Goal: Communication & Community: Answer question/provide support

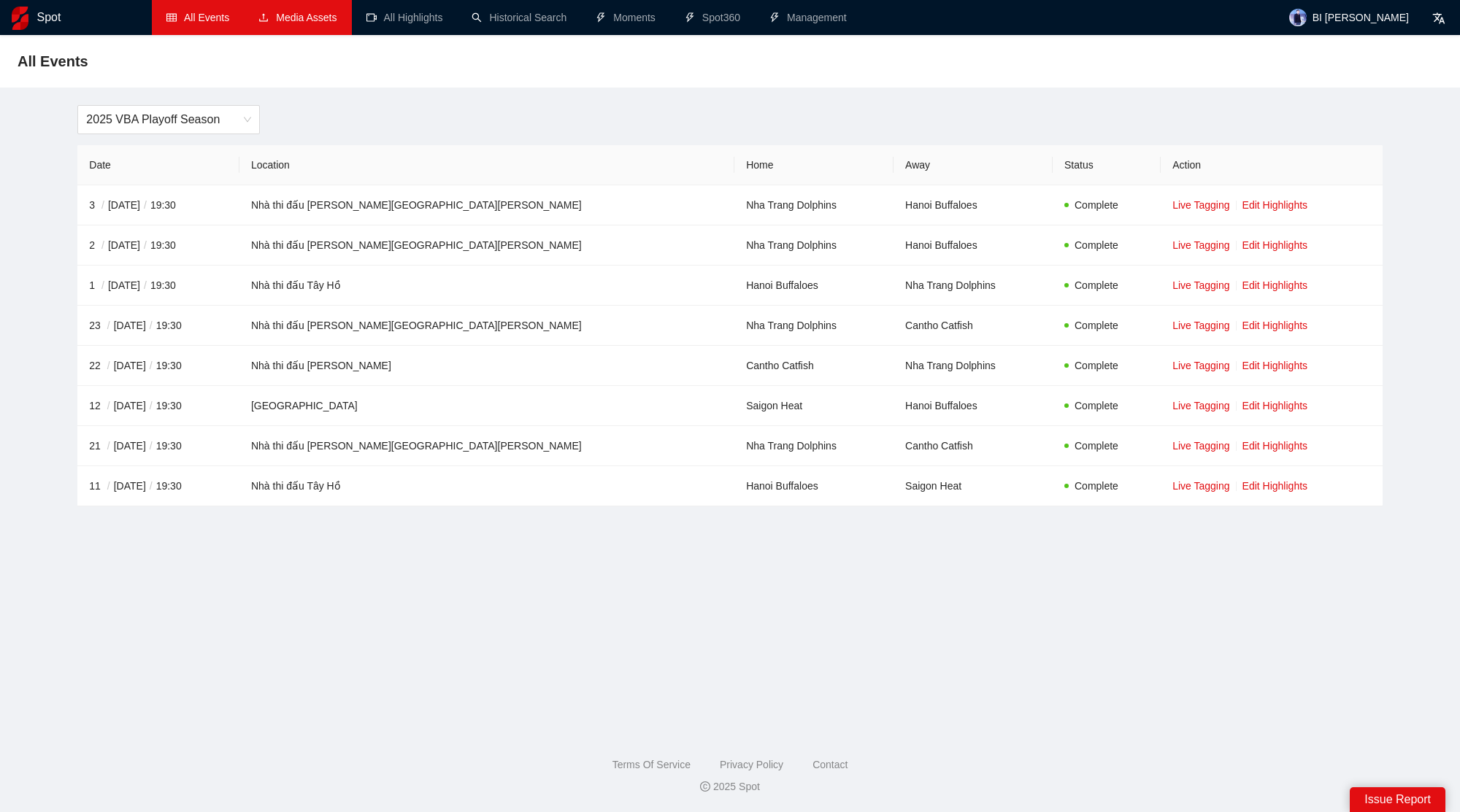
click at [323, 24] on link "Media Assets" at bounding box center [297, 17] width 78 height 11
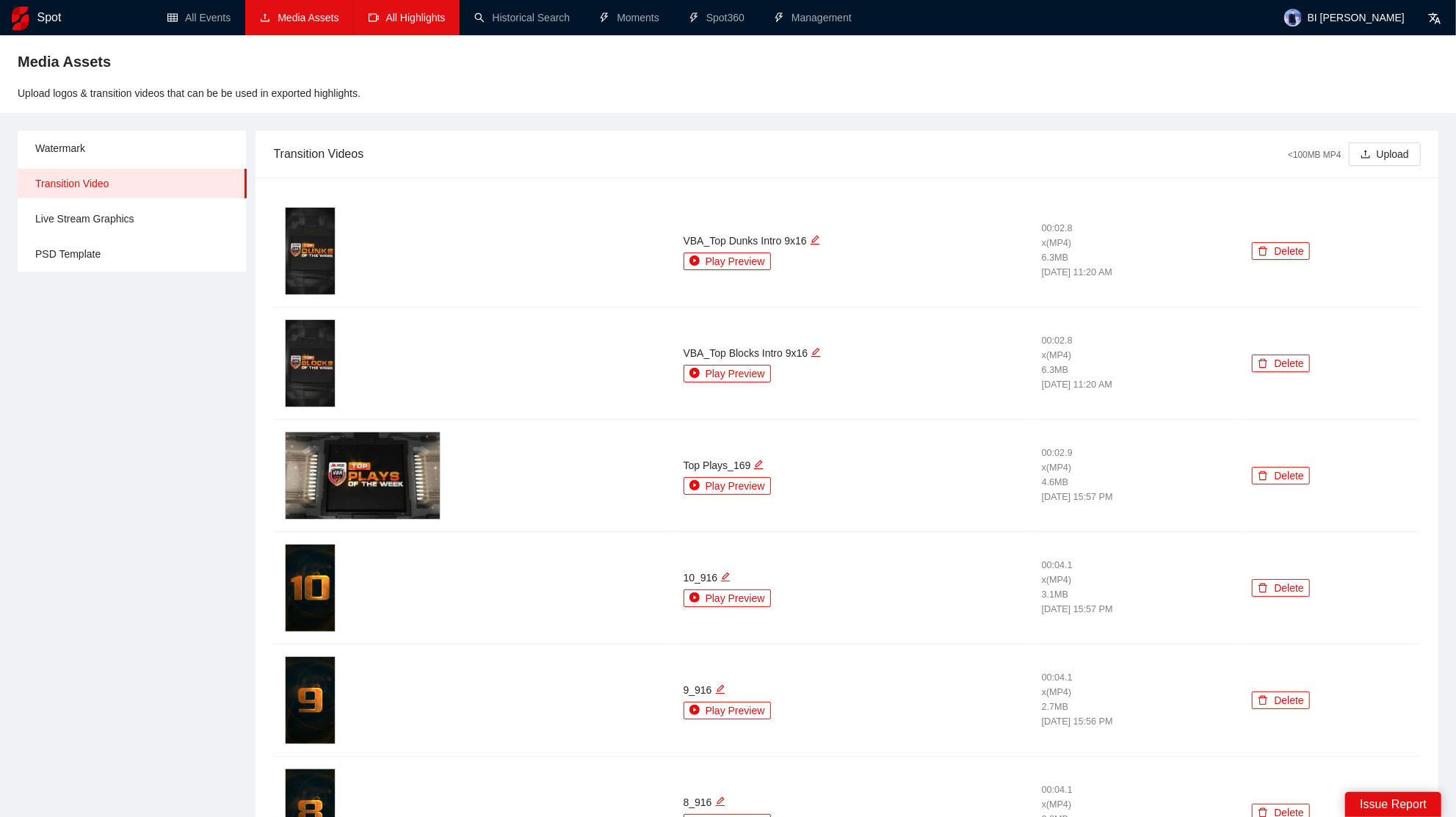
click at [416, 24] on link "All Highlights" at bounding box center [407, 17] width 78 height 11
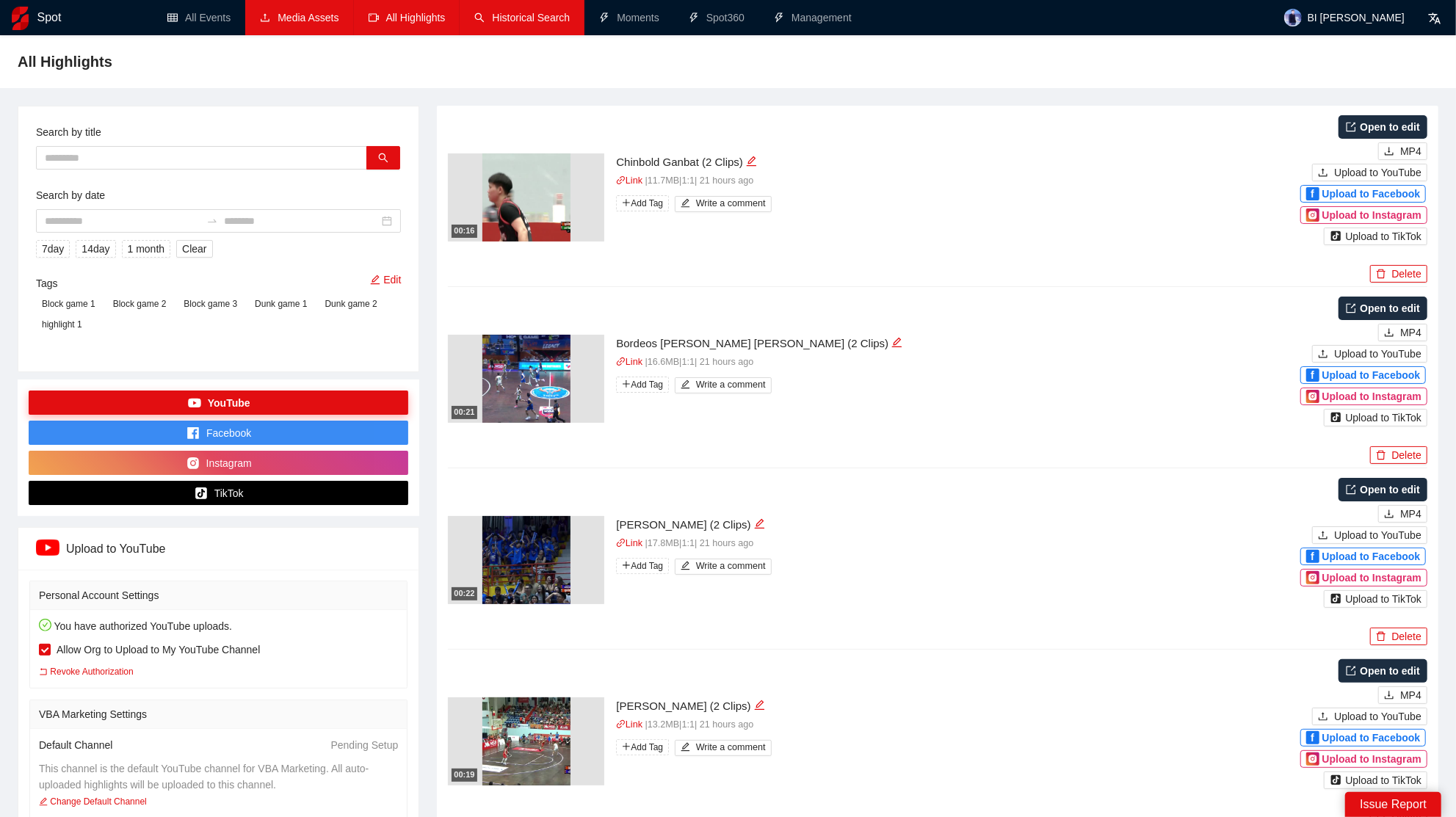
click at [504, 24] on link "Historical Search" at bounding box center [522, 17] width 96 height 11
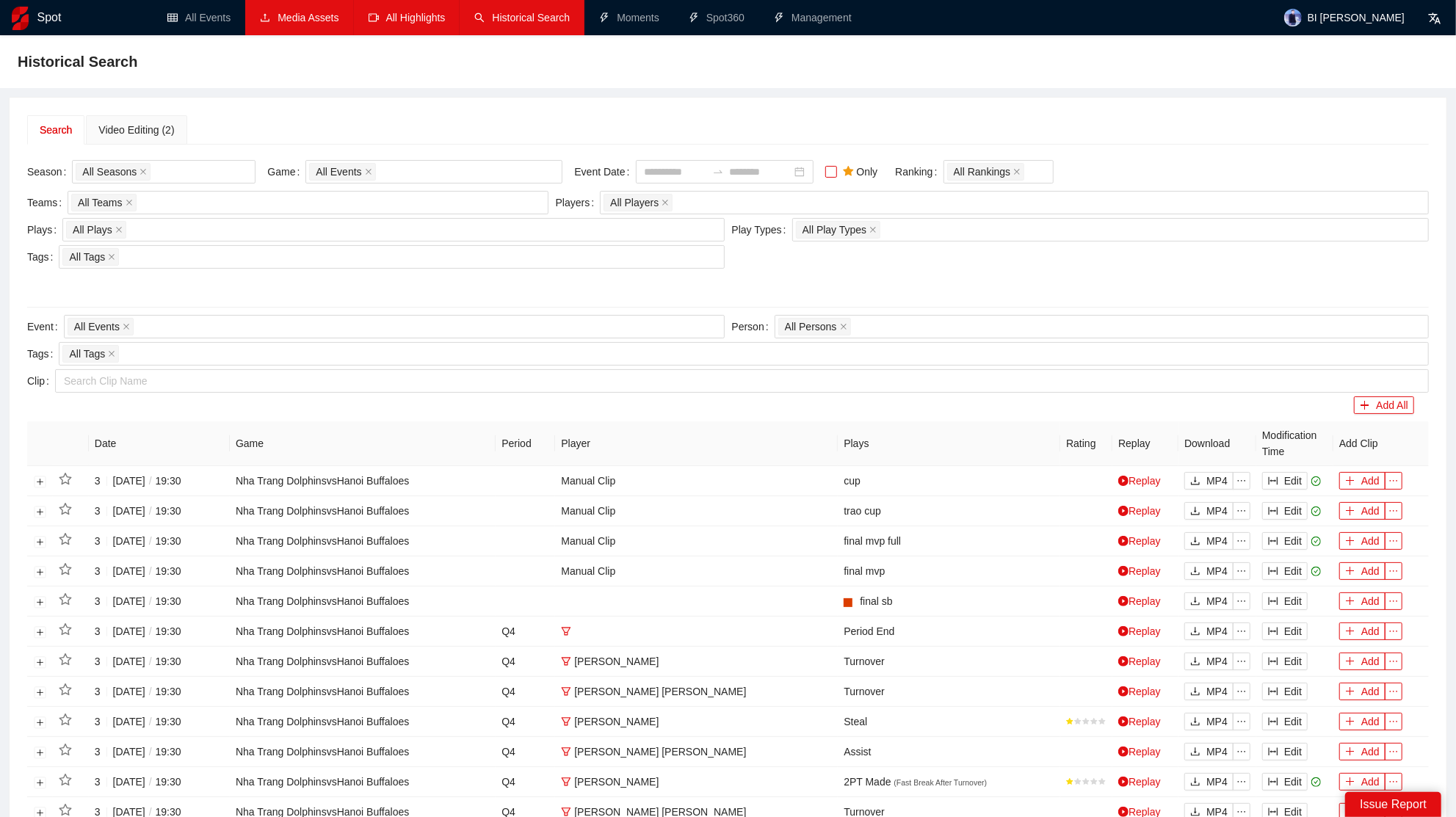
click at [852, 177] on span "Only" at bounding box center [860, 171] width 47 height 16
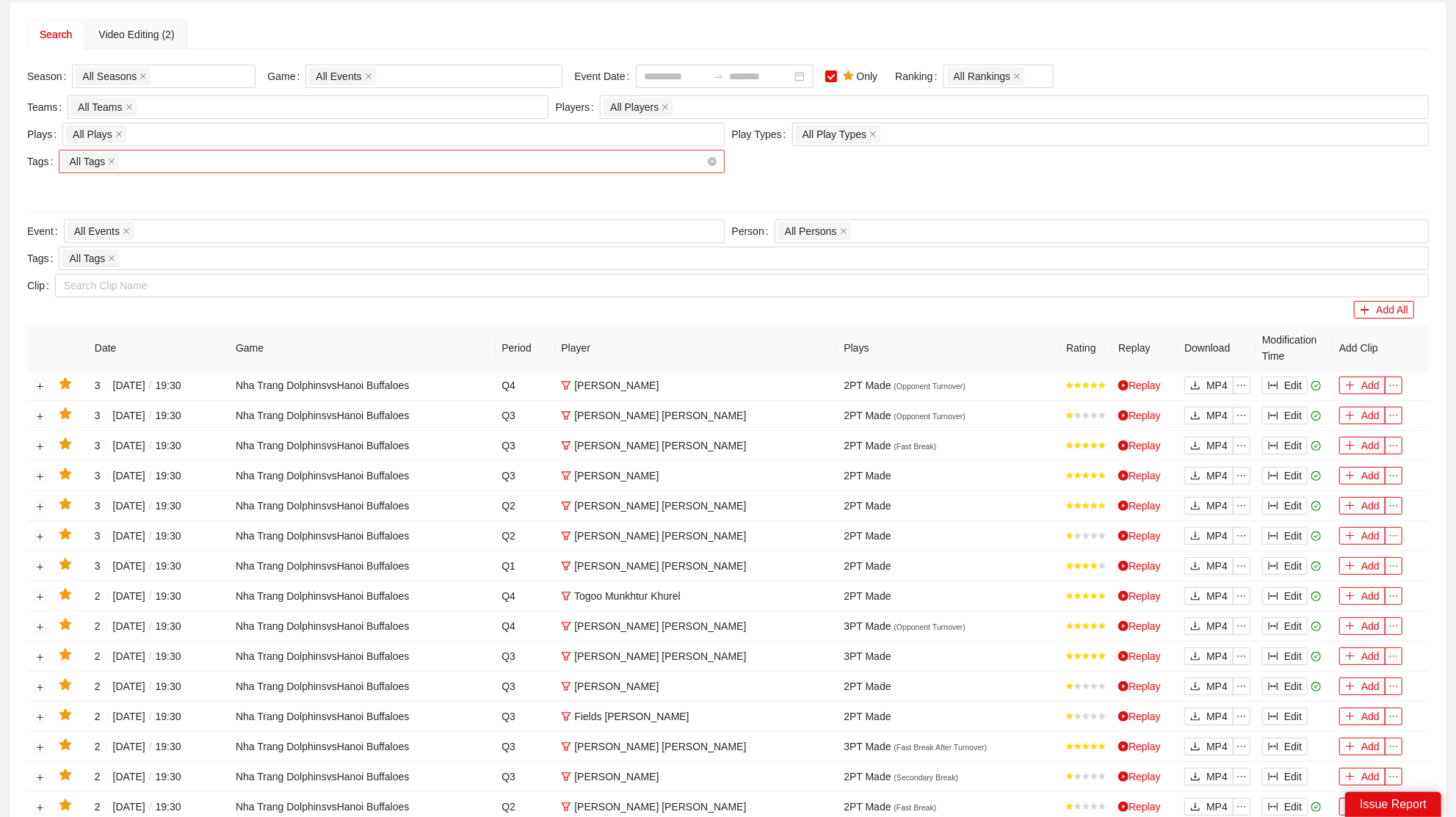
scroll to position [93, 0]
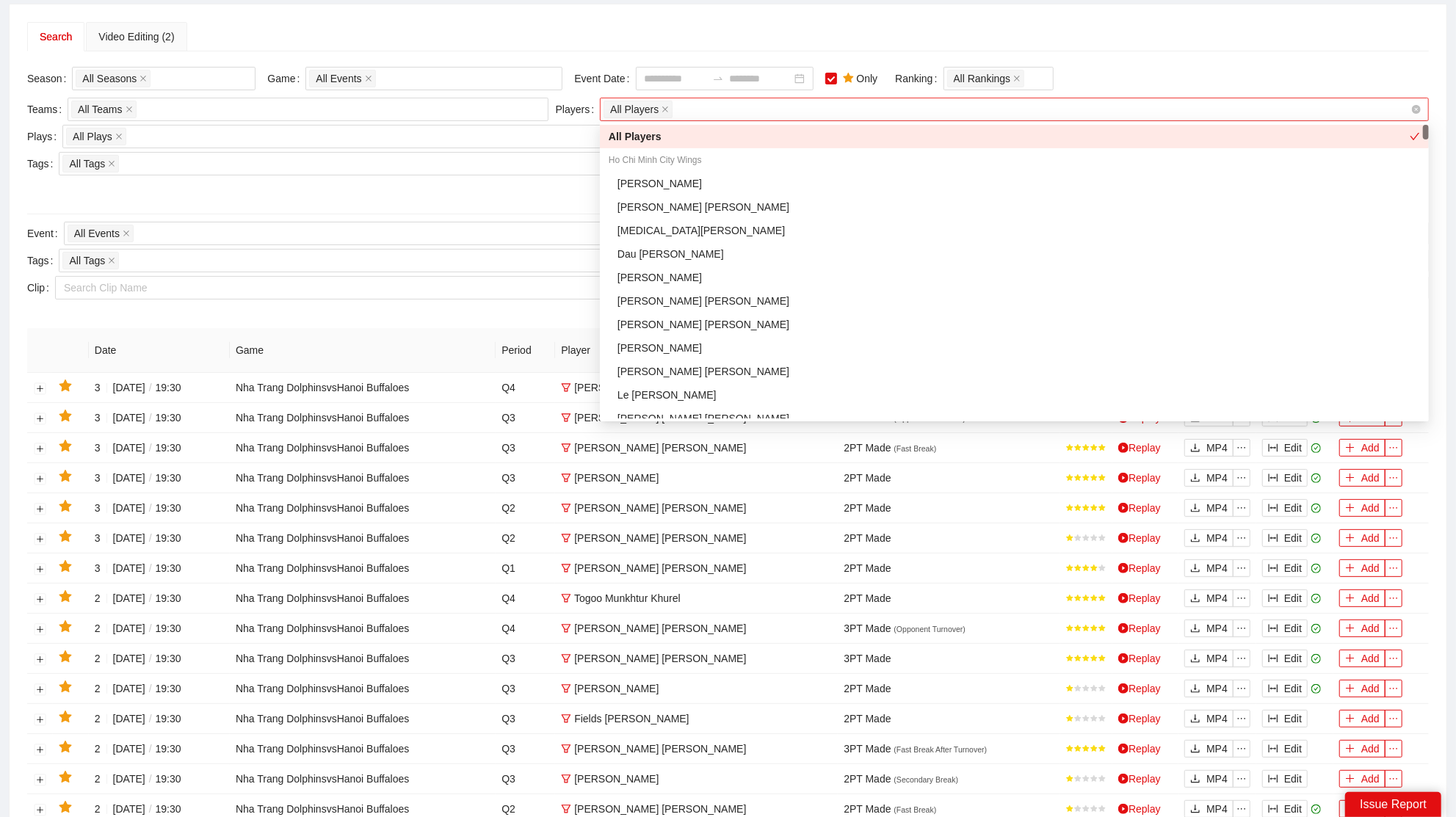
click at [712, 110] on div "All Players" at bounding box center [1007, 109] width 808 height 20
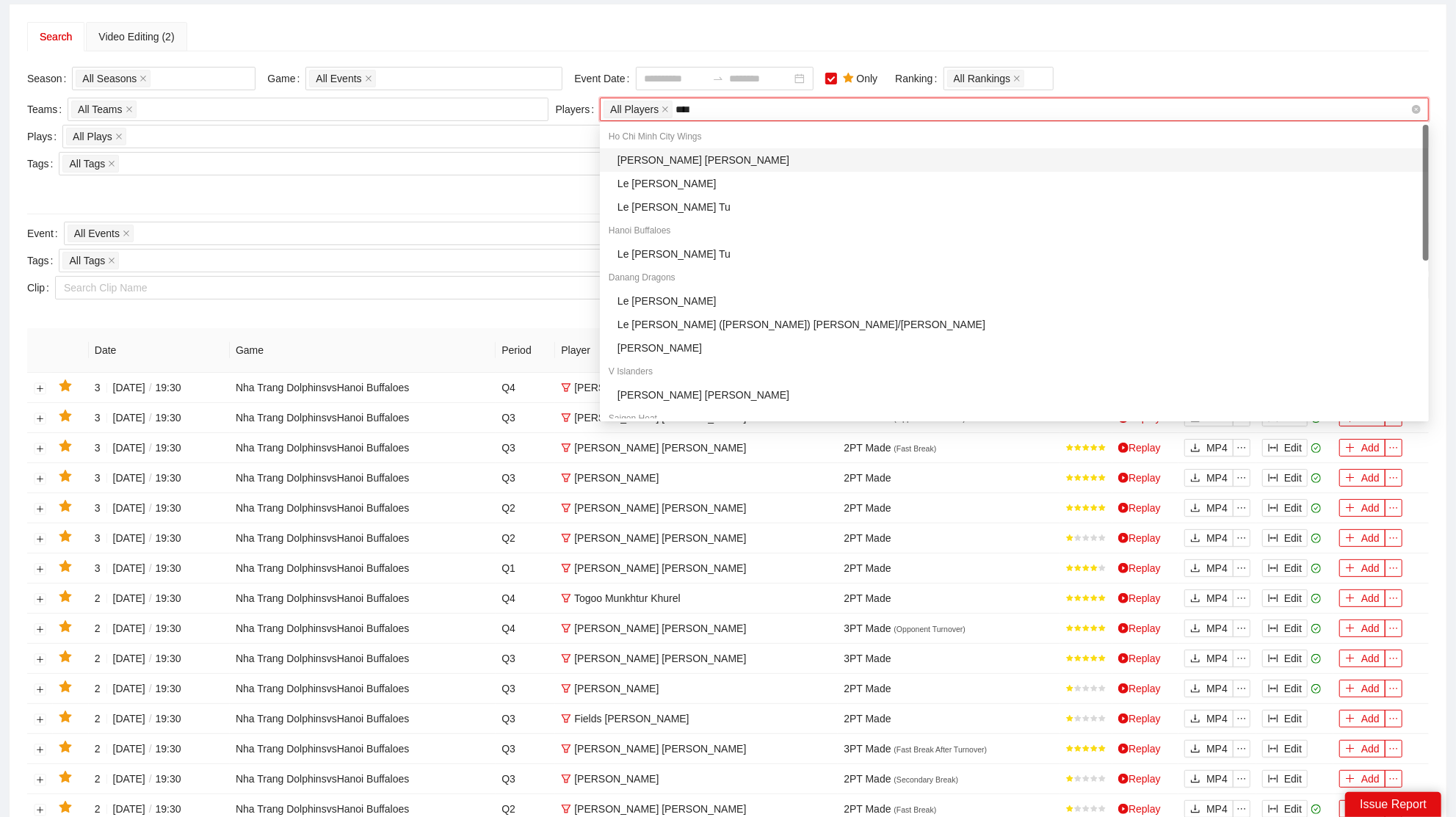
type input "*****"
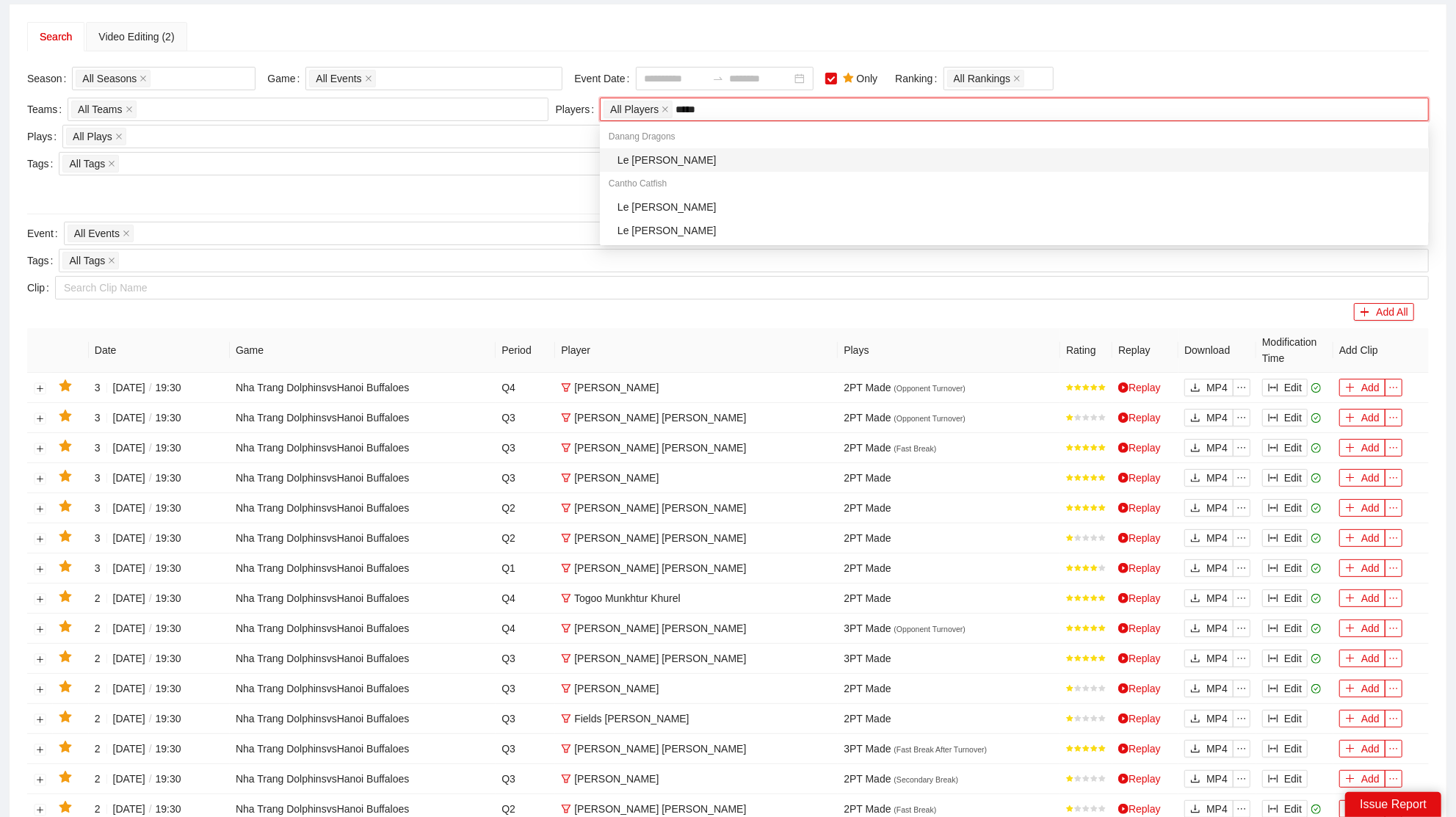
click at [722, 149] on div "Le Hoang Quan" at bounding box center [1014, 160] width 830 height 24
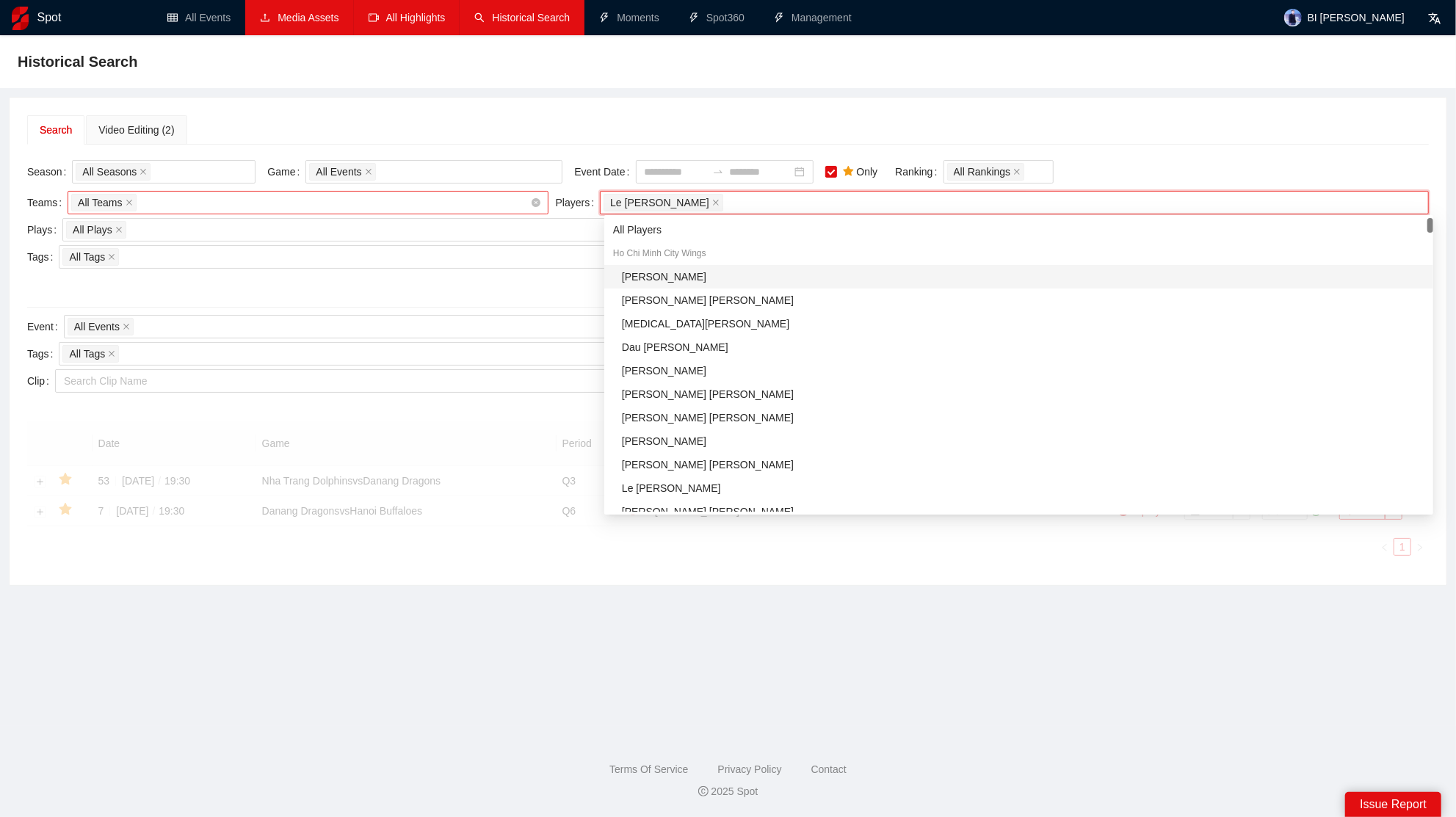
scroll to position [0, 0]
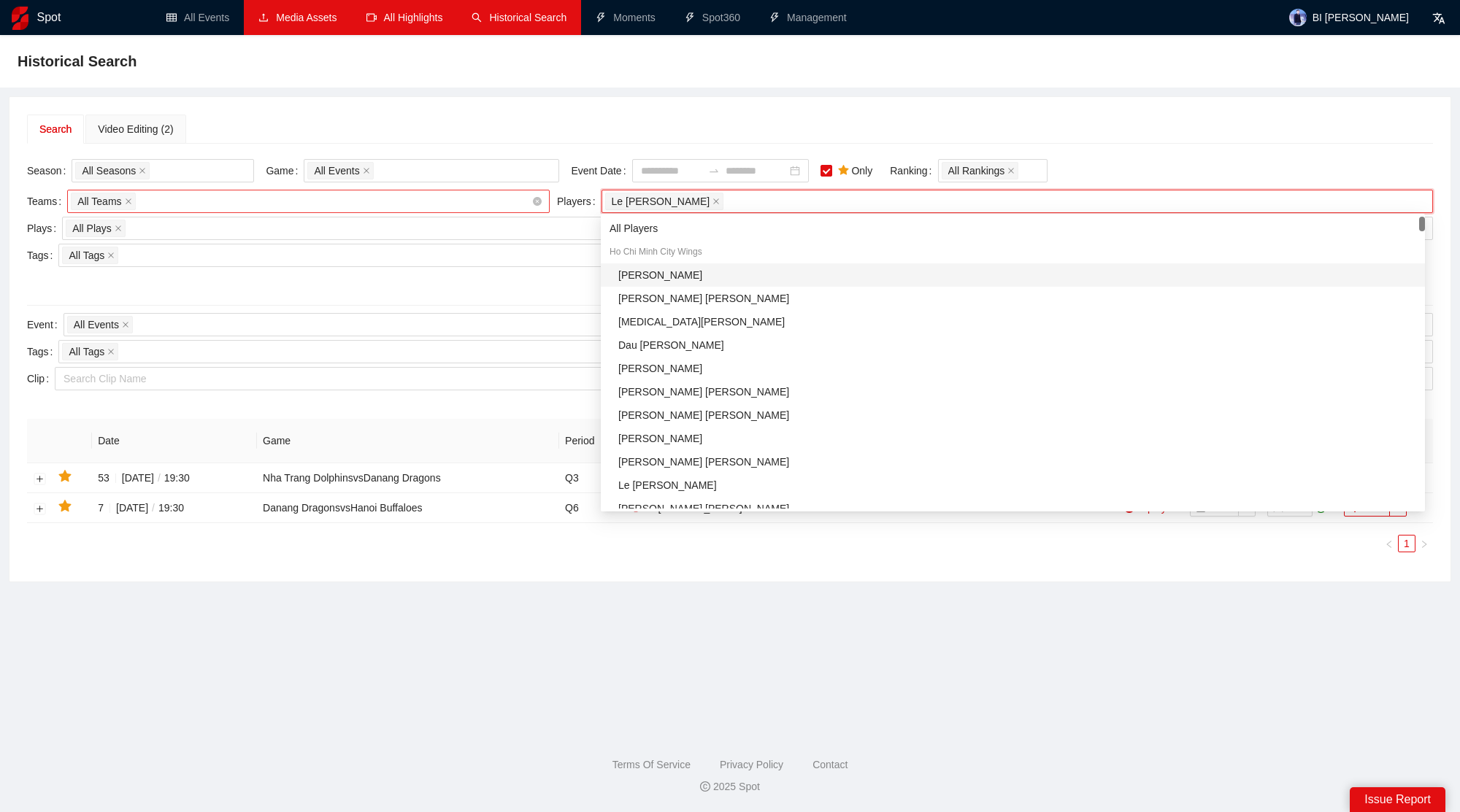
click at [440, 201] on div "All Teams" at bounding box center [301, 201] width 461 height 20
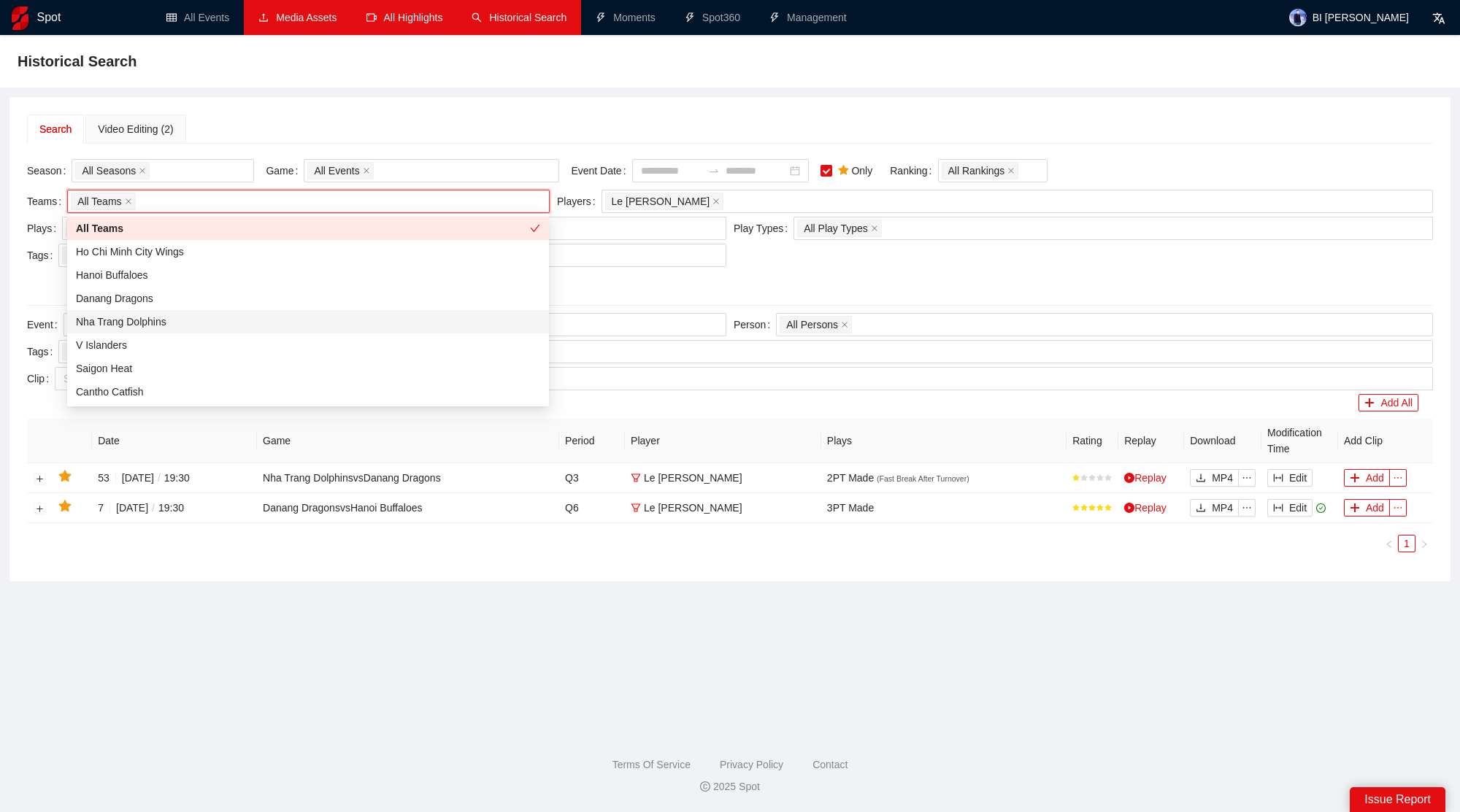
click at [650, 584] on main "Historical Search Search Video Editing (2) Season All Seasons Game All Events E…" at bounding box center [730, 378] width 1426 height 652
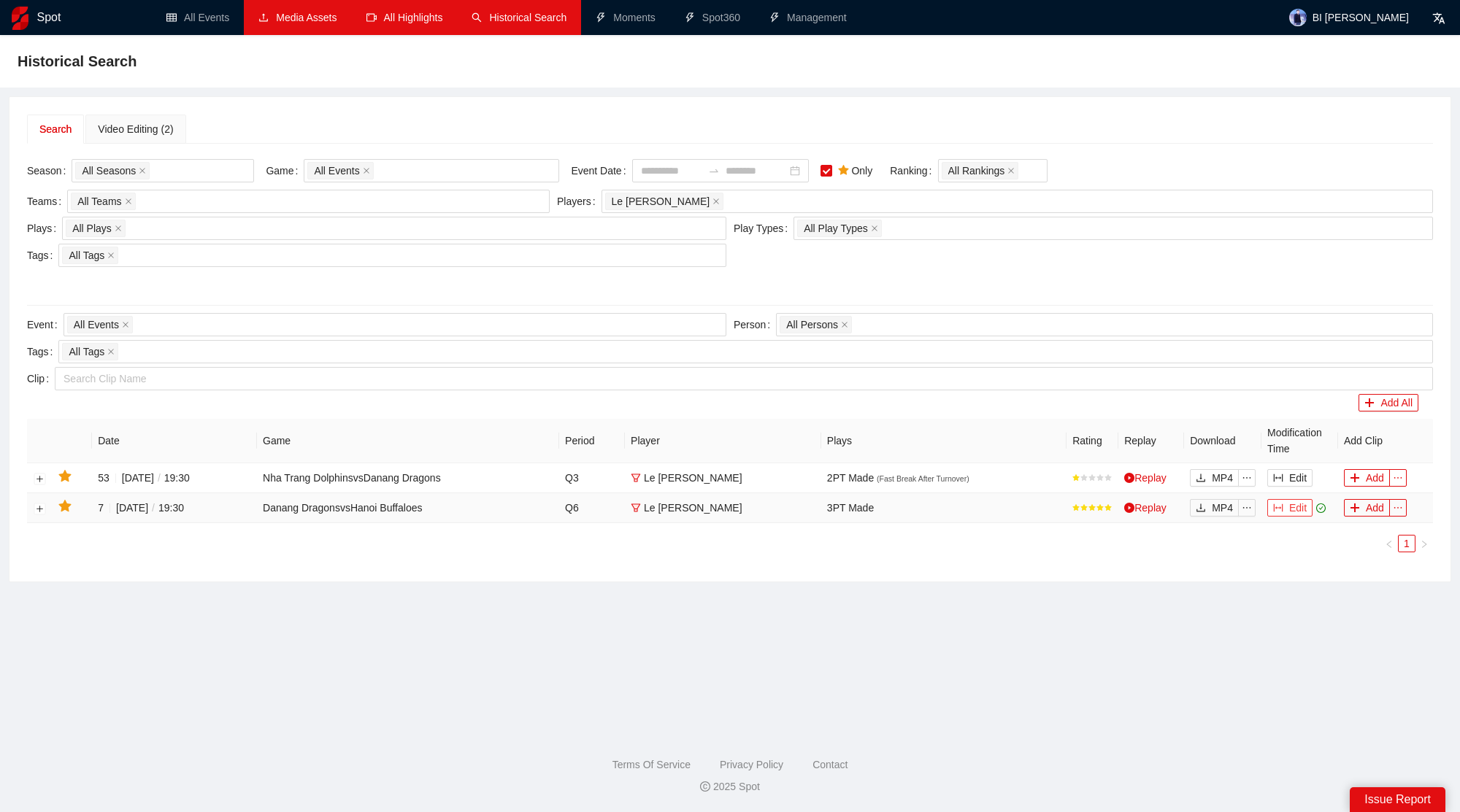
click at [1271, 504] on button "Edit" at bounding box center [1290, 507] width 46 height 17
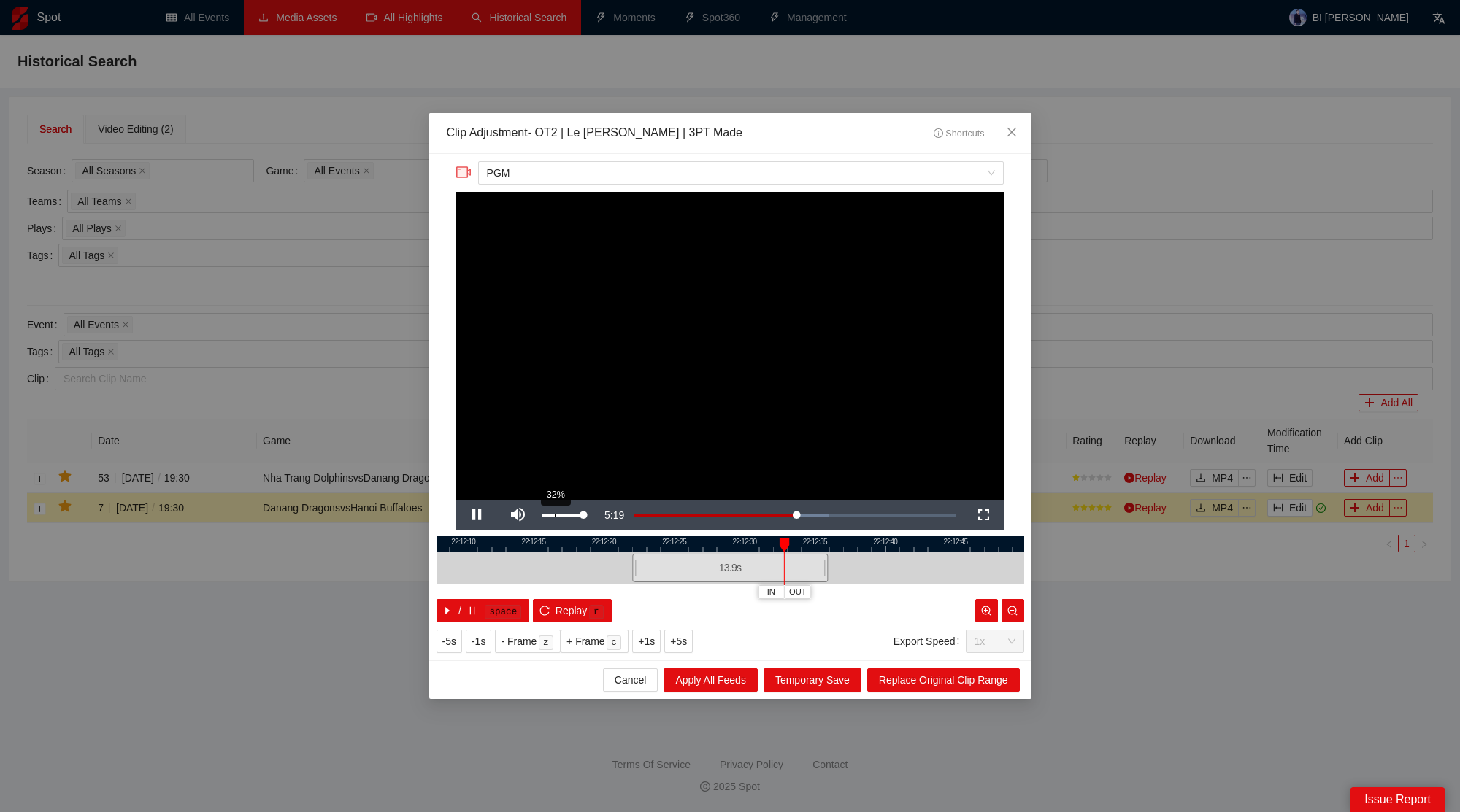
click at [555, 518] on div "32%" at bounding box center [563, 515] width 51 height 30
click at [551, 516] on div "25%" at bounding box center [563, 515] width 42 height 3
drag, startPoint x: 829, startPoint y: 568, endPoint x: 950, endPoint y: 558, distance: 121.4
click at [956, 567] on div at bounding box center [951, 568] width 9 height 33
drag, startPoint x: 906, startPoint y: 543, endPoint x: 786, endPoint y: 542, distance: 120.0
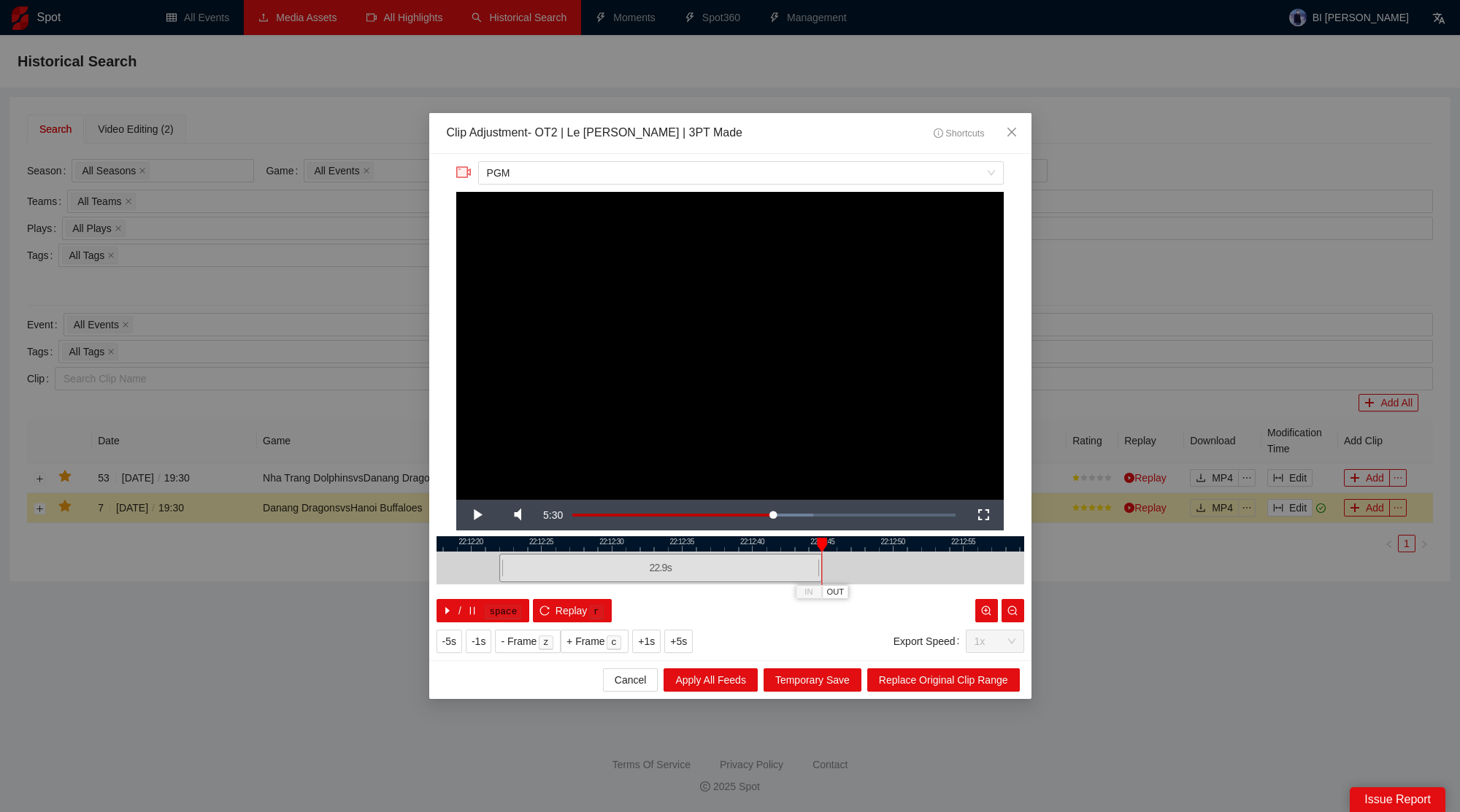
click at [786, 542] on div at bounding box center [597, 545] width 588 height 15
drag, startPoint x: 823, startPoint y: 565, endPoint x: 940, endPoint y: 569, distance: 117.1
click at [940, 569] on div at bounding box center [937, 568] width 9 height 33
drag, startPoint x: 896, startPoint y: 543, endPoint x: 677, endPoint y: 528, distance: 219.5
click at [677, 528] on div "**********" at bounding box center [730, 407] width 603 height 506
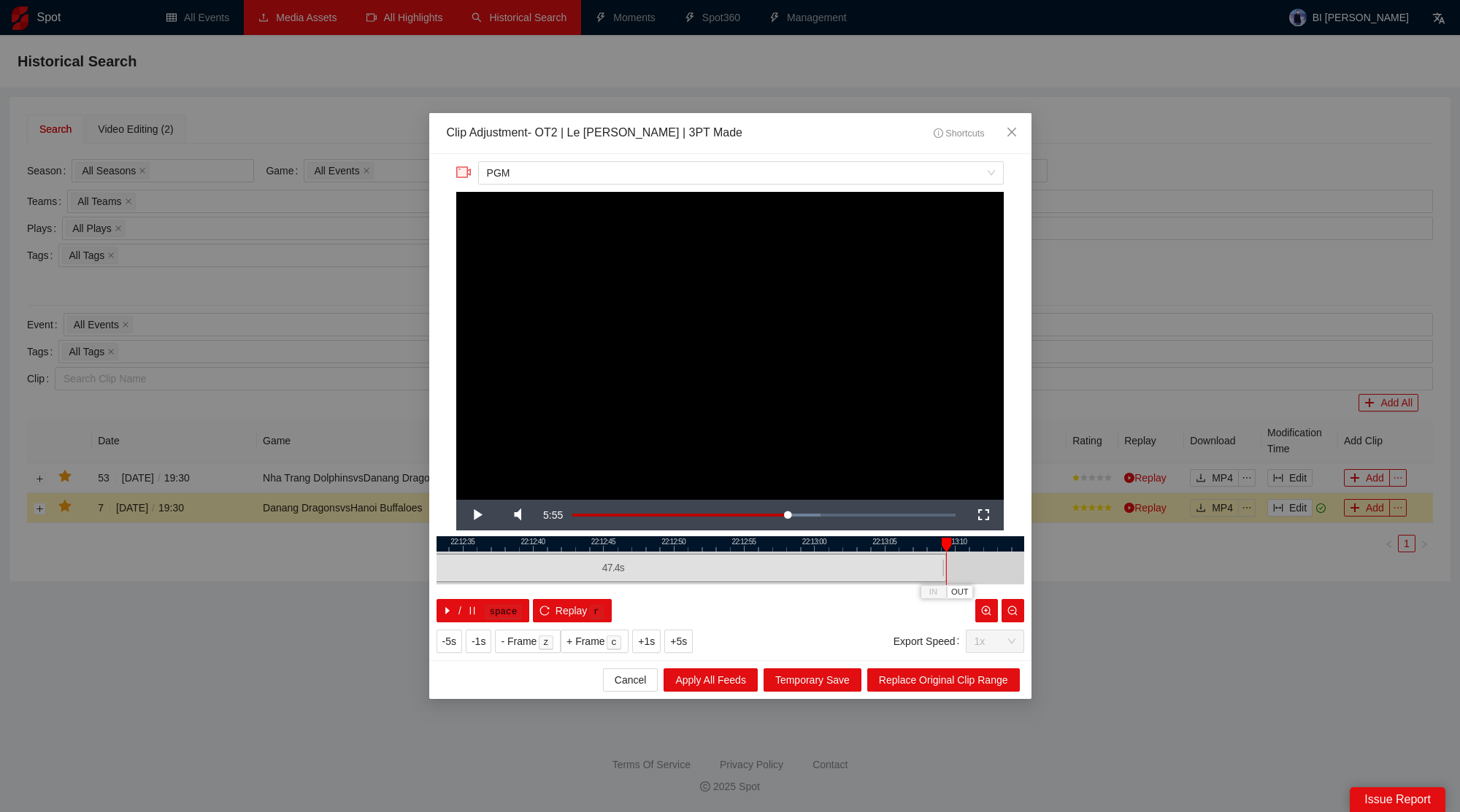
drag, startPoint x: 718, startPoint y: 566, endPoint x: 944, endPoint y: 576, distance: 226.2
click at [944, 576] on div at bounding box center [944, 568] width 9 height 33
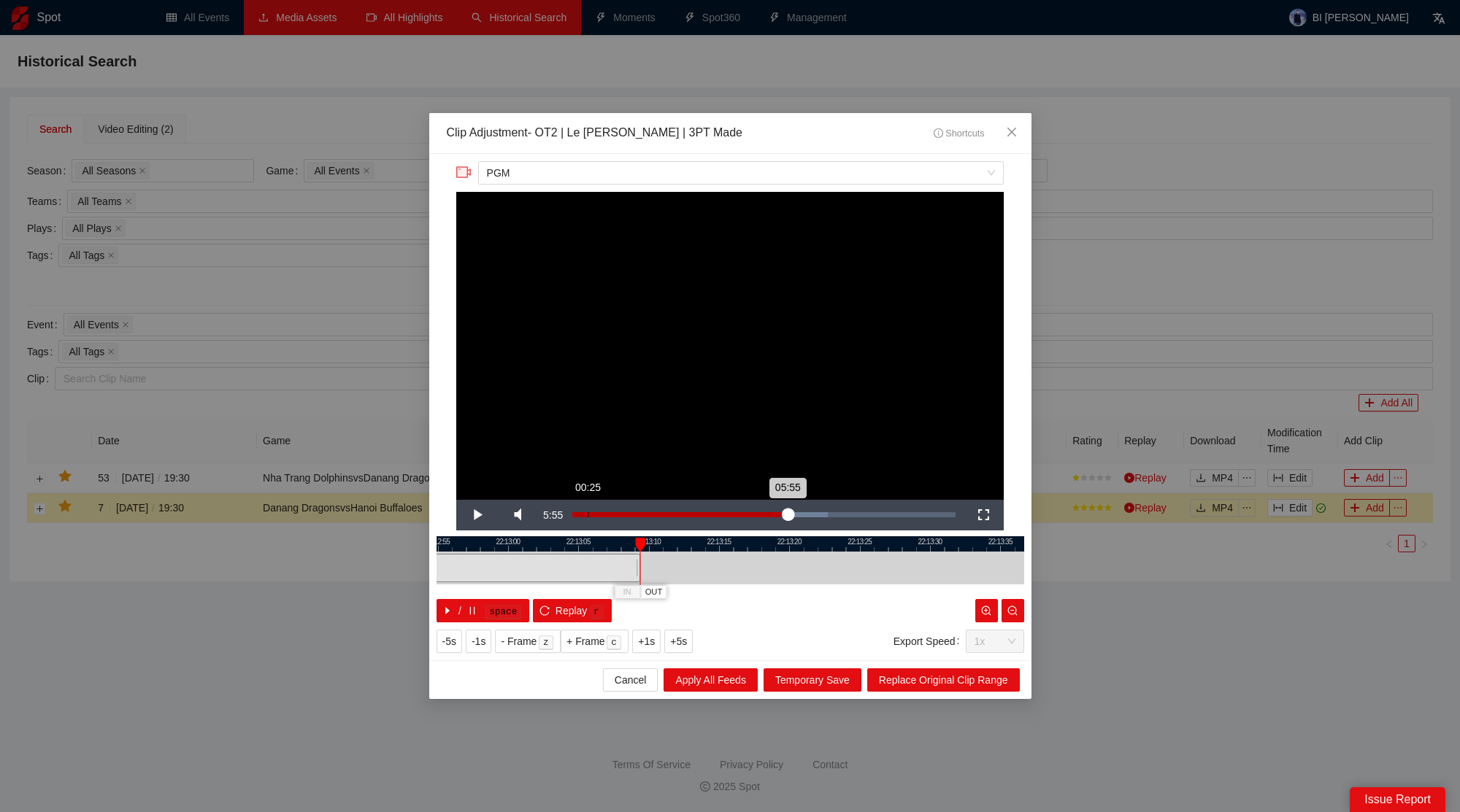
drag, startPoint x: 893, startPoint y: 541, endPoint x: 587, endPoint y: 522, distance: 306.6
click at [587, 522] on div "**********" at bounding box center [730, 407] width 603 height 506
drag, startPoint x: 633, startPoint y: 563, endPoint x: 524, endPoint y: 565, distance: 109.0
click at [524, 565] on div "47.4 s" at bounding box center [198, 568] width 667 height 29
drag, startPoint x: 530, startPoint y: 565, endPoint x: 927, endPoint y: 584, distance: 397.5
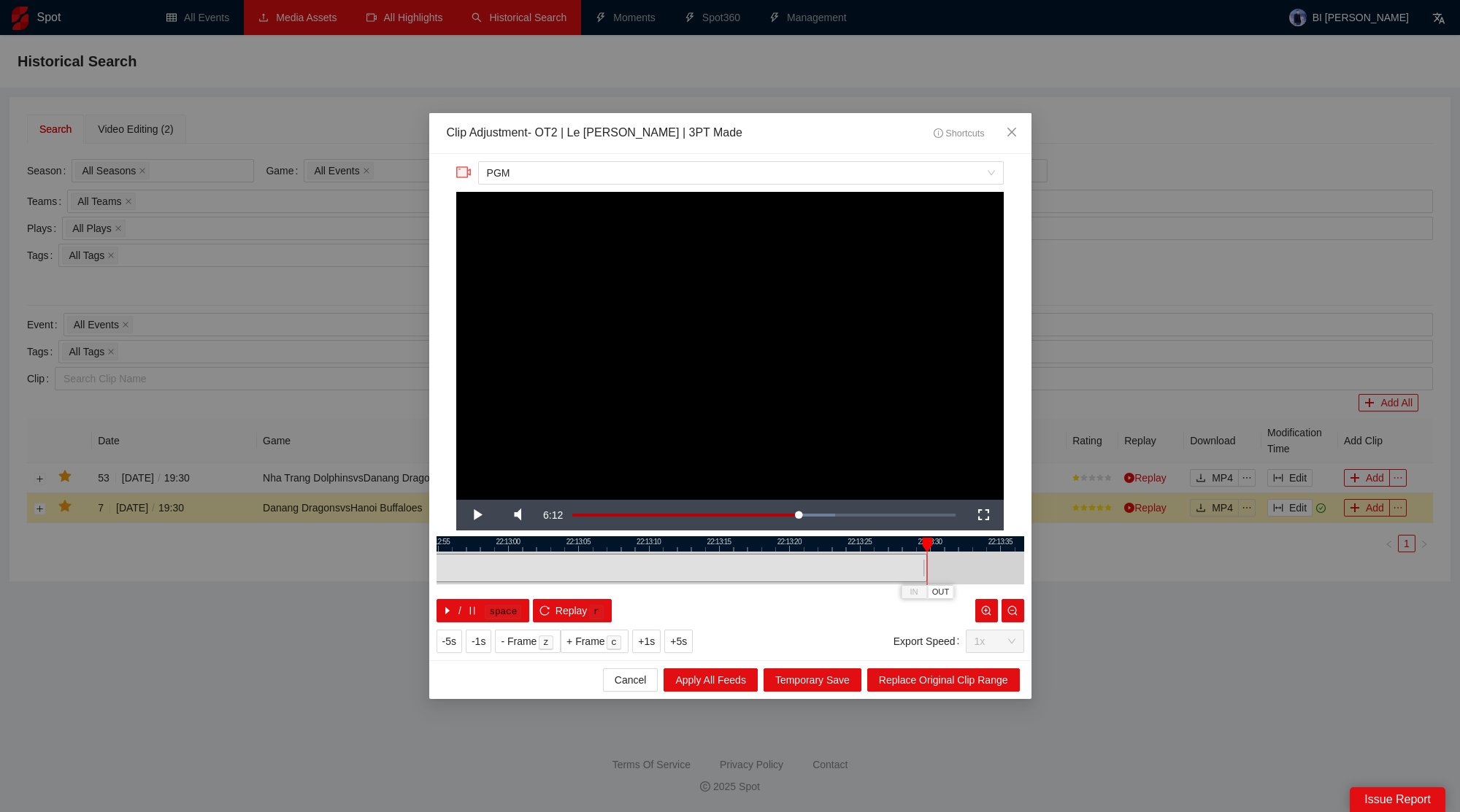
click at [927, 584] on div "22:12:50 22:12:55 22:13:00 22:13:05 22:13:10 22:13:15 22:13:20 22:13:25 22:13:3…" at bounding box center [730, 580] width 588 height 86
drag, startPoint x: 888, startPoint y: 542, endPoint x: 474, endPoint y: 547, distance: 414.0
click at [474, 547] on div at bounding box center [335, 545] width 588 height 15
drag, startPoint x: 515, startPoint y: 561, endPoint x: 937, endPoint y: 582, distance: 422.5
click at [937, 582] on div "1:45.4" at bounding box center [730, 568] width 588 height 33
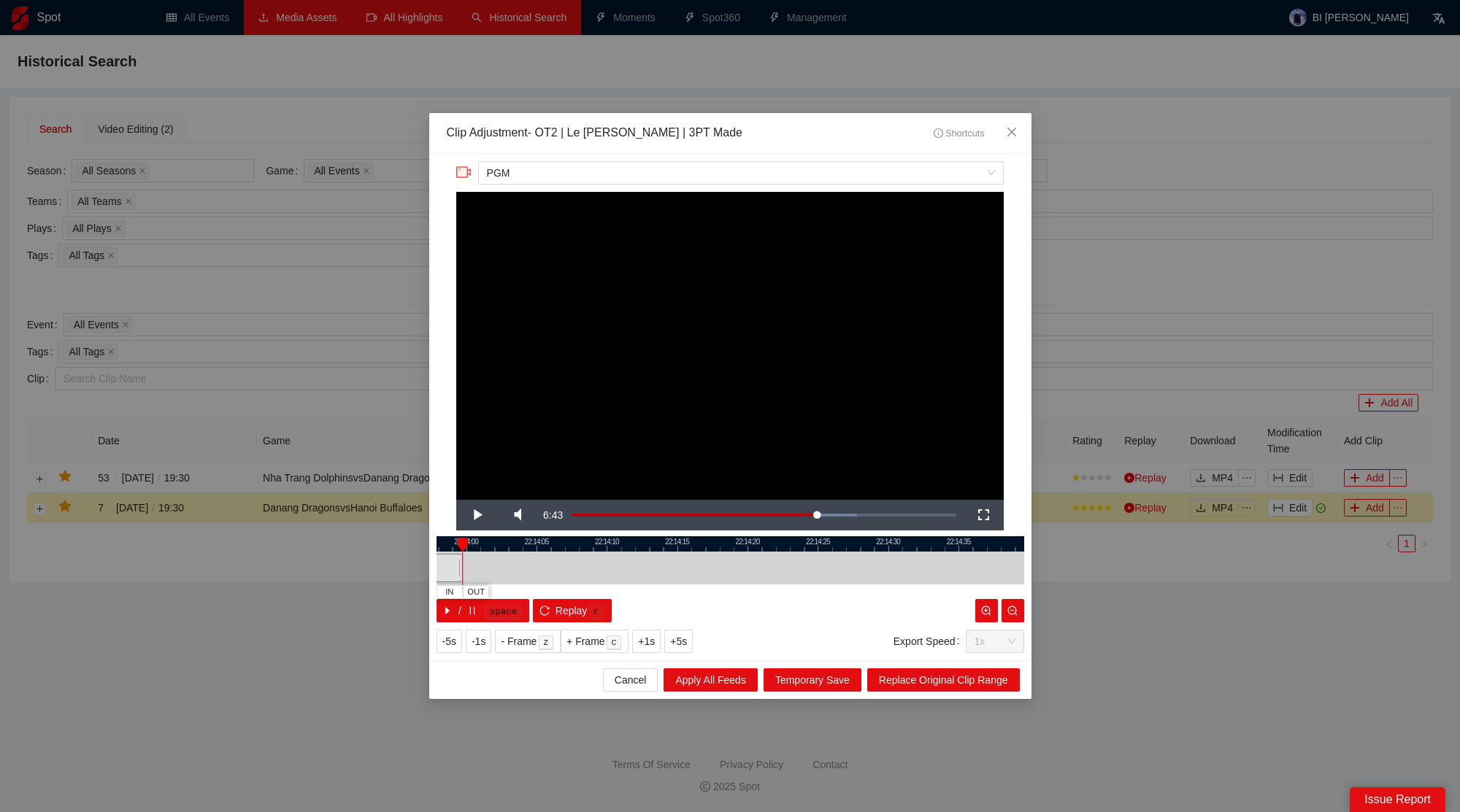
drag, startPoint x: 899, startPoint y: 541, endPoint x: 412, endPoint y: 525, distance: 487.3
click at [412, 525] on div "**********" at bounding box center [730, 406] width 1460 height 812
drag, startPoint x: 446, startPoint y: 562, endPoint x: 965, endPoint y: 571, distance: 519.1
click at [965, 571] on div at bounding box center [965, 568] width 9 height 33
drag, startPoint x: 896, startPoint y: 543, endPoint x: 439, endPoint y: 549, distance: 457.0
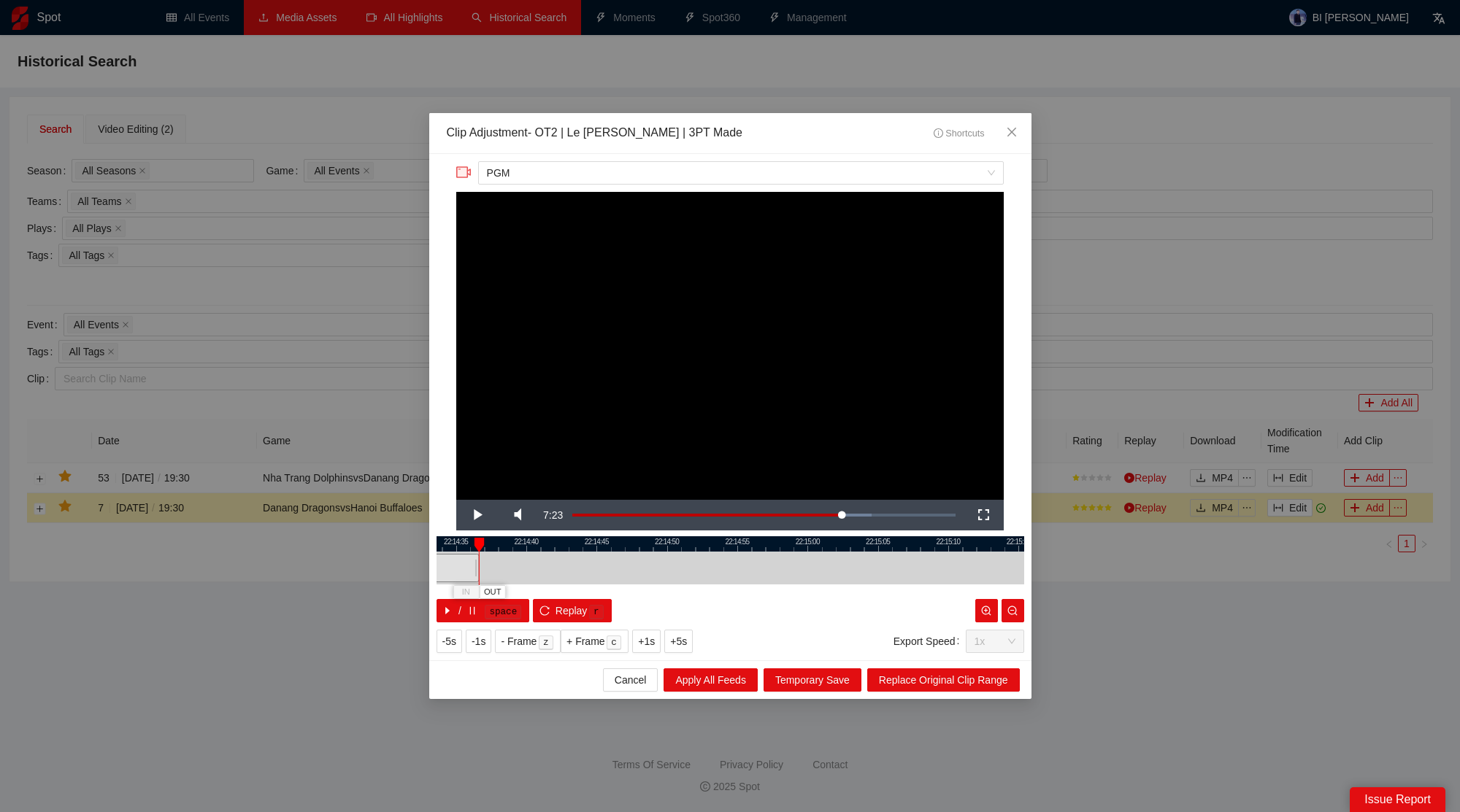
click at [439, 549] on div at bounding box center [242, 545] width 588 height 15
drag, startPoint x: 474, startPoint y: 564, endPoint x: 950, endPoint y: 574, distance: 476.1
click at [950, 574] on div at bounding box center [951, 568] width 9 height 33
drag, startPoint x: 910, startPoint y: 540, endPoint x: 598, endPoint y: 547, distance: 312.1
click at [598, 547] on div at bounding box center [470, 545] width 588 height 15
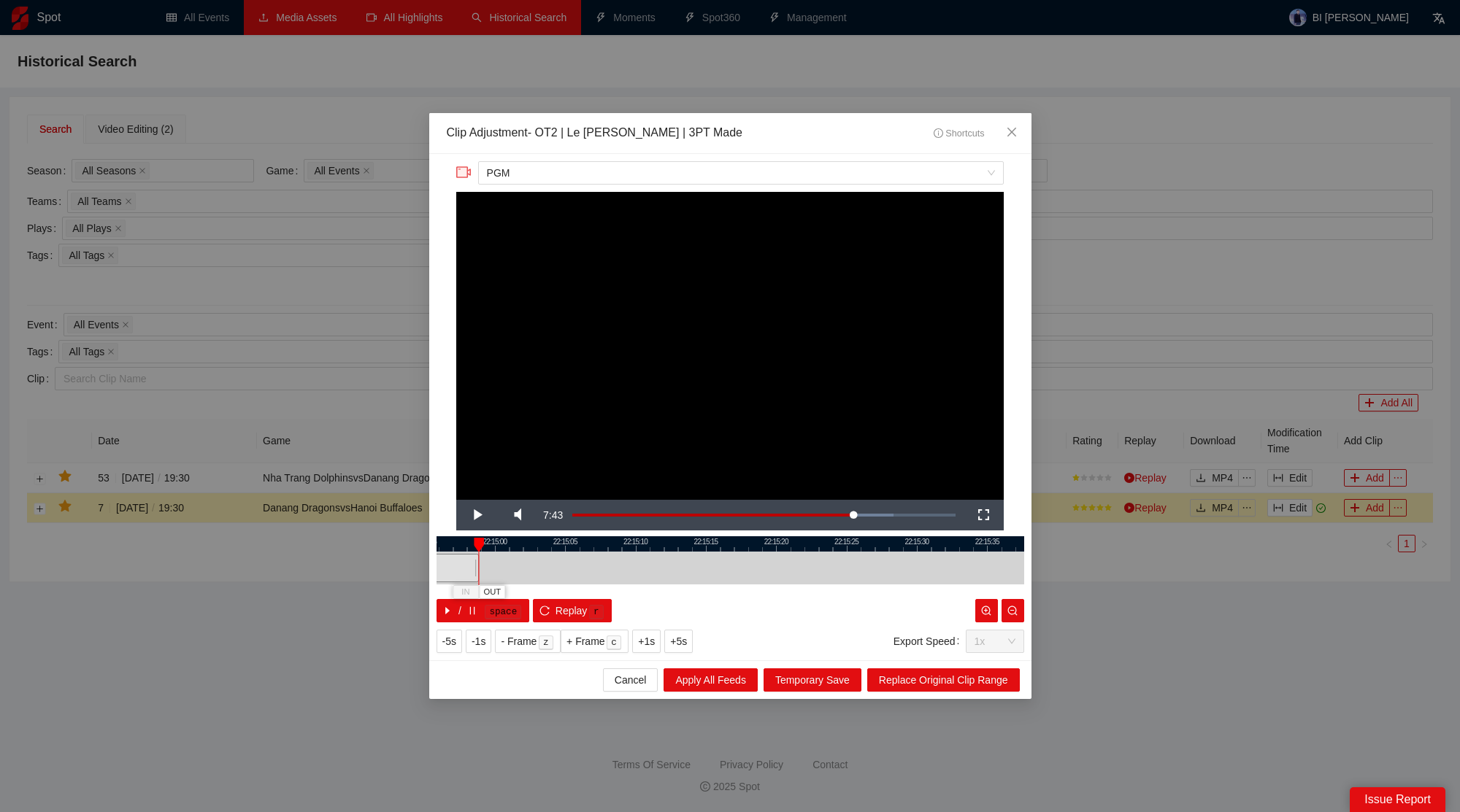
click at [472, 586] on div "22:14:55 22:15:00 22:15:05 22:15:10 22:15:15 22:15:20 22:15:25 22:15:30 22:15:3…" at bounding box center [730, 580] width 588 height 86
click at [445, 564] on div at bounding box center [449, 568] width 9 height 33
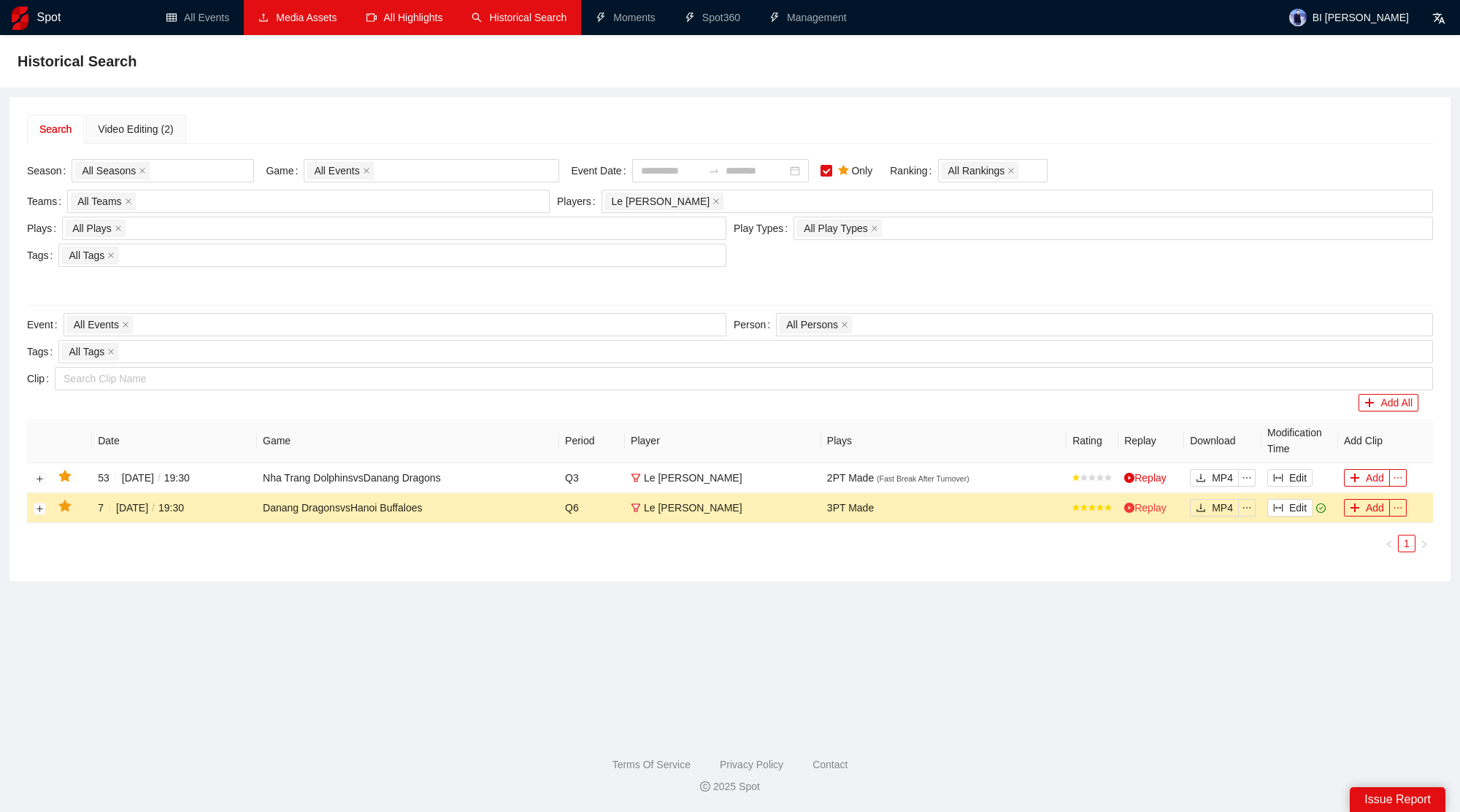
click at [1151, 505] on link "Replay" at bounding box center [1146, 507] width 42 height 11
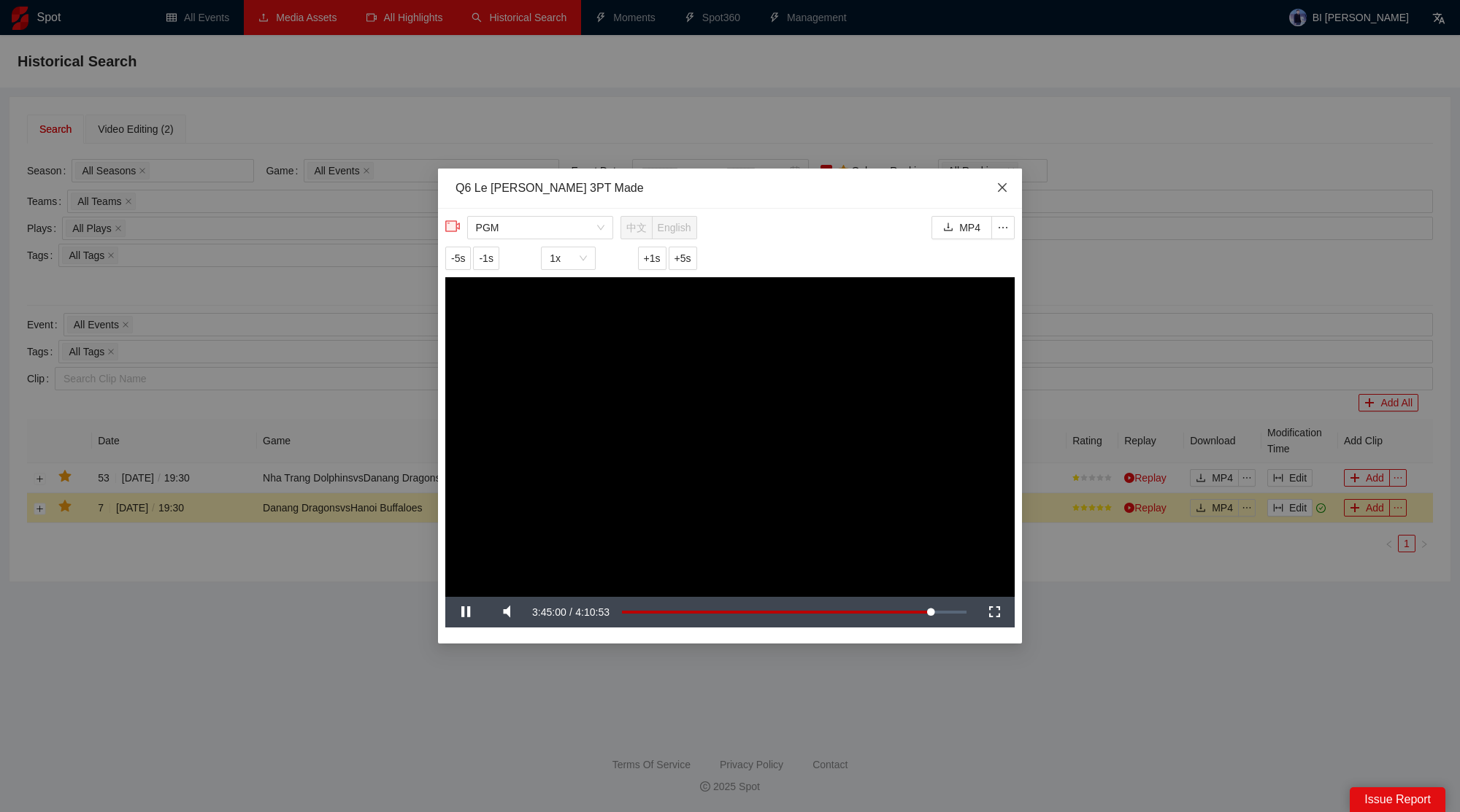
click at [1013, 182] on span "Close" at bounding box center [1002, 188] width 39 height 39
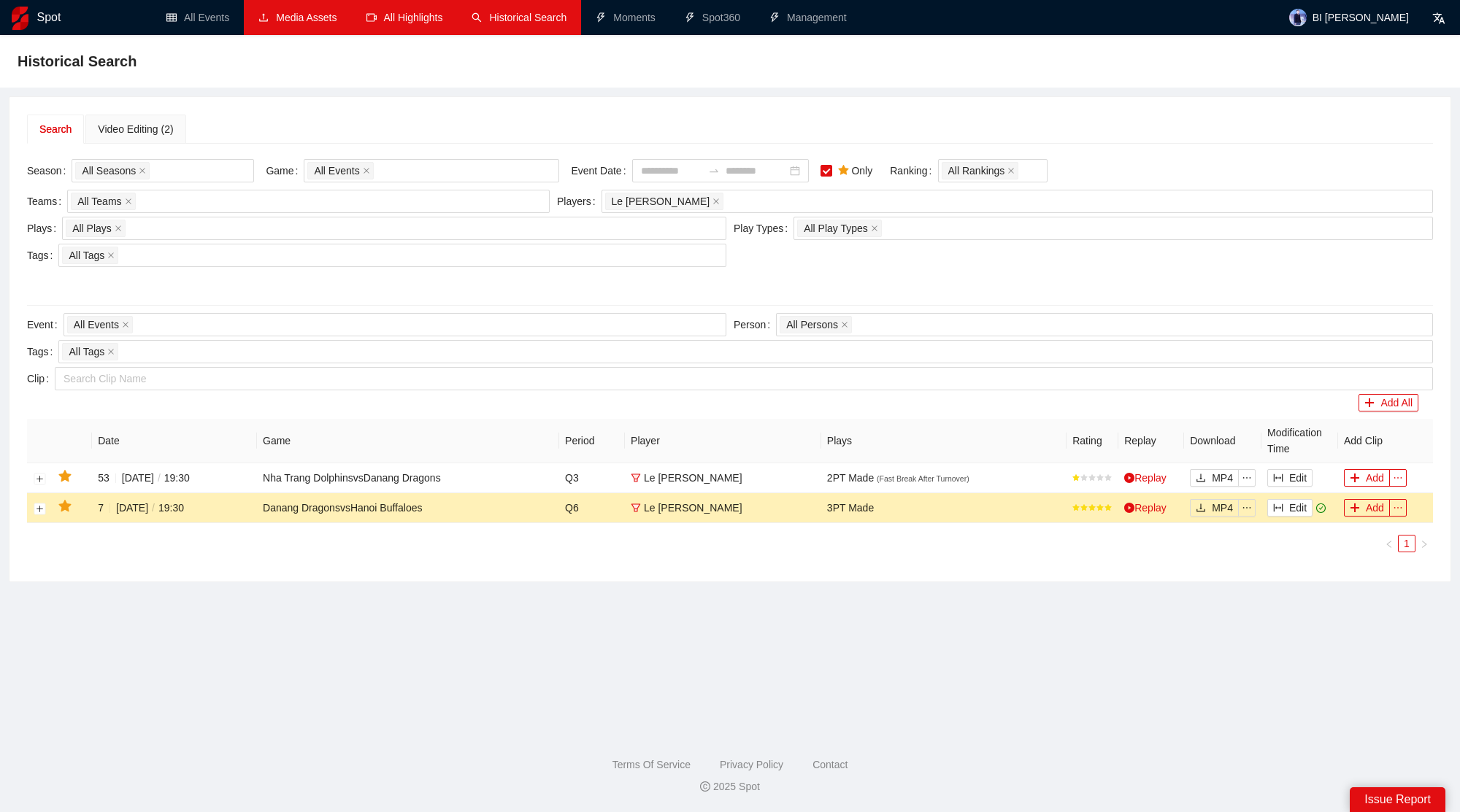
click at [639, 505] on icon "filter" at bounding box center [635, 507] width 7 height 7
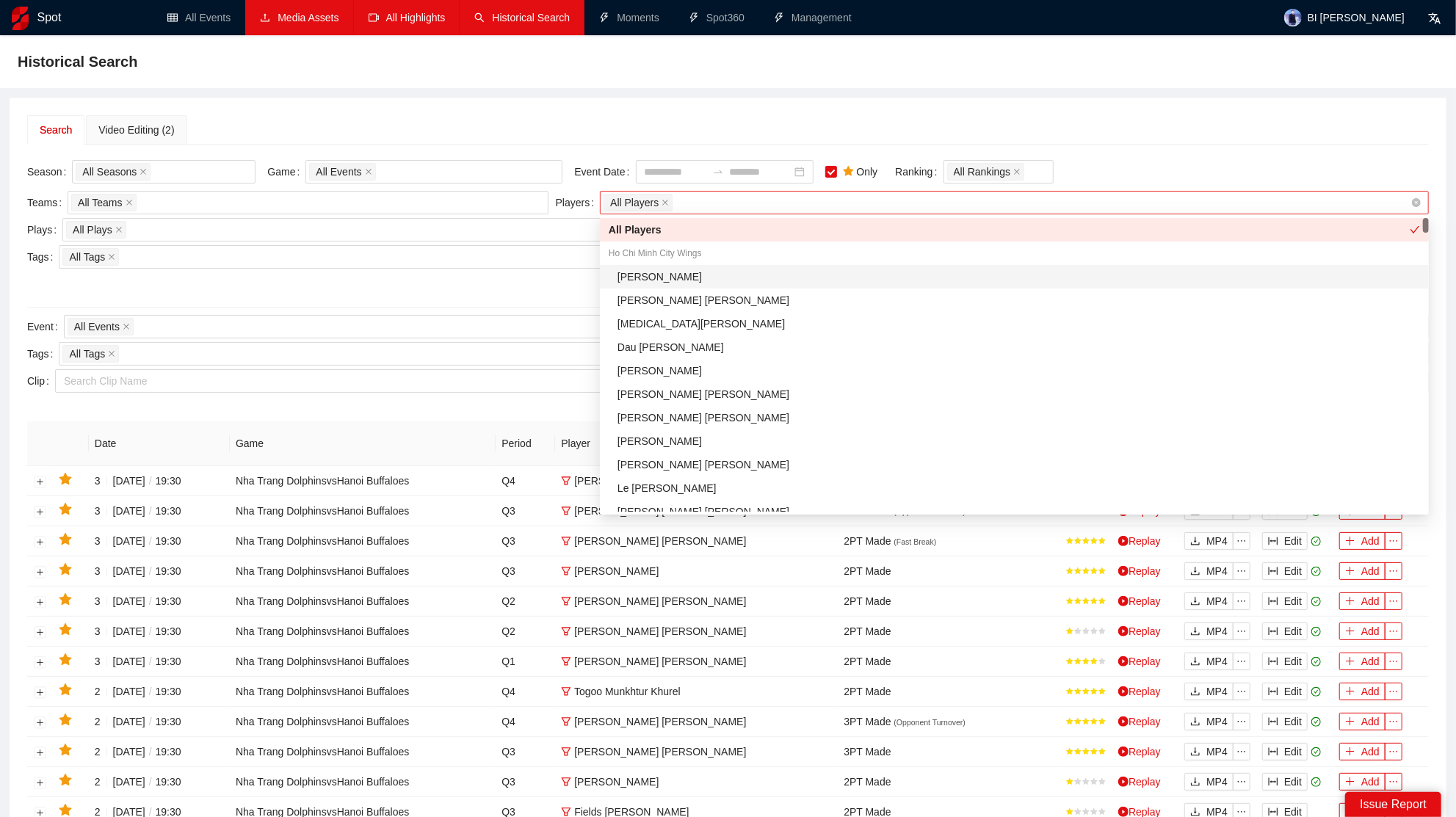
click at [883, 207] on div "All Players" at bounding box center [1007, 202] width 808 height 20
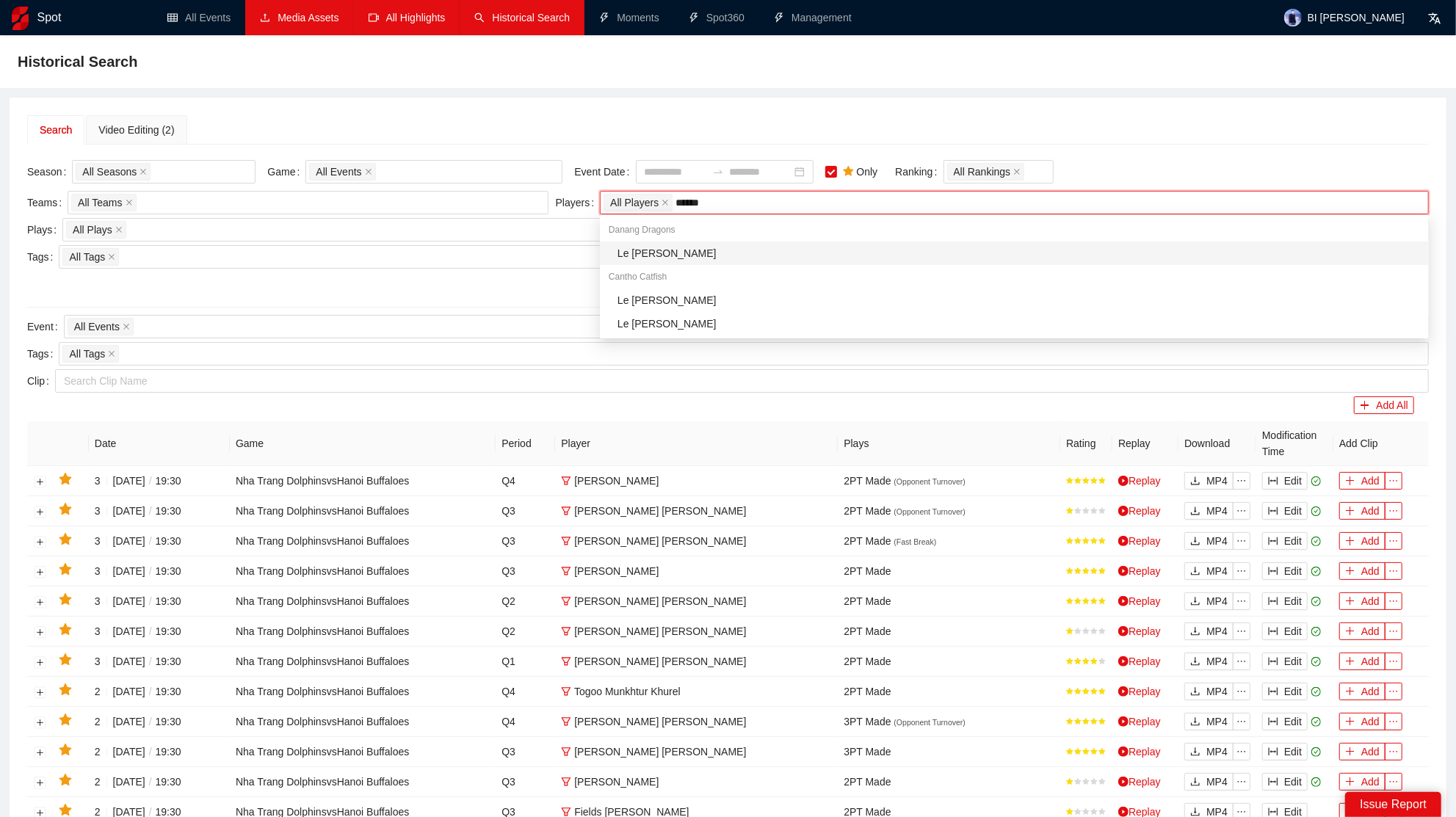
type input "*******"
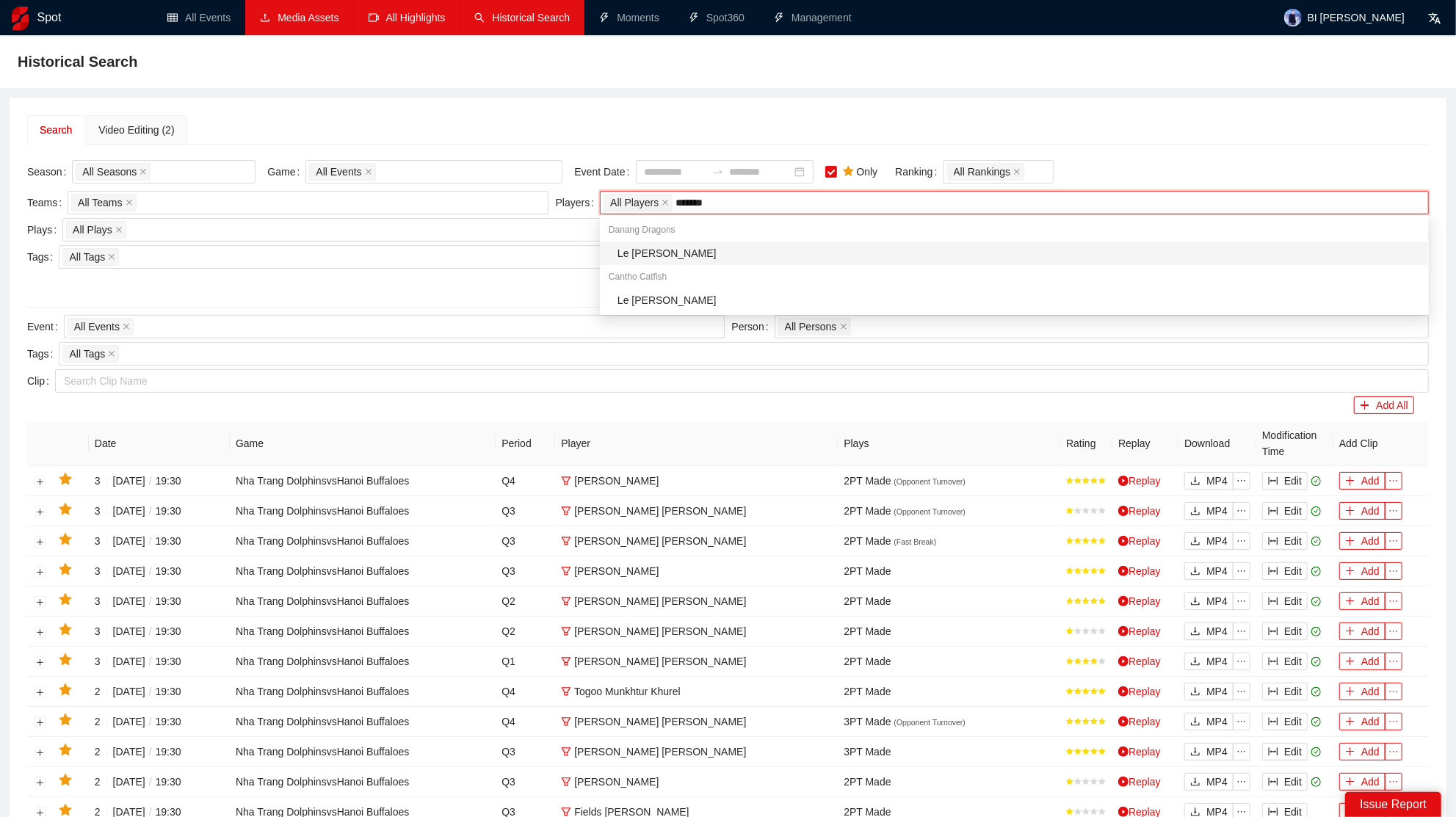
click at [672, 249] on div "Le Hoang Quan" at bounding box center [1019, 253] width 803 height 16
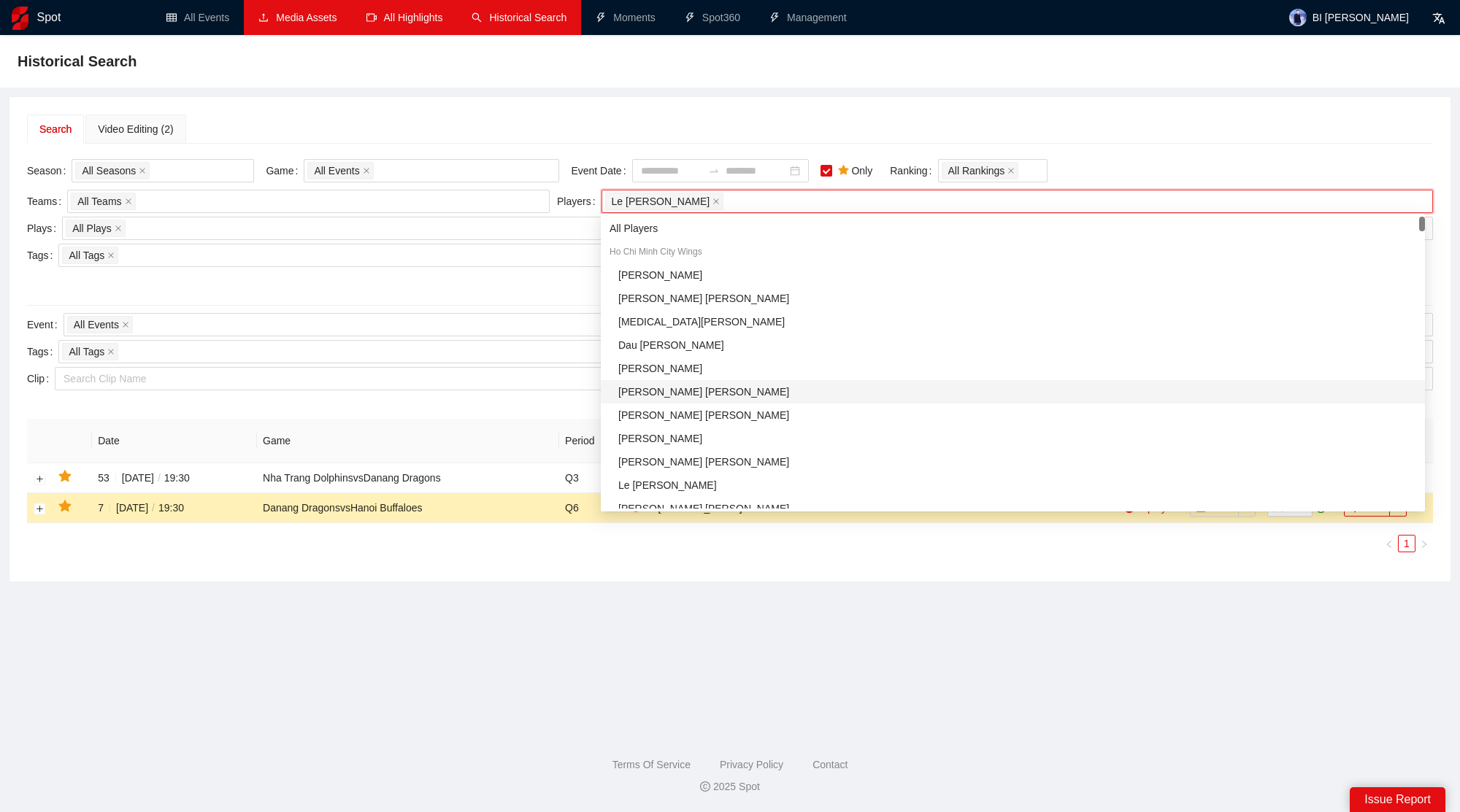
click at [482, 591] on main "Historical Search Search Video Editing (2) Season All Seasons Game All Events E…" at bounding box center [730, 378] width 1426 height 652
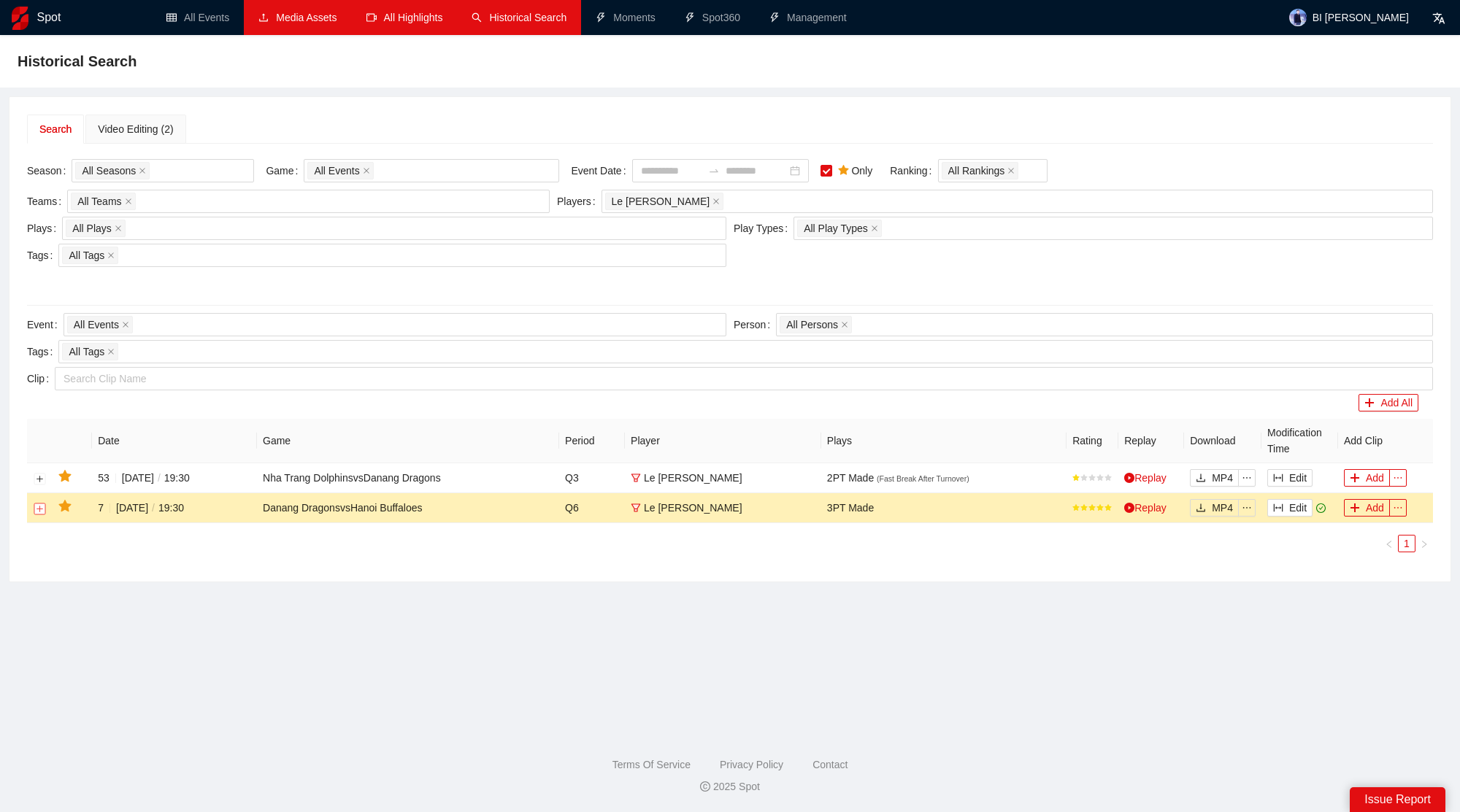
click at [40, 504] on button "Expand row" at bounding box center [40, 508] width 11 height 11
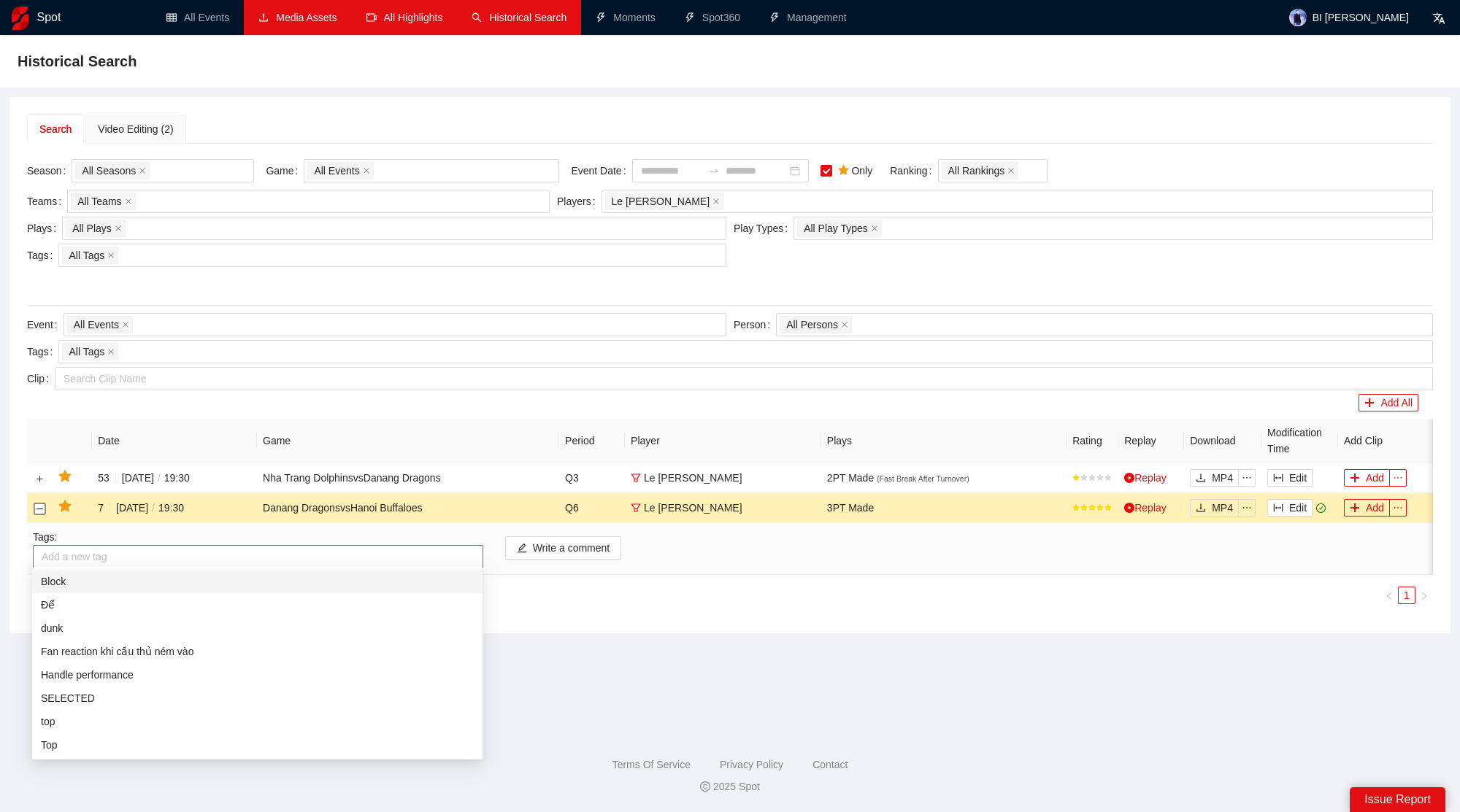
click at [139, 562] on div at bounding box center [257, 557] width 443 height 17
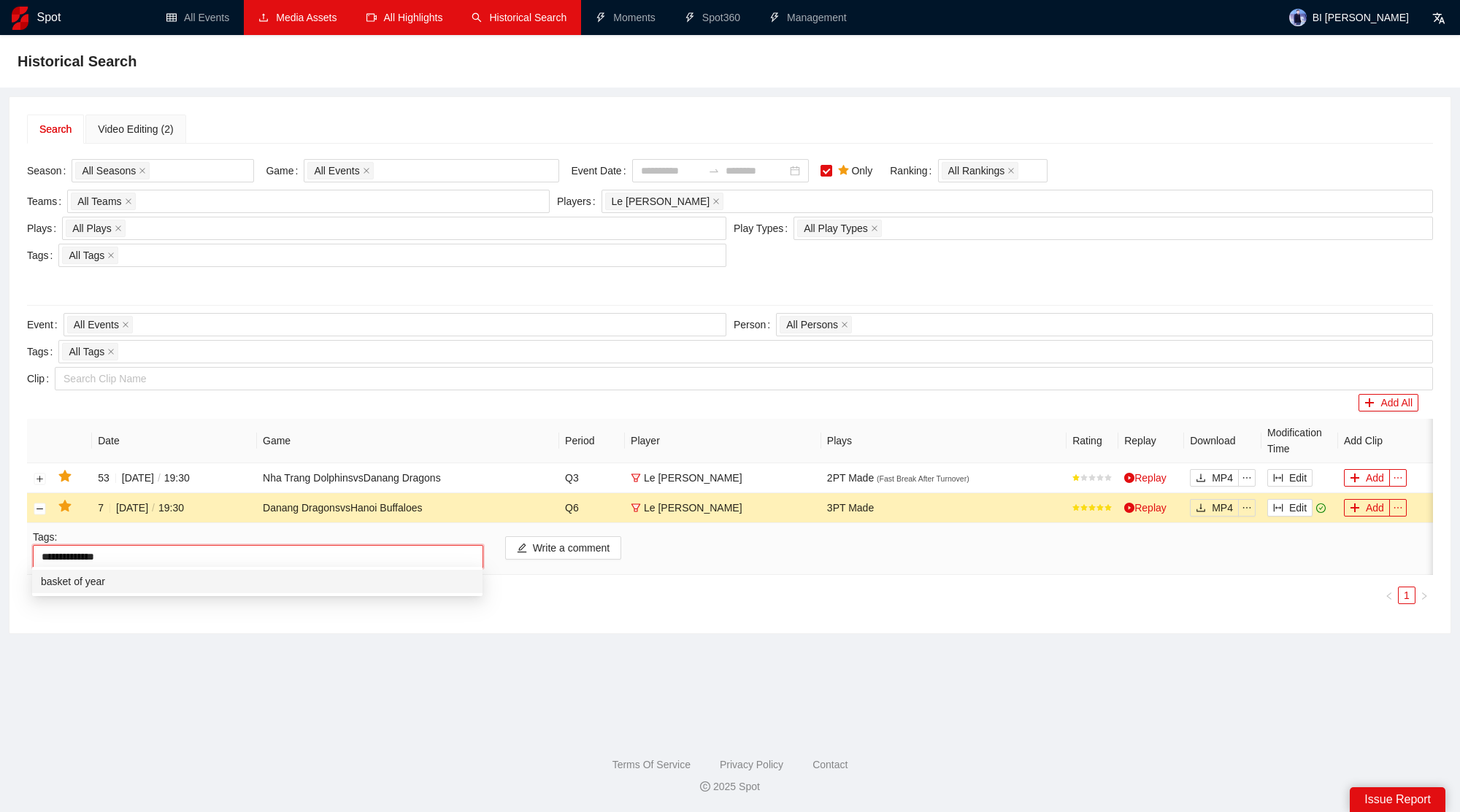
type input "**********"
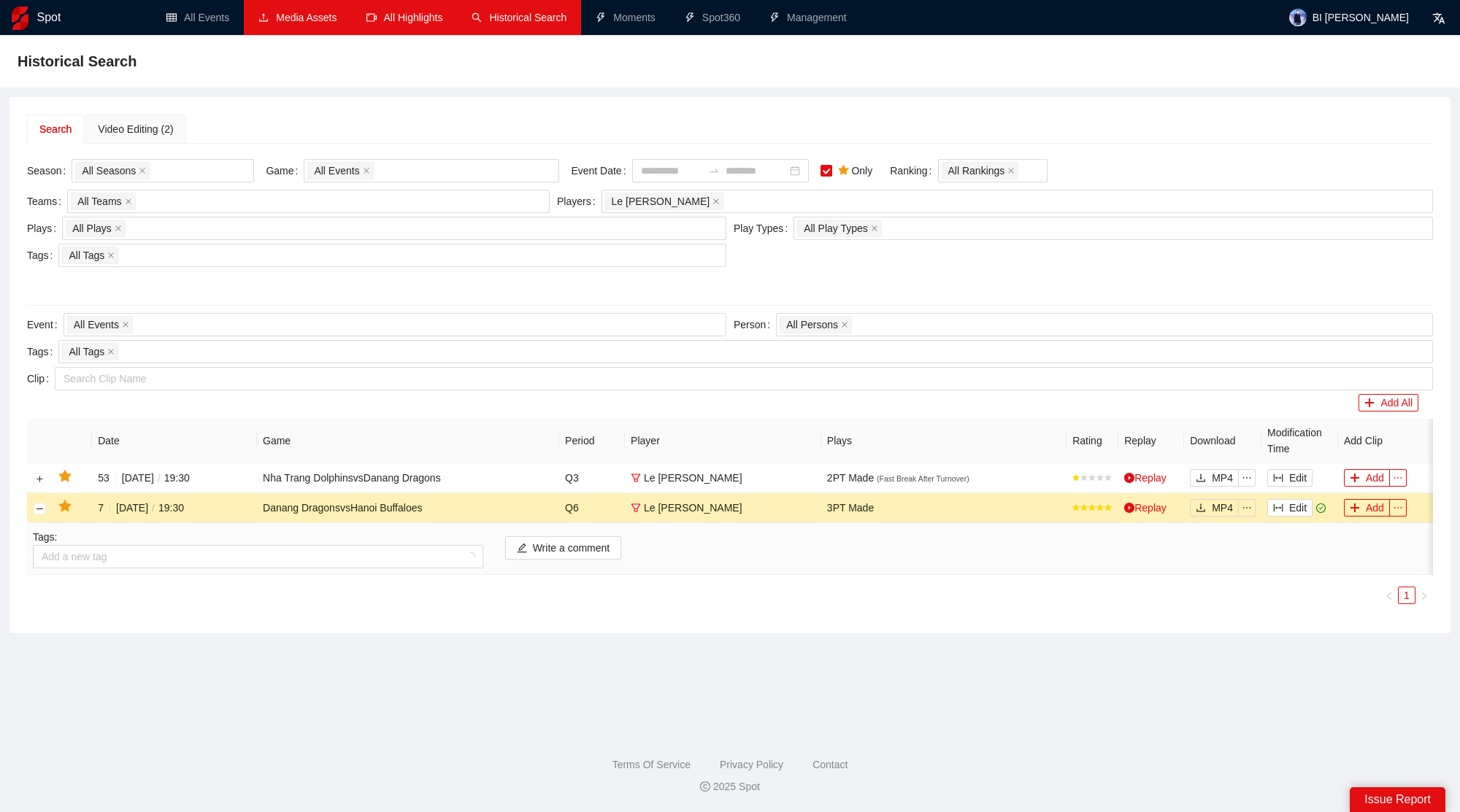
click at [570, 604] on ul "1" at bounding box center [730, 595] width 1407 height 17
click at [347, 552] on div "basket of year" at bounding box center [257, 556] width 443 height 20
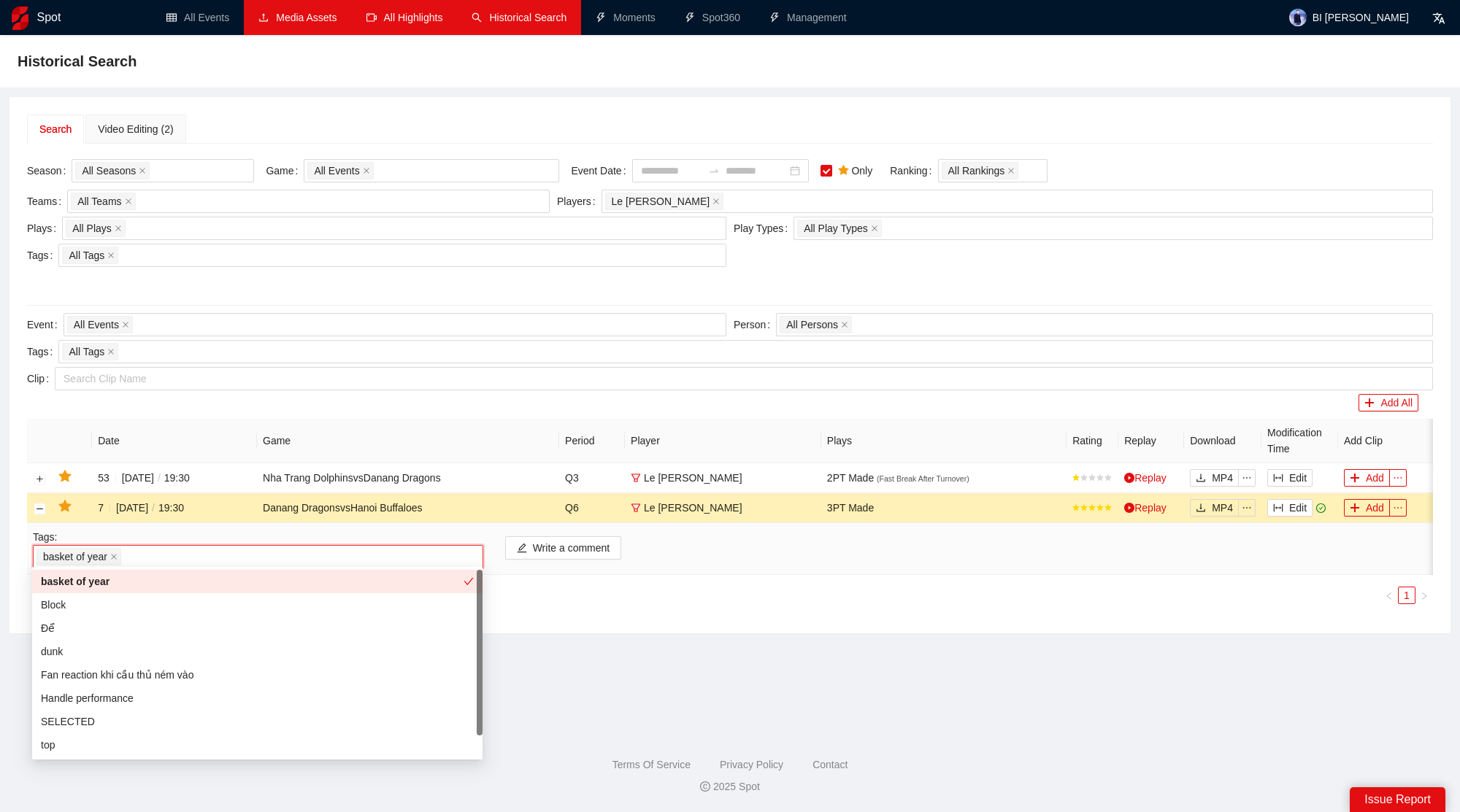
click at [294, 584] on div "basket of year" at bounding box center [252, 582] width 423 height 16
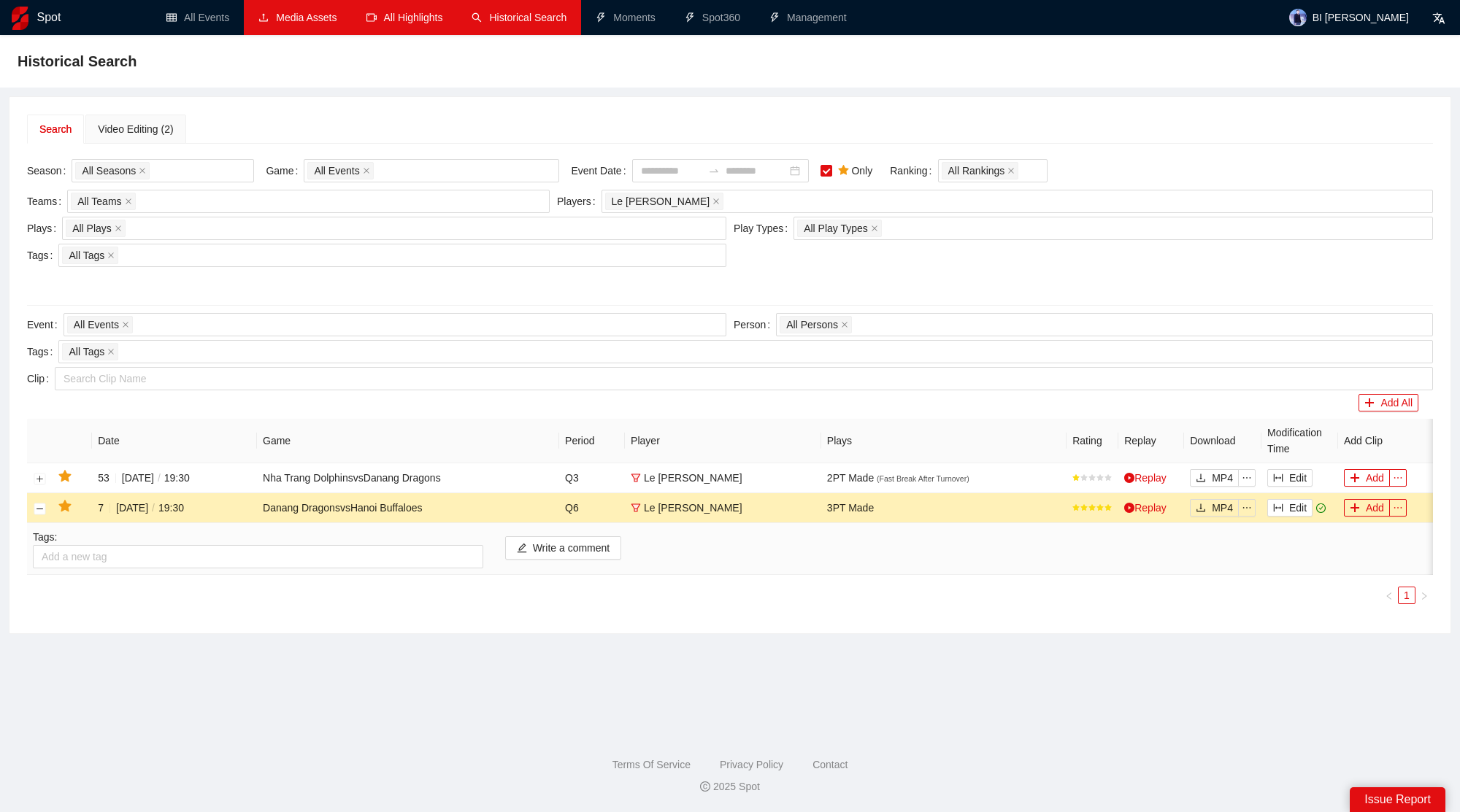
click at [605, 687] on main "Historical Search Search Video Editing (2) Season All Seasons Game All Events E…" at bounding box center [730, 378] width 1426 height 652
click at [601, 549] on button "Write a comment" at bounding box center [564, 548] width 117 height 24
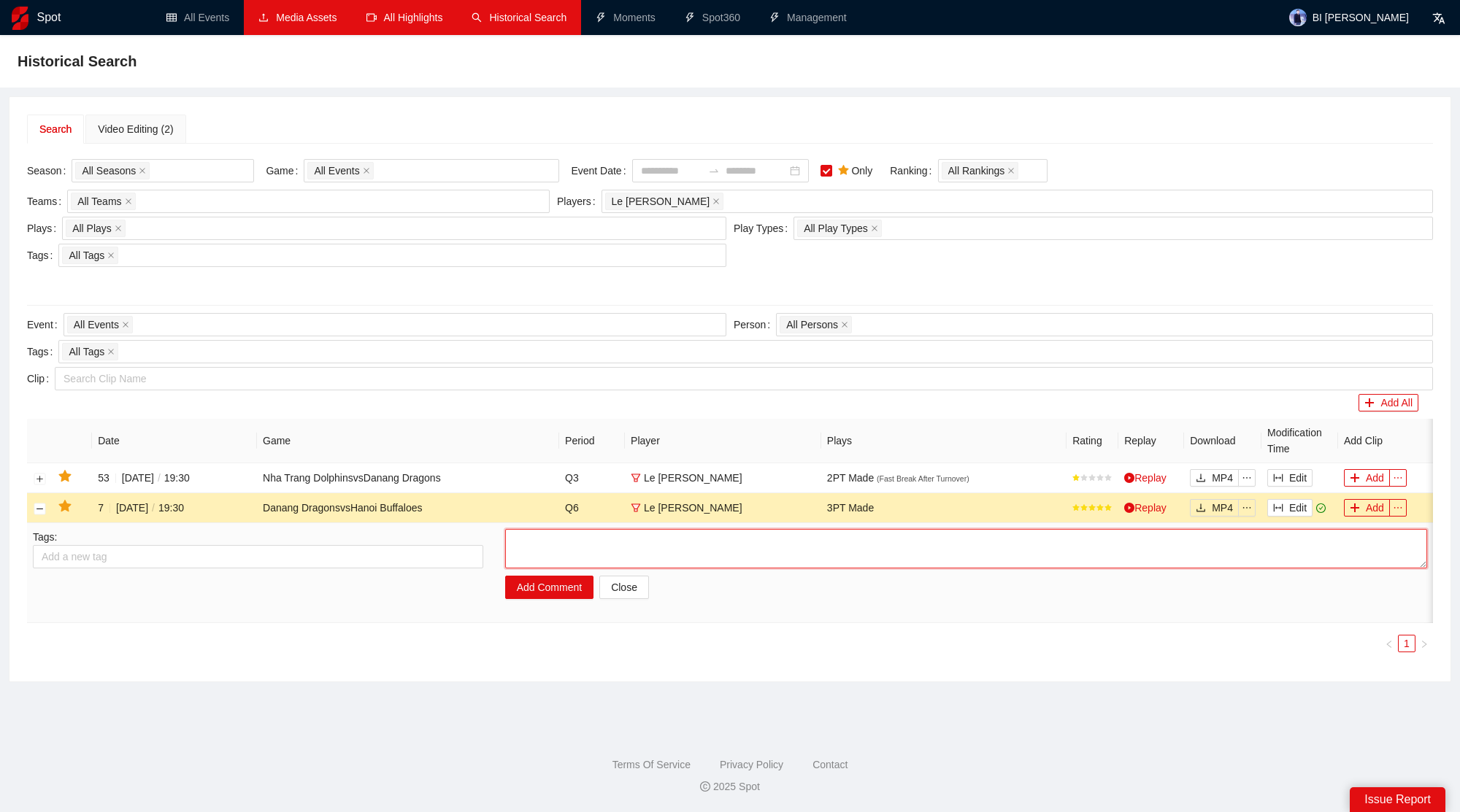
click at [630, 564] on textarea at bounding box center [967, 548] width 922 height 39
type textarea "******"
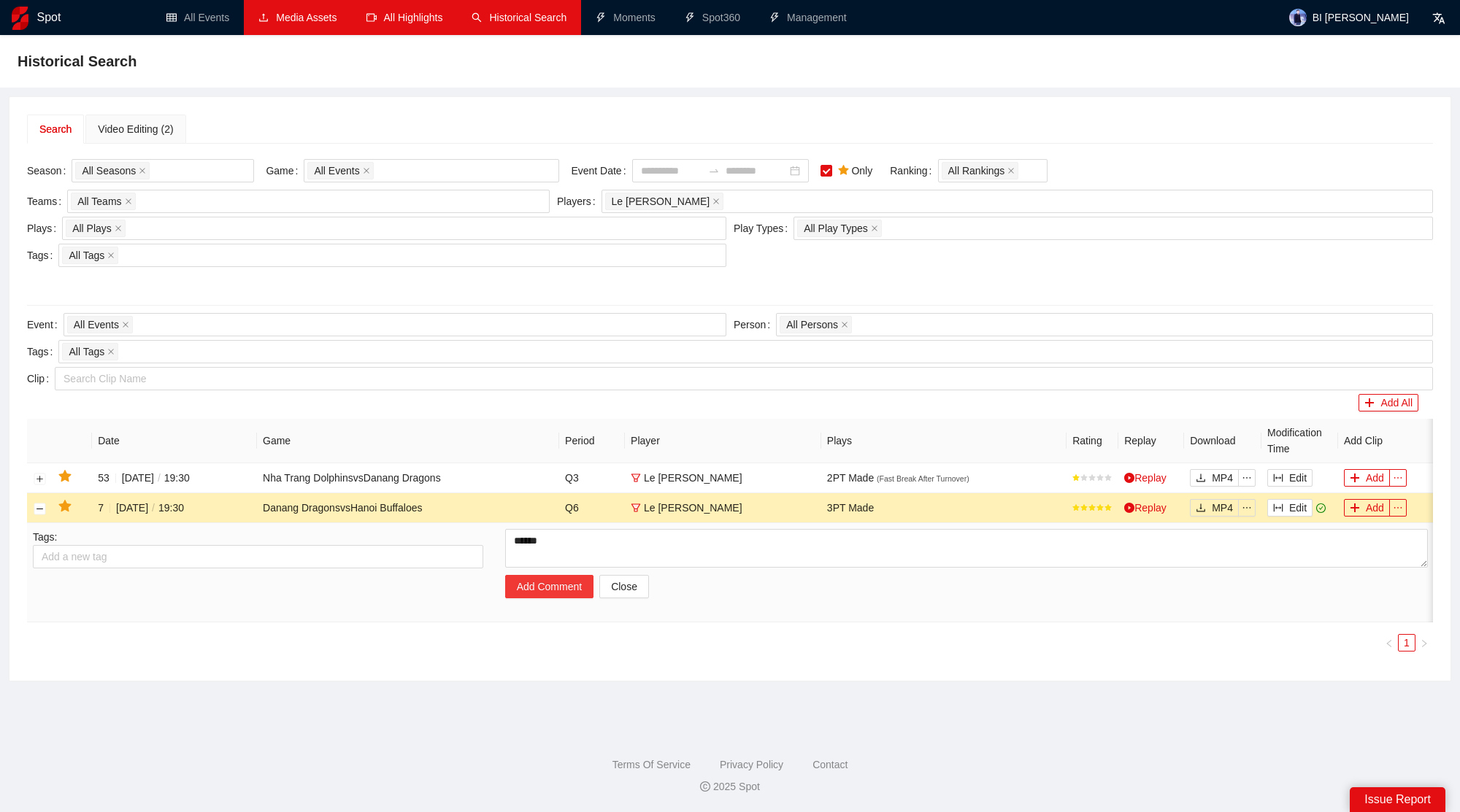
click at [562, 581] on button "Add Comment" at bounding box center [550, 586] width 89 height 24
click at [615, 699] on main "Historical Search Search Video Editing (2) Season All Seasons Game All Events E…" at bounding box center [730, 378] width 1426 height 652
click at [169, 538] on div "Tags: Add a new tag" at bounding box center [258, 567] width 472 height 76
click at [42, 505] on button "Collapse row" at bounding box center [40, 508] width 11 height 11
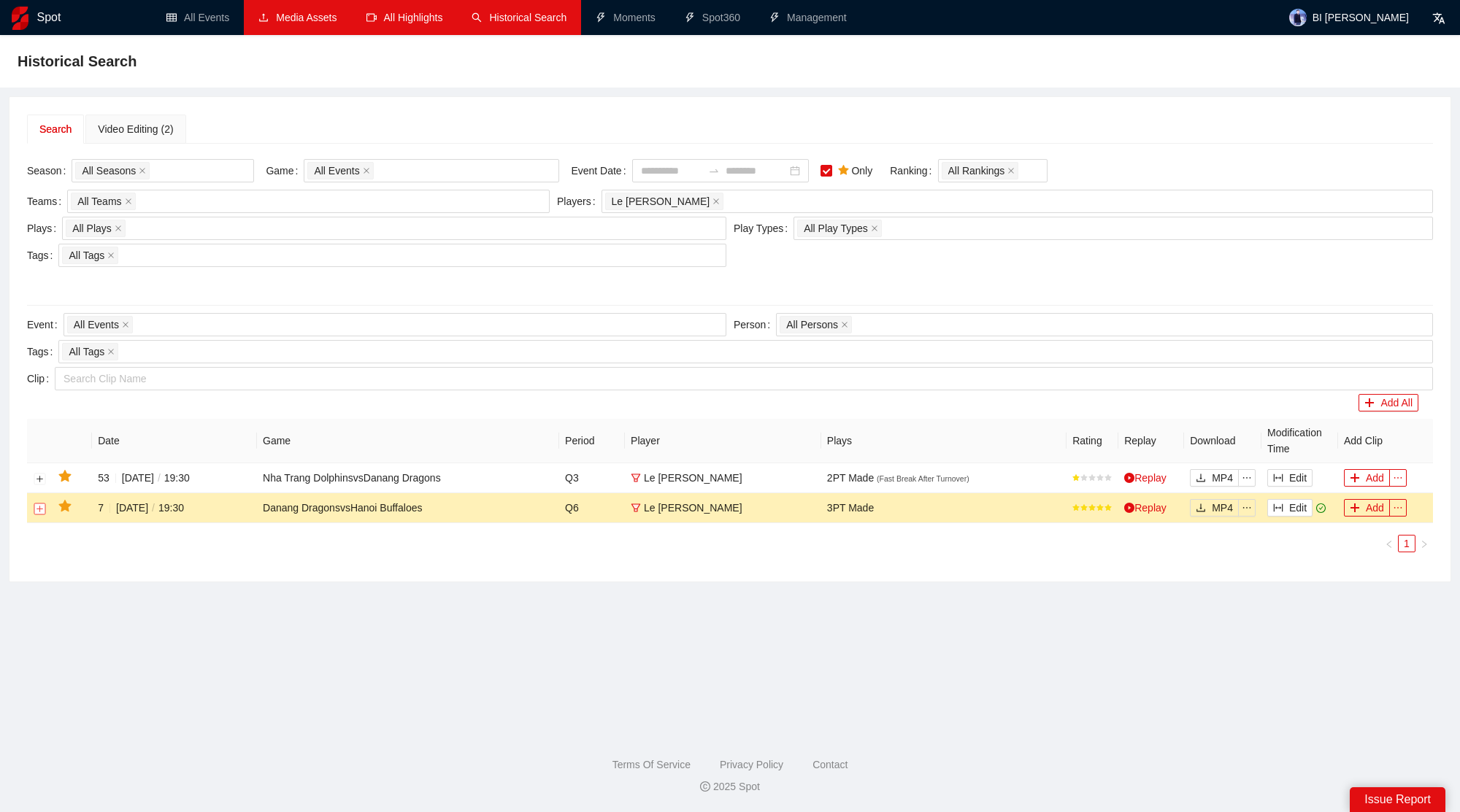
click at [42, 505] on button "Expand row" at bounding box center [40, 508] width 11 height 11
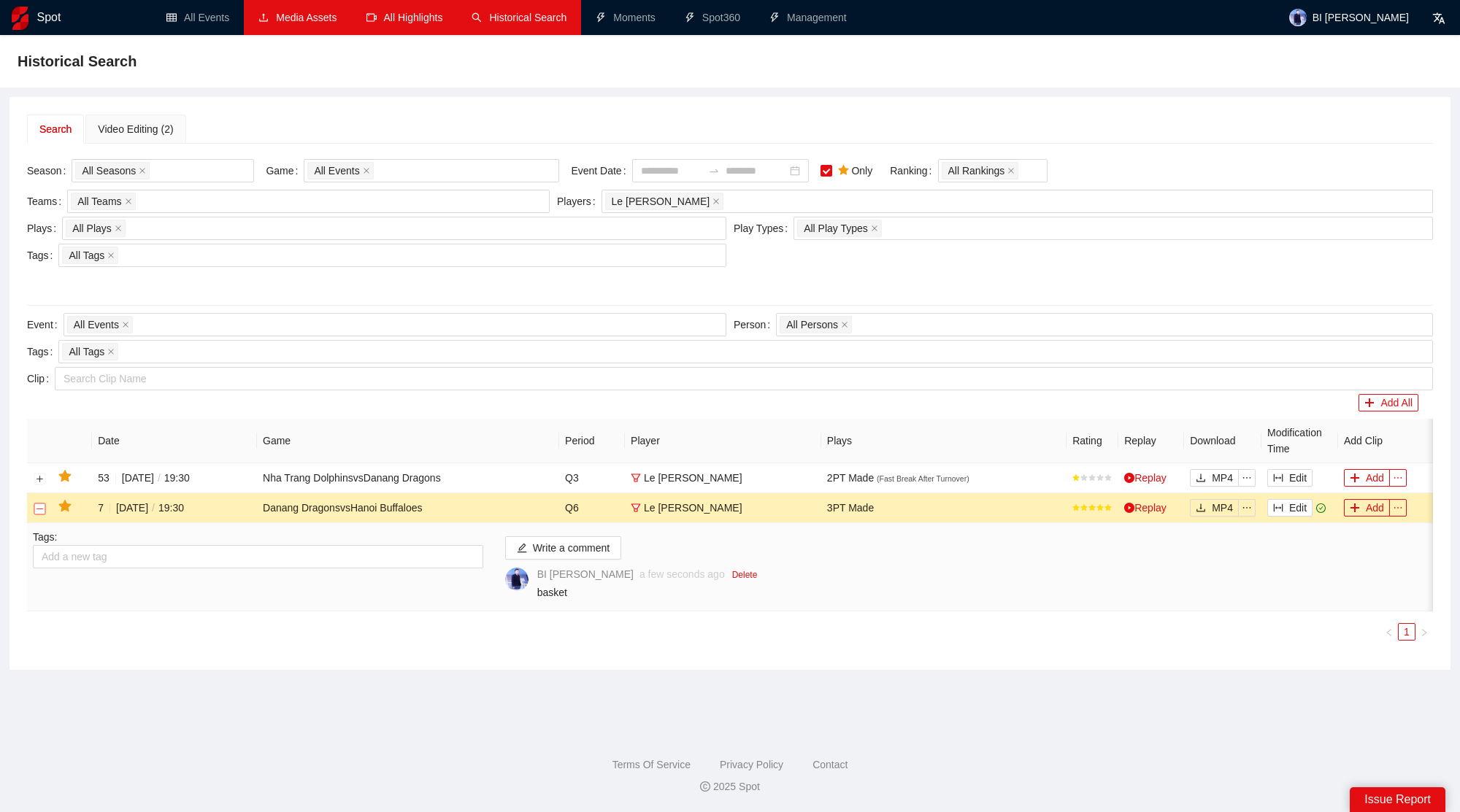
click at [42, 505] on button "Collapse row" at bounding box center [40, 508] width 11 height 11
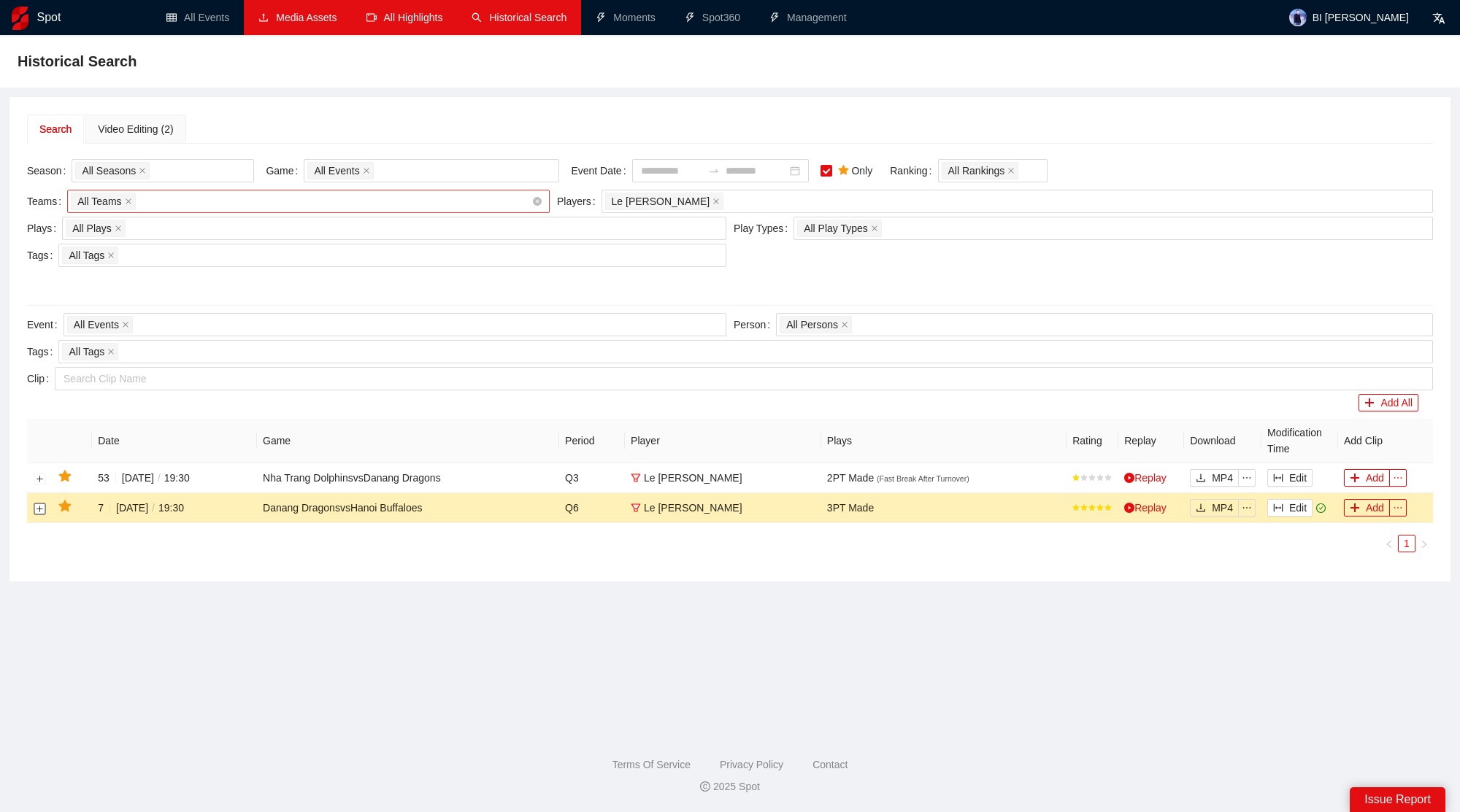
click at [253, 202] on div "All Teams" at bounding box center [301, 201] width 461 height 20
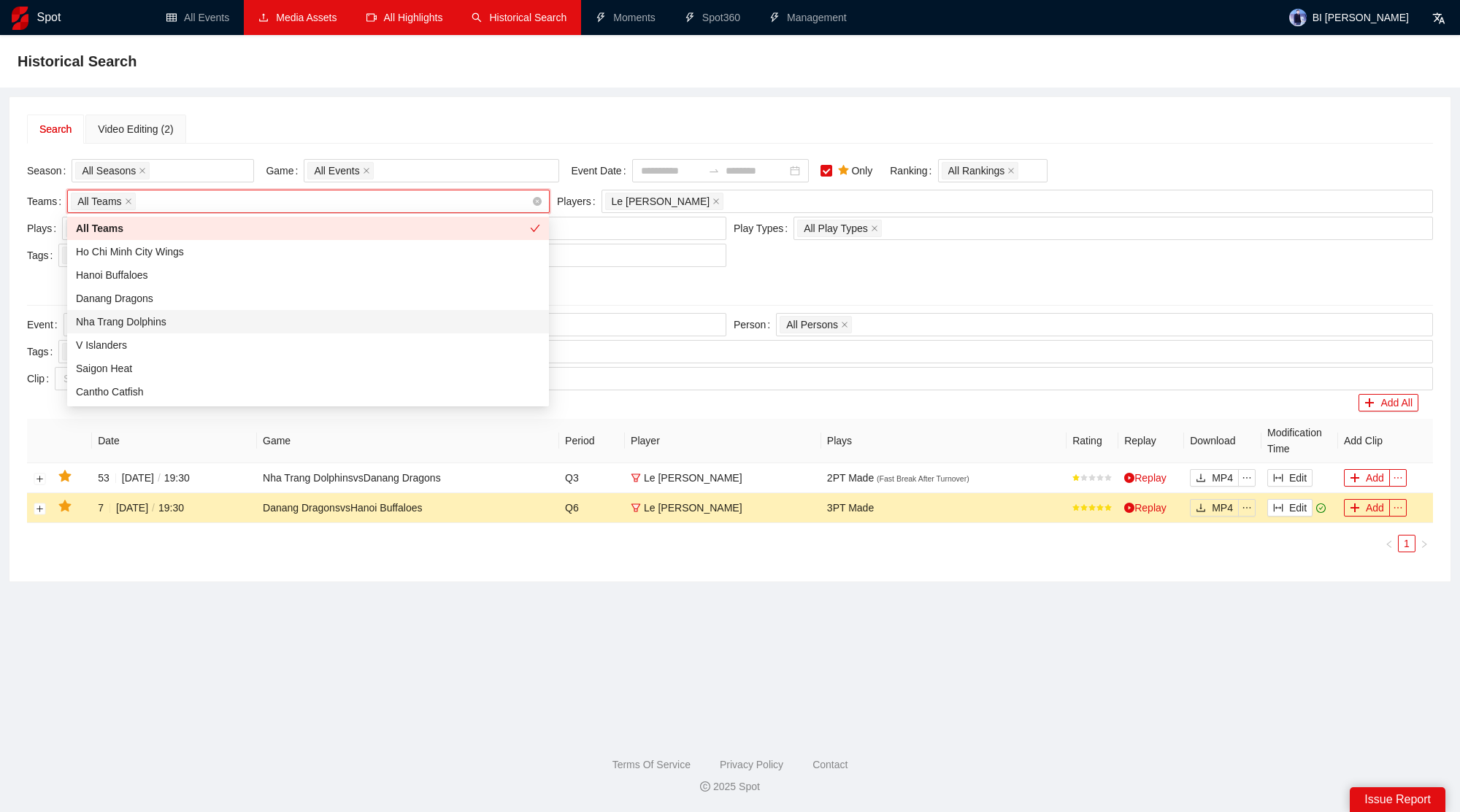
click at [253, 202] on div "All Teams" at bounding box center [301, 201] width 461 height 20
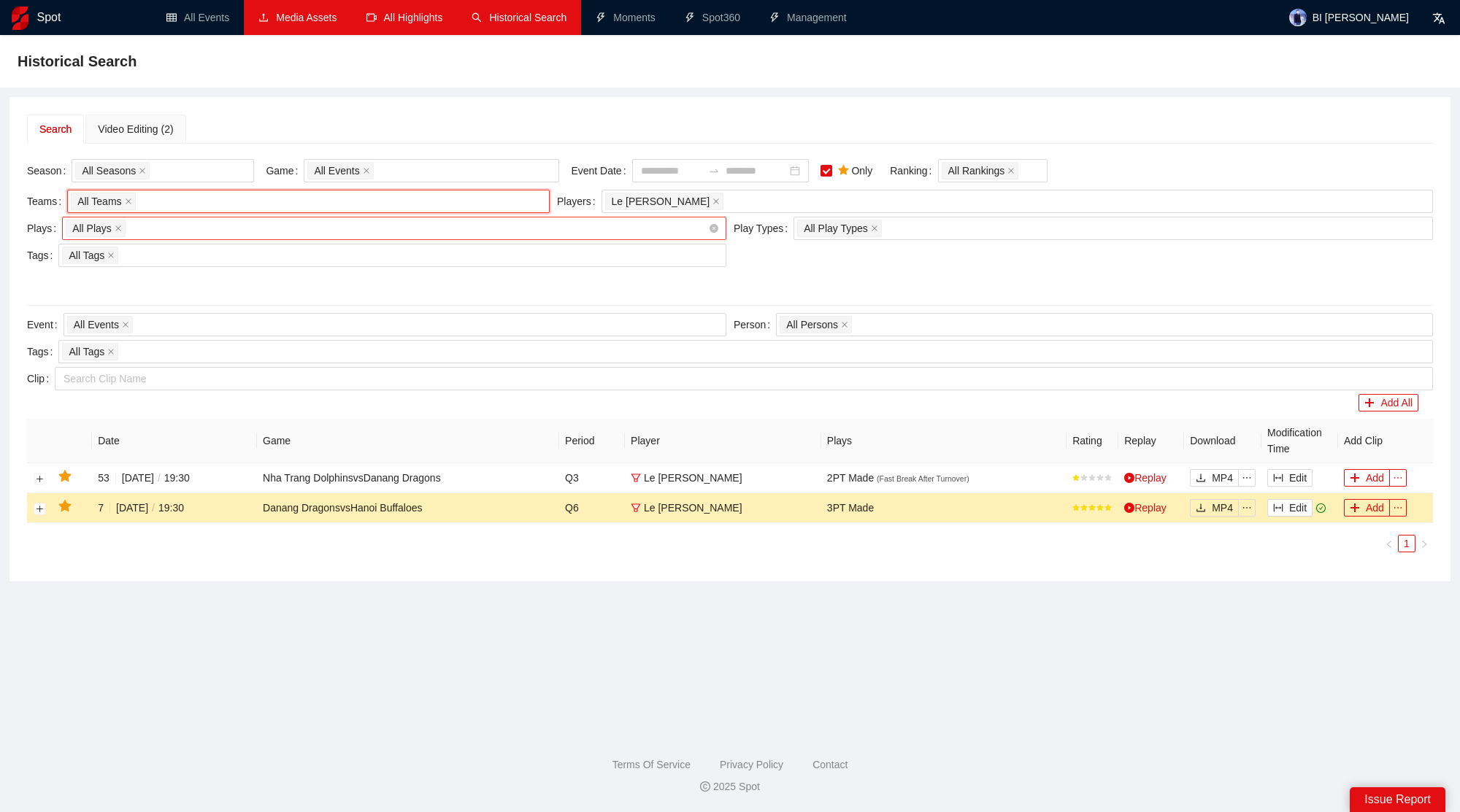
click at [192, 224] on div "All Plays + 0 ..." at bounding box center [387, 228] width 643 height 20
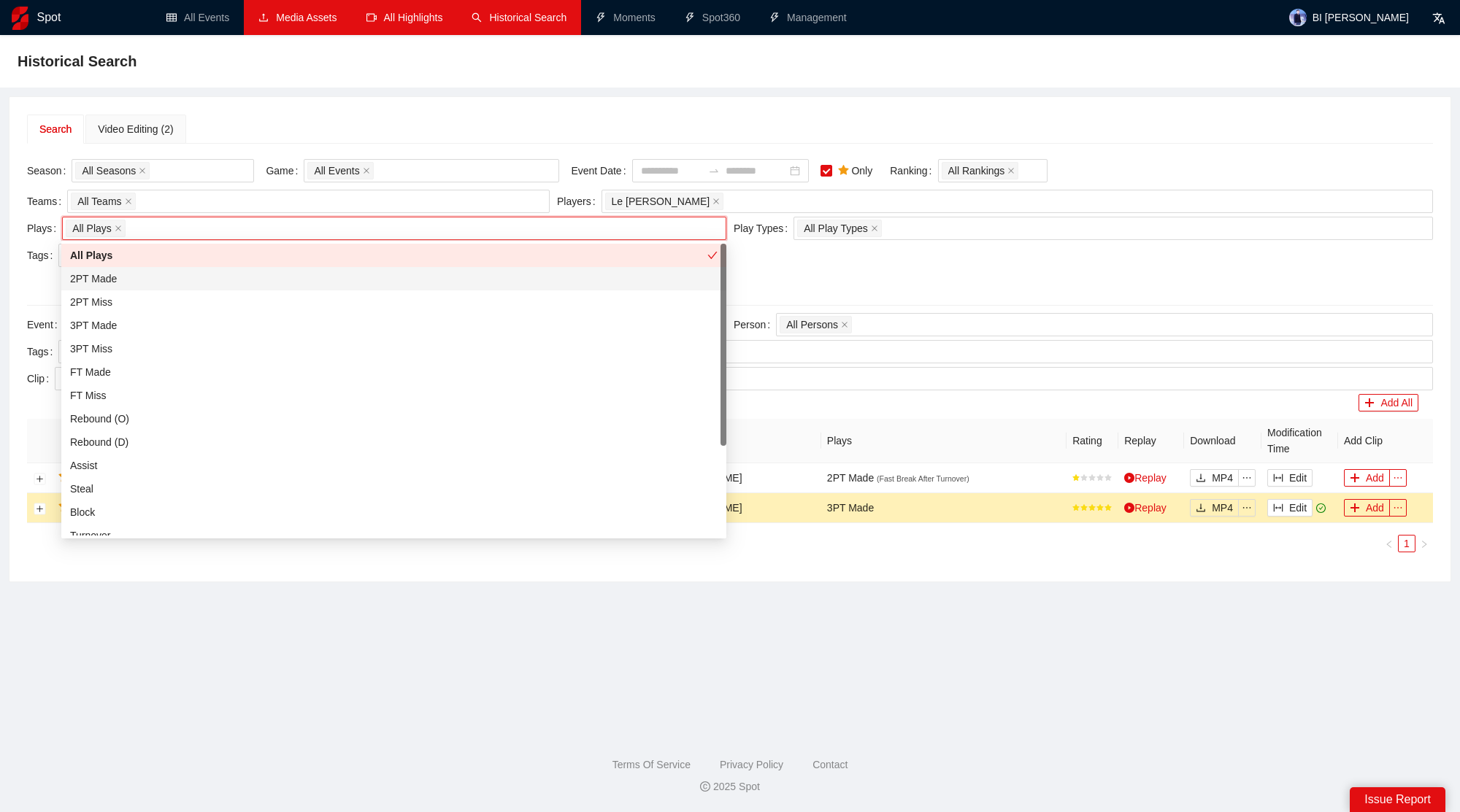
click at [133, 275] on div "2PT Made" at bounding box center [394, 278] width 648 height 16
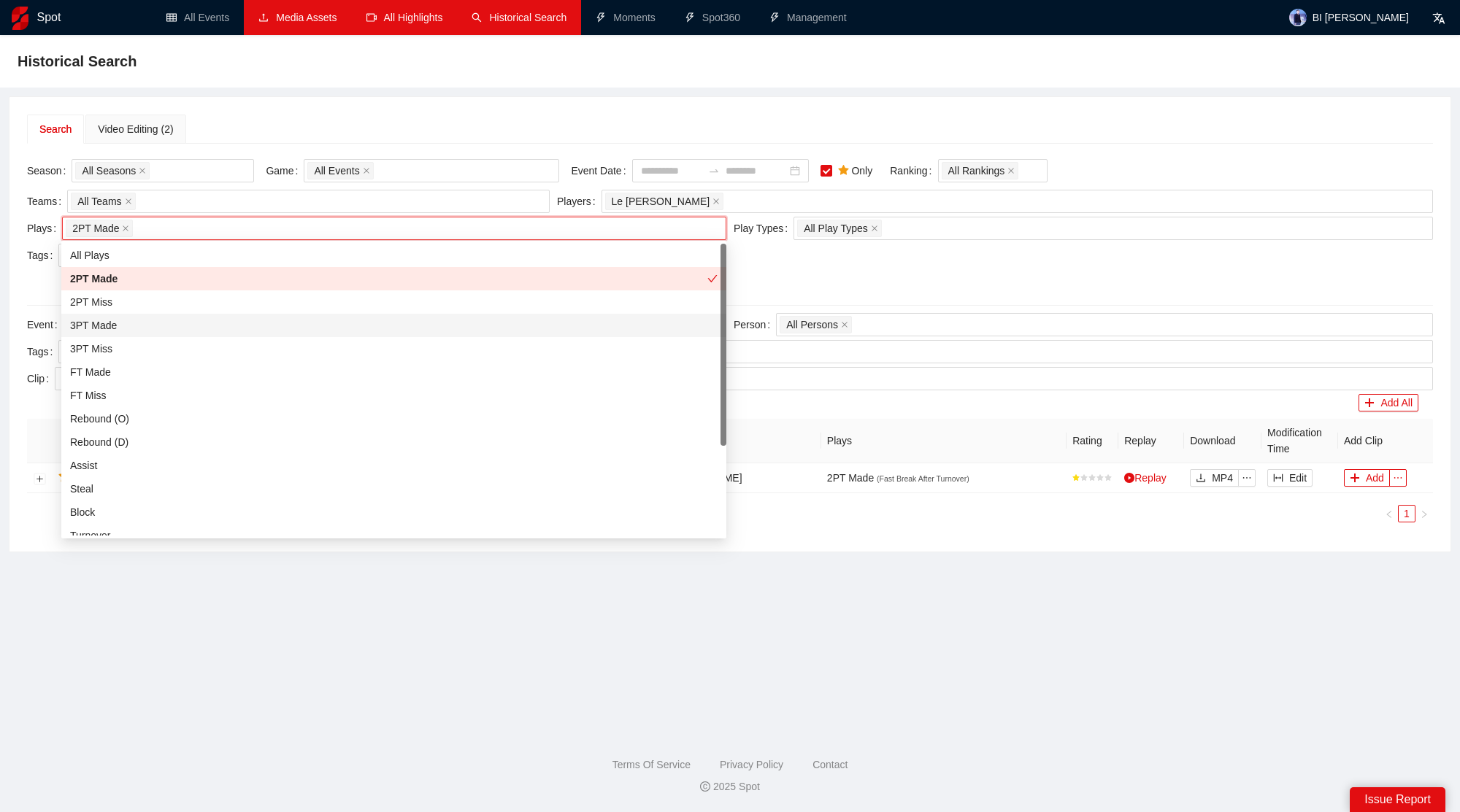
click at [115, 327] on div "3PT Made" at bounding box center [394, 326] width 648 height 16
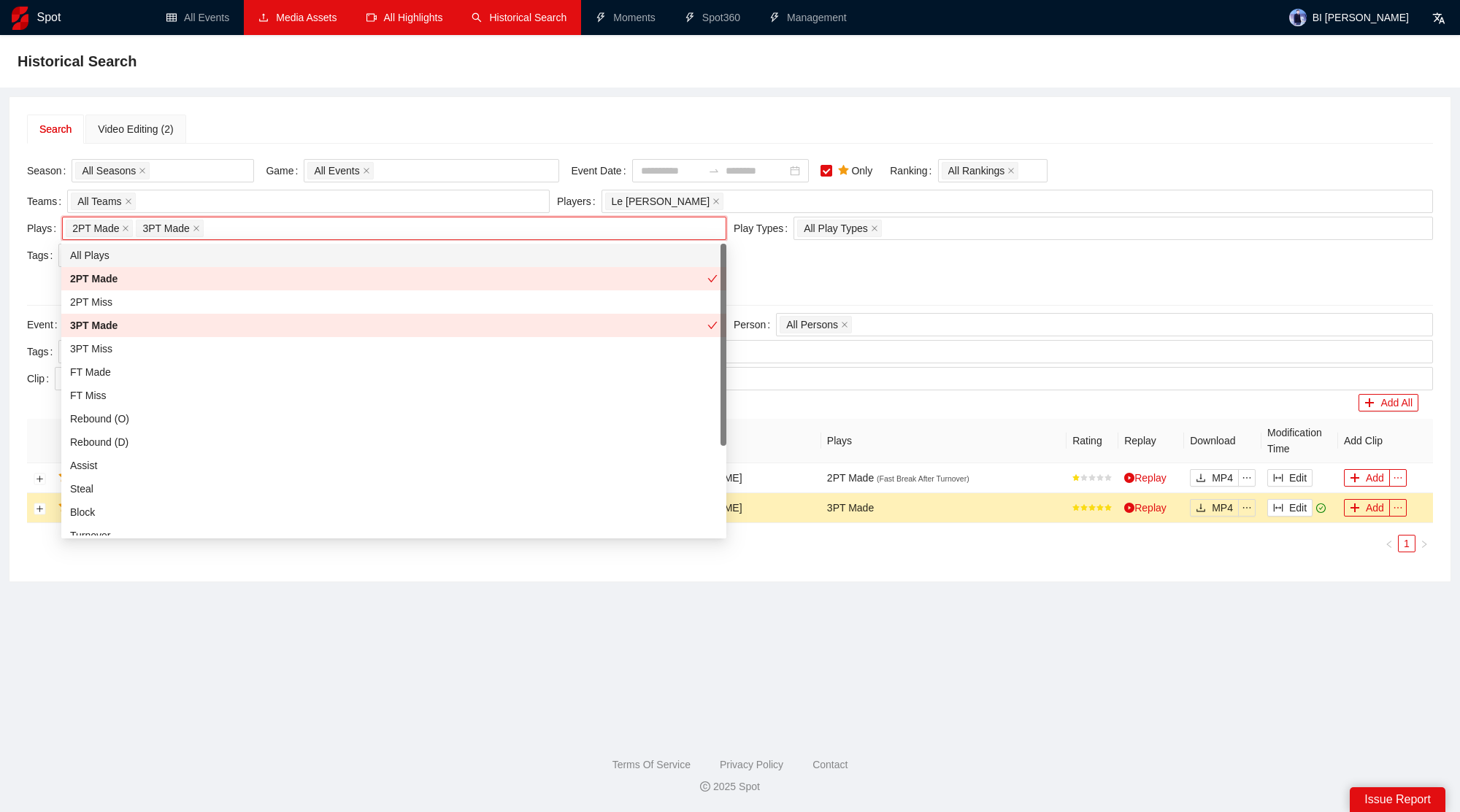
click at [624, 108] on div "Search Video Editing (2) Season All Seasons Game All Events Event Date Only Ran…" at bounding box center [730, 339] width 1441 height 485
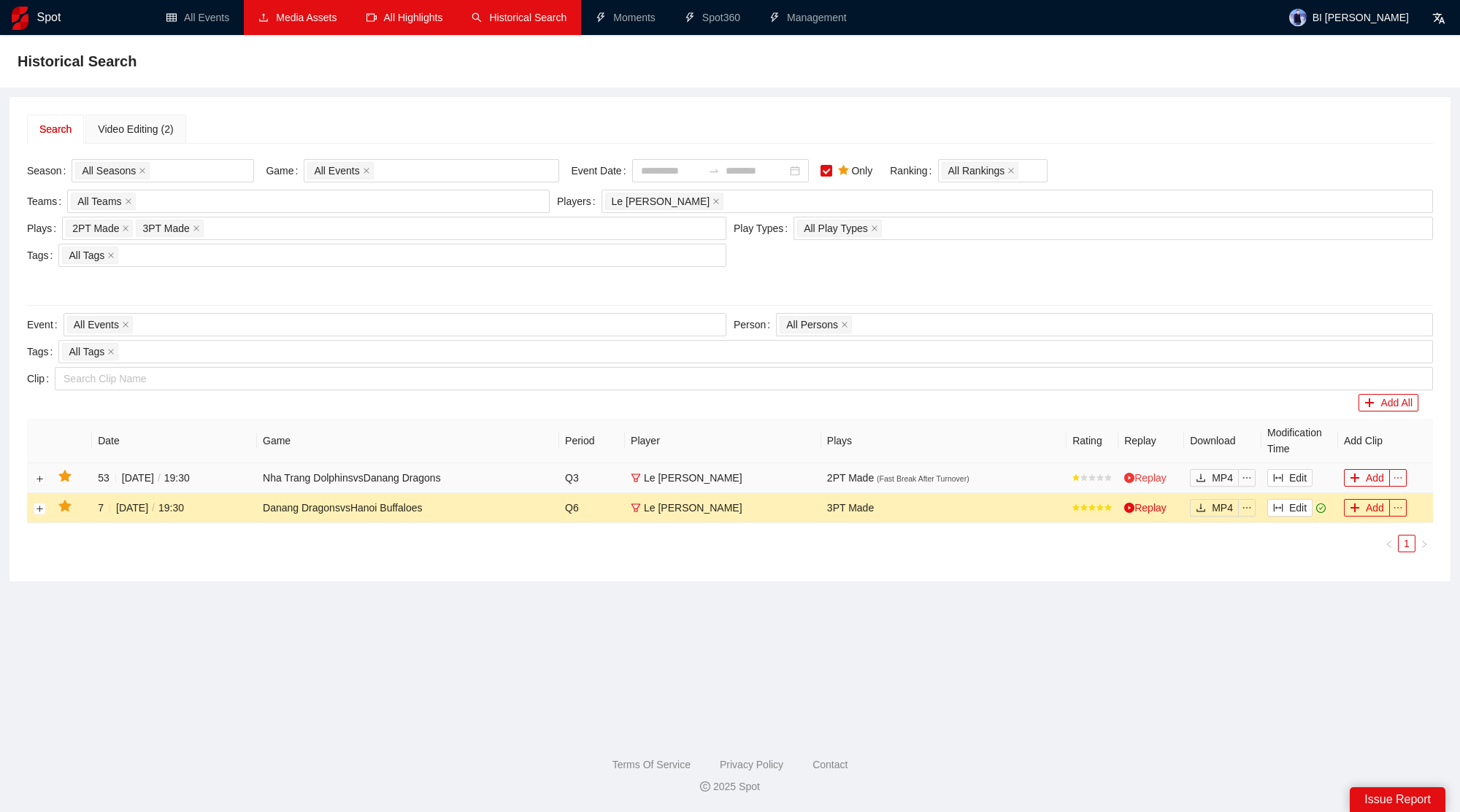
click at [1137, 472] on link "Replay" at bounding box center [1146, 478] width 42 height 11
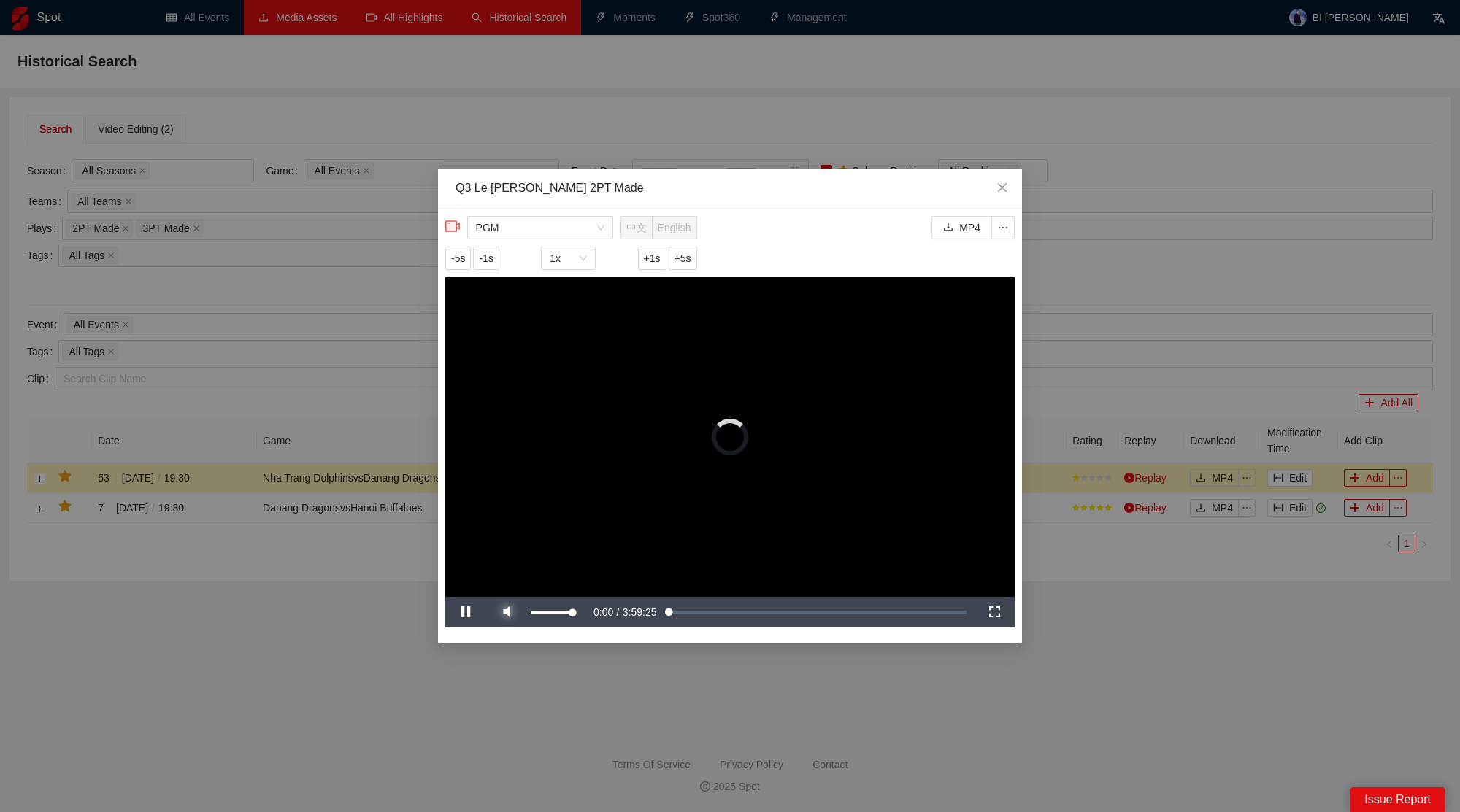
click at [503, 612] on span "Video Player" at bounding box center [507, 612] width 41 height 0
click at [997, 180] on span "Close" at bounding box center [1002, 188] width 39 height 39
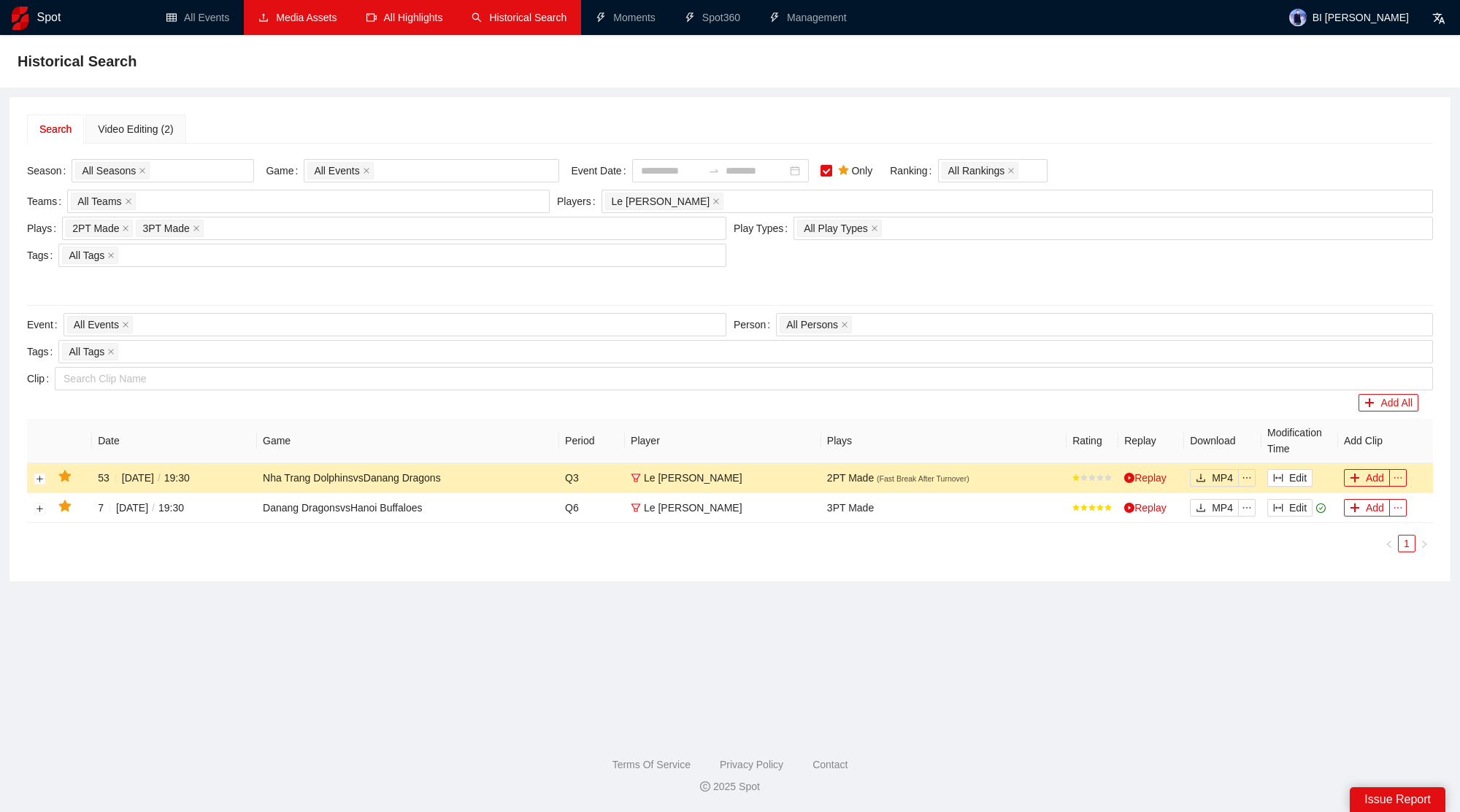
click at [65, 474] on icon "star" at bounding box center [64, 476] width 12 height 11
click at [268, 584] on main "Historical Search Search Video Editing (2) Season All Seasons Game All Events E…" at bounding box center [730, 378] width 1426 height 652
click at [712, 198] on icon "close" at bounding box center [716, 202] width 8 height 8
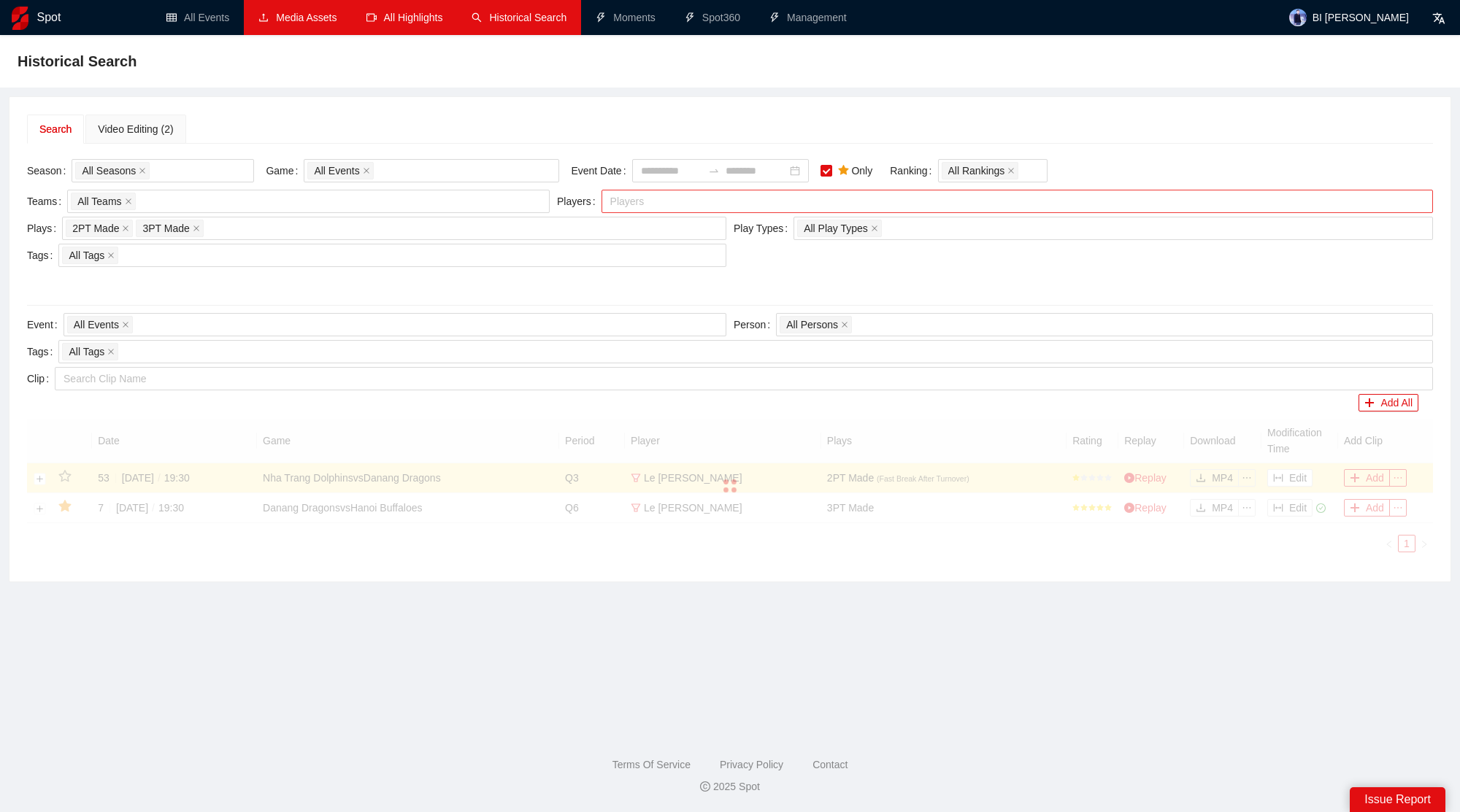
click at [686, 201] on div at bounding box center [1010, 201] width 810 height 17
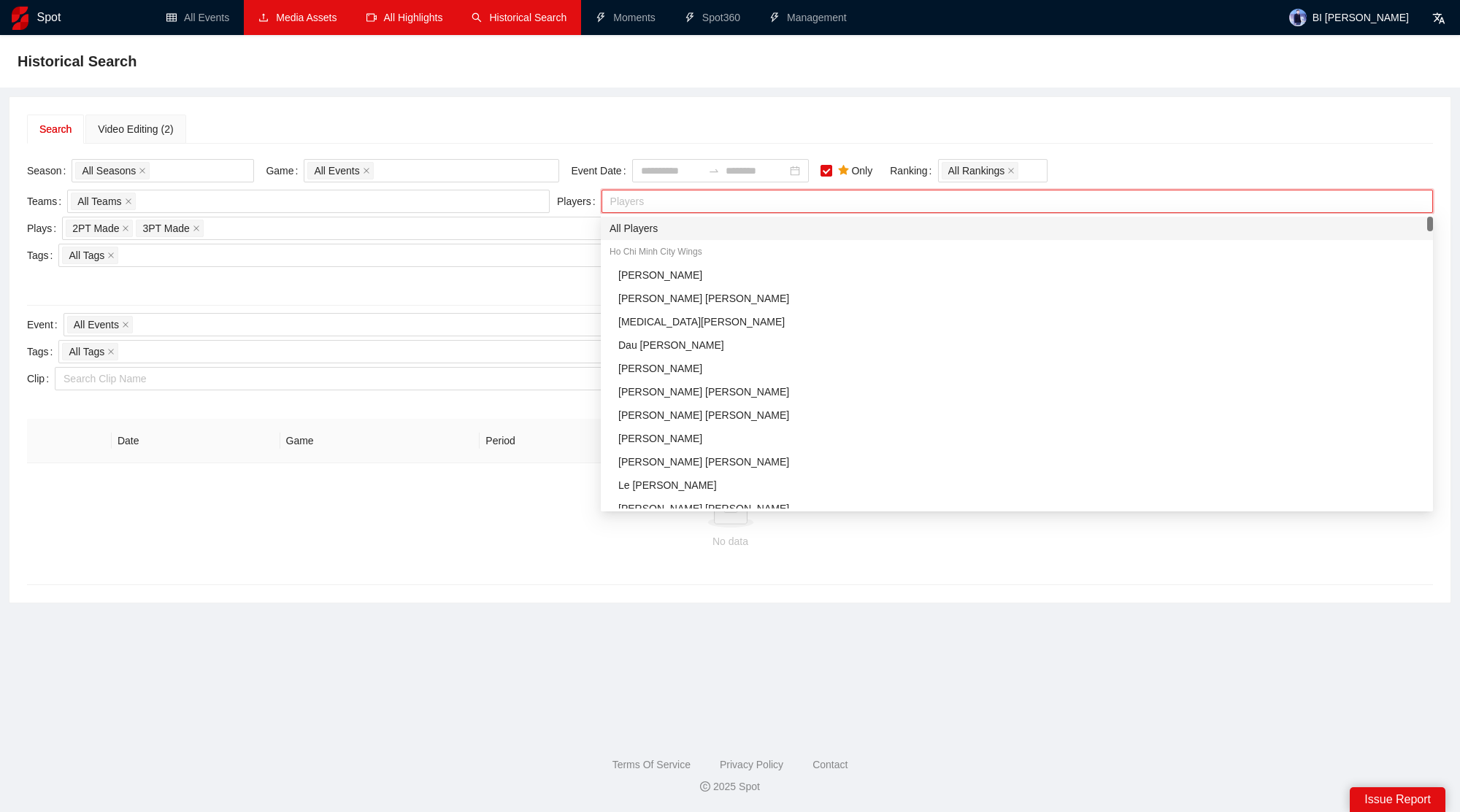
click at [634, 233] on div "All Players" at bounding box center [1017, 228] width 815 height 16
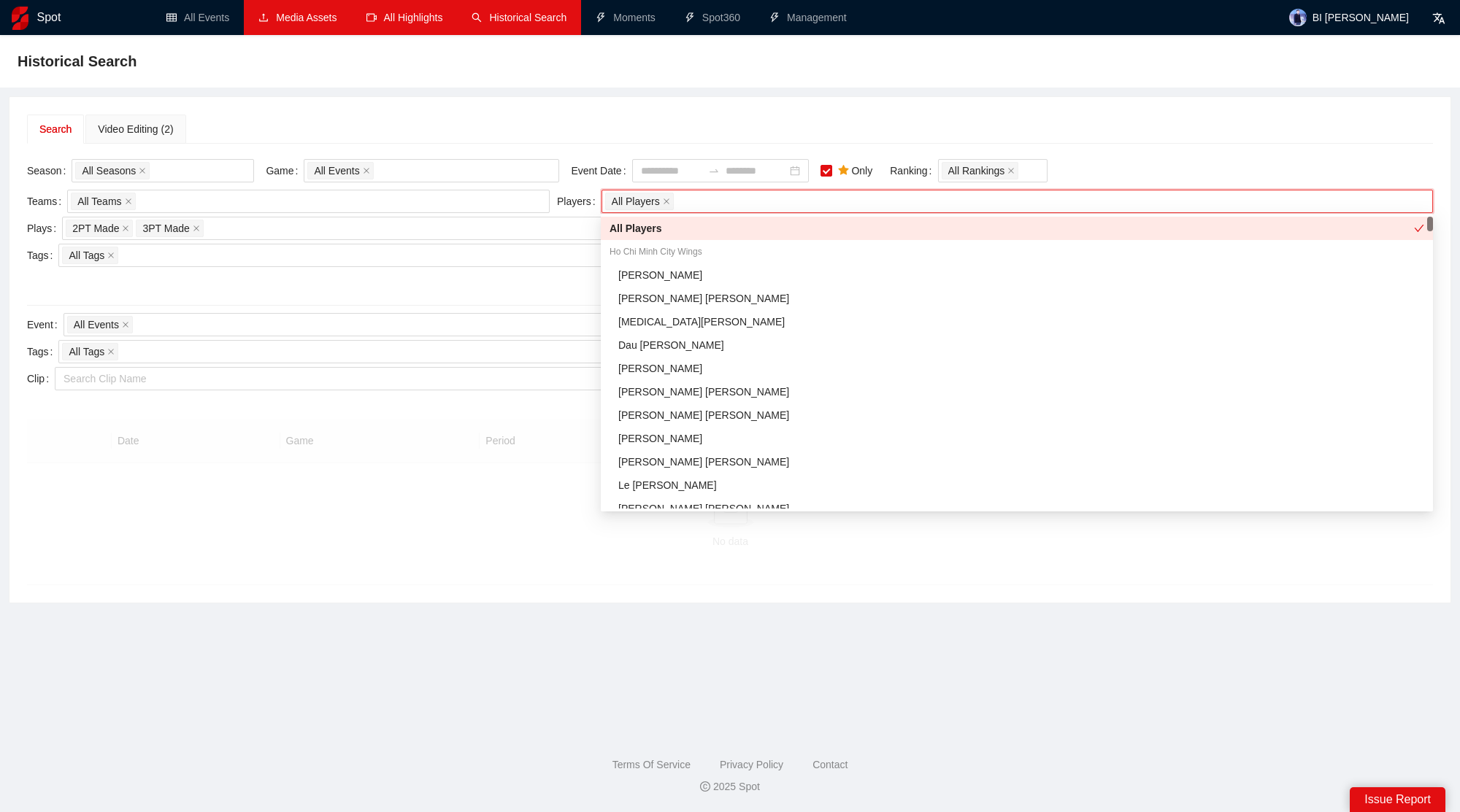
click at [661, 122] on div "Search Video Editing (2)" at bounding box center [730, 129] width 1407 height 30
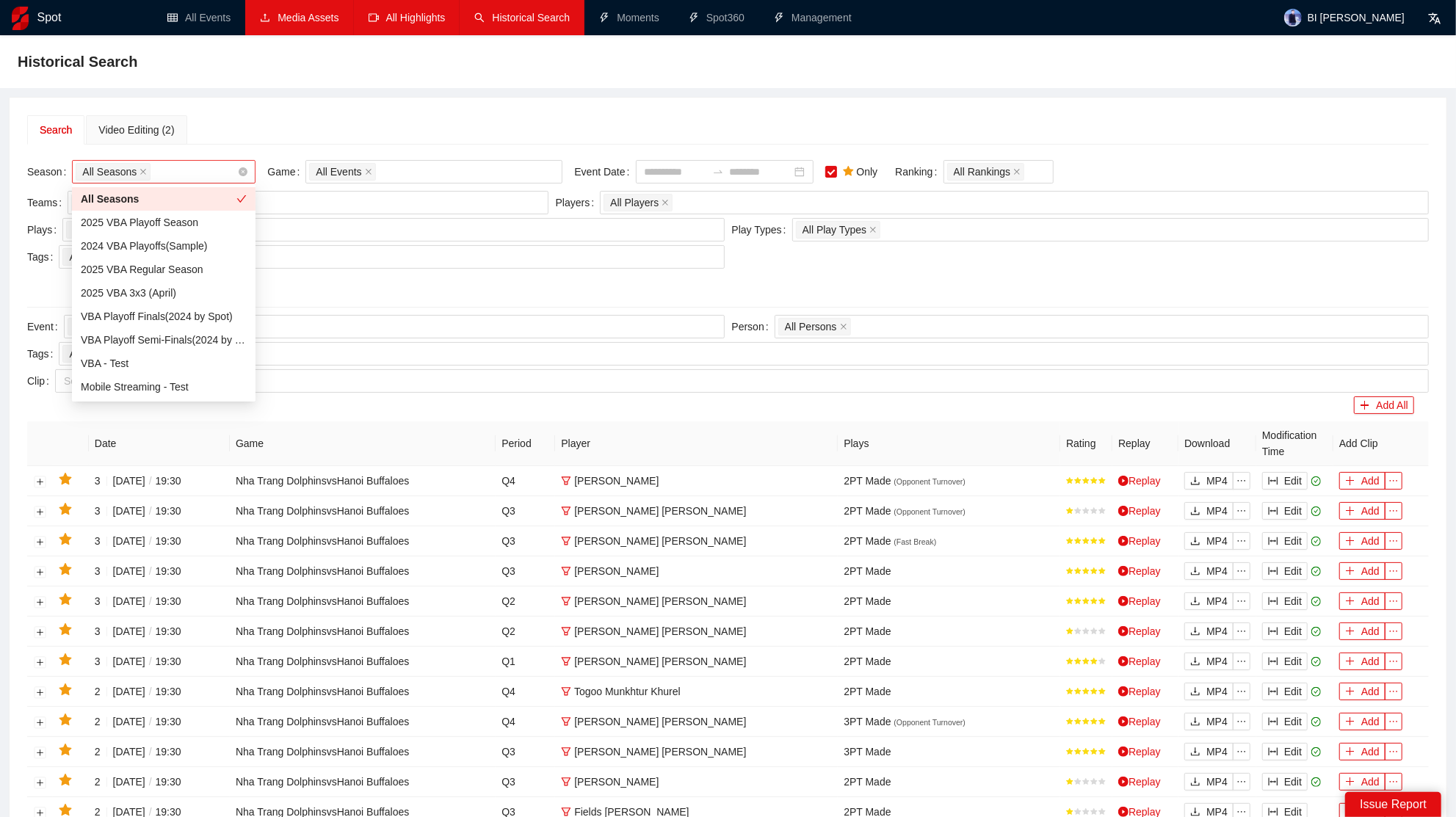
click at [170, 169] on div "All Seasons" at bounding box center [156, 171] width 162 height 20
click at [169, 262] on div "2025 VBA Regular Season" at bounding box center [163, 269] width 166 height 16
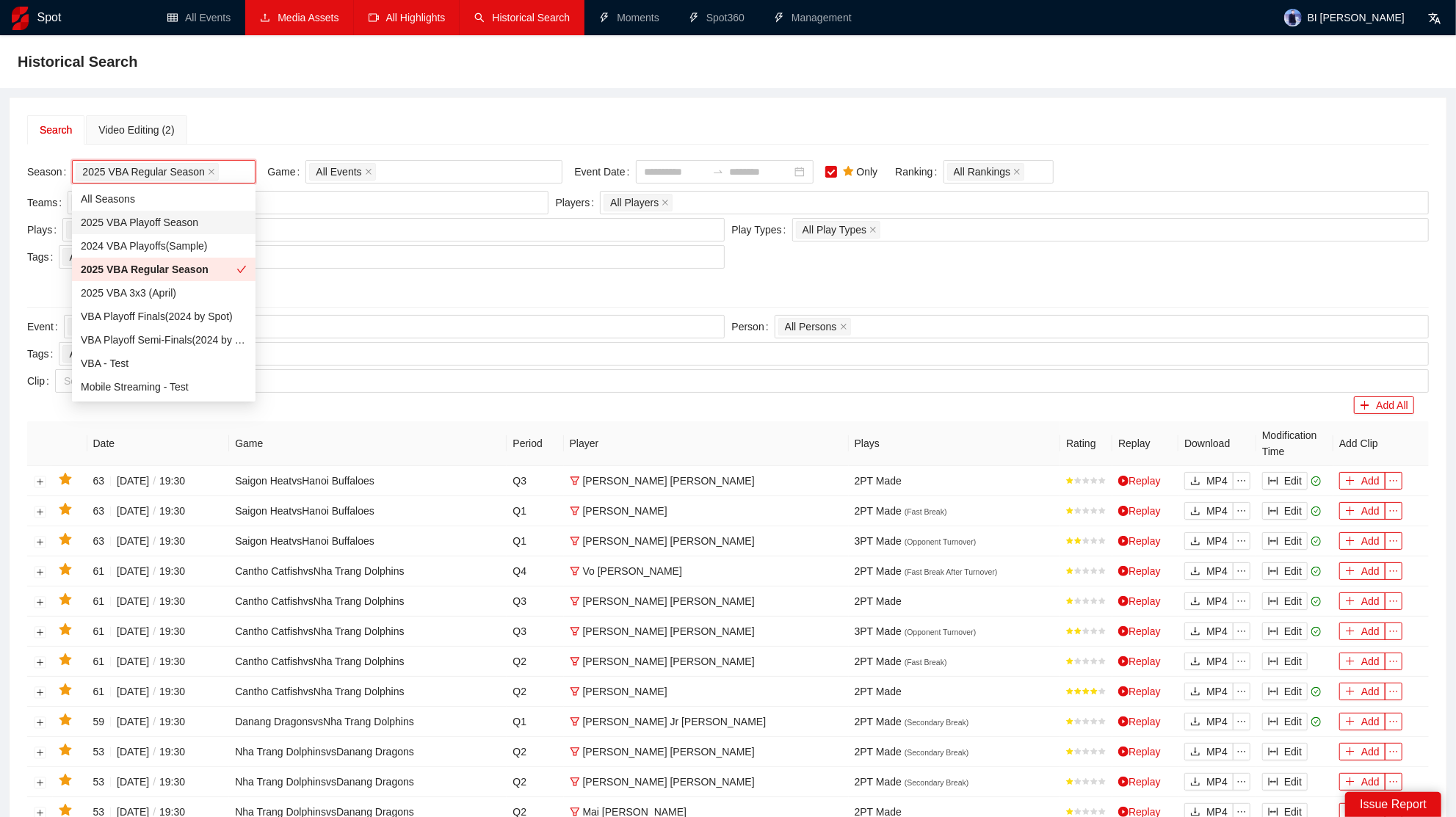
click at [455, 97] on div "Search Video Editing (2) Season 2025 VBA Regular Season Game All Events Event D…" at bounding box center [728, 612] width 1456 height 1031
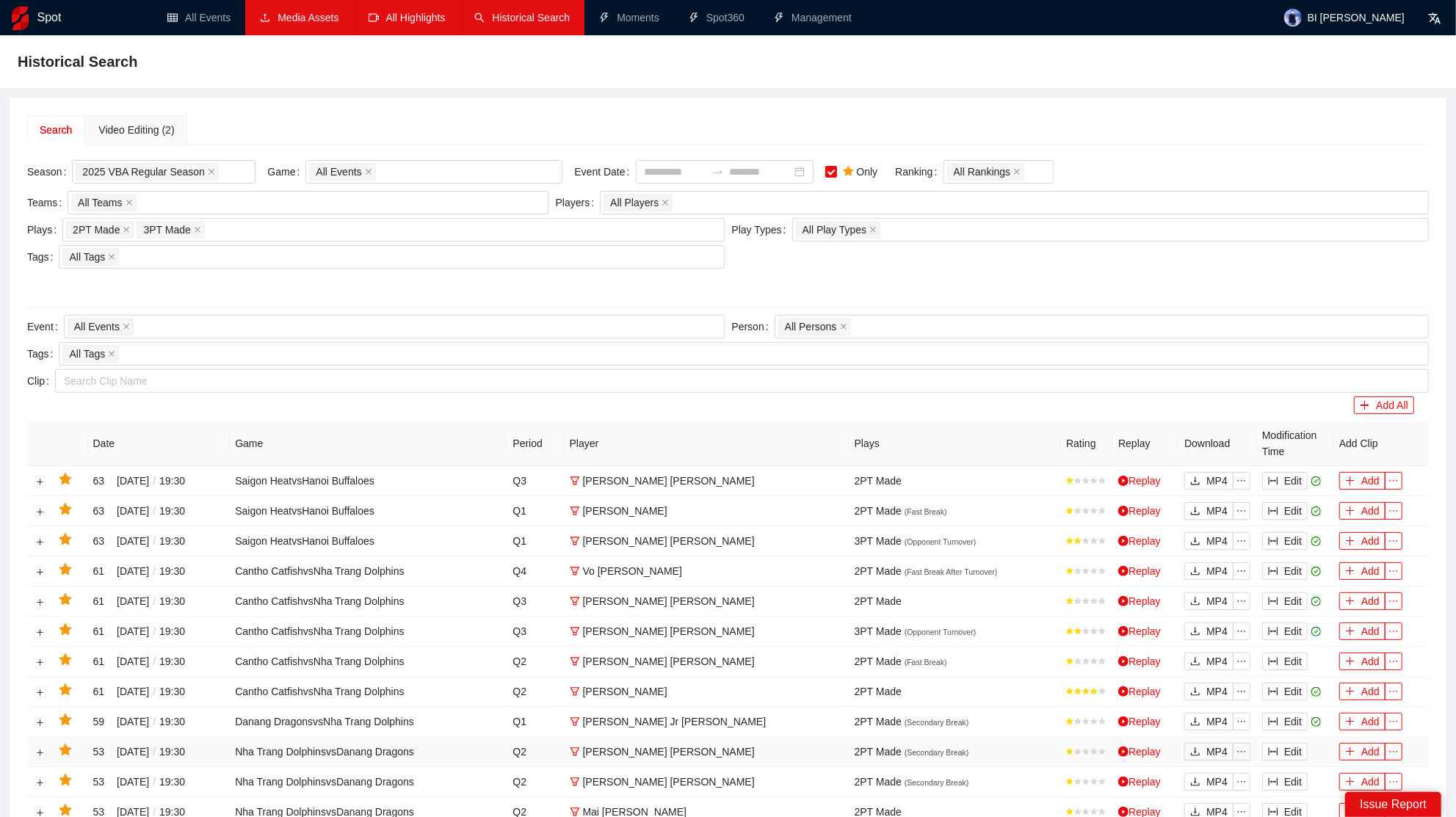
scroll to position [409, 0]
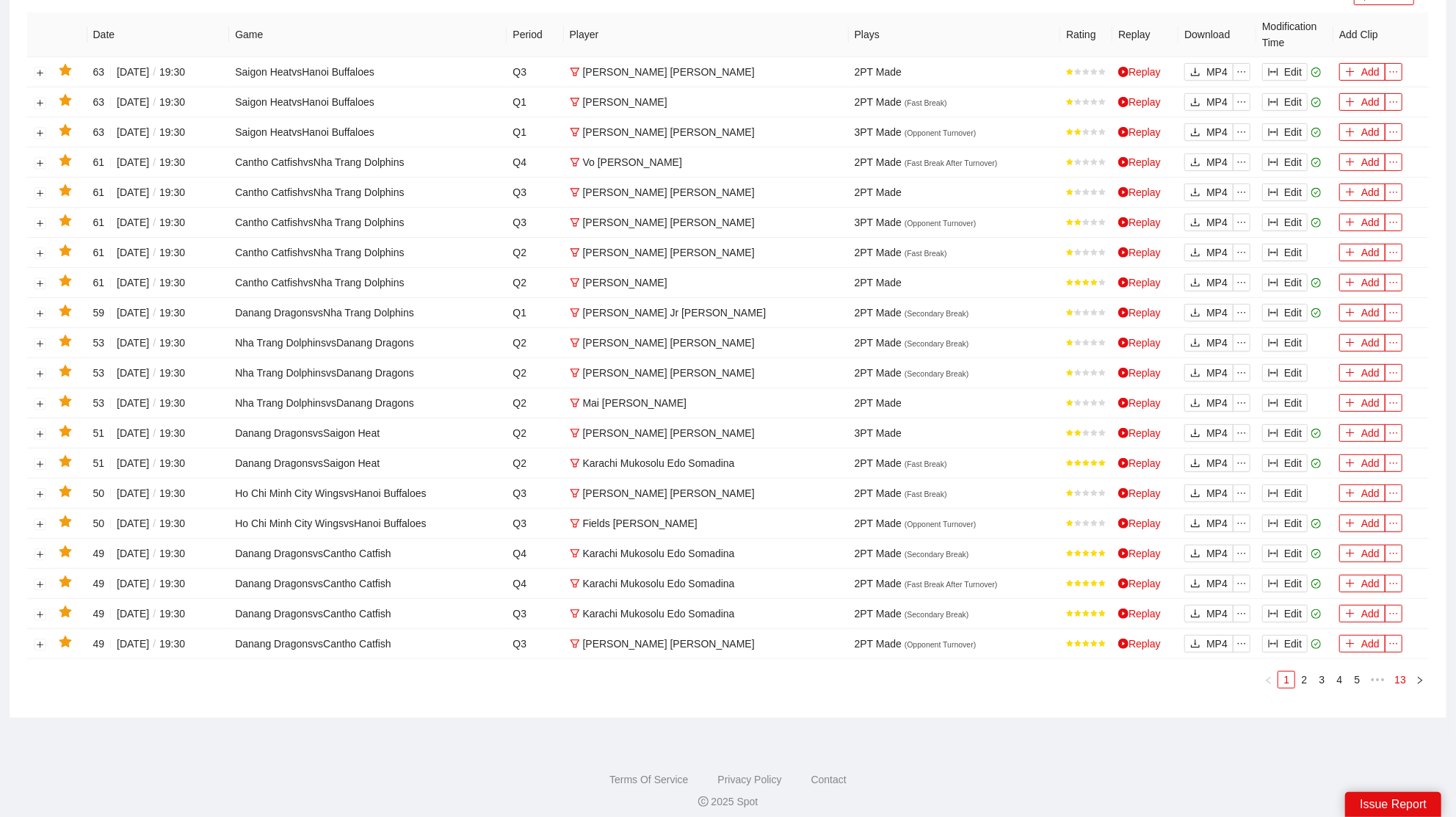
click at [1406, 672] on link "13" at bounding box center [1399, 680] width 20 height 16
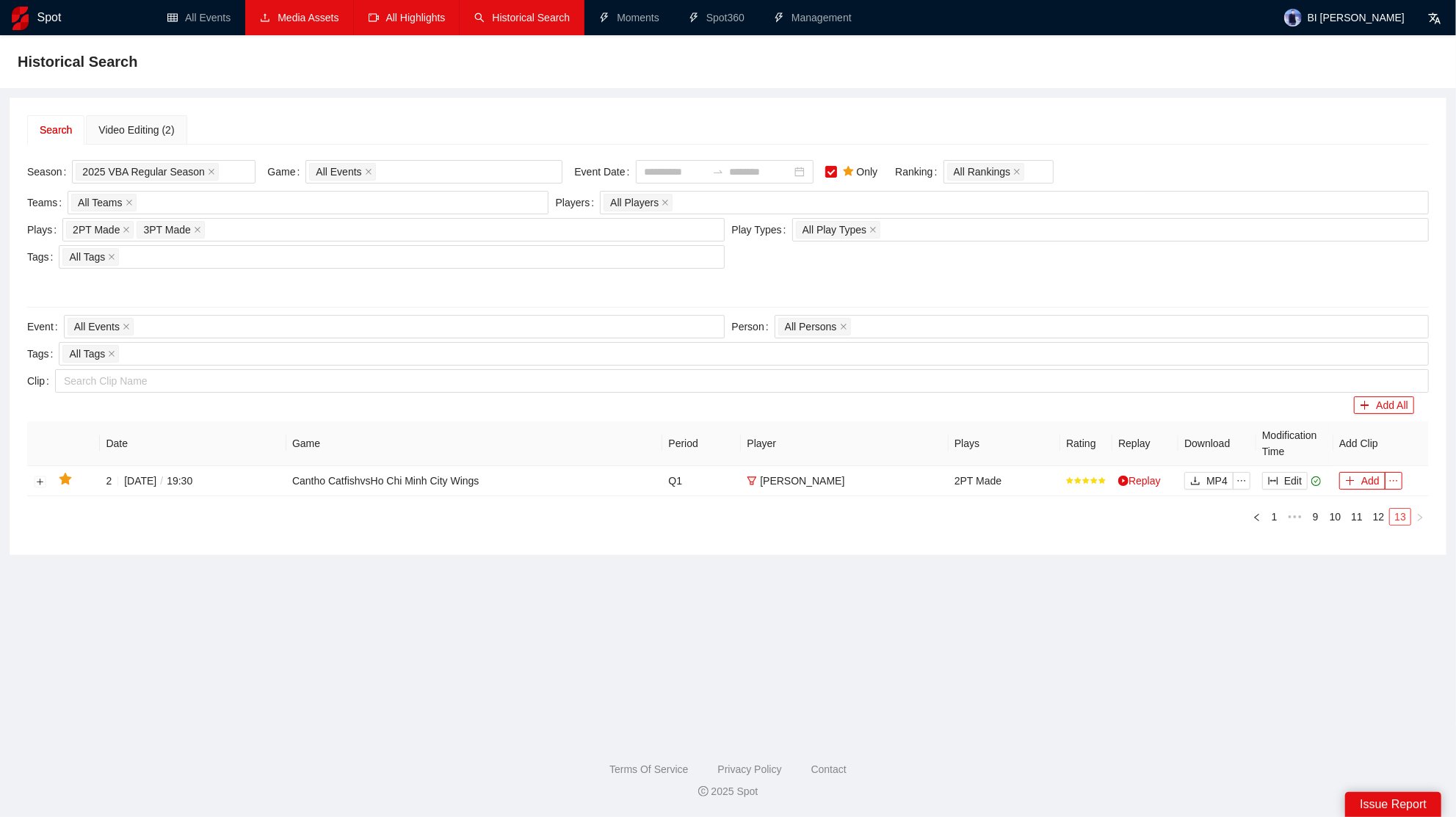
scroll to position [0, 0]
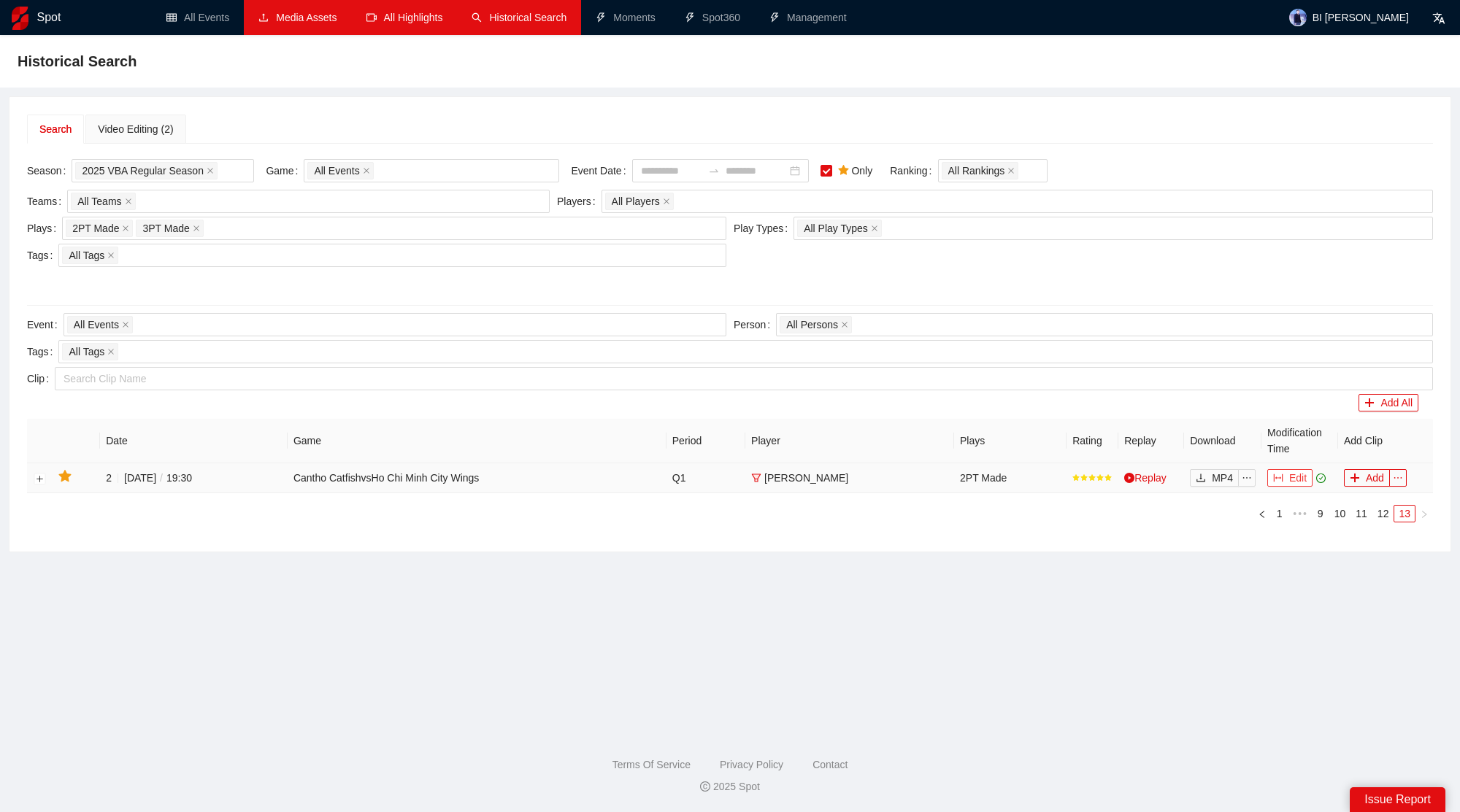
click at [1294, 477] on button "Edit" at bounding box center [1290, 478] width 46 height 17
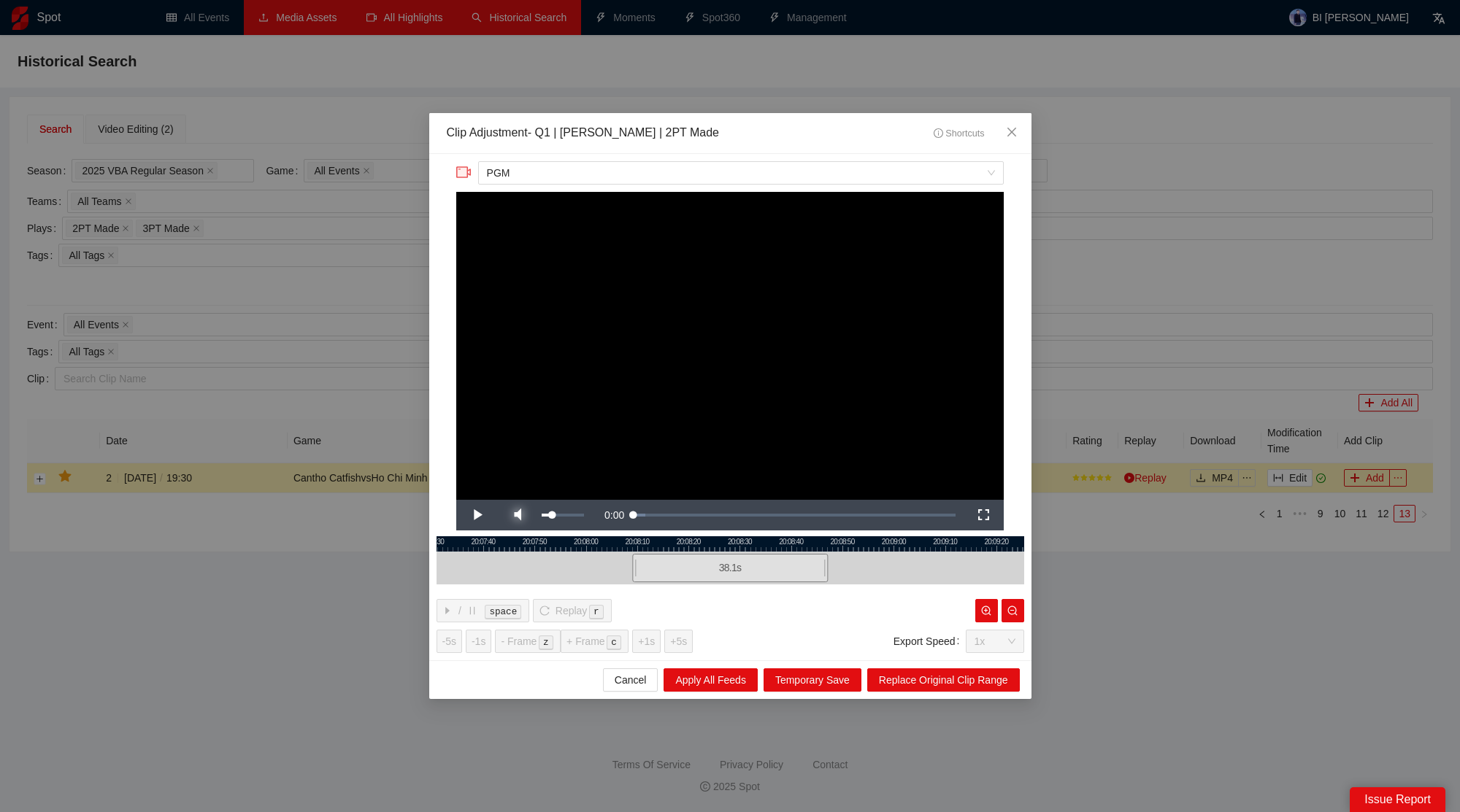
click at [520, 515] on span "Video Player" at bounding box center [517, 515] width 41 height 0
click at [1015, 129] on icon "close" at bounding box center [1011, 132] width 11 height 11
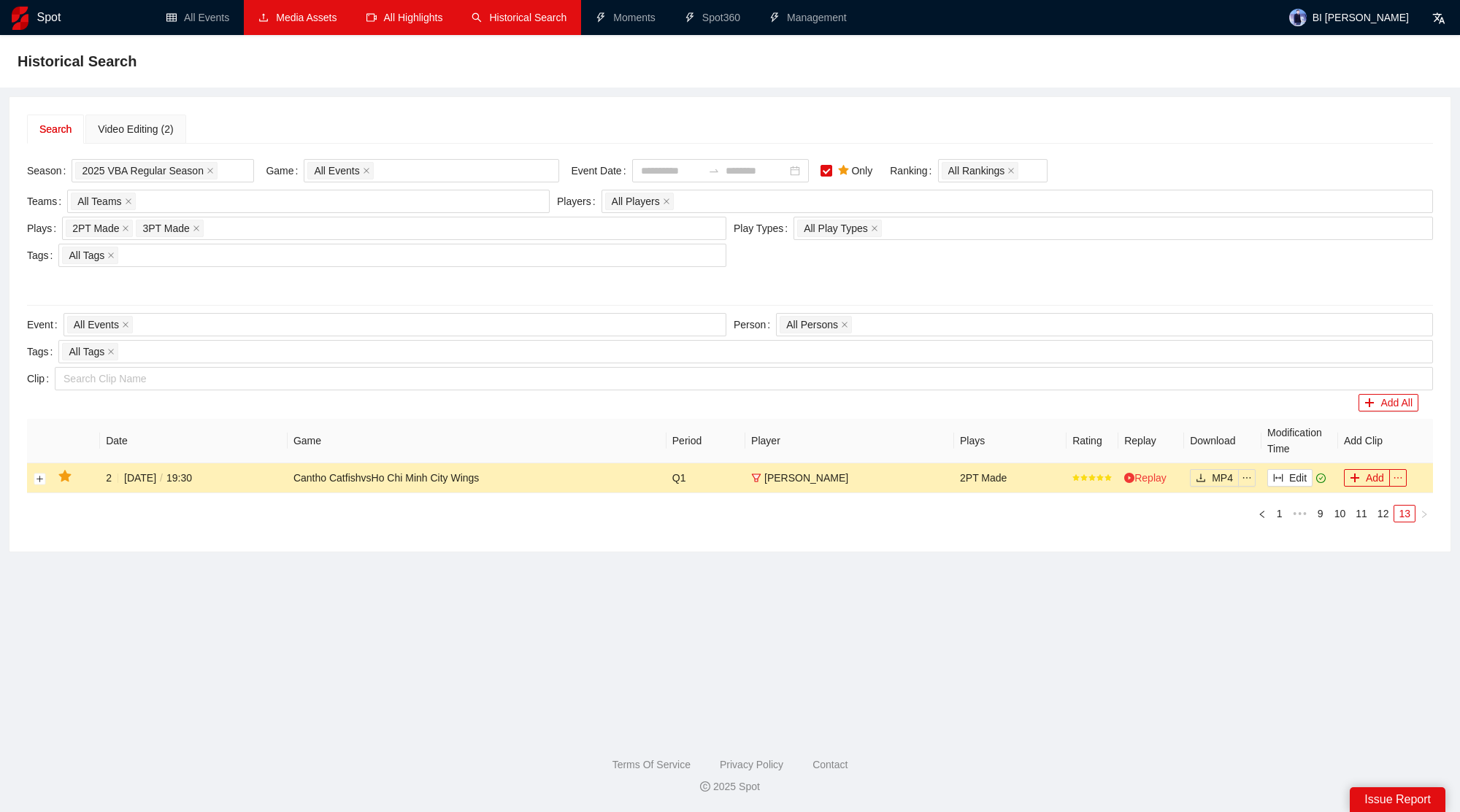
click at [1141, 474] on link "Replay" at bounding box center [1146, 478] width 42 height 11
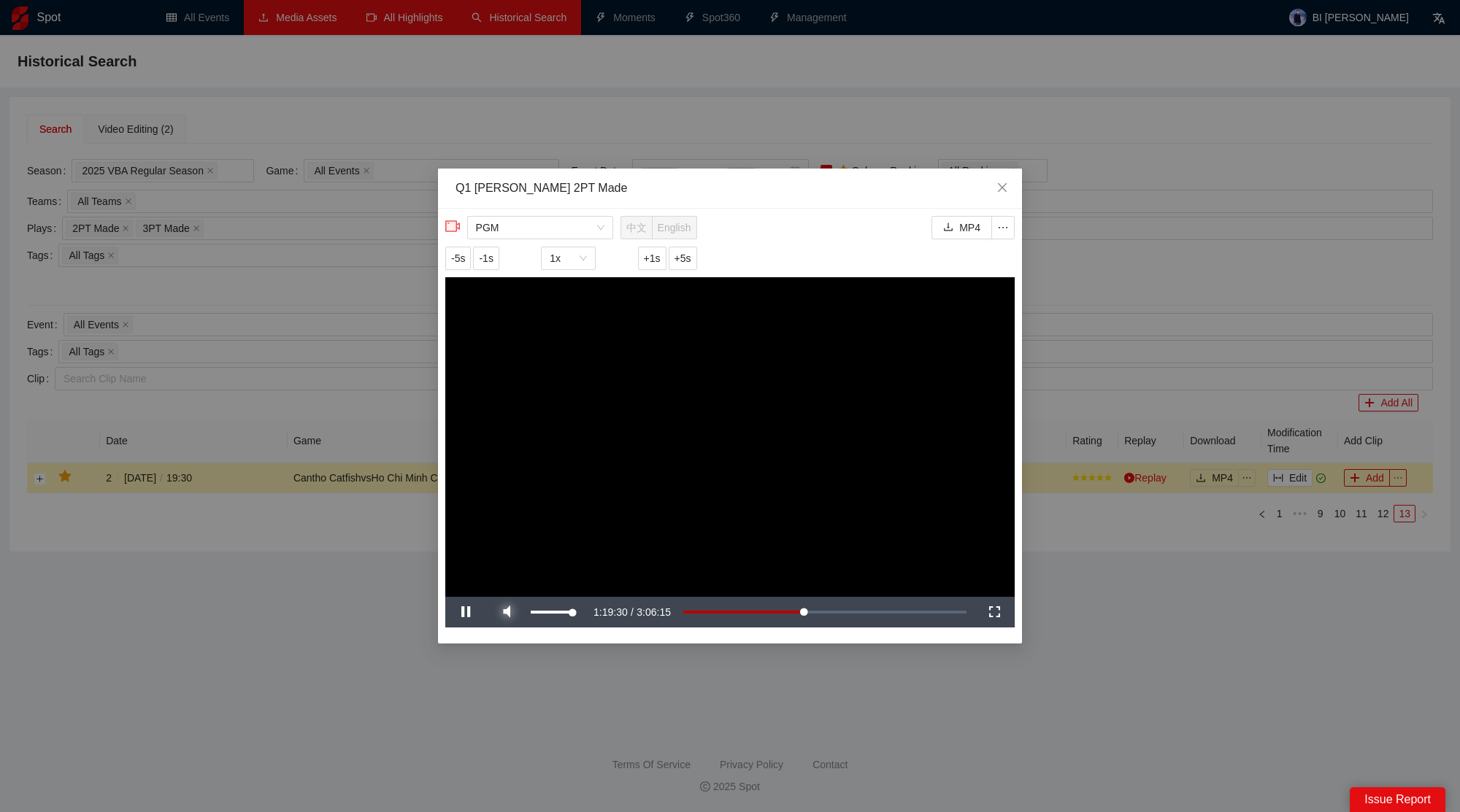
click at [518, 612] on span "Video Player" at bounding box center [507, 612] width 41 height 0
click at [1004, 186] on icon "close" at bounding box center [1002, 187] width 9 height 9
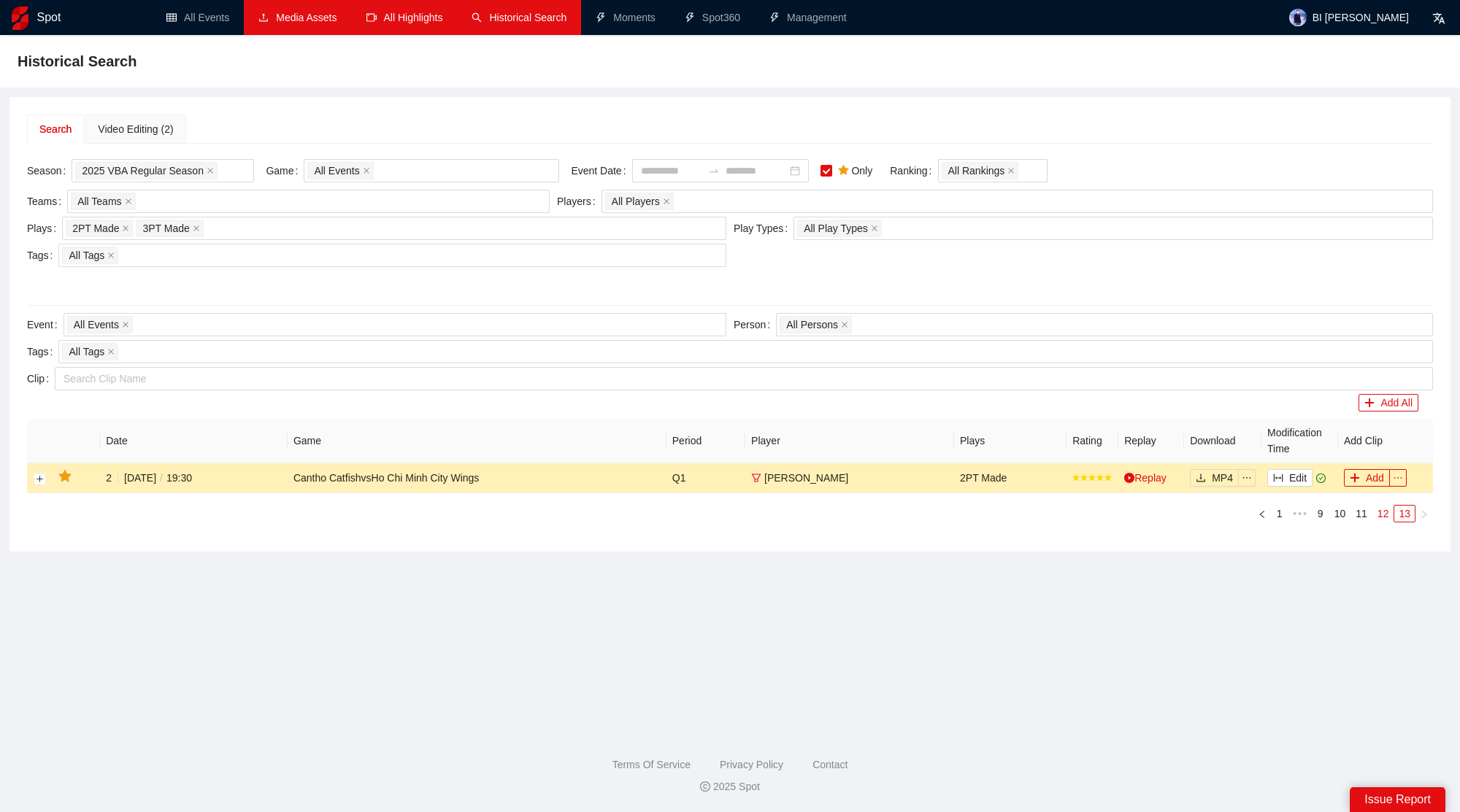
click at [1382, 508] on link "12" at bounding box center [1383, 513] width 20 height 16
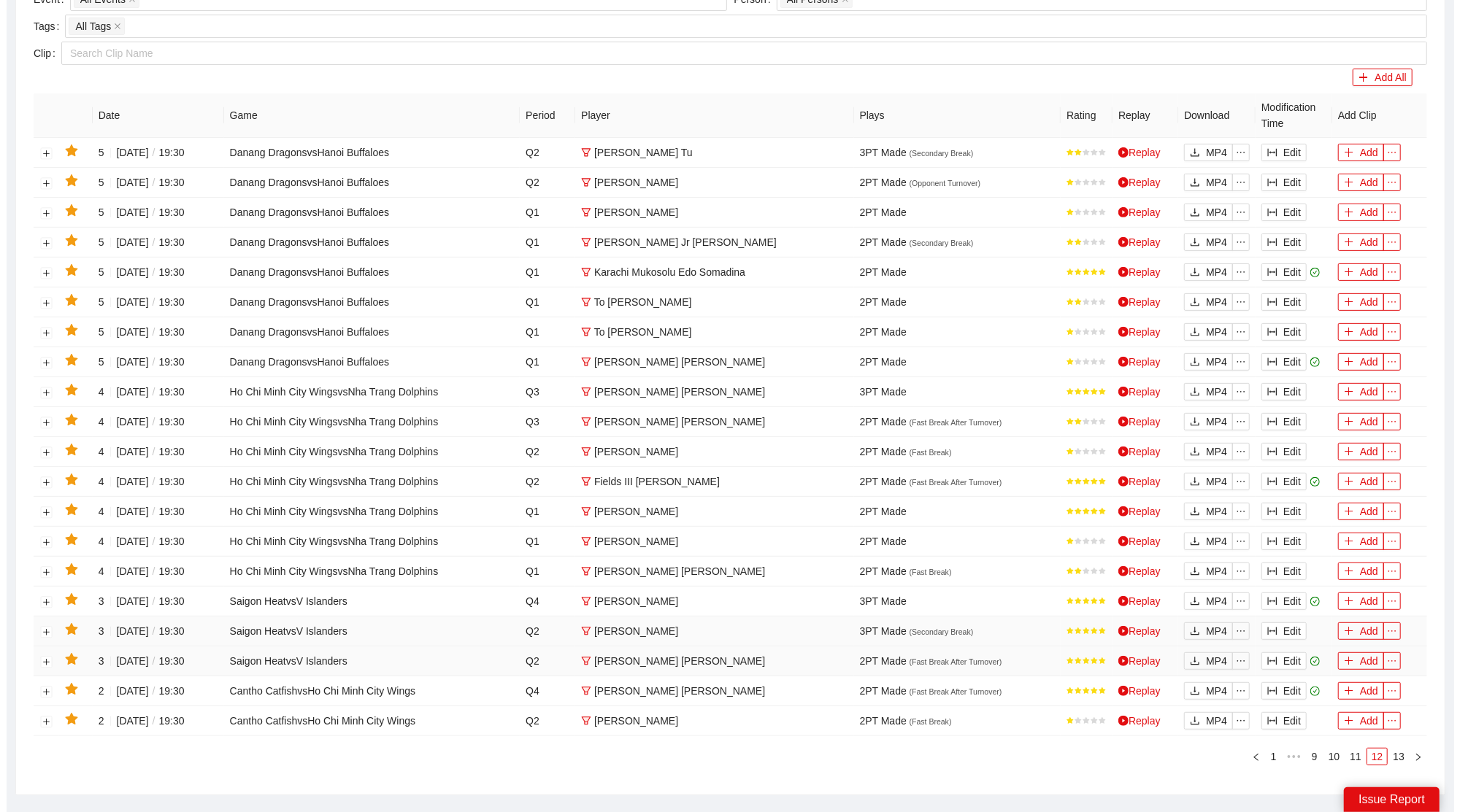
scroll to position [320, 0]
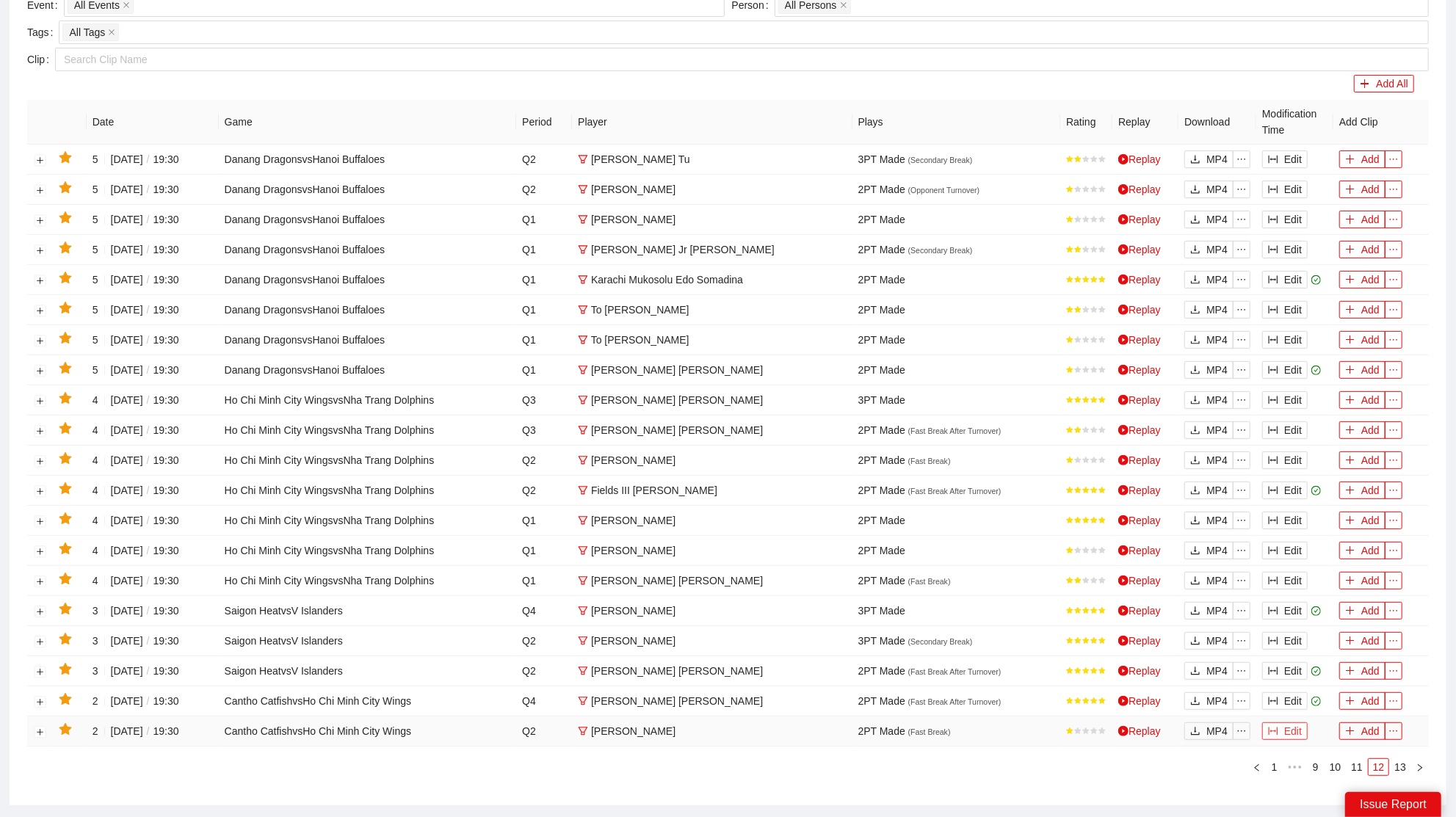
click at [1277, 728] on icon "column-width" at bounding box center [1274, 732] width 10 height 8
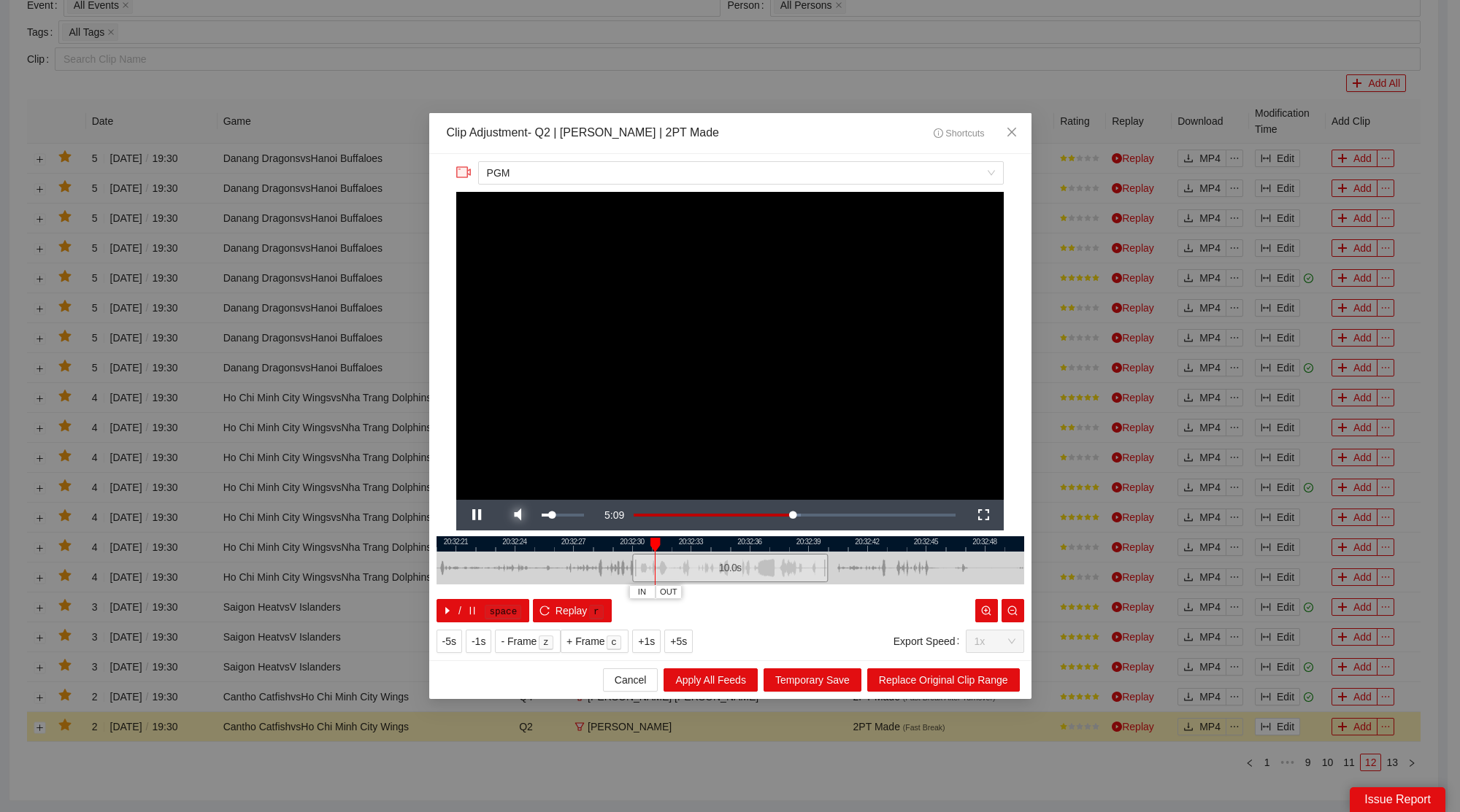
click at [517, 515] on span "Video Player" at bounding box center [517, 515] width 41 height 0
click at [1015, 132] on icon "close" at bounding box center [1011, 132] width 11 height 11
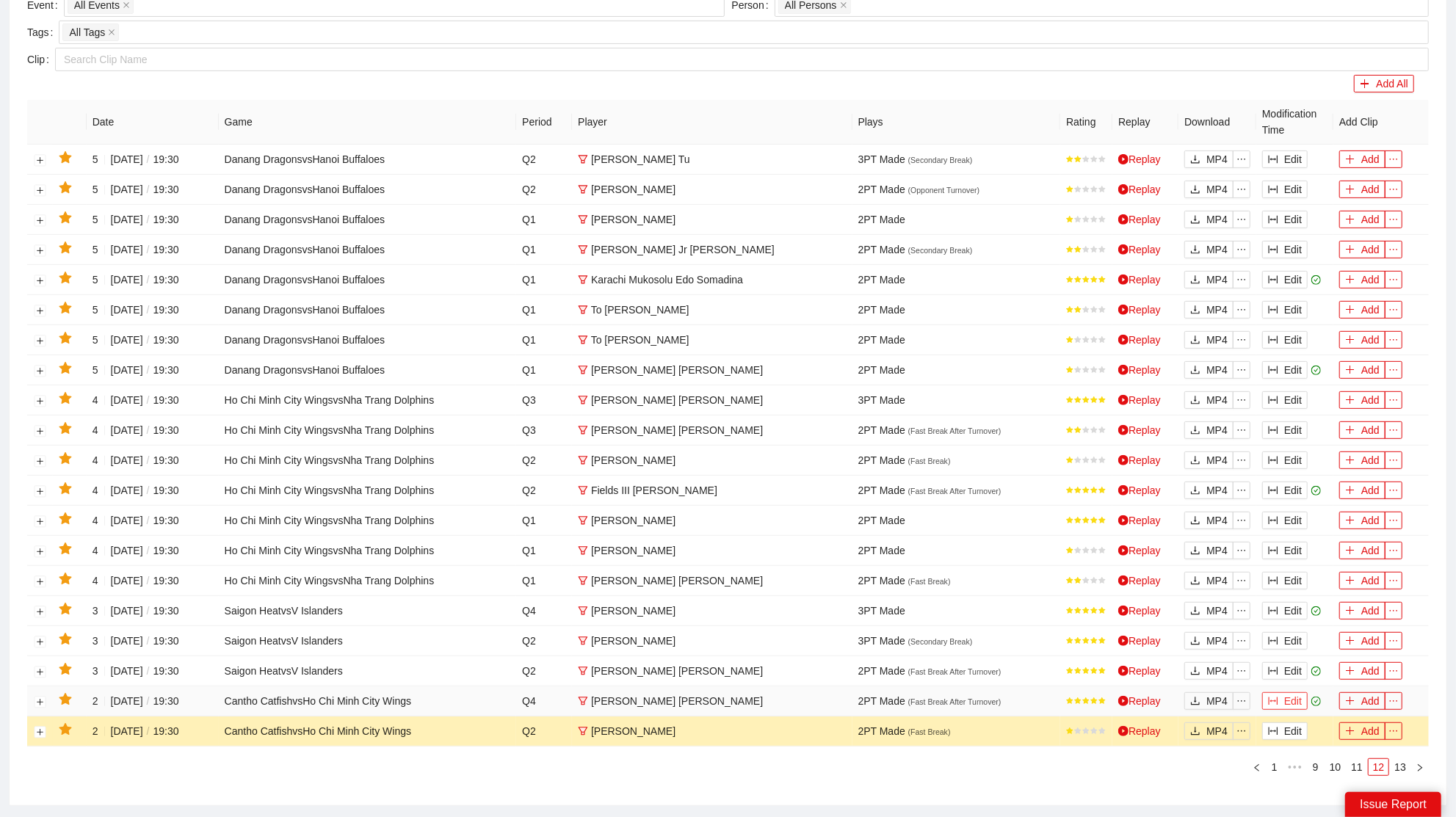
click at [1285, 694] on button "Edit" at bounding box center [1285, 701] width 46 height 17
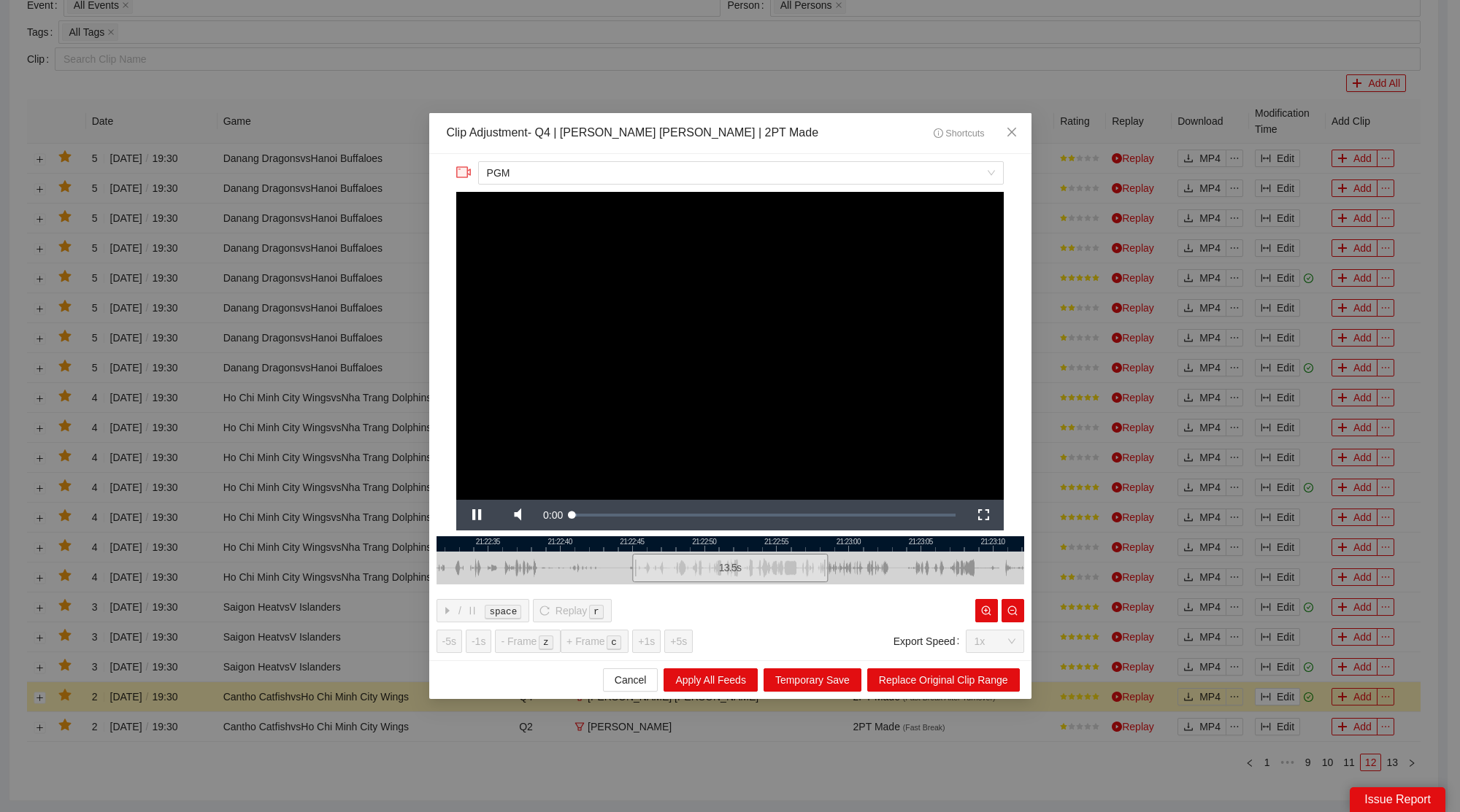
click at [524, 562] on div at bounding box center [730, 568] width 588 height 33
click at [519, 515] on span "Video Player" at bounding box center [517, 515] width 41 height 0
click at [1013, 130] on icon "close" at bounding box center [1010, 131] width 9 height 9
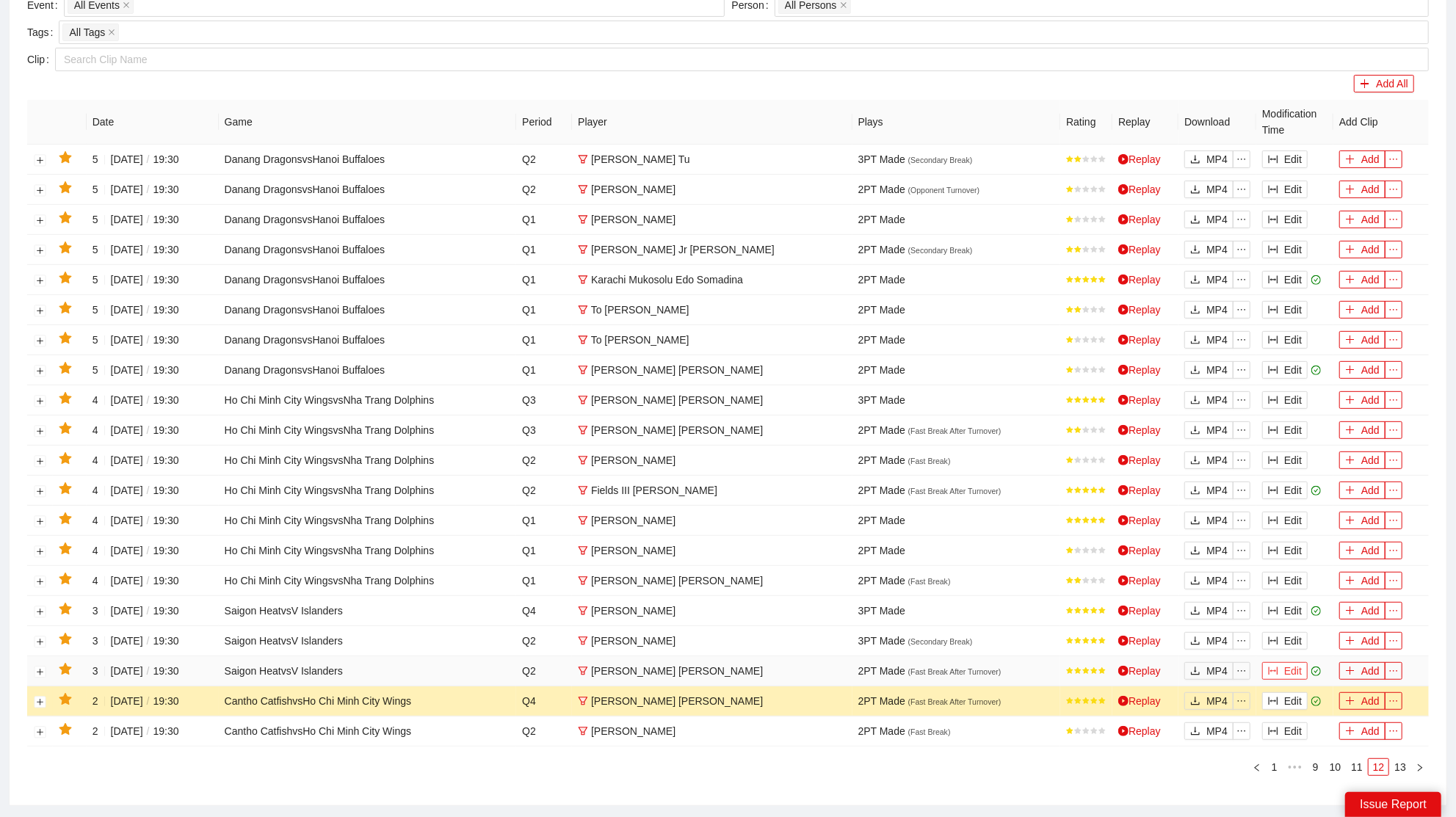
click at [1285, 663] on button "Edit" at bounding box center [1285, 671] width 46 height 17
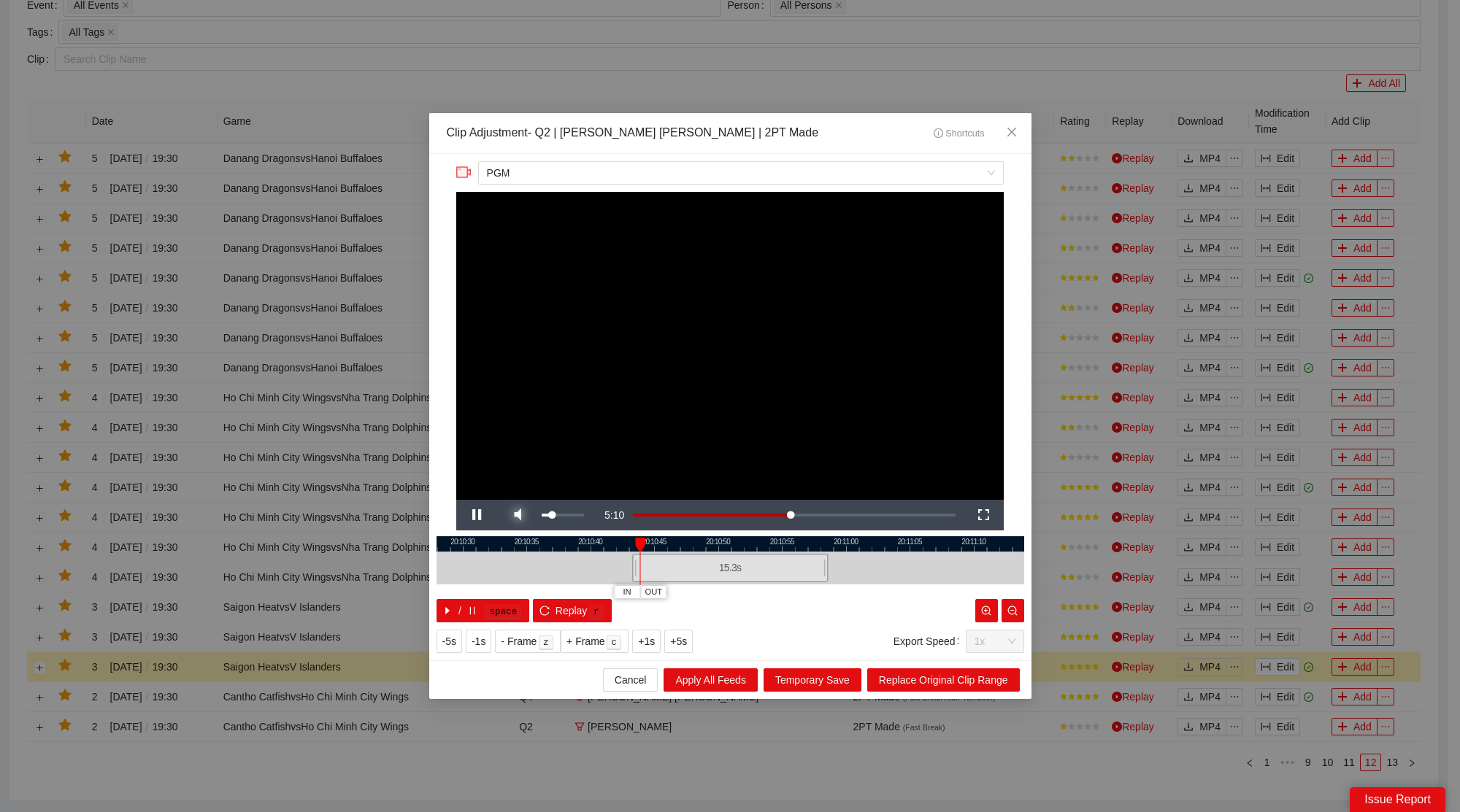
click at [520, 515] on span "Video Player" at bounding box center [517, 515] width 41 height 0
click at [1012, 139] on span "Close" at bounding box center [1011, 132] width 39 height 39
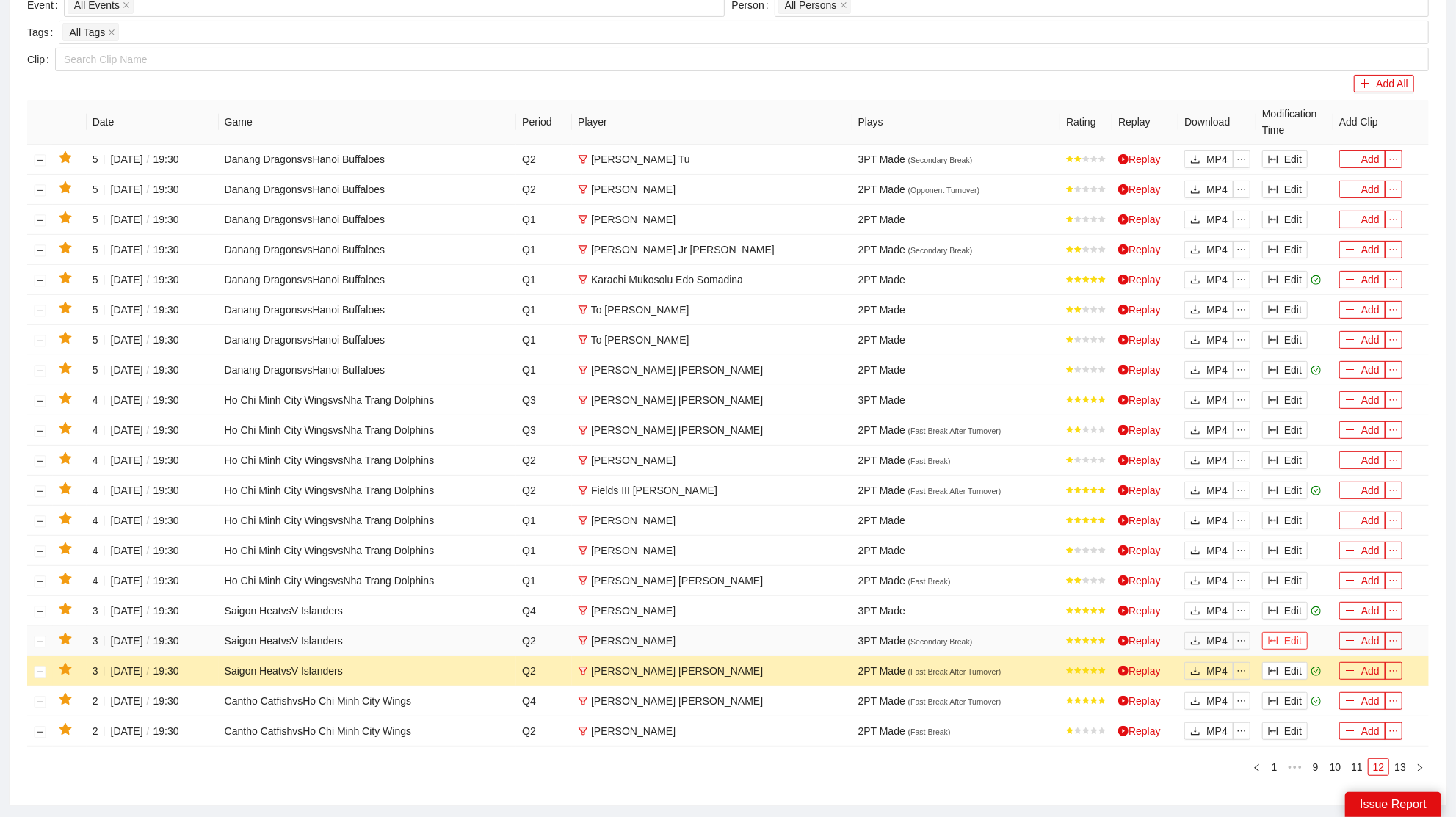
click at [1283, 632] on button "Edit" at bounding box center [1285, 641] width 46 height 17
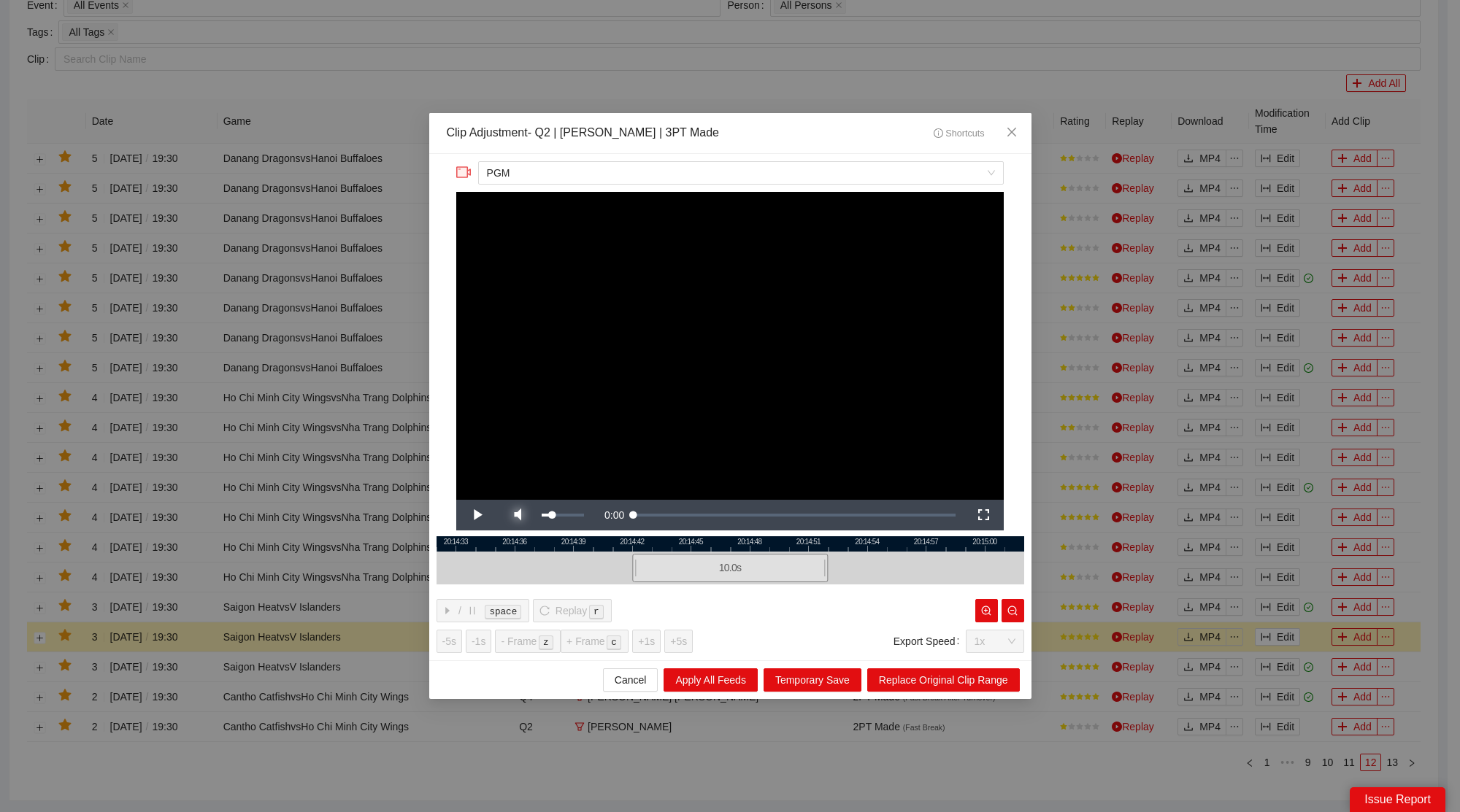
click at [518, 515] on span "Video Player" at bounding box center [517, 515] width 41 height 0
click at [645, 408] on video "Video Player" at bounding box center [730, 347] width 548 height 308
click at [1008, 127] on span "Close" at bounding box center [1011, 132] width 39 height 39
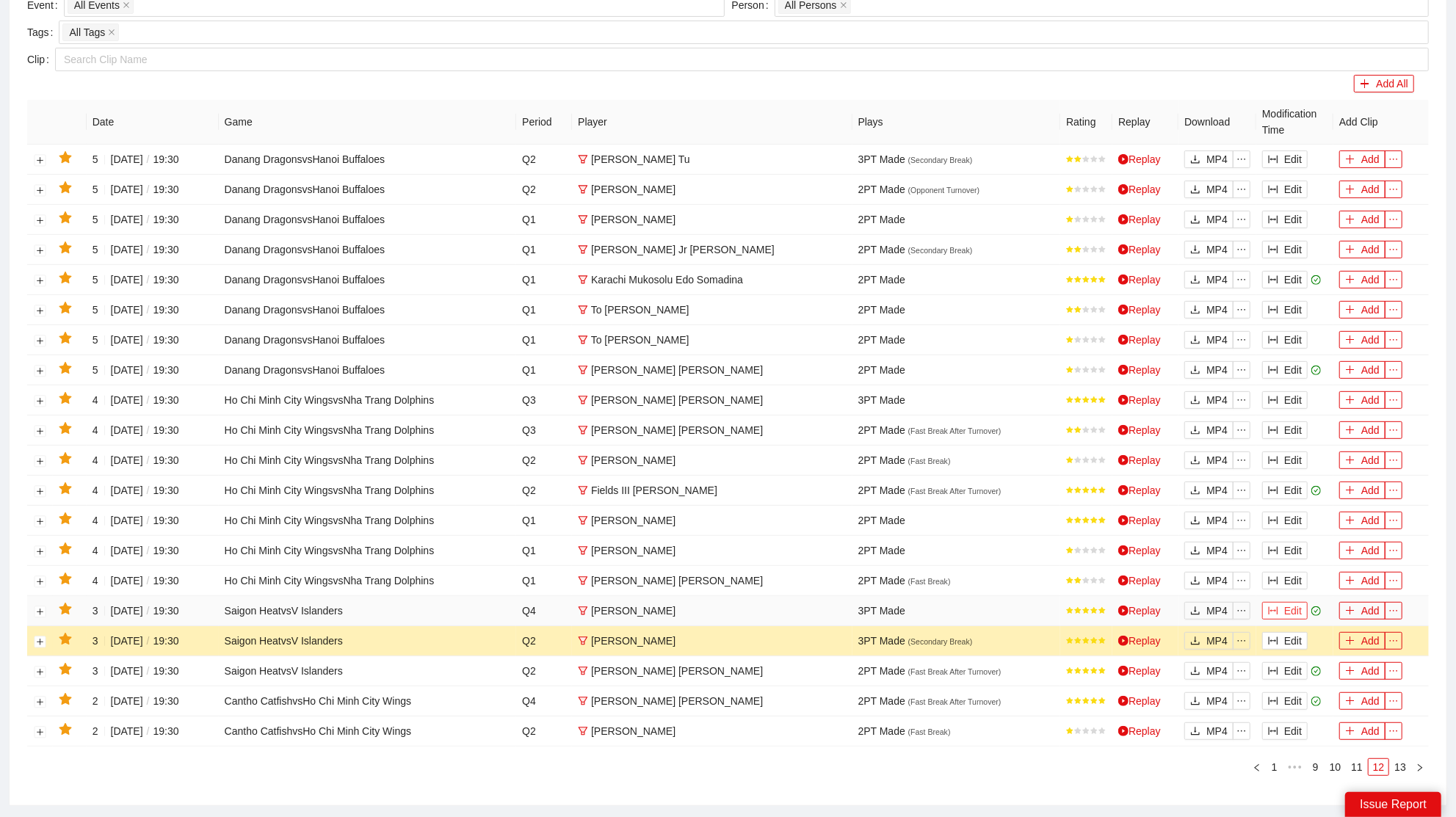
click at [1290, 609] on button "Edit" at bounding box center [1285, 611] width 46 height 17
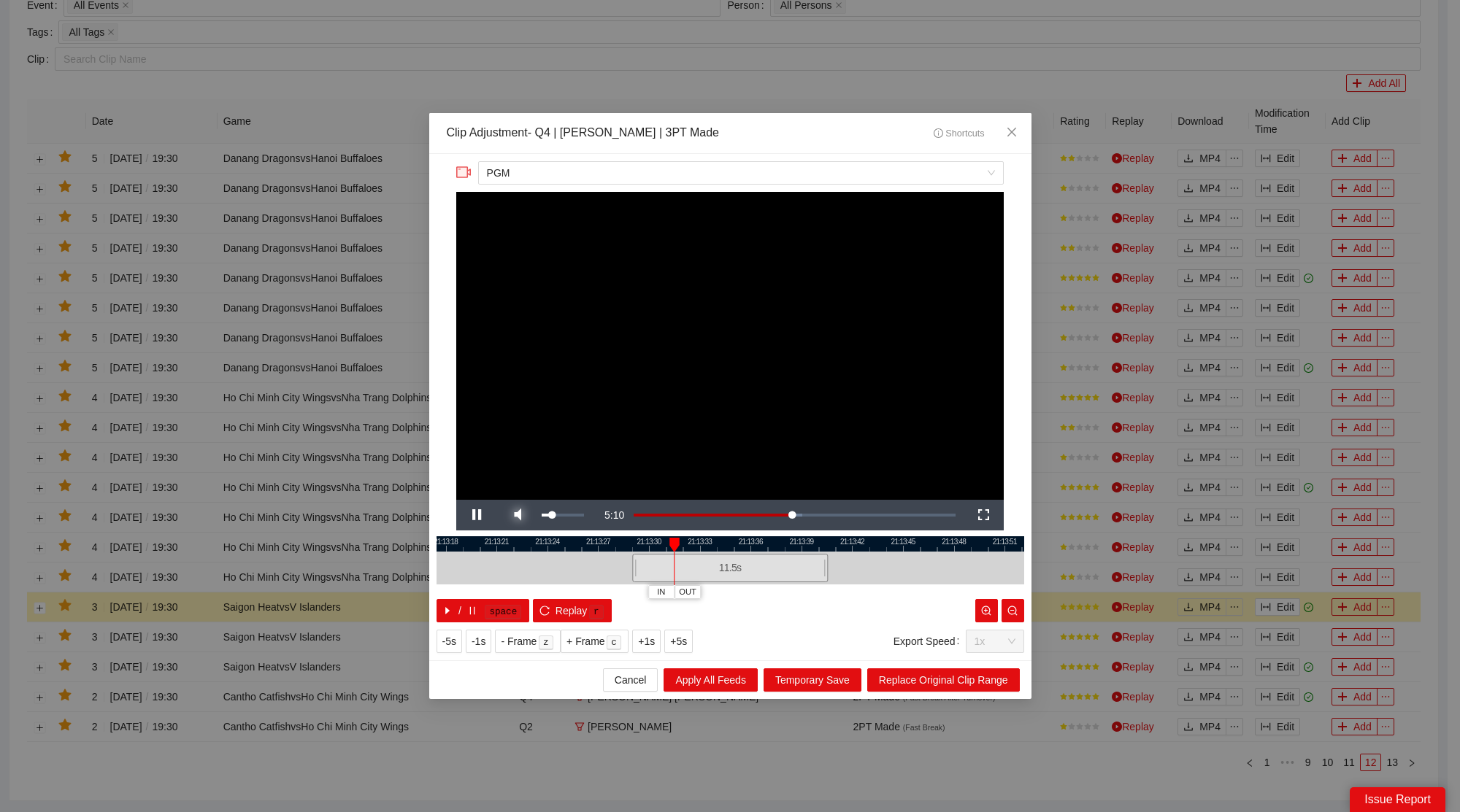
click at [519, 515] on span "Video Player" at bounding box center [517, 515] width 41 height 0
click at [1015, 130] on icon "close" at bounding box center [1011, 132] width 11 height 11
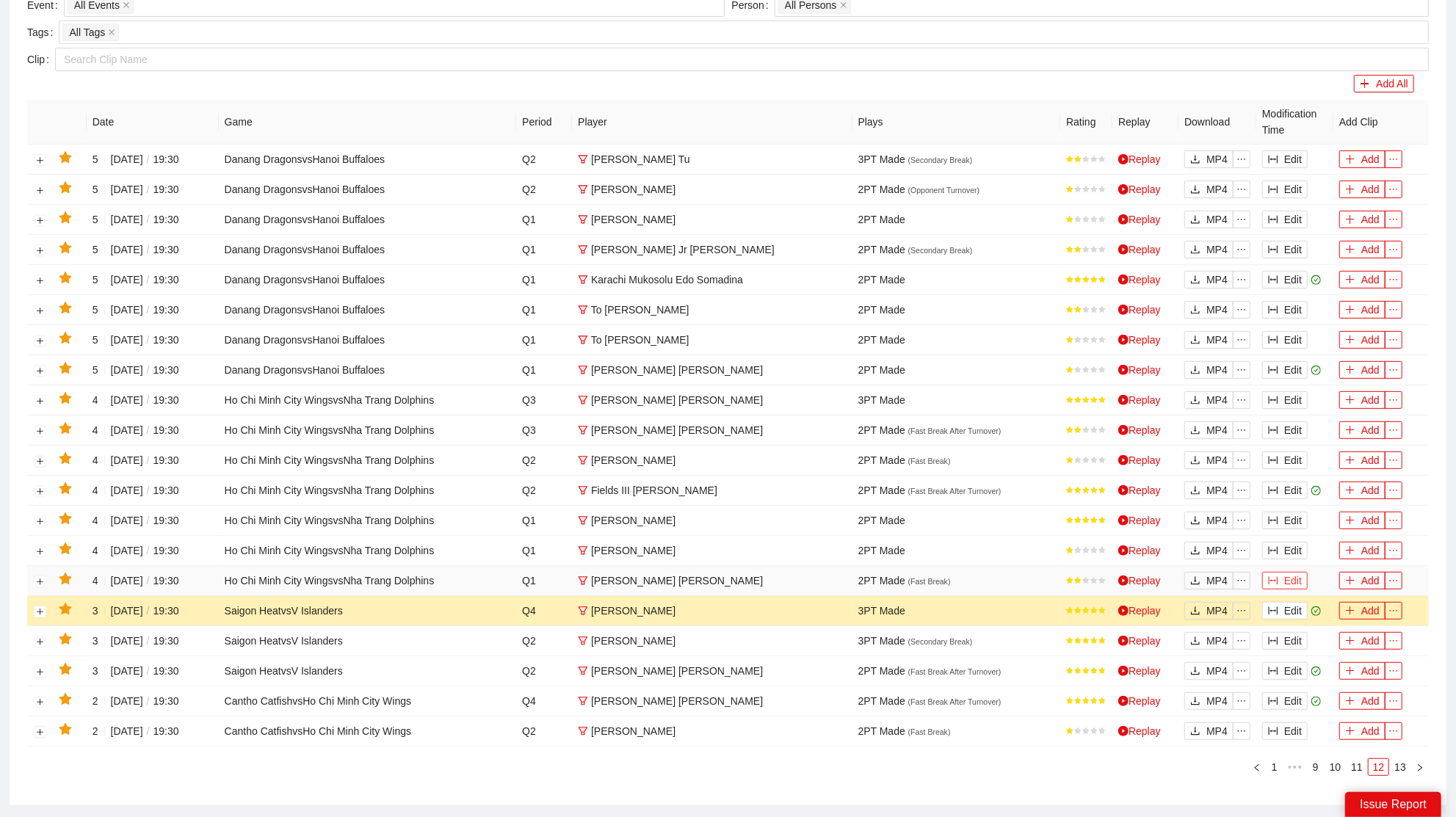
click at [1285, 574] on button "Edit" at bounding box center [1285, 580] width 46 height 17
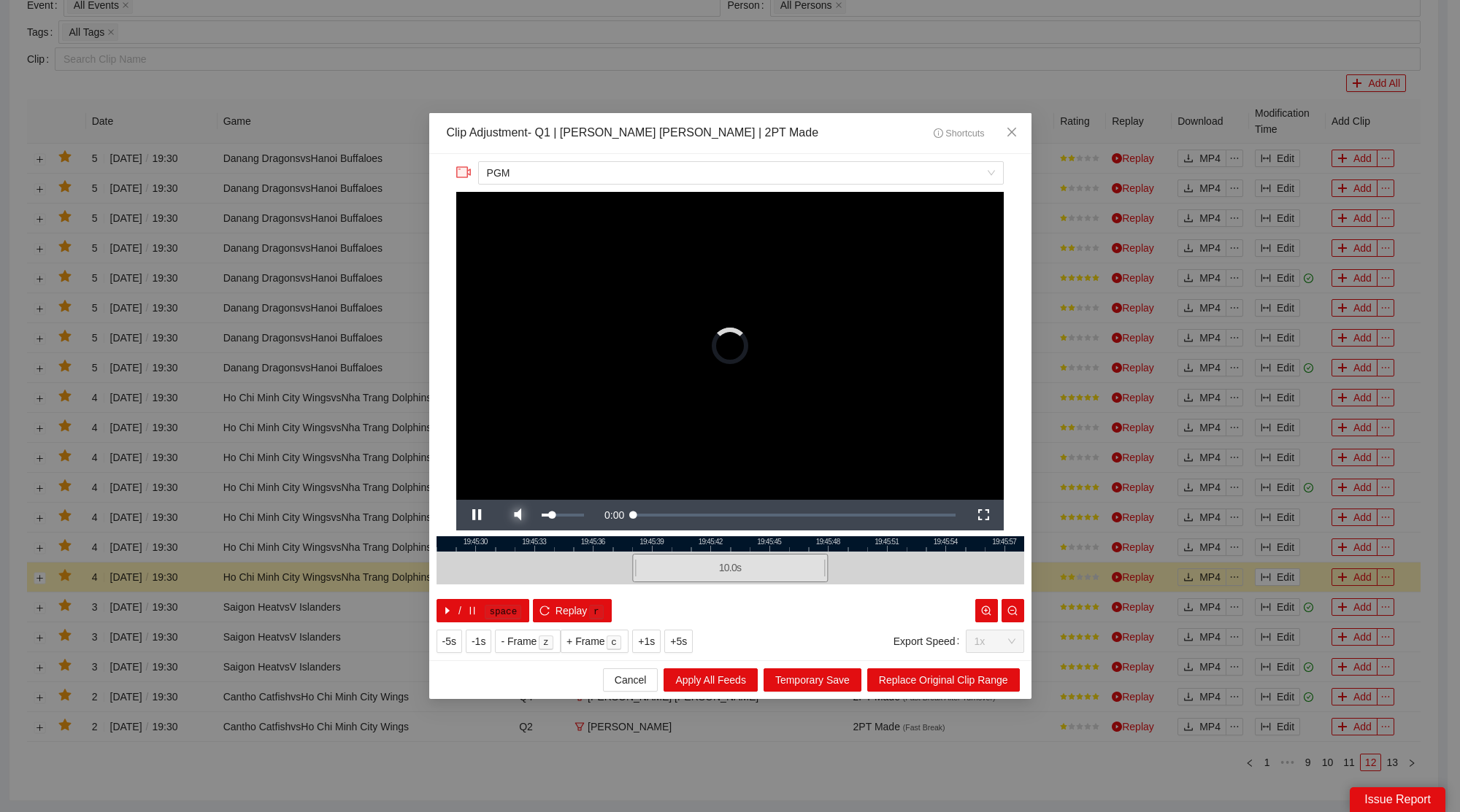
click at [533, 515] on span "Video Player" at bounding box center [517, 515] width 41 height 0
drag, startPoint x: 1007, startPoint y: 130, endPoint x: 869, endPoint y: 206, distance: 157.5
click at [1008, 130] on icon "close" at bounding box center [1011, 132] width 11 height 11
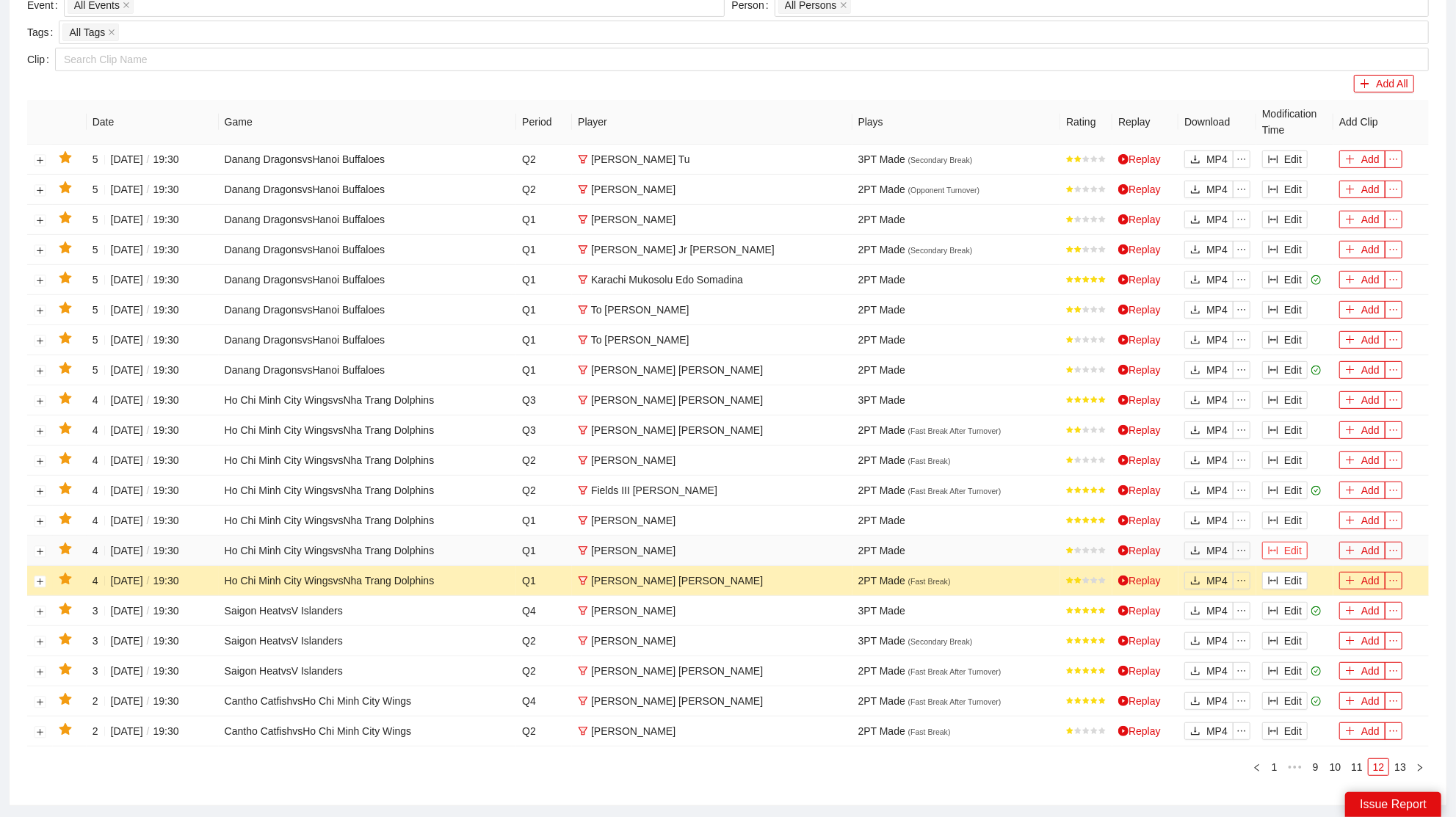
click at [1288, 542] on button "Edit" at bounding box center [1285, 551] width 46 height 17
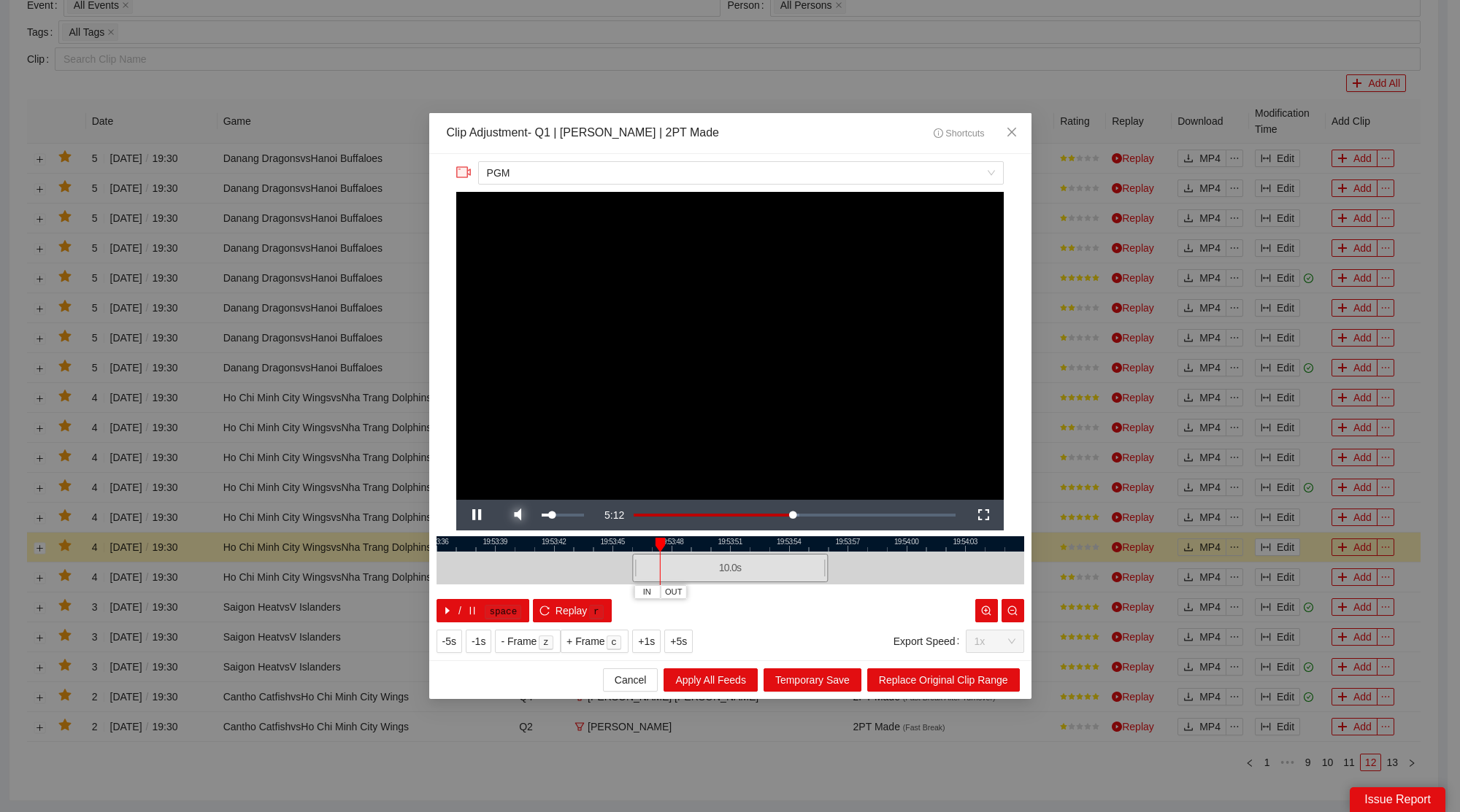
click at [521, 515] on span "Video Player" at bounding box center [517, 515] width 41 height 0
click at [1015, 123] on span "Close" at bounding box center [1011, 132] width 39 height 39
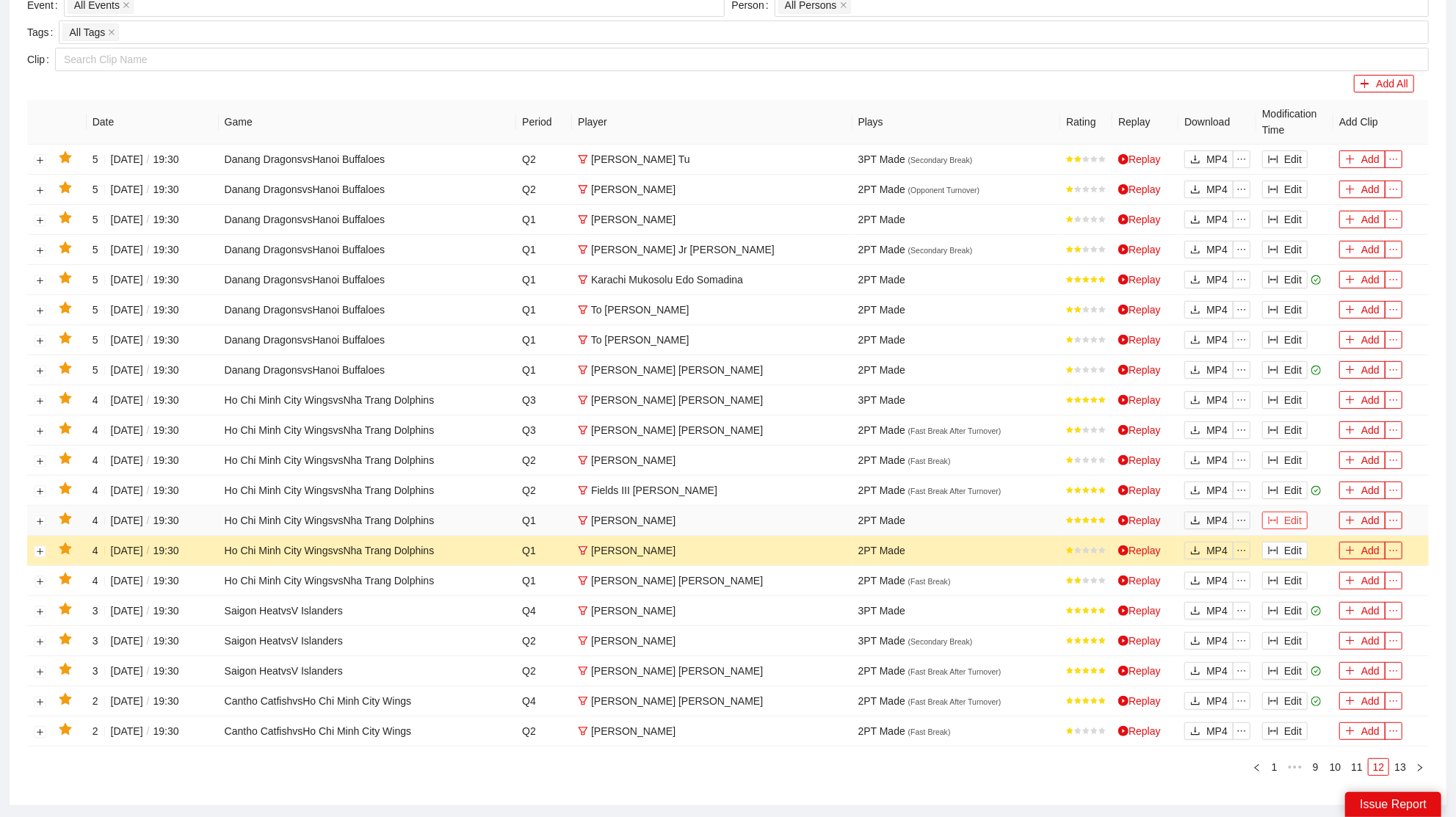
click at [1295, 521] on button "Edit" at bounding box center [1285, 520] width 46 height 17
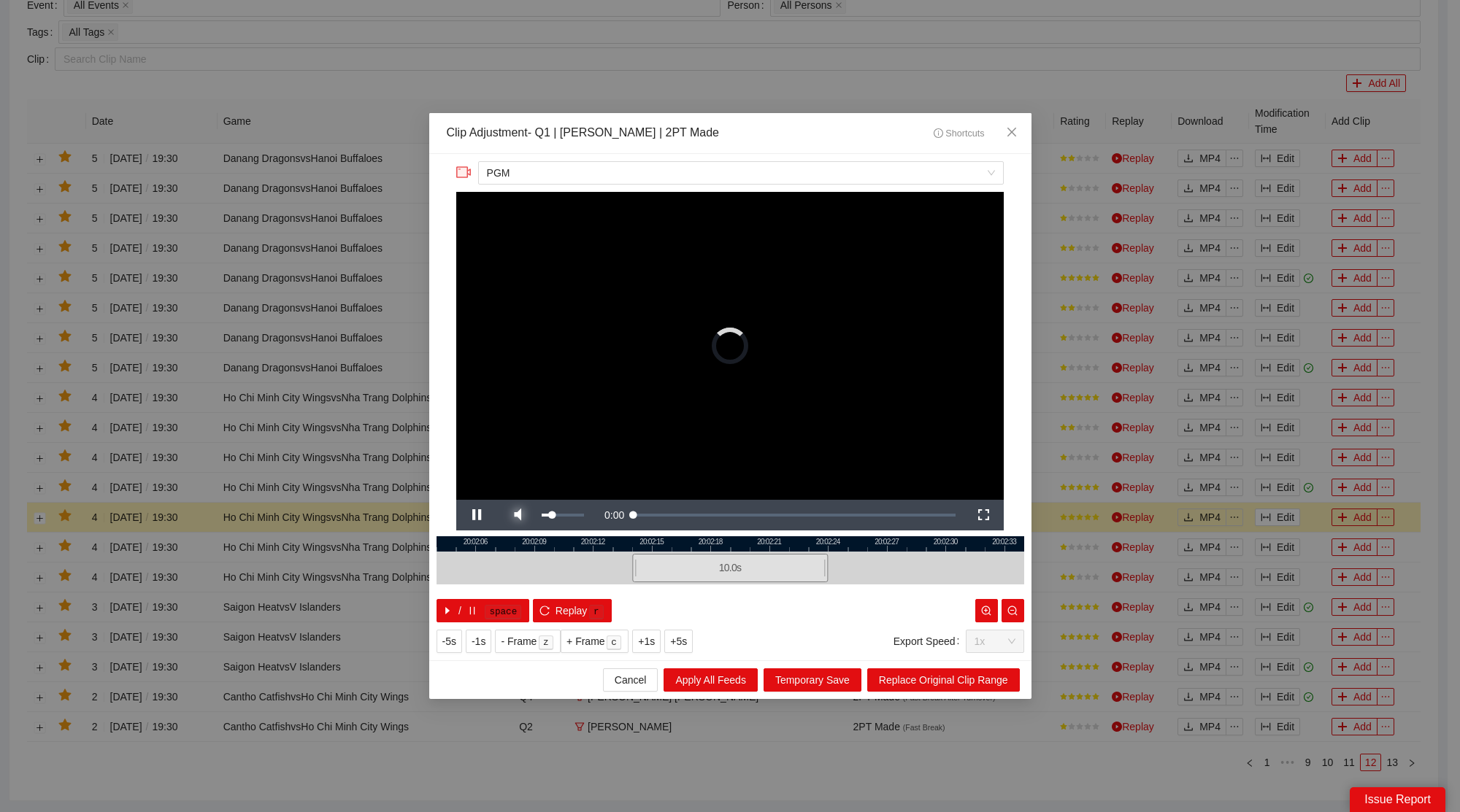
click at [519, 515] on span "Video Player" at bounding box center [517, 515] width 41 height 0
click at [1019, 130] on span "Close" at bounding box center [1011, 132] width 39 height 39
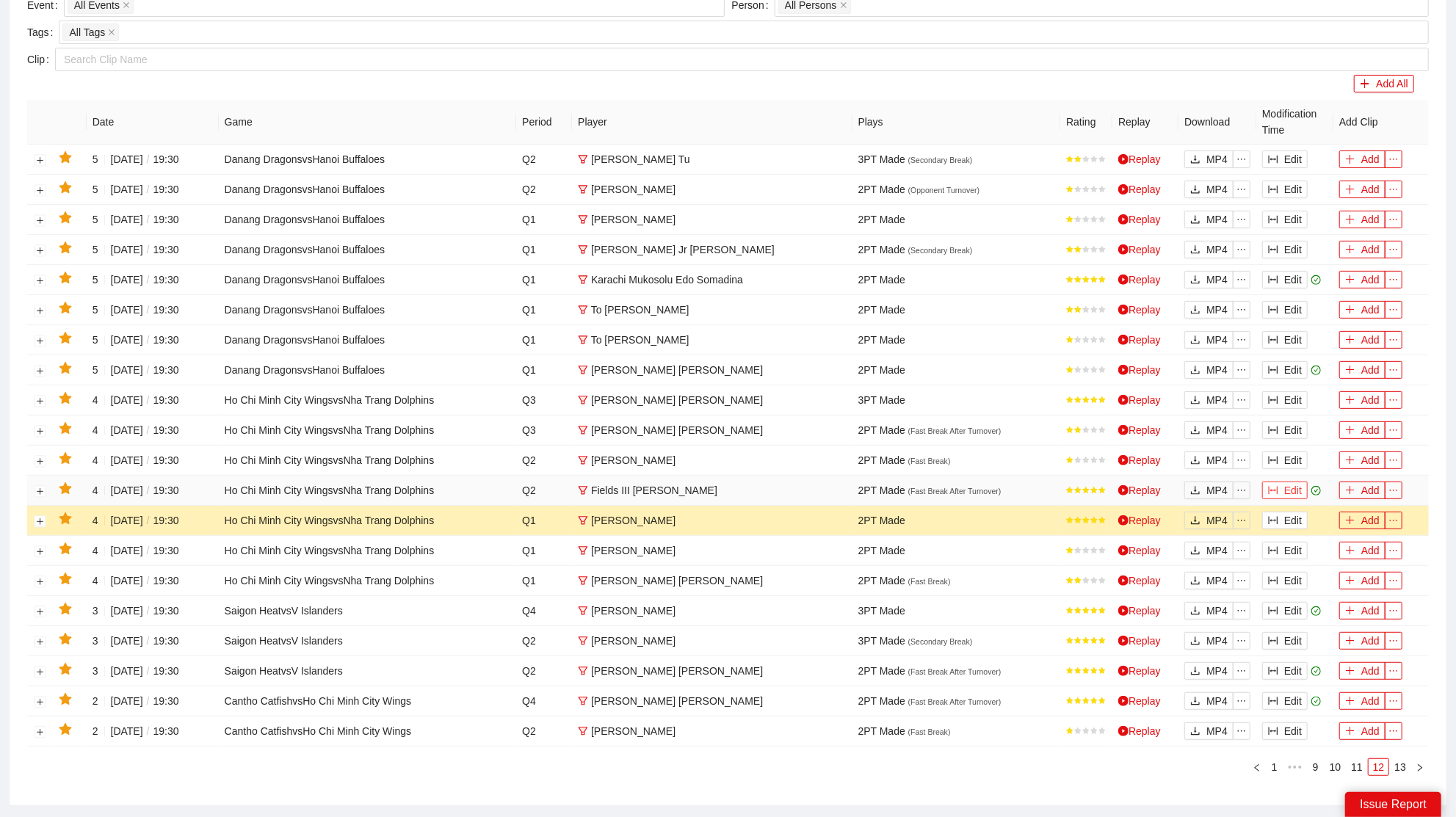
click at [1282, 482] on button "Edit" at bounding box center [1285, 490] width 46 height 17
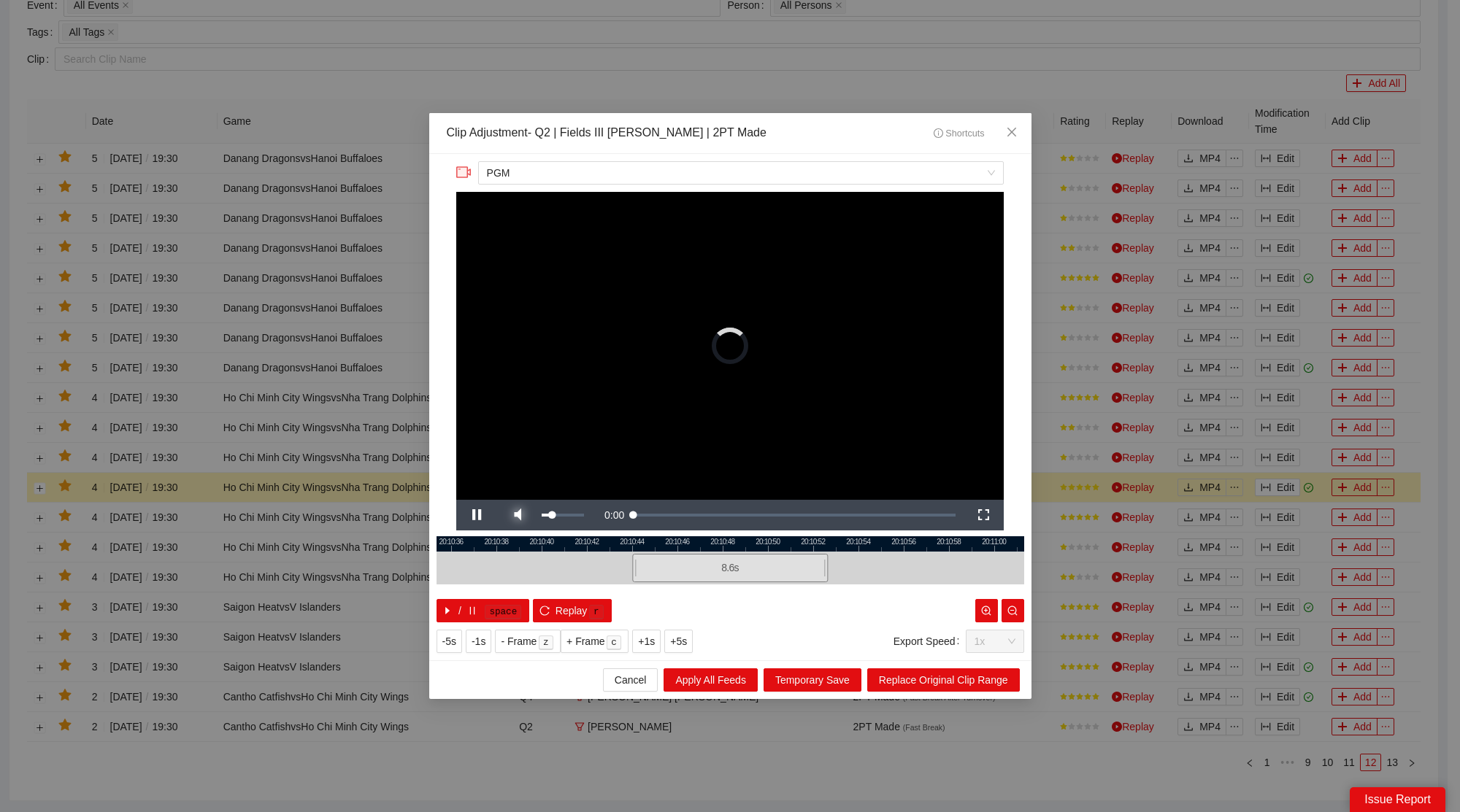
click at [515, 515] on span "Video Player" at bounding box center [517, 515] width 41 height 0
click at [1012, 132] on icon "close" at bounding box center [1010, 131] width 9 height 9
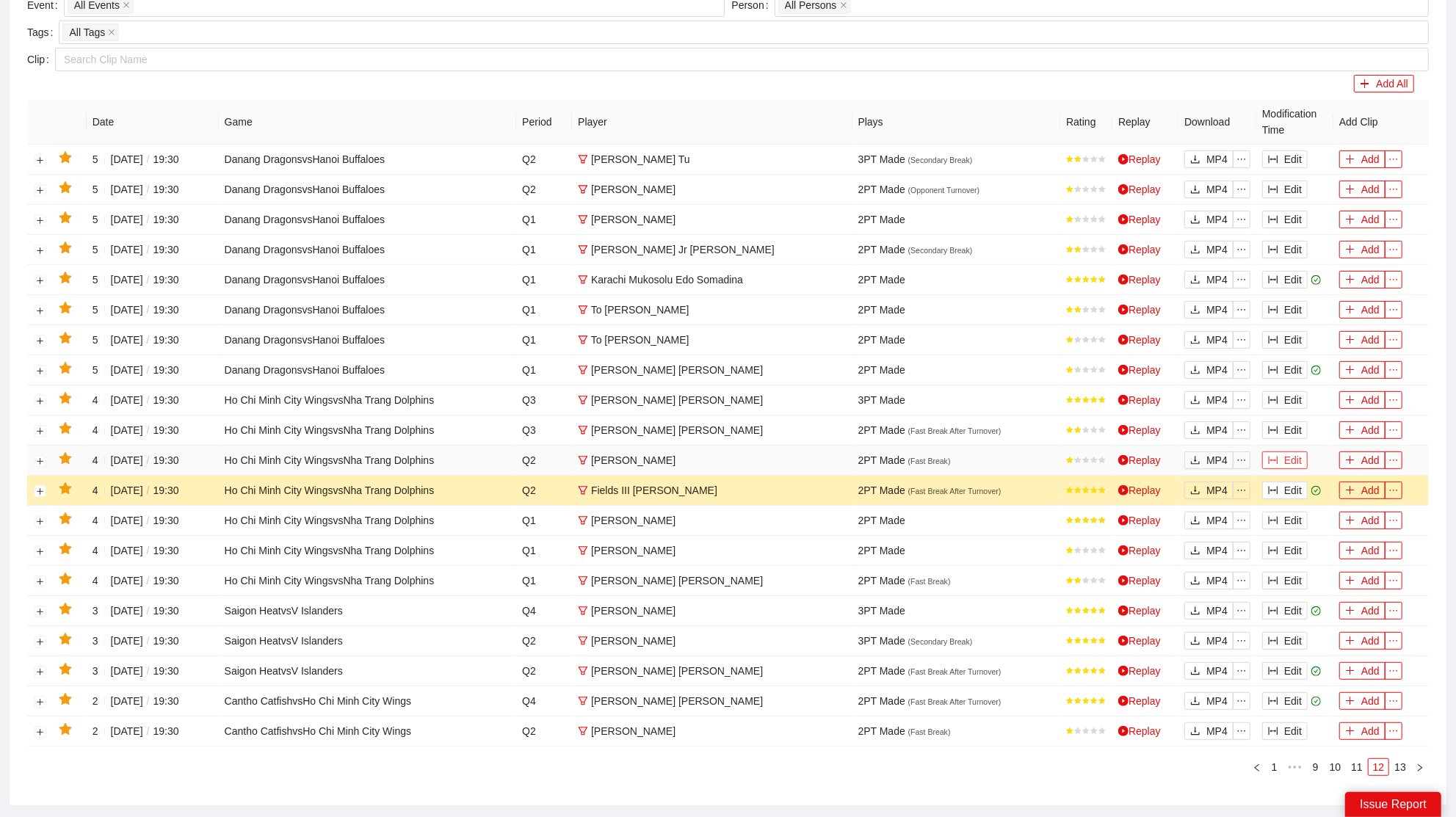
click at [1269, 457] on icon "column-width" at bounding box center [1274, 461] width 10 height 8
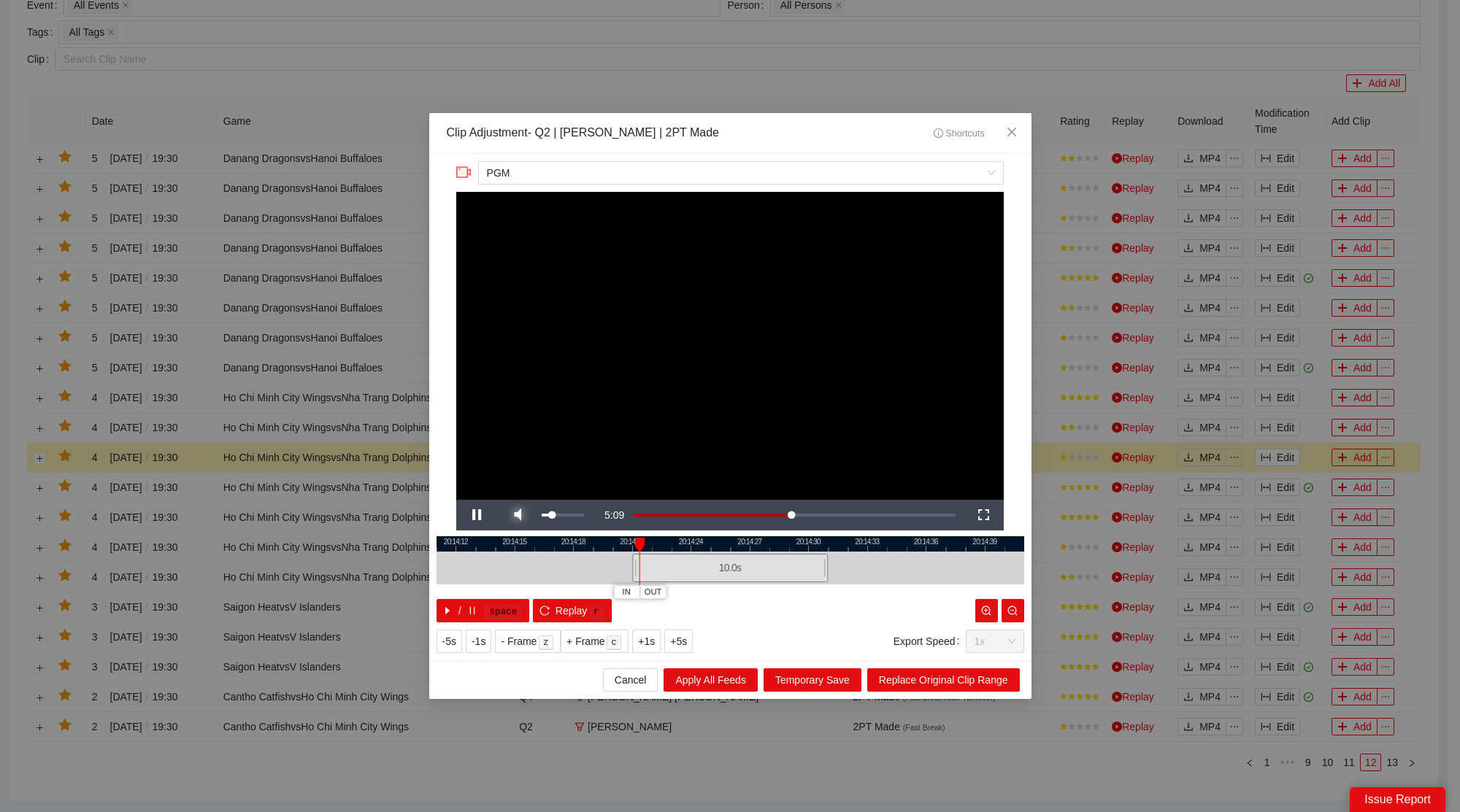
click at [527, 515] on span "Video Player" at bounding box center [517, 515] width 41 height 0
click at [1009, 121] on span "Close" at bounding box center [1011, 132] width 39 height 39
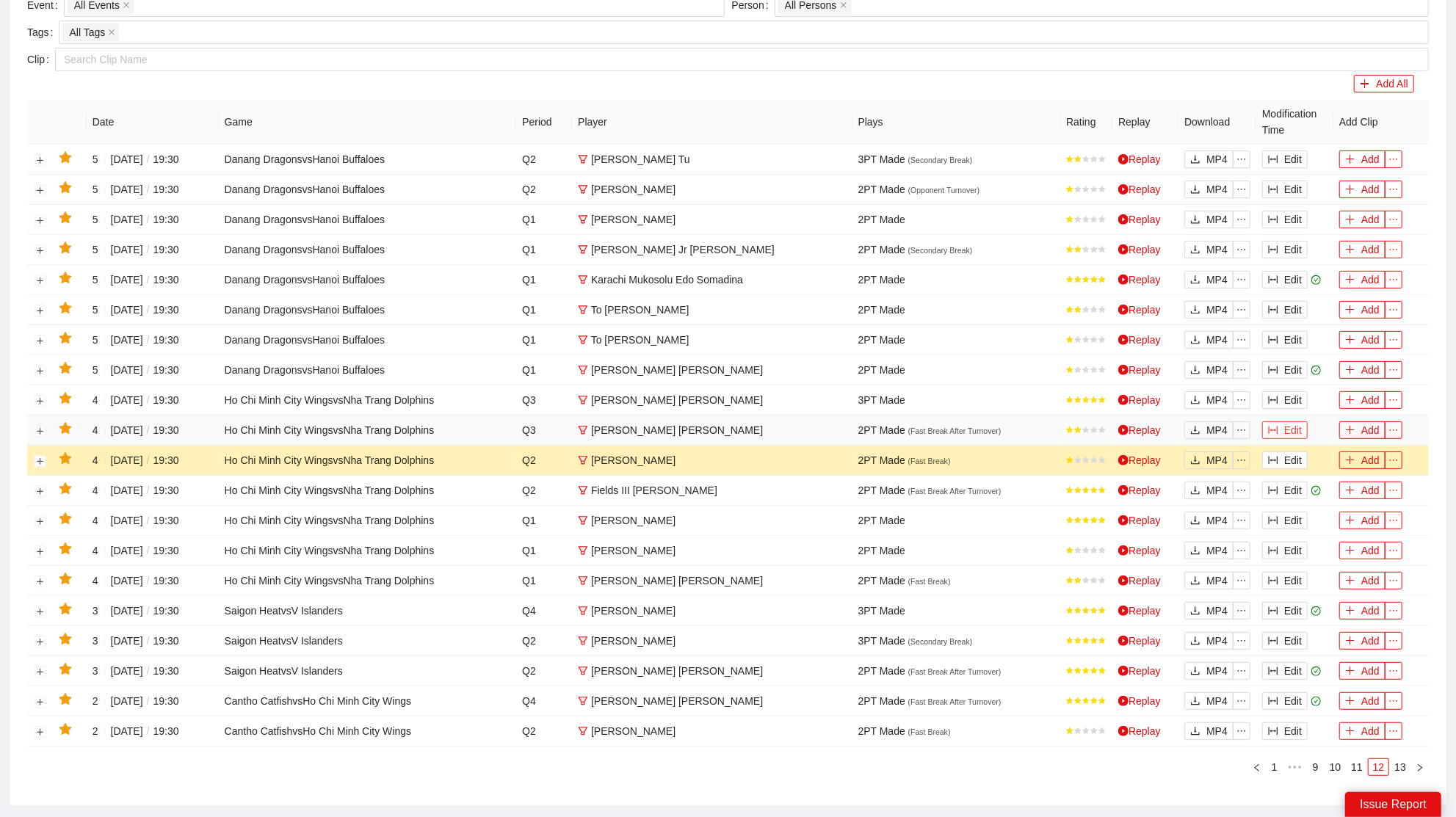
click at [1283, 426] on button "Edit" at bounding box center [1285, 430] width 46 height 17
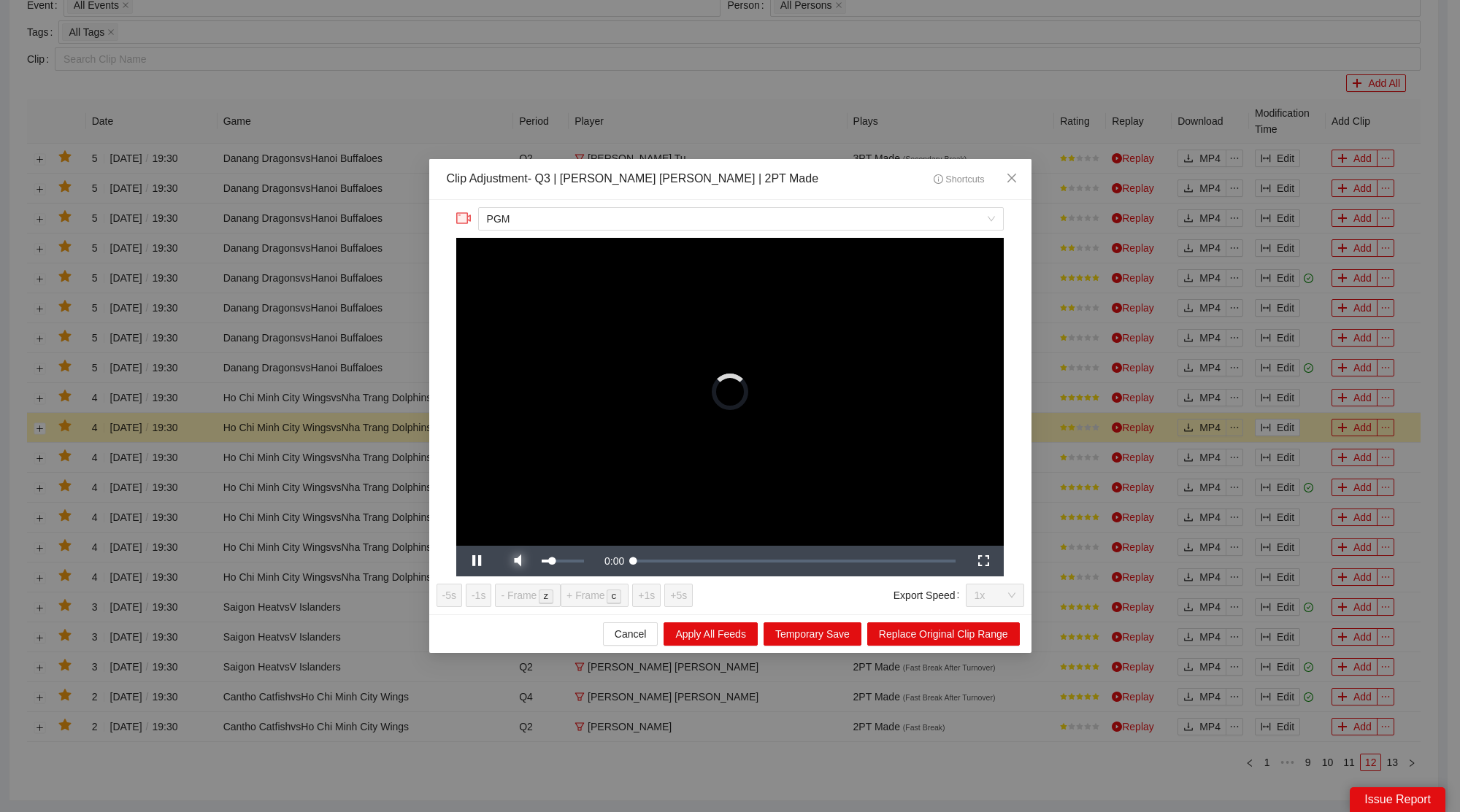
click at [523, 558] on div "**********" at bounding box center [730, 406] width 603 height 414
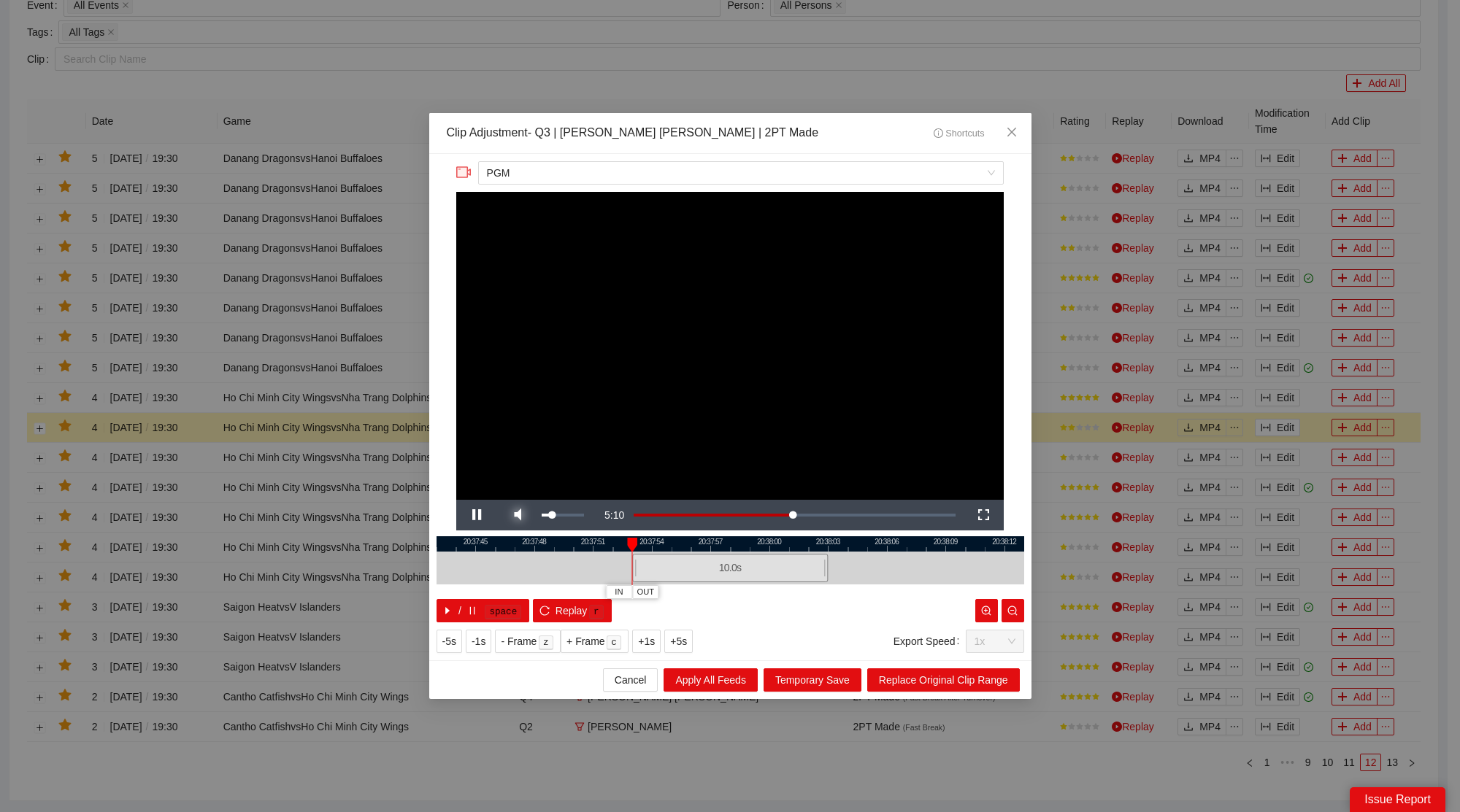
click at [524, 515] on span "Video Player" at bounding box center [517, 515] width 41 height 0
click at [1015, 120] on span "Close" at bounding box center [1011, 132] width 39 height 39
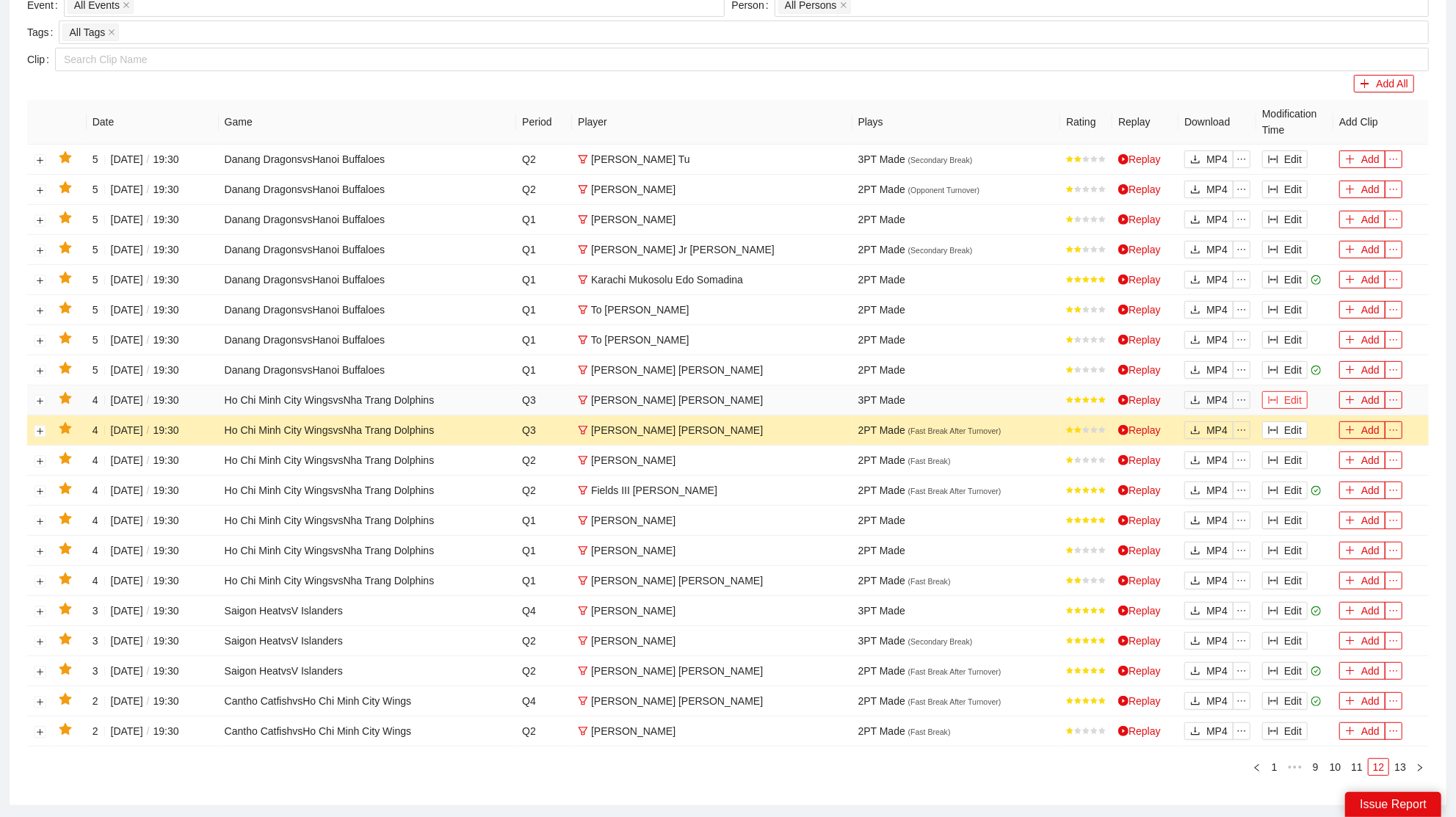
click at [1285, 401] on button "Edit" at bounding box center [1285, 400] width 46 height 17
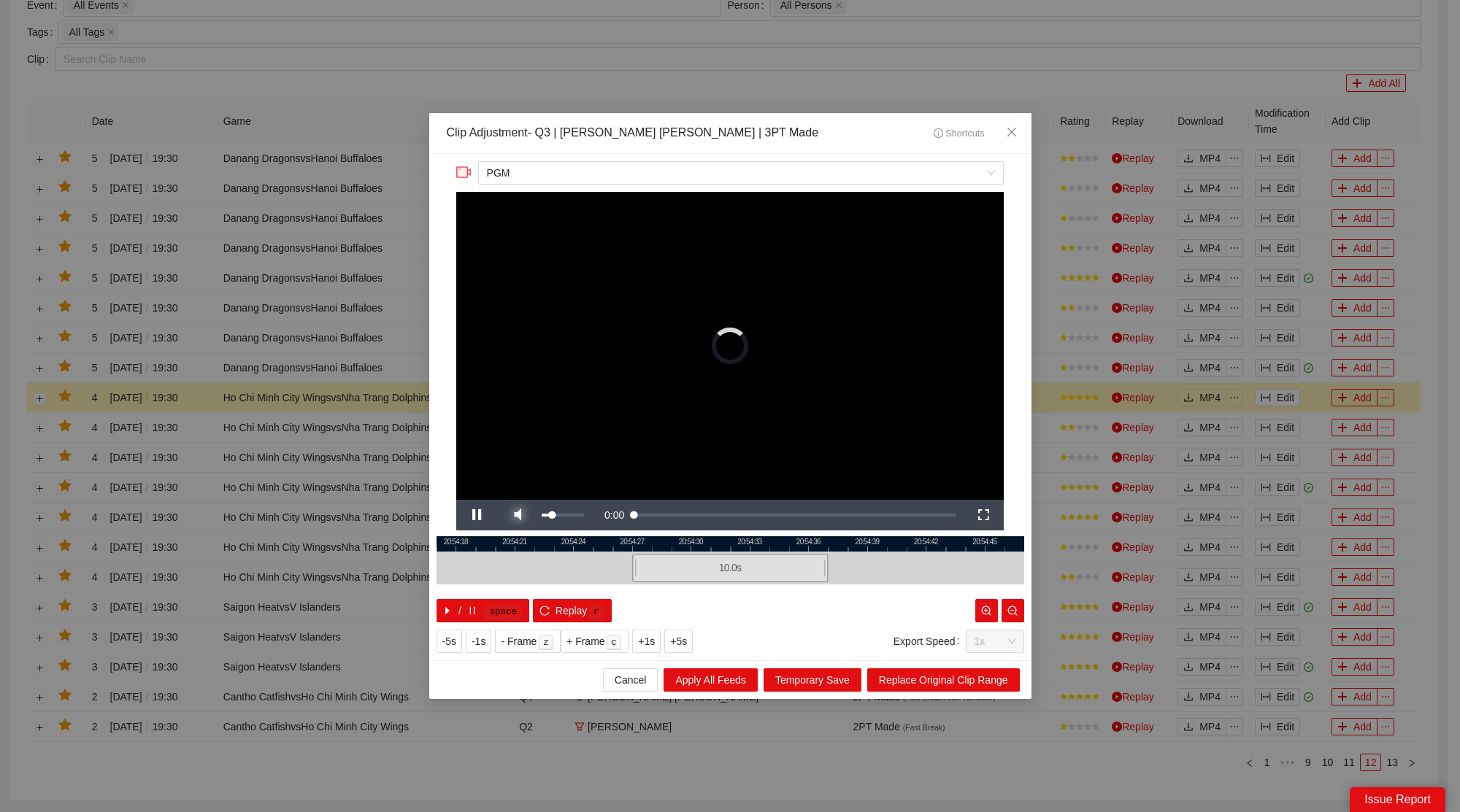
click at [524, 515] on span "Video Player" at bounding box center [517, 515] width 41 height 0
click at [1015, 123] on span "Close" at bounding box center [1011, 132] width 39 height 39
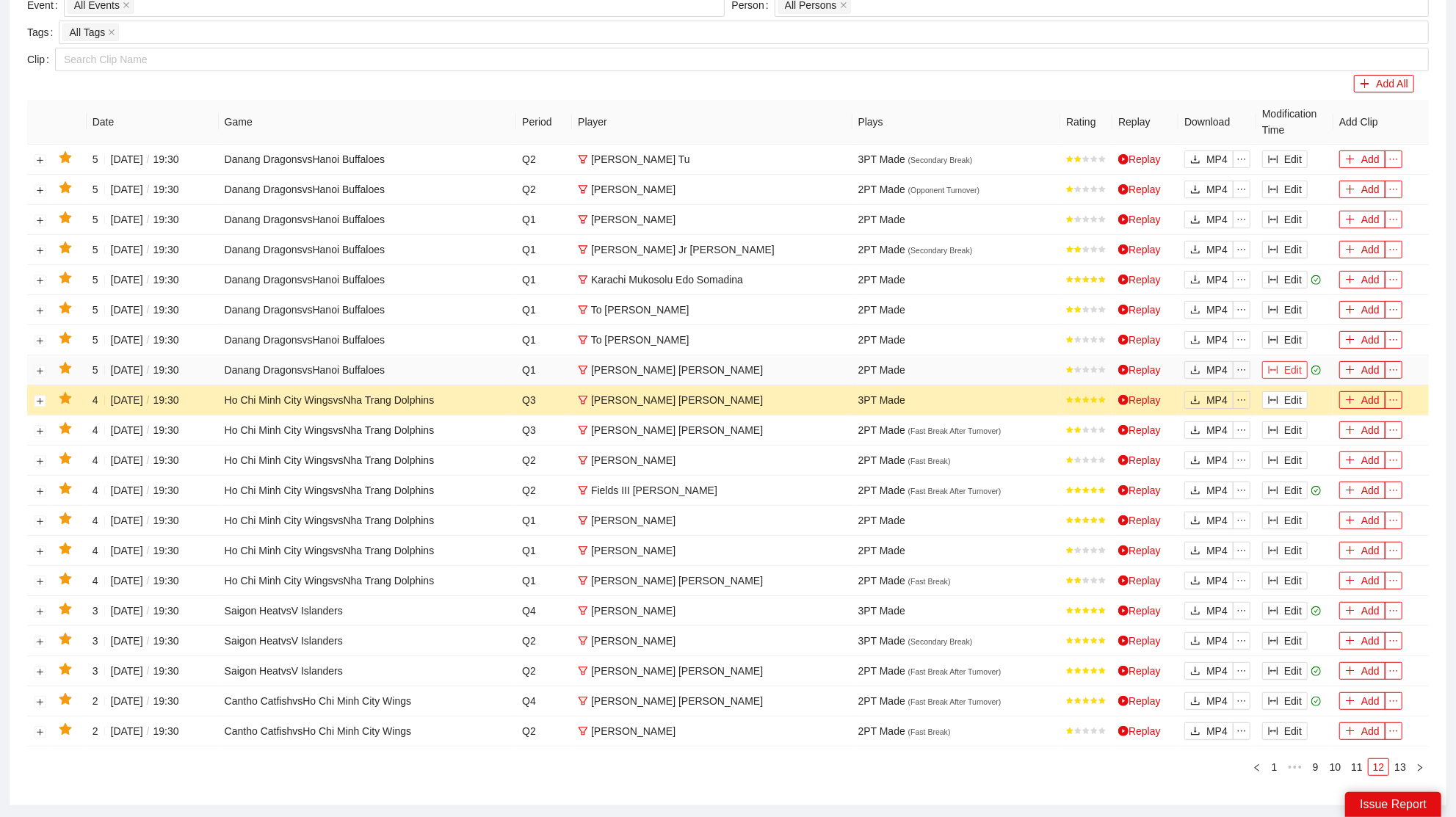
click at [1285, 367] on button "Edit" at bounding box center [1285, 370] width 46 height 17
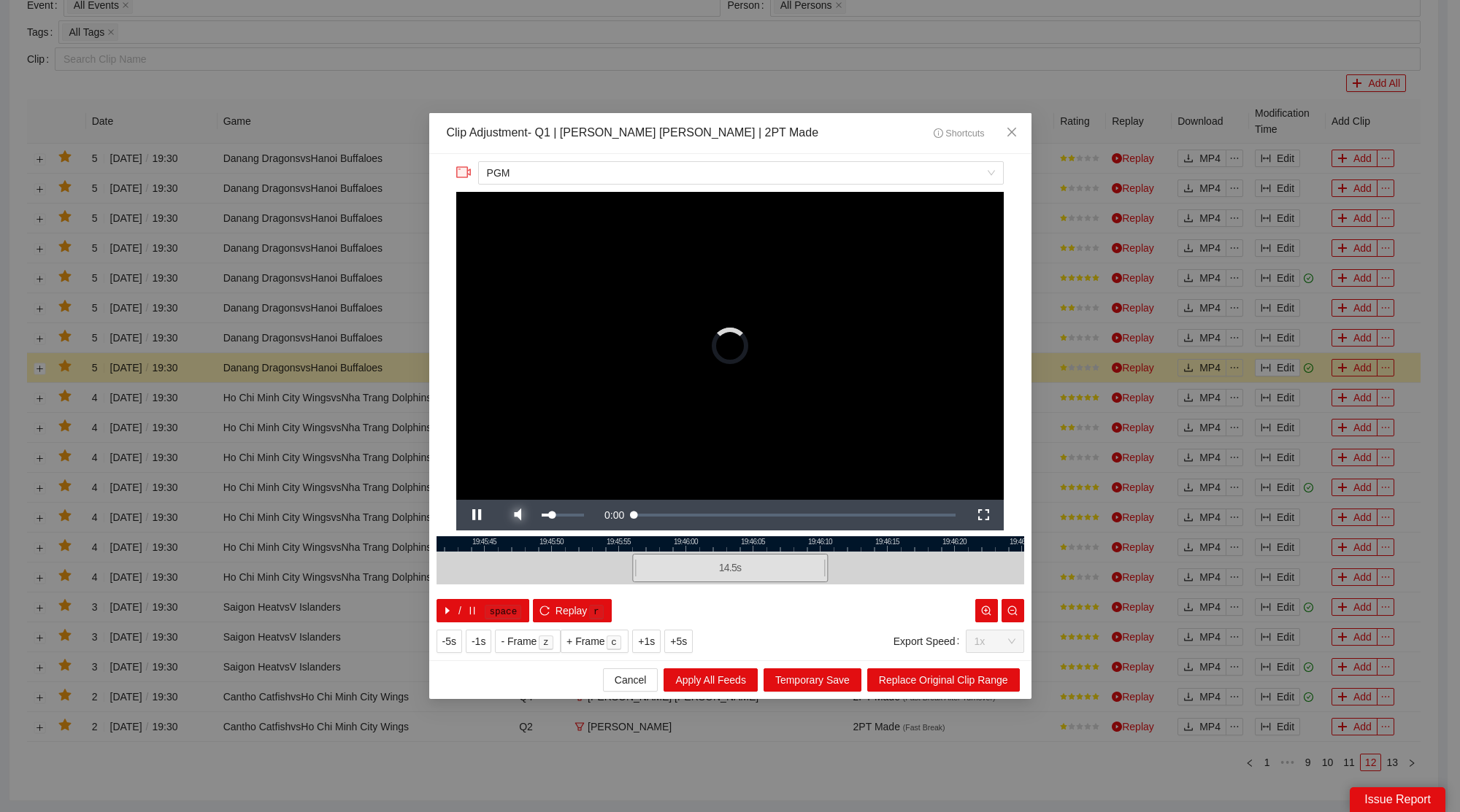
click at [517, 515] on span "Video Player" at bounding box center [517, 515] width 41 height 0
click at [1010, 136] on icon "close" at bounding box center [1011, 132] width 11 height 11
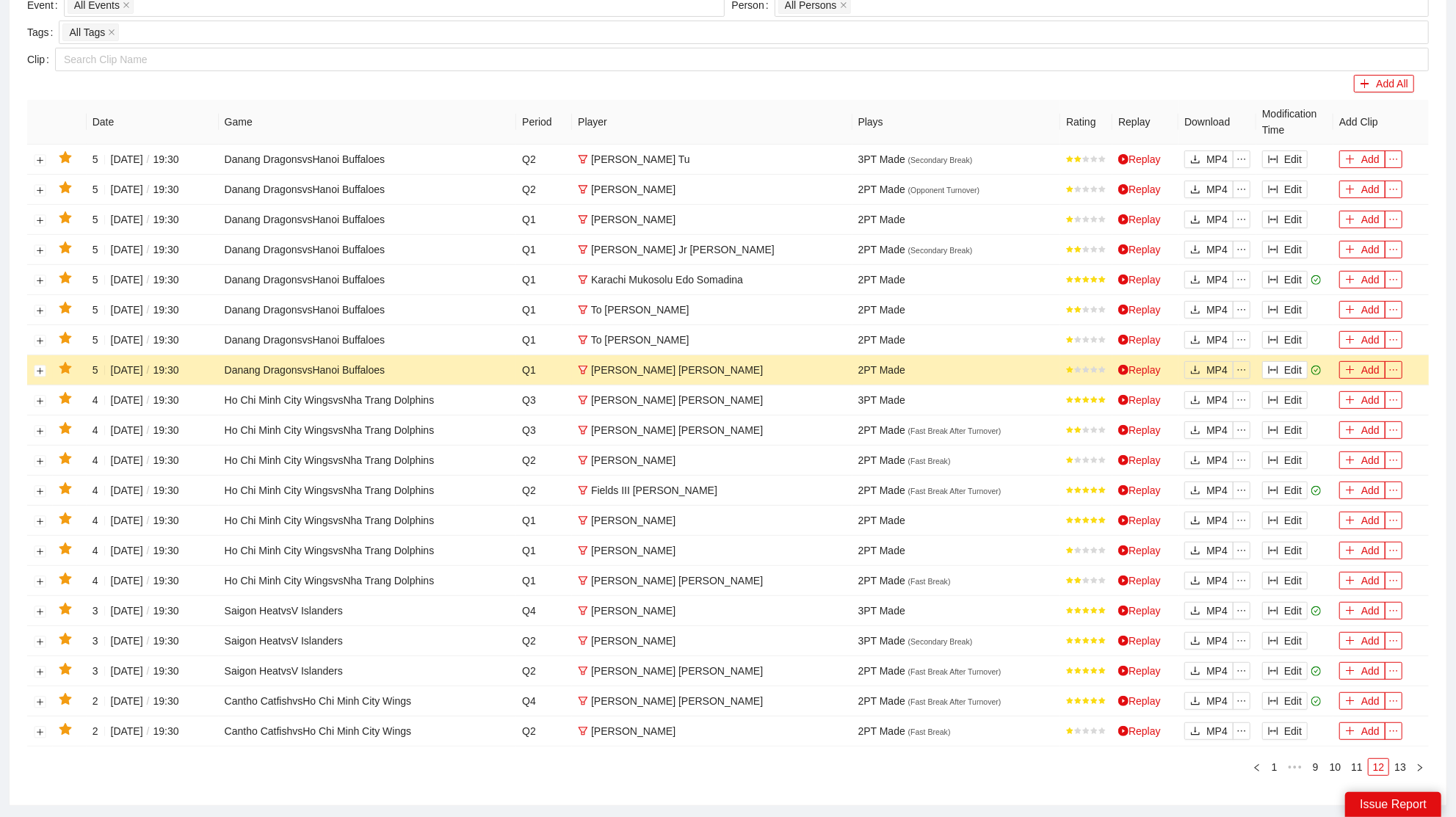
click at [70, 363] on icon "star" at bounding box center [64, 368] width 12 height 11
click at [1286, 335] on button "Edit" at bounding box center [1285, 340] width 46 height 17
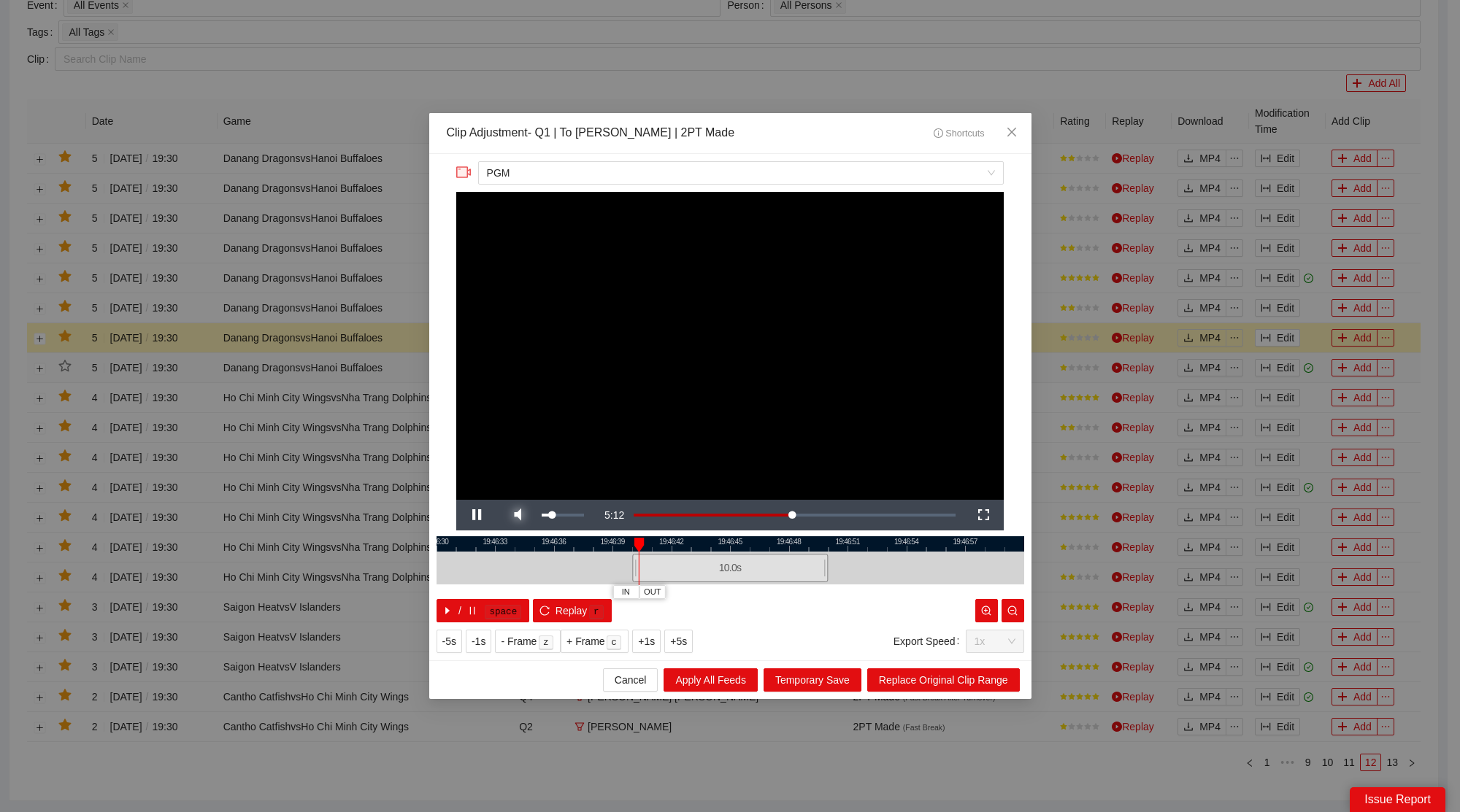
click at [515, 515] on span "Video Player" at bounding box center [517, 515] width 41 height 0
click at [1023, 131] on span "Close" at bounding box center [1011, 132] width 39 height 39
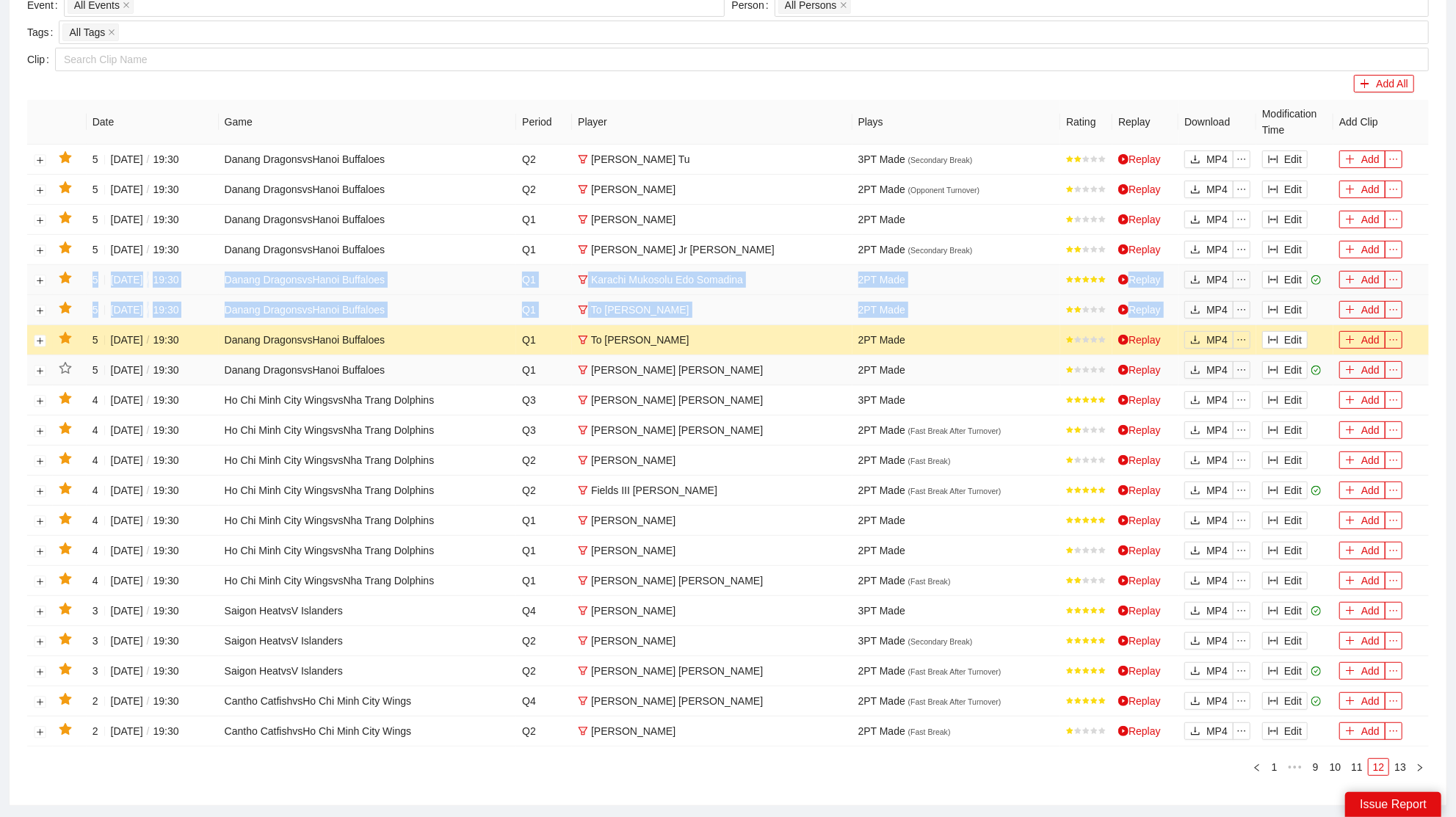
drag, startPoint x: 1289, startPoint y: 294, endPoint x: 31, endPoint y: 286, distance: 1258.0
click at [35, 284] on tbody "5 2025-05-23 / 19:30 Danang Dragons vs Hanoi Buffaloes Q2 Hoang Tu 3PT Made ( S…" at bounding box center [728, 445] width 1402 height 602
click at [64, 332] on icon "star" at bounding box center [64, 338] width 12 height 11
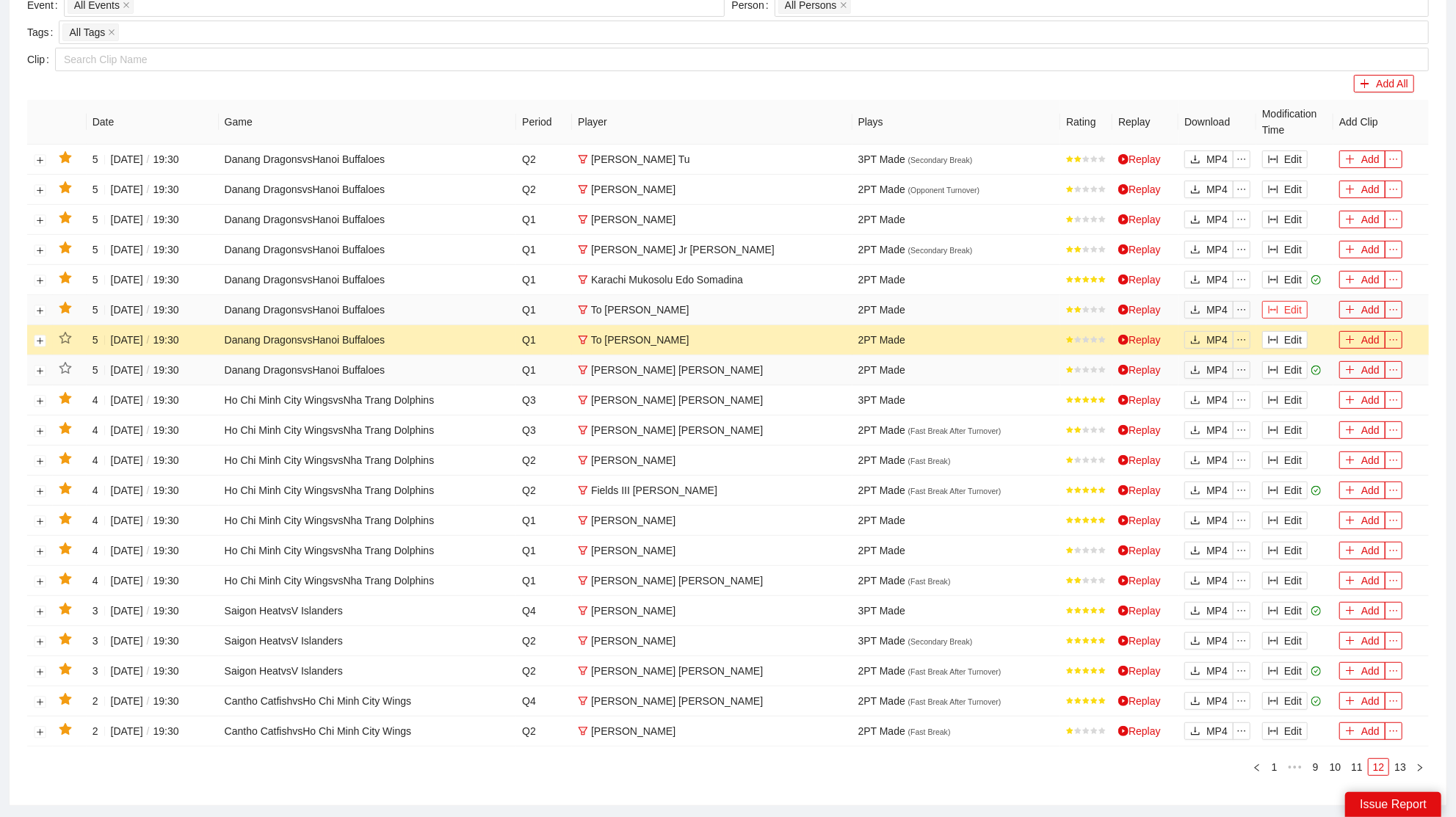
click at [1302, 303] on button "Edit" at bounding box center [1285, 309] width 46 height 17
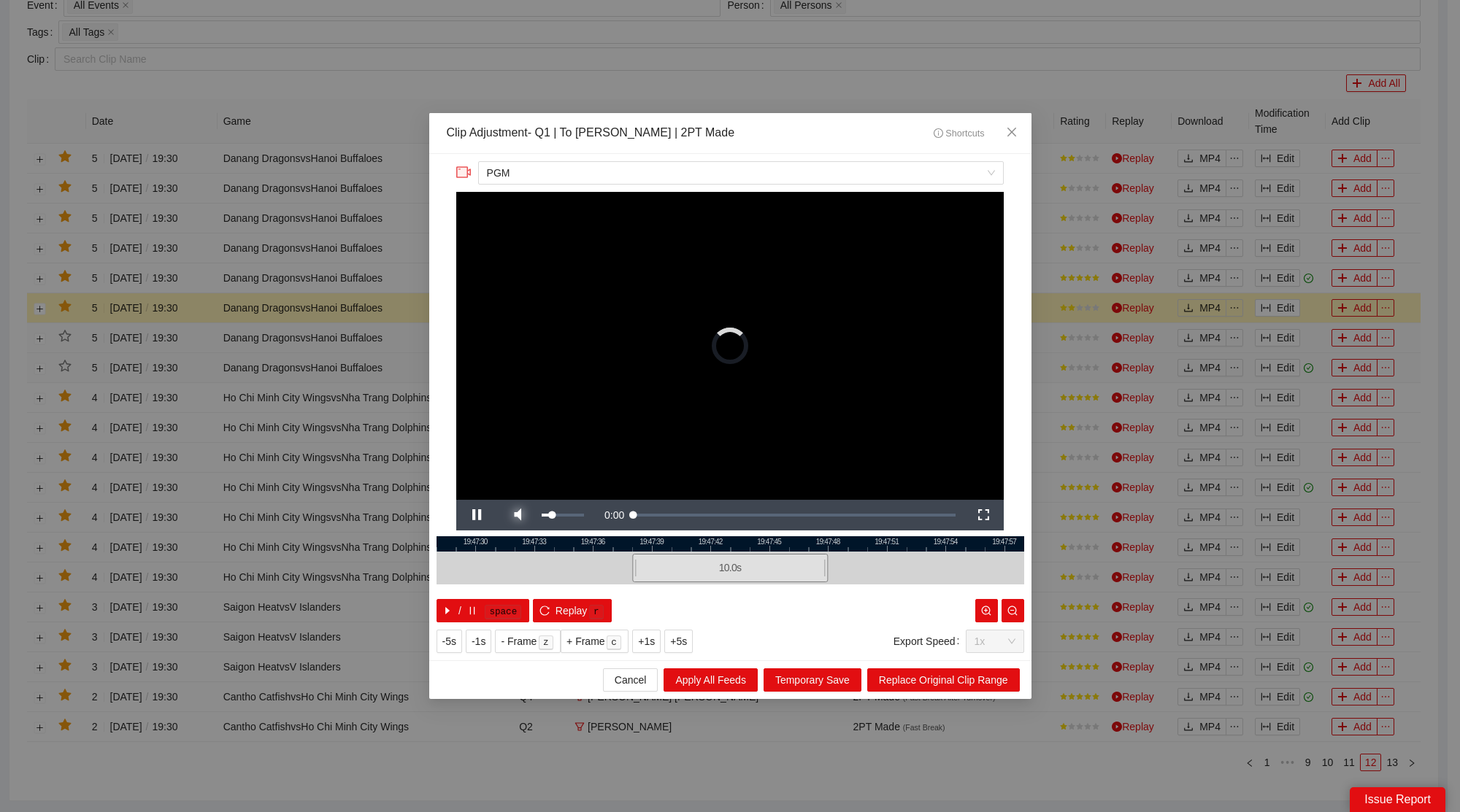
click at [523, 515] on span "Video Player" at bounding box center [517, 515] width 41 height 0
click at [1017, 131] on span "Close" at bounding box center [1011, 132] width 39 height 39
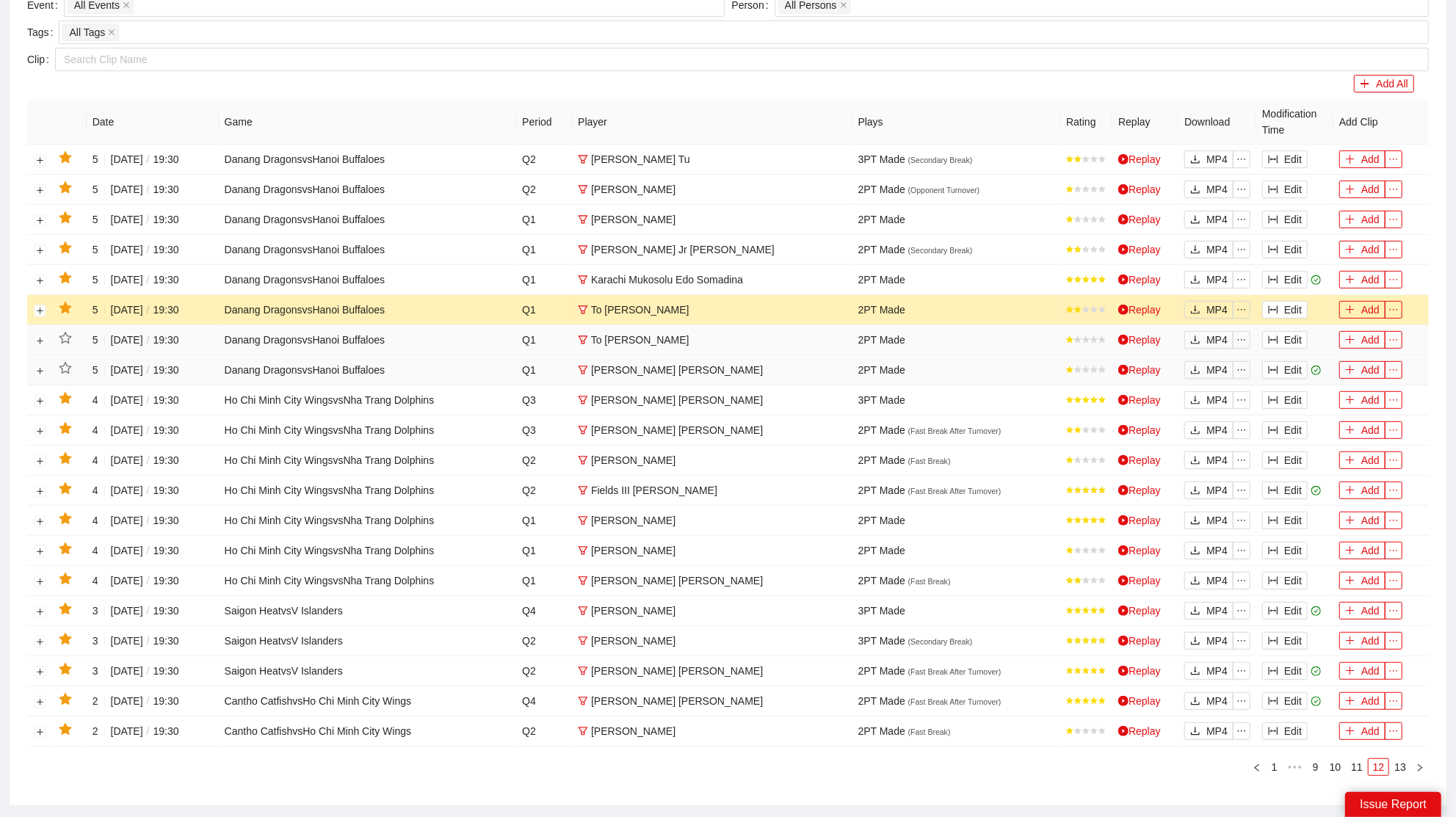
click at [68, 309] on icon "star" at bounding box center [65, 308] width 13 height 13
click at [1300, 275] on button "Edit" at bounding box center [1285, 280] width 46 height 17
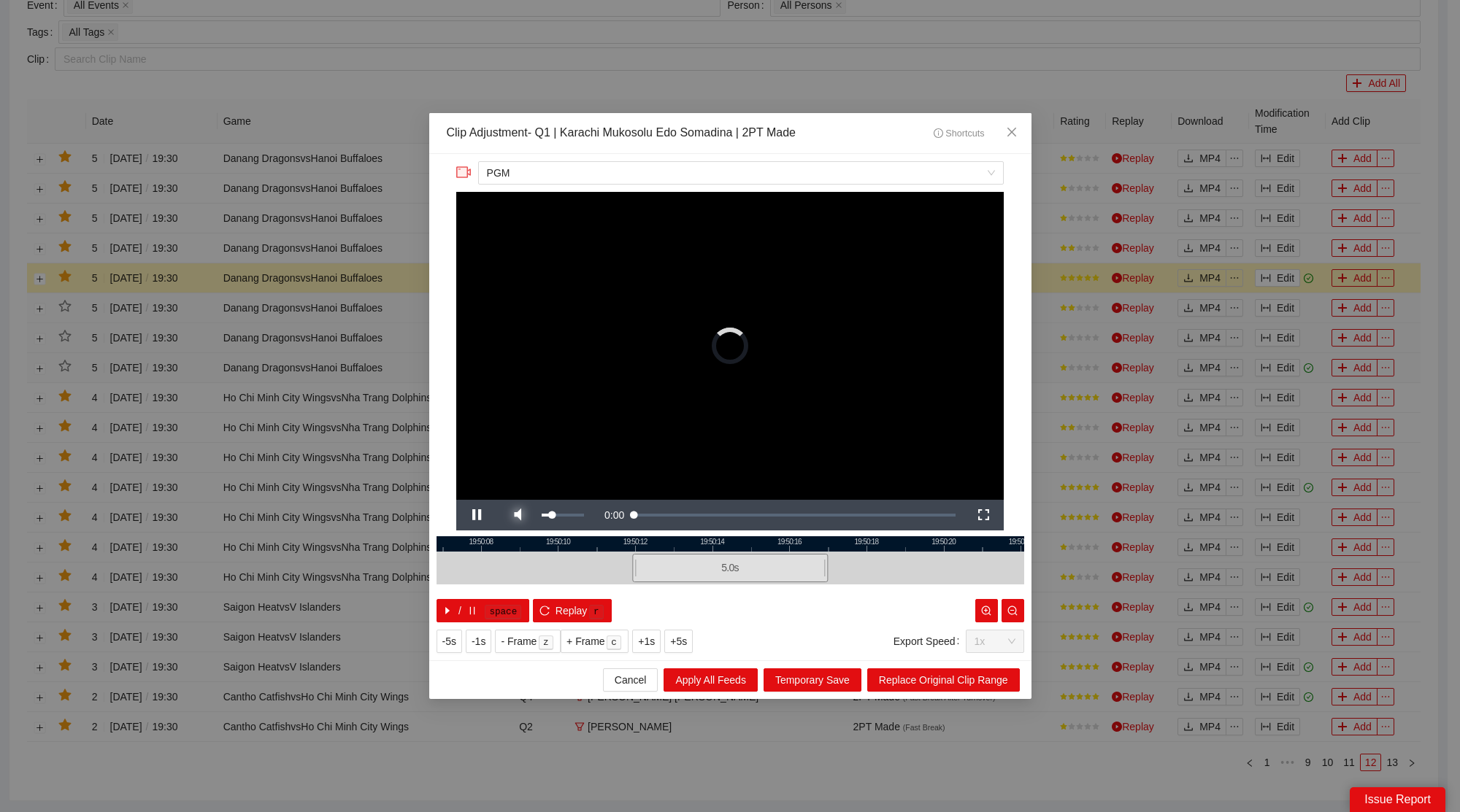
click at [517, 515] on span "Video Player" at bounding box center [517, 515] width 41 height 0
click at [1018, 128] on span "Close" at bounding box center [1011, 132] width 39 height 39
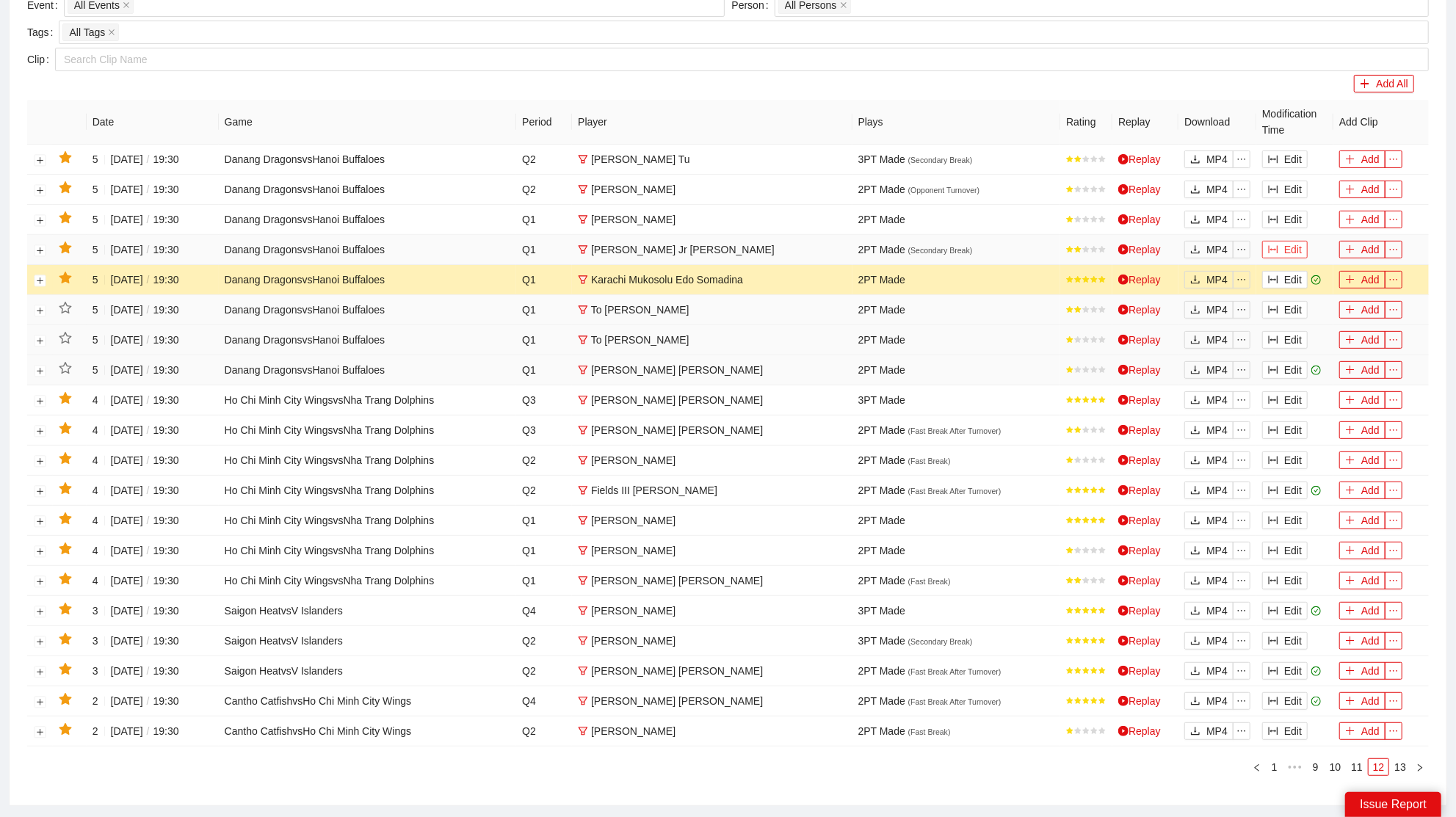
click at [1267, 243] on button "Edit" at bounding box center [1285, 249] width 46 height 17
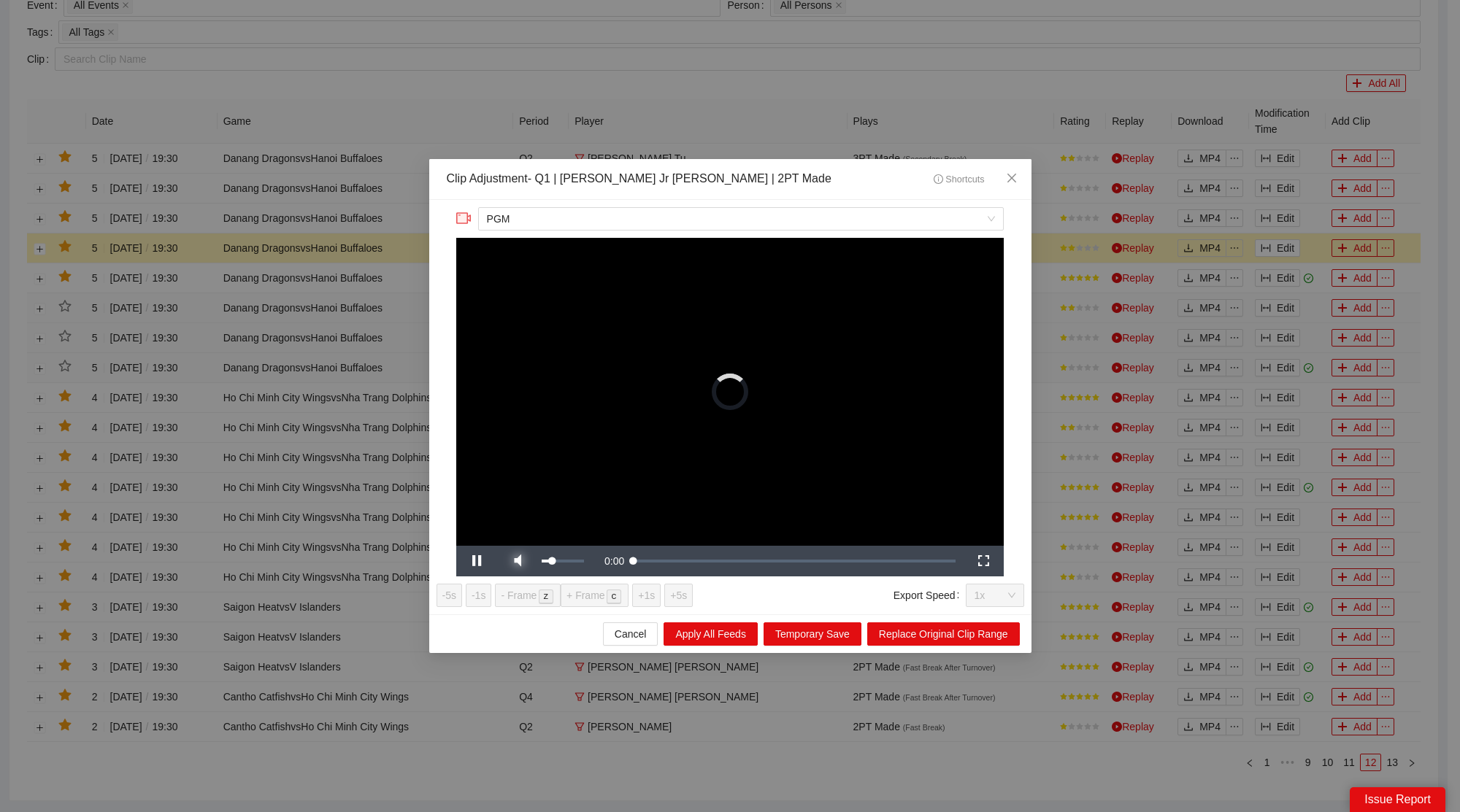
click at [518, 562] on span "Video Player" at bounding box center [517, 562] width 41 height 0
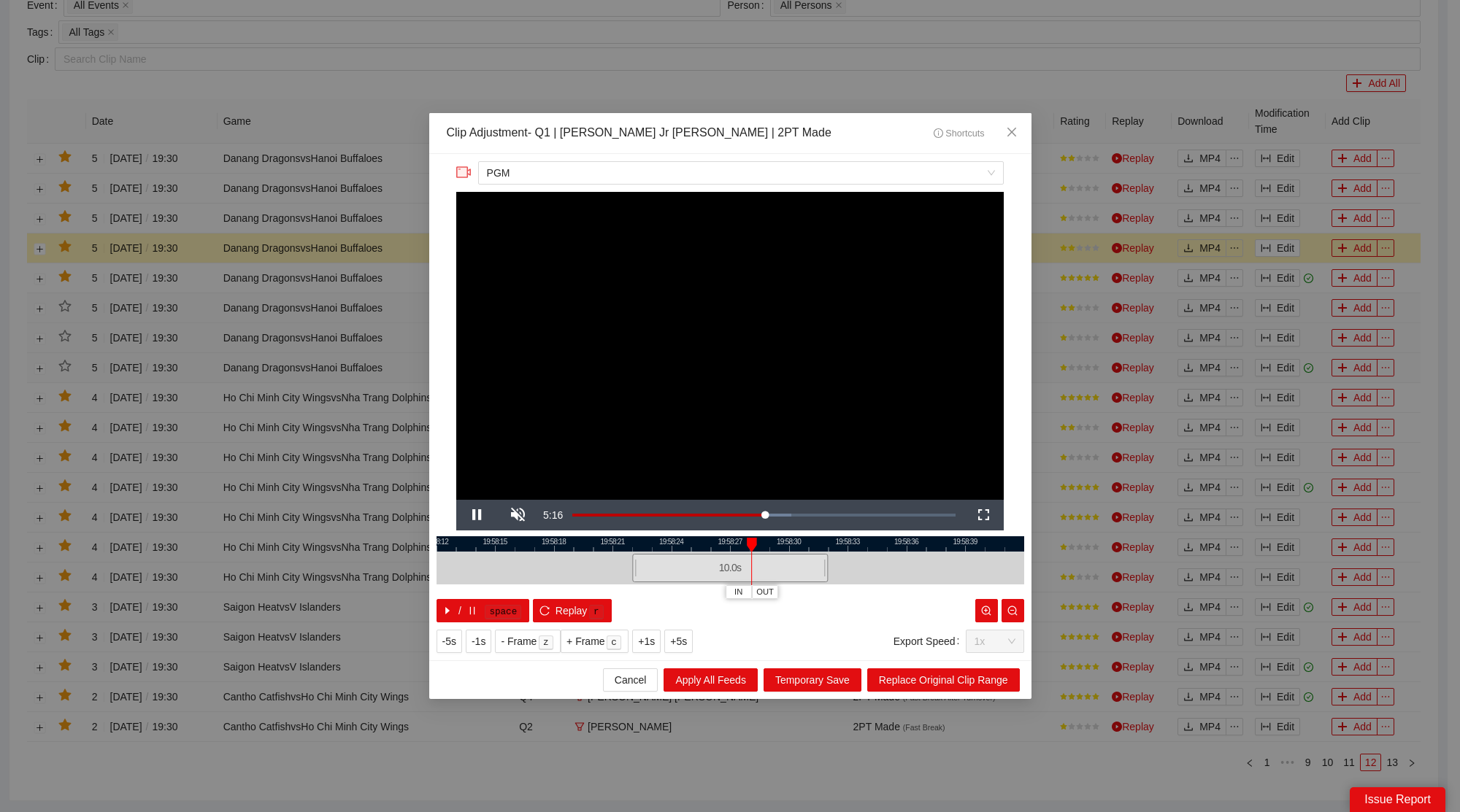
click at [773, 330] on video "Video Player" at bounding box center [730, 347] width 548 height 308
click at [703, 358] on video "Video Player" at bounding box center [730, 347] width 548 height 308
click at [1013, 117] on span "Close" at bounding box center [1011, 132] width 39 height 39
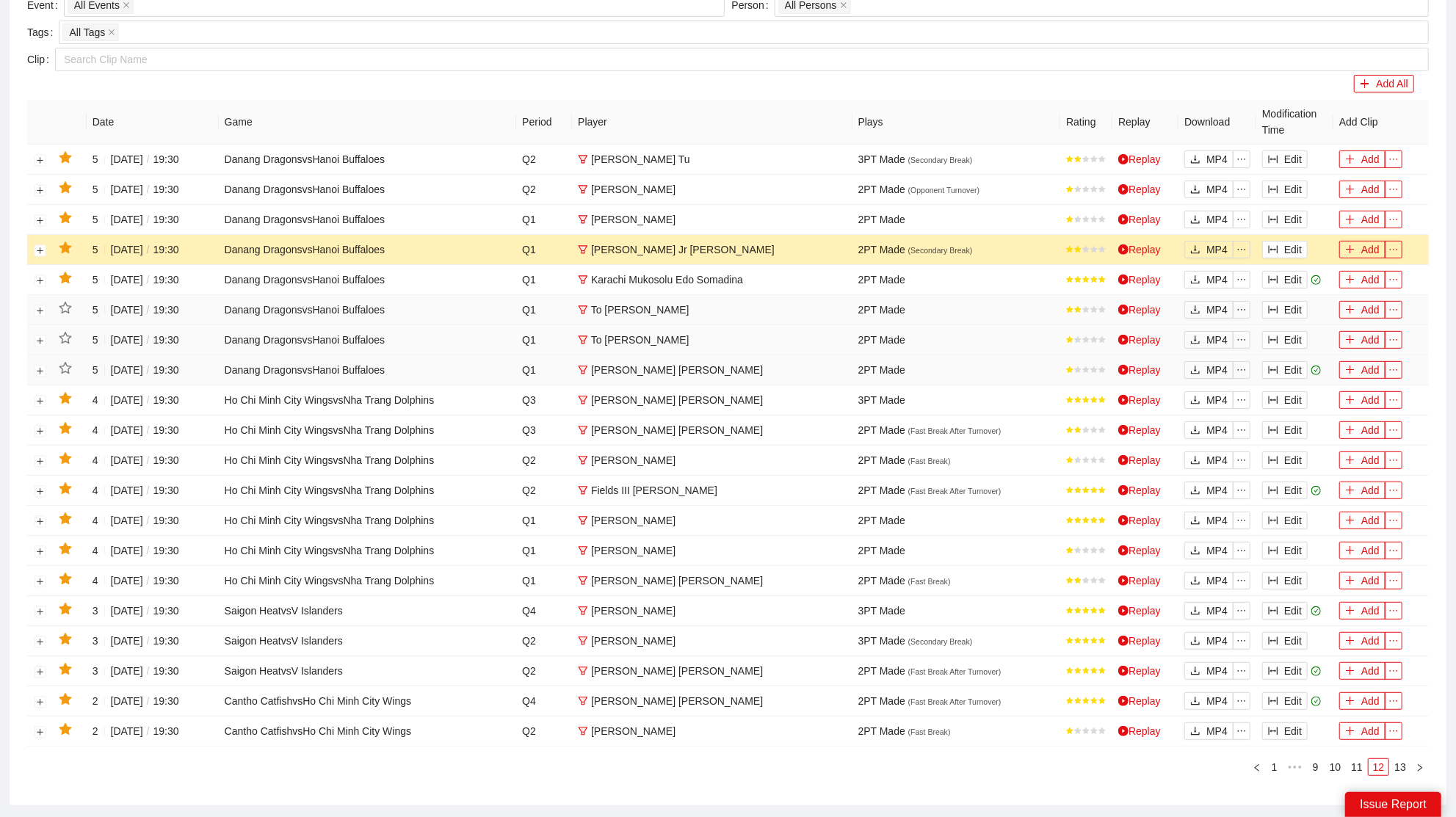
click at [74, 244] on td at bounding box center [69, 249] width 34 height 30
click at [65, 243] on icon "star" at bounding box center [64, 247] width 12 height 11
click at [1285, 216] on button "Edit" at bounding box center [1285, 219] width 46 height 17
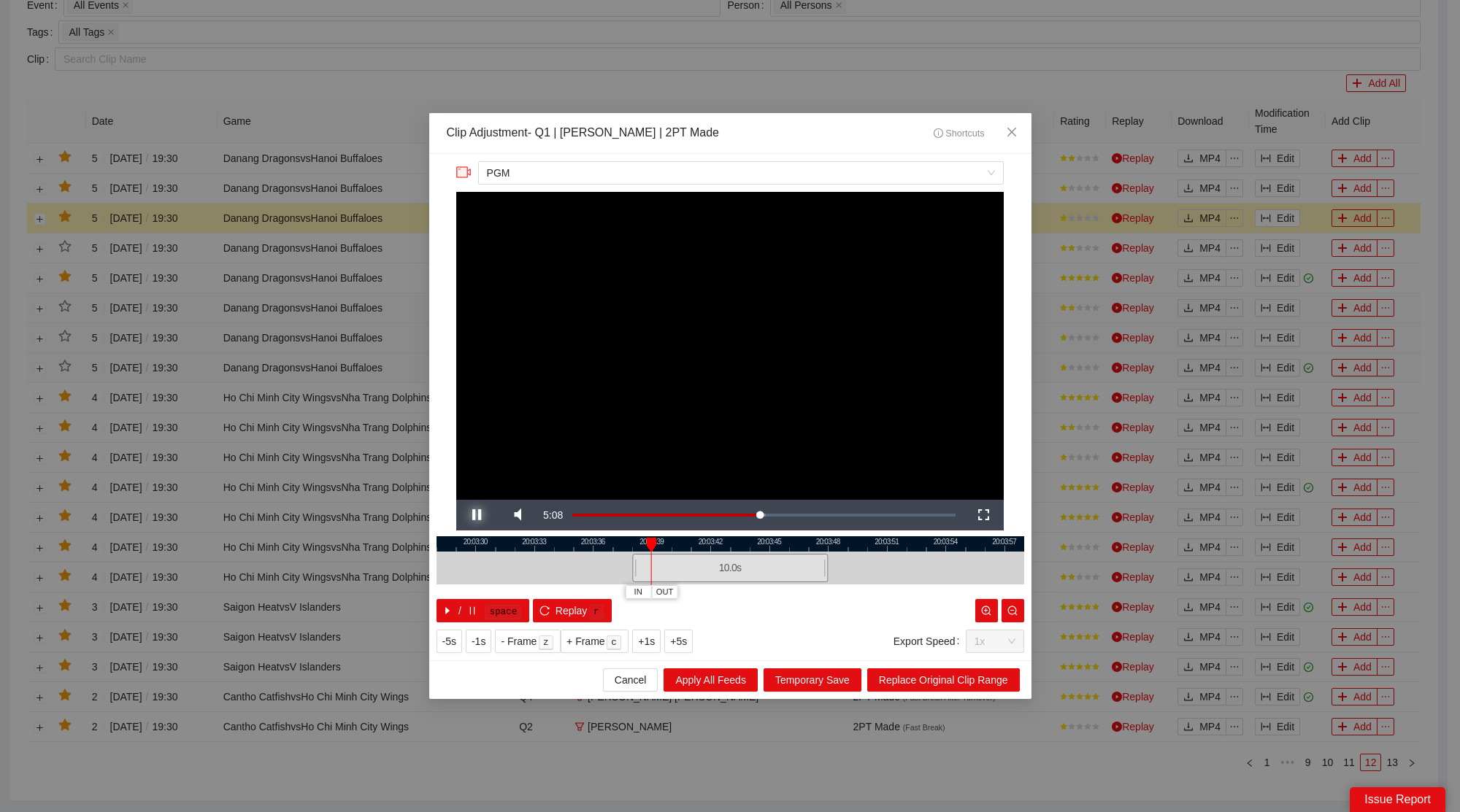
click at [471, 515] on span "Video Player" at bounding box center [476, 515] width 41 height 0
click at [525, 515] on span "Video Player" at bounding box center [517, 515] width 41 height 0
click at [485, 515] on span "Video Player" at bounding box center [476, 515] width 41 height 0
click at [1020, 129] on span "Close" at bounding box center [1011, 132] width 39 height 39
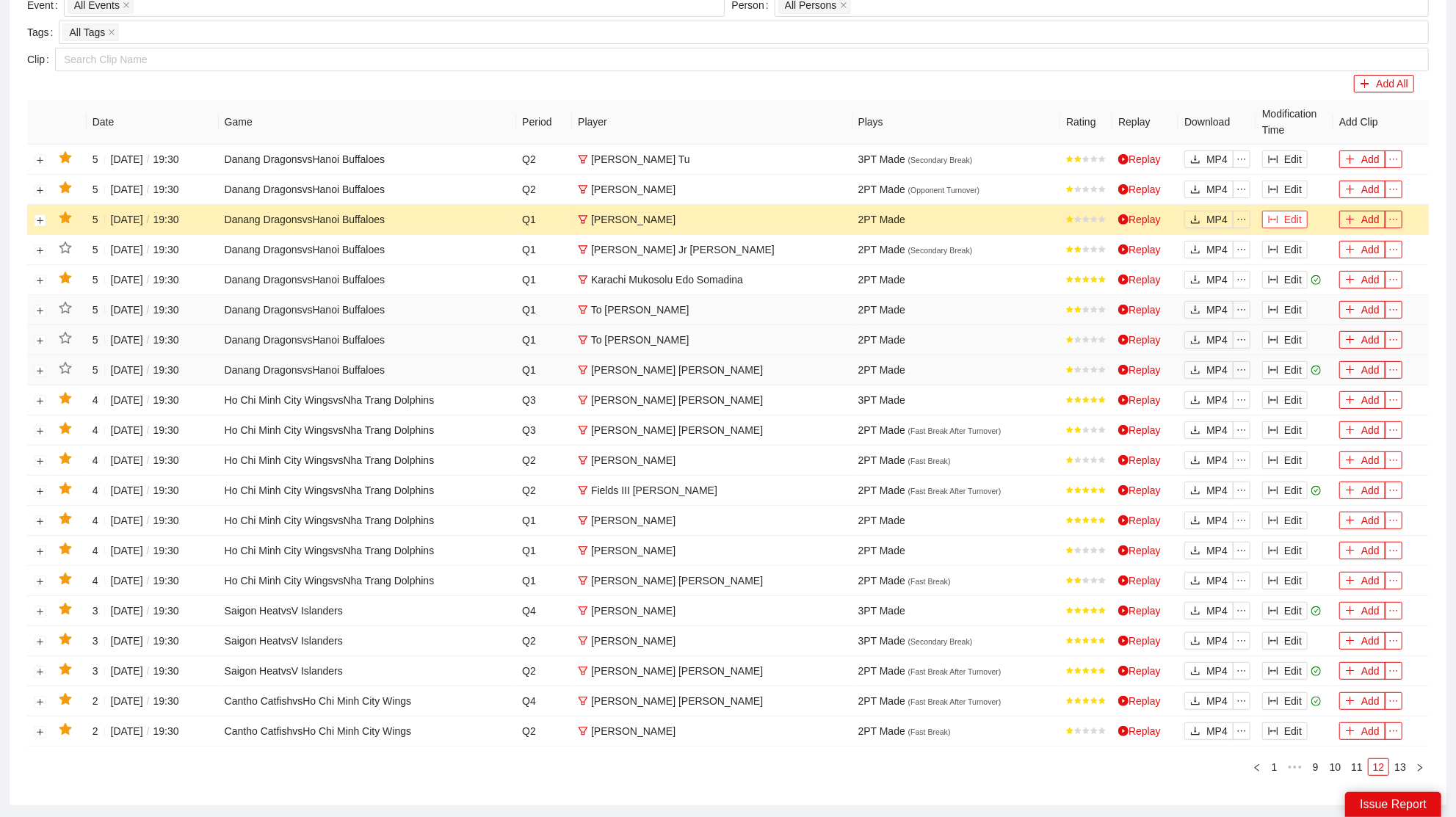
click at [1268, 216] on icon "column-width" at bounding box center [1273, 219] width 11 height 11
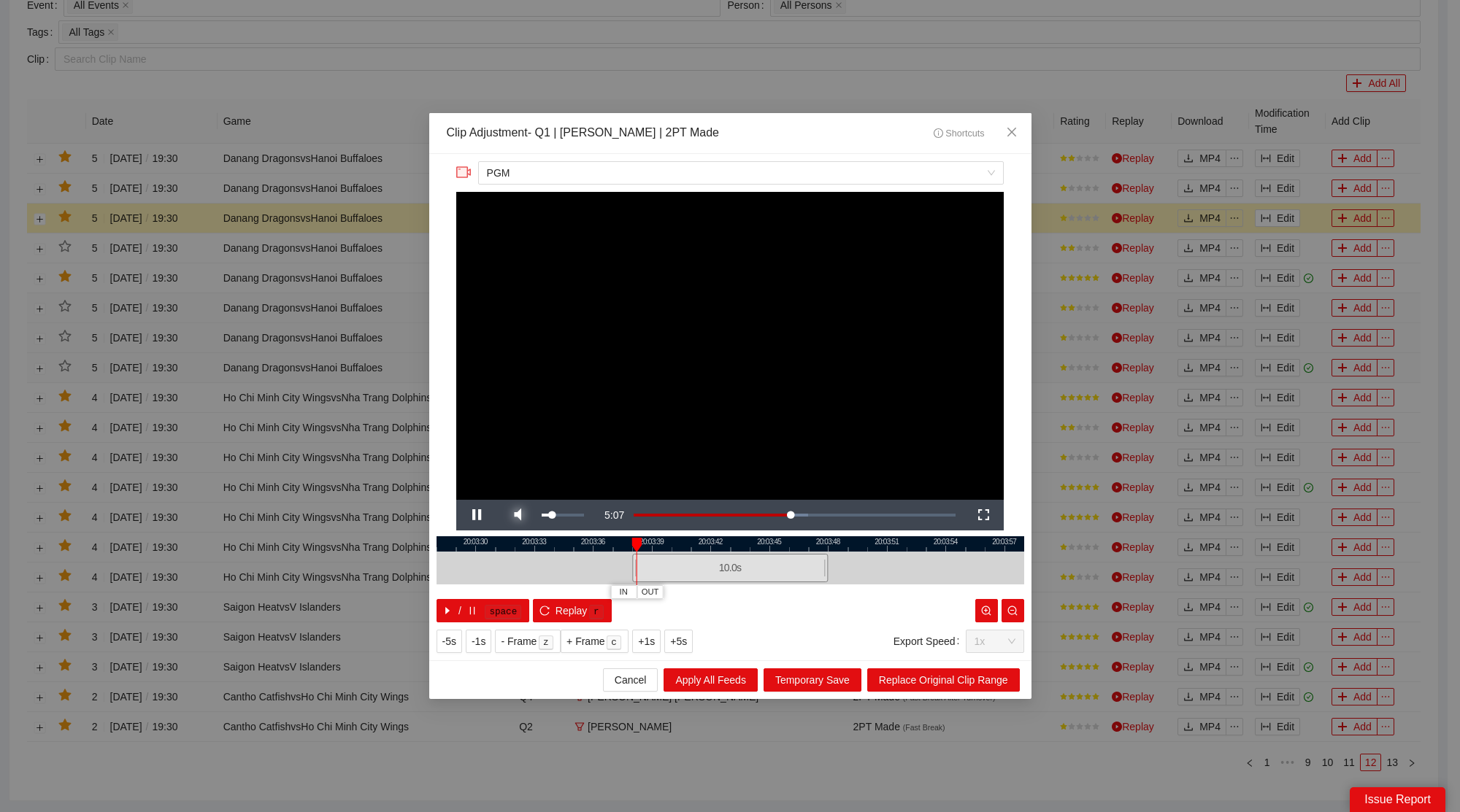
click at [520, 515] on span "Video Player" at bounding box center [517, 515] width 41 height 0
click at [1009, 129] on icon "close" at bounding box center [1011, 132] width 11 height 11
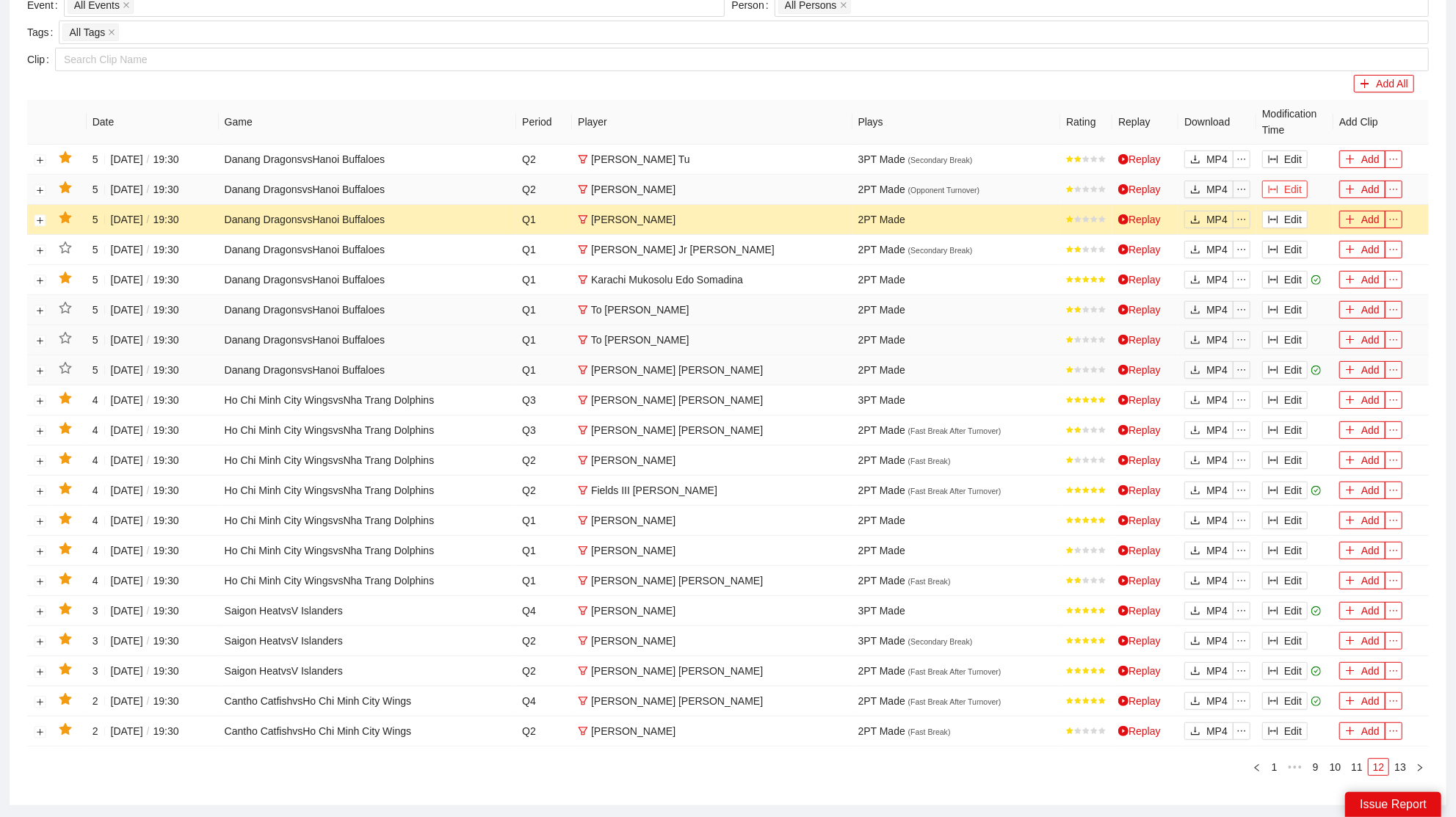
click at [1276, 184] on icon "column-width" at bounding box center [1273, 189] width 11 height 11
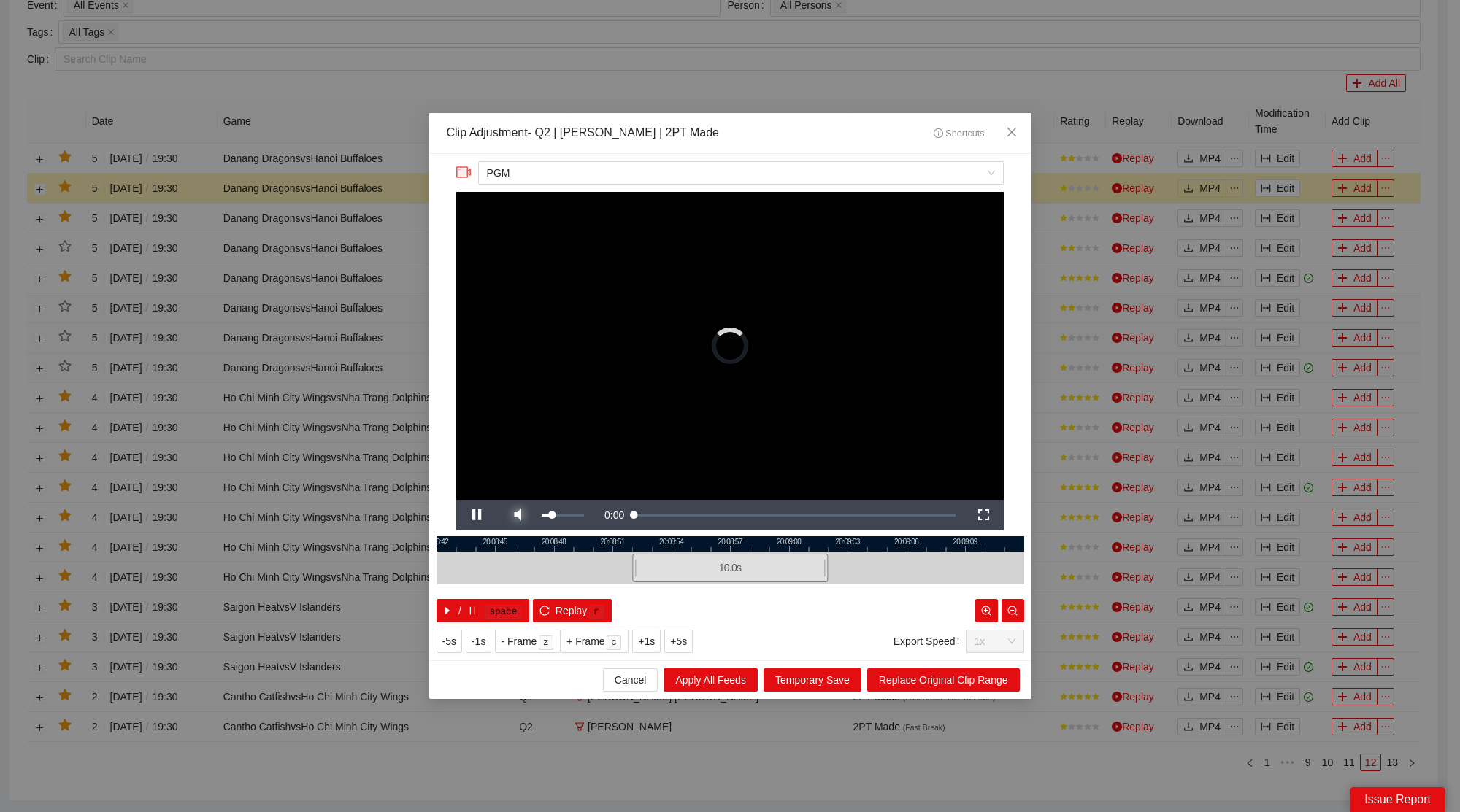
click at [525, 515] on span "Video Player" at bounding box center [517, 515] width 41 height 0
click at [1019, 127] on span "Close" at bounding box center [1011, 132] width 39 height 39
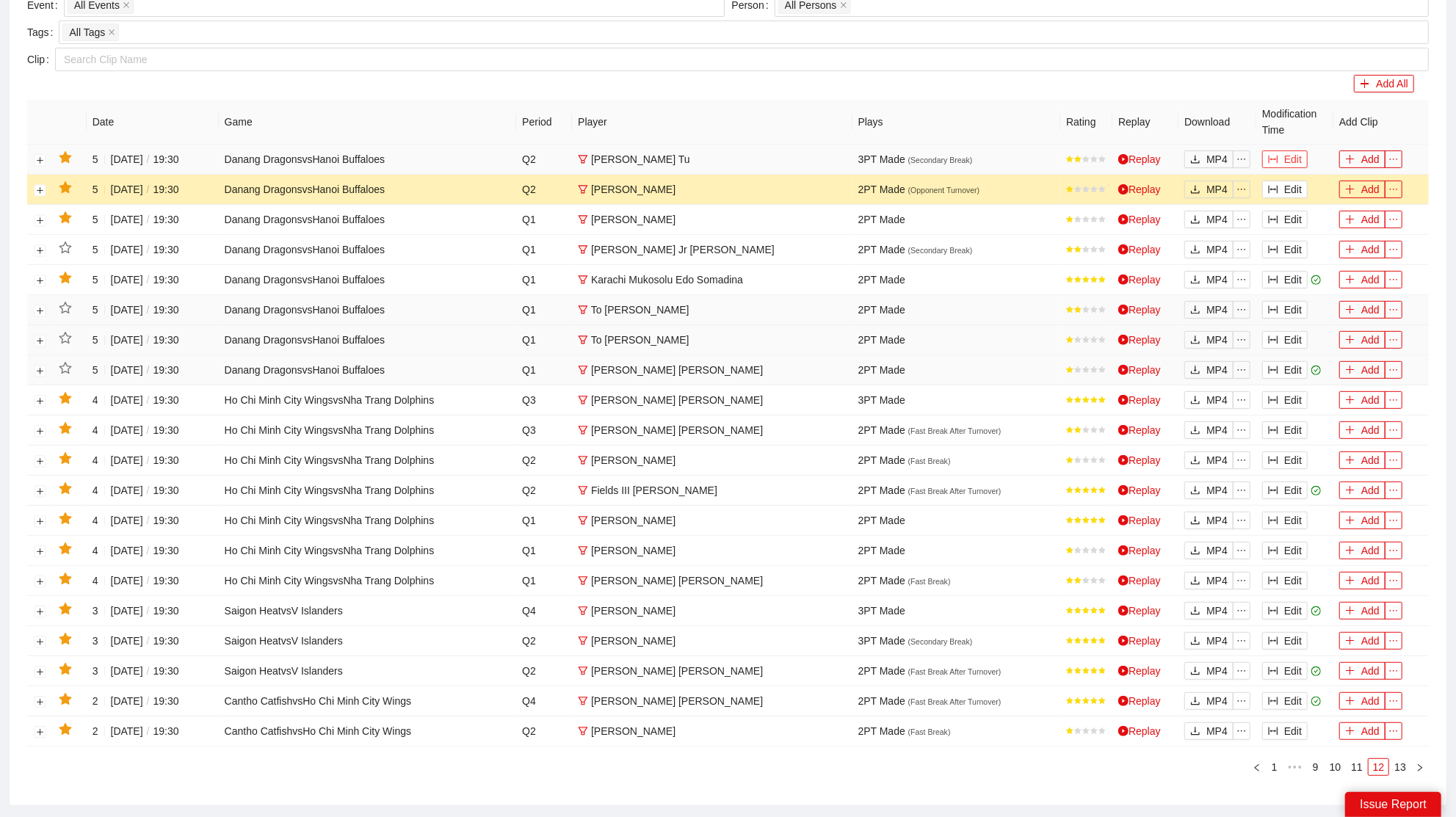
click at [1284, 159] on button "Edit" at bounding box center [1285, 159] width 46 height 17
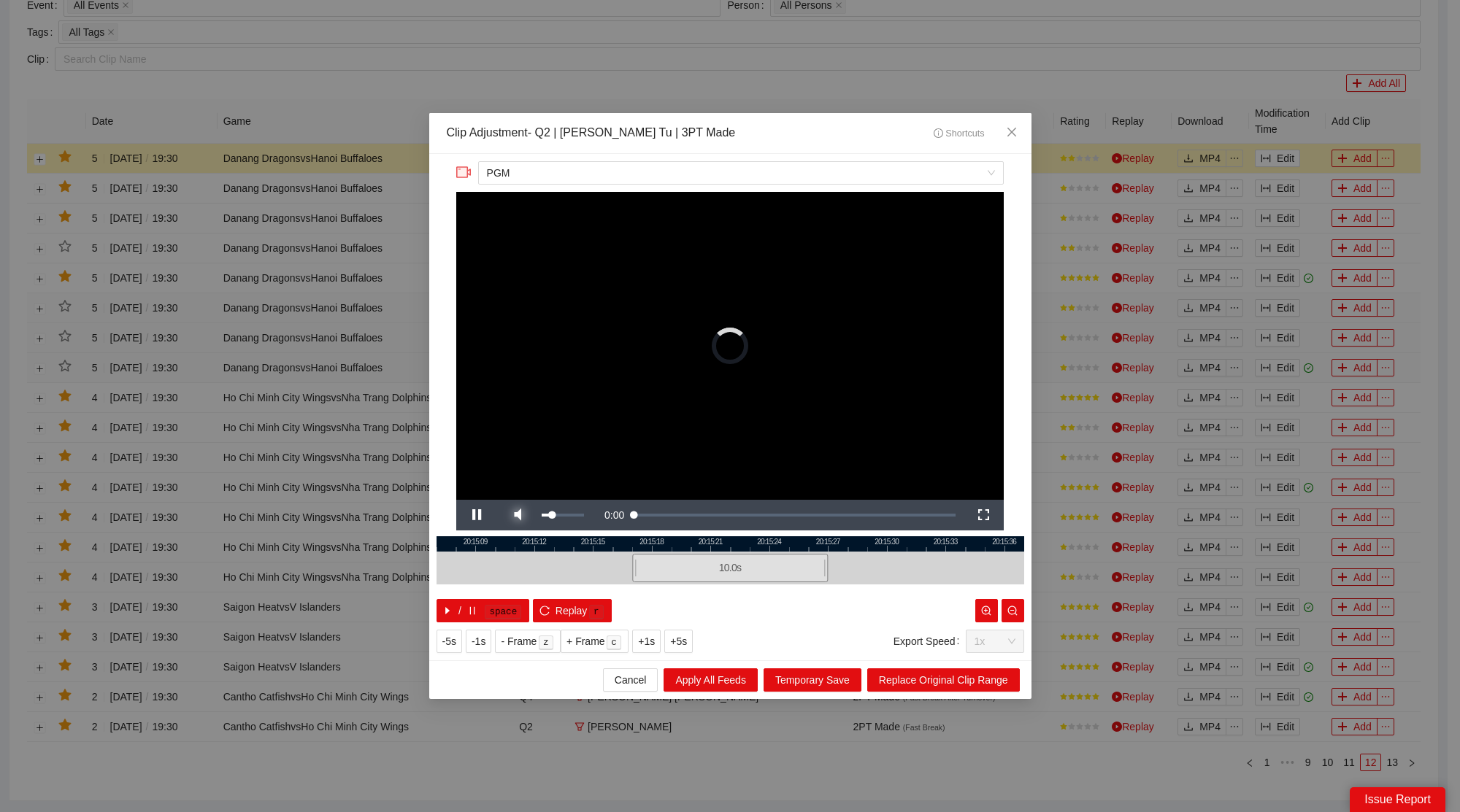
click at [523, 515] on span "Video Player" at bounding box center [517, 515] width 41 height 0
click at [1016, 127] on span "Close" at bounding box center [1011, 132] width 39 height 39
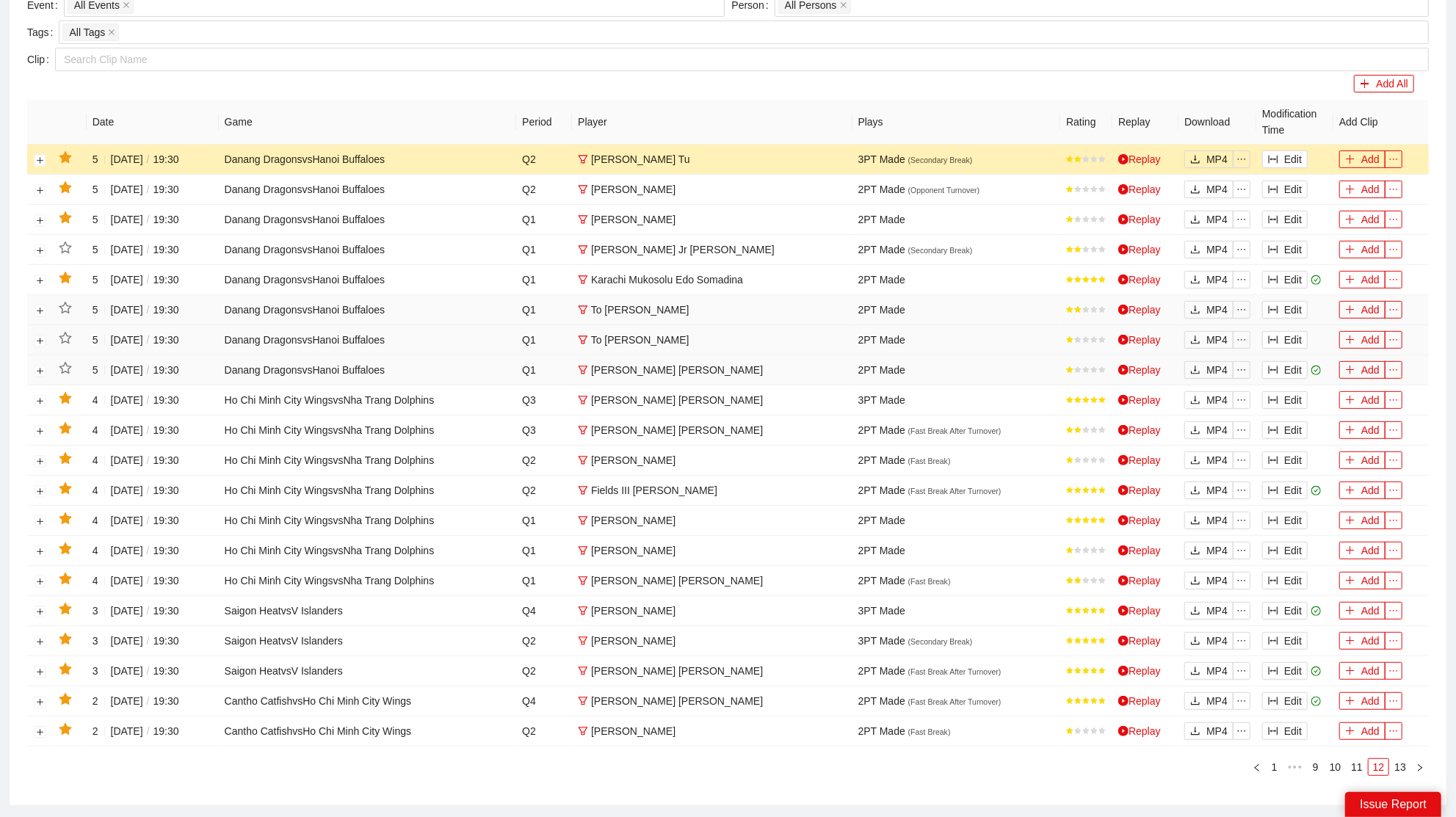
click at [70, 159] on icon "star" at bounding box center [65, 158] width 13 height 13
click at [1364, 762] on link "11" at bounding box center [1356, 767] width 20 height 16
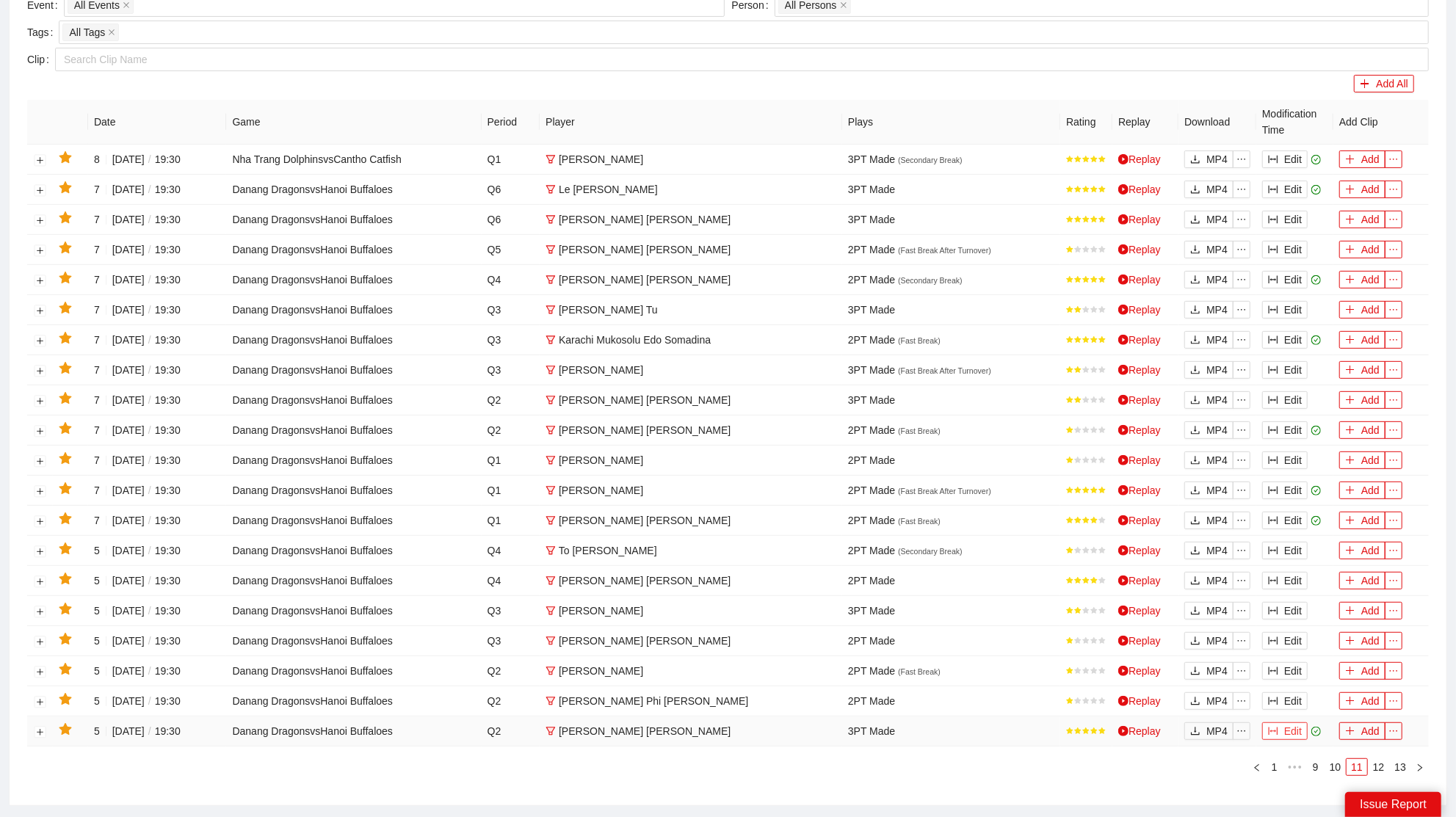
click at [1289, 722] on button "Edit" at bounding box center [1285, 731] width 46 height 17
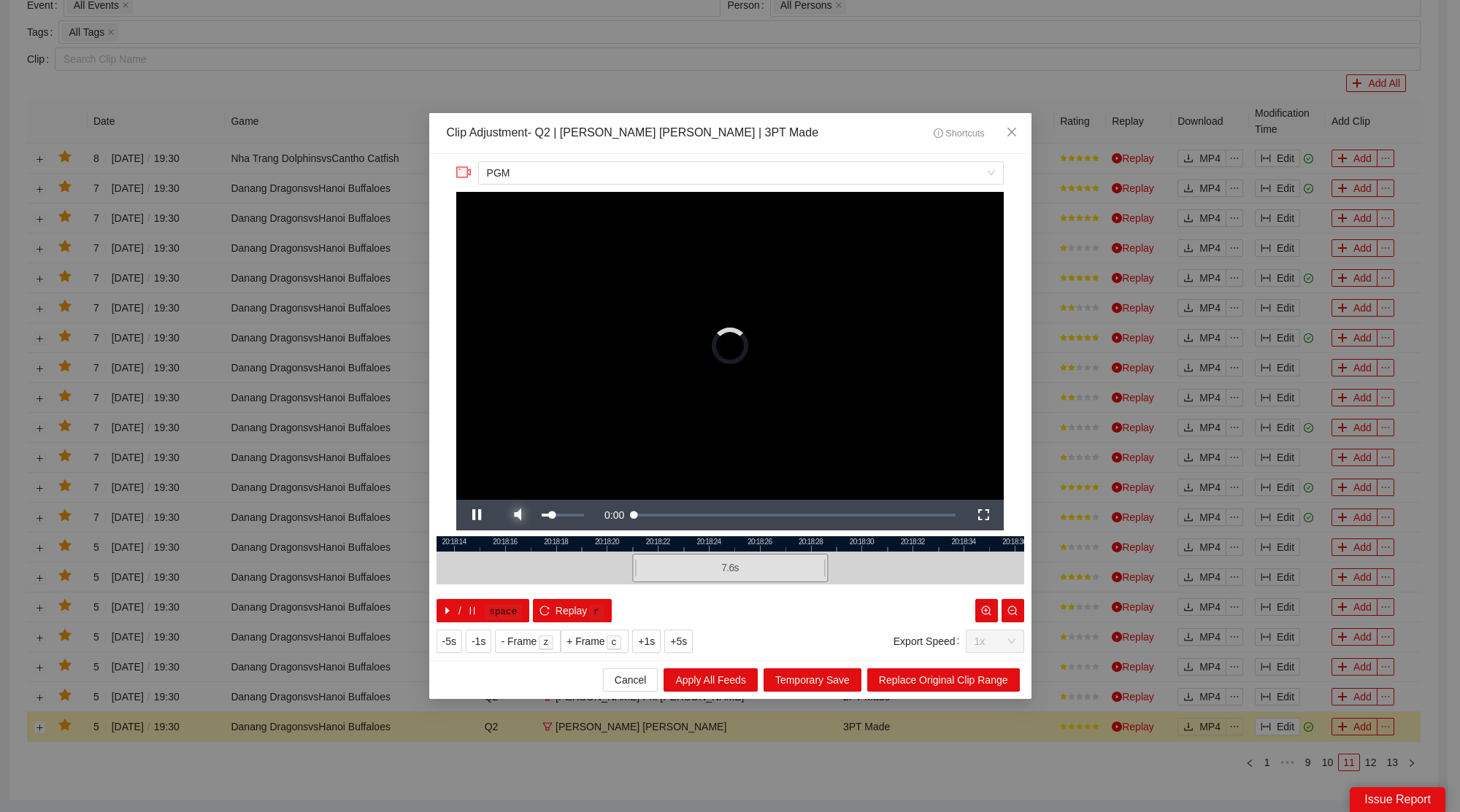
click at [515, 515] on span "Video Player" at bounding box center [517, 515] width 41 height 0
click at [1011, 129] on icon "close" at bounding box center [1011, 132] width 11 height 11
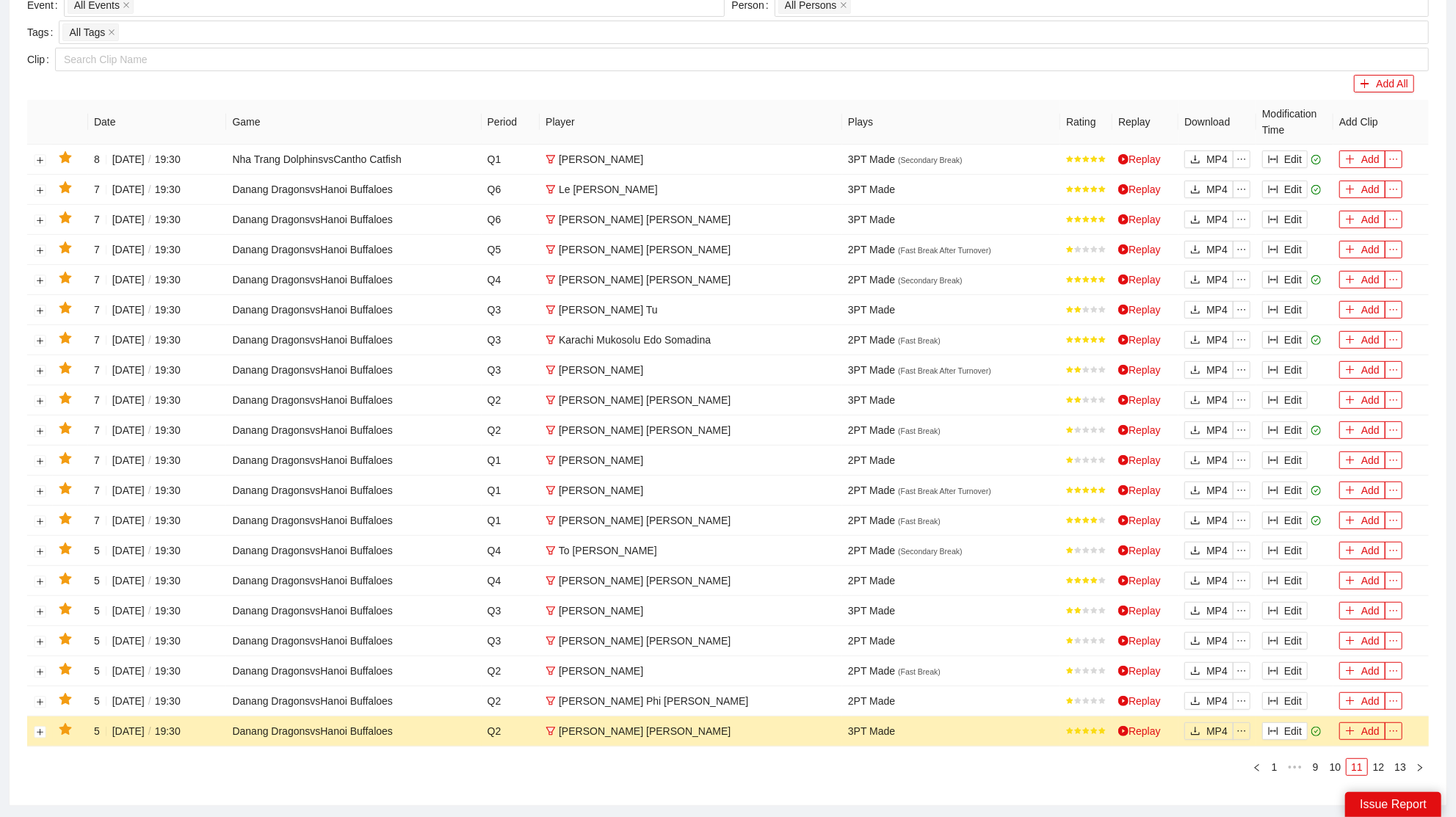
click at [64, 723] on icon "star" at bounding box center [64, 729] width 12 height 11
click at [1287, 692] on button "Edit" at bounding box center [1285, 701] width 46 height 17
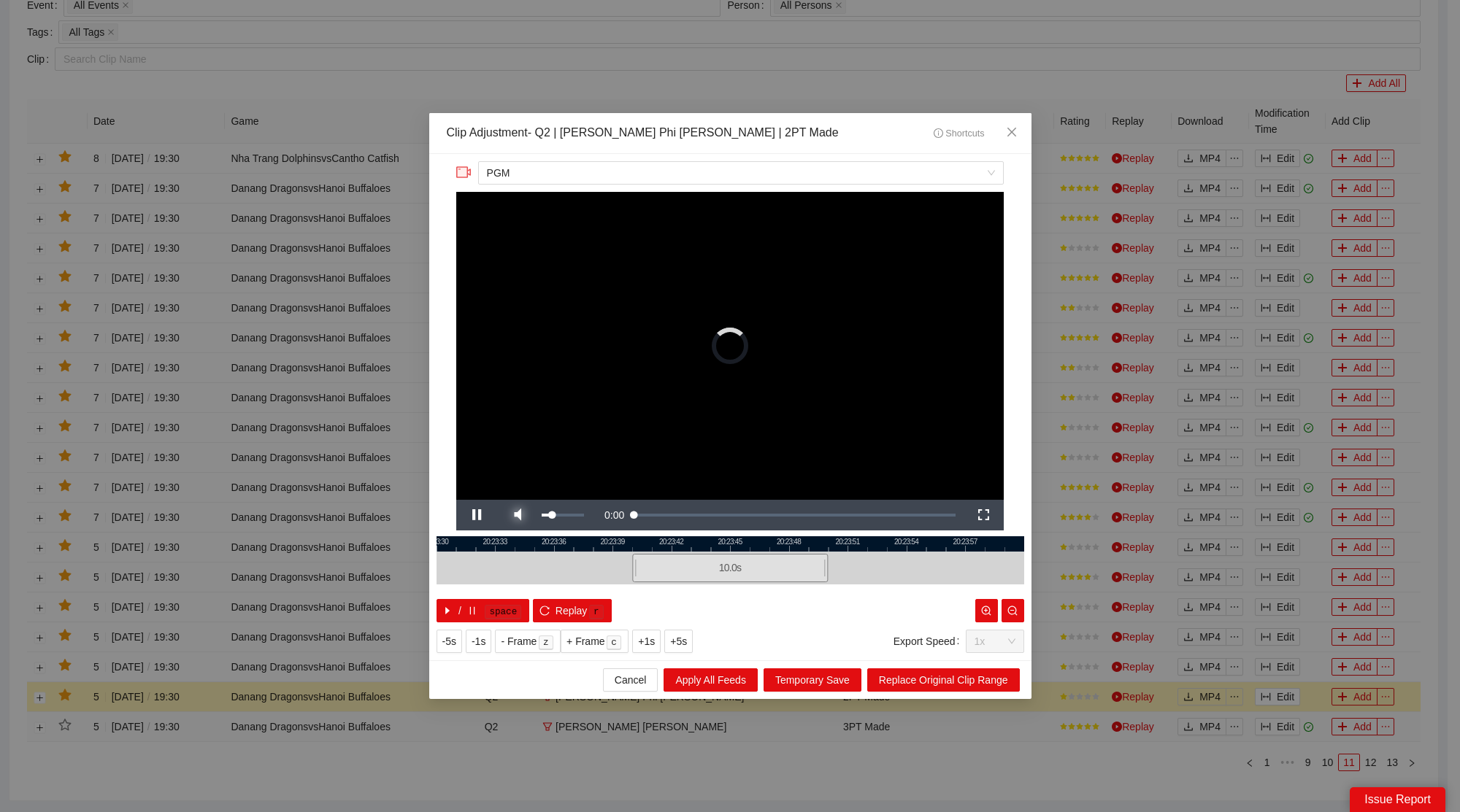
click at [519, 515] on span "Video Player" at bounding box center [517, 515] width 41 height 0
click at [1025, 129] on span "Close" at bounding box center [1011, 132] width 39 height 39
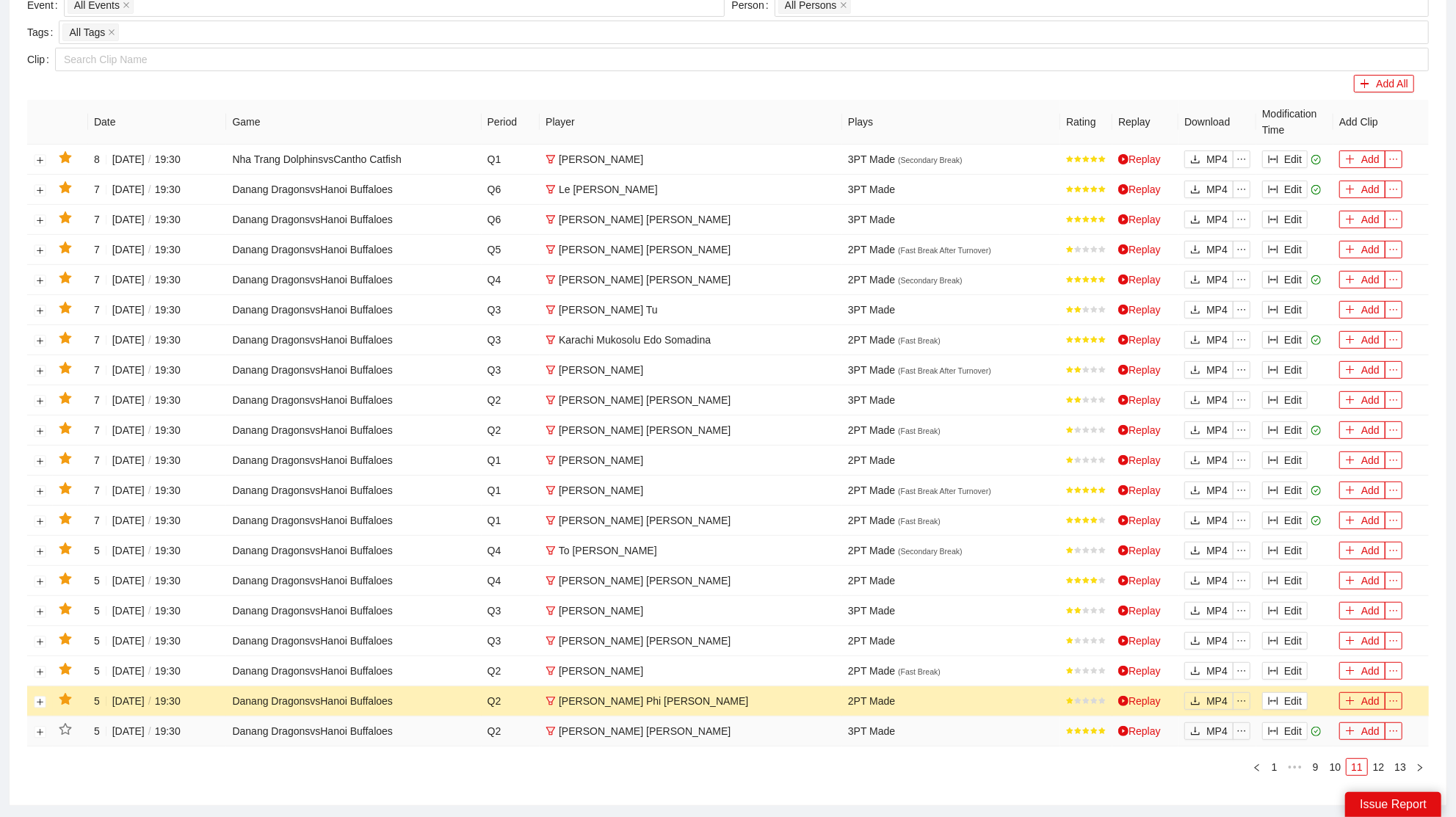
click at [66, 693] on icon "star" at bounding box center [65, 700] width 13 height 13
click at [1293, 666] on button "Edit" at bounding box center [1285, 671] width 46 height 17
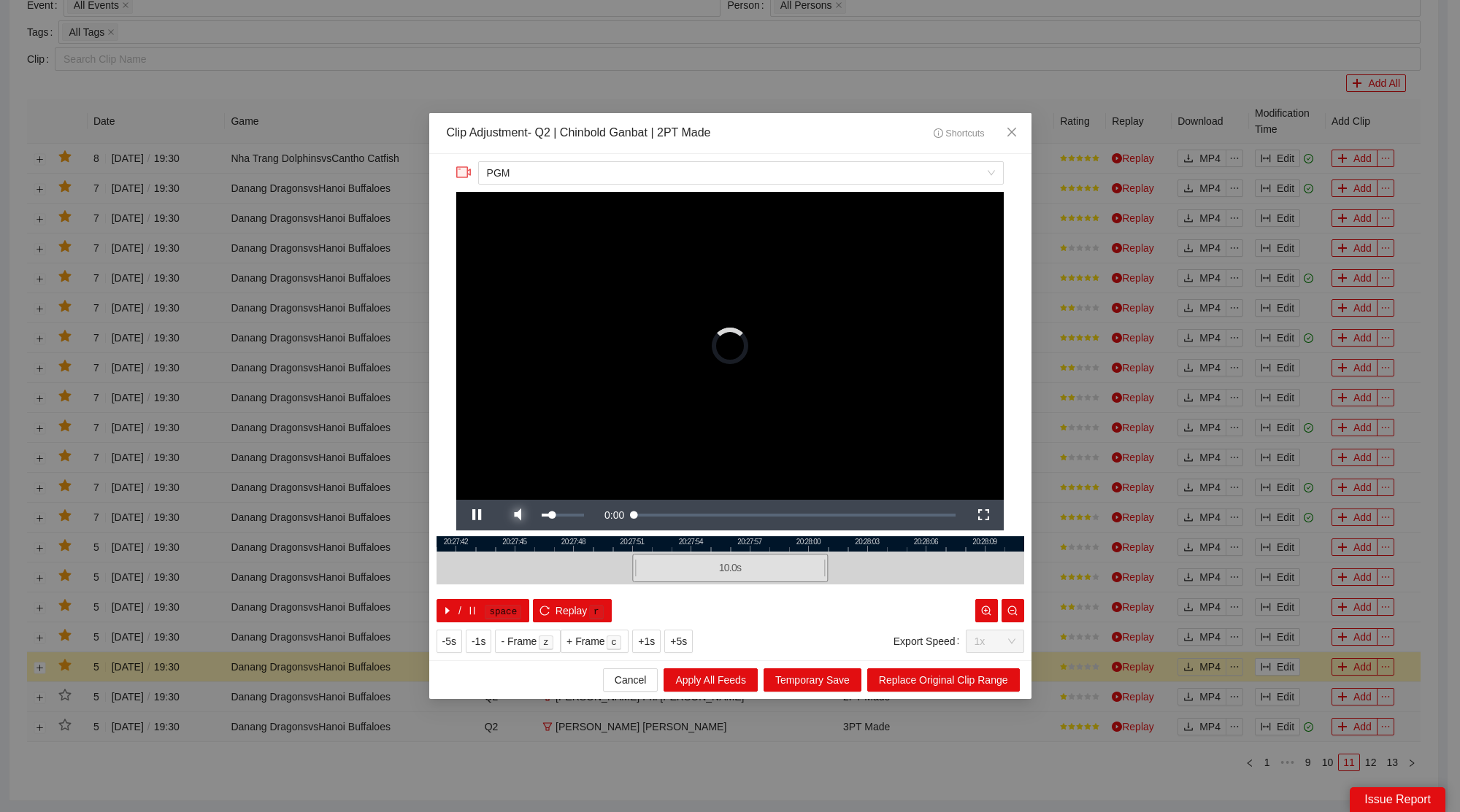
click at [528, 515] on span "Video Player" at bounding box center [517, 515] width 41 height 0
click at [1011, 123] on span "Close" at bounding box center [1011, 132] width 39 height 39
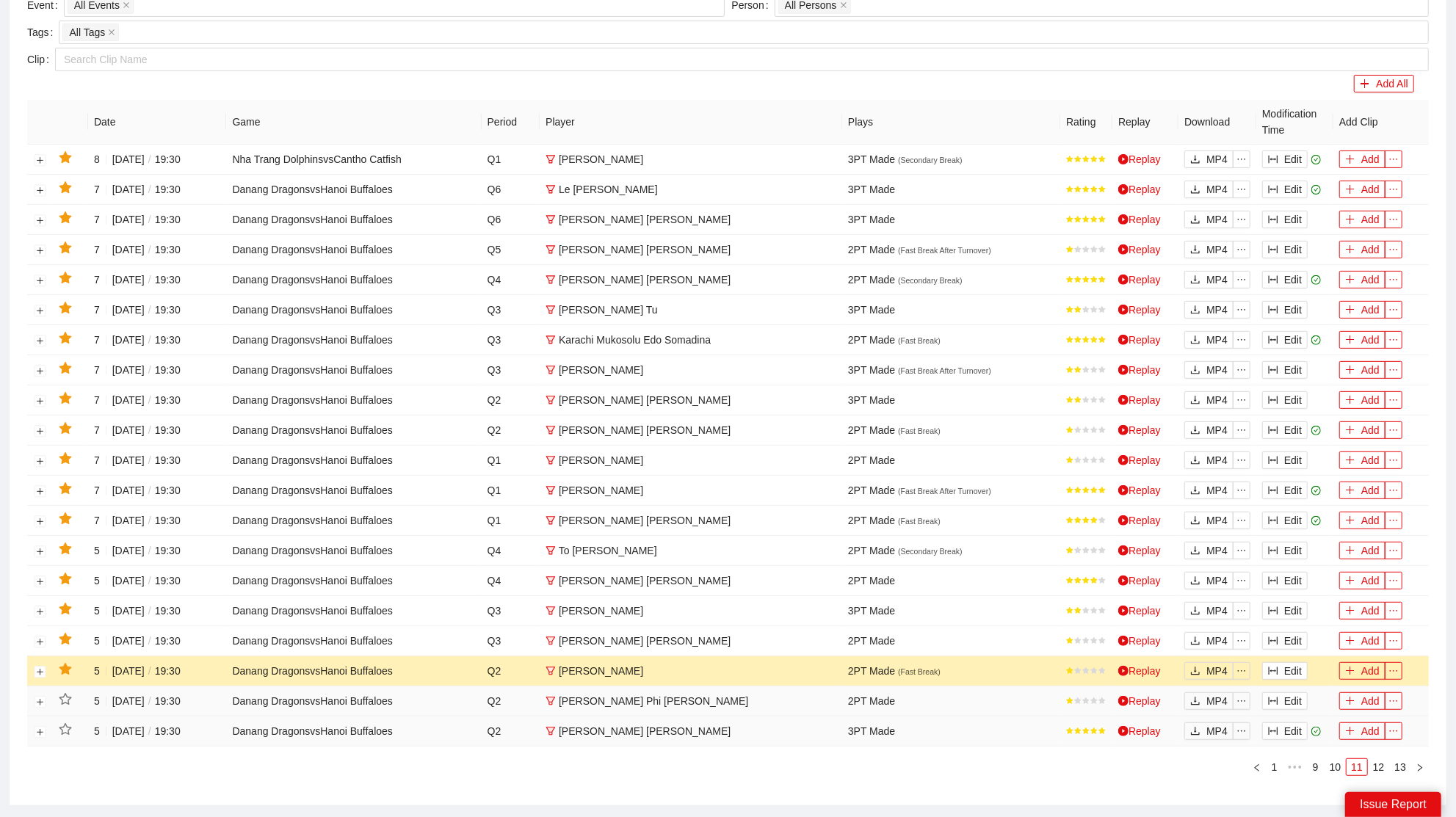
click at [70, 663] on icon "star" at bounding box center [64, 669] width 12 height 11
click at [1280, 632] on button "Edit" at bounding box center [1285, 641] width 46 height 17
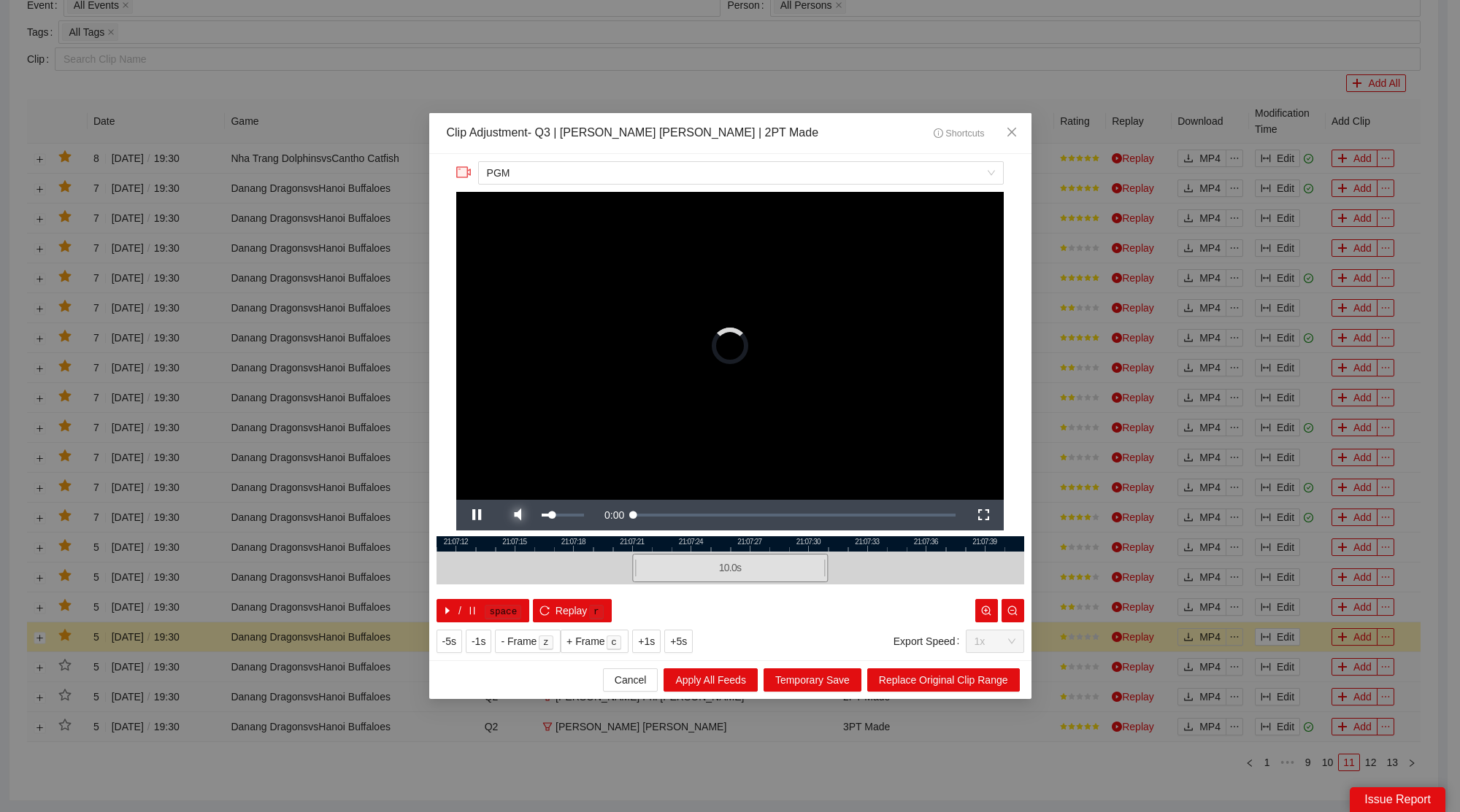
click at [522, 515] on span "Video Player" at bounding box center [517, 515] width 41 height 0
click at [1021, 118] on span "Close" at bounding box center [1011, 132] width 39 height 39
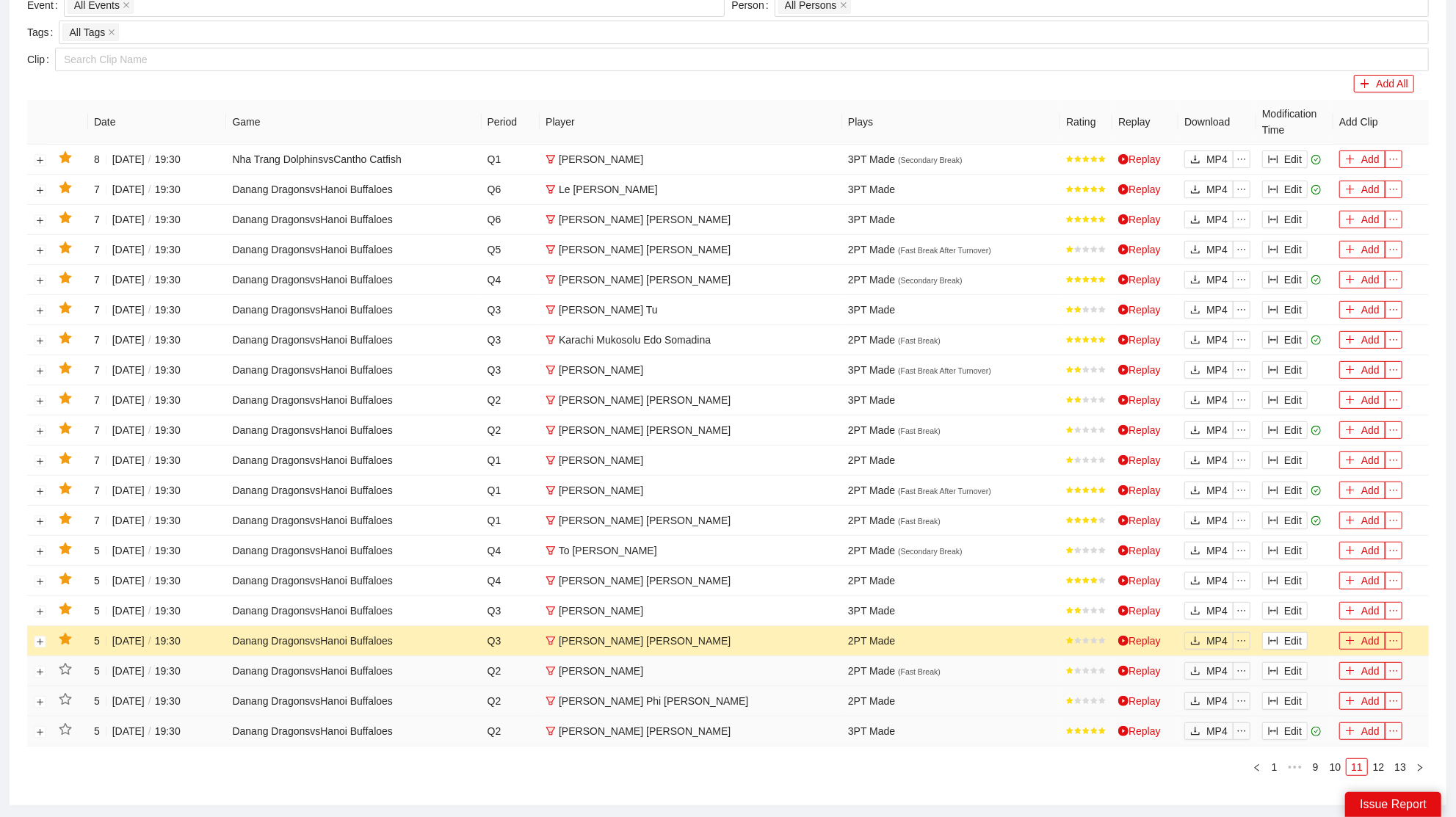
click at [66, 633] on icon "star" at bounding box center [64, 639] width 12 height 11
click at [1283, 603] on button "Edit" at bounding box center [1285, 611] width 46 height 17
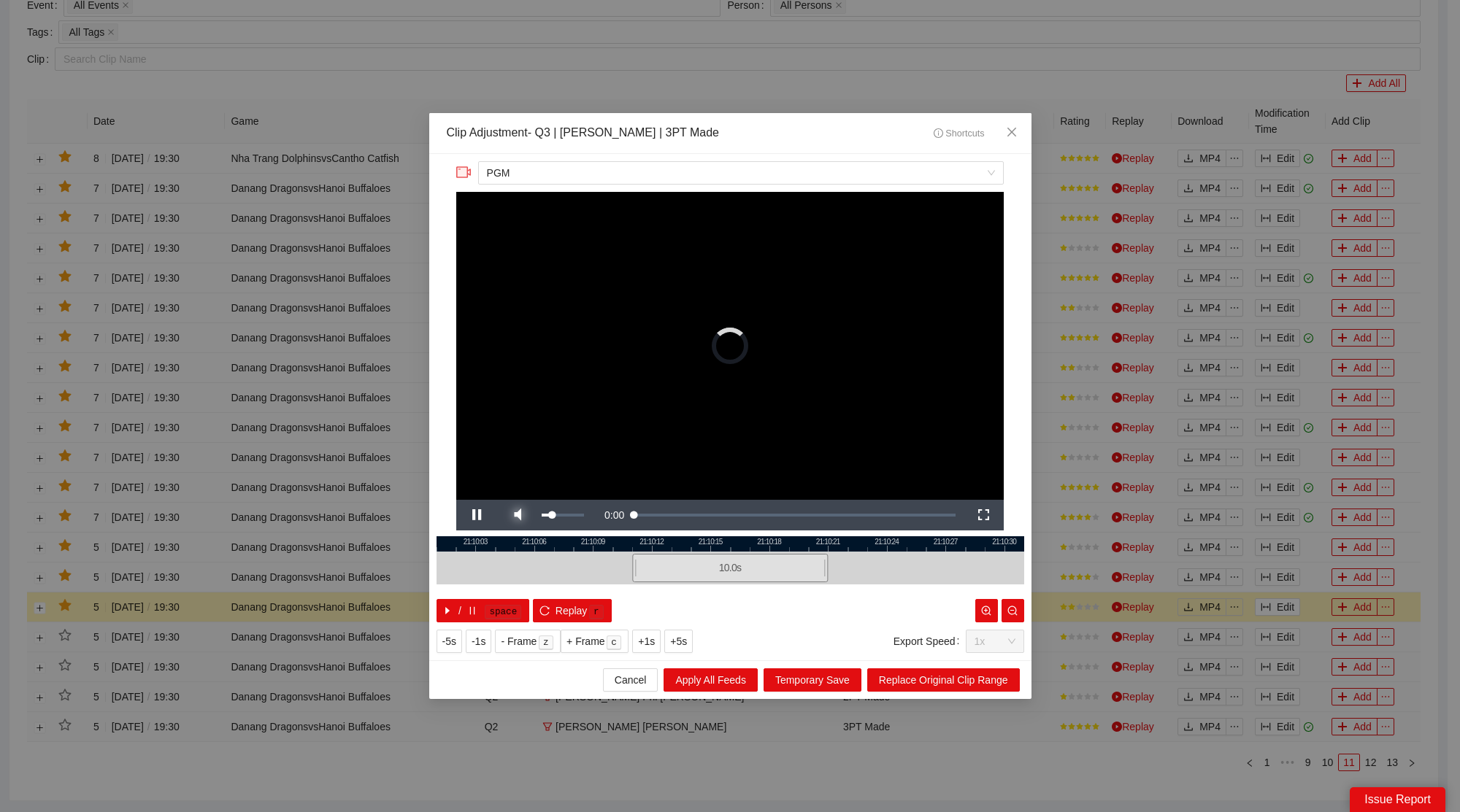
click at [515, 515] on span "Video Player" at bounding box center [517, 515] width 41 height 0
click at [1015, 138] on icon "close" at bounding box center [1011, 132] width 11 height 11
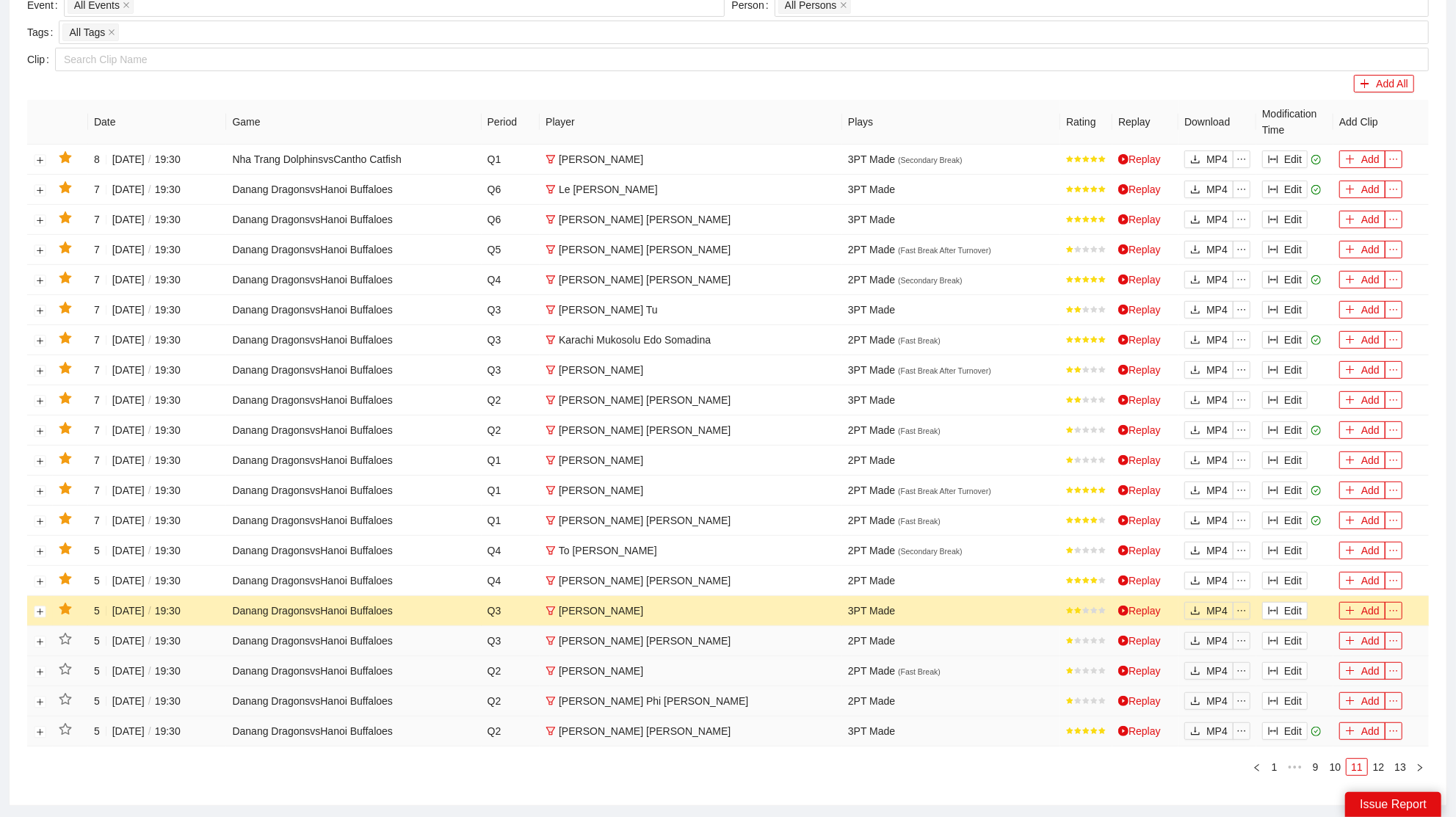
click at [58, 602] on icon "star" at bounding box center [65, 609] width 13 height 13
click at [1289, 579] on button "Edit" at bounding box center [1285, 580] width 46 height 17
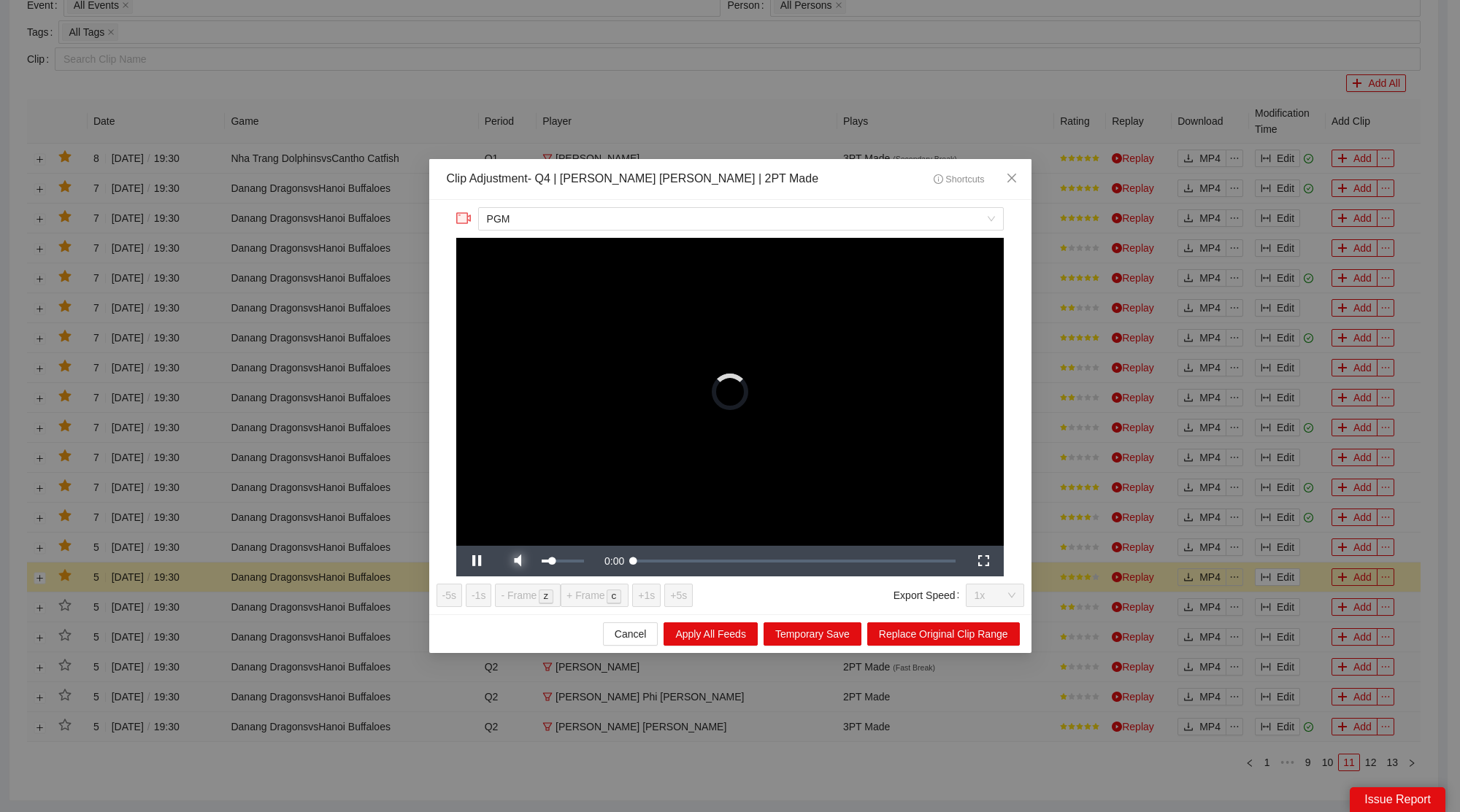
click at [515, 562] on span "Video Player" at bounding box center [517, 562] width 41 height 0
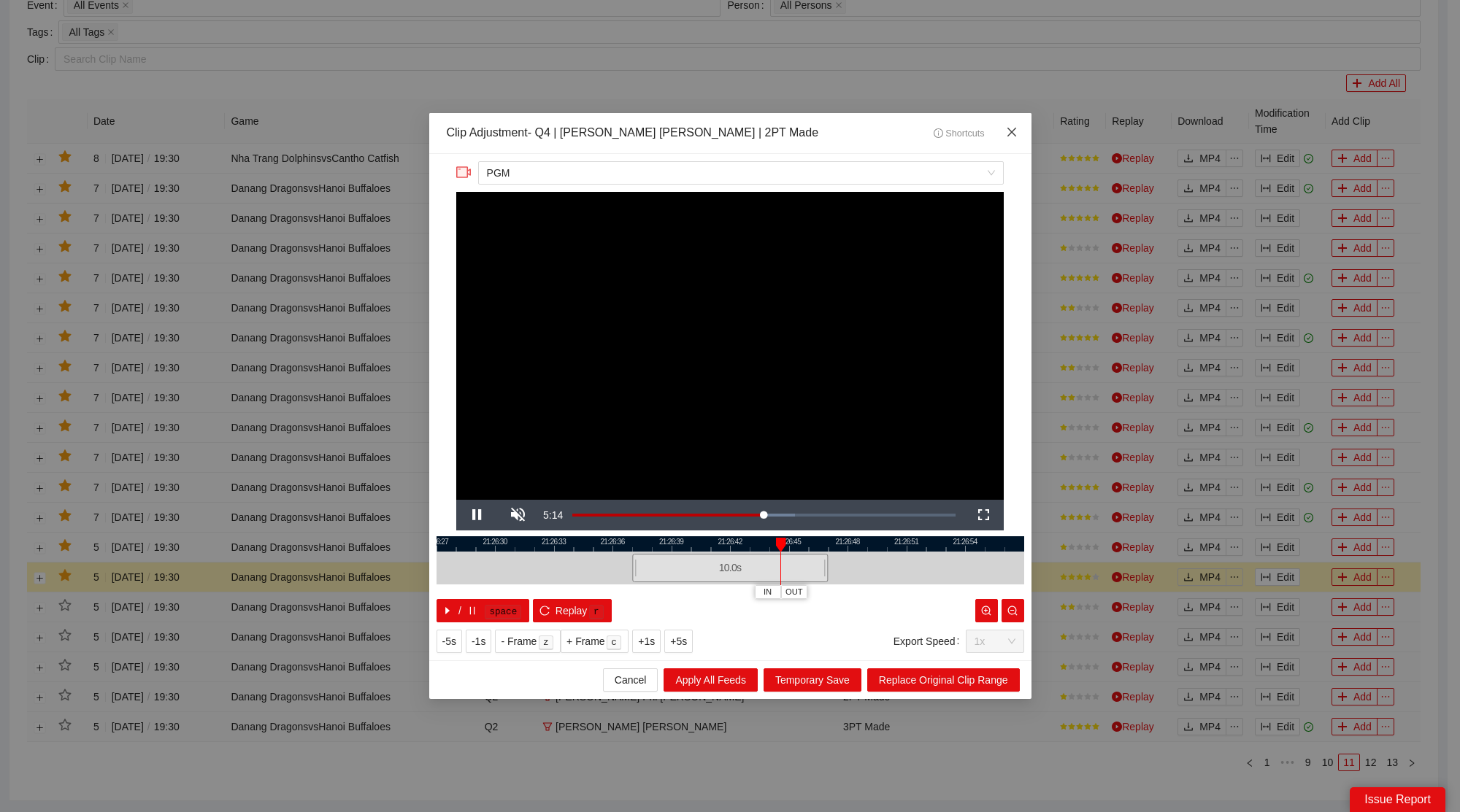
click at [1017, 129] on span "Close" at bounding box center [1011, 132] width 39 height 39
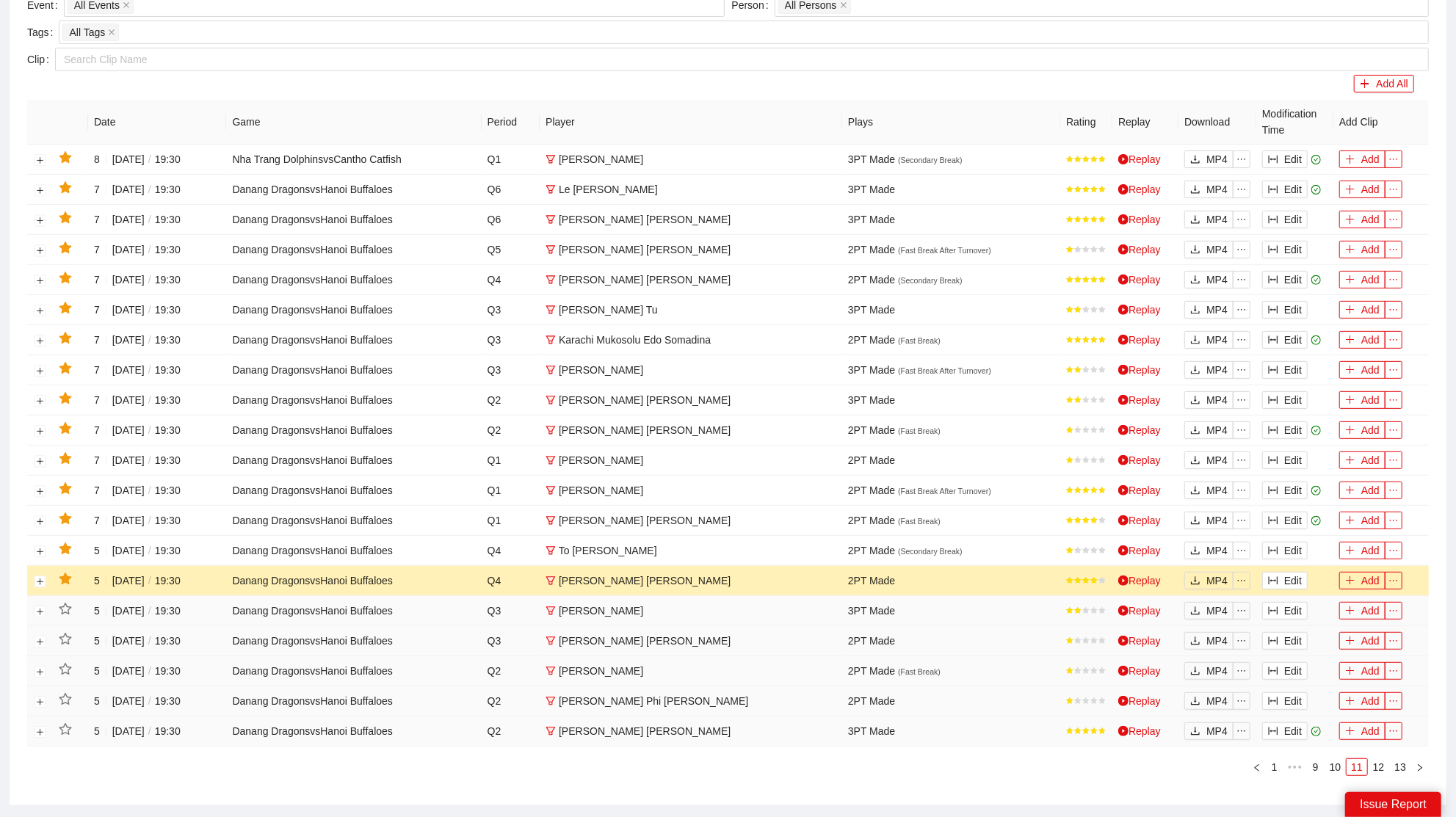
click at [59, 574] on icon "star" at bounding box center [65, 579] width 13 height 13
click at [1275, 546] on icon "column-width" at bounding box center [1273, 551] width 11 height 11
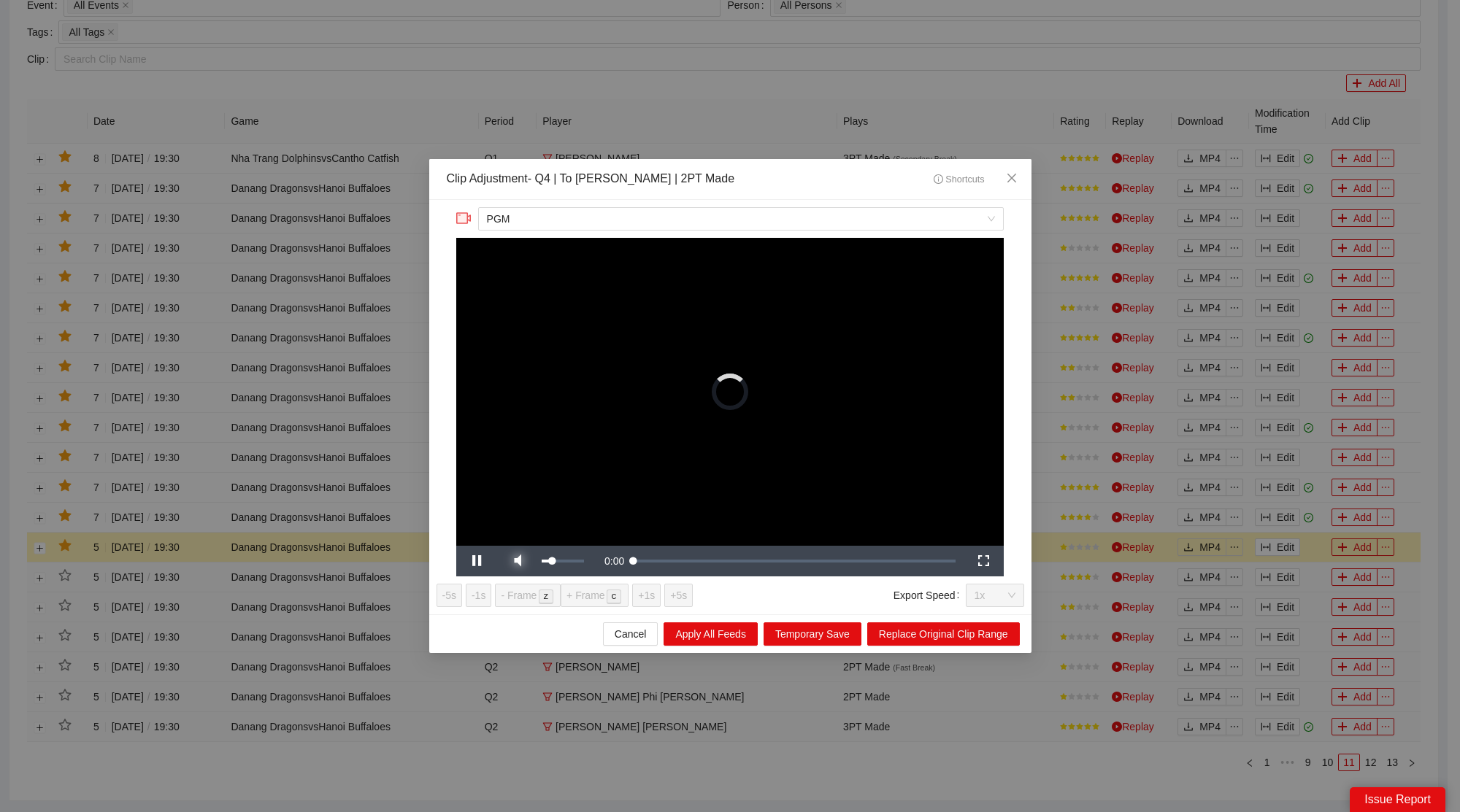
click at [516, 546] on div "**********" at bounding box center [730, 406] width 603 height 414
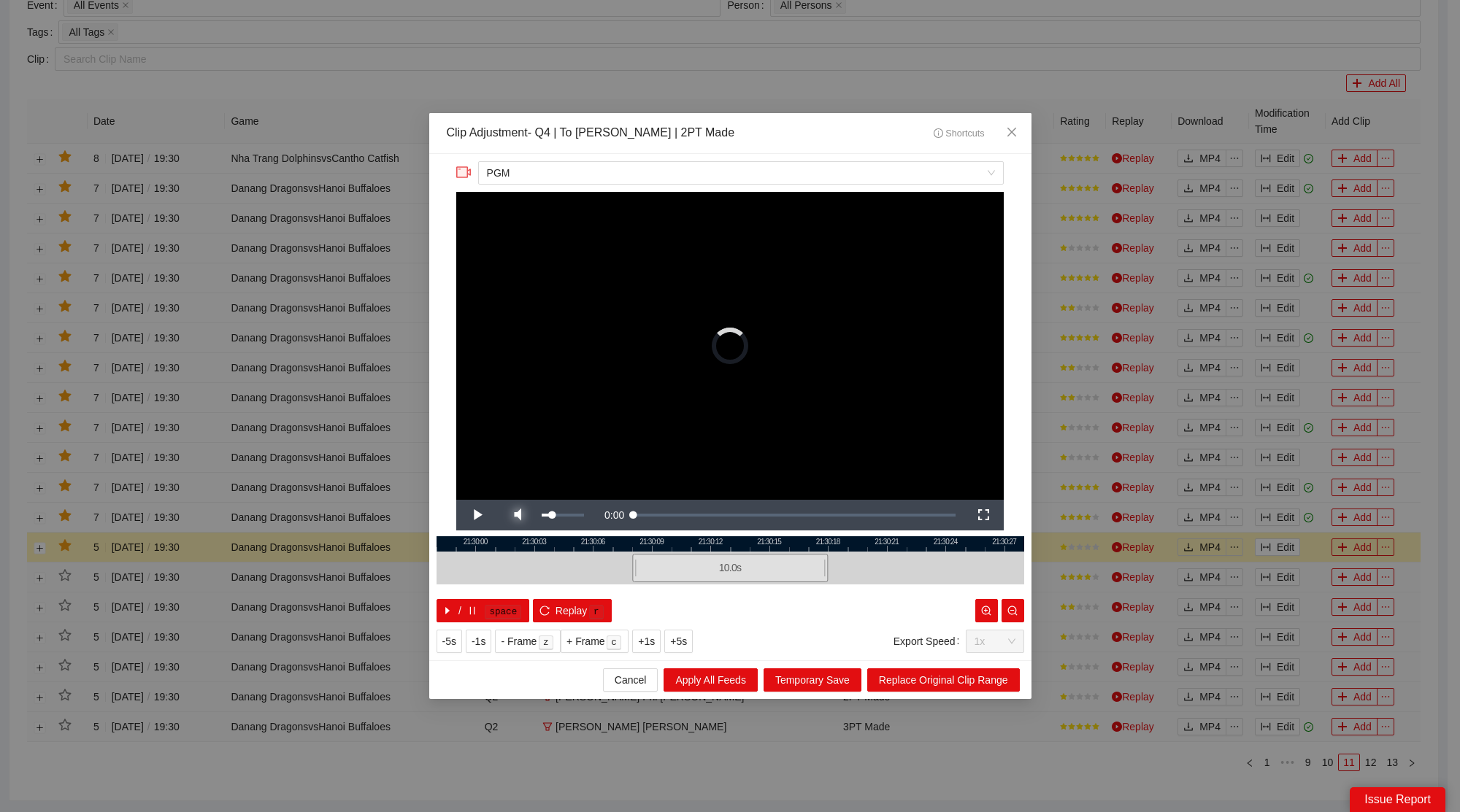
click at [515, 515] on span "Video Player" at bounding box center [517, 515] width 41 height 0
click at [1006, 129] on icon "close" at bounding box center [1011, 132] width 11 height 11
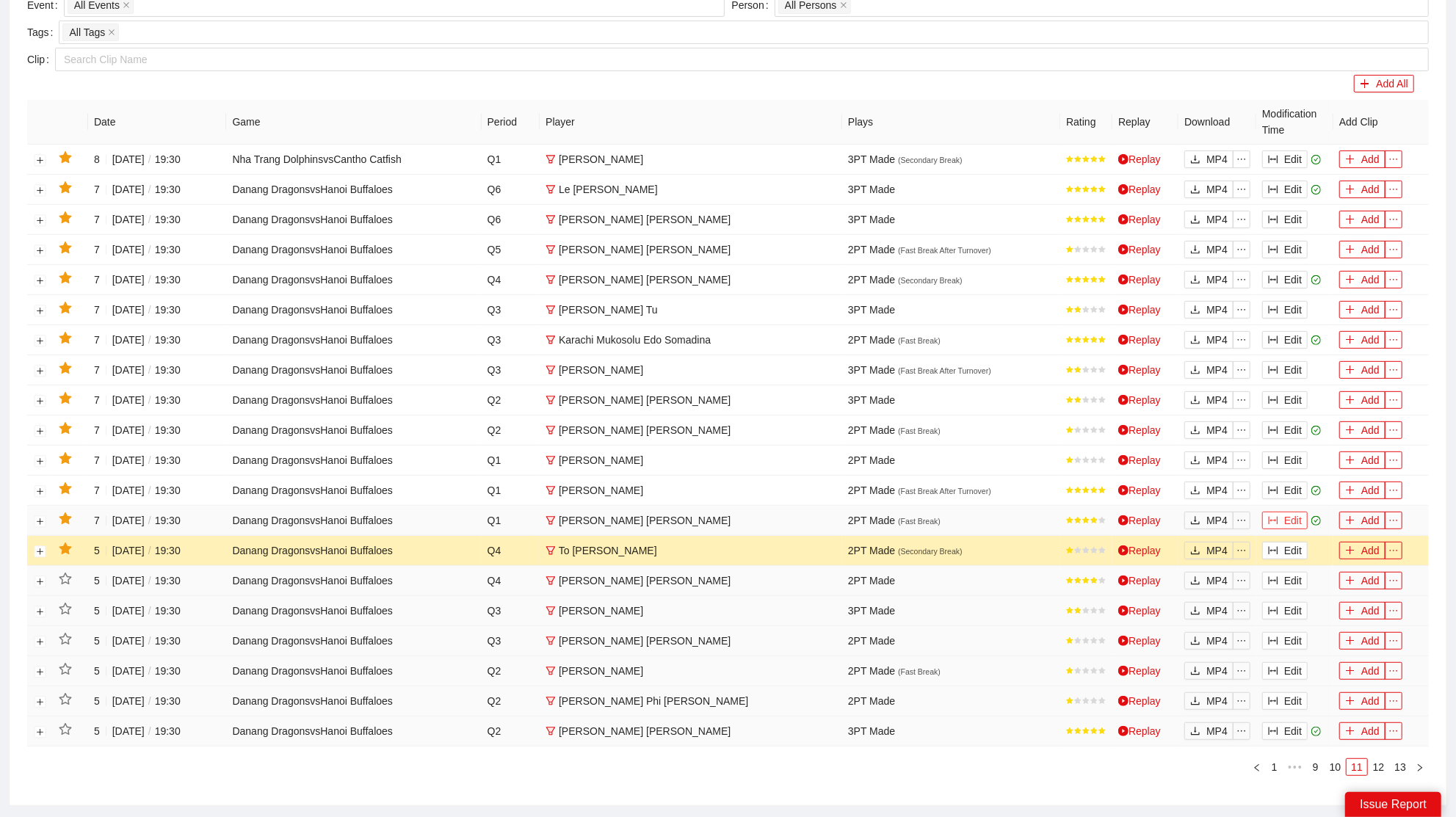
drag, startPoint x: 1287, startPoint y: 518, endPoint x: 1124, endPoint y: 492, distance: 165.1
click at [1286, 518] on button "Edit" at bounding box center [1285, 520] width 46 height 17
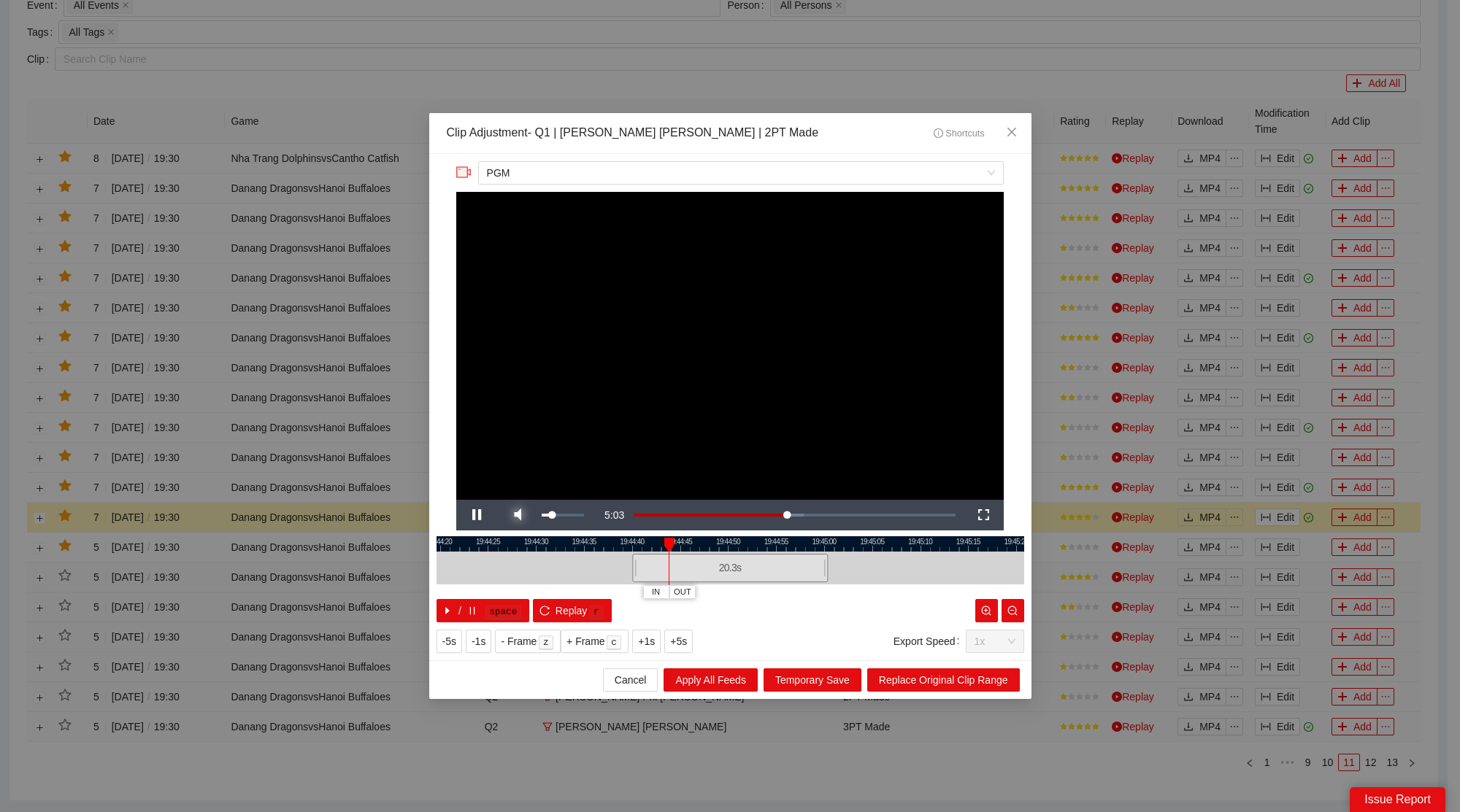
click at [526, 515] on span "Video Player" at bounding box center [517, 515] width 41 height 0
click at [1015, 130] on icon "close" at bounding box center [1011, 132] width 11 height 11
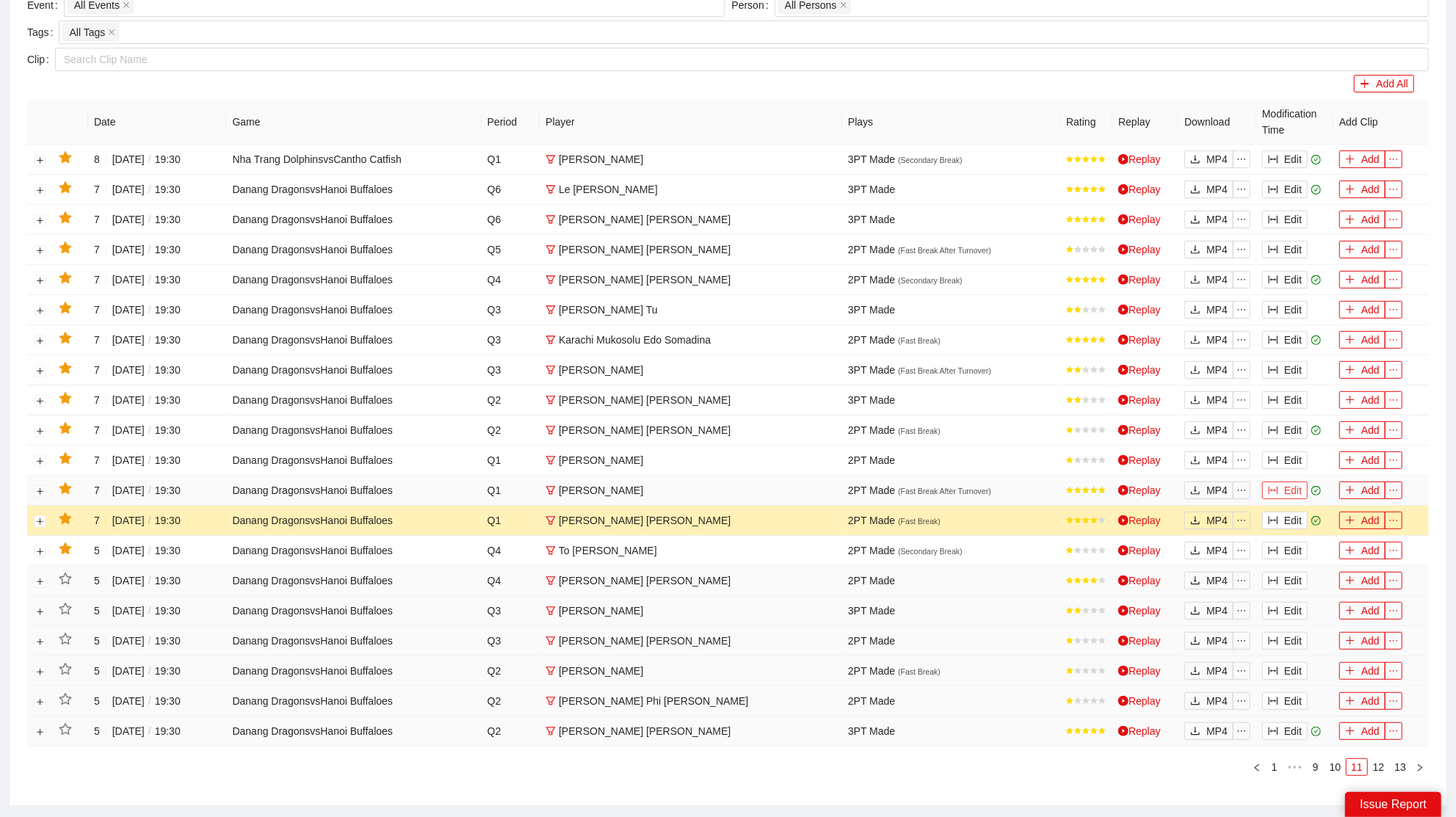
click at [1283, 488] on button "Edit" at bounding box center [1285, 490] width 46 height 17
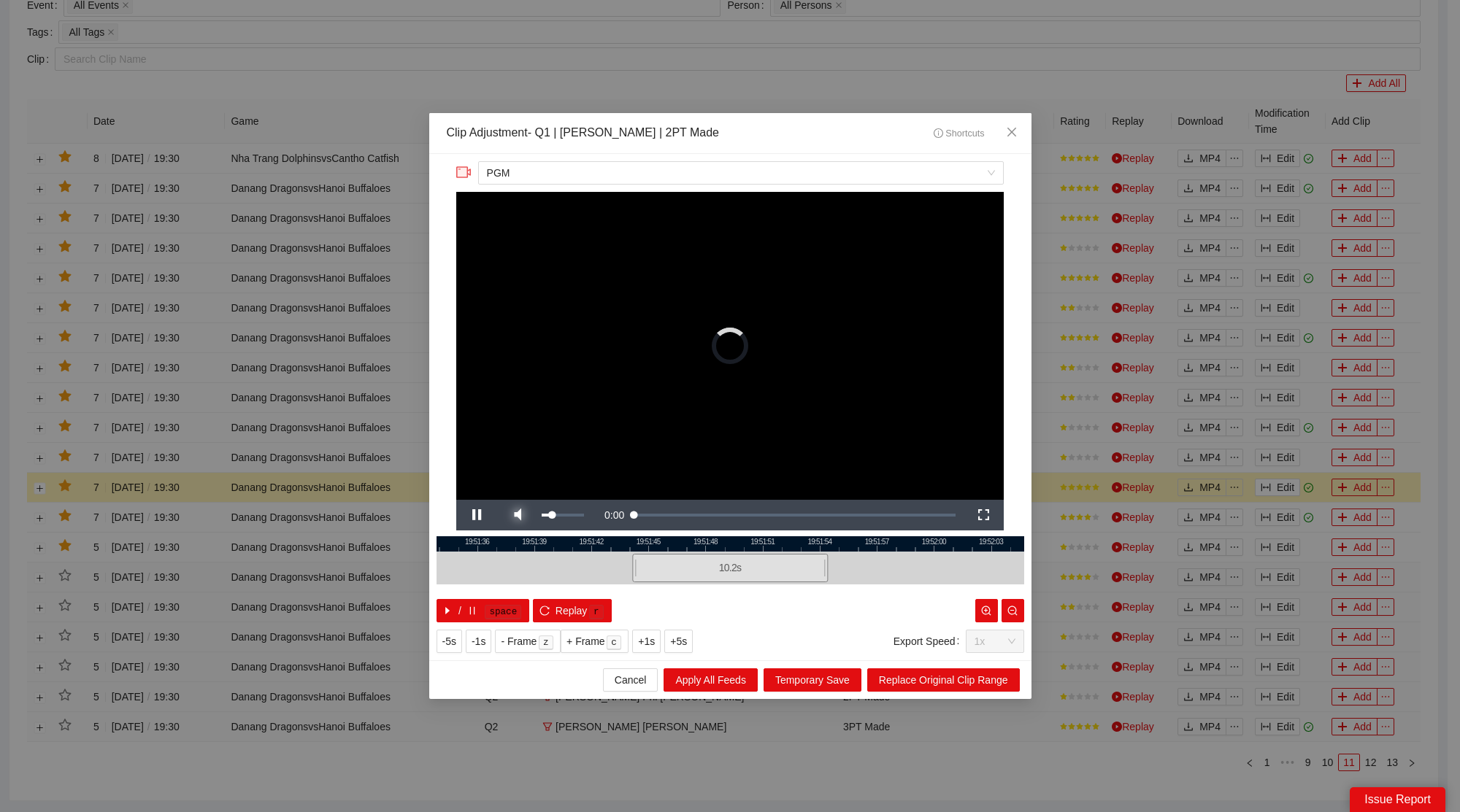
click at [522, 515] on span "Video Player" at bounding box center [517, 515] width 41 height 0
click at [1020, 121] on span "Close" at bounding box center [1011, 132] width 39 height 39
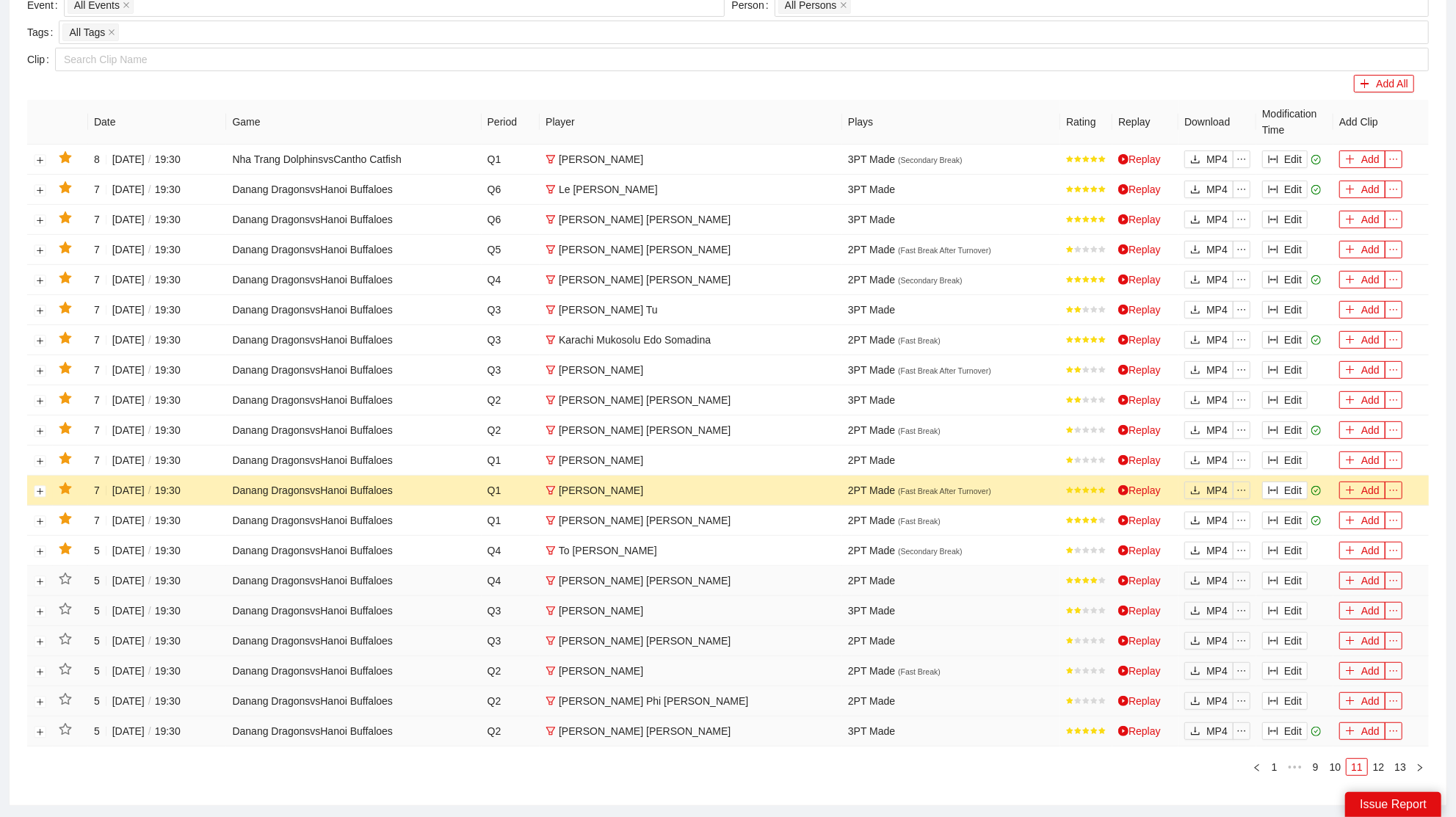
click at [65, 486] on icon "star" at bounding box center [64, 488] width 12 height 11
click at [1275, 455] on icon "column-width" at bounding box center [1273, 460] width 11 height 11
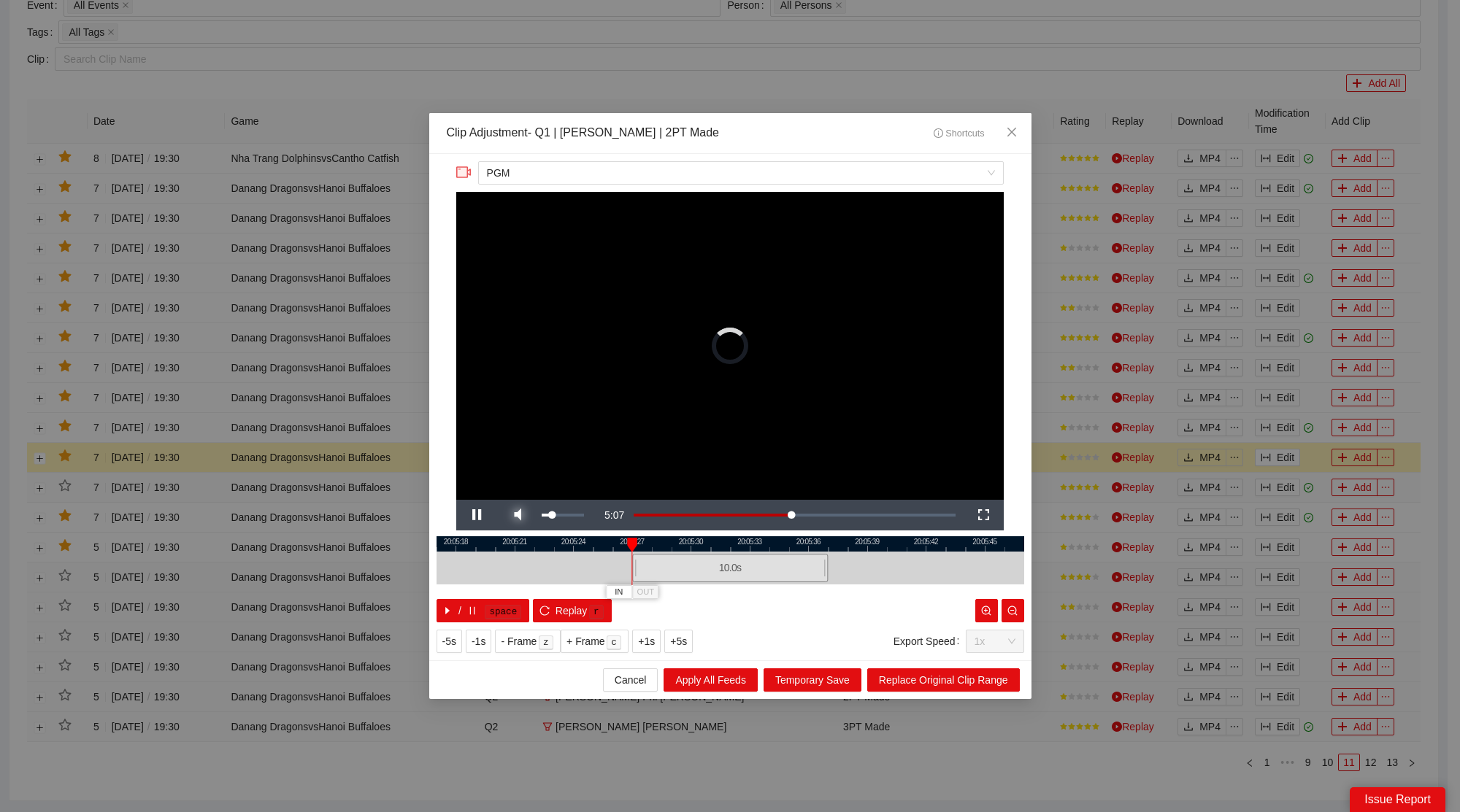
click at [529, 515] on span "Video Player" at bounding box center [517, 515] width 41 height 0
click at [1019, 126] on span "Close" at bounding box center [1011, 132] width 39 height 39
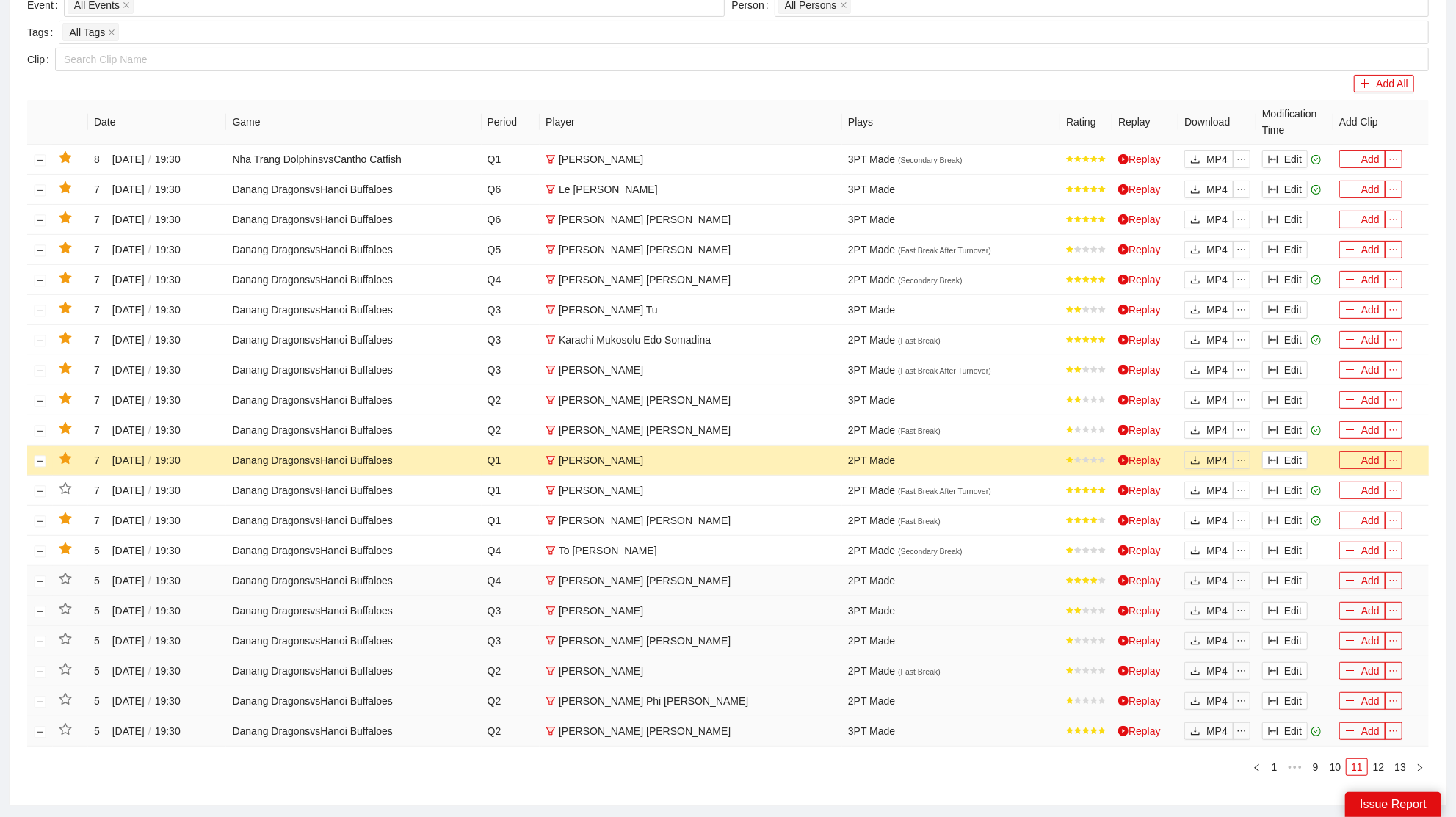
click at [64, 455] on icon "star" at bounding box center [64, 458] width 12 height 11
drag, startPoint x: 1291, startPoint y: 445, endPoint x: 1308, endPoint y: 414, distance: 35.4
click at [1308, 414] on tbody "8 2025-05-29 / 19:30 Nha Trang Dolphins vs Cantho Catfish Q1 Nguyen Thanh Dat 3…" at bounding box center [728, 445] width 1402 height 602
click at [1293, 423] on button "Edit" at bounding box center [1285, 430] width 46 height 17
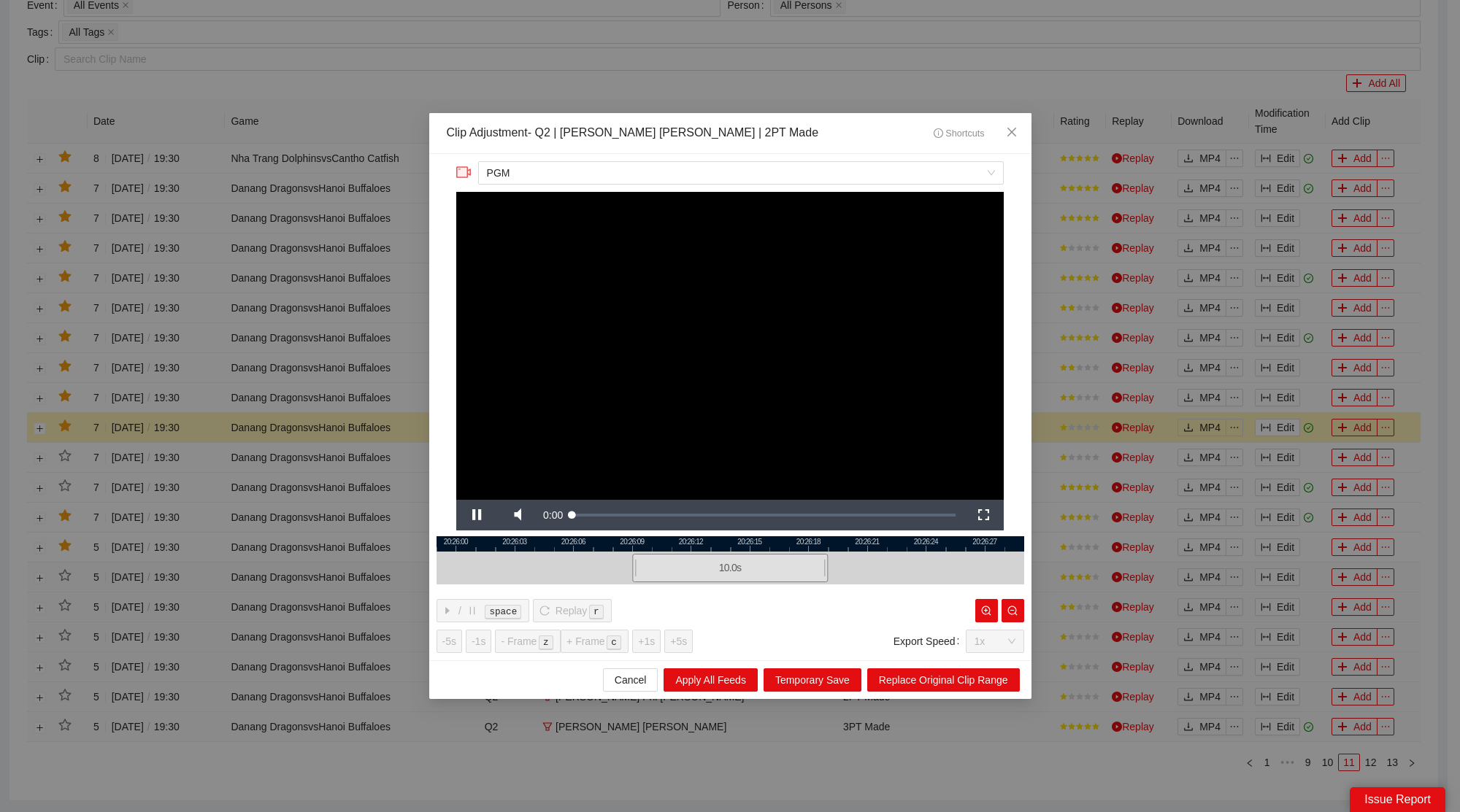
click at [516, 554] on div at bounding box center [730, 568] width 588 height 33
click at [519, 515] on span "Video Player" at bounding box center [517, 515] width 41 height 0
click at [1015, 131] on icon "close" at bounding box center [1011, 132] width 11 height 11
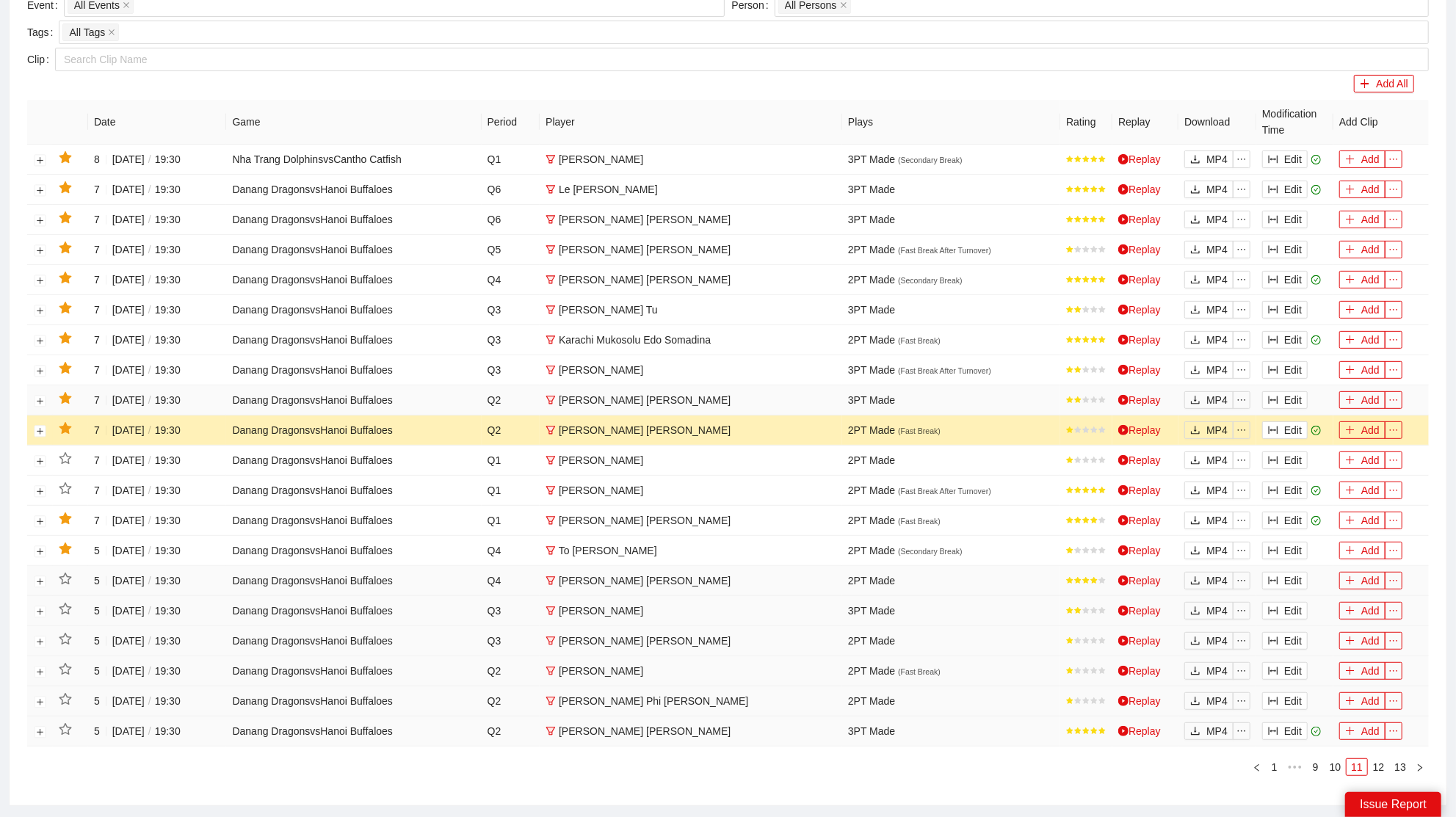
click at [1286, 386] on td "Edit" at bounding box center [1295, 400] width 78 height 30
click at [1290, 392] on button "Edit" at bounding box center [1285, 400] width 46 height 17
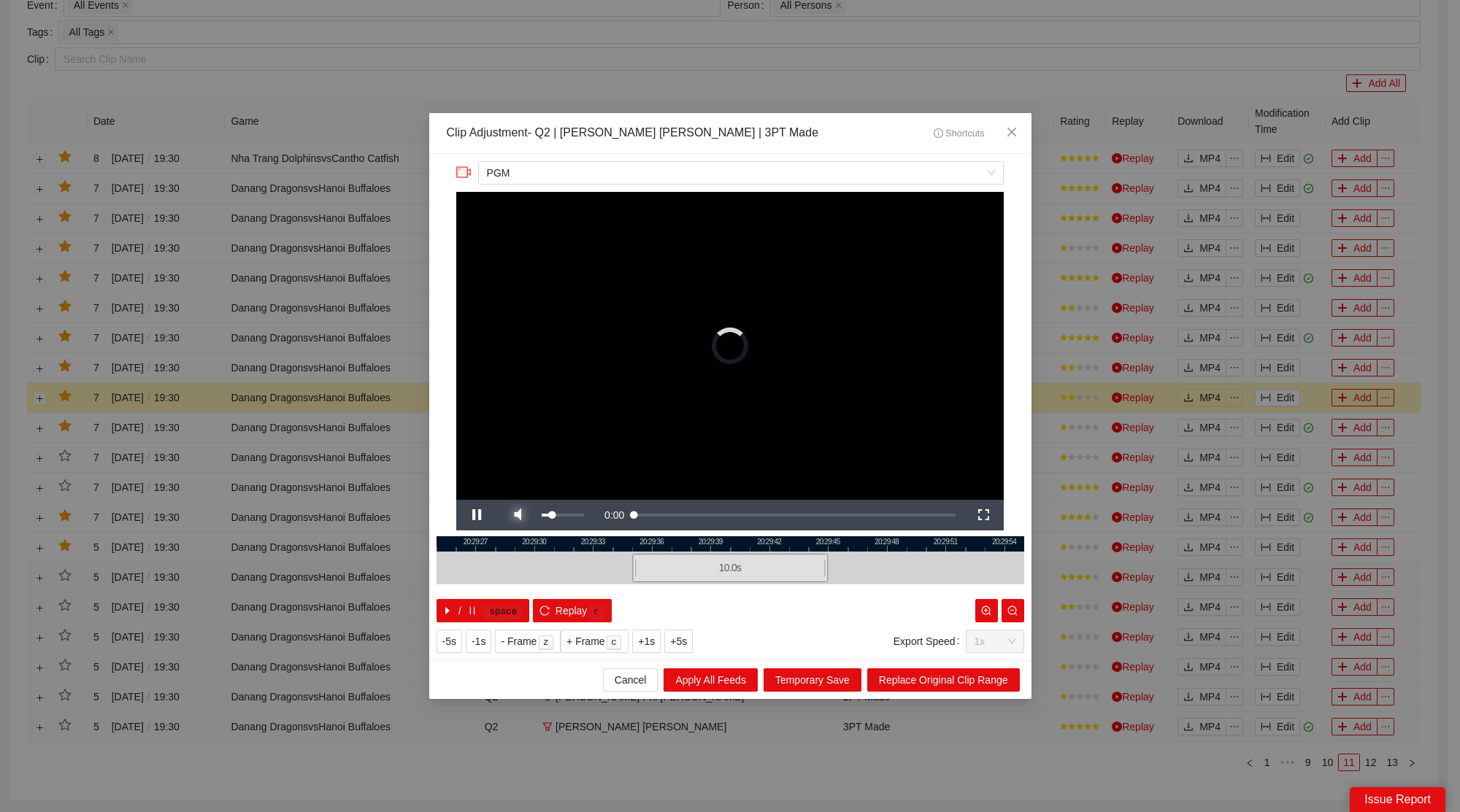
click at [524, 515] on span "Video Player" at bounding box center [517, 515] width 41 height 0
click at [1010, 141] on span "Close" at bounding box center [1011, 132] width 39 height 39
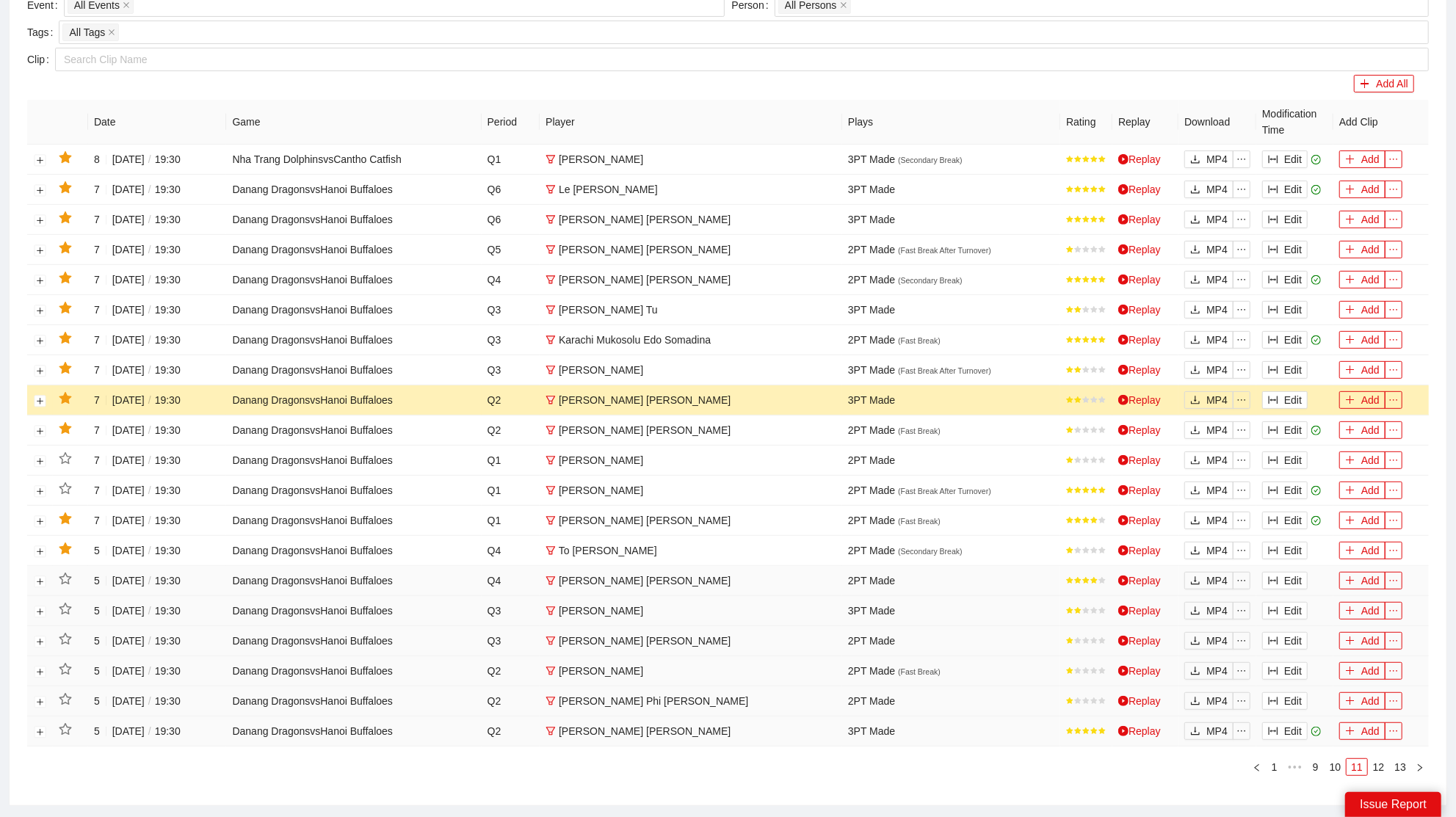
click at [67, 395] on icon "star" at bounding box center [64, 397] width 12 height 11
click at [1288, 361] on button "Edit" at bounding box center [1285, 370] width 46 height 17
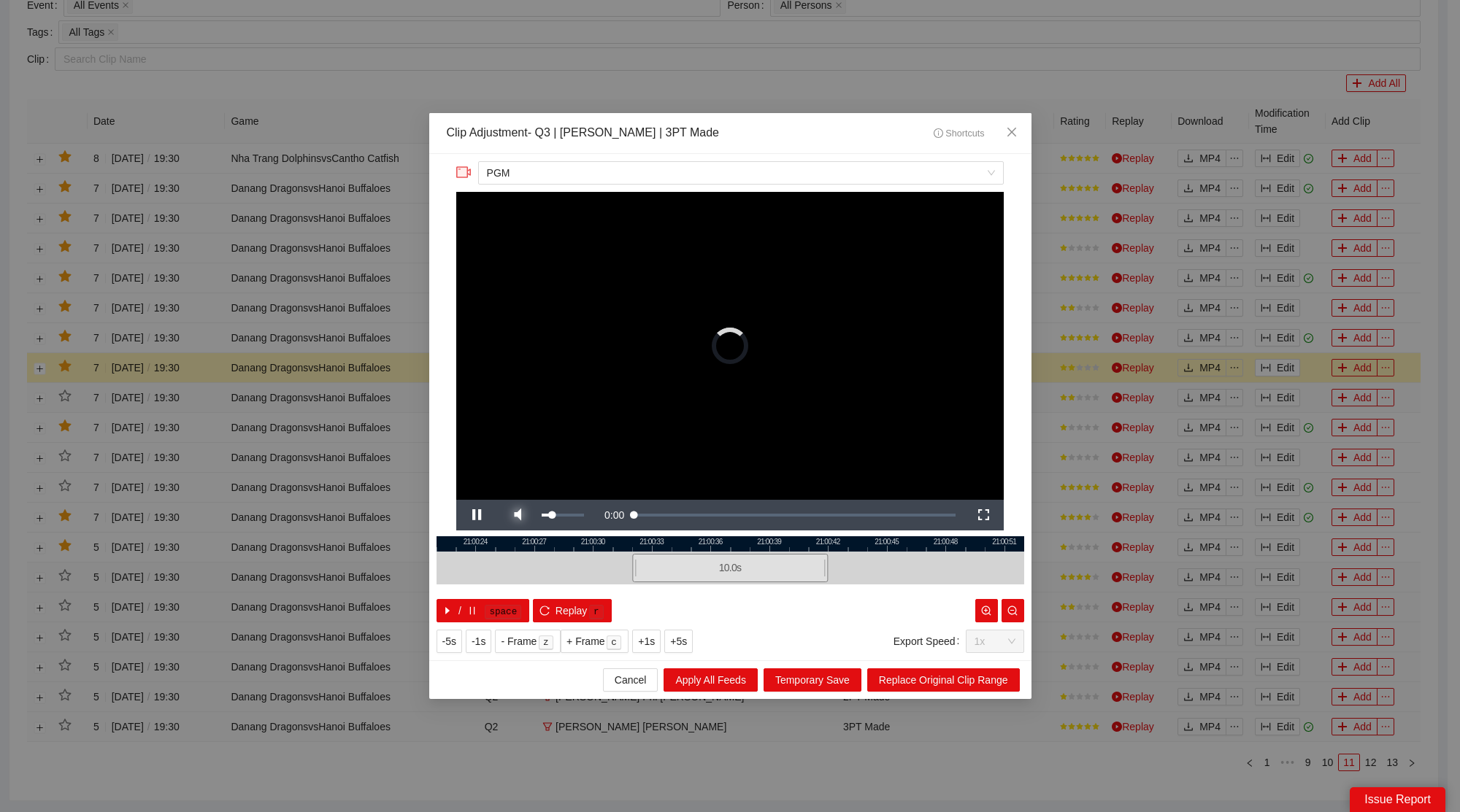
click at [521, 515] on span "Video Player" at bounding box center [517, 515] width 41 height 0
click at [1016, 123] on span "Close" at bounding box center [1011, 132] width 39 height 39
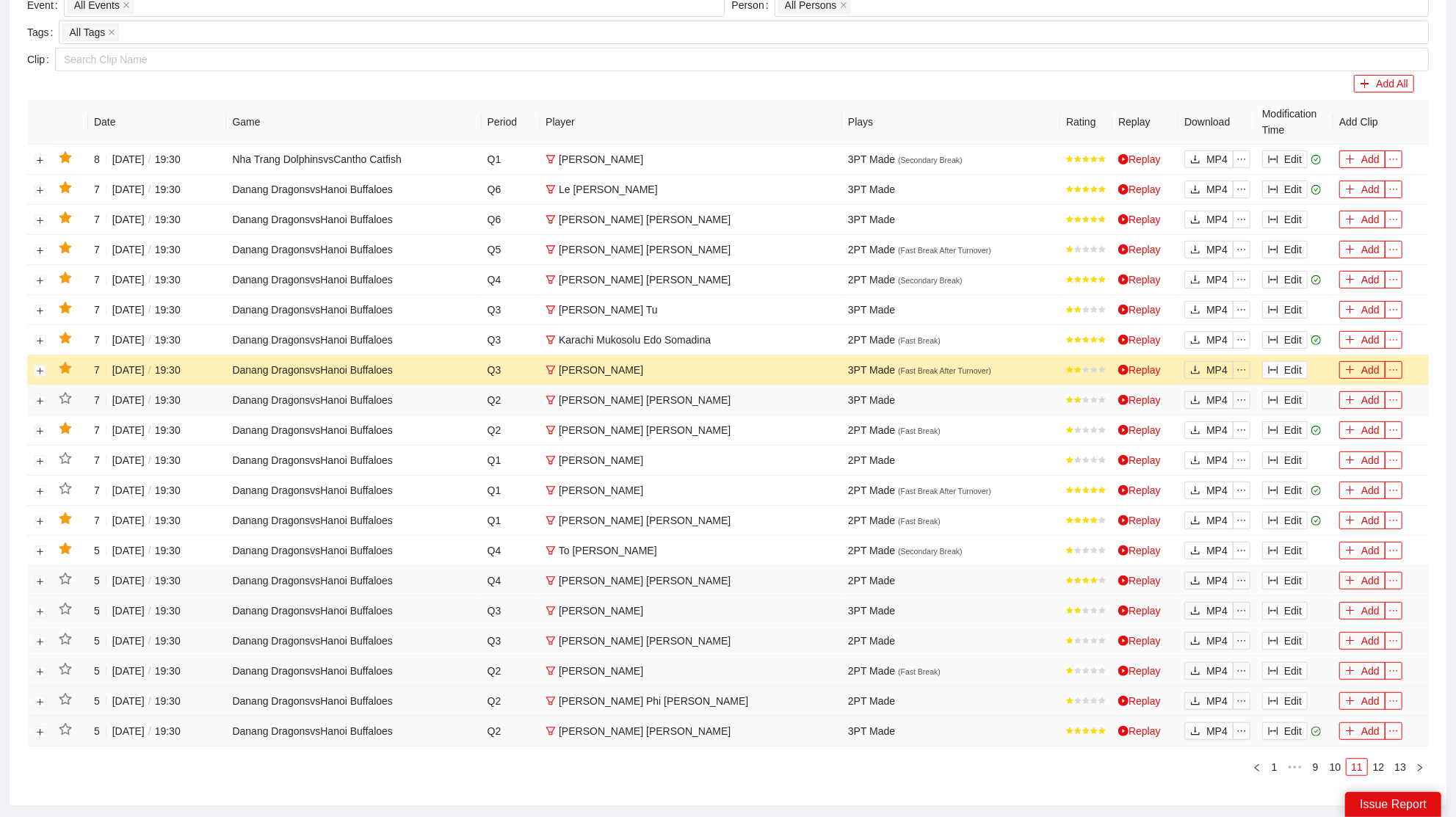
click at [69, 364] on icon "star" at bounding box center [64, 368] width 12 height 11
click at [1276, 335] on icon "column-width" at bounding box center [1273, 340] width 11 height 11
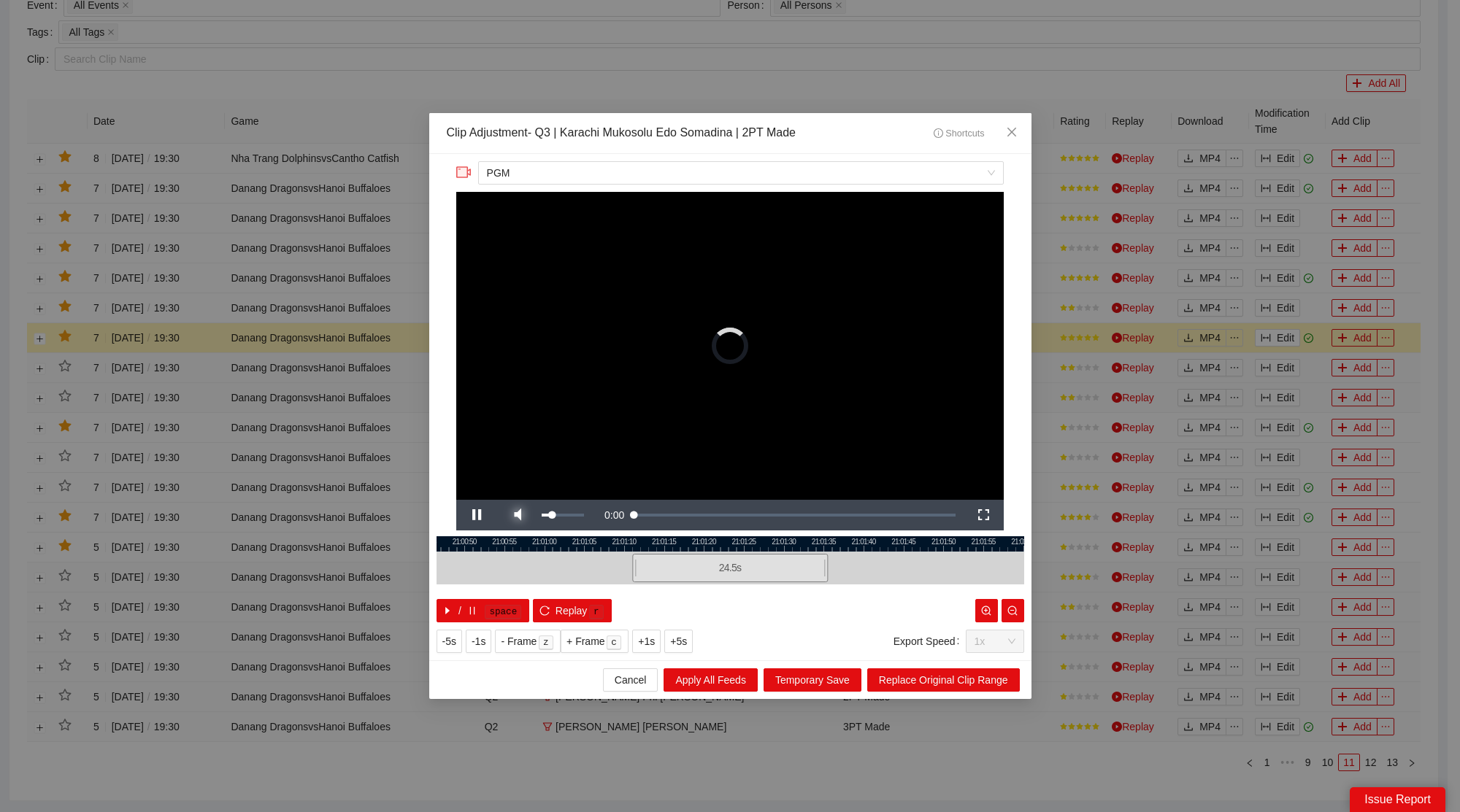
click at [513, 515] on span "Video Player" at bounding box center [517, 515] width 41 height 0
click at [1028, 133] on span "Close" at bounding box center [1011, 132] width 39 height 39
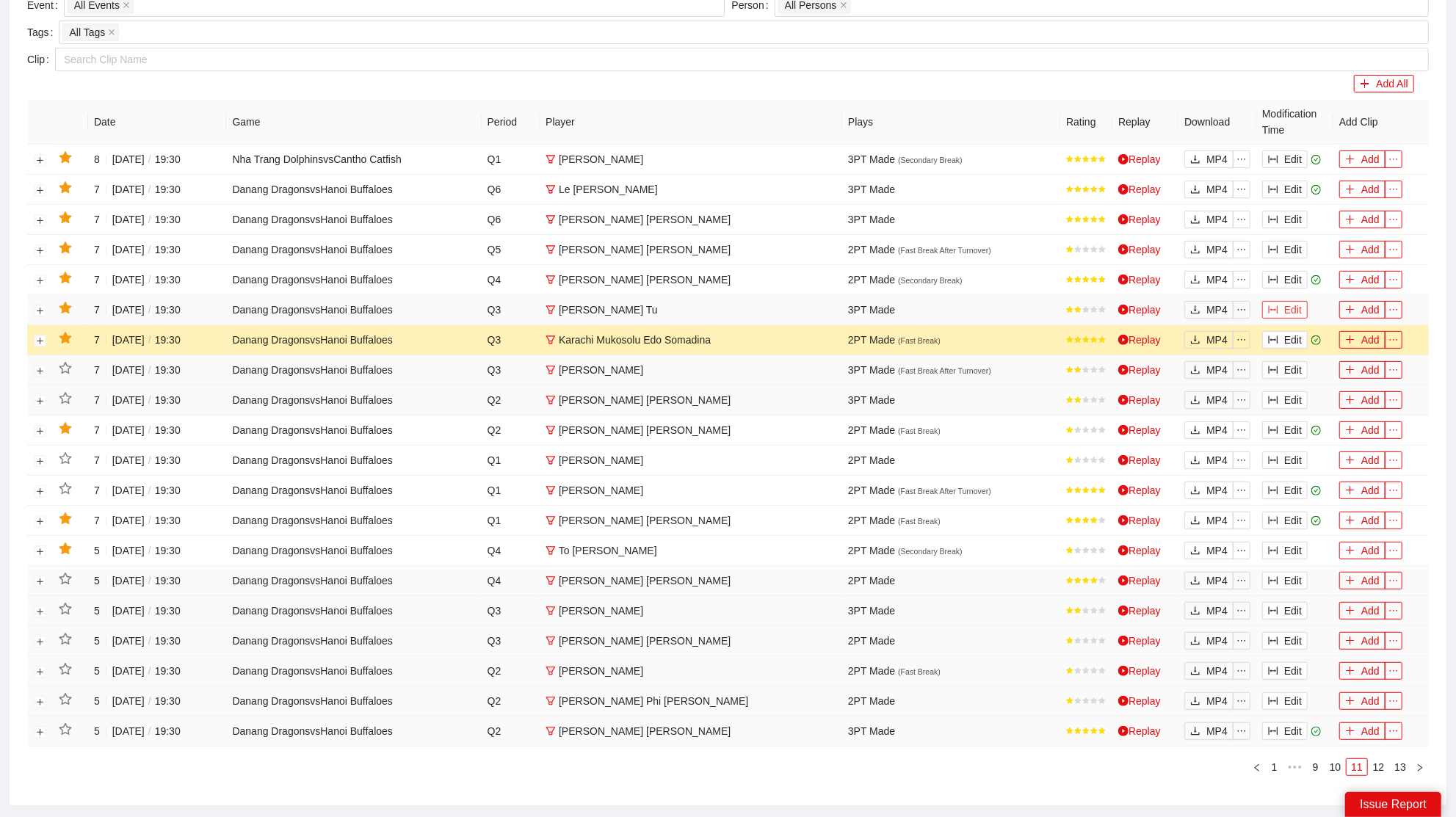
click at [1293, 308] on button "Edit" at bounding box center [1285, 309] width 46 height 17
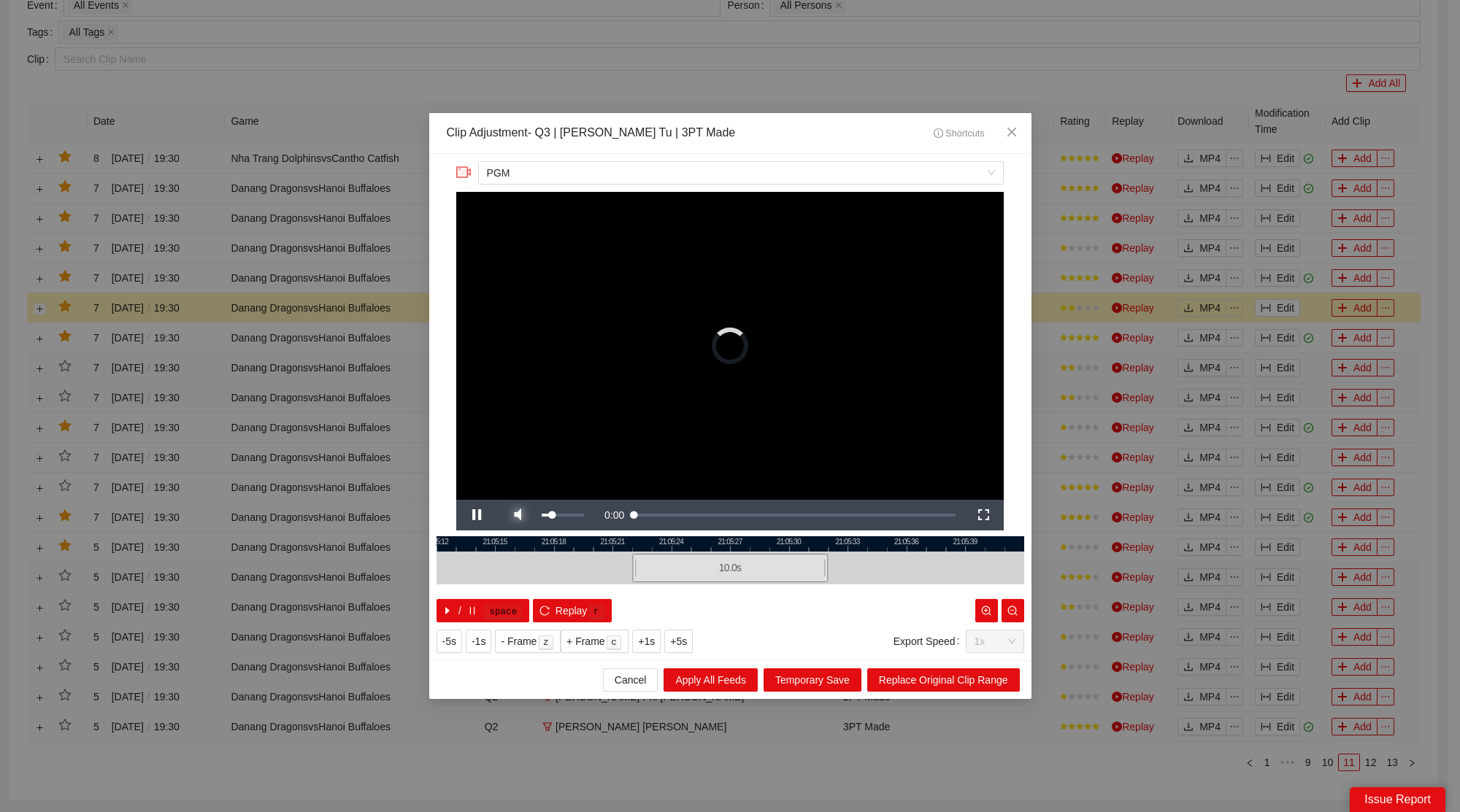
click at [528, 515] on span "Video Player" at bounding box center [517, 515] width 41 height 0
click at [1015, 121] on span "Close" at bounding box center [1011, 132] width 39 height 39
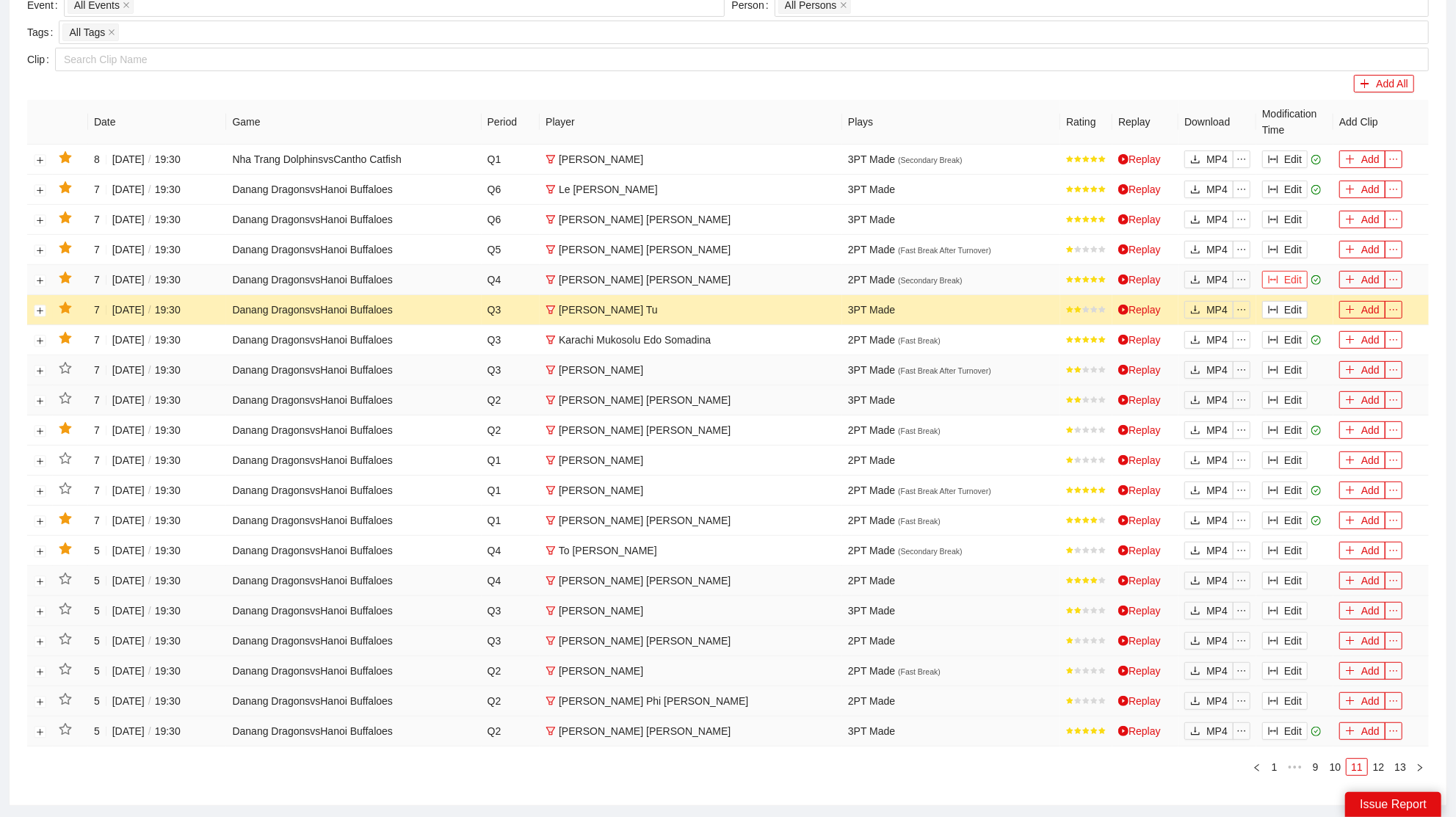
click at [1284, 271] on button "Edit" at bounding box center [1285, 280] width 46 height 17
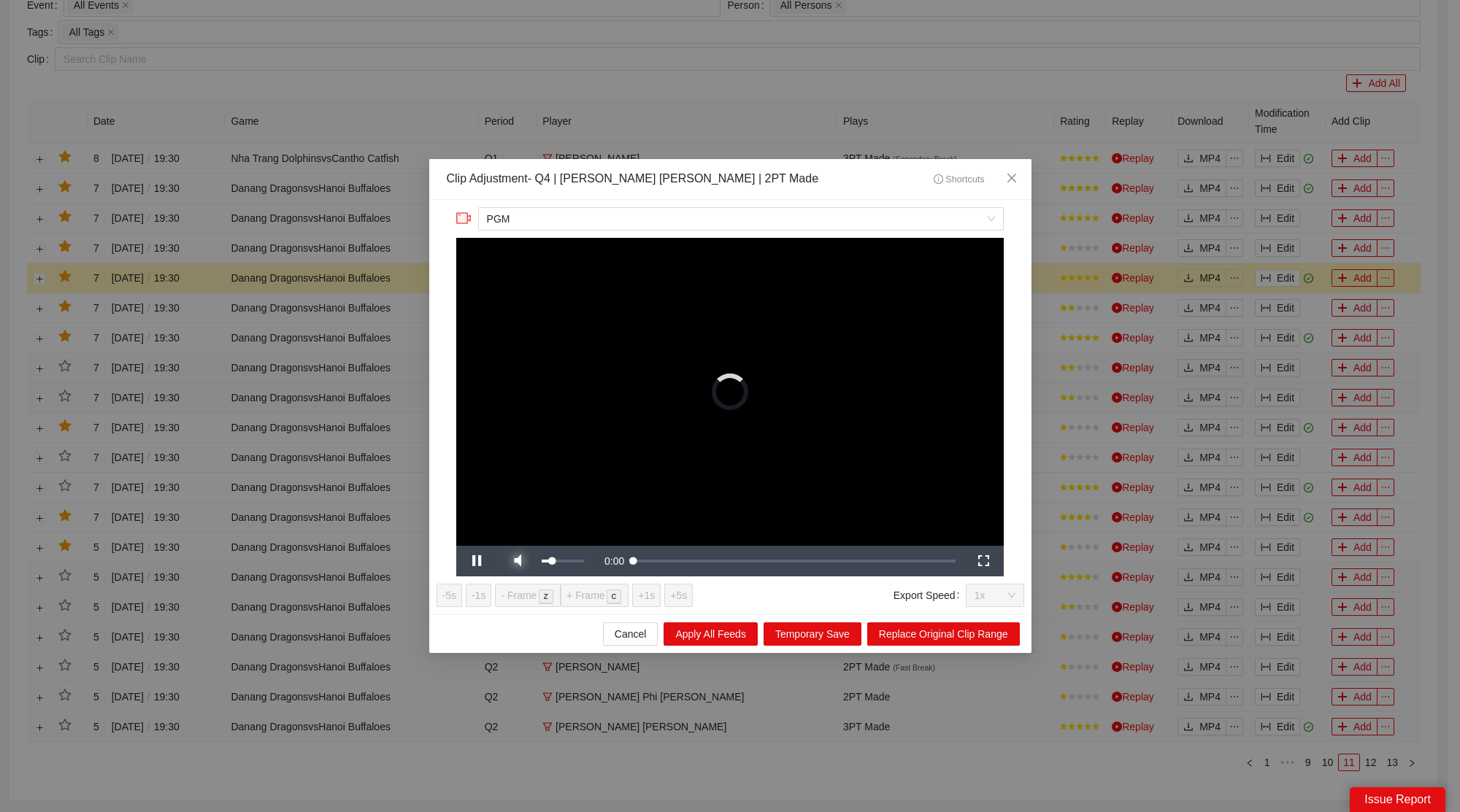
click at [512, 562] on span "Video Player" at bounding box center [517, 562] width 41 height 0
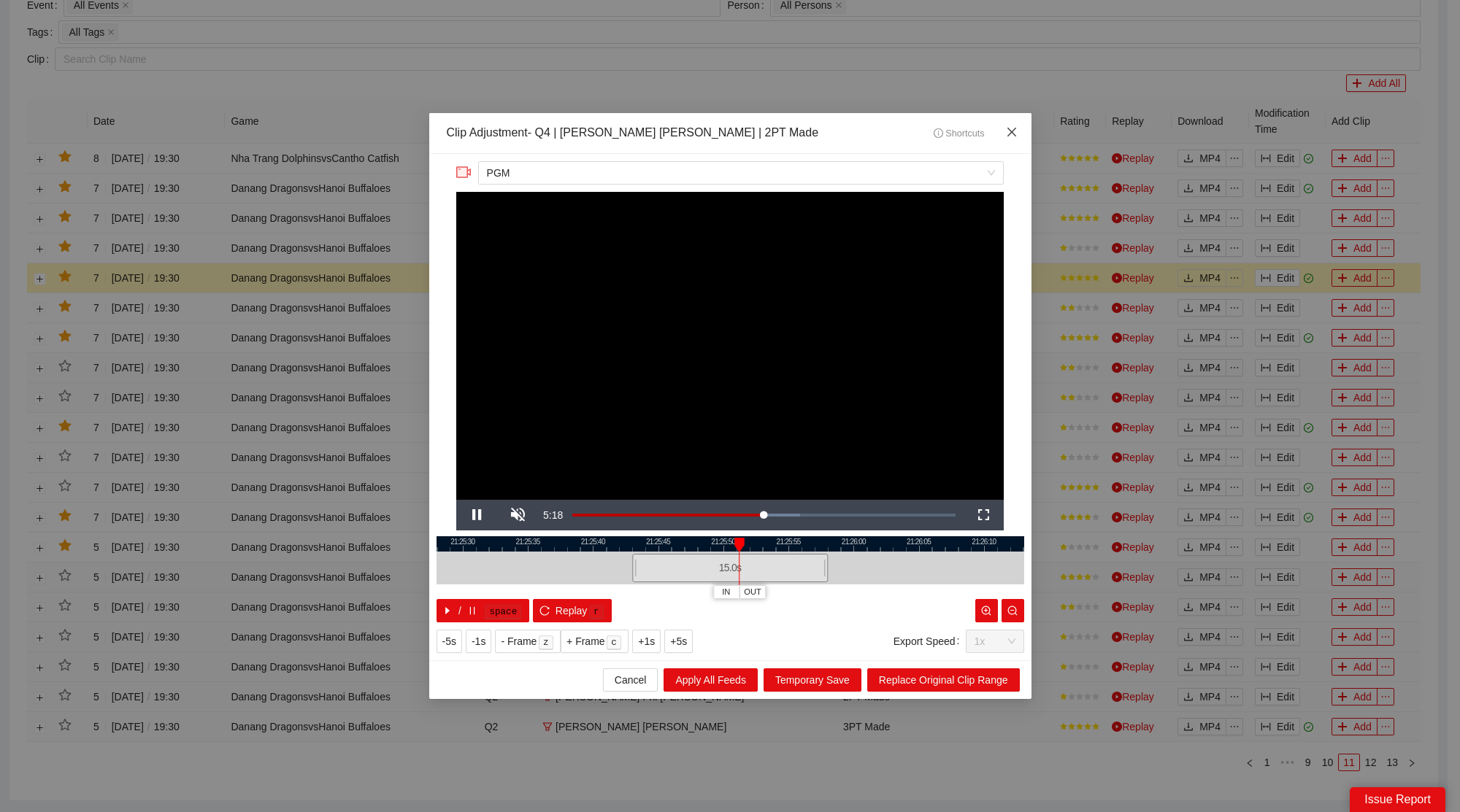
click at [1026, 121] on span "Close" at bounding box center [1011, 132] width 39 height 39
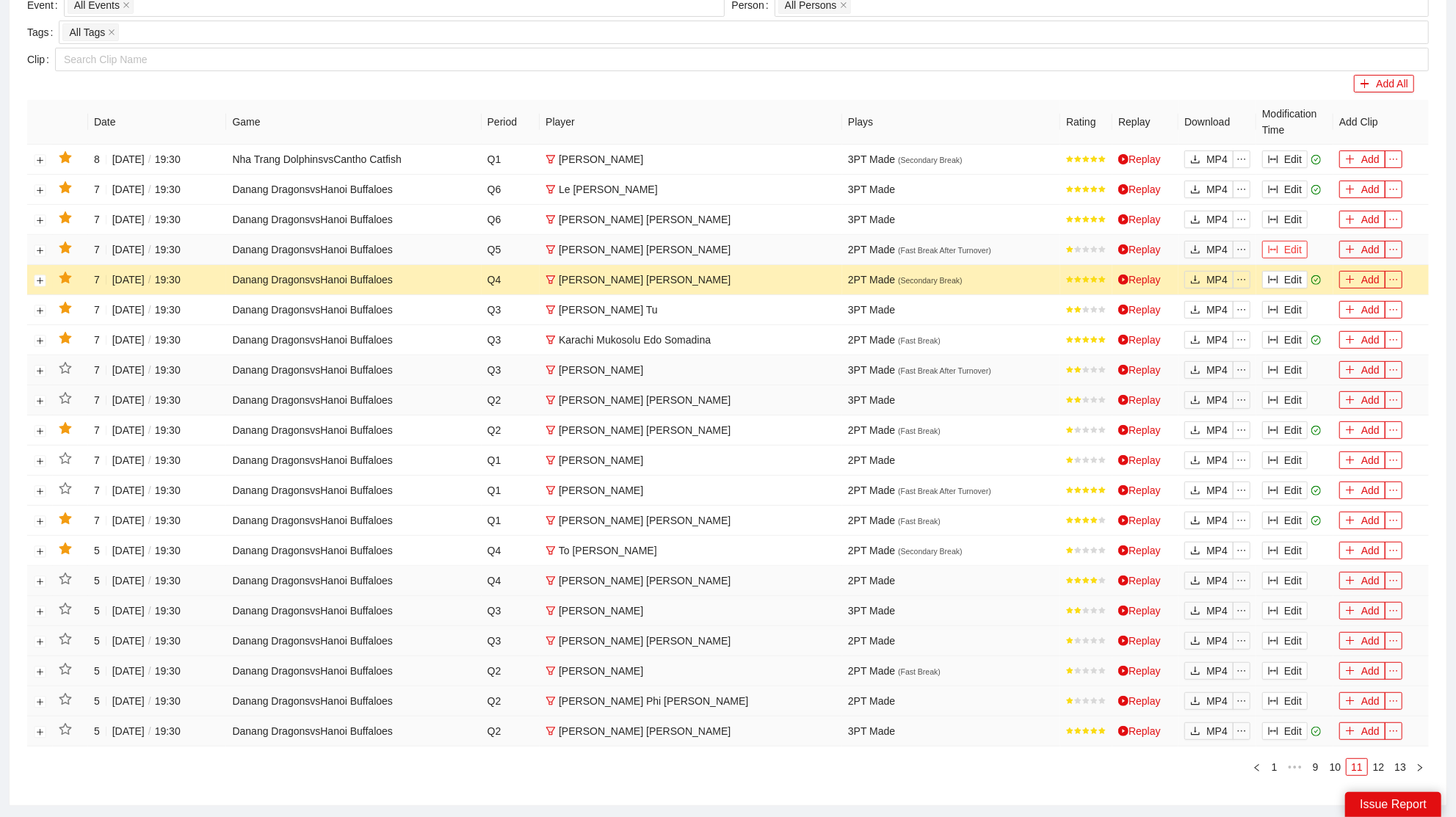
click at [1292, 246] on button "Edit" at bounding box center [1285, 249] width 46 height 17
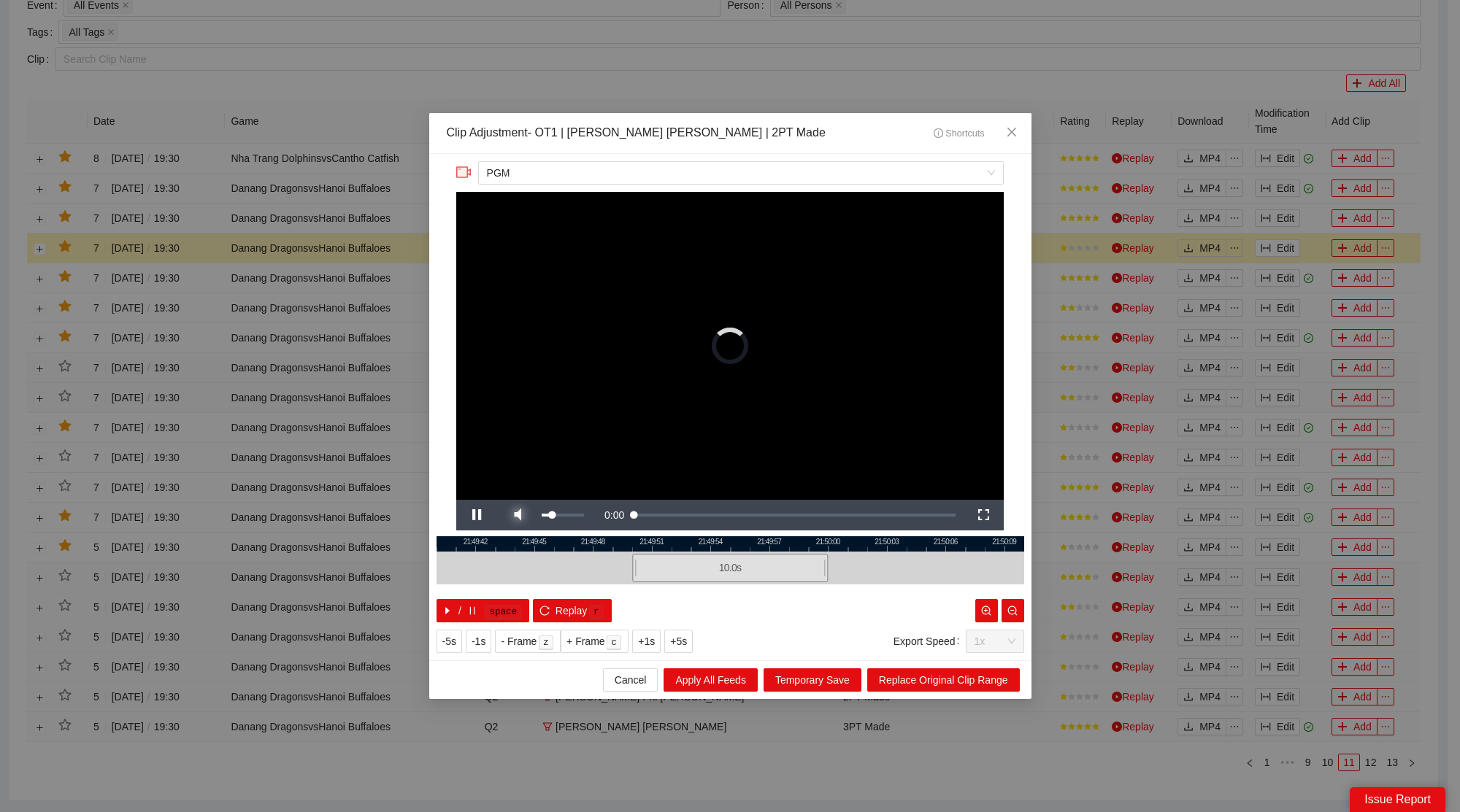
click at [524, 515] on span "Video Player" at bounding box center [517, 515] width 41 height 0
click at [1015, 124] on span "Close" at bounding box center [1011, 132] width 39 height 39
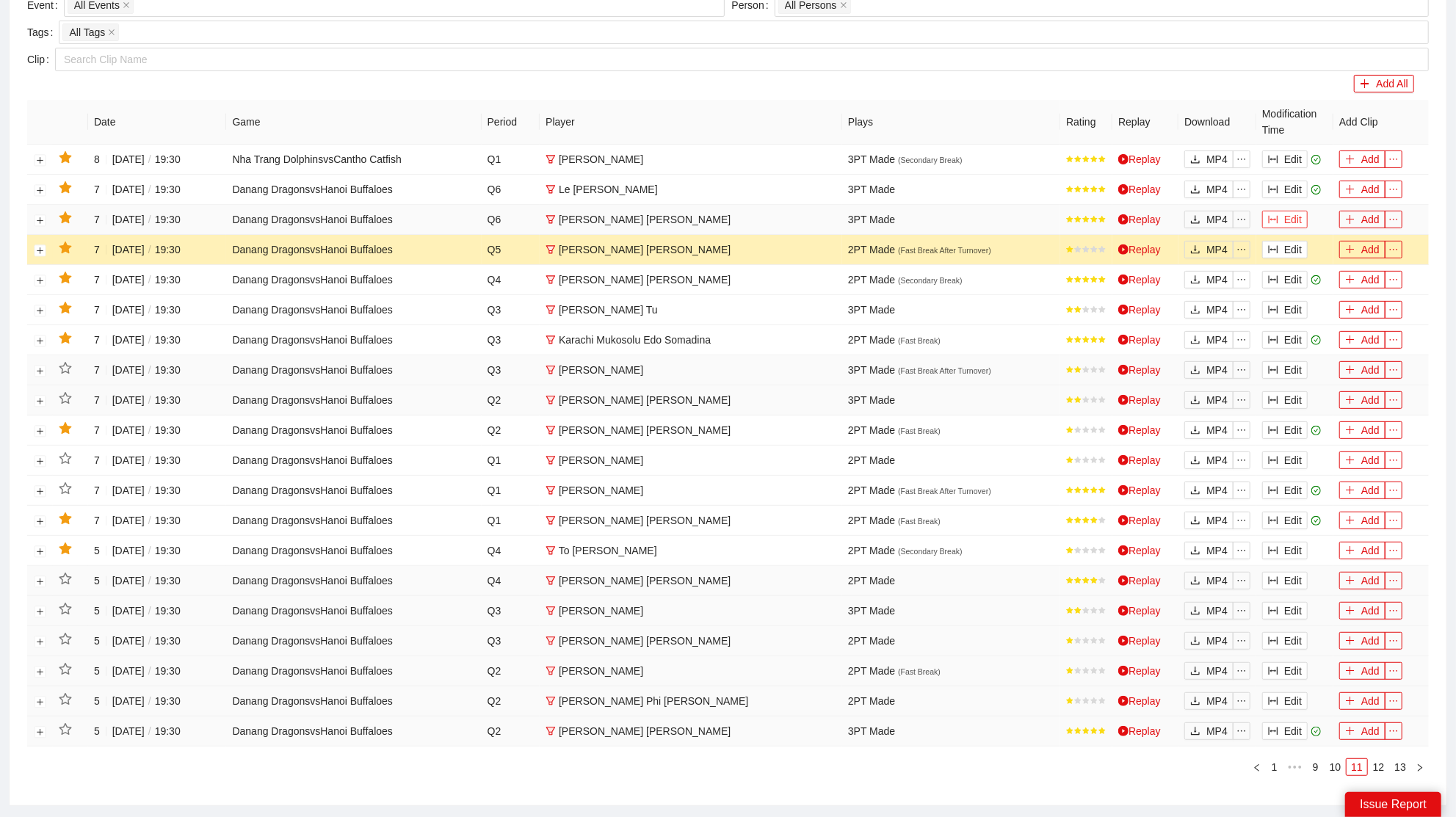
click at [1293, 211] on button "Edit" at bounding box center [1285, 219] width 46 height 17
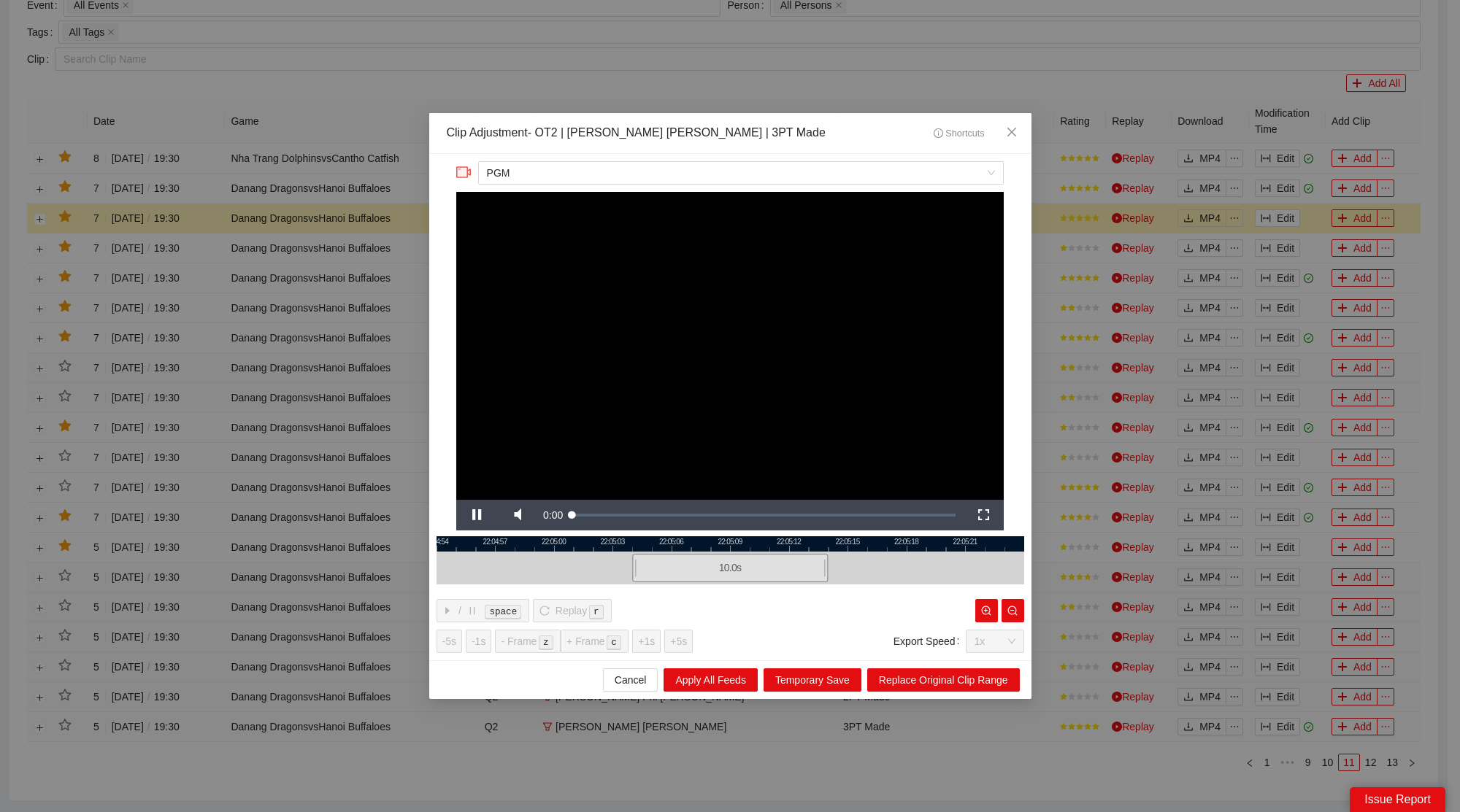
click at [524, 567] on div at bounding box center [730, 568] width 588 height 33
click at [530, 515] on span "Video Player" at bounding box center [517, 515] width 41 height 0
click at [1022, 120] on span "Close" at bounding box center [1011, 132] width 39 height 39
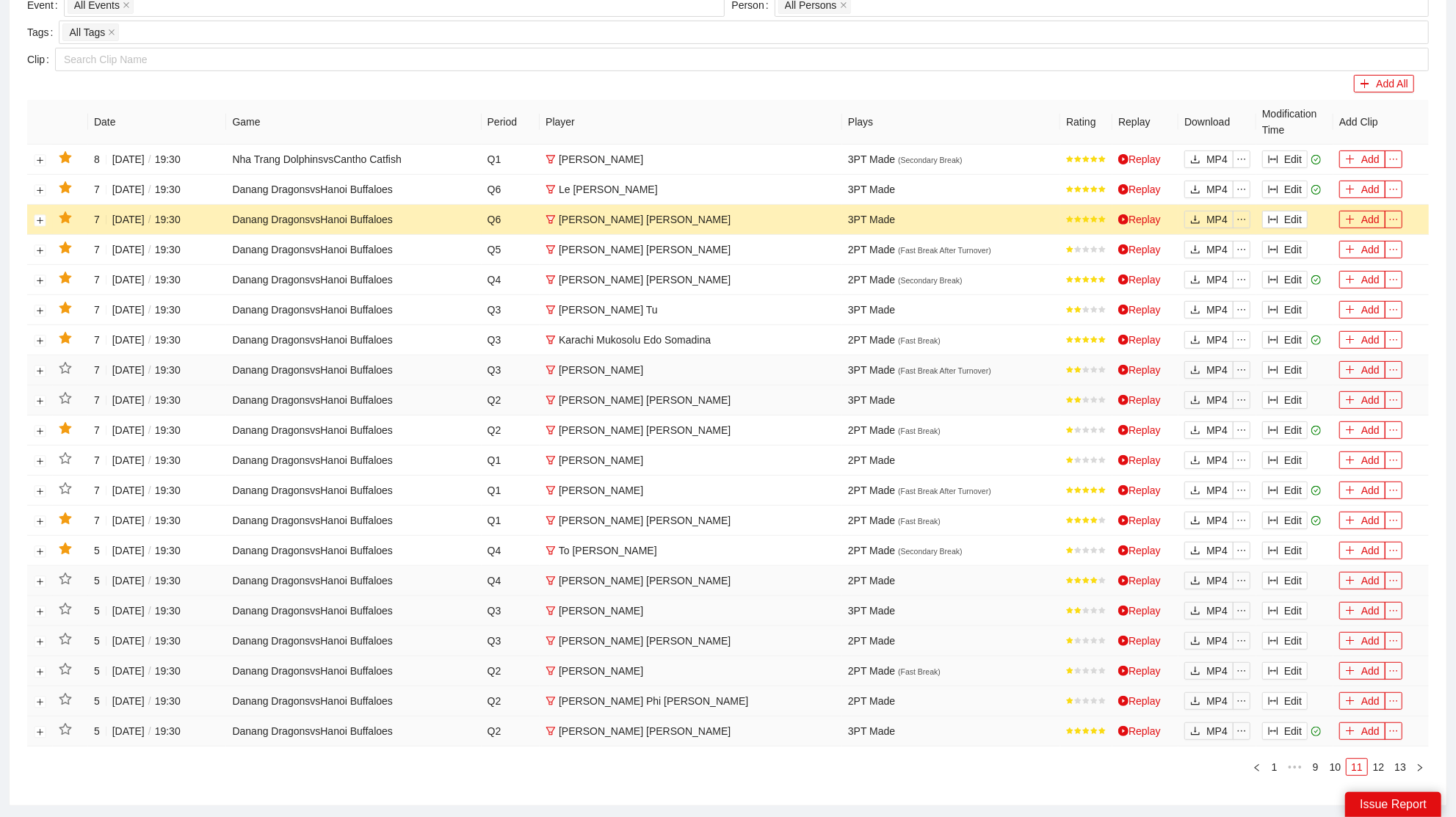
click at [62, 217] on icon "star" at bounding box center [64, 217] width 12 height 11
click at [1295, 193] on button "Edit" at bounding box center [1285, 190] width 46 height 17
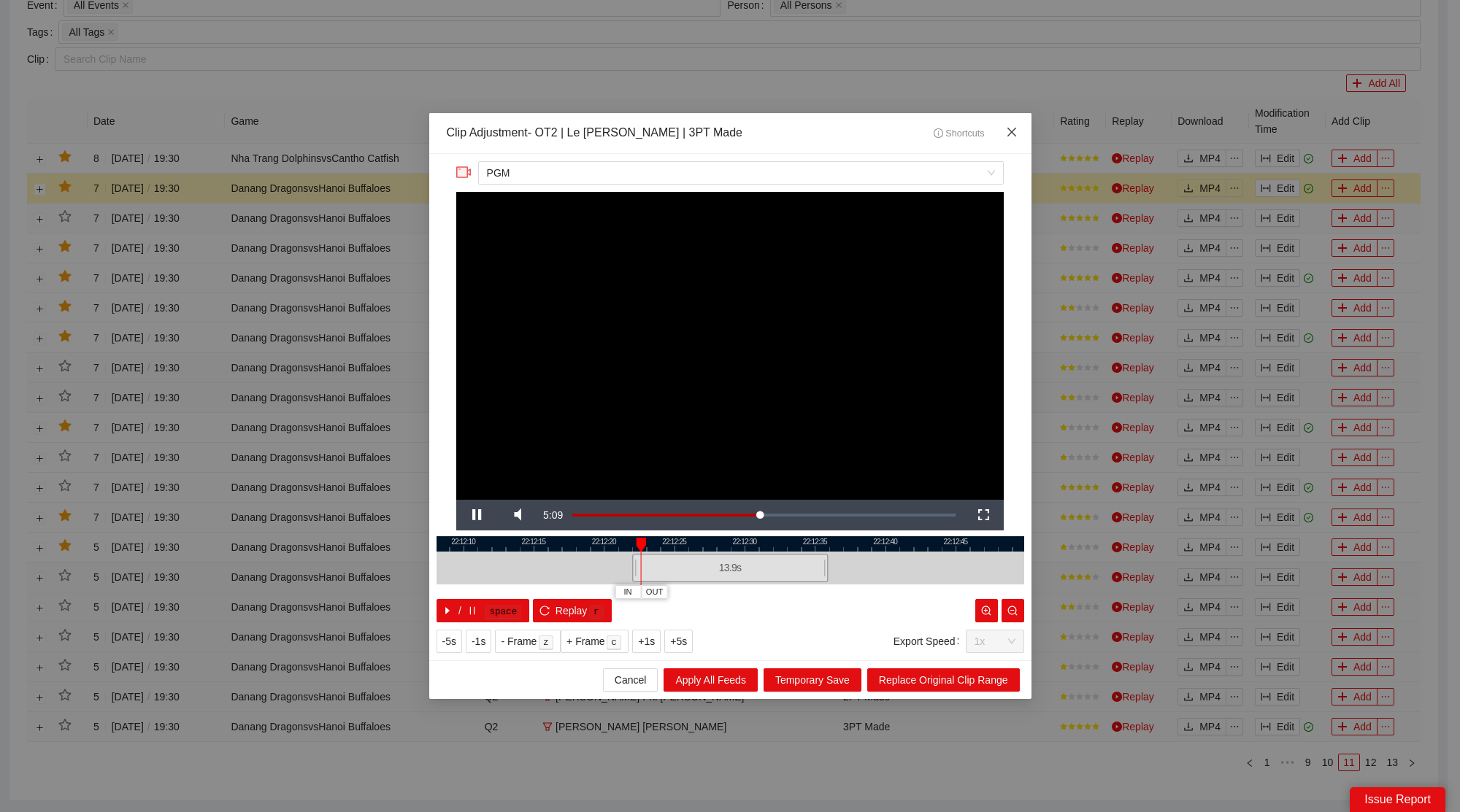
click at [1019, 116] on span "Close" at bounding box center [1011, 132] width 39 height 39
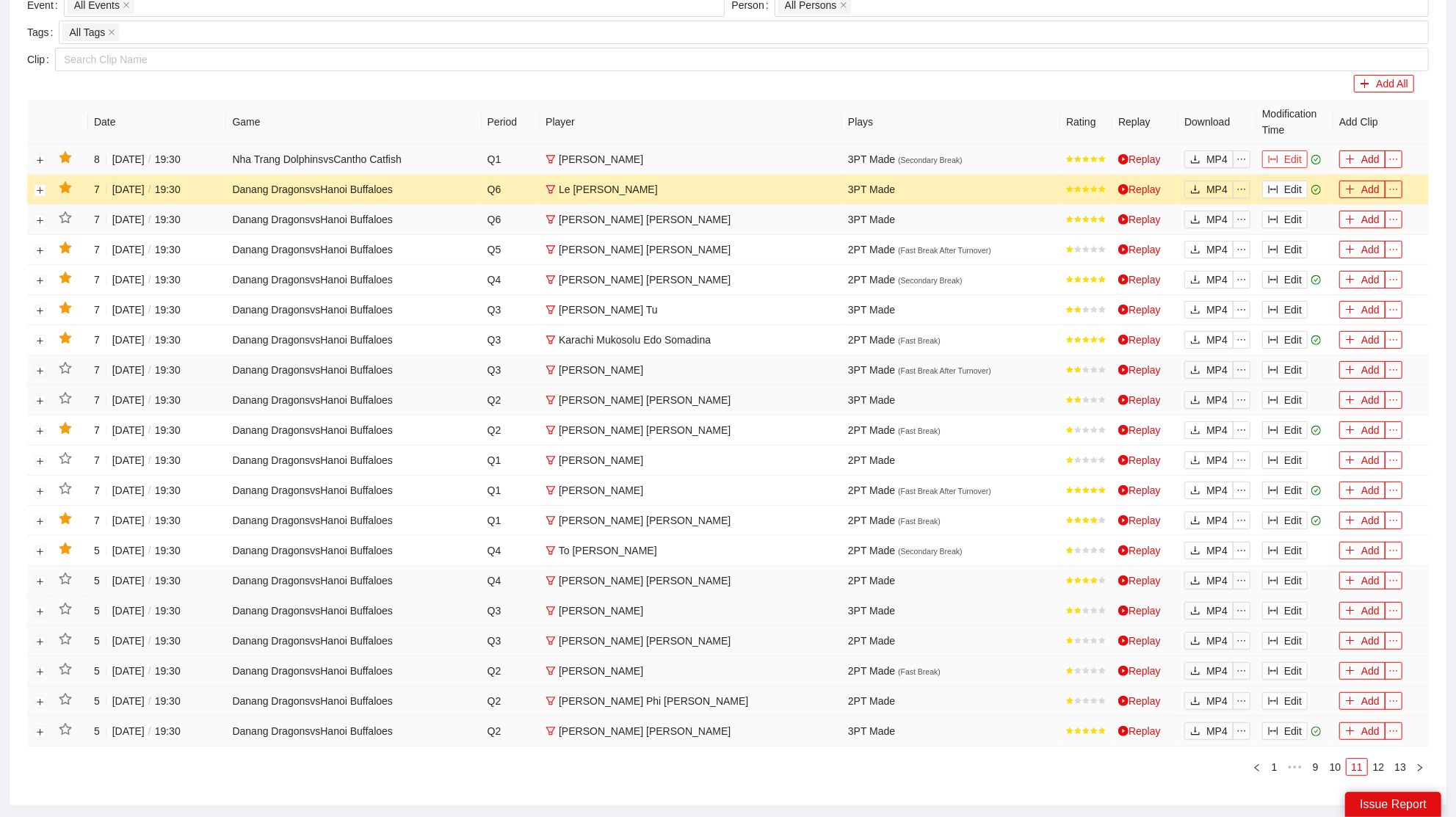
click at [1274, 159] on icon "column-width" at bounding box center [1273, 159] width 11 height 11
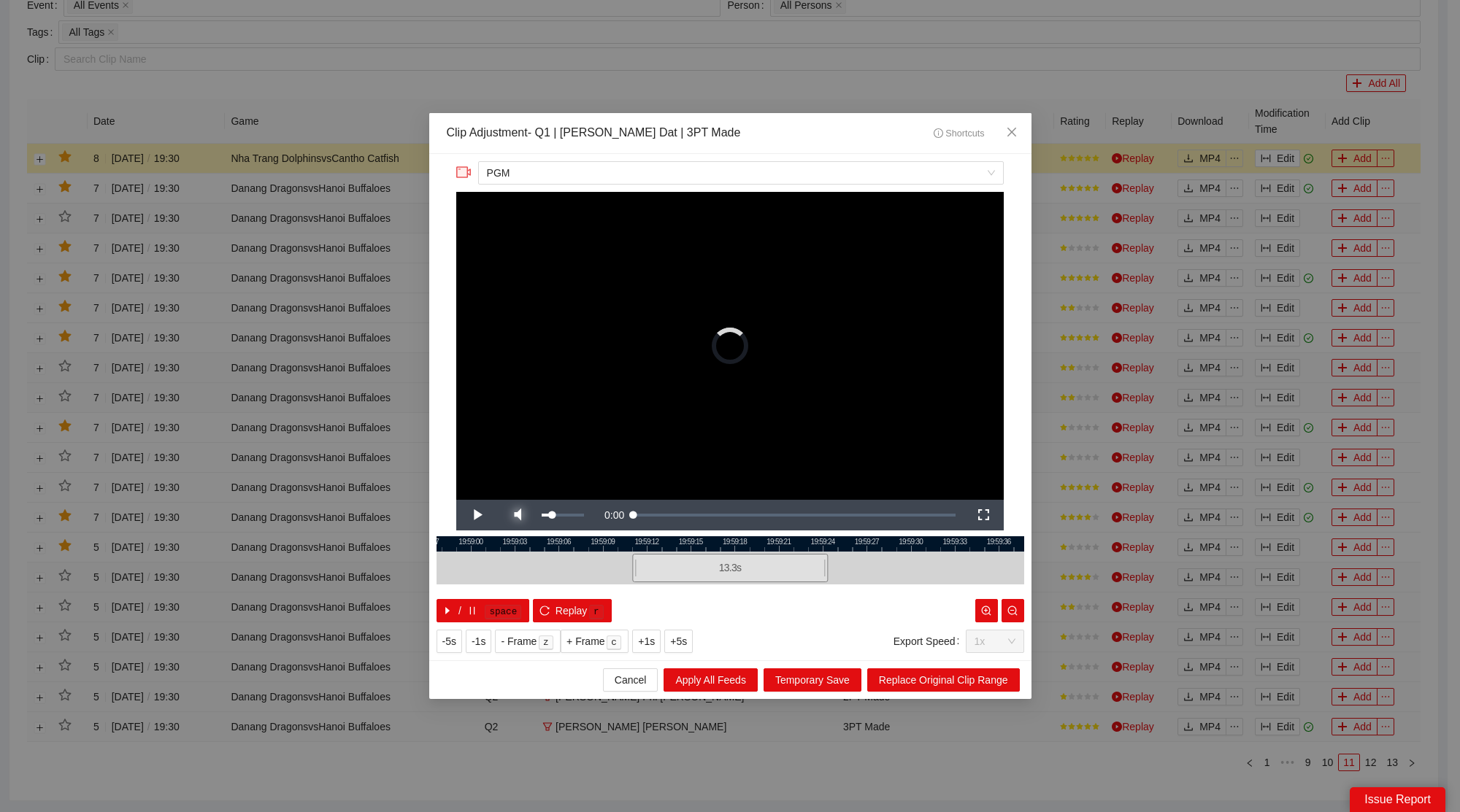
click at [529, 515] on span "Video Player" at bounding box center [517, 515] width 41 height 0
click at [1010, 136] on icon "close" at bounding box center [1011, 132] width 11 height 11
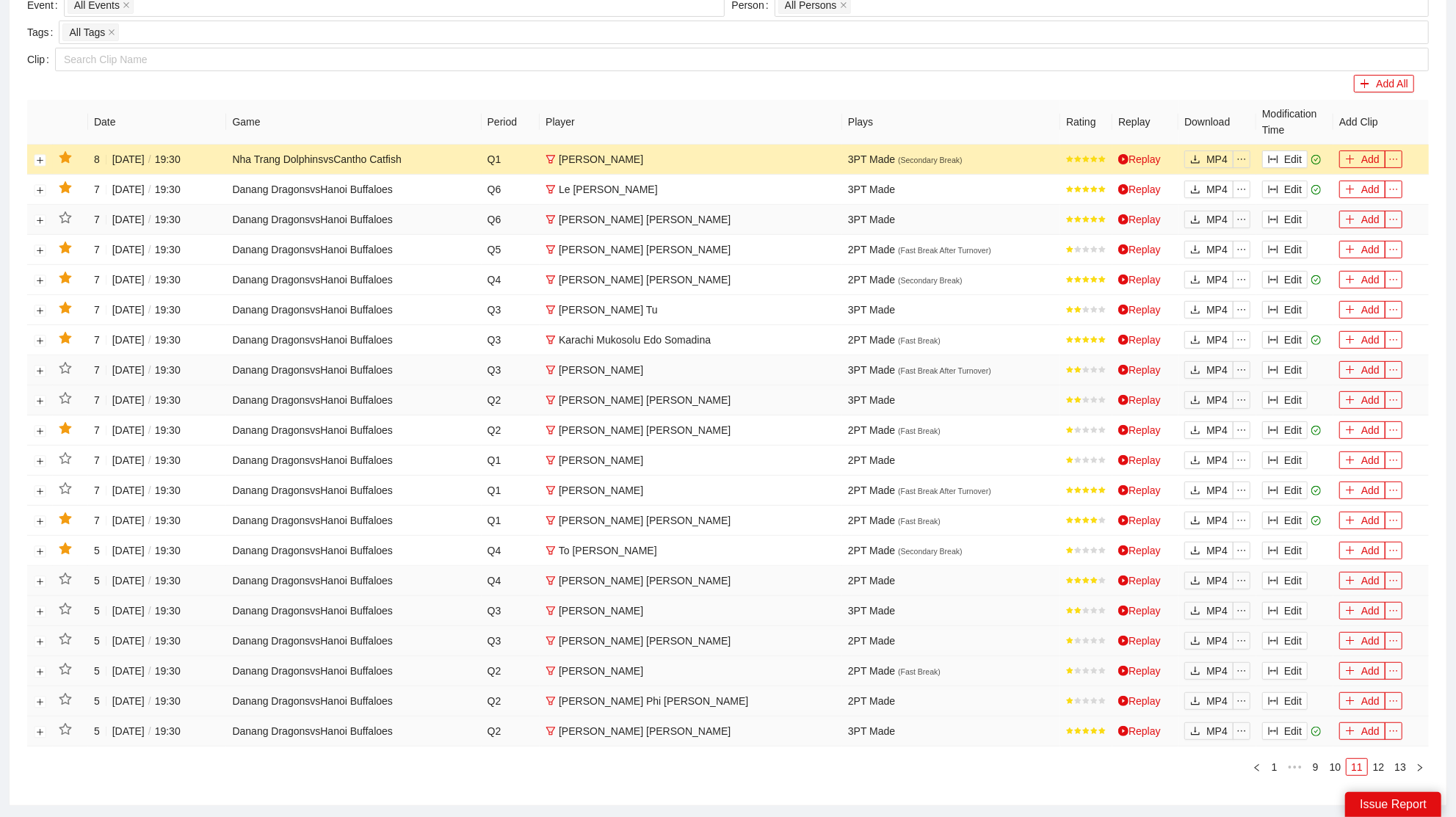
click at [61, 156] on icon "star" at bounding box center [65, 158] width 13 height 13
click at [1336, 760] on link "10" at bounding box center [1335, 767] width 20 height 16
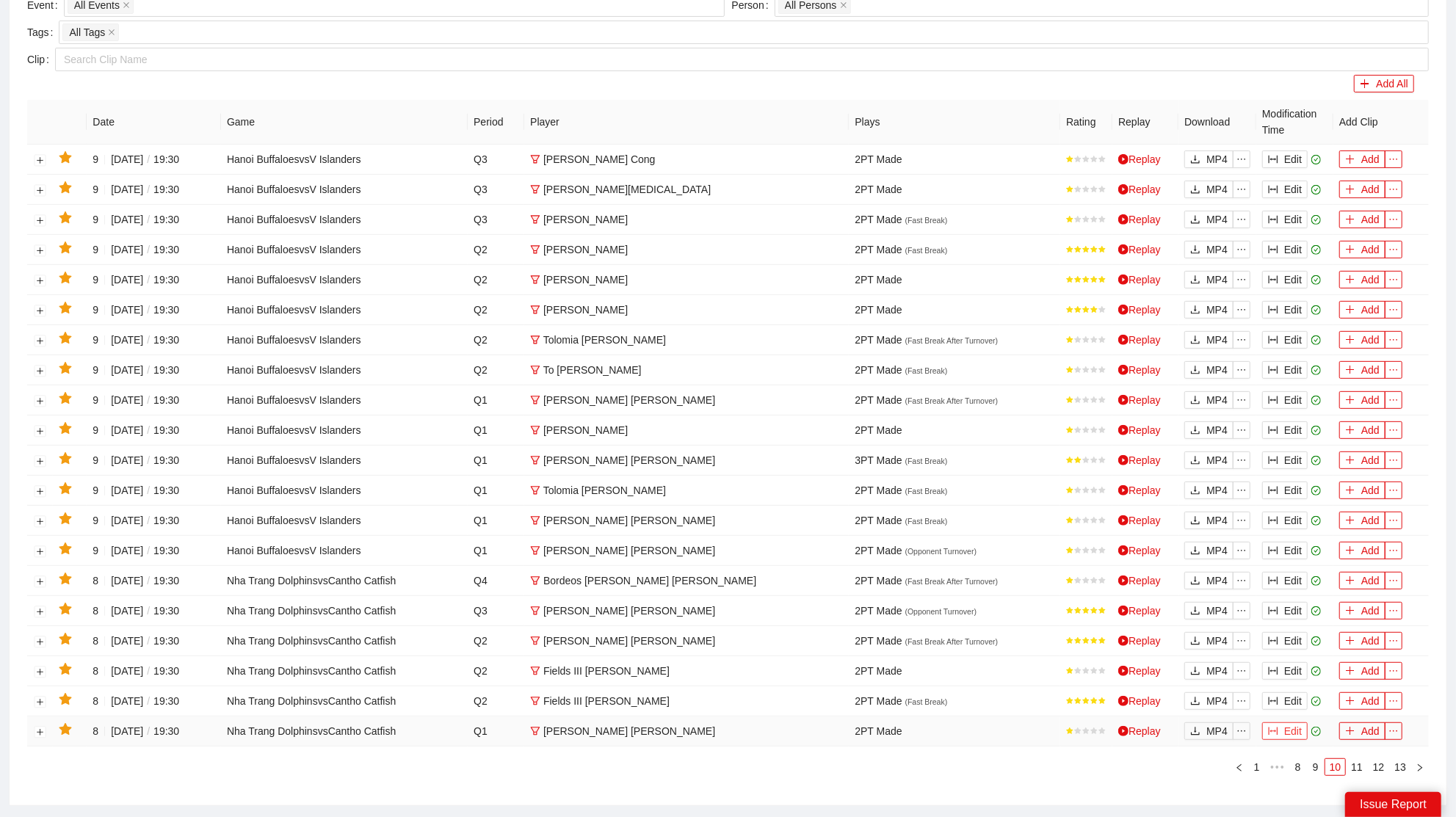
click at [1289, 726] on button "Edit" at bounding box center [1285, 731] width 46 height 17
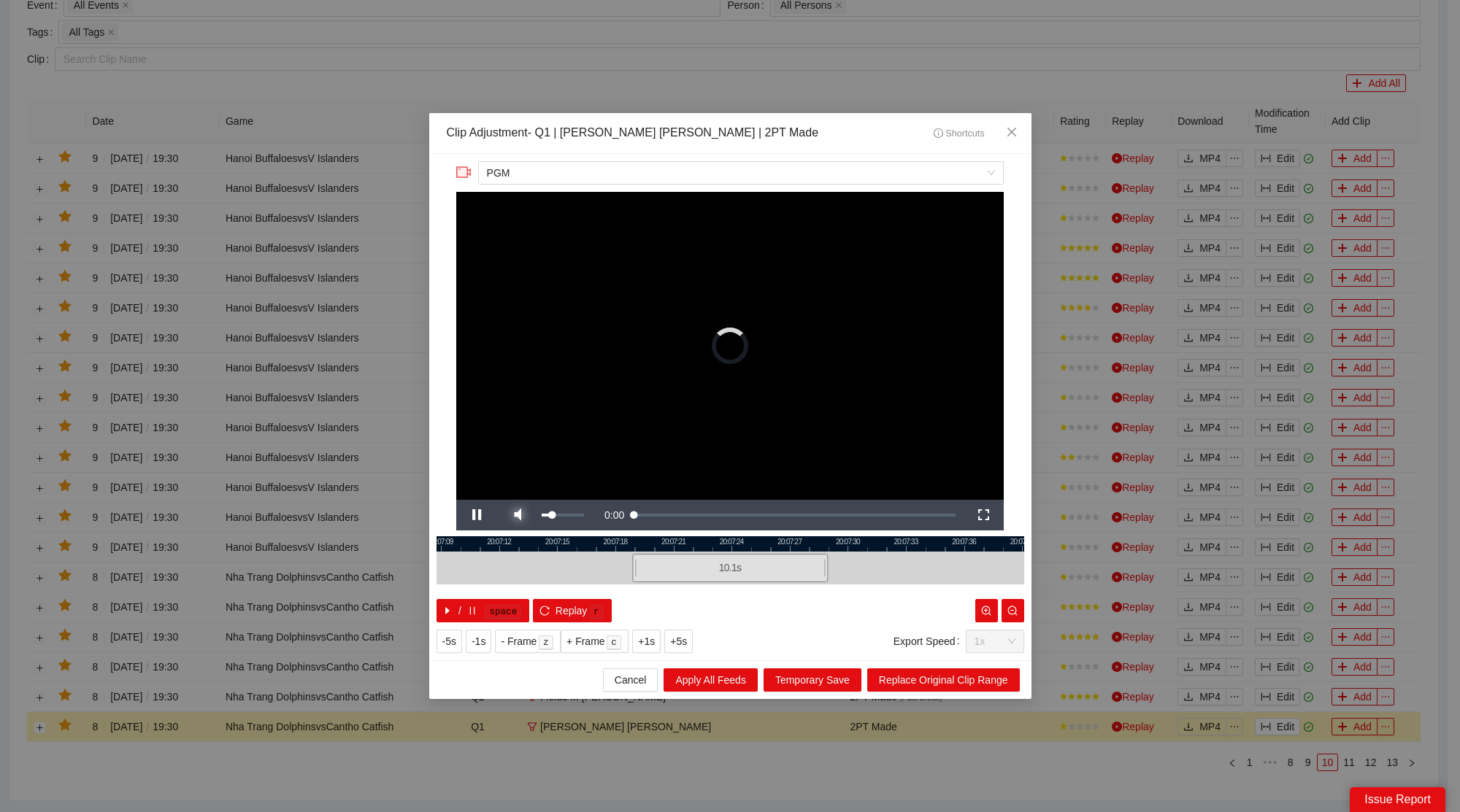
click at [512, 515] on span "Video Player" at bounding box center [517, 515] width 41 height 0
click at [1010, 128] on icon "close" at bounding box center [1011, 132] width 11 height 11
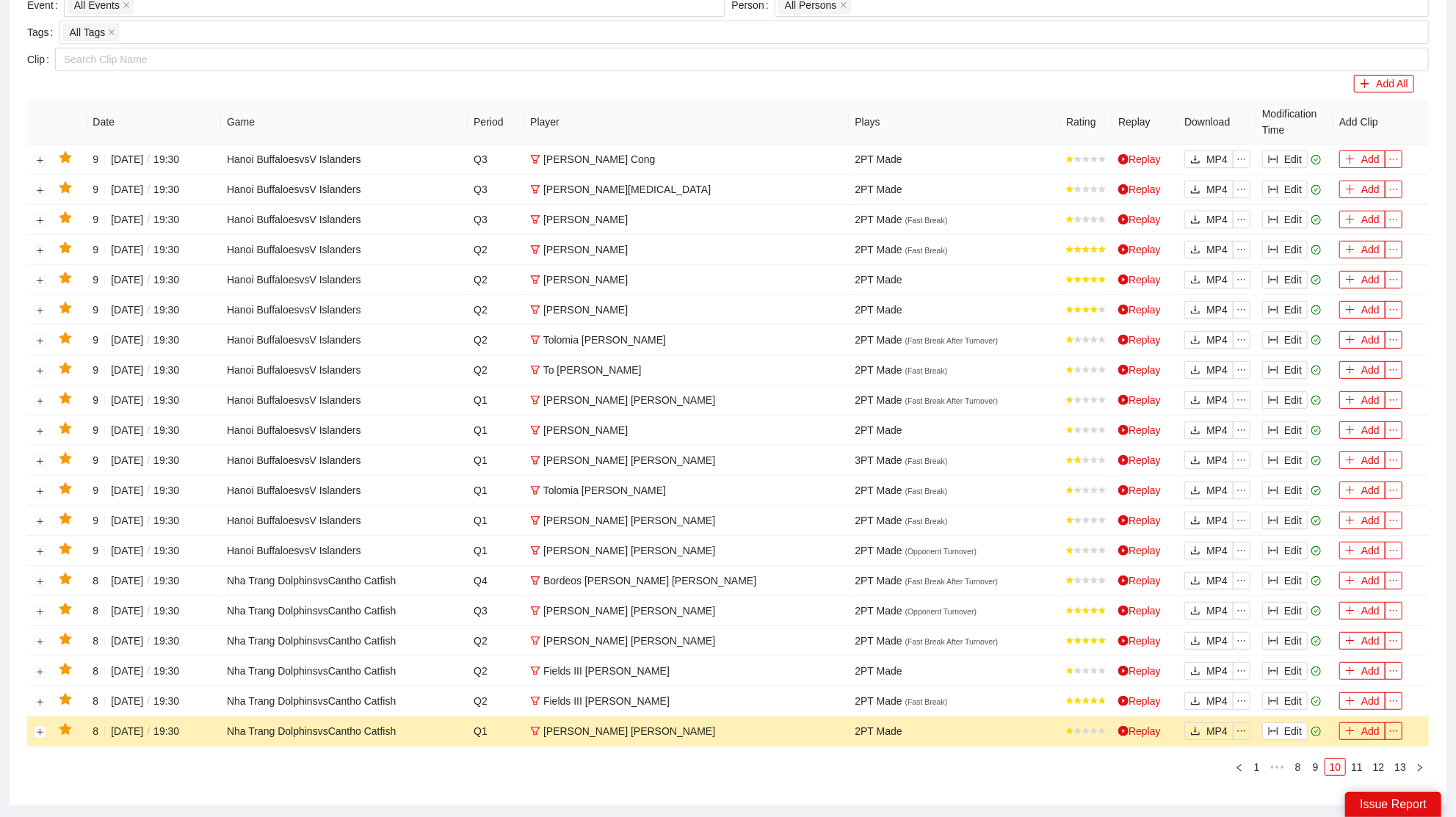
click at [69, 723] on icon "star" at bounding box center [65, 730] width 13 height 13
click at [1292, 697] on button "Edit" at bounding box center [1285, 701] width 46 height 17
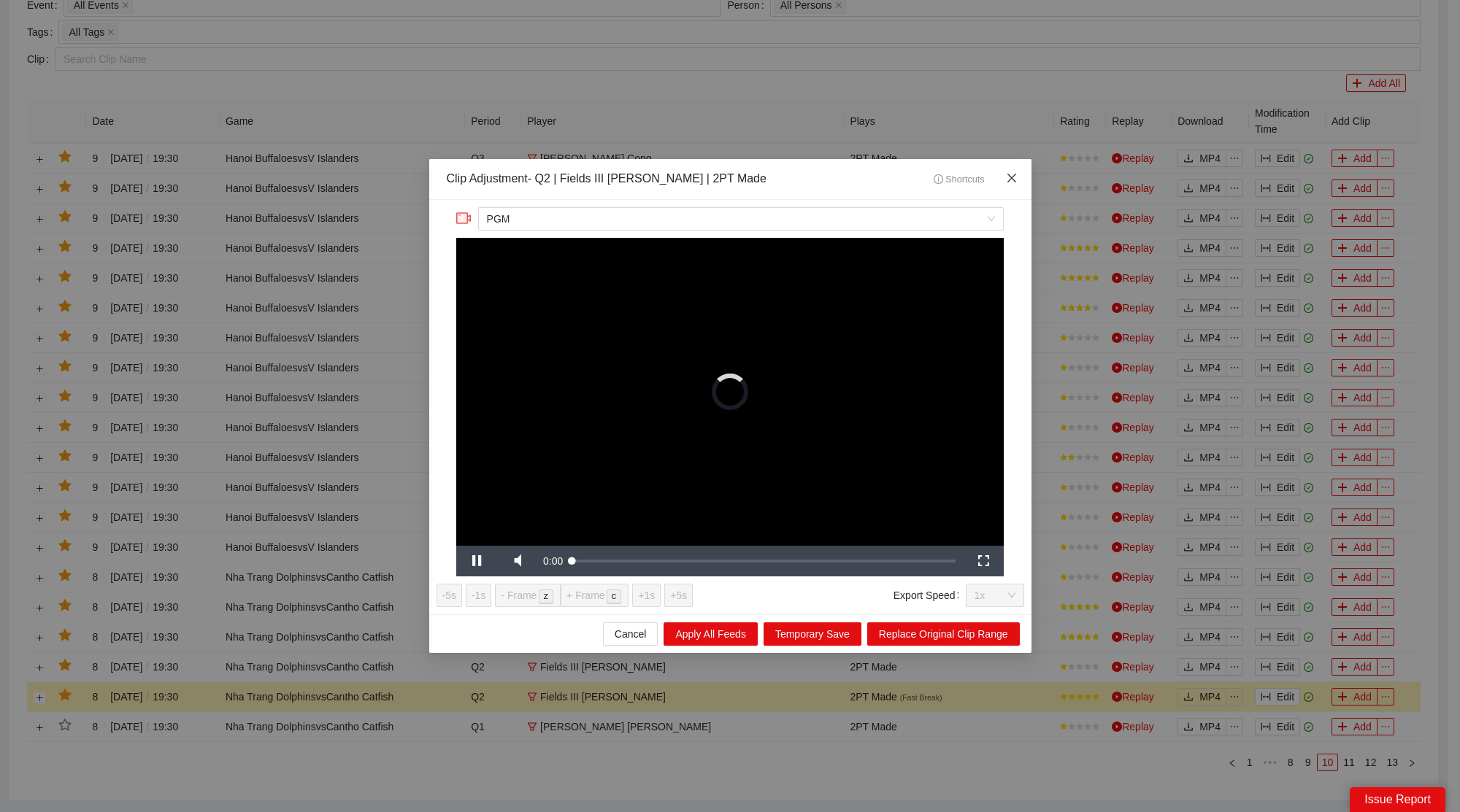
click at [1006, 180] on icon "close" at bounding box center [1011, 178] width 11 height 11
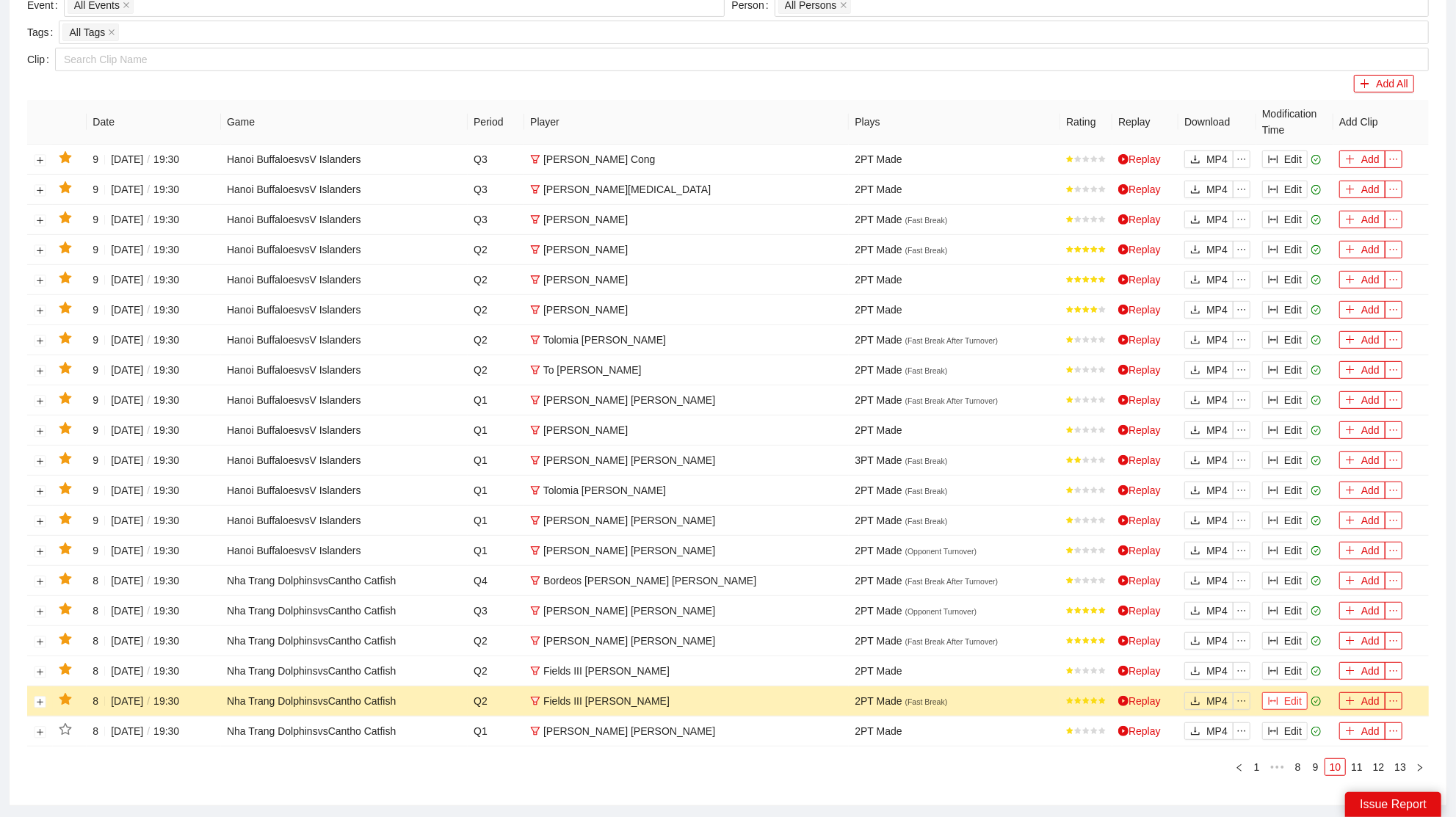
click at [1290, 692] on button "Edit" at bounding box center [1285, 701] width 46 height 17
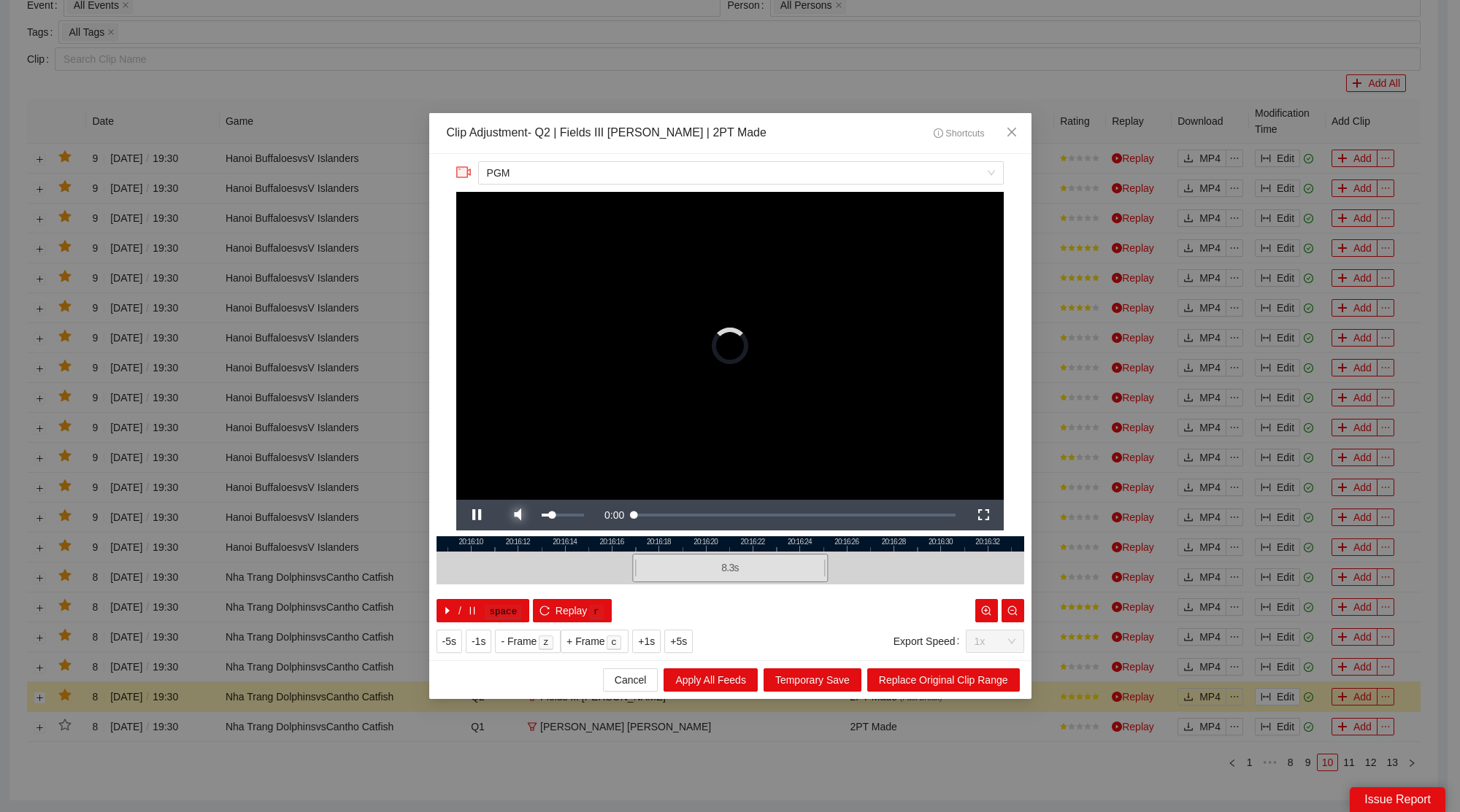
click at [523, 515] on span "Video Player" at bounding box center [517, 515] width 41 height 0
click at [1019, 127] on span "Close" at bounding box center [1011, 132] width 39 height 39
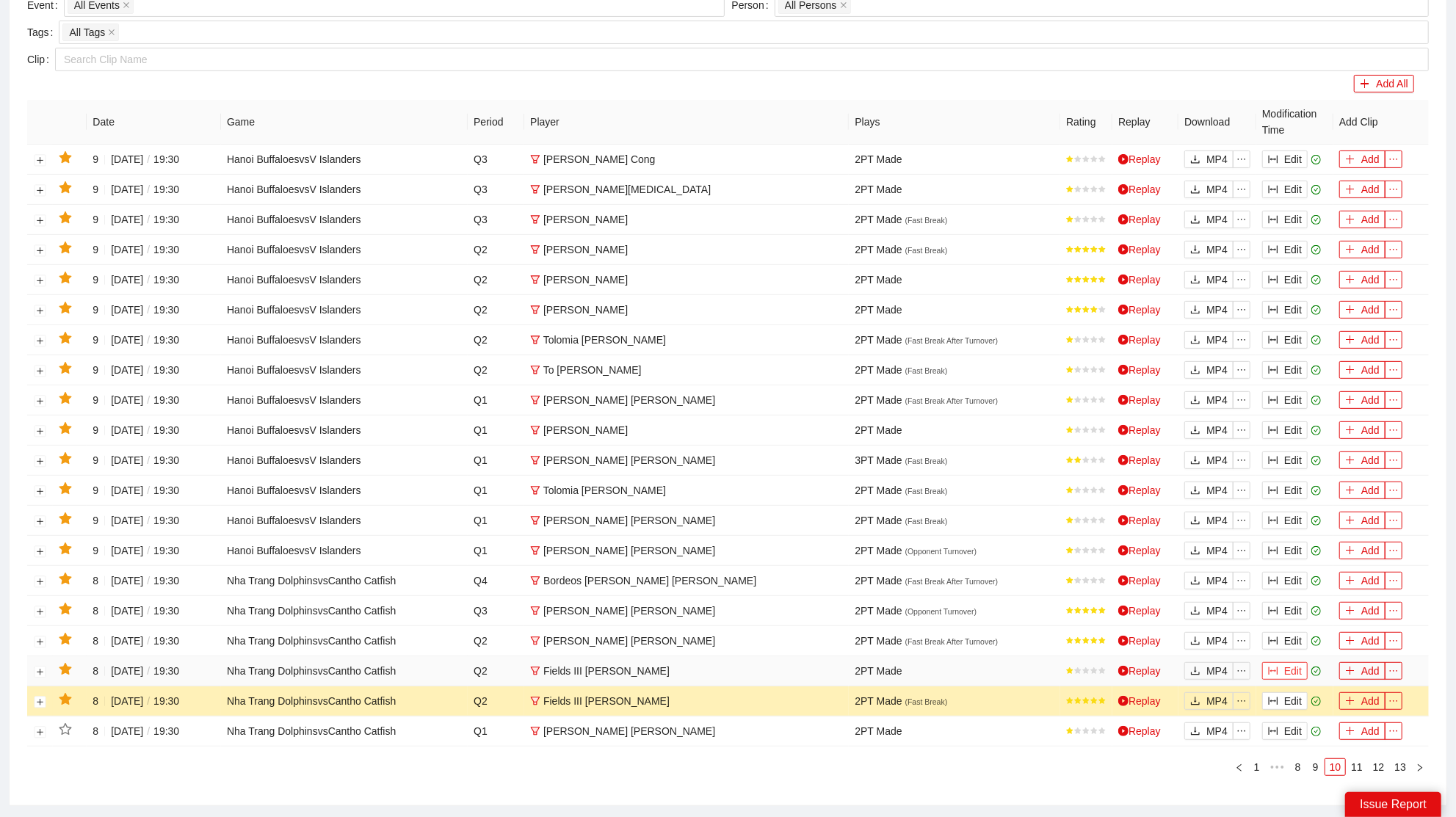
click at [1289, 663] on button "Edit" at bounding box center [1285, 671] width 46 height 17
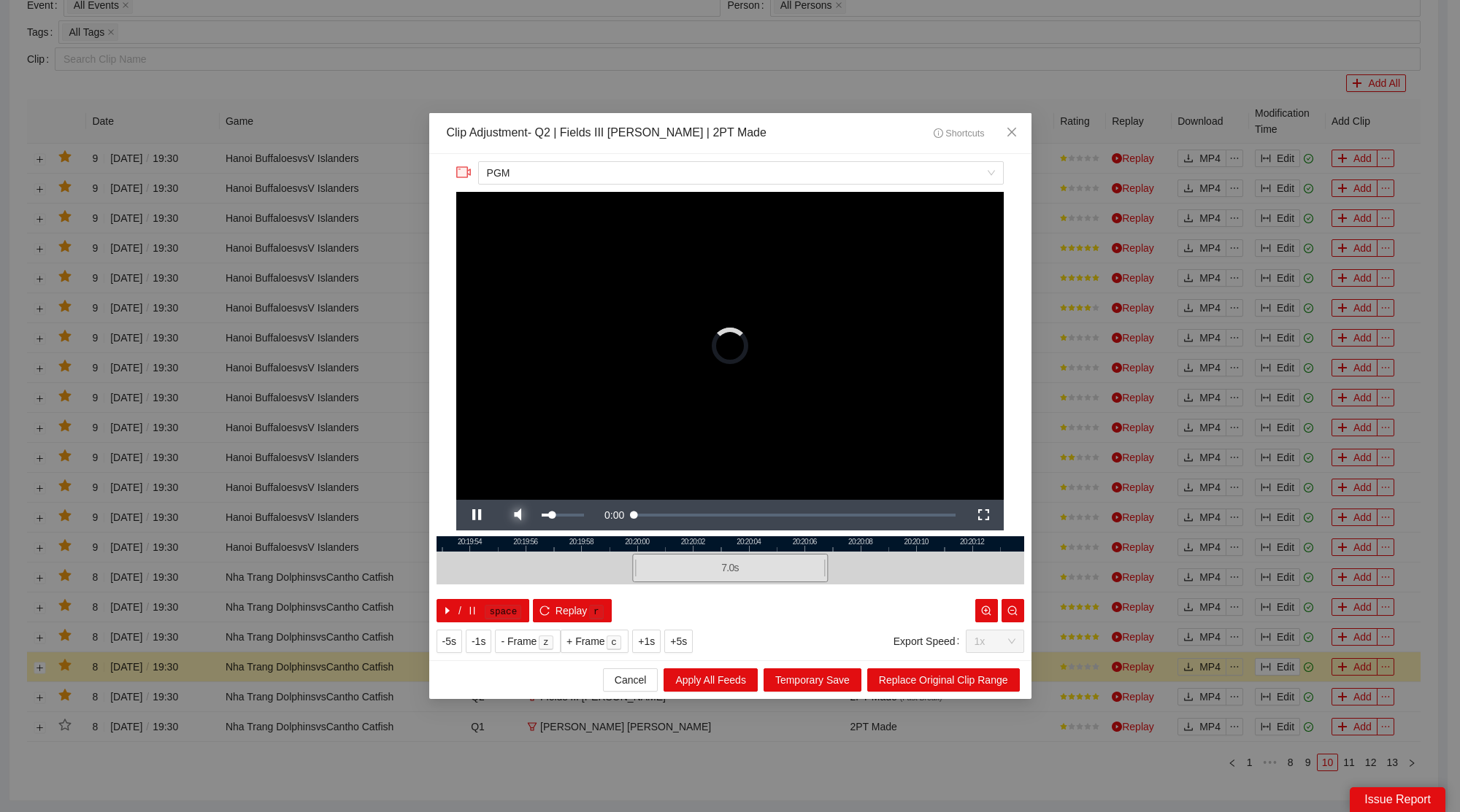
click at [519, 515] on span "Video Player" at bounding box center [517, 515] width 41 height 0
click at [1011, 125] on span "Close" at bounding box center [1011, 132] width 39 height 39
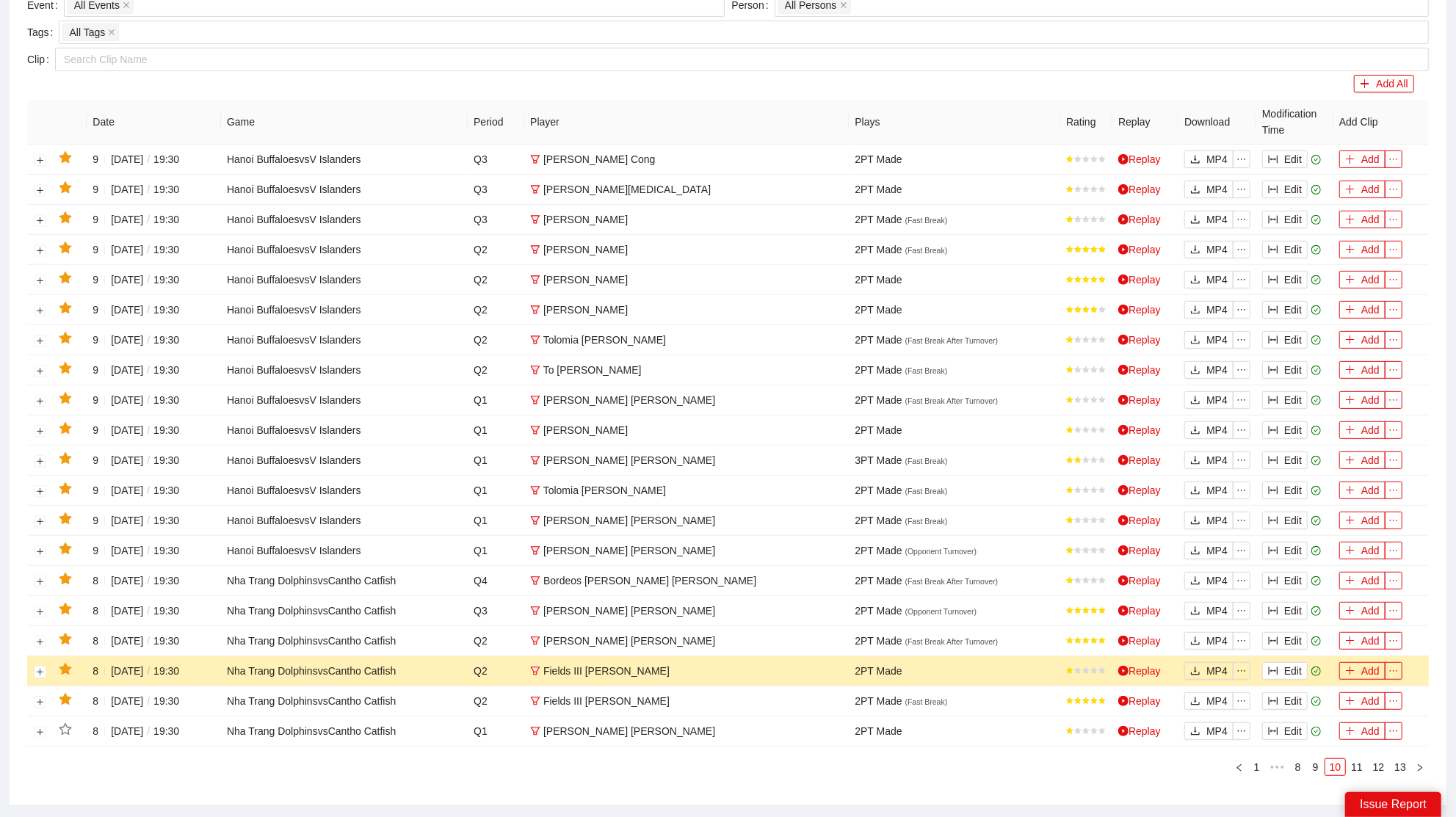
click at [65, 665] on icon "star" at bounding box center [64, 669] width 12 height 11
click at [1281, 632] on button "Edit" at bounding box center [1285, 641] width 46 height 17
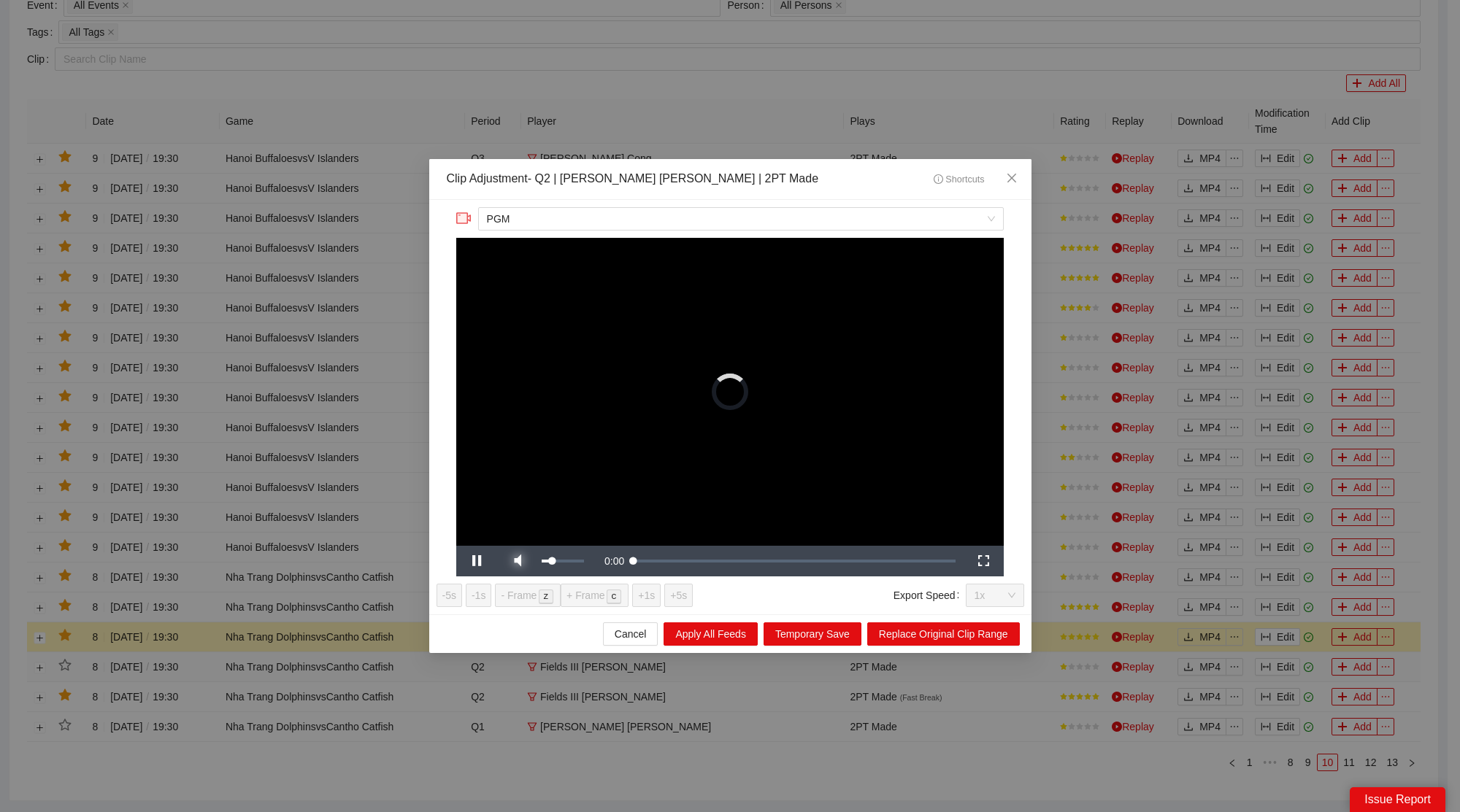
click at [525, 562] on span "Video Player" at bounding box center [517, 562] width 41 height 0
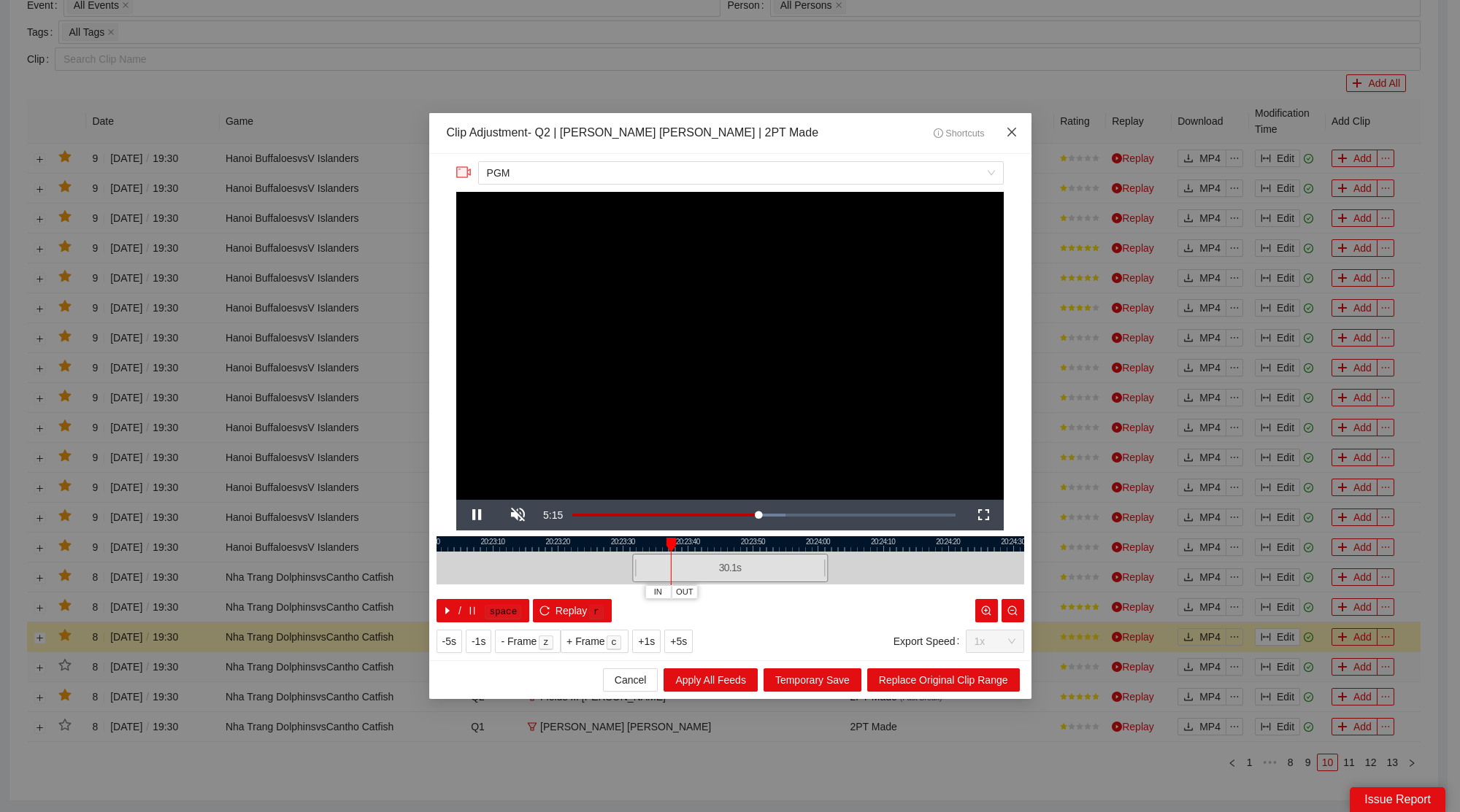
click at [1023, 117] on span "Close" at bounding box center [1011, 132] width 39 height 39
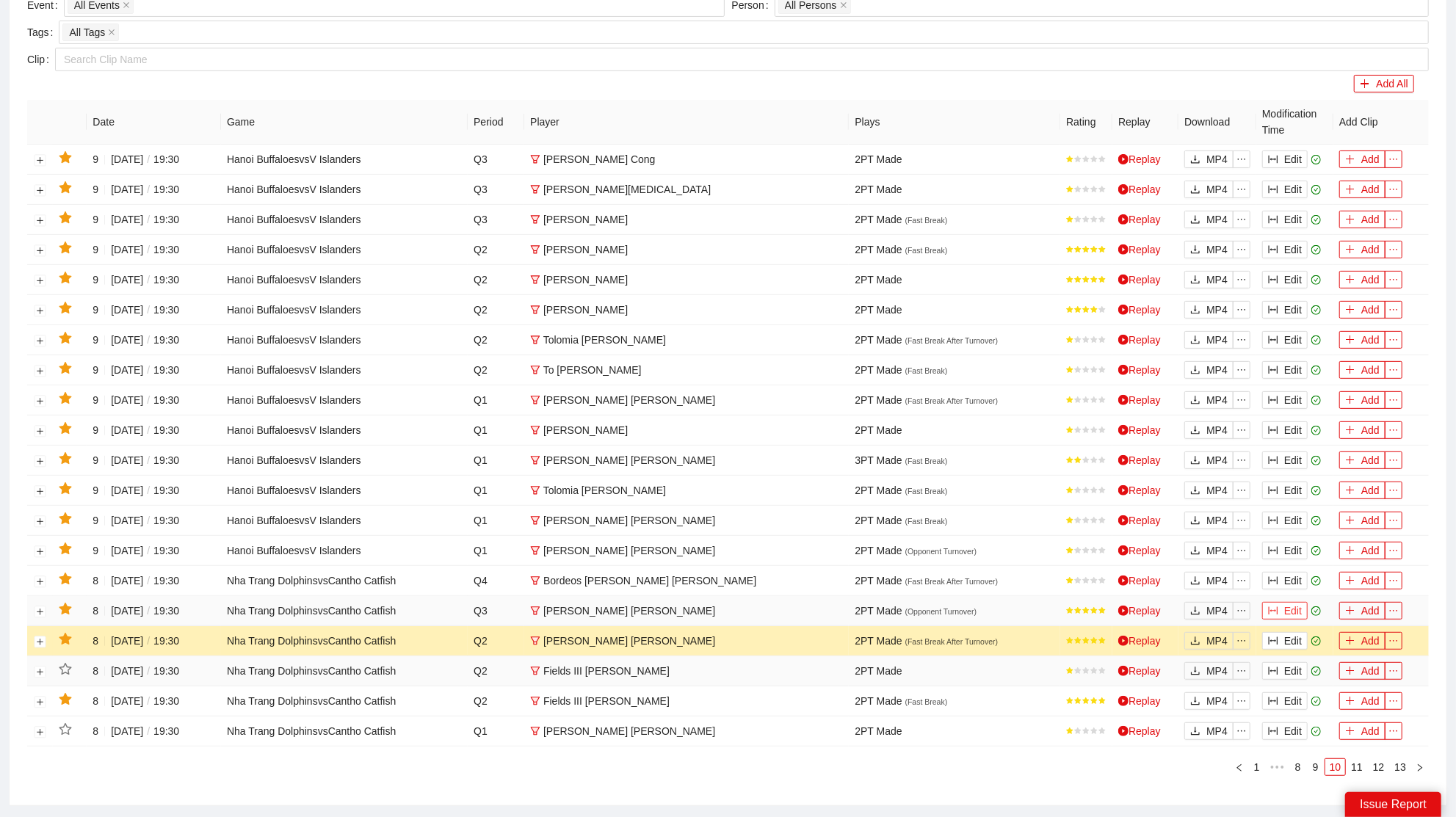
click at [1289, 602] on button "Edit" at bounding box center [1285, 611] width 46 height 17
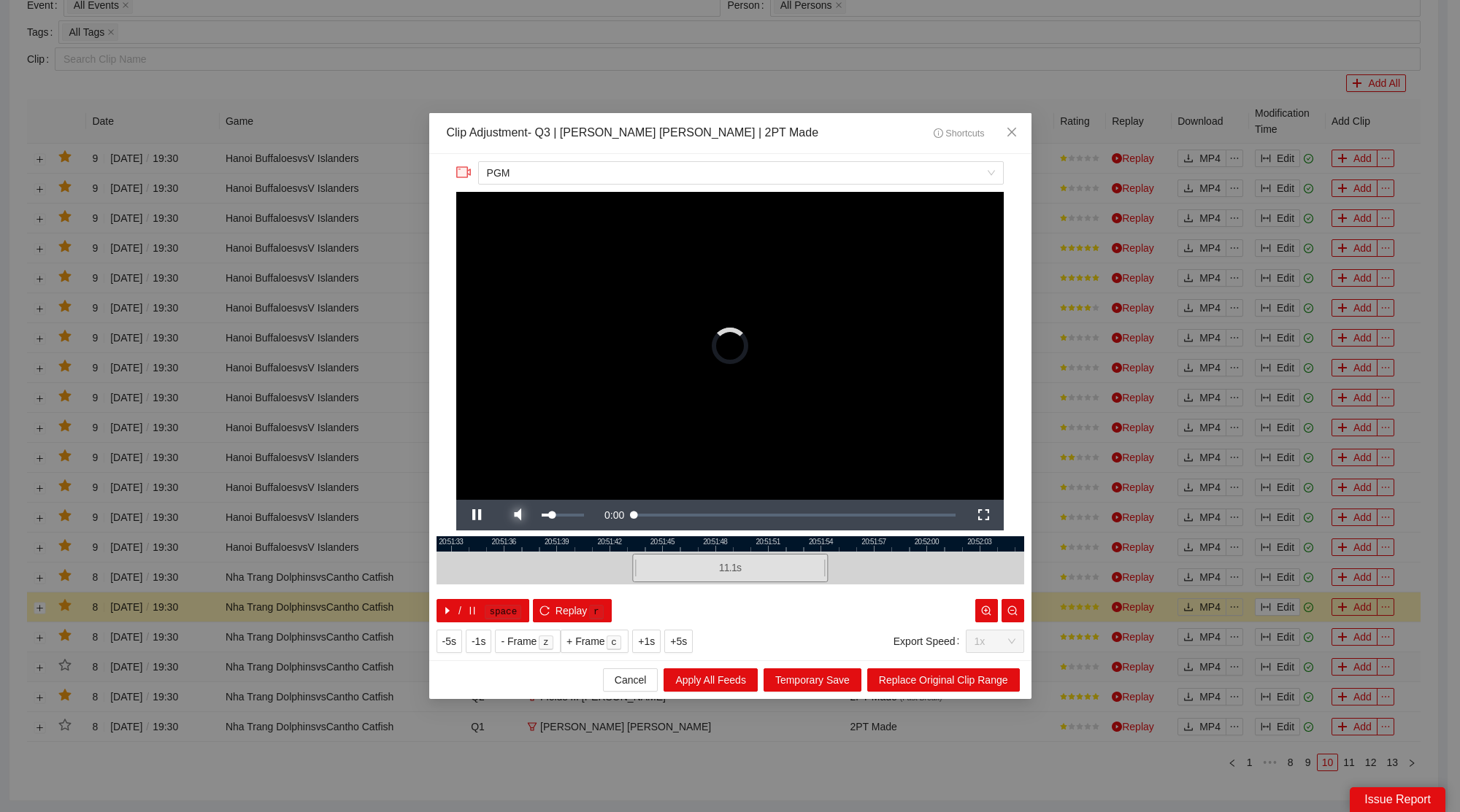
click at [519, 515] on span "Video Player" at bounding box center [517, 515] width 41 height 0
click at [662, 542] on div at bounding box center [730, 545] width 588 height 15
click at [490, 515] on span "Video Player" at bounding box center [476, 515] width 41 height 0
click at [1010, 136] on icon "close" at bounding box center [1011, 132] width 11 height 11
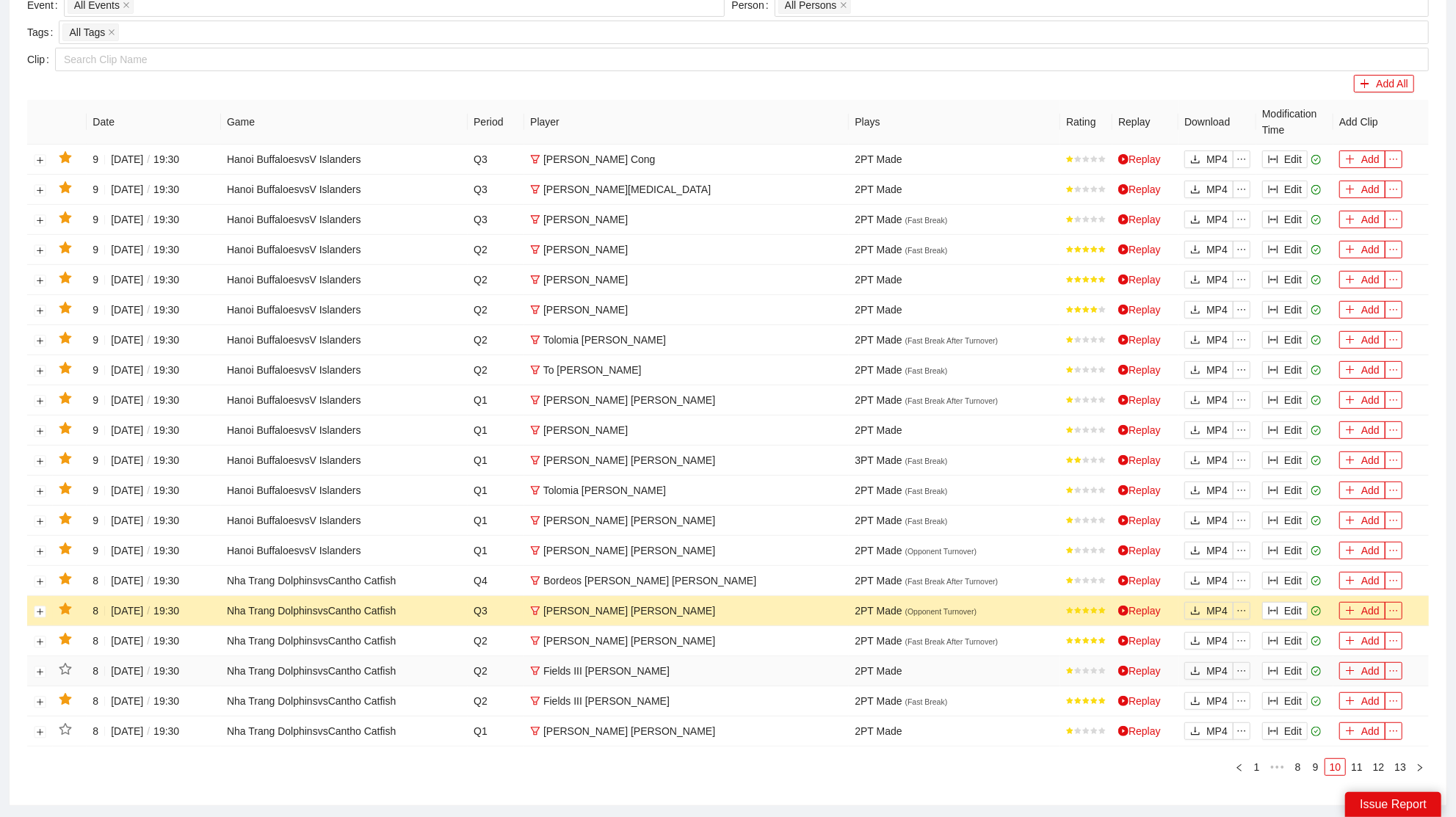
click at [71, 602] on icon "star" at bounding box center [65, 609] width 13 height 13
click at [1281, 572] on button "Edit" at bounding box center [1285, 580] width 46 height 17
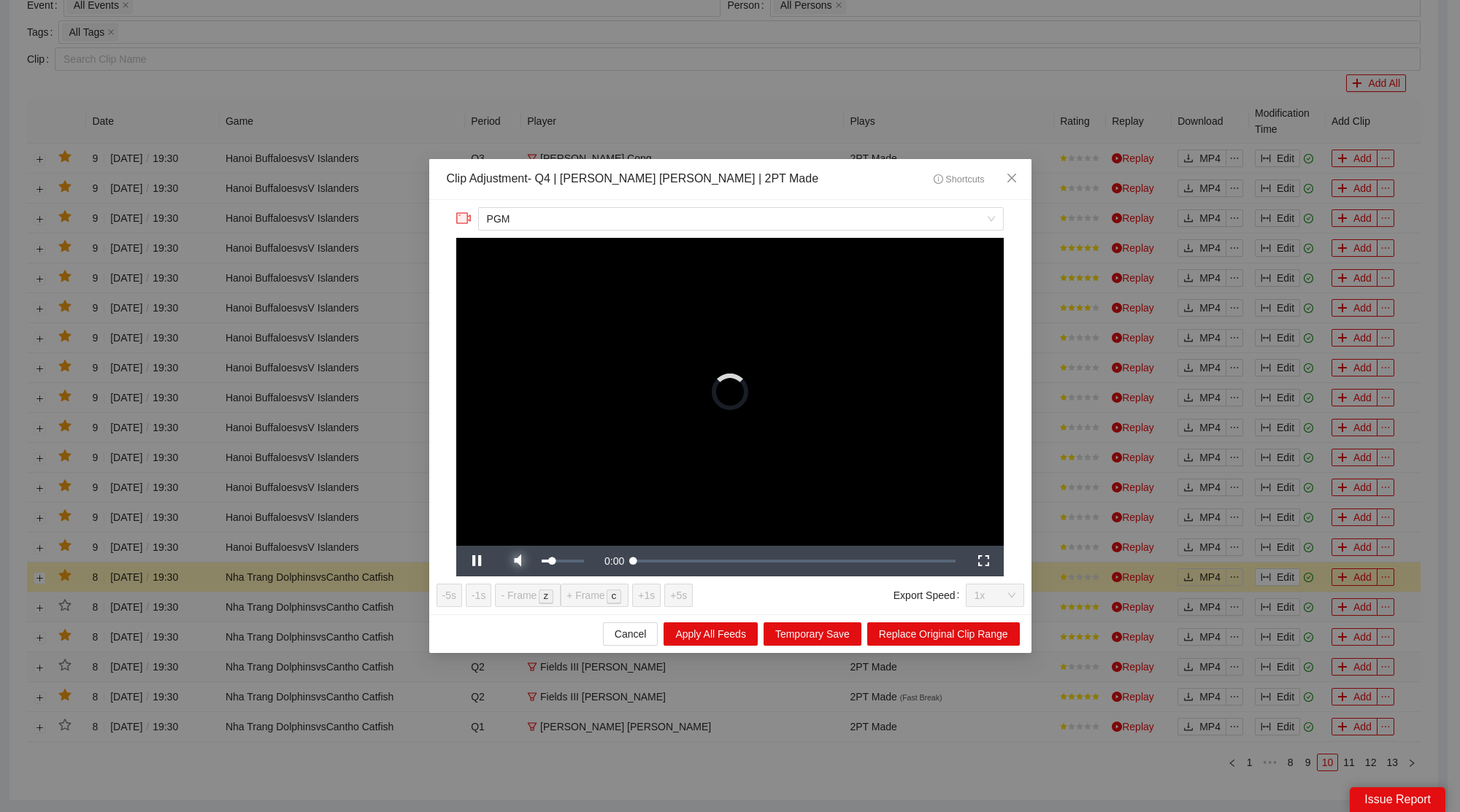
click at [515, 562] on span "Video Player" at bounding box center [517, 562] width 41 height 0
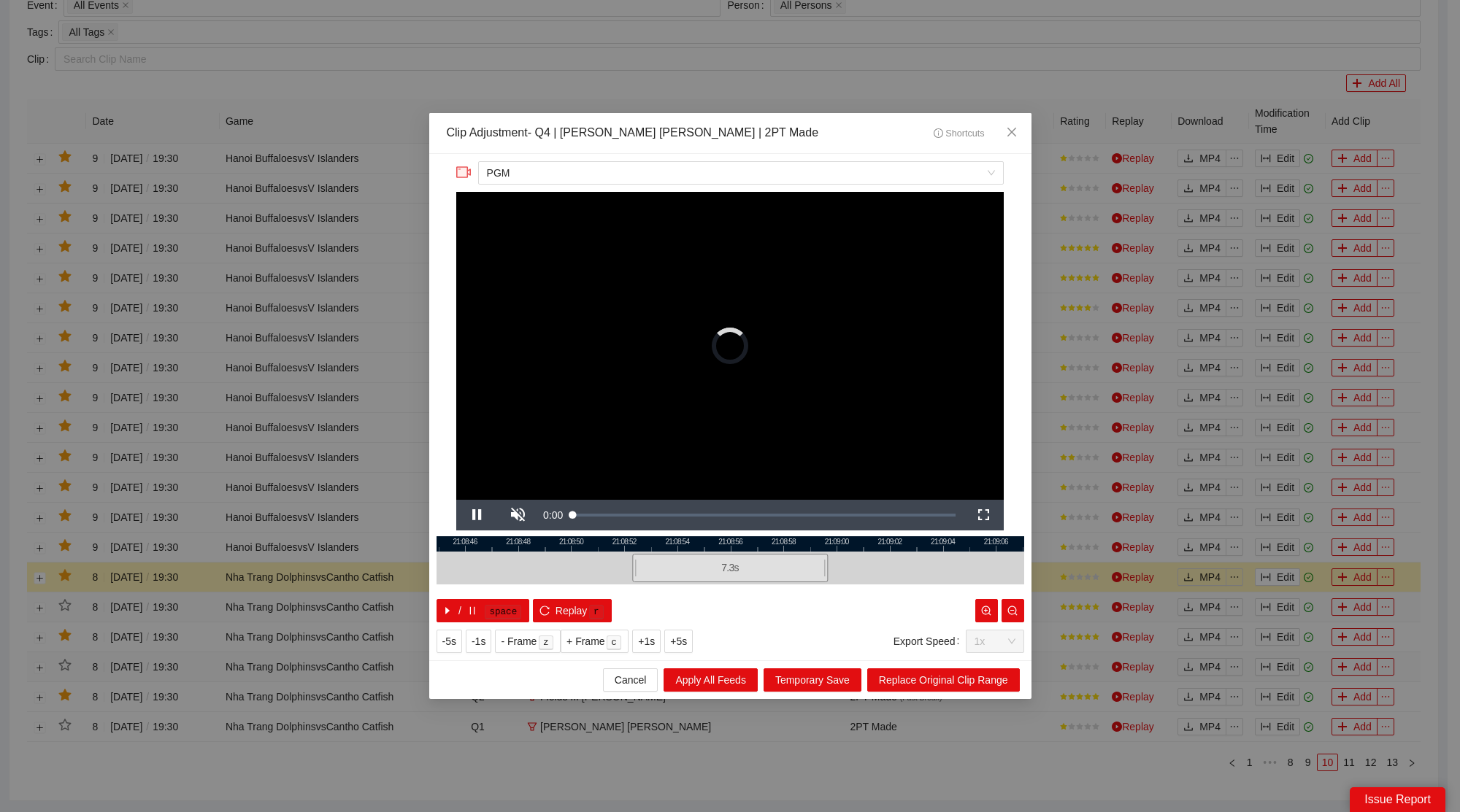
click at [641, 549] on div at bounding box center [730, 545] width 588 height 15
click at [1010, 127] on icon "close" at bounding box center [1011, 132] width 11 height 11
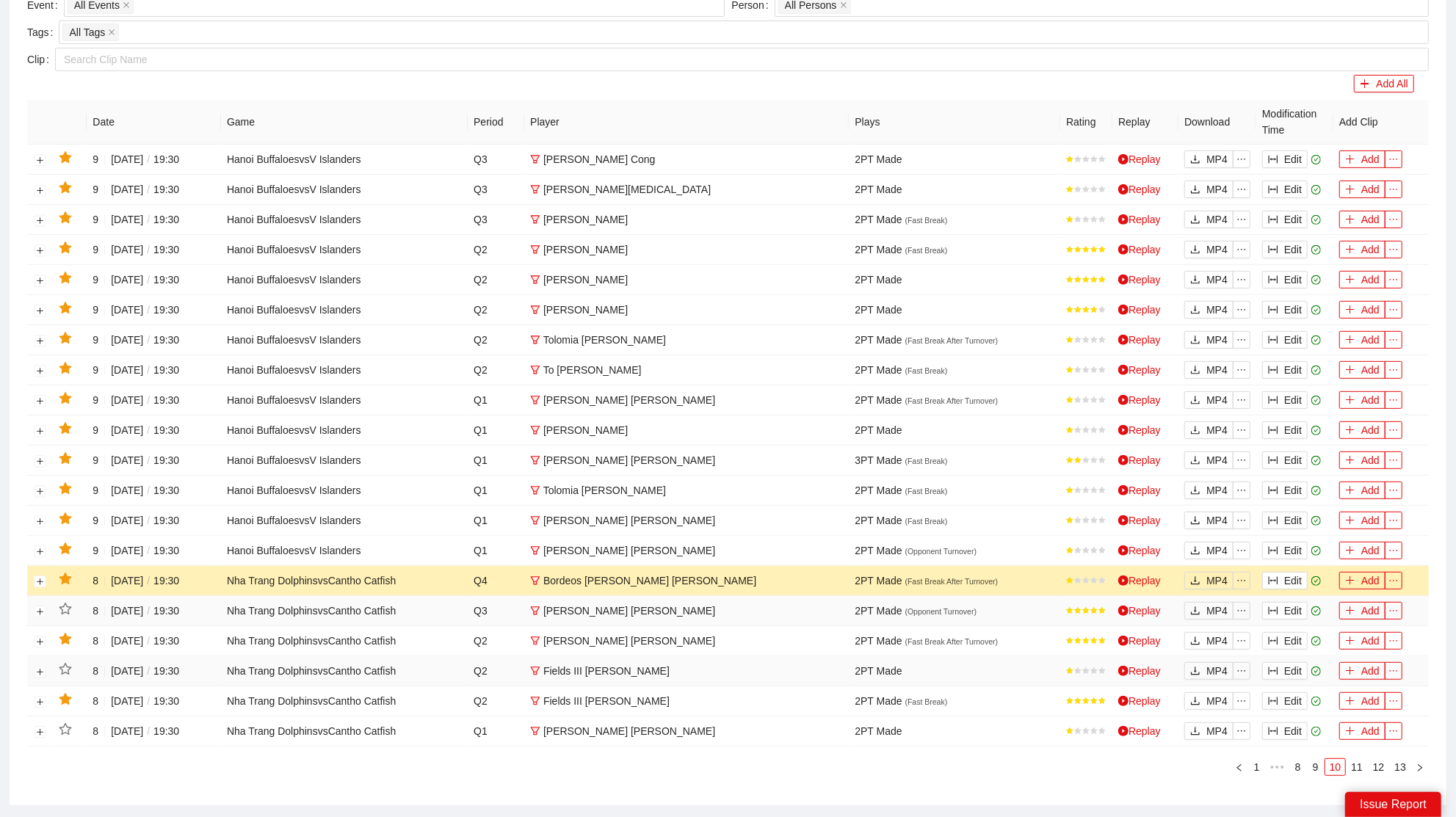
click at [62, 573] on icon "star" at bounding box center [64, 579] width 12 height 11
click at [1282, 543] on button "Edit" at bounding box center [1285, 551] width 46 height 17
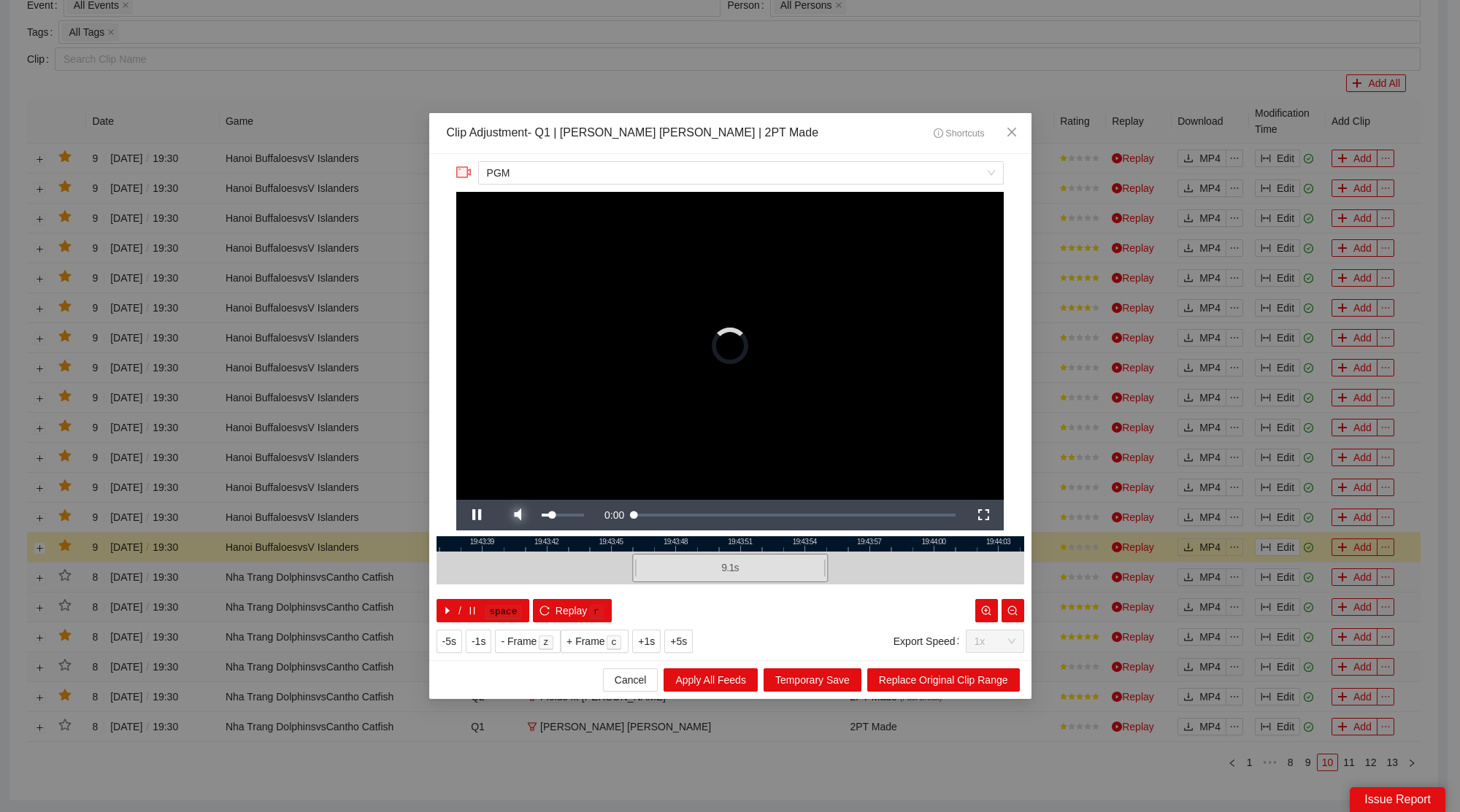
click at [523, 515] on span "Video Player" at bounding box center [517, 515] width 41 height 0
click at [1010, 128] on icon "close" at bounding box center [1011, 132] width 11 height 11
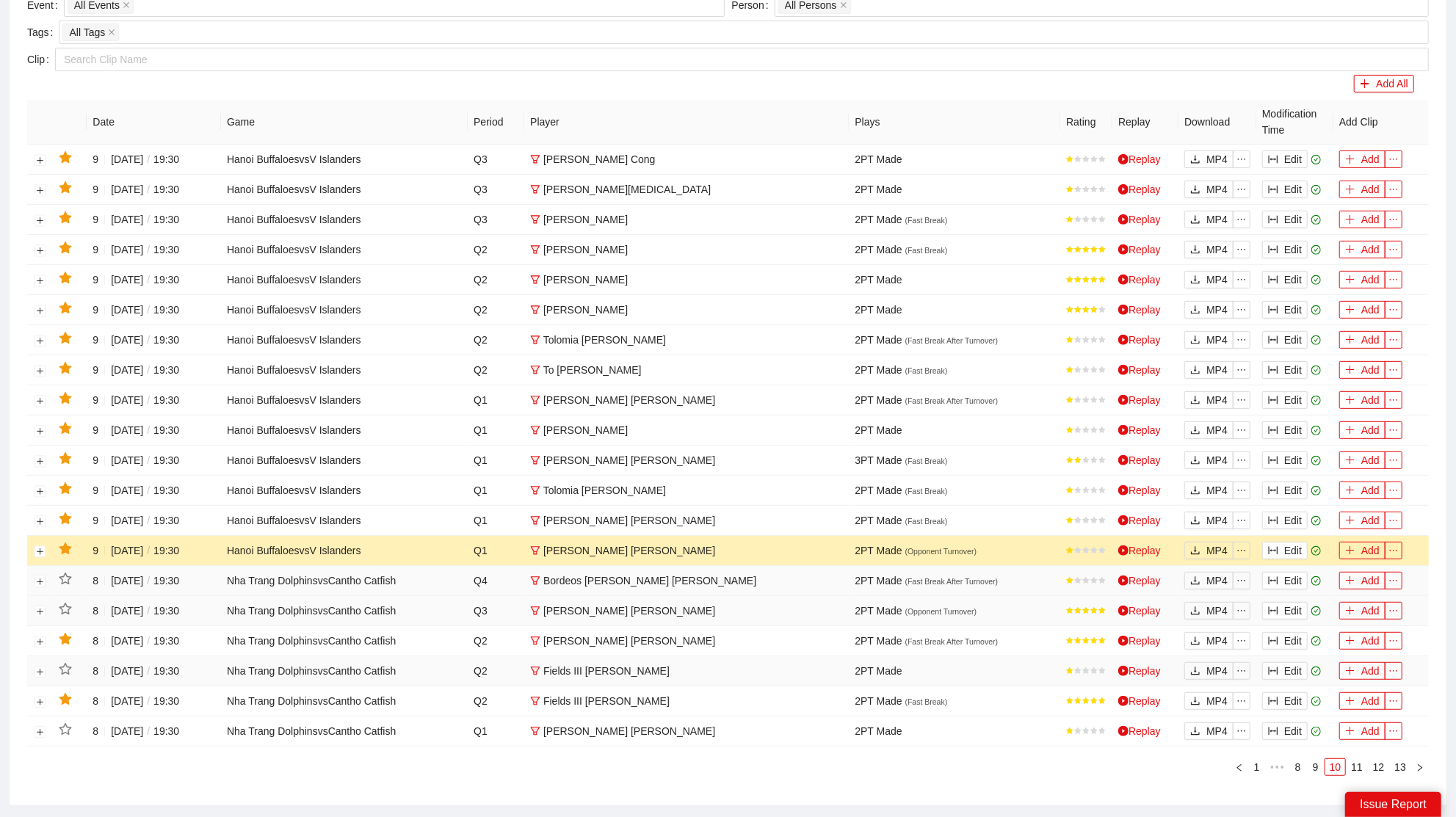
click at [69, 543] on icon "star" at bounding box center [64, 549] width 12 height 11
click at [1287, 511] on button "Edit" at bounding box center [1285, 520] width 46 height 17
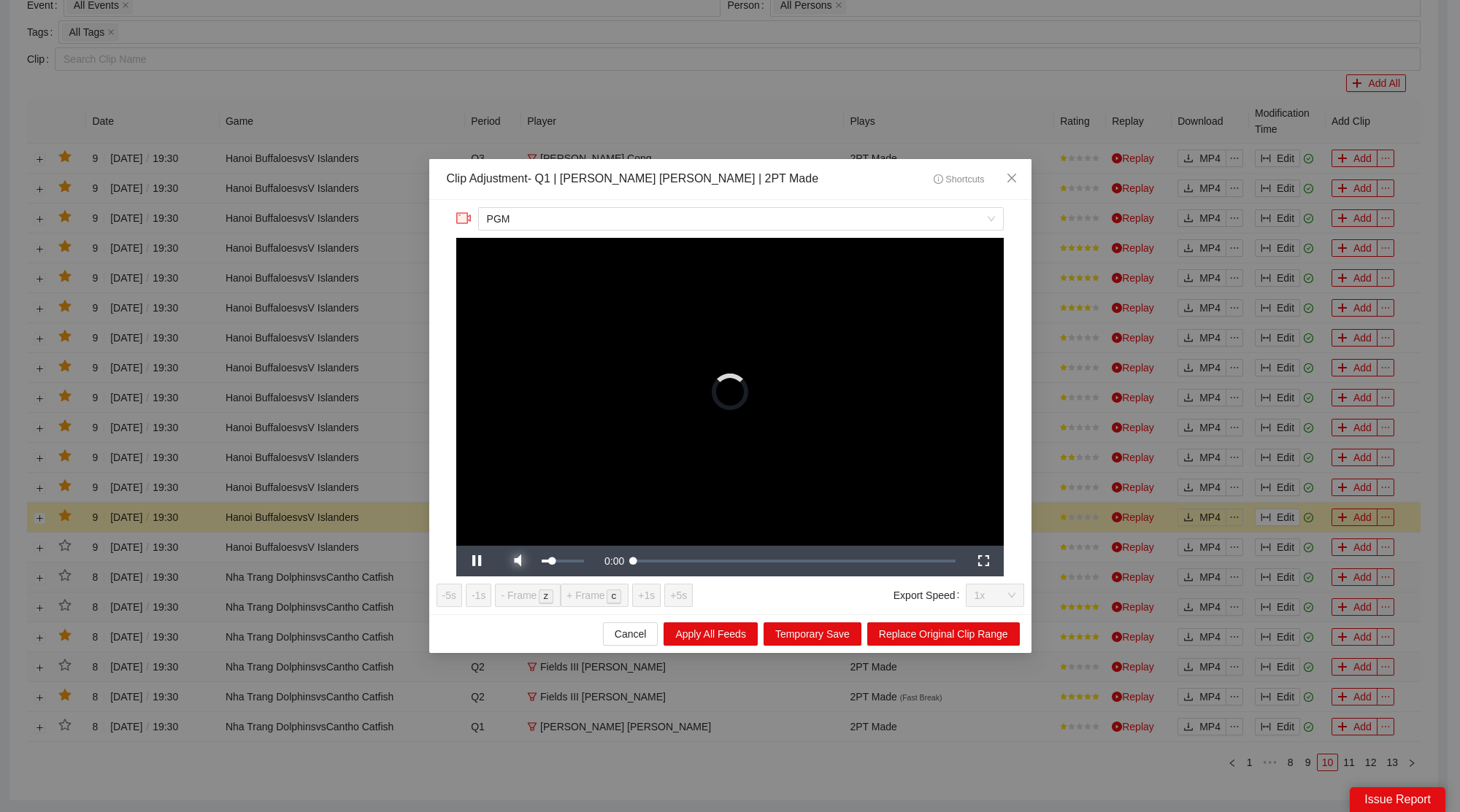
click at [524, 562] on span "Video Player" at bounding box center [517, 562] width 41 height 0
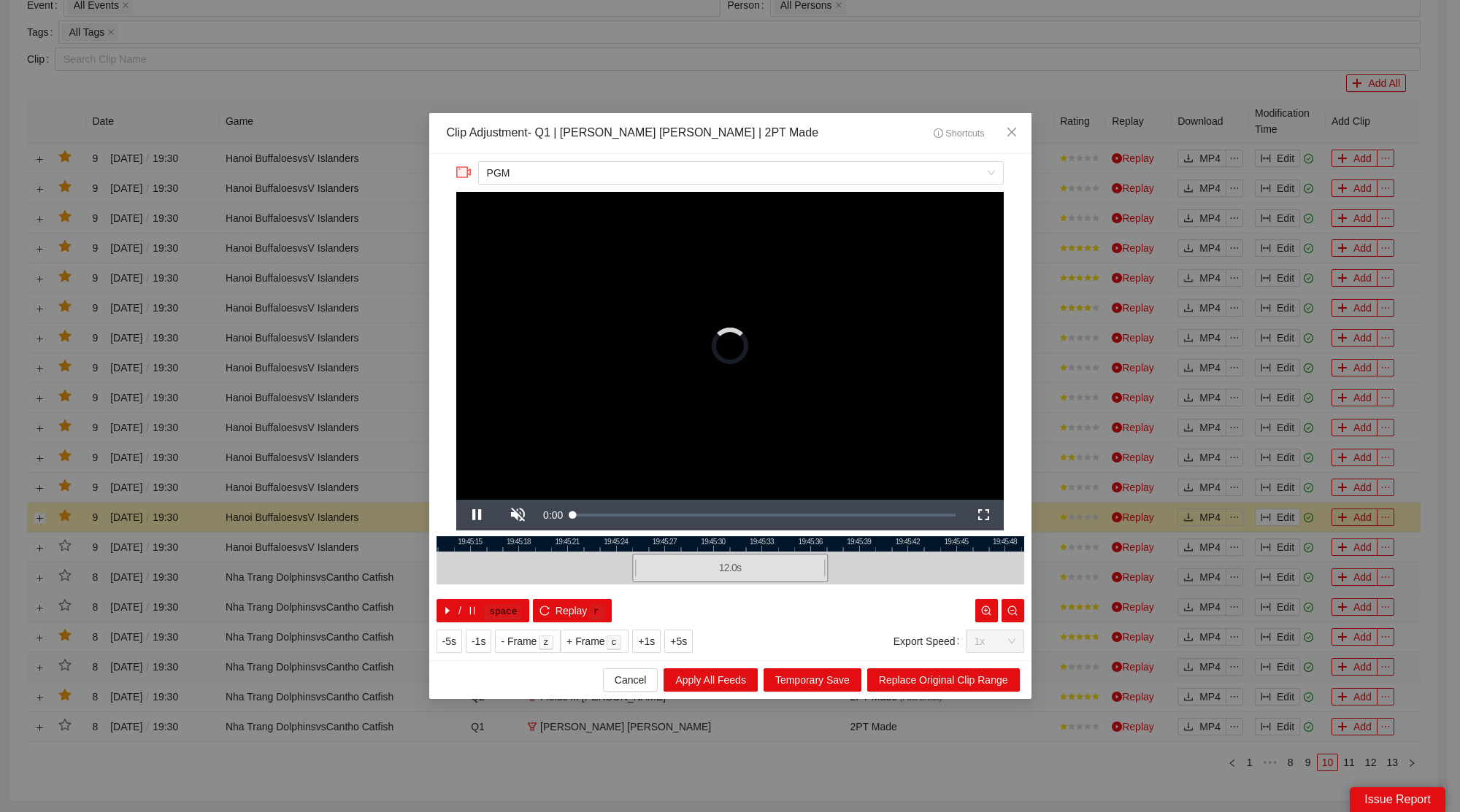
click at [635, 545] on div at bounding box center [730, 545] width 588 height 15
click at [479, 515] on span "Video Player" at bounding box center [476, 515] width 41 height 0
click at [1012, 135] on icon "close" at bounding box center [1010, 131] width 9 height 9
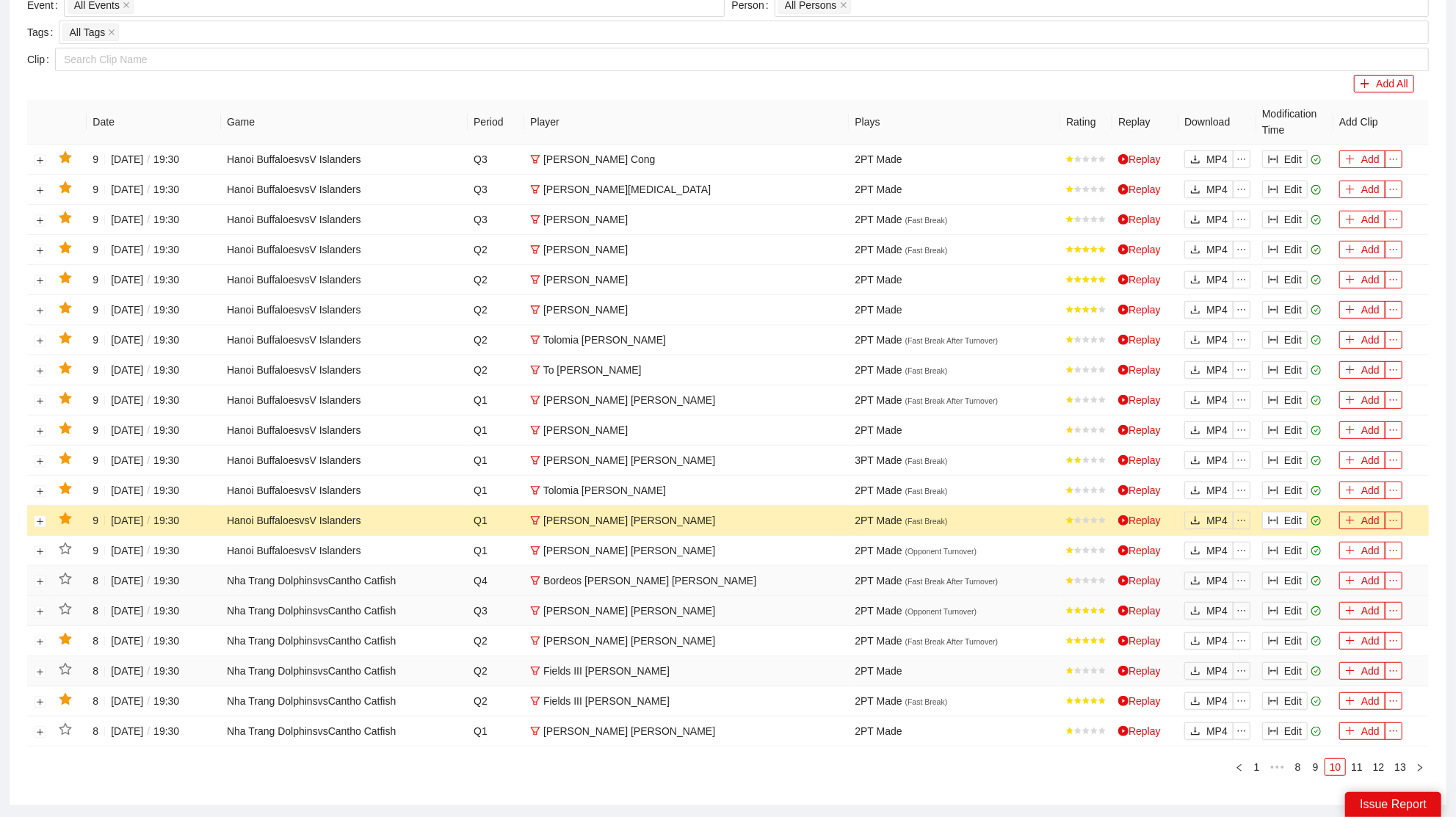
click at [65, 512] on icon "star" at bounding box center [64, 518] width 12 height 11
click at [1289, 482] on button "Edit" at bounding box center [1285, 490] width 46 height 17
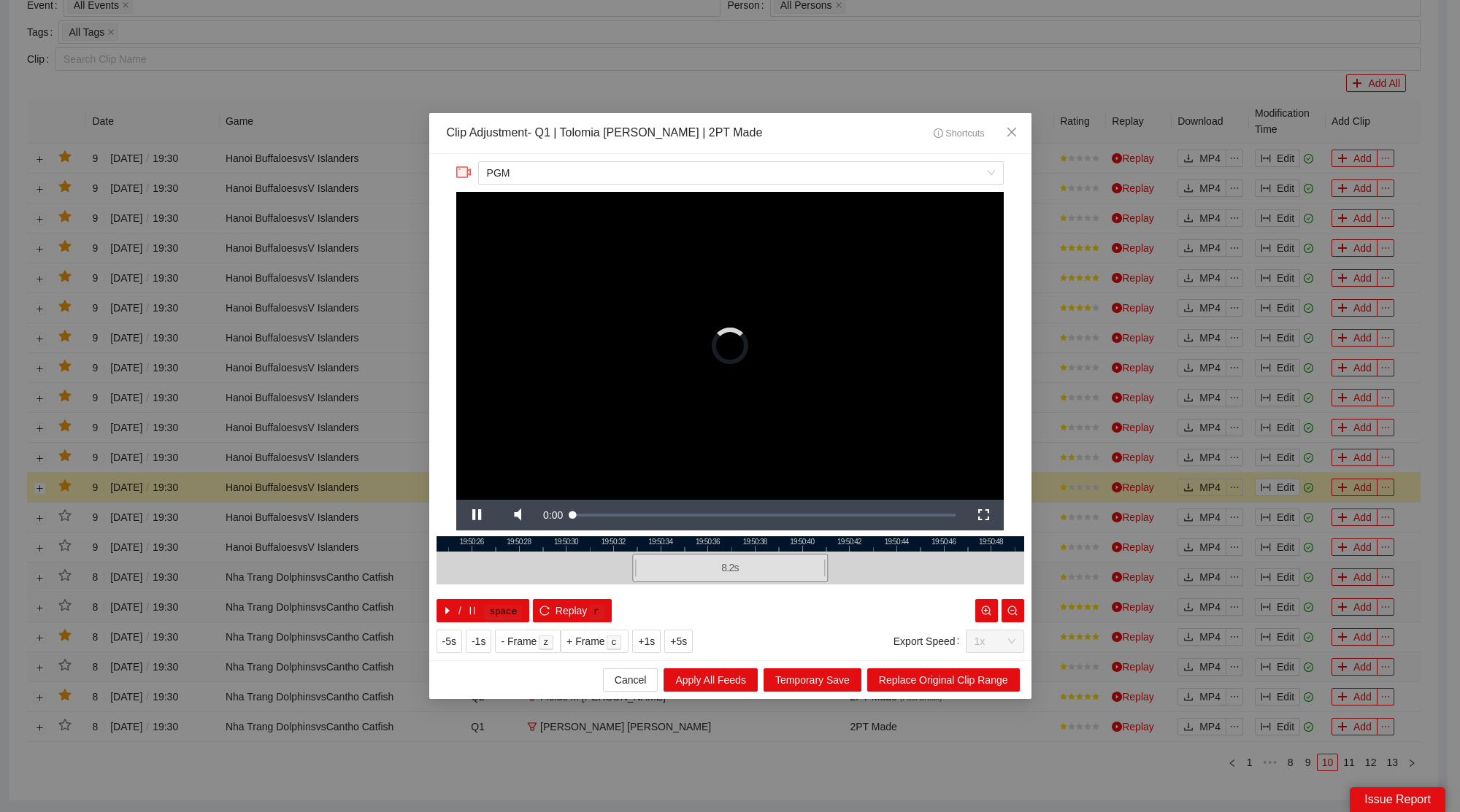
click at [633, 537] on div at bounding box center [730, 545] width 588 height 15
click at [654, 543] on div at bounding box center [730, 545] width 588 height 15
click at [481, 515] on span "Video Player" at bounding box center [476, 515] width 41 height 0
click at [480, 515] on span "Video Player" at bounding box center [476, 515] width 41 height 0
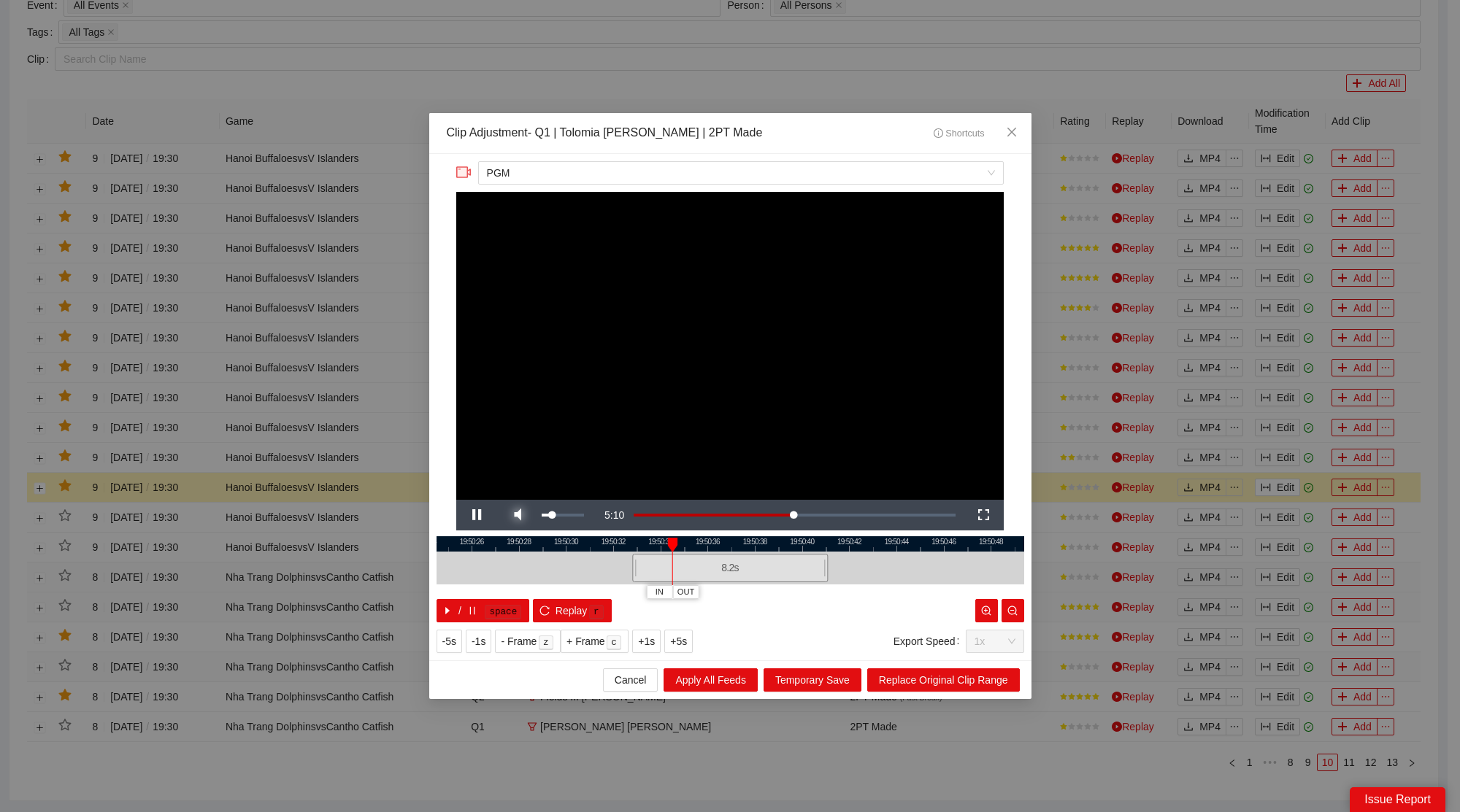
click at [527, 515] on span "Video Player" at bounding box center [517, 515] width 41 height 0
click at [1015, 120] on span "Close" at bounding box center [1011, 132] width 39 height 39
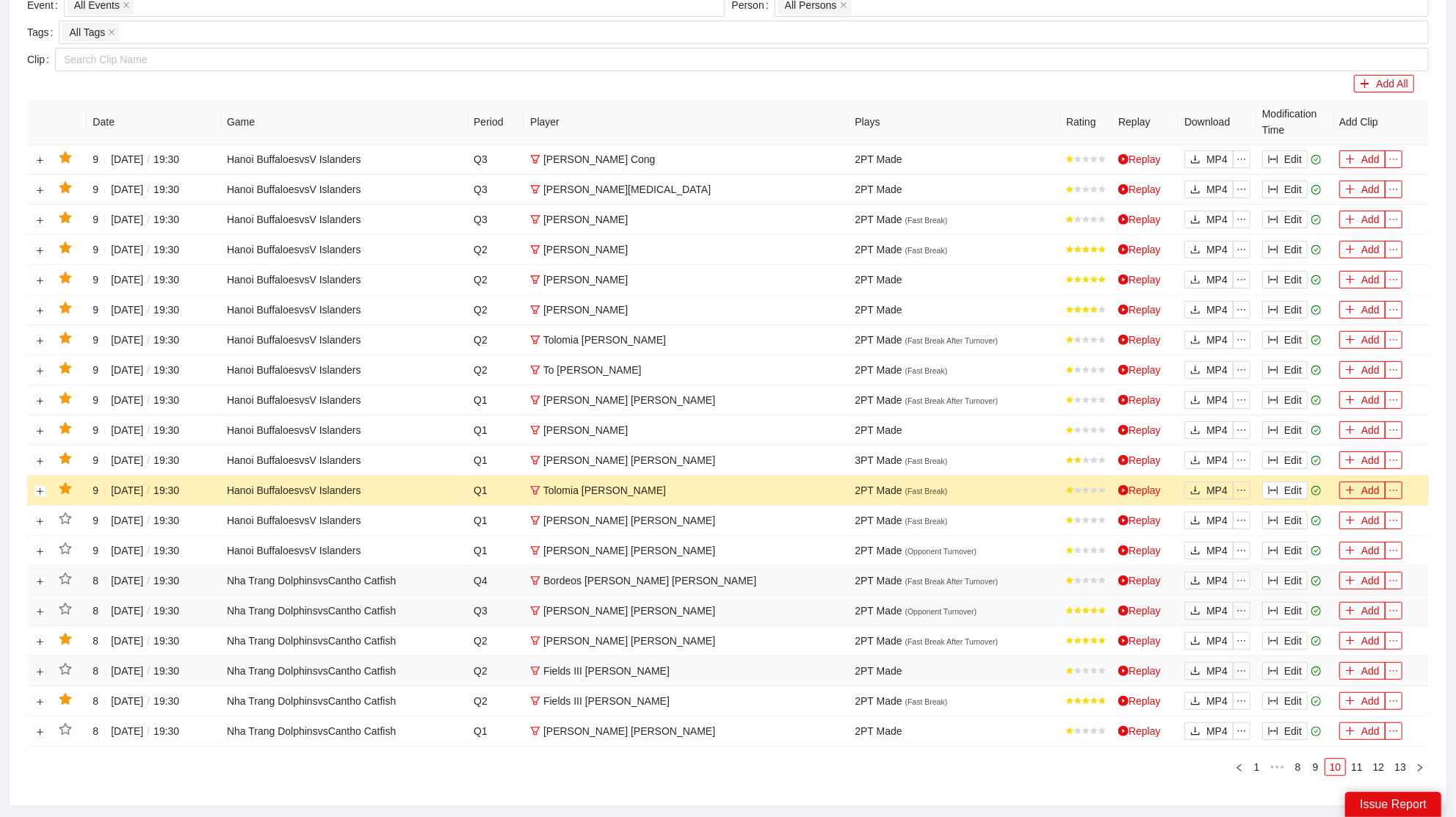
click at [68, 483] on icon "star" at bounding box center [64, 488] width 12 height 11
click at [1280, 452] on button "Edit" at bounding box center [1285, 461] width 46 height 17
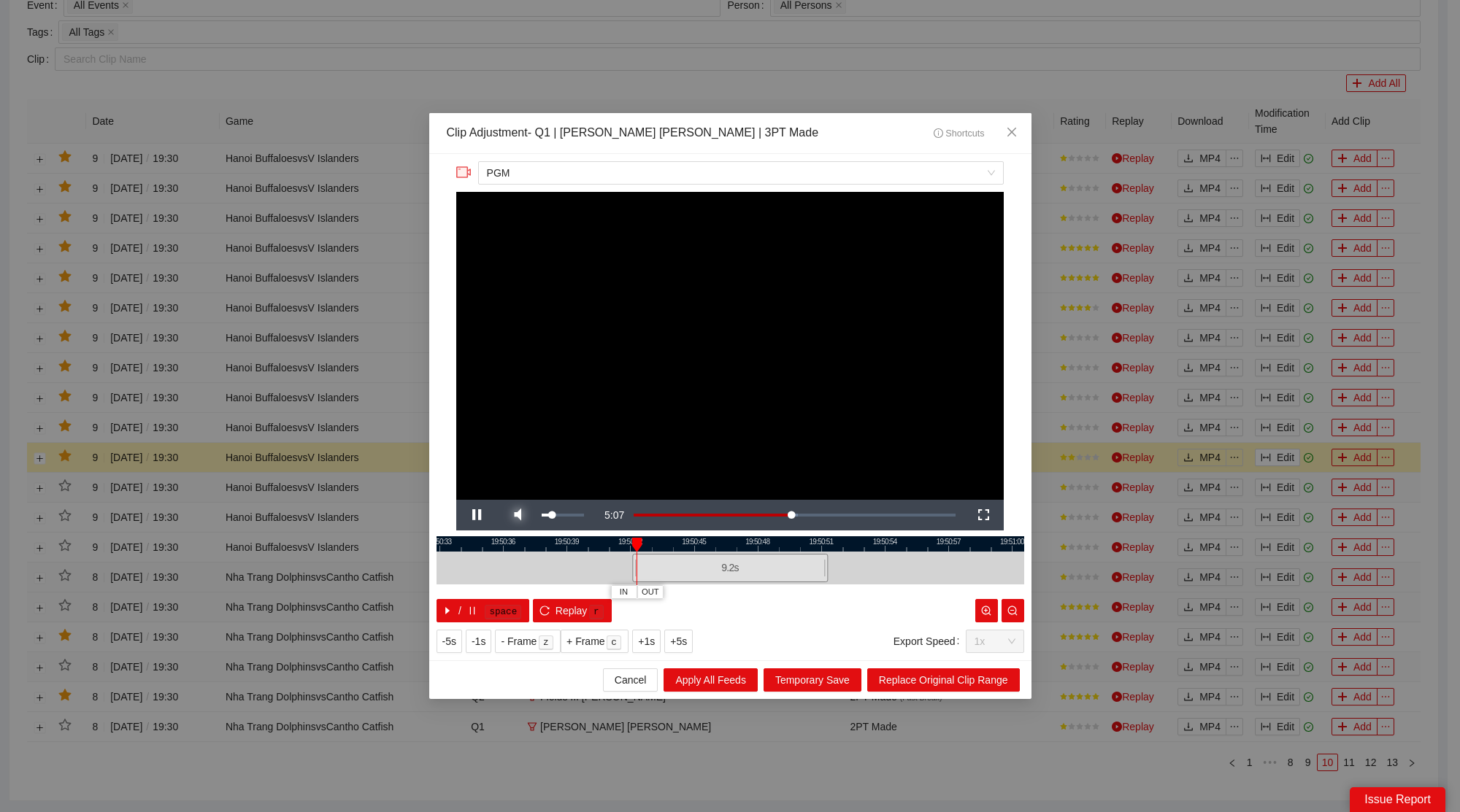
click at [516, 515] on span "Video Player" at bounding box center [517, 515] width 41 height 0
click at [1015, 130] on icon "close" at bounding box center [1011, 132] width 11 height 11
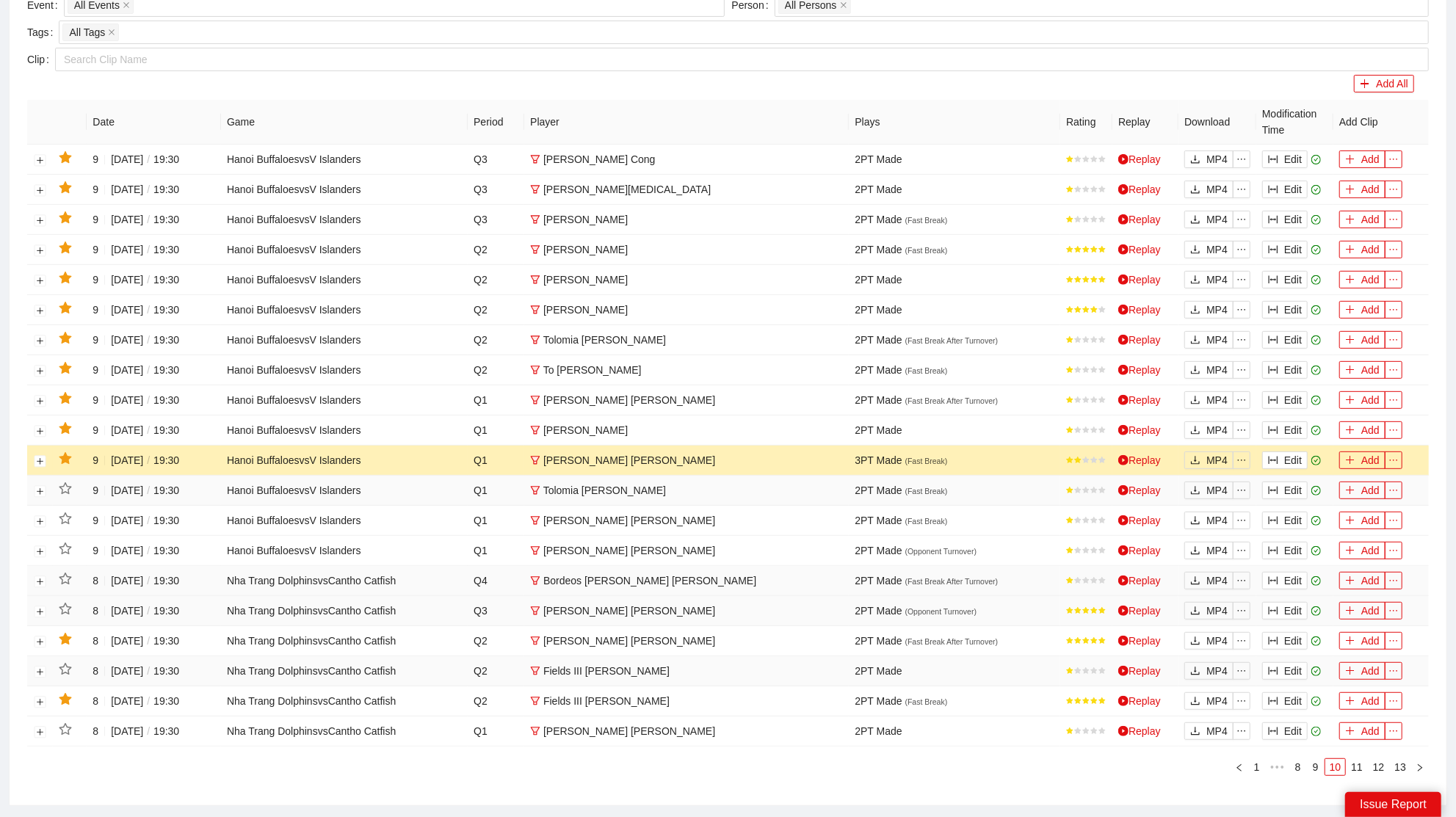
click at [62, 453] on icon "star" at bounding box center [64, 458] width 12 height 11
click at [1308, 428] on button "Edit" at bounding box center [1285, 430] width 46 height 17
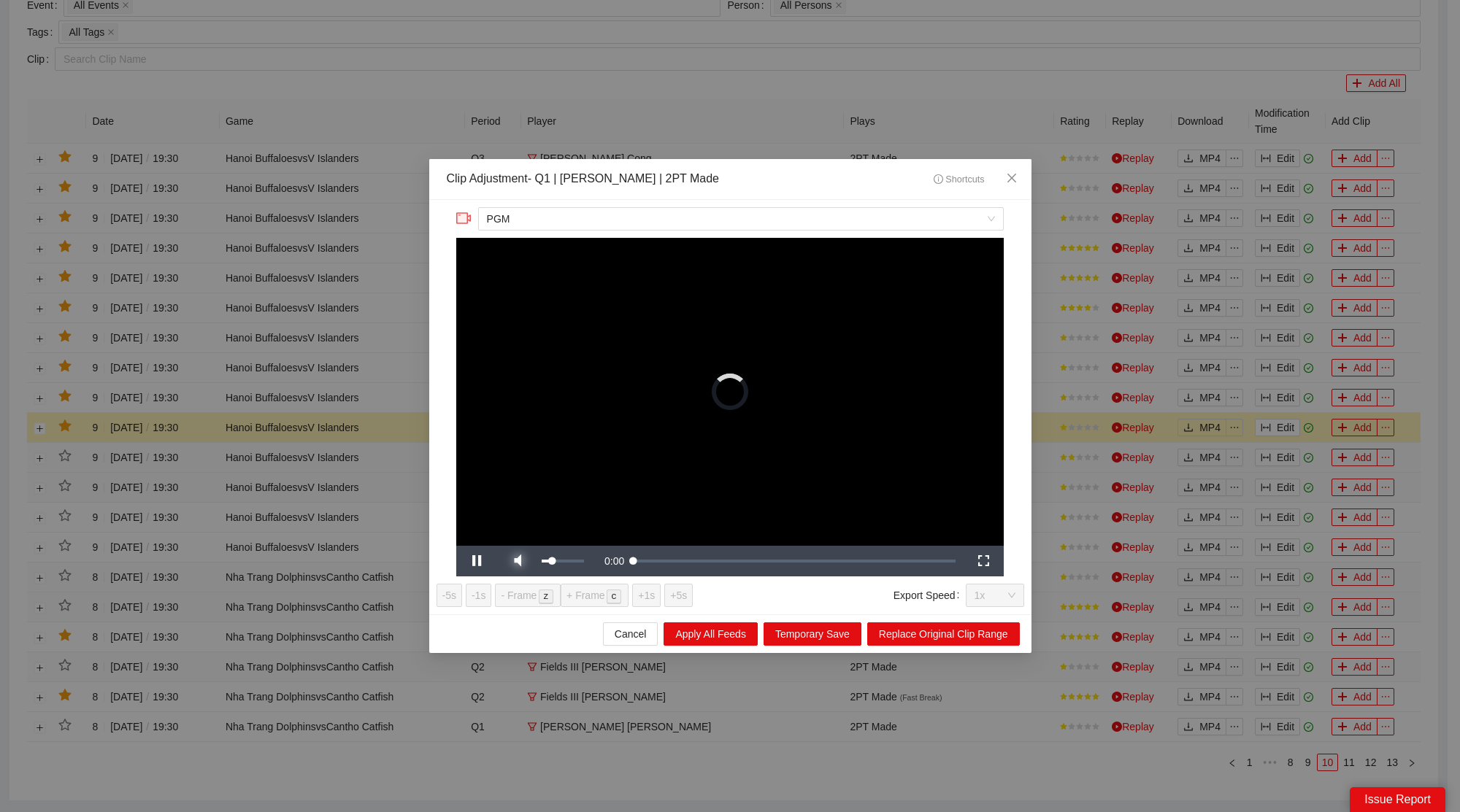
drag, startPoint x: 511, startPoint y: 553, endPoint x: 522, endPoint y: 553, distance: 11.0
click at [511, 562] on span "Video Player" at bounding box center [517, 562] width 41 height 0
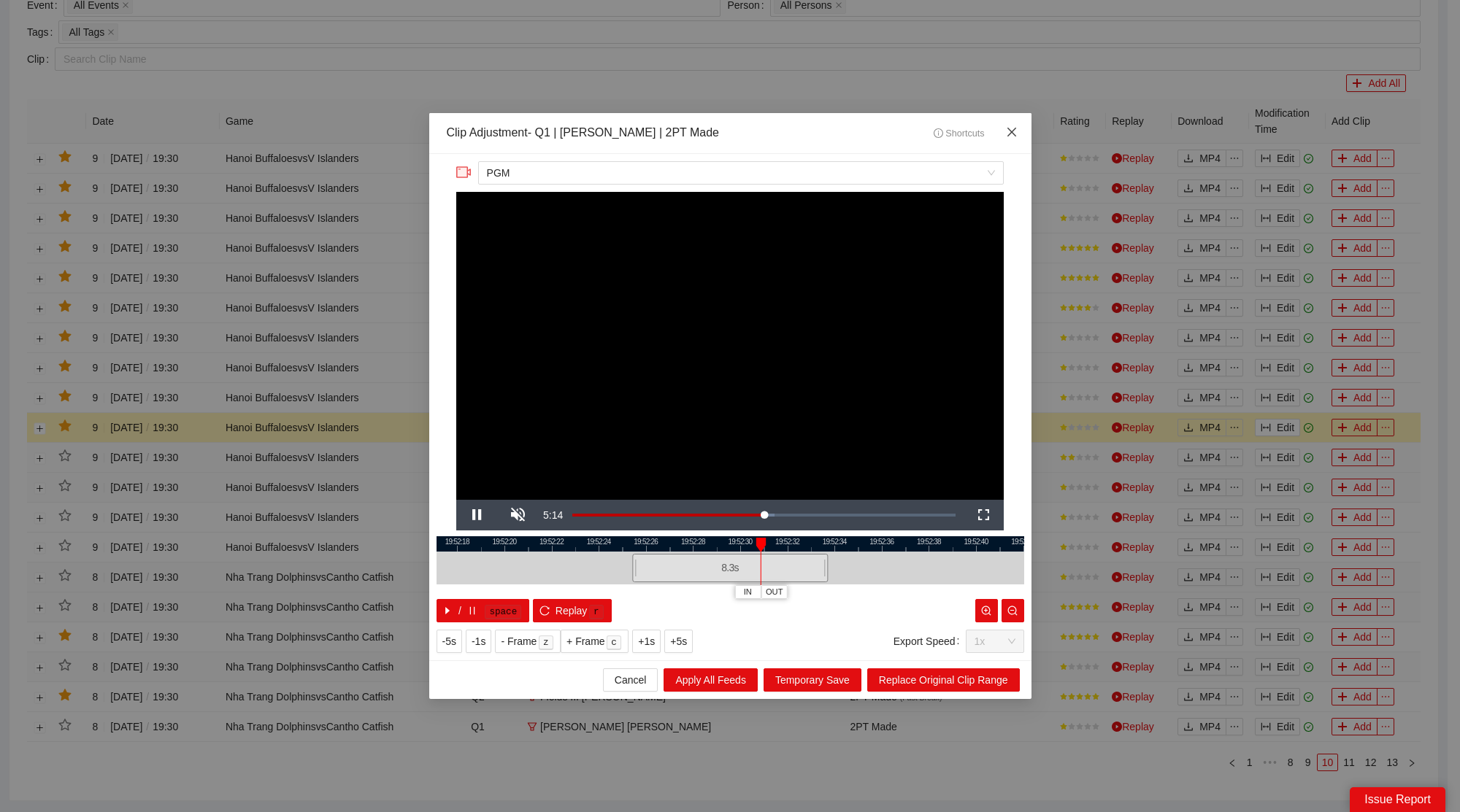
click at [1008, 141] on span "Close" at bounding box center [1011, 132] width 39 height 39
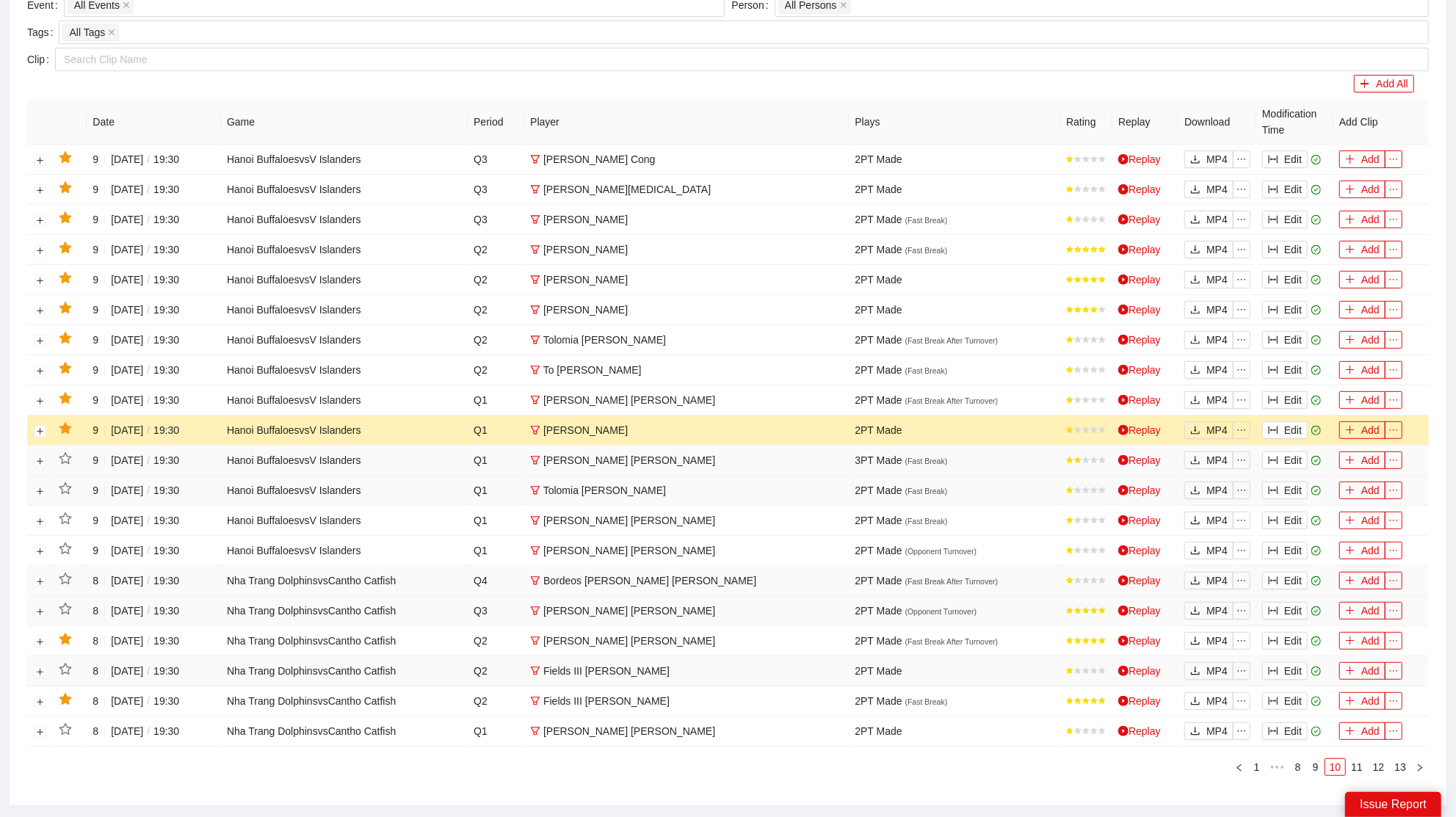
click at [67, 422] on icon "star" at bounding box center [65, 429] width 13 height 13
click at [1289, 392] on button "Edit" at bounding box center [1285, 400] width 46 height 17
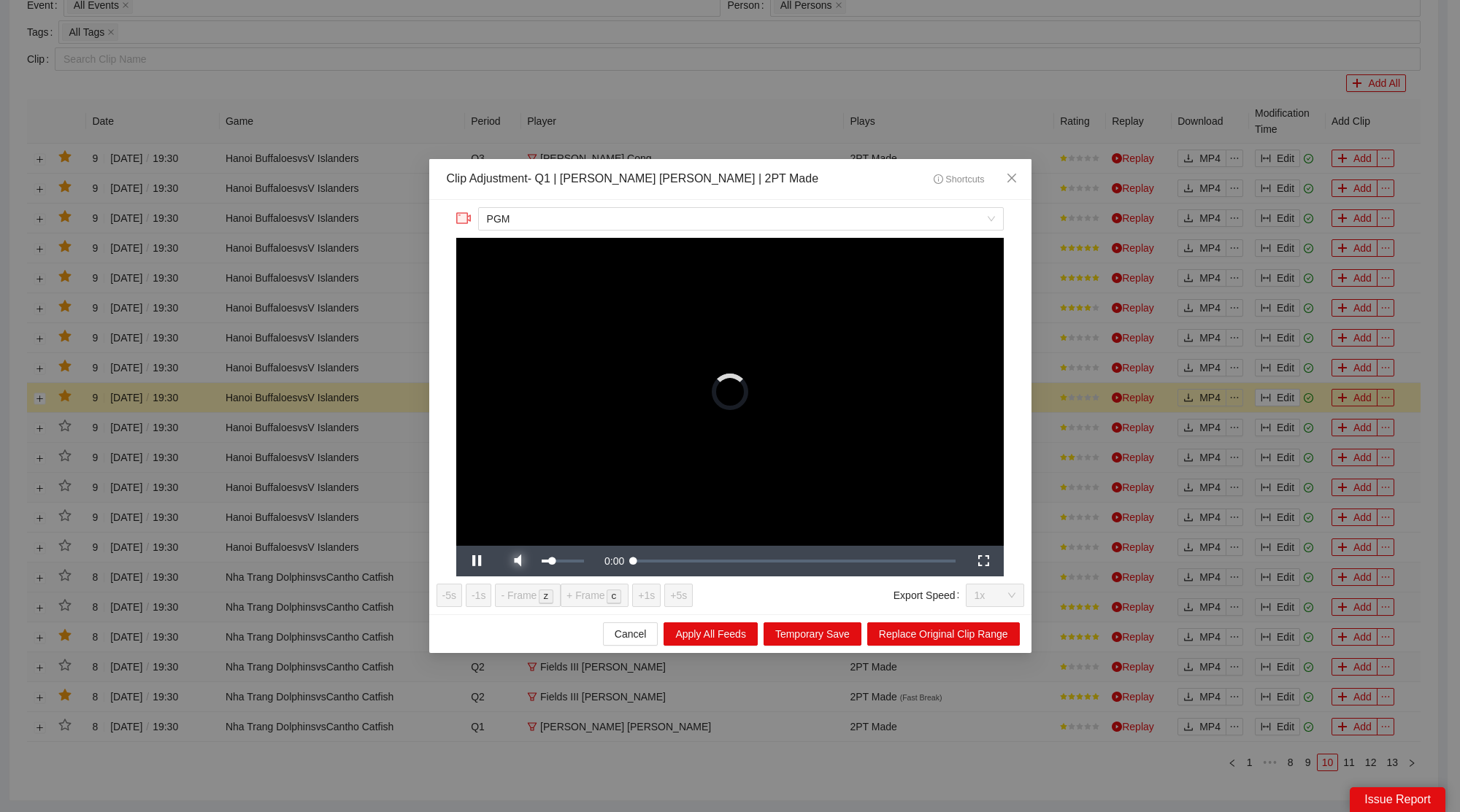
click at [511, 562] on span "Video Player" at bounding box center [517, 562] width 41 height 0
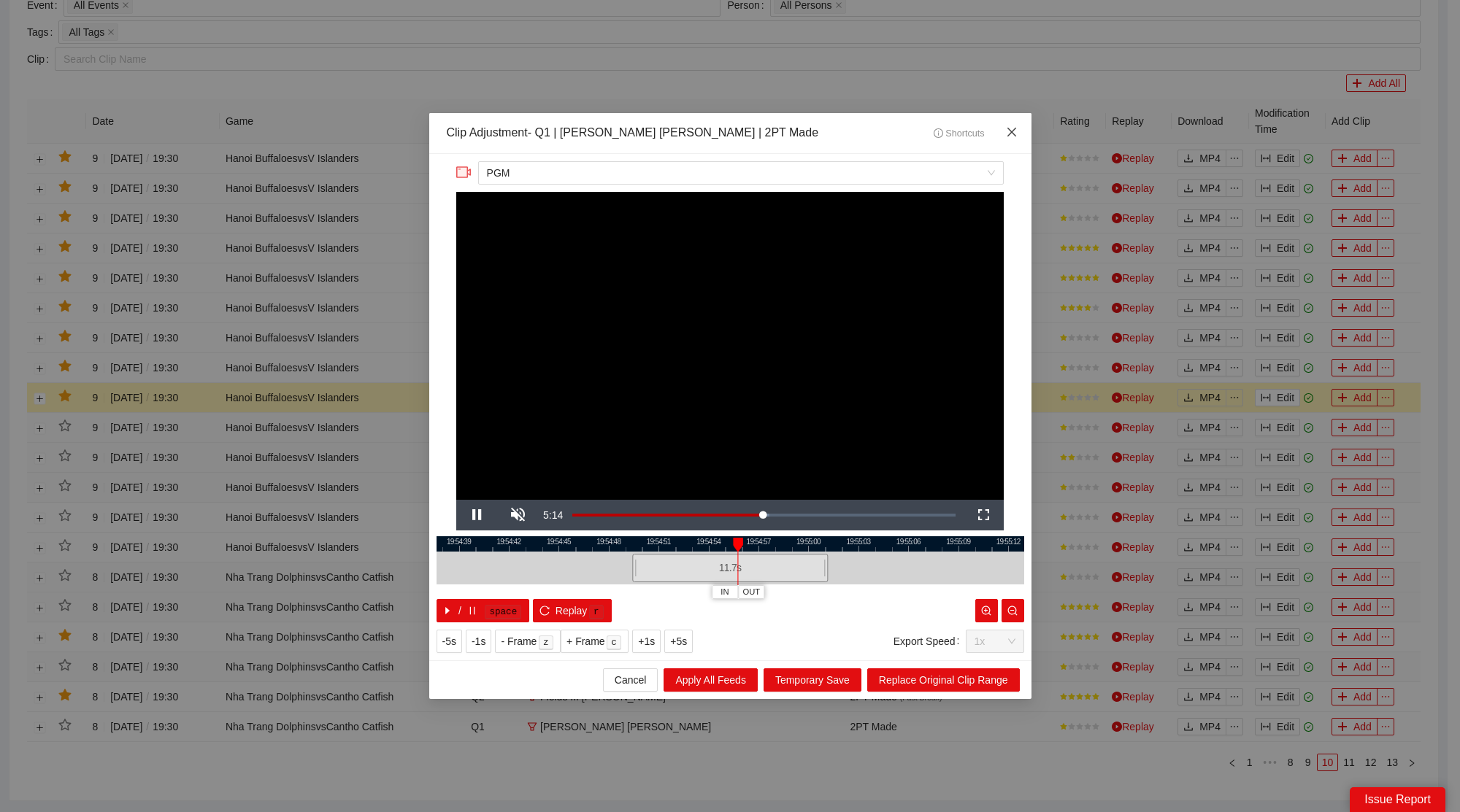
click at [1017, 132] on icon "close" at bounding box center [1011, 132] width 11 height 11
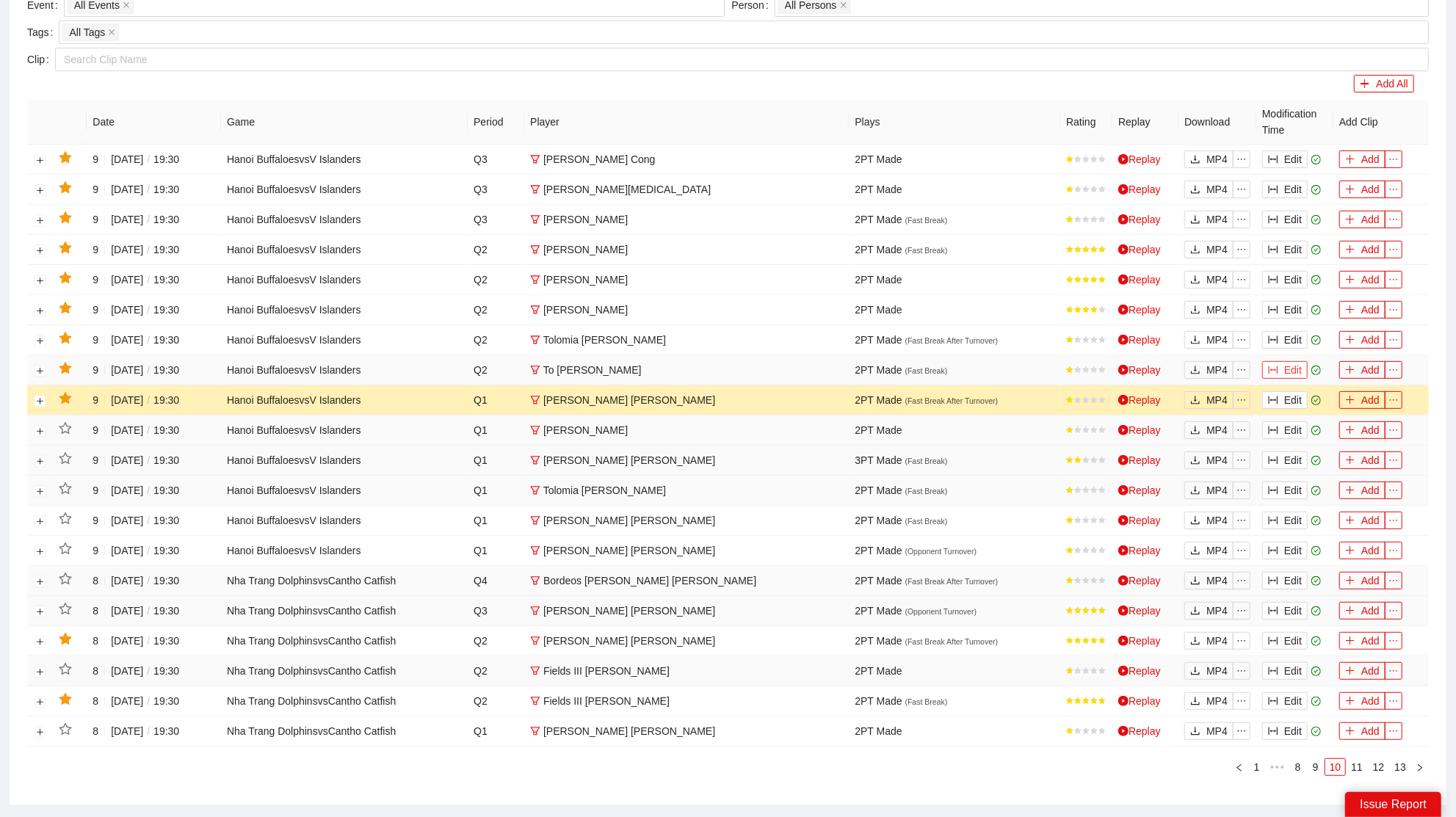
click at [1285, 370] on button "Edit" at bounding box center [1285, 370] width 46 height 17
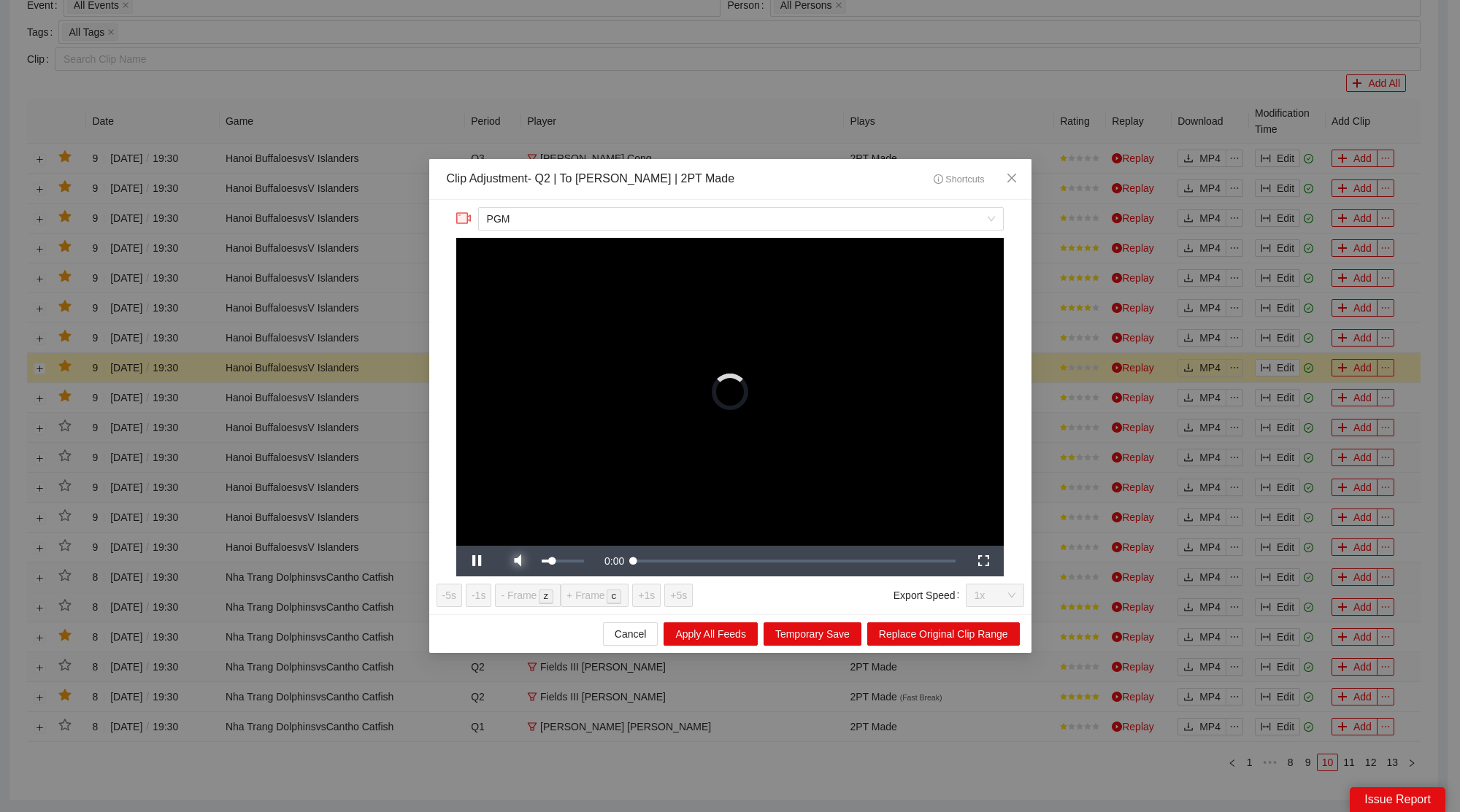
click at [529, 562] on span "Video Player" at bounding box center [517, 562] width 41 height 0
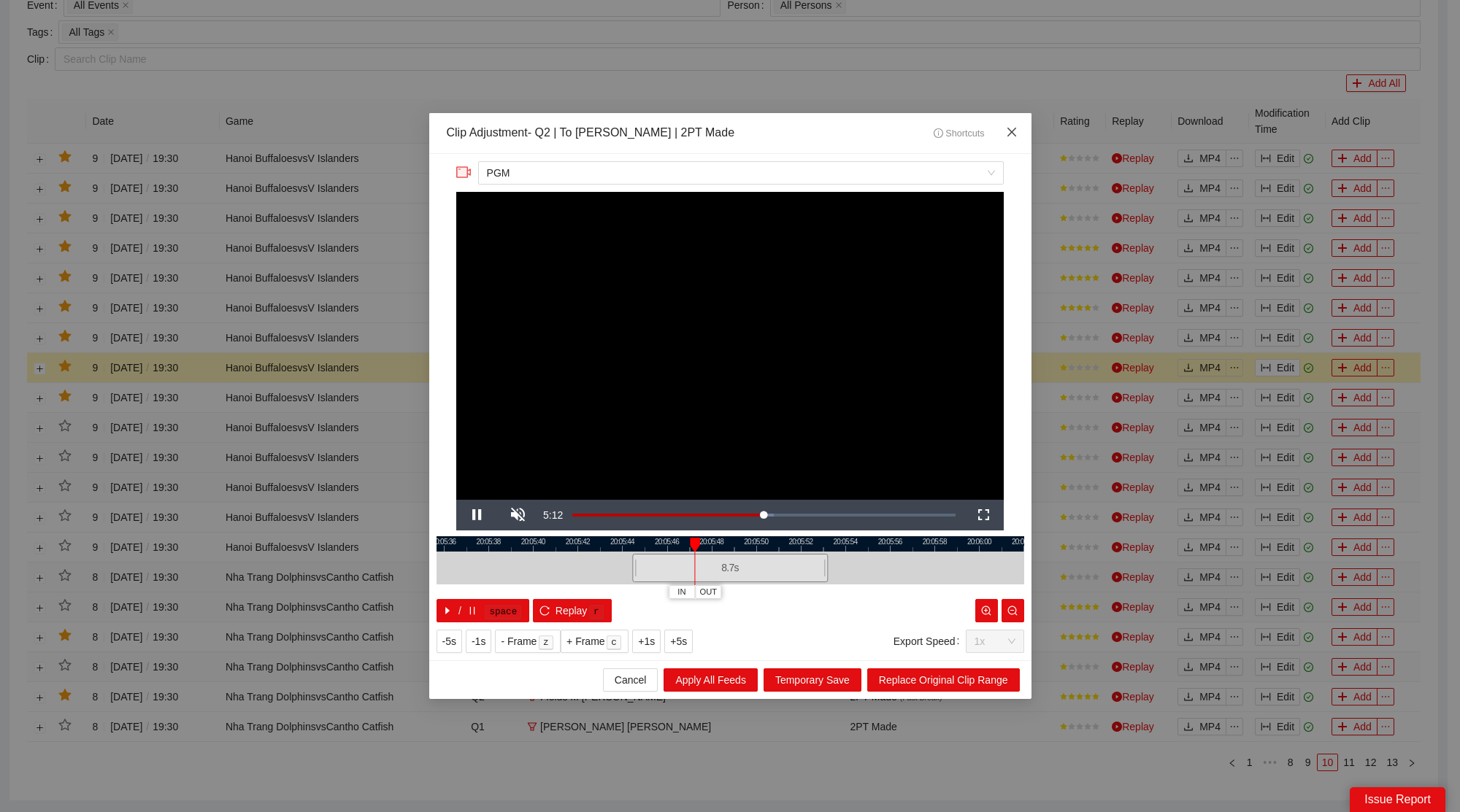
click at [1003, 133] on span "Close" at bounding box center [1011, 132] width 39 height 39
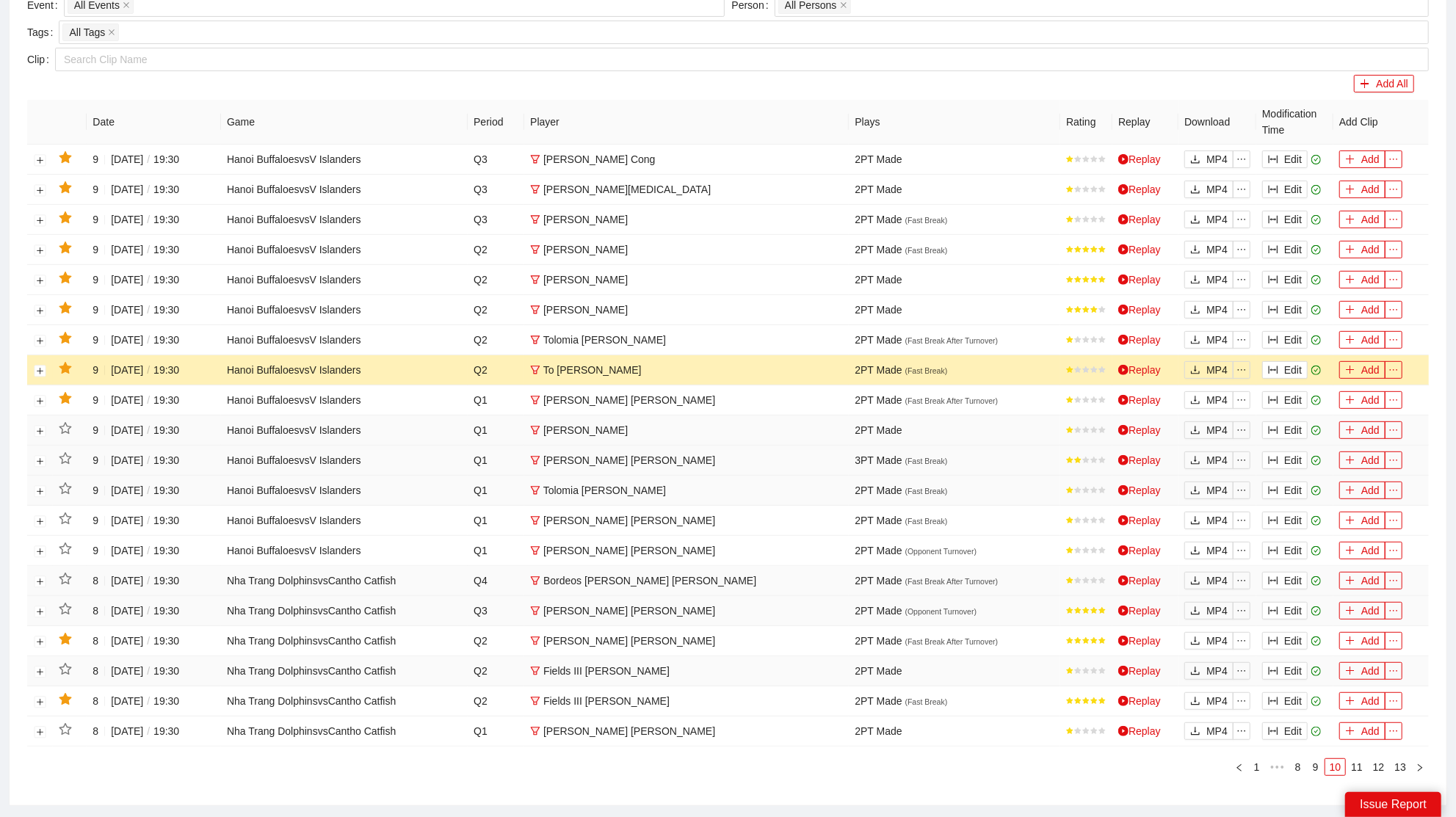
click at [69, 364] on icon "star" at bounding box center [65, 369] width 13 height 13
click at [1285, 335] on button "Edit" at bounding box center [1285, 340] width 46 height 17
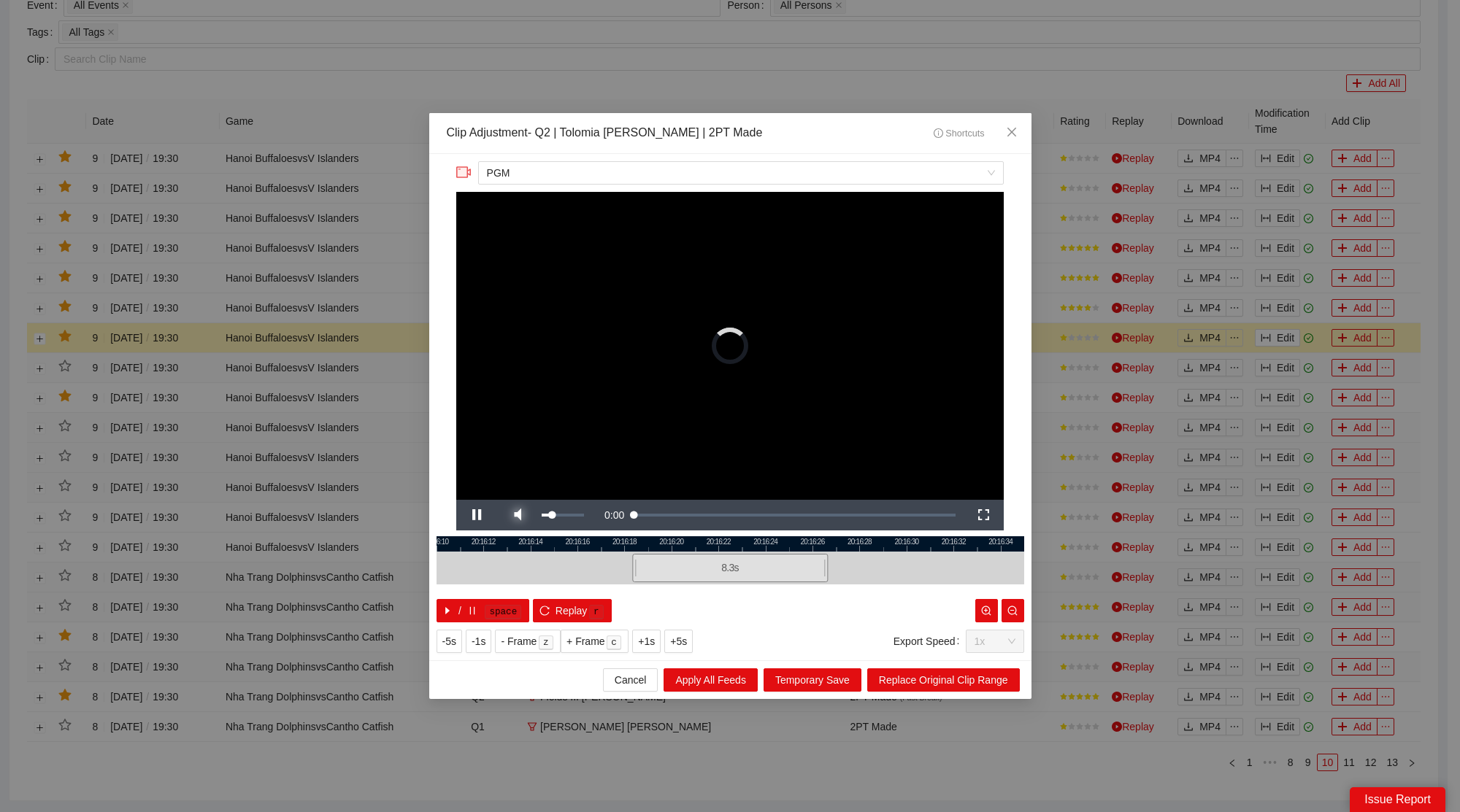
click at [524, 515] on span "Video Player" at bounding box center [517, 515] width 41 height 0
drag, startPoint x: 1016, startPoint y: 128, endPoint x: 1085, endPoint y: 183, distance: 88.2
click at [1016, 128] on icon "close" at bounding box center [1011, 132] width 11 height 11
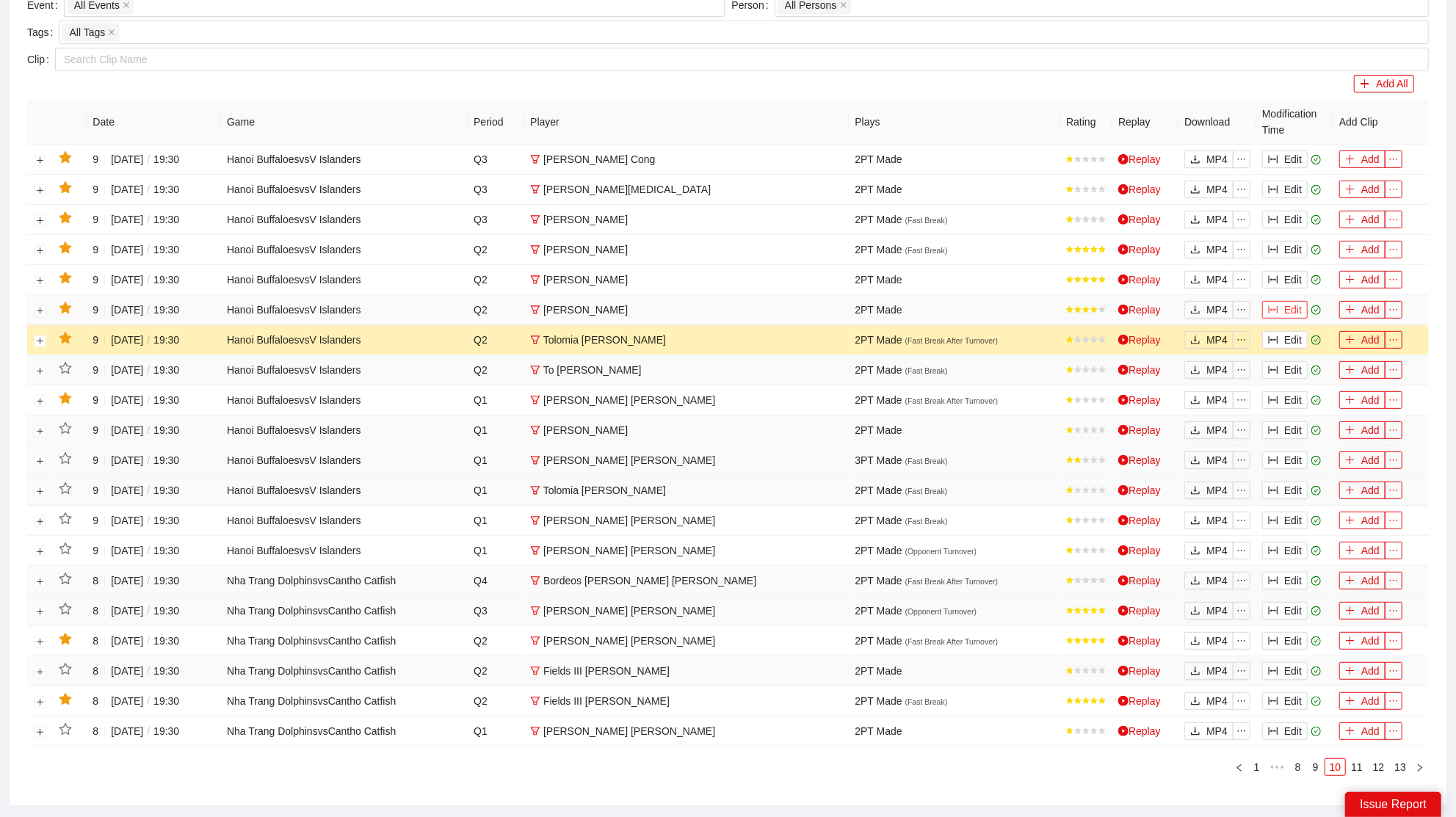
click at [1292, 306] on button "Edit" at bounding box center [1285, 309] width 46 height 17
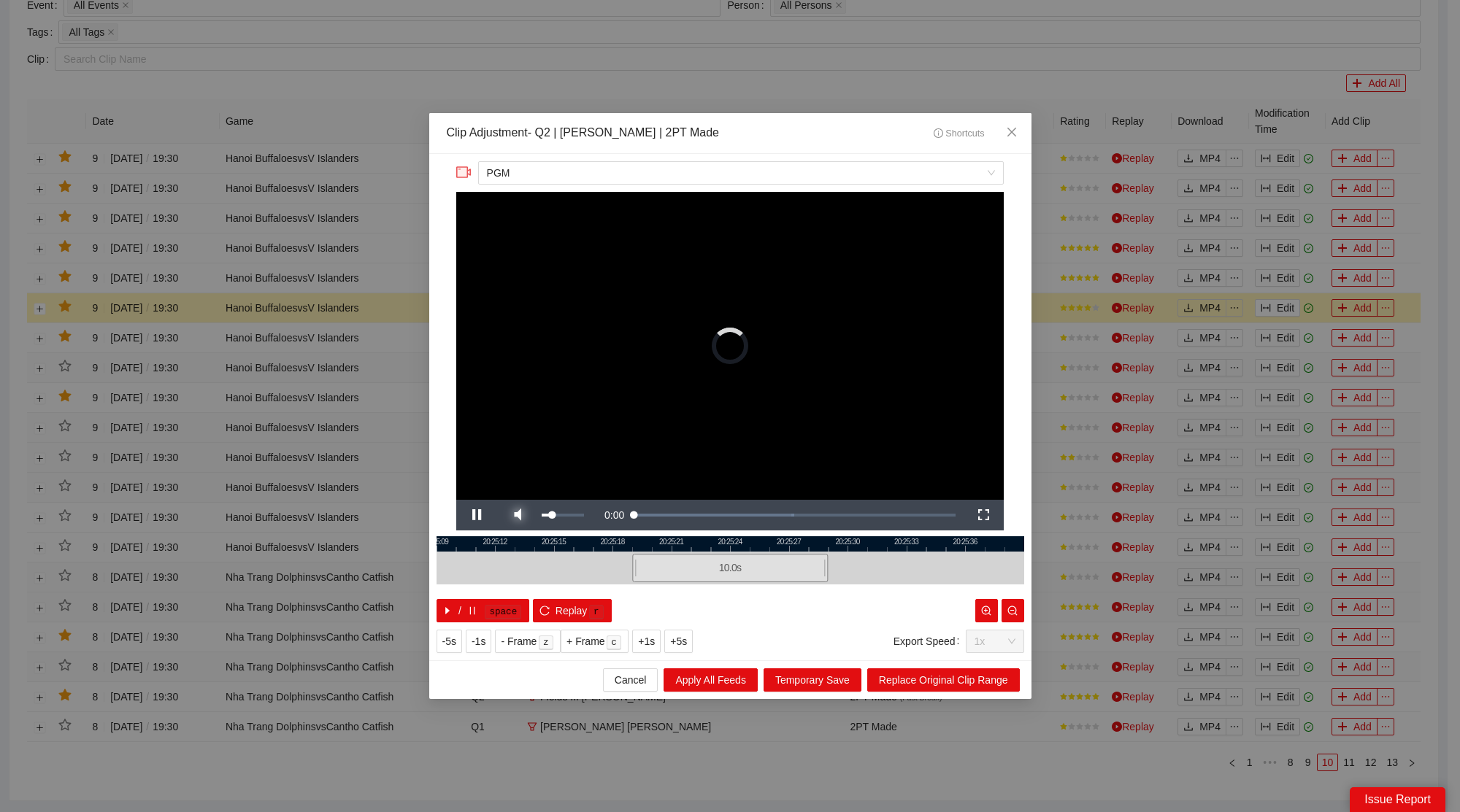
click at [525, 515] on span "Video Player" at bounding box center [517, 515] width 41 height 0
click at [1012, 129] on icon "close" at bounding box center [1011, 132] width 11 height 11
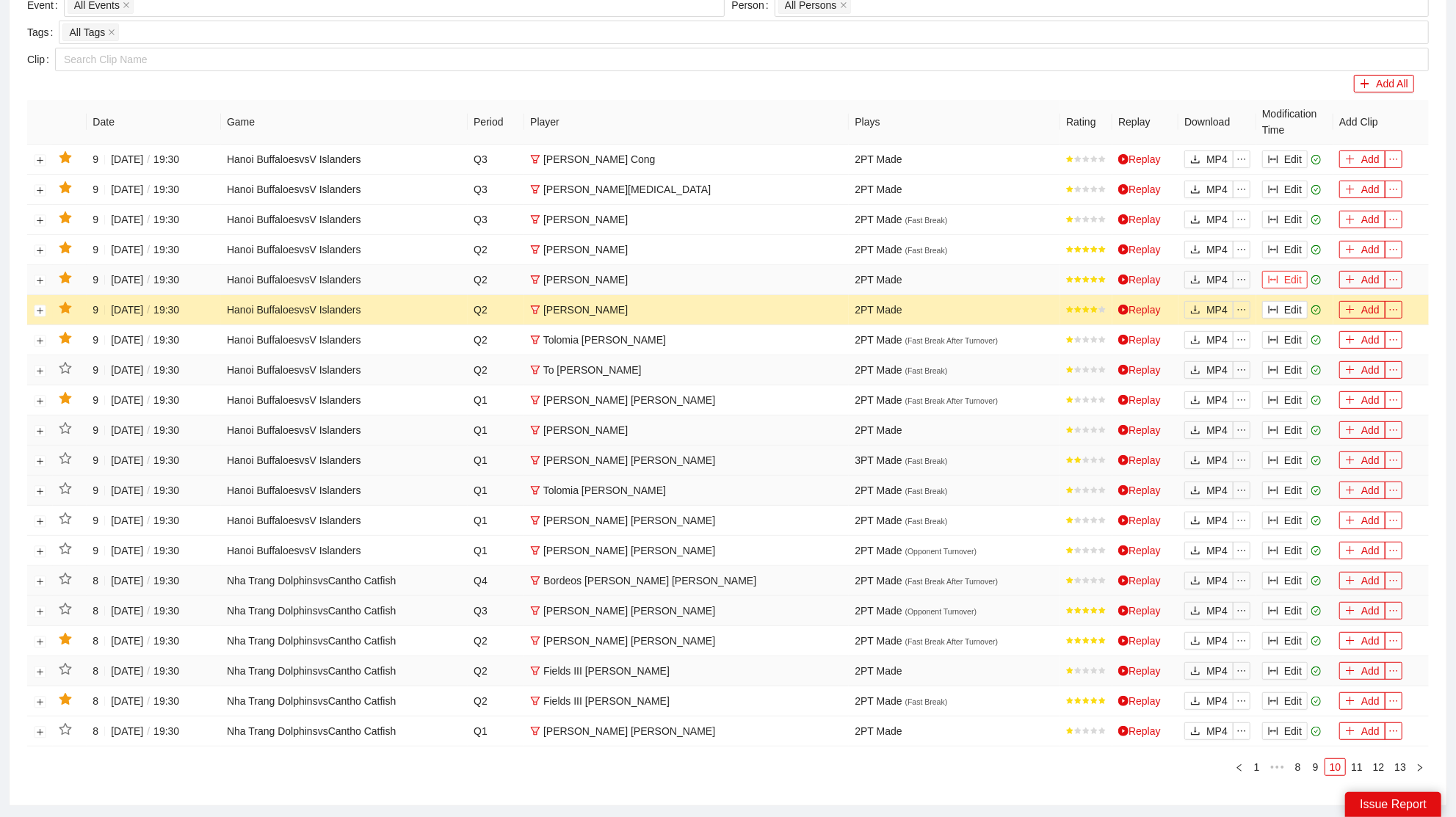
click at [1280, 275] on button "Edit" at bounding box center [1285, 280] width 46 height 17
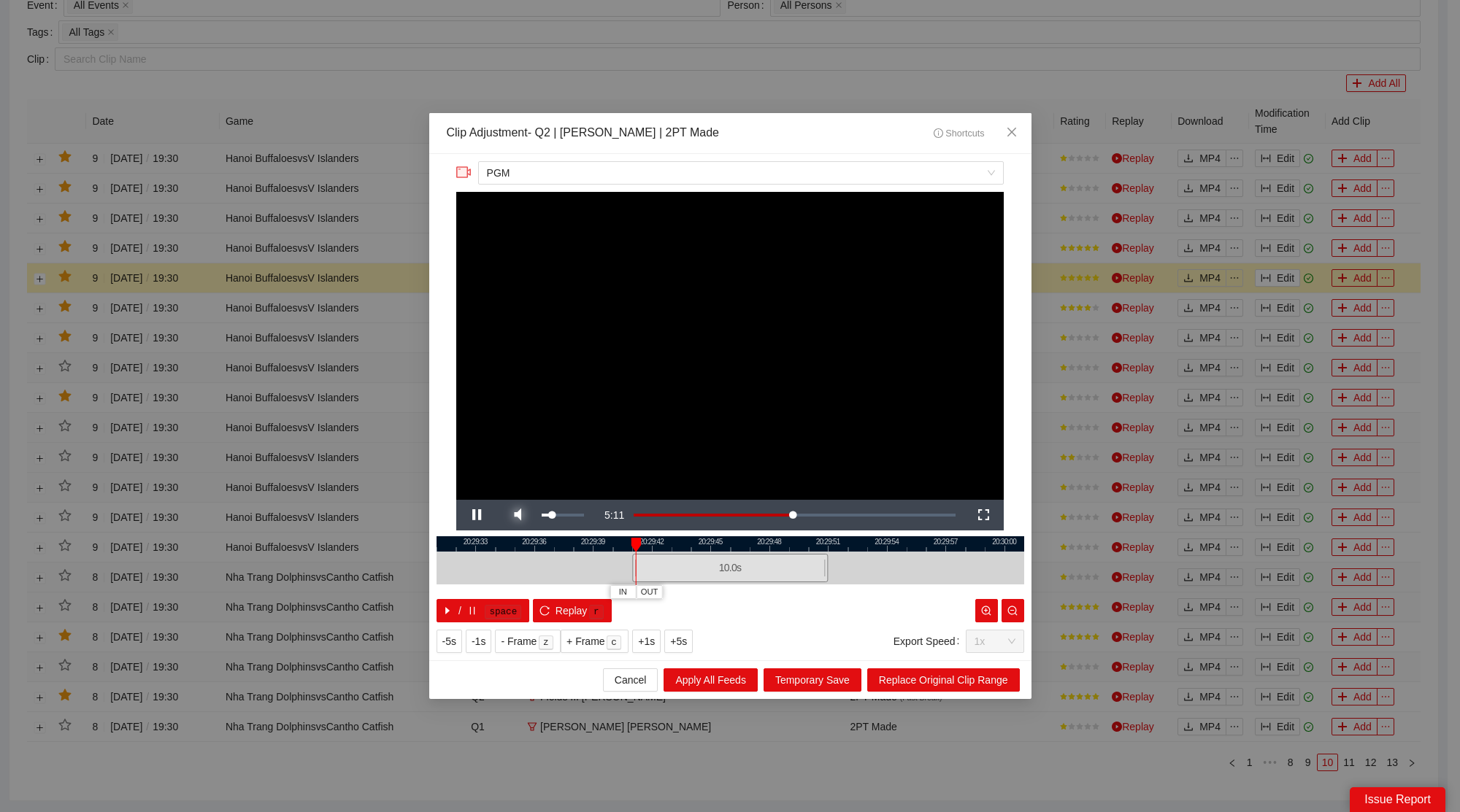
click at [515, 515] on span "Video Player" at bounding box center [517, 515] width 41 height 0
click at [1010, 132] on icon "close" at bounding box center [1011, 132] width 11 height 11
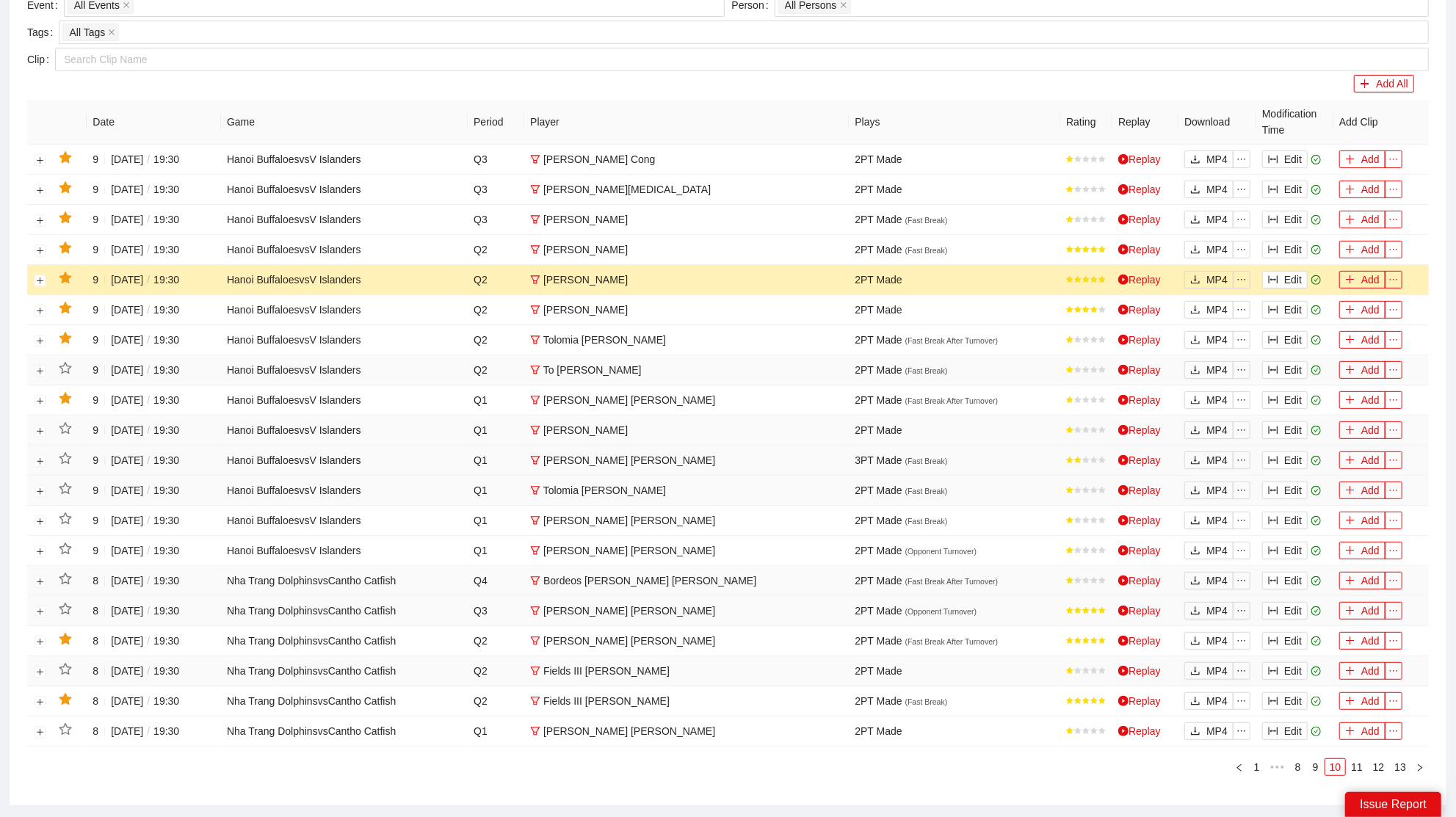
click at [68, 272] on icon "star" at bounding box center [65, 279] width 13 height 13
click at [1292, 245] on button "Edit" at bounding box center [1285, 249] width 46 height 17
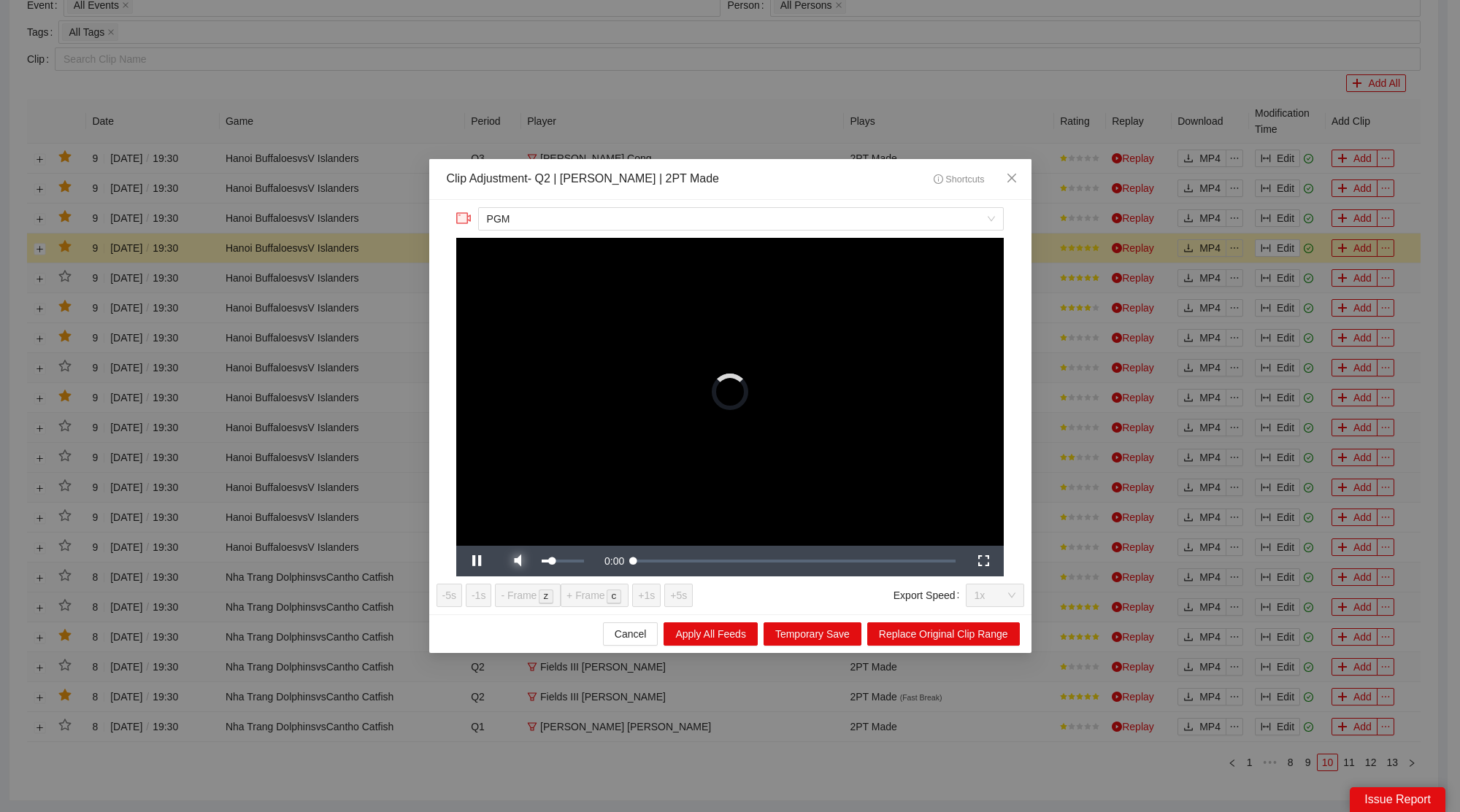
click at [521, 562] on span "Video Player" at bounding box center [517, 562] width 41 height 0
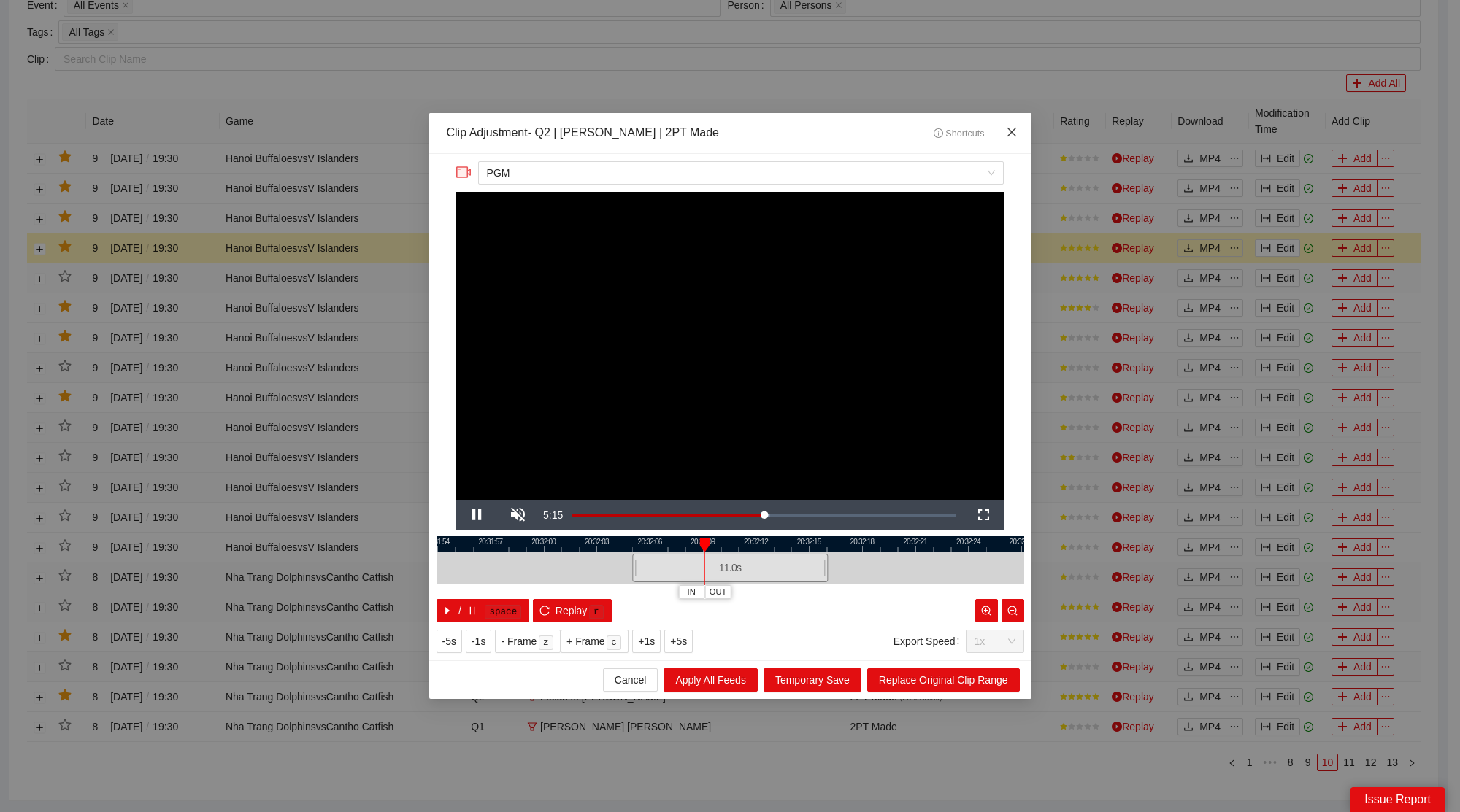
click at [1007, 139] on span "Close" at bounding box center [1011, 132] width 39 height 39
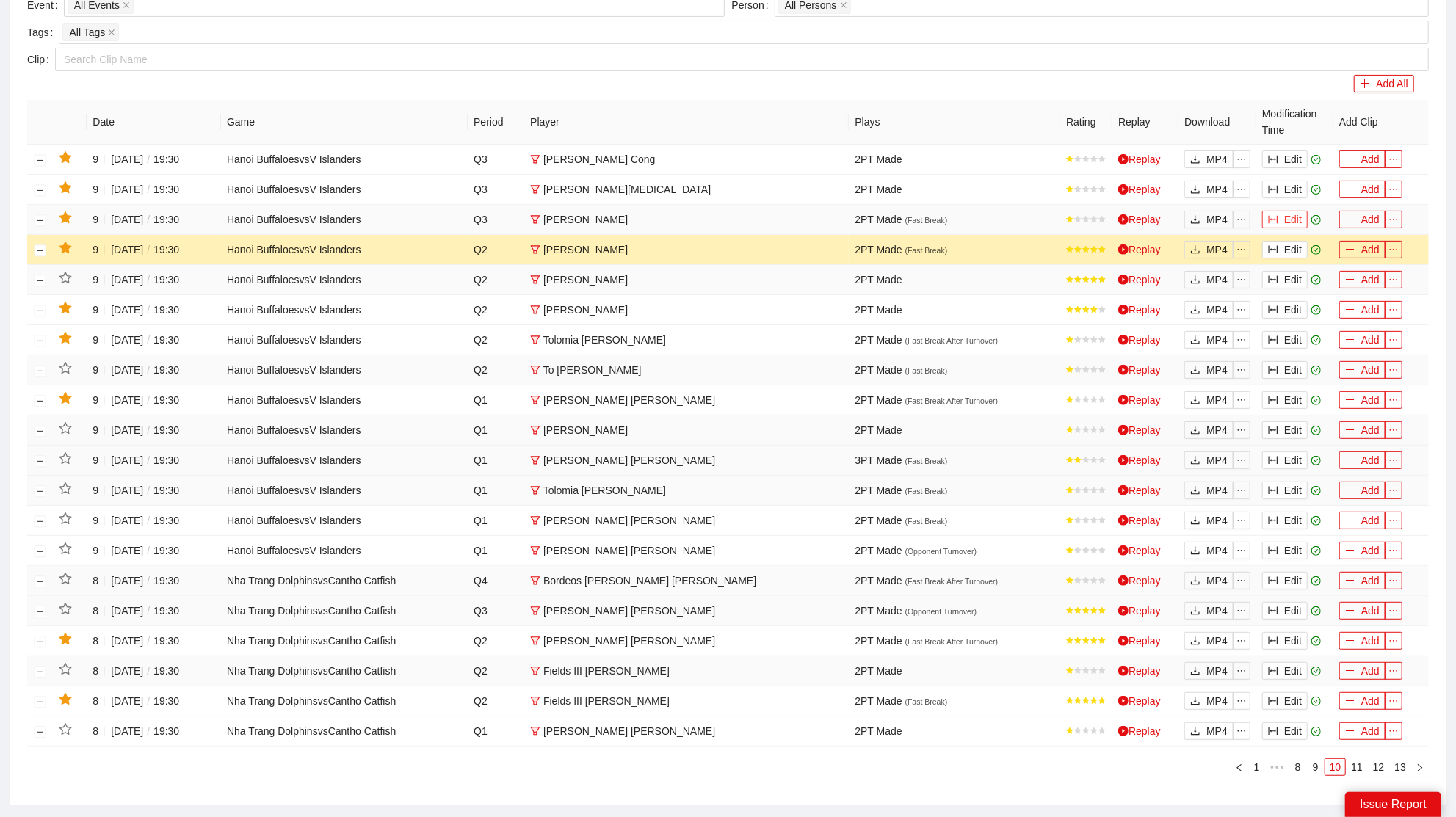
click at [1286, 215] on button "Edit" at bounding box center [1285, 219] width 46 height 17
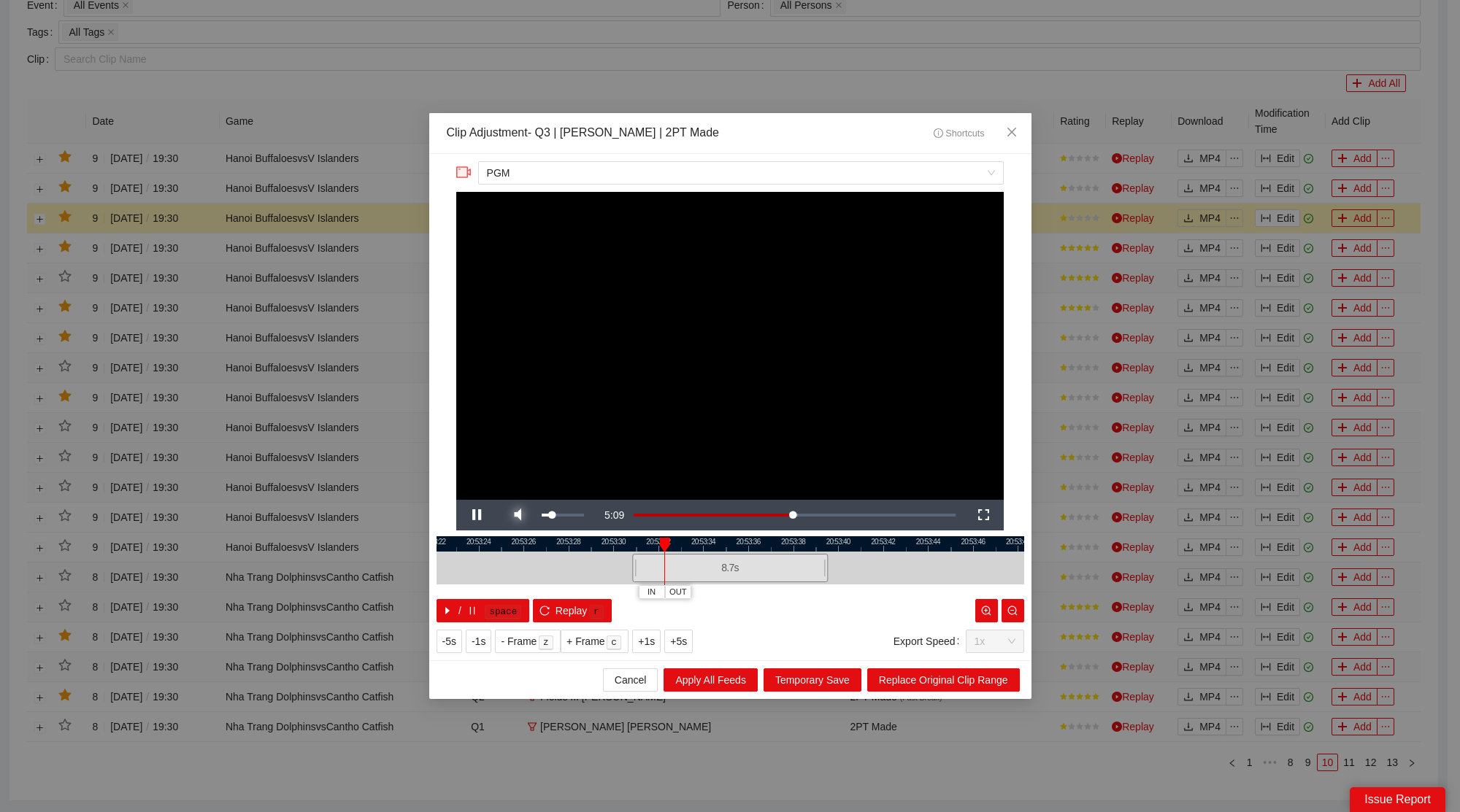
click at [517, 515] on span "Video Player" at bounding box center [517, 515] width 41 height 0
click at [1013, 132] on icon "close" at bounding box center [1011, 132] width 11 height 11
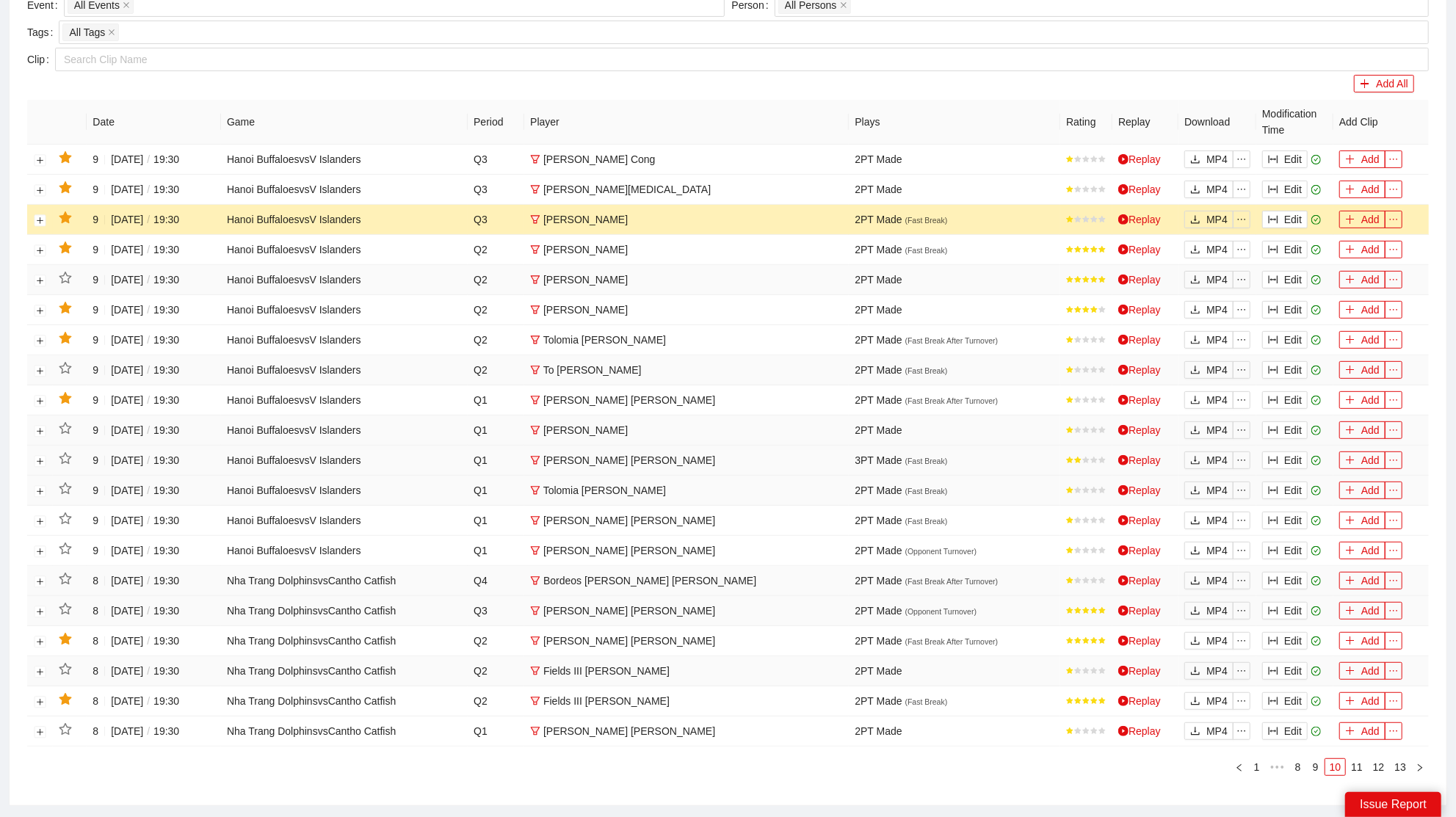
click at [69, 216] on icon "star" at bounding box center [65, 218] width 13 height 13
click at [1286, 184] on button "Edit" at bounding box center [1285, 190] width 46 height 17
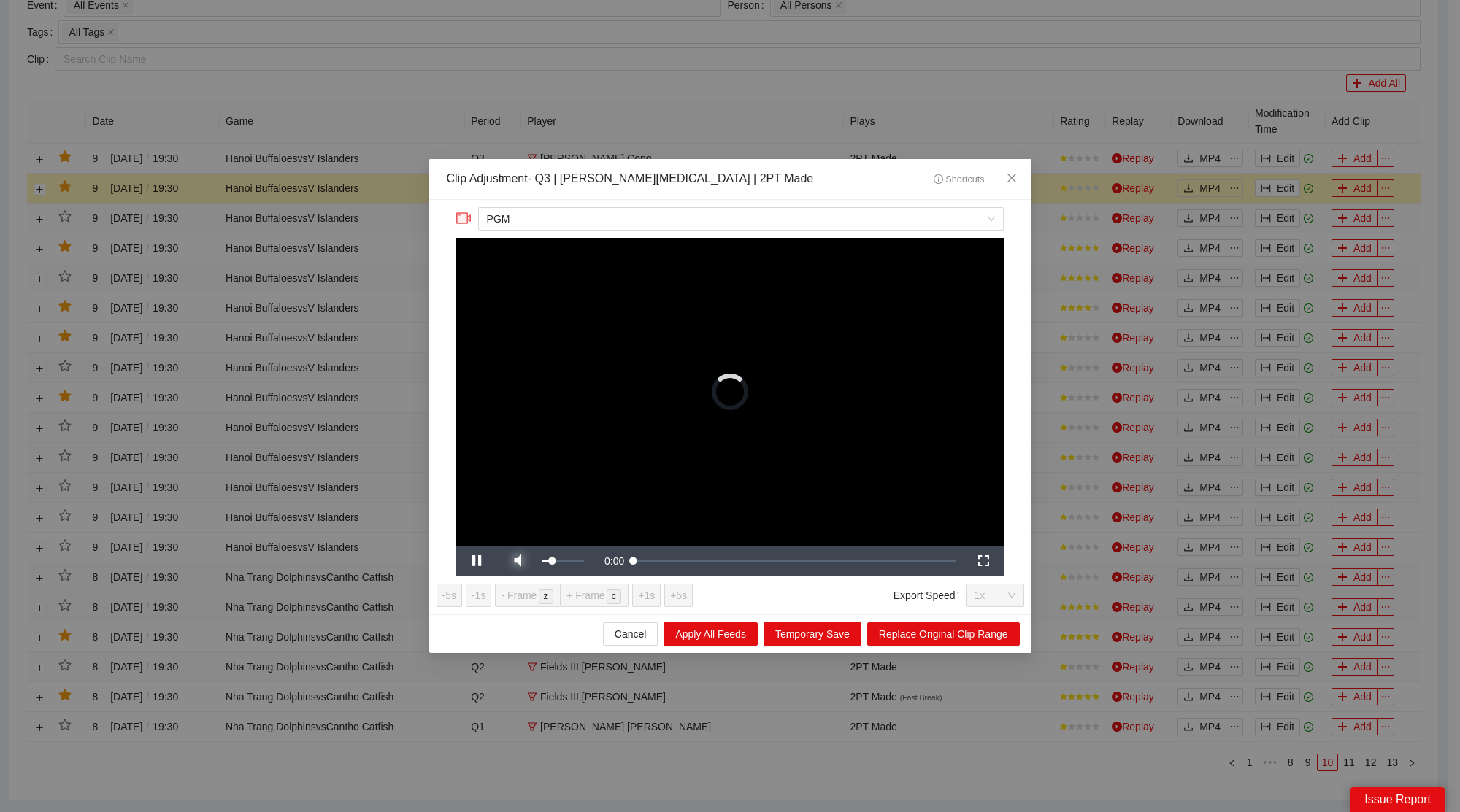
click at [526, 562] on span "Video Player" at bounding box center [517, 562] width 41 height 0
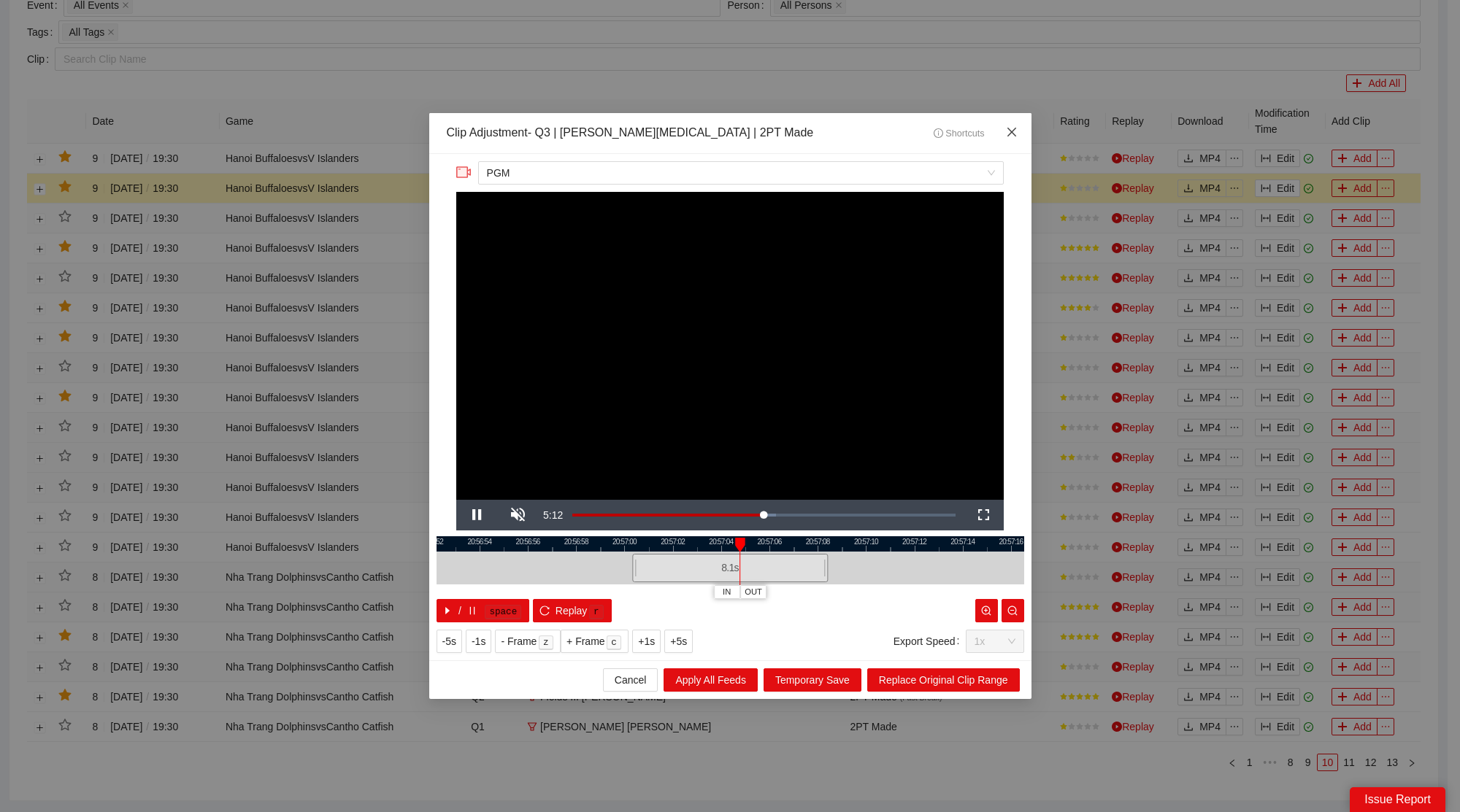
click at [1011, 128] on icon "close" at bounding box center [1011, 132] width 11 height 11
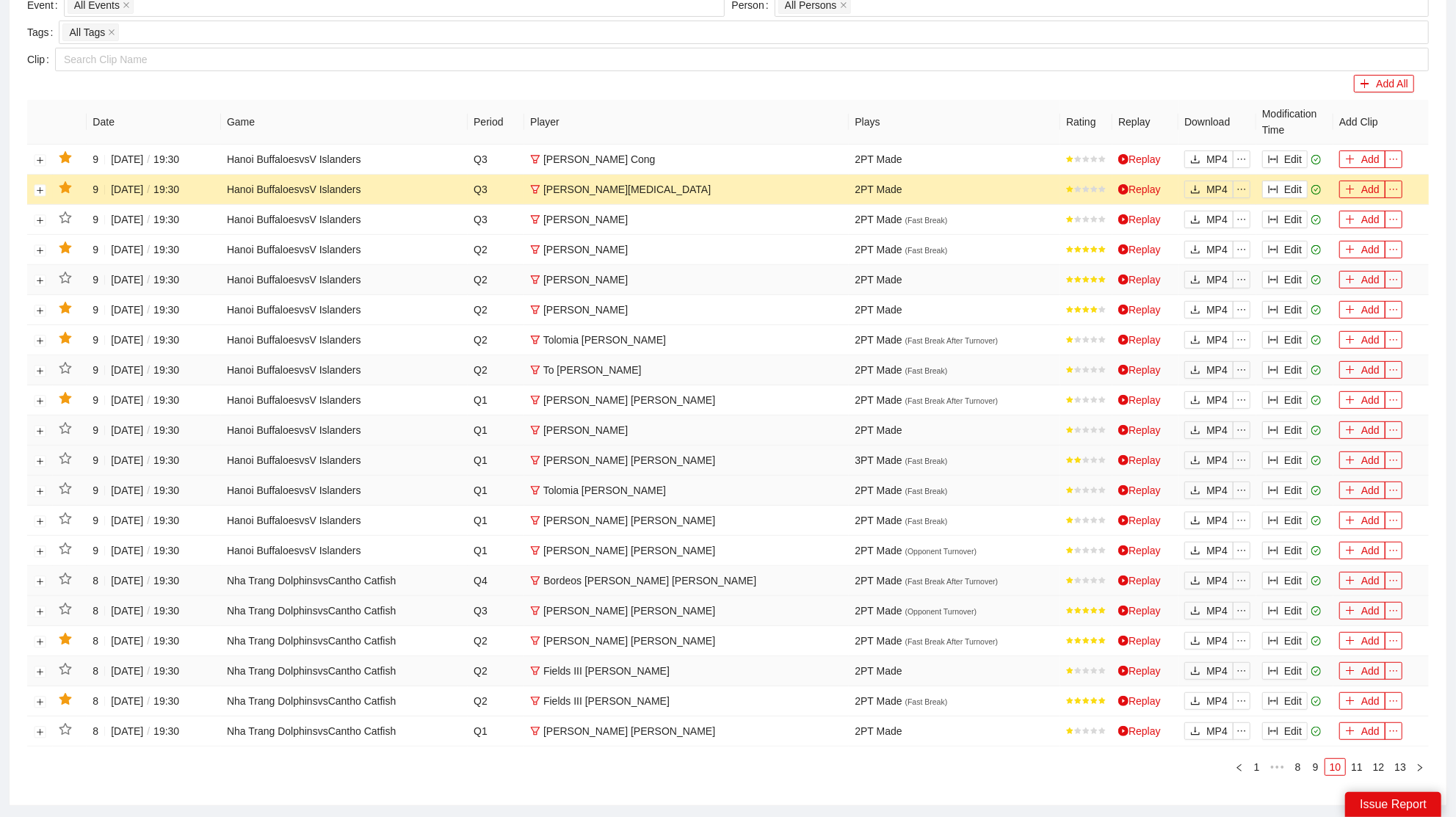
click at [61, 183] on icon "star" at bounding box center [64, 187] width 12 height 11
click at [1302, 151] on button "Edit" at bounding box center [1285, 159] width 46 height 17
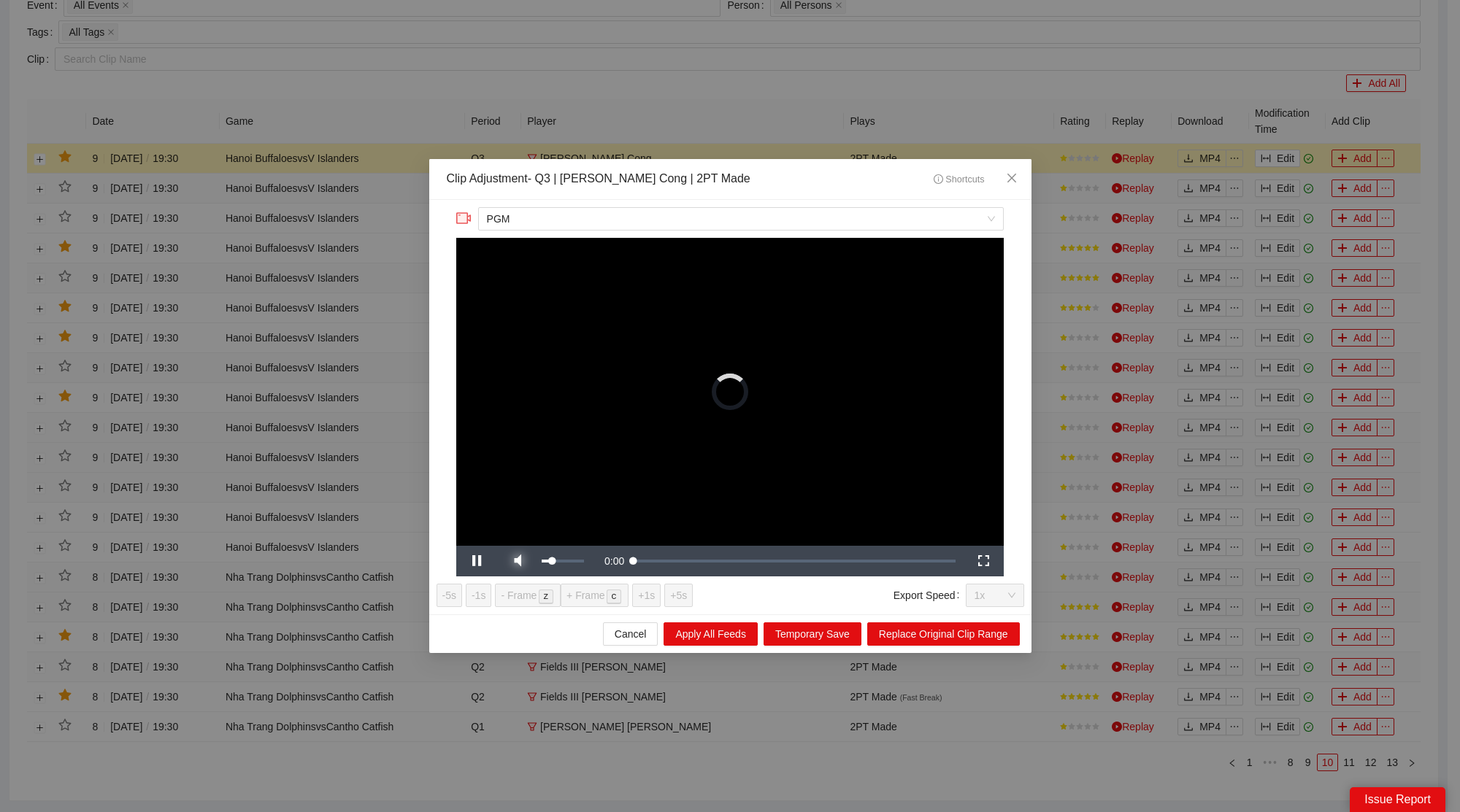
click at [528, 562] on span "Video Player" at bounding box center [517, 562] width 41 height 0
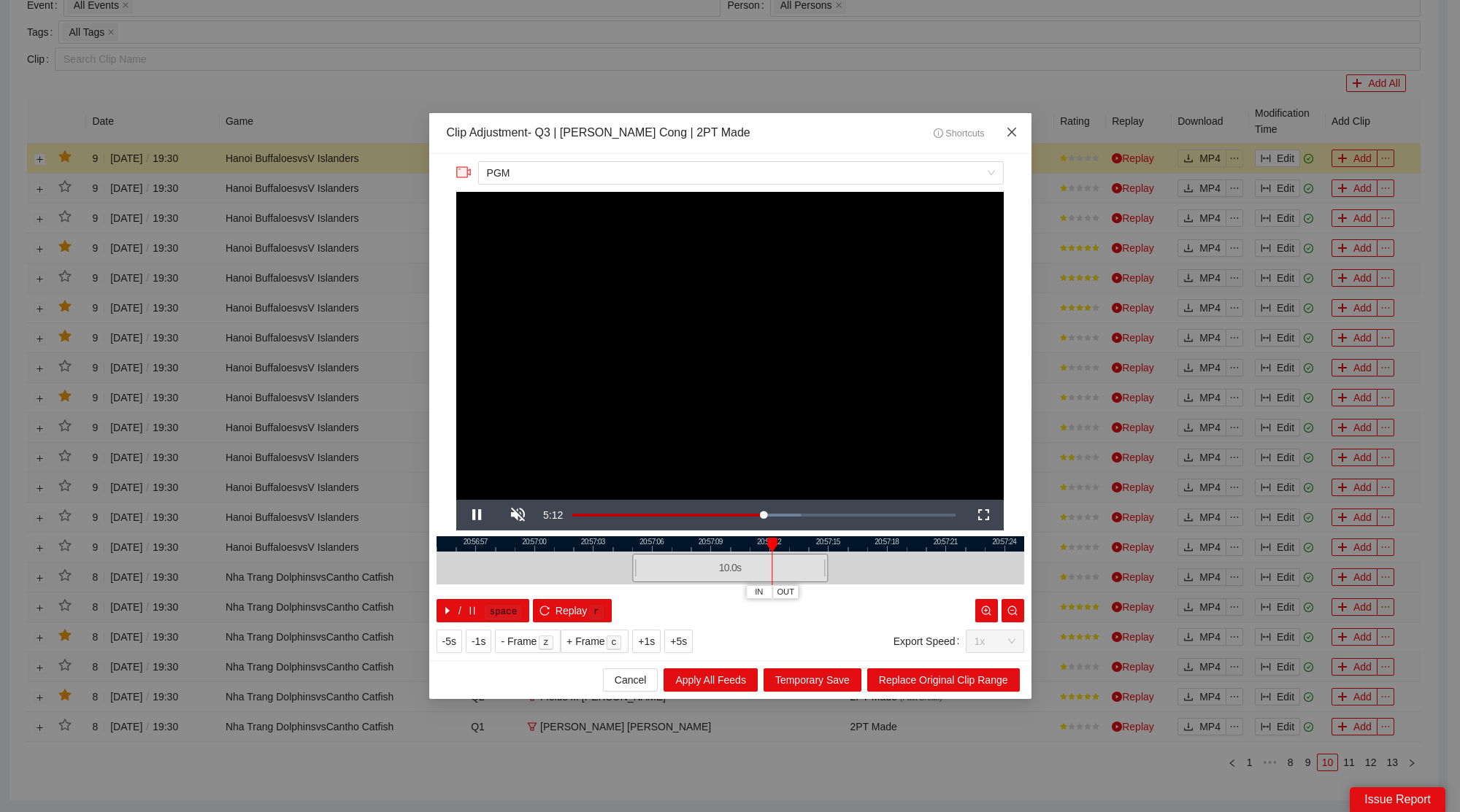
click at [1015, 130] on icon "close" at bounding box center [1011, 132] width 11 height 11
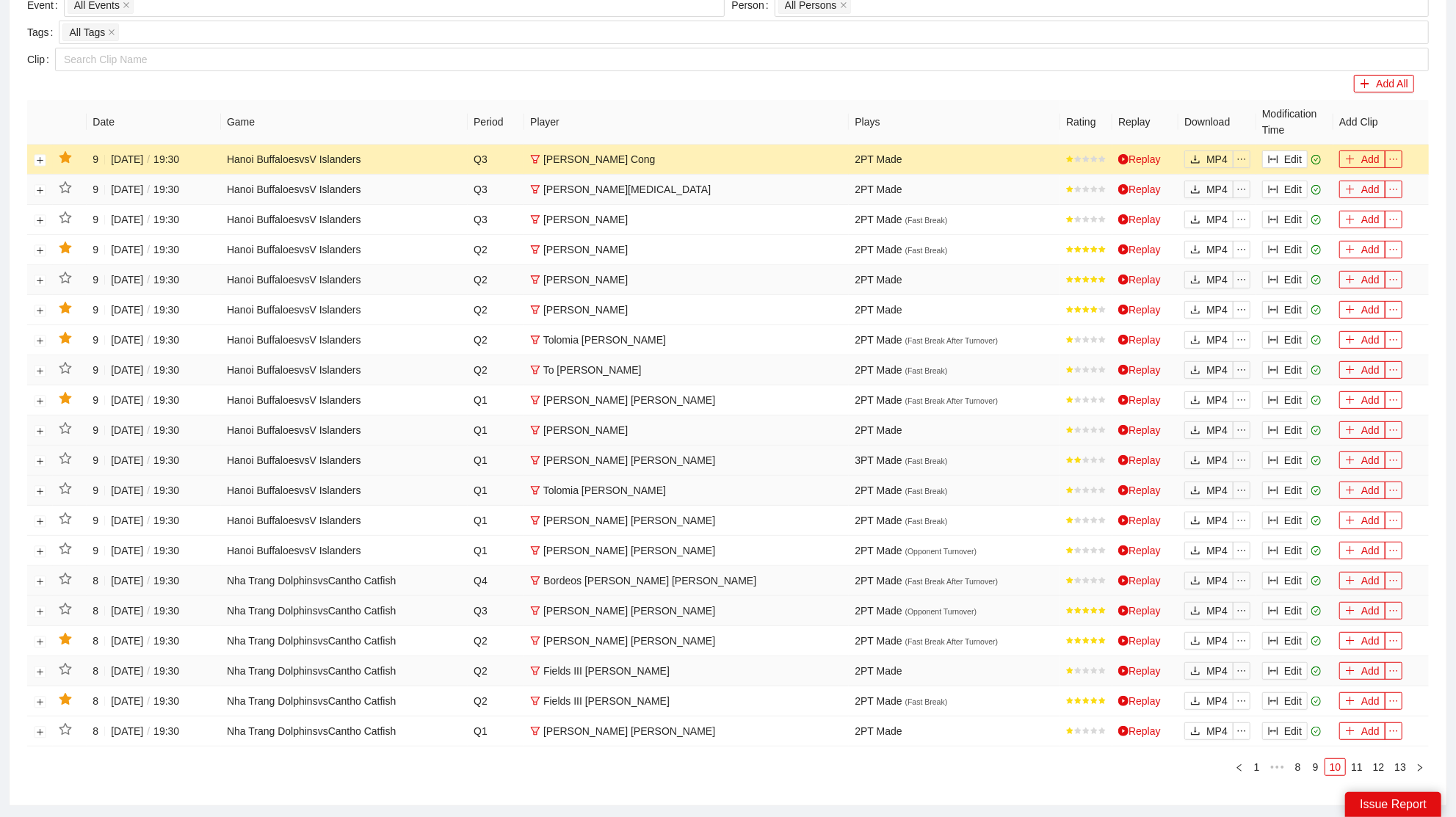
click at [70, 147] on td at bounding box center [69, 159] width 34 height 30
click at [71, 151] on icon "star" at bounding box center [65, 158] width 13 height 13
click at [1314, 760] on link "9" at bounding box center [1315, 767] width 16 height 16
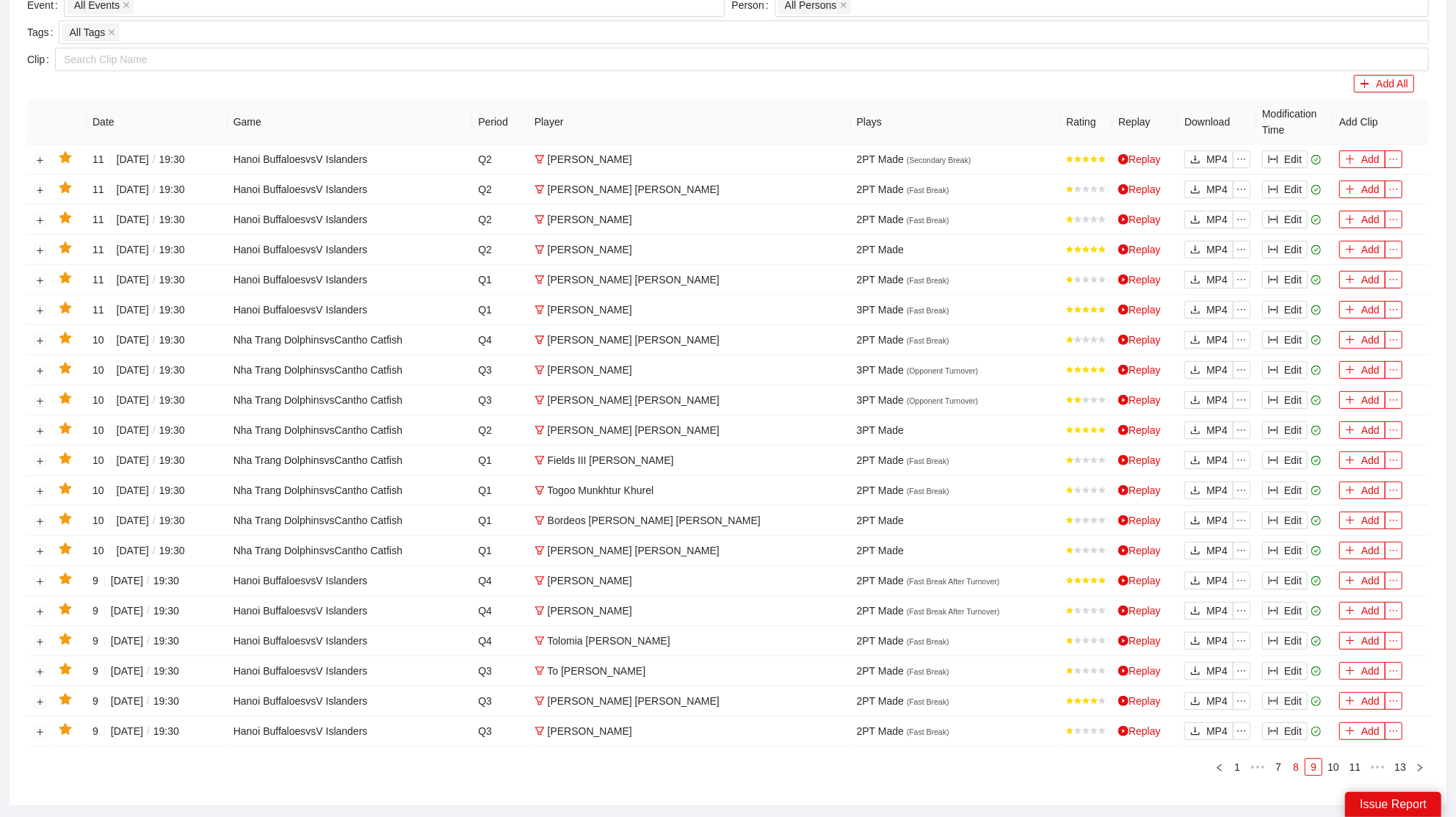
click at [1298, 760] on link "8" at bounding box center [1296, 767] width 16 height 16
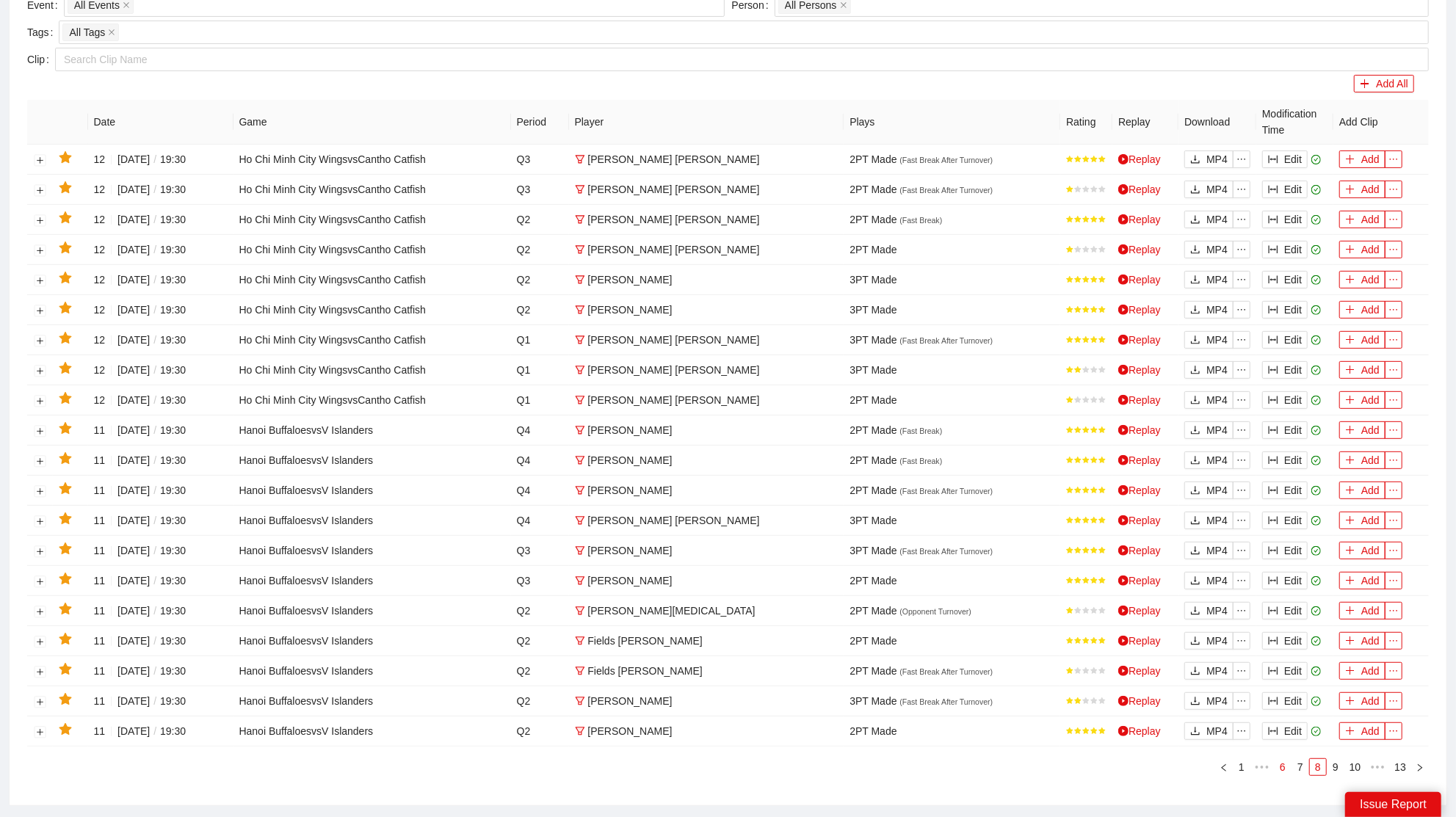
click at [1284, 760] on link "6" at bounding box center [1283, 767] width 16 height 16
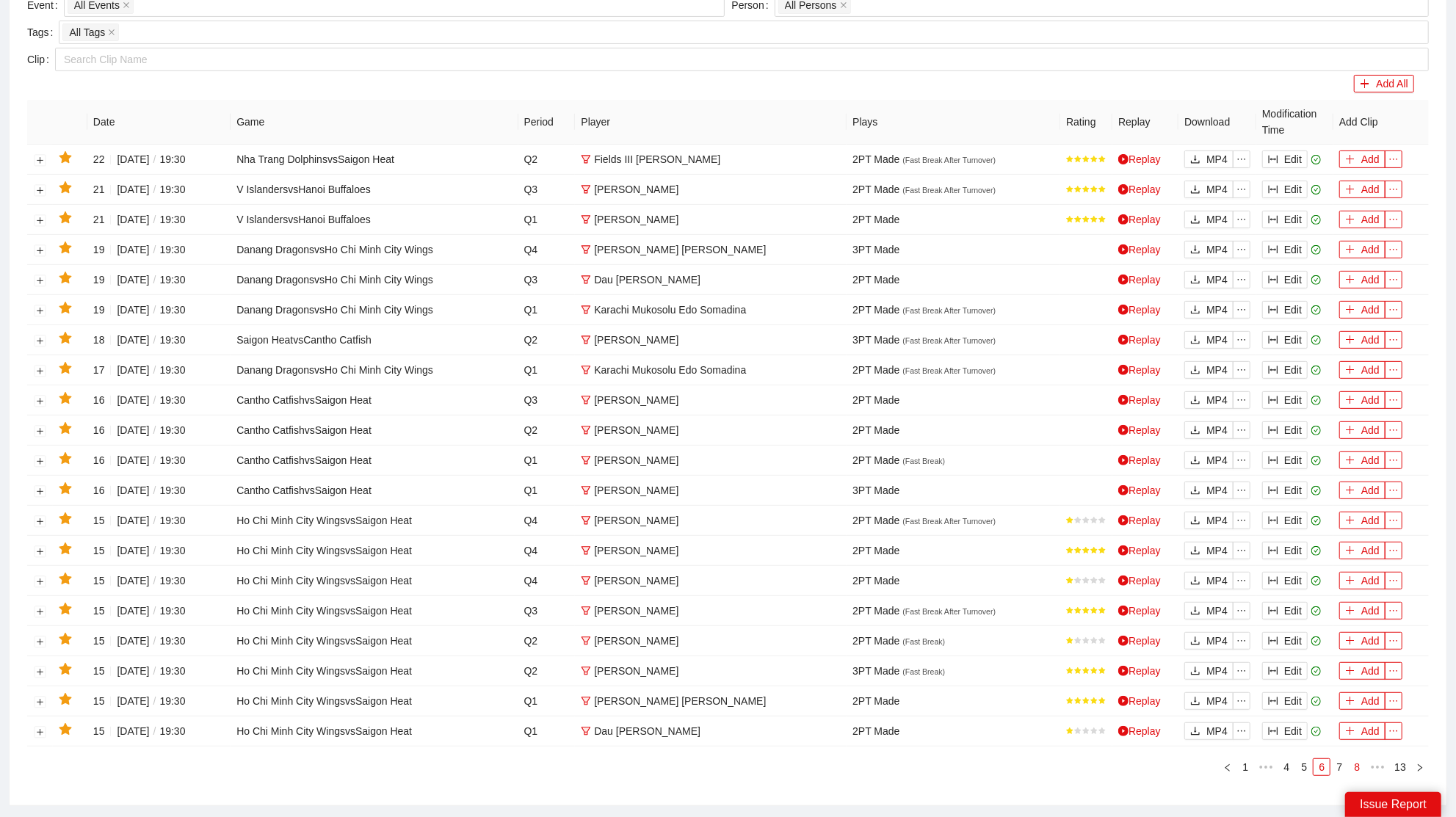
click at [1363, 760] on link "8" at bounding box center [1356, 767] width 16 height 16
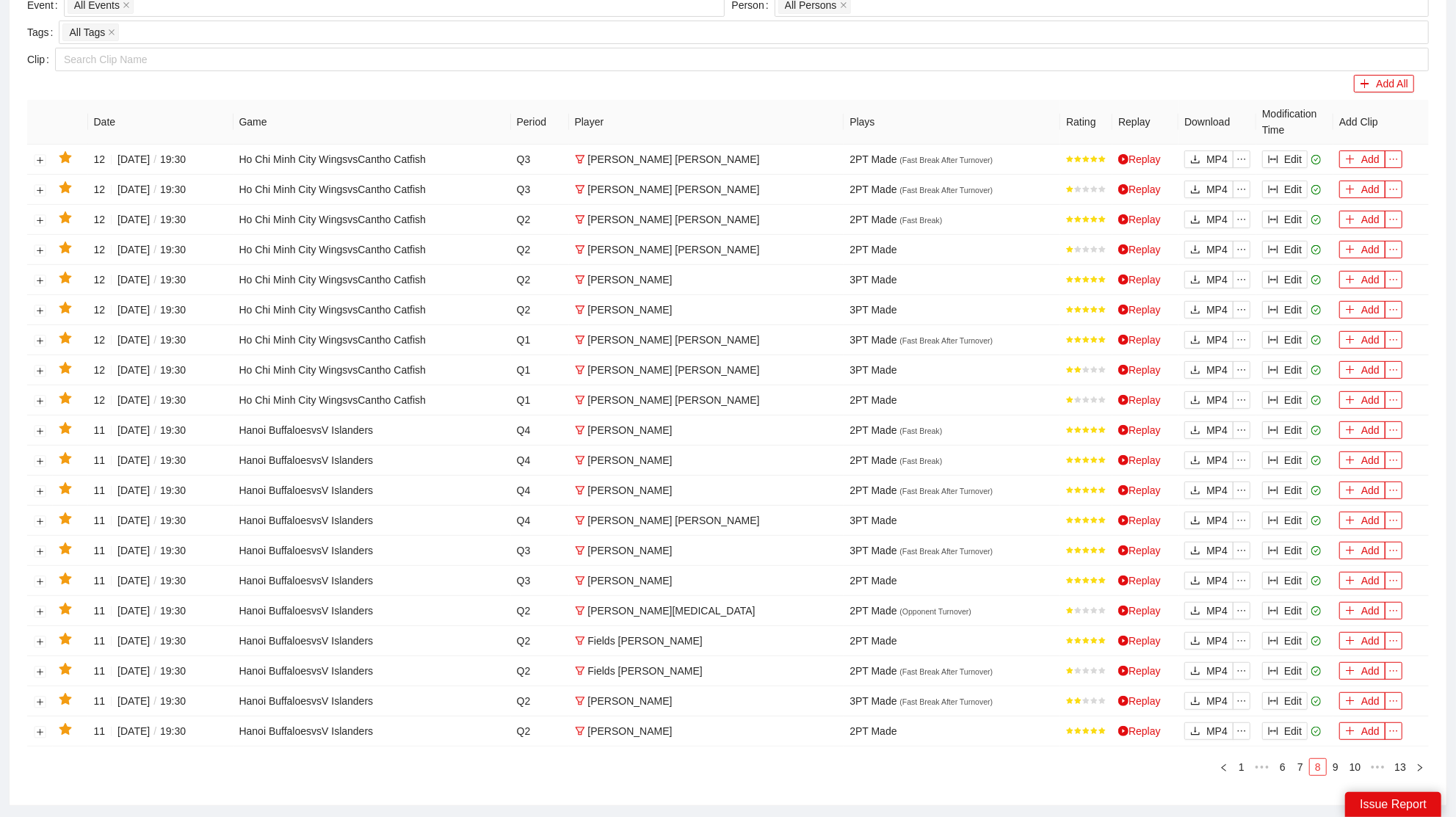
click at [1363, 760] on link "10" at bounding box center [1355, 767] width 20 height 16
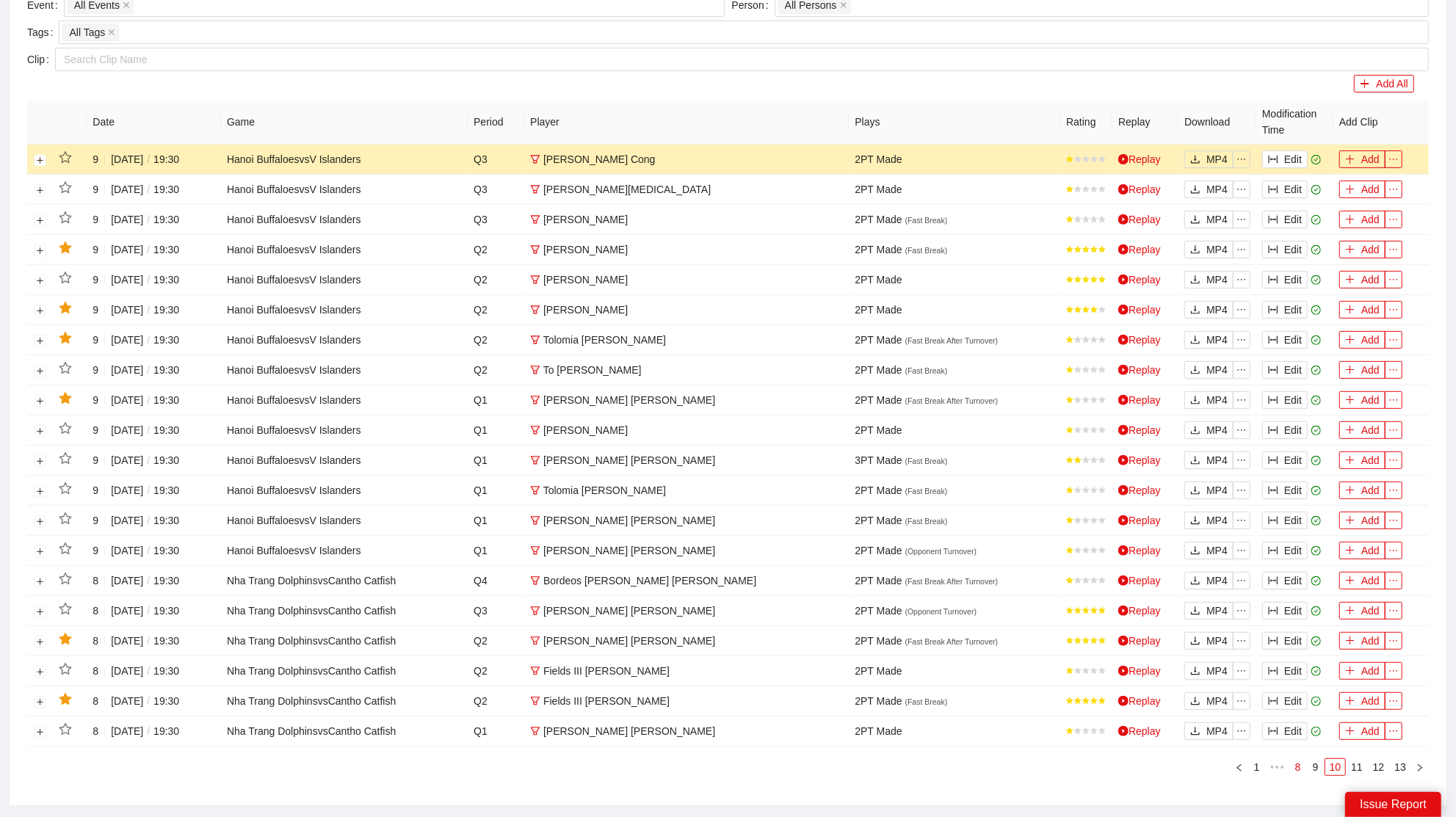
click at [1363, 760] on link "11" at bounding box center [1356, 767] width 20 height 16
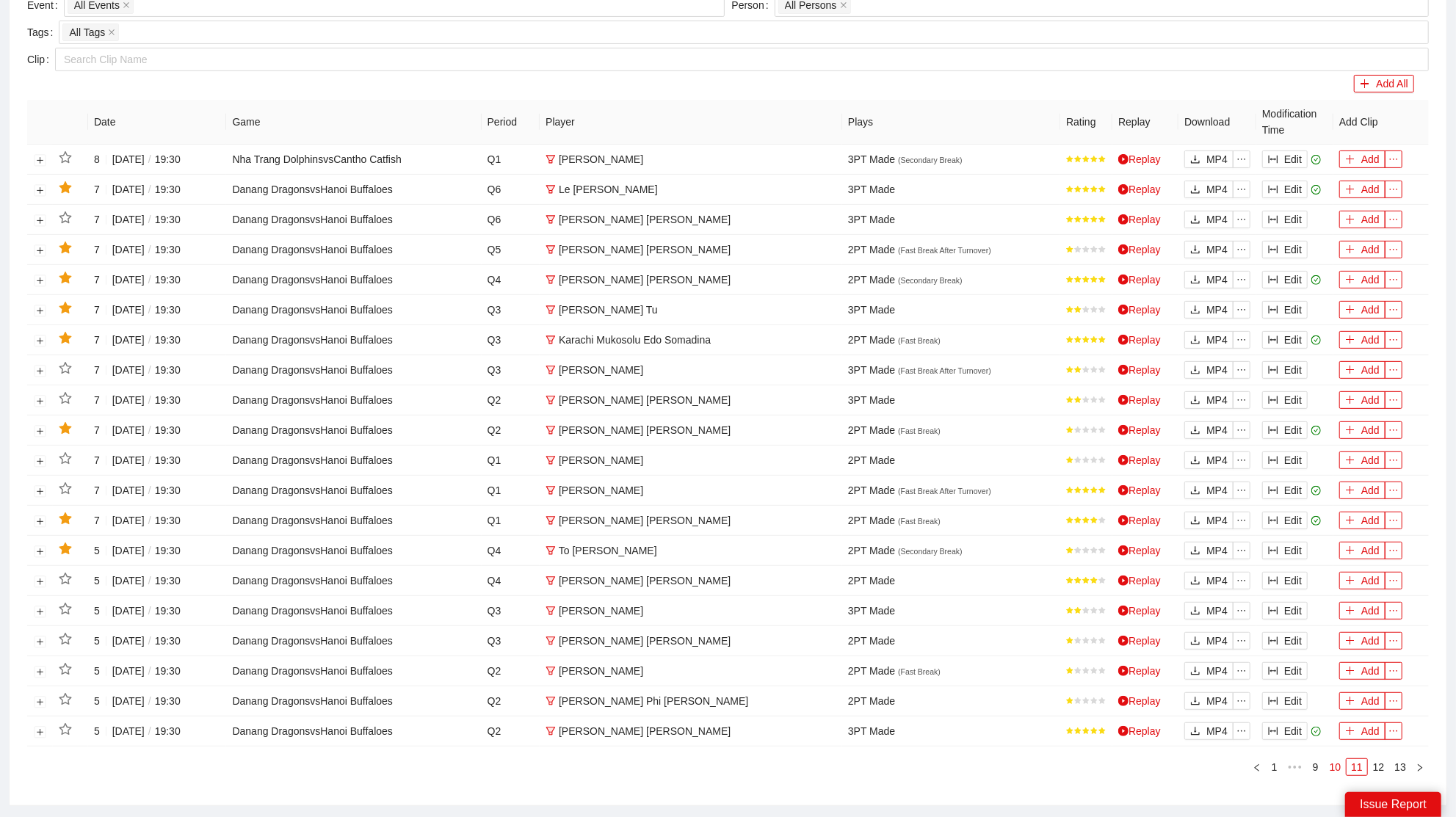
click at [1339, 765] on link "10" at bounding box center [1335, 767] width 20 height 16
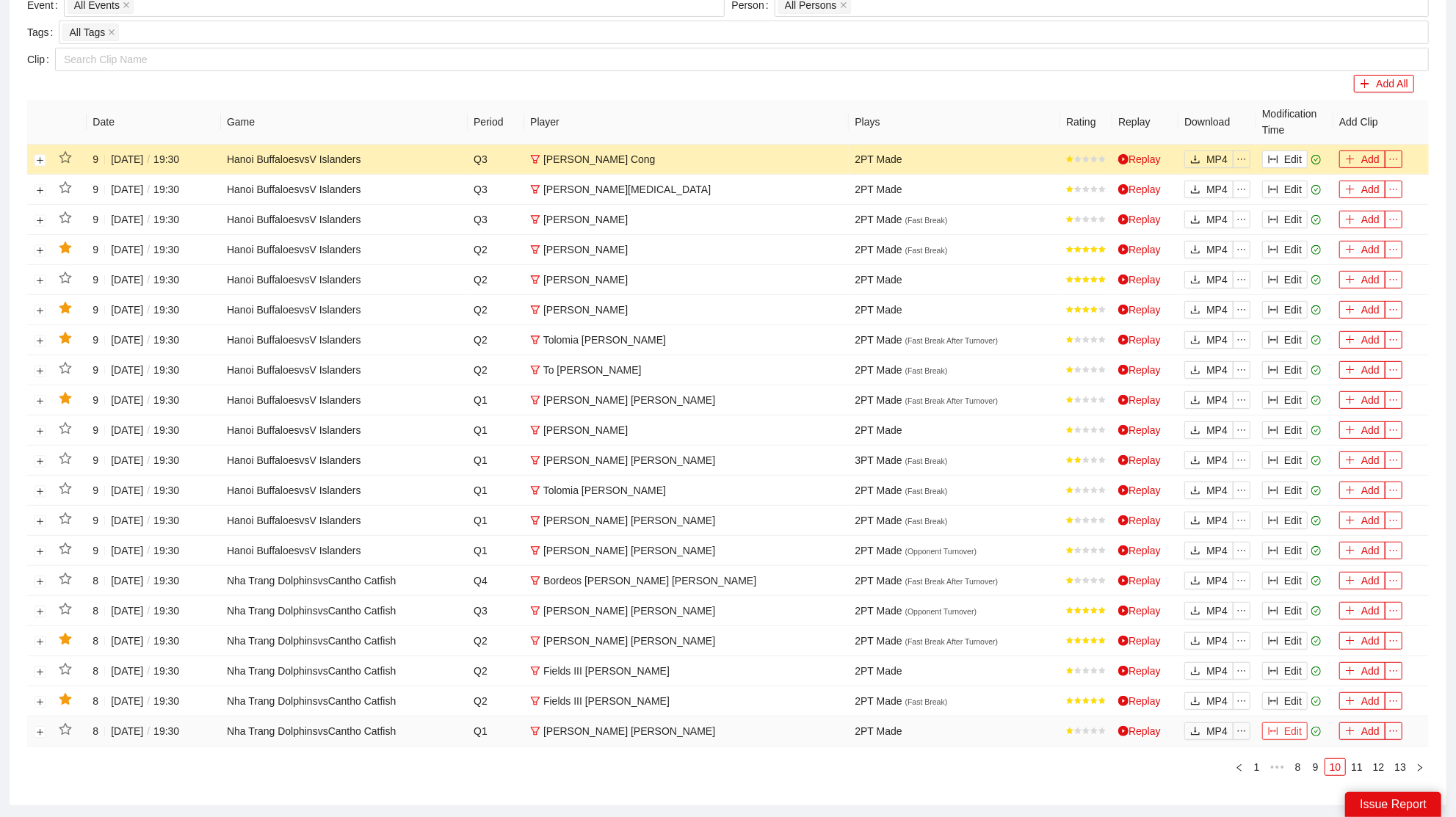
click at [1289, 724] on button "Edit" at bounding box center [1285, 731] width 46 height 17
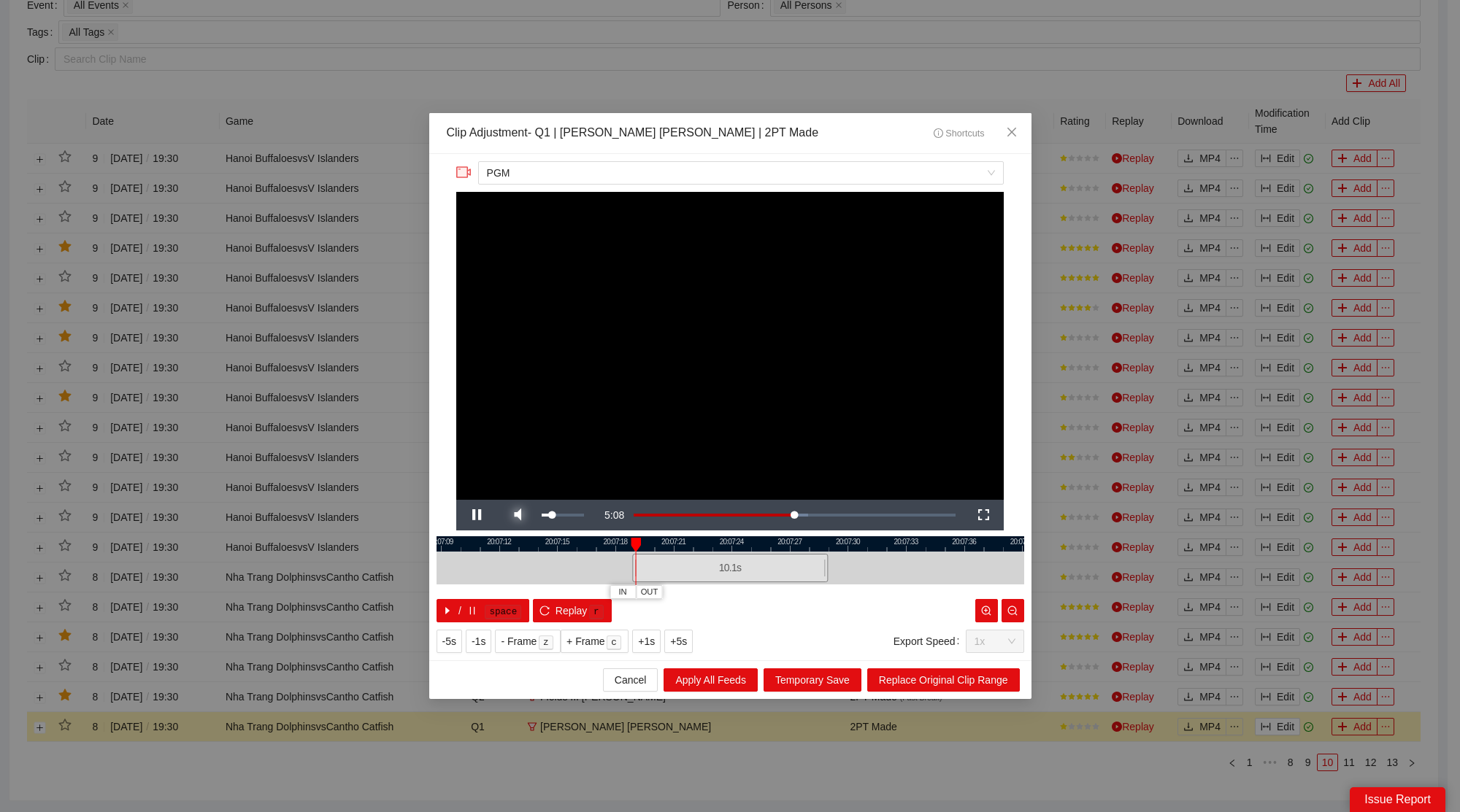
click at [524, 515] on span "Video Player" at bounding box center [517, 515] width 41 height 0
click at [1019, 129] on span "Close" at bounding box center [1011, 132] width 39 height 39
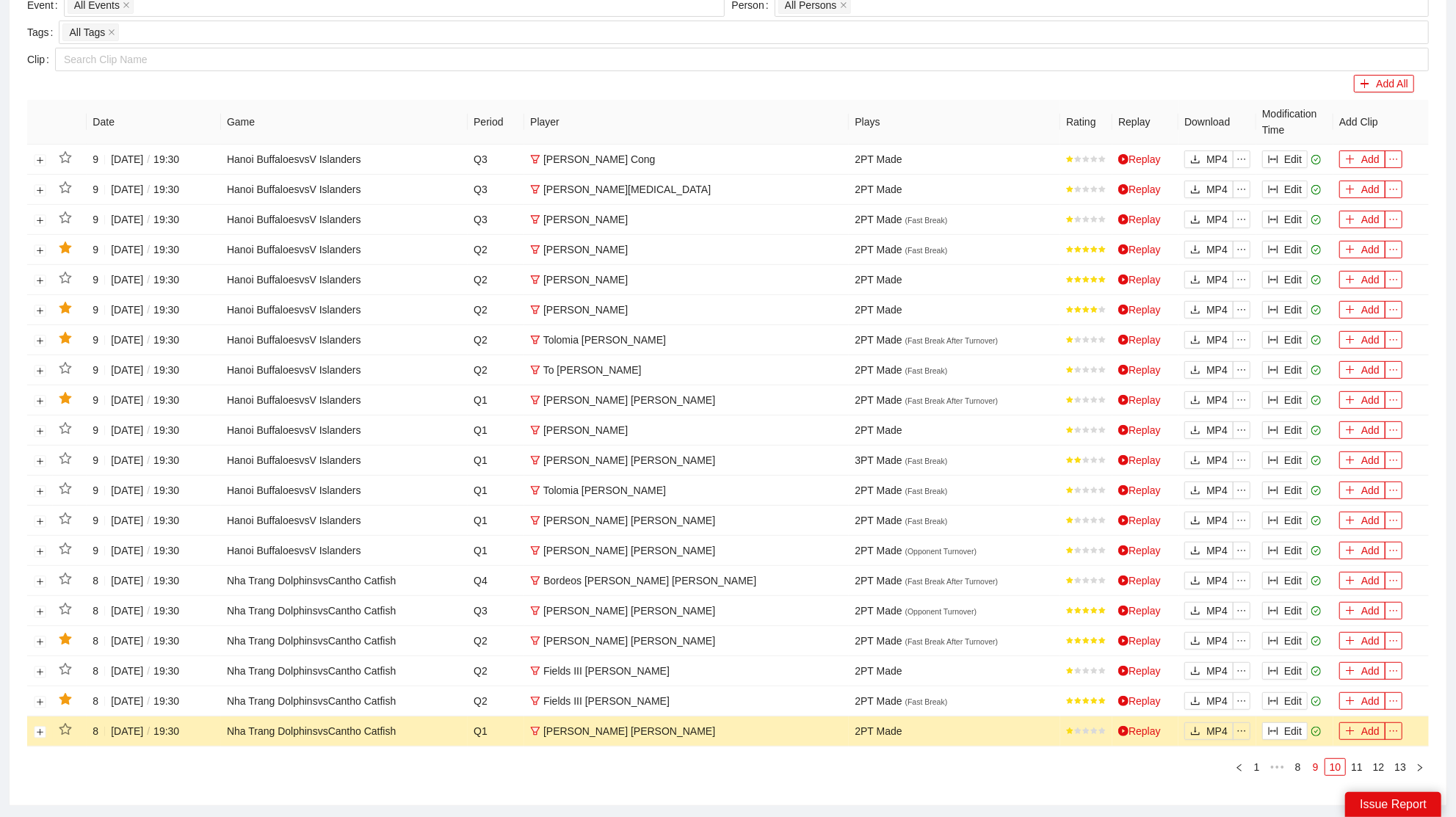
click at [1312, 762] on link "9" at bounding box center [1315, 767] width 16 height 16
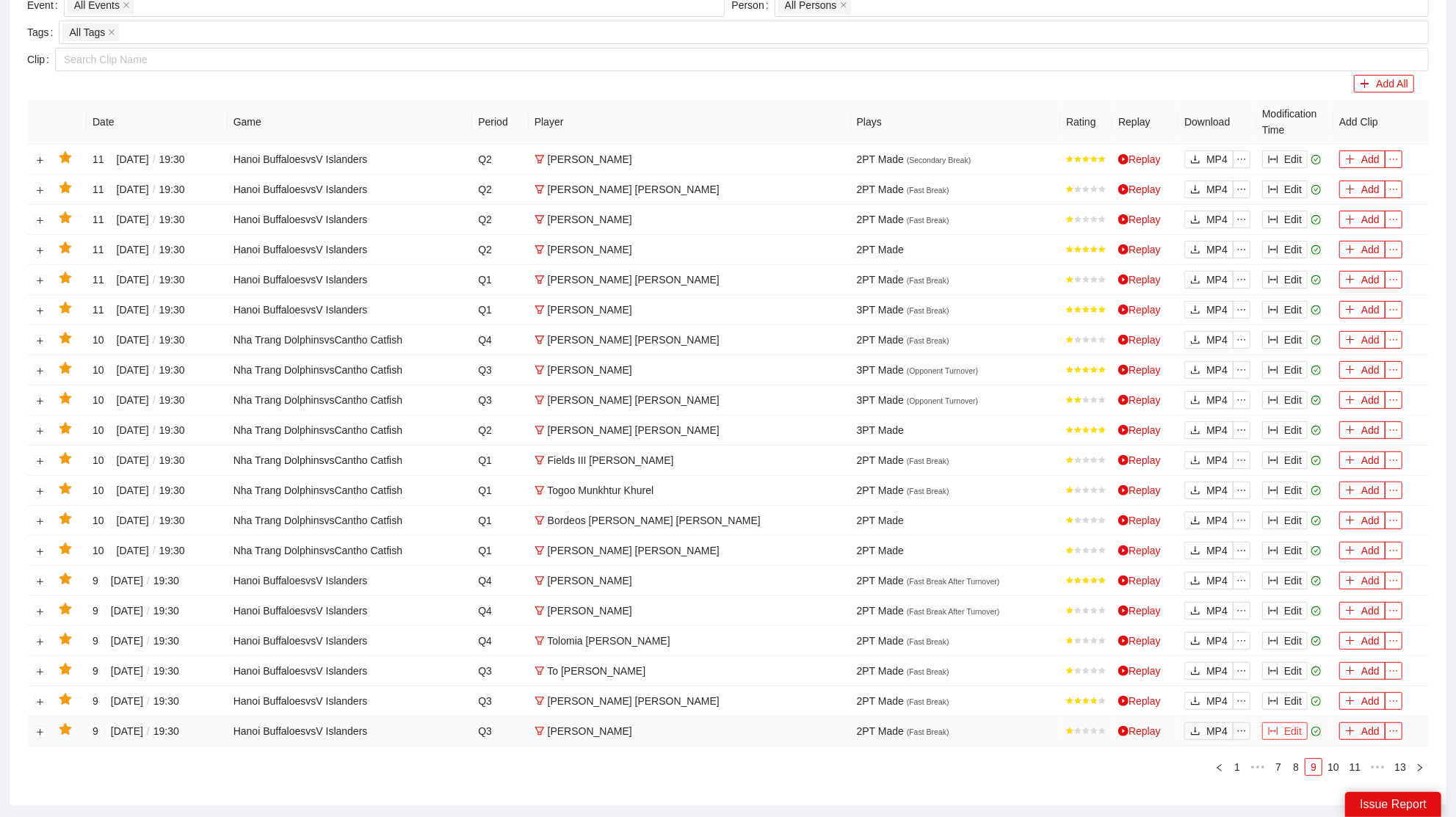
click at [1302, 723] on button "Edit" at bounding box center [1285, 731] width 46 height 17
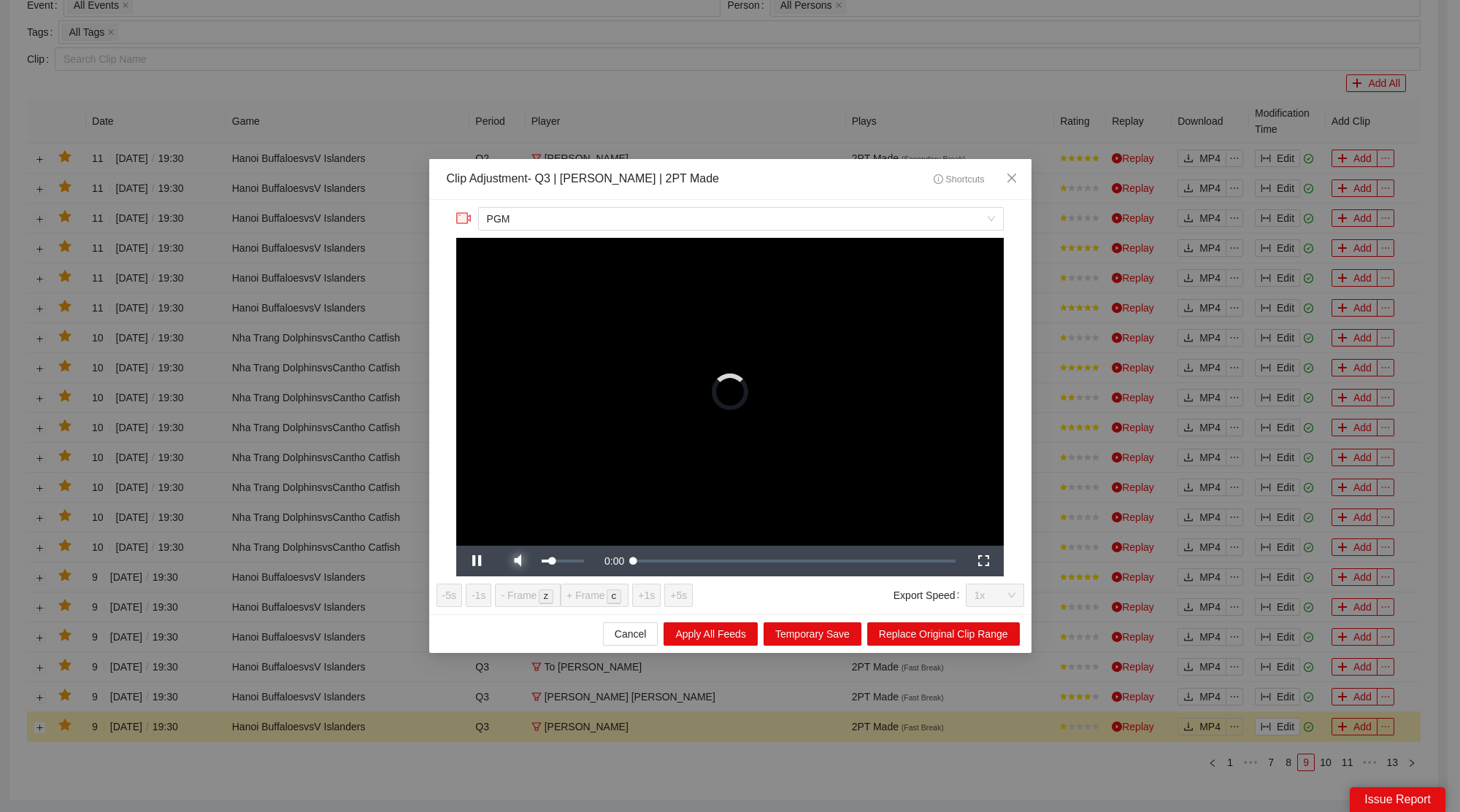
click at [519, 562] on span "Video Player" at bounding box center [517, 562] width 41 height 0
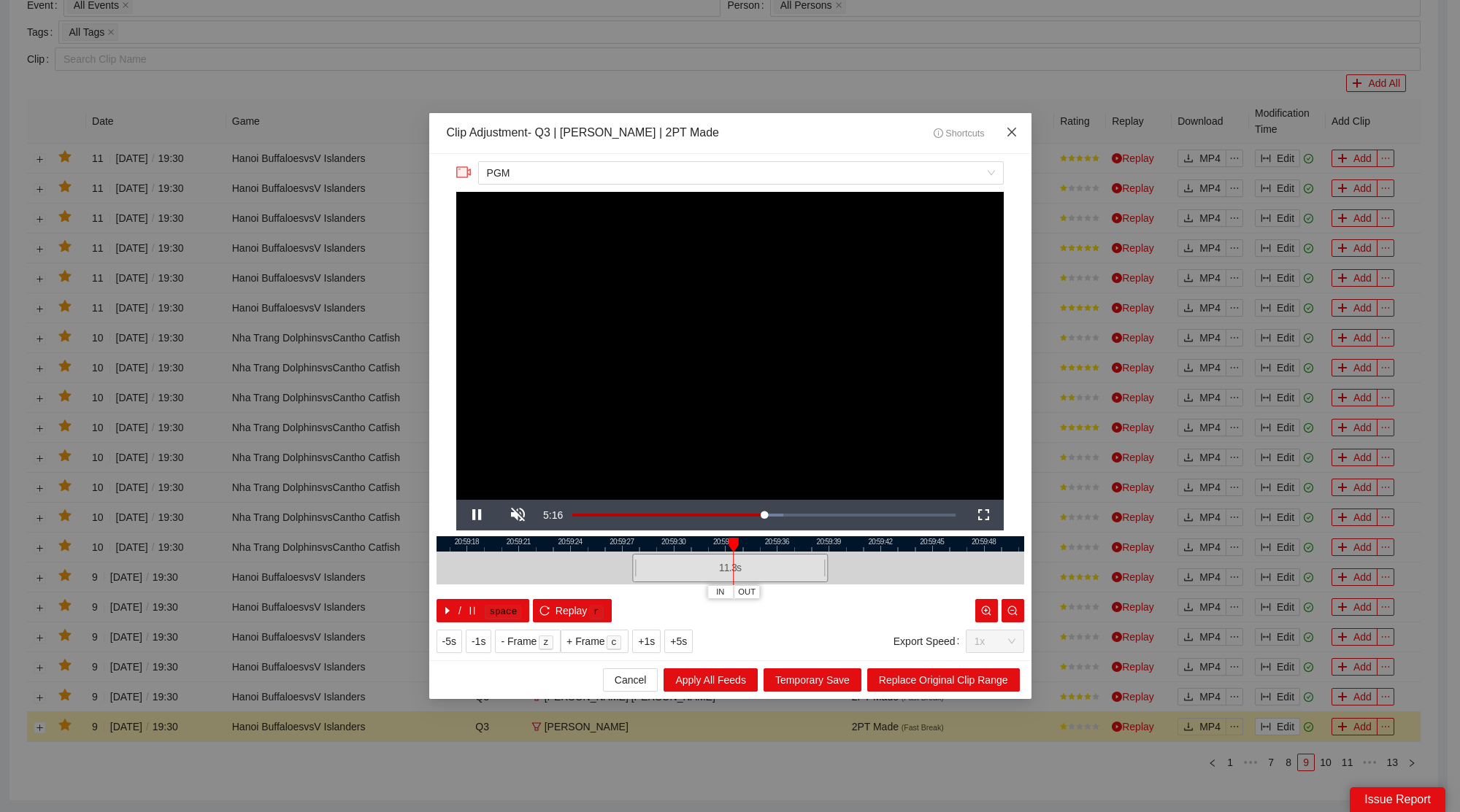
click at [1010, 124] on span "Close" at bounding box center [1011, 132] width 39 height 39
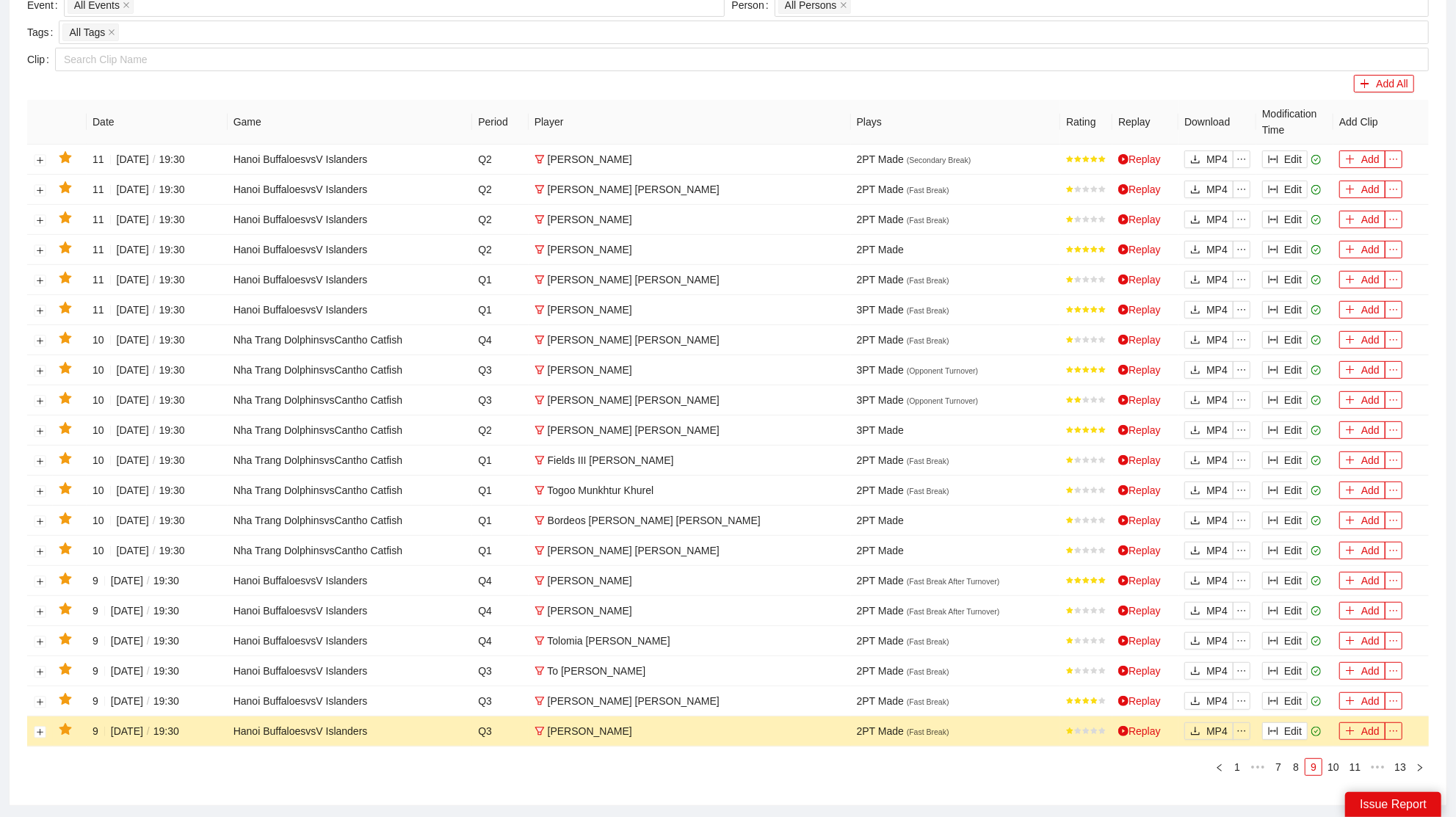
click at [70, 723] on icon "star" at bounding box center [65, 730] width 13 height 13
click at [1290, 692] on button "Edit" at bounding box center [1285, 701] width 46 height 17
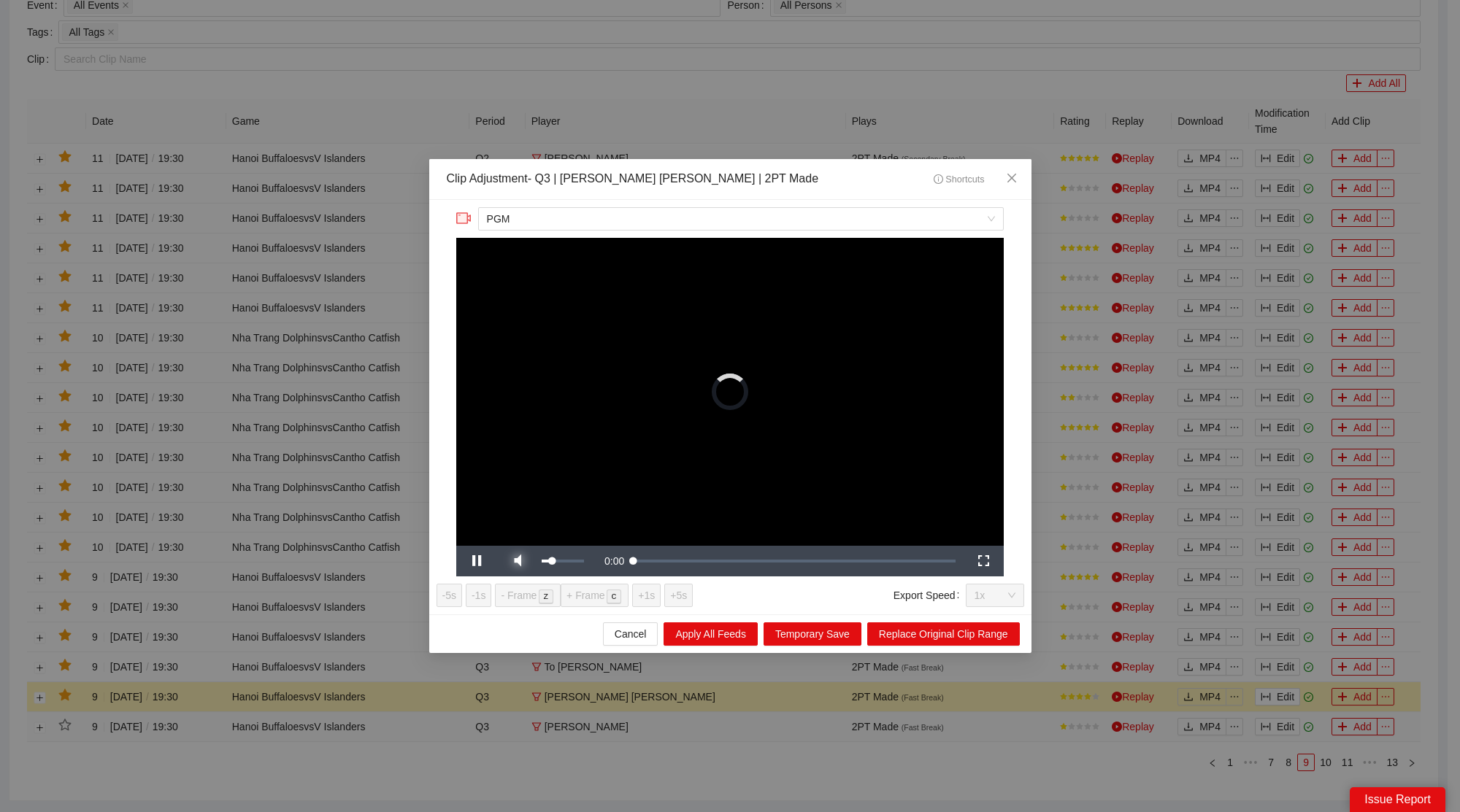
click at [525, 562] on span "Video Player" at bounding box center [517, 562] width 41 height 0
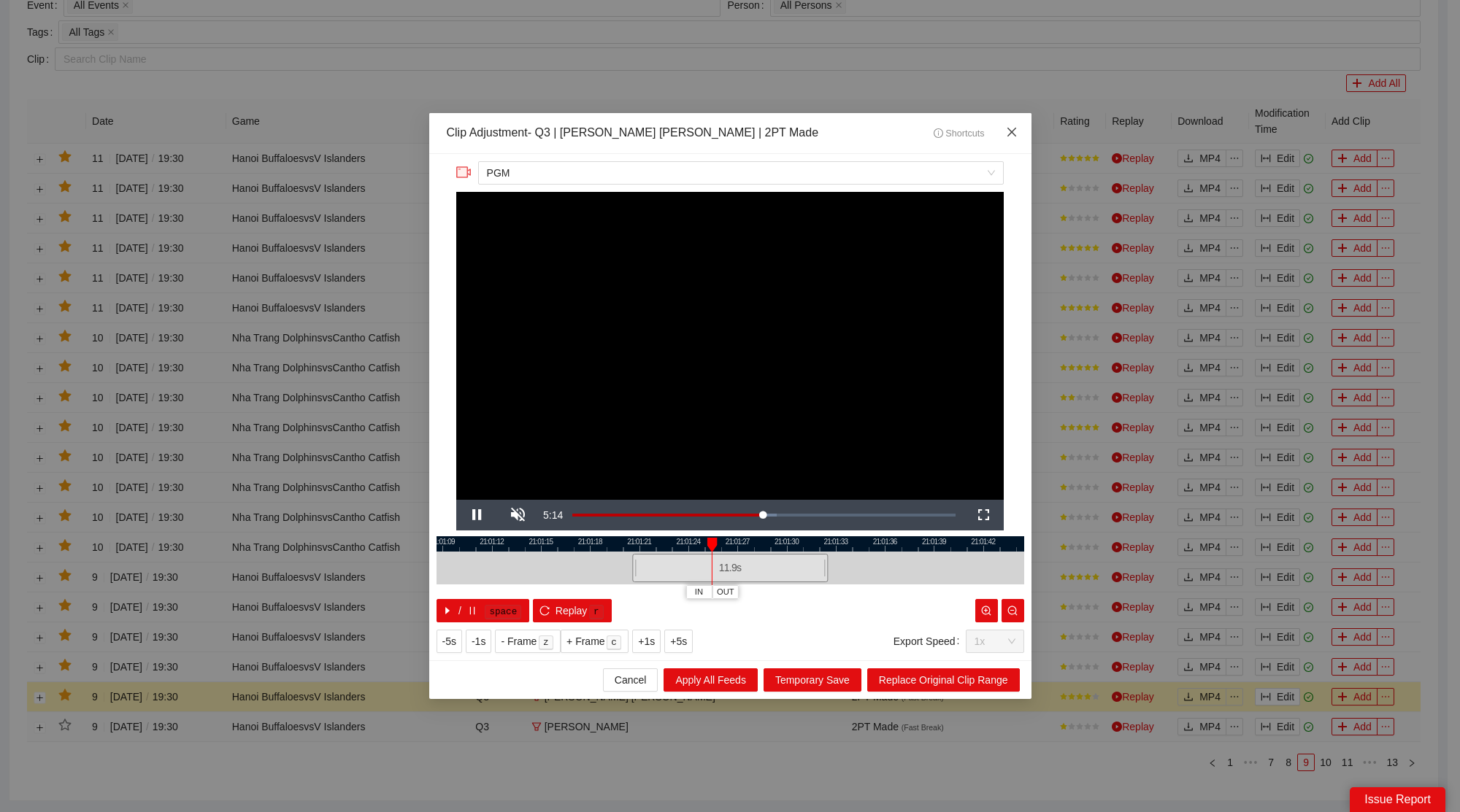
click at [1023, 122] on span "Close" at bounding box center [1011, 132] width 39 height 39
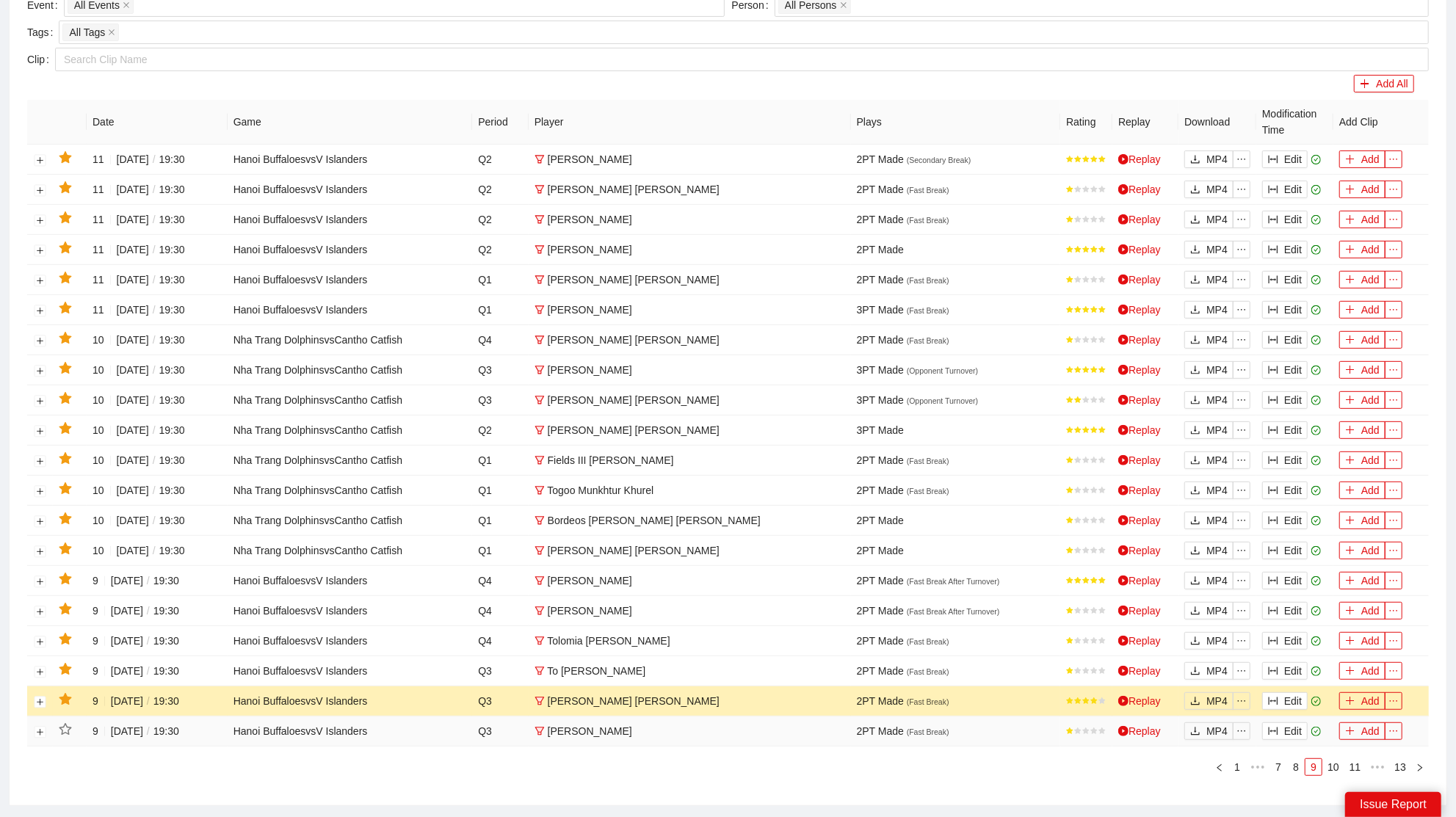
click at [68, 693] on icon "star" at bounding box center [65, 700] width 13 height 13
click at [1300, 666] on button "Edit" at bounding box center [1285, 671] width 46 height 17
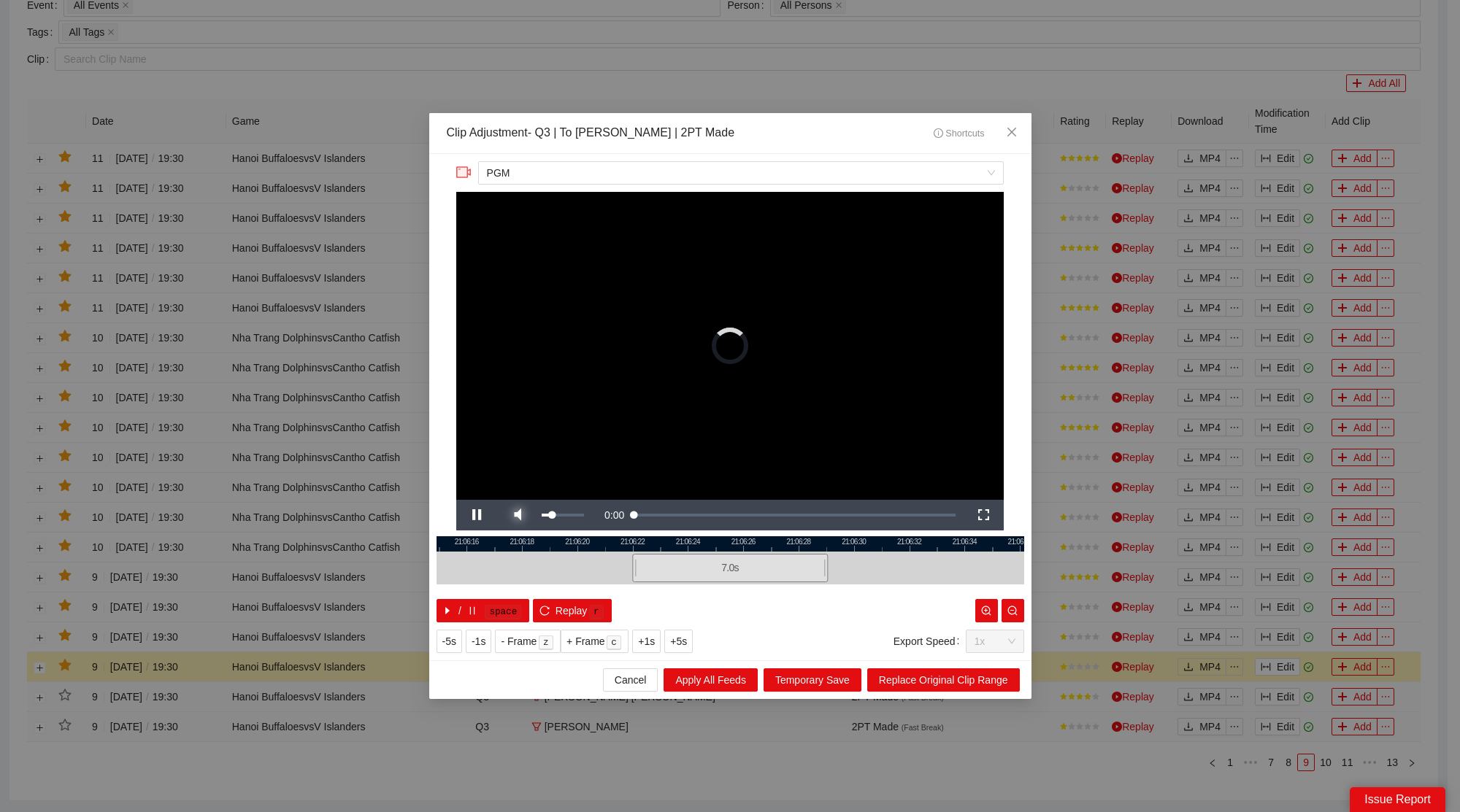
click at [524, 515] on span "Video Player" at bounding box center [517, 515] width 41 height 0
click at [1005, 130] on span "Close" at bounding box center [1011, 132] width 39 height 39
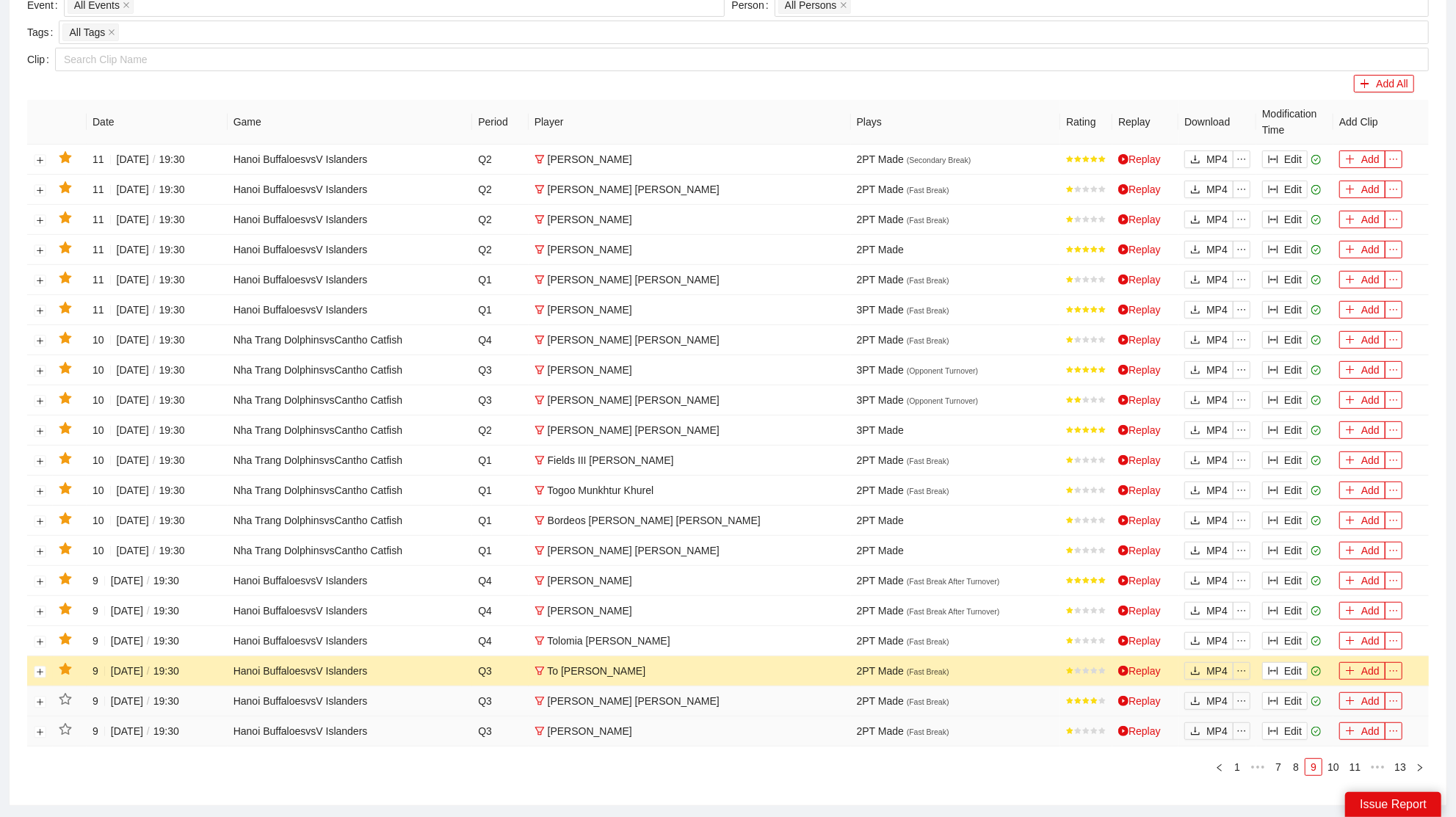
click at [61, 663] on icon "star" at bounding box center [64, 669] width 12 height 11
click at [1285, 633] on button "Edit" at bounding box center [1285, 641] width 46 height 17
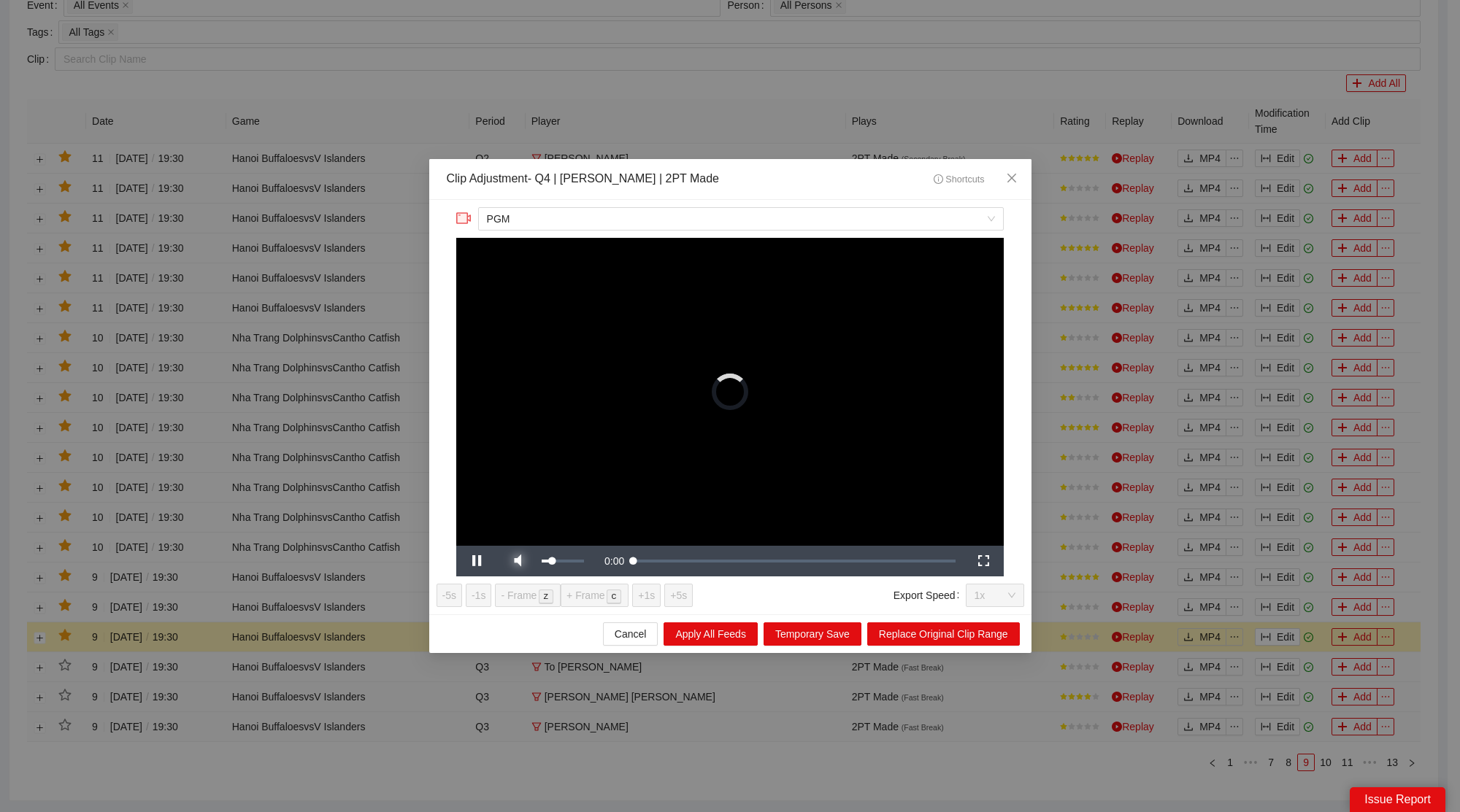
click at [524, 562] on span "Video Player" at bounding box center [517, 562] width 41 height 0
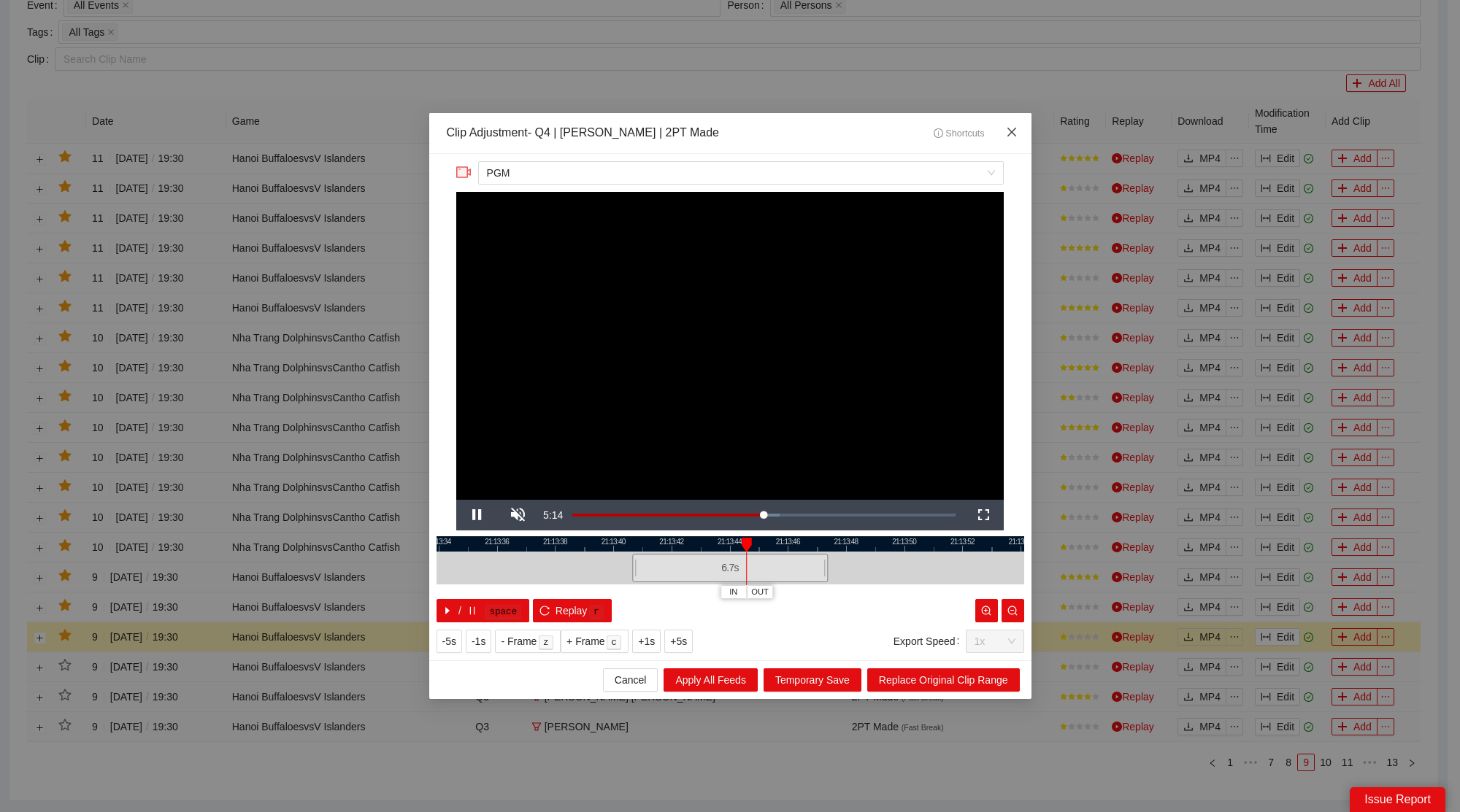
click at [1012, 124] on span "Close" at bounding box center [1011, 132] width 39 height 39
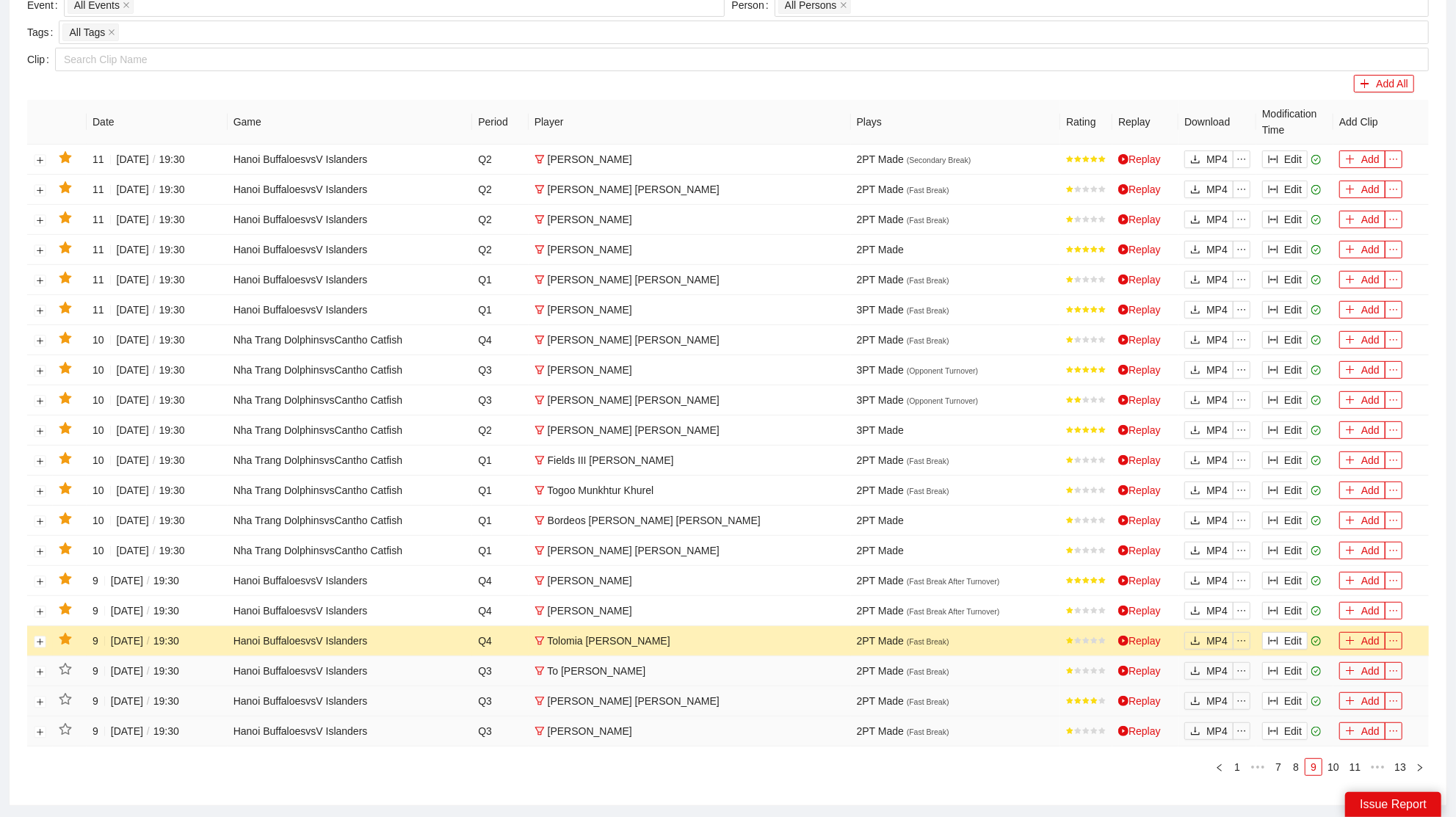
click at [69, 633] on icon "star" at bounding box center [64, 639] width 12 height 11
click at [1298, 602] on button "Edit" at bounding box center [1285, 611] width 46 height 17
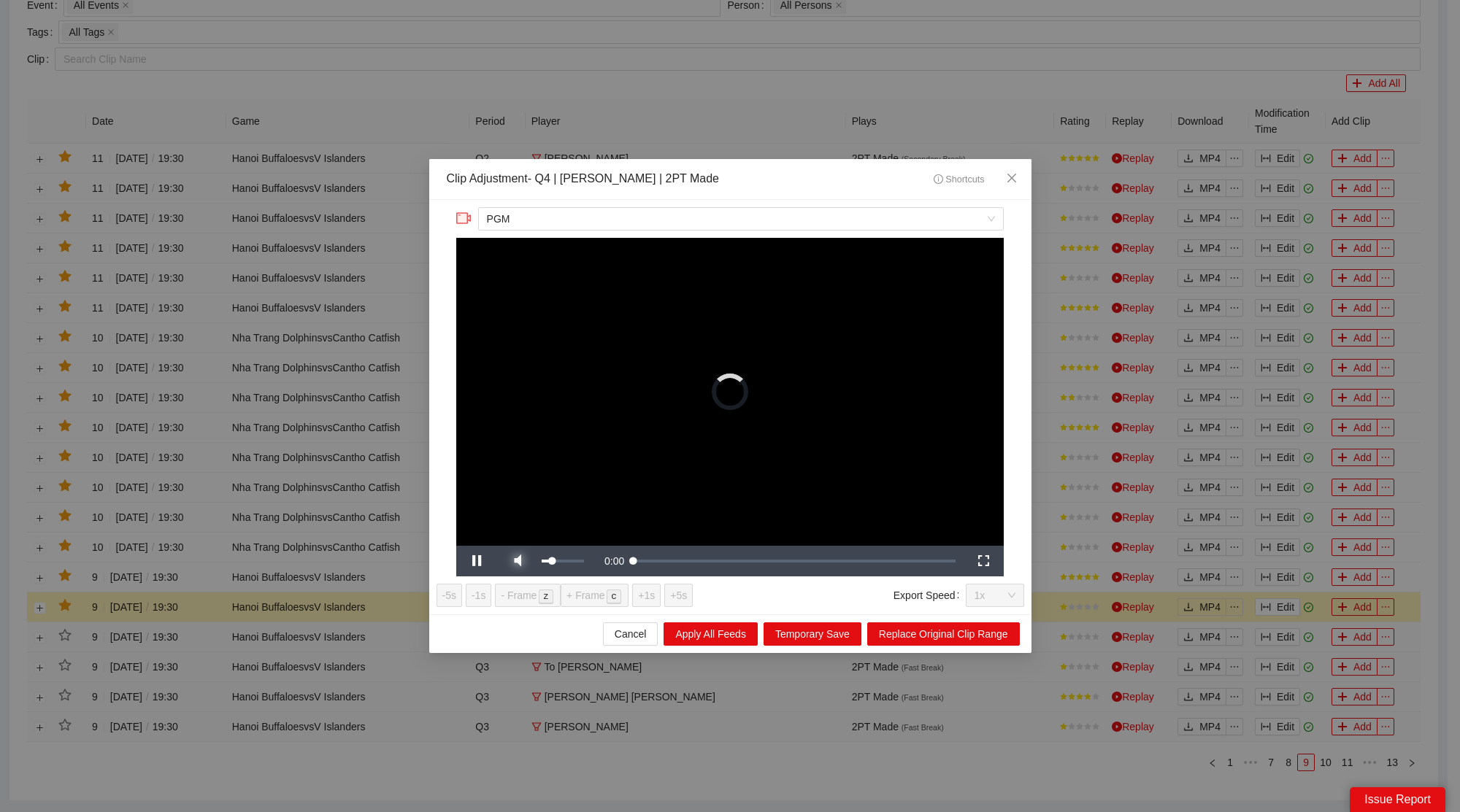
click at [530, 562] on span "Video Player" at bounding box center [517, 562] width 41 height 0
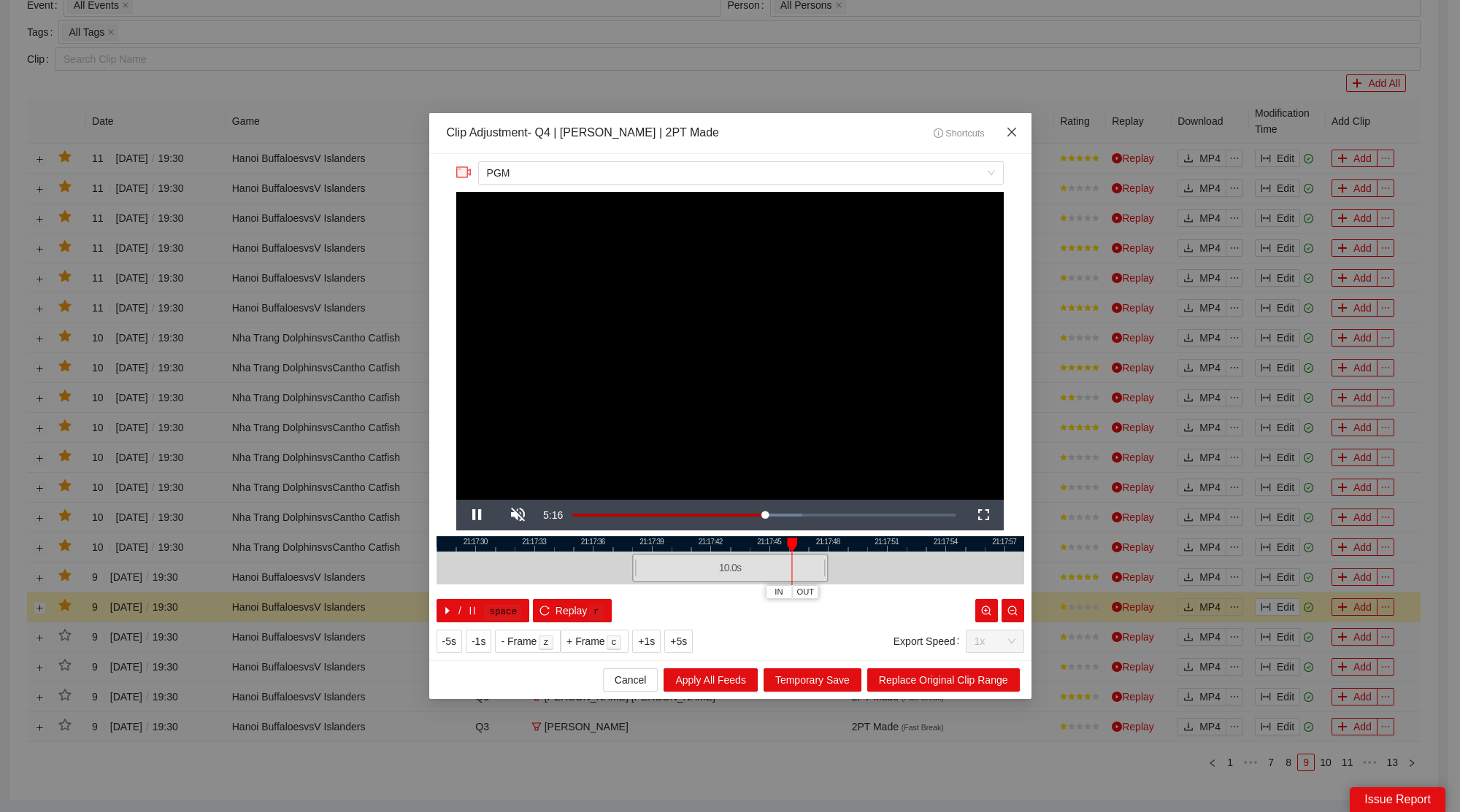
click at [1015, 130] on icon "close" at bounding box center [1011, 132] width 11 height 11
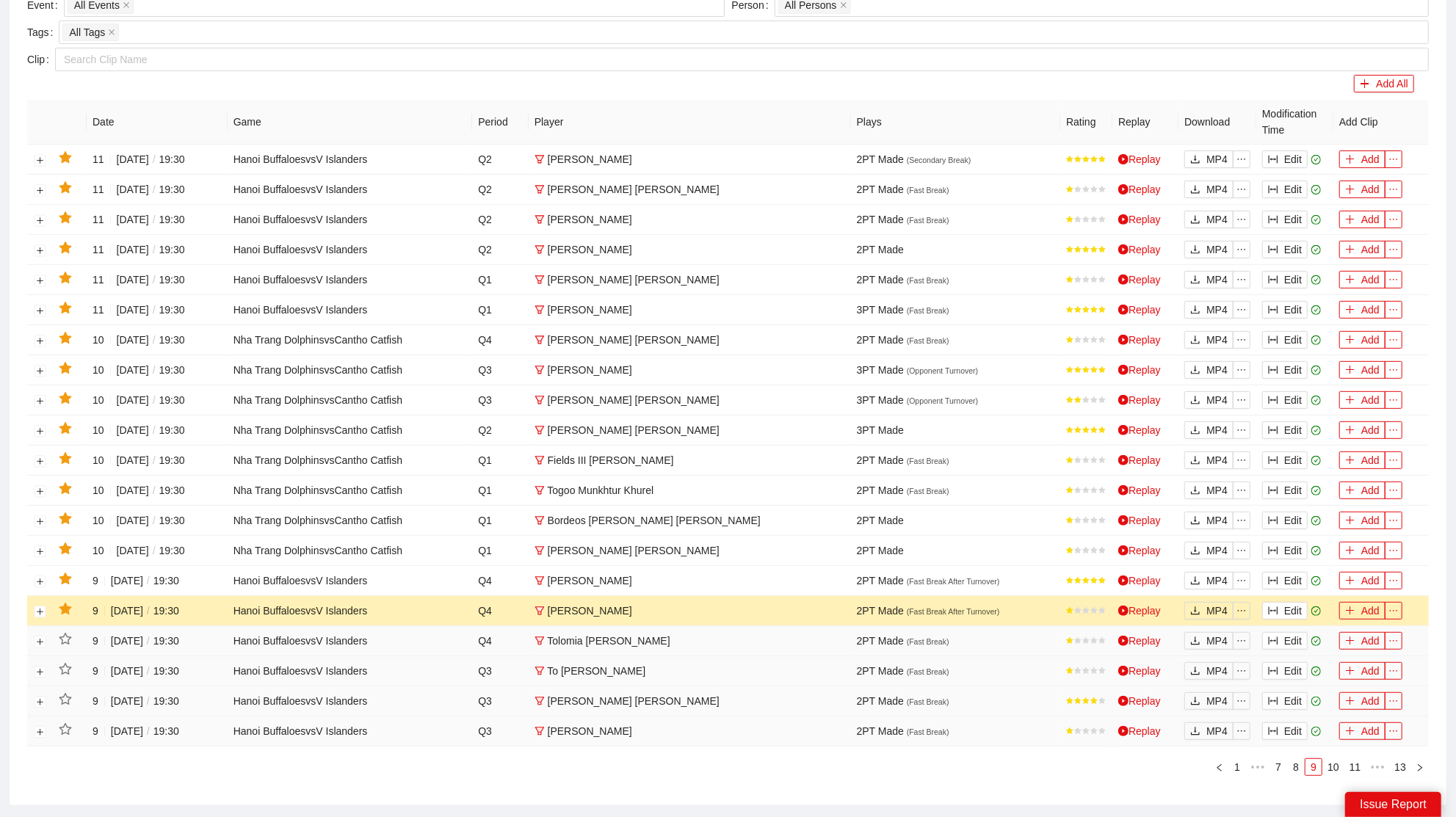
click at [69, 603] on icon "star" at bounding box center [65, 609] width 13 height 13
click at [1287, 572] on button "Edit" at bounding box center [1285, 580] width 46 height 17
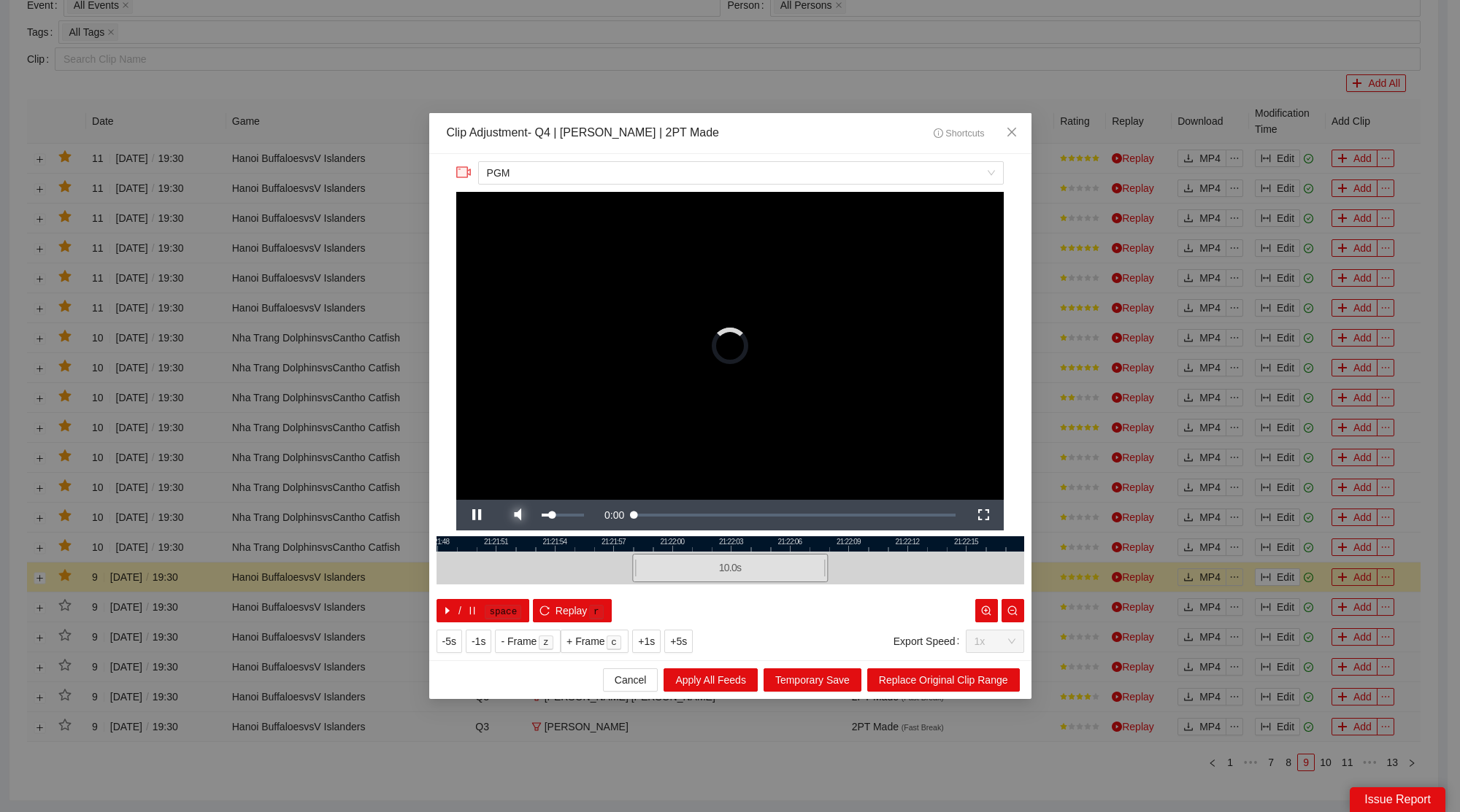
click at [521, 515] on span "Video Player" at bounding box center [517, 515] width 41 height 0
click at [1017, 129] on icon "close" at bounding box center [1011, 132] width 11 height 11
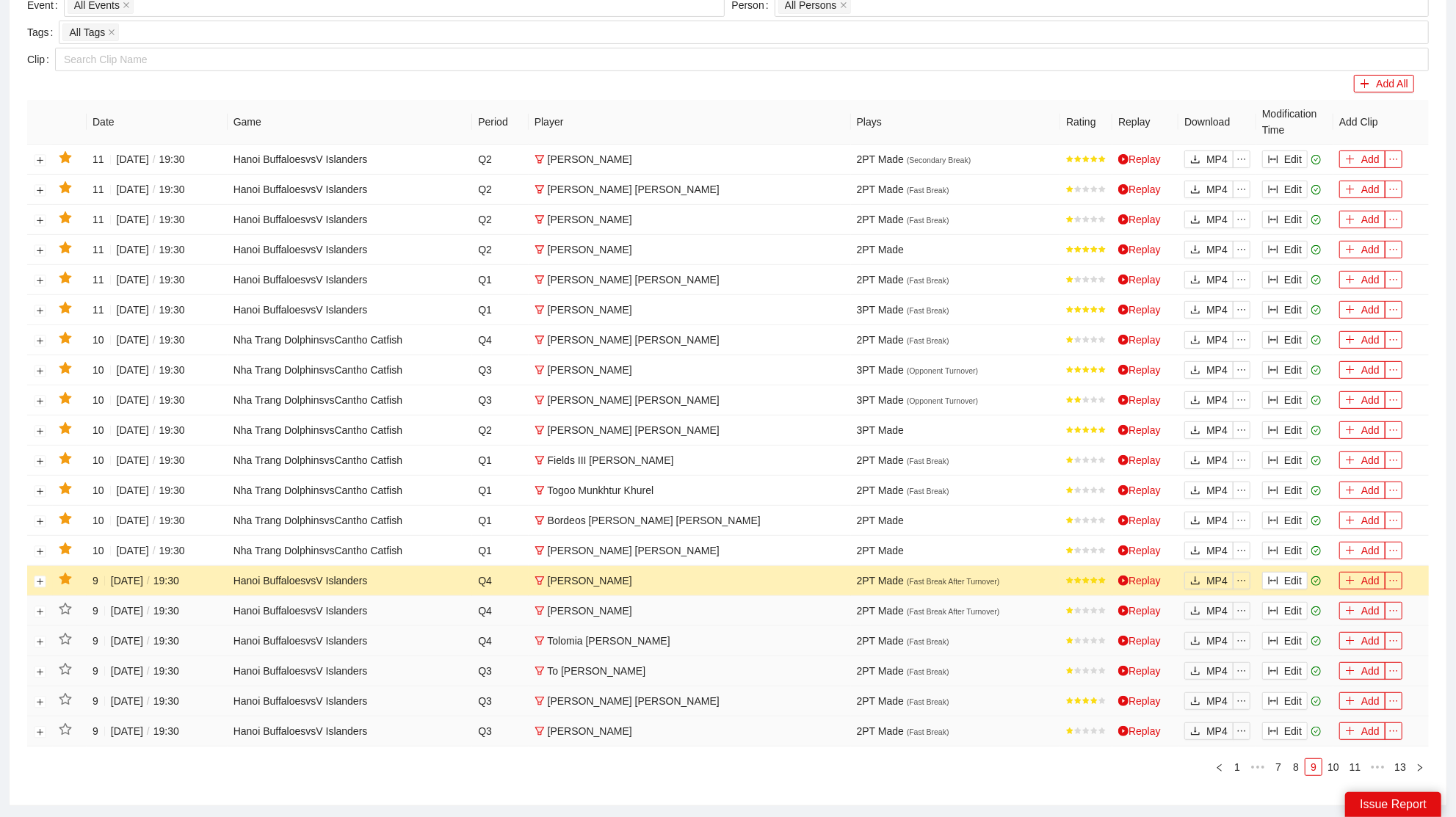
click at [61, 575] on icon "star" at bounding box center [64, 579] width 12 height 11
click at [1278, 546] on icon "column-width" at bounding box center [1273, 551] width 11 height 11
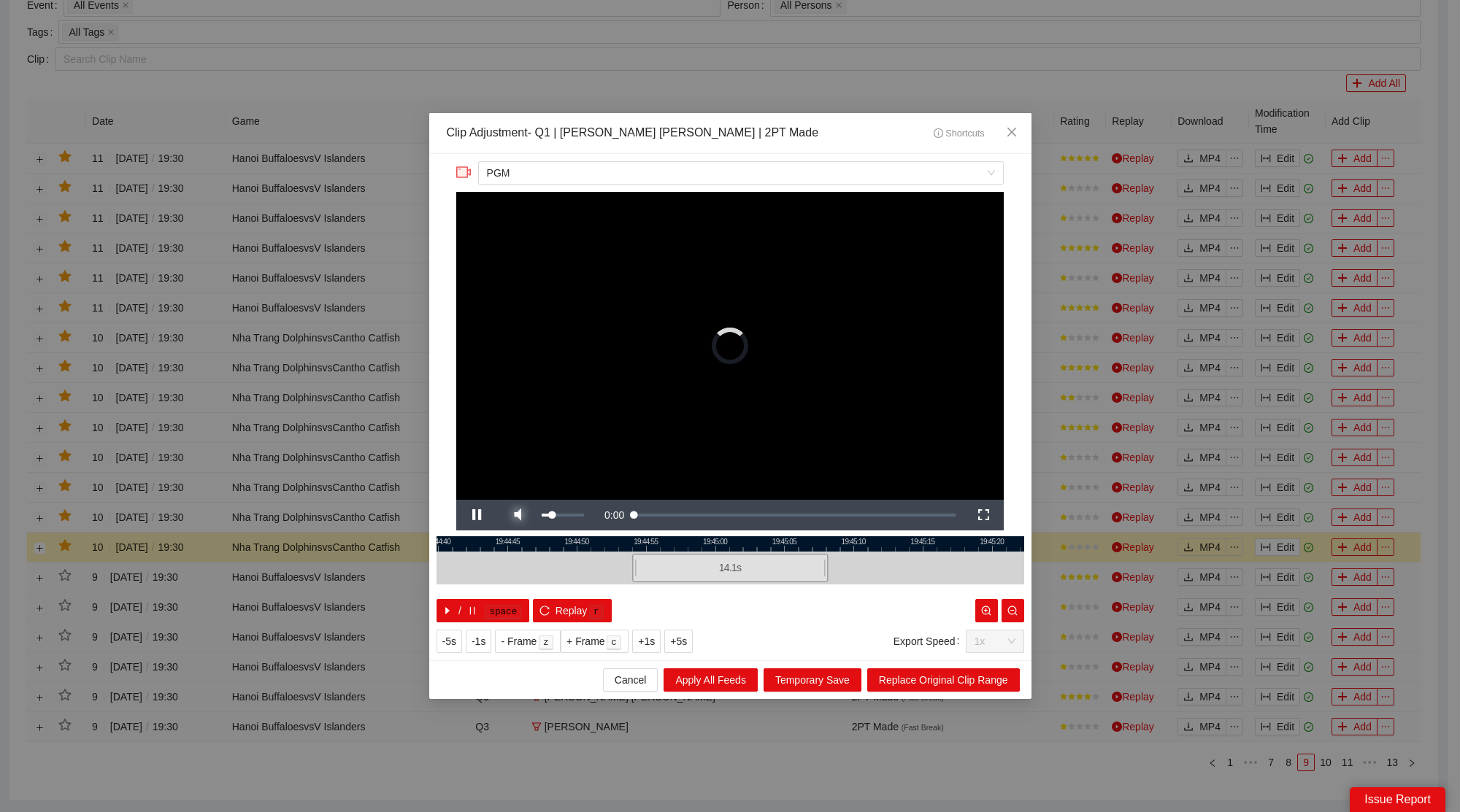
click at [518, 515] on span "Video Player" at bounding box center [517, 515] width 41 height 0
click at [1009, 129] on icon "close" at bounding box center [1010, 131] width 9 height 9
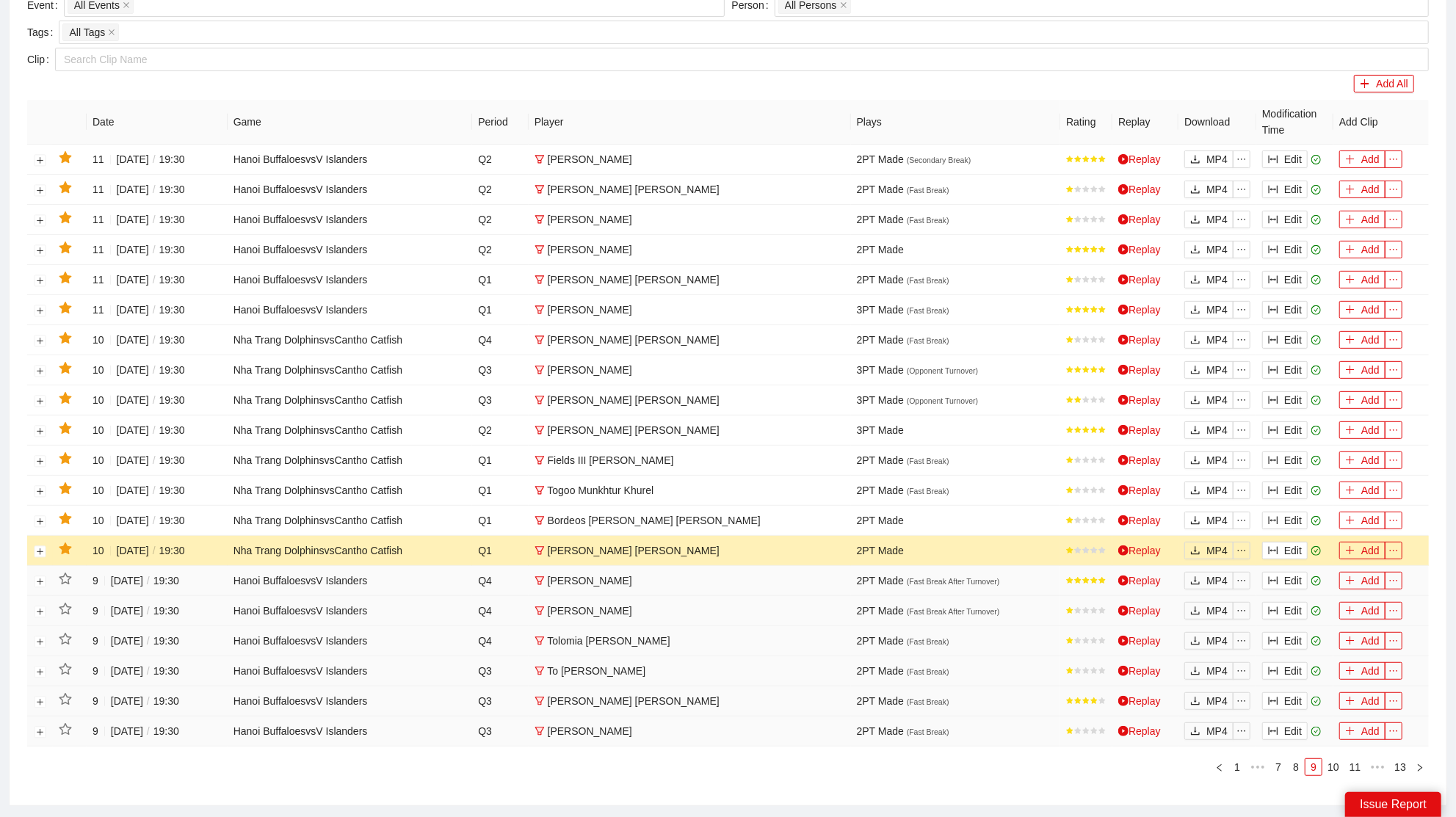
click at [61, 549] on icon "star" at bounding box center [65, 550] width 13 height 13
click at [1293, 511] on button "Edit" at bounding box center [1285, 520] width 46 height 17
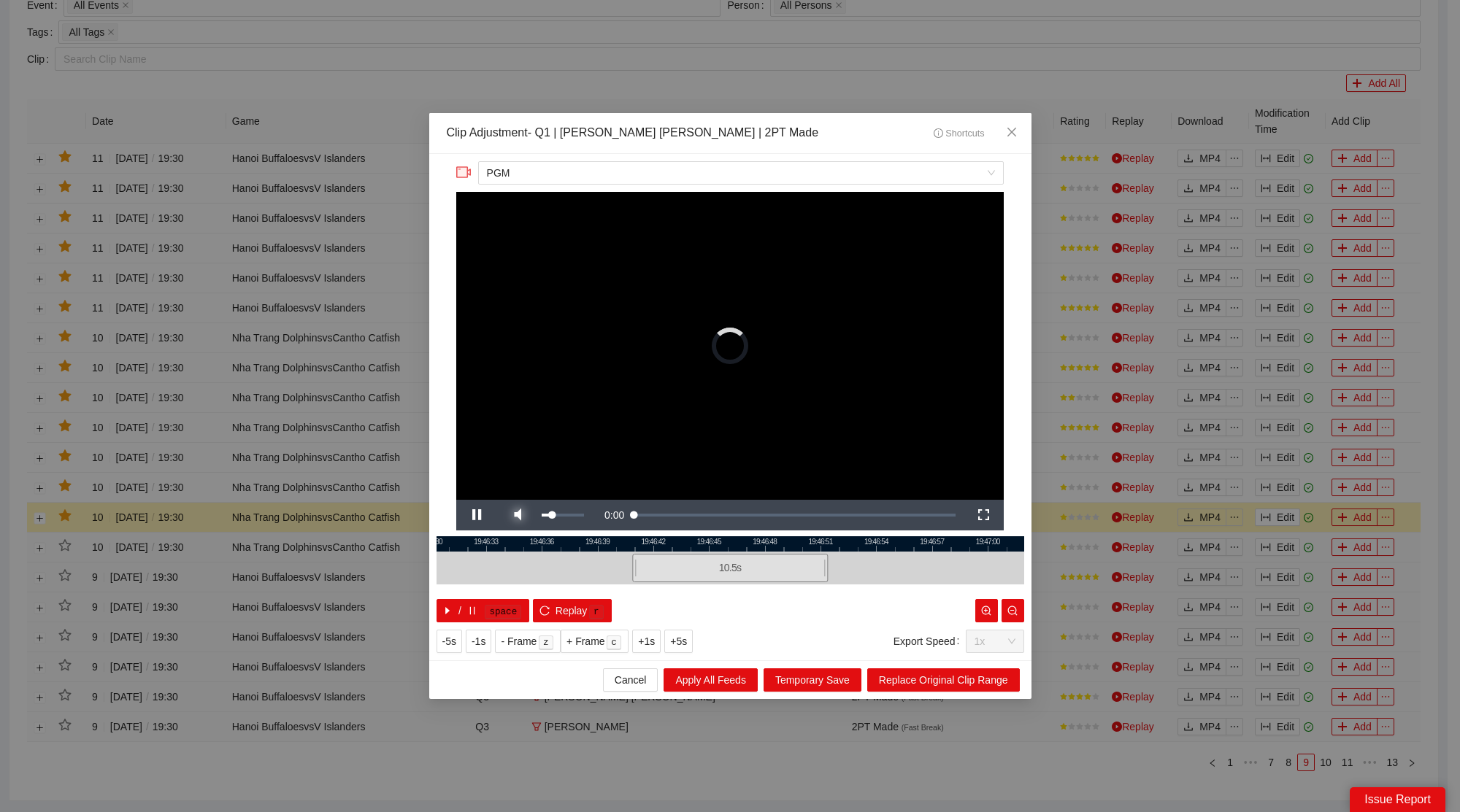
click at [523, 515] on span "Video Player" at bounding box center [517, 515] width 41 height 0
click at [1017, 127] on span "Close" at bounding box center [1011, 132] width 39 height 39
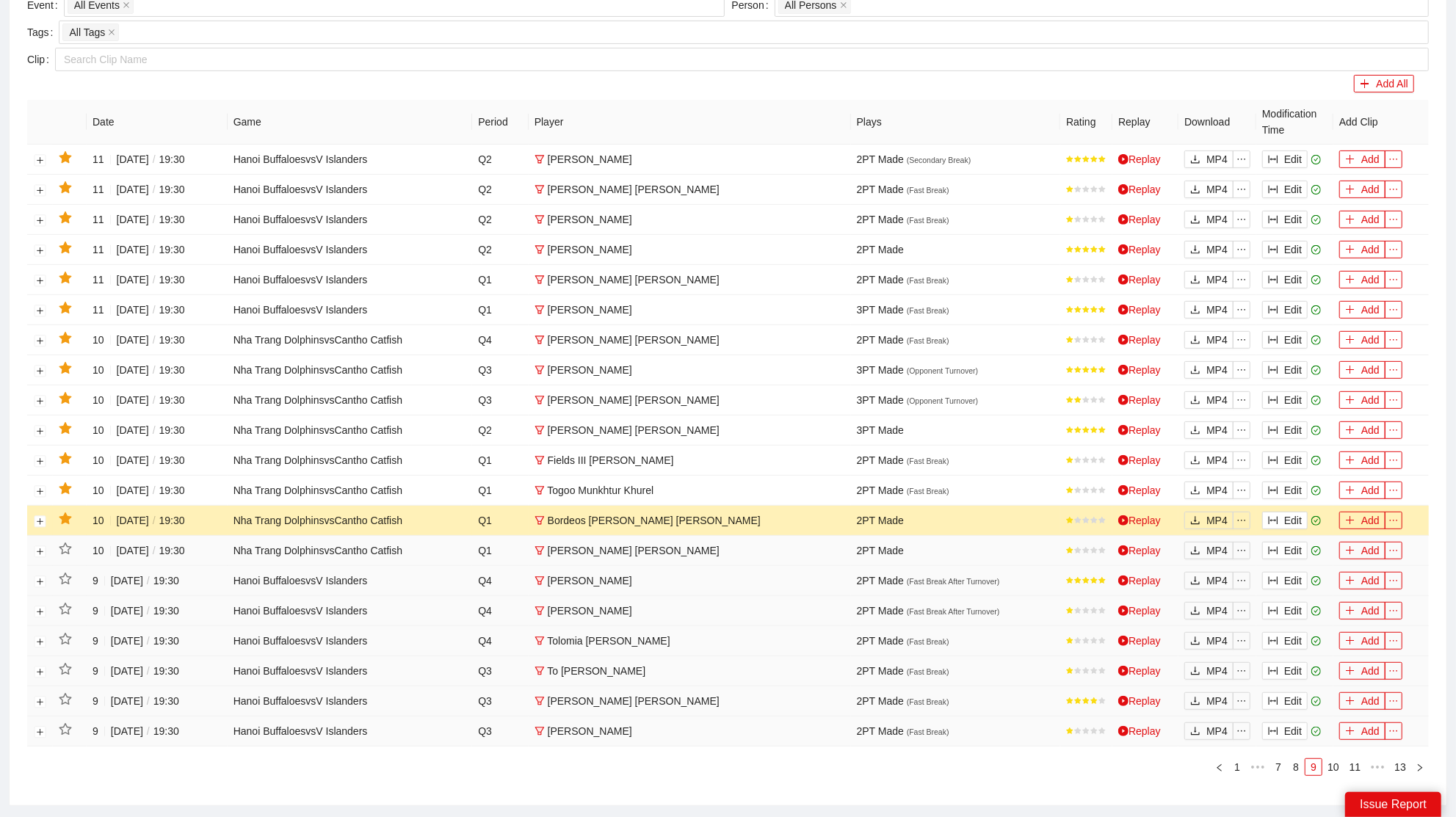
click at [68, 518] on icon "star" at bounding box center [65, 519] width 13 height 13
click at [1296, 482] on button "Edit" at bounding box center [1285, 490] width 46 height 17
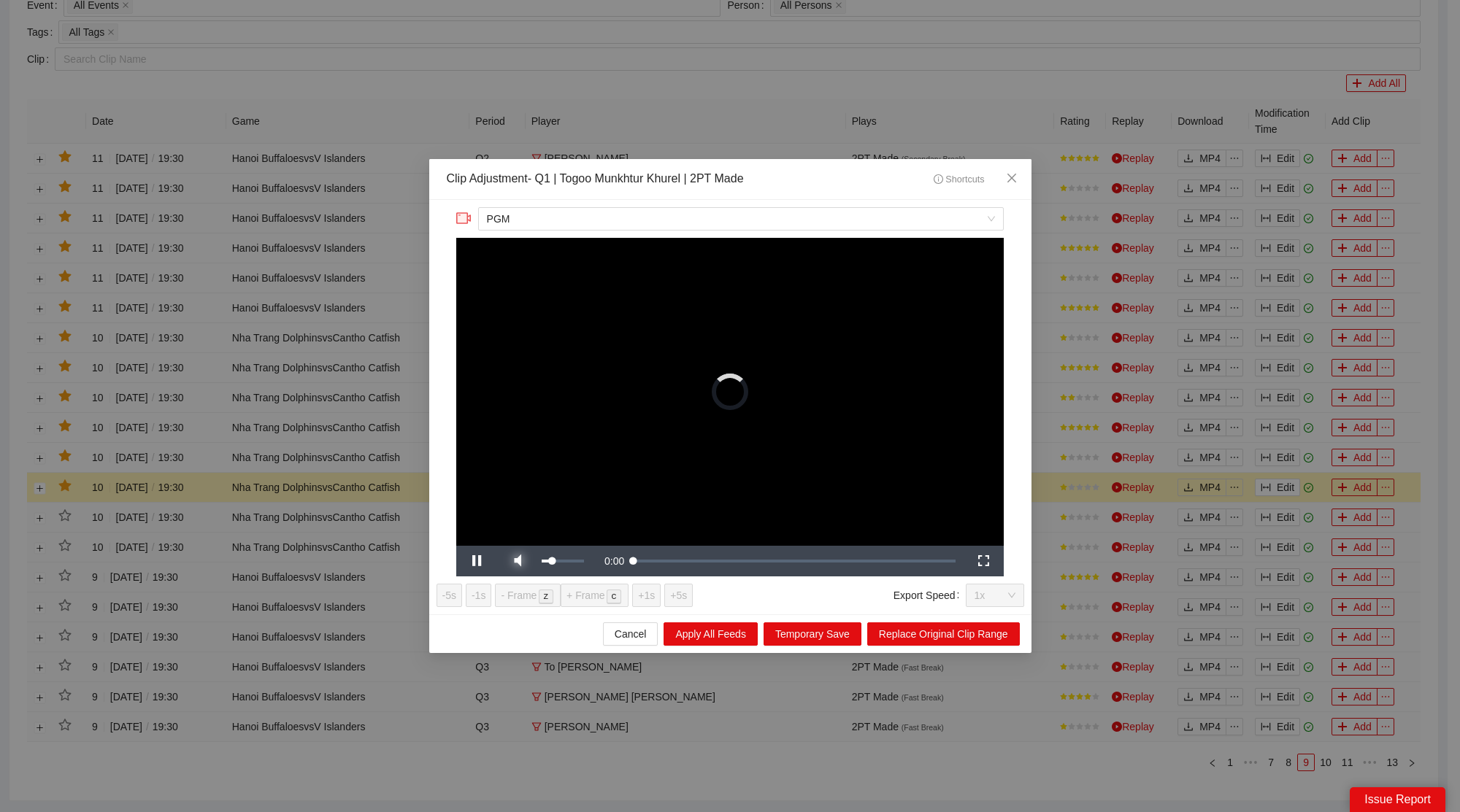
click at [519, 562] on span "Video Player" at bounding box center [517, 562] width 41 height 0
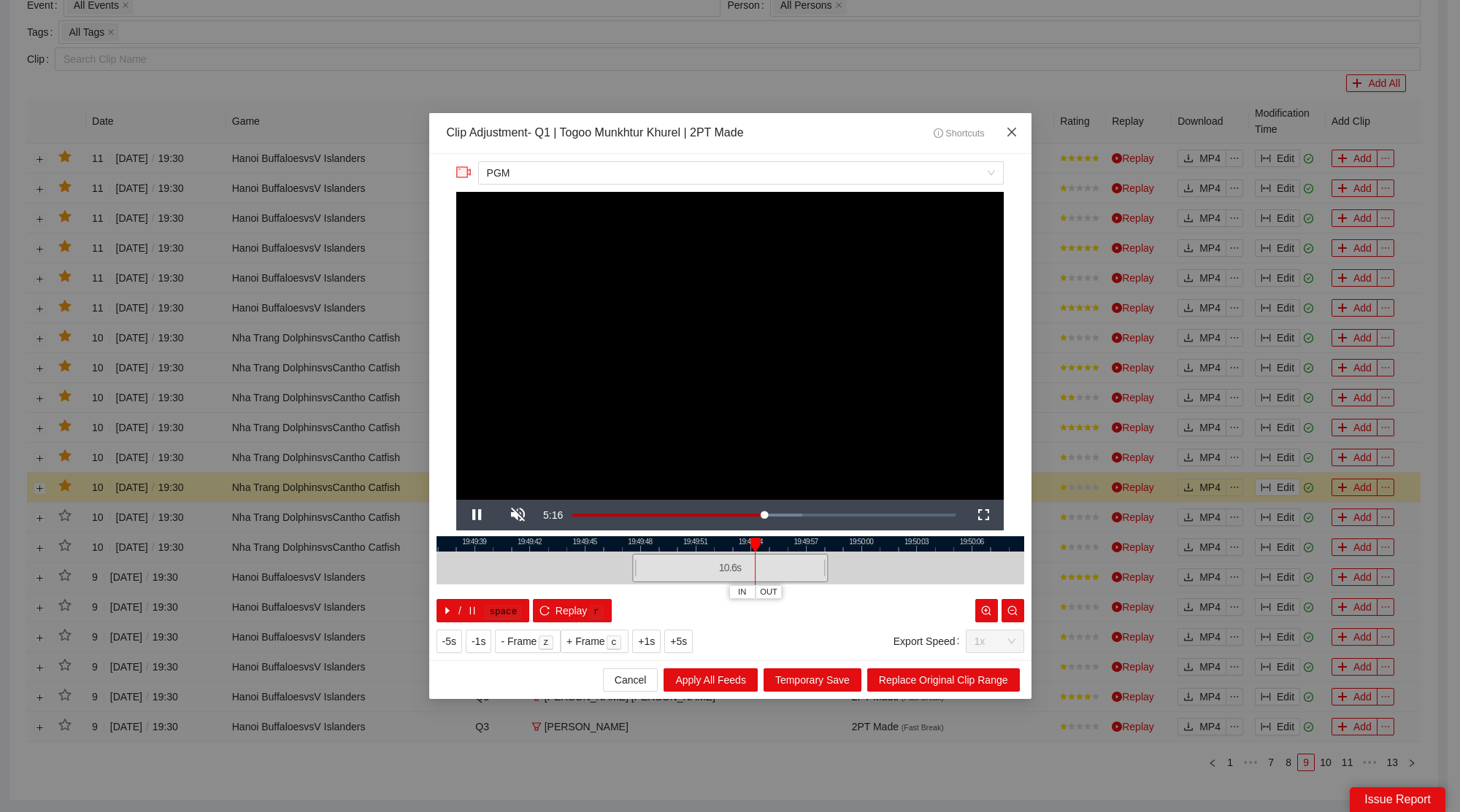
click at [1009, 133] on icon "close" at bounding box center [1011, 132] width 11 height 11
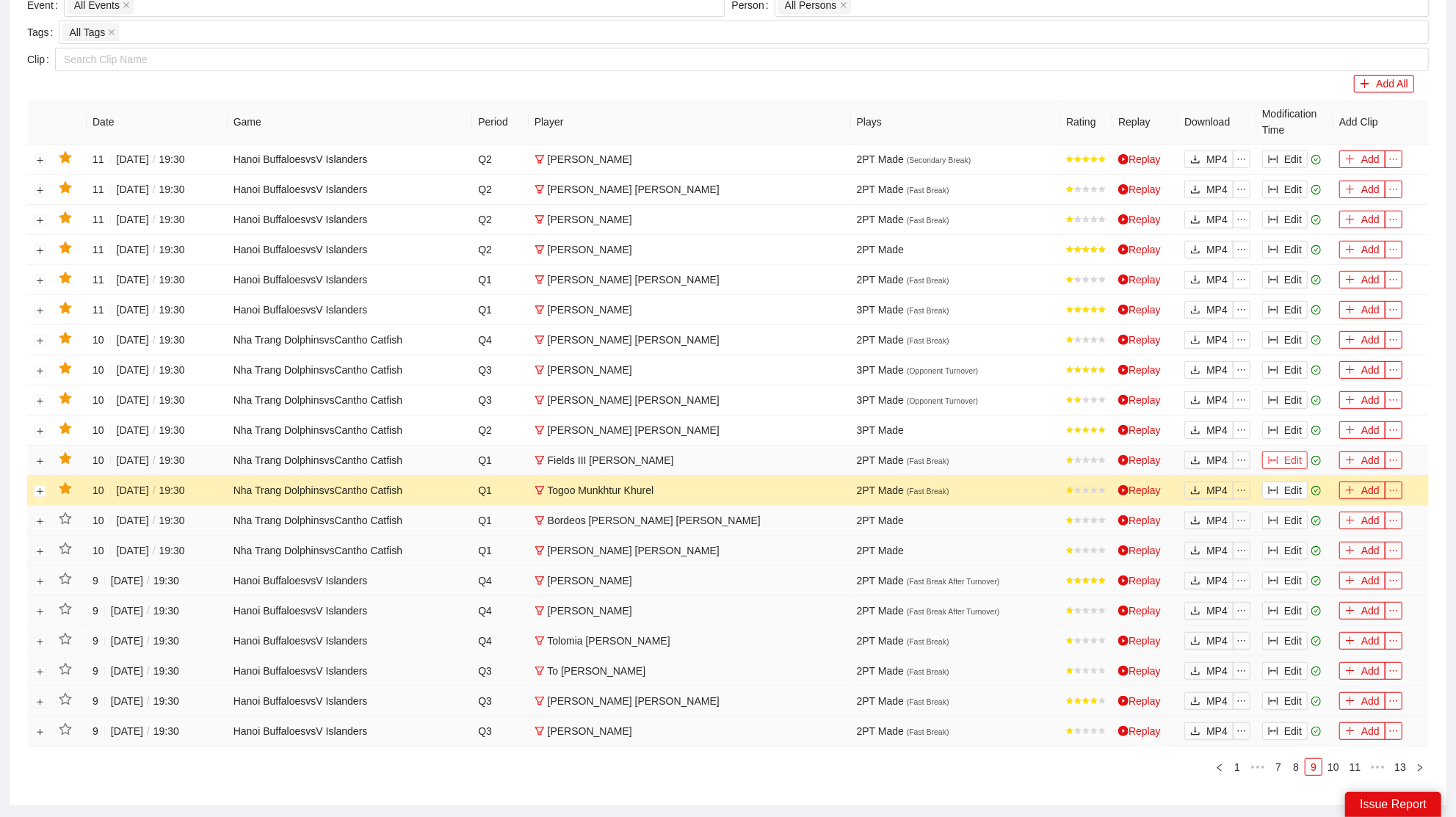
drag, startPoint x: 1287, startPoint y: 455, endPoint x: 1119, endPoint y: 472, distance: 168.9
click at [1286, 455] on button "Edit" at bounding box center [1285, 461] width 46 height 17
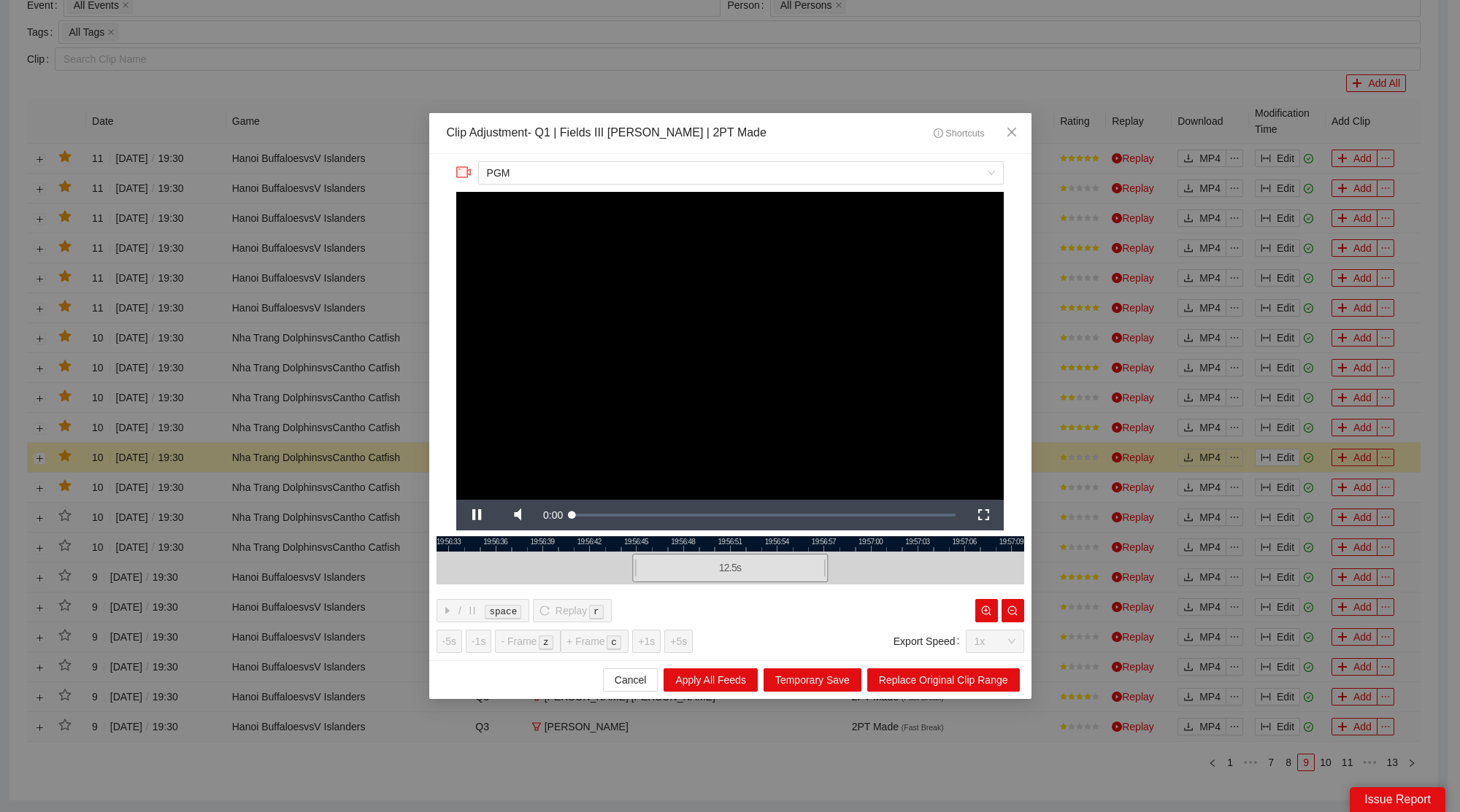
click at [516, 558] on div at bounding box center [730, 568] width 588 height 33
click at [521, 515] on span "Video Player" at bounding box center [517, 515] width 41 height 0
click at [1010, 122] on span "Close" at bounding box center [1011, 132] width 39 height 39
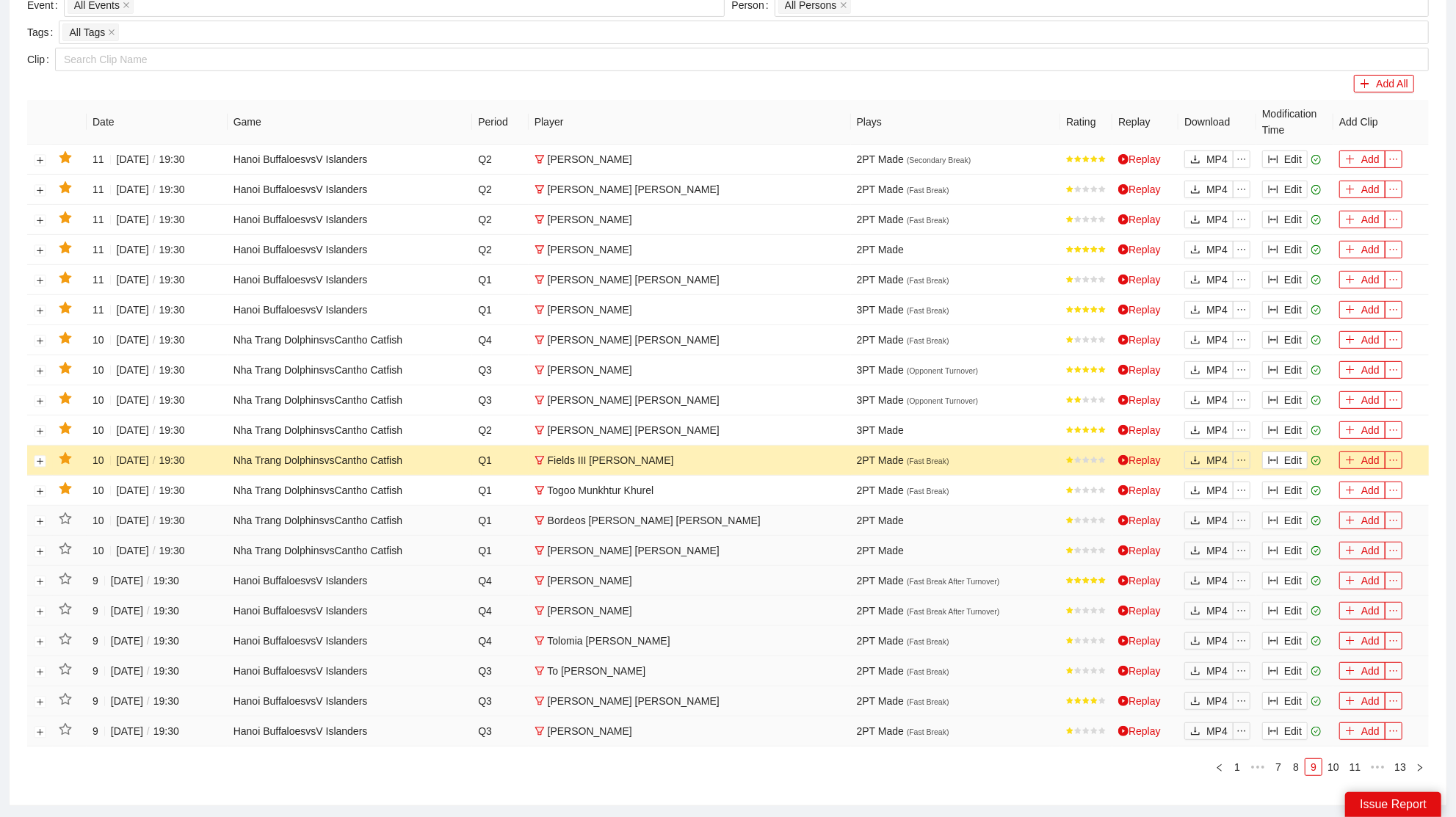
click at [73, 452] on td at bounding box center [69, 460] width 34 height 30
click at [68, 453] on icon "star" at bounding box center [64, 458] width 12 height 11
click at [1281, 423] on button "Edit" at bounding box center [1285, 430] width 46 height 17
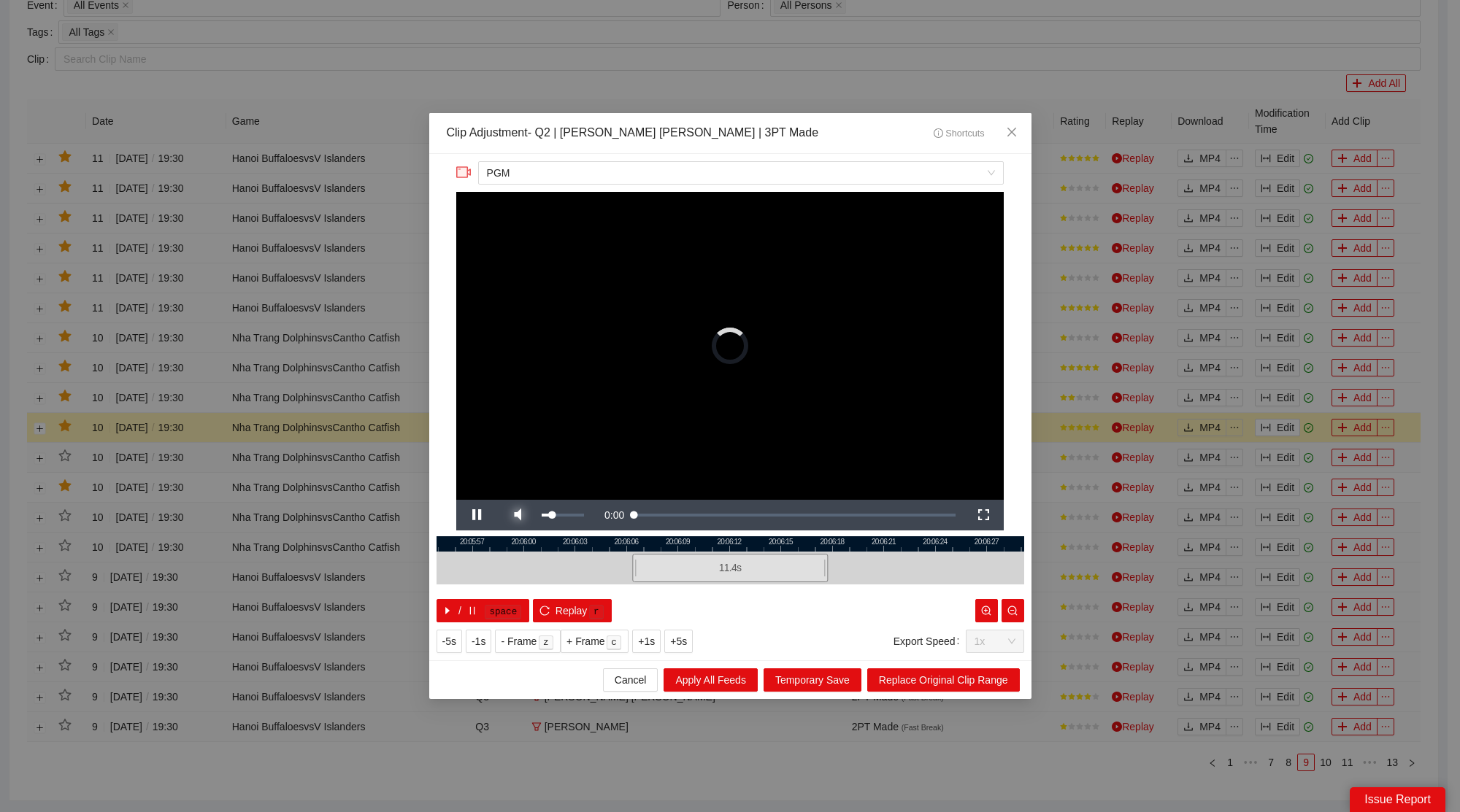
click at [524, 515] on span "Video Player" at bounding box center [517, 515] width 41 height 0
click at [1010, 133] on icon "close" at bounding box center [1011, 132] width 11 height 11
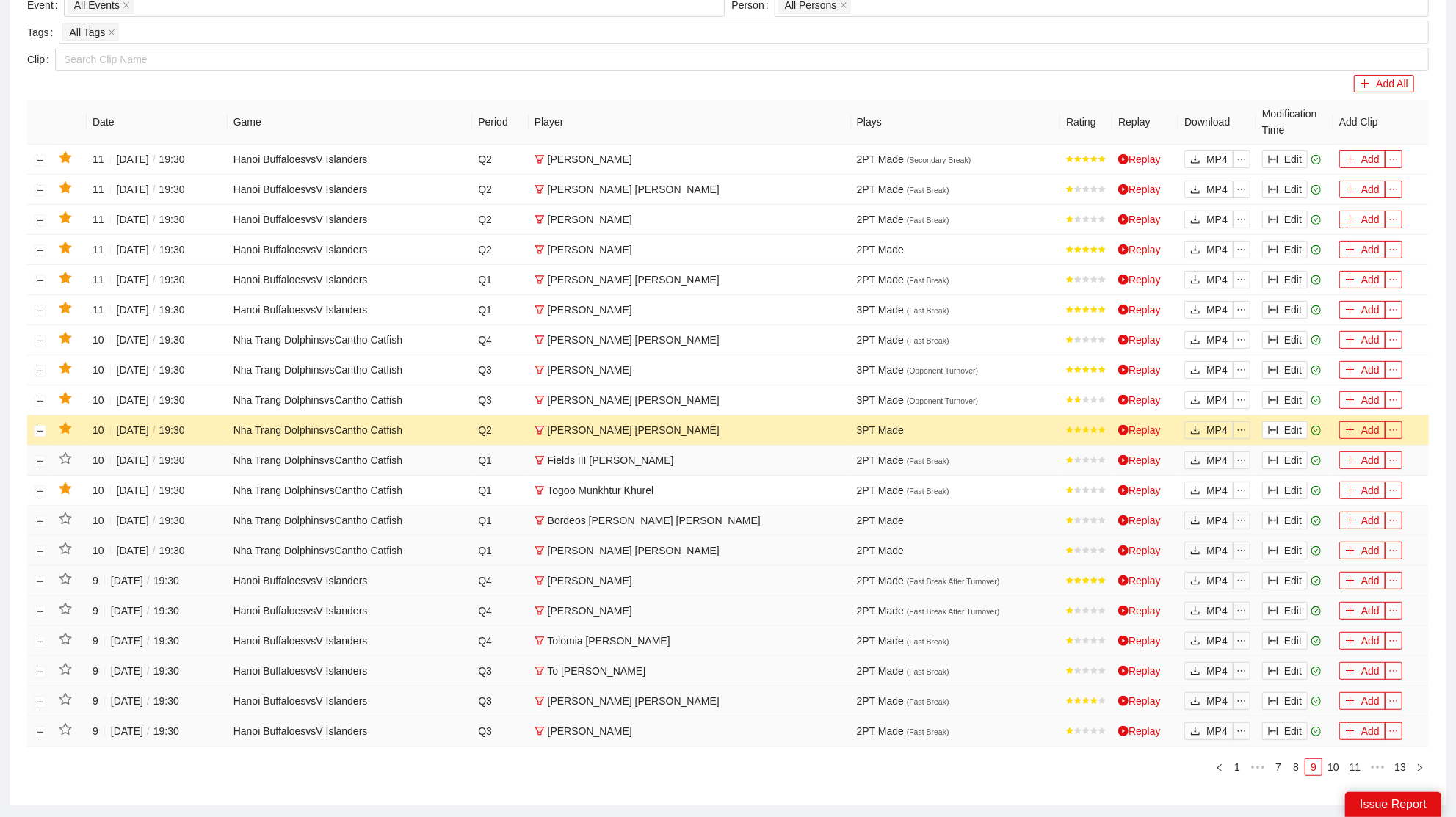
click at [61, 423] on icon "star" at bounding box center [64, 428] width 12 height 11
click at [1280, 400] on button "Edit" at bounding box center [1285, 400] width 46 height 17
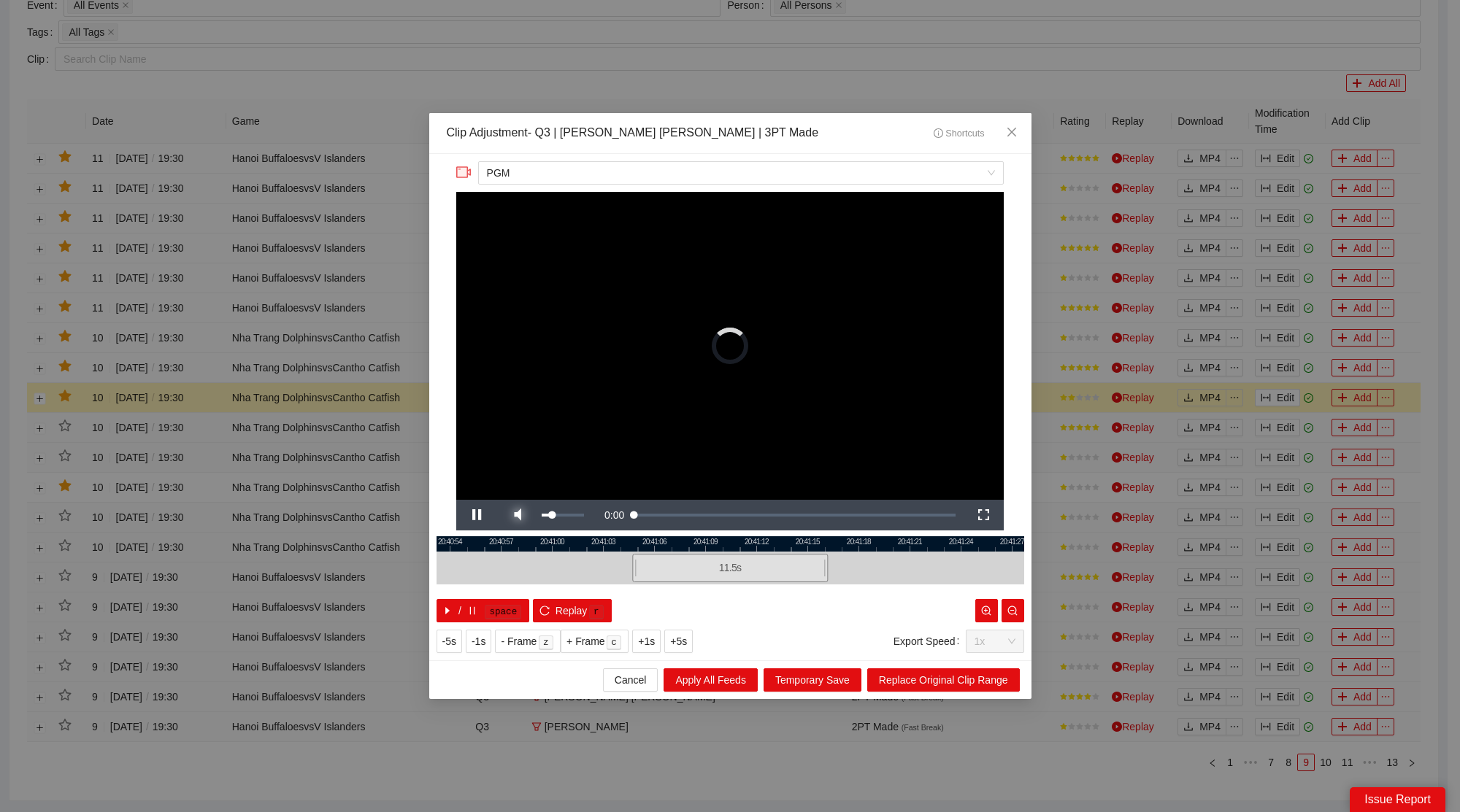
click at [522, 515] on span "Video Player" at bounding box center [517, 515] width 41 height 0
click at [1019, 127] on span "Close" at bounding box center [1011, 132] width 39 height 39
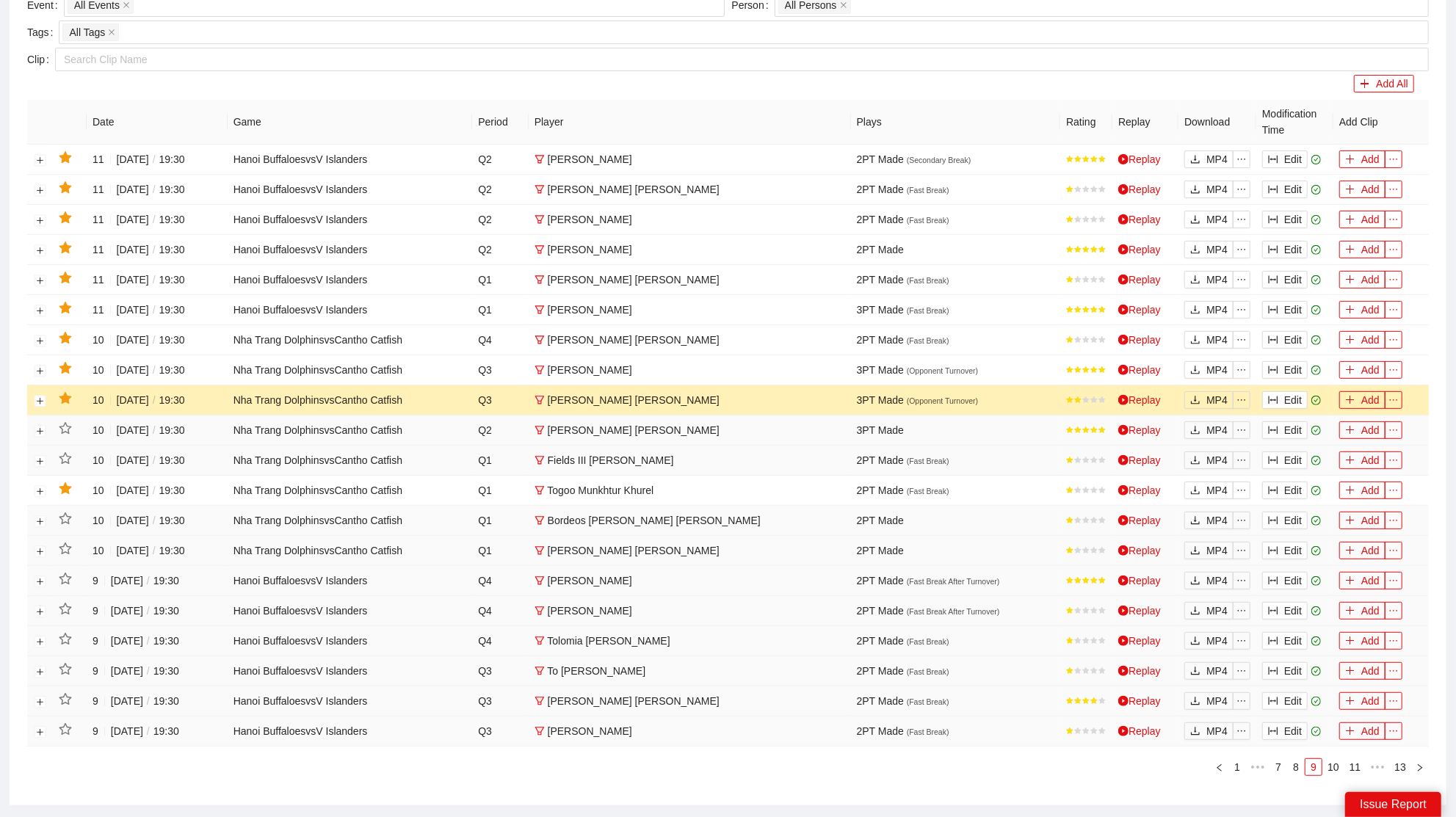
click at [61, 404] on td at bounding box center [69, 400] width 34 height 30
click at [65, 394] on icon "star" at bounding box center [64, 397] width 12 height 11
click at [1283, 364] on button "Edit" at bounding box center [1285, 370] width 46 height 17
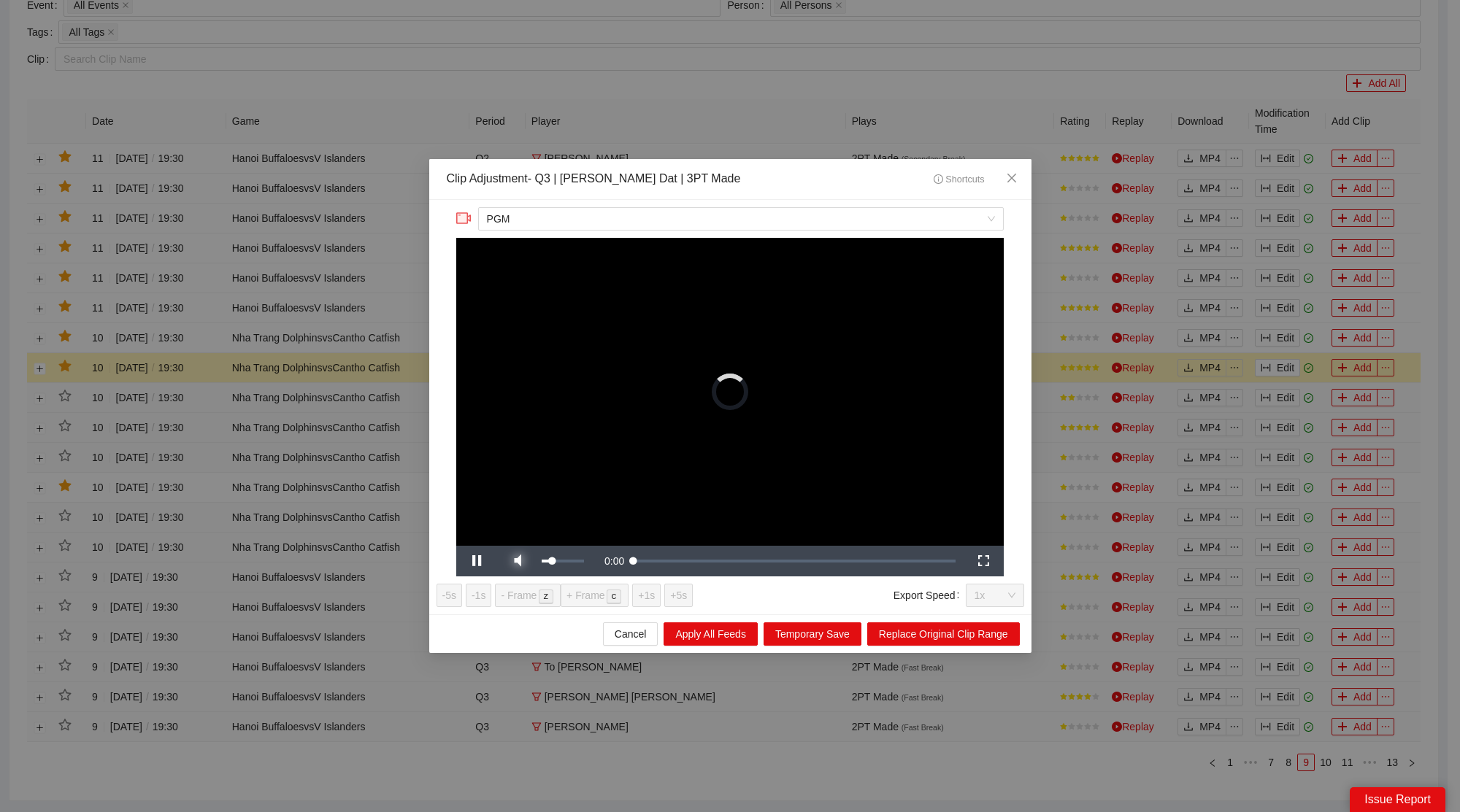
click at [523, 562] on span "Video Player" at bounding box center [517, 562] width 41 height 0
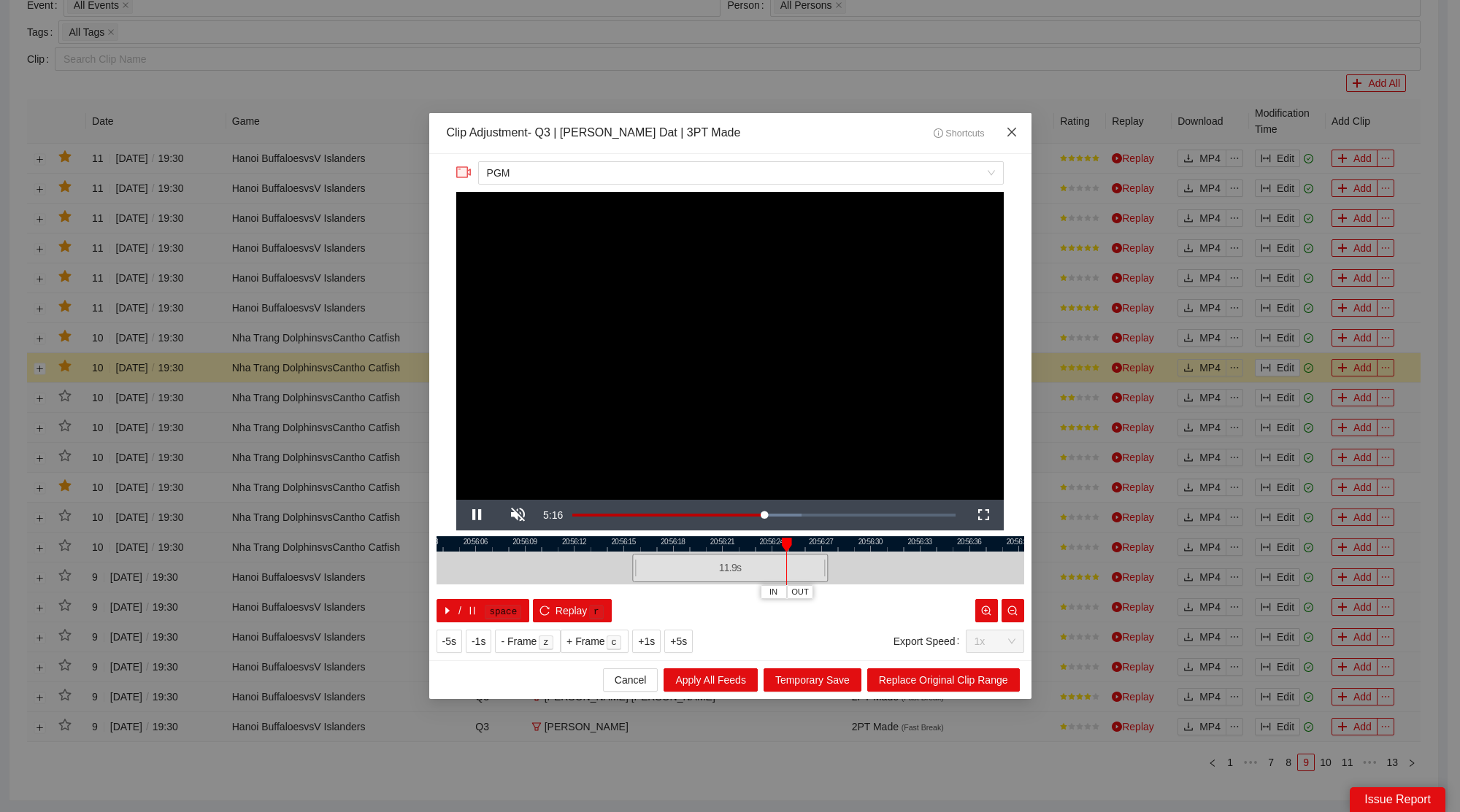
click at [1031, 127] on span "Close" at bounding box center [1011, 132] width 39 height 39
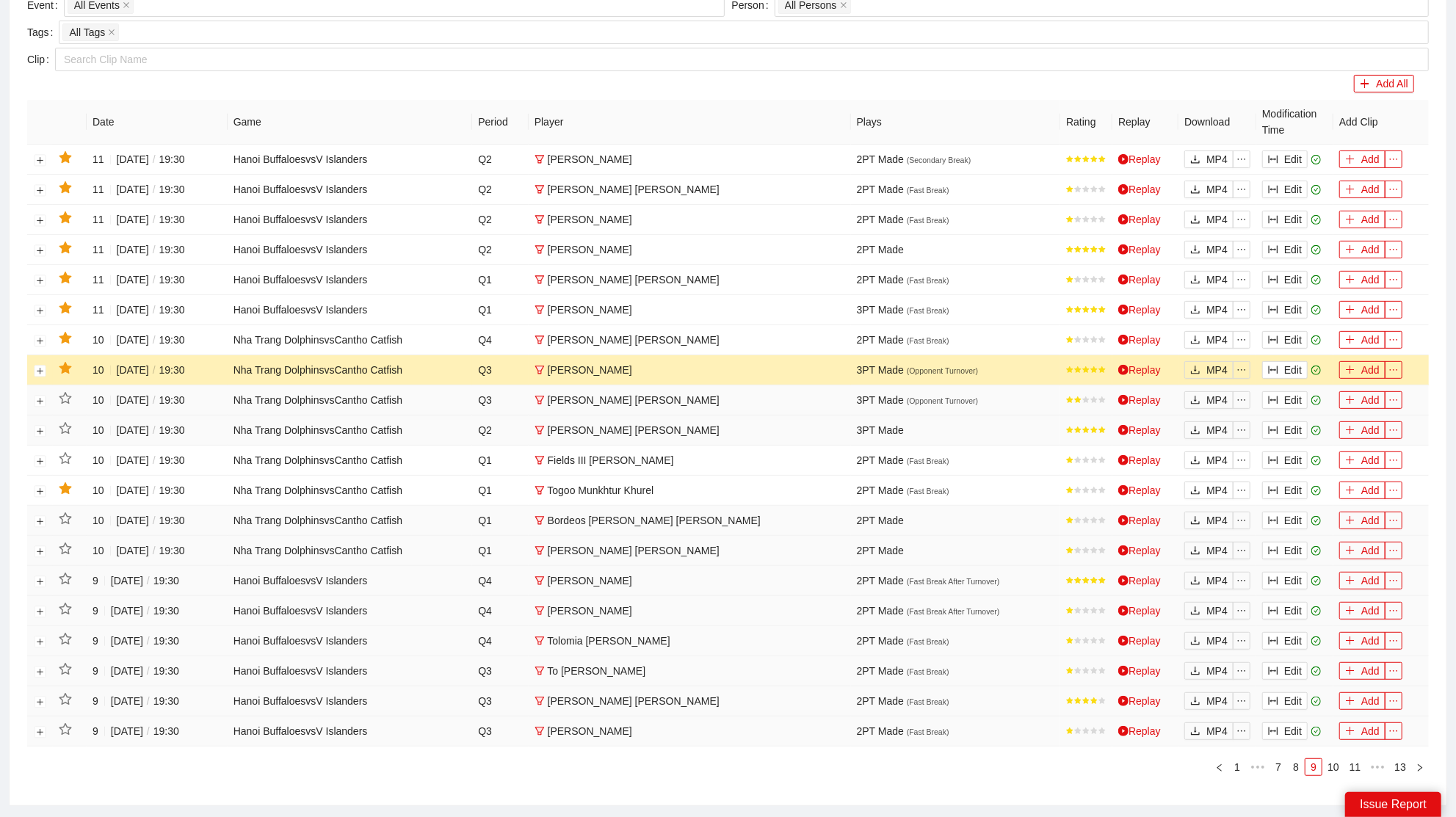
click at [67, 366] on icon "star" at bounding box center [64, 368] width 12 height 11
click at [1284, 335] on button "Edit" at bounding box center [1285, 340] width 46 height 17
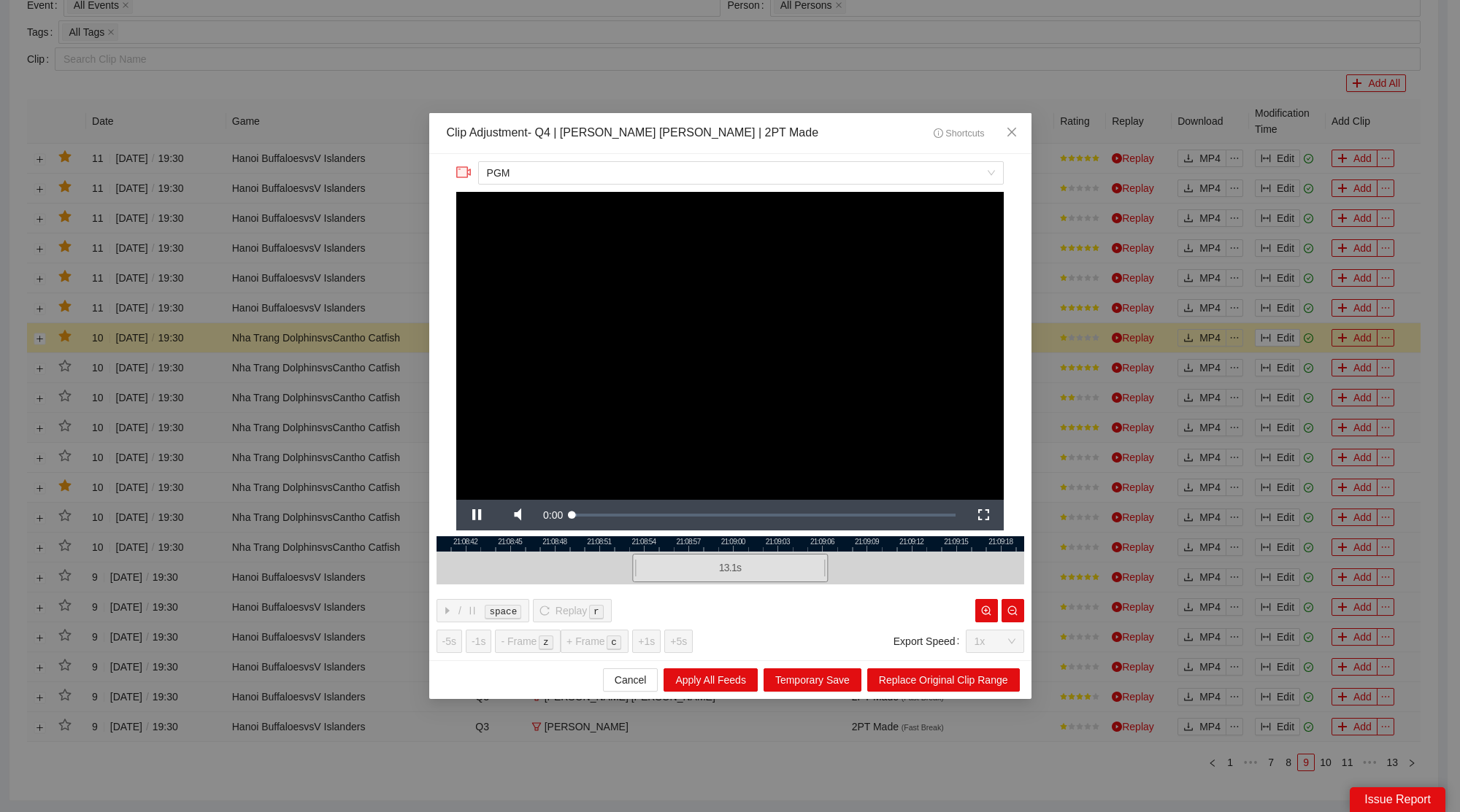
click at [512, 559] on div at bounding box center [730, 568] width 588 height 33
click at [521, 515] on span "Video Player" at bounding box center [517, 515] width 41 height 0
click at [1033, 125] on div "**********" at bounding box center [730, 406] width 1460 height 812
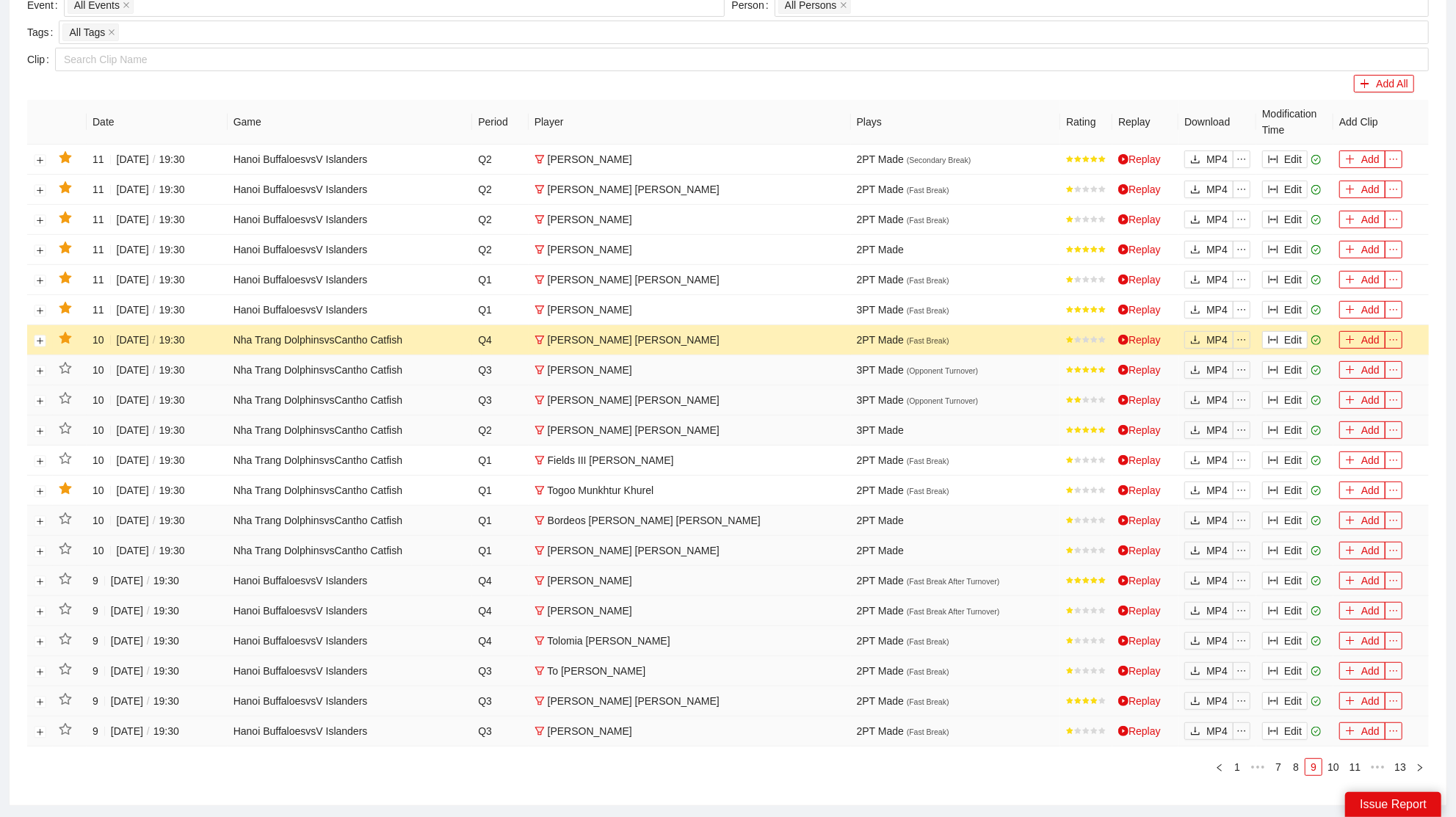
click at [66, 332] on icon "star" at bounding box center [65, 339] width 13 height 13
click at [1295, 307] on button "Edit" at bounding box center [1285, 309] width 46 height 17
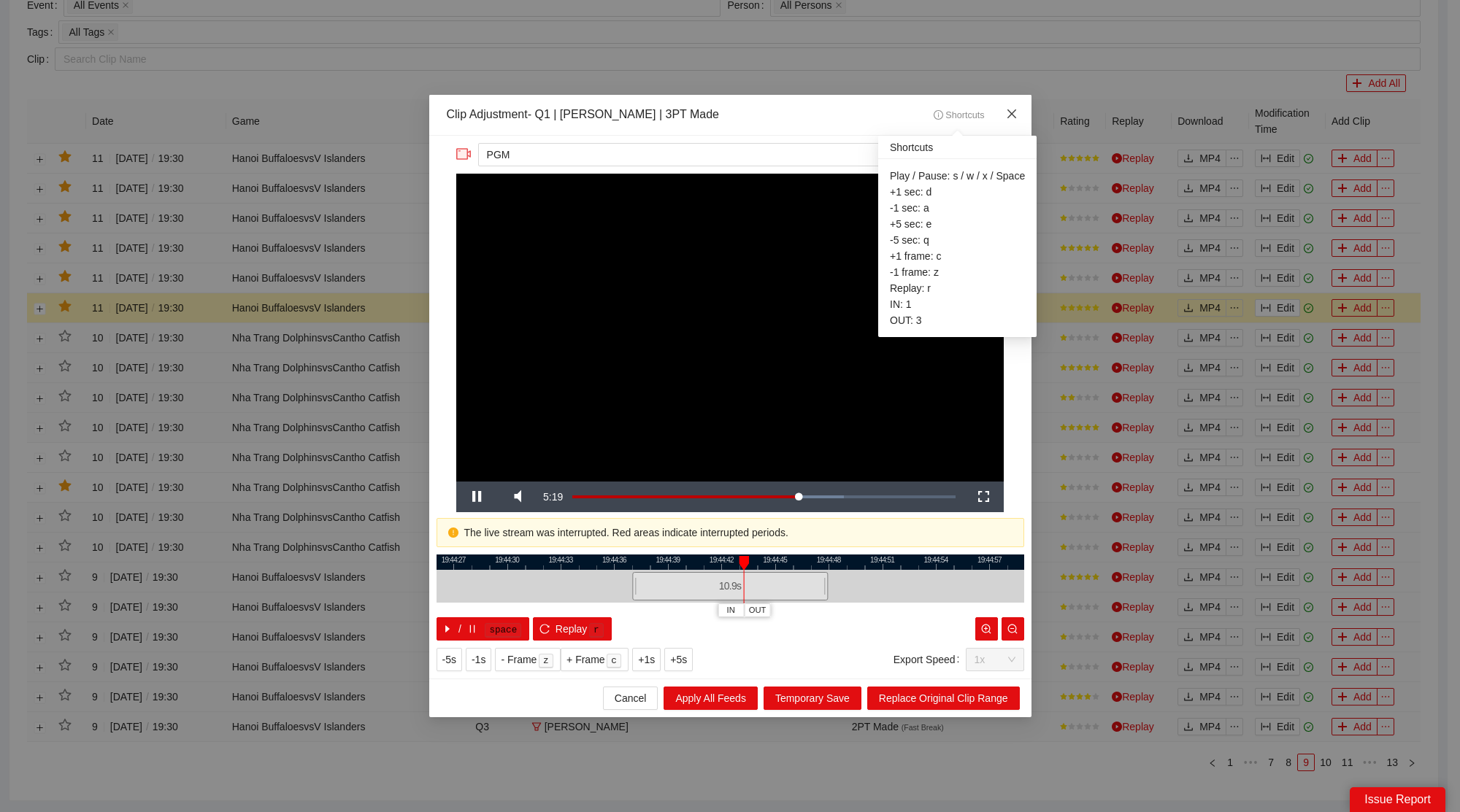
click at [1011, 114] on icon "close" at bounding box center [1010, 113] width 9 height 9
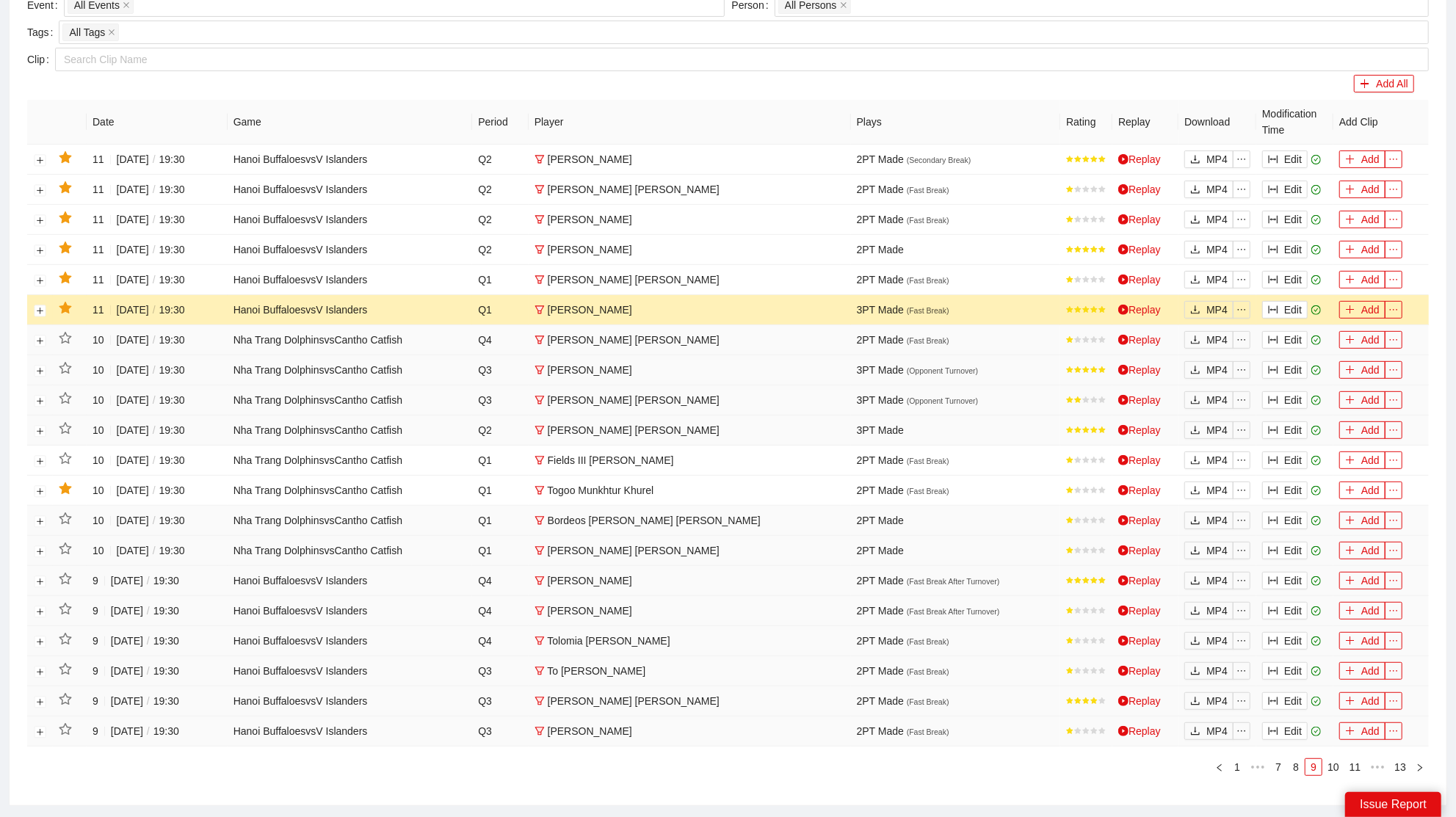
click at [63, 304] on icon "star" at bounding box center [64, 307] width 12 height 11
click at [64, 275] on icon "star" at bounding box center [64, 278] width 12 height 11
click at [64, 241] on icon "star" at bounding box center [64, 247] width 12 height 11
click at [58, 212] on icon "star" at bounding box center [65, 218] width 13 height 13
click at [1295, 186] on button "Edit" at bounding box center [1285, 190] width 46 height 17
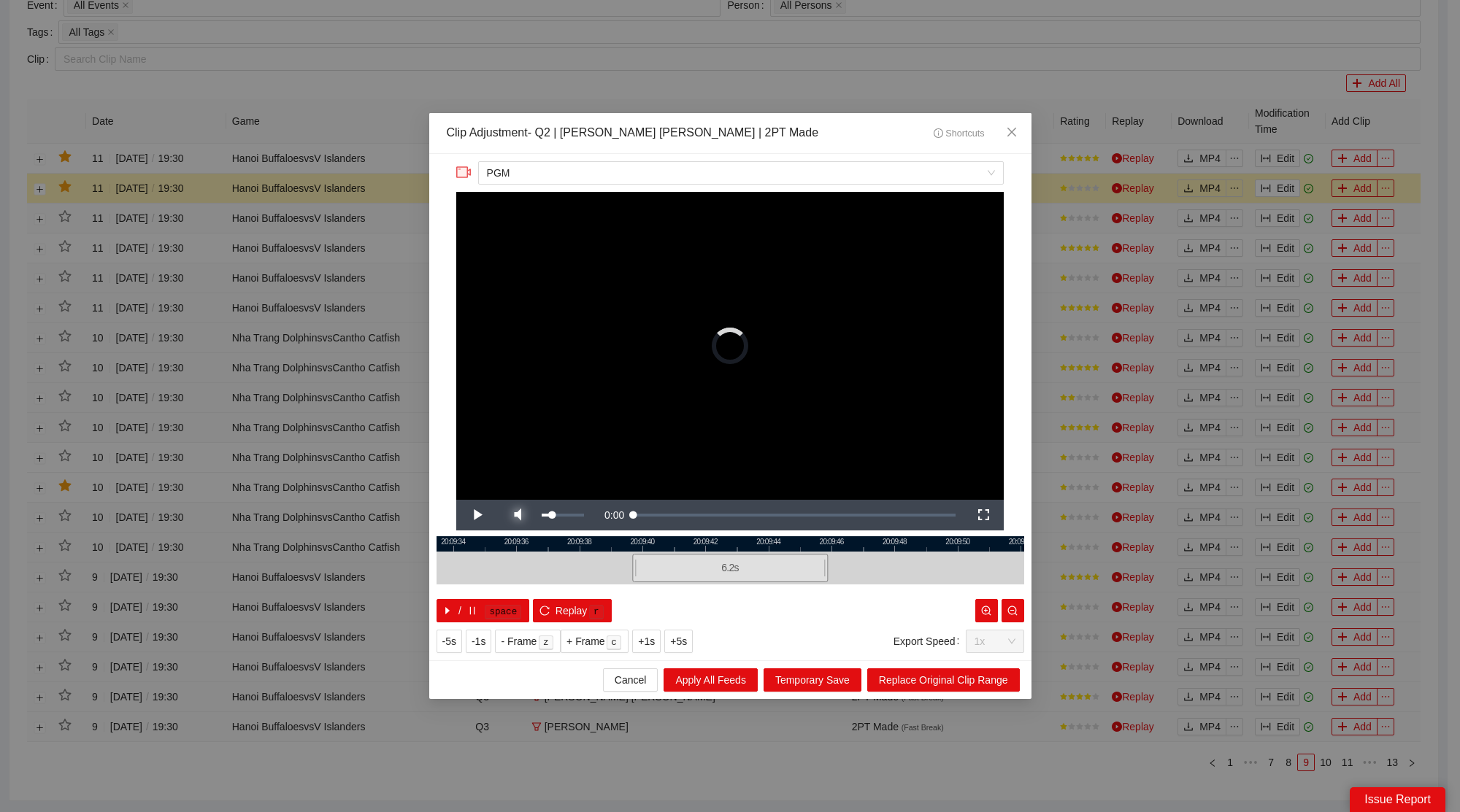
click at [523, 515] on span "Video Player" at bounding box center [517, 515] width 41 height 0
drag, startPoint x: 1015, startPoint y: 129, endPoint x: 399, endPoint y: 89, distance: 617.3
click at [1014, 129] on icon "close" at bounding box center [1010, 131] width 9 height 9
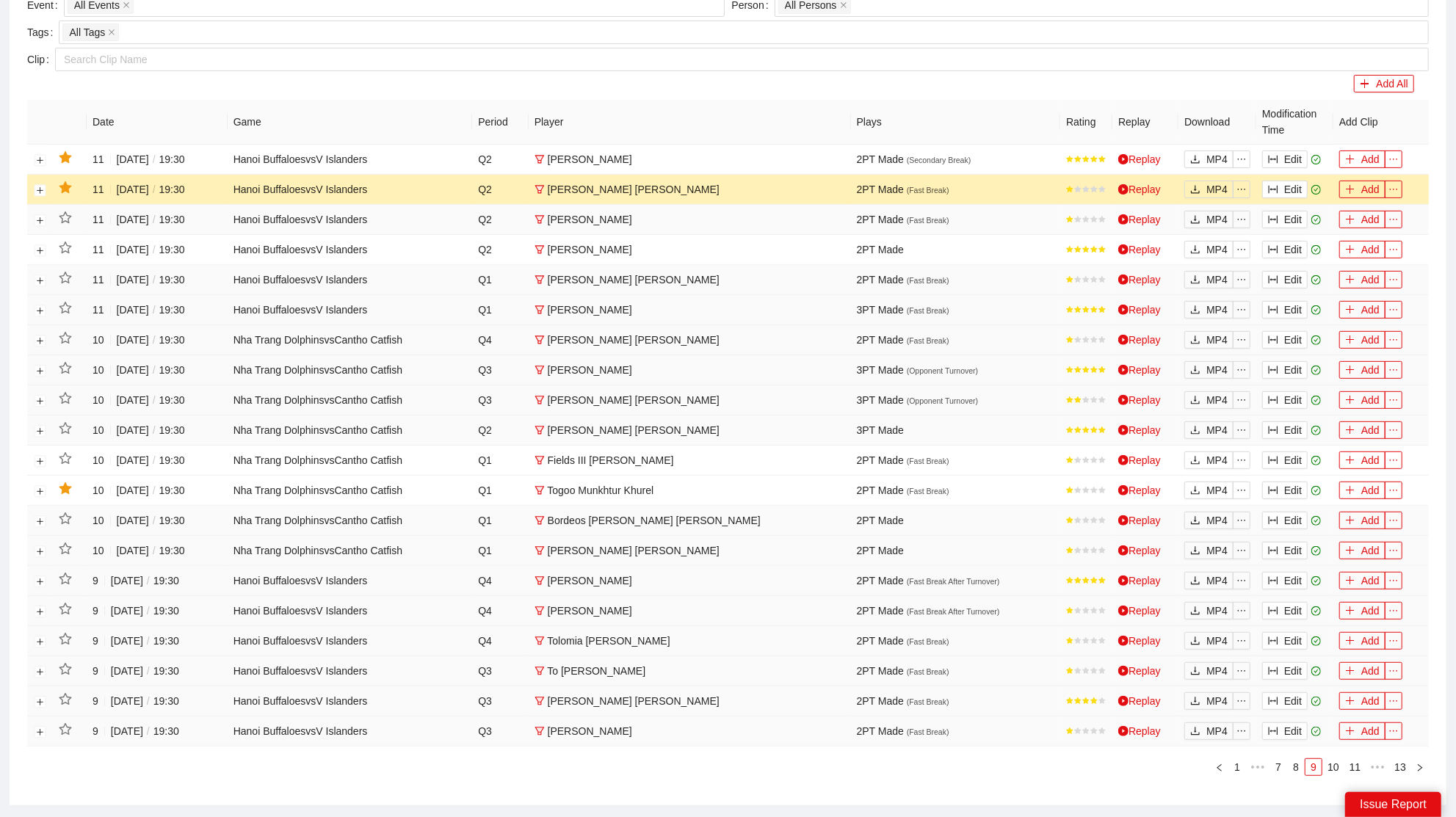
click at [74, 186] on td at bounding box center [69, 189] width 34 height 30
click at [69, 185] on icon "star" at bounding box center [64, 187] width 12 height 11
click at [1285, 156] on button "Edit" at bounding box center [1285, 159] width 46 height 17
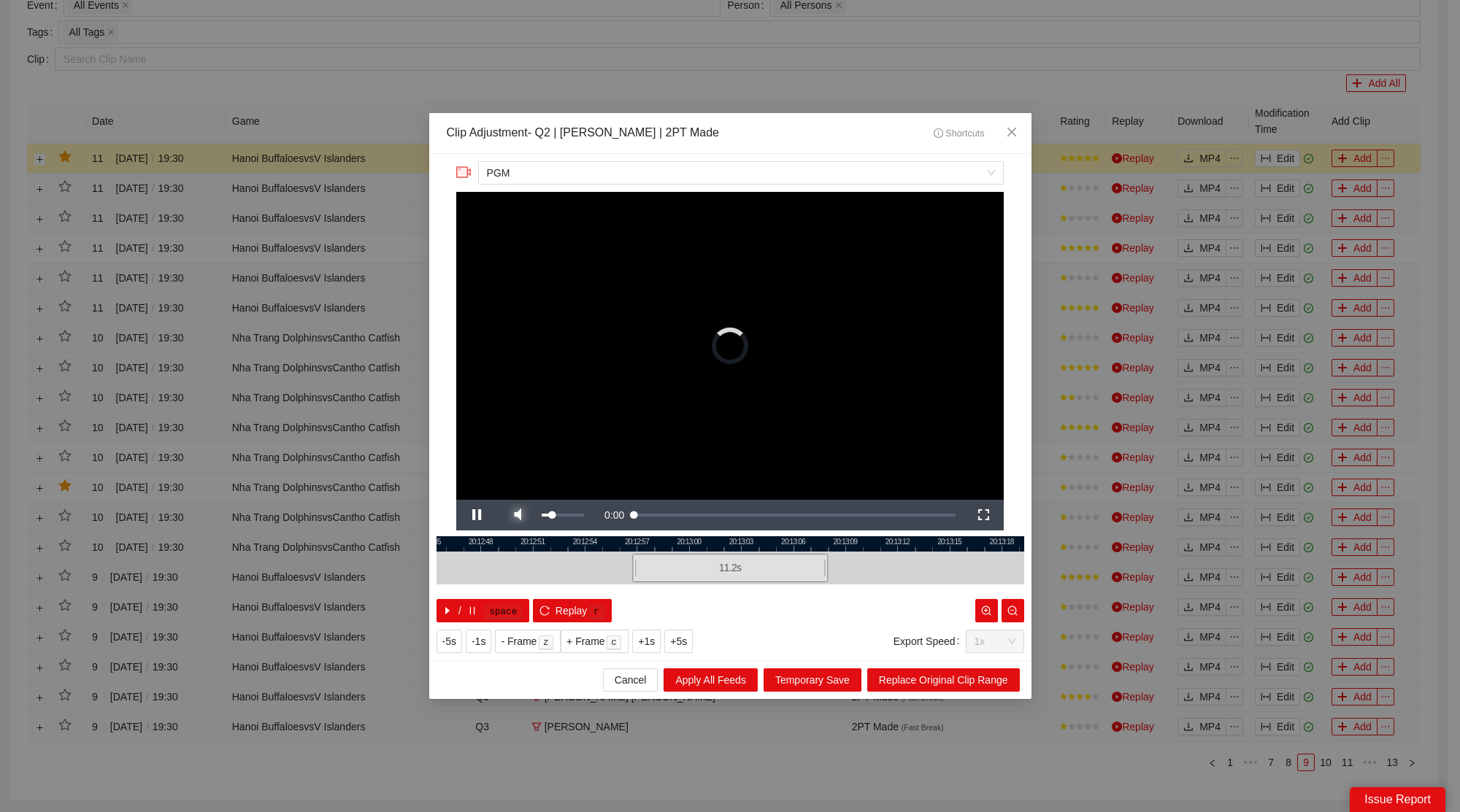
click at [518, 515] on span "Video Player" at bounding box center [517, 515] width 41 height 0
click at [1019, 126] on span "Close" at bounding box center [1011, 132] width 39 height 39
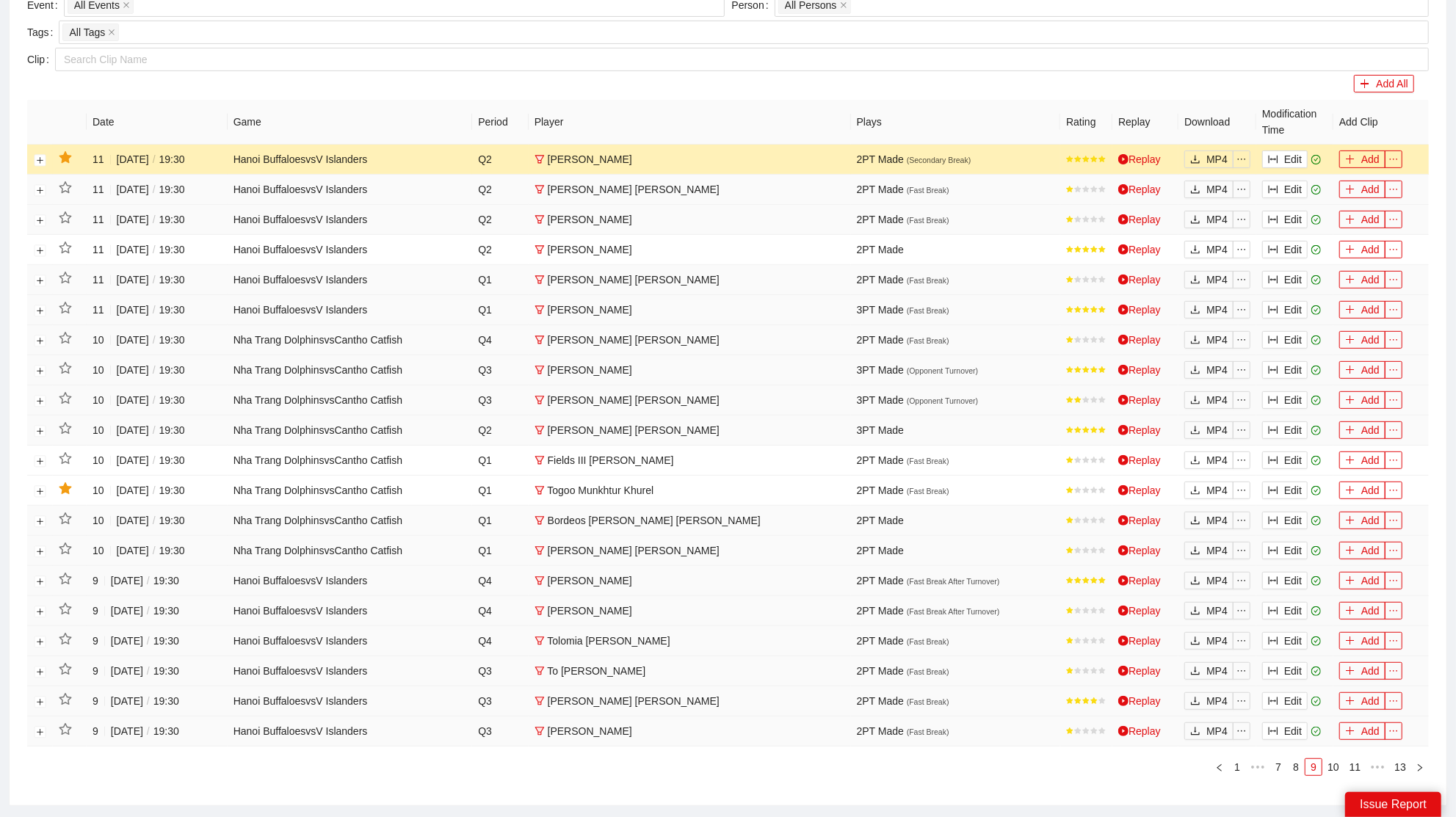
click at [63, 155] on icon "star" at bounding box center [64, 157] width 12 height 11
click at [1301, 760] on link "8" at bounding box center [1296, 767] width 16 height 16
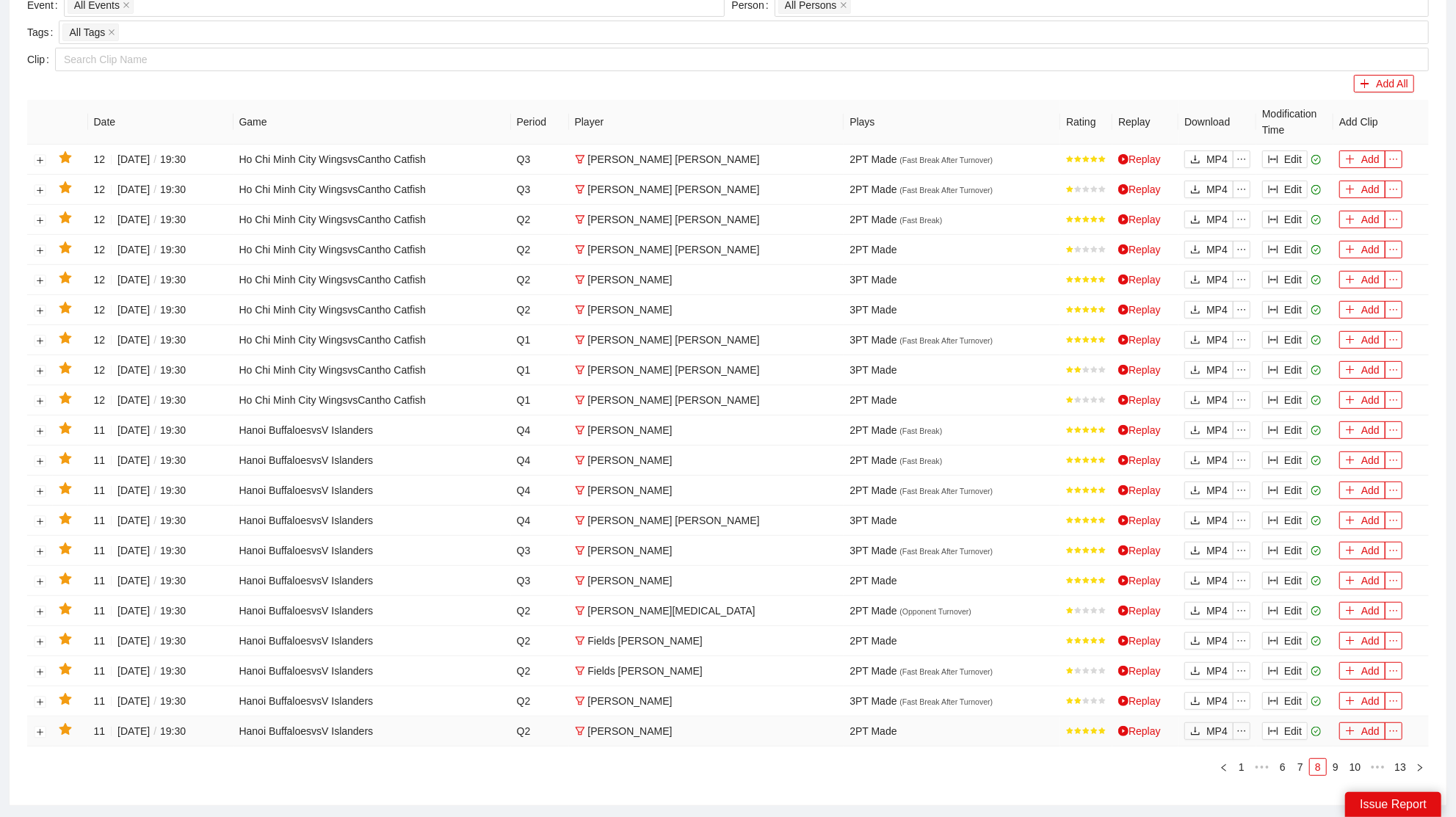
click at [63, 723] on icon "star" at bounding box center [64, 729] width 12 height 11
click at [64, 602] on icon "star" at bounding box center [64, 608] width 12 height 11
click at [65, 573] on icon "star" at bounding box center [64, 579] width 12 height 11
click at [64, 544] on icon "star" at bounding box center [64, 549] width 12 height 11
click at [1303, 692] on button "Edit" at bounding box center [1285, 701] width 46 height 17
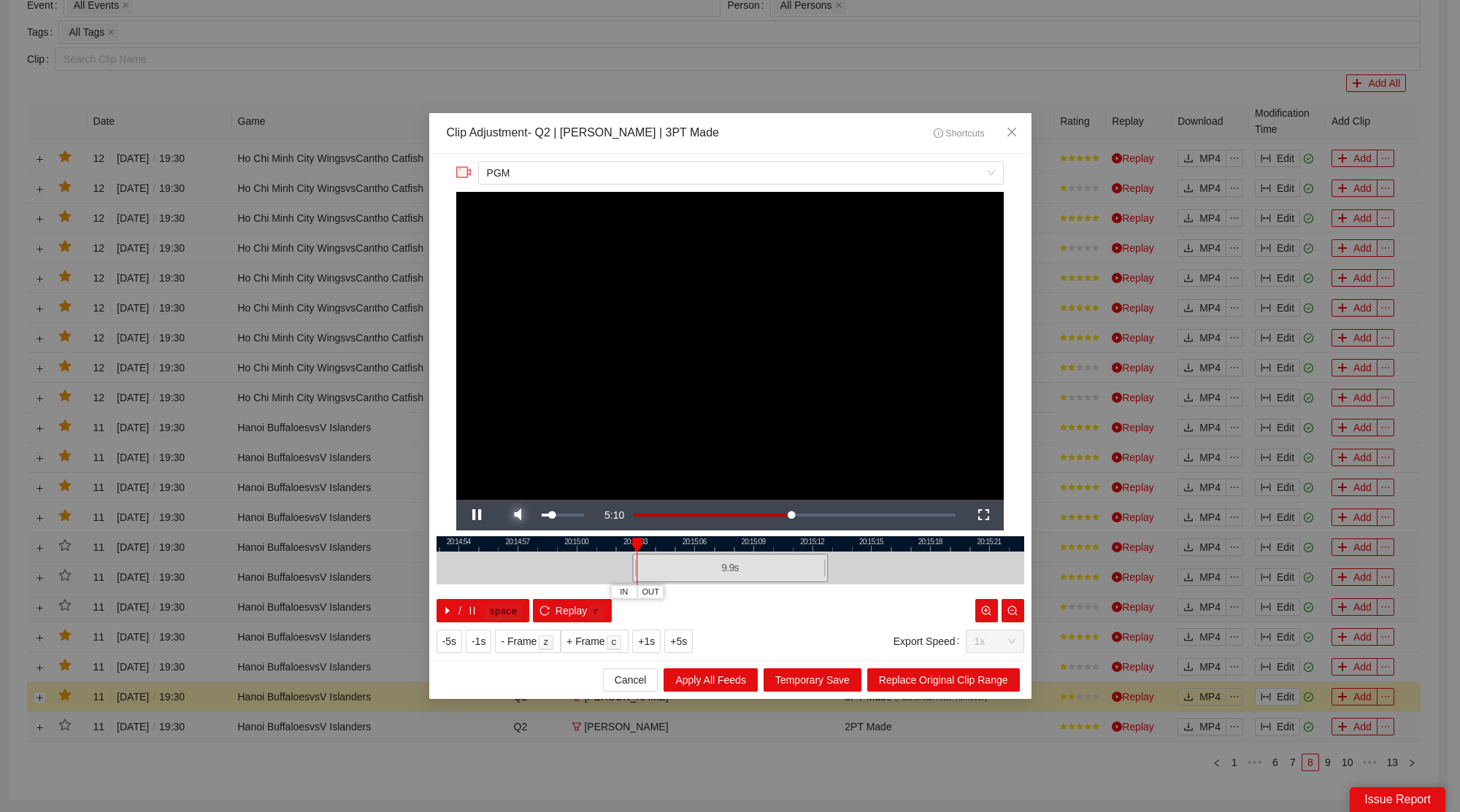
click at [519, 515] on span "Video Player" at bounding box center [517, 515] width 41 height 0
click at [478, 515] on span "Video Player" at bounding box center [476, 515] width 41 height 0
click at [639, 545] on div at bounding box center [730, 545] width 588 height 15
click at [482, 515] on span "Video Player" at bounding box center [476, 515] width 41 height 0
click at [1015, 124] on span "Close" at bounding box center [1011, 132] width 39 height 39
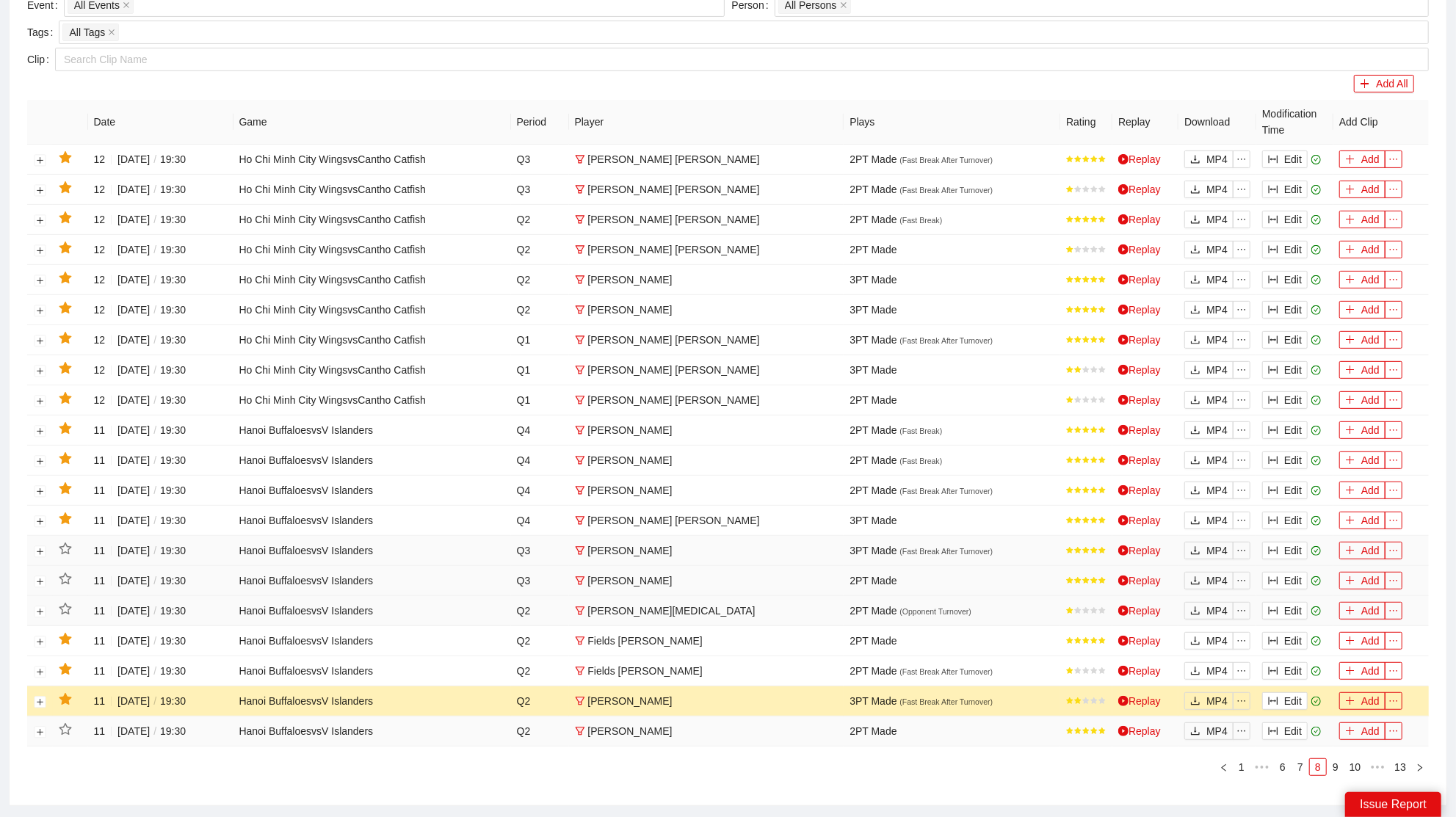
click at [66, 693] on icon "star" at bounding box center [64, 699] width 12 height 11
click at [1293, 663] on button "Edit" at bounding box center [1285, 671] width 46 height 17
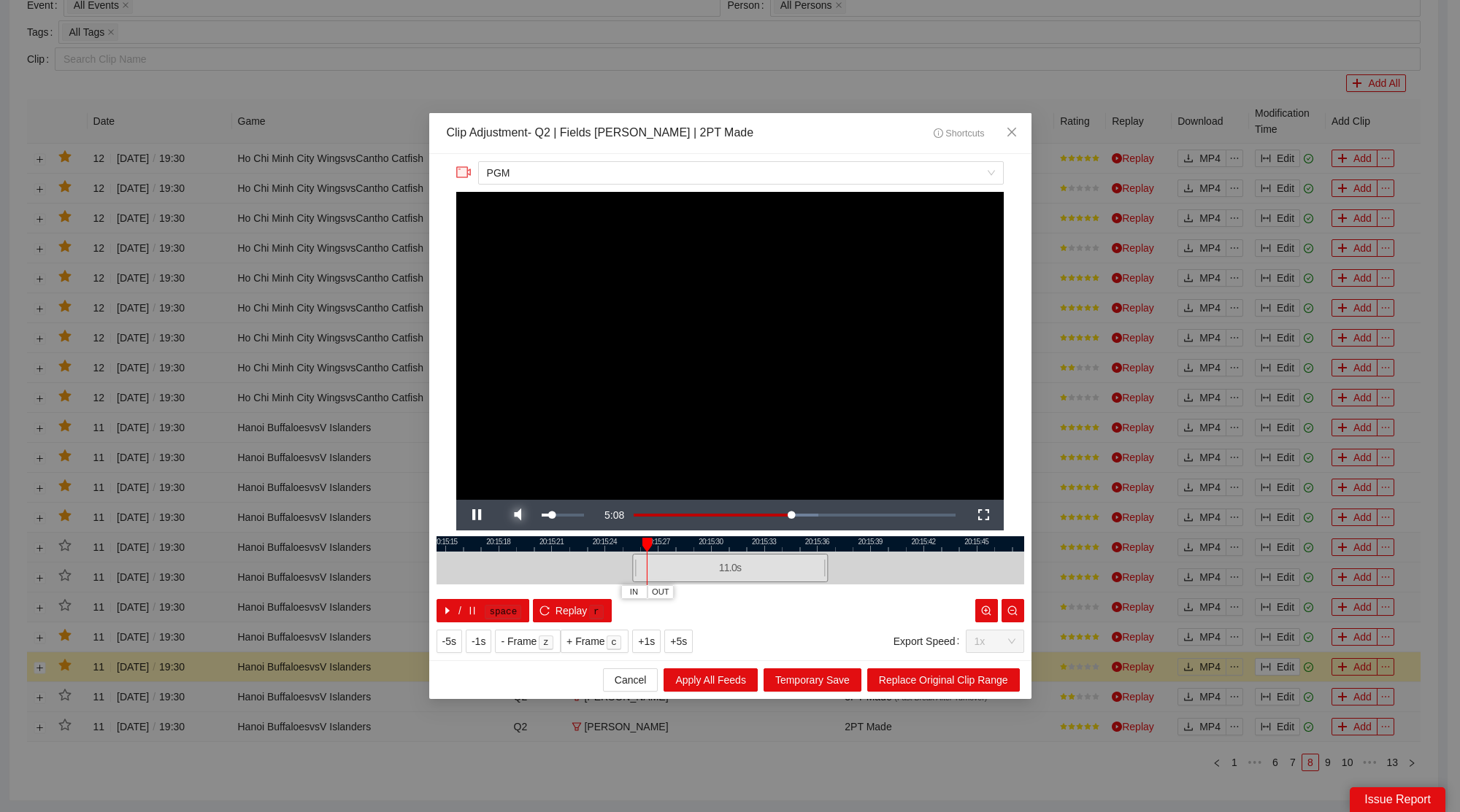
click at [521, 515] on span "Video Player" at bounding box center [517, 515] width 41 height 0
drag, startPoint x: 1011, startPoint y: 133, endPoint x: 1047, endPoint y: 210, distance: 85.0
click at [1011, 136] on icon "close" at bounding box center [1011, 132] width 11 height 11
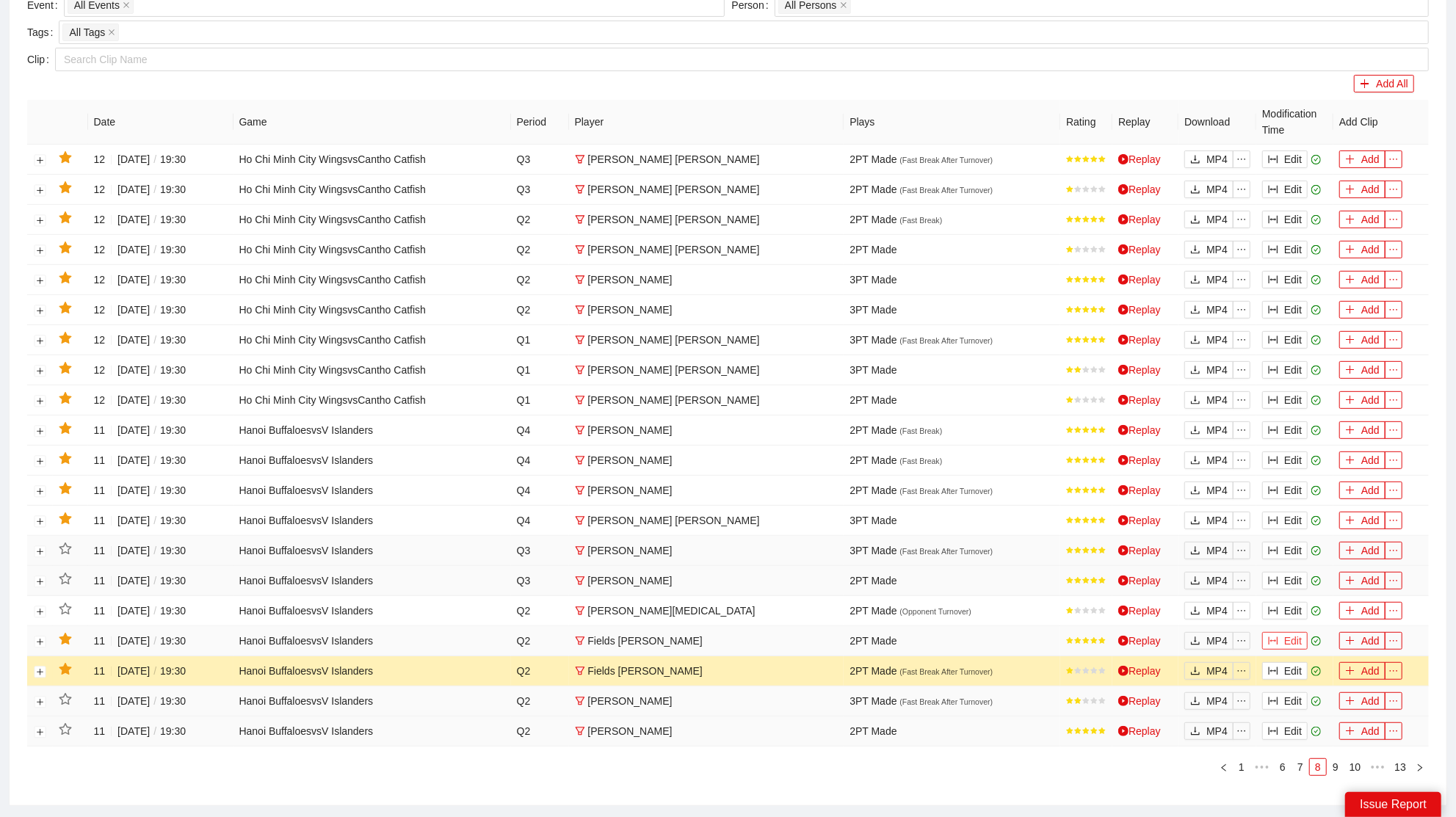
click at [1298, 632] on button "Edit" at bounding box center [1285, 641] width 46 height 17
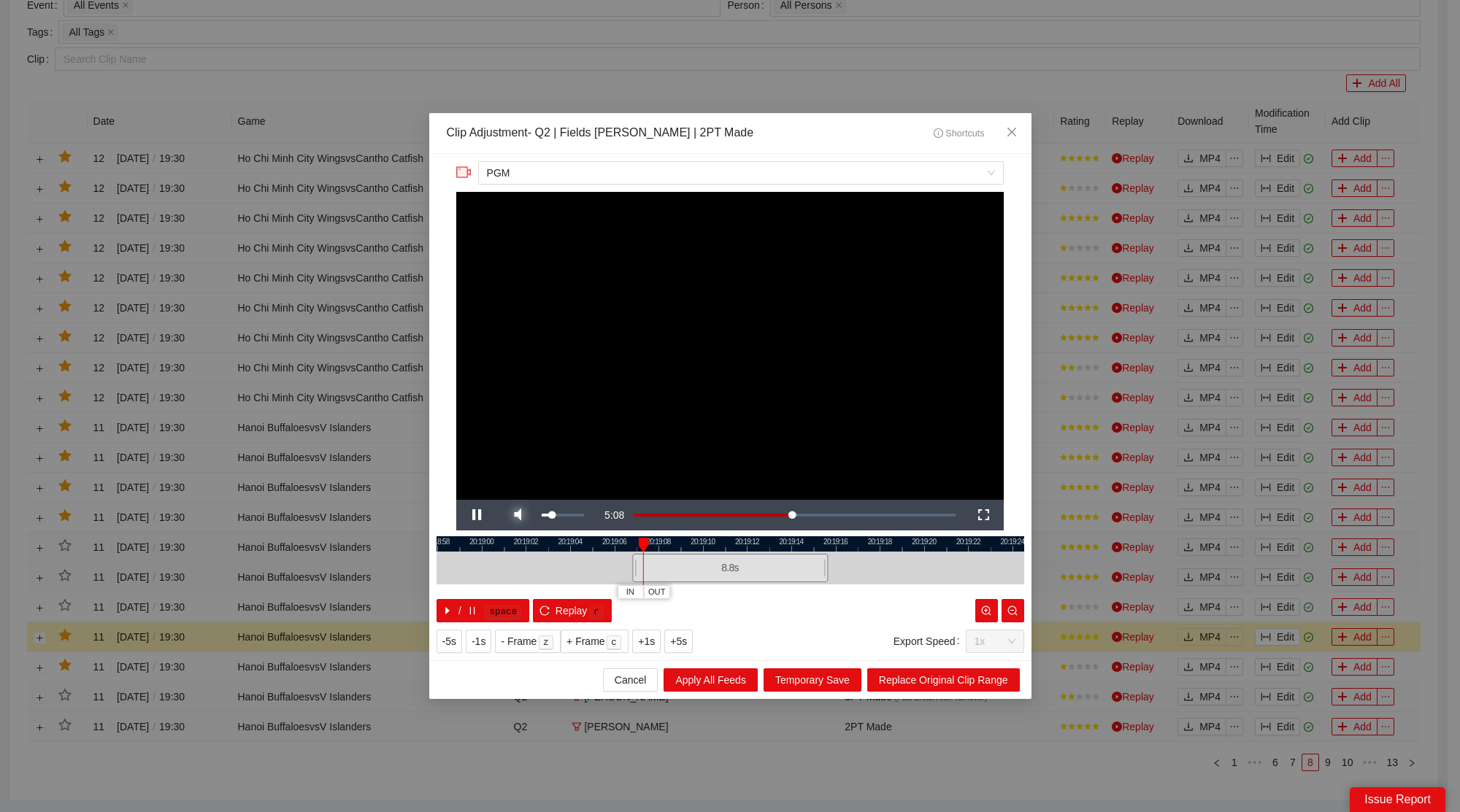
click at [521, 515] on span "Video Player" at bounding box center [517, 515] width 41 height 0
click at [1006, 140] on span "Close" at bounding box center [1011, 132] width 39 height 39
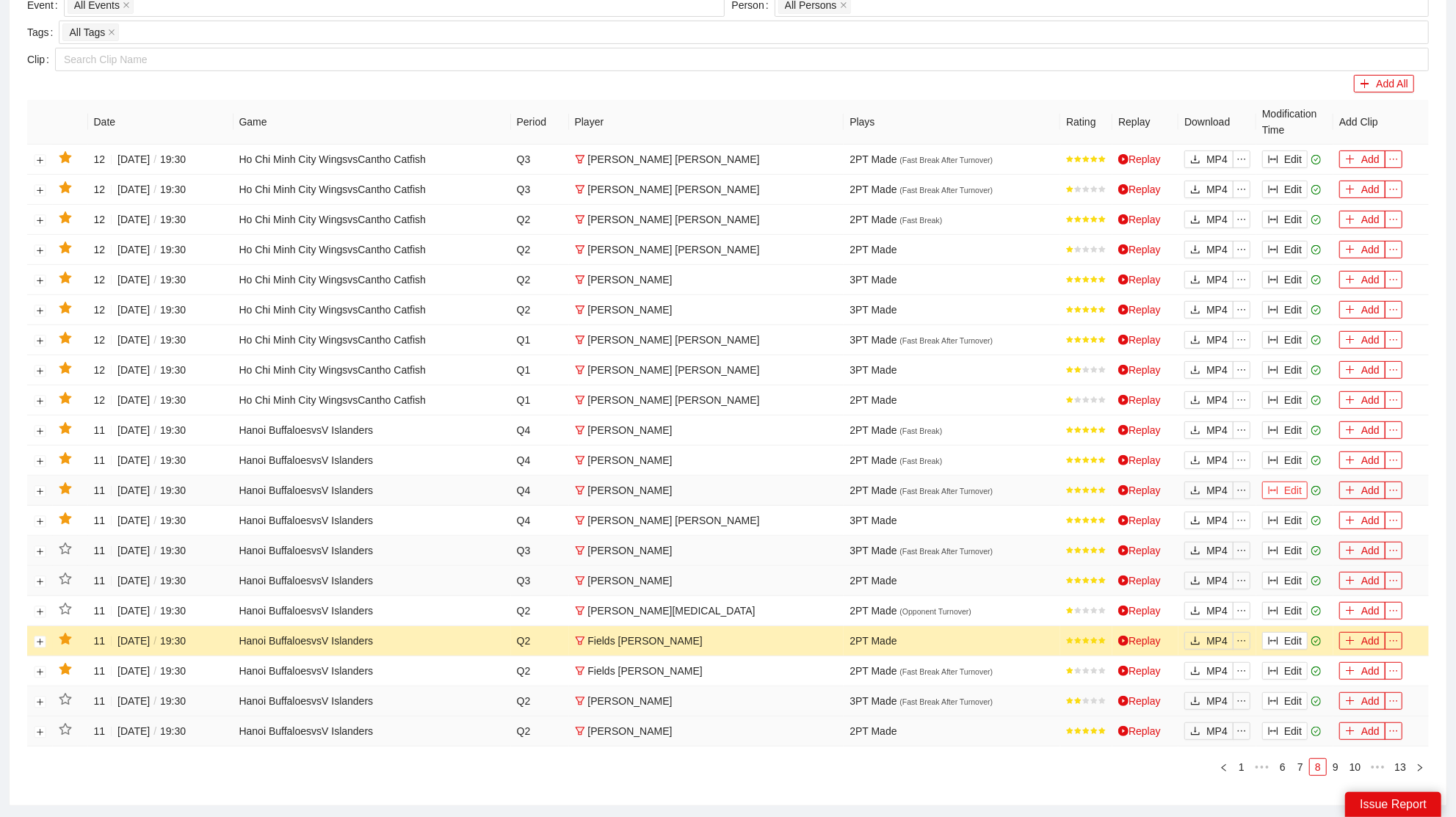
click at [1295, 482] on button "Edit" at bounding box center [1285, 490] width 46 height 17
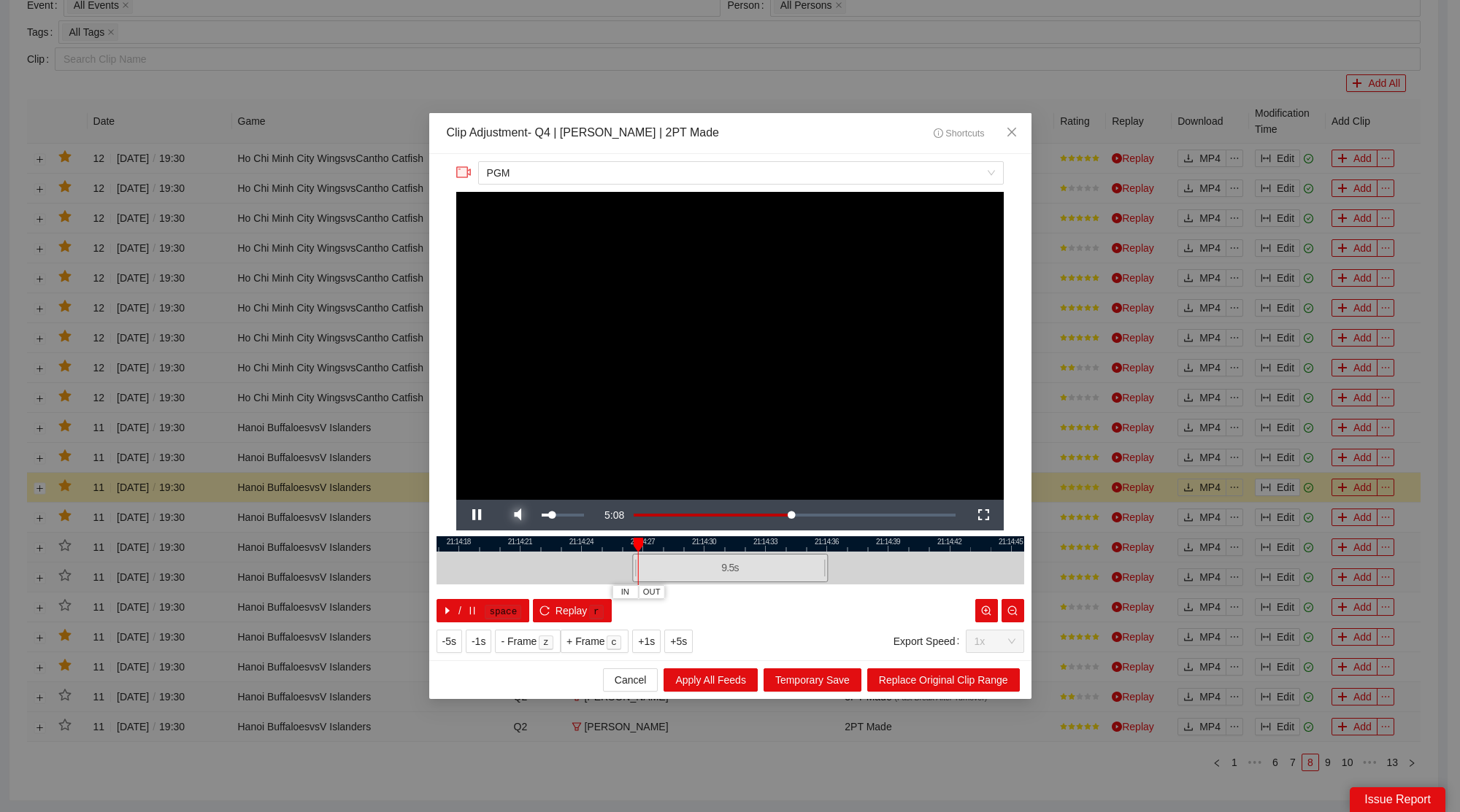
click at [523, 515] on span "Video Player" at bounding box center [517, 515] width 41 height 0
click at [1010, 124] on span "Close" at bounding box center [1011, 132] width 39 height 39
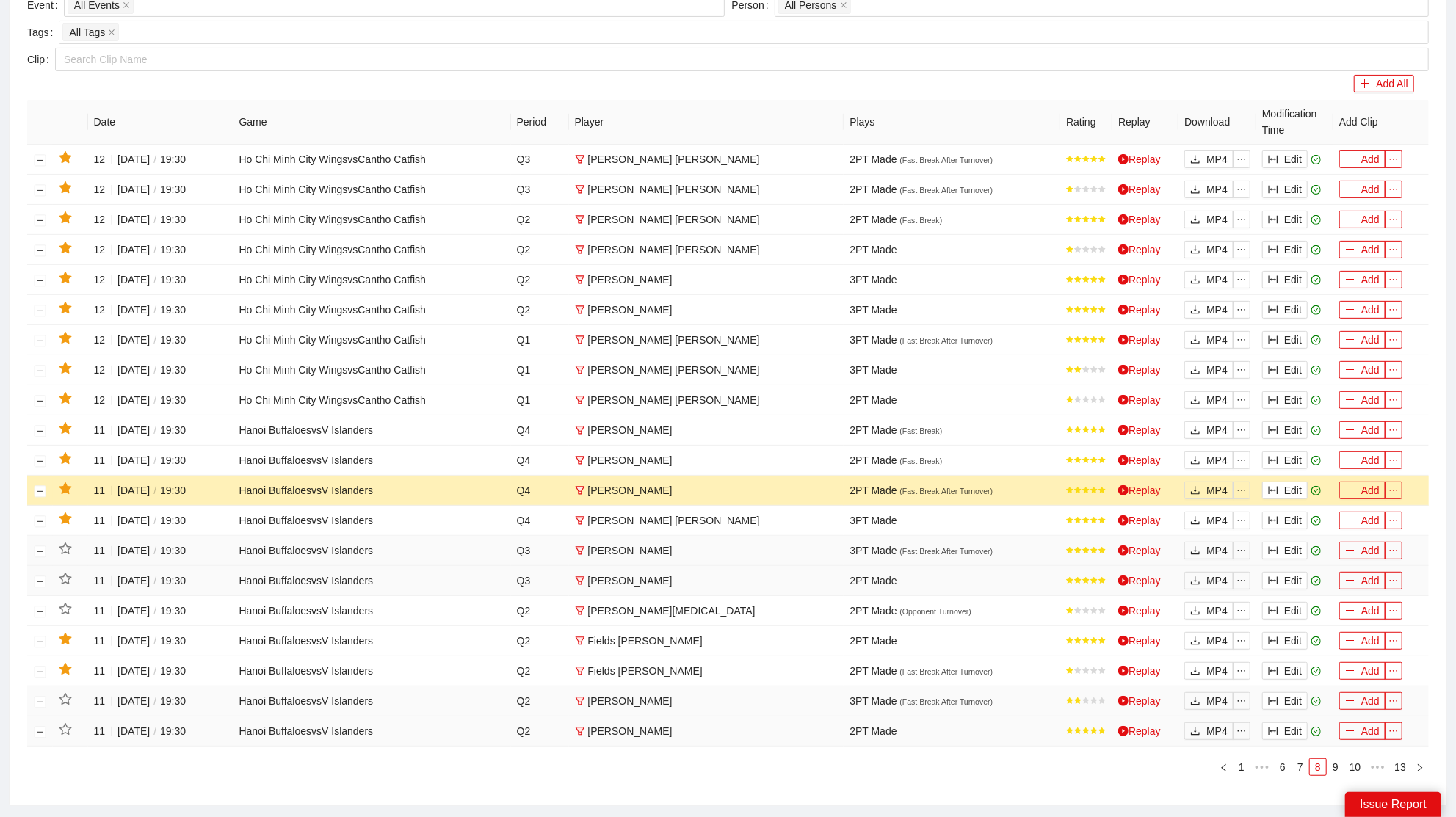
click at [69, 485] on icon "star" at bounding box center [65, 489] width 13 height 13
click at [1285, 511] on button "Edit" at bounding box center [1285, 520] width 46 height 17
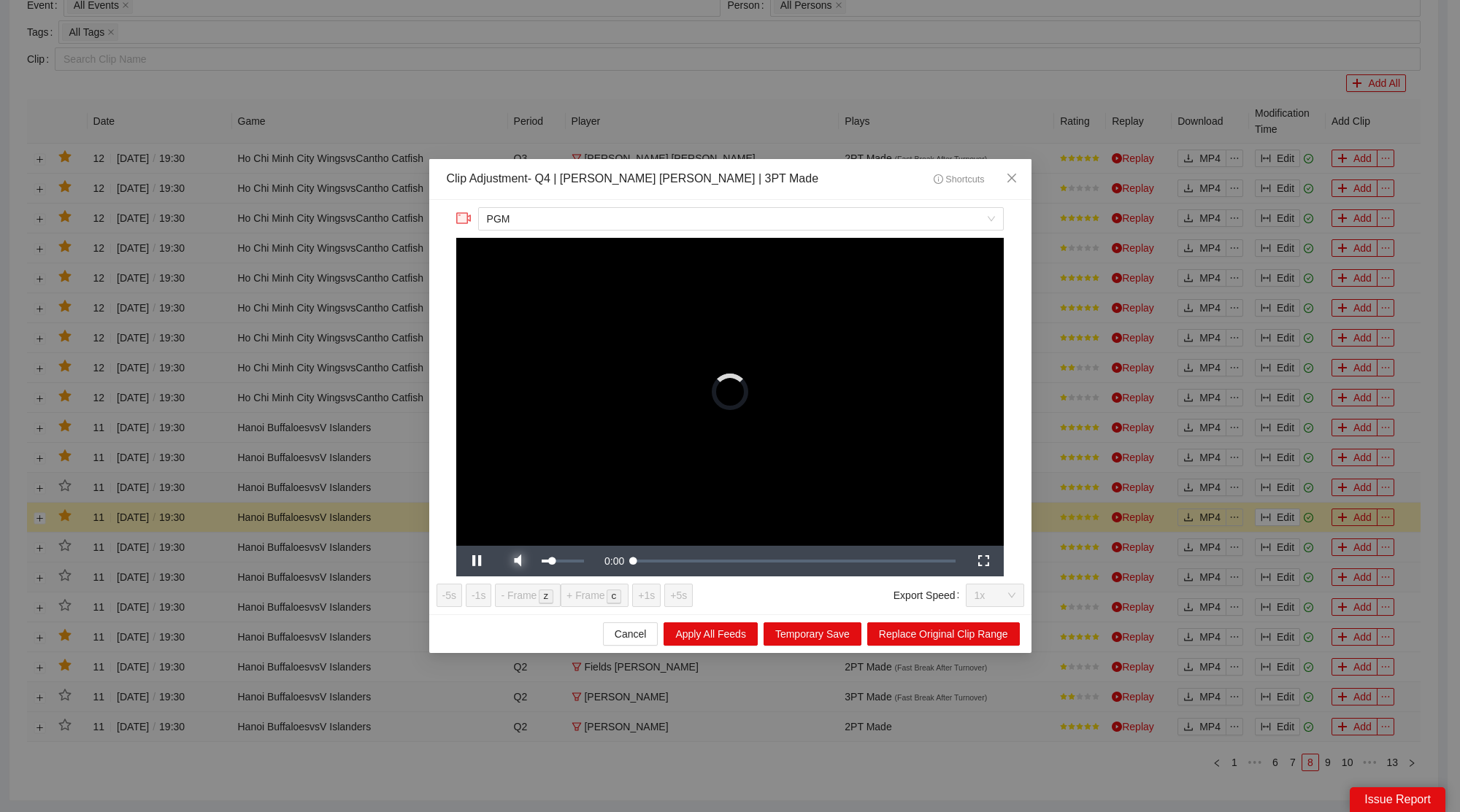
click at [512, 562] on div "**********" at bounding box center [730, 406] width 603 height 414
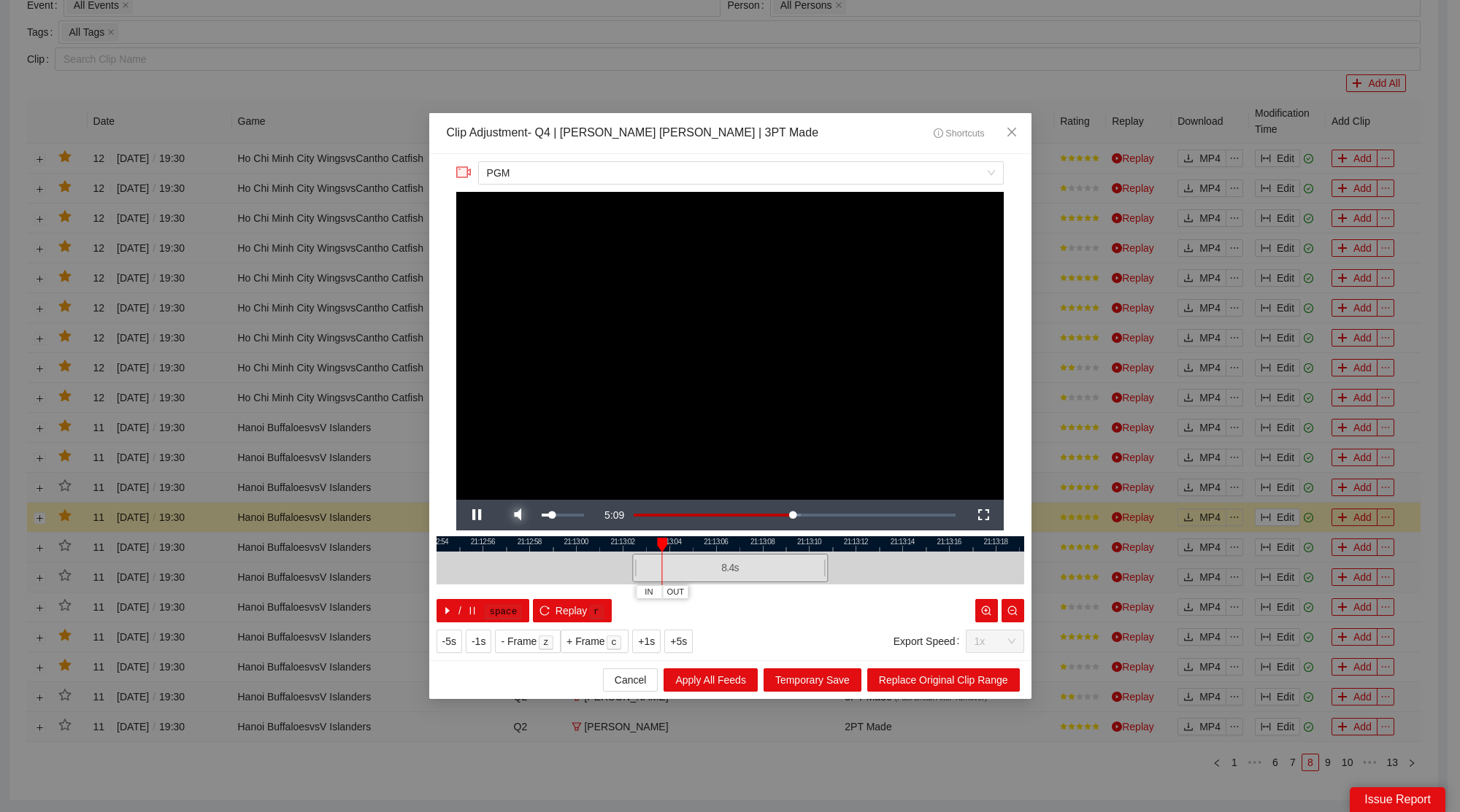
click at [521, 515] on span "Video Player" at bounding box center [517, 515] width 41 height 0
click at [1011, 136] on icon "close" at bounding box center [1011, 132] width 11 height 11
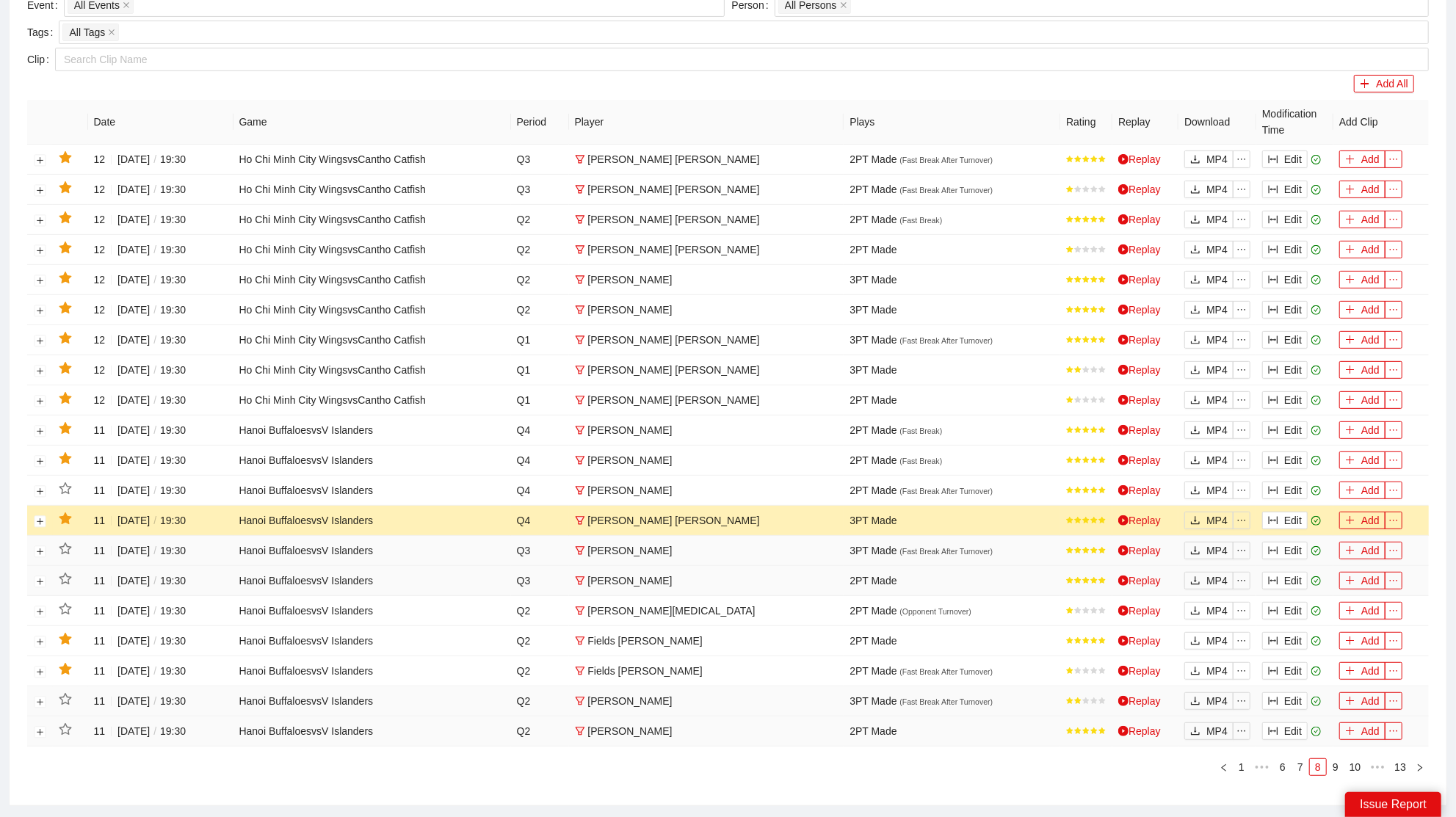
click at [71, 514] on icon "star" at bounding box center [65, 519] width 13 height 13
click at [1278, 421] on button "Edit" at bounding box center [1285, 430] width 46 height 17
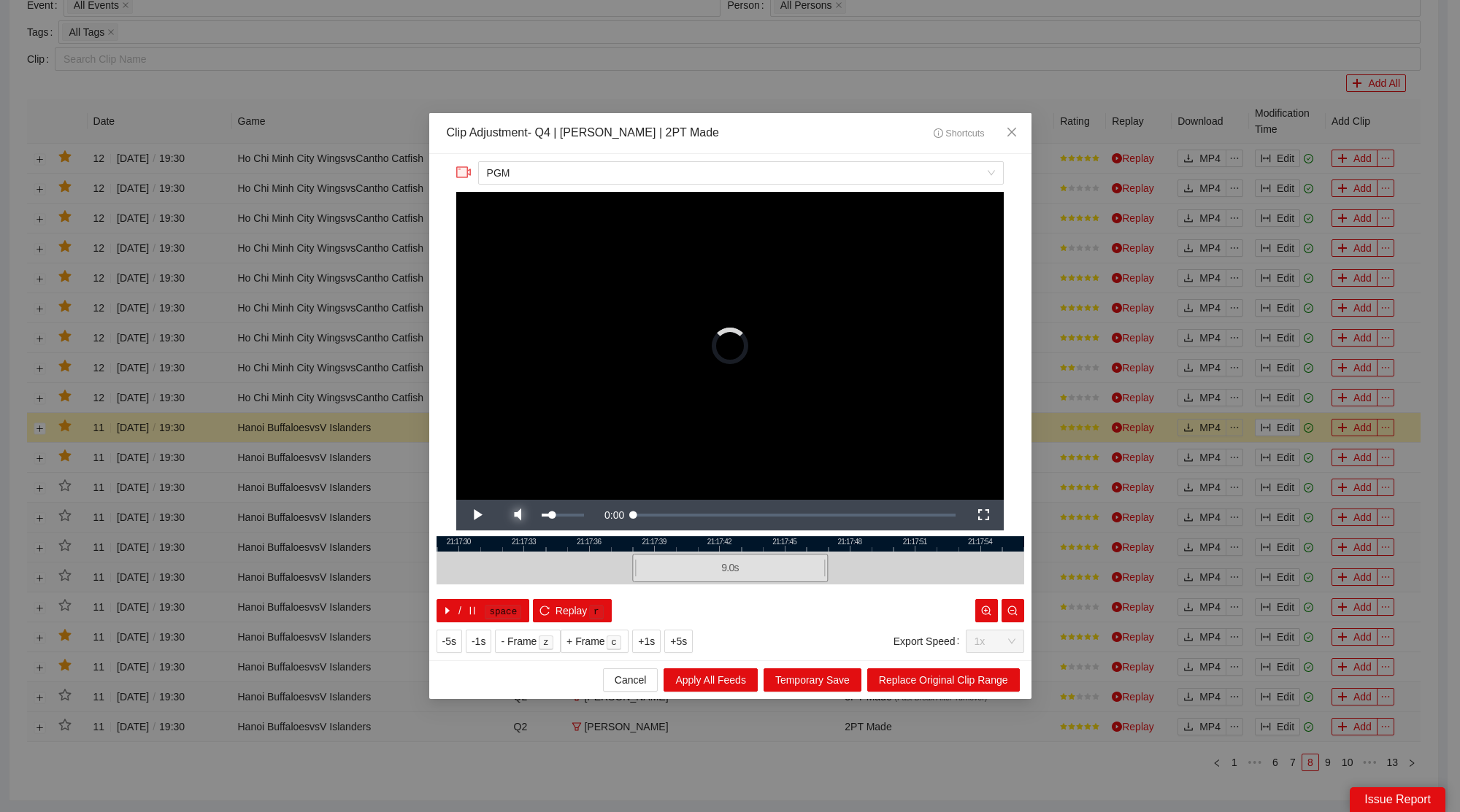
click at [521, 515] on span "Video Player" at bounding box center [517, 515] width 41 height 0
click at [1010, 129] on icon "close" at bounding box center [1011, 132] width 11 height 11
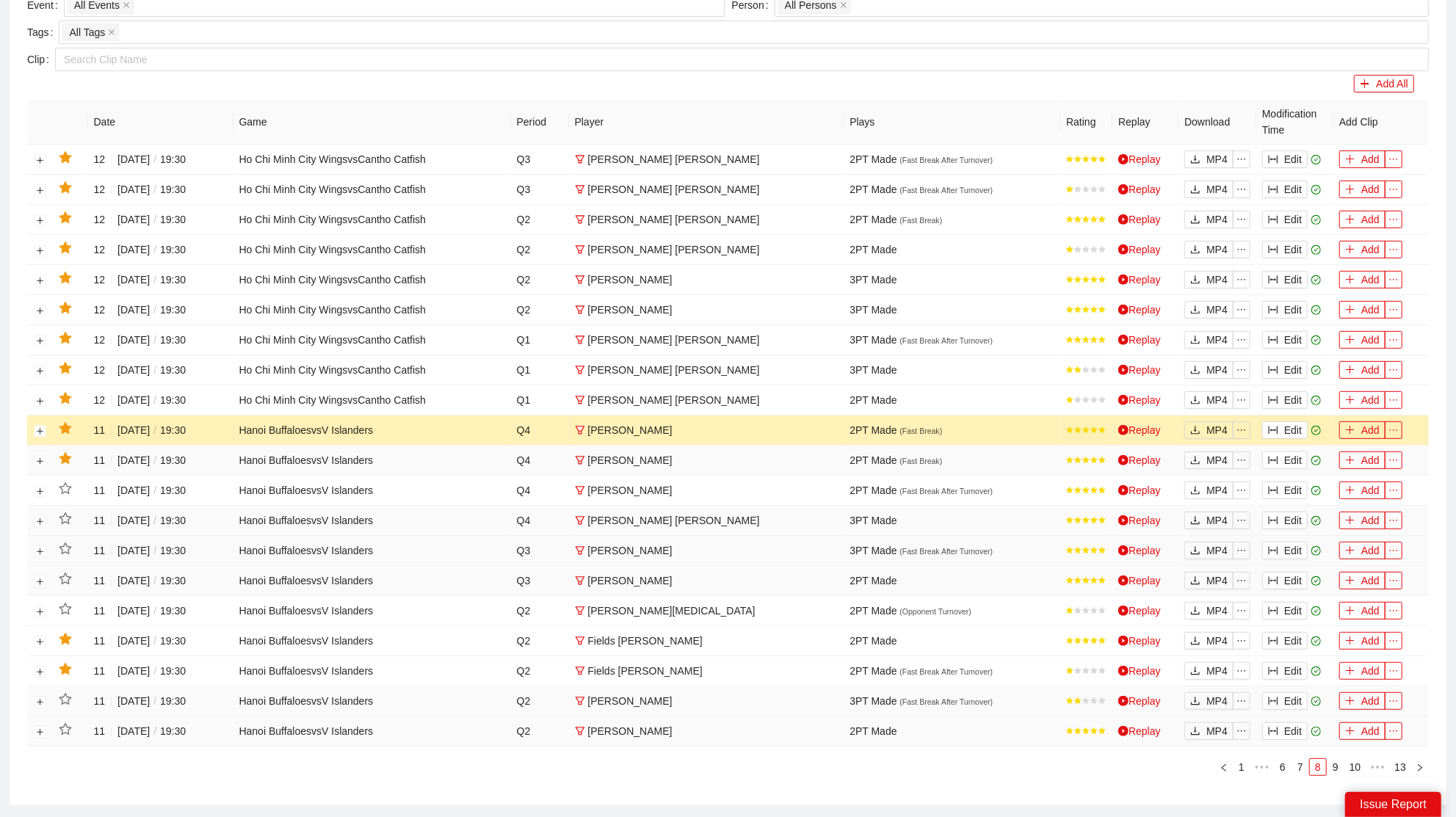
click at [64, 455] on icon "star" at bounding box center [64, 458] width 12 height 11
click at [64, 455] on icon "star" at bounding box center [65, 459] width 13 height 13
click at [1285, 395] on button "Edit" at bounding box center [1285, 400] width 46 height 17
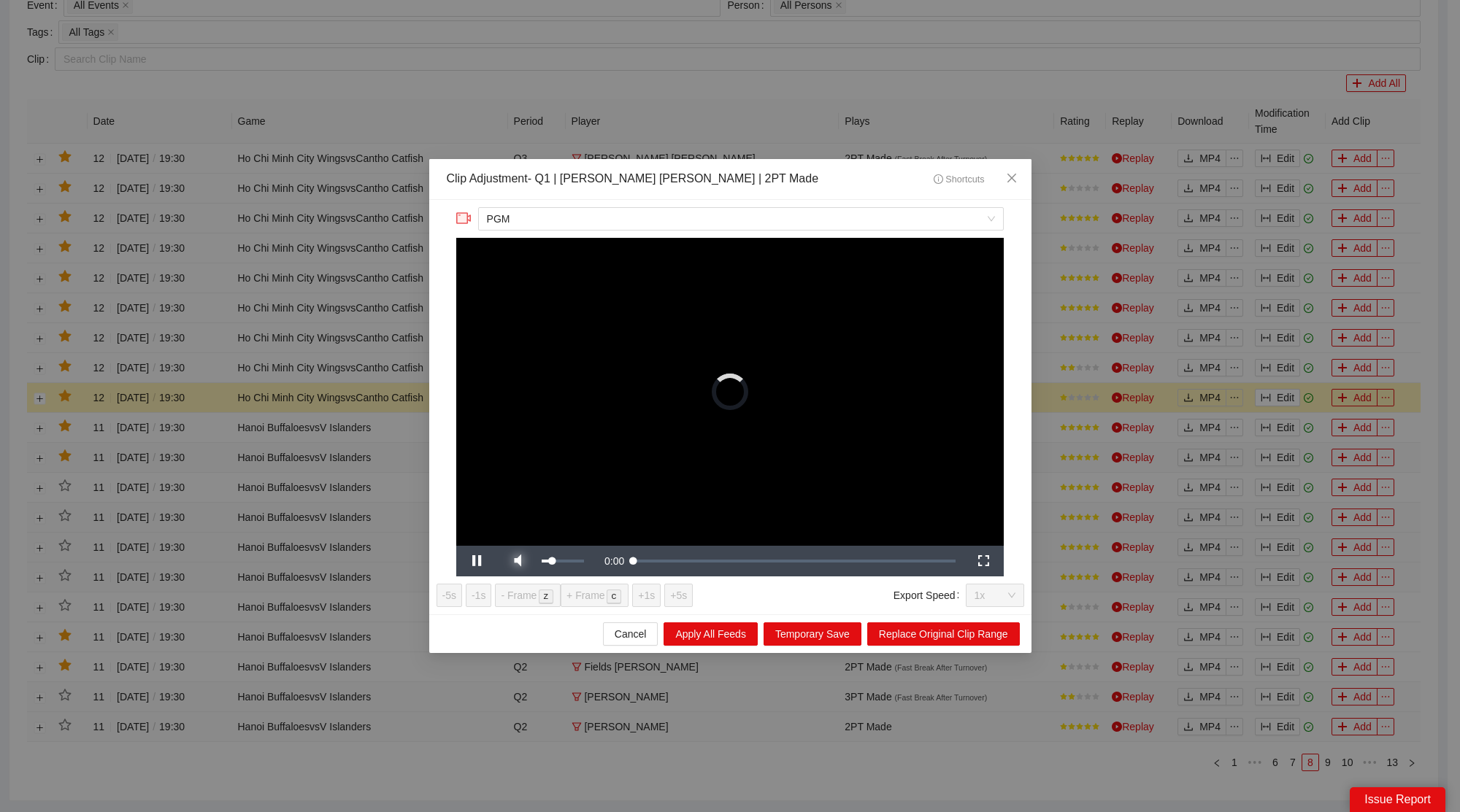
click at [506, 562] on span "Video Player" at bounding box center [517, 562] width 41 height 0
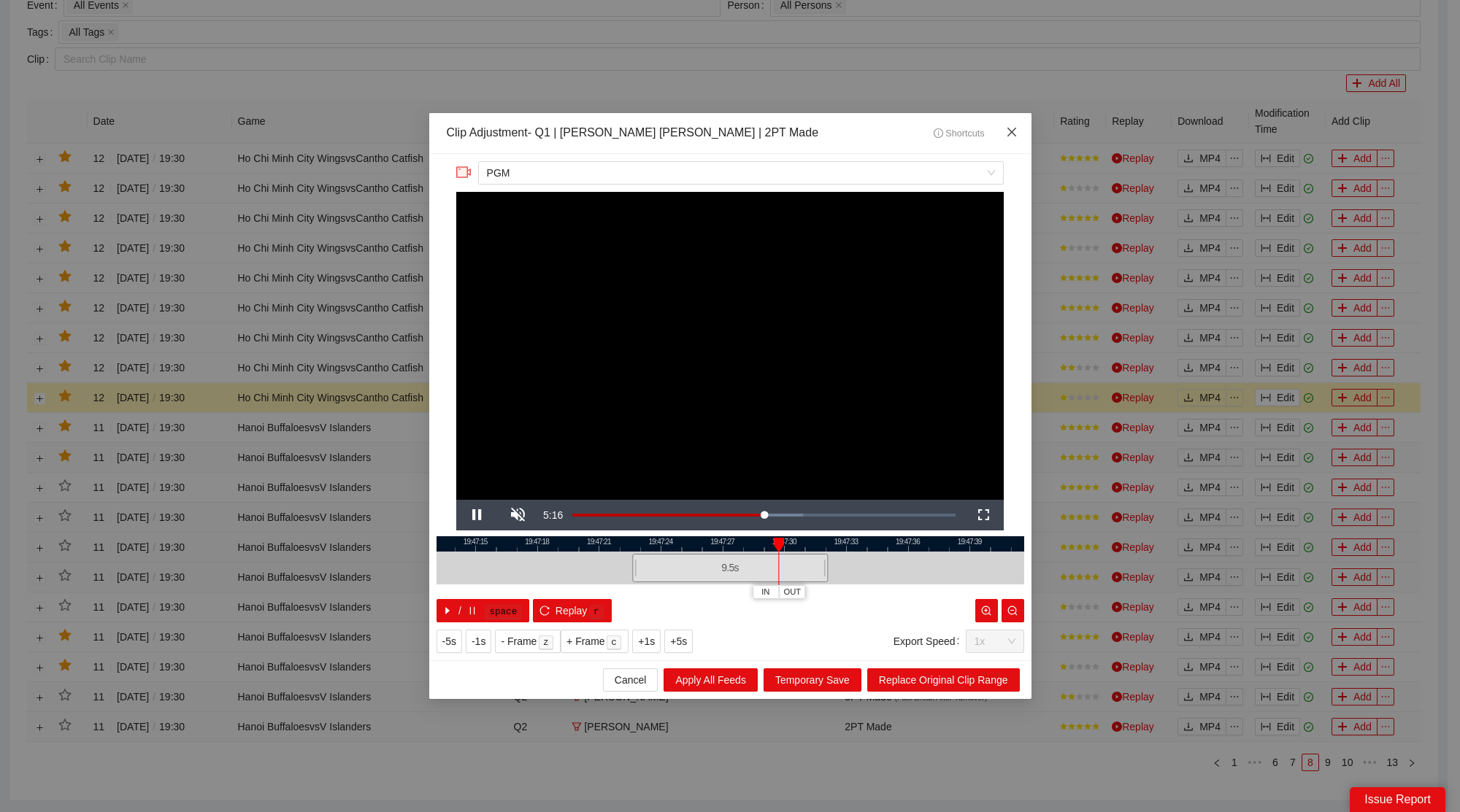
click at [1015, 133] on icon "close" at bounding box center [1011, 132] width 11 height 11
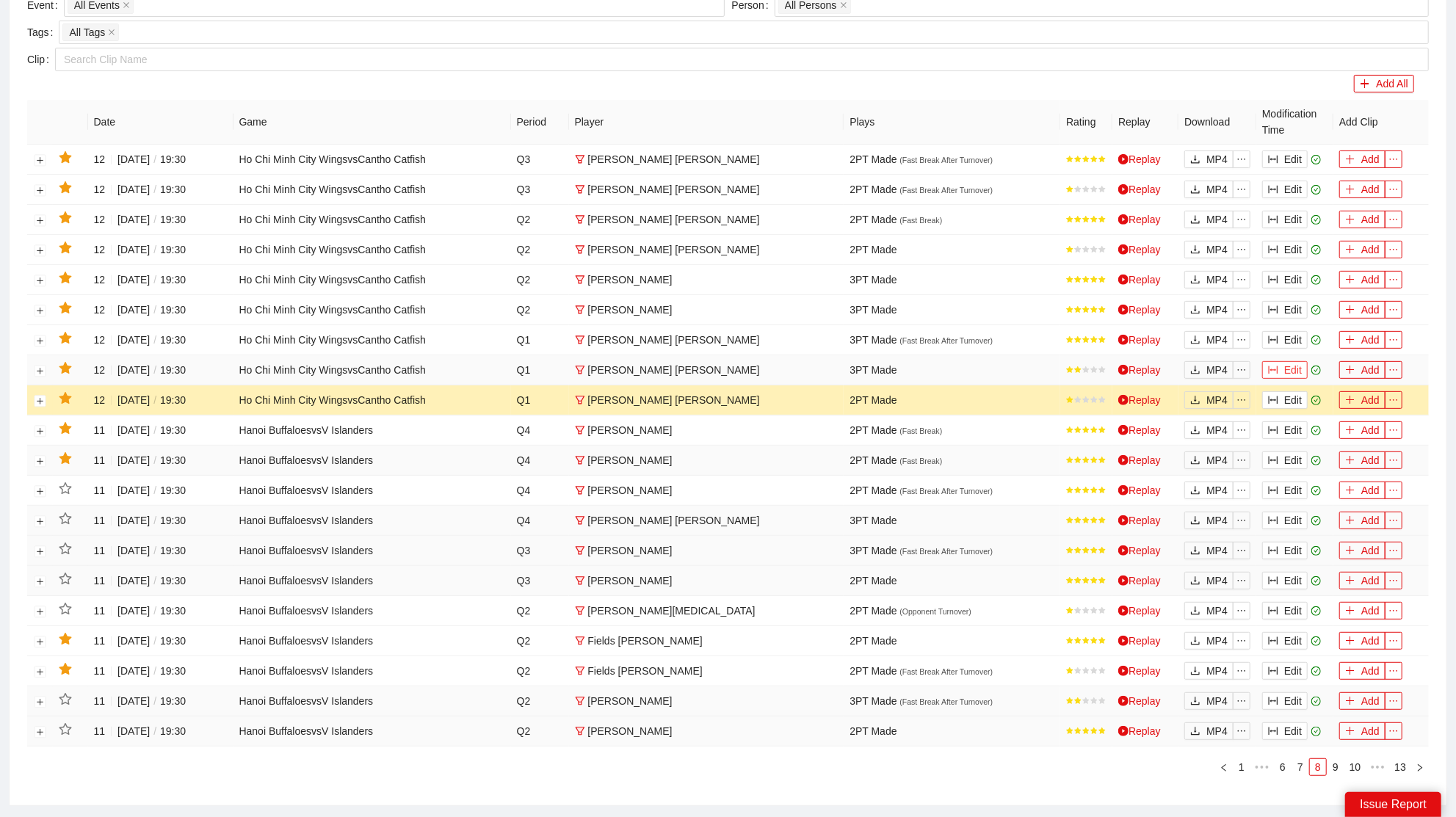
click at [1285, 364] on button "Edit" at bounding box center [1285, 370] width 46 height 17
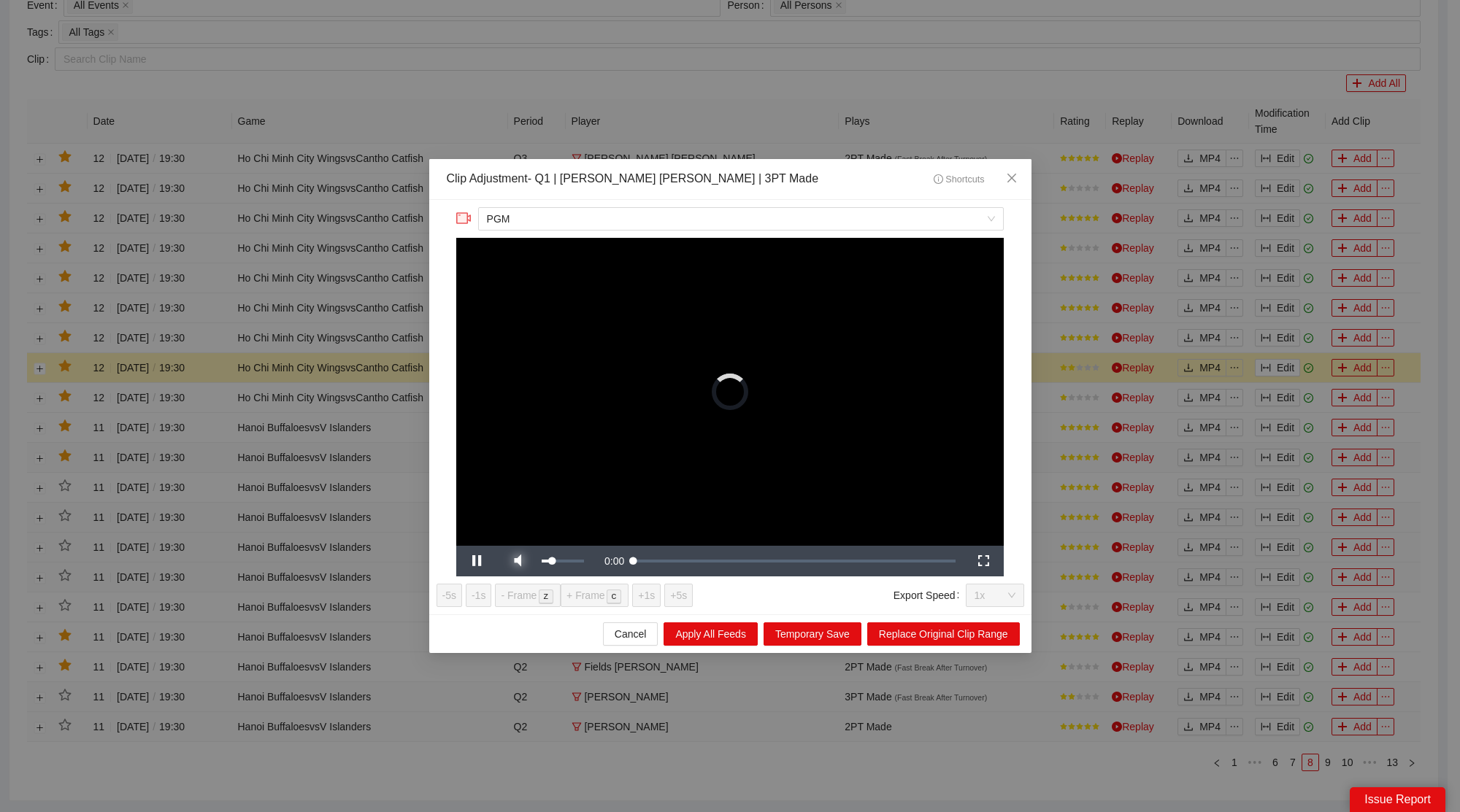
click at [508, 562] on span "Video Player" at bounding box center [517, 562] width 41 height 0
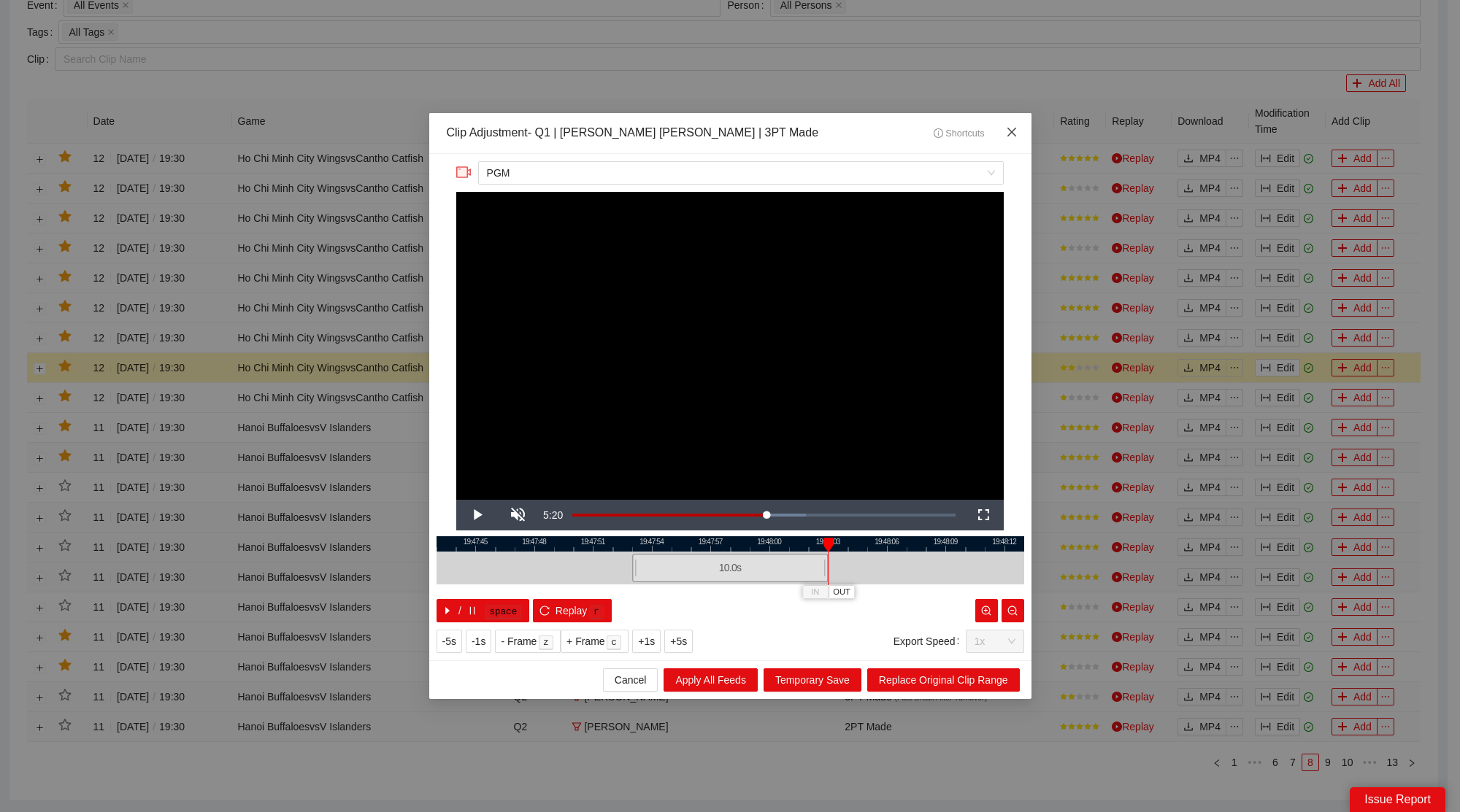
click at [1022, 136] on span "Close" at bounding box center [1011, 132] width 39 height 39
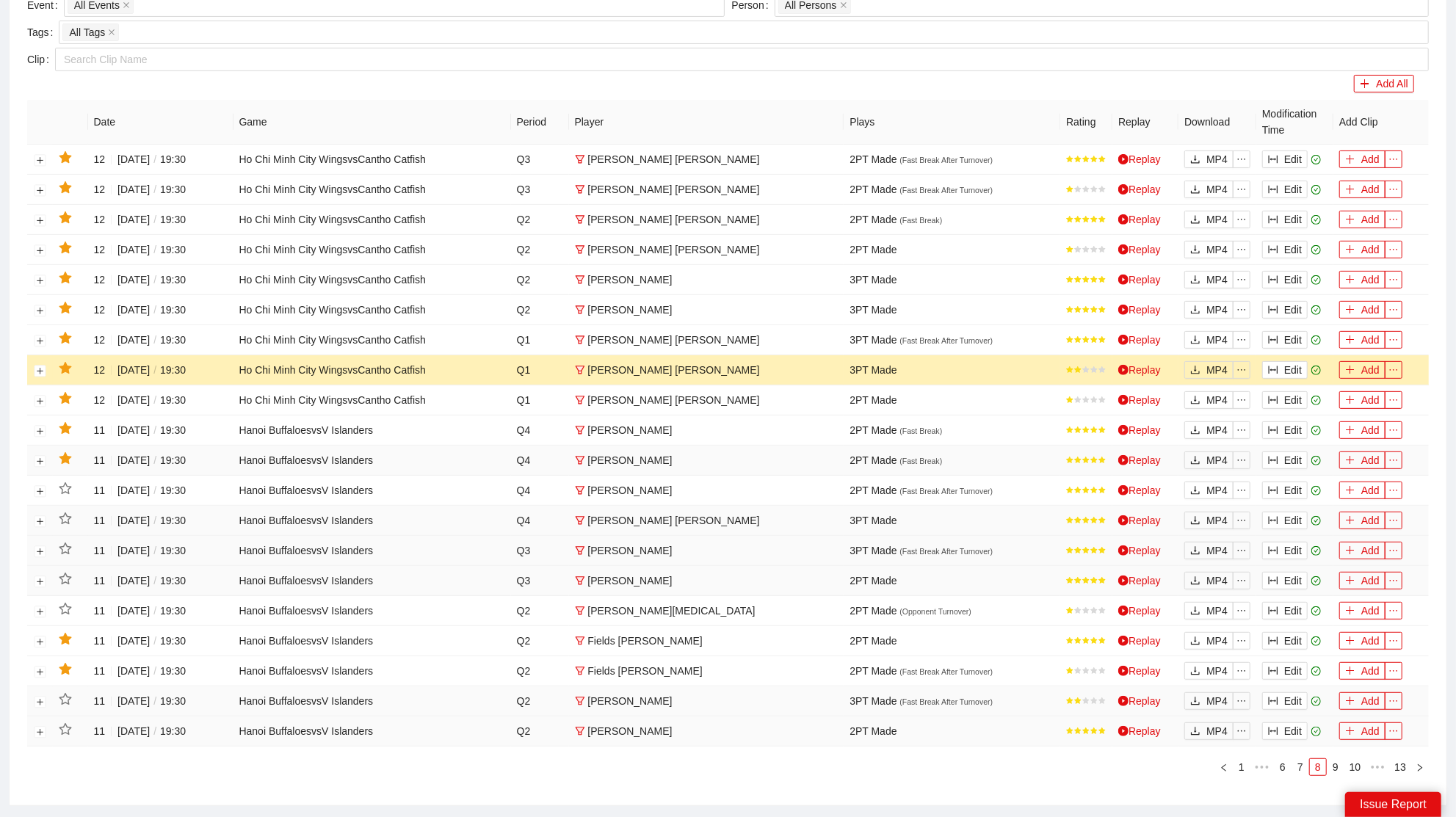
click at [68, 368] on icon "star" at bounding box center [64, 368] width 12 height 11
click at [1289, 336] on button "Edit" at bounding box center [1285, 340] width 46 height 17
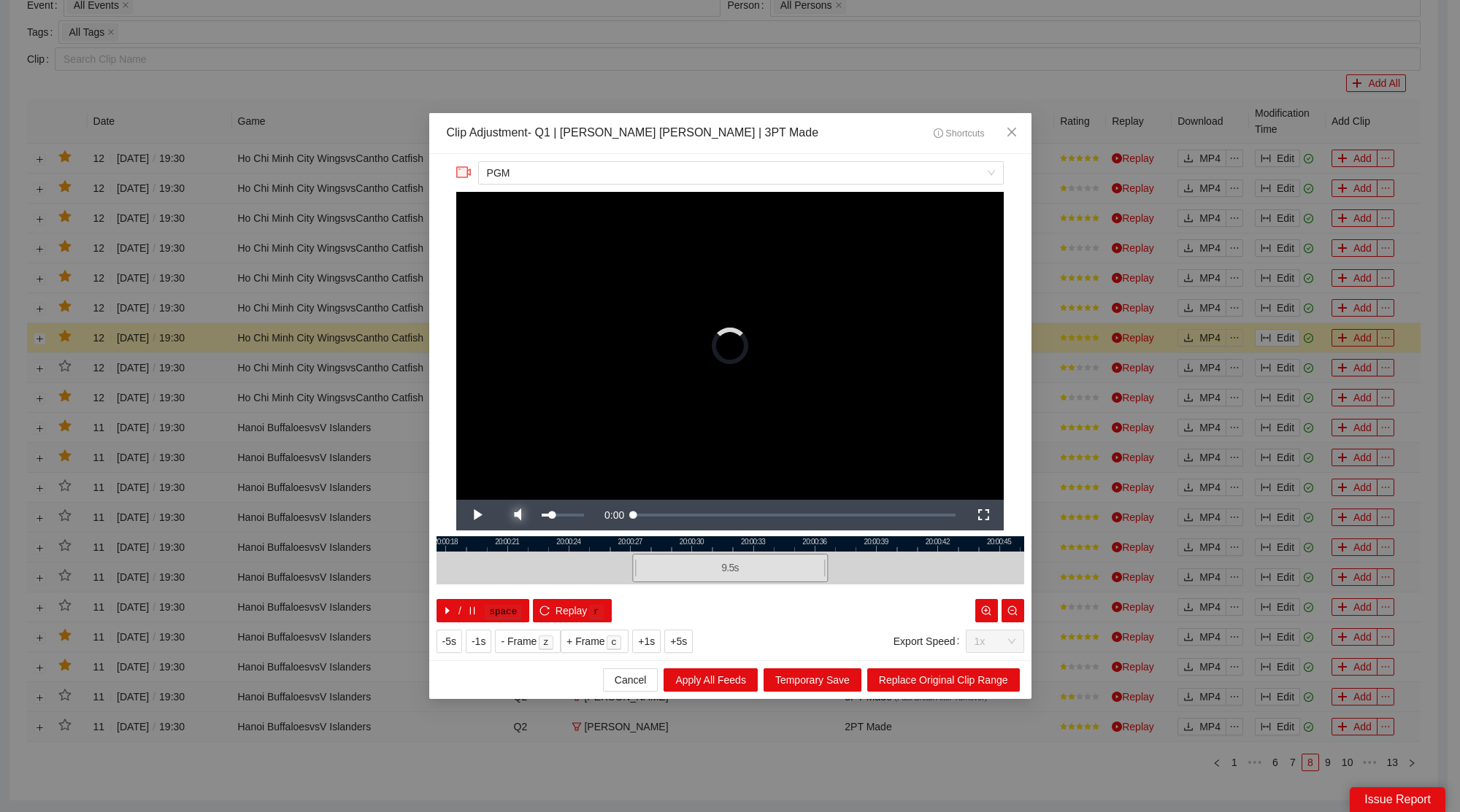
click at [521, 515] on span "Video Player" at bounding box center [517, 515] width 41 height 0
click at [563, 611] on span "Replay" at bounding box center [571, 610] width 32 height 16
click at [1021, 127] on span "Close" at bounding box center [1011, 132] width 39 height 39
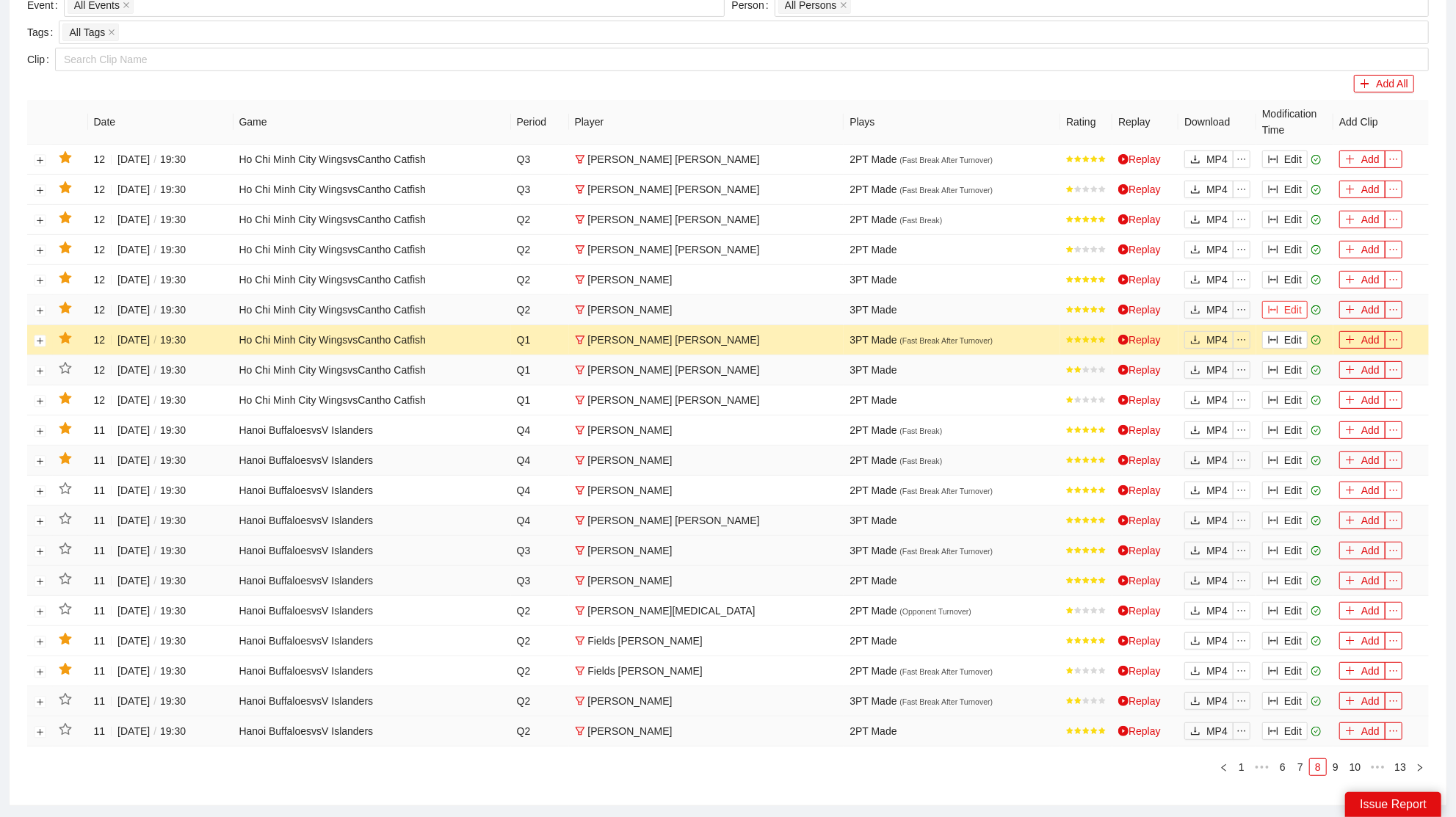
click at [1287, 308] on button "Edit" at bounding box center [1285, 309] width 46 height 17
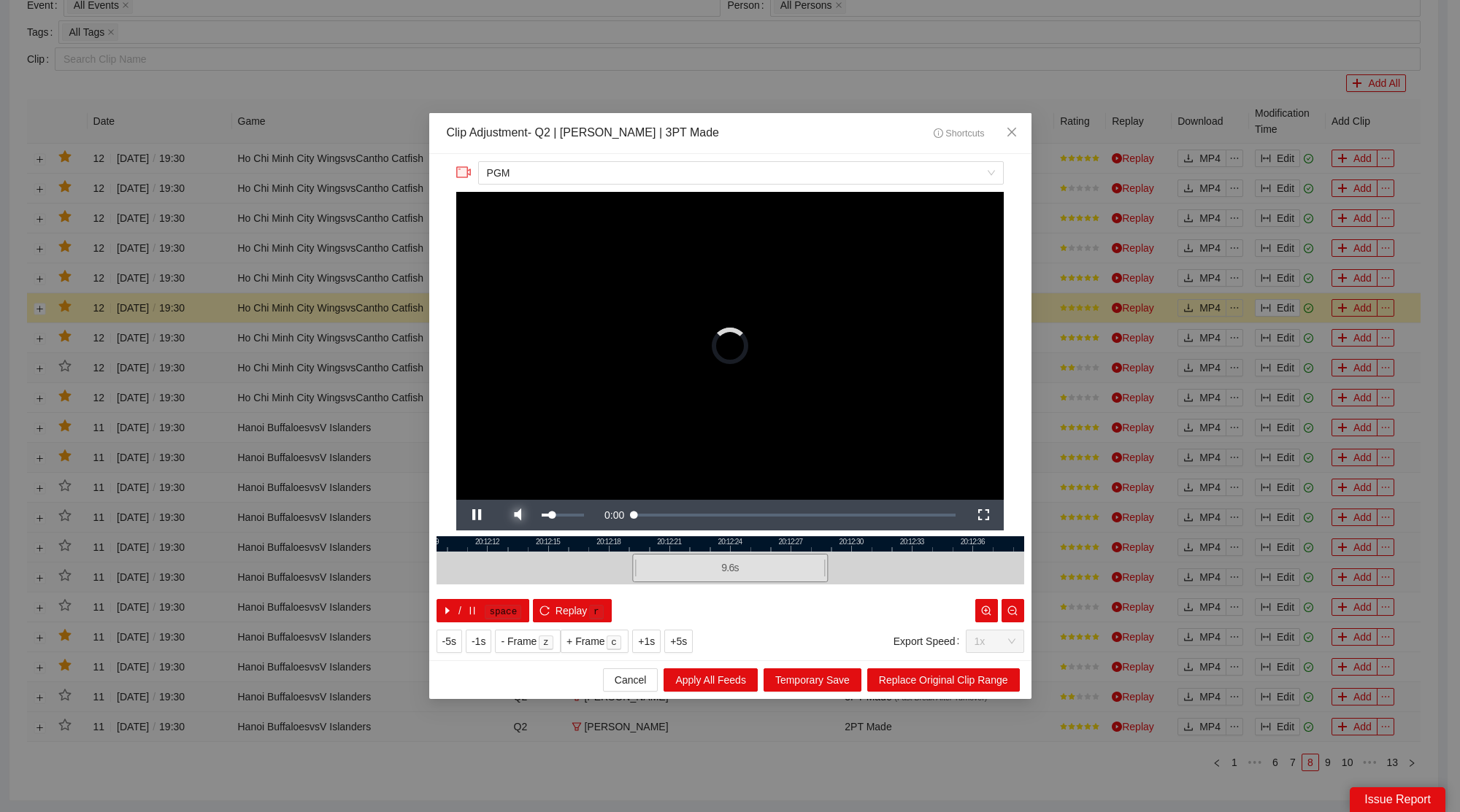
click at [528, 515] on span "Video Player" at bounding box center [517, 515] width 41 height 0
click at [1014, 121] on span "Close" at bounding box center [1011, 132] width 39 height 39
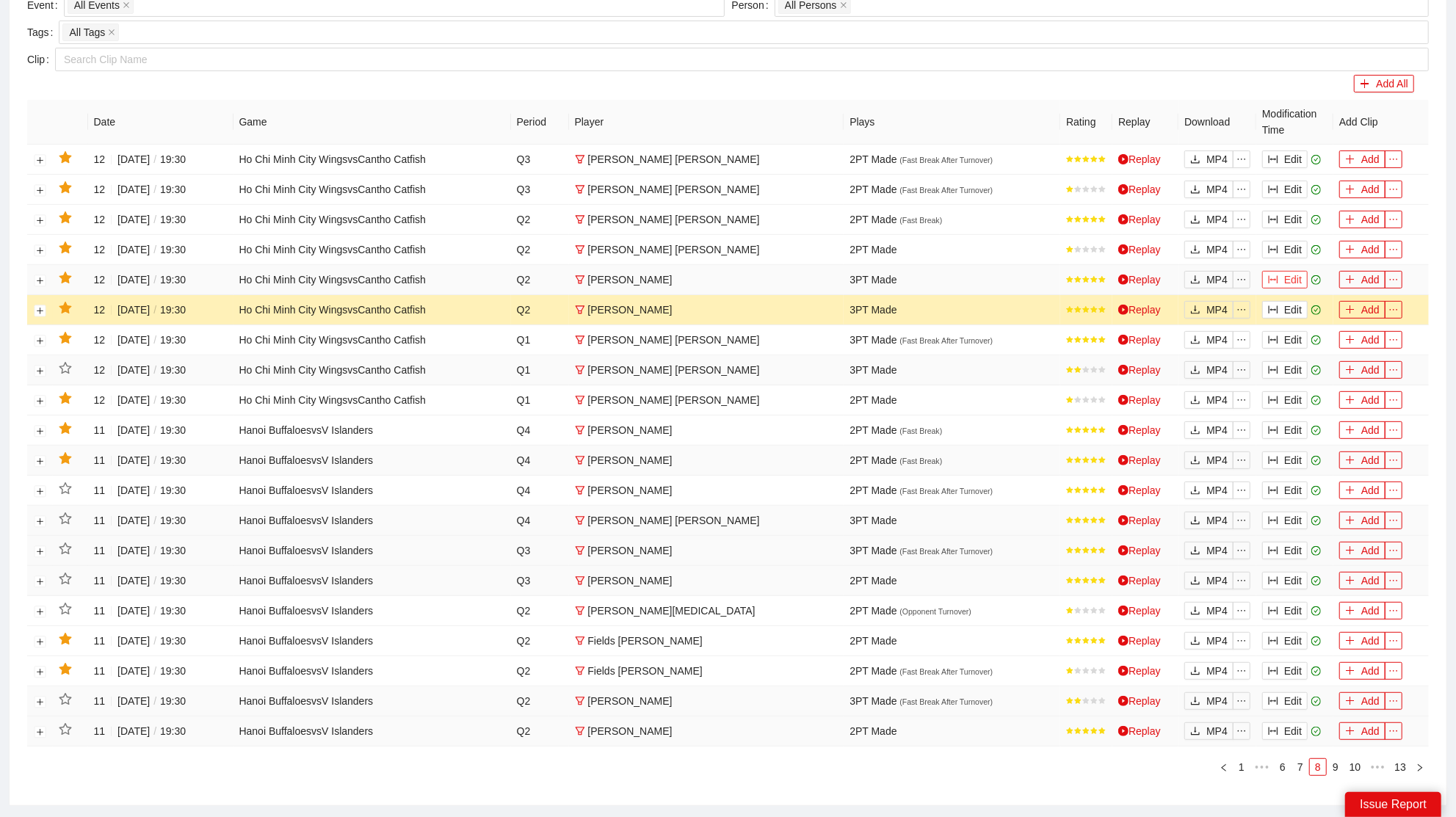
click at [1284, 279] on button "Edit" at bounding box center [1285, 280] width 46 height 17
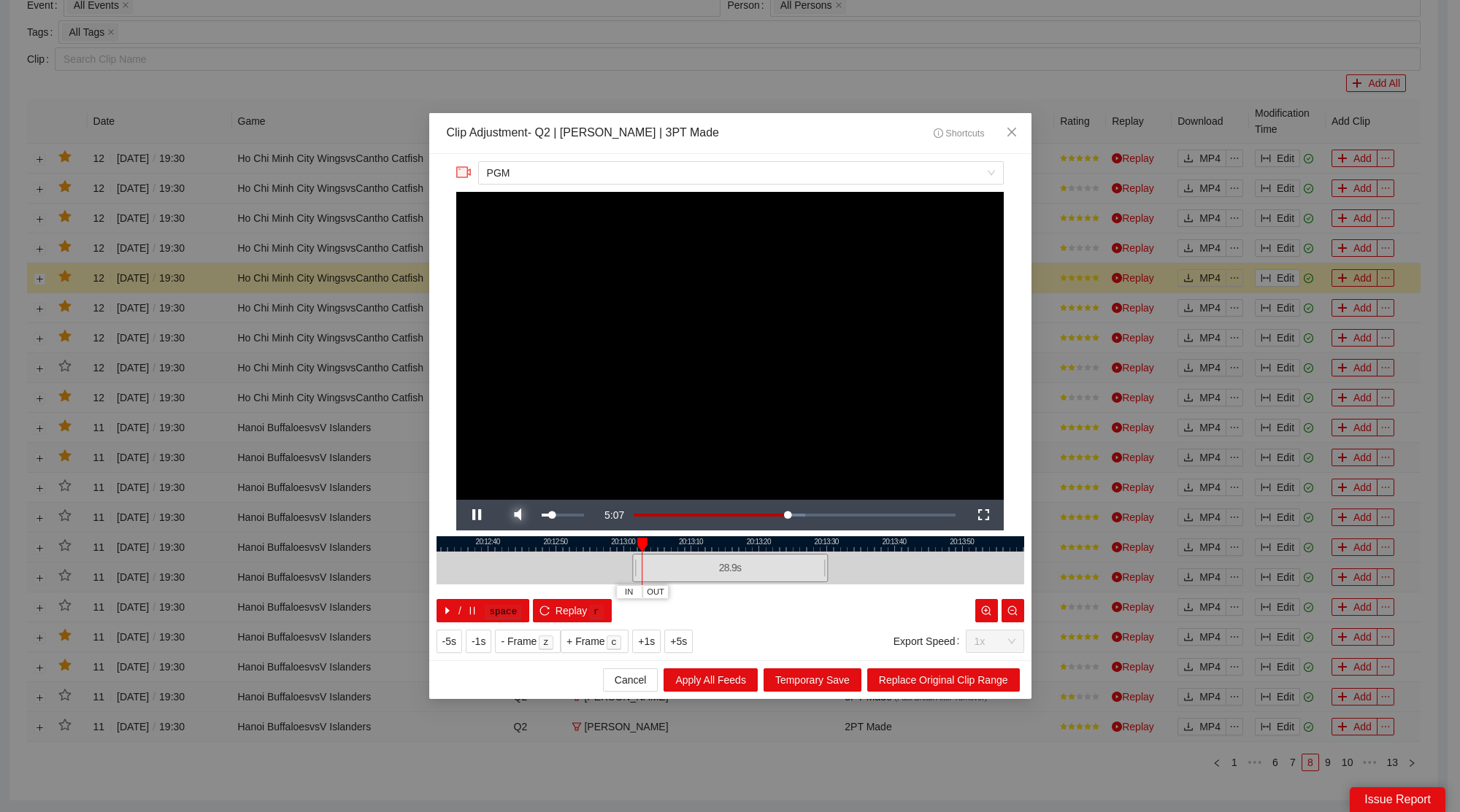
click at [528, 515] on span "Video Player" at bounding box center [517, 515] width 41 height 0
click at [997, 126] on span "Close" at bounding box center [1011, 132] width 39 height 39
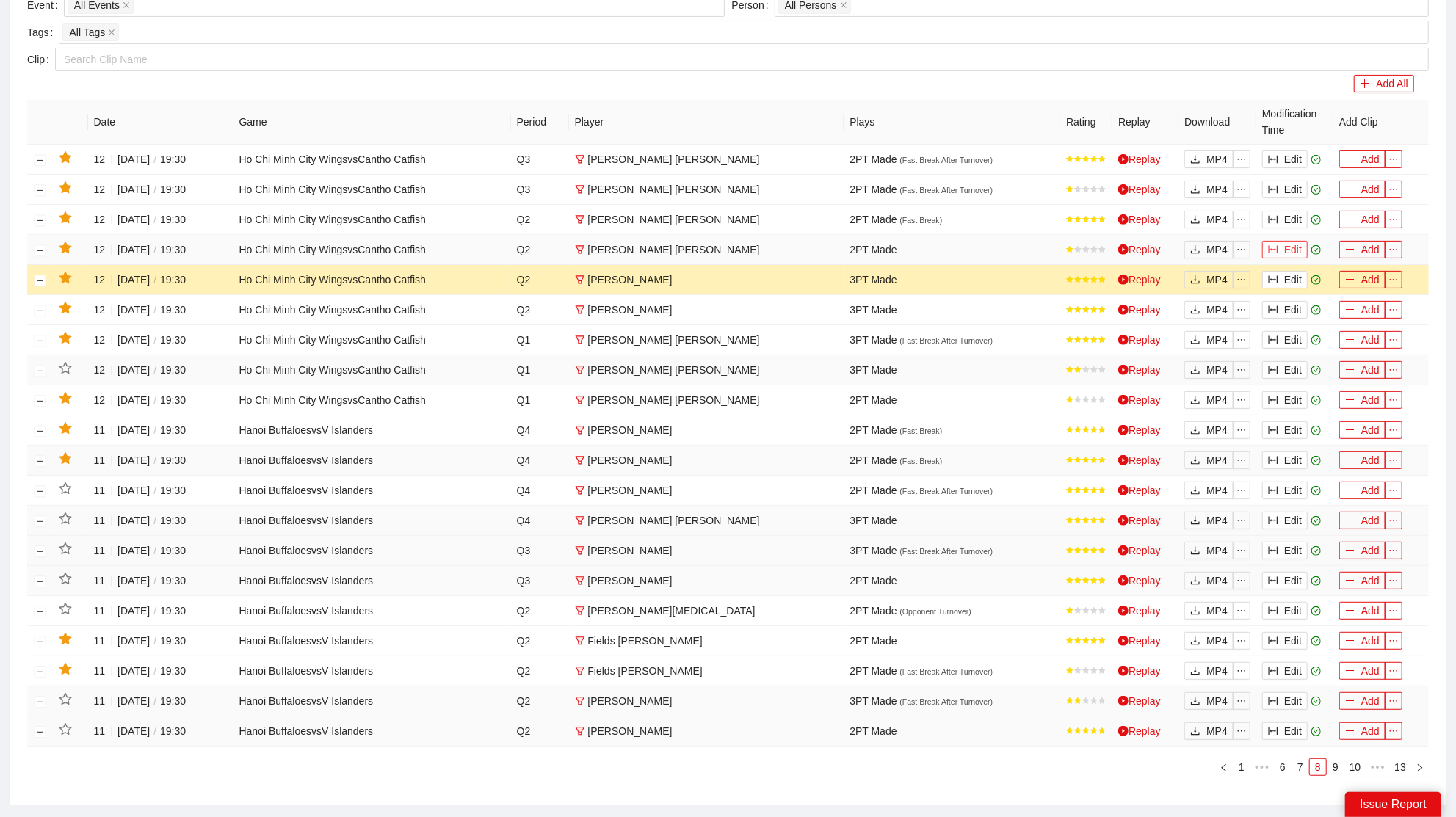
click at [1294, 246] on button "Edit" at bounding box center [1285, 249] width 46 height 17
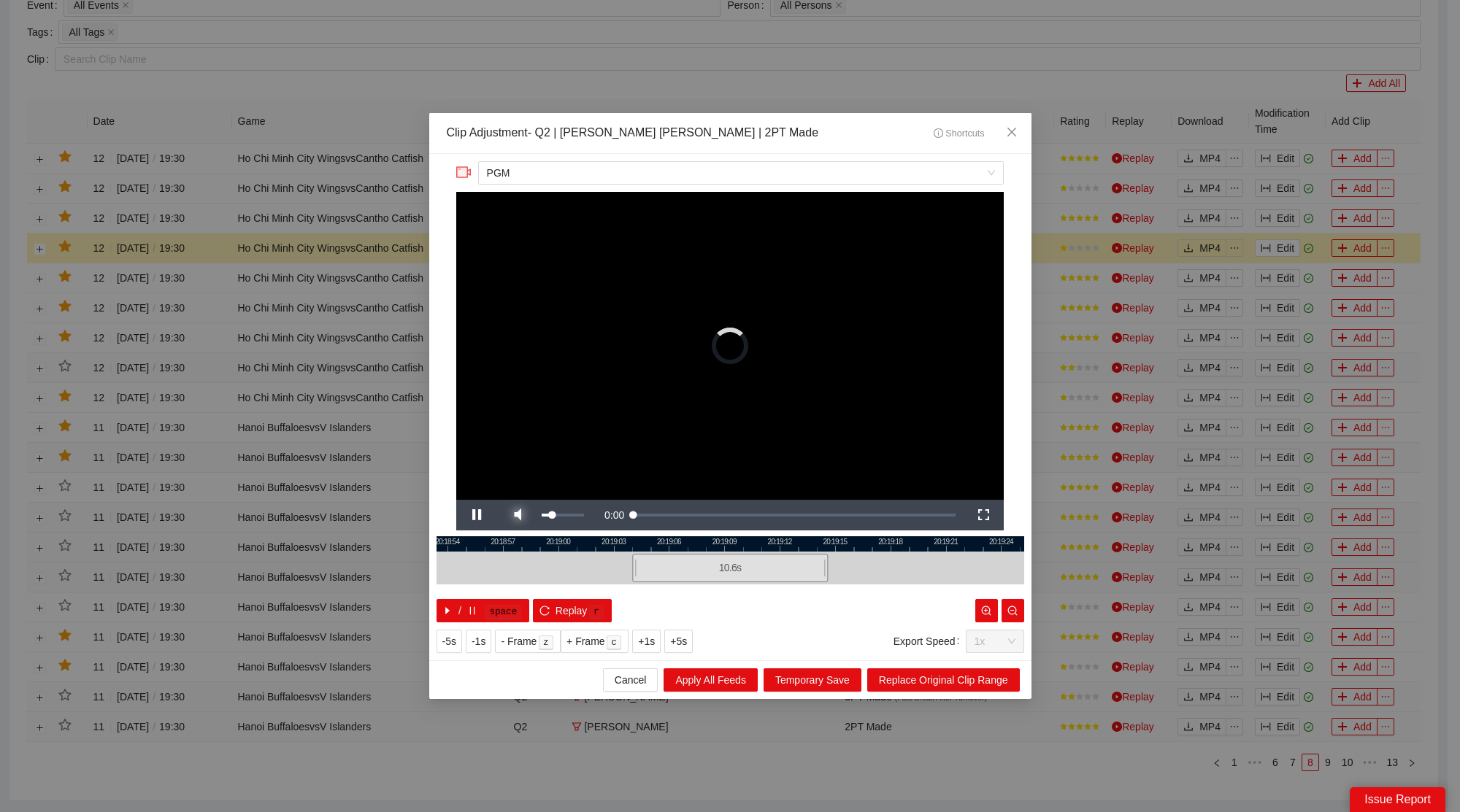
click at [528, 515] on span "Video Player" at bounding box center [517, 515] width 41 height 0
click at [1006, 121] on span "Close" at bounding box center [1011, 132] width 39 height 39
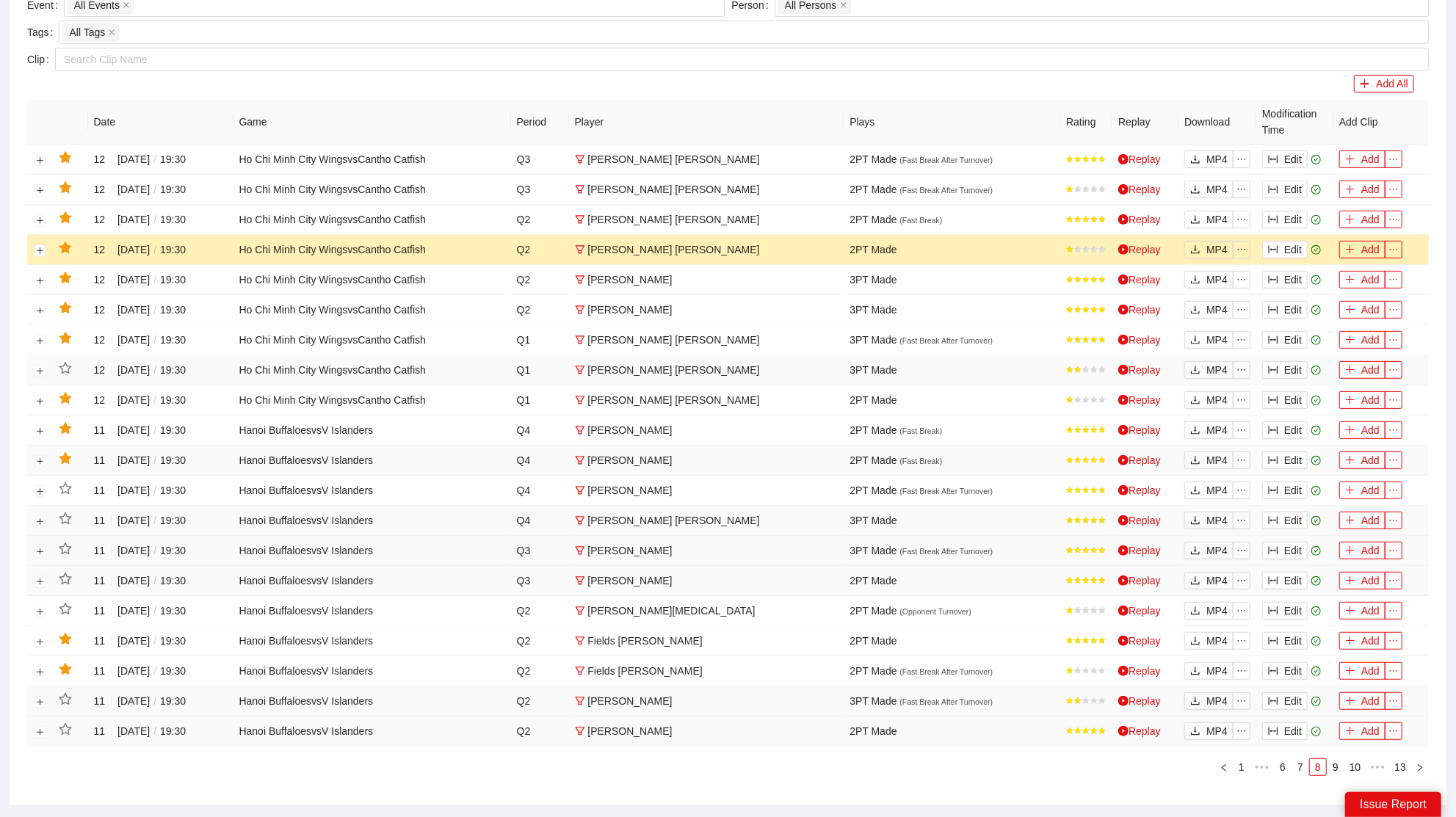
click at [67, 241] on icon "star" at bounding box center [64, 247] width 12 height 11
click at [1301, 222] on button "Edit" at bounding box center [1285, 219] width 46 height 17
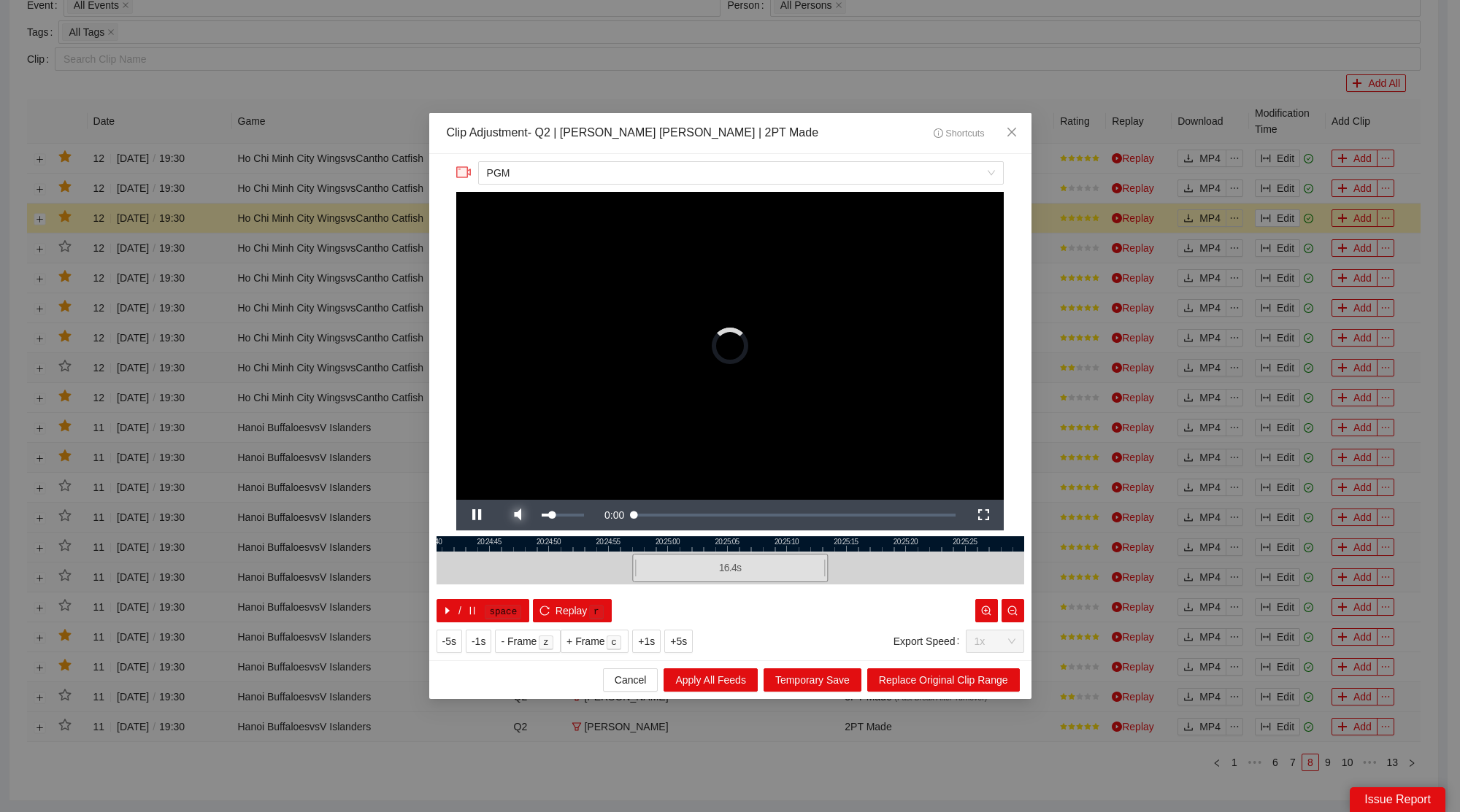
click at [527, 515] on span "Video Player" at bounding box center [517, 515] width 41 height 0
click at [1011, 133] on icon "close" at bounding box center [1010, 131] width 9 height 9
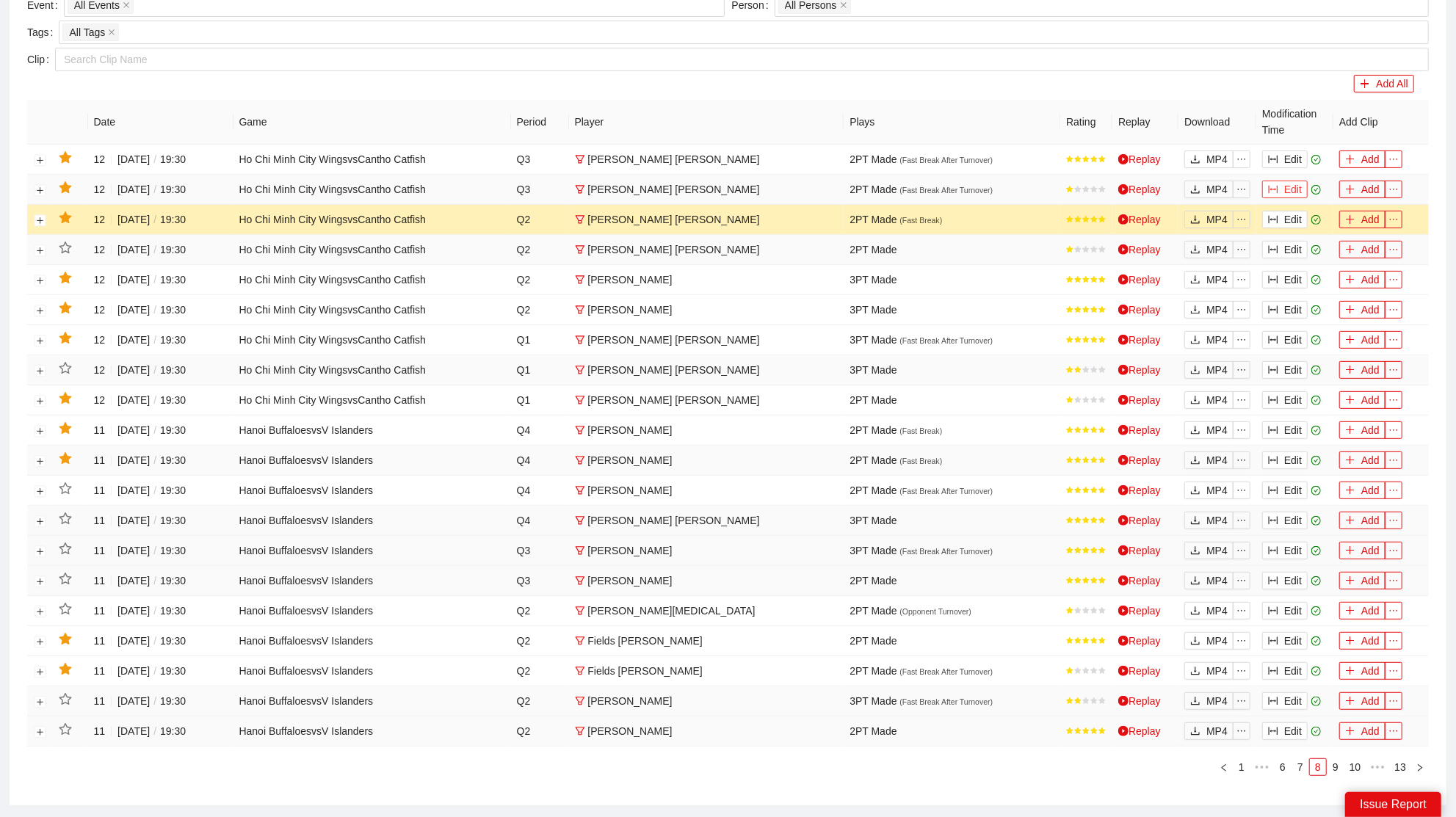
click at [1290, 188] on button "Edit" at bounding box center [1285, 190] width 46 height 17
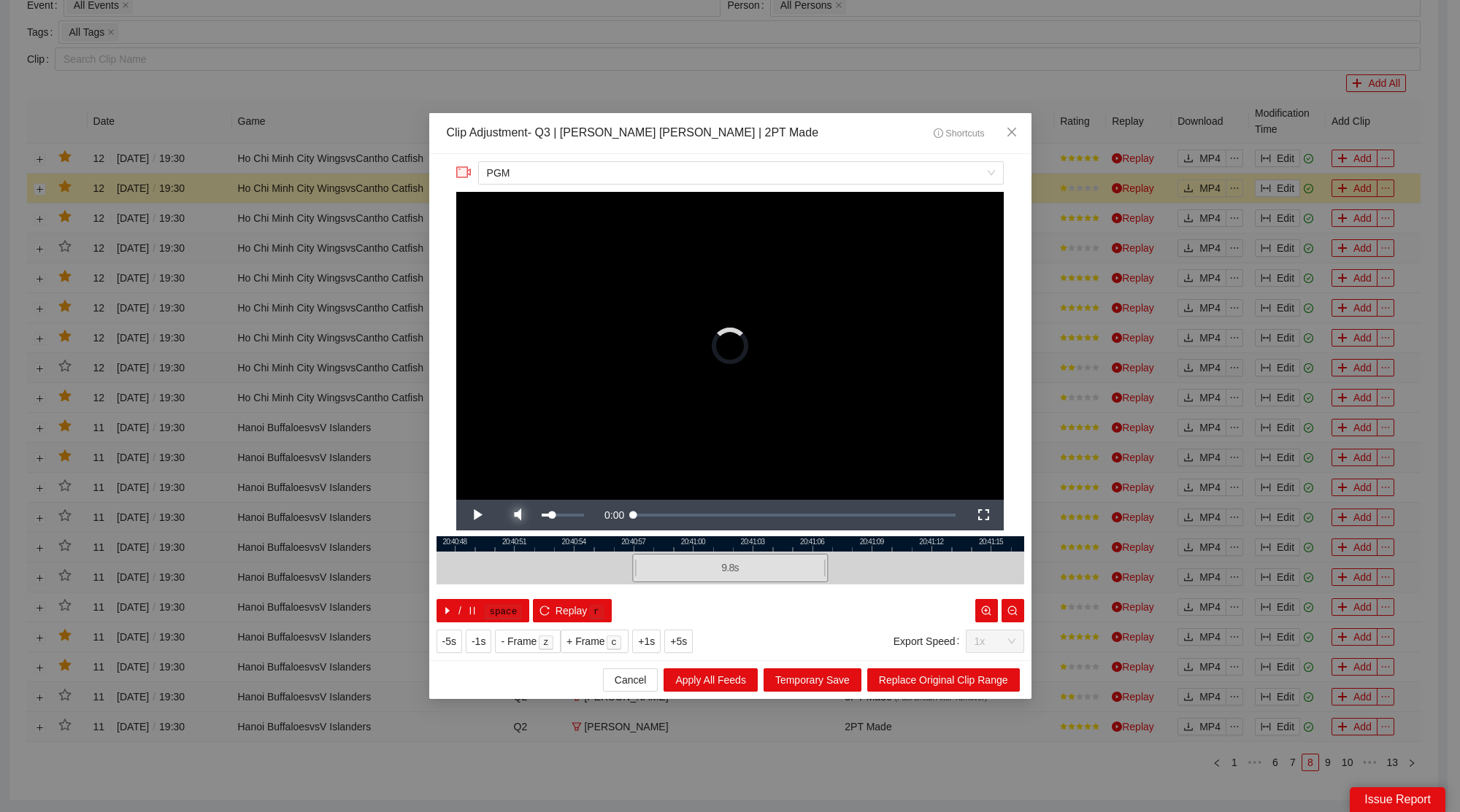
click at [528, 515] on span "Video Player" at bounding box center [517, 515] width 41 height 0
click at [1019, 134] on span "Close" at bounding box center [1011, 132] width 39 height 39
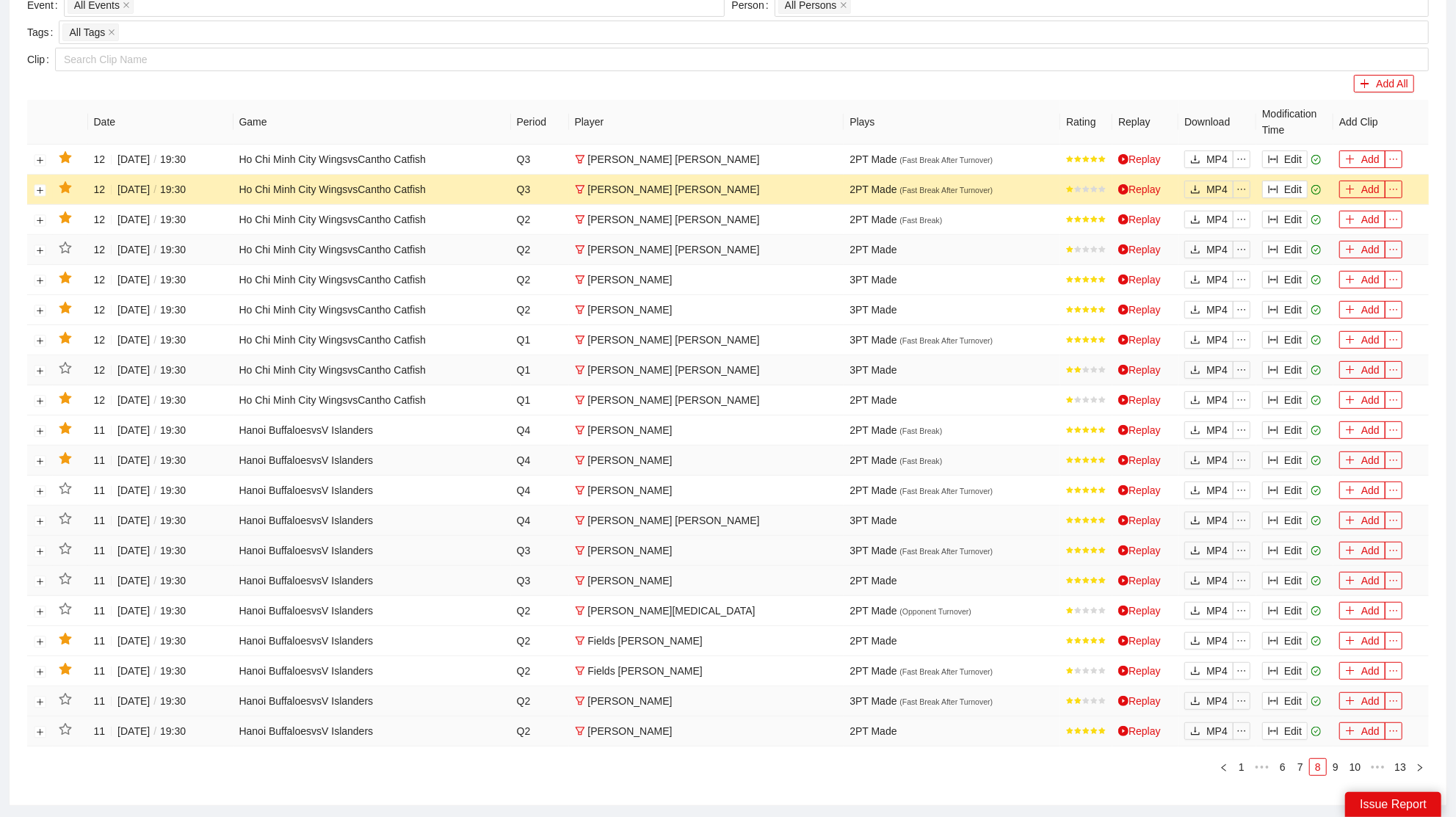
click at [68, 184] on icon "star" at bounding box center [64, 187] width 12 height 11
click at [1292, 154] on button "Edit" at bounding box center [1285, 159] width 46 height 17
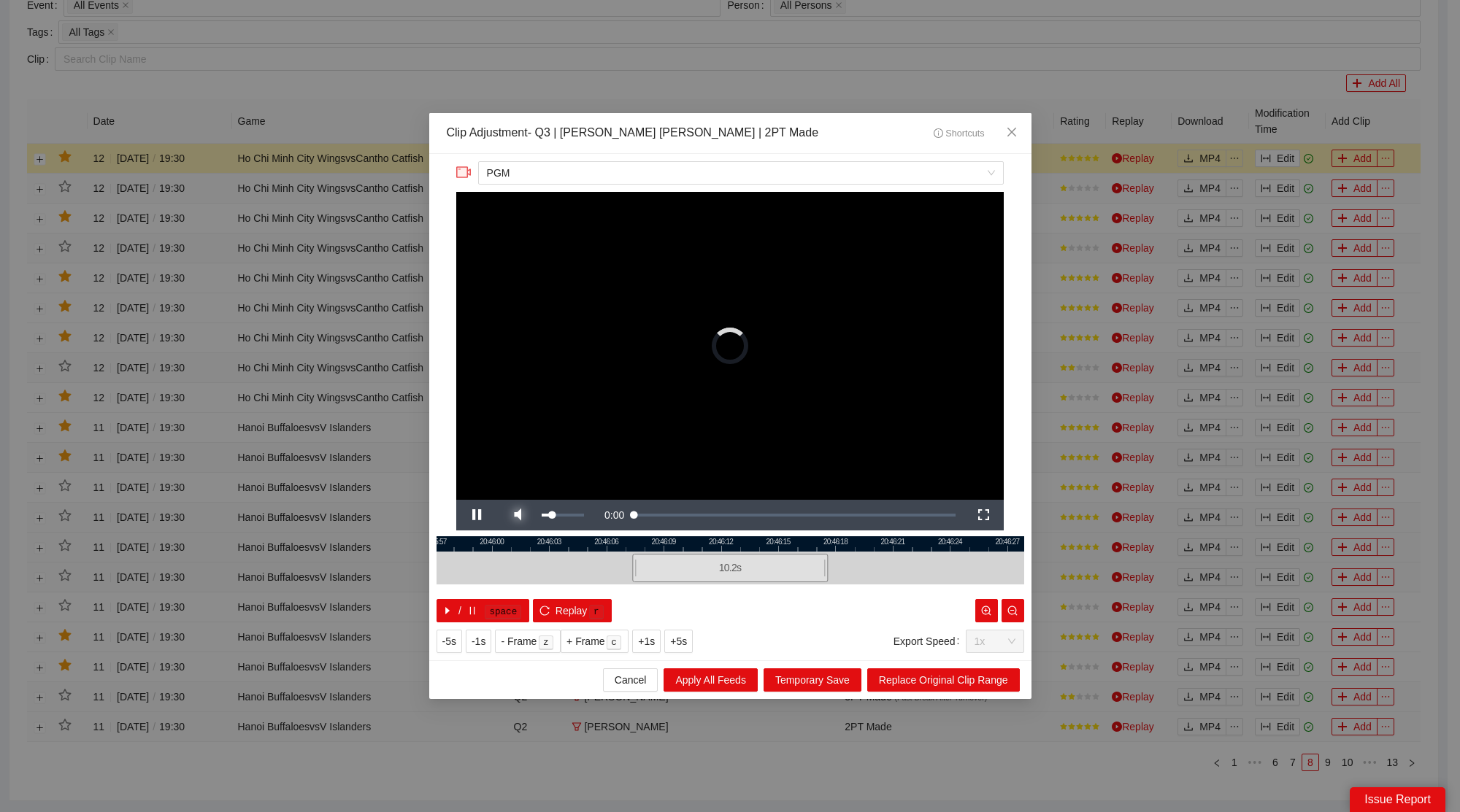
click at [517, 515] on span "Video Player" at bounding box center [517, 515] width 41 height 0
drag, startPoint x: 1015, startPoint y: 121, endPoint x: 515, endPoint y: 157, distance: 501.3
click at [1015, 121] on span "Close" at bounding box center [1011, 132] width 39 height 39
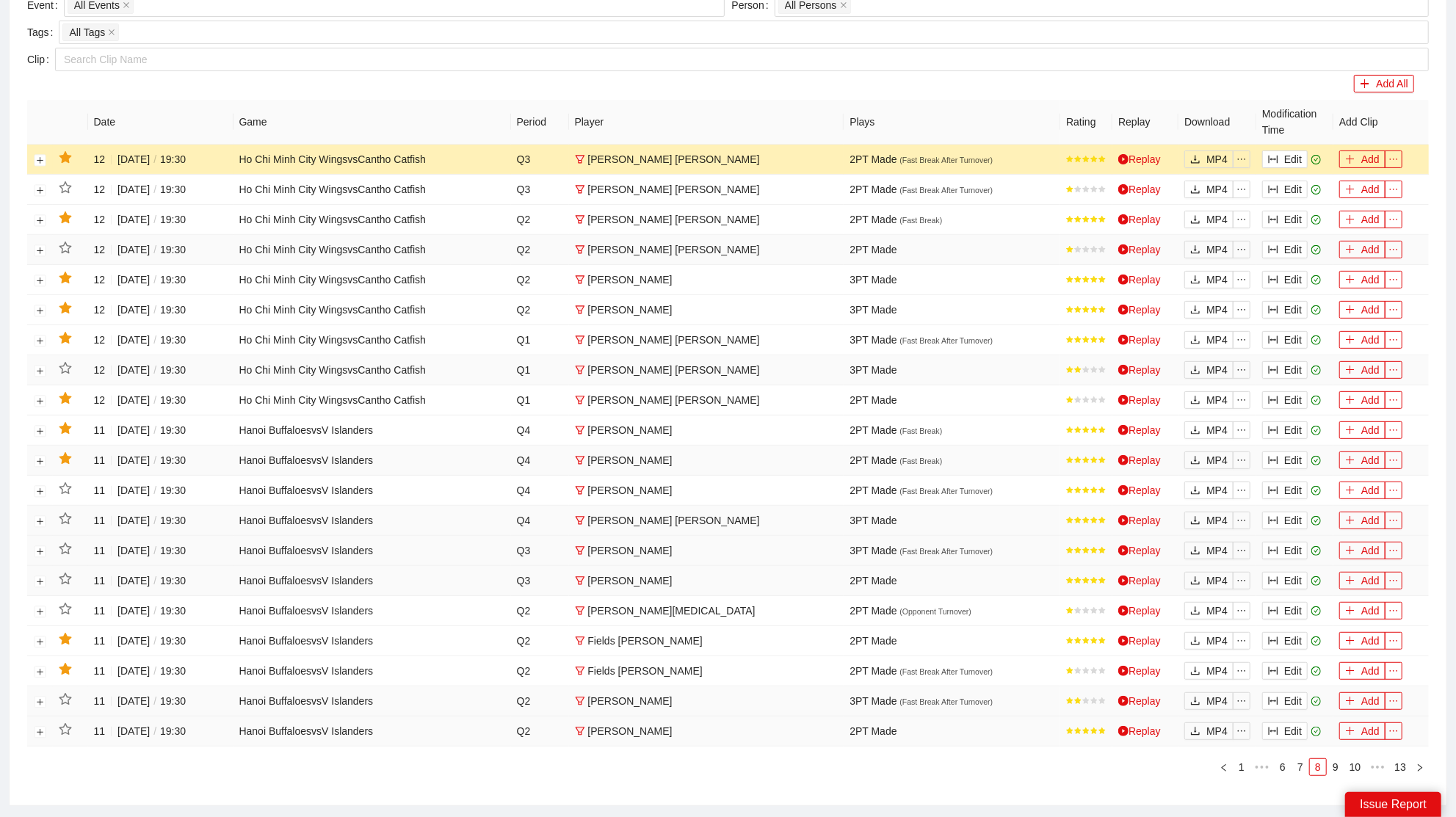
click at [62, 158] on icon "star" at bounding box center [64, 157] width 12 height 11
click at [1308, 760] on link "7" at bounding box center [1300, 767] width 16 height 16
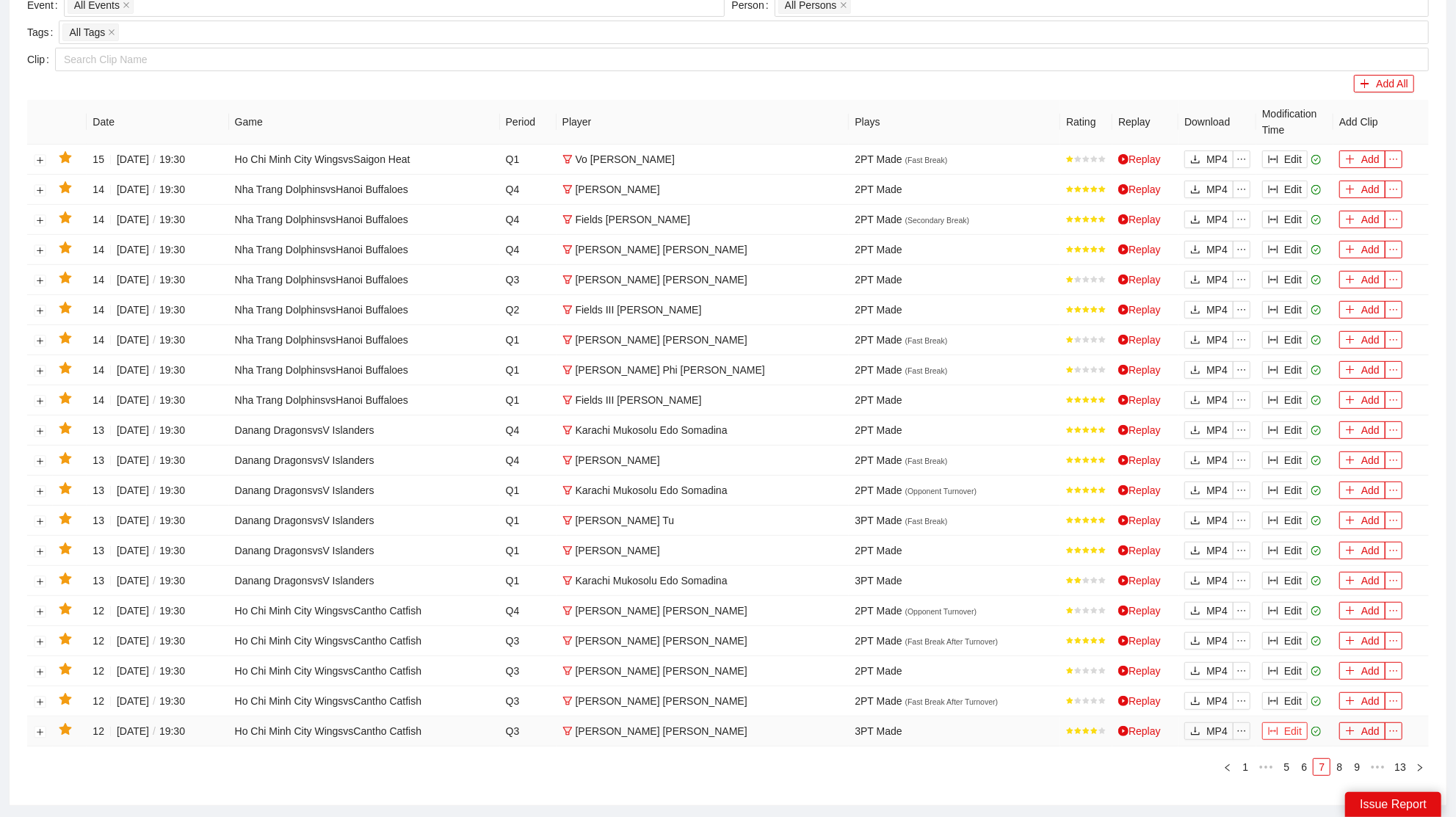
click at [1301, 724] on button "Edit" at bounding box center [1285, 731] width 46 height 17
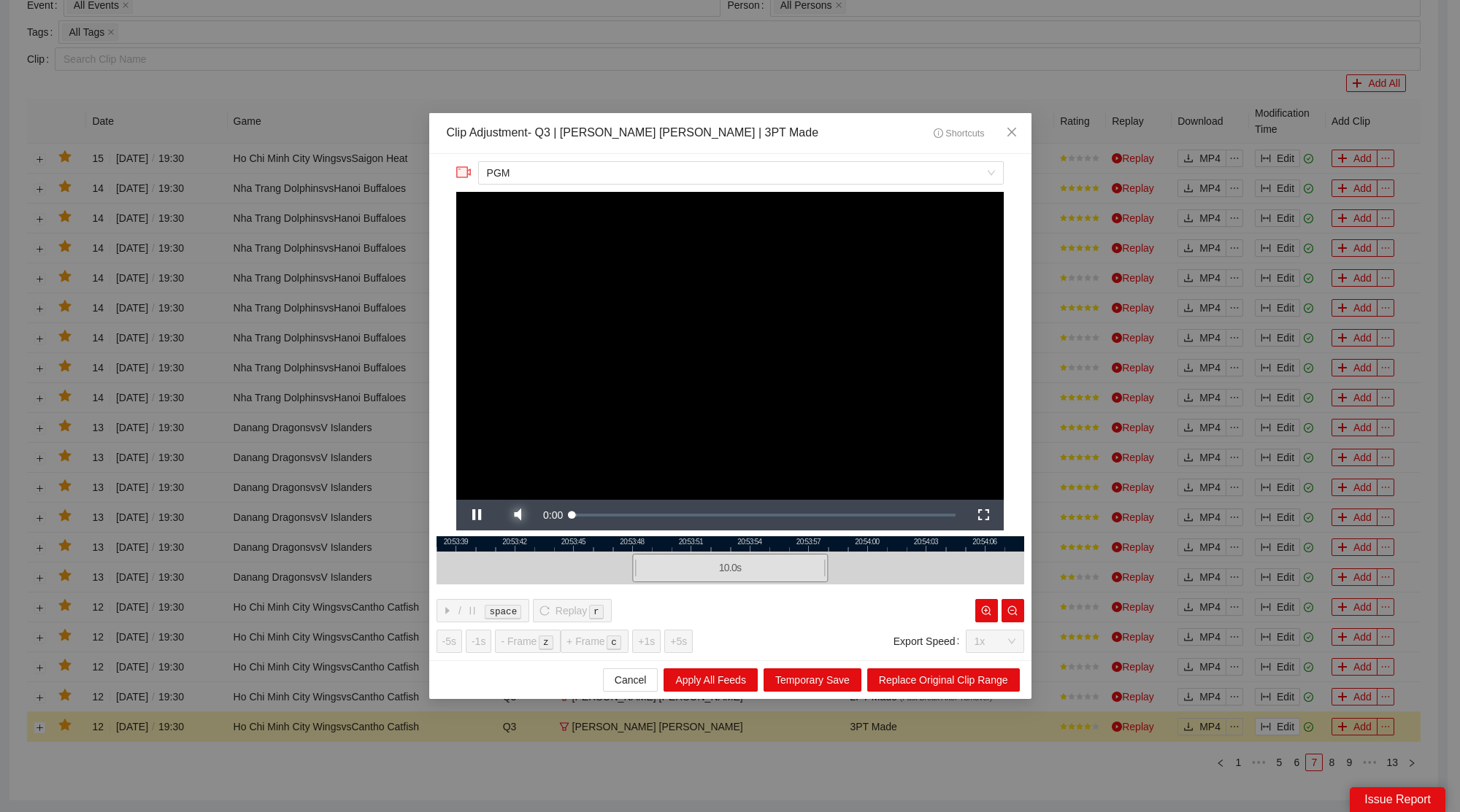
click at [517, 557] on div "**********" at bounding box center [730, 407] width 603 height 506
click at [514, 515] on span "Video Player" at bounding box center [517, 515] width 41 height 0
click at [1017, 127] on span "Close" at bounding box center [1011, 132] width 39 height 39
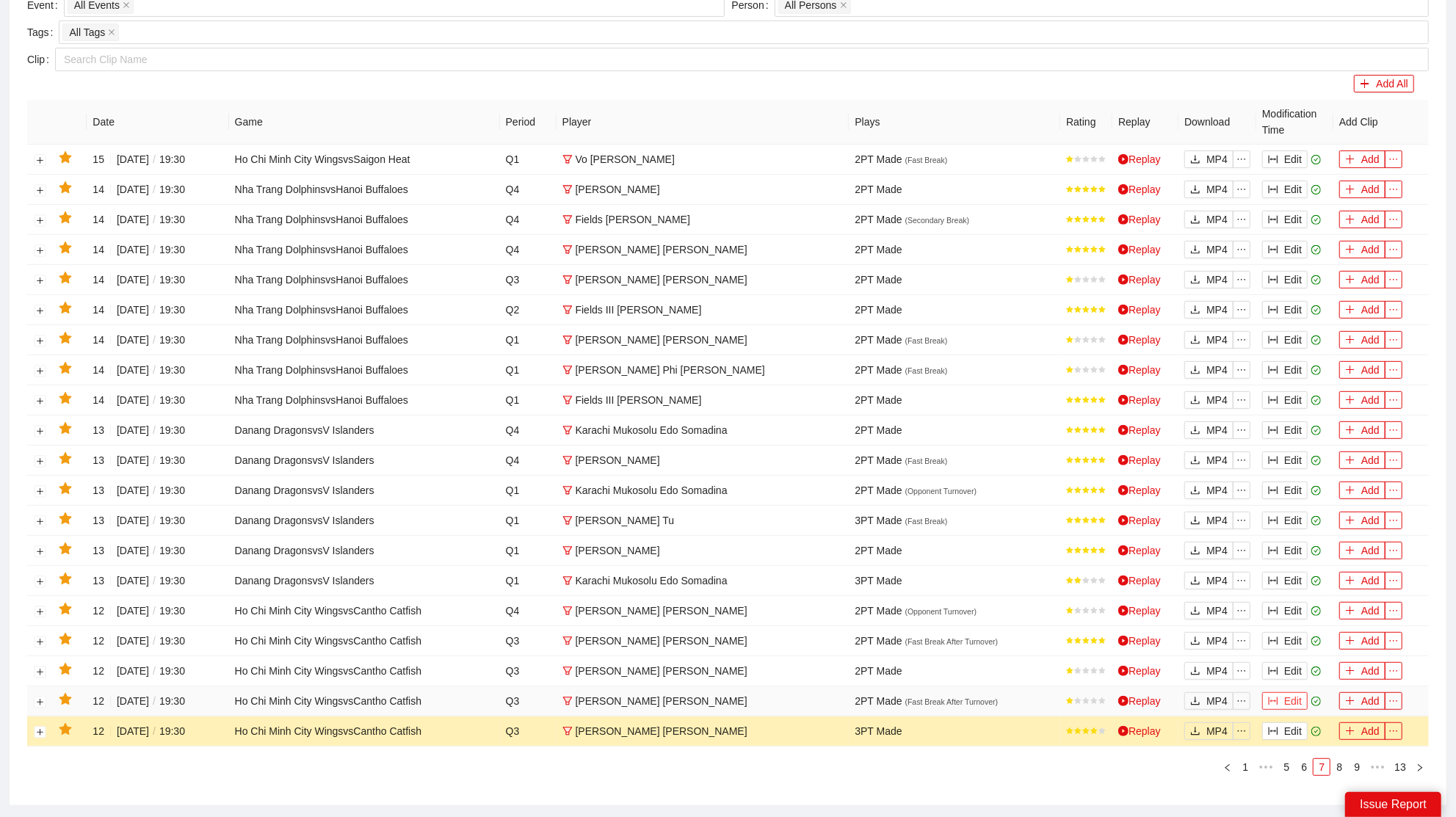
click at [1273, 696] on icon "column-width" at bounding box center [1273, 701] width 11 height 11
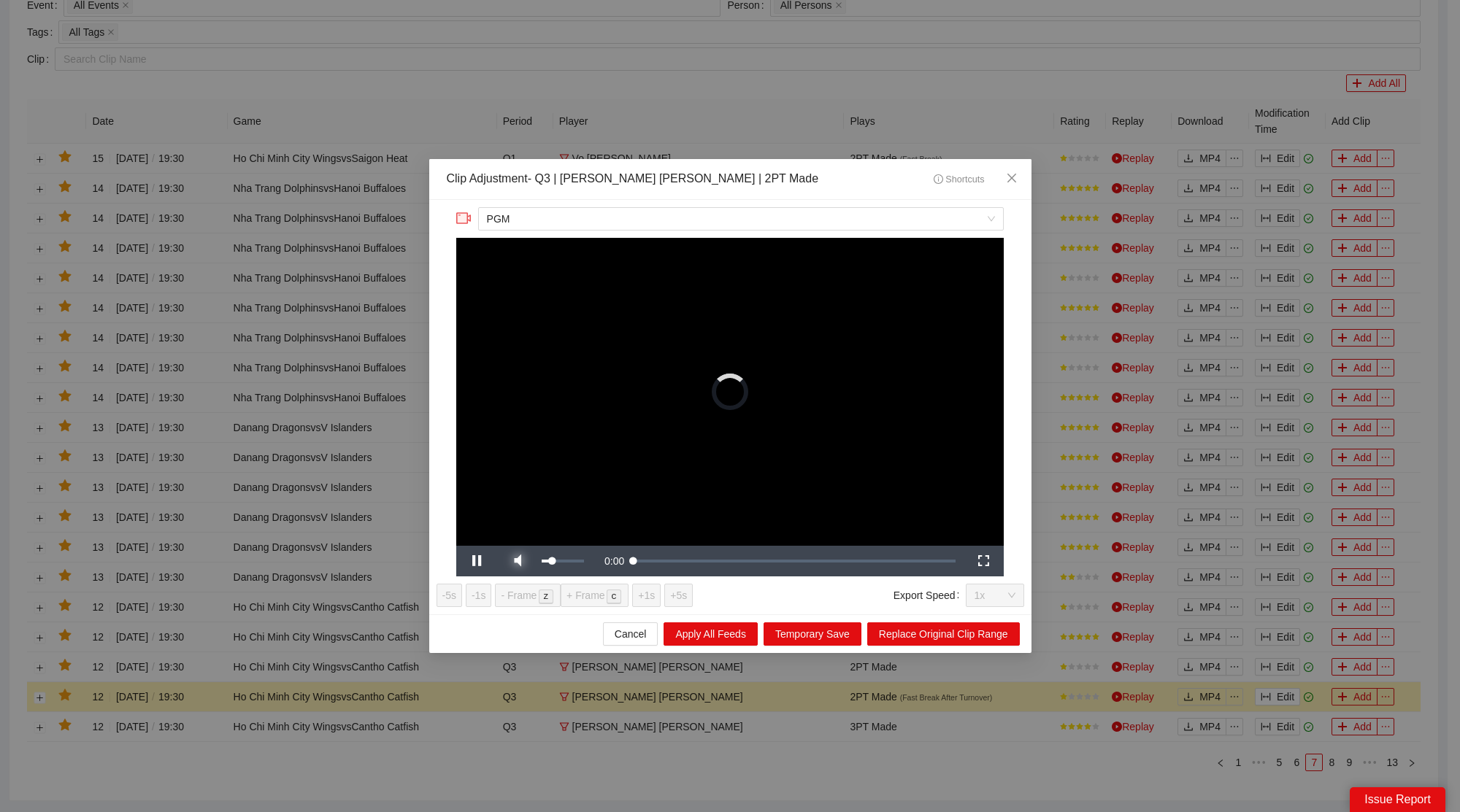
click at [523, 562] on span "Video Player" at bounding box center [517, 562] width 41 height 0
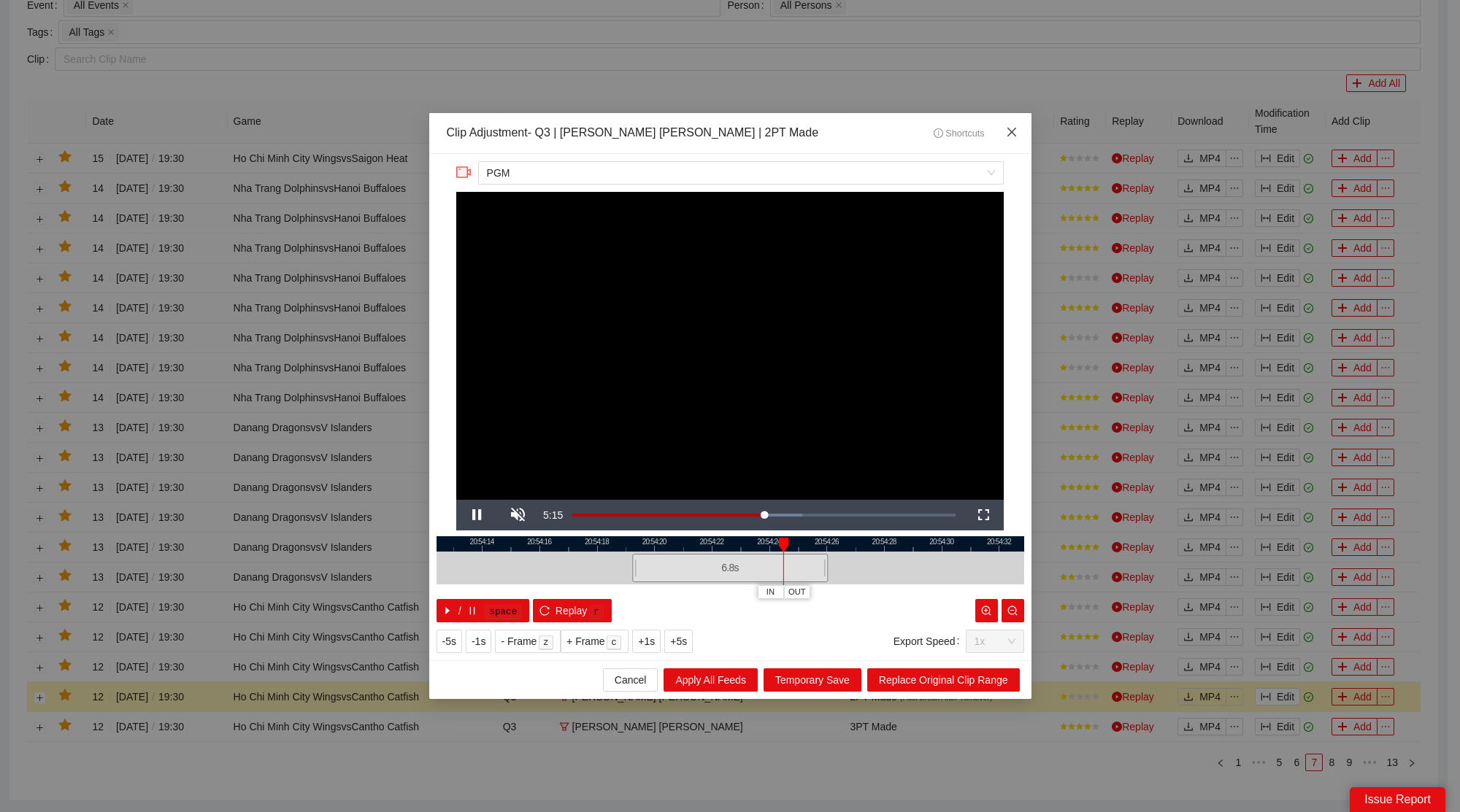
click at [1016, 127] on icon "close" at bounding box center [1011, 132] width 11 height 11
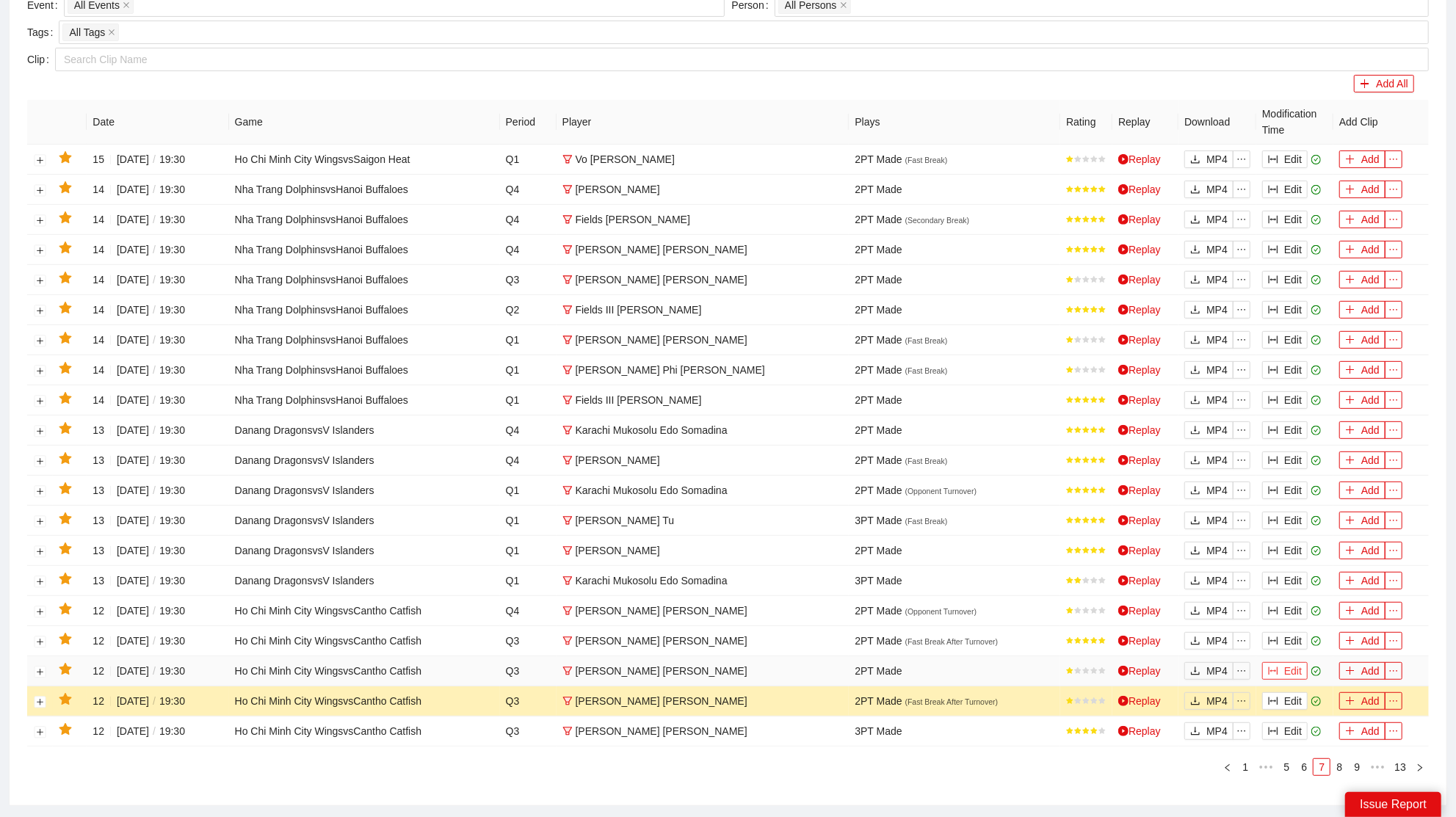
click at [1288, 663] on button "Edit" at bounding box center [1285, 671] width 46 height 17
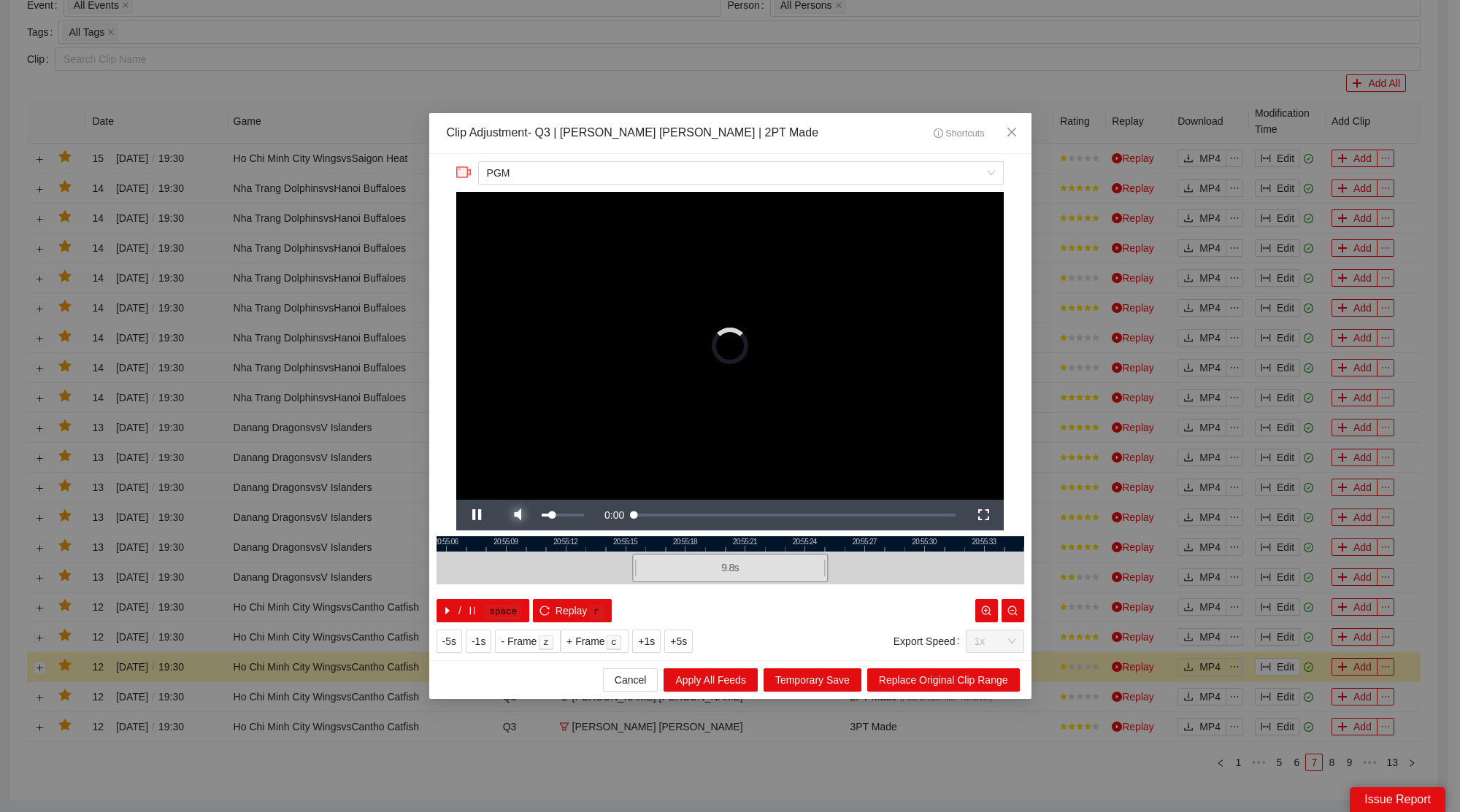
click at [519, 515] on span "Video Player" at bounding box center [517, 515] width 41 height 0
click at [1012, 125] on span "Close" at bounding box center [1011, 132] width 39 height 39
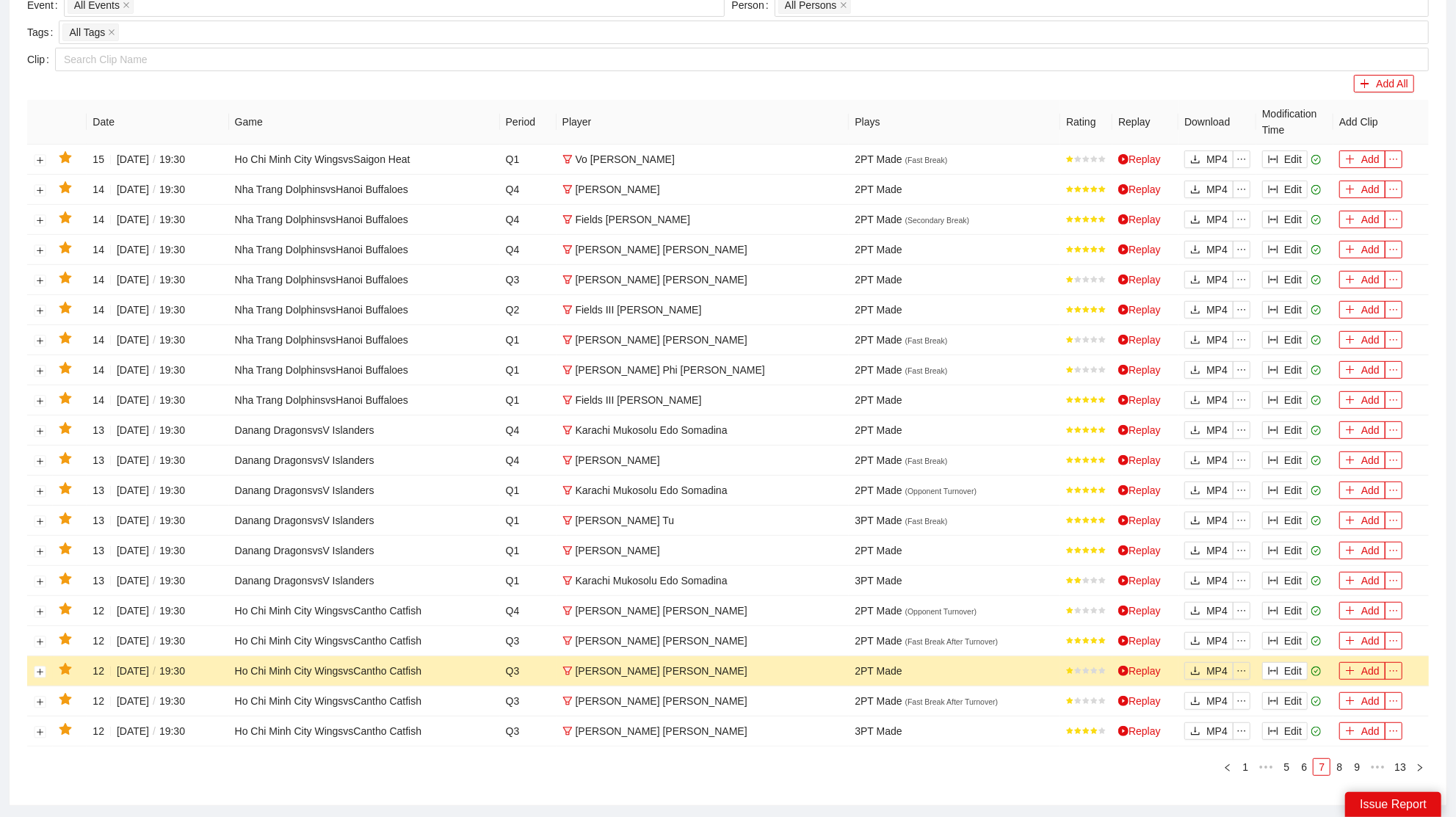
click at [69, 663] on icon "star" at bounding box center [64, 669] width 12 height 11
click at [1286, 633] on button "Edit" at bounding box center [1285, 641] width 46 height 17
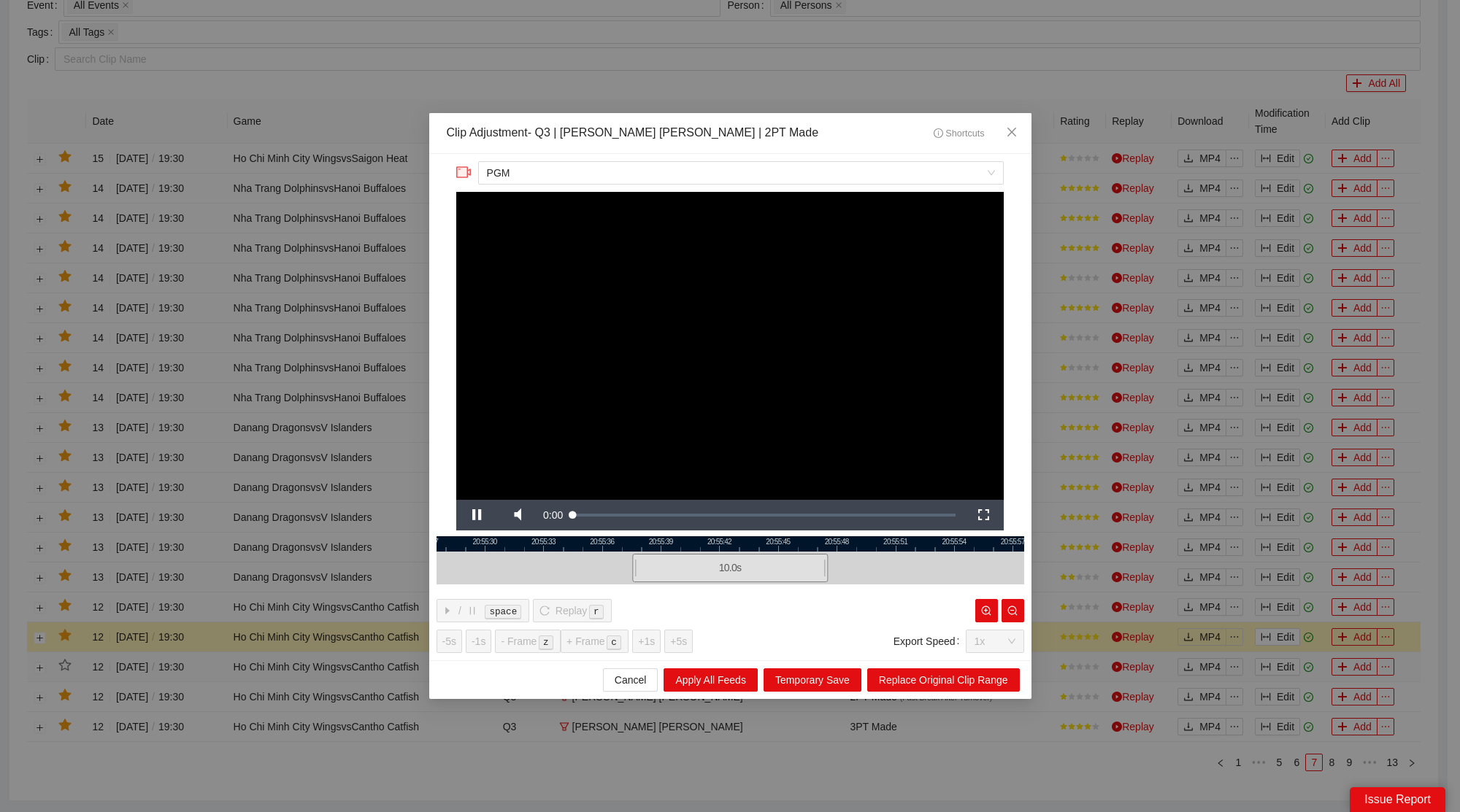
click at [512, 560] on div at bounding box center [730, 568] width 588 height 33
click at [522, 515] on span "Video Player" at bounding box center [517, 515] width 41 height 0
click at [1015, 117] on span "Close" at bounding box center [1011, 132] width 39 height 39
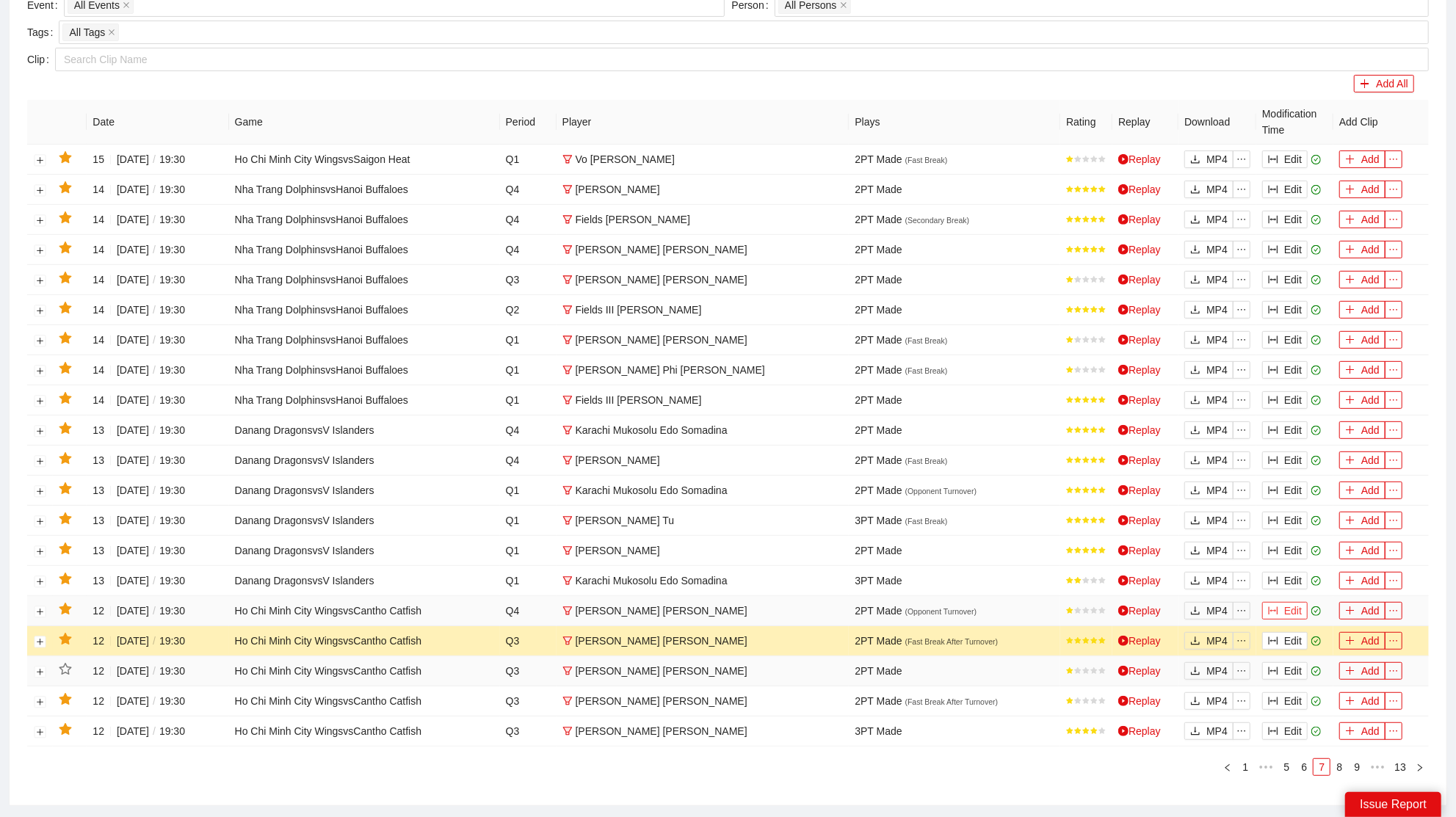
click at [1285, 602] on button "Edit" at bounding box center [1285, 611] width 46 height 17
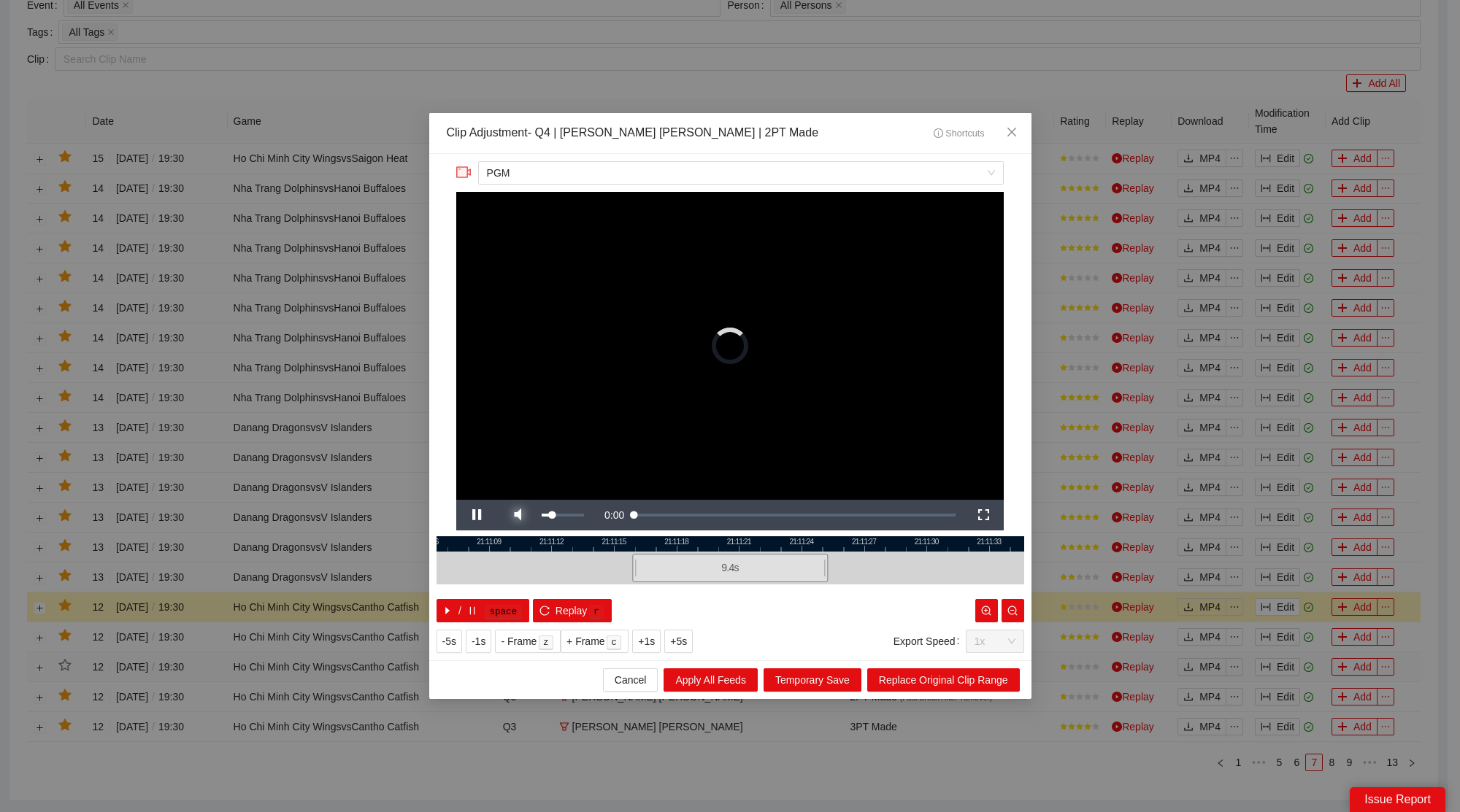
click at [518, 515] on span "Video Player" at bounding box center [517, 515] width 41 height 0
click at [1018, 128] on span "Close" at bounding box center [1011, 132] width 39 height 39
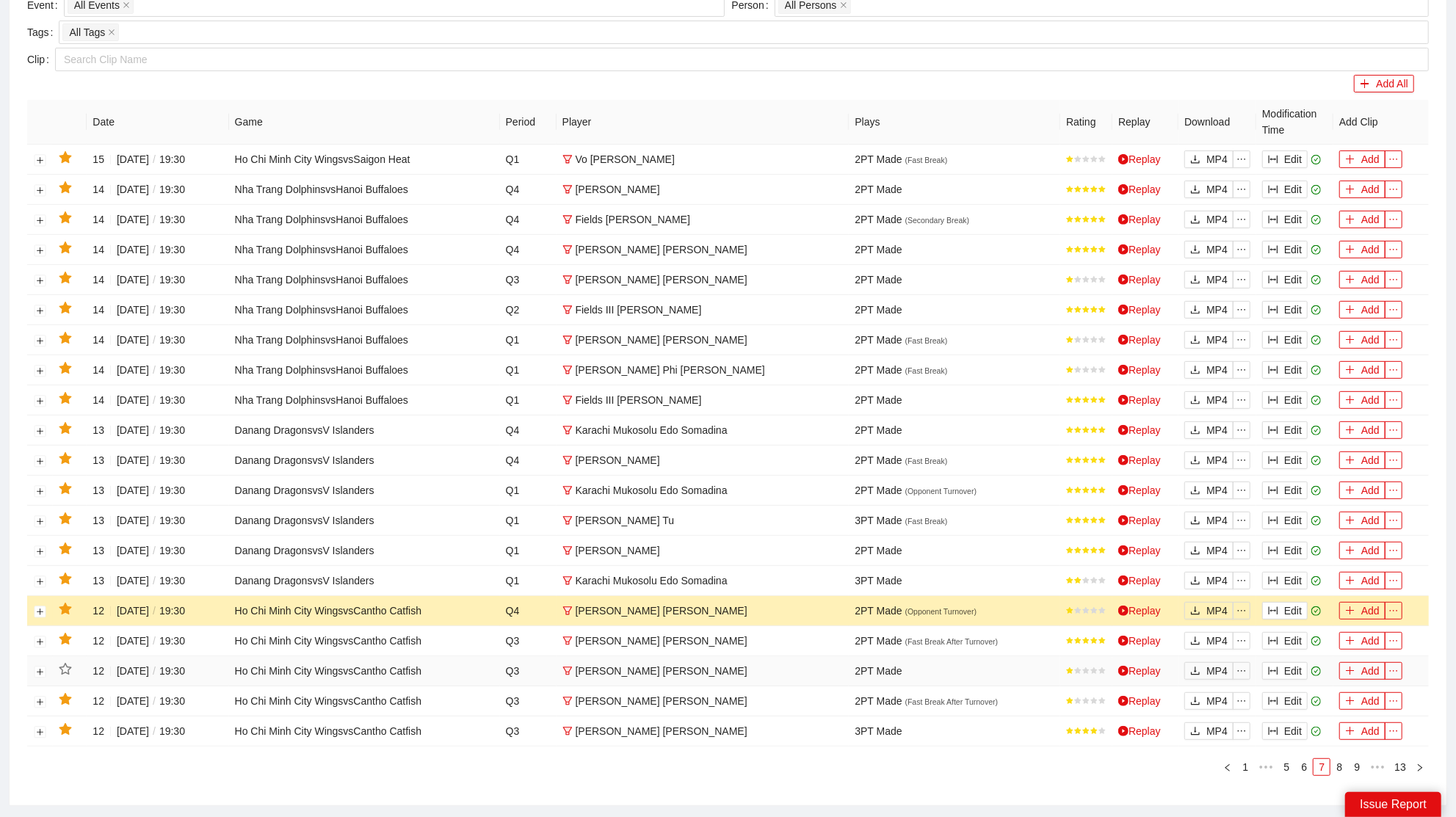
click at [58, 602] on icon "star" at bounding box center [65, 609] width 13 height 13
click at [1291, 572] on button "Edit" at bounding box center [1285, 580] width 46 height 17
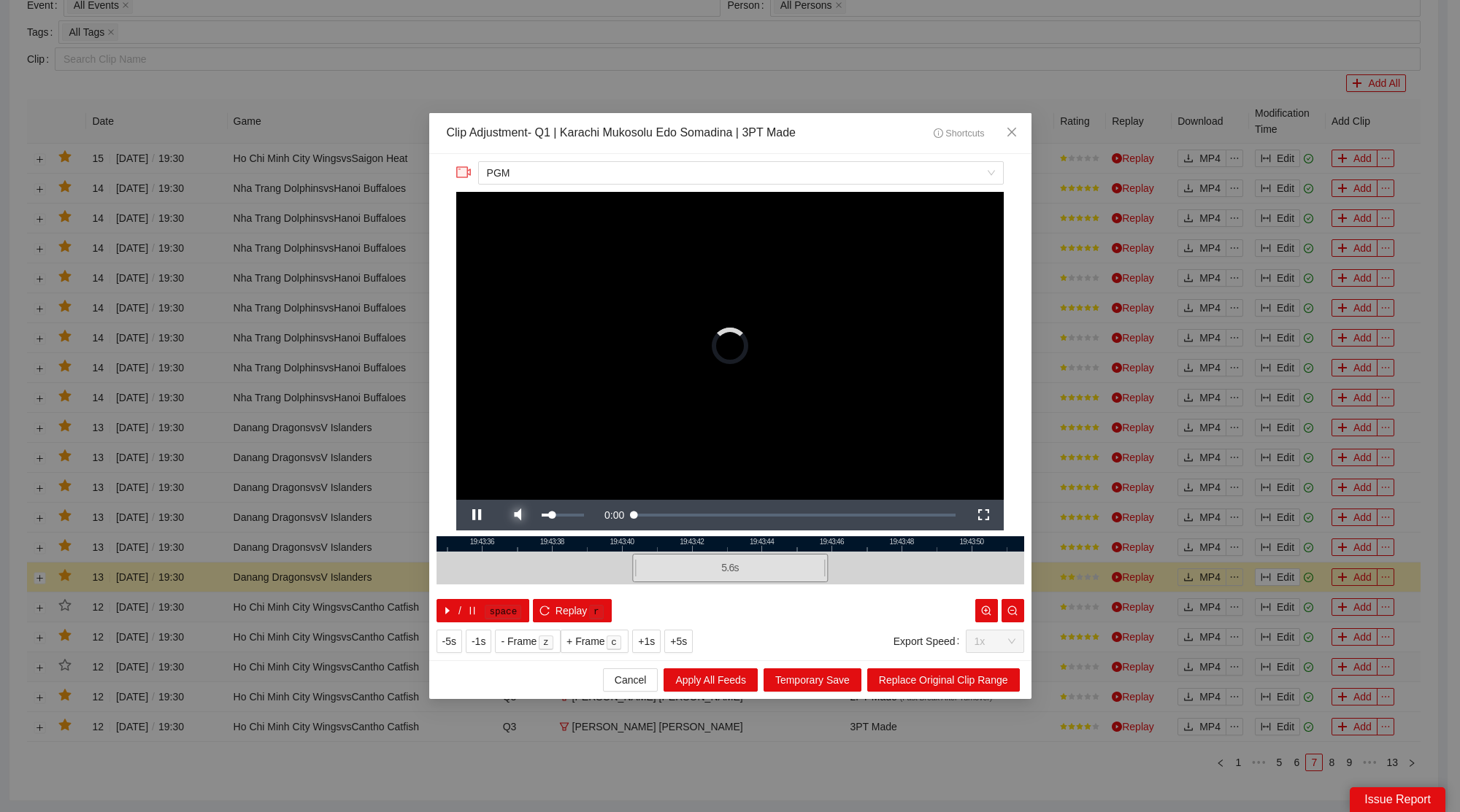
click at [521, 515] on span "Video Player" at bounding box center [517, 515] width 41 height 0
click at [1017, 136] on span "Close" at bounding box center [1011, 132] width 39 height 39
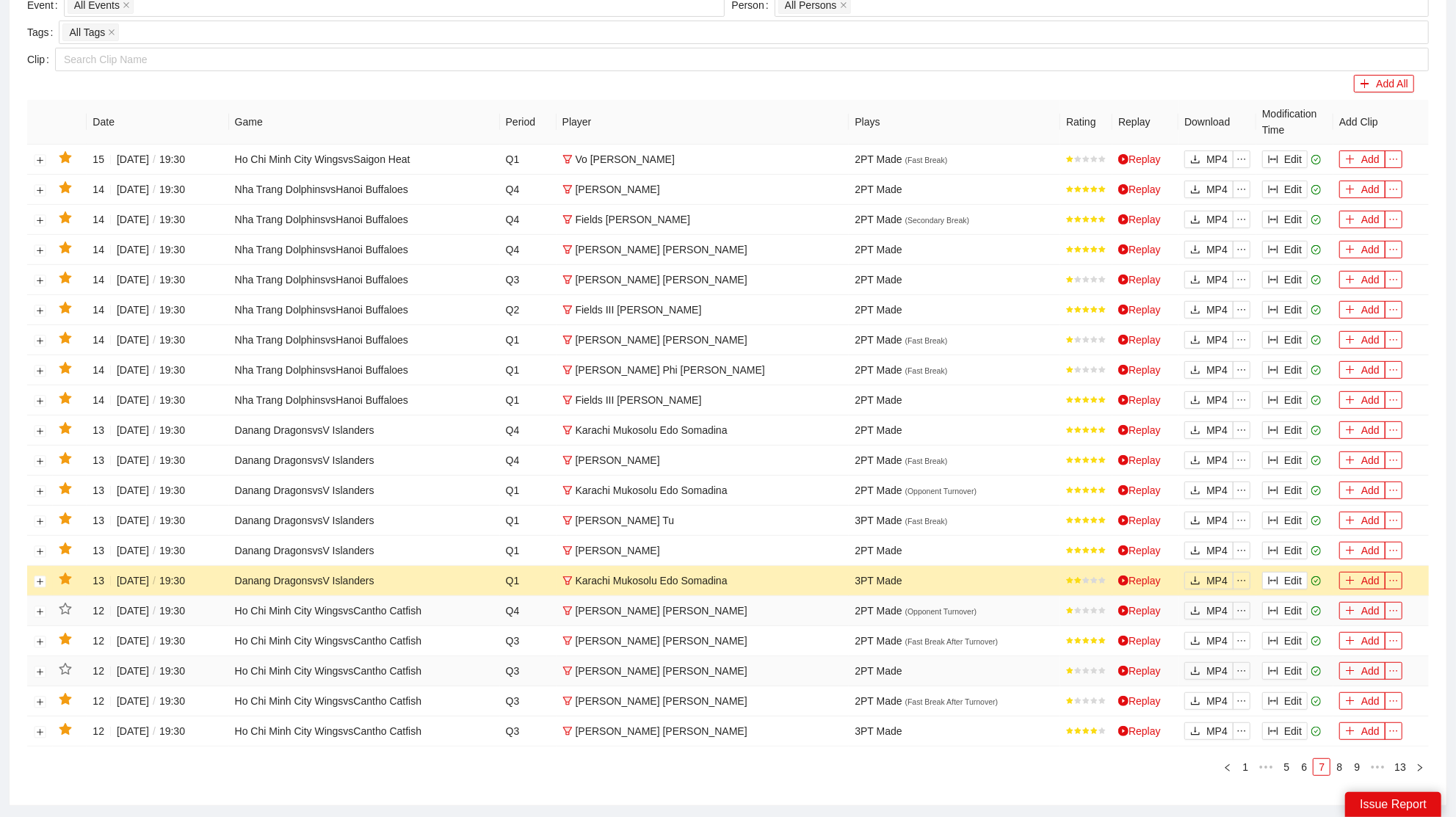
click at [66, 576] on icon "star" at bounding box center [64, 579] width 12 height 11
click at [1295, 548] on button "Edit" at bounding box center [1285, 551] width 46 height 17
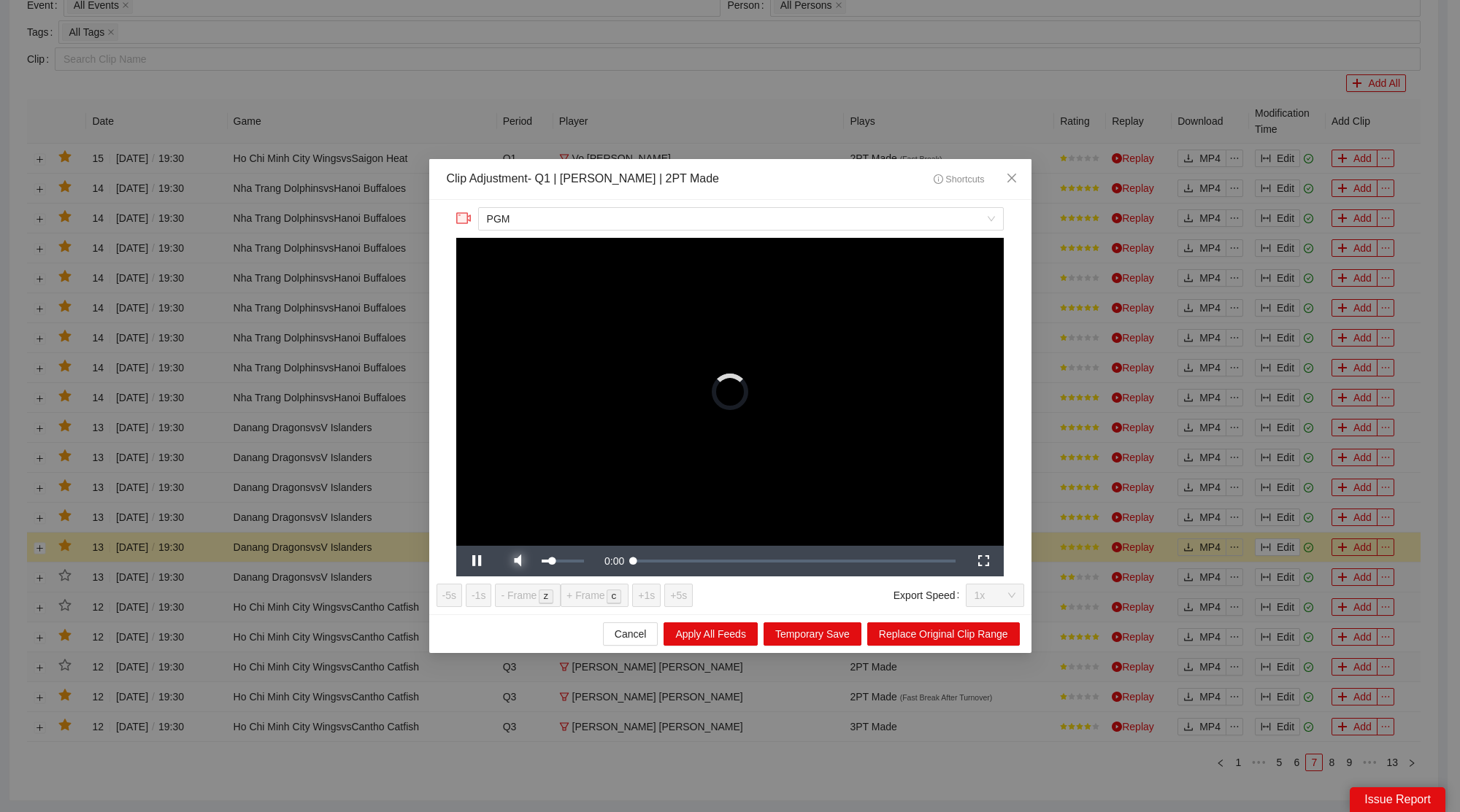
click at [523, 562] on span "Video Player" at bounding box center [517, 562] width 41 height 0
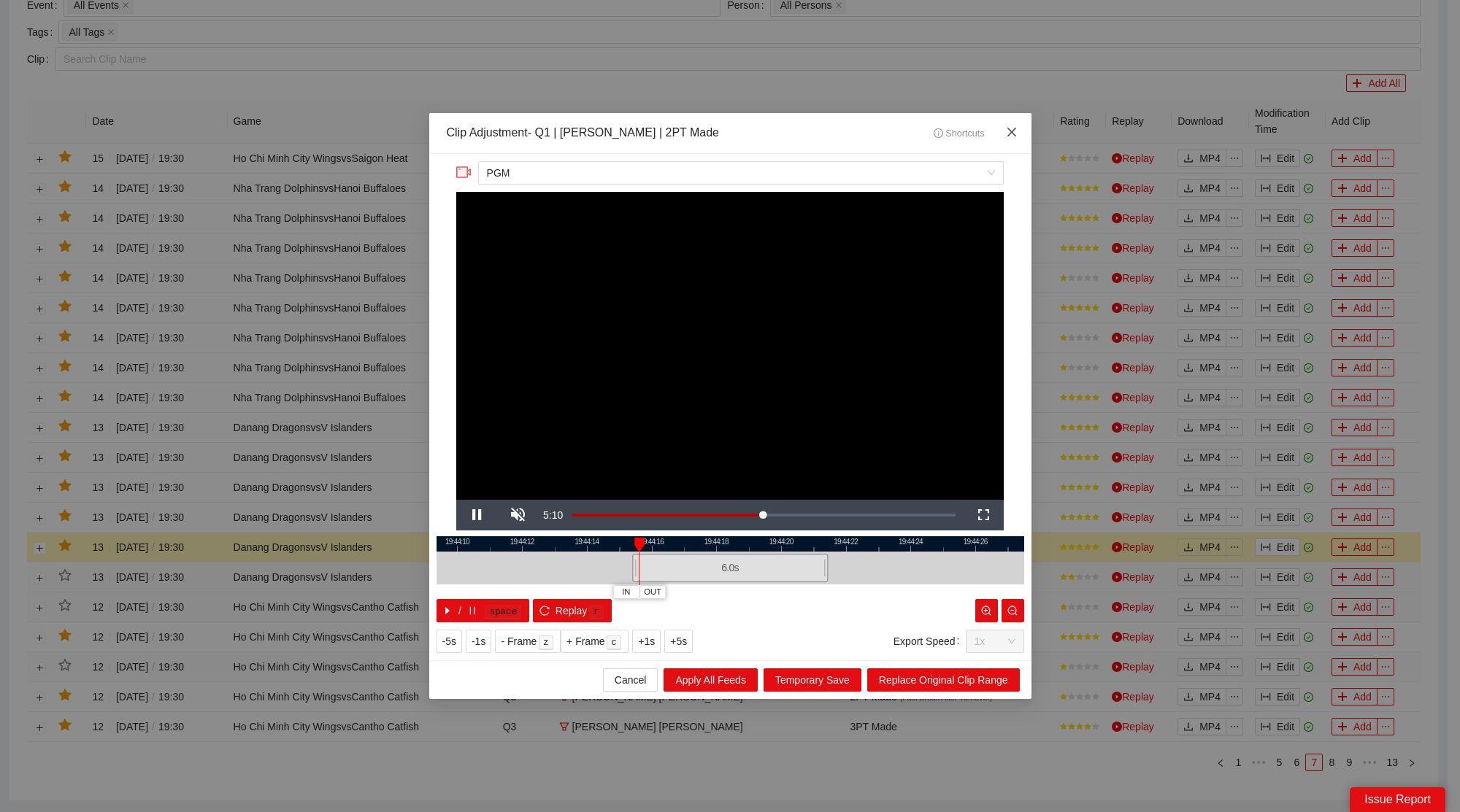
click at [1009, 136] on icon "close" at bounding box center [1011, 132] width 11 height 11
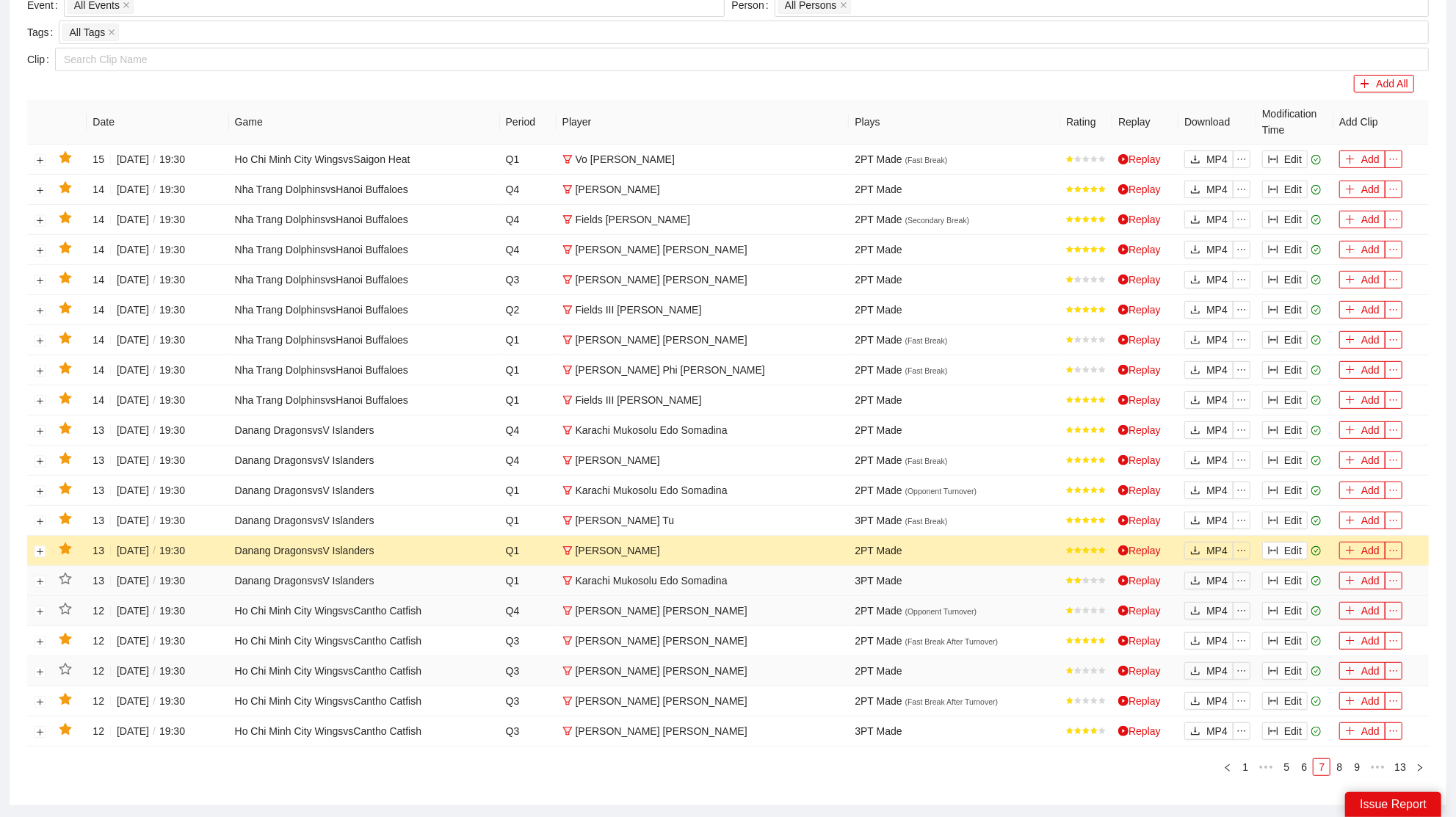
click at [65, 543] on icon "star" at bounding box center [64, 549] width 12 height 11
click at [1288, 511] on button "Edit" at bounding box center [1285, 520] width 46 height 17
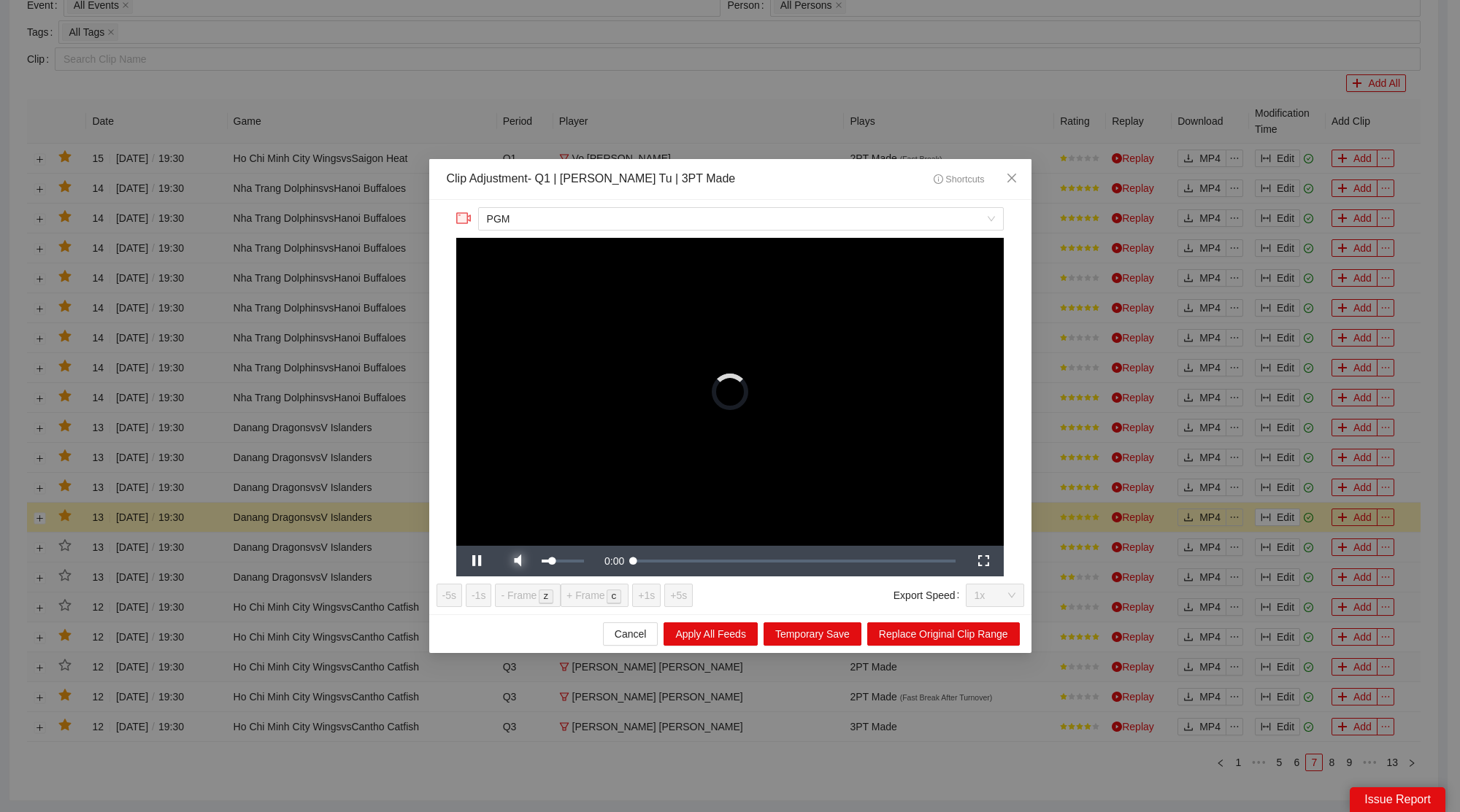
click at [521, 562] on span "Video Player" at bounding box center [517, 562] width 41 height 0
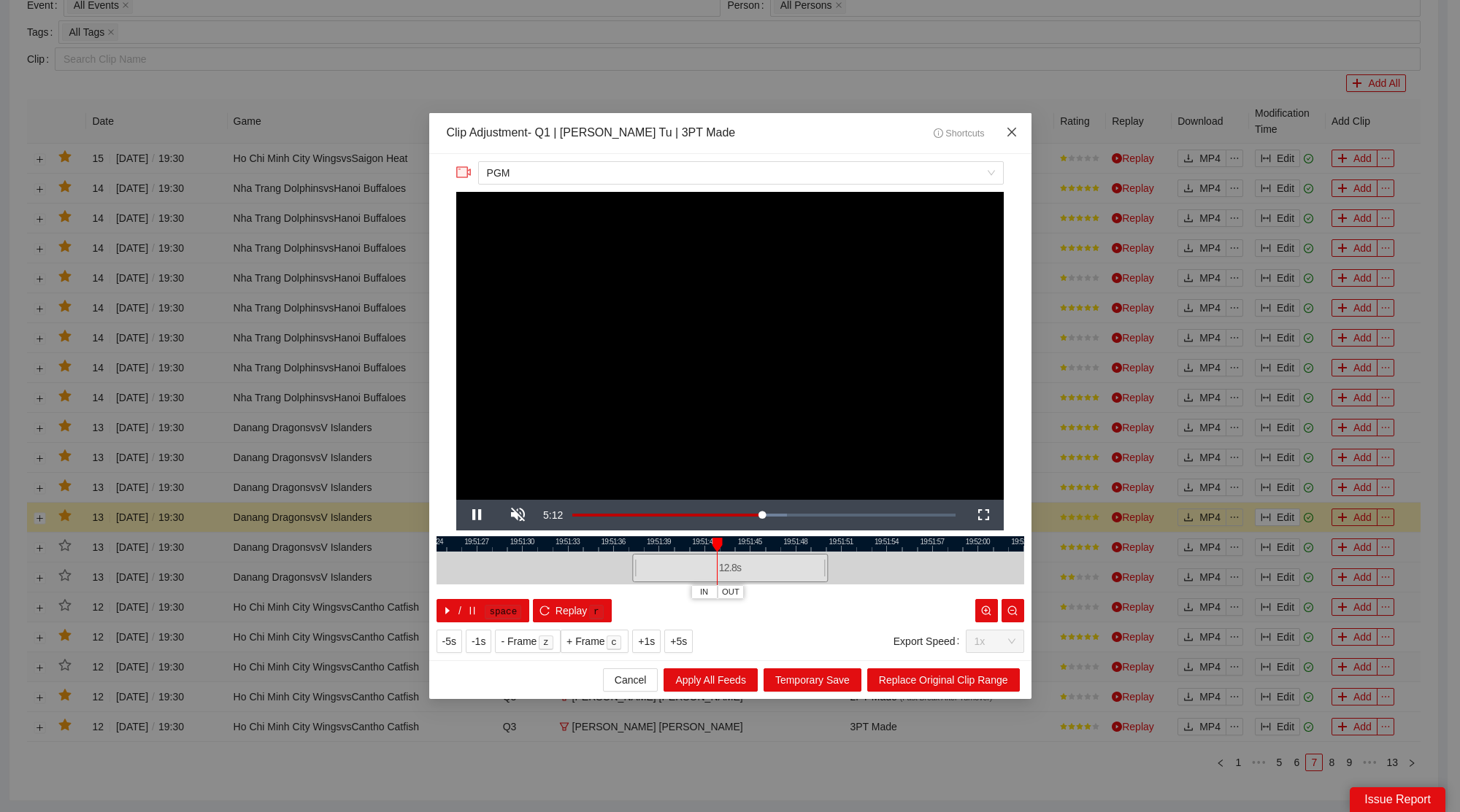
click at [1012, 132] on icon "close" at bounding box center [1011, 132] width 11 height 11
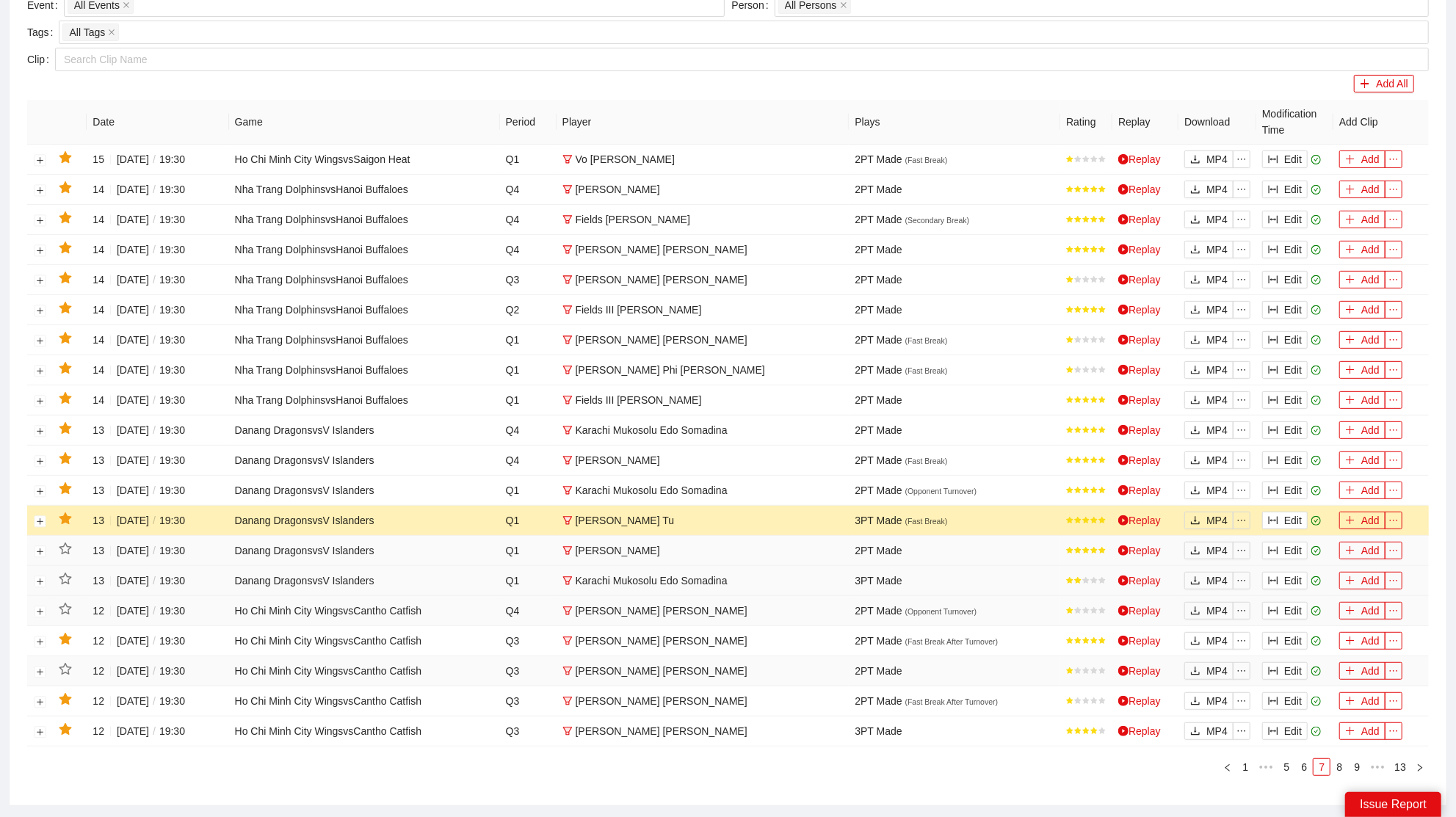
click at [68, 512] on icon "star" at bounding box center [64, 518] width 12 height 11
click at [1286, 483] on button "Edit" at bounding box center [1285, 490] width 46 height 17
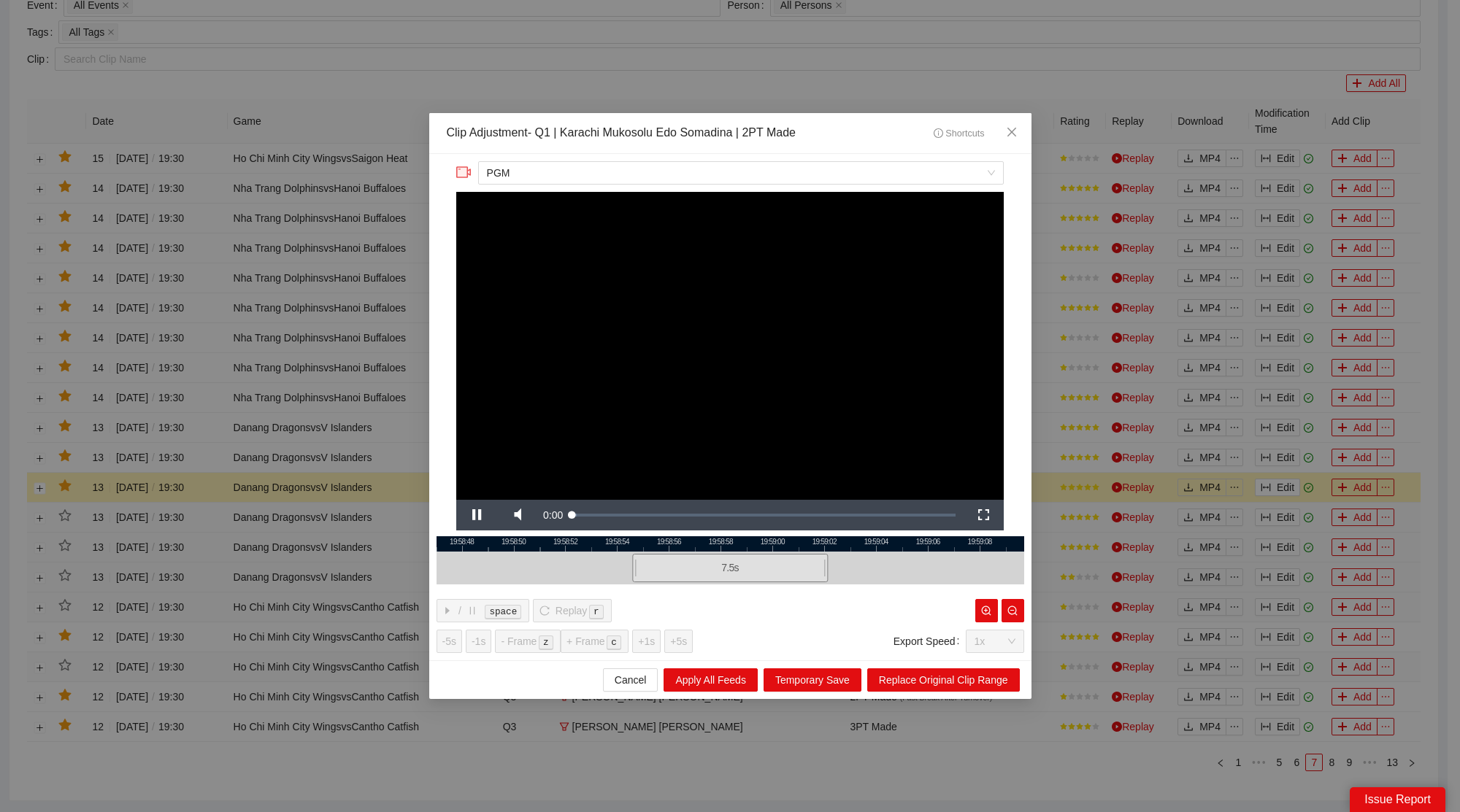
click at [514, 551] on div "19:58:46 19:58:48 19:58:50 19:58:52 19:58:54 19:58:56 19:58:58 19:59:00 19:59:0…" at bounding box center [730, 580] width 588 height 86
click at [518, 515] on span "Video Player" at bounding box center [517, 515] width 41 height 0
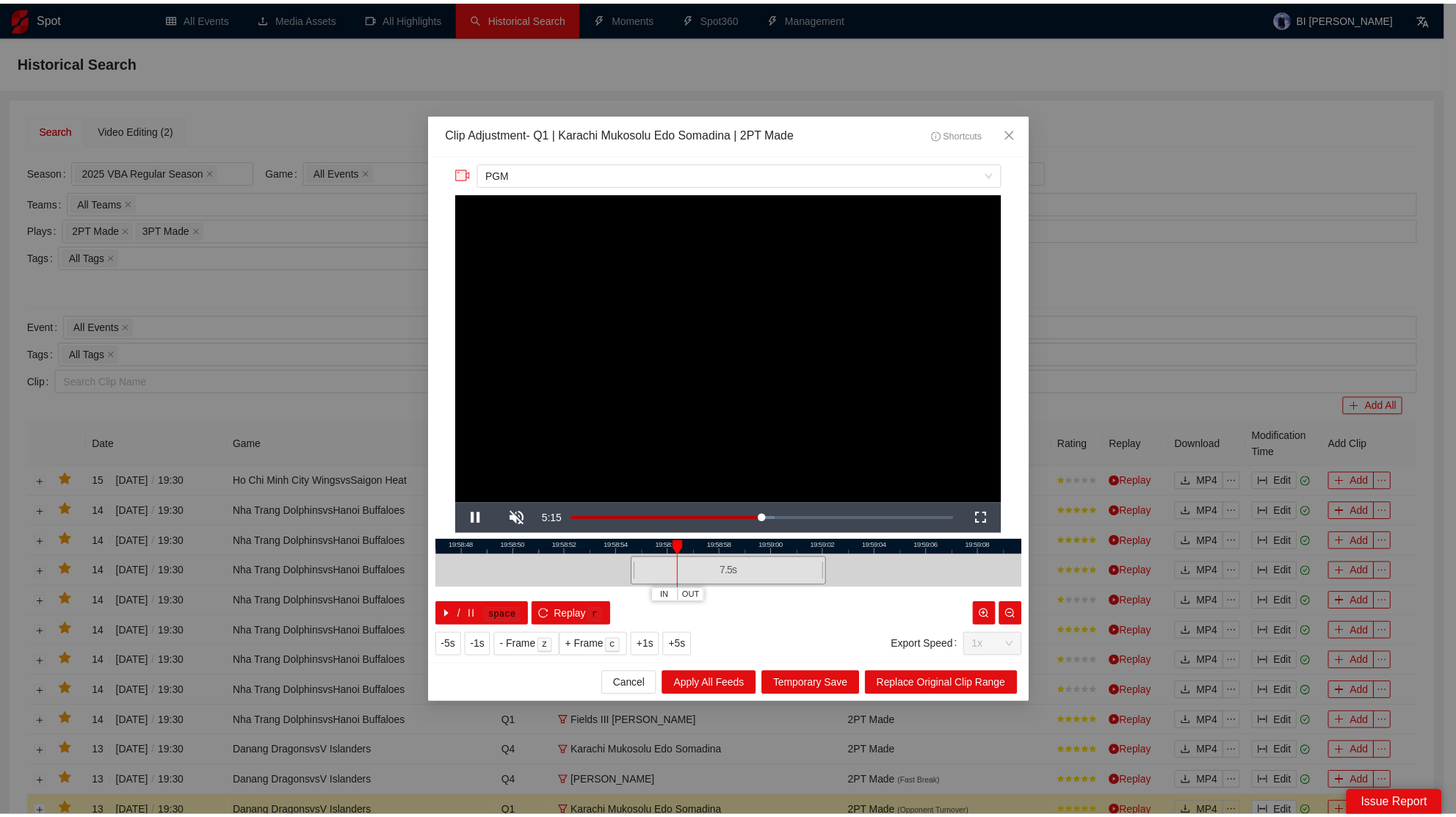
scroll to position [322, 0]
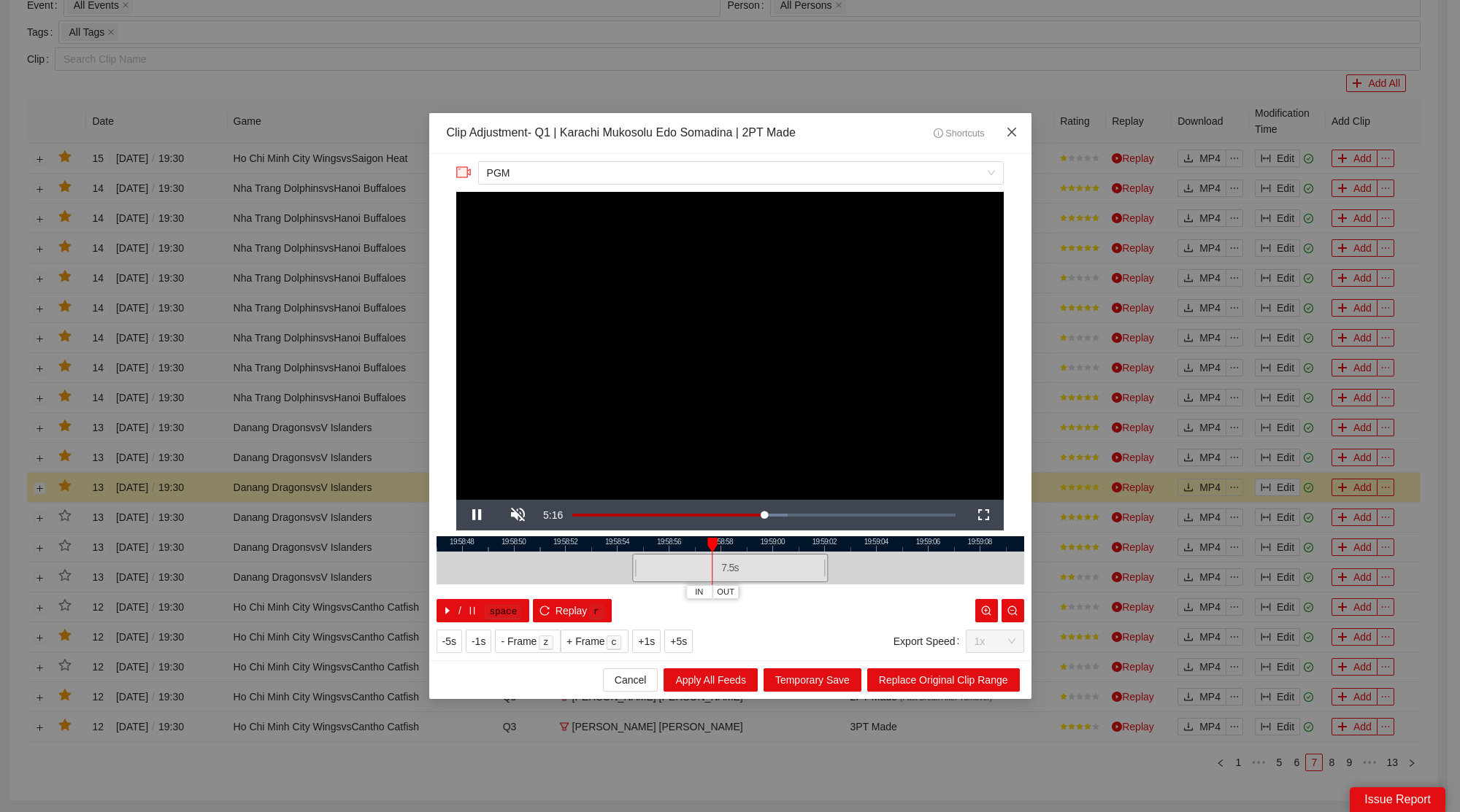
click at [1010, 129] on icon "close" at bounding box center [1011, 132] width 11 height 11
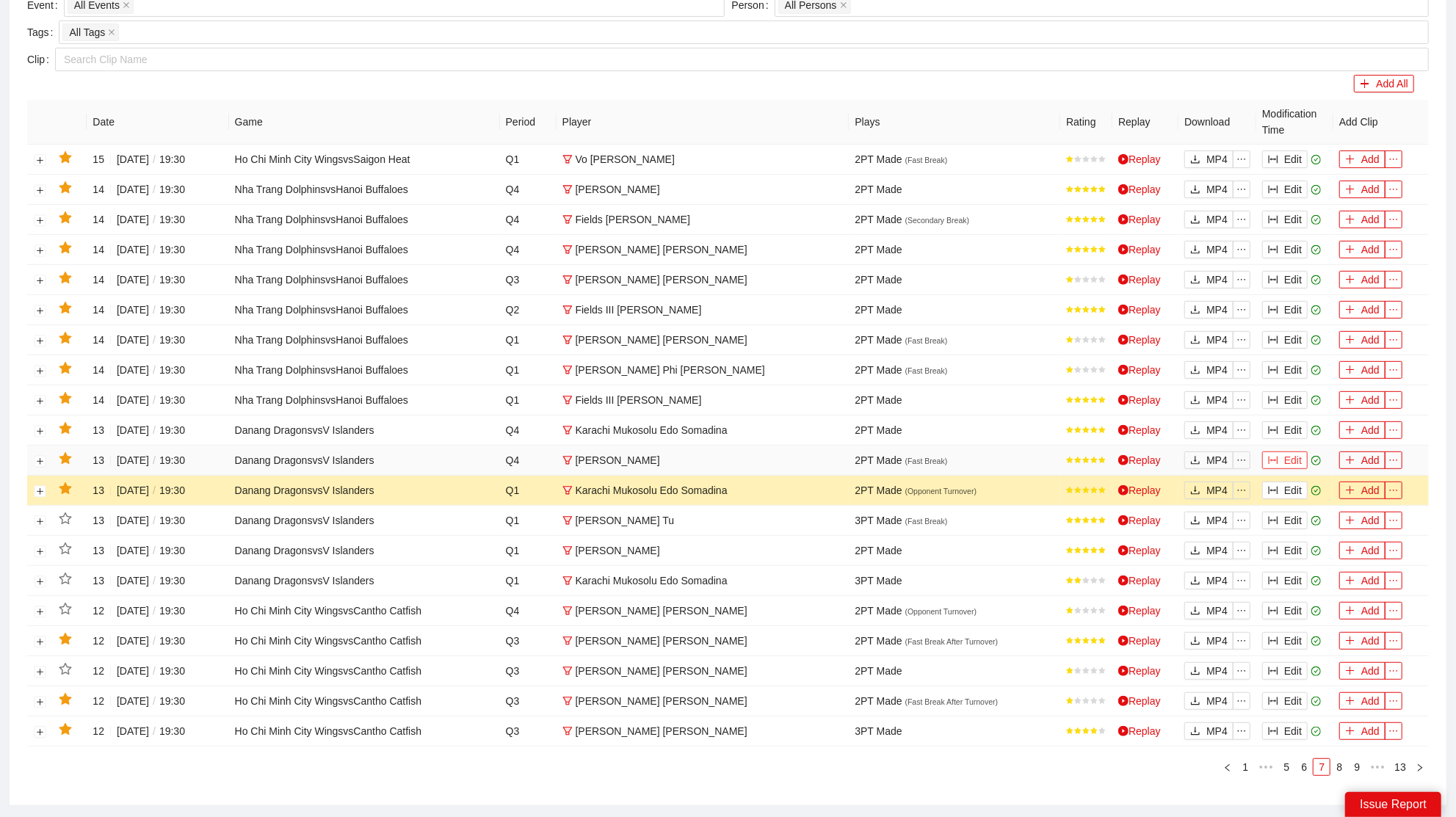
click at [1282, 452] on button "Edit" at bounding box center [1285, 461] width 46 height 17
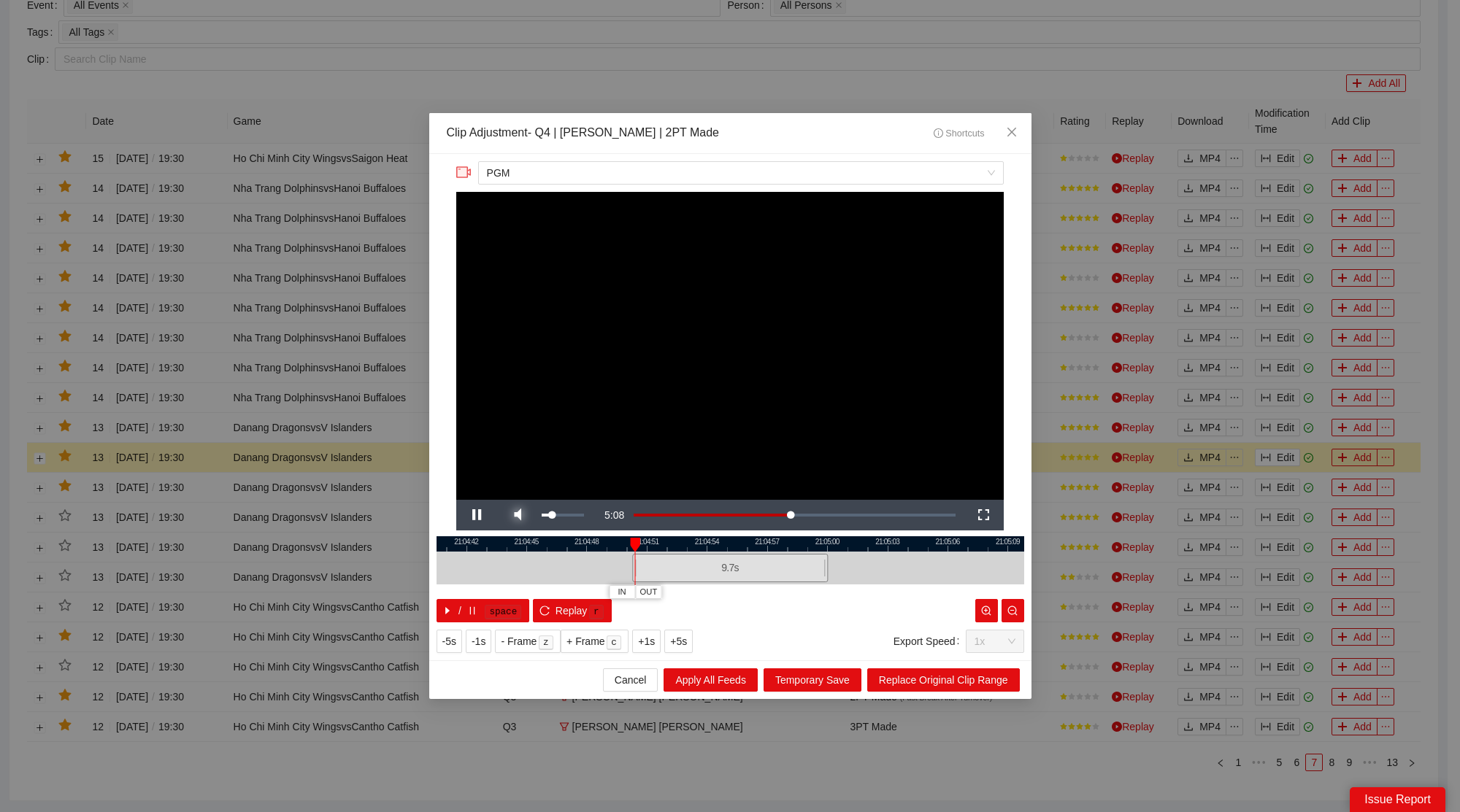
click at [528, 515] on span "Video Player" at bounding box center [517, 515] width 41 height 0
click at [1013, 131] on icon "close" at bounding box center [1010, 131] width 9 height 9
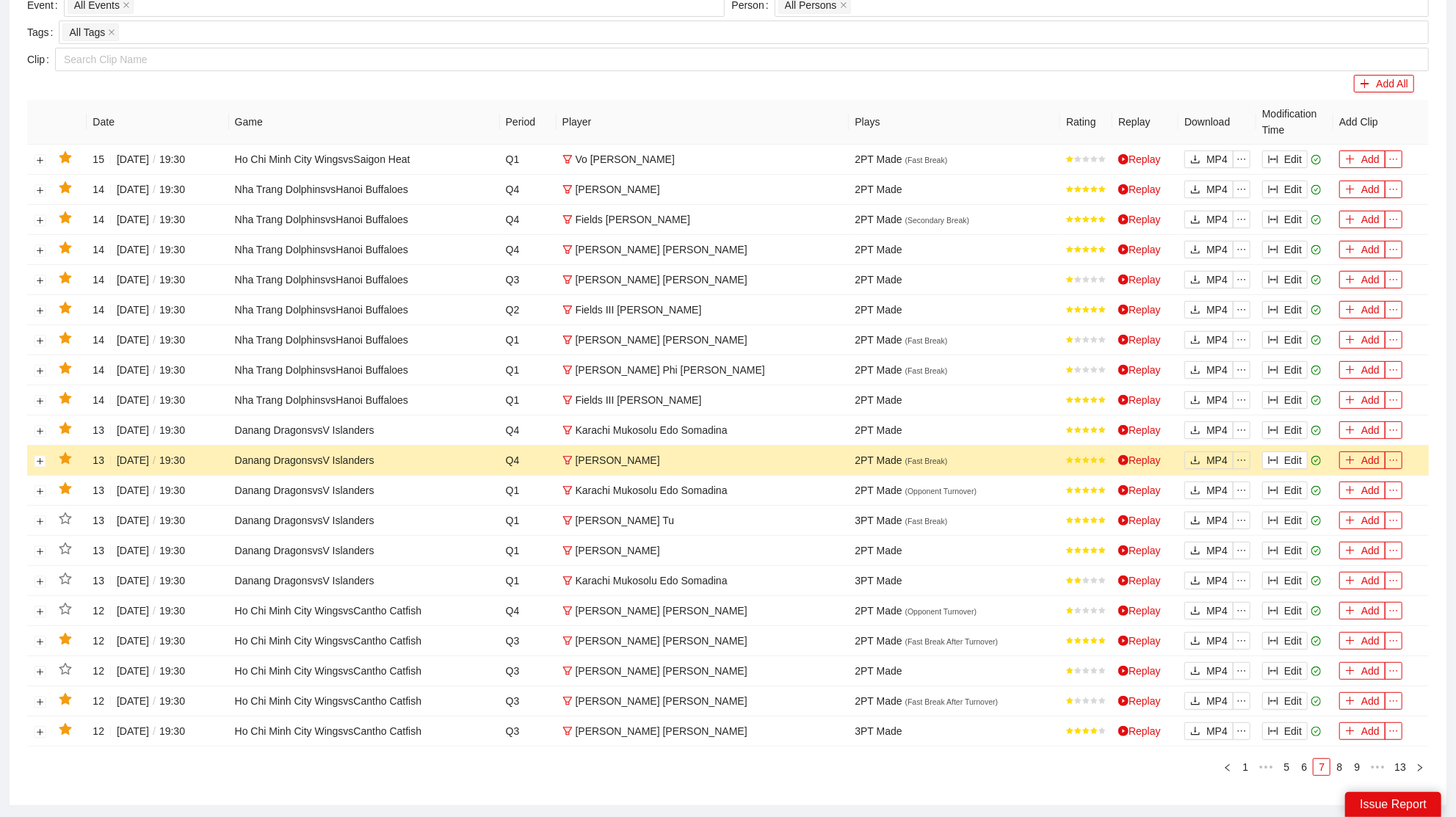
click at [68, 452] on icon "star" at bounding box center [65, 459] width 13 height 13
click at [1296, 427] on button "Edit" at bounding box center [1285, 430] width 46 height 17
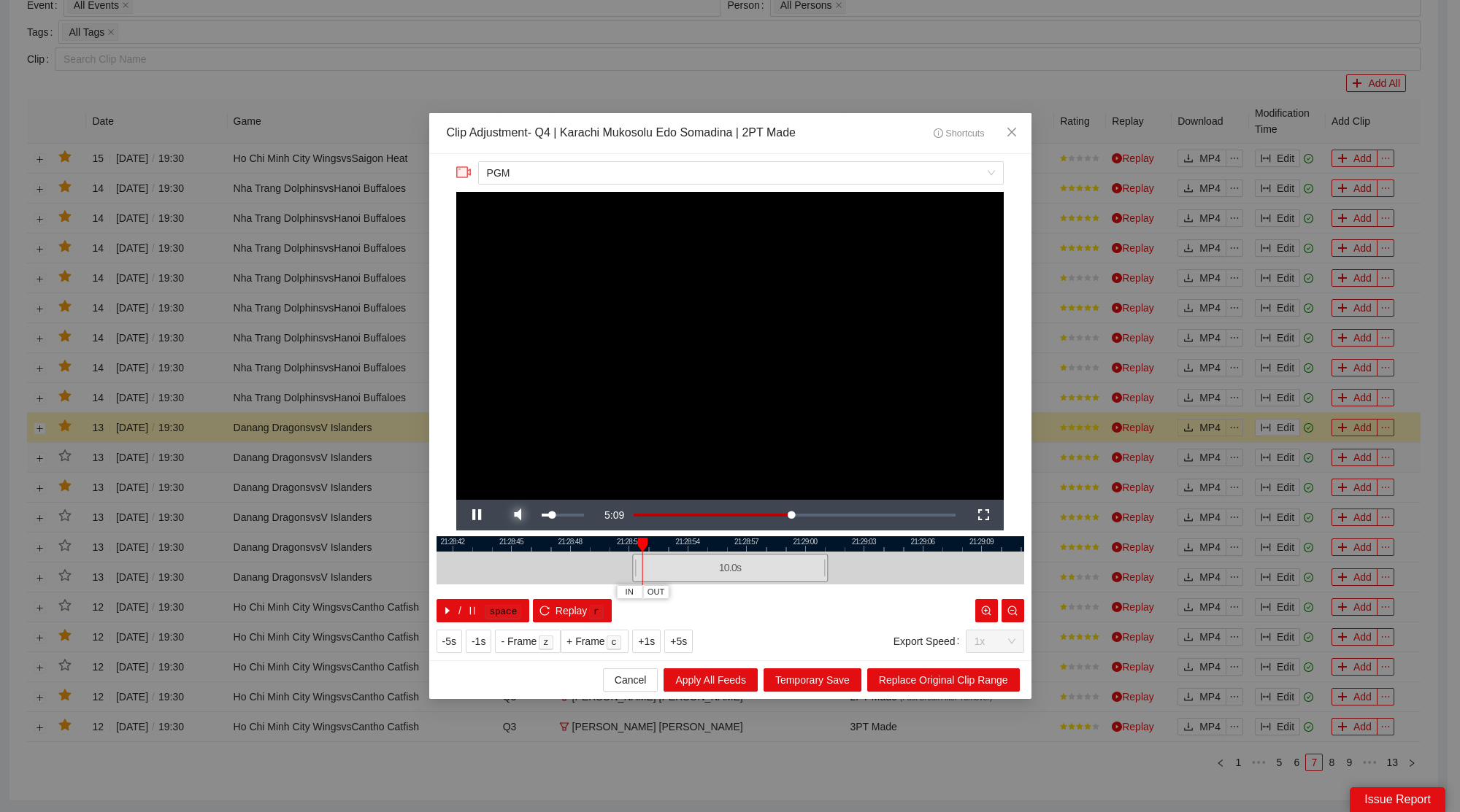
click at [523, 515] on span "Video Player" at bounding box center [517, 515] width 41 height 0
click at [1023, 125] on span "Close" at bounding box center [1011, 132] width 39 height 39
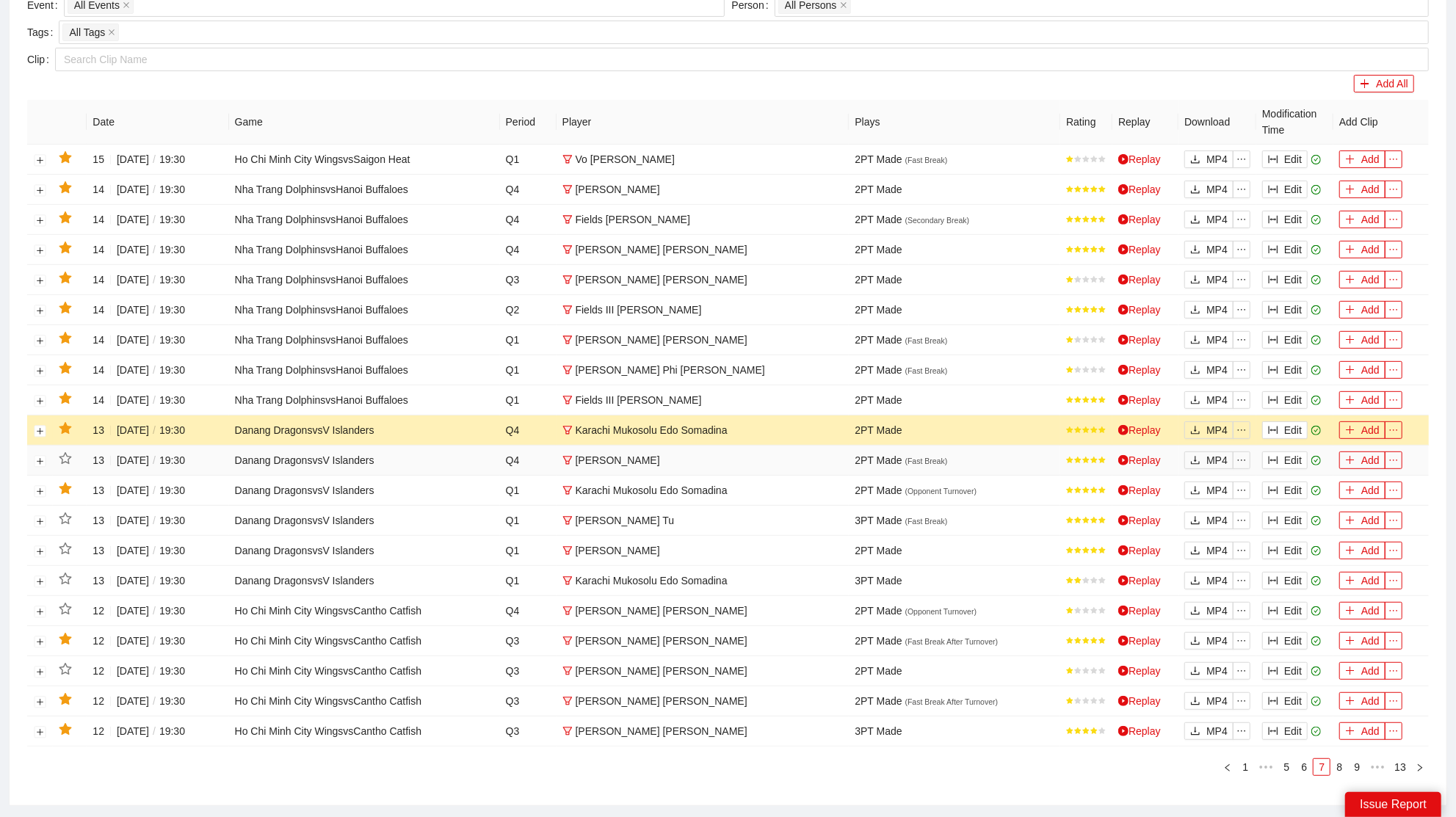
click at [70, 422] on icon "star" at bounding box center [64, 428] width 12 height 11
click at [1292, 395] on button "Edit" at bounding box center [1285, 400] width 46 height 17
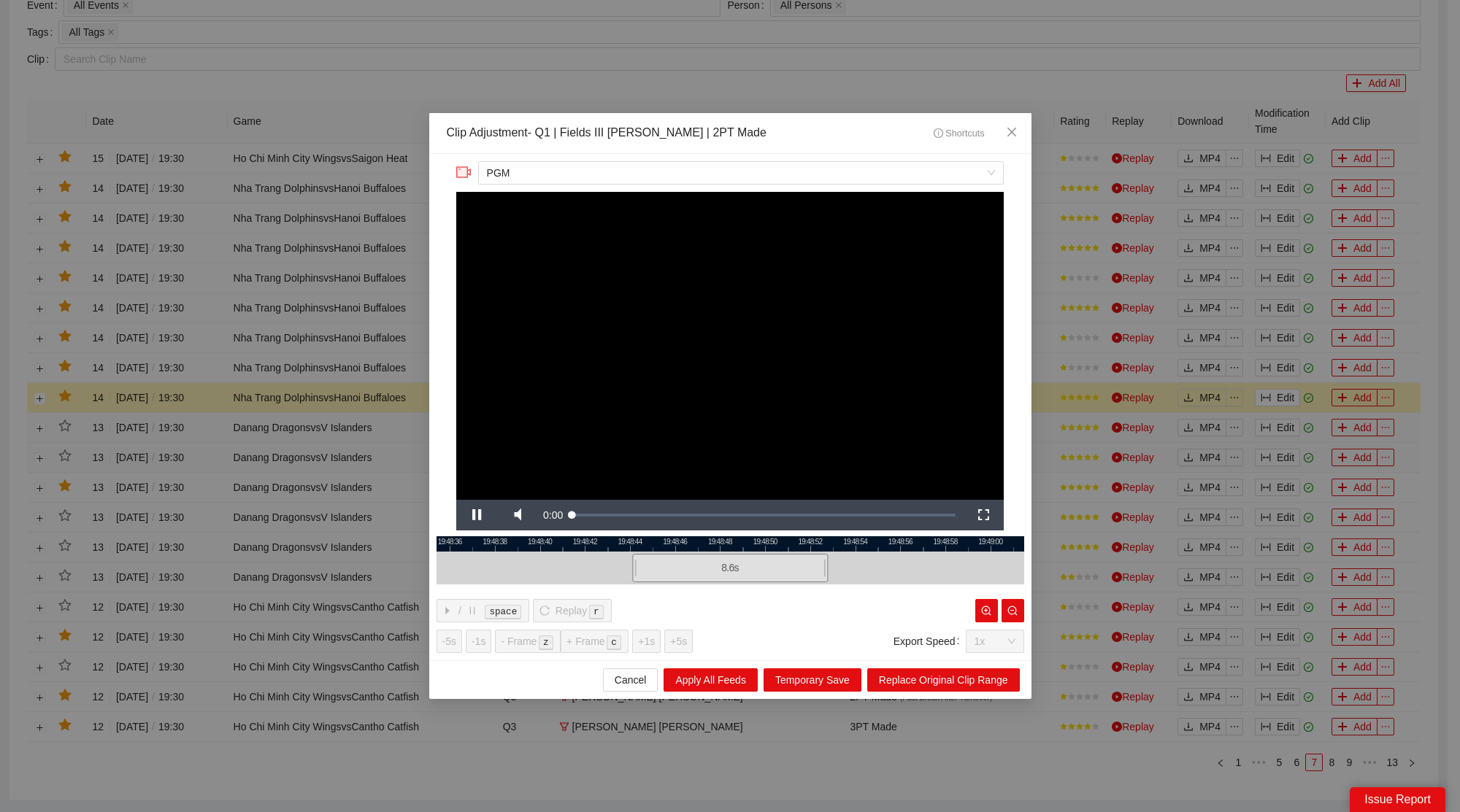
click at [532, 555] on div at bounding box center [730, 568] width 588 height 33
click at [521, 515] on span "Video Player" at bounding box center [517, 515] width 41 height 0
click at [752, 410] on video "Video Player" at bounding box center [730, 347] width 548 height 308
click at [645, 533] on div "**********" at bounding box center [730, 407] width 603 height 506
click at [637, 540] on div at bounding box center [730, 545] width 588 height 15
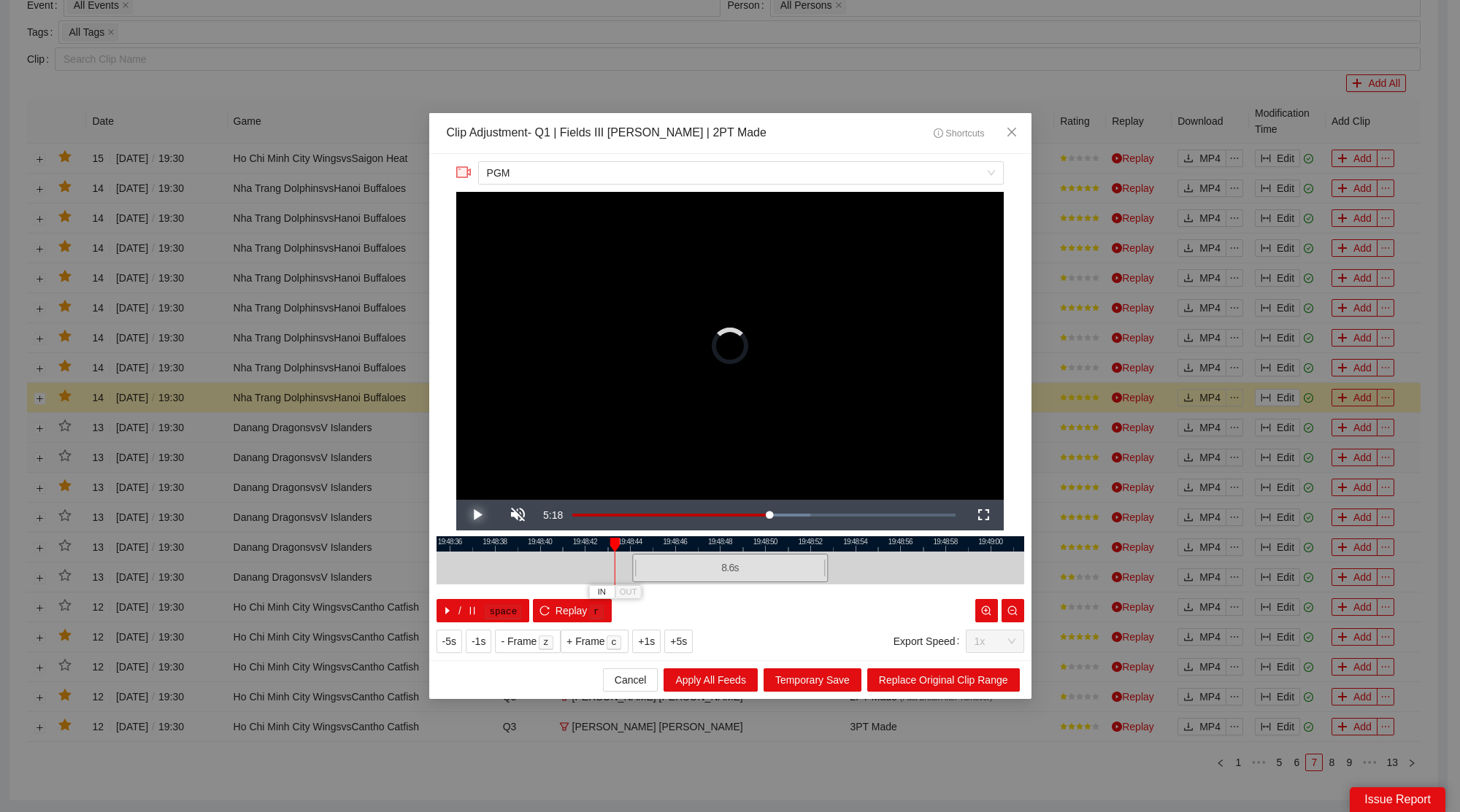
click at [487, 515] on span "Video Player" at bounding box center [476, 515] width 41 height 0
click at [1025, 124] on span "Close" at bounding box center [1011, 132] width 39 height 39
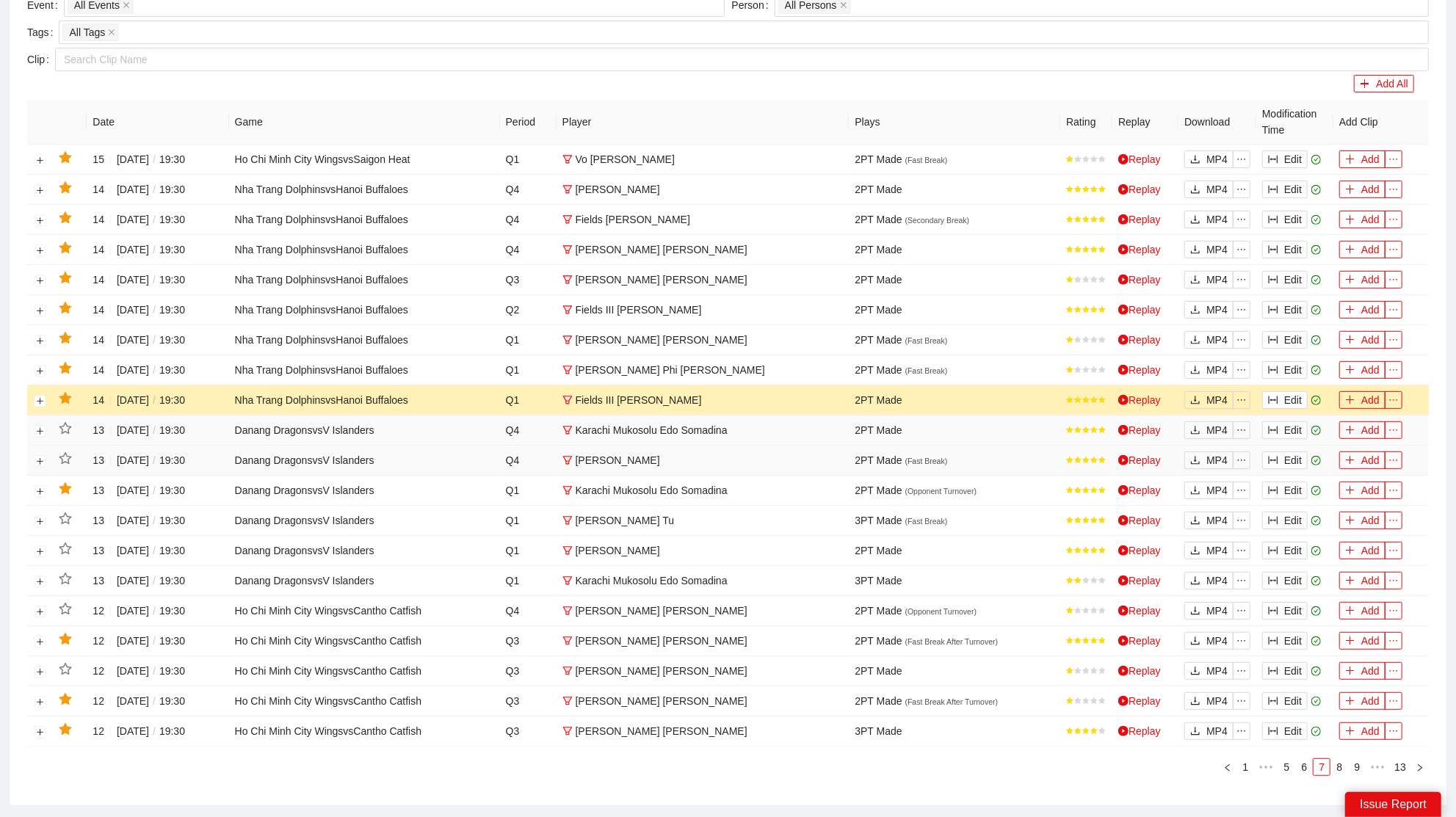
click at [67, 392] on icon "star" at bounding box center [64, 397] width 12 height 11
click at [1288, 364] on button "Edit" at bounding box center [1285, 370] width 46 height 17
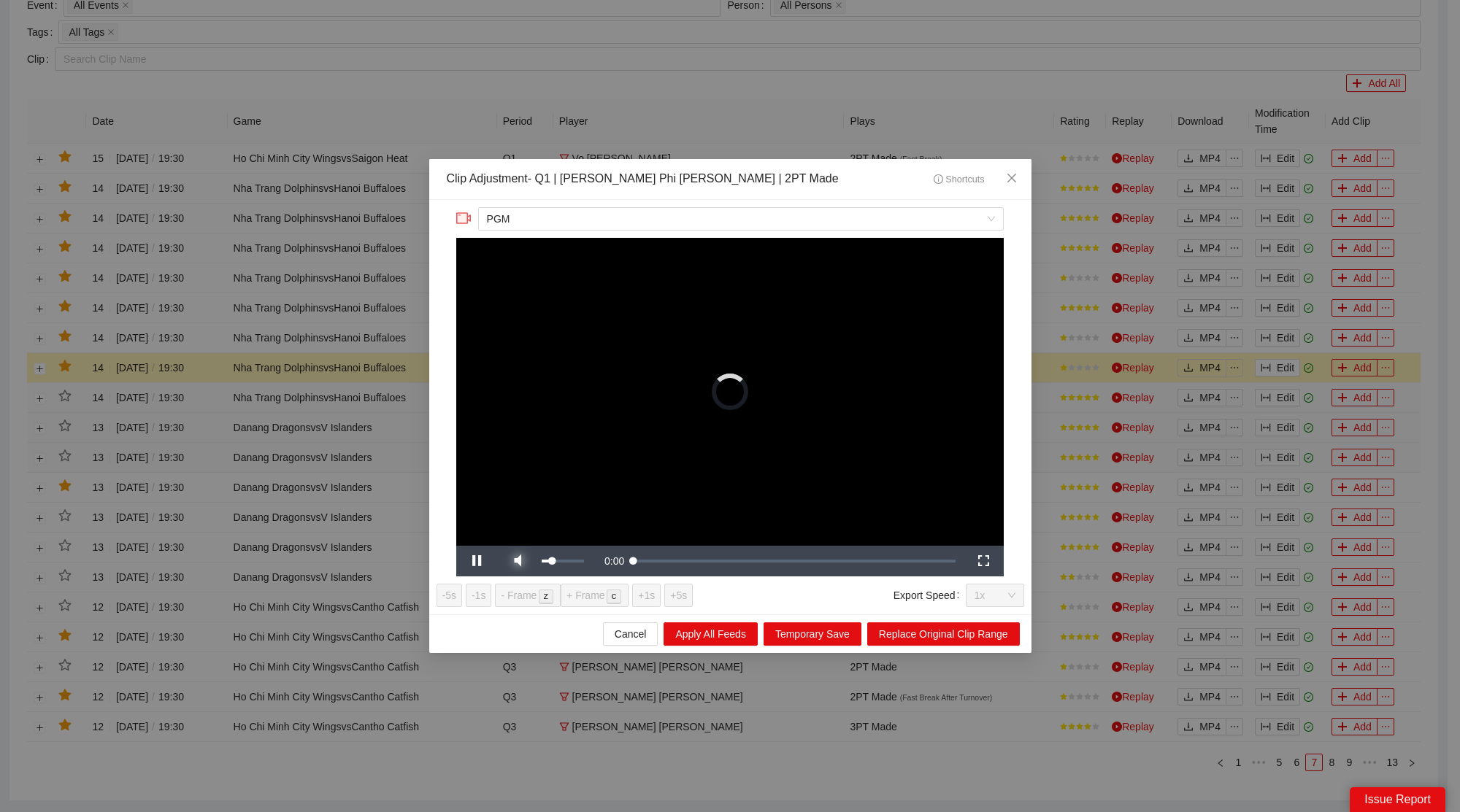
click at [523, 564] on div "**********" at bounding box center [730, 406] width 603 height 414
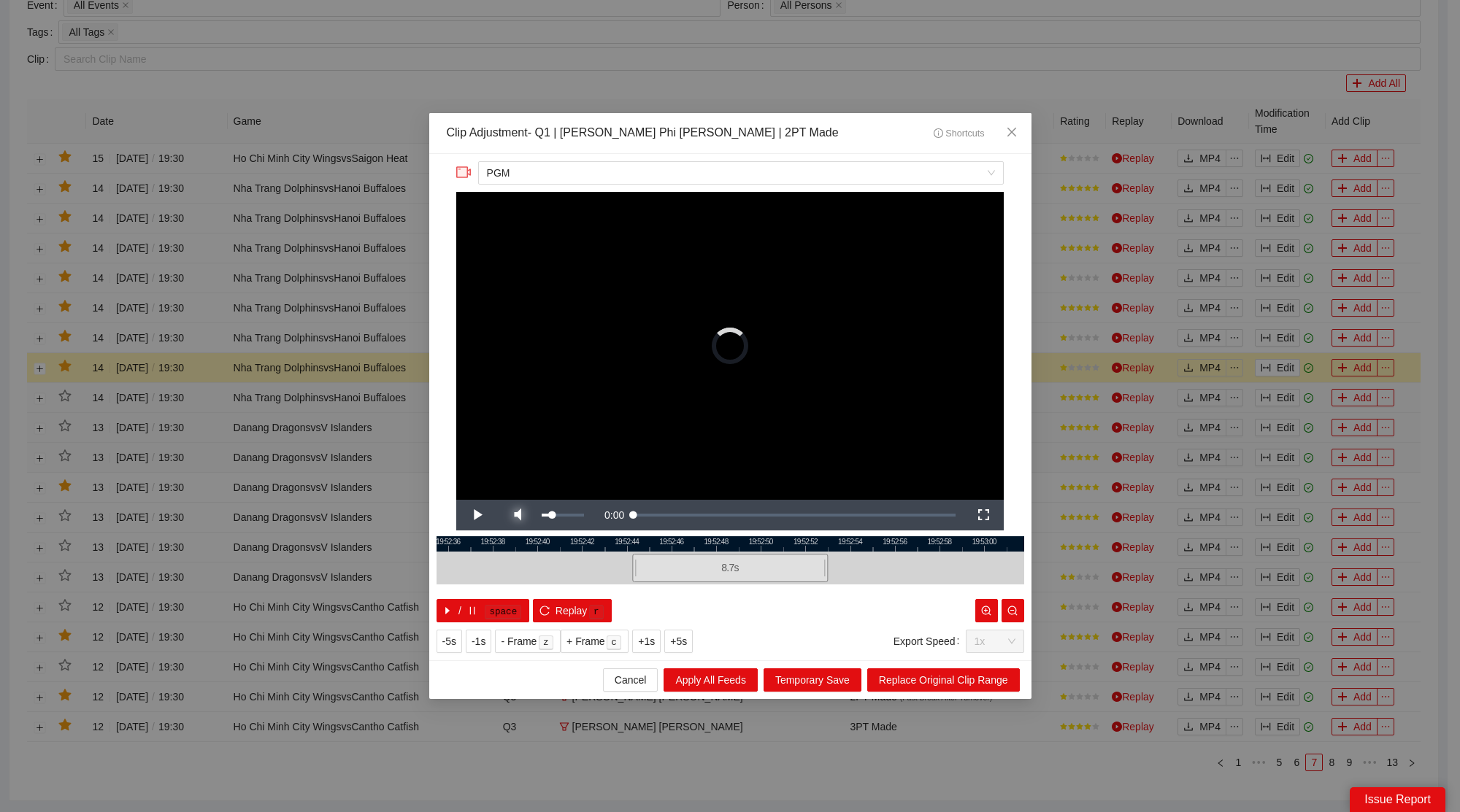
click at [516, 515] on span "Video Player" at bounding box center [517, 515] width 41 height 0
click at [1028, 122] on span "Close" at bounding box center [1011, 132] width 39 height 39
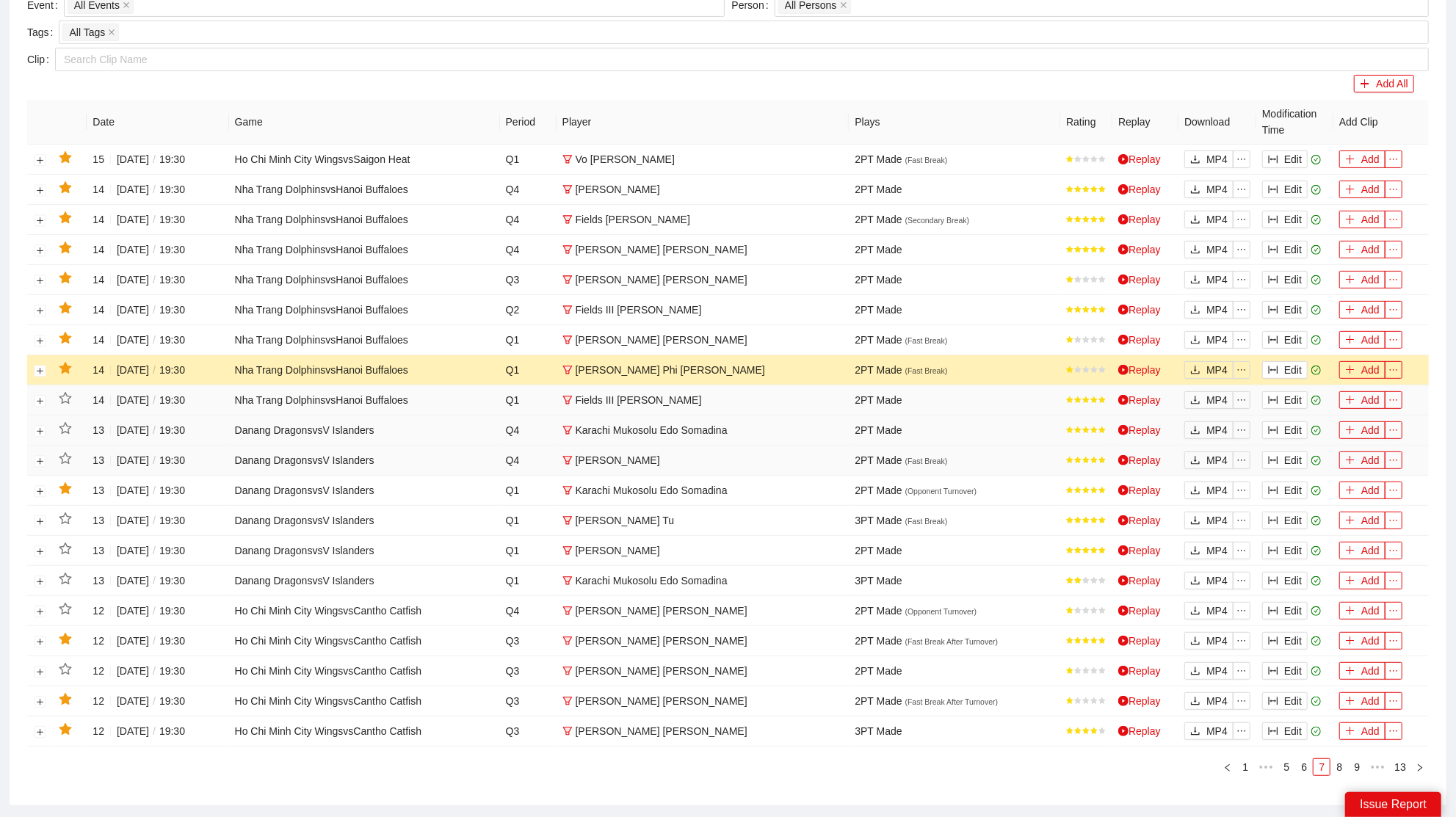
click at [68, 362] on icon "star" at bounding box center [65, 369] width 13 height 13
click at [1292, 335] on button "Edit" at bounding box center [1285, 340] width 46 height 17
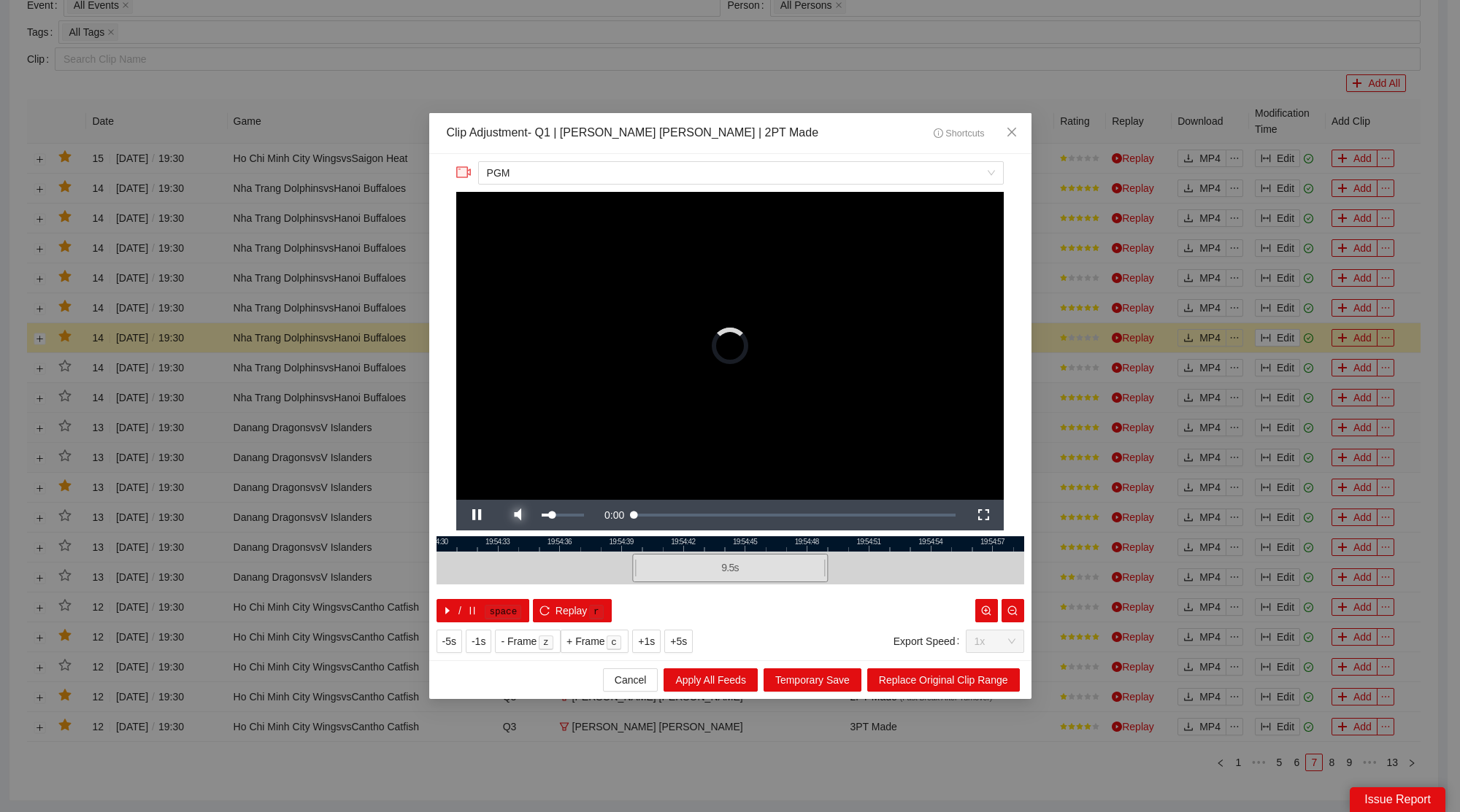
click at [517, 515] on span "Video Player" at bounding box center [517, 515] width 41 height 0
drag, startPoint x: 1015, startPoint y: 134, endPoint x: 702, endPoint y: 154, distance: 313.6
click at [1015, 134] on icon "close" at bounding box center [1011, 132] width 11 height 11
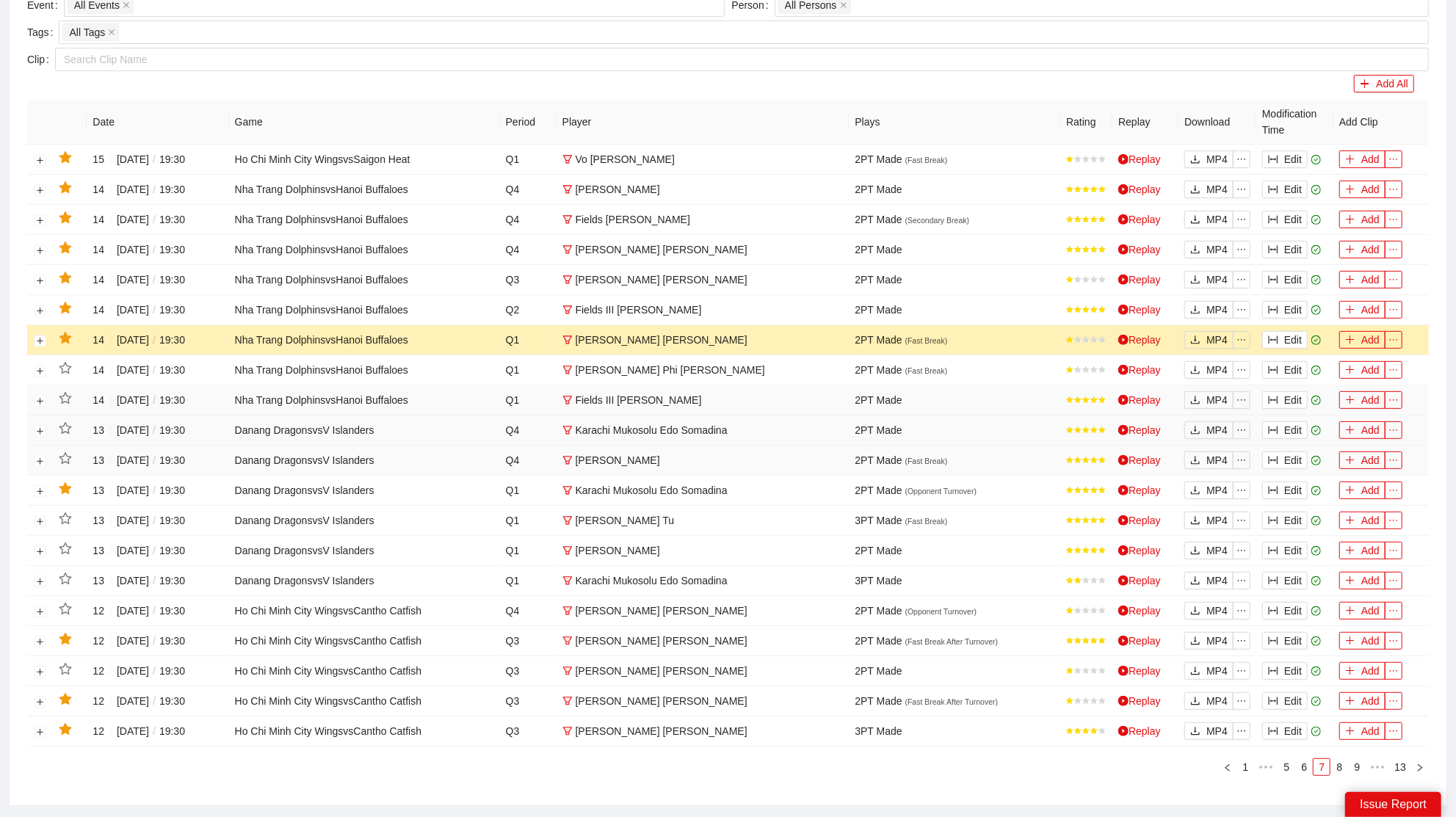
click at [68, 337] on icon "star" at bounding box center [64, 338] width 12 height 11
click at [1292, 304] on button "Edit" at bounding box center [1285, 309] width 46 height 17
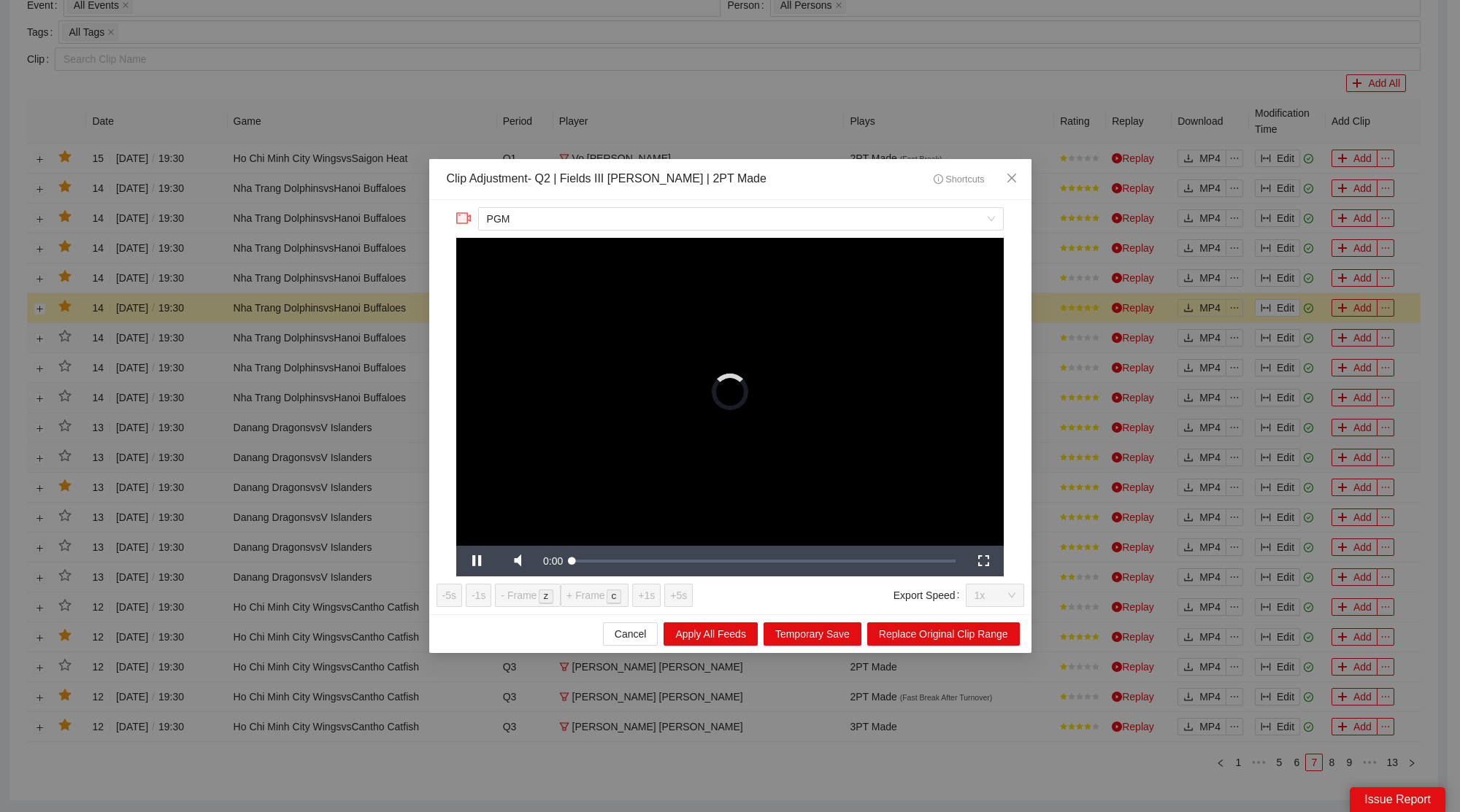
click at [520, 542] on video "Video Player" at bounding box center [730, 392] width 548 height 308
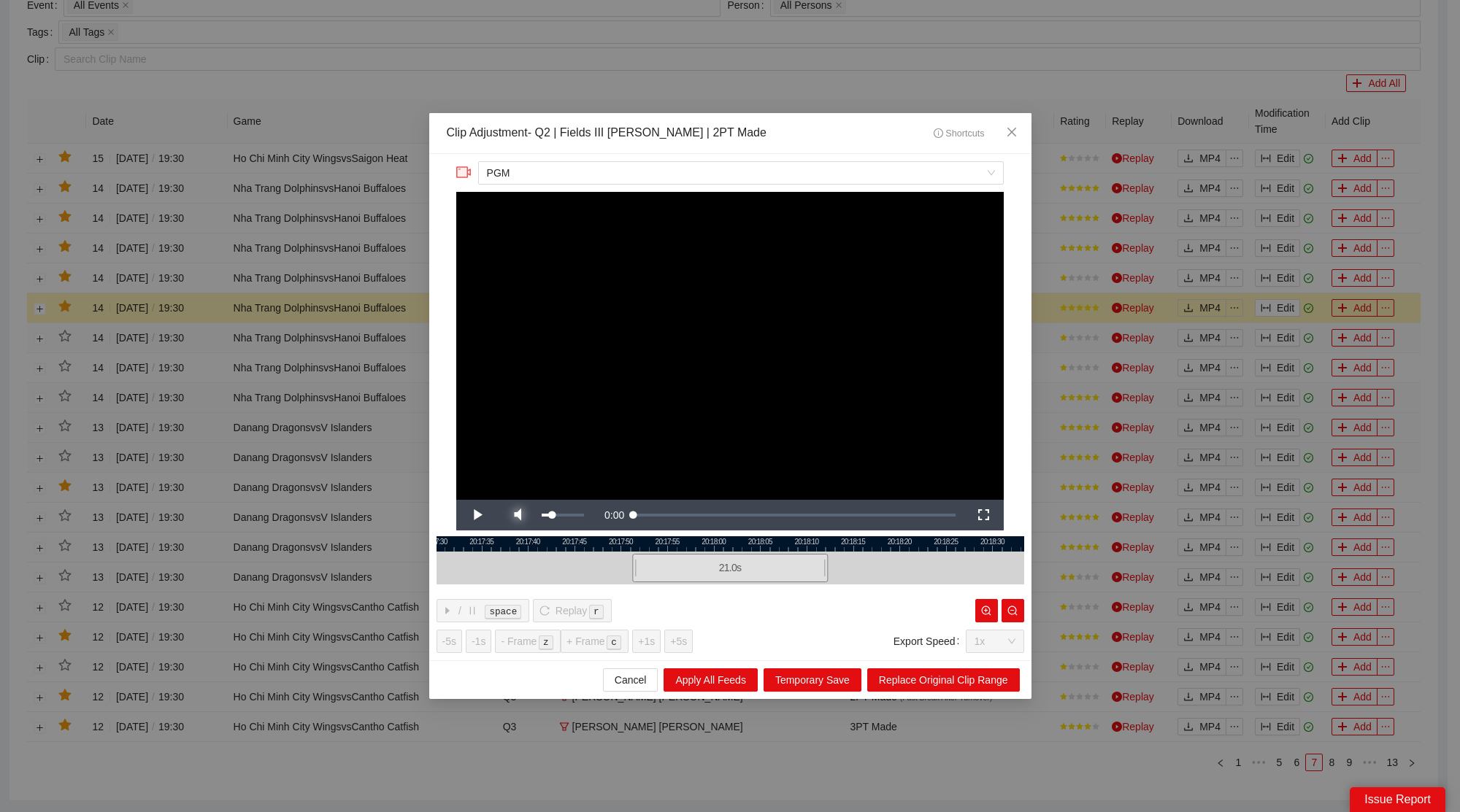
click at [524, 515] on span "Video Player" at bounding box center [517, 515] width 41 height 0
click at [470, 515] on span "Video Player" at bounding box center [476, 515] width 41 height 0
click at [1013, 133] on icon "close" at bounding box center [1011, 132] width 11 height 11
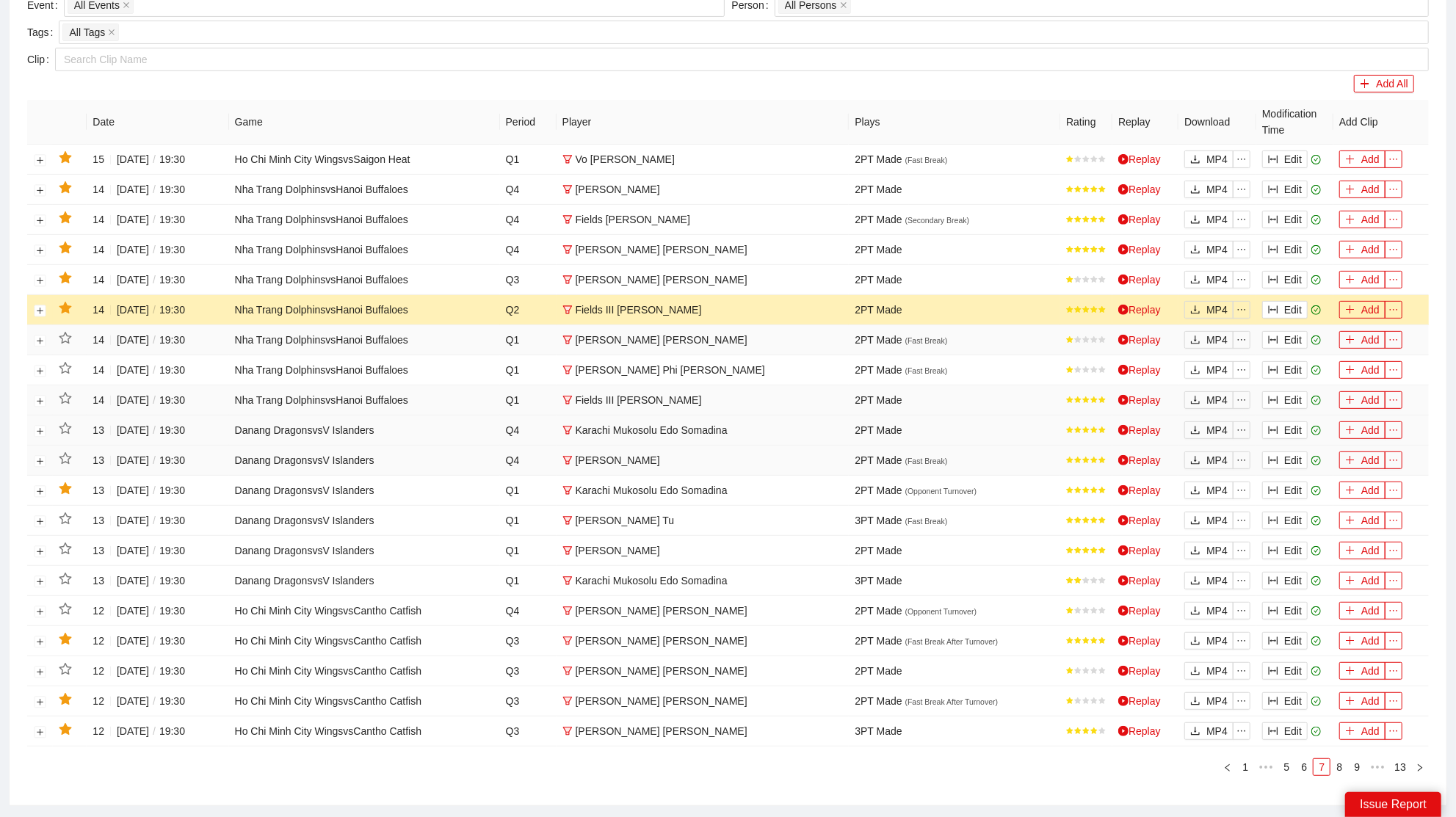
click at [64, 303] on icon "star" at bounding box center [64, 307] width 12 height 11
click at [1287, 282] on button "Edit" at bounding box center [1285, 280] width 46 height 17
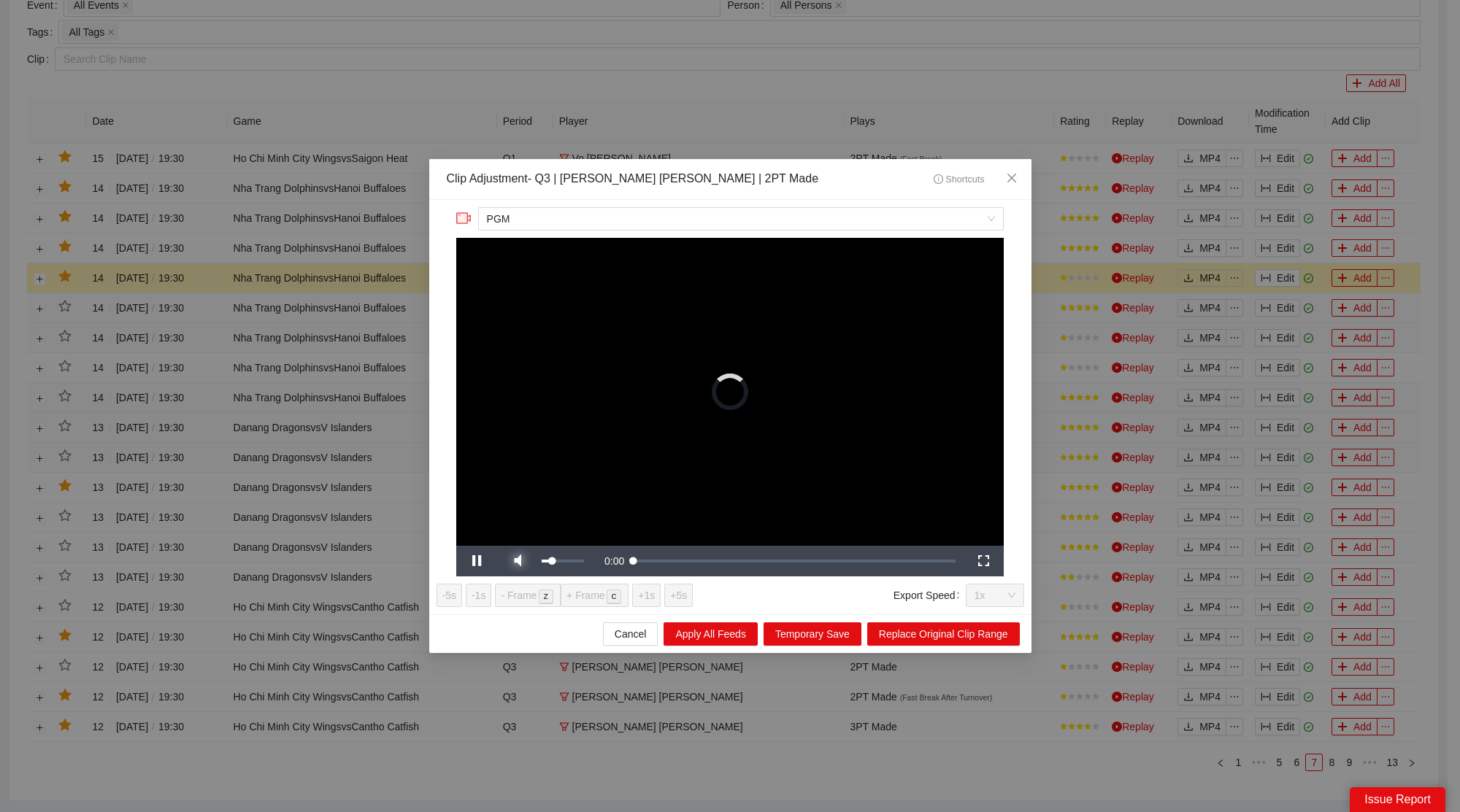
click at [521, 549] on div "**********" at bounding box center [730, 406] width 603 height 414
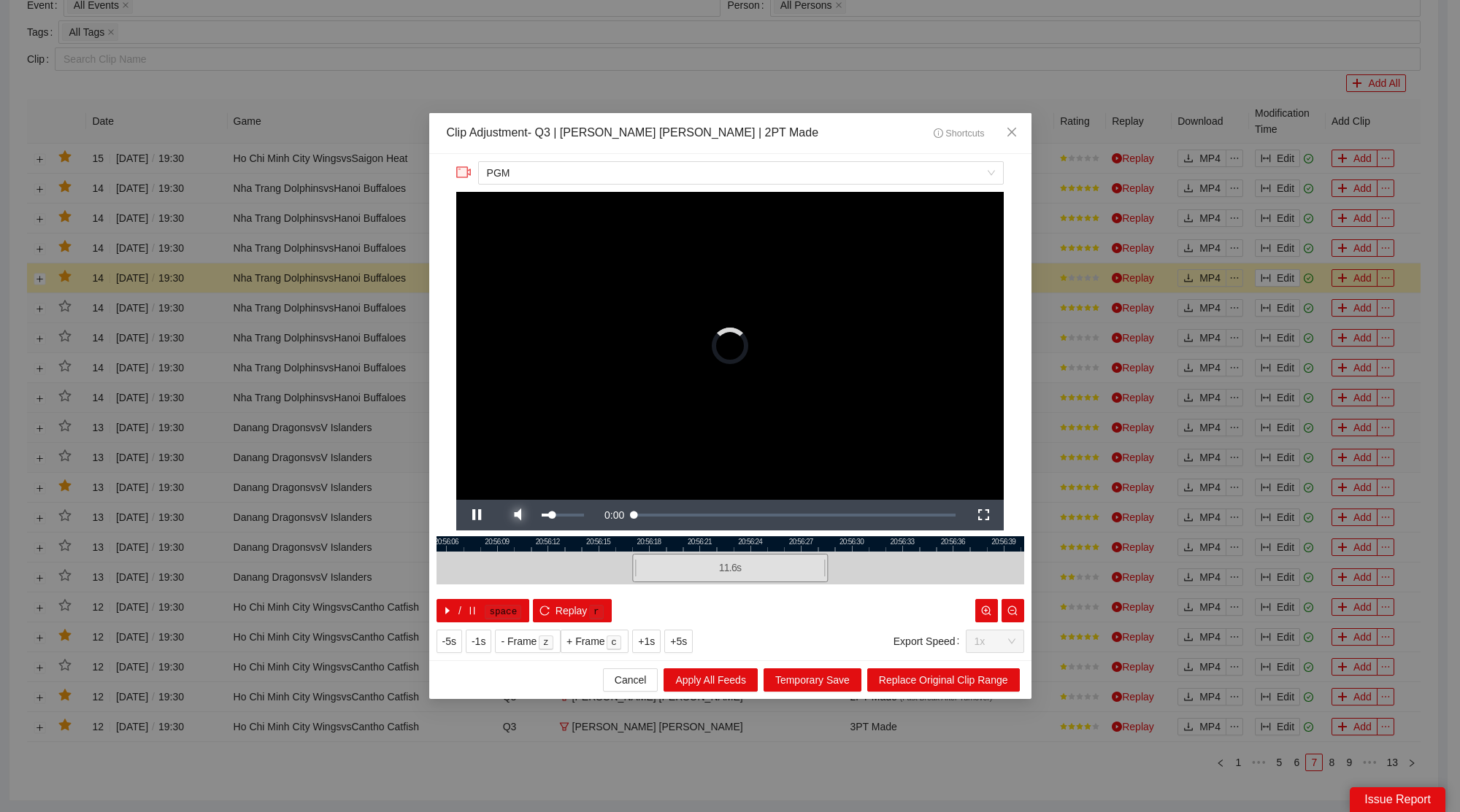
click at [528, 515] on span "Video Player" at bounding box center [517, 515] width 41 height 0
click at [1021, 129] on span "Close" at bounding box center [1011, 132] width 39 height 39
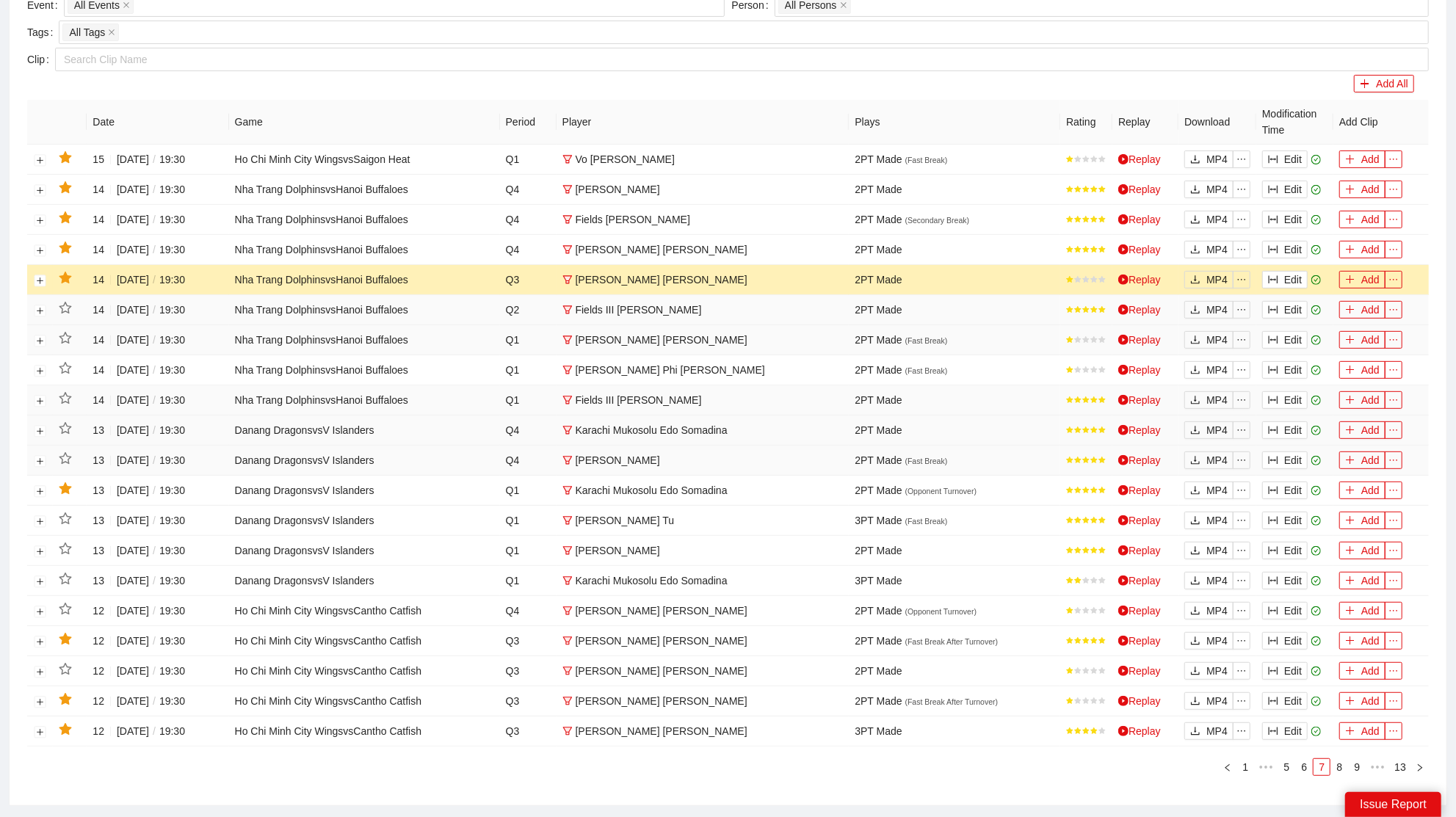
click at [68, 276] on icon "star" at bounding box center [64, 278] width 12 height 11
click at [1288, 247] on button "Edit" at bounding box center [1285, 249] width 46 height 17
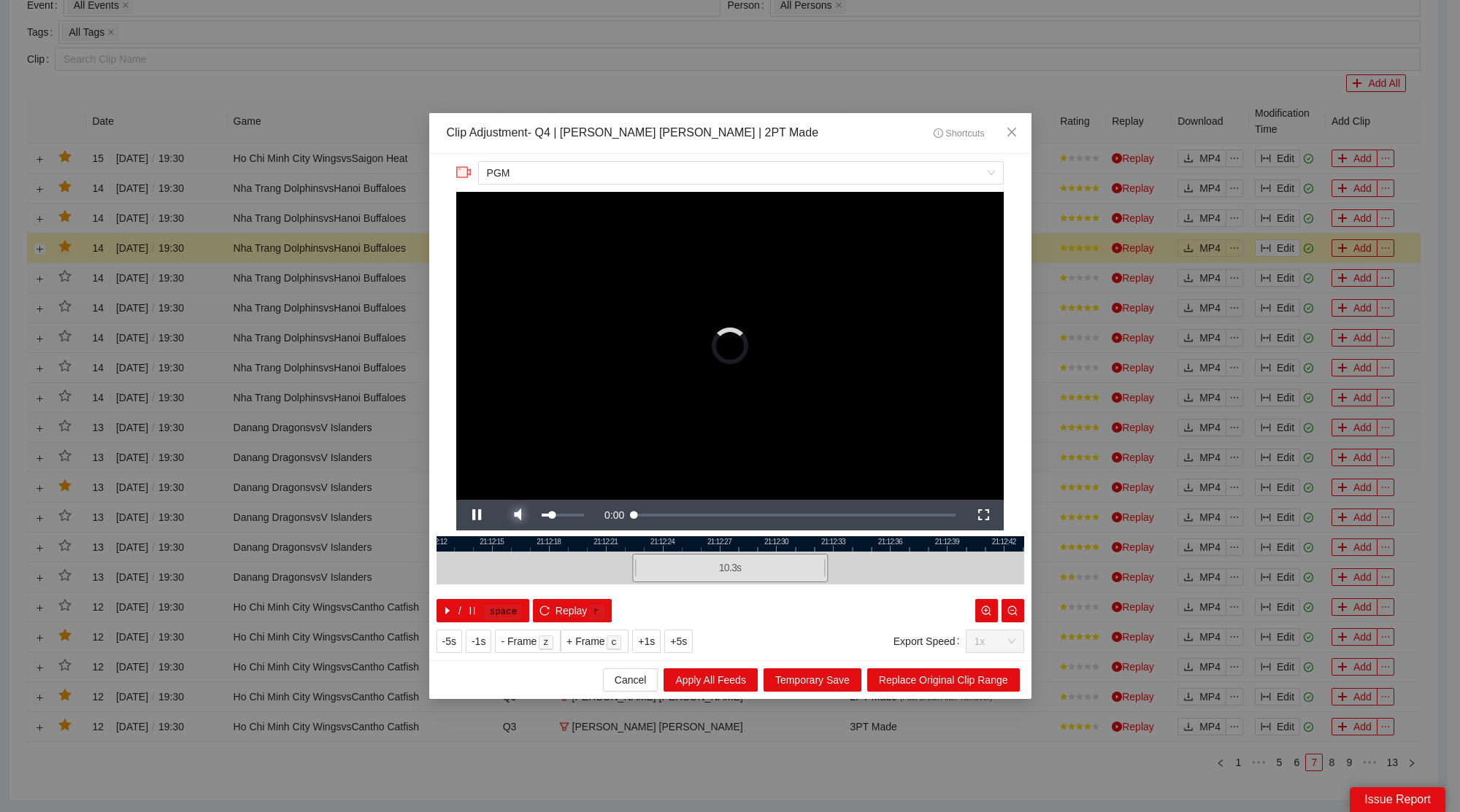
click at [524, 515] on span "Video Player" at bounding box center [517, 515] width 41 height 0
click at [1028, 129] on span "Close" at bounding box center [1011, 132] width 39 height 39
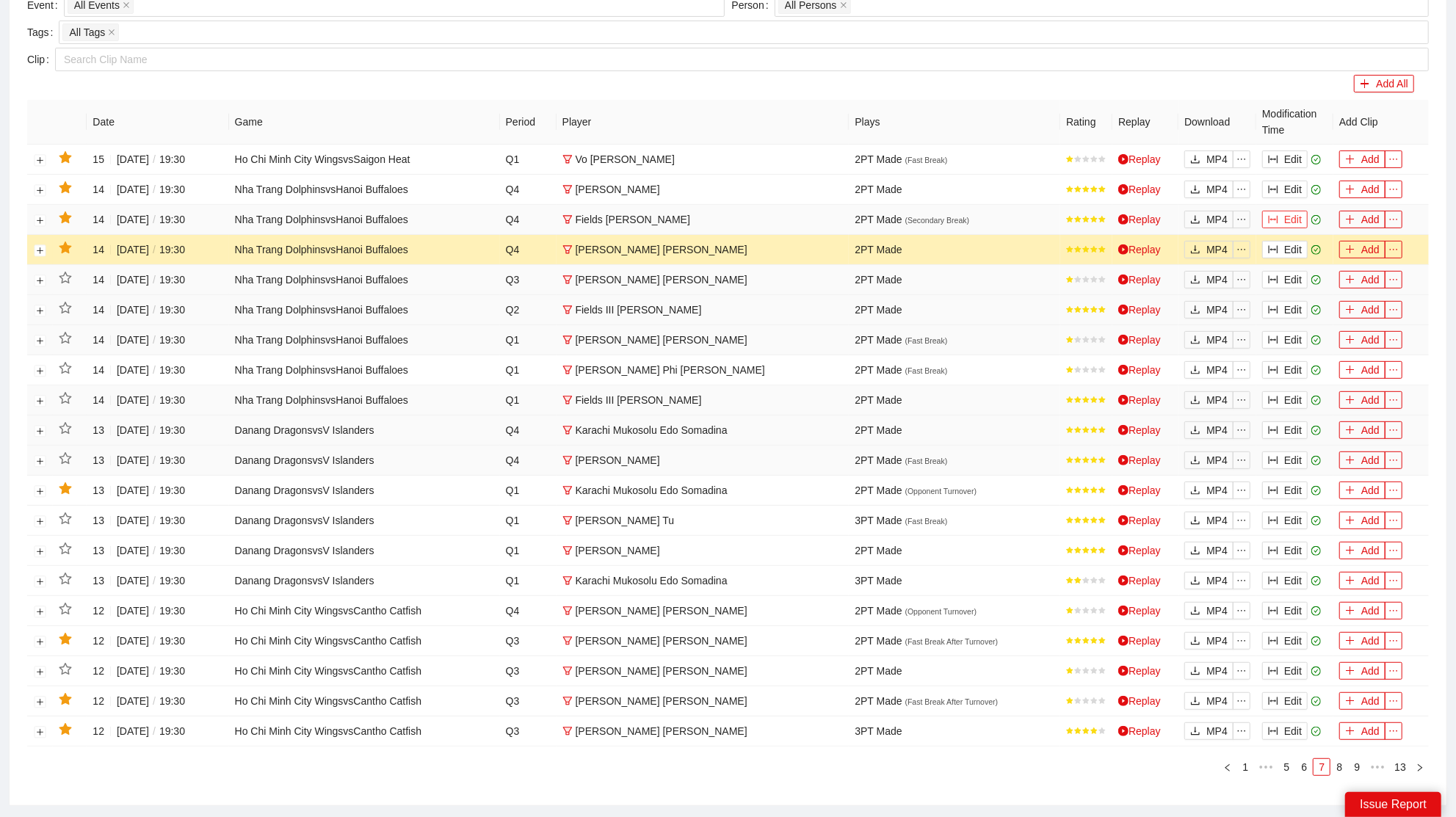
click at [1294, 216] on button "Edit" at bounding box center [1285, 219] width 46 height 17
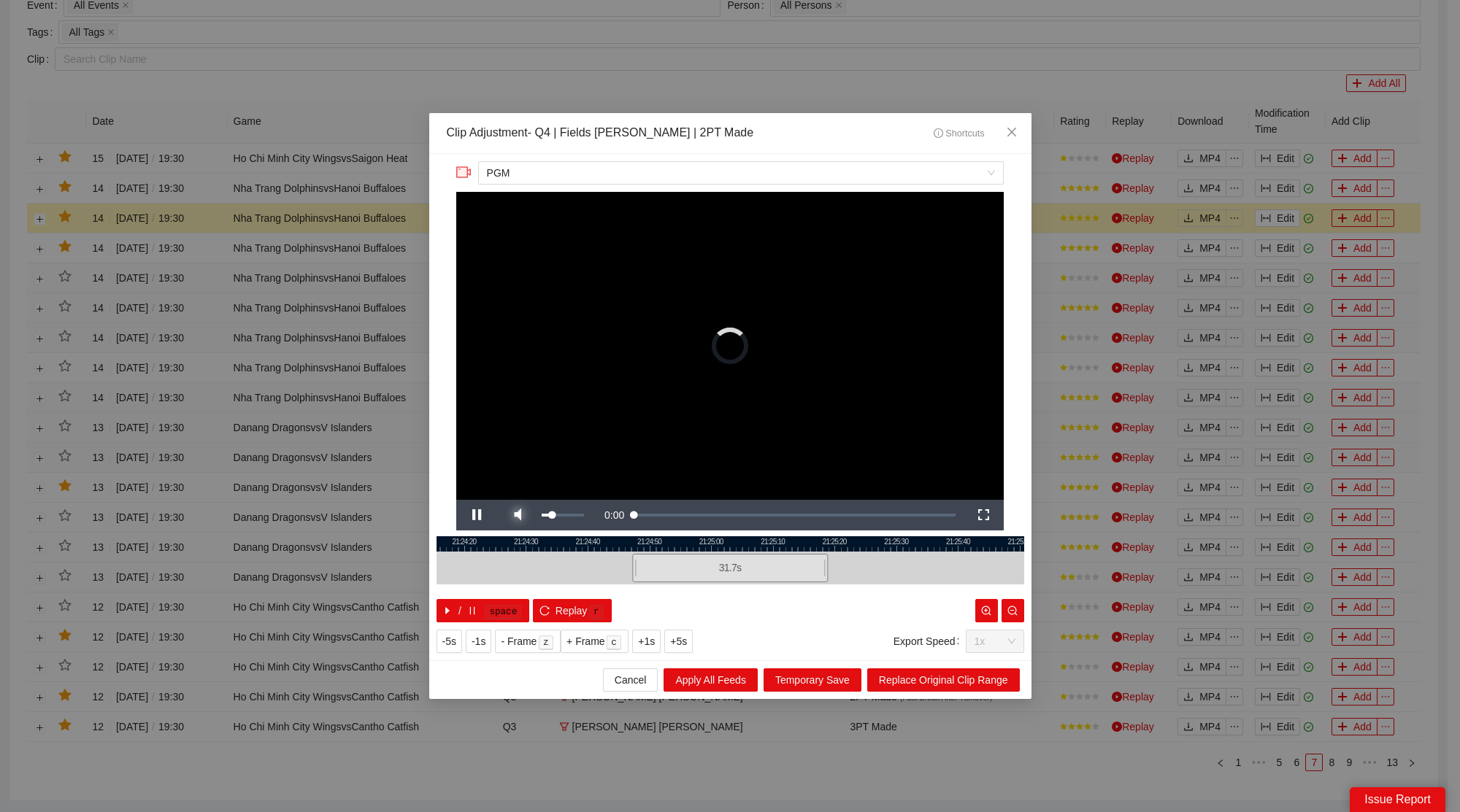
click at [525, 515] on span "Video Player" at bounding box center [517, 515] width 41 height 0
click at [637, 543] on div at bounding box center [730, 545] width 588 height 15
click at [474, 515] on span "Video Player" at bounding box center [476, 515] width 41 height 0
click at [641, 543] on div at bounding box center [730, 545] width 588 height 15
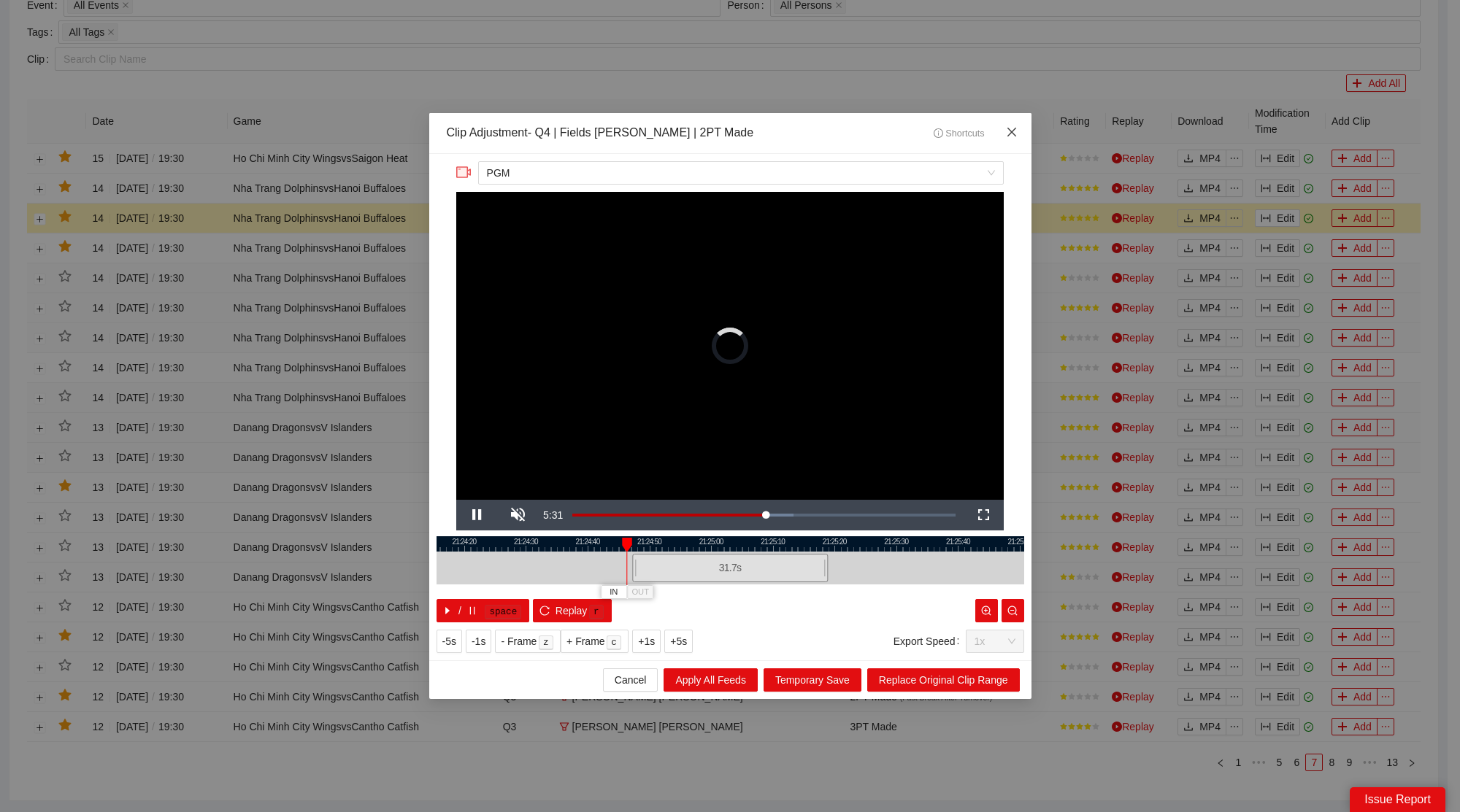
click at [1009, 127] on icon "close" at bounding box center [1011, 132] width 11 height 11
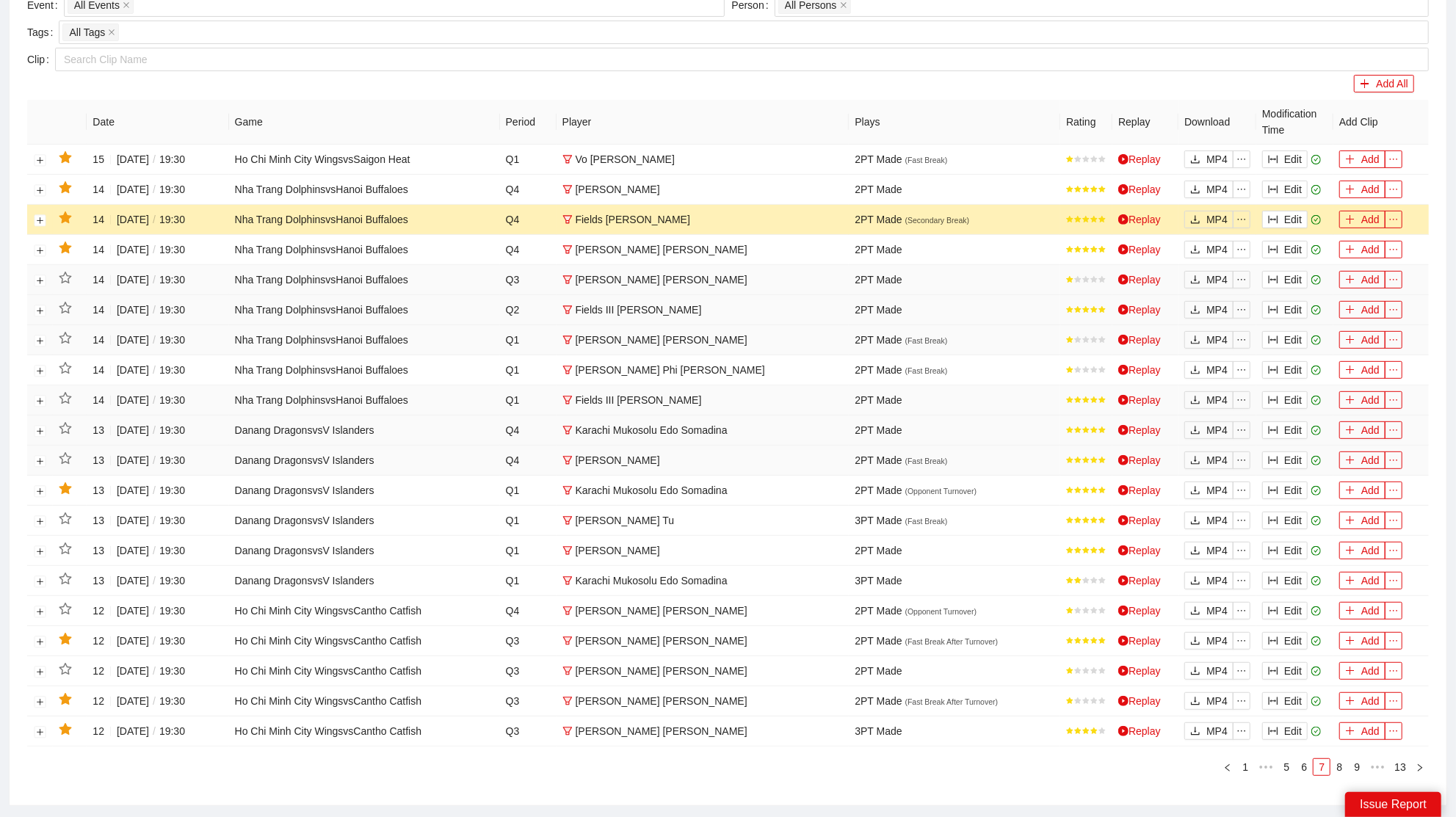
click at [66, 213] on icon "star" at bounding box center [64, 217] width 12 height 11
click at [1295, 181] on button "Edit" at bounding box center [1285, 190] width 46 height 17
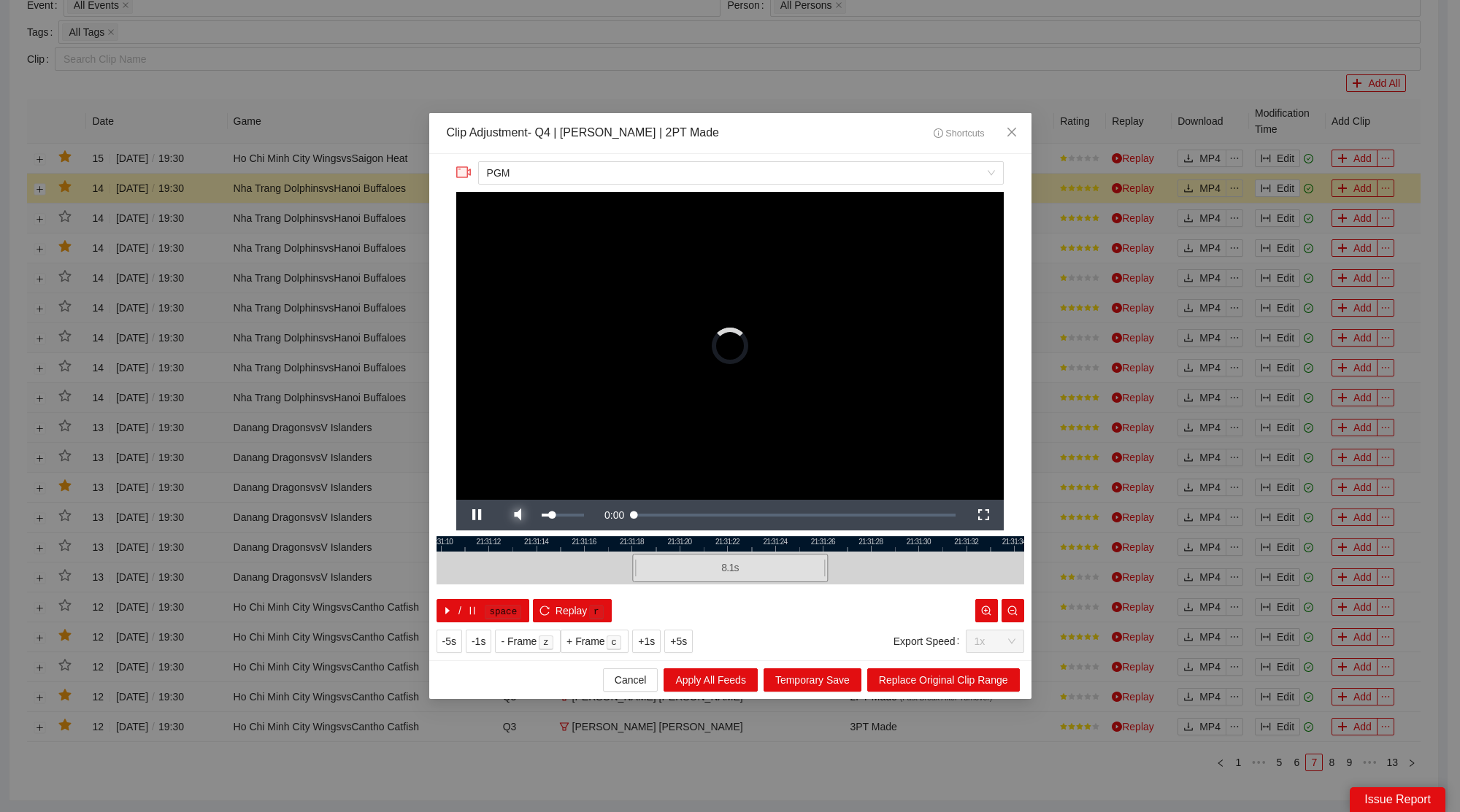
click at [521, 515] on span "Video Player" at bounding box center [517, 515] width 41 height 0
click at [635, 541] on div at bounding box center [730, 545] width 588 height 15
click at [469, 515] on span "Video Player" at bounding box center [476, 515] width 41 height 0
click at [472, 515] on span "Video Player" at bounding box center [476, 515] width 41 height 0
drag, startPoint x: 634, startPoint y: 540, endPoint x: 710, endPoint y: 552, distance: 76.9
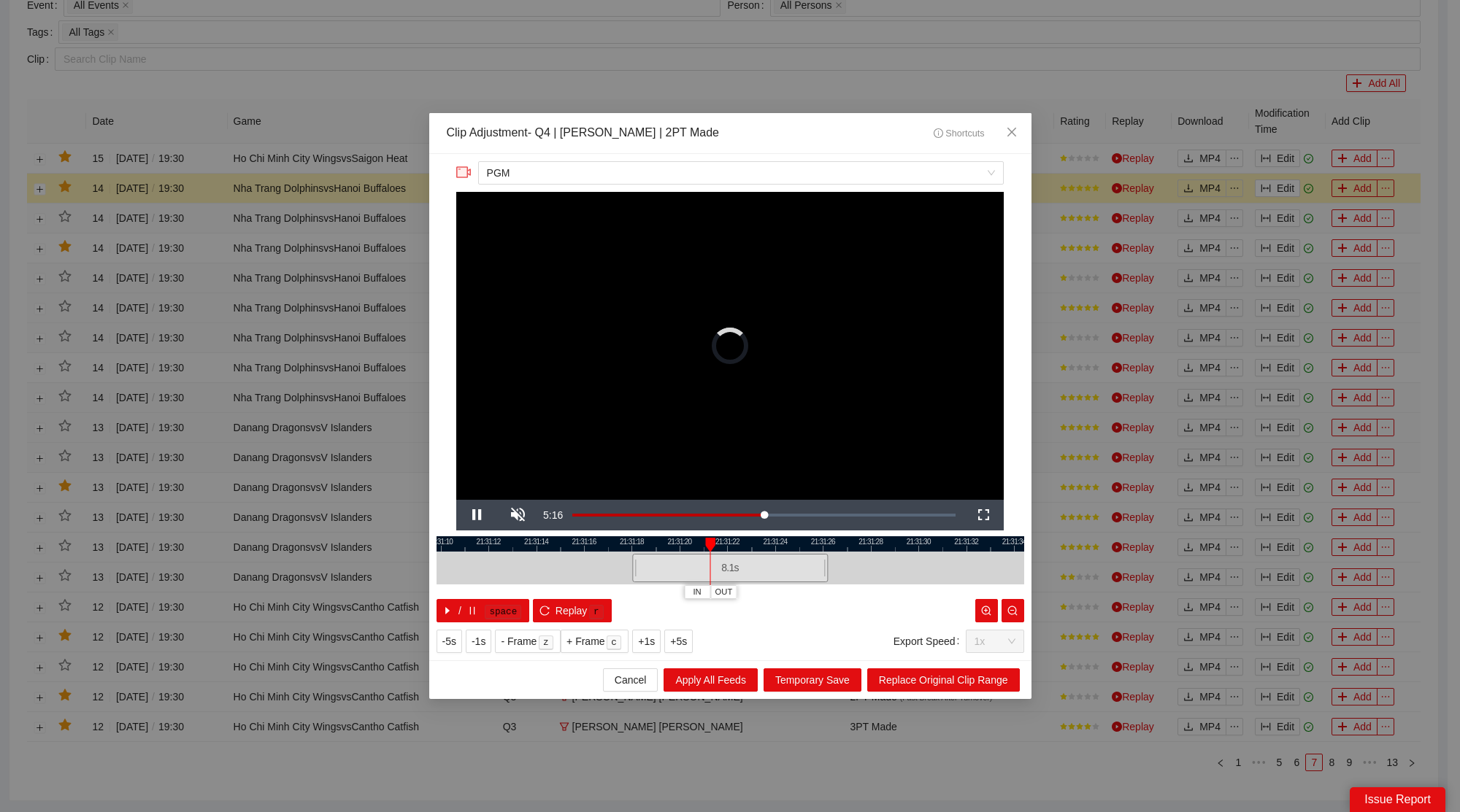
click at [710, 552] on div "IN OUT" at bounding box center [710, 545] width 10 height 14
click at [1011, 130] on icon "close" at bounding box center [1011, 132] width 11 height 11
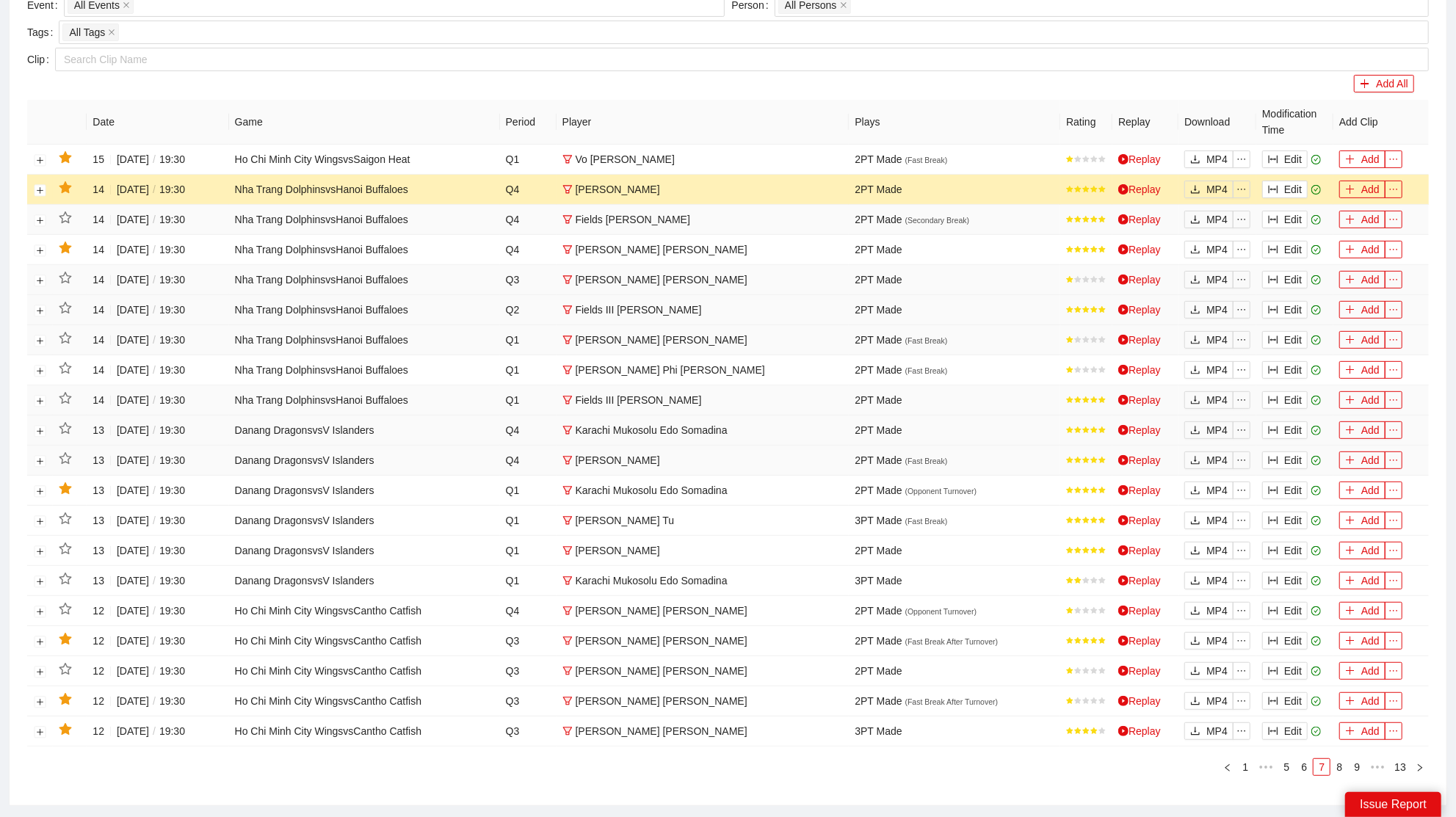
click at [71, 186] on icon "star" at bounding box center [65, 188] width 13 height 13
click at [1294, 154] on button "Edit" at bounding box center [1285, 159] width 46 height 17
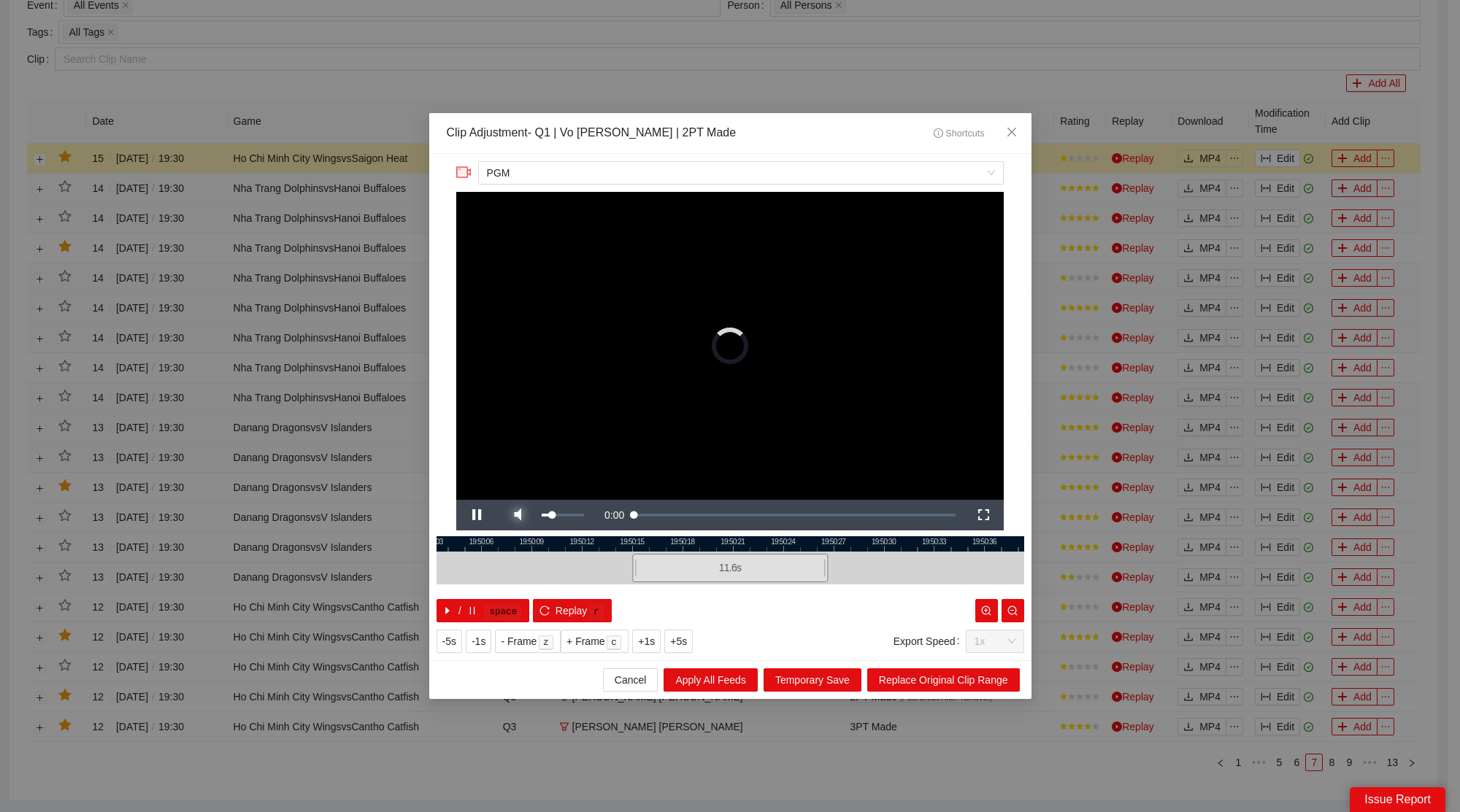
click at [516, 515] on span "Video Player" at bounding box center [517, 515] width 41 height 0
click at [1006, 132] on icon "close" at bounding box center [1011, 132] width 11 height 11
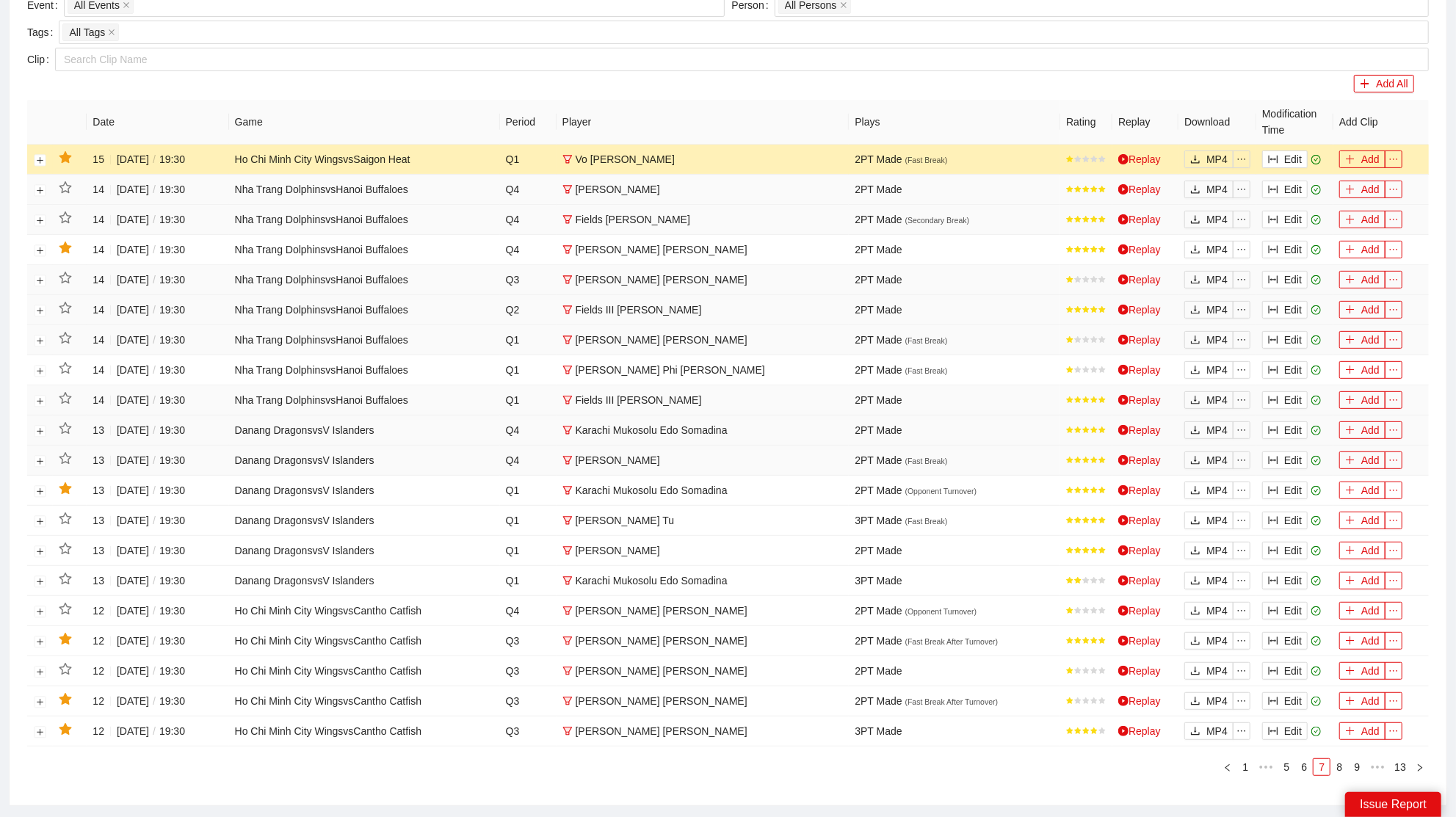
click at [68, 146] on td at bounding box center [69, 159] width 34 height 30
click at [69, 154] on icon "star" at bounding box center [64, 157] width 12 height 11
click at [1305, 760] on link "6" at bounding box center [1304, 767] width 16 height 16
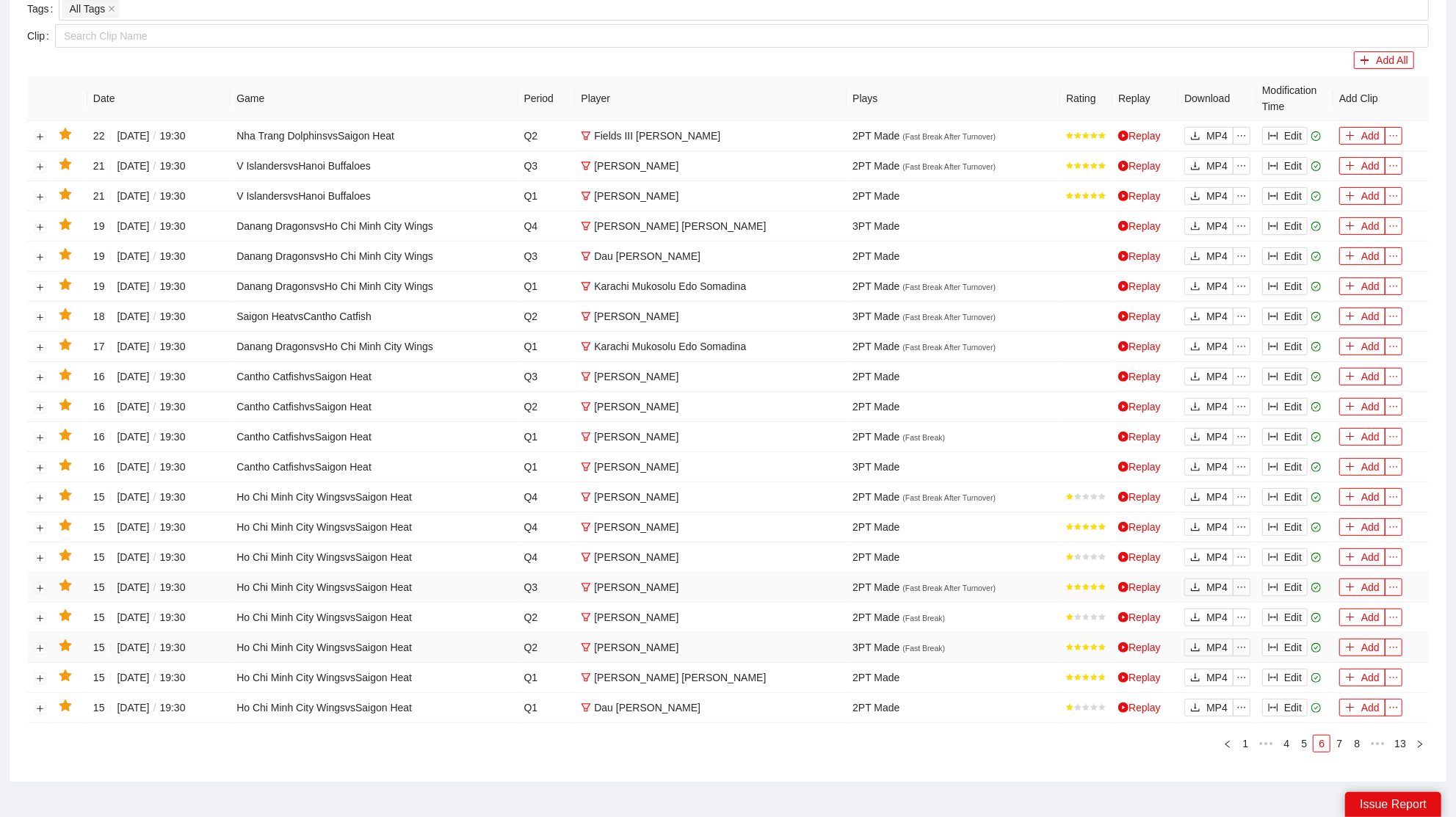
scroll to position [350, 0]
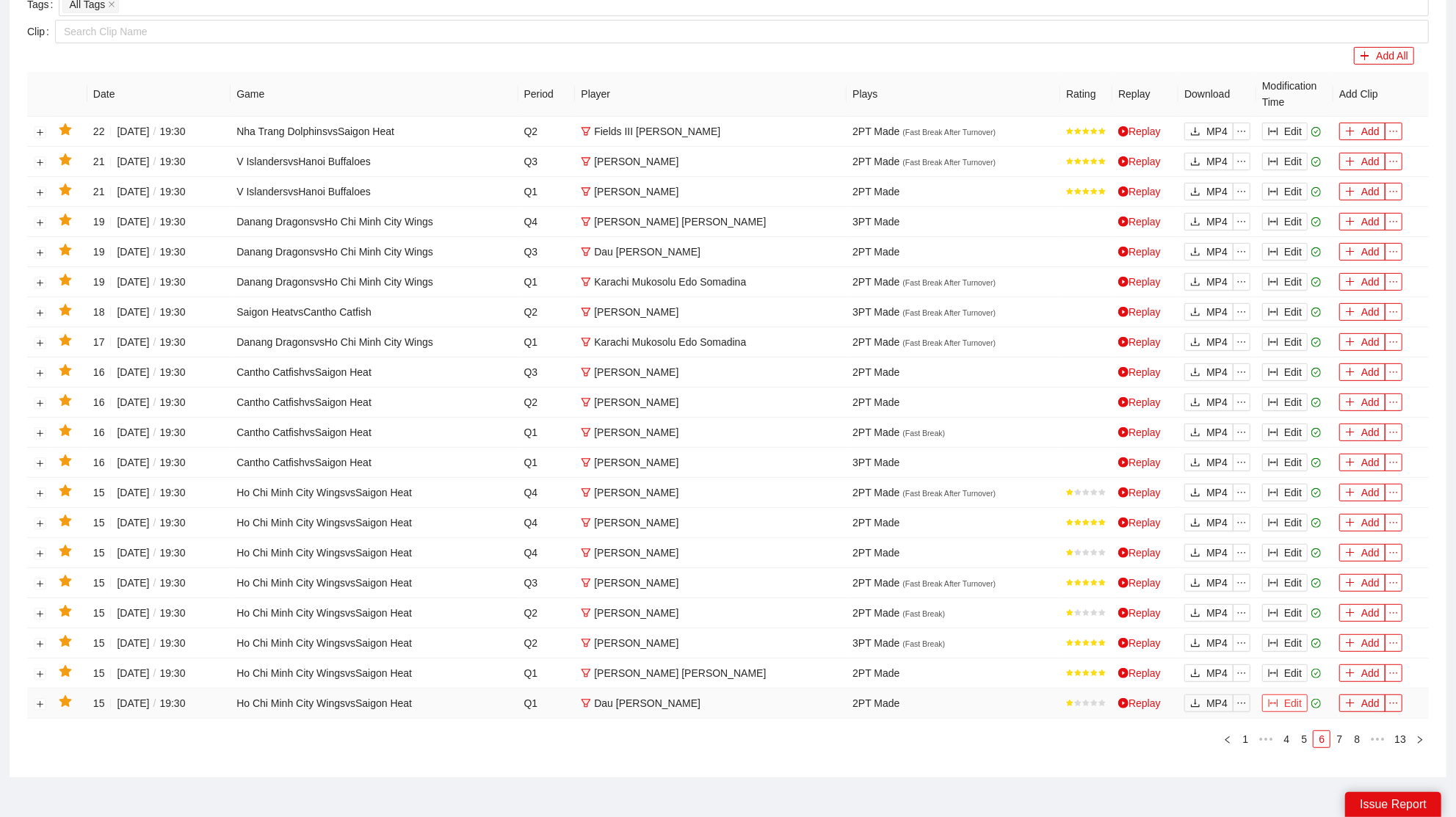
drag, startPoint x: 1285, startPoint y: 698, endPoint x: 1248, endPoint y: 691, distance: 37.7
click at [1285, 698] on button "Edit" at bounding box center [1285, 703] width 46 height 17
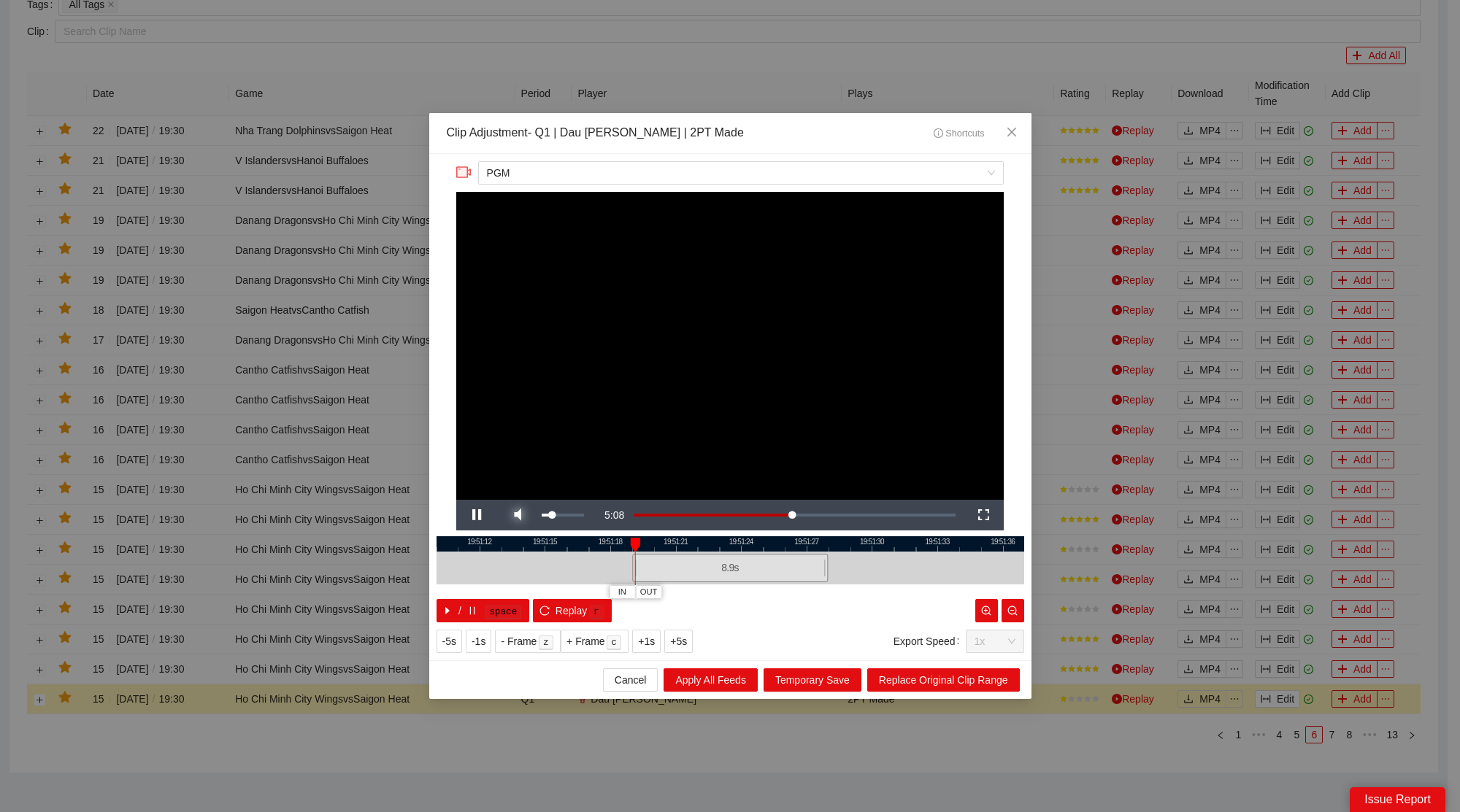
click at [515, 515] on span "Video Player" at bounding box center [517, 515] width 41 height 0
click at [1012, 134] on icon "close" at bounding box center [1011, 132] width 11 height 11
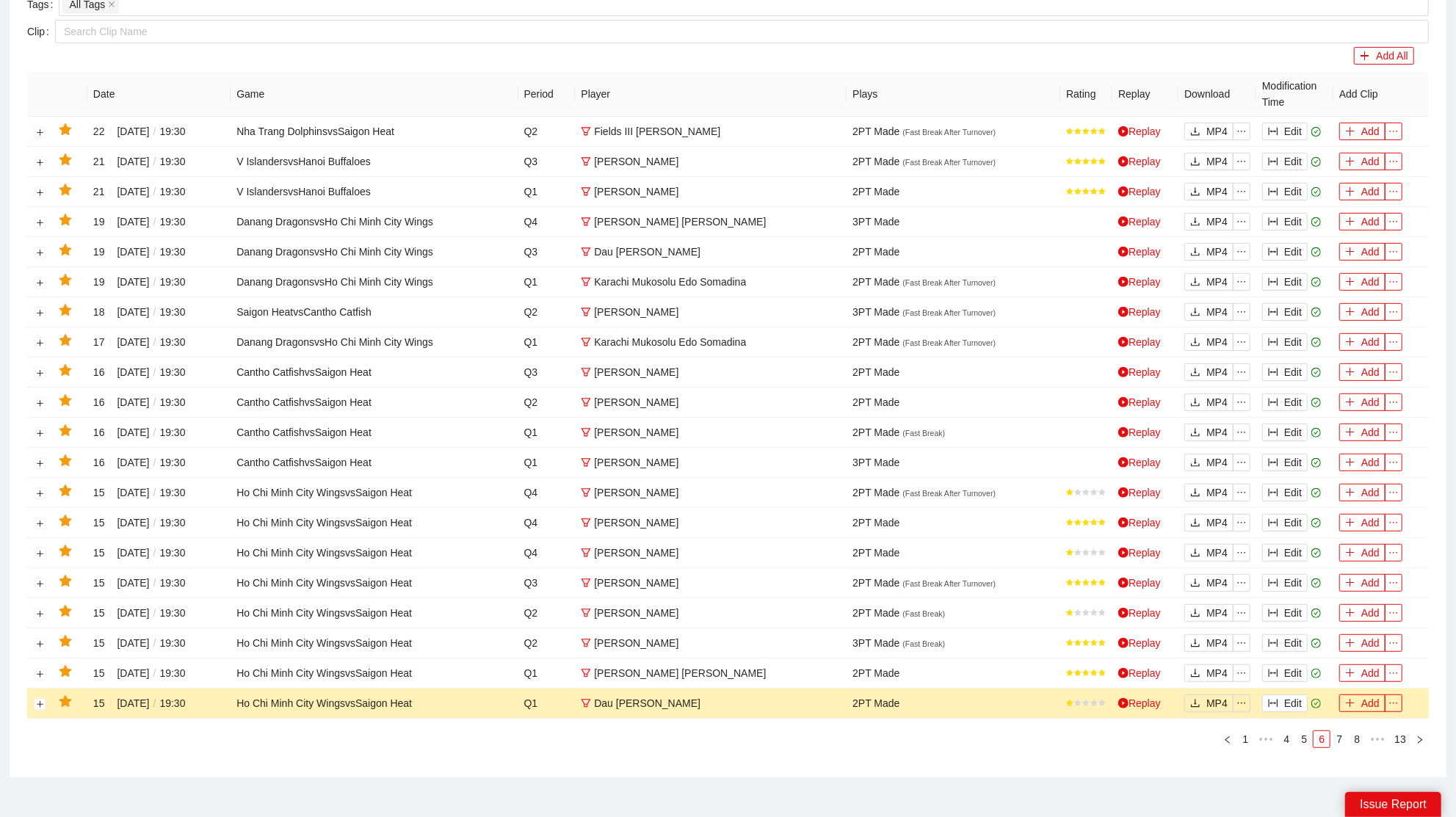
click at [57, 689] on td at bounding box center [70, 703] width 34 height 30
click at [62, 695] on icon "star" at bounding box center [65, 702] width 13 height 13
click at [1276, 669] on icon "column-width" at bounding box center [1273, 673] width 11 height 11
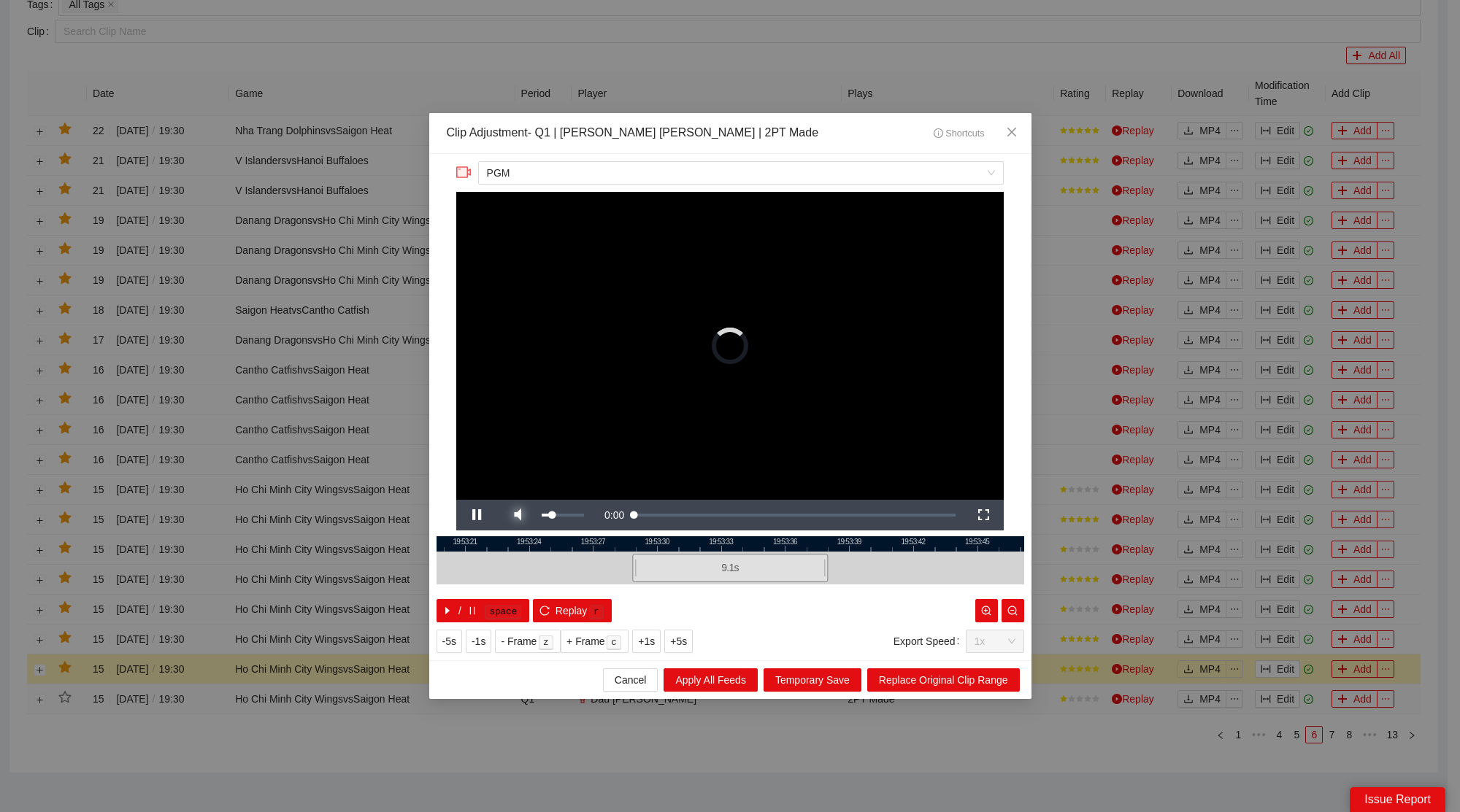
click at [523, 515] on span "Video Player" at bounding box center [517, 515] width 41 height 0
click at [1019, 129] on span "Close" at bounding box center [1011, 132] width 39 height 39
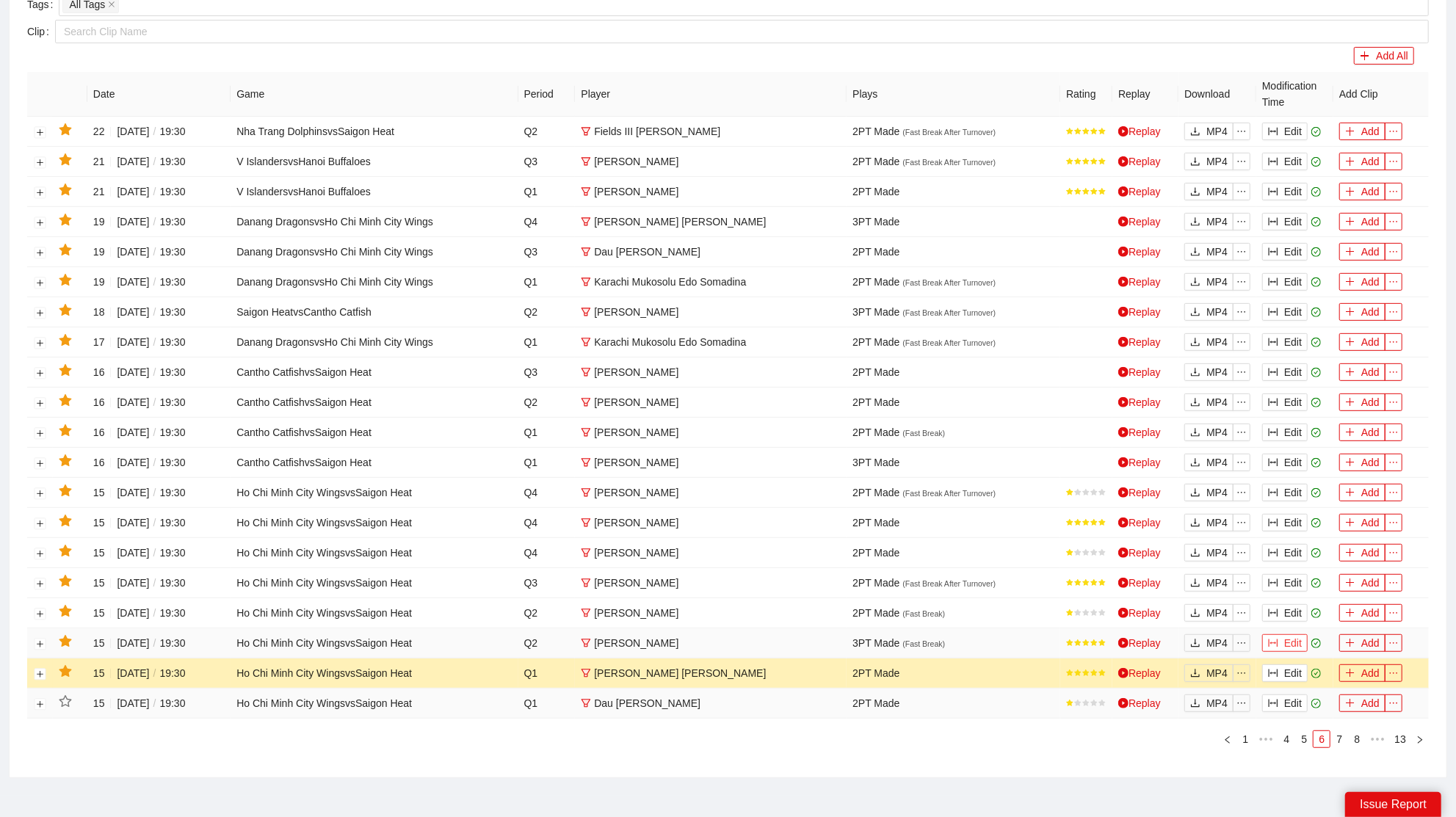
click at [1285, 634] on button "Edit" at bounding box center [1285, 643] width 46 height 17
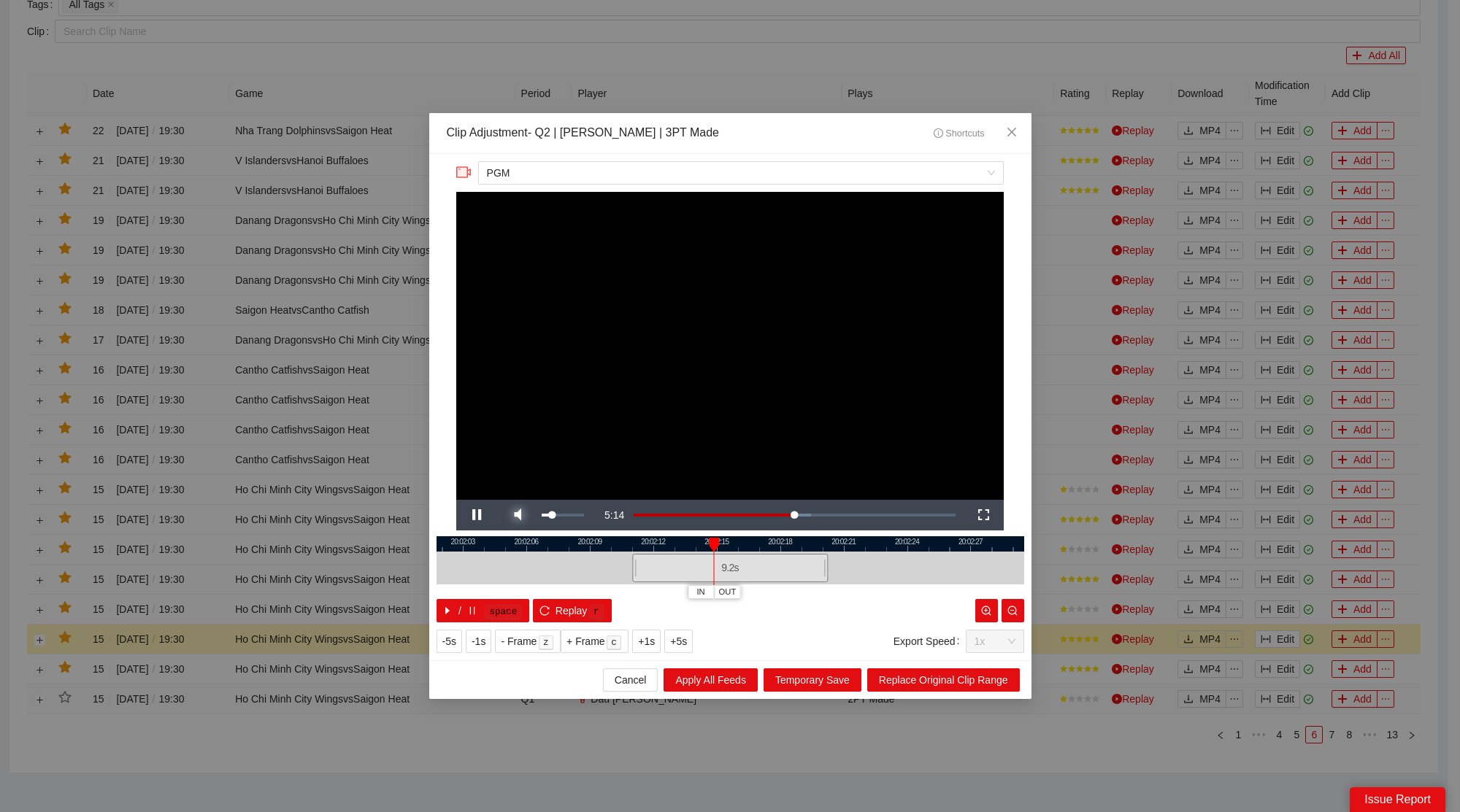
click at [525, 515] on span "Video Player" at bounding box center [517, 515] width 41 height 0
click at [1019, 135] on span "Close" at bounding box center [1011, 132] width 39 height 39
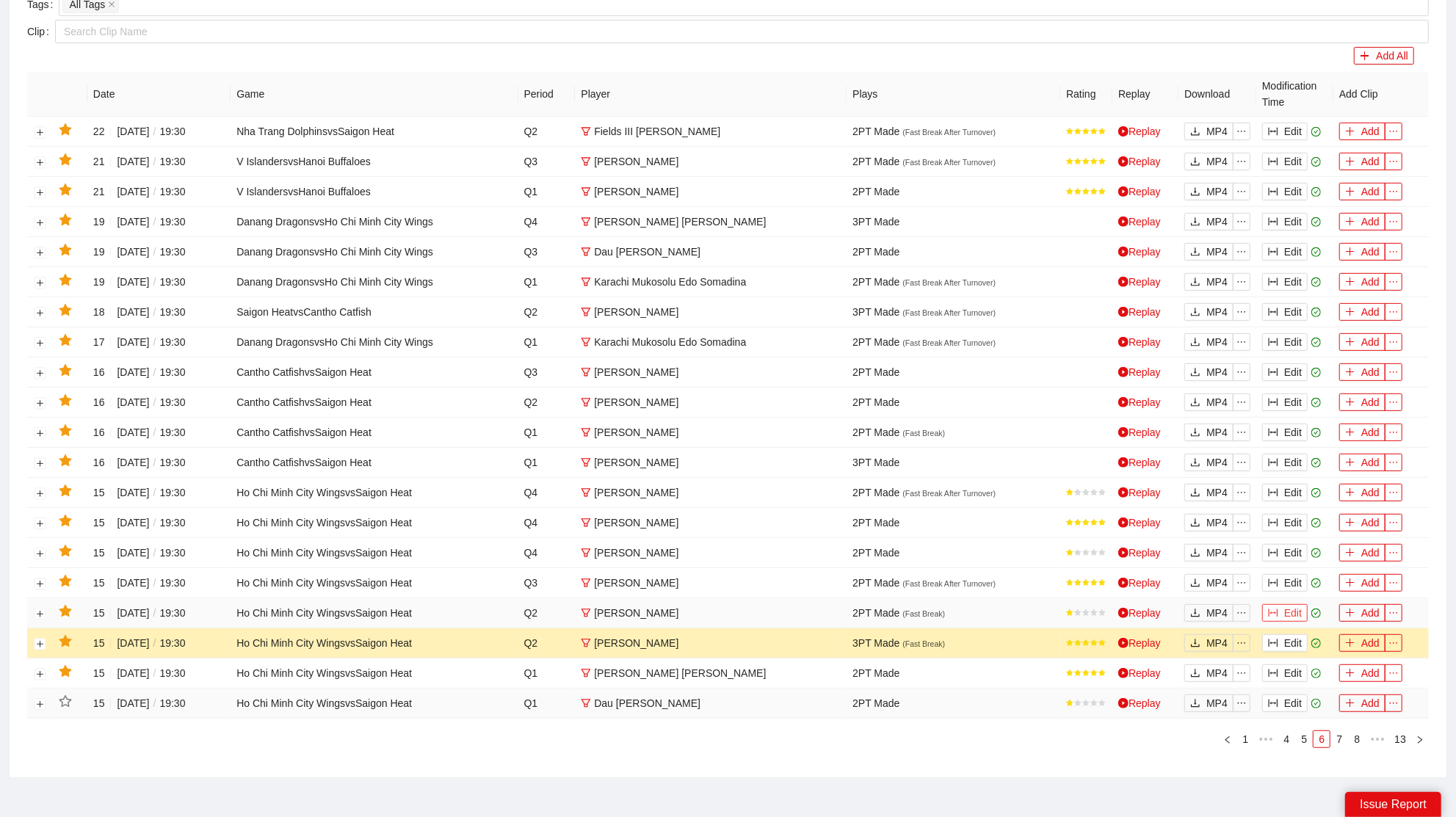
click at [1291, 613] on button "Edit" at bounding box center [1285, 613] width 46 height 17
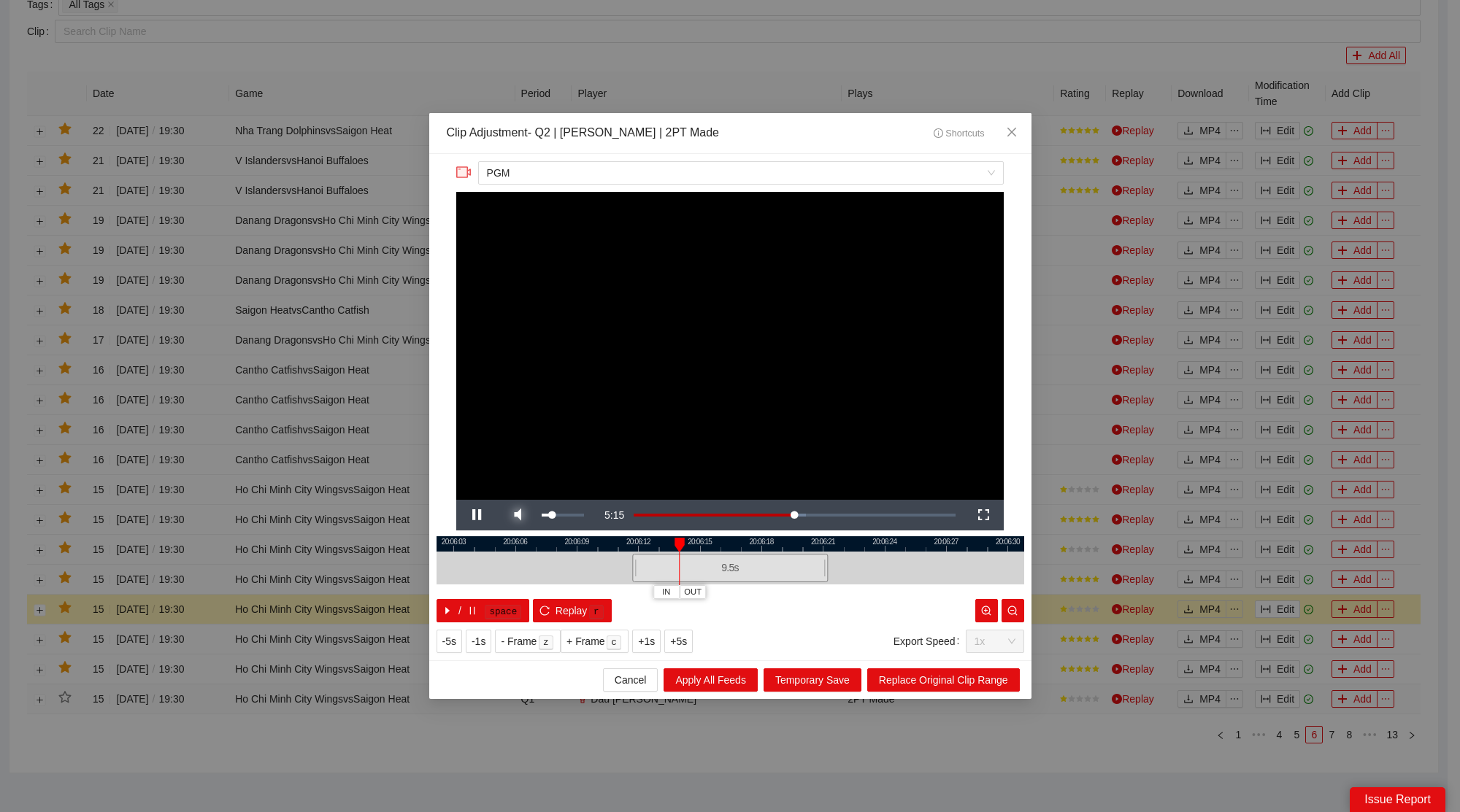
click at [518, 515] on span "Video Player" at bounding box center [517, 515] width 41 height 0
click at [1012, 132] on icon "close" at bounding box center [1010, 131] width 9 height 9
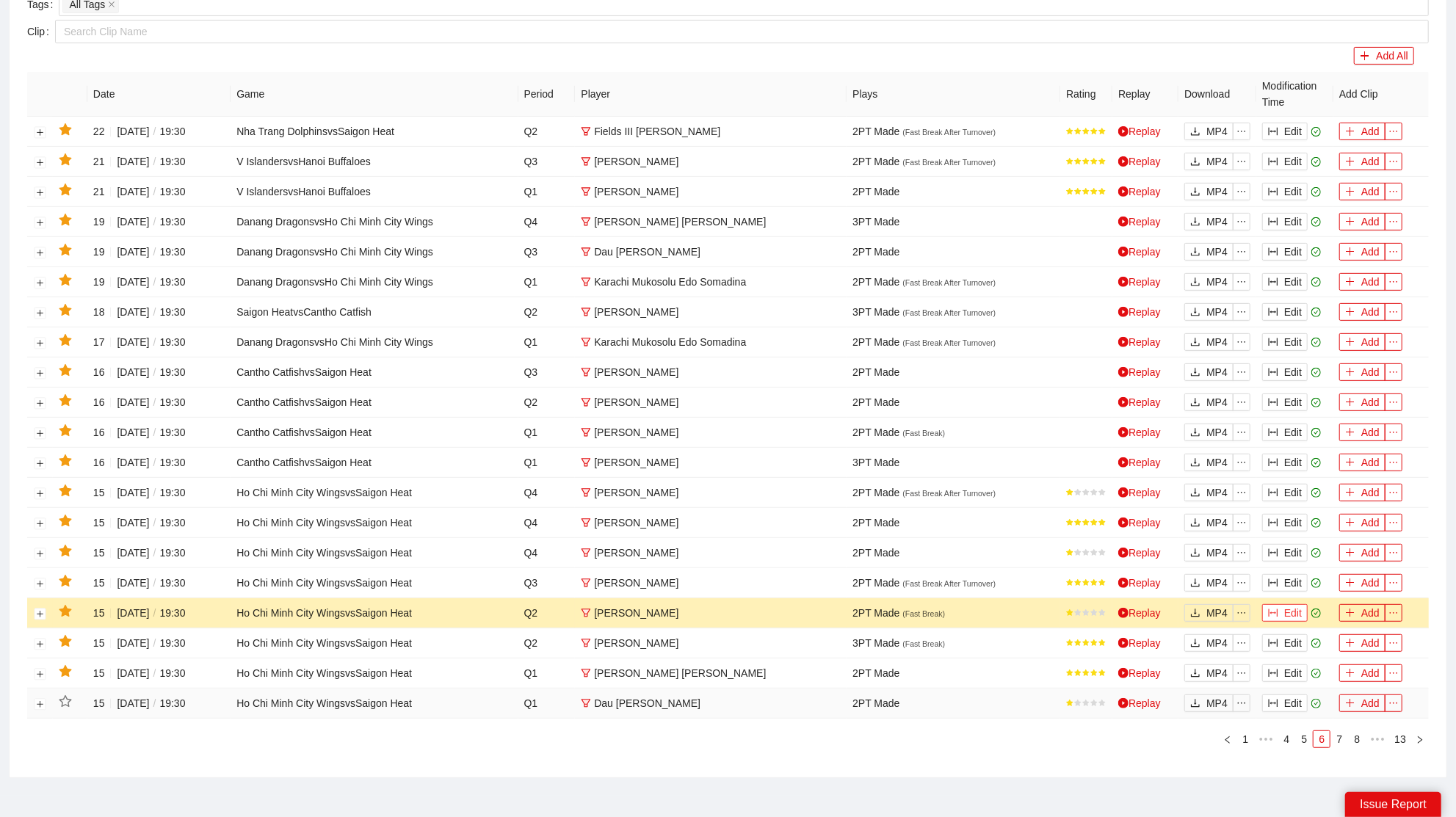
click at [1288, 604] on button "Edit" at bounding box center [1285, 613] width 46 height 17
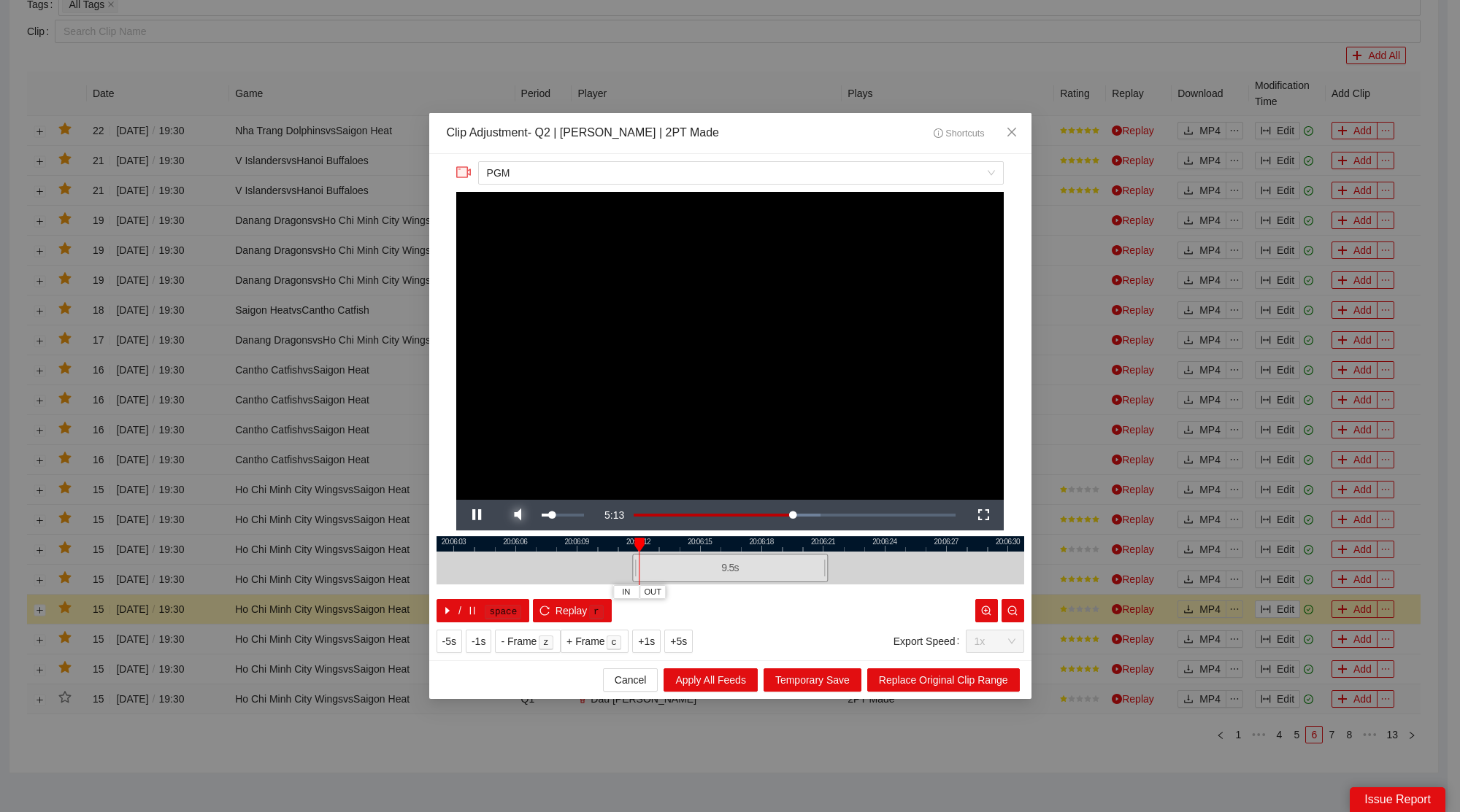
click at [517, 515] on span "Video Player" at bounding box center [517, 515] width 41 height 0
click at [1016, 127] on span "Close" at bounding box center [1011, 132] width 39 height 39
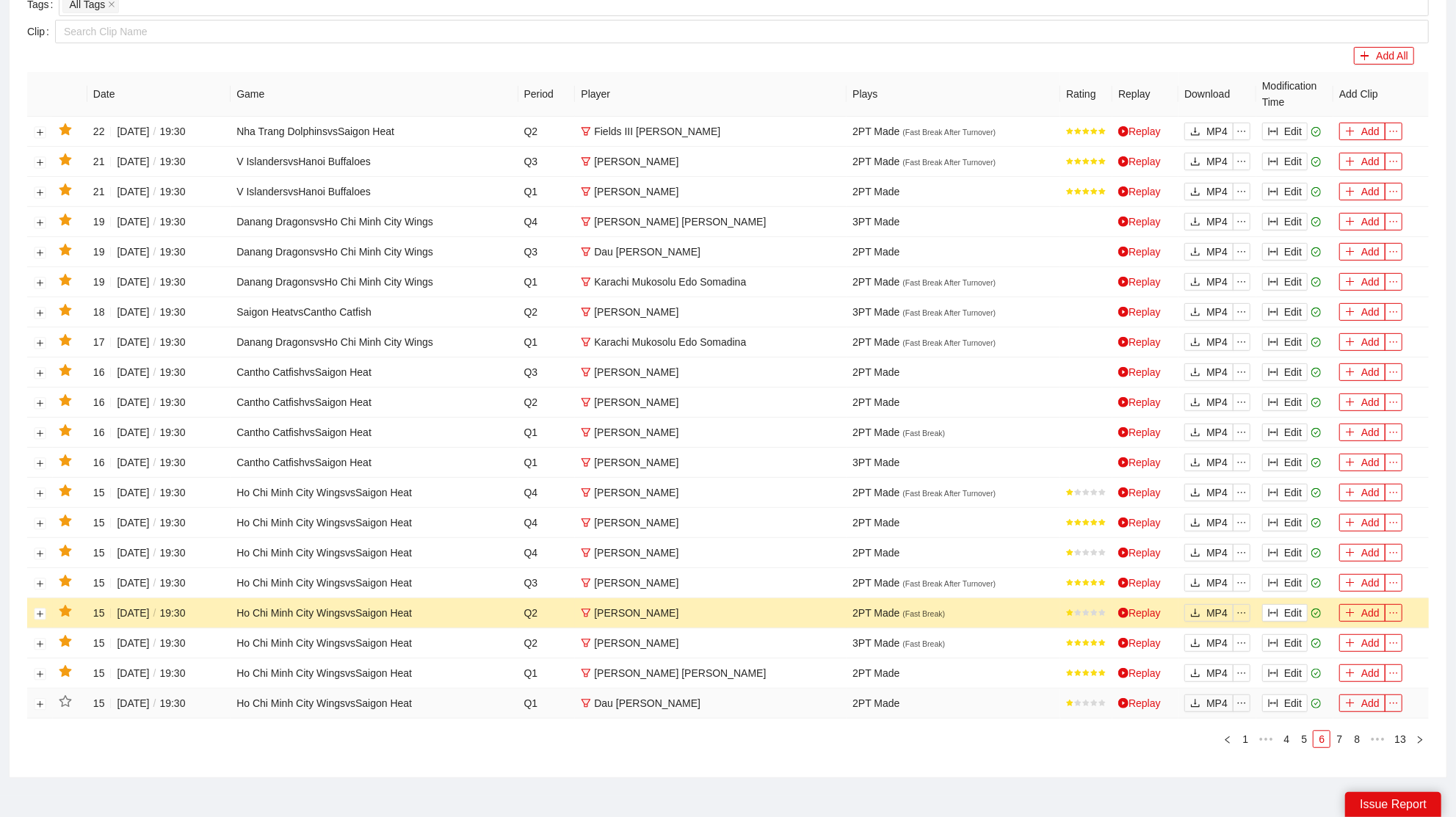
click at [64, 605] on icon "star" at bounding box center [64, 611] width 12 height 11
click at [1291, 575] on button "Edit" at bounding box center [1285, 583] width 46 height 17
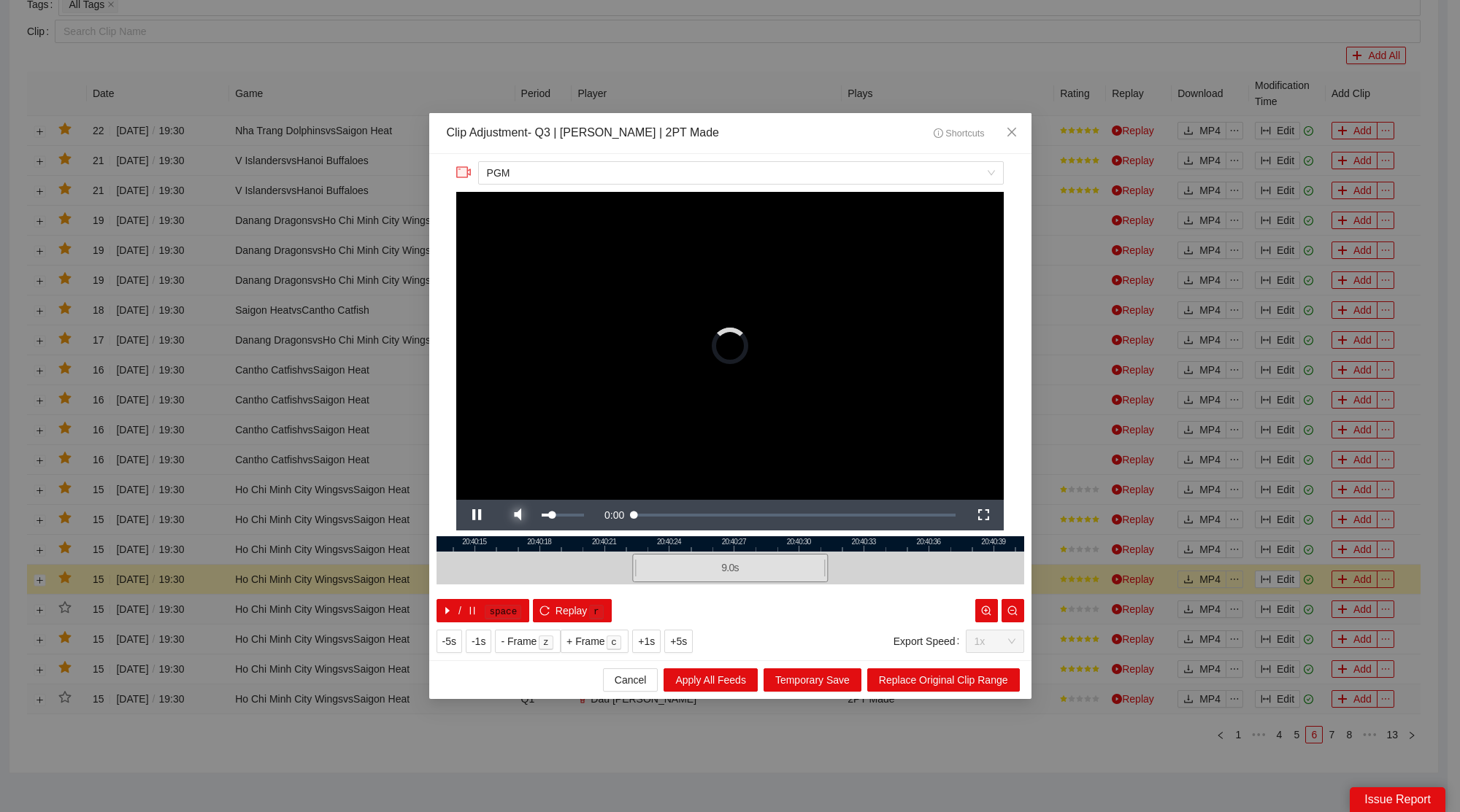
click at [513, 515] on span "Video Player" at bounding box center [517, 515] width 41 height 0
click at [1009, 129] on icon "close" at bounding box center [1011, 132] width 11 height 11
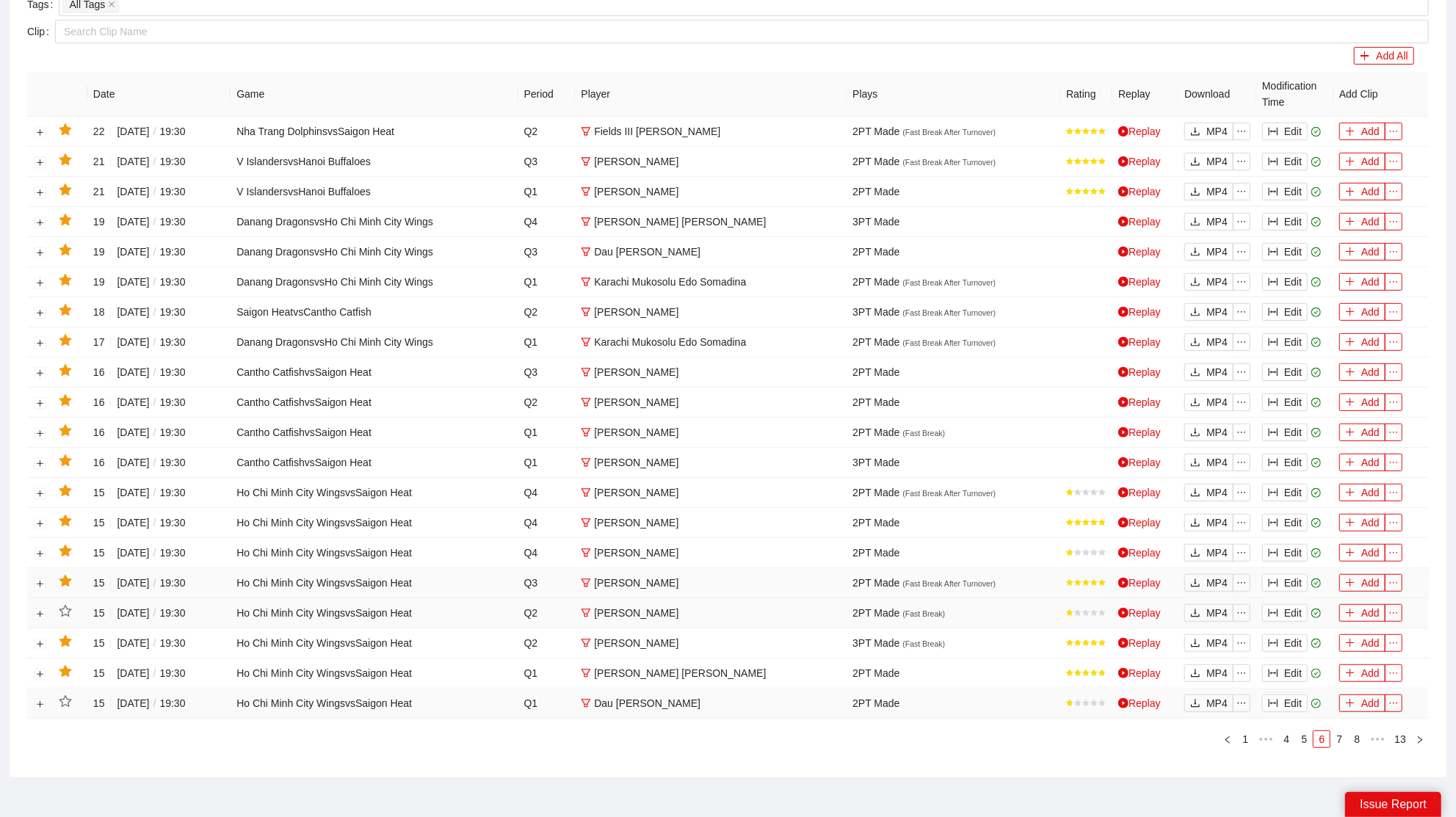
drag, startPoint x: 65, startPoint y: 571, endPoint x: 349, endPoint y: 600, distance: 285.5
click at [68, 575] on icon "star" at bounding box center [65, 581] width 13 height 13
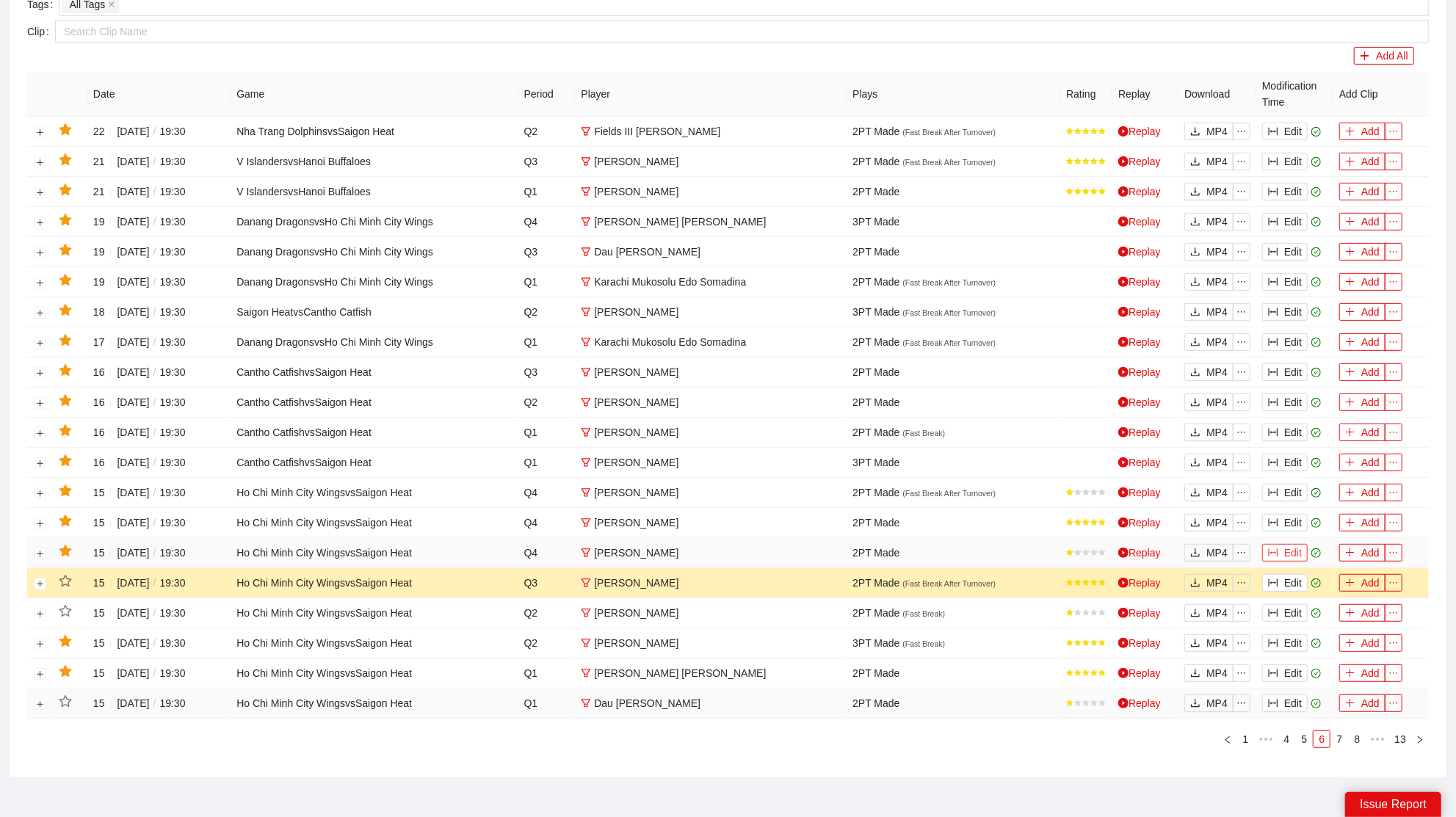
click at [1292, 545] on button "Edit" at bounding box center [1285, 553] width 46 height 17
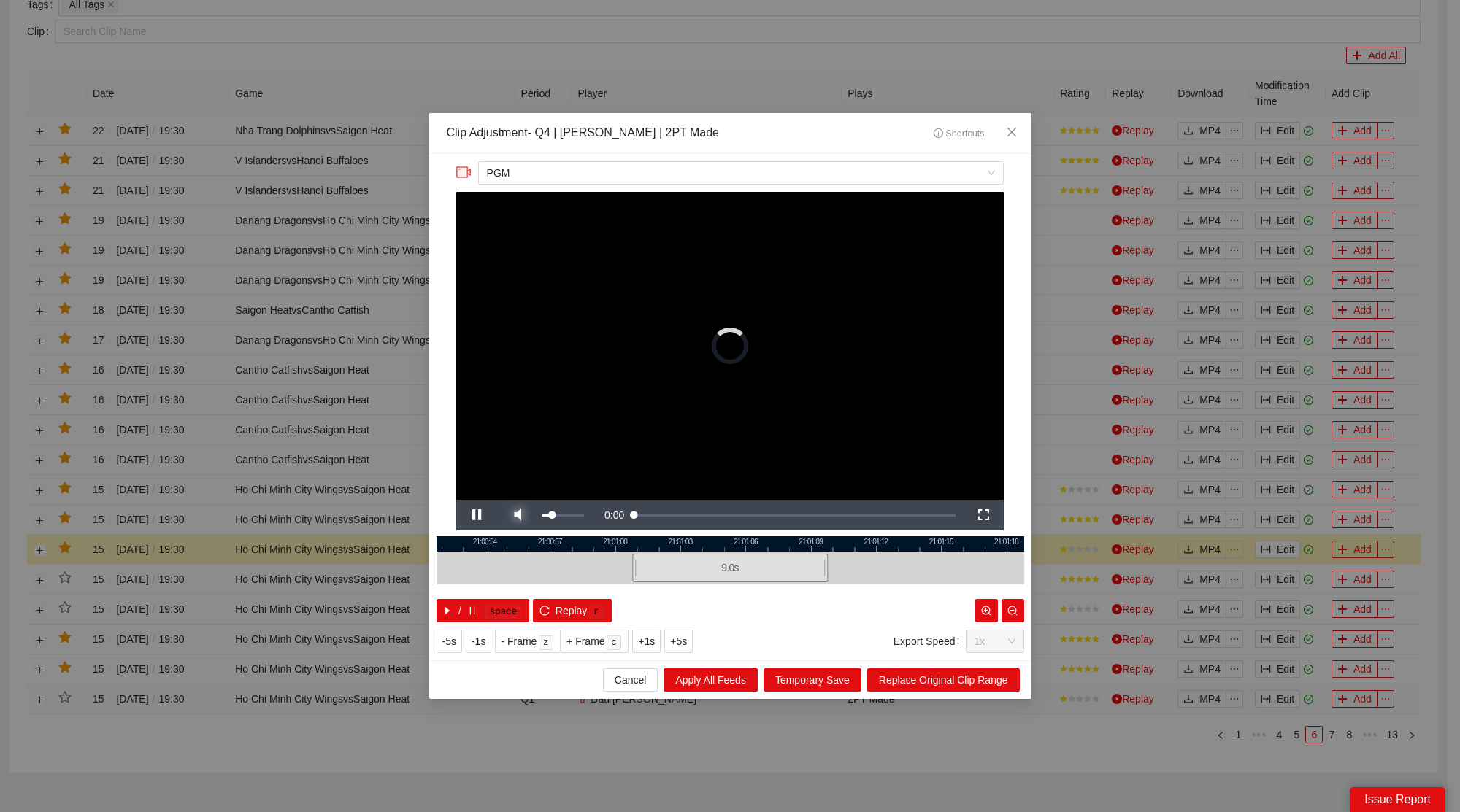
click at [520, 515] on span "Video Player" at bounding box center [517, 515] width 41 height 0
click at [1008, 135] on icon "close" at bounding box center [1011, 132] width 11 height 11
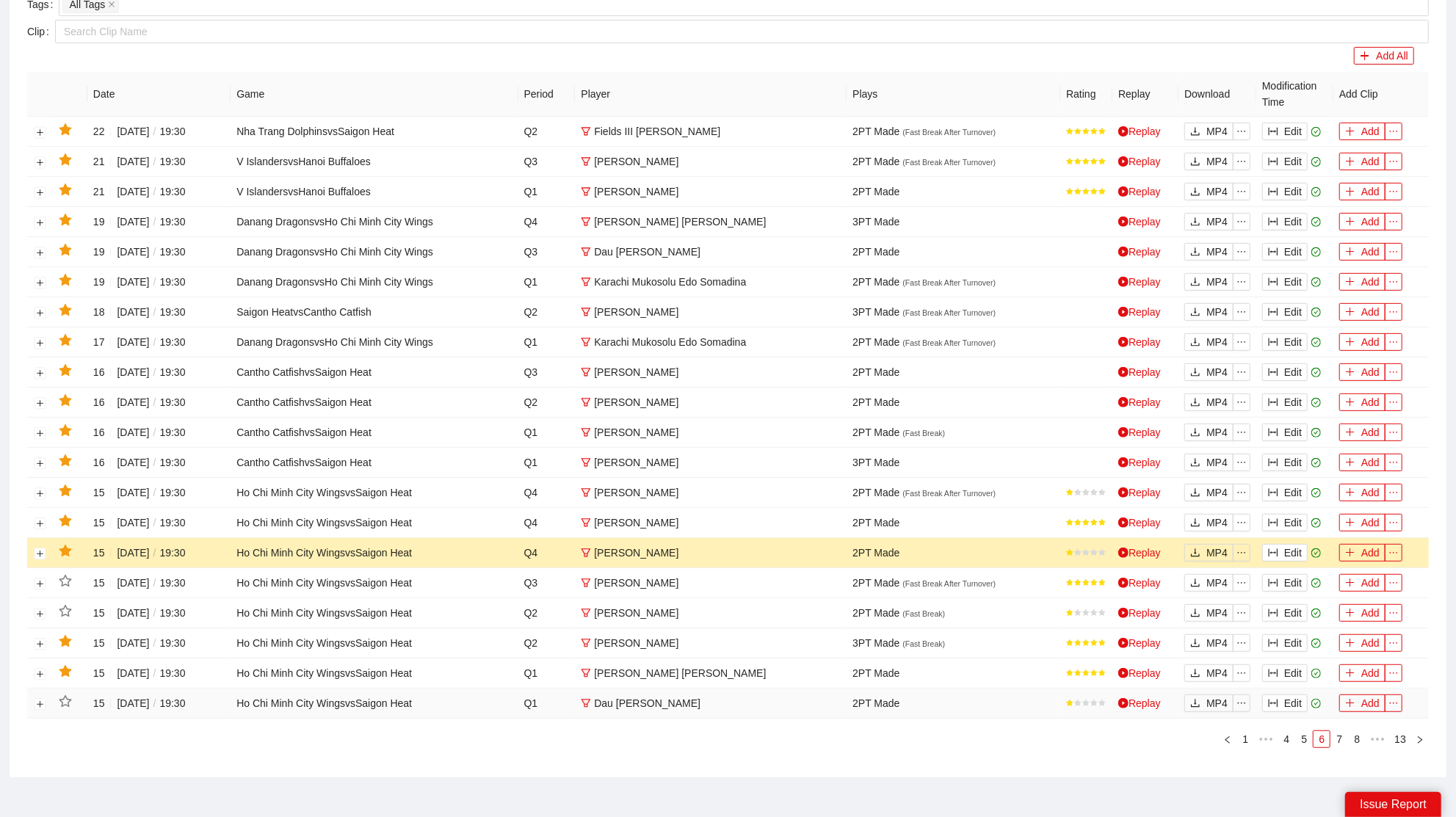
click at [63, 545] on icon "star" at bounding box center [64, 551] width 12 height 11
click at [67, 514] on icon "star" at bounding box center [64, 520] width 12 height 11
click at [64, 187] on icon "star" at bounding box center [64, 190] width 12 height 11
click at [67, 220] on icon "star" at bounding box center [64, 219] width 12 height 11
click at [1287, 484] on button "Edit" at bounding box center [1285, 492] width 46 height 17
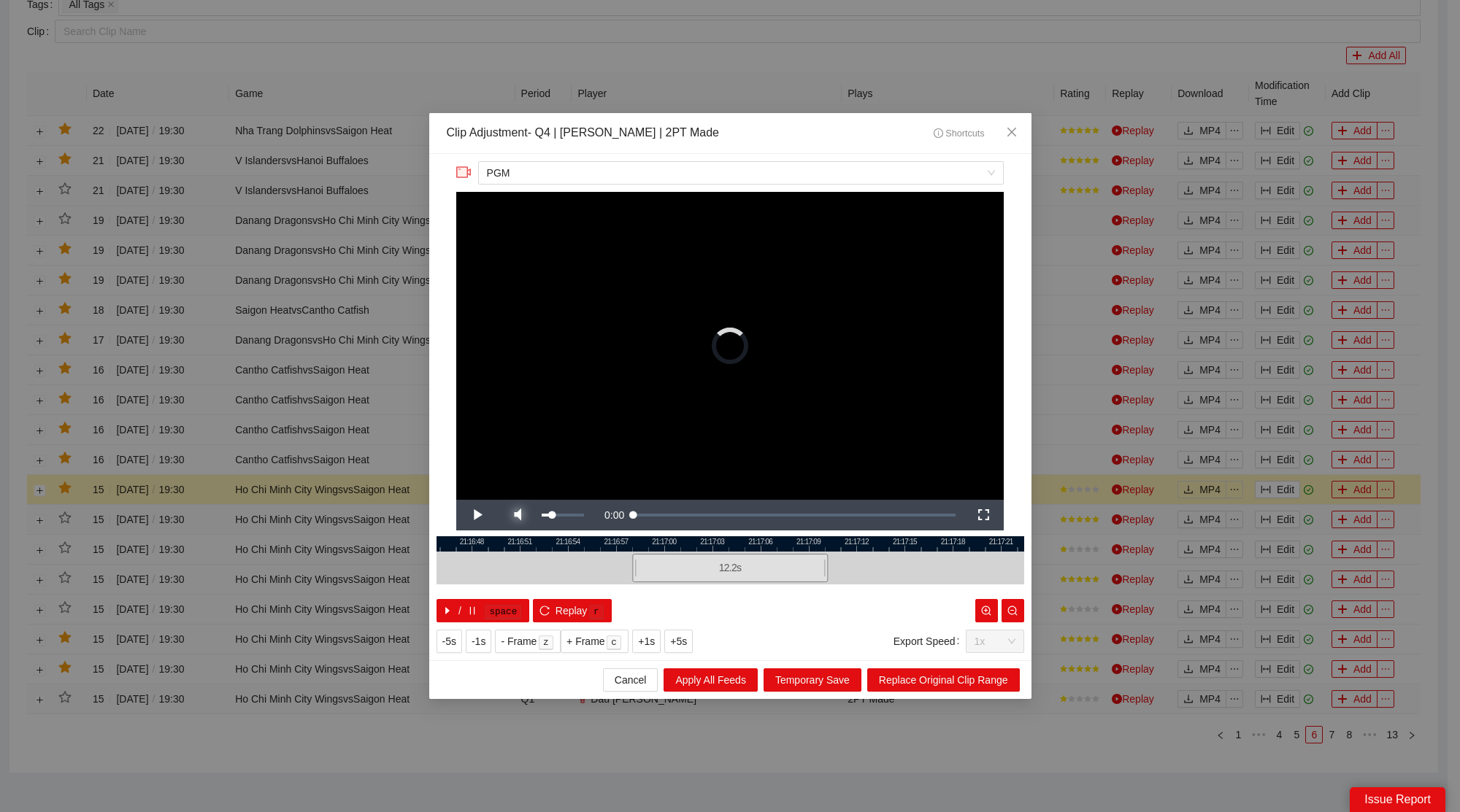
click at [524, 515] on span "Video Player" at bounding box center [517, 515] width 41 height 0
click at [1018, 130] on span "Close" at bounding box center [1011, 132] width 39 height 39
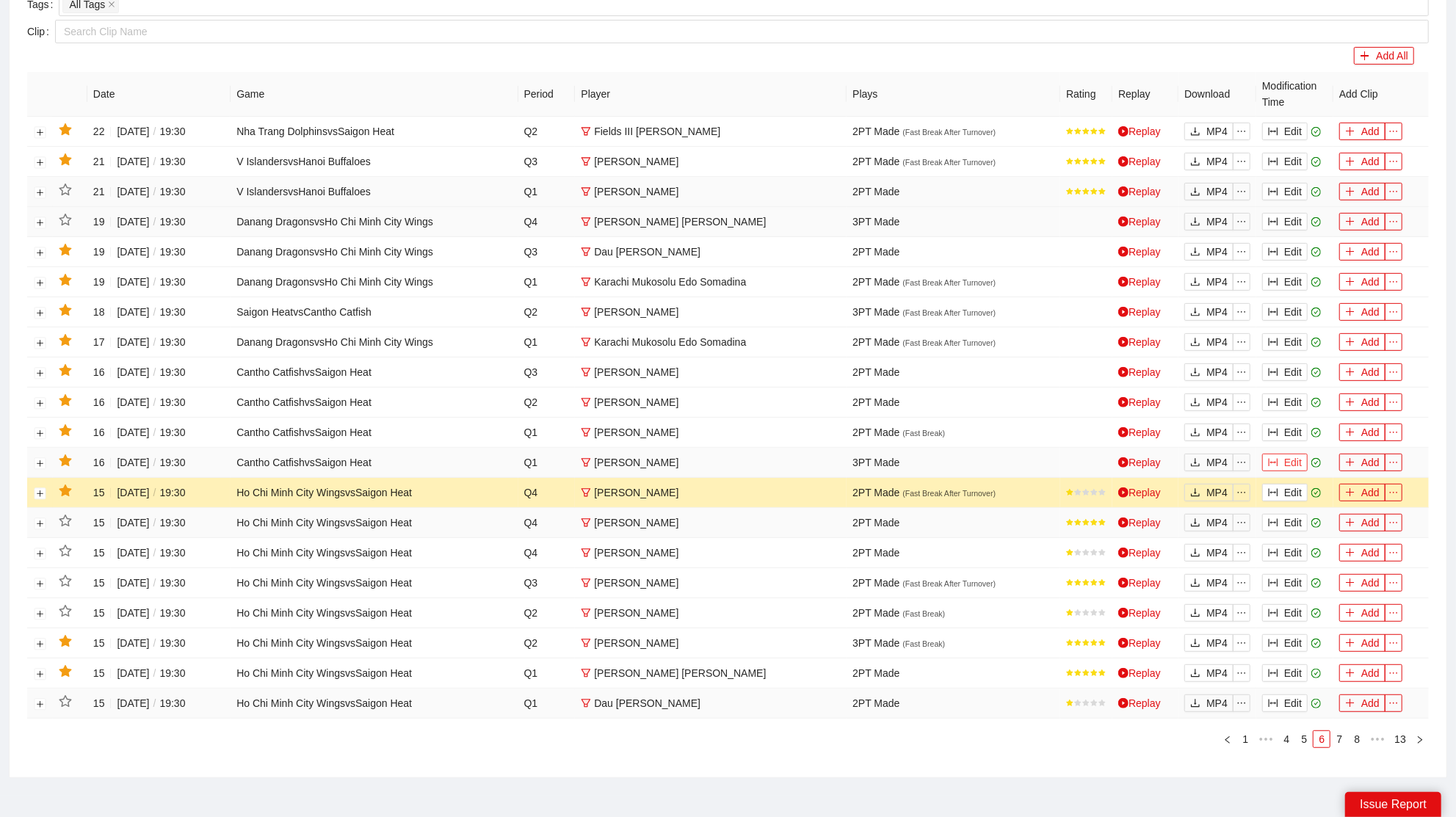
click at [1285, 458] on button "Edit" at bounding box center [1285, 463] width 46 height 17
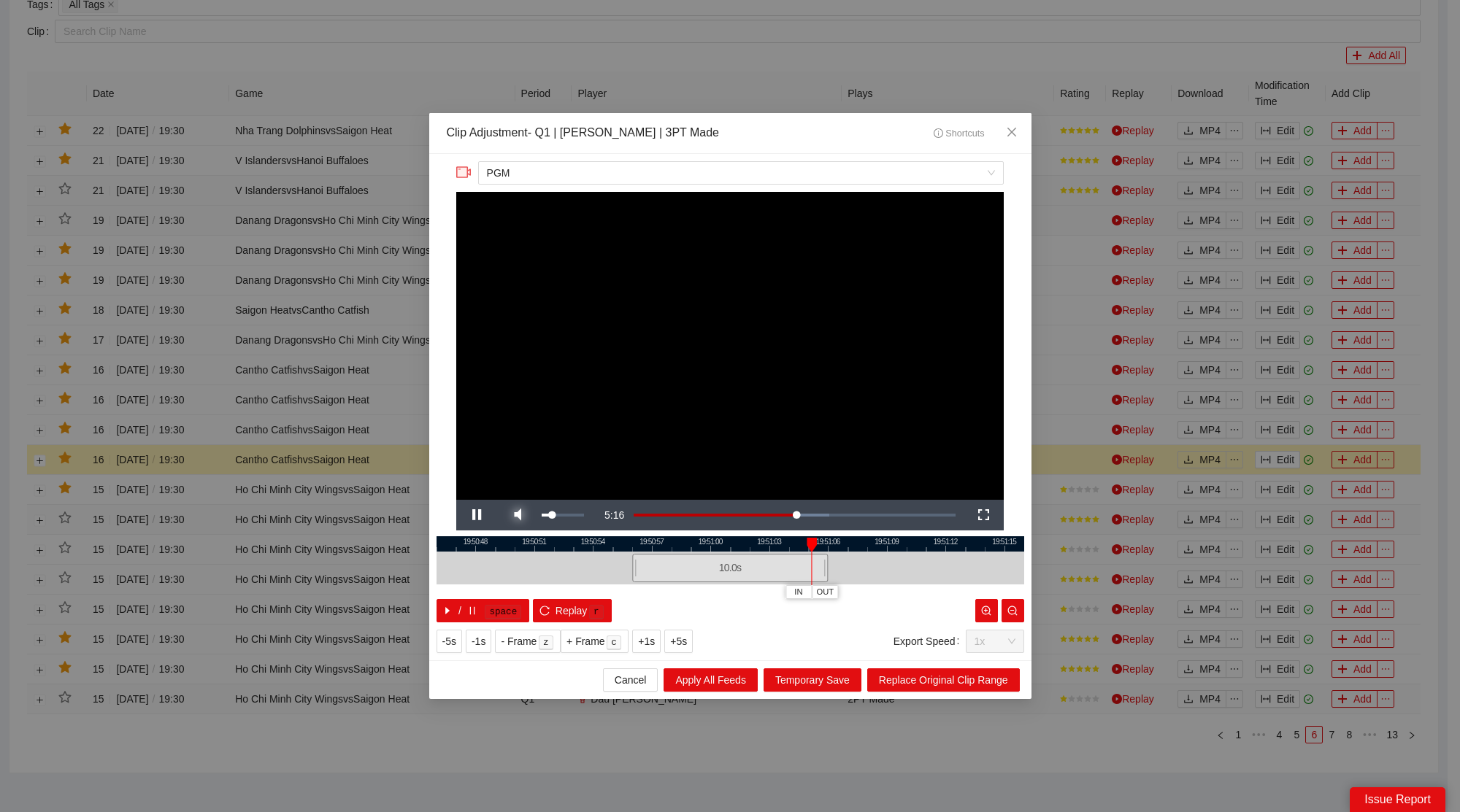
click at [530, 515] on span "Video Player" at bounding box center [517, 515] width 41 height 0
click at [584, 612] on span "Replay" at bounding box center [571, 610] width 32 height 16
click at [1011, 135] on icon "close" at bounding box center [1011, 132] width 11 height 11
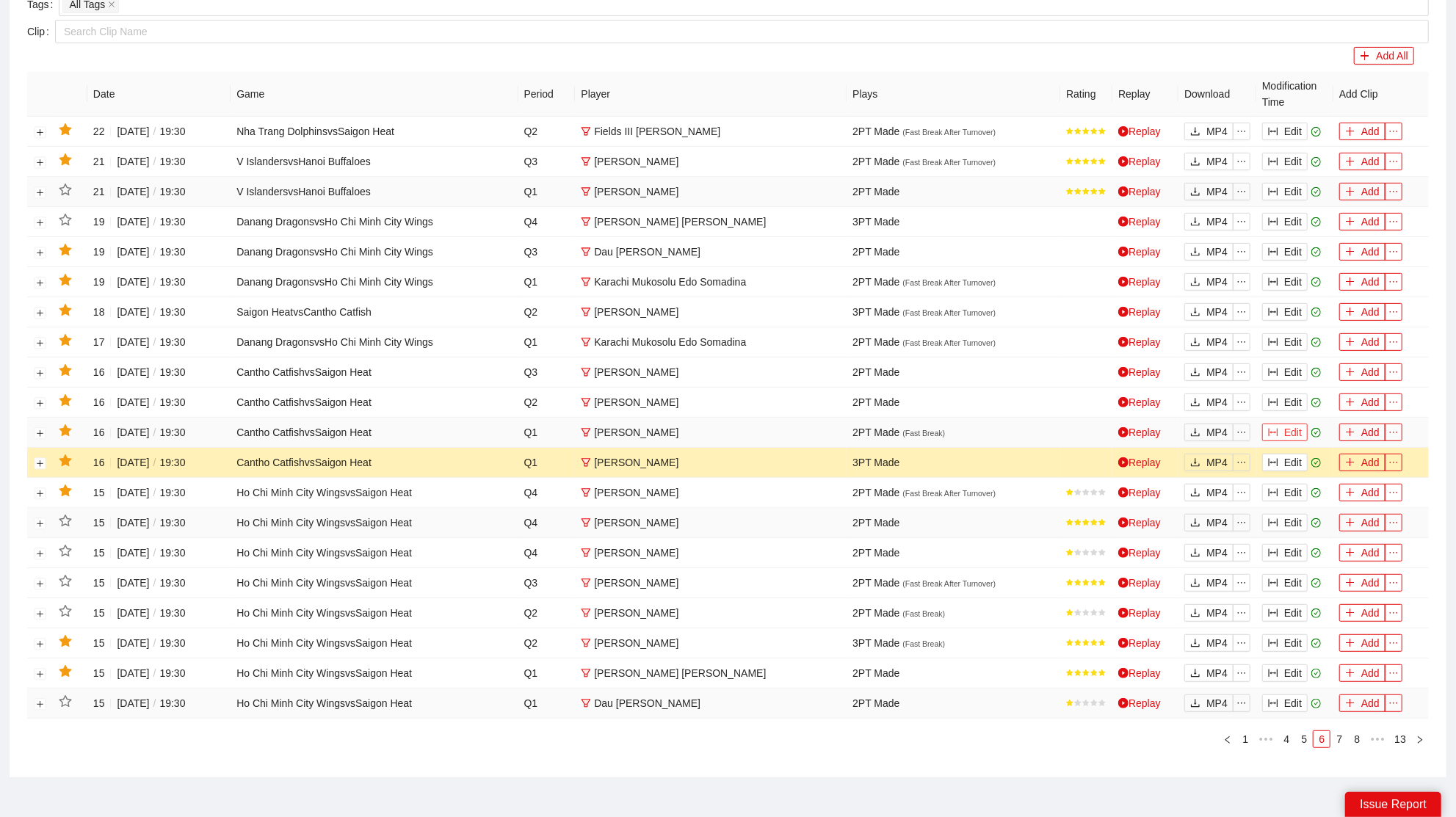
click at [1286, 423] on button "Edit" at bounding box center [1285, 432] width 46 height 17
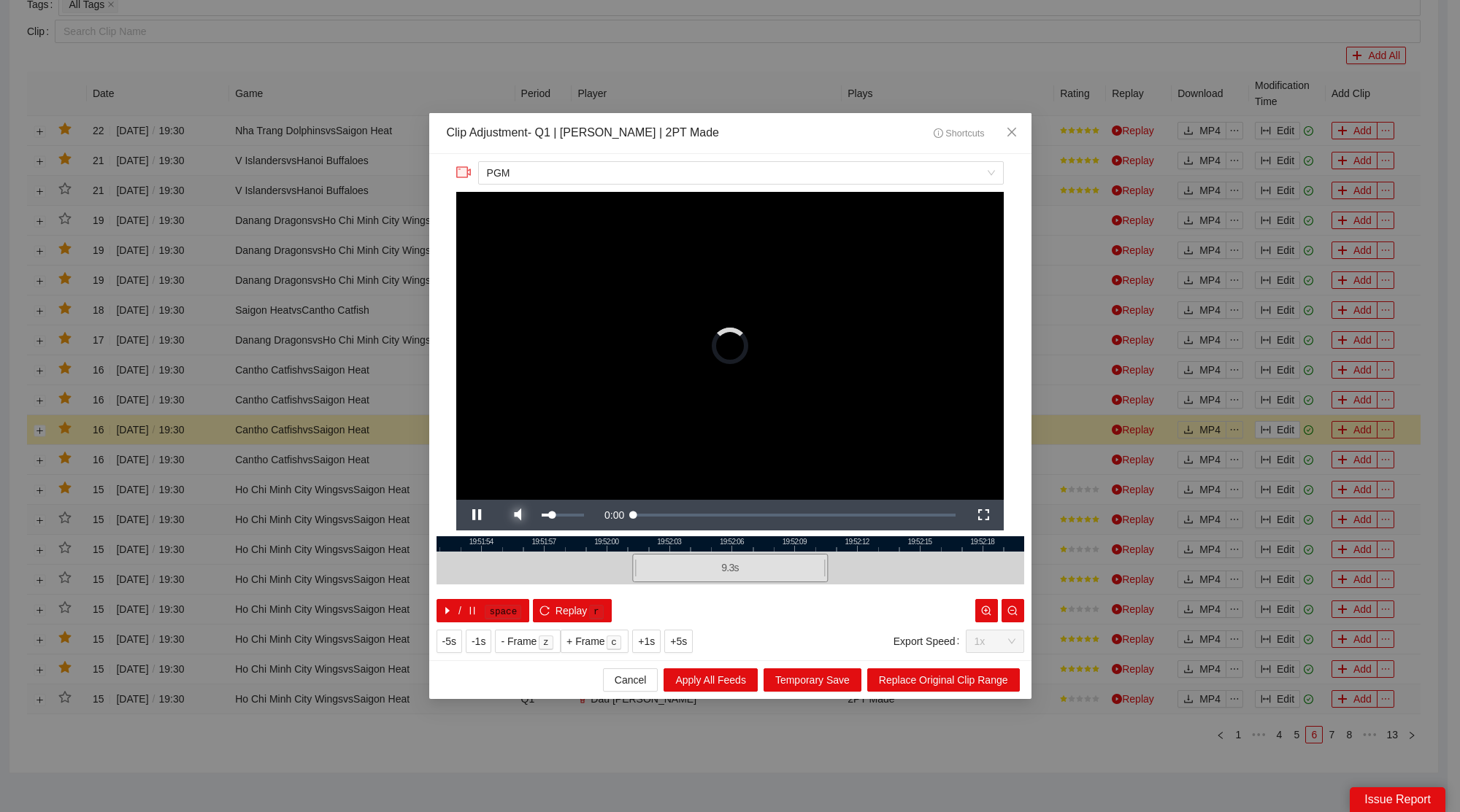
click at [517, 515] on span "Video Player" at bounding box center [517, 515] width 41 height 0
click at [1013, 131] on icon "close" at bounding box center [1010, 131] width 9 height 9
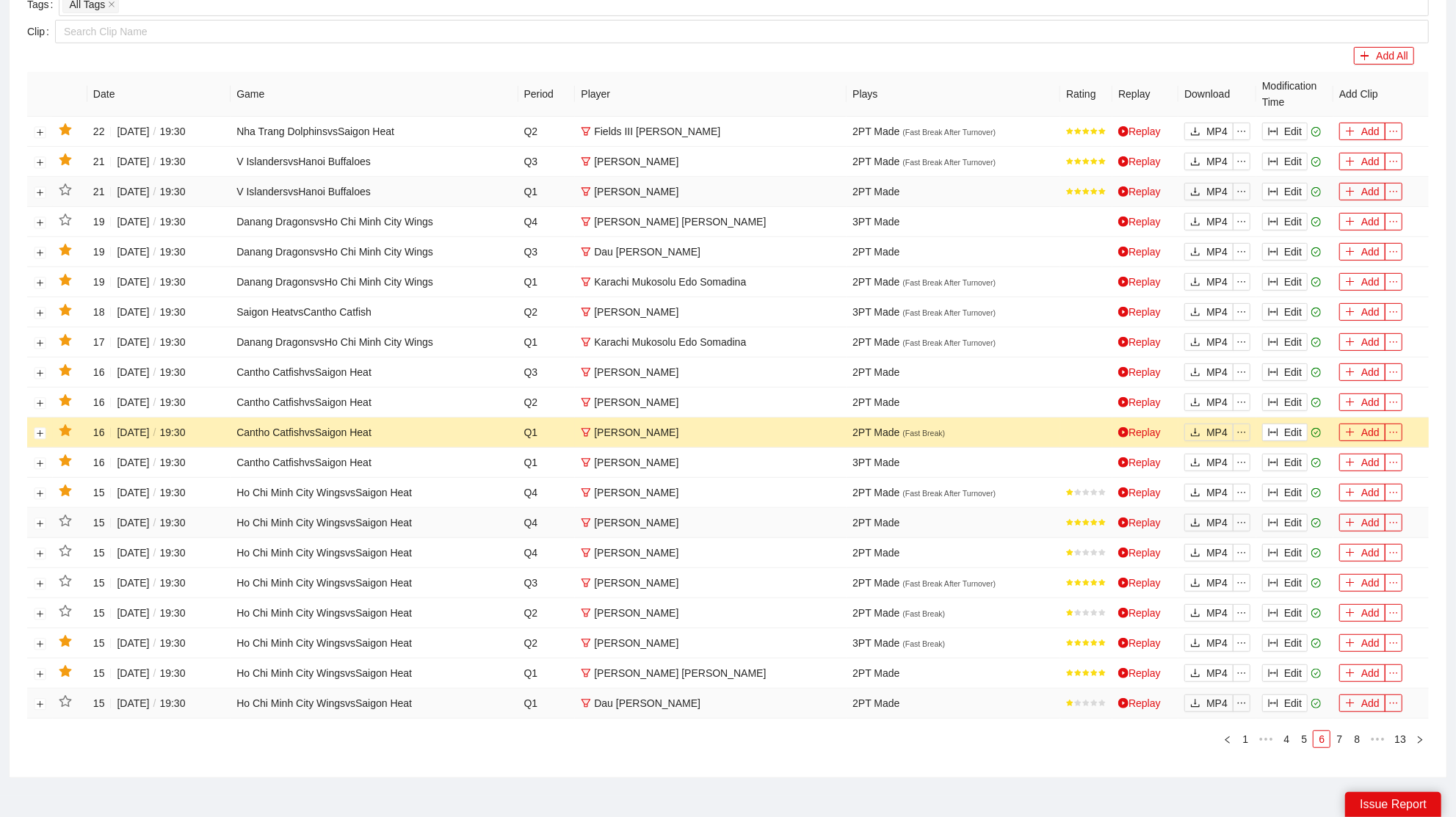
click at [71, 424] on icon "star" at bounding box center [65, 431] width 13 height 13
click at [1287, 394] on button "Edit" at bounding box center [1285, 402] width 46 height 17
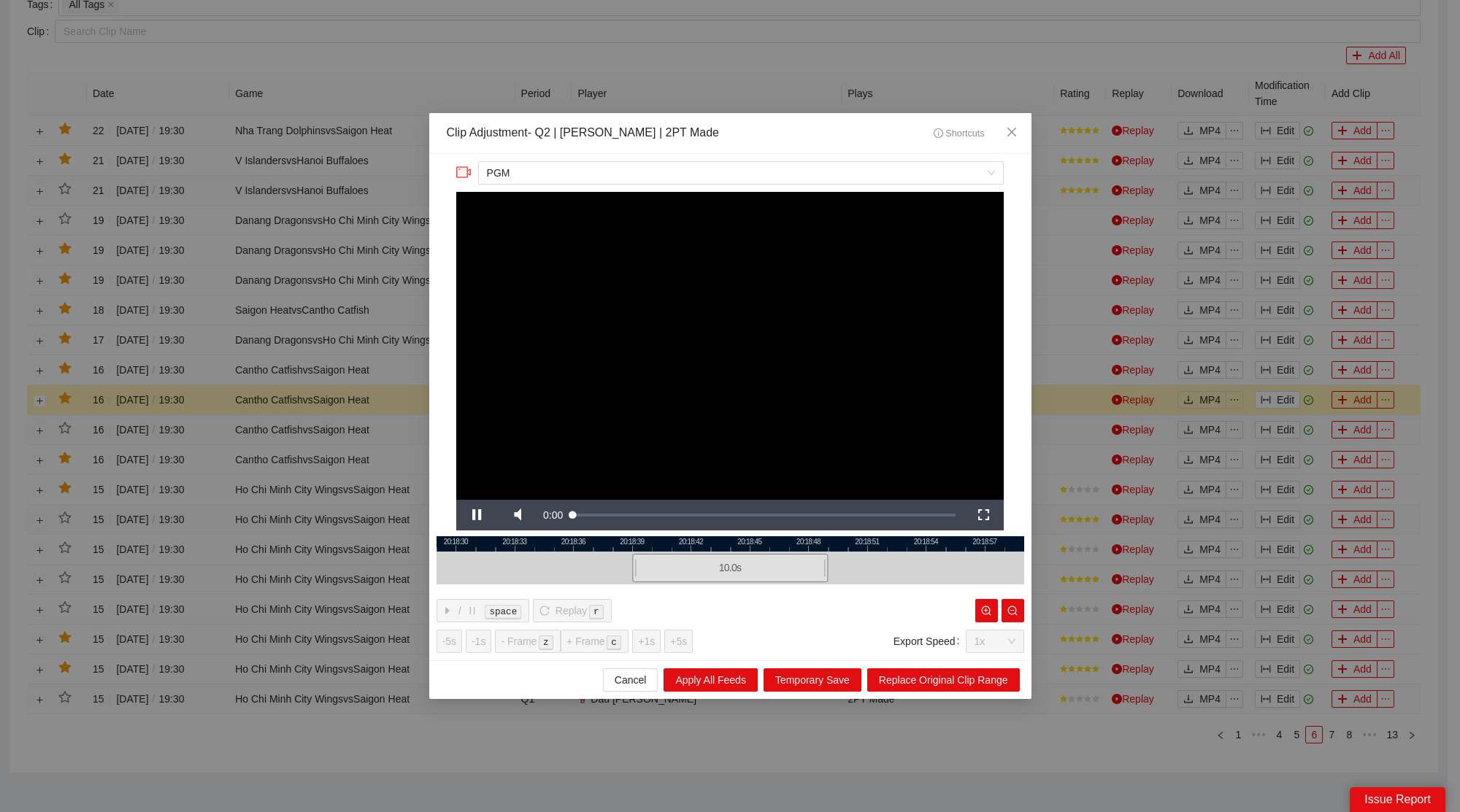
click at [511, 555] on div at bounding box center [730, 568] width 588 height 33
click at [520, 515] on span "Video Player" at bounding box center [517, 515] width 41 height 0
click at [1011, 130] on icon "close" at bounding box center [1011, 132] width 11 height 11
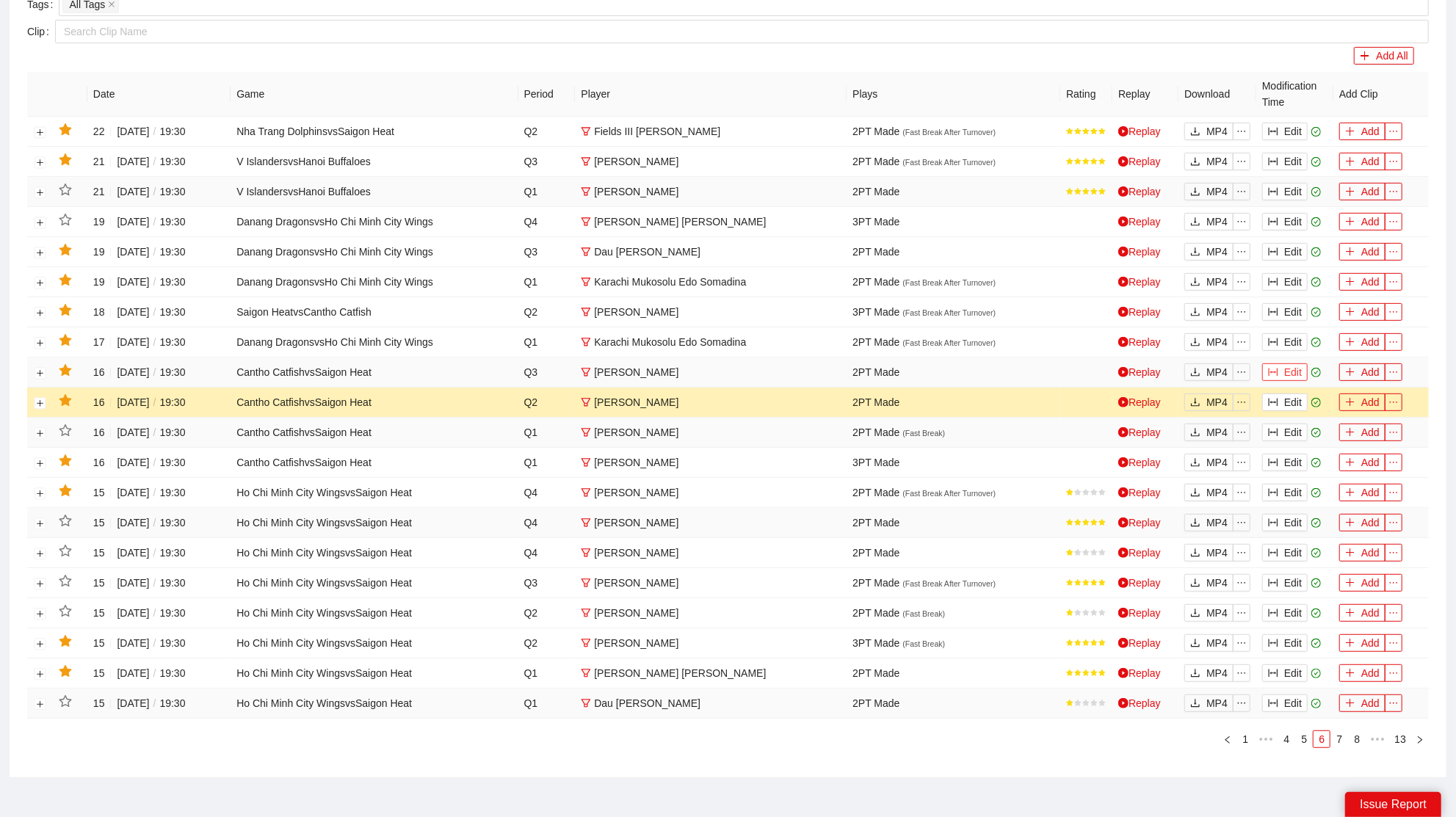
click at [1295, 369] on button "Edit" at bounding box center [1285, 373] width 46 height 17
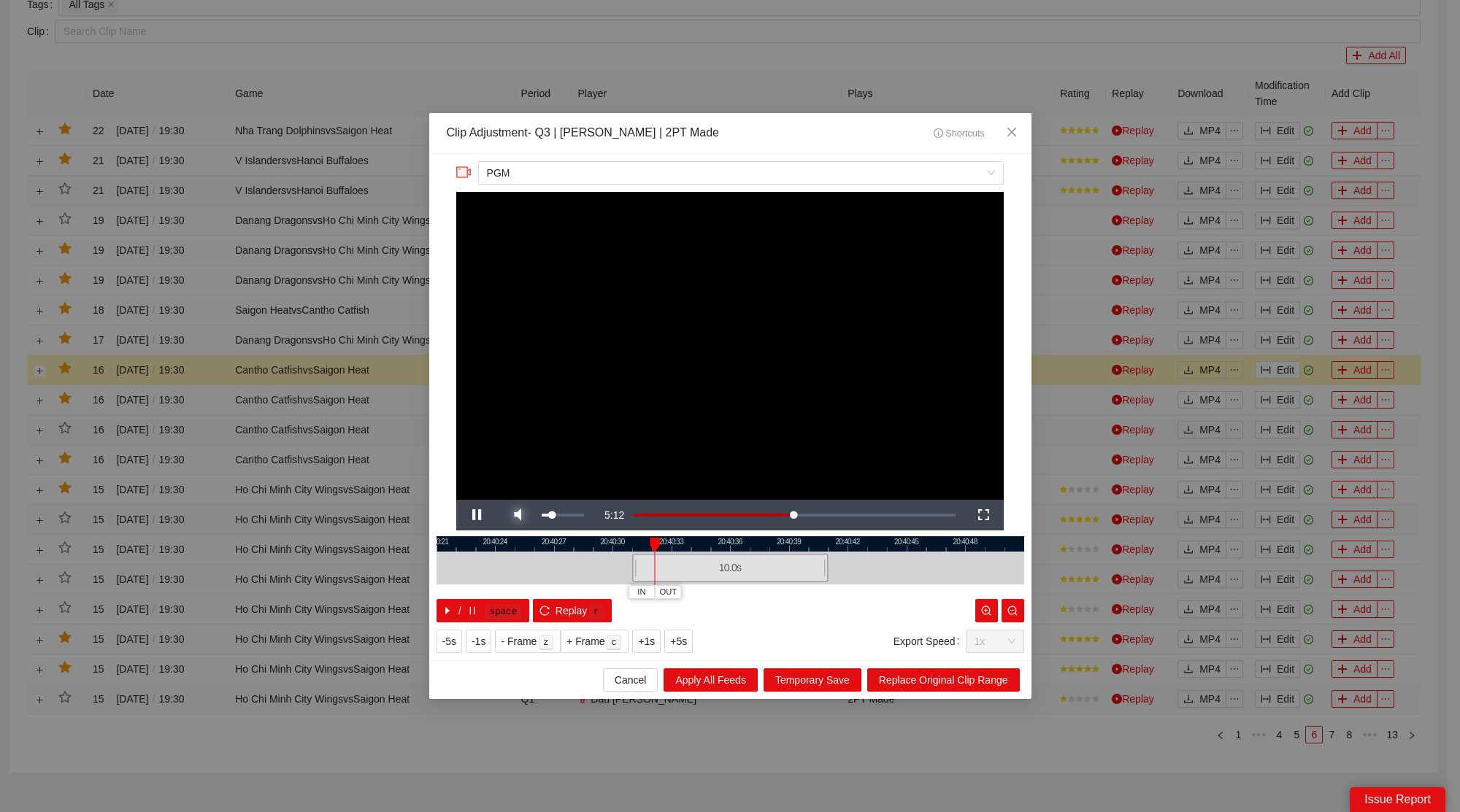
click at [525, 515] on span "Video Player" at bounding box center [517, 515] width 41 height 0
click at [1013, 136] on icon "close" at bounding box center [1010, 131] width 9 height 9
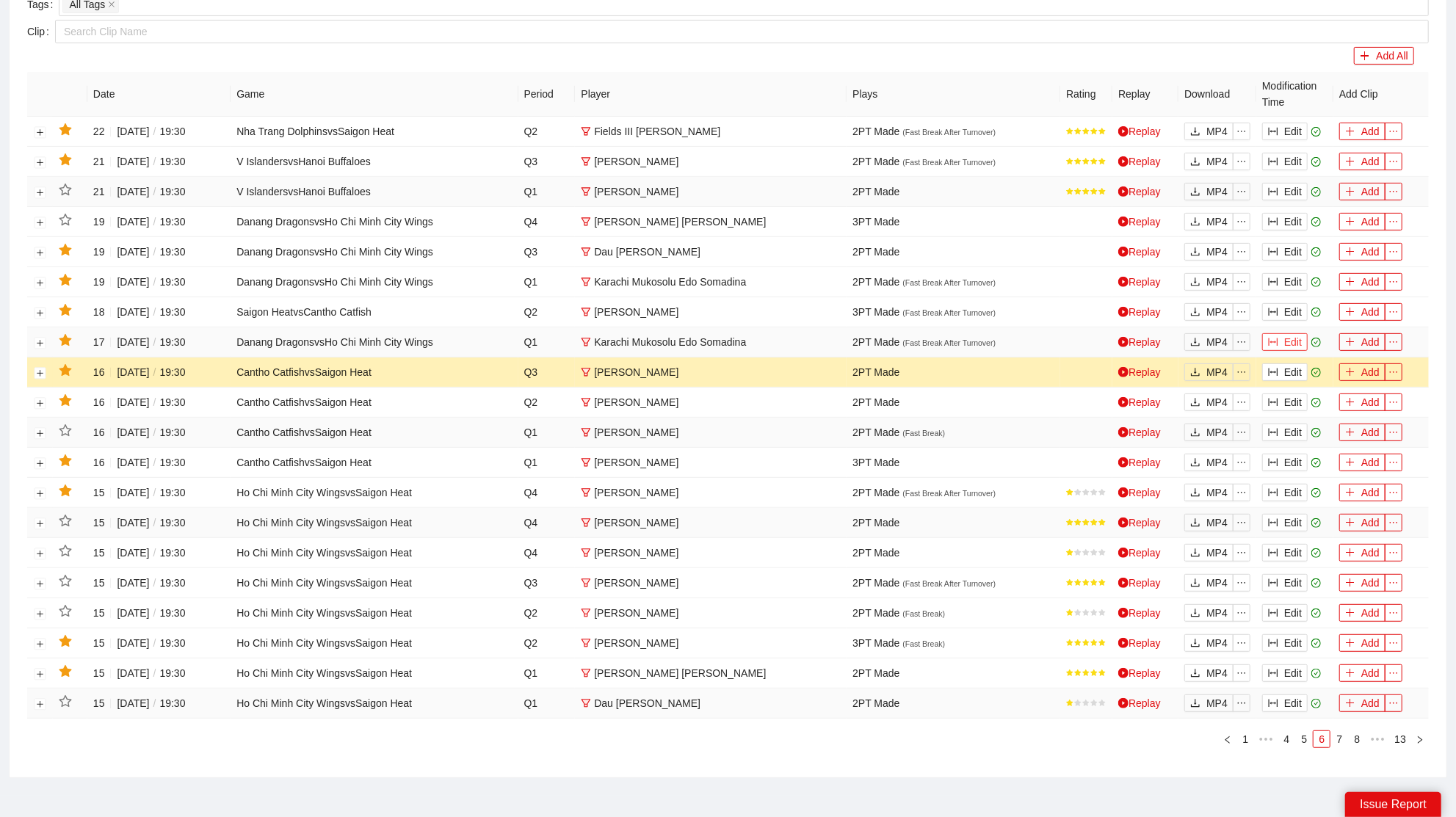
click at [1279, 342] on button "Edit" at bounding box center [1285, 342] width 46 height 17
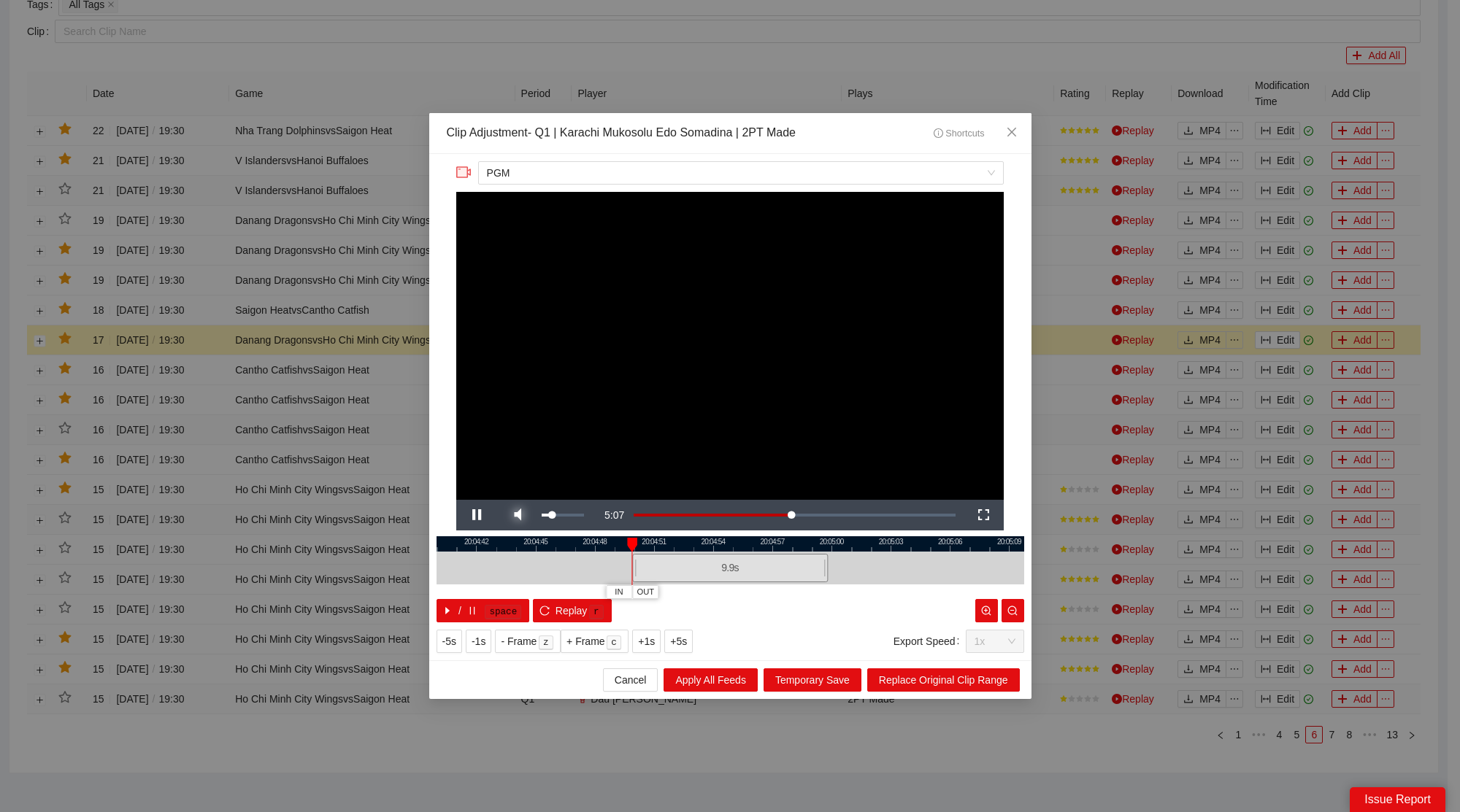
click at [518, 515] on span "Video Player" at bounding box center [517, 515] width 41 height 0
click at [1022, 131] on span "Close" at bounding box center [1011, 132] width 39 height 39
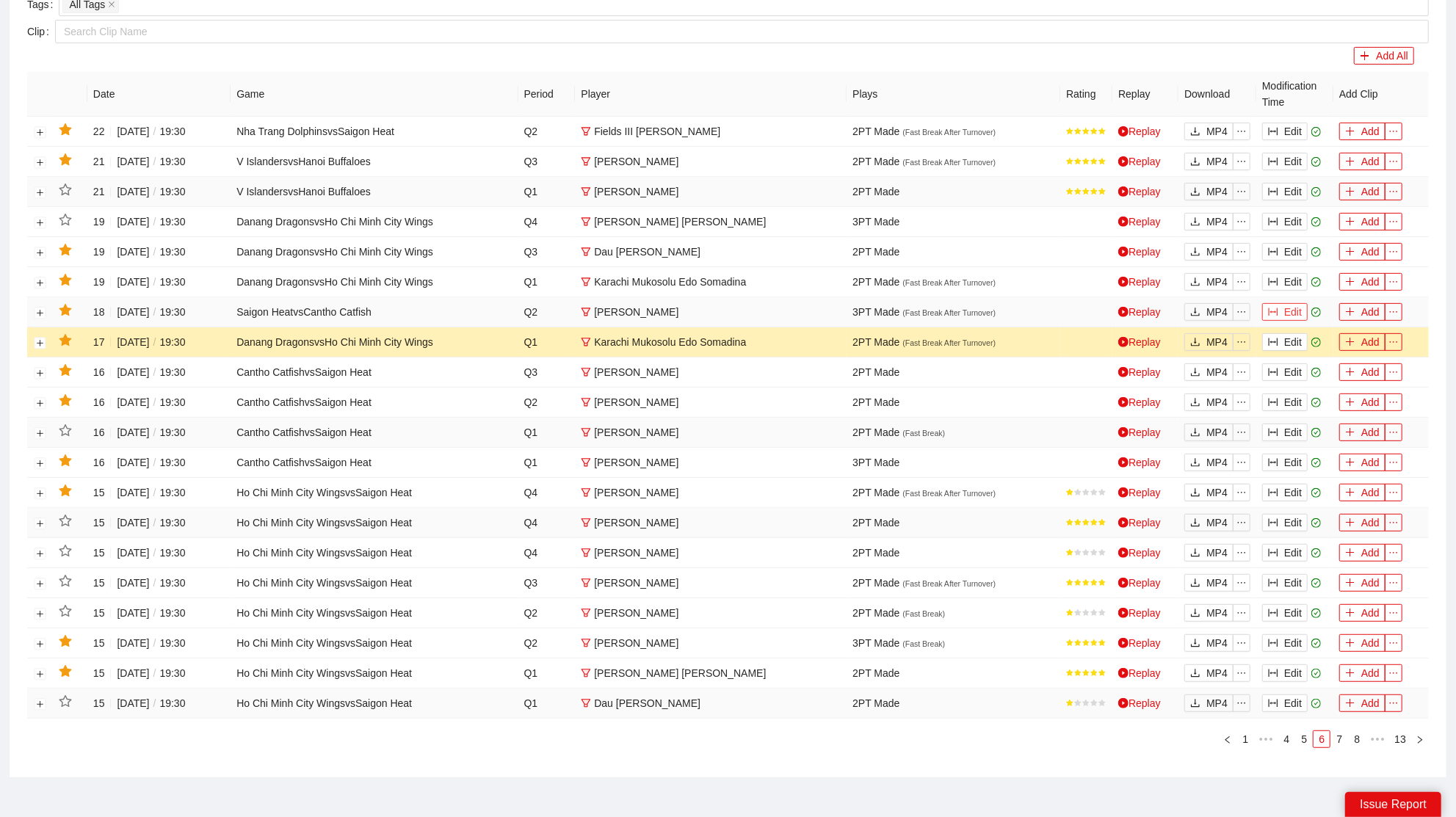
click at [1296, 312] on button "Edit" at bounding box center [1285, 312] width 46 height 17
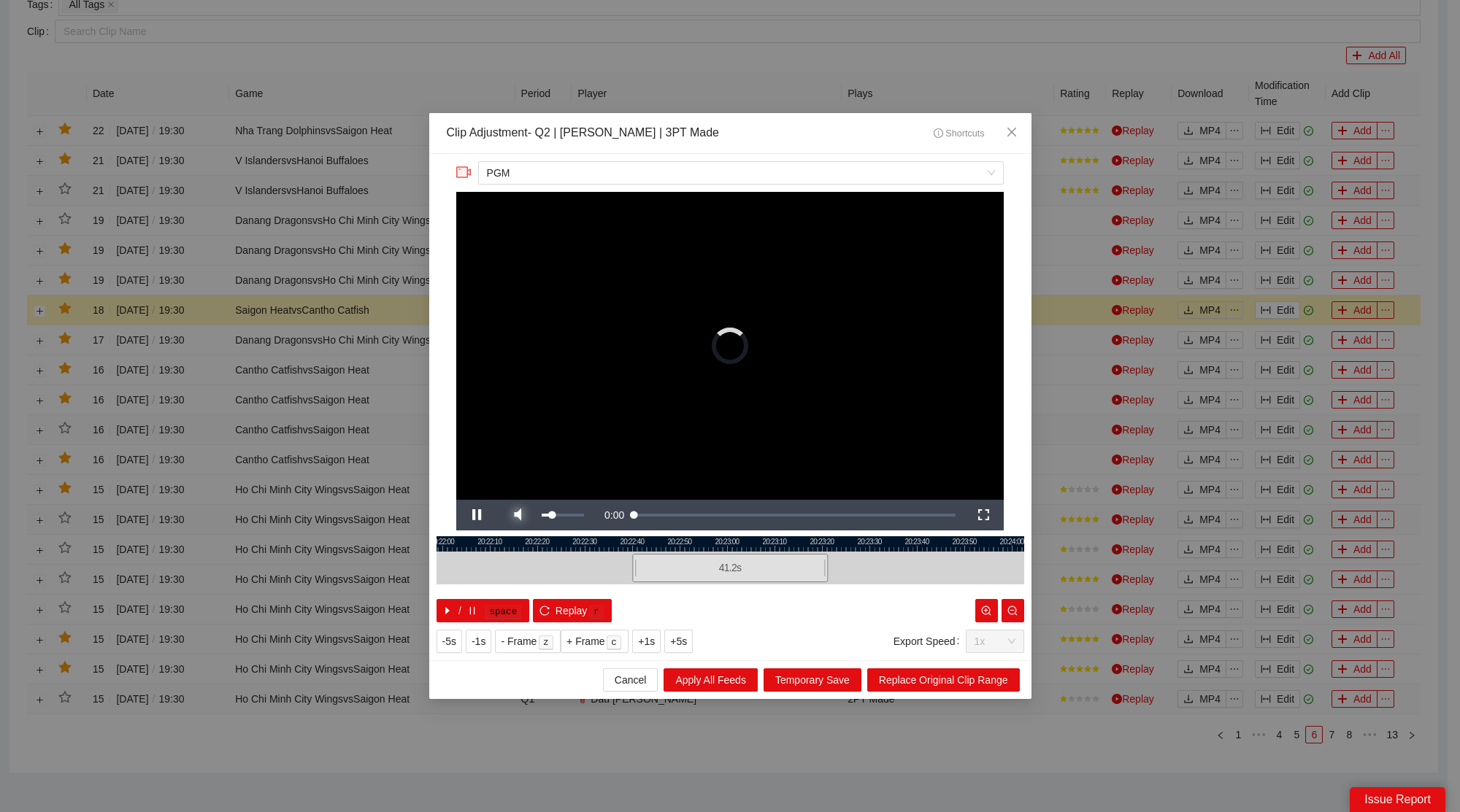
click at [527, 515] on span "Video Player" at bounding box center [517, 515] width 41 height 0
click at [1013, 114] on span "Close" at bounding box center [1011, 132] width 39 height 39
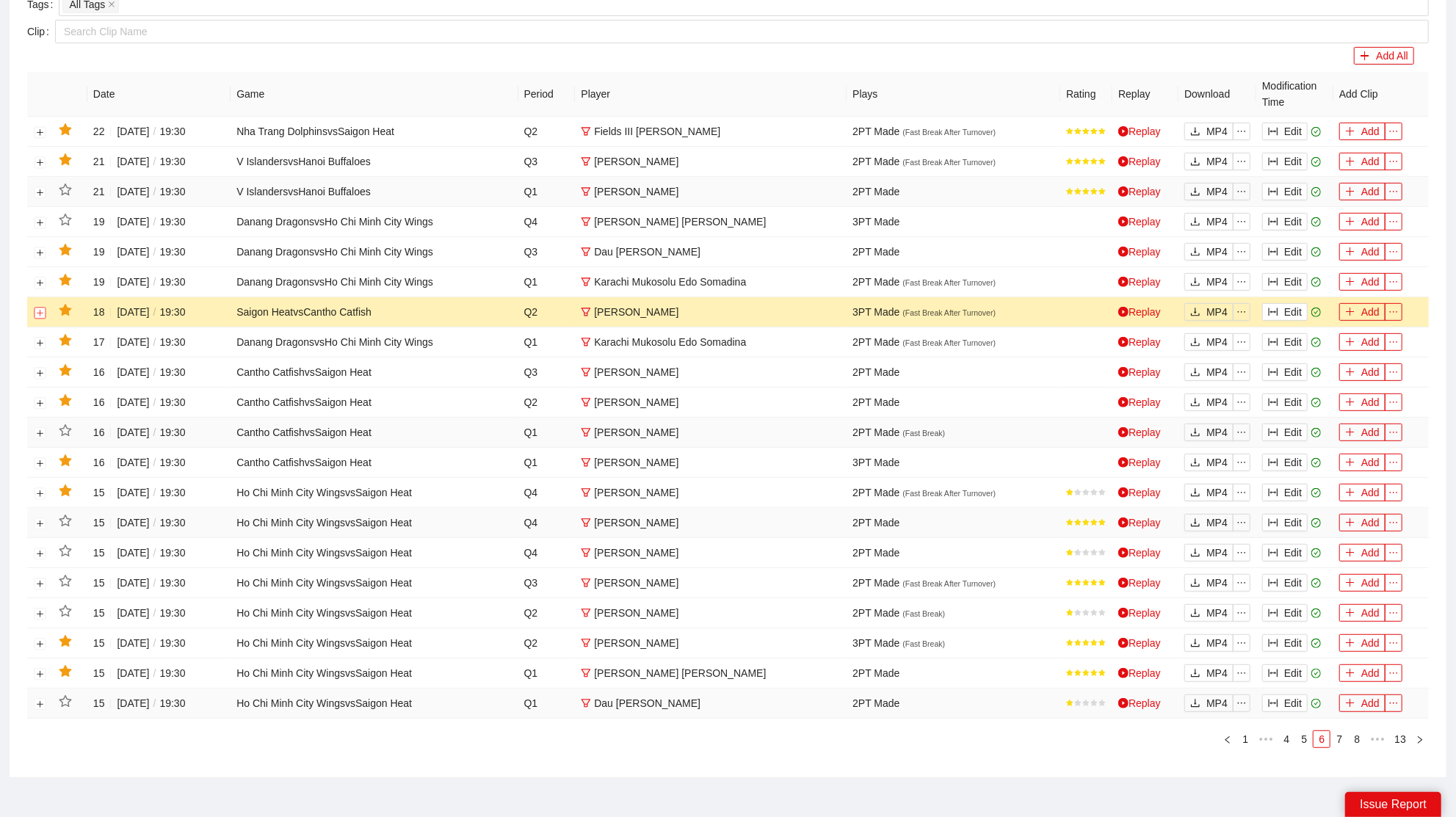
click at [40, 307] on button "Expand row" at bounding box center [40, 312] width 11 height 11
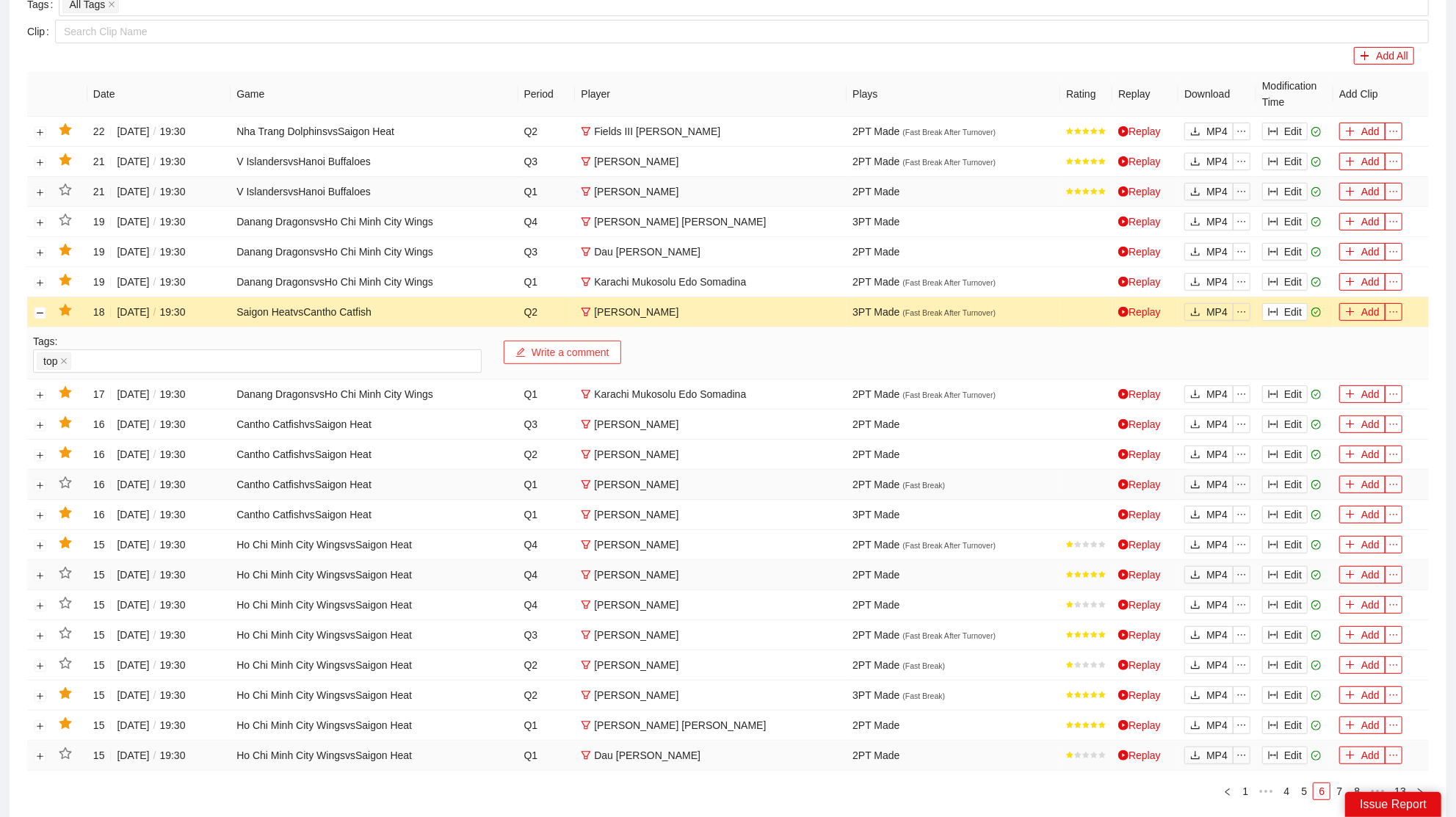
click at [554, 356] on button "Write a comment" at bounding box center [562, 352] width 118 height 24
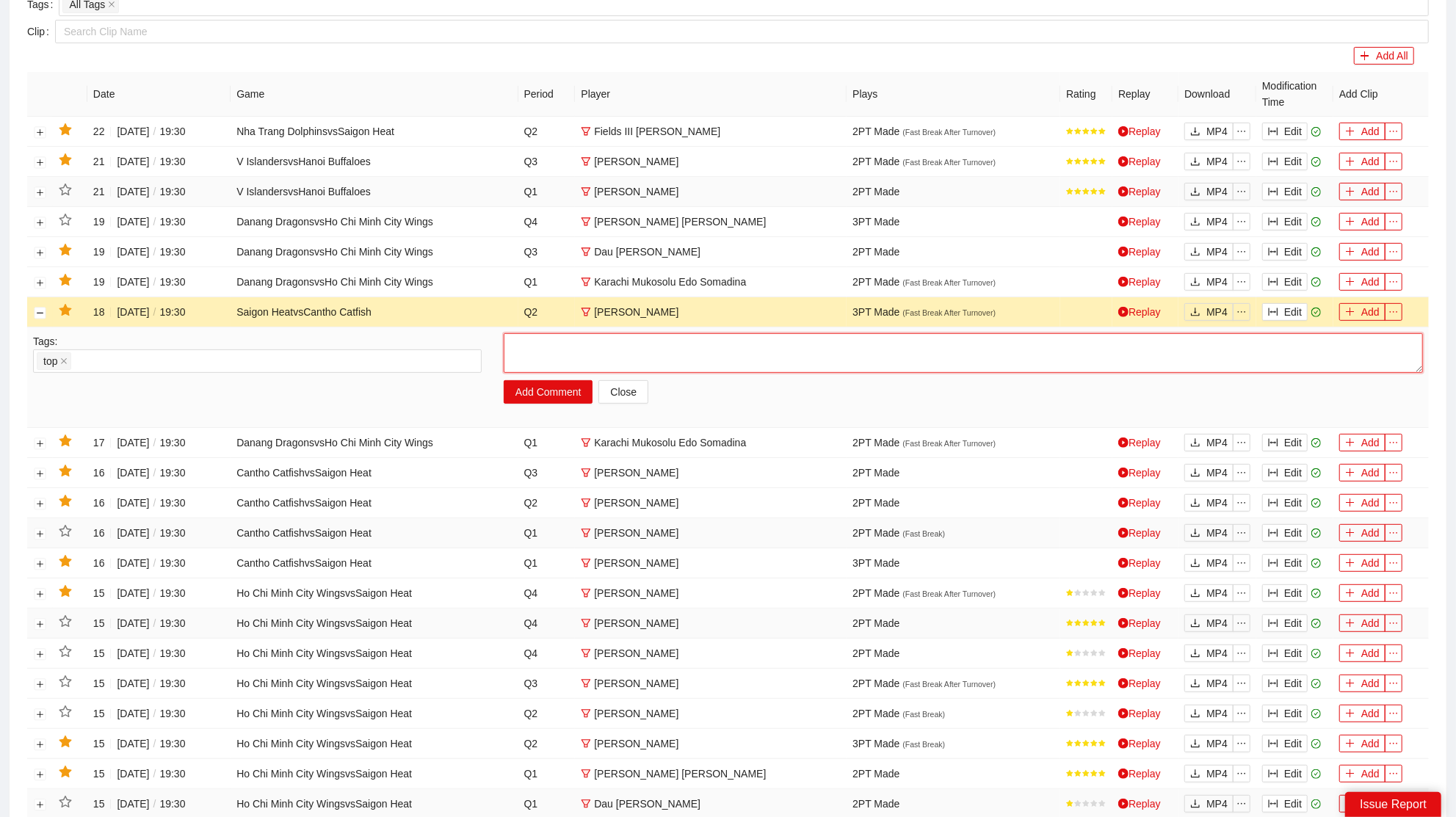
click at [586, 352] on textarea at bounding box center [964, 352] width 920 height 39
click at [149, 357] on div "top" at bounding box center [257, 360] width 442 height 20
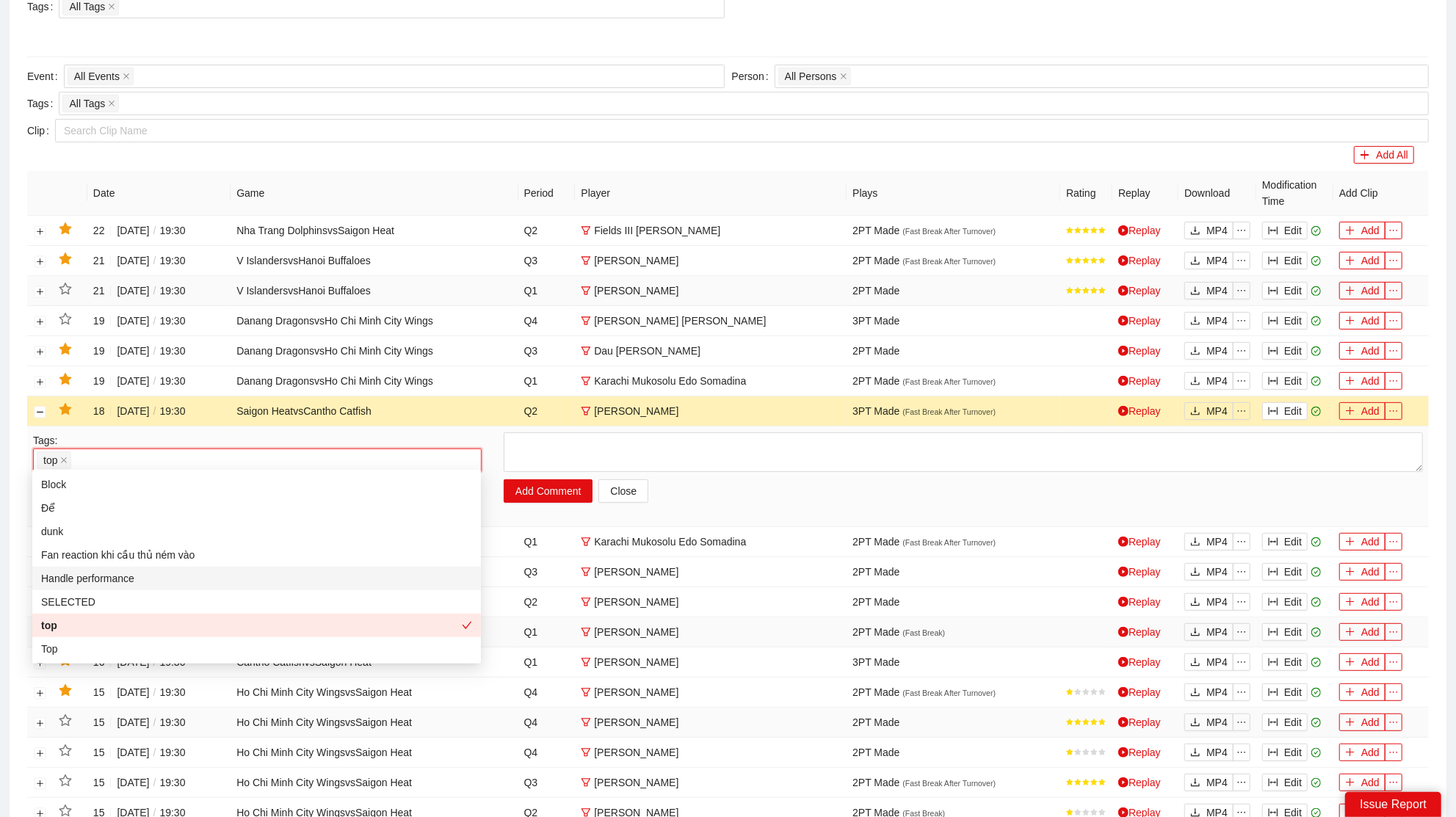
scroll to position [261, 0]
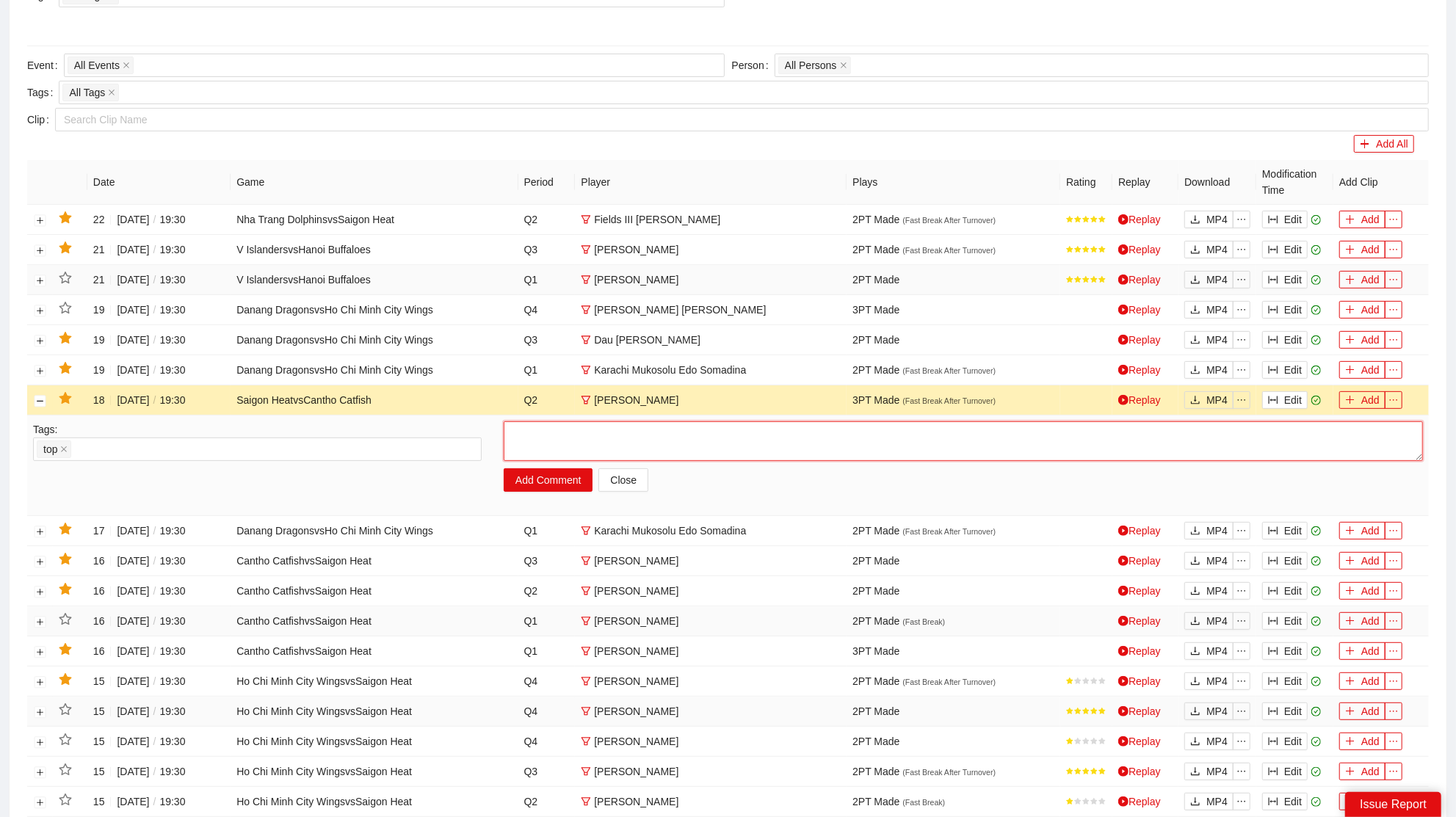
click at [636, 435] on textarea at bounding box center [964, 441] width 920 height 39
type textarea "******"
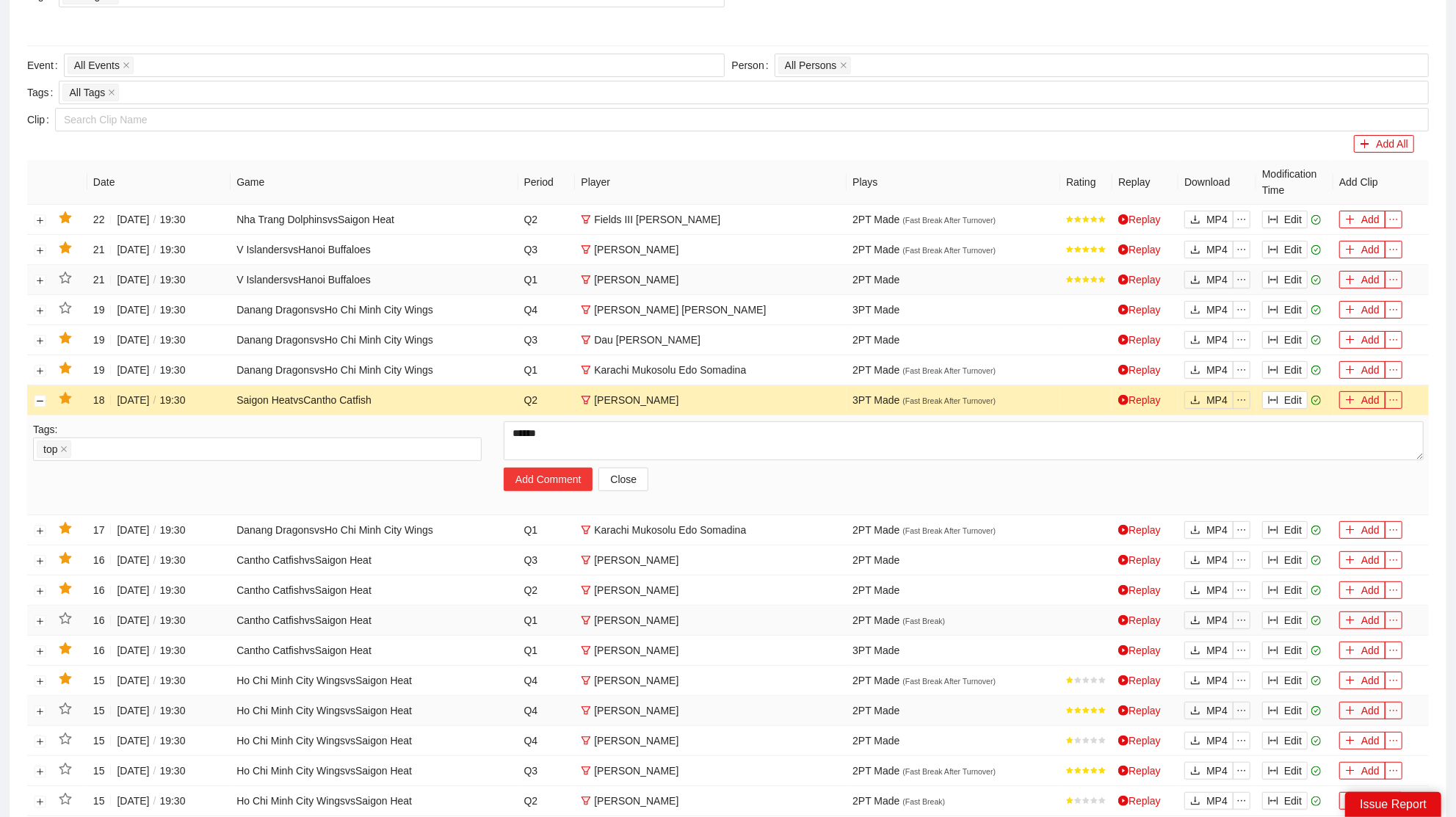
click at [545, 476] on button "Add Comment" at bounding box center [548, 479] width 89 height 24
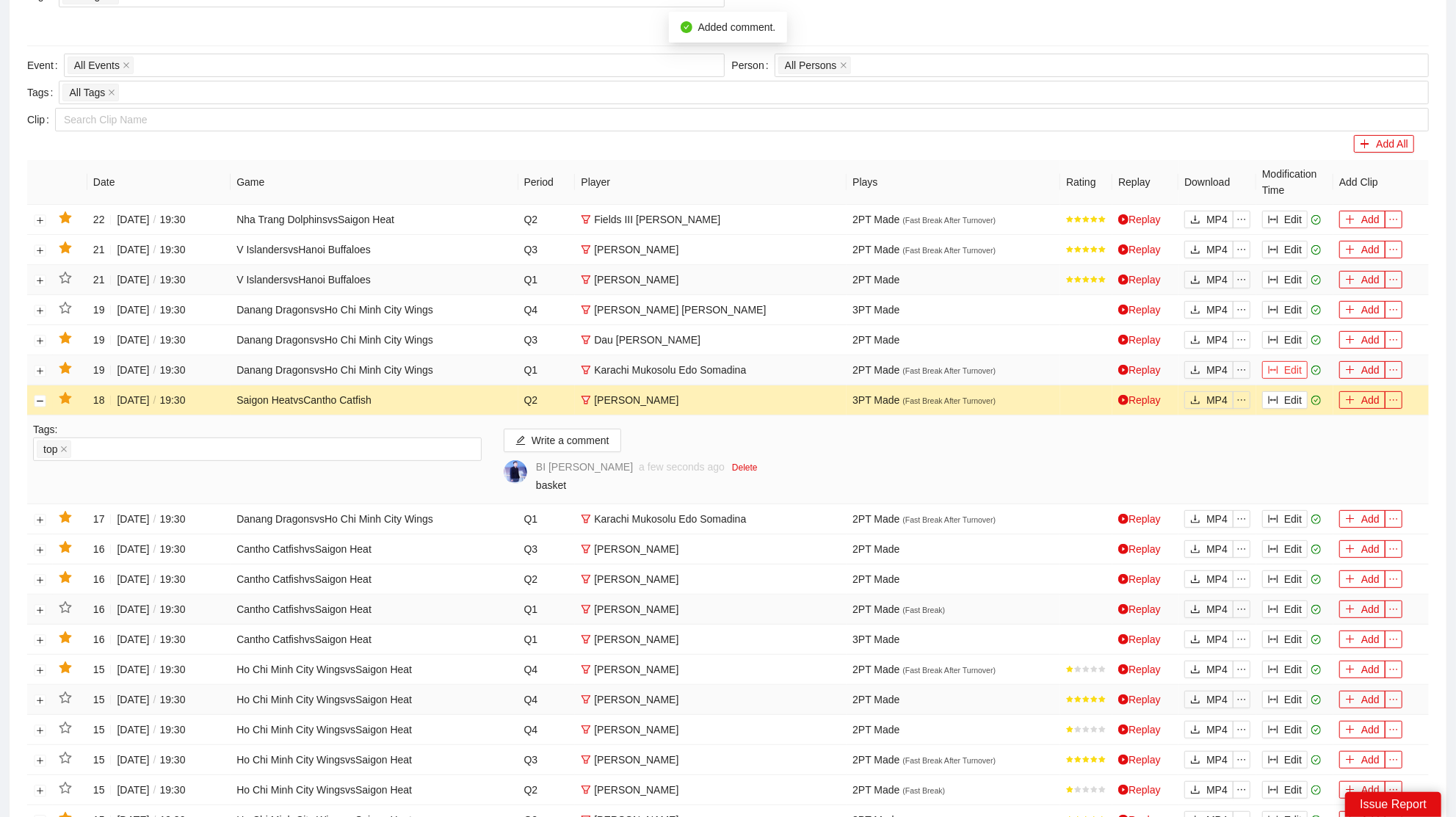
click at [1282, 368] on button "Edit" at bounding box center [1285, 370] width 46 height 17
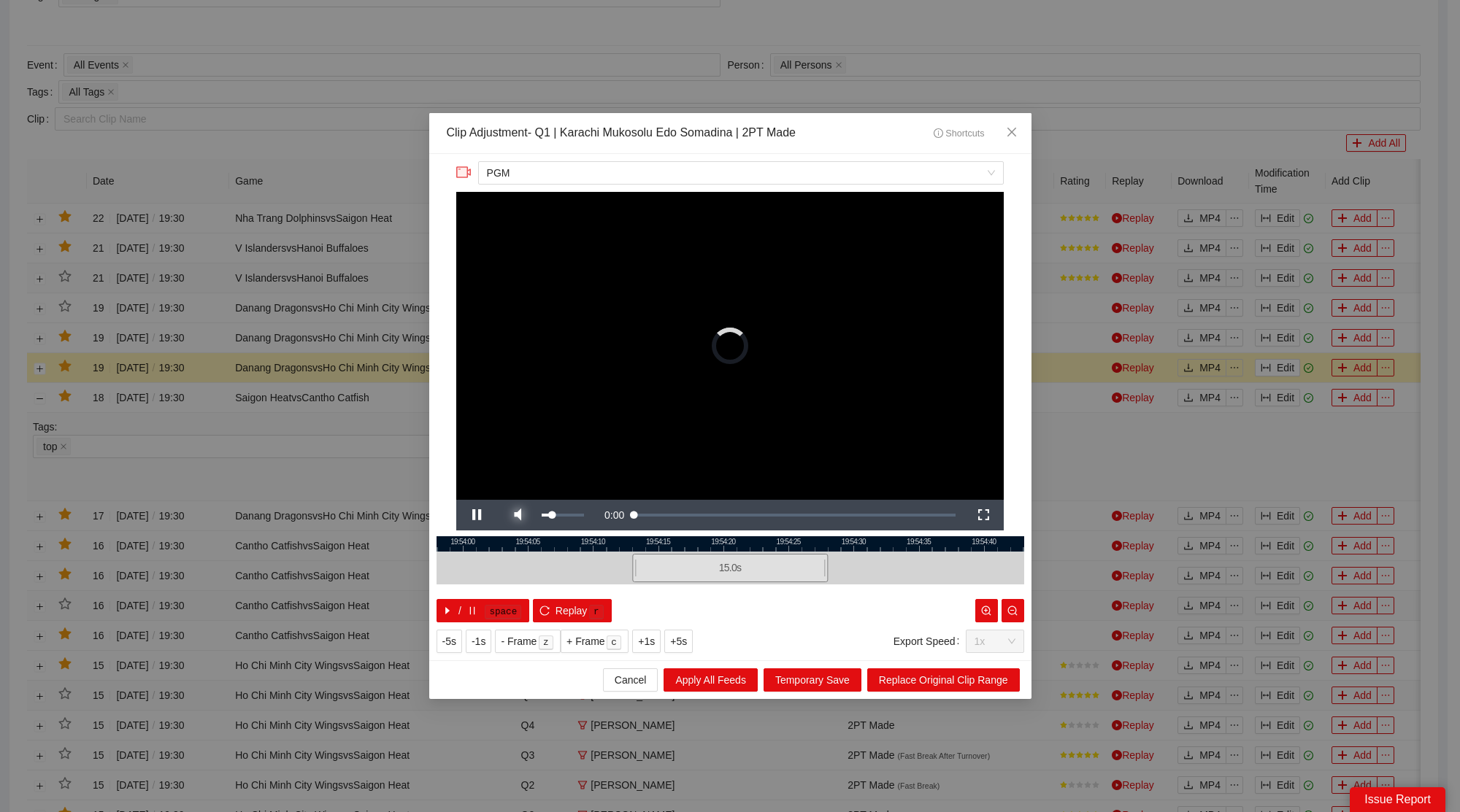
click at [518, 515] on span "Video Player" at bounding box center [517, 515] width 41 height 0
click at [1024, 129] on span "Close" at bounding box center [1011, 132] width 39 height 39
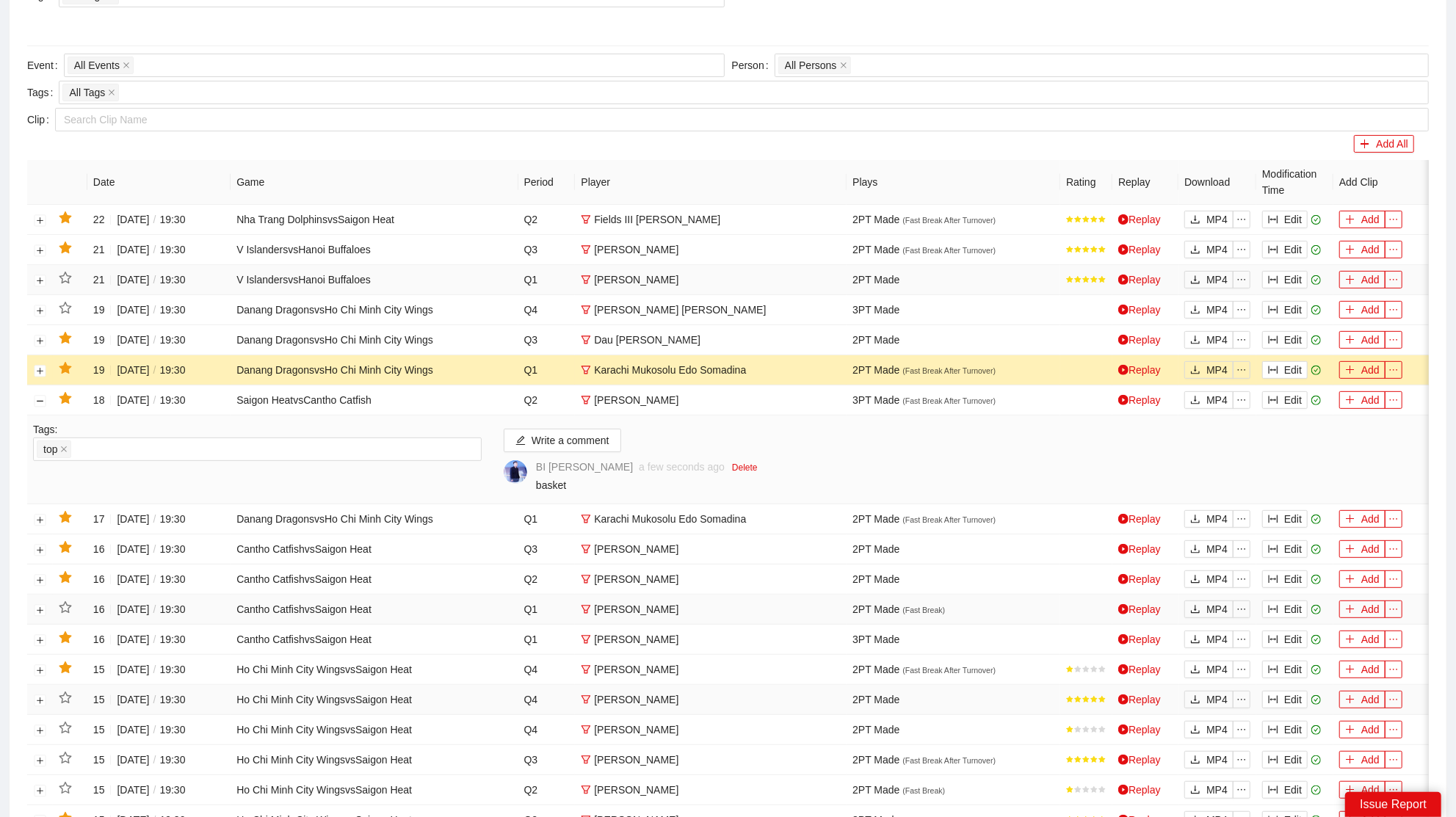
click at [64, 362] on icon "star" at bounding box center [64, 368] width 12 height 11
click at [1285, 333] on button "Edit" at bounding box center [1285, 340] width 46 height 17
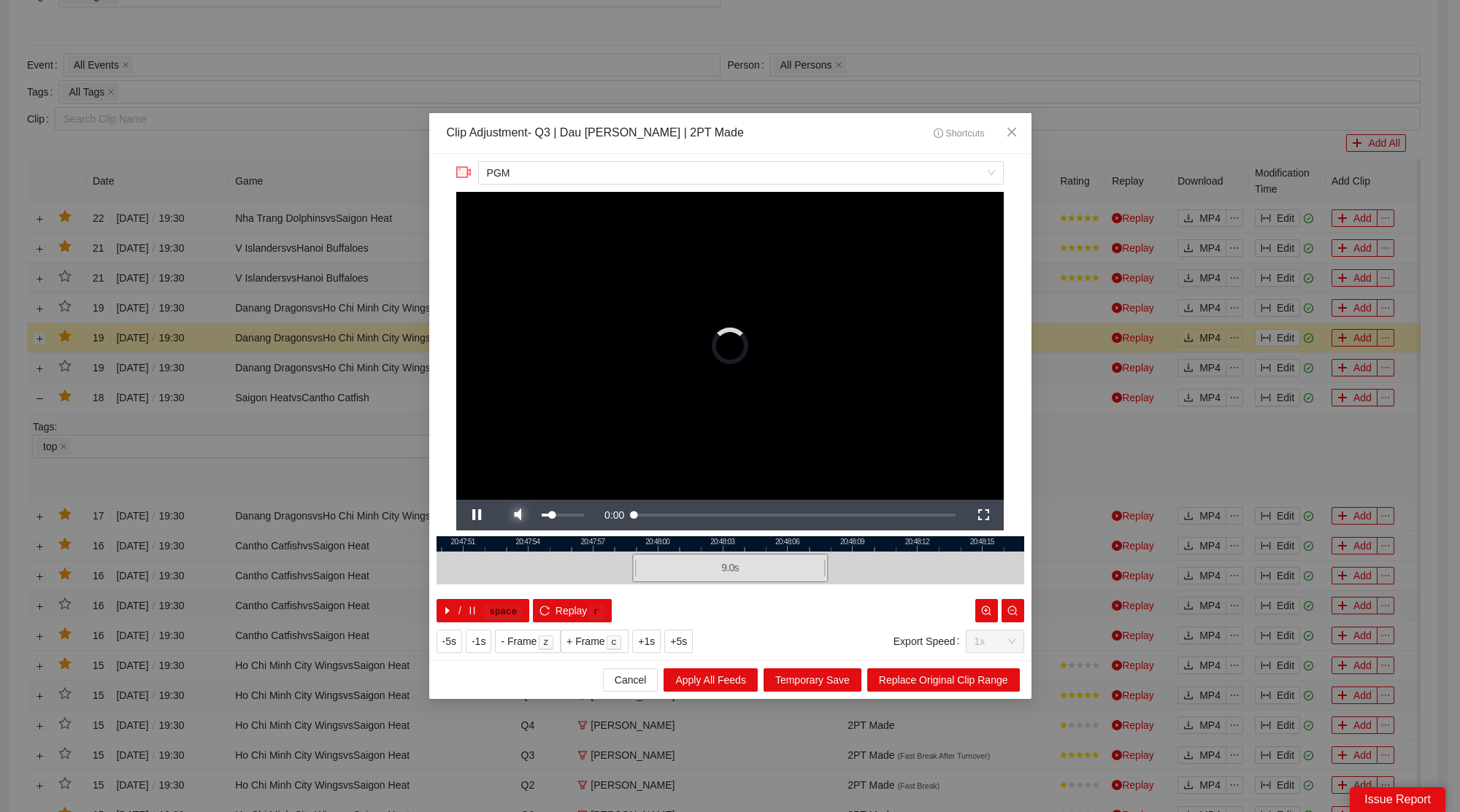
click at [509, 515] on span "Video Player" at bounding box center [517, 515] width 41 height 0
click at [1011, 127] on span "Close" at bounding box center [1011, 132] width 39 height 39
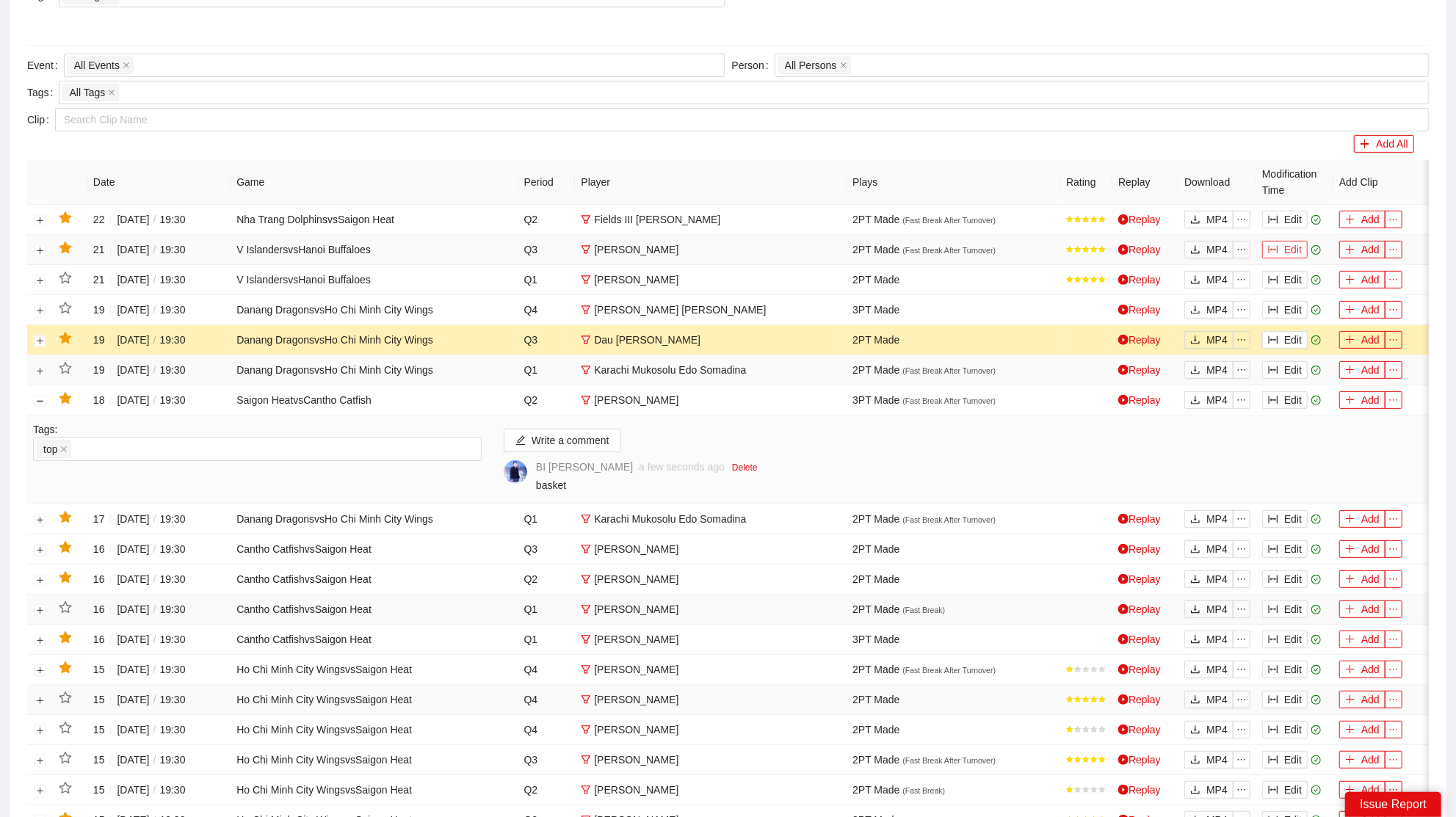
click at [1302, 240] on button "Edit" at bounding box center [1285, 249] width 46 height 17
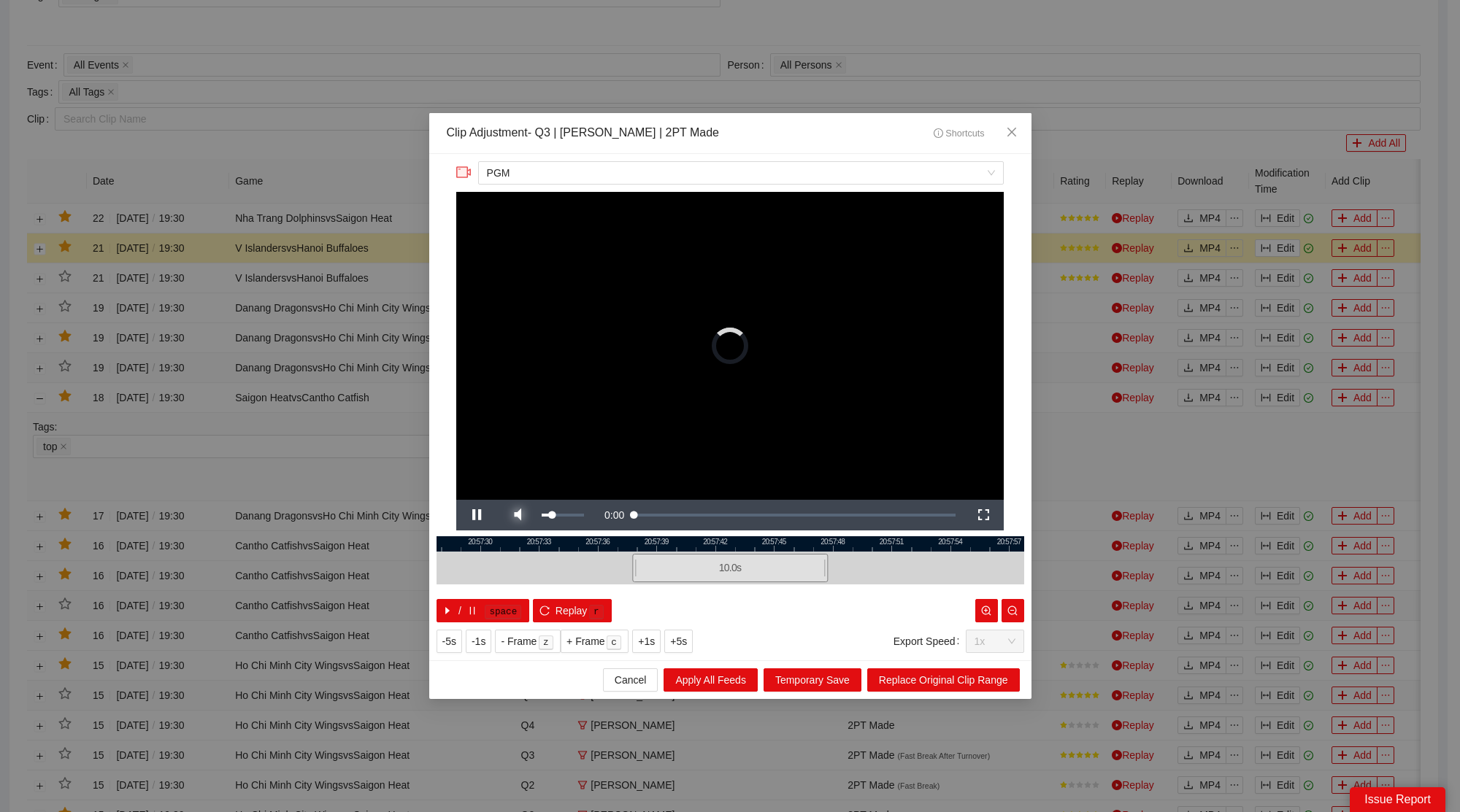
click at [524, 515] on span "Video Player" at bounding box center [517, 515] width 41 height 0
drag, startPoint x: 1007, startPoint y: 129, endPoint x: 1108, endPoint y: 178, distance: 112.3
click at [1008, 129] on icon "close" at bounding box center [1011, 132] width 11 height 11
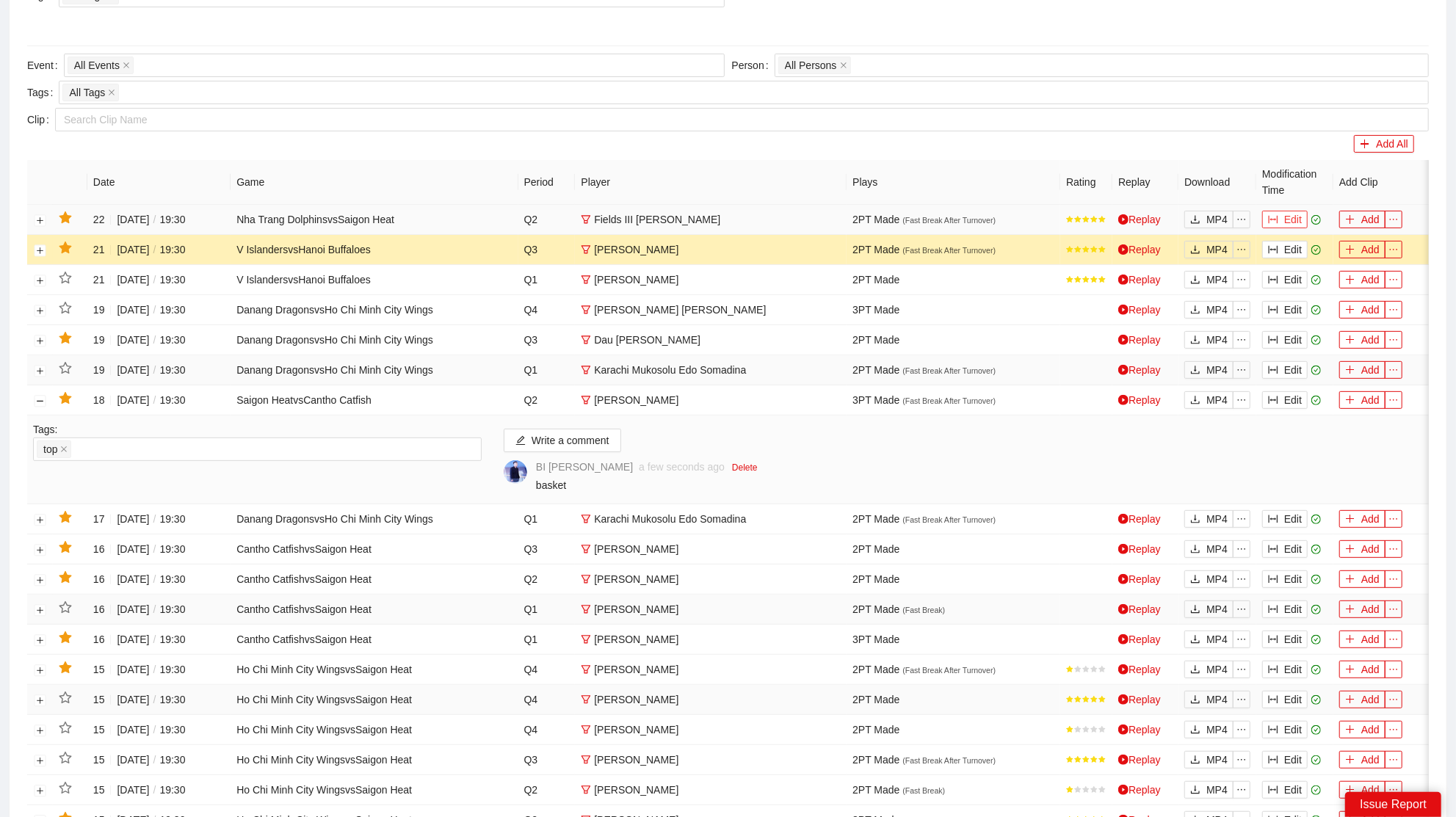
click at [1296, 211] on button "Edit" at bounding box center [1285, 219] width 46 height 17
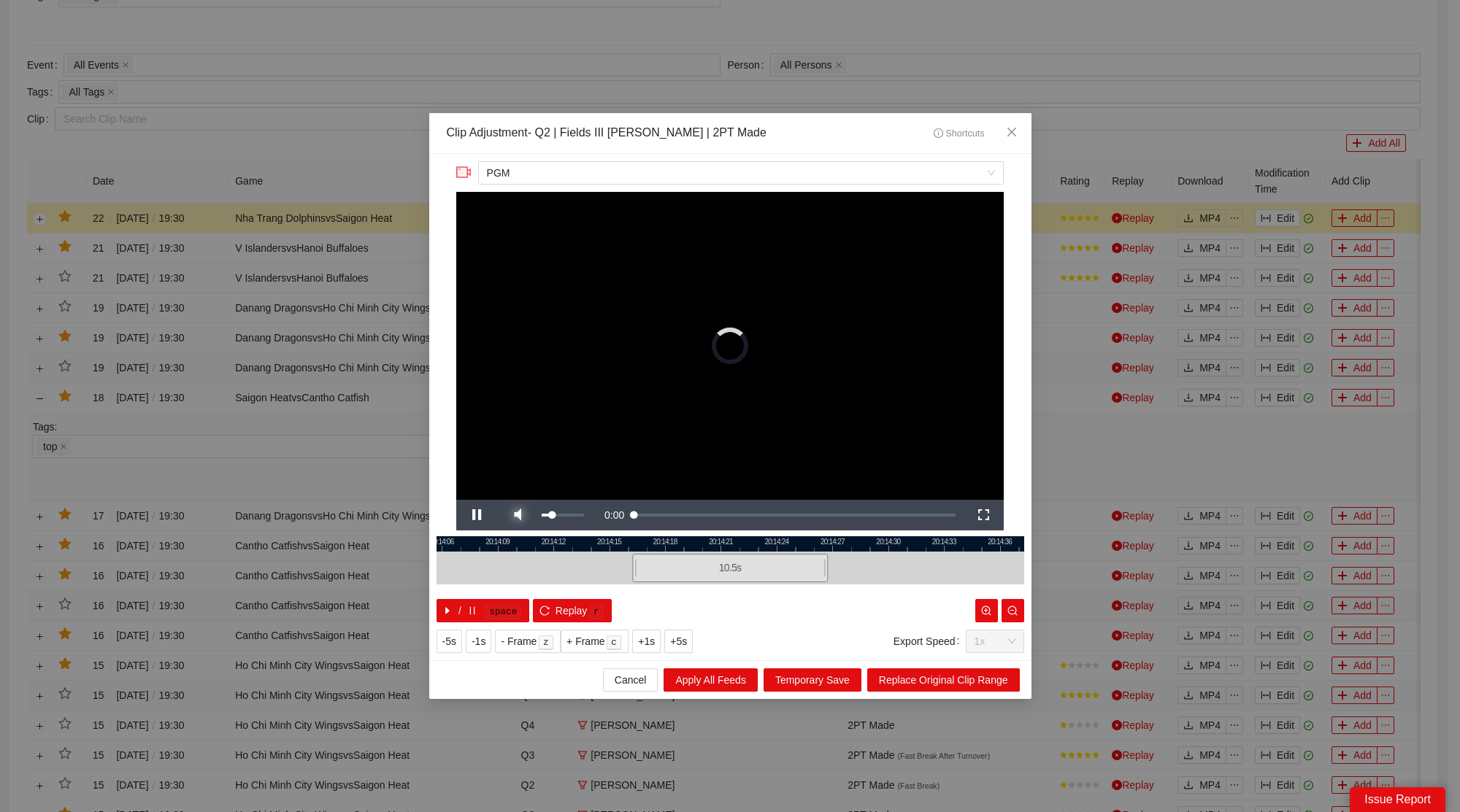
click at [518, 515] on span "Video Player" at bounding box center [517, 515] width 41 height 0
click at [1019, 123] on span "Close" at bounding box center [1011, 132] width 39 height 39
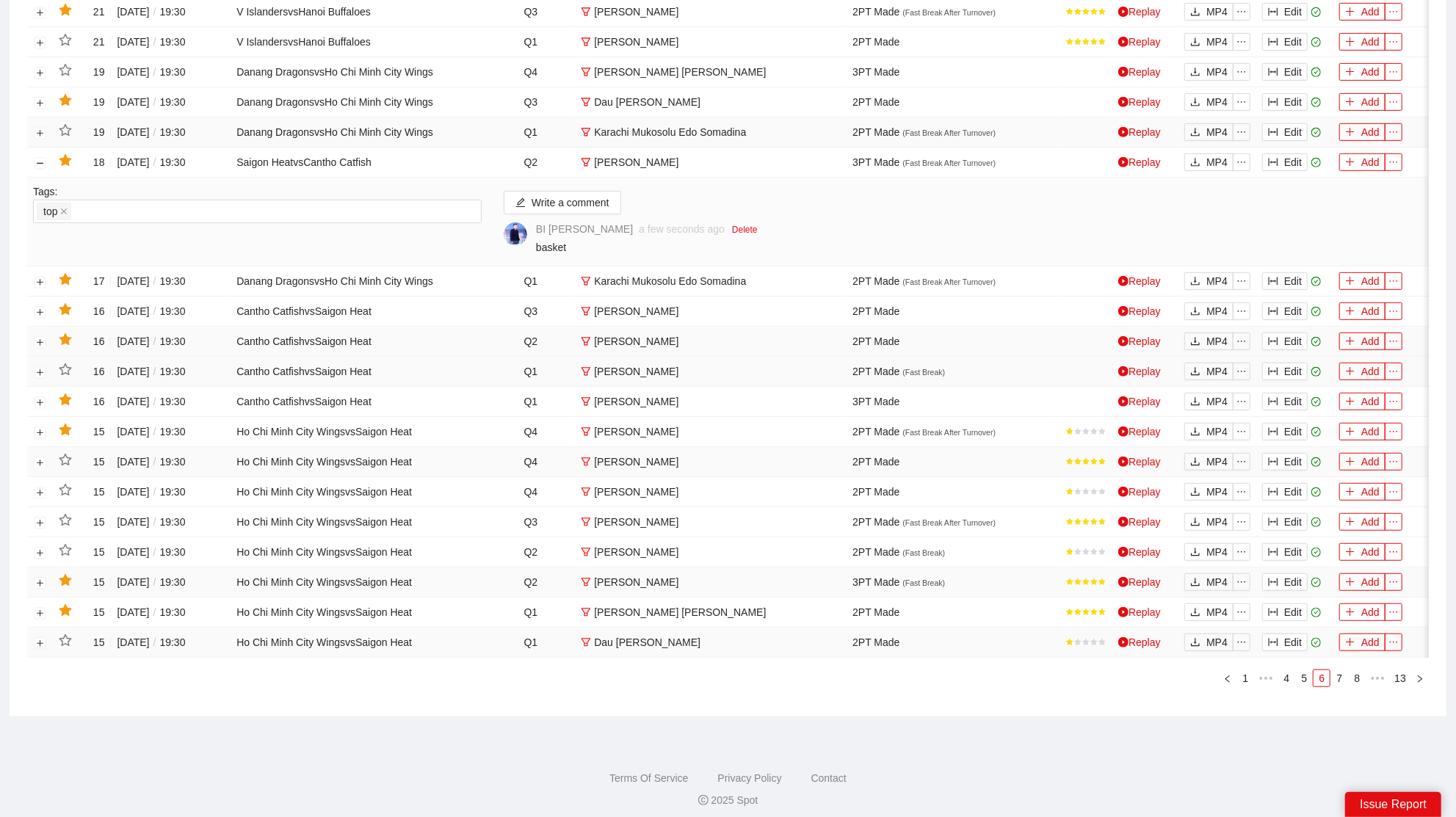
scroll to position [510, 0]
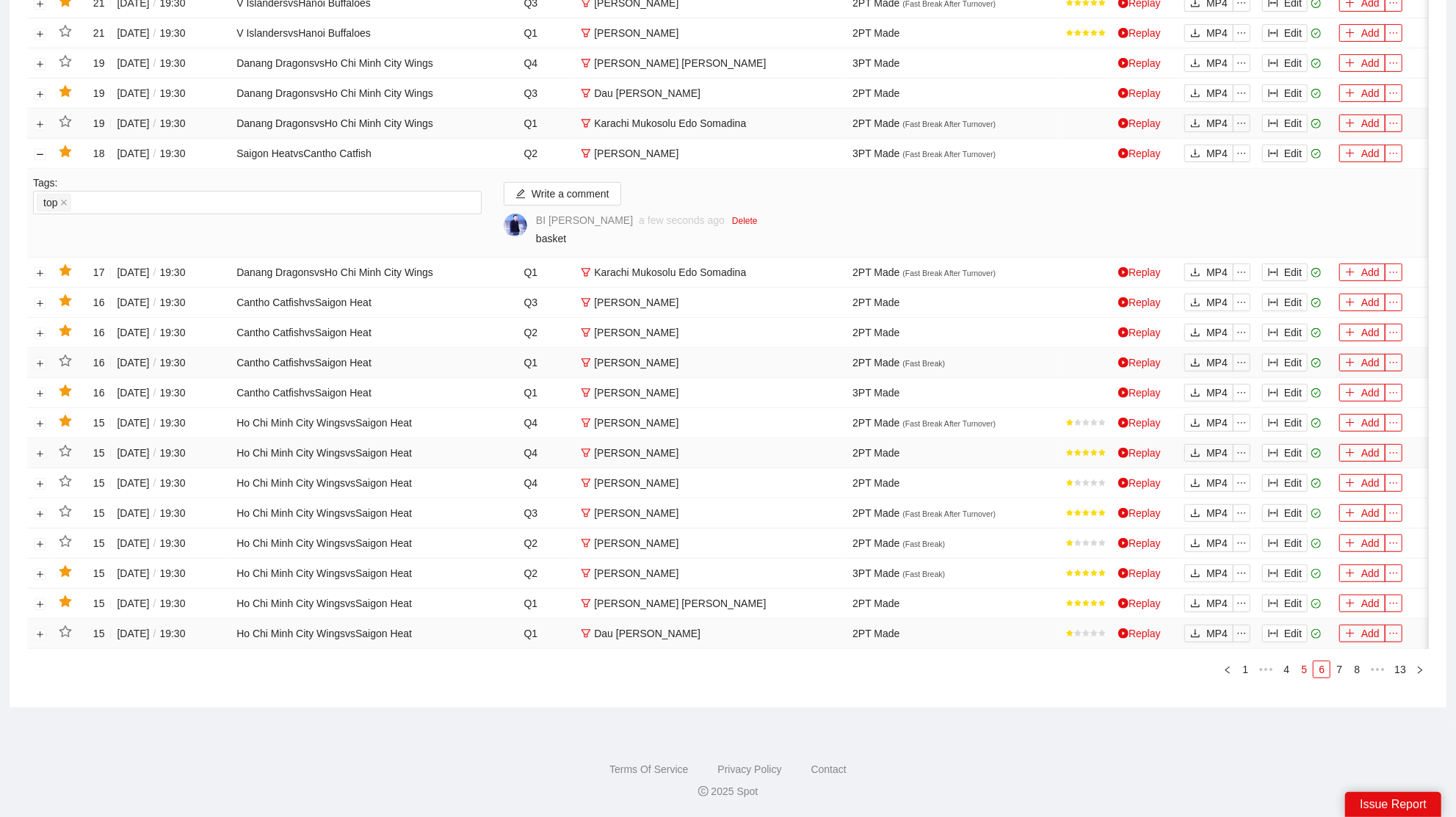
click at [1305, 677] on link "5" at bounding box center [1304, 669] width 16 height 16
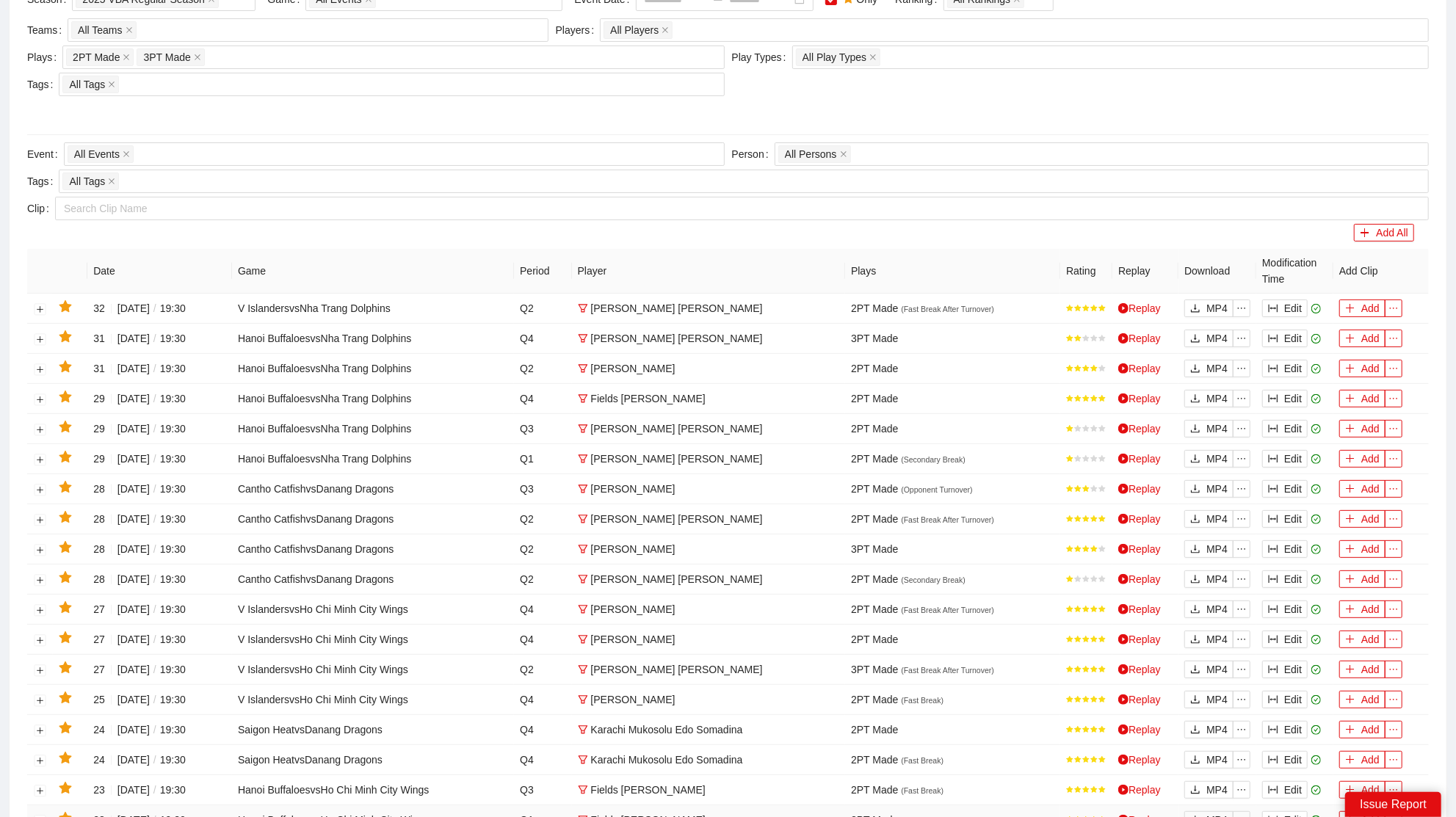
scroll to position [409, 0]
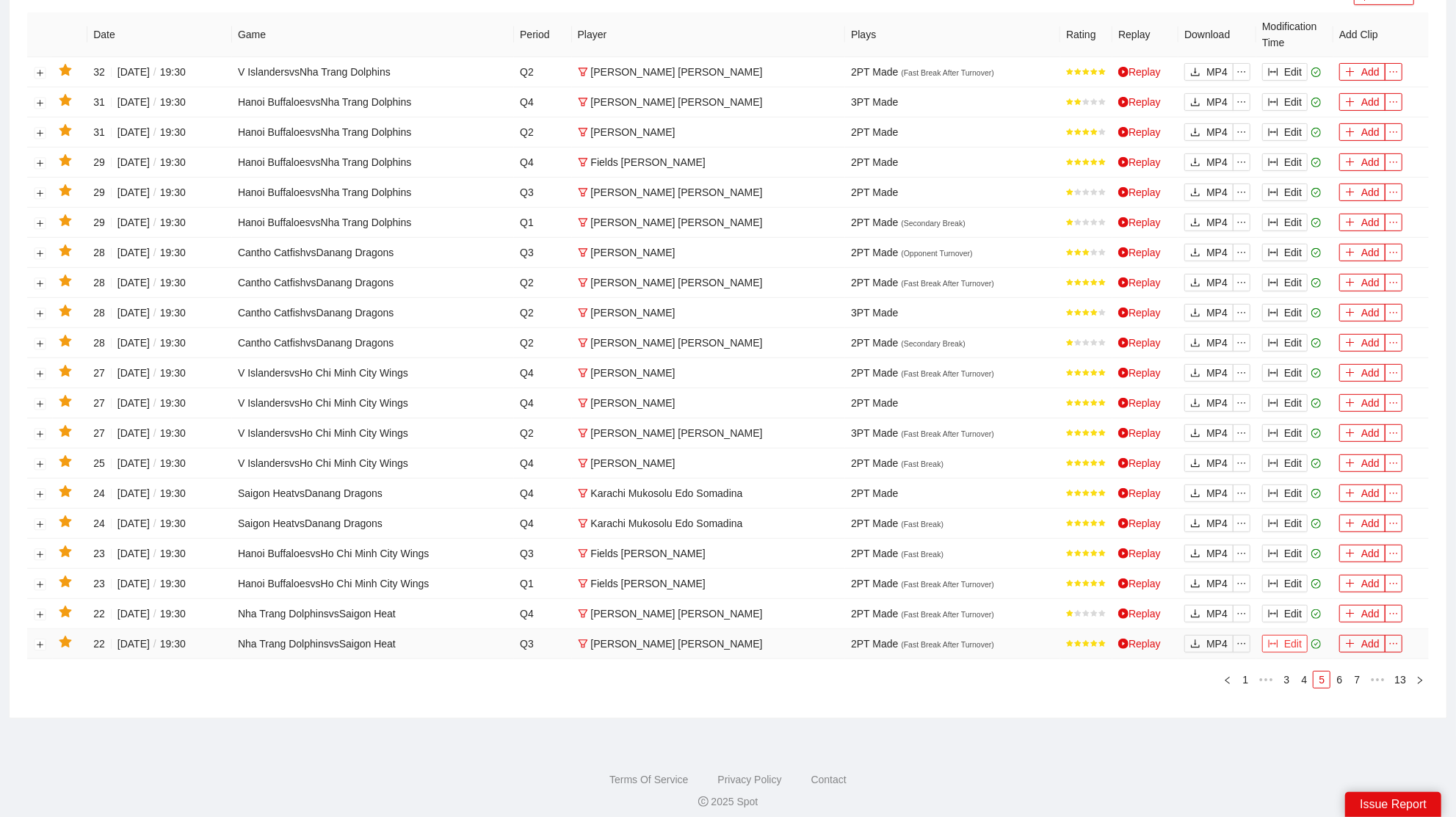
click at [1285, 636] on button "Edit" at bounding box center [1285, 644] width 46 height 17
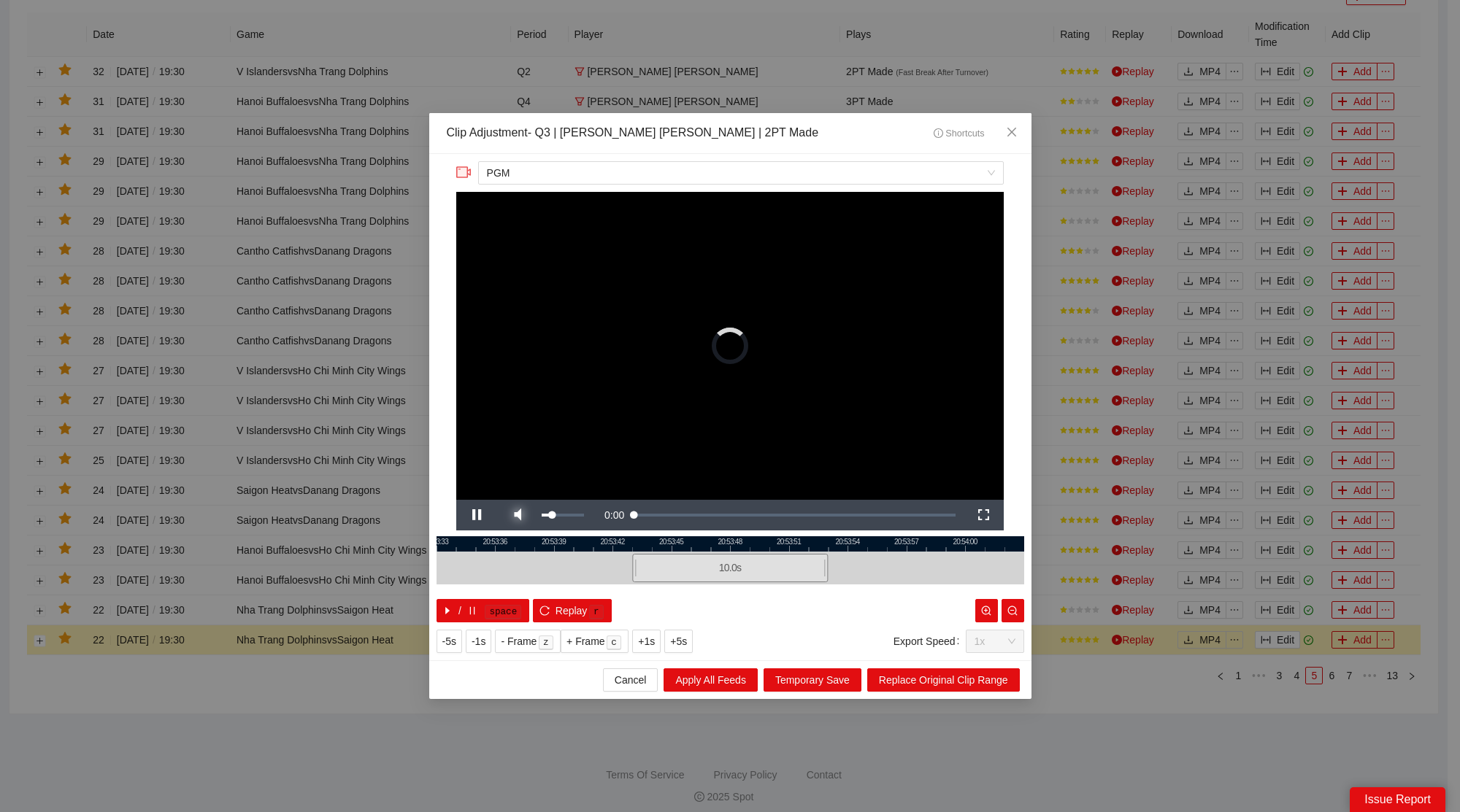
click at [511, 515] on span "Video Player" at bounding box center [517, 515] width 41 height 0
click at [1023, 135] on span "Close" at bounding box center [1011, 132] width 39 height 39
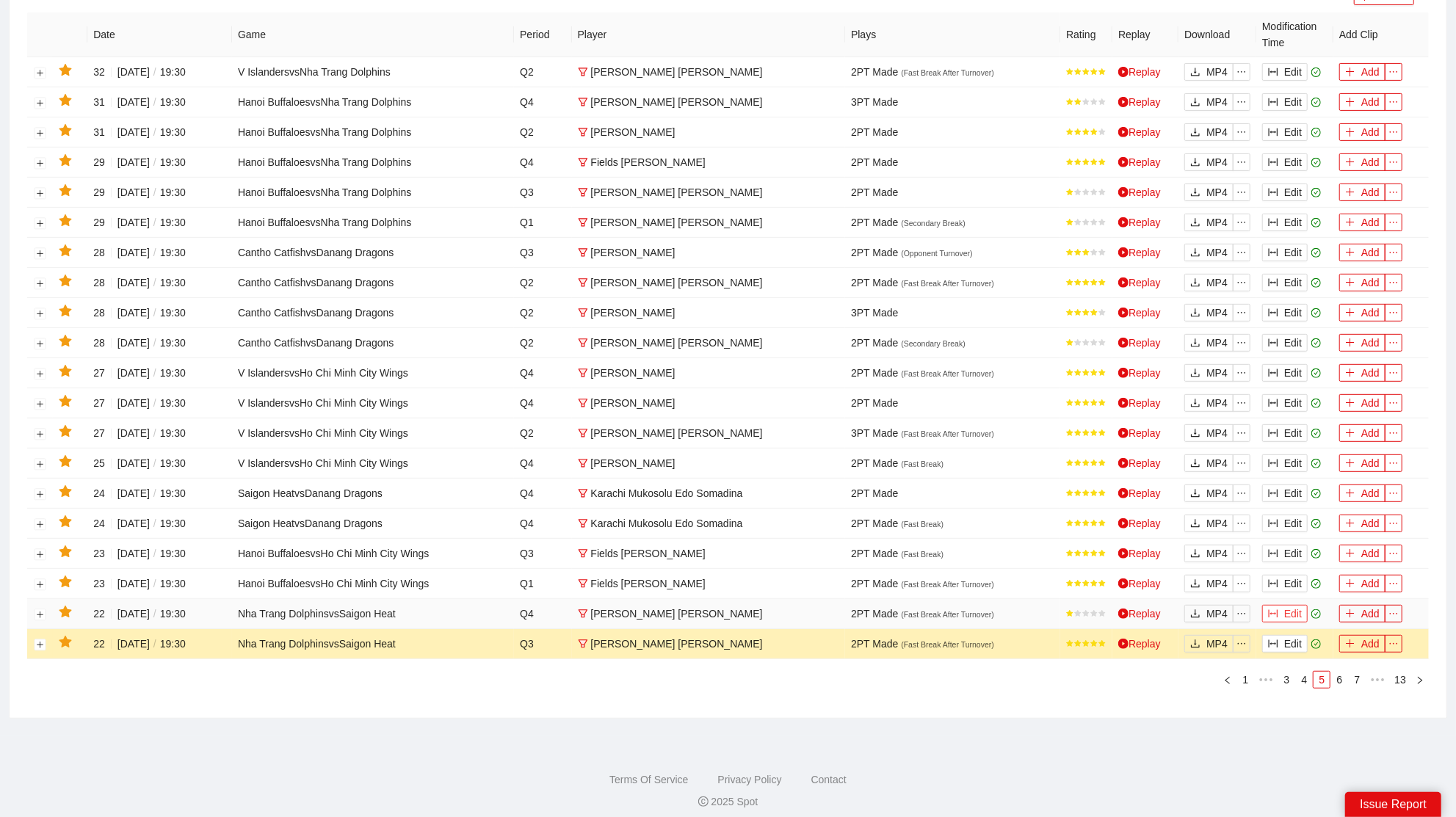
click at [1291, 605] on button "Edit" at bounding box center [1285, 614] width 46 height 17
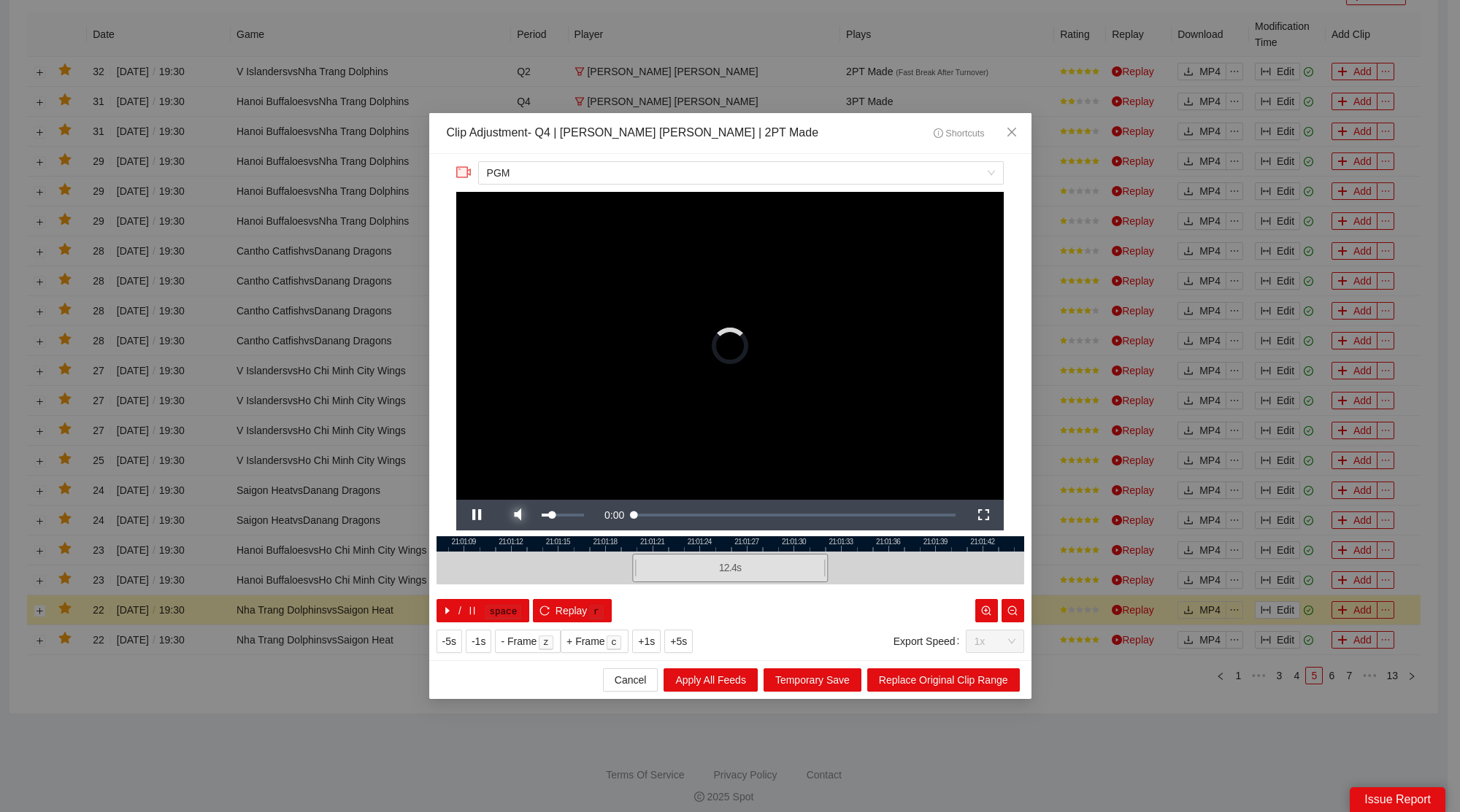
click at [521, 515] on span "Video Player" at bounding box center [517, 515] width 41 height 0
click at [1021, 118] on span "Close" at bounding box center [1011, 132] width 39 height 39
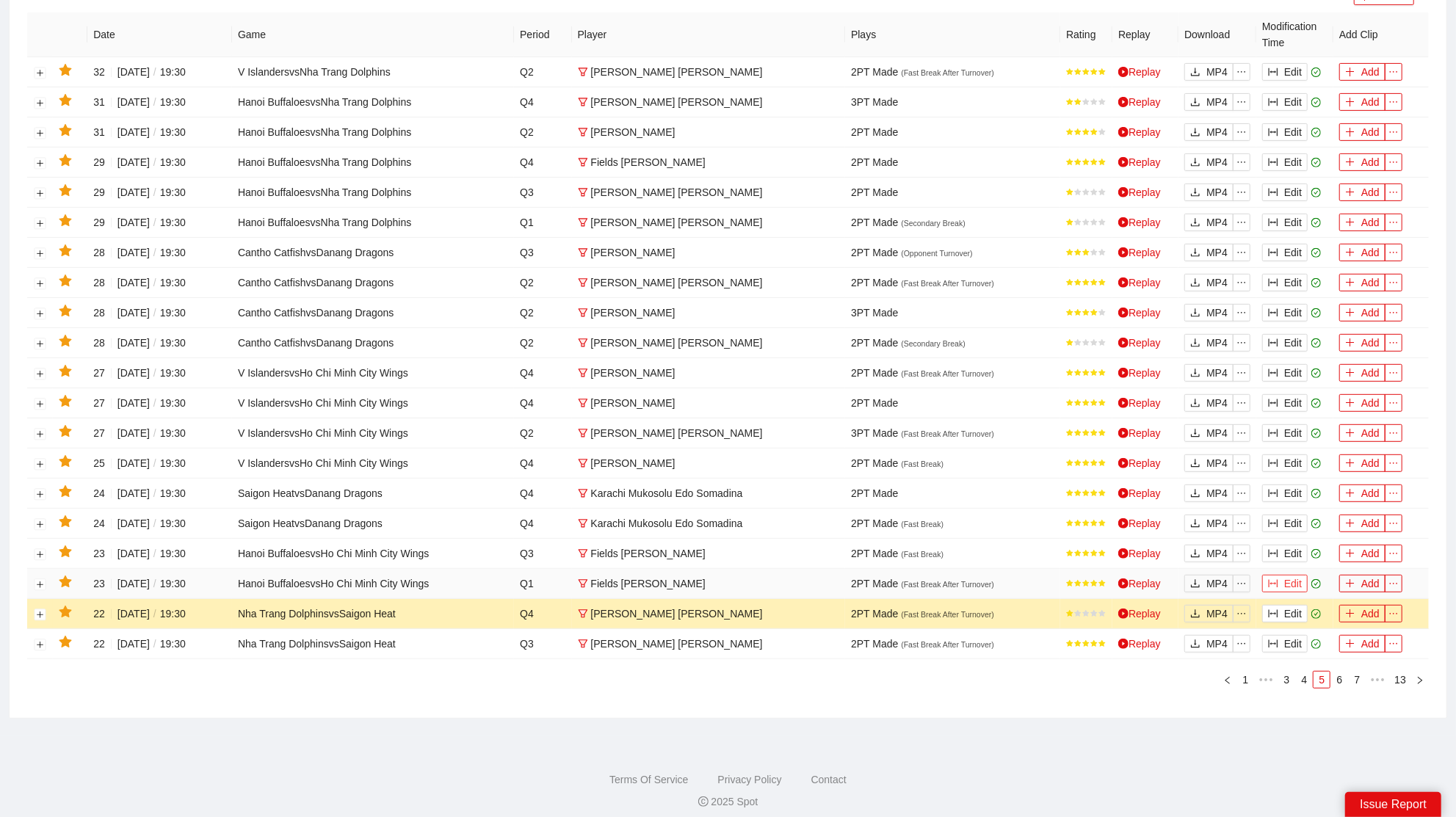
click at [1279, 575] on button "Edit" at bounding box center [1285, 583] width 46 height 17
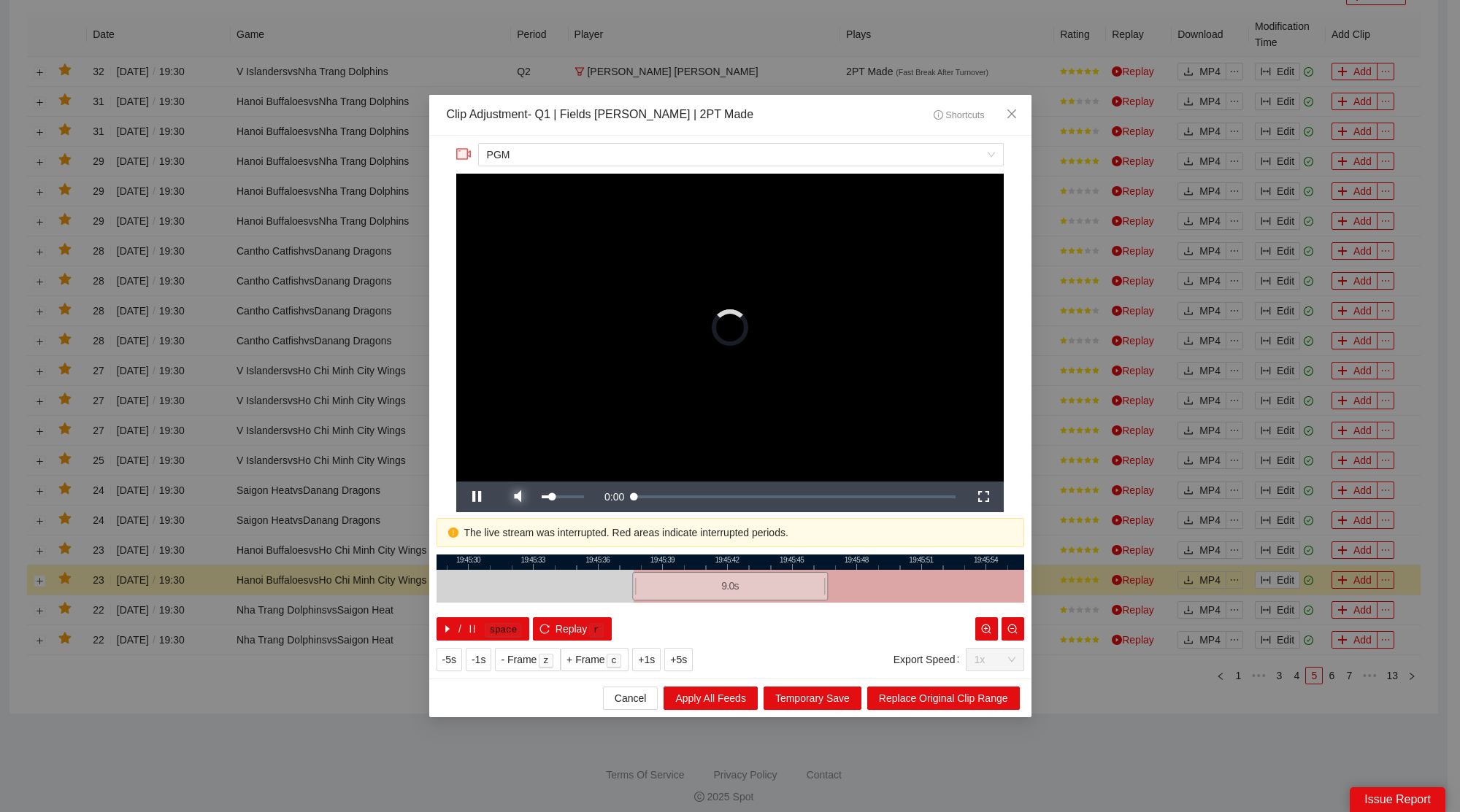
click at [519, 497] on span "Video Player" at bounding box center [517, 497] width 41 height 0
click at [1003, 115] on span "Close" at bounding box center [1011, 114] width 39 height 39
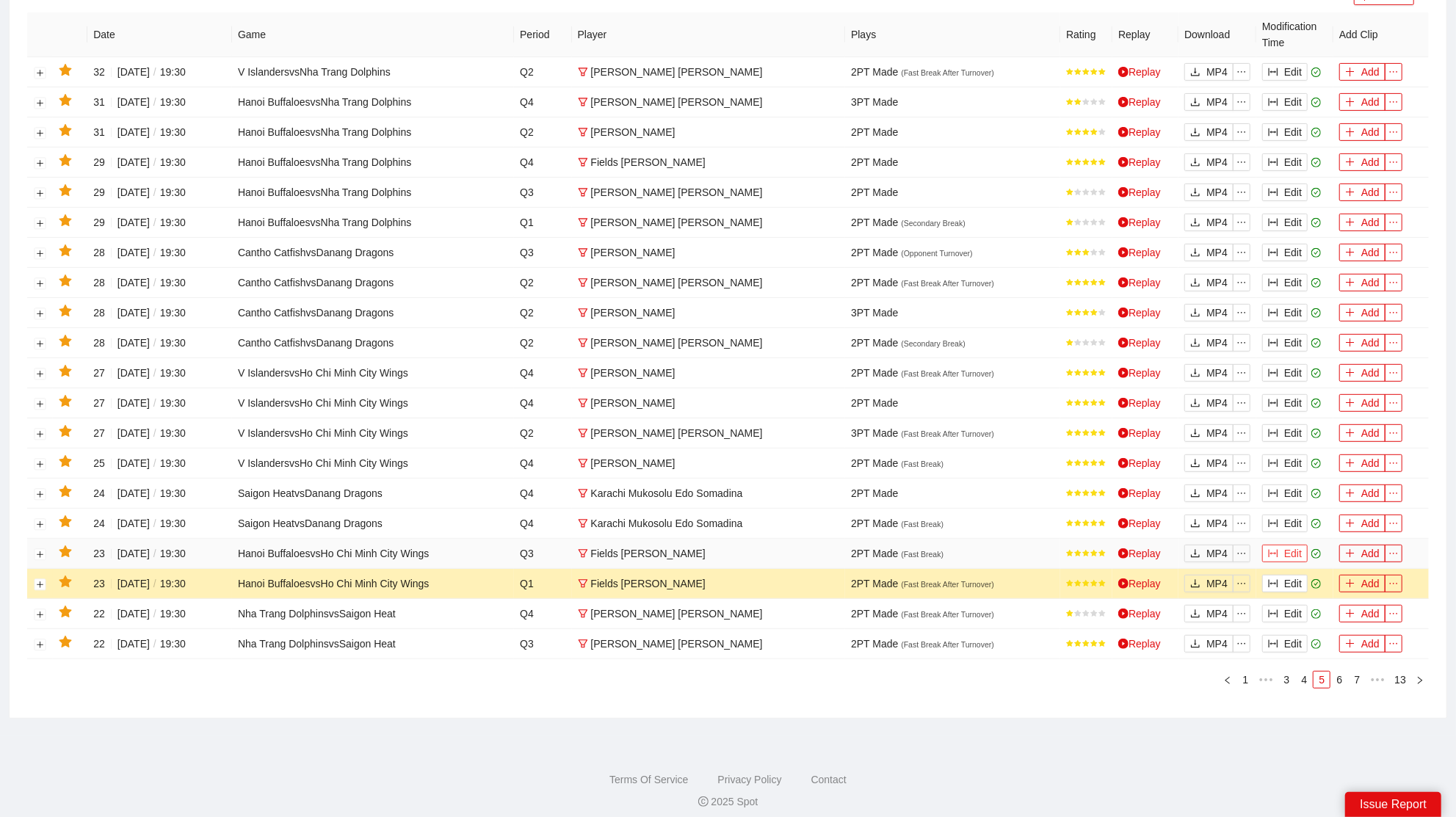
drag, startPoint x: 1289, startPoint y: 550, endPoint x: 1250, endPoint y: 543, distance: 39.6
click at [1292, 549] on button "Edit" at bounding box center [1285, 554] width 46 height 17
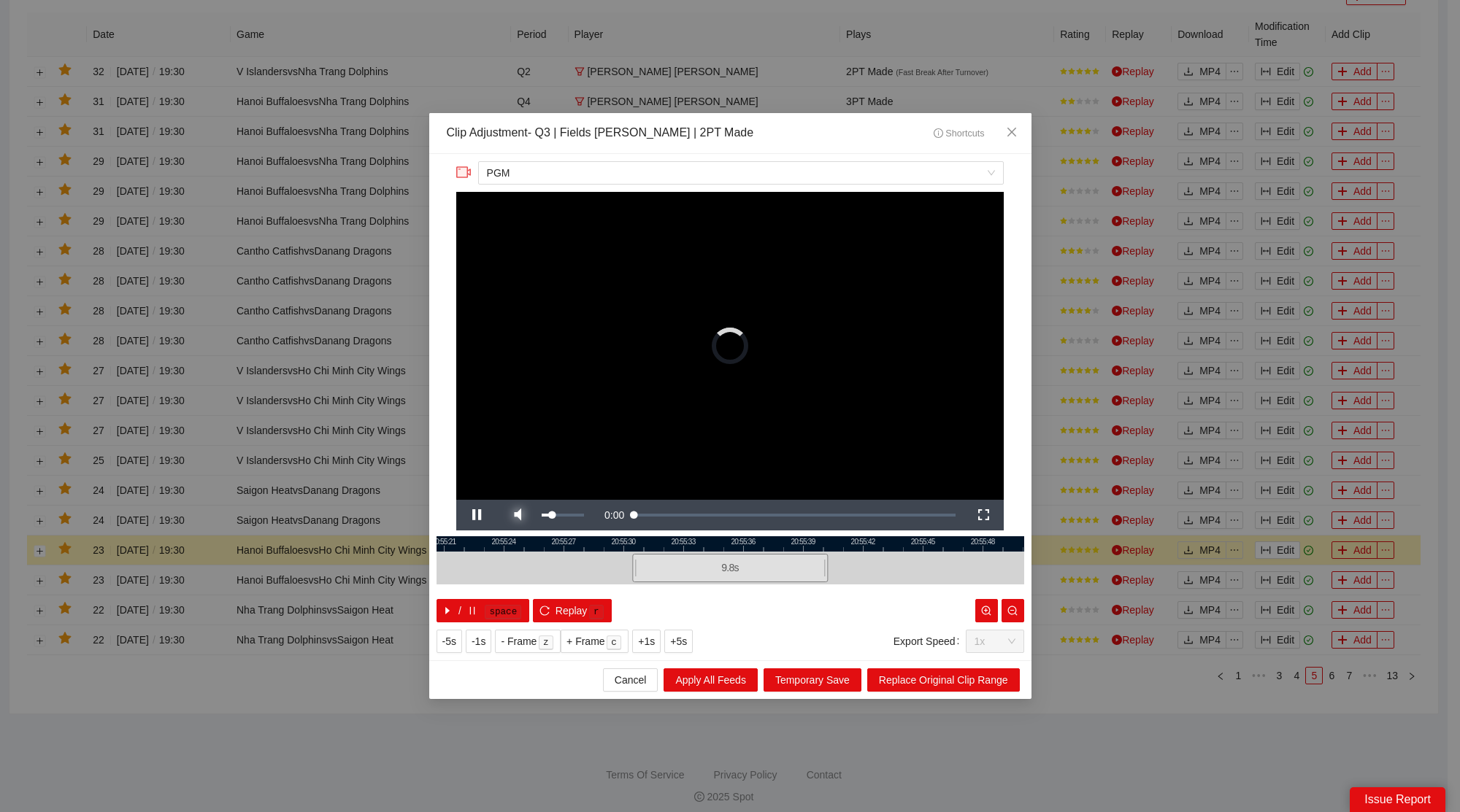
click at [515, 515] on span "Video Player" at bounding box center [517, 515] width 41 height 0
click at [1023, 141] on span "Close" at bounding box center [1011, 132] width 39 height 39
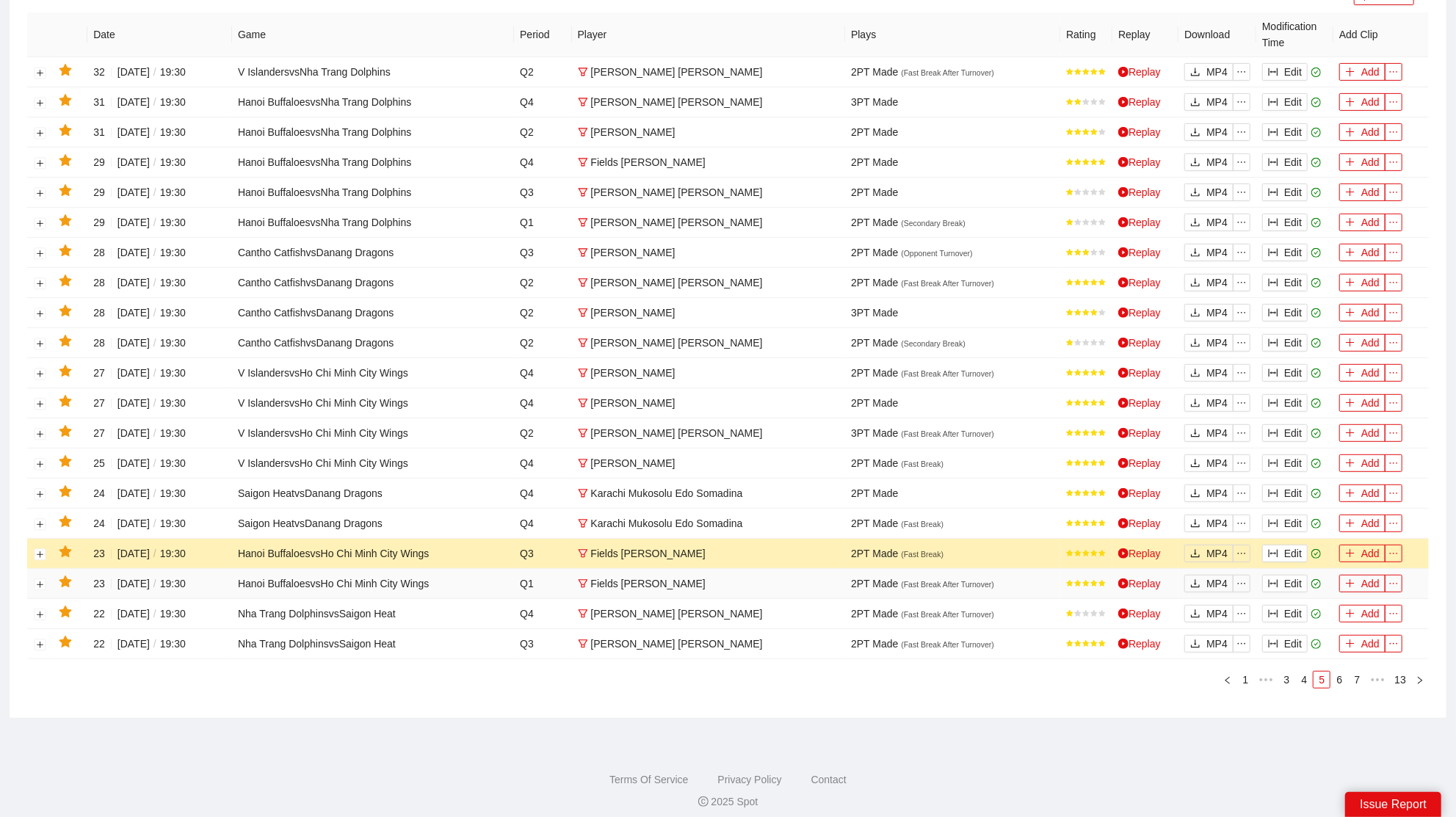
click at [61, 583] on td at bounding box center [70, 583] width 34 height 30
click at [67, 576] on icon "star" at bounding box center [64, 581] width 12 height 11
click at [1290, 514] on button "Edit" at bounding box center [1285, 523] width 46 height 17
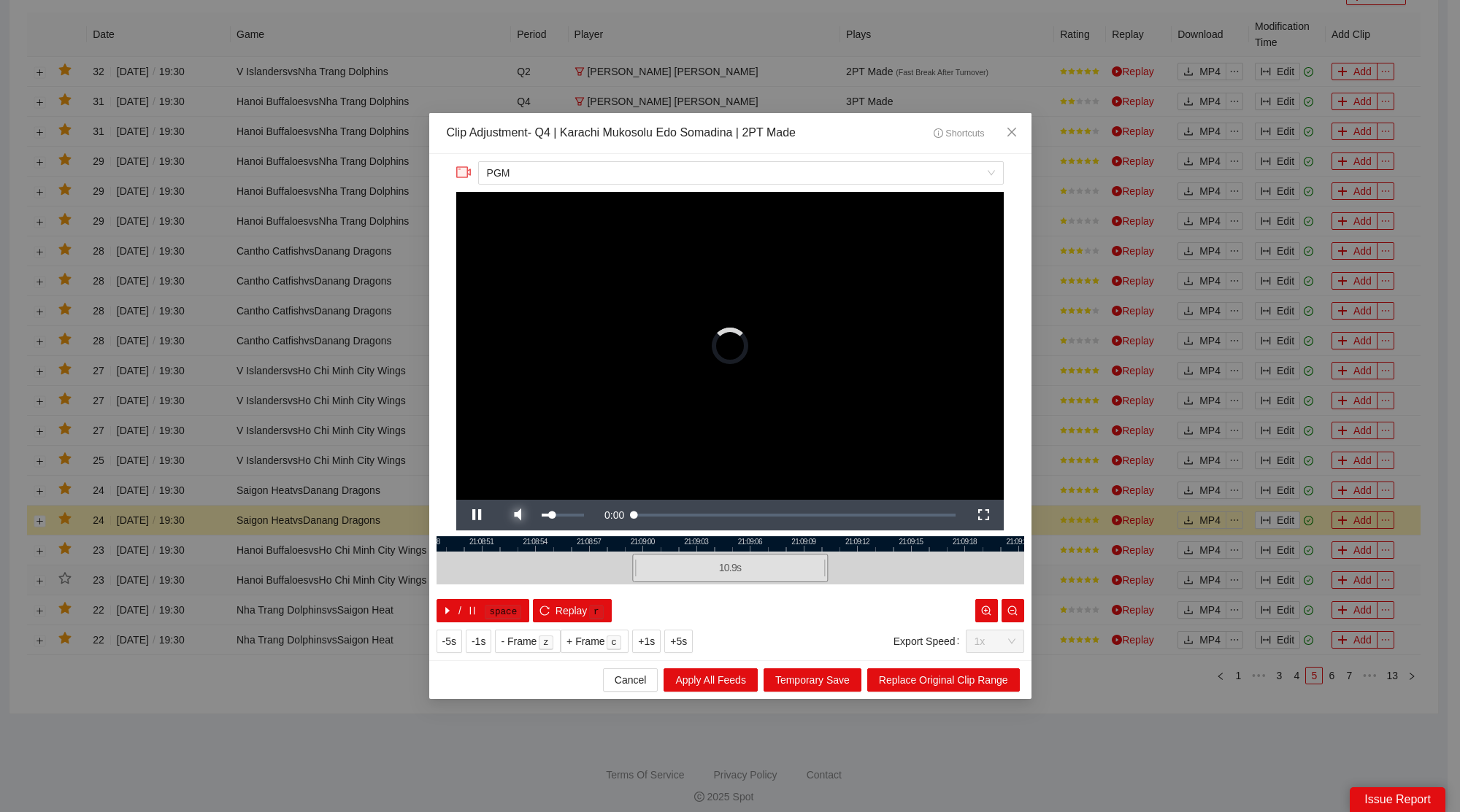
click at [521, 515] on span "Video Player" at bounding box center [517, 515] width 41 height 0
click at [1015, 137] on icon "close" at bounding box center [1011, 132] width 11 height 11
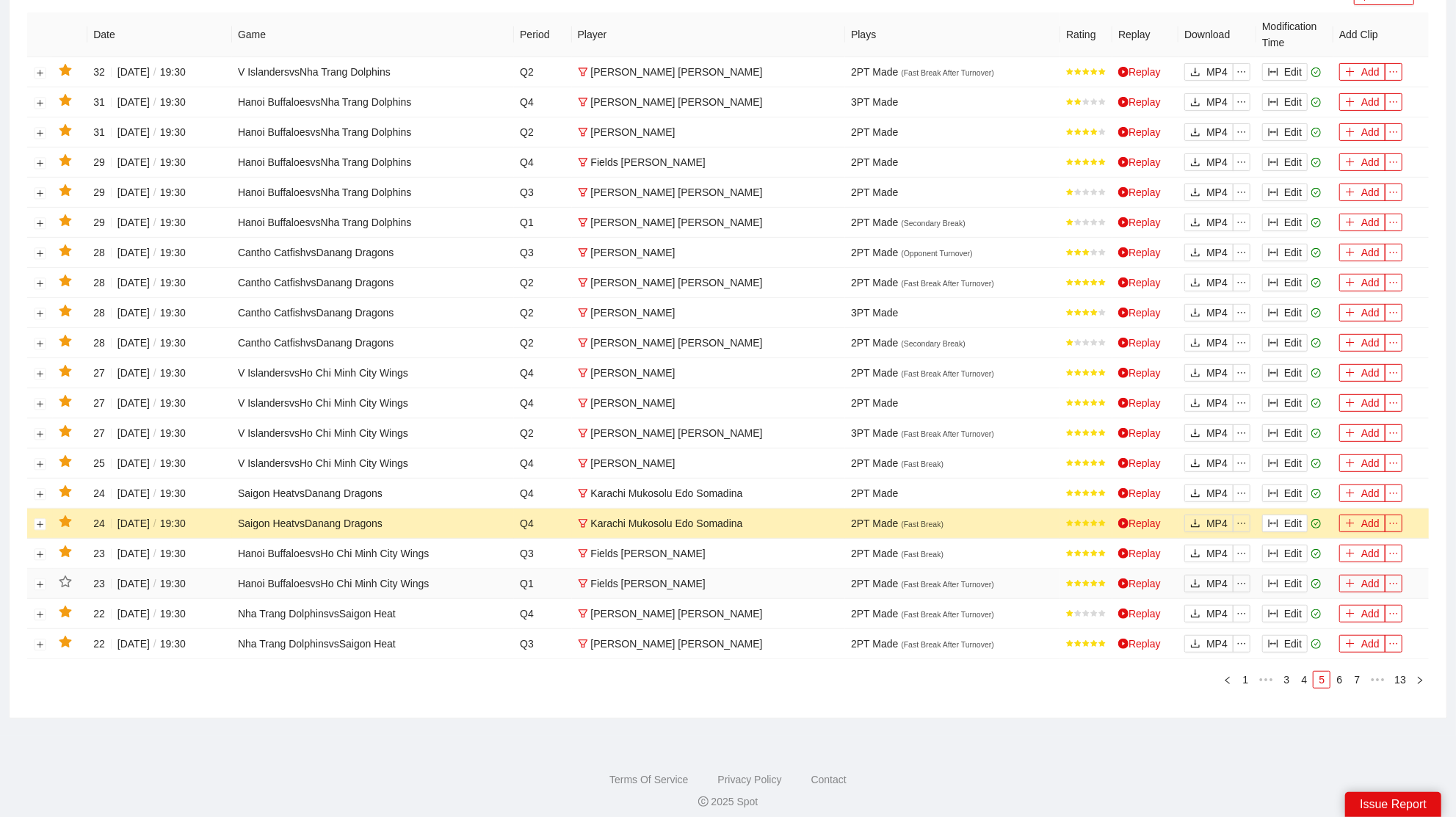
click at [65, 515] on icon "star" at bounding box center [64, 521] width 12 height 11
click at [1281, 490] on button "Edit" at bounding box center [1285, 493] width 46 height 17
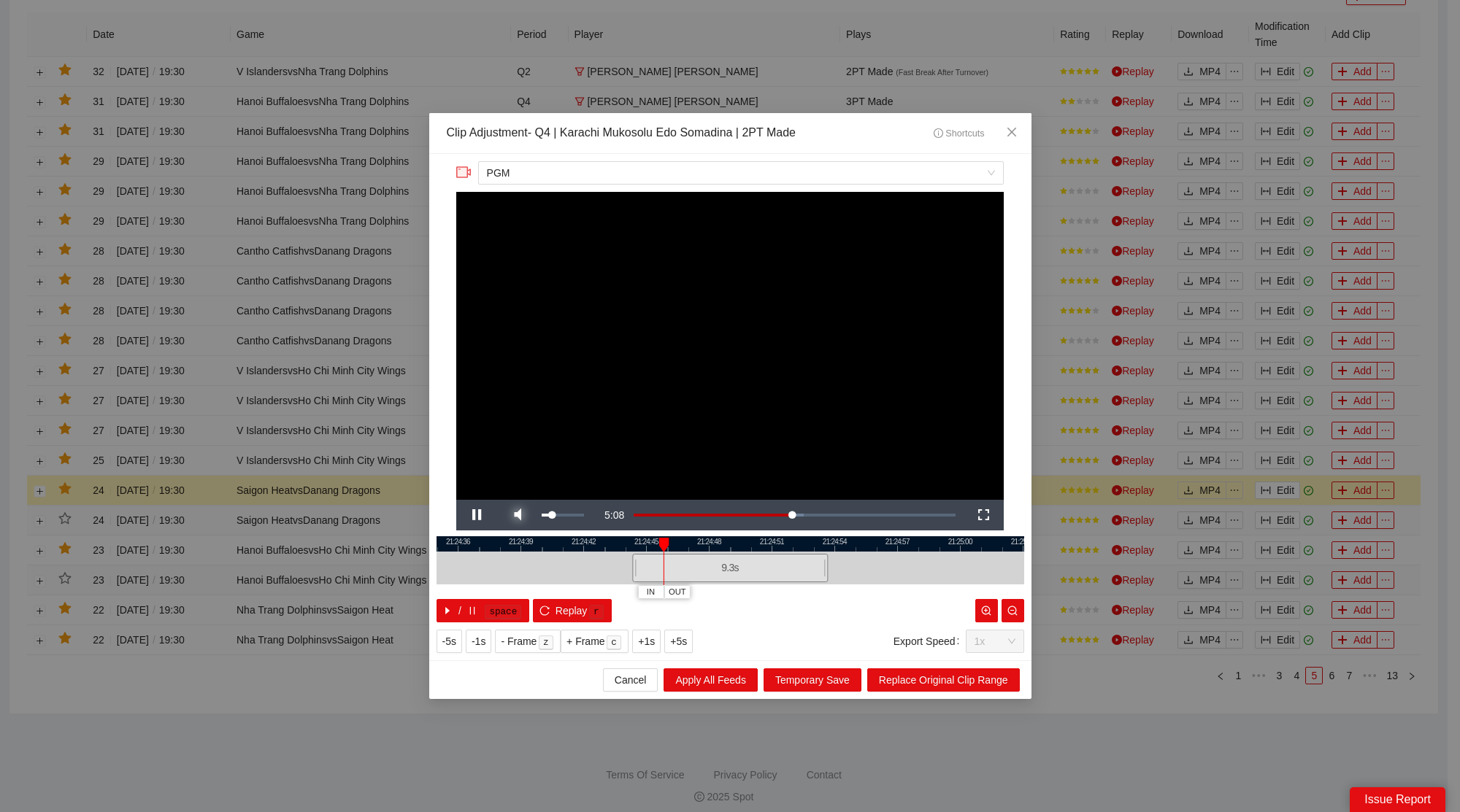
click at [530, 515] on span "Video Player" at bounding box center [517, 515] width 41 height 0
click at [1017, 130] on span "Close" at bounding box center [1011, 132] width 39 height 39
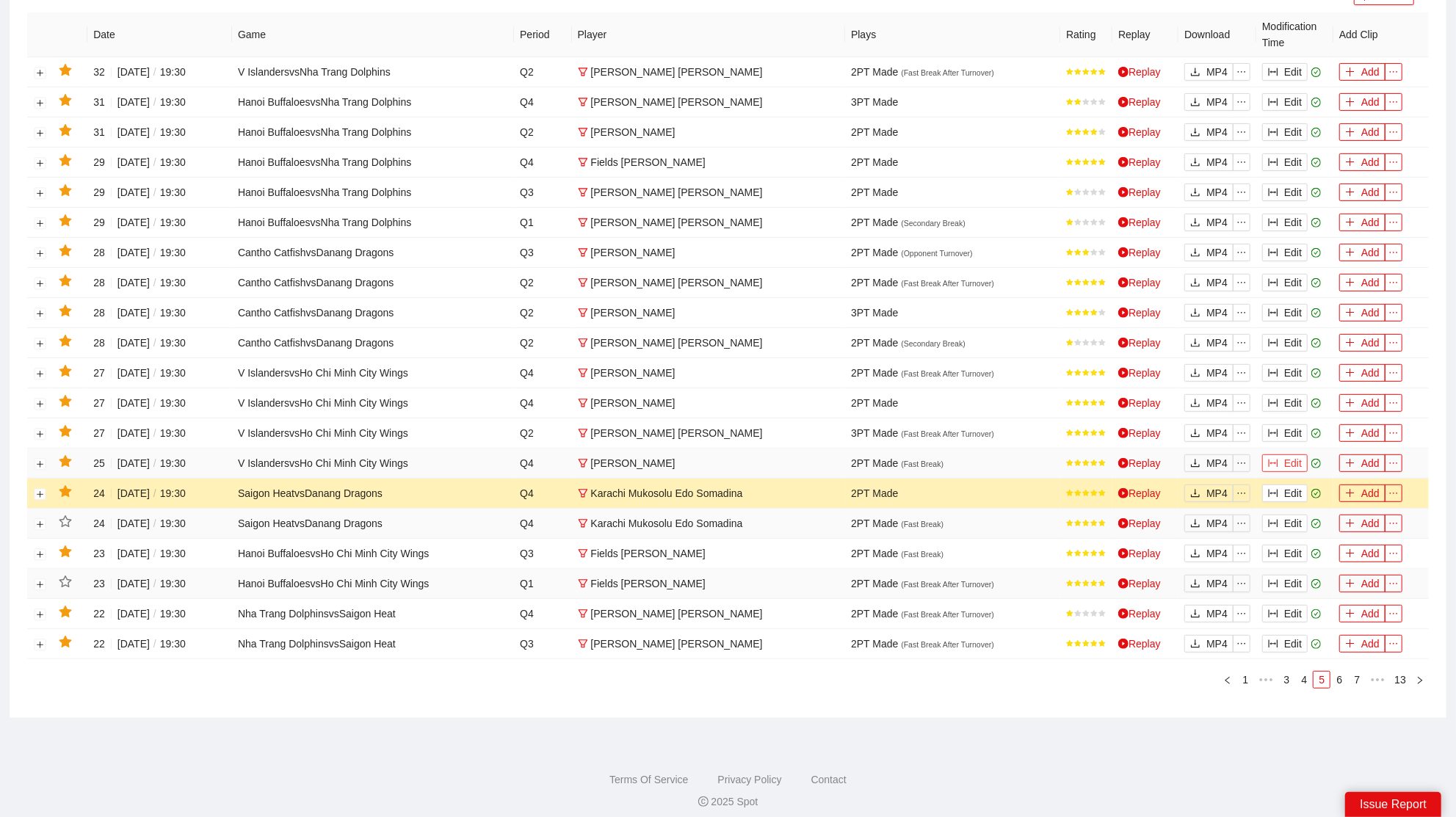
drag, startPoint x: 1287, startPoint y: 458, endPoint x: 1103, endPoint y: 462, distance: 184.0
click at [1287, 458] on button "Edit" at bounding box center [1285, 464] width 46 height 17
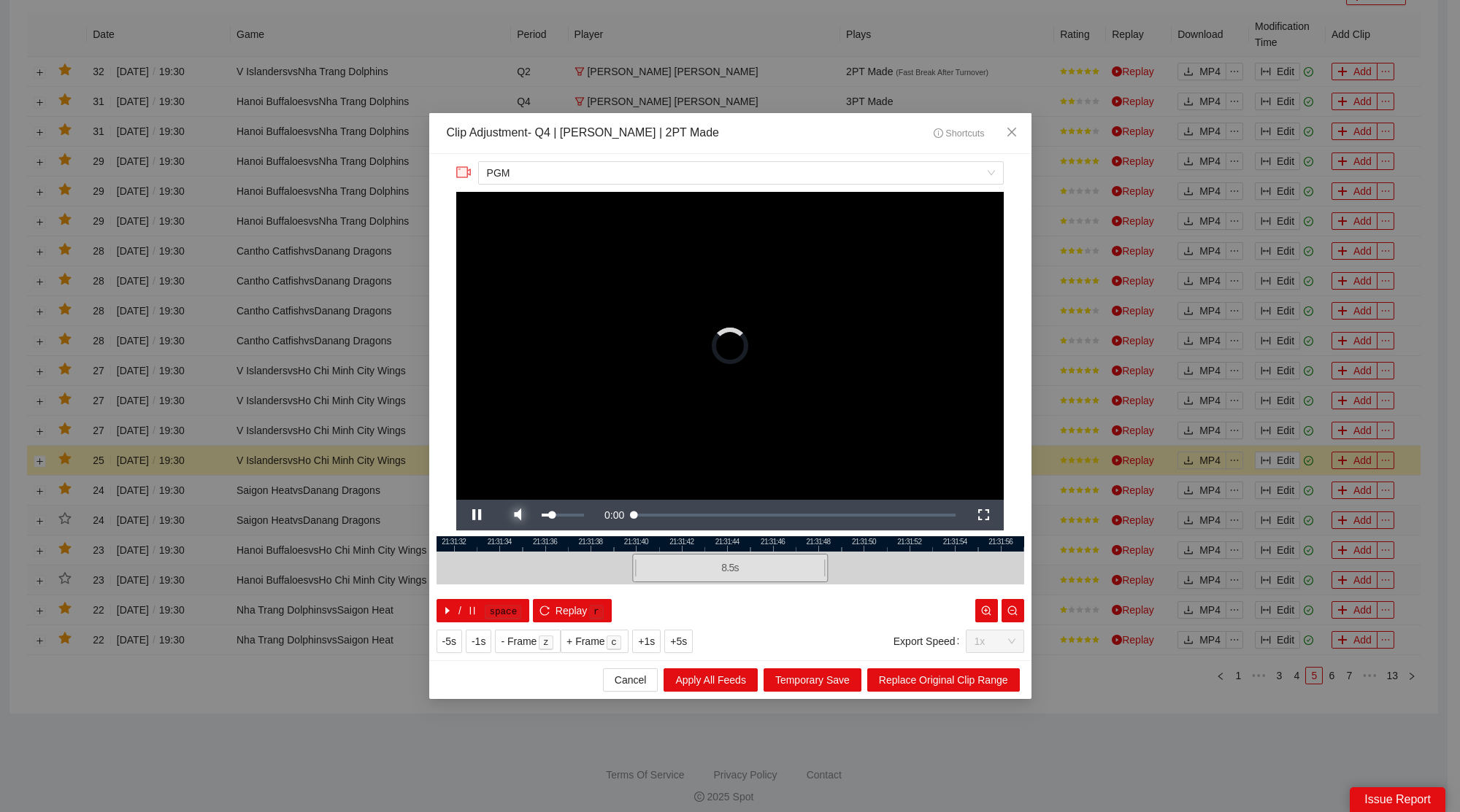
click at [515, 515] on span "Video Player" at bounding box center [517, 515] width 41 height 0
click at [1019, 136] on span "Close" at bounding box center [1011, 132] width 39 height 39
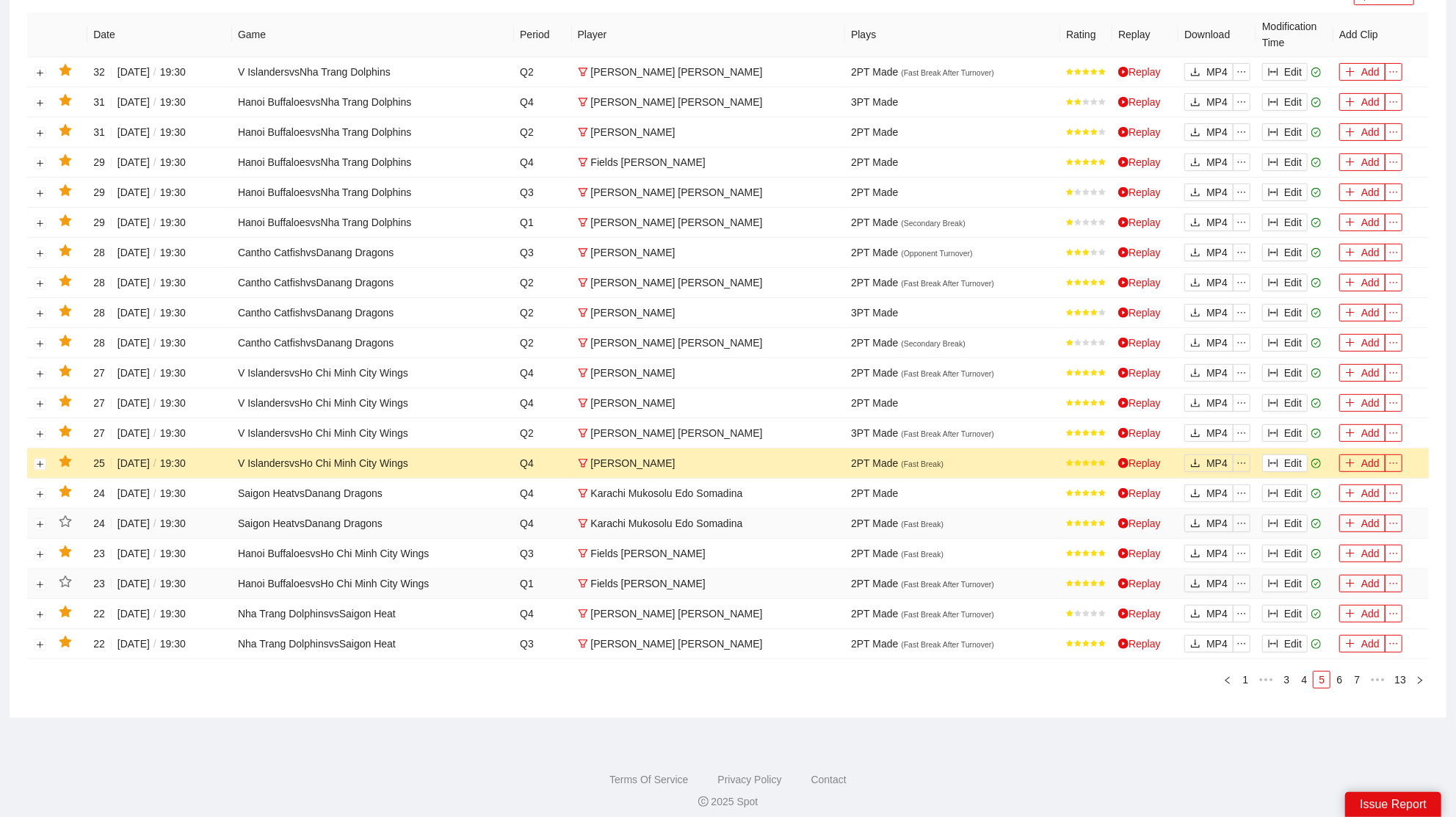
click at [63, 455] on icon "star" at bounding box center [64, 461] width 12 height 11
click at [1291, 424] on button "Edit" at bounding box center [1285, 433] width 46 height 17
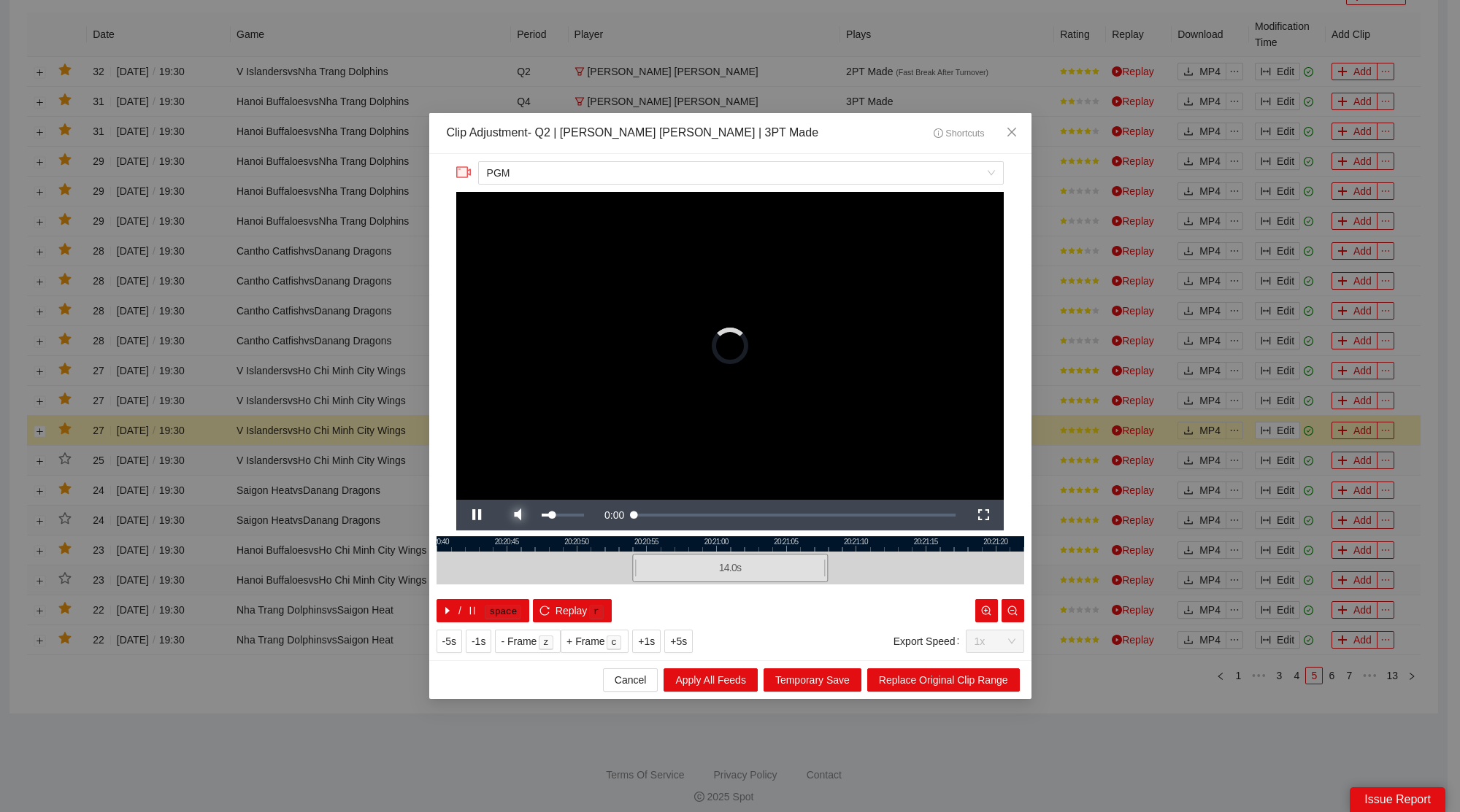
click at [522, 515] on span "Video Player" at bounding box center [517, 515] width 41 height 0
drag, startPoint x: 1010, startPoint y: 129, endPoint x: 1026, endPoint y: 151, distance: 27.2
click at [1011, 128] on icon "close" at bounding box center [1011, 132] width 11 height 11
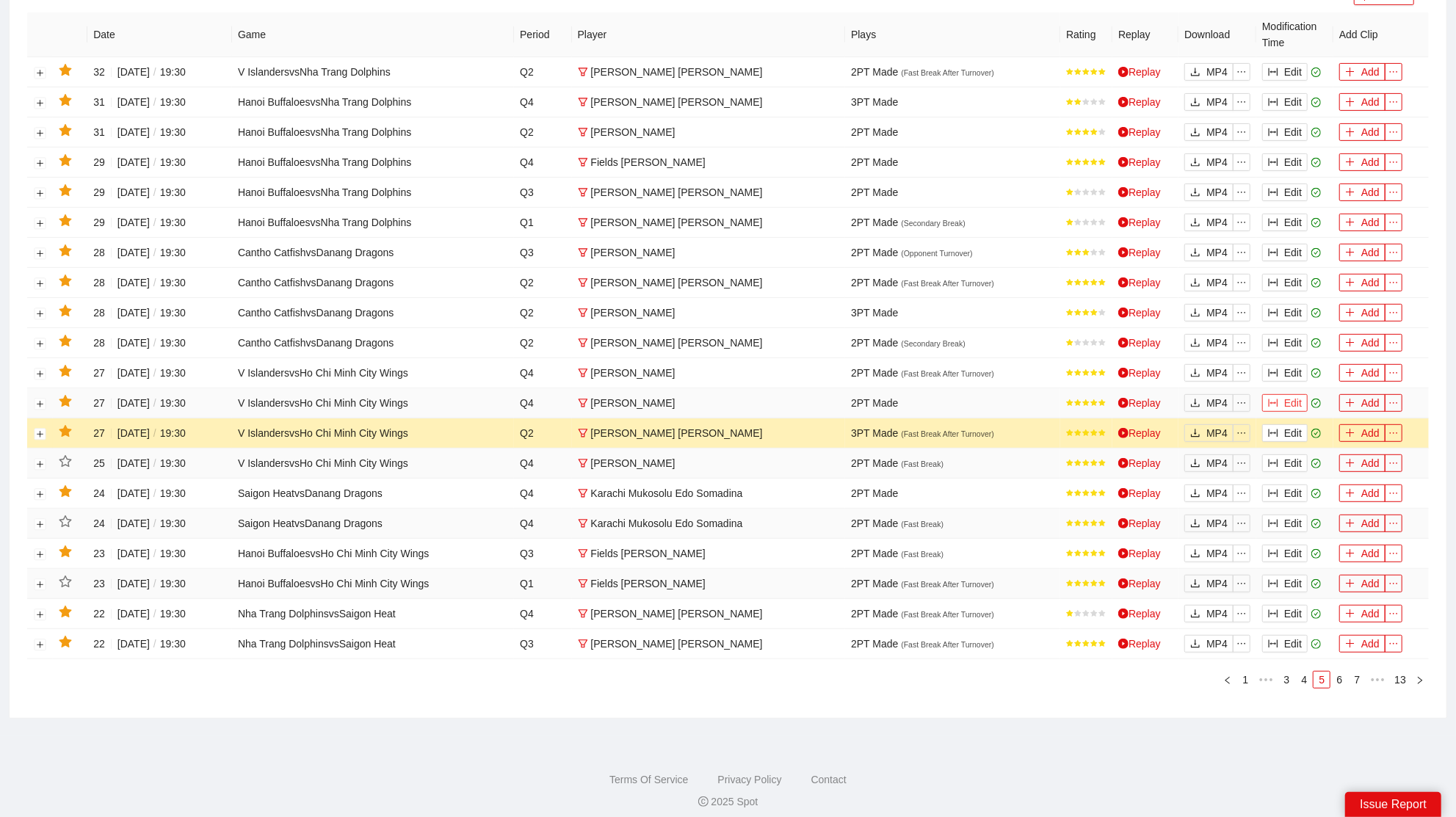
click at [1295, 395] on button "Edit" at bounding box center [1285, 403] width 46 height 17
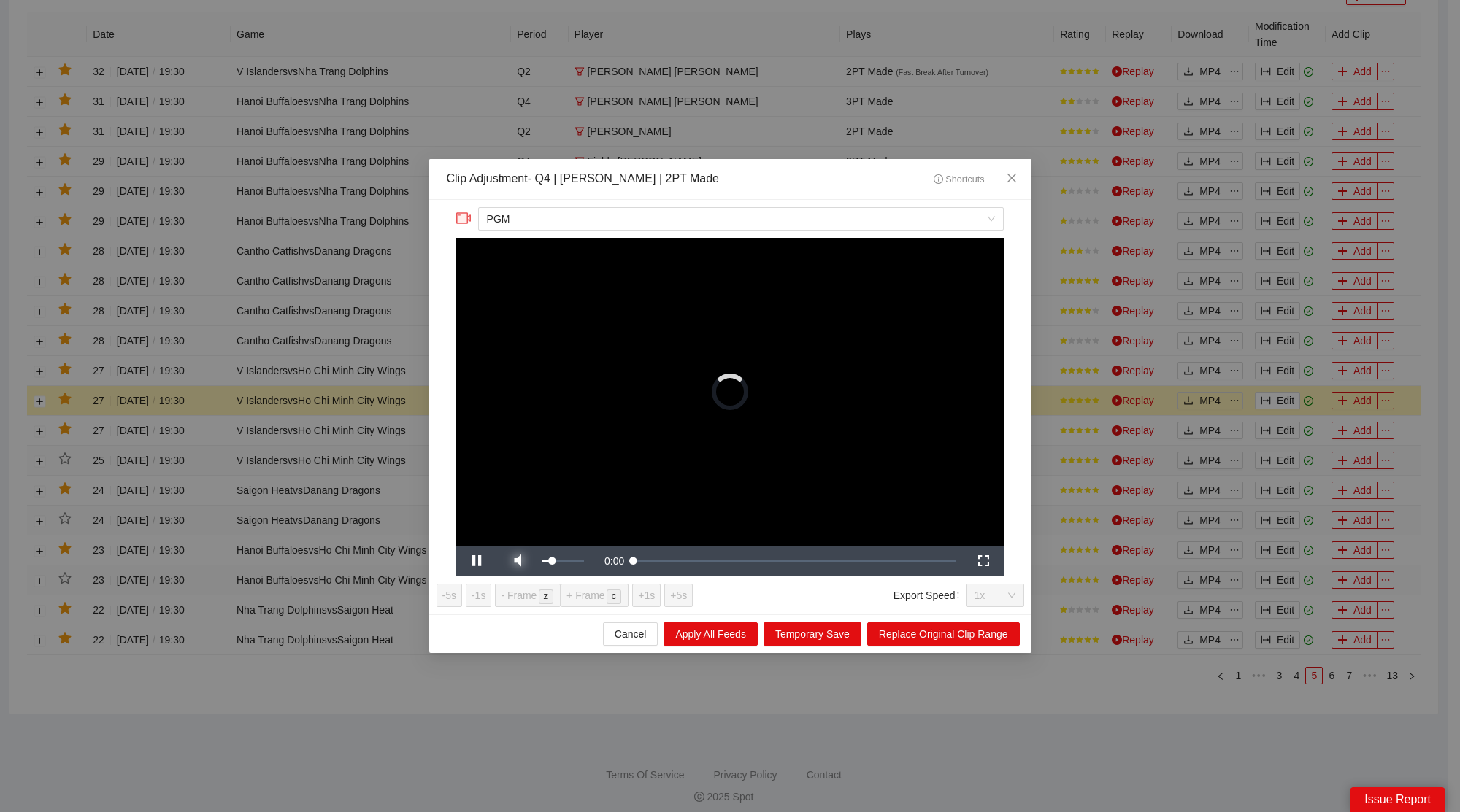
click at [521, 562] on span "Video Player" at bounding box center [517, 562] width 41 height 0
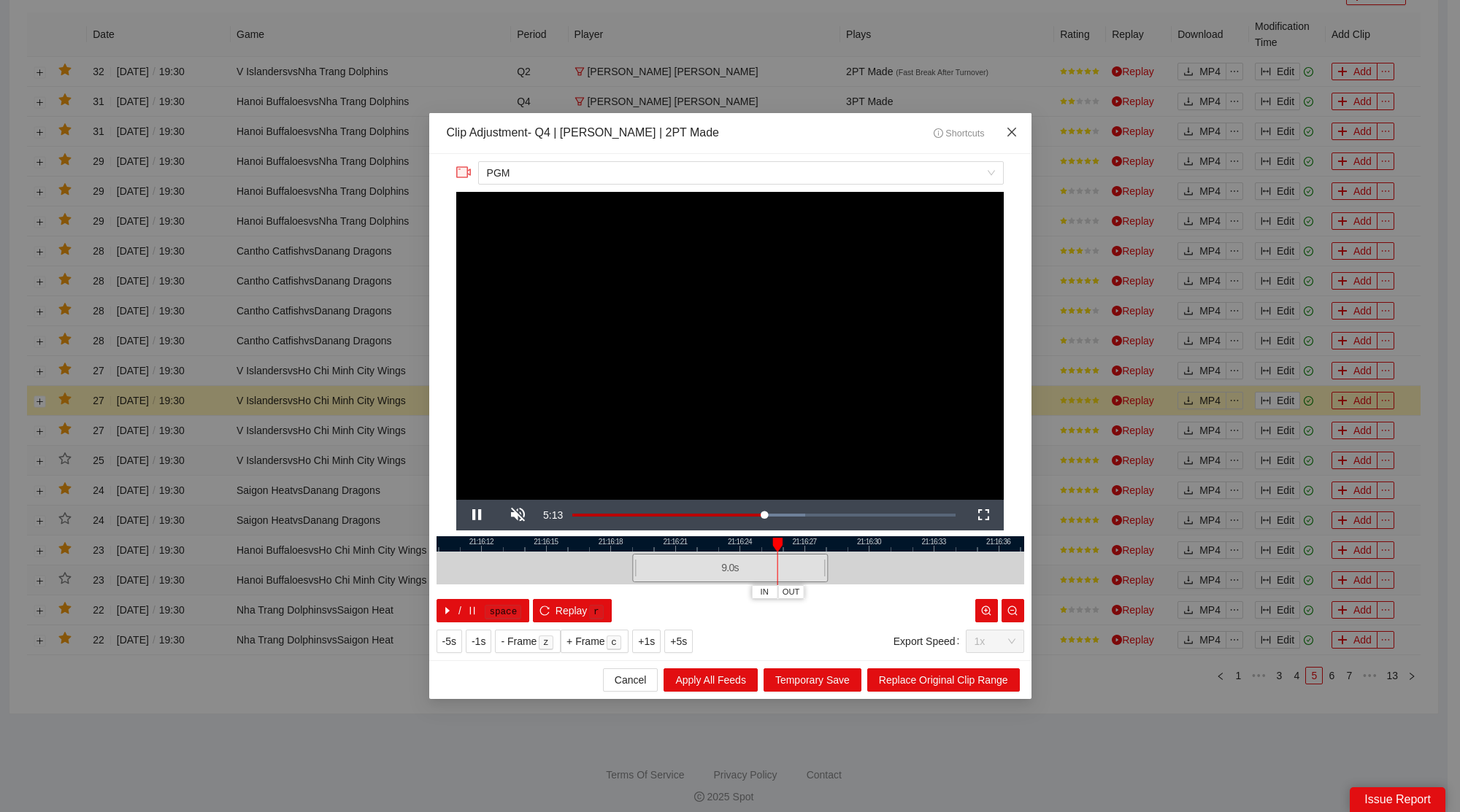
click at [1015, 129] on icon "close" at bounding box center [1011, 132] width 11 height 11
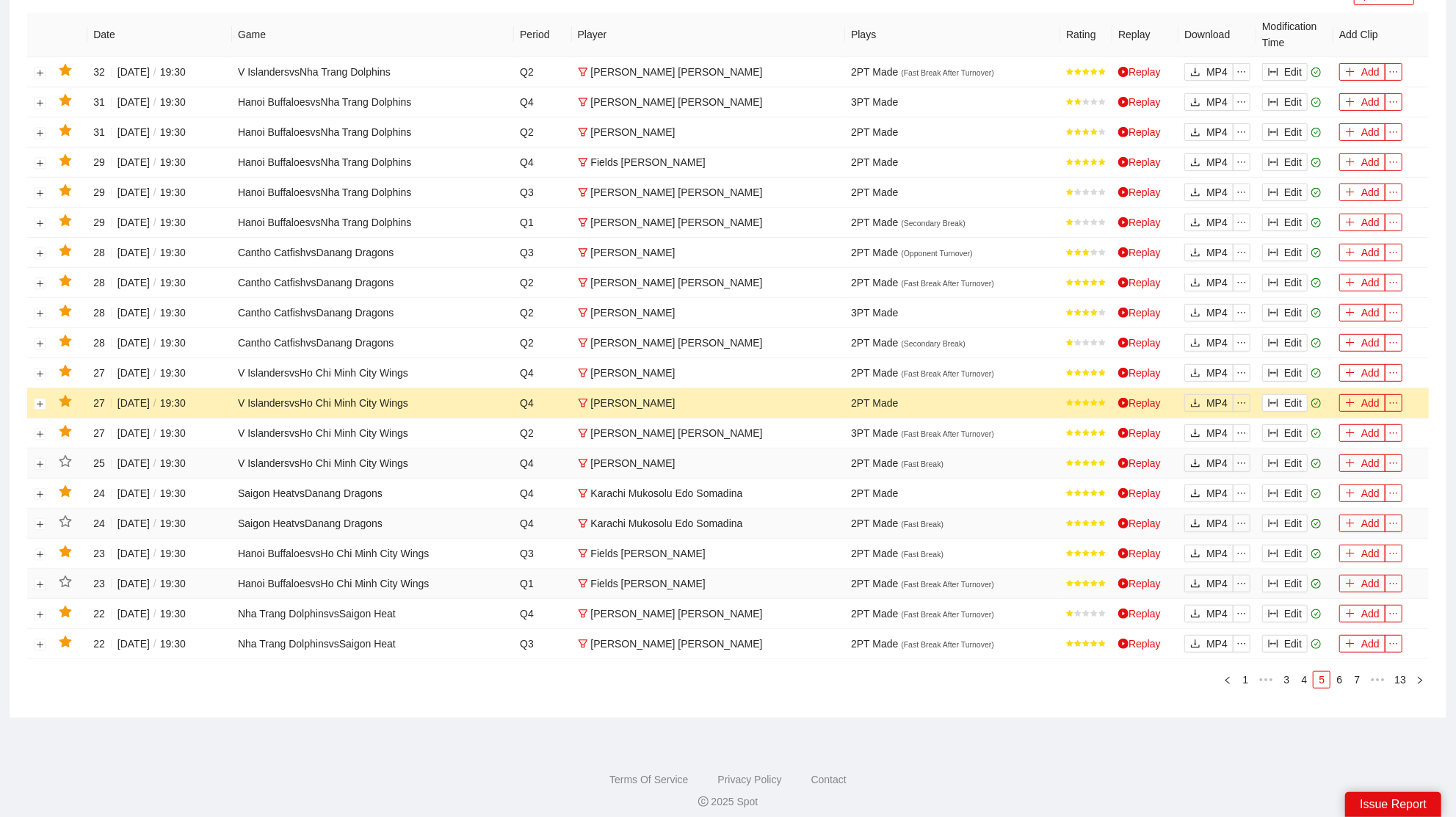
click at [68, 396] on icon "star" at bounding box center [64, 400] width 12 height 11
click at [68, 365] on icon "star" at bounding box center [64, 371] width 12 height 11
click at [1292, 334] on button "Edit" at bounding box center [1285, 343] width 46 height 17
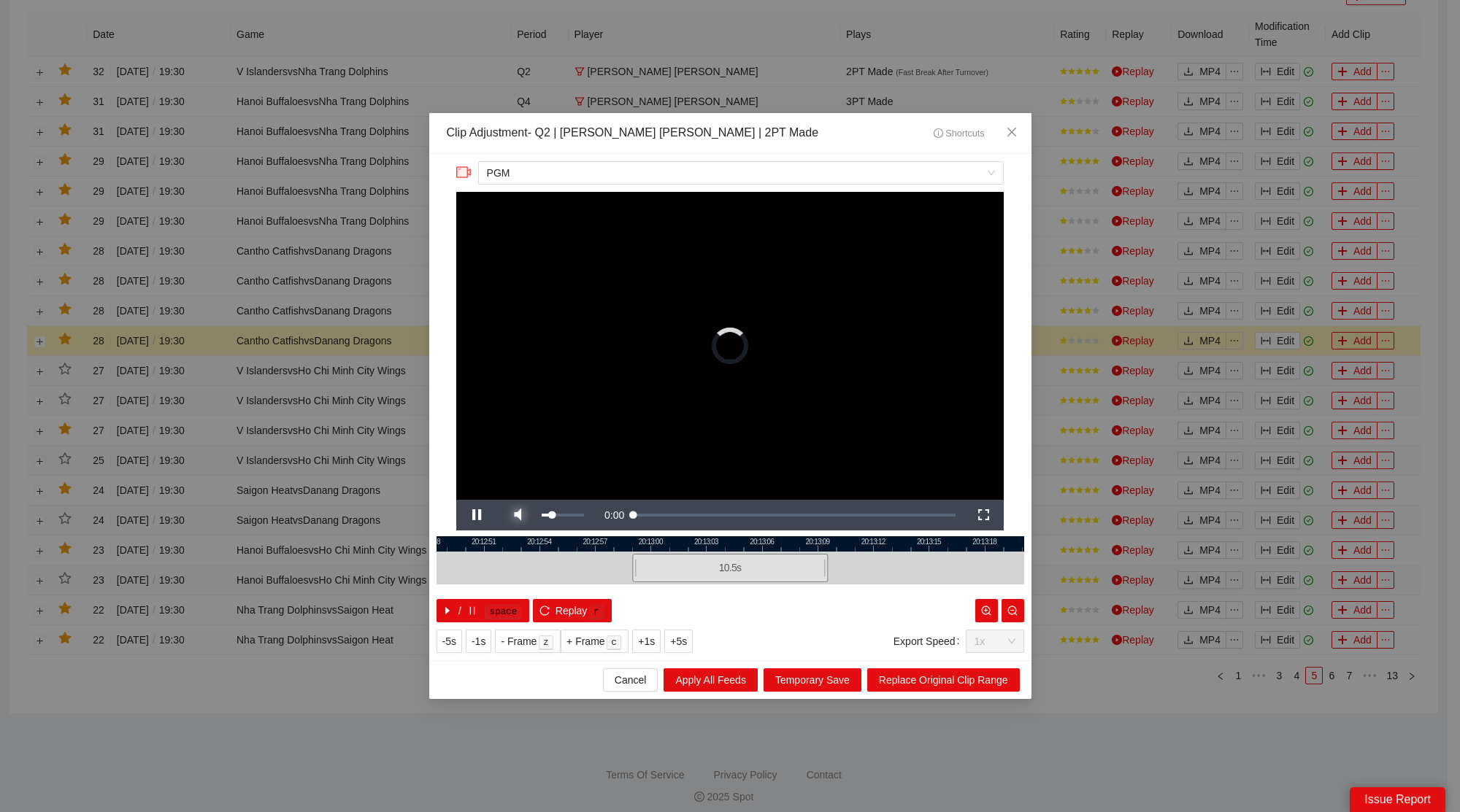
click at [528, 515] on span "Video Player" at bounding box center [517, 515] width 41 height 0
click at [1021, 125] on span "Close" at bounding box center [1011, 132] width 39 height 39
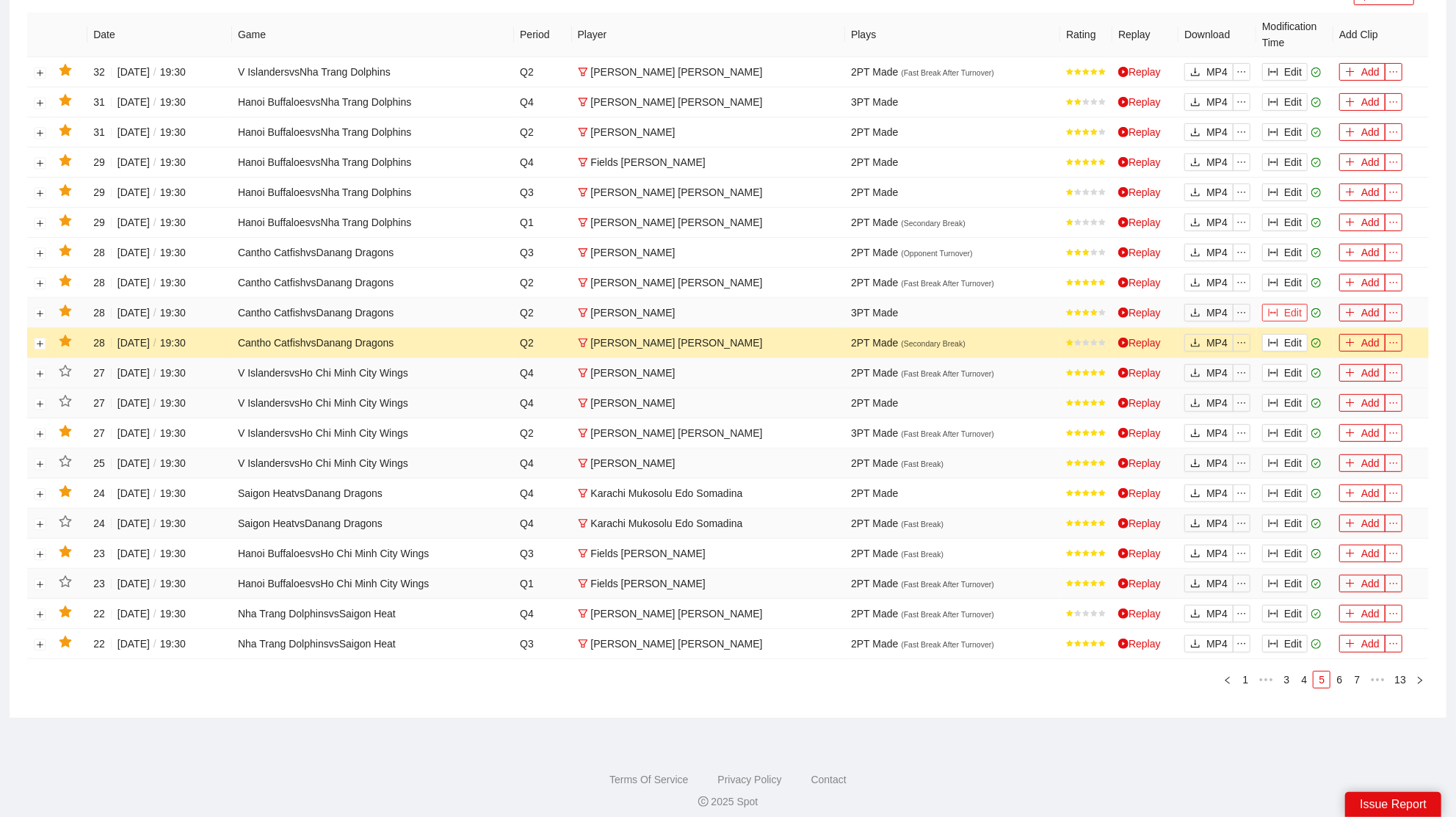
click at [1286, 313] on button "Edit" at bounding box center [1285, 312] width 46 height 17
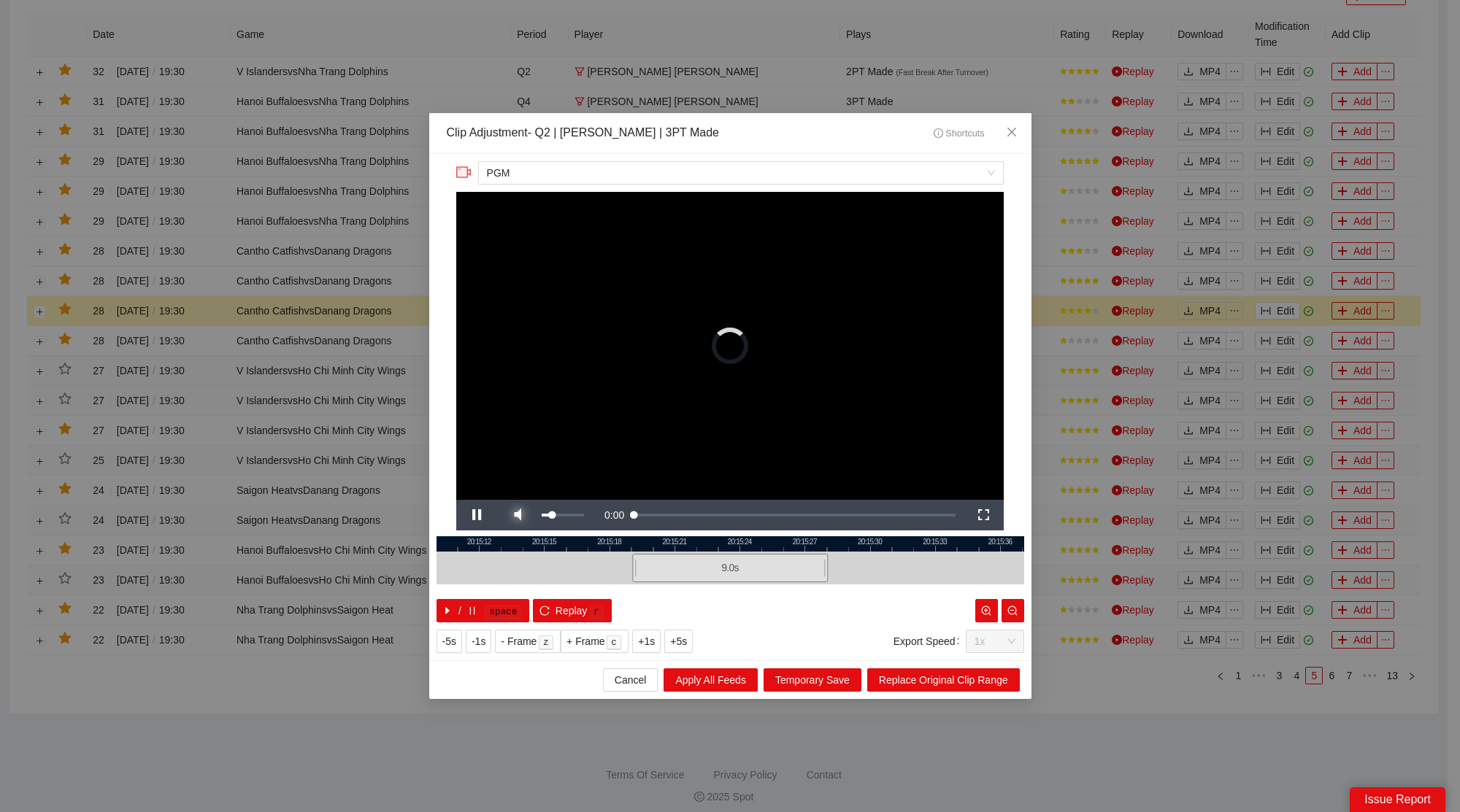
click at [530, 515] on span "Video Player" at bounding box center [517, 515] width 41 height 0
click at [1015, 119] on span "Close" at bounding box center [1011, 132] width 39 height 39
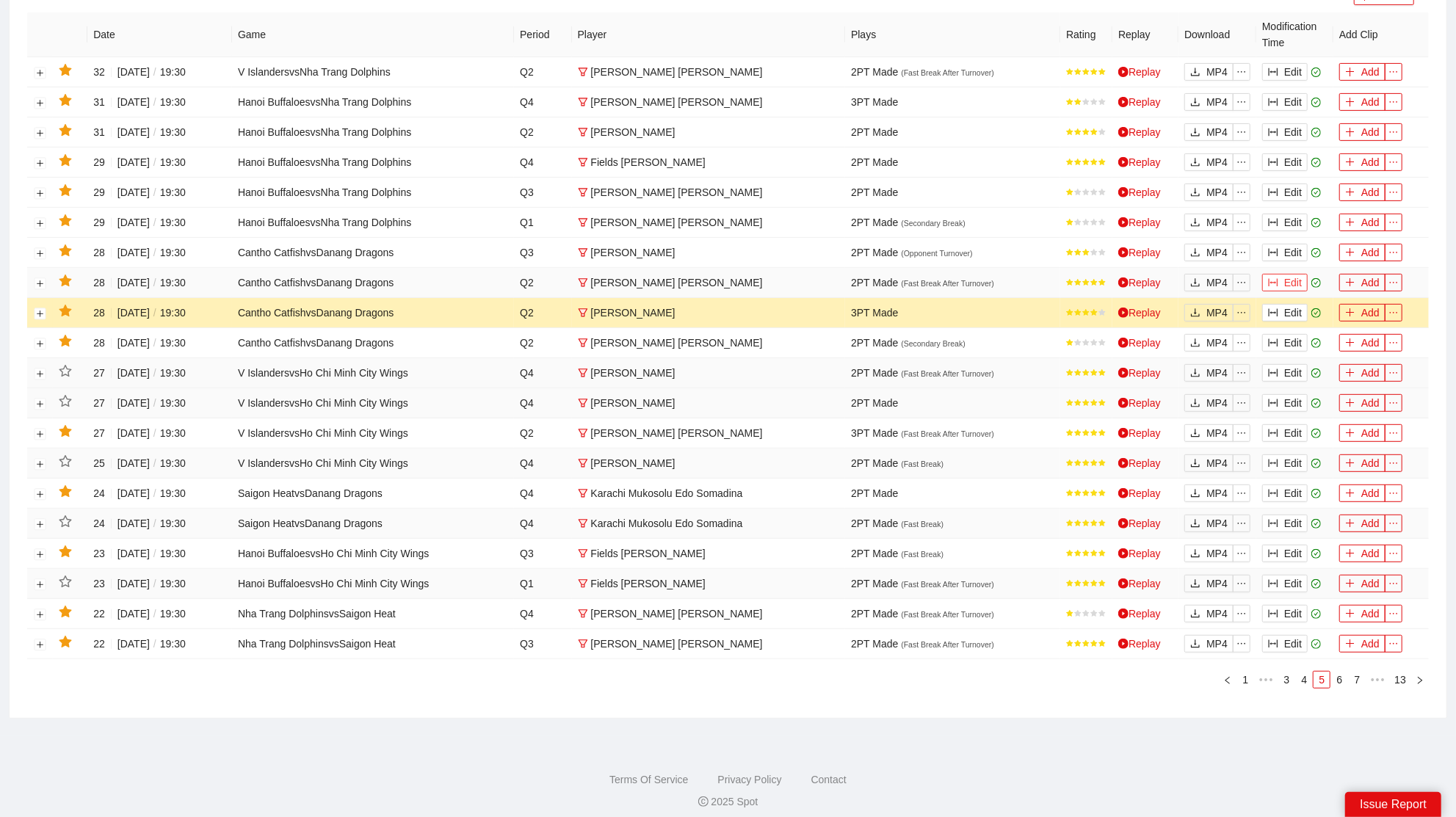
click at [1287, 274] on button "Edit" at bounding box center [1285, 283] width 46 height 17
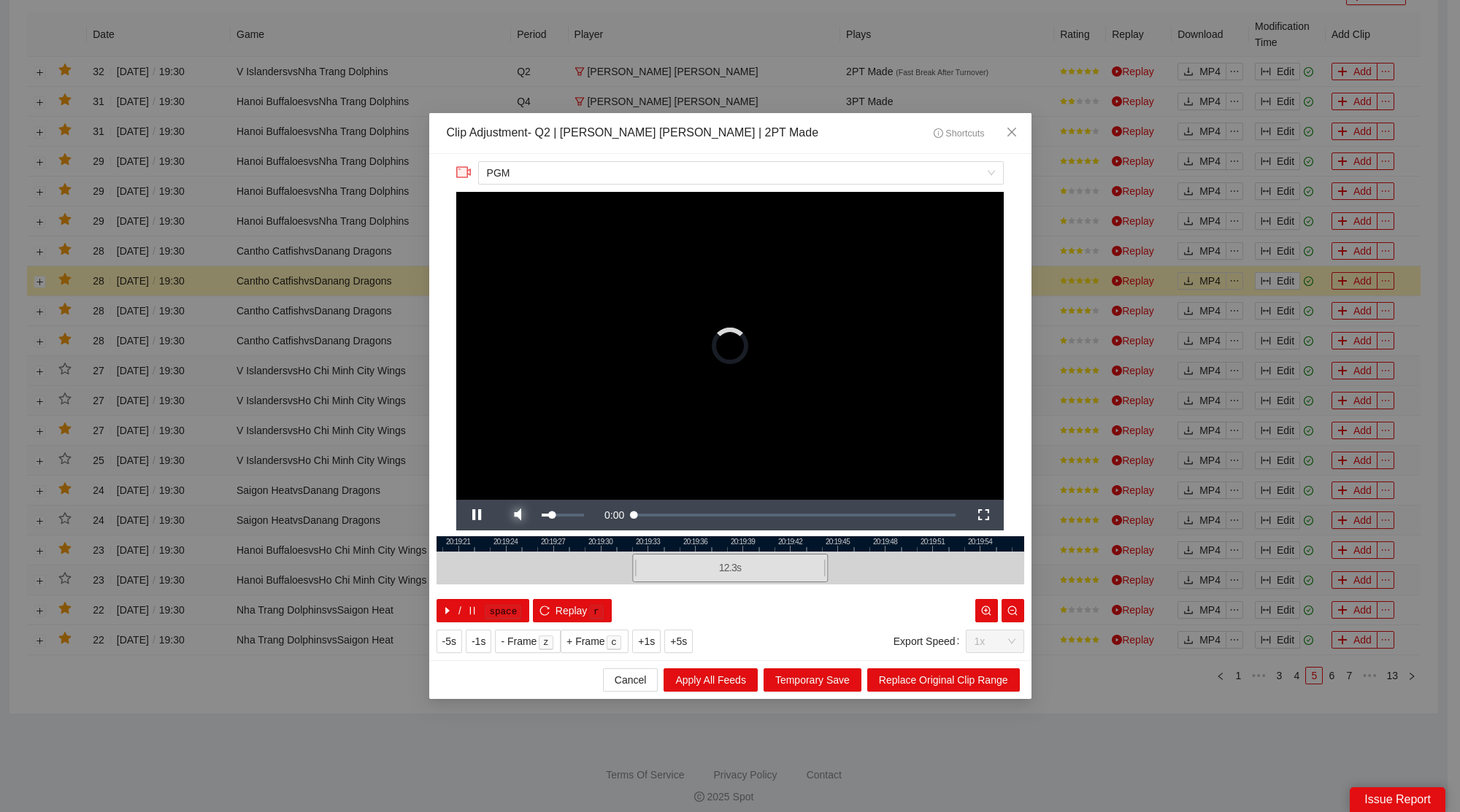
click at [513, 515] on span "Video Player" at bounding box center [517, 515] width 41 height 0
click at [1014, 127] on span "Close" at bounding box center [1011, 132] width 39 height 39
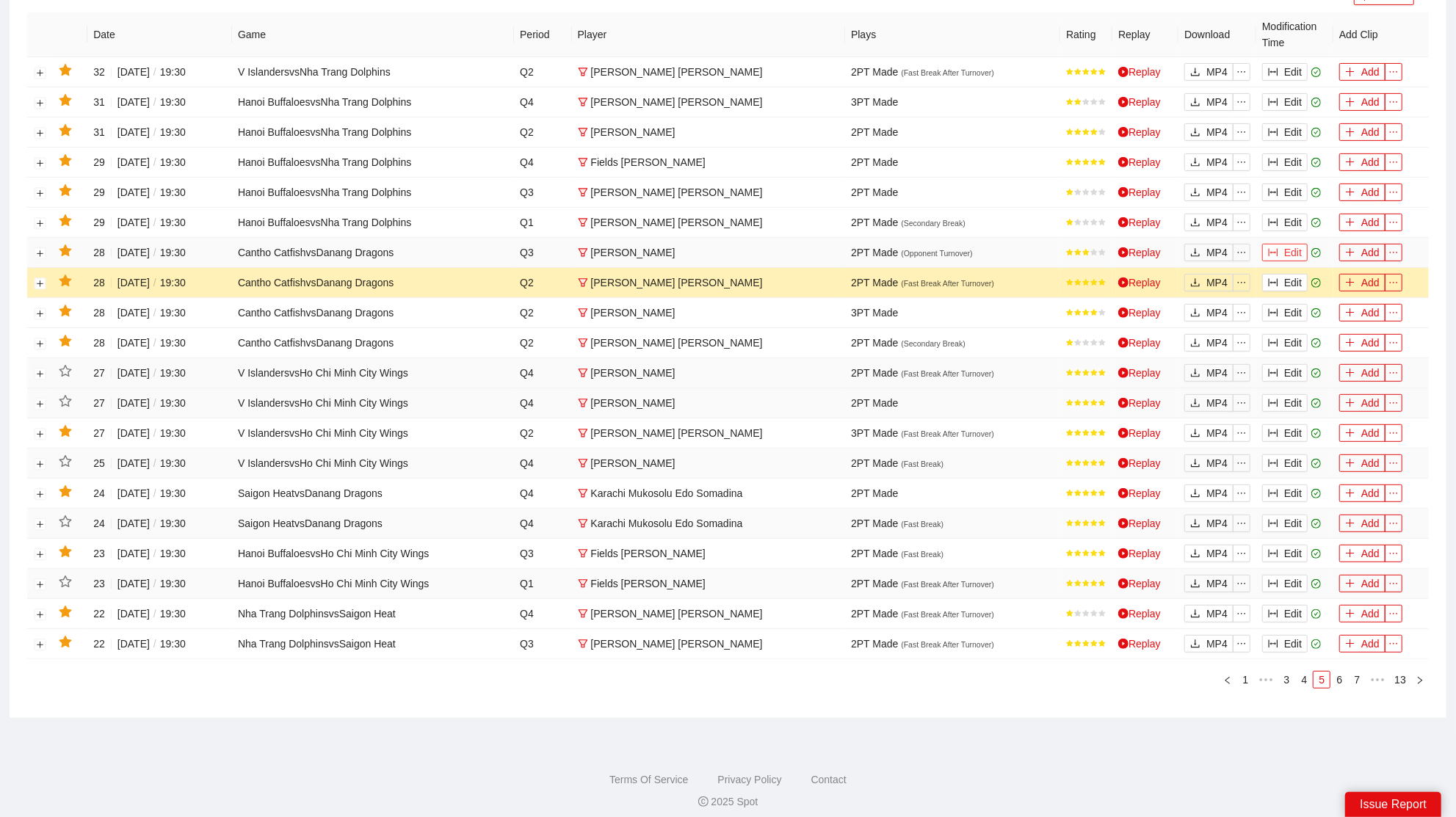
click at [1288, 244] on button "Edit" at bounding box center [1285, 253] width 46 height 17
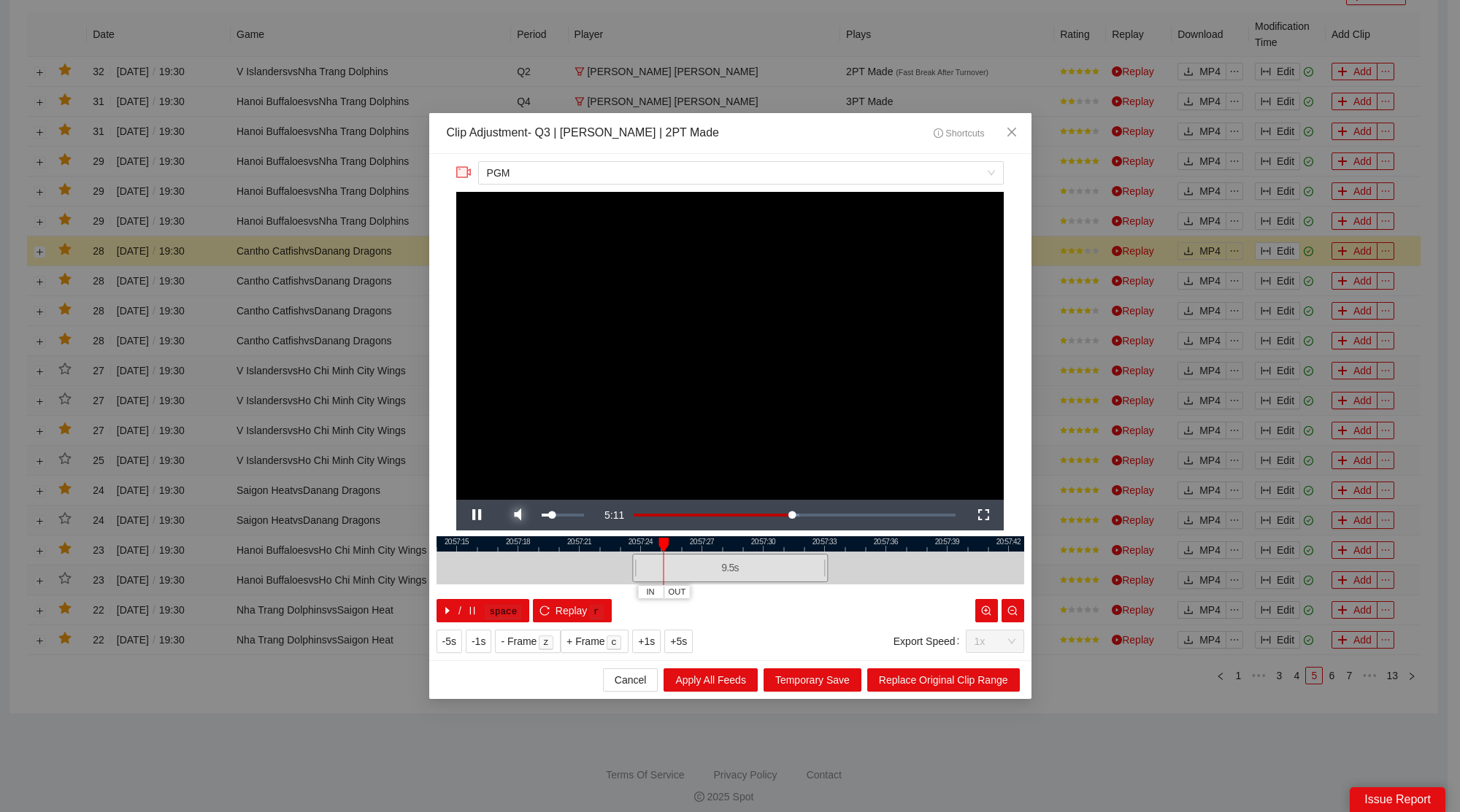
click at [515, 515] on span "Video Player" at bounding box center [517, 515] width 41 height 0
click at [1013, 145] on span "Close" at bounding box center [1011, 132] width 39 height 39
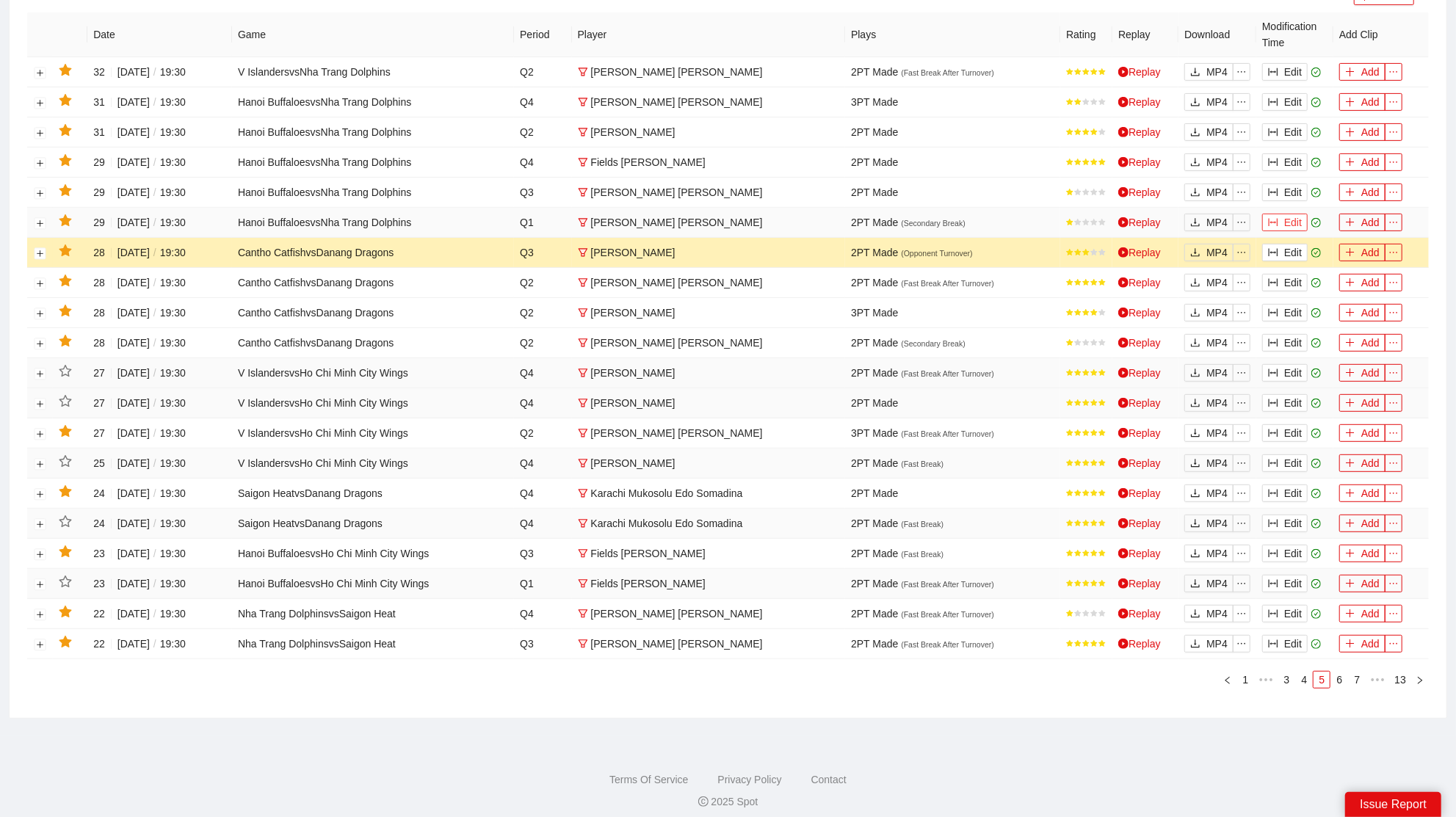
click at [1273, 217] on icon "column-width" at bounding box center [1273, 222] width 11 height 11
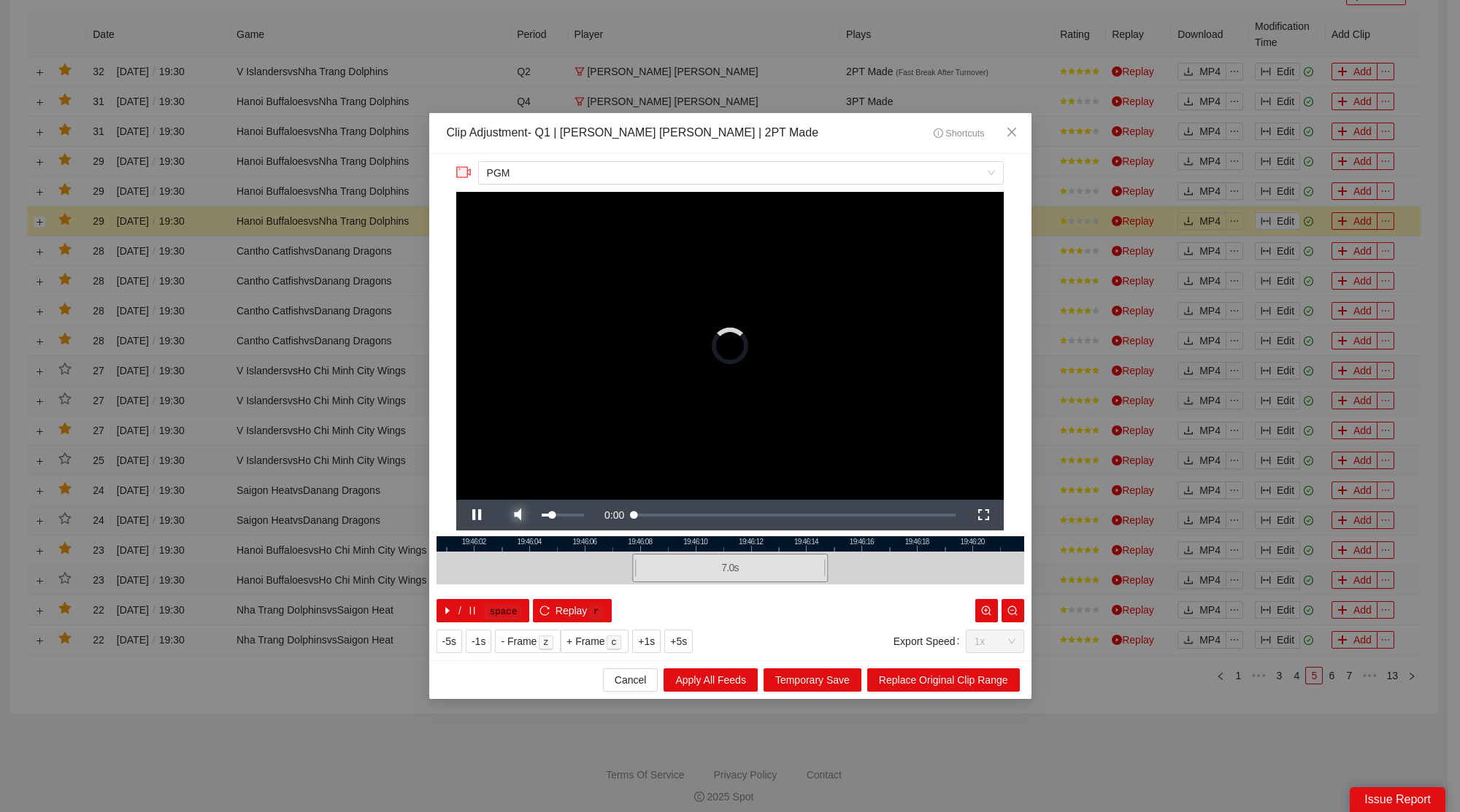
click at [523, 515] on span "Video Player" at bounding box center [517, 515] width 41 height 0
click at [1013, 131] on icon "close" at bounding box center [1011, 132] width 11 height 11
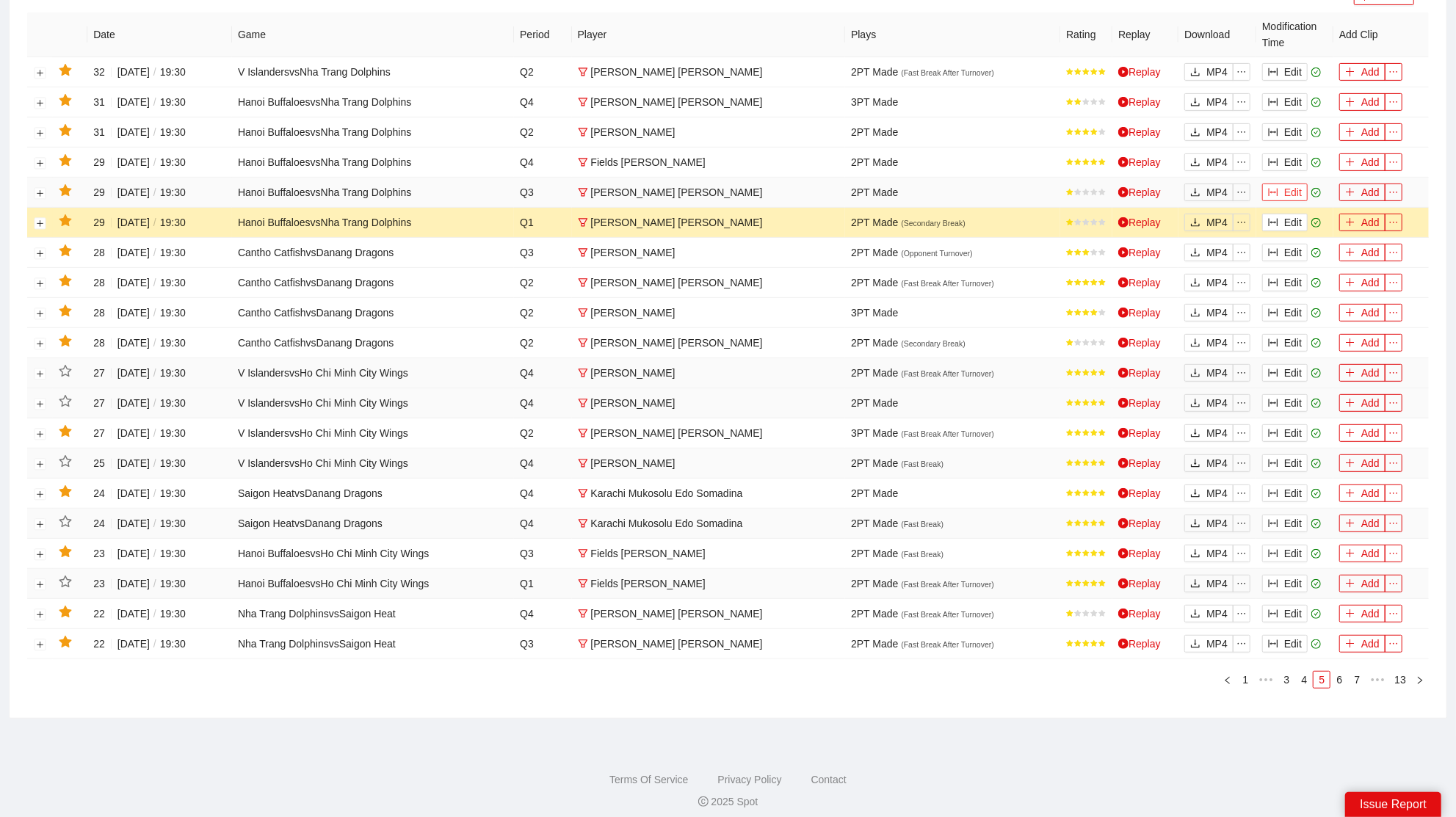
click at [1284, 192] on button "Edit" at bounding box center [1285, 193] width 46 height 17
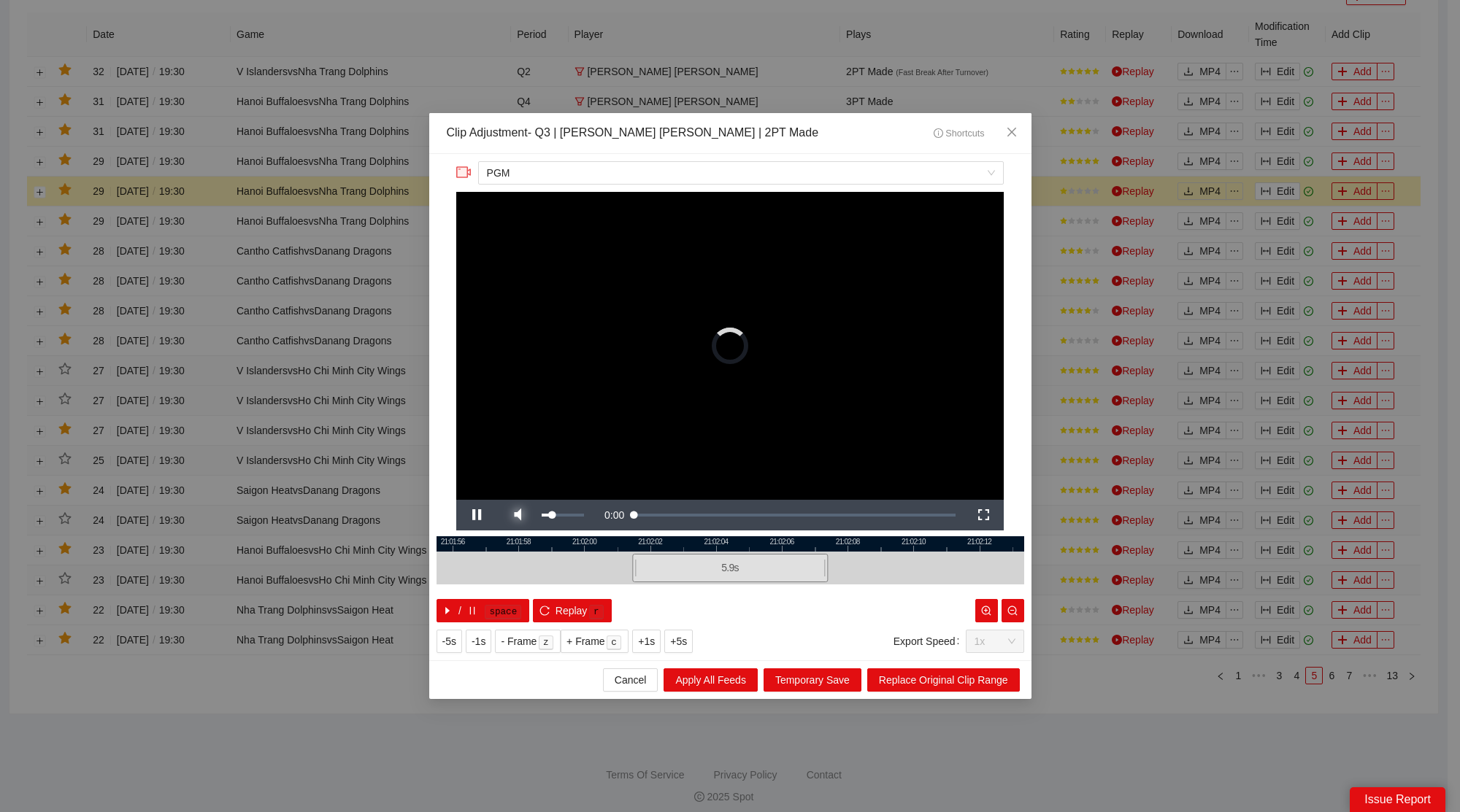
click at [518, 515] on span "Video Player" at bounding box center [517, 515] width 41 height 0
click at [1019, 129] on span "Close" at bounding box center [1011, 132] width 39 height 39
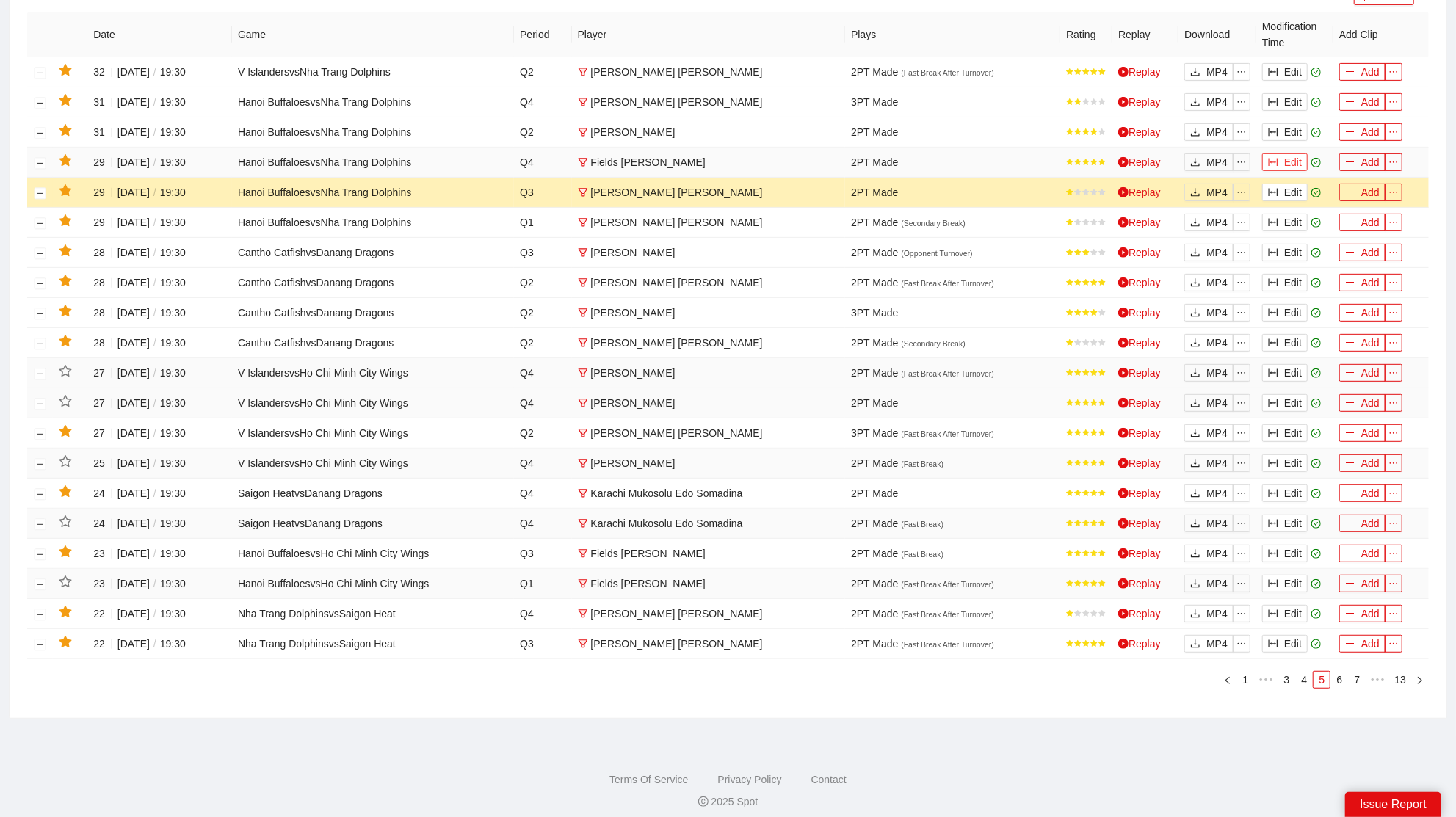
click at [1290, 154] on button "Edit" at bounding box center [1285, 162] width 46 height 17
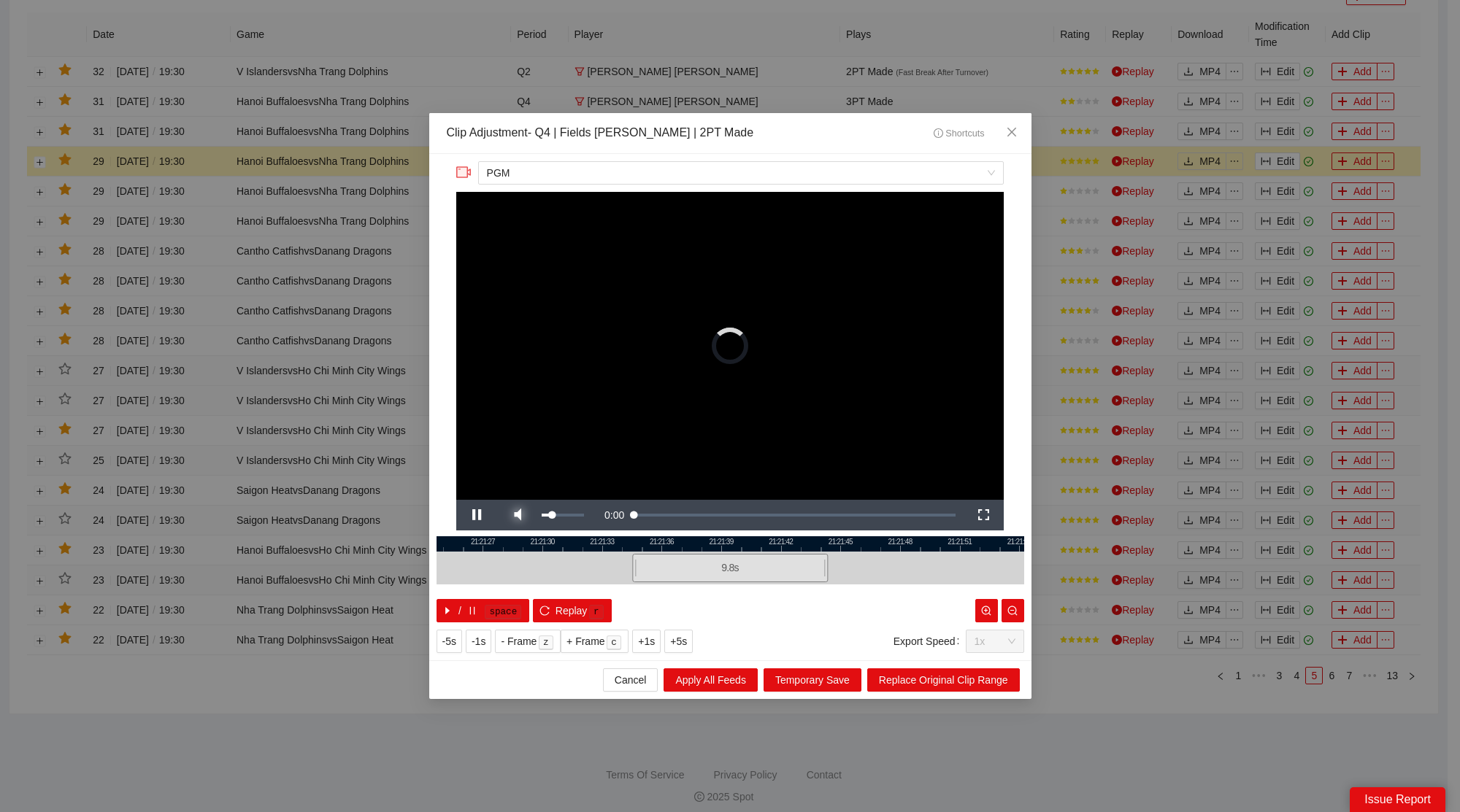
click at [525, 515] on span "Video Player" at bounding box center [517, 515] width 41 height 0
click at [1025, 129] on span "Close" at bounding box center [1011, 132] width 39 height 39
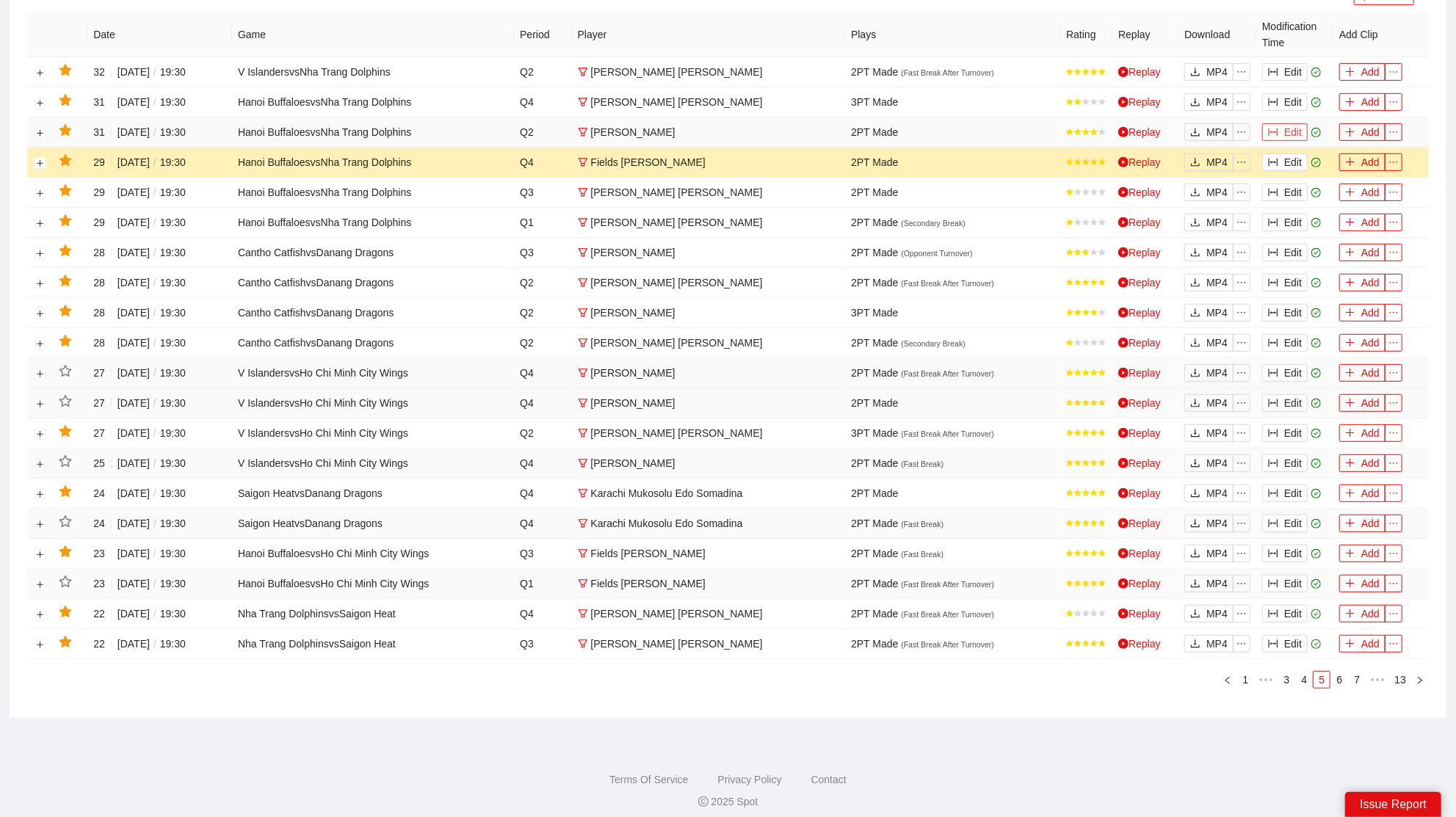
click at [1292, 128] on button "Edit" at bounding box center [1285, 132] width 46 height 17
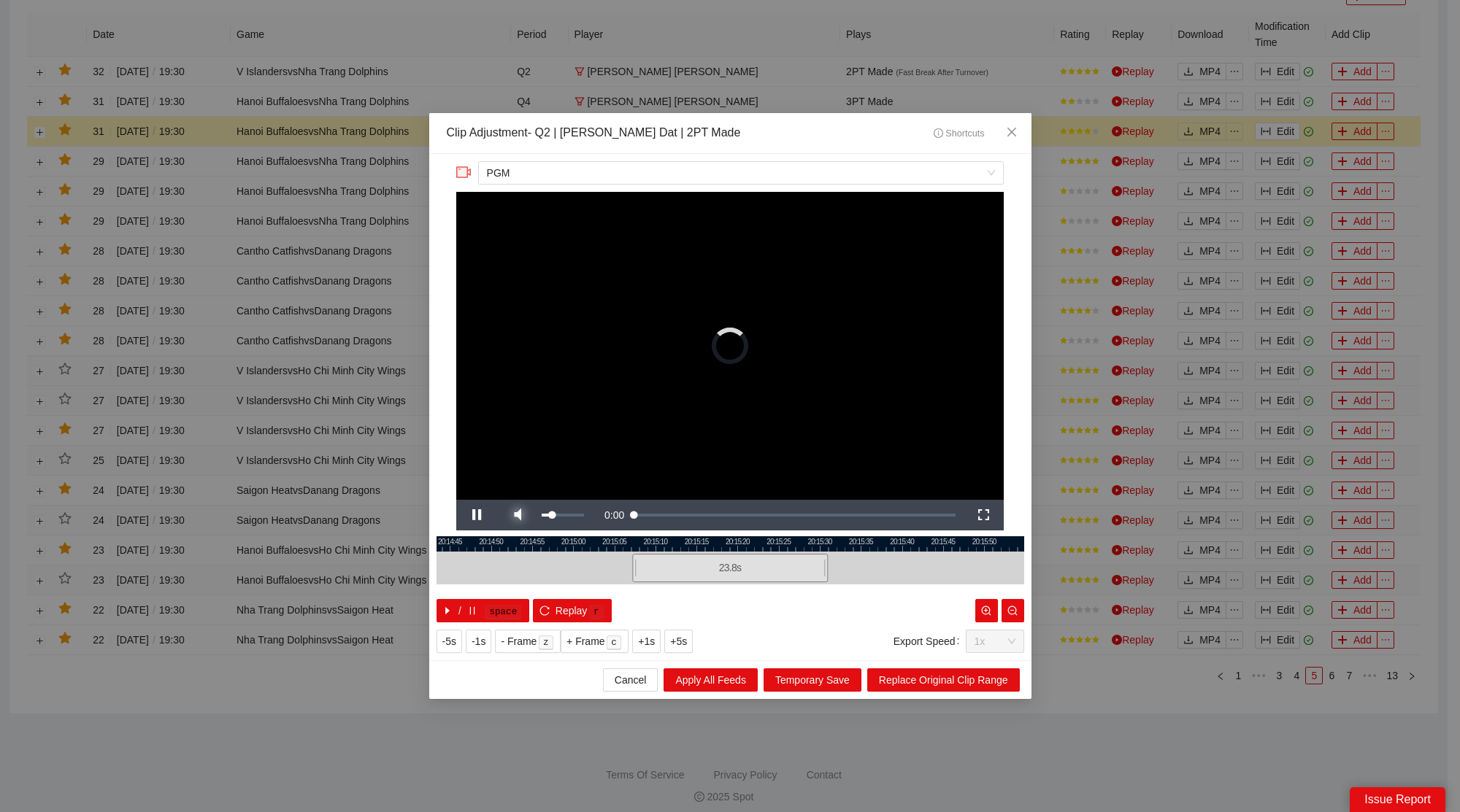
click at [528, 515] on span "Video Player" at bounding box center [517, 515] width 41 height 0
click at [1016, 132] on icon "close" at bounding box center [1011, 132] width 11 height 11
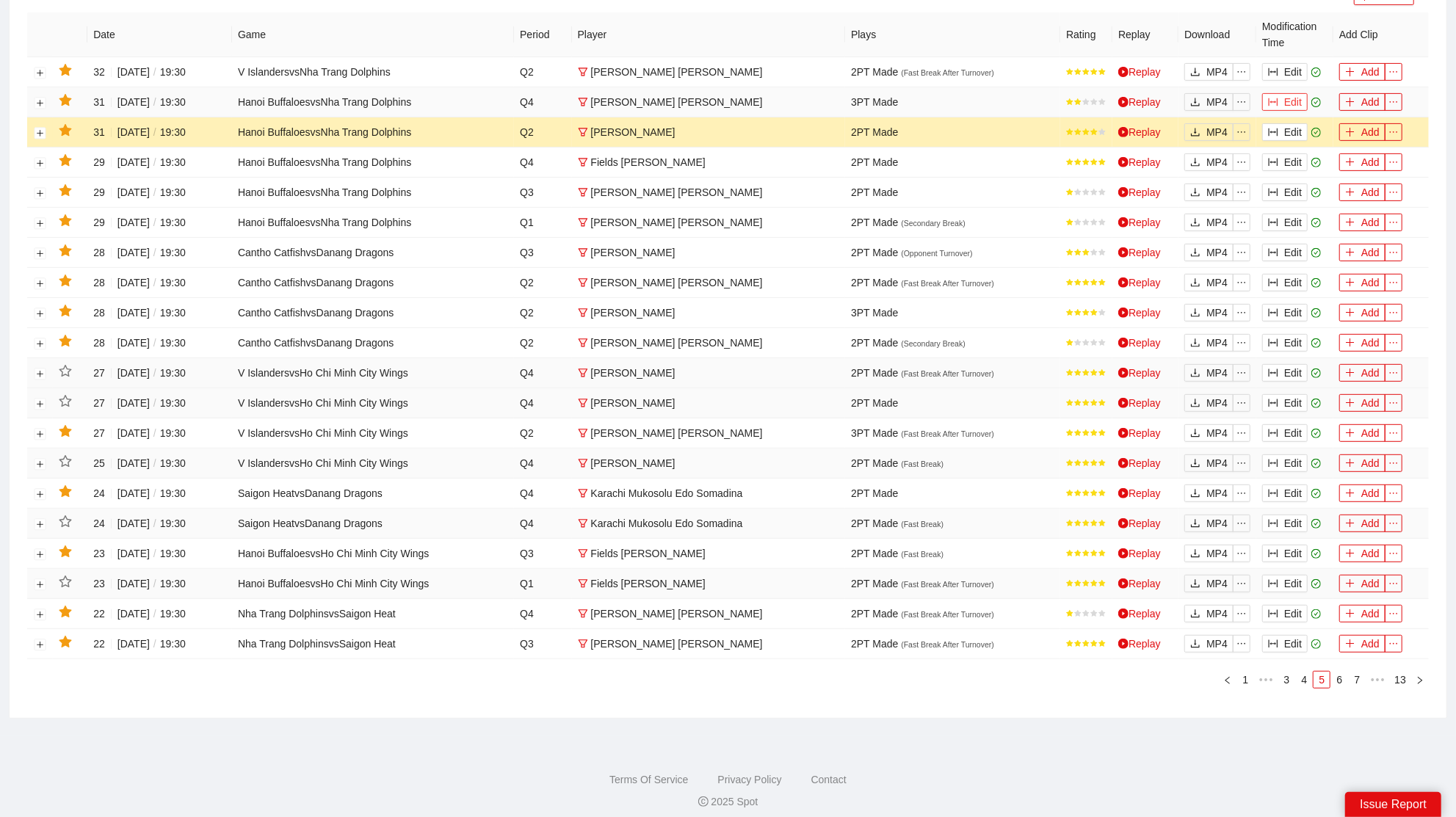
click at [1288, 96] on button "Edit" at bounding box center [1285, 102] width 46 height 17
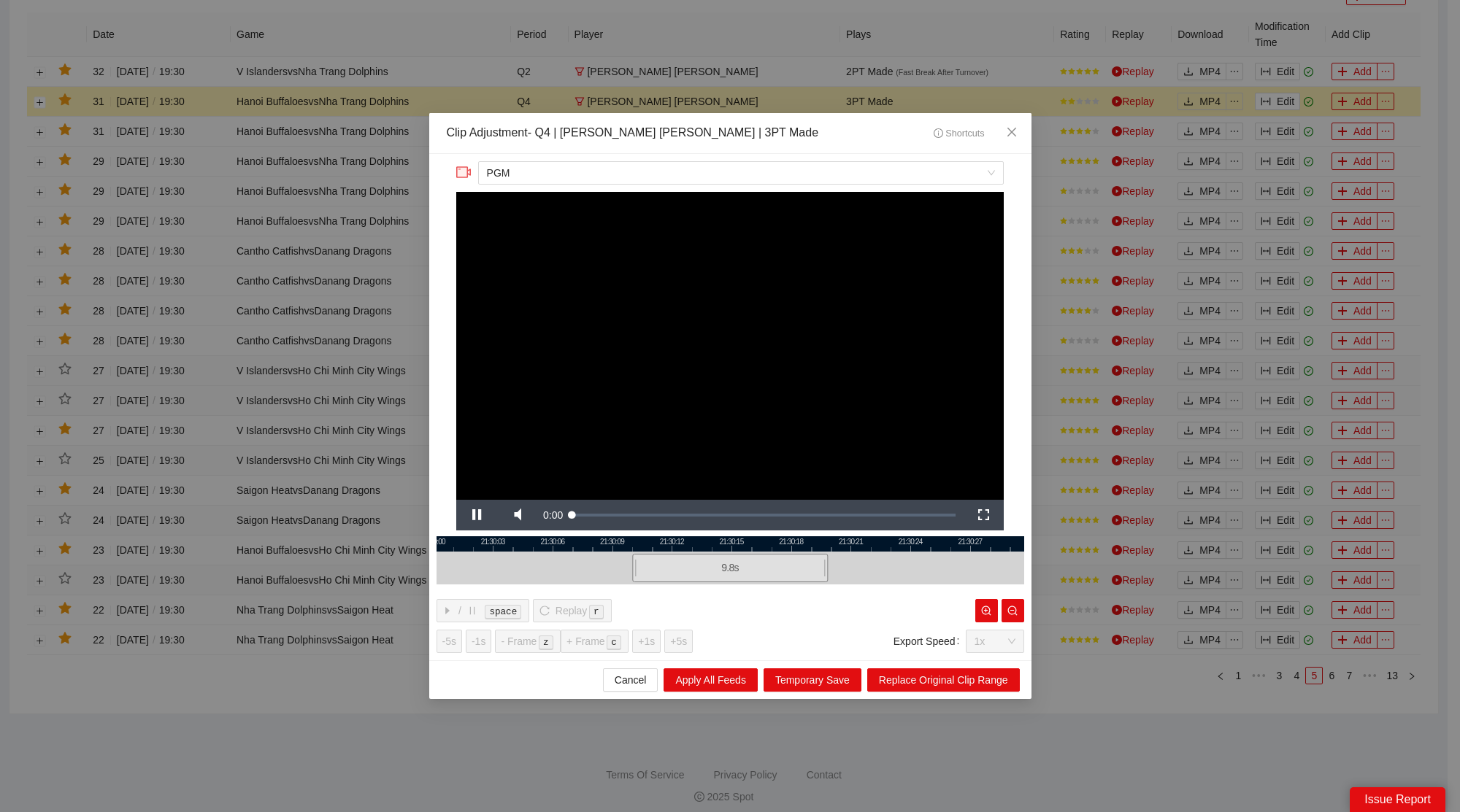
click at [514, 562] on div at bounding box center [730, 568] width 588 height 33
click at [518, 515] on span "Video Player" at bounding box center [517, 515] width 41 height 0
click at [1012, 122] on span "Close" at bounding box center [1011, 132] width 39 height 39
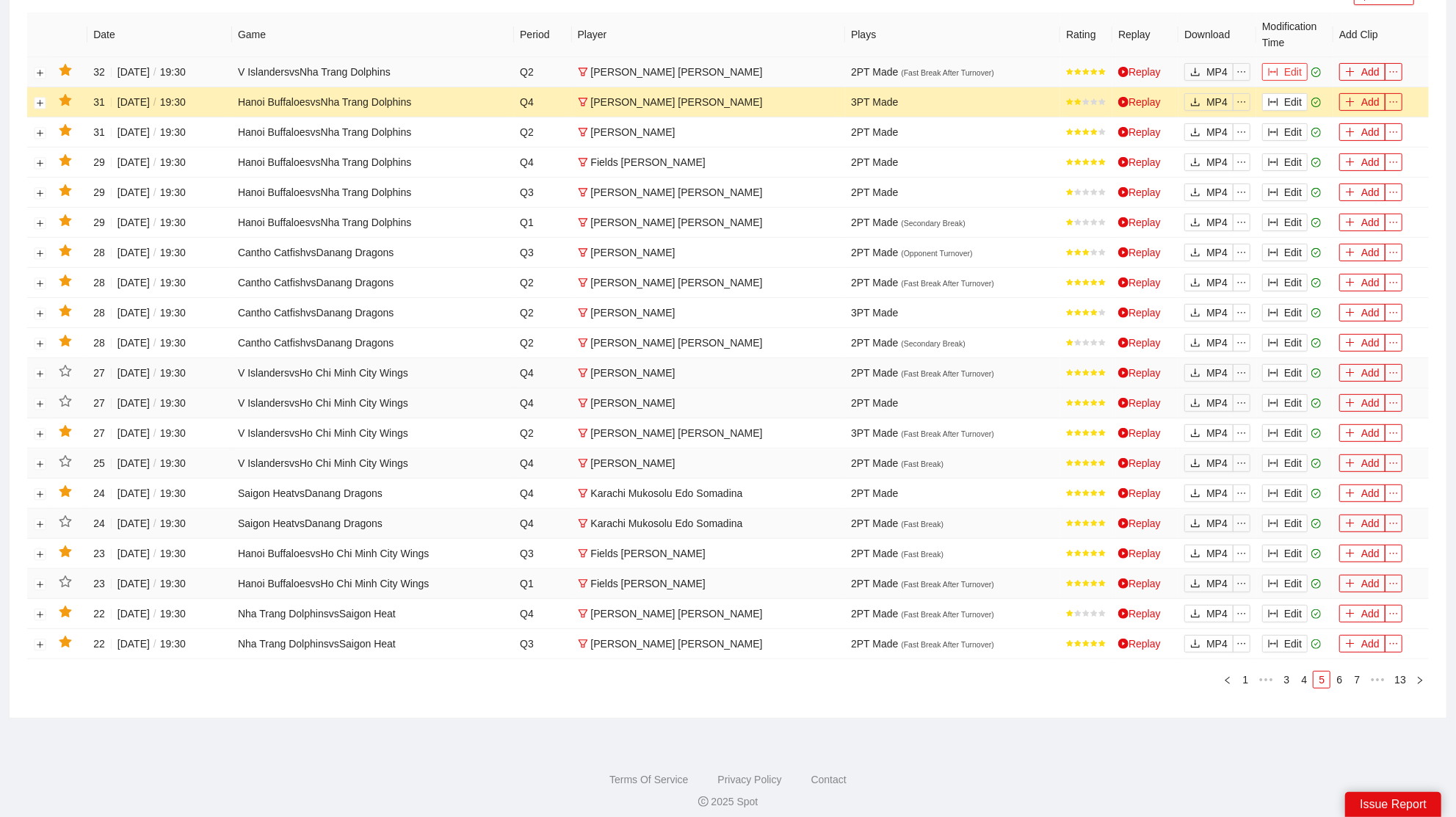
drag, startPoint x: 1295, startPoint y: 68, endPoint x: 1267, endPoint y: 81, distance: 30.9
click at [1295, 68] on button "Edit" at bounding box center [1285, 72] width 46 height 17
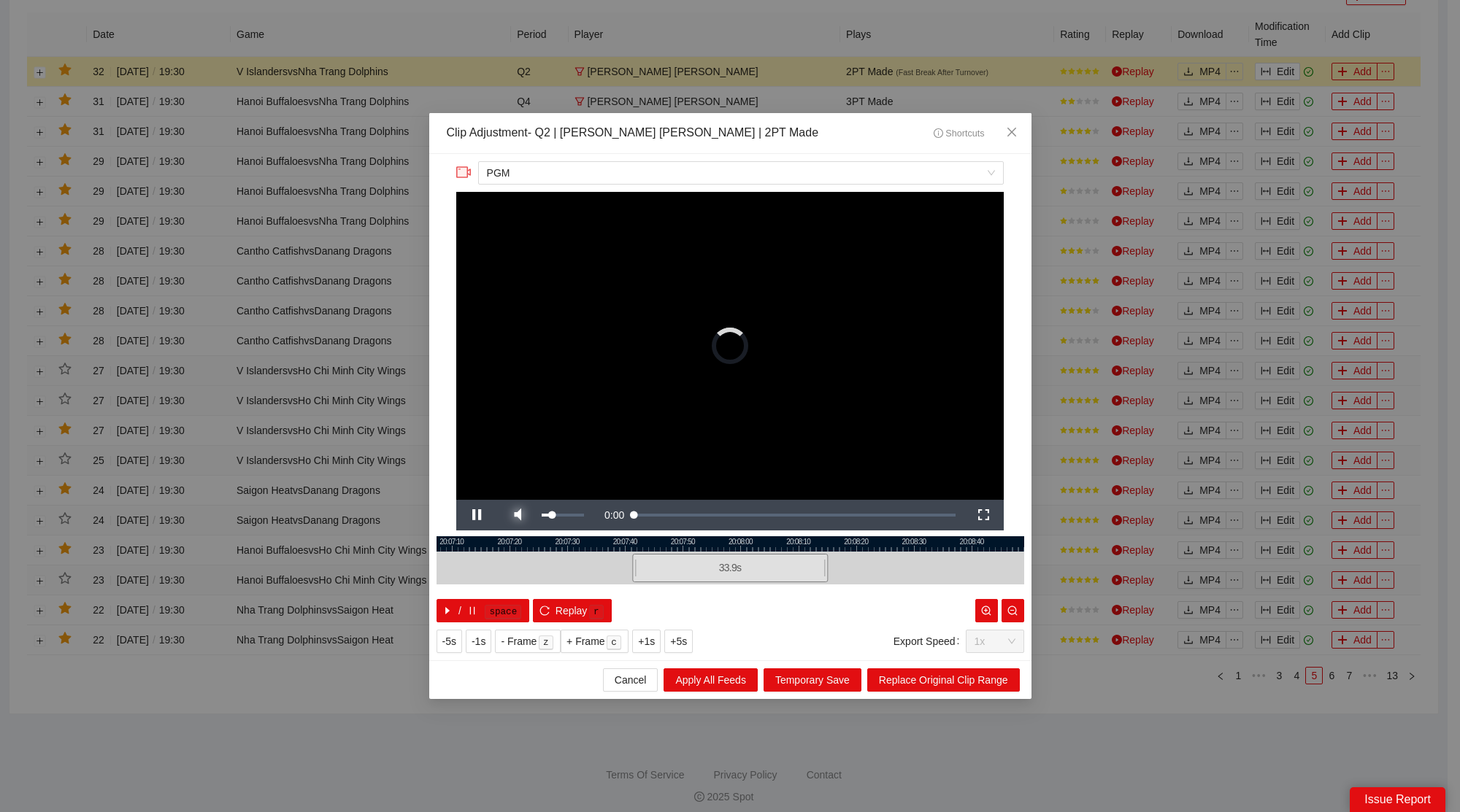
drag, startPoint x: 530, startPoint y: 502, endPoint x: 523, endPoint y: 506, distance: 8.1
click at [523, 515] on span "Video Player" at bounding box center [517, 515] width 41 height 0
click at [1021, 127] on span "Close" at bounding box center [1011, 132] width 39 height 39
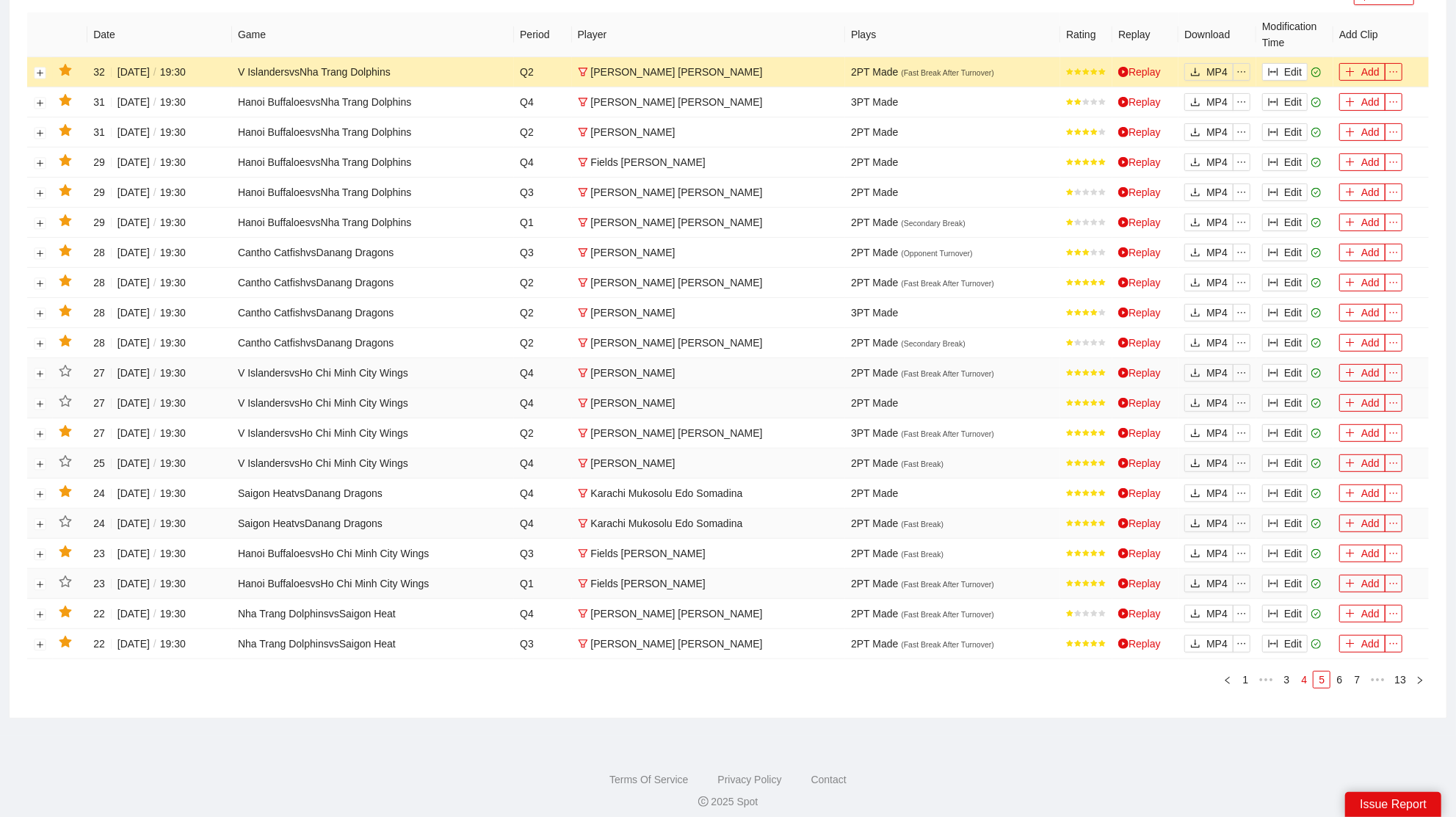
click at [1311, 672] on link "4" at bounding box center [1304, 680] width 16 height 16
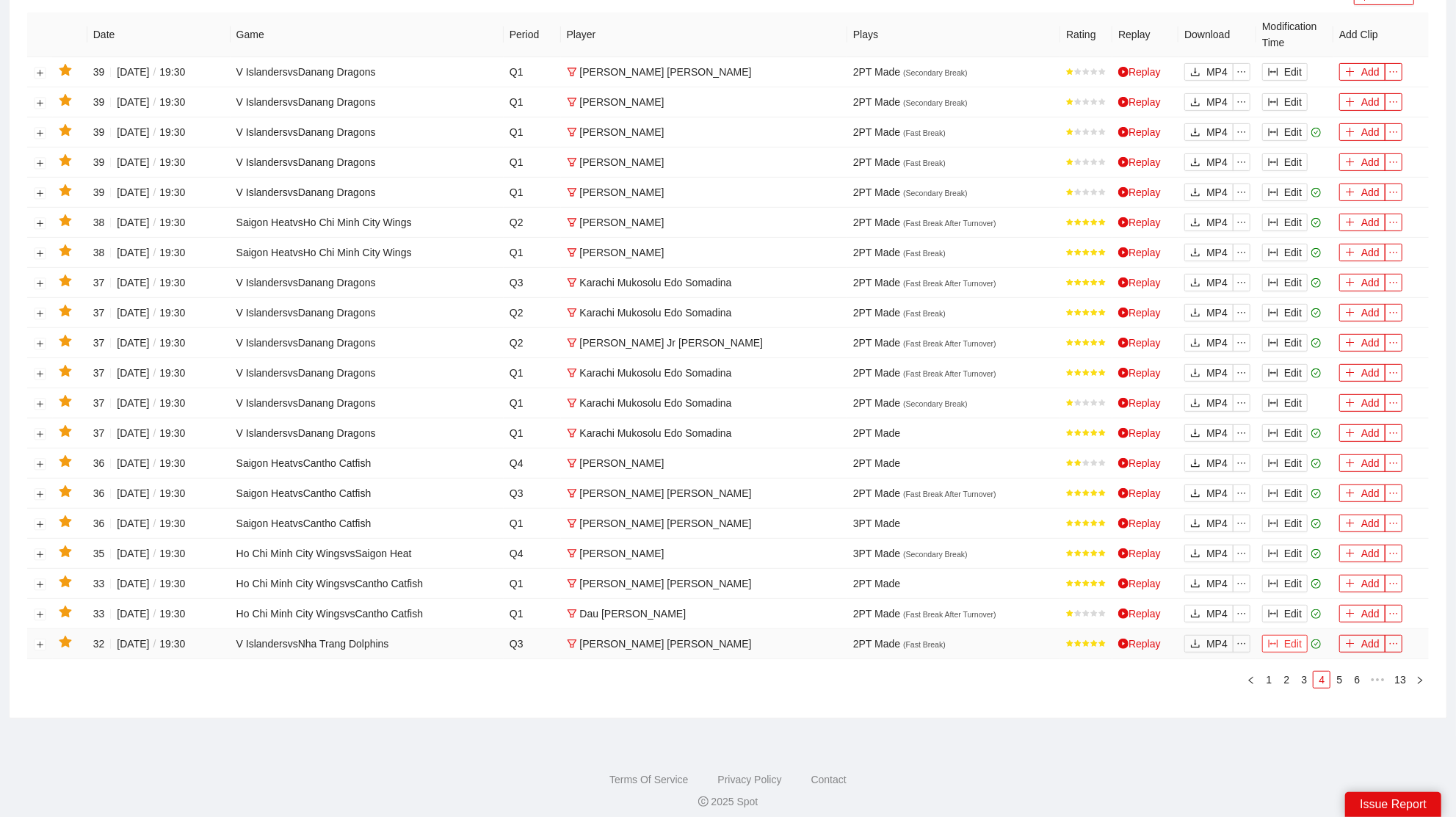
click at [1296, 635] on button "Edit" at bounding box center [1285, 644] width 46 height 17
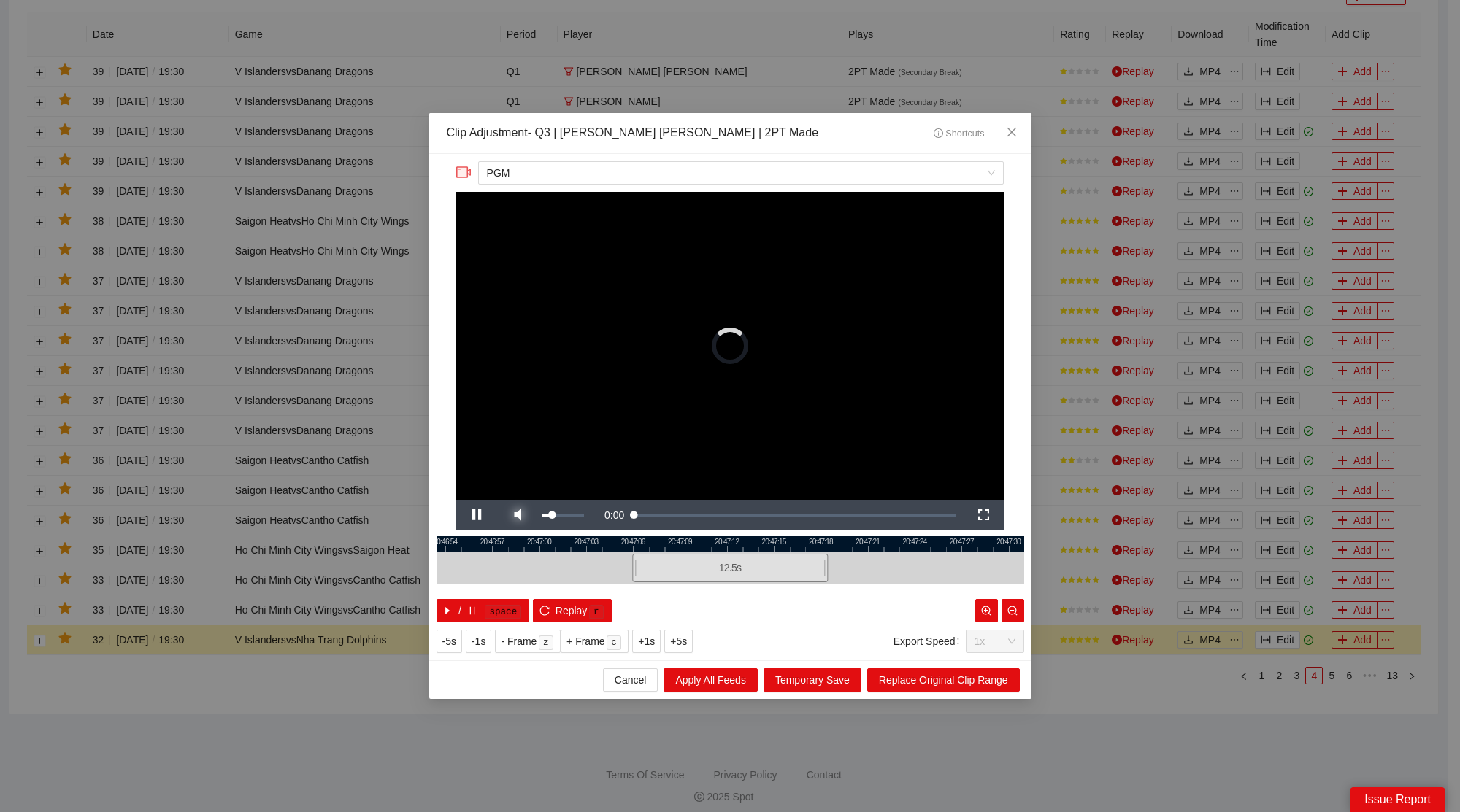
click at [525, 515] on span "Video Player" at bounding box center [517, 515] width 41 height 0
click at [1030, 133] on span "Close" at bounding box center [1011, 132] width 39 height 39
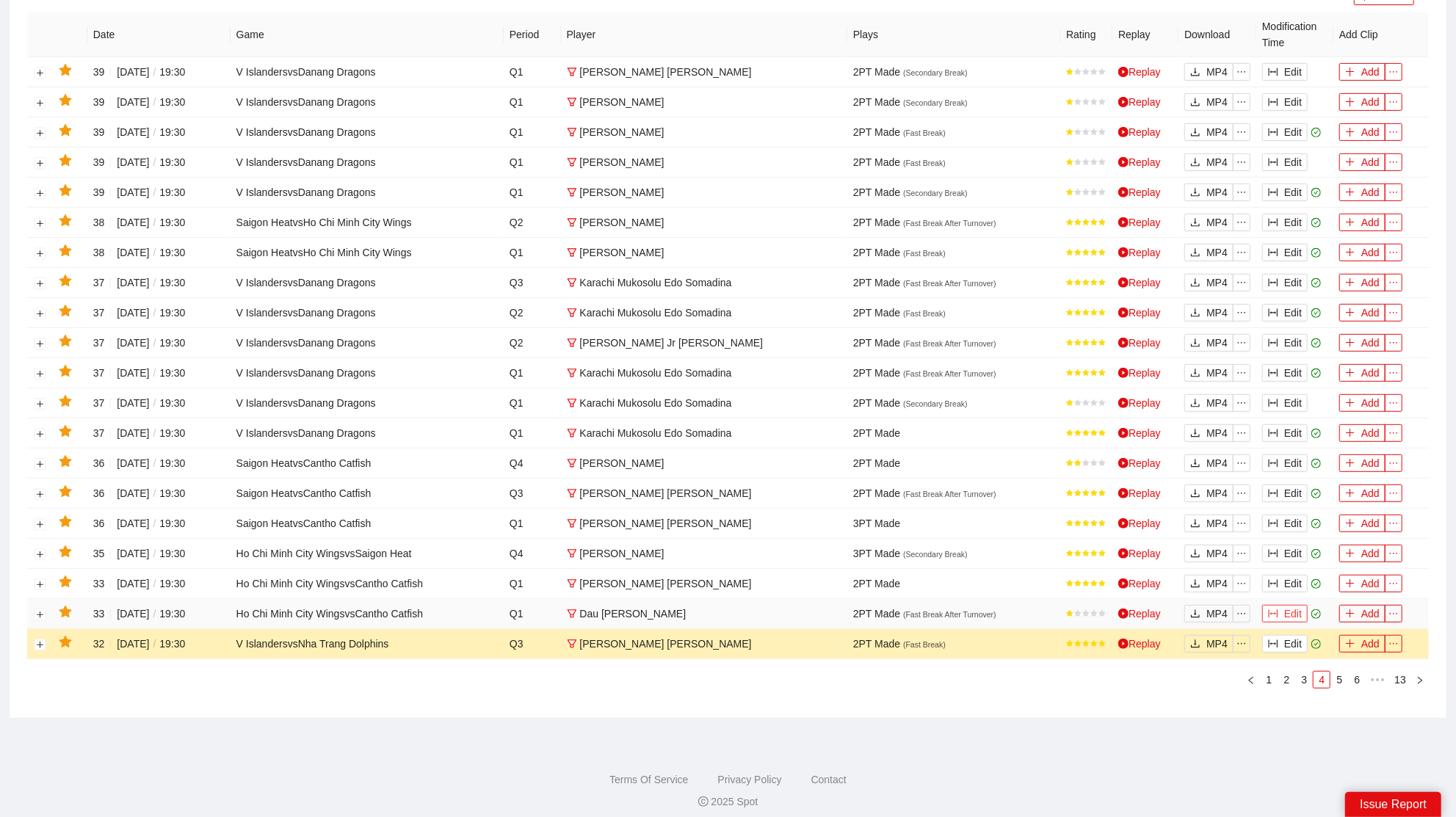
click at [1292, 606] on button "Edit" at bounding box center [1285, 614] width 46 height 17
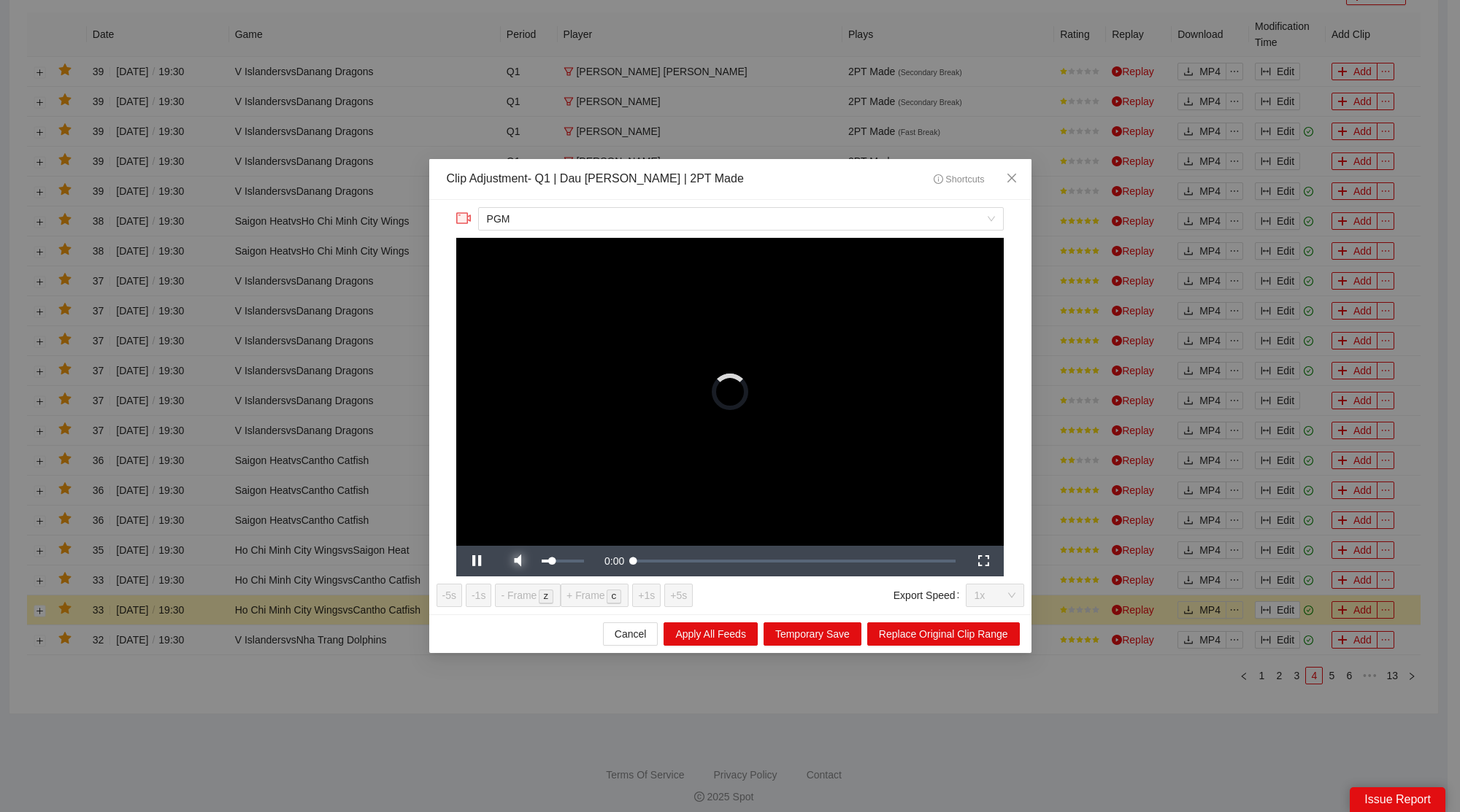
click at [524, 562] on span "Video Player" at bounding box center [517, 562] width 41 height 0
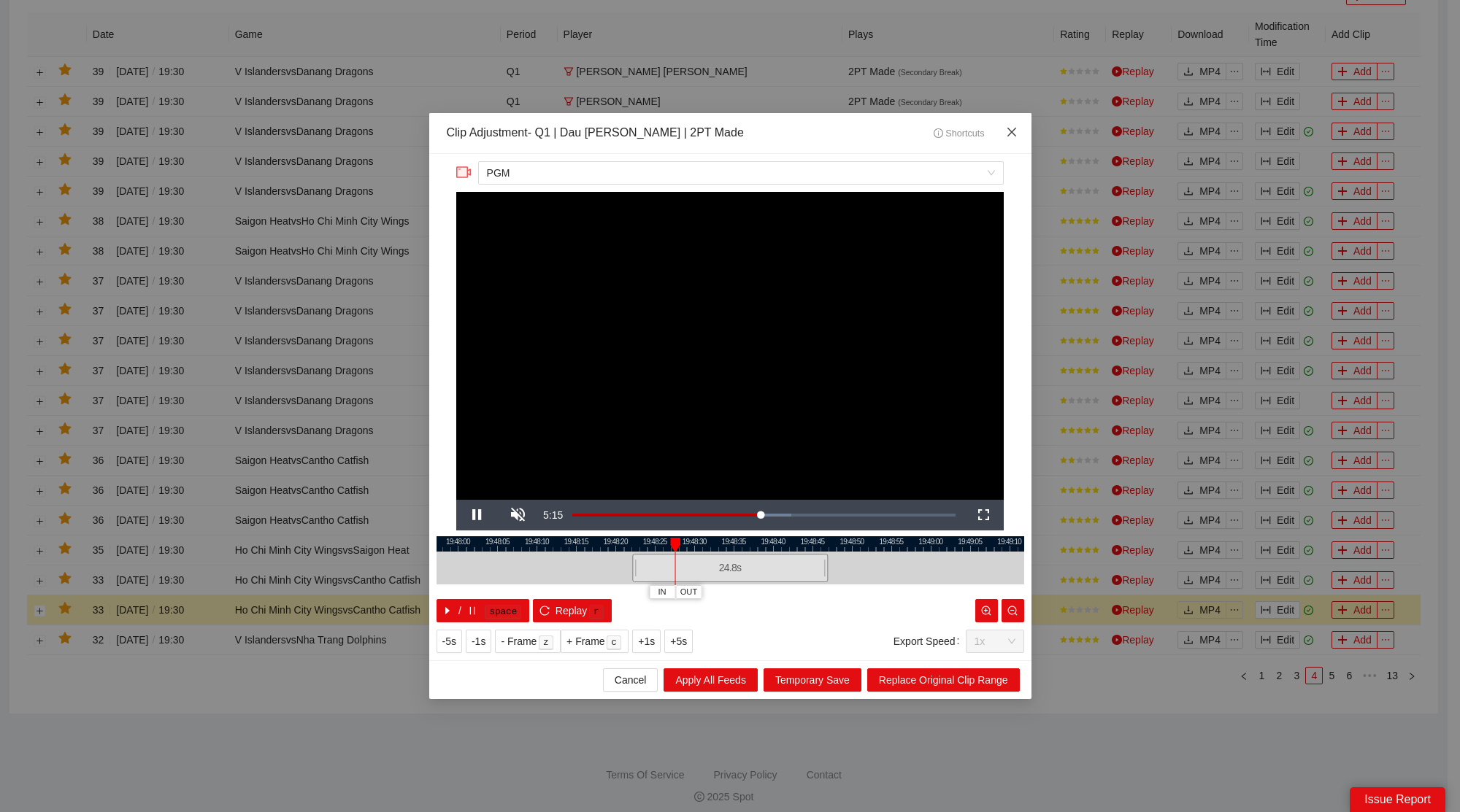
drag, startPoint x: 1012, startPoint y: 139, endPoint x: 1176, endPoint y: 348, distance: 265.7
click at [1015, 138] on icon "close" at bounding box center [1011, 132] width 11 height 11
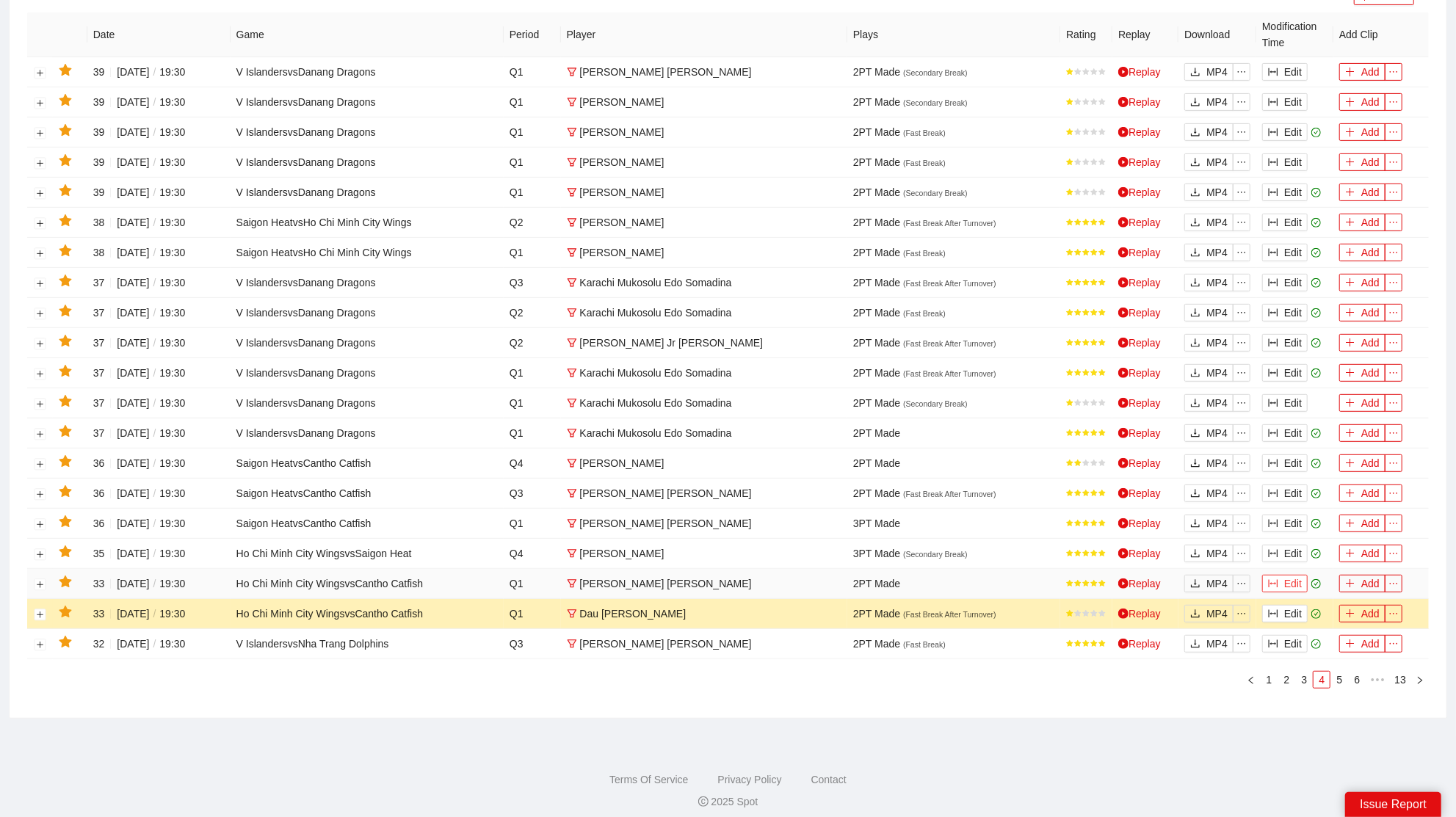
click at [1291, 578] on button "Edit" at bounding box center [1285, 583] width 46 height 17
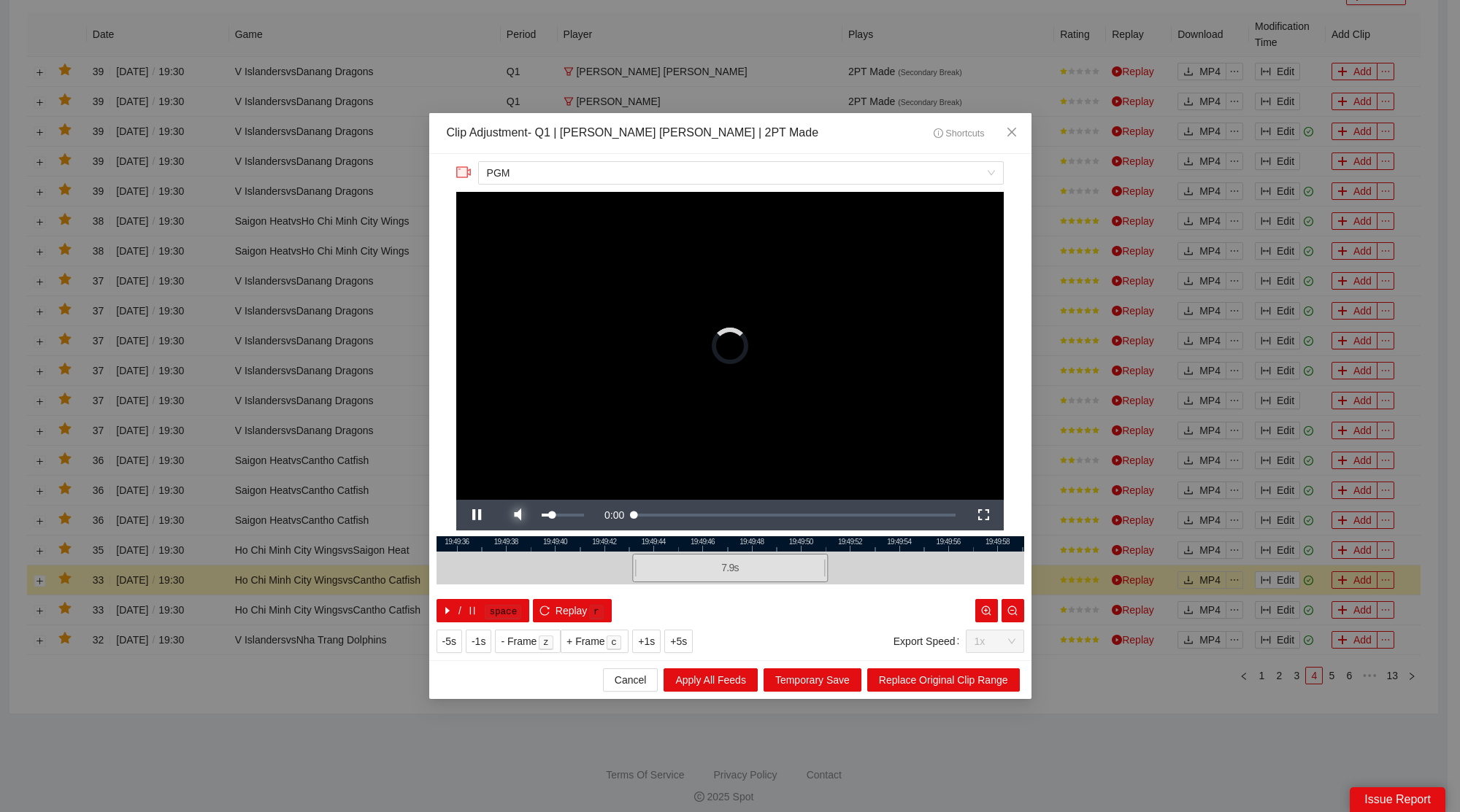
click at [521, 515] on span "Video Player" at bounding box center [517, 515] width 41 height 0
click at [1026, 119] on span "Close" at bounding box center [1011, 132] width 39 height 39
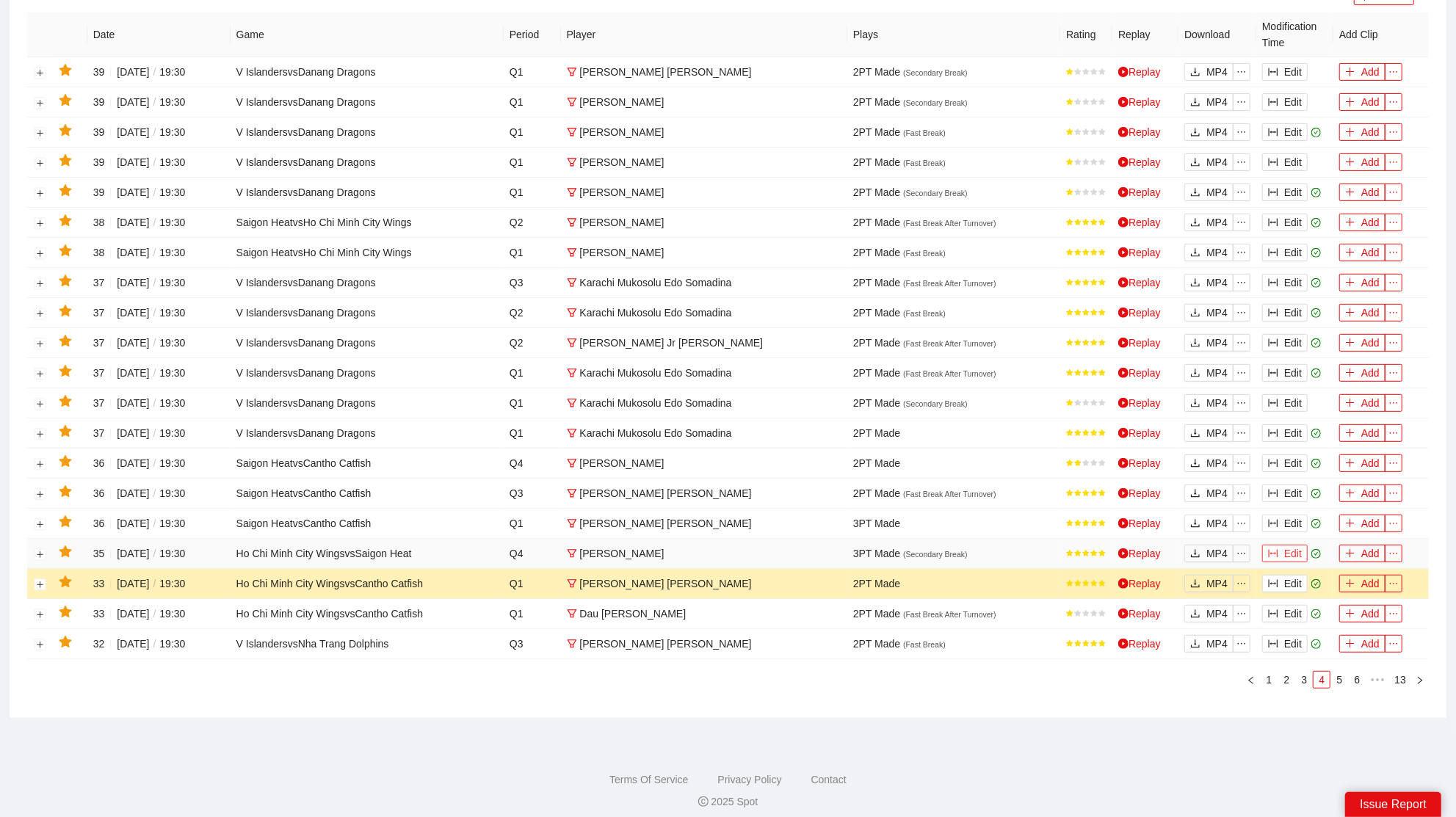
click at [1280, 545] on button "Edit" at bounding box center [1285, 554] width 46 height 17
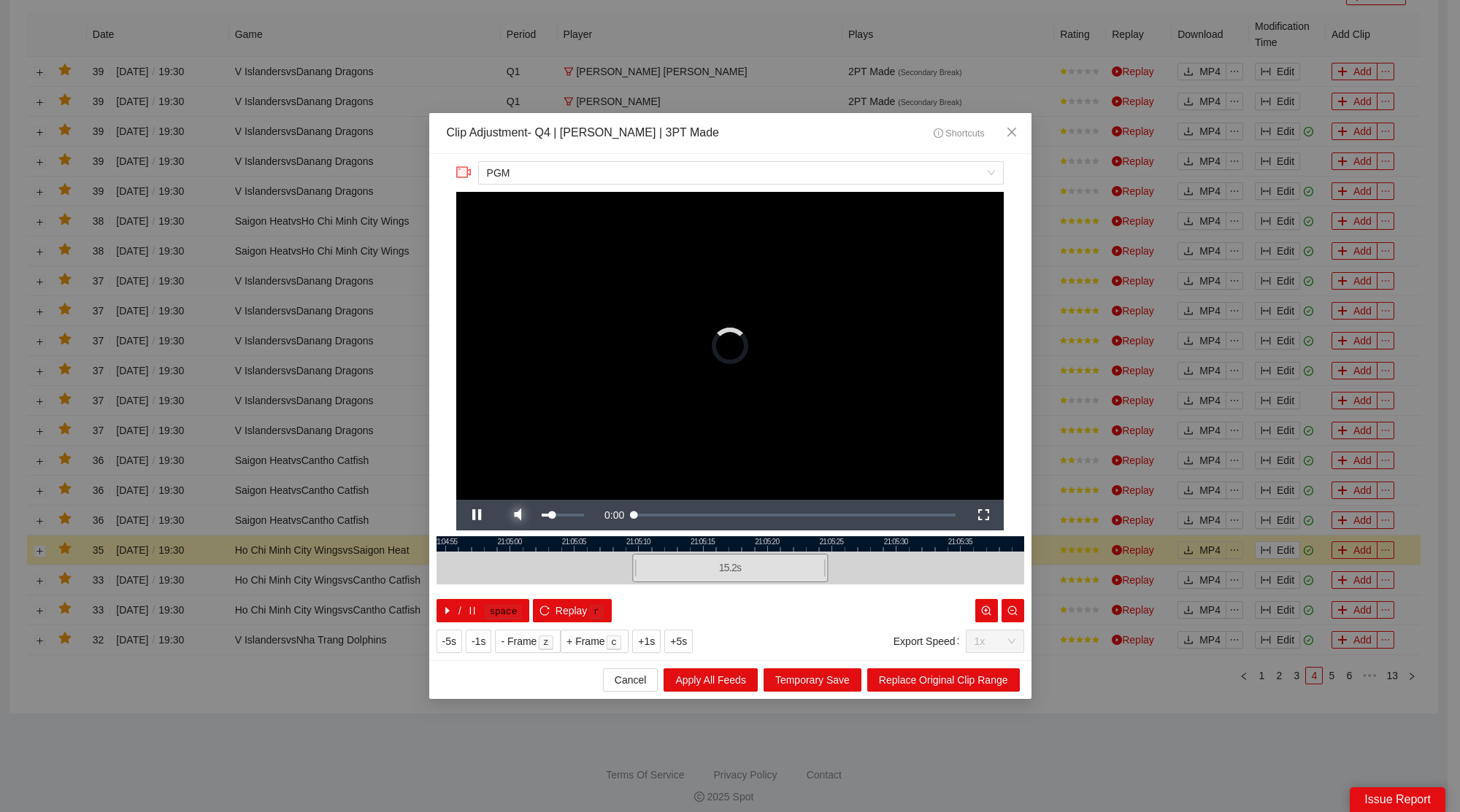
click at [524, 515] on span "Video Player" at bounding box center [517, 515] width 41 height 0
click at [1005, 124] on span "Close" at bounding box center [1011, 132] width 39 height 39
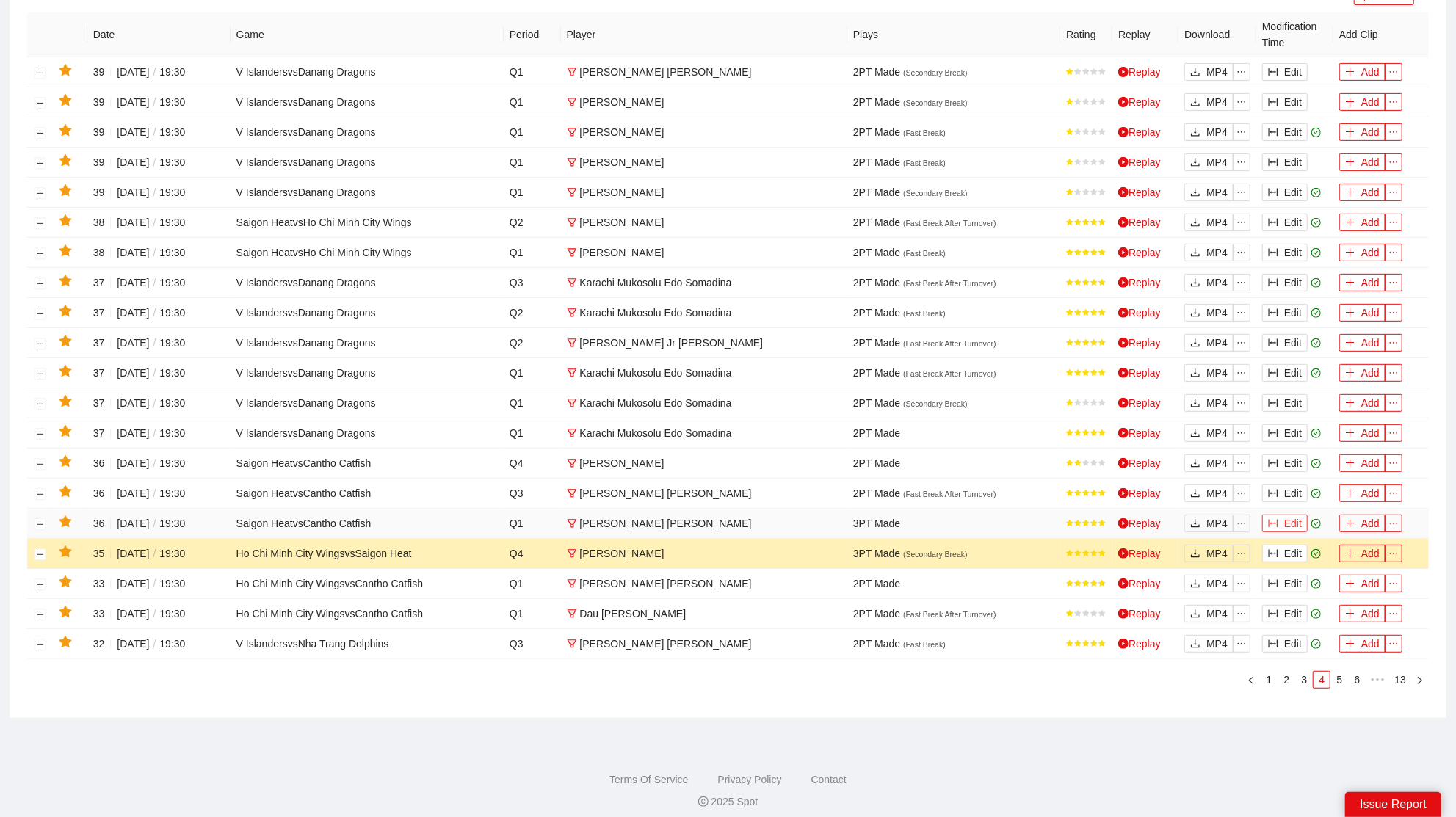
click at [1285, 514] on button "Edit" at bounding box center [1285, 523] width 46 height 17
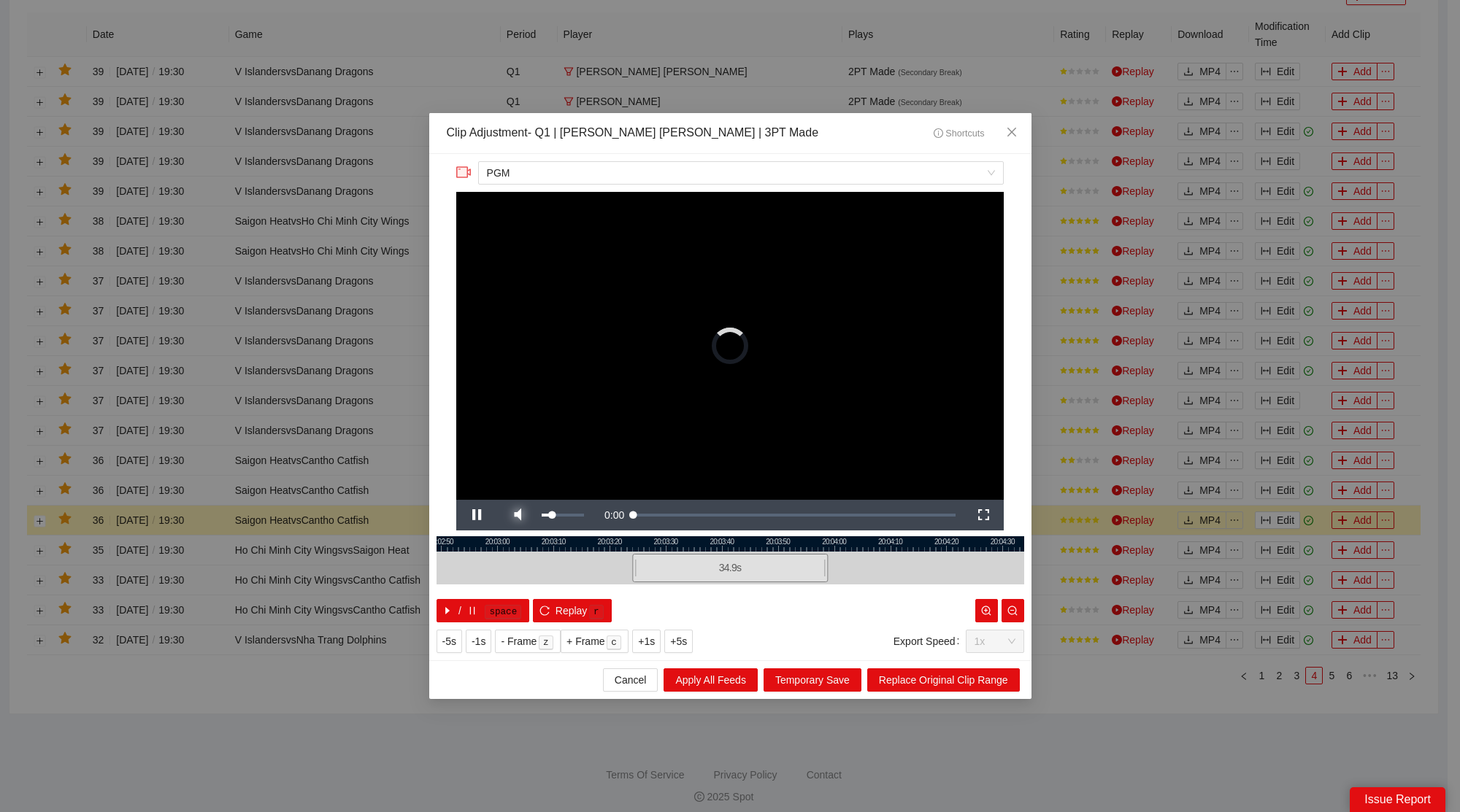
click at [525, 515] on span "Video Player" at bounding box center [517, 515] width 41 height 0
click at [1015, 131] on icon "close" at bounding box center [1011, 132] width 11 height 11
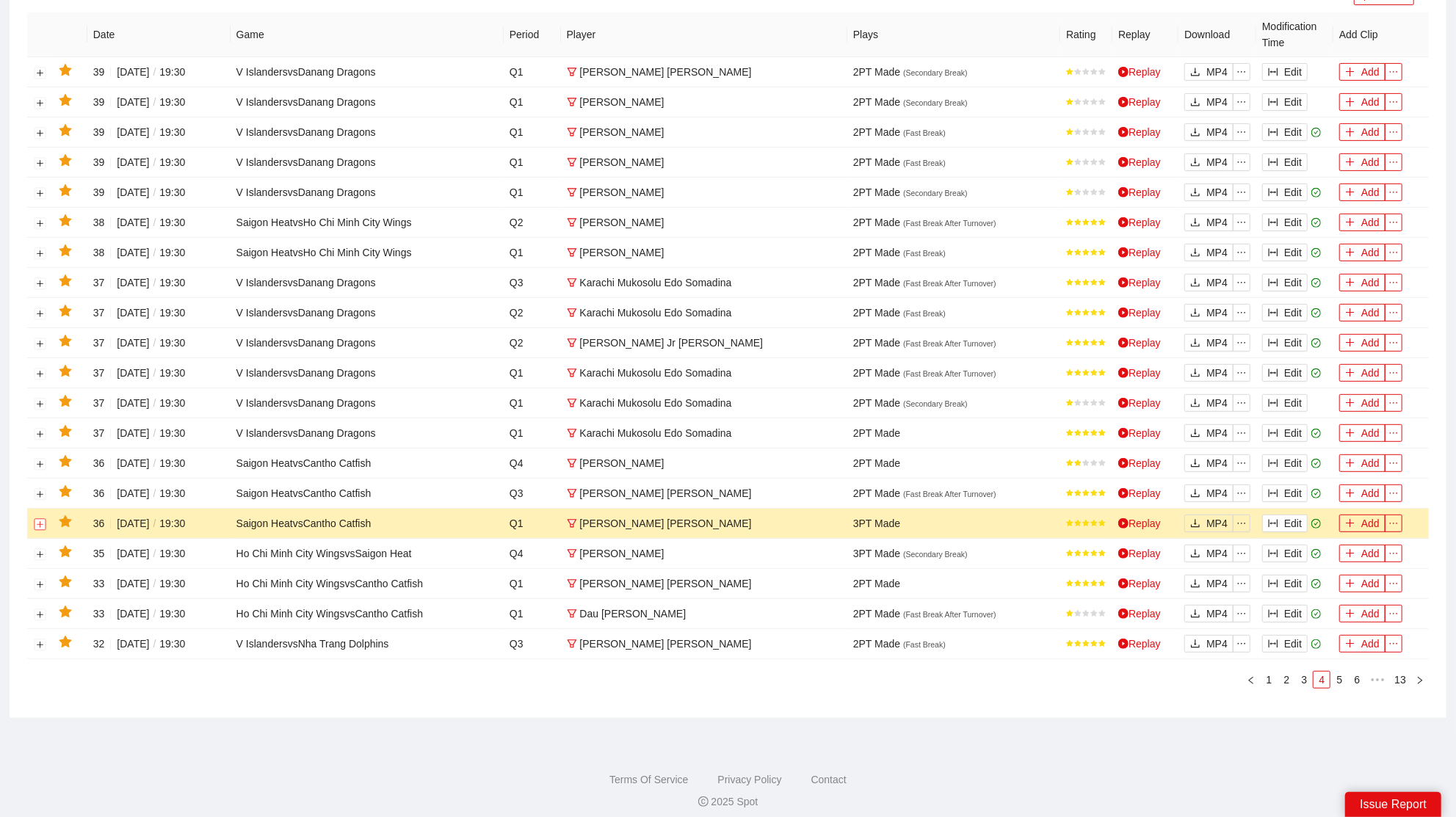
click at [42, 518] on button "Expand row" at bounding box center [40, 524] width 11 height 11
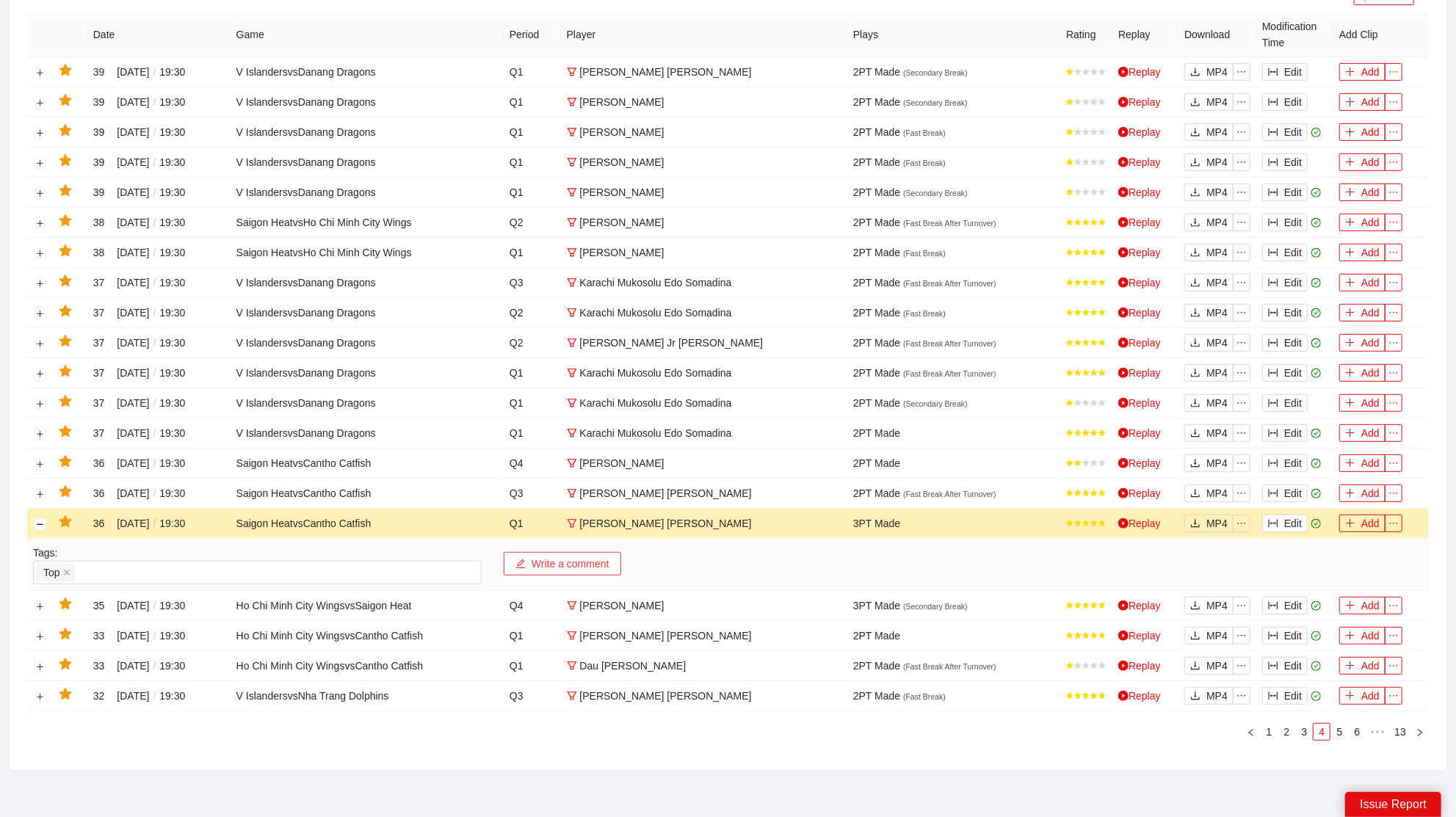
click at [544, 562] on button "Write a comment" at bounding box center [562, 564] width 118 height 24
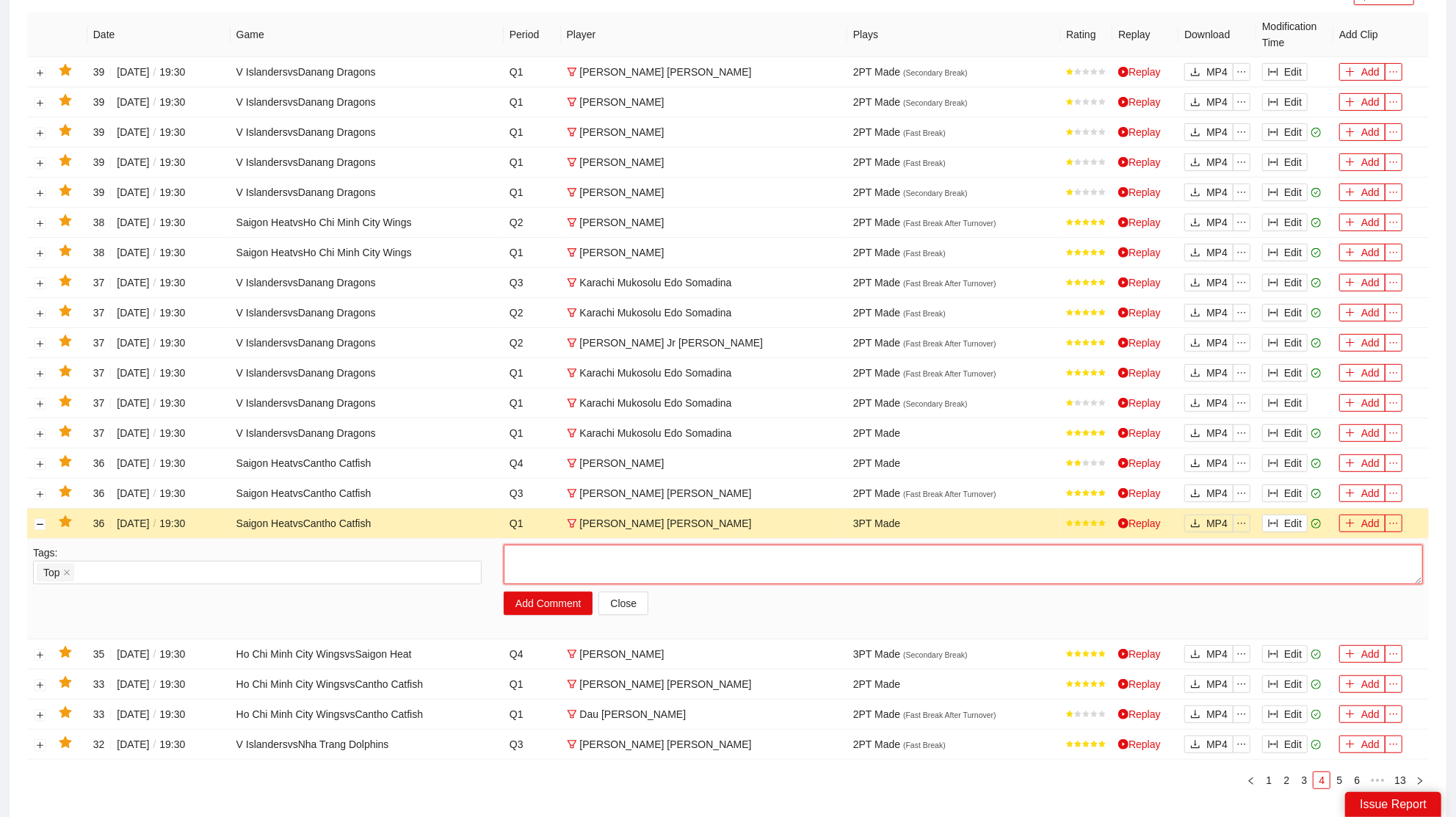
click at [563, 566] on textarea at bounding box center [964, 564] width 920 height 39
type textarea "******"
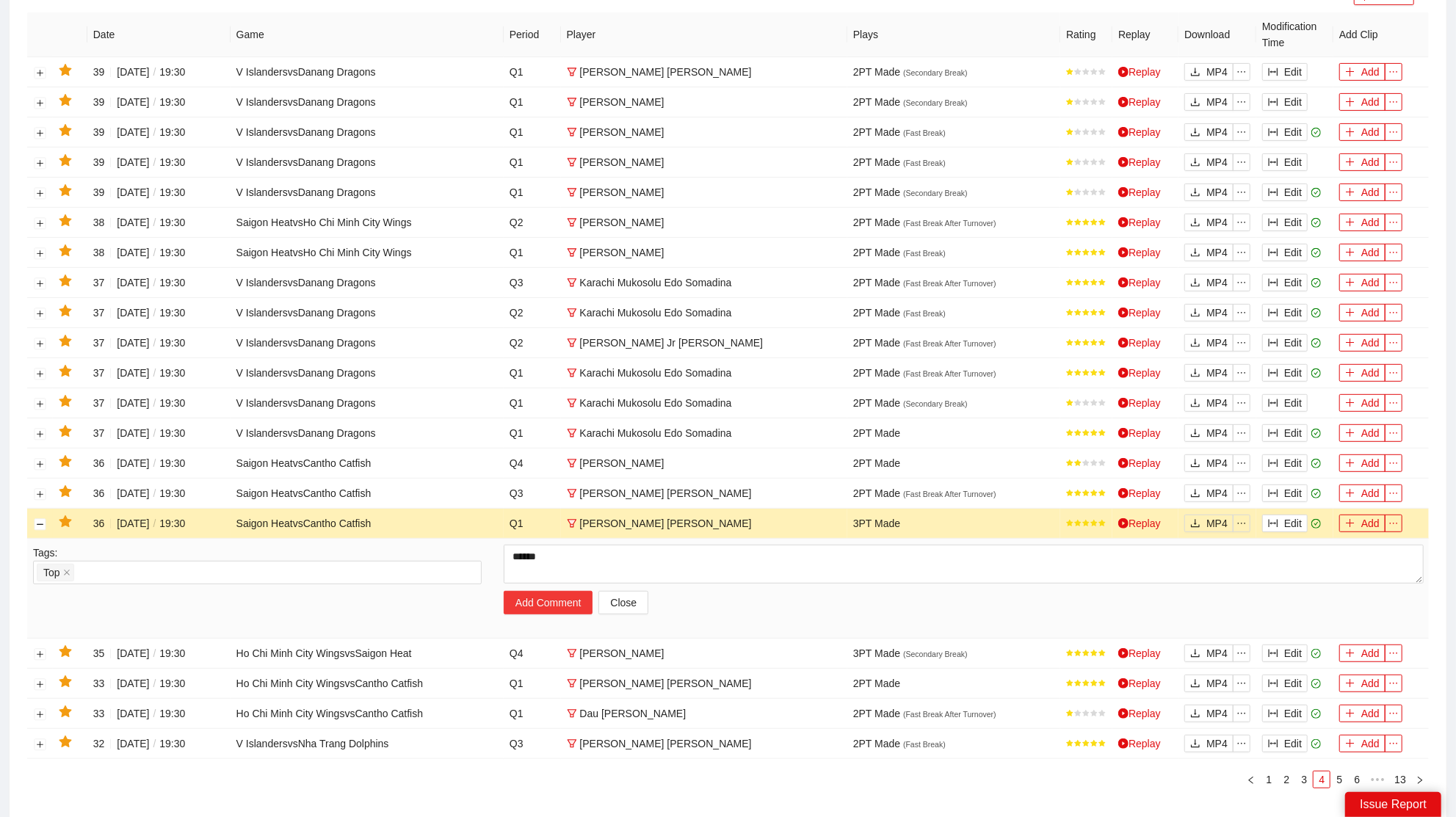
click at [542, 602] on button "Add Comment" at bounding box center [548, 602] width 89 height 24
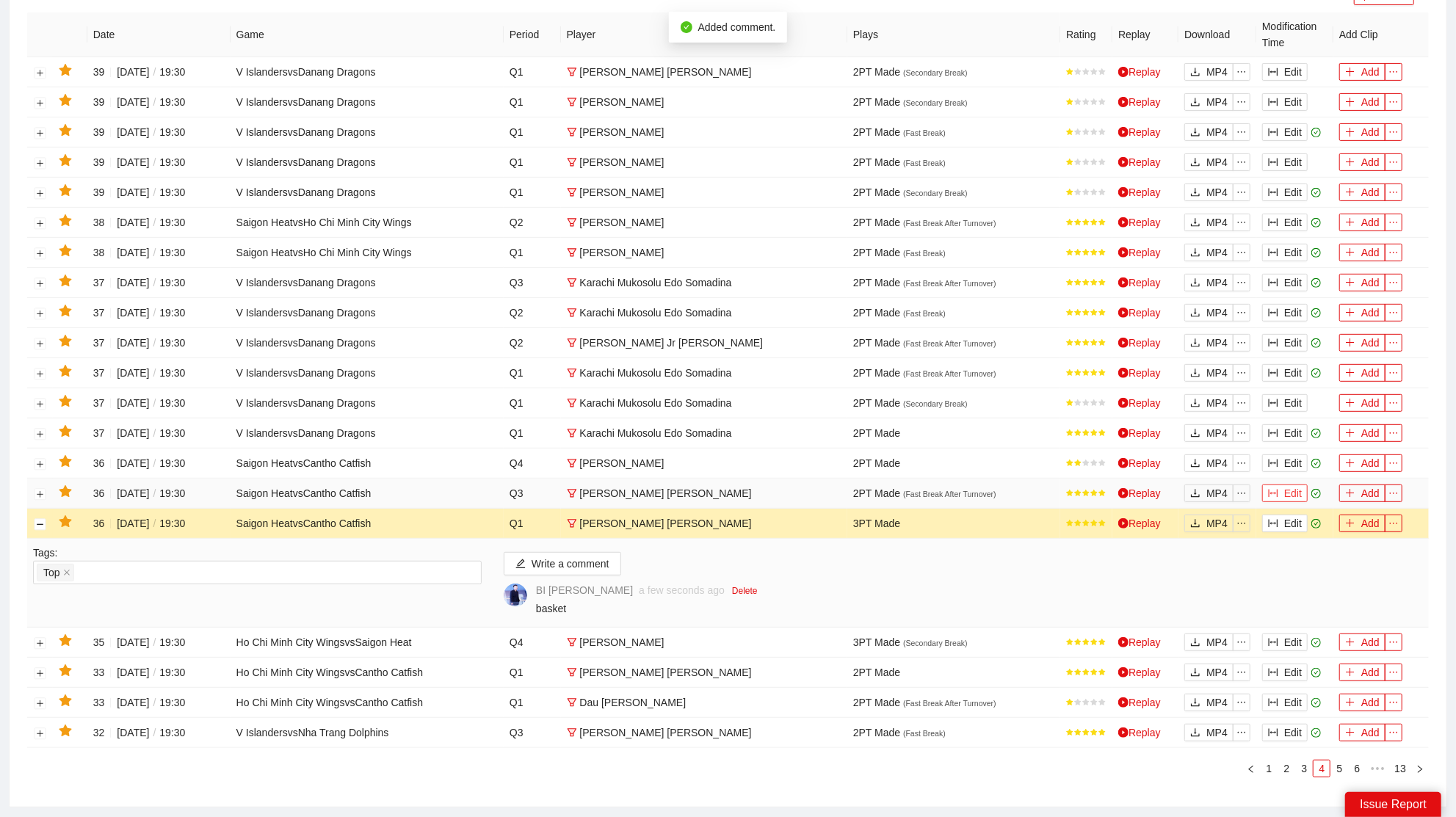
drag, startPoint x: 1286, startPoint y: 487, endPoint x: 1269, endPoint y: 483, distance: 17.5
click at [1287, 487] on button "Edit" at bounding box center [1285, 493] width 46 height 17
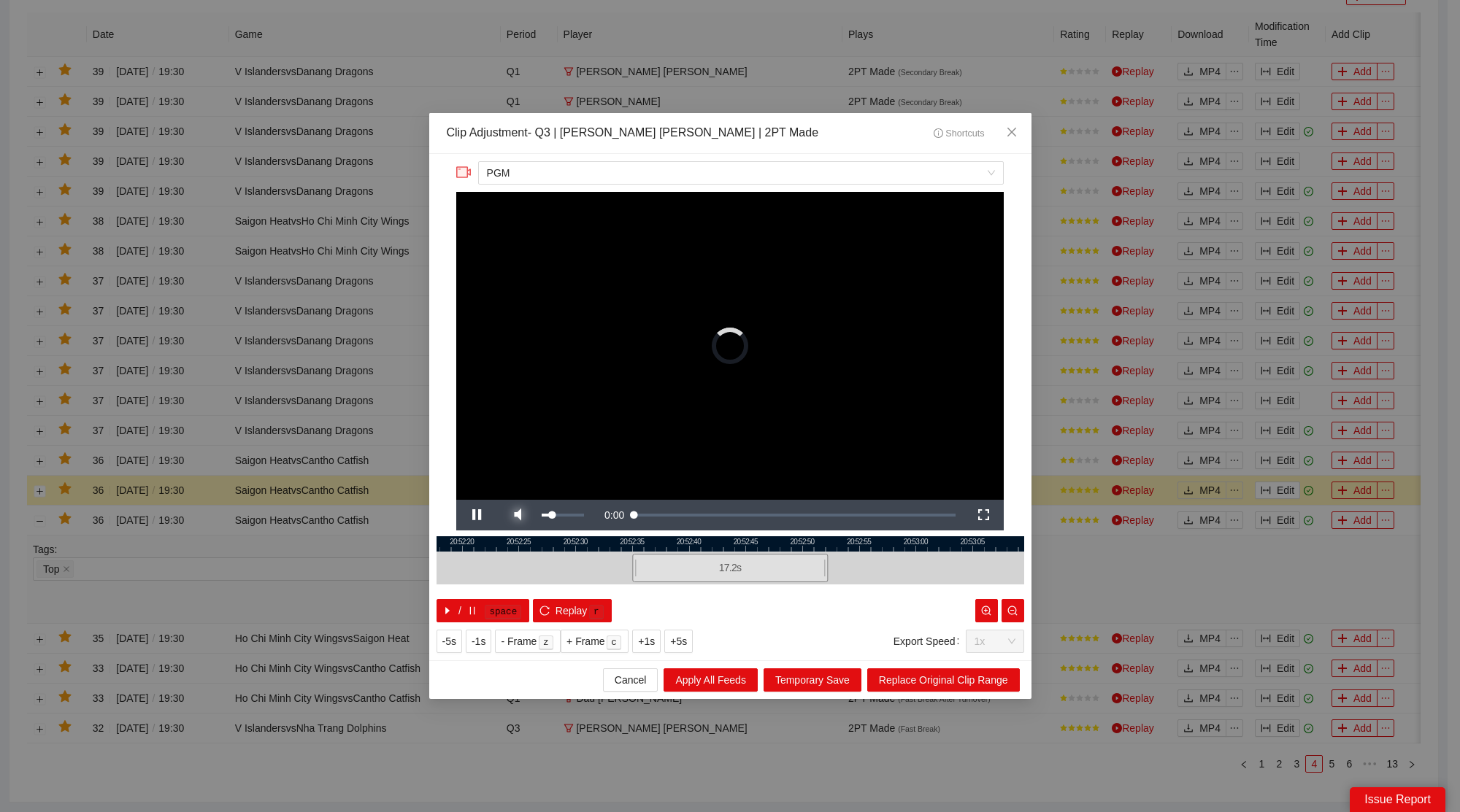
click at [525, 515] on span "Video Player" at bounding box center [517, 515] width 41 height 0
click at [1019, 124] on span "Close" at bounding box center [1011, 132] width 39 height 39
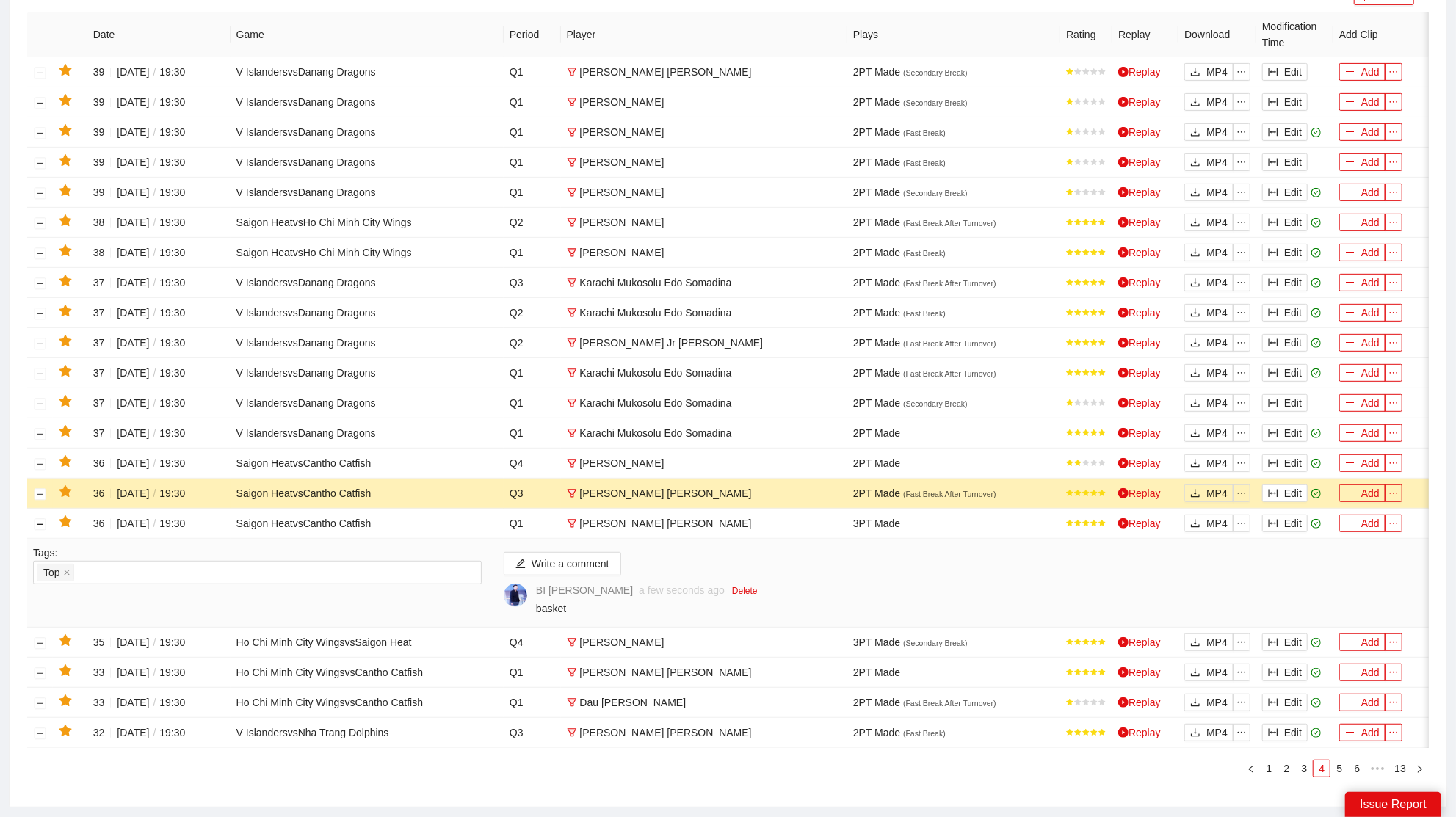
click at [61, 487] on icon "star" at bounding box center [64, 491] width 12 height 11
click at [1292, 455] on button "Edit" at bounding box center [1285, 464] width 46 height 17
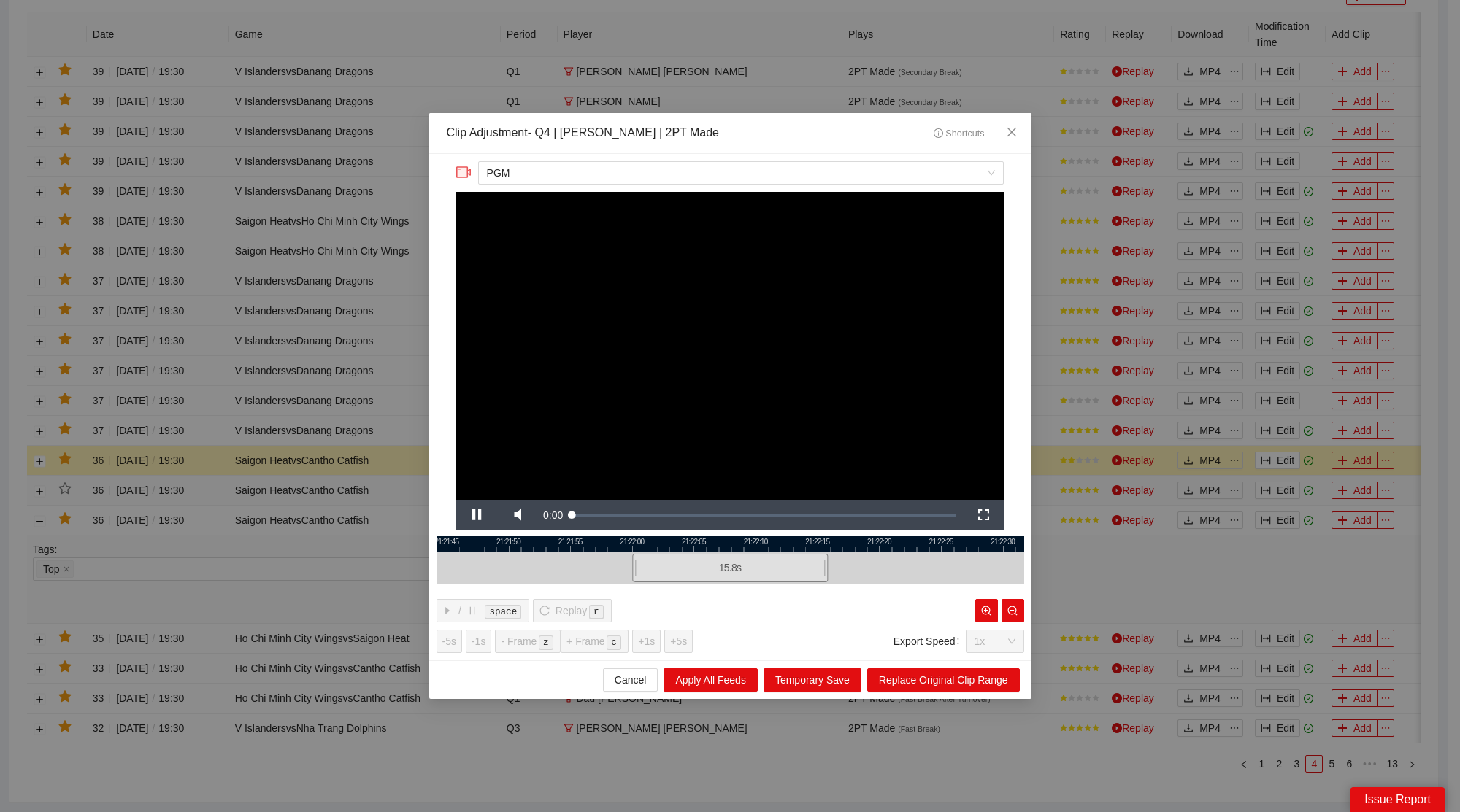
click at [517, 561] on div at bounding box center [730, 568] width 588 height 33
click at [518, 515] on span "Video Player" at bounding box center [517, 515] width 41 height 0
click at [1023, 125] on span "Close" at bounding box center [1011, 132] width 39 height 39
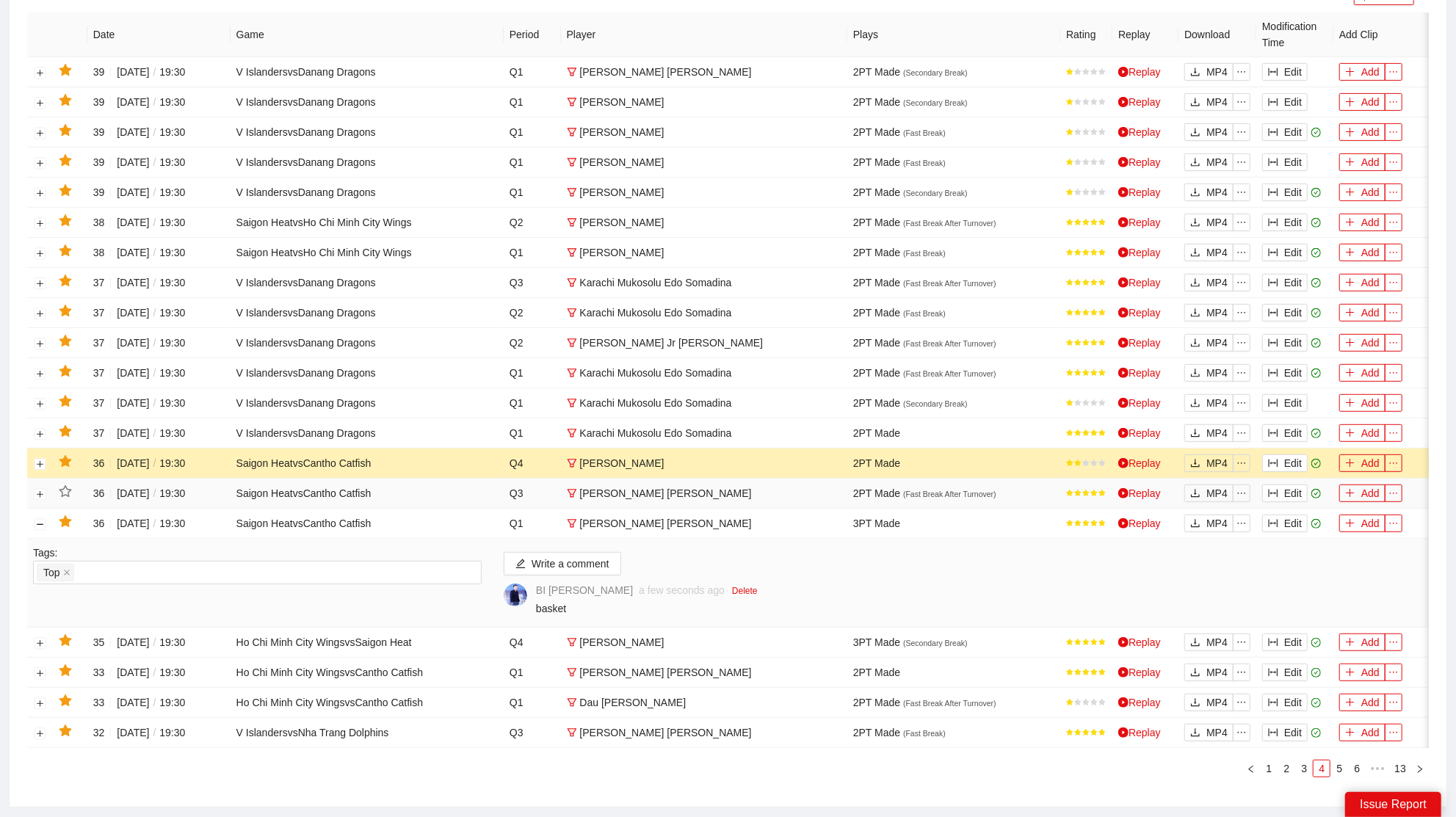
drag, startPoint x: 67, startPoint y: 455, endPoint x: 86, endPoint y: 452, distance: 19.2
click at [67, 455] on icon "star" at bounding box center [64, 461] width 12 height 11
click at [1286, 424] on button "Edit" at bounding box center [1285, 433] width 46 height 17
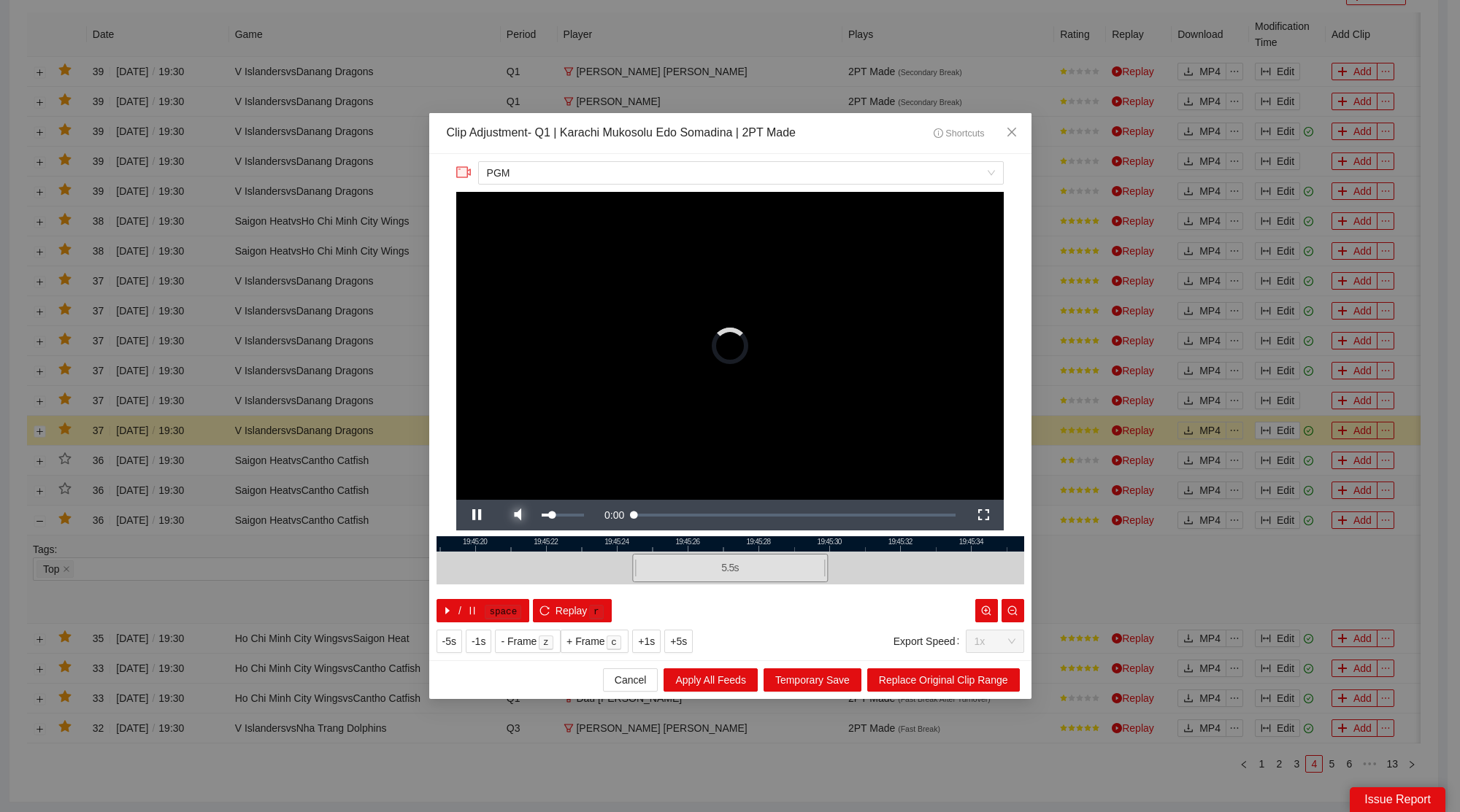
click at [530, 515] on span "Video Player" at bounding box center [517, 515] width 41 height 0
click at [1015, 131] on icon "close" at bounding box center [1011, 132] width 11 height 11
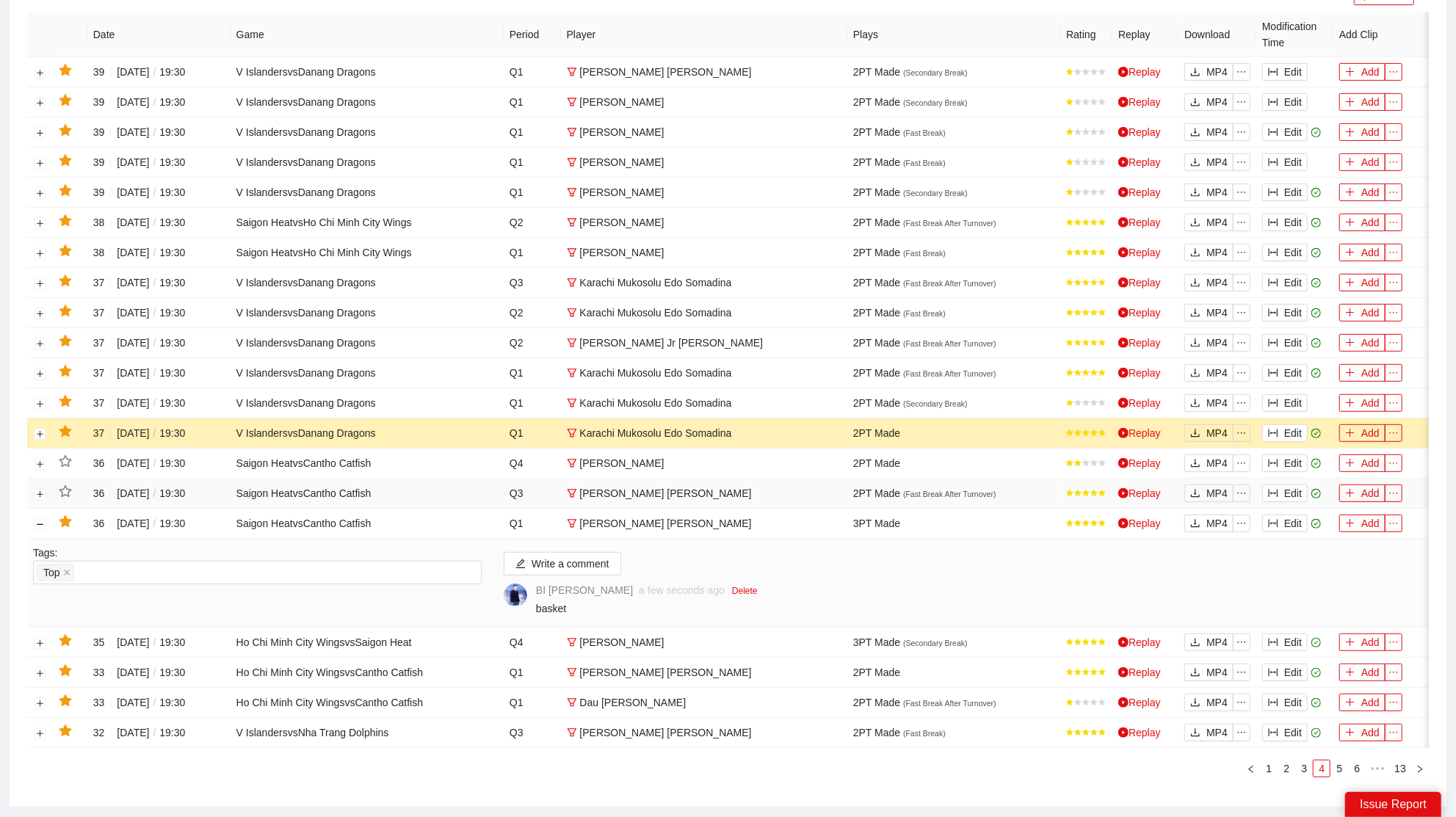
drag, startPoint x: 63, startPoint y: 426, endPoint x: 373, endPoint y: 416, distance: 310.2
click at [64, 426] on icon "star" at bounding box center [64, 431] width 12 height 11
click at [1284, 399] on button "Edit" at bounding box center [1285, 403] width 46 height 17
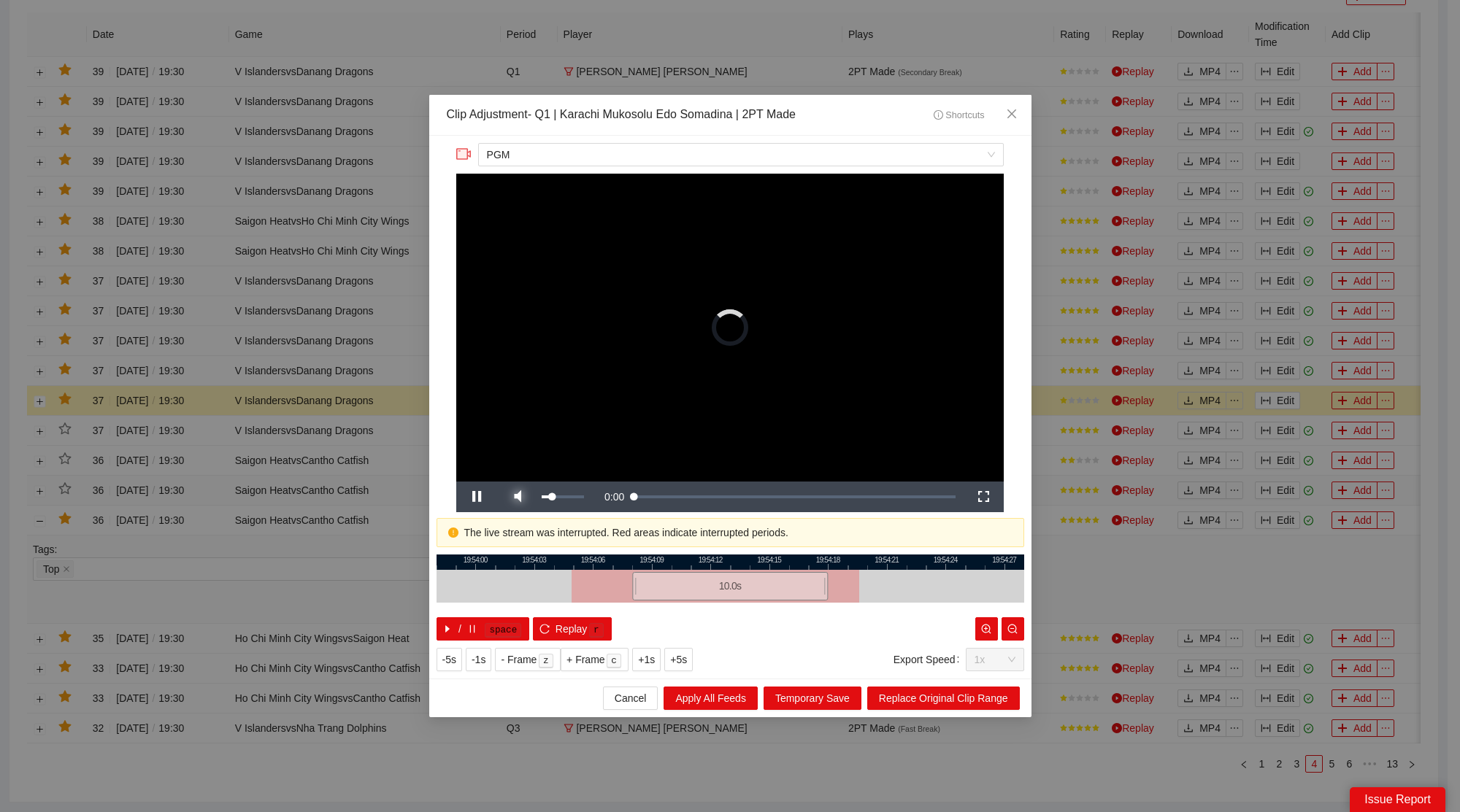
click at [526, 497] on span "Video Player" at bounding box center [517, 497] width 41 height 0
click at [1012, 118] on icon "close" at bounding box center [1011, 113] width 11 height 11
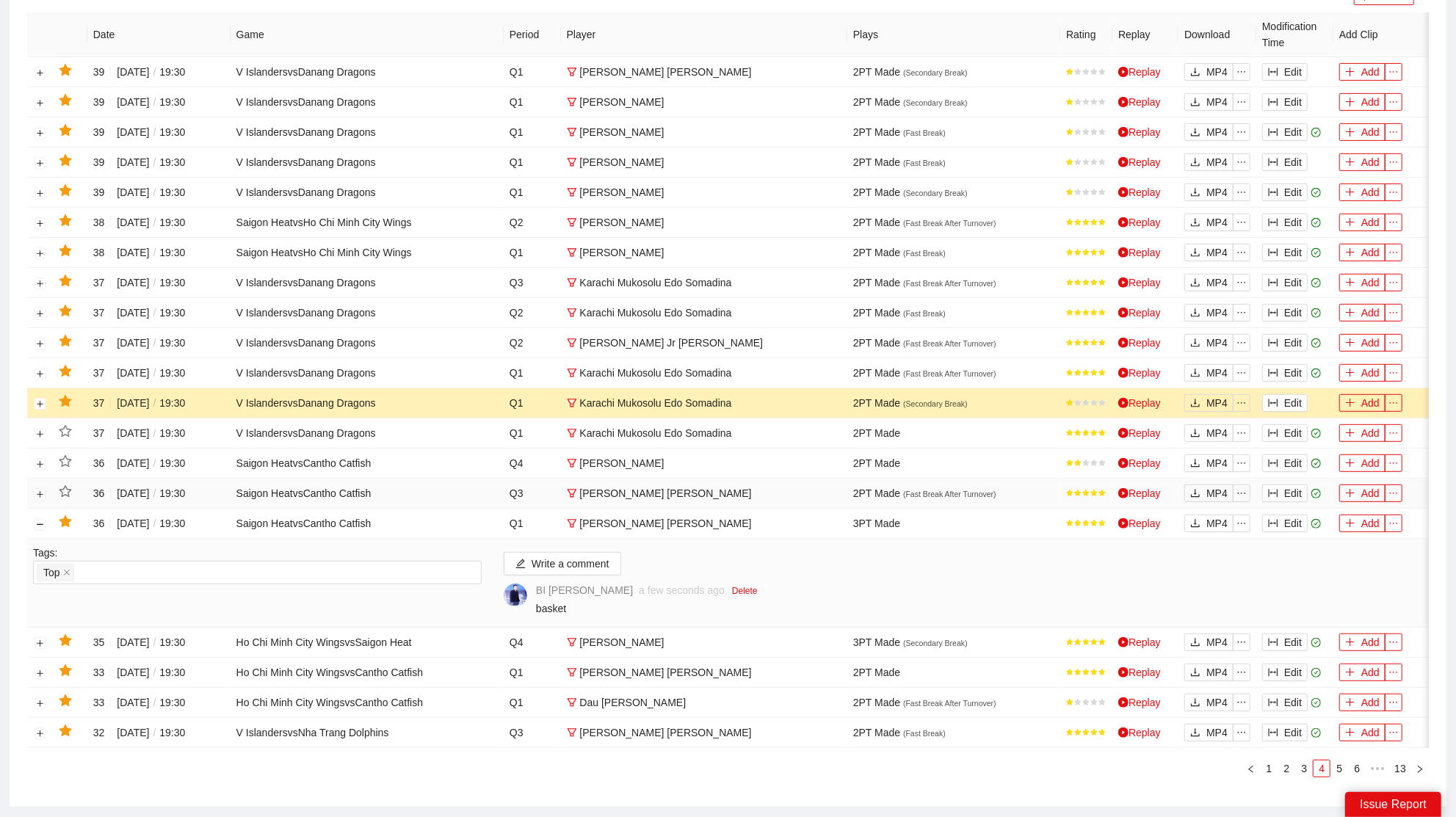
click at [70, 395] on icon "star" at bounding box center [65, 401] width 13 height 13
click at [1283, 370] on button "Edit" at bounding box center [1285, 373] width 46 height 17
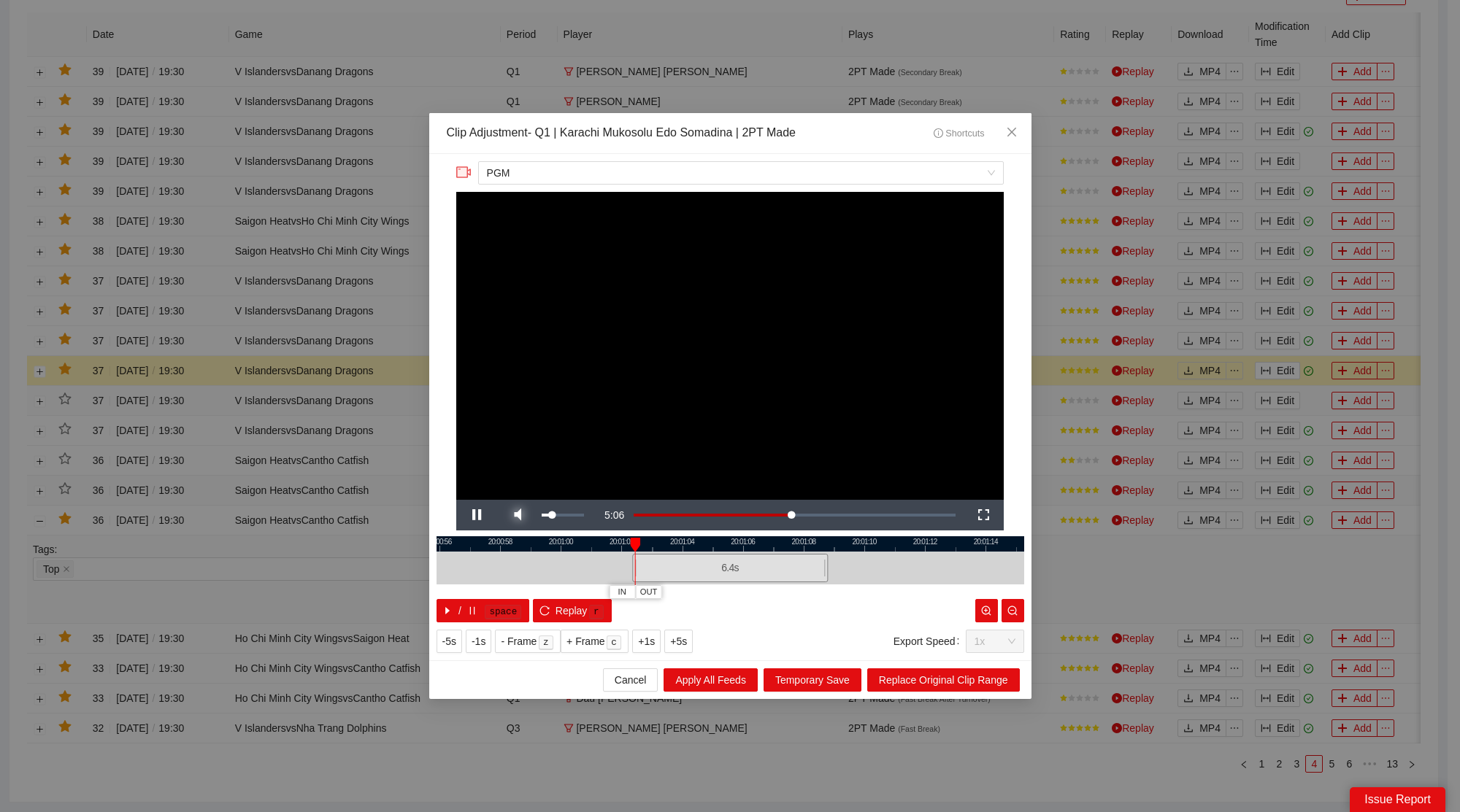
click at [516, 515] on span "Video Player" at bounding box center [517, 515] width 41 height 0
click at [1025, 133] on span "Close" at bounding box center [1011, 132] width 39 height 39
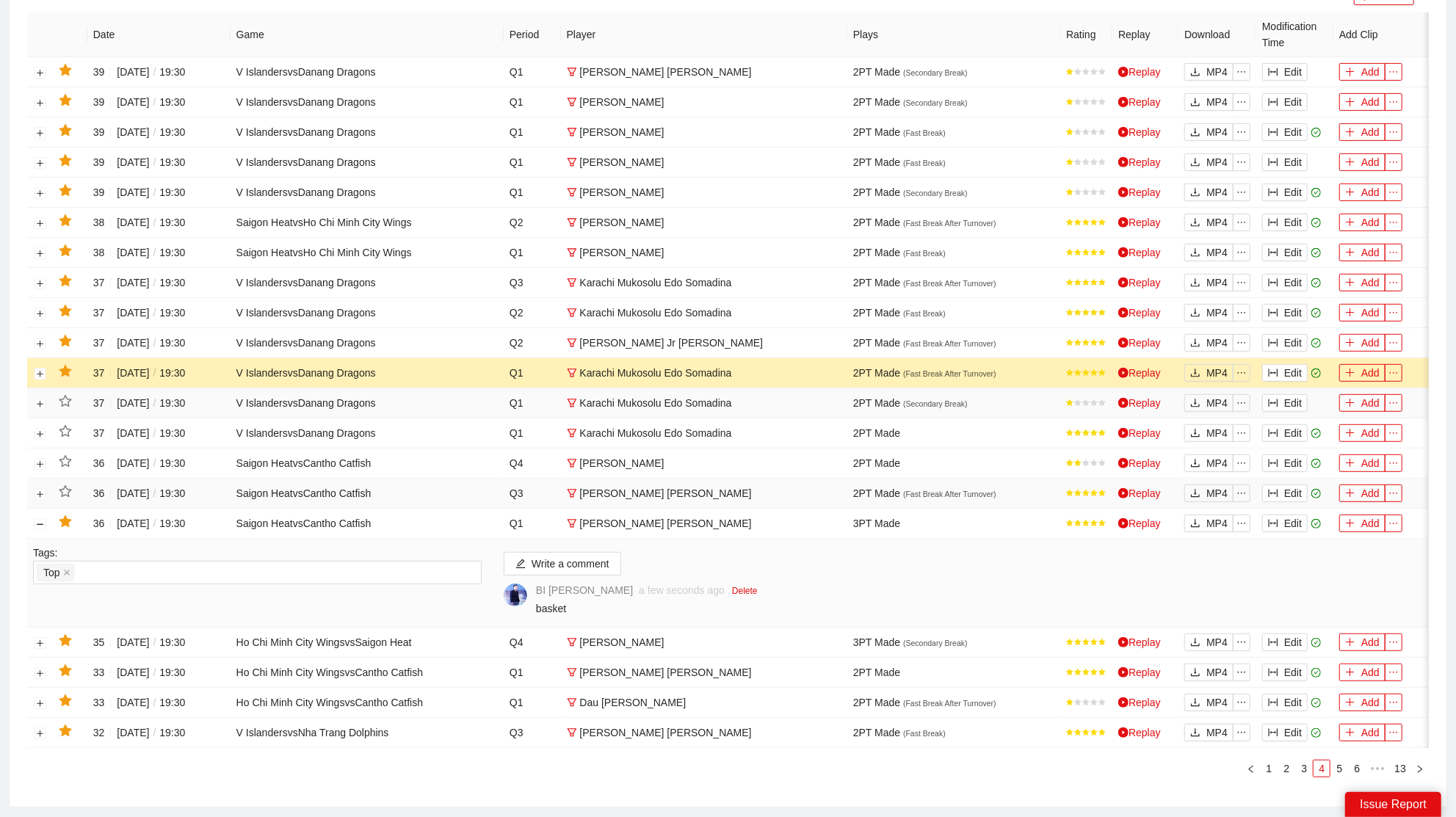
drag, startPoint x: 65, startPoint y: 369, endPoint x: 509, endPoint y: 334, distance: 445.4
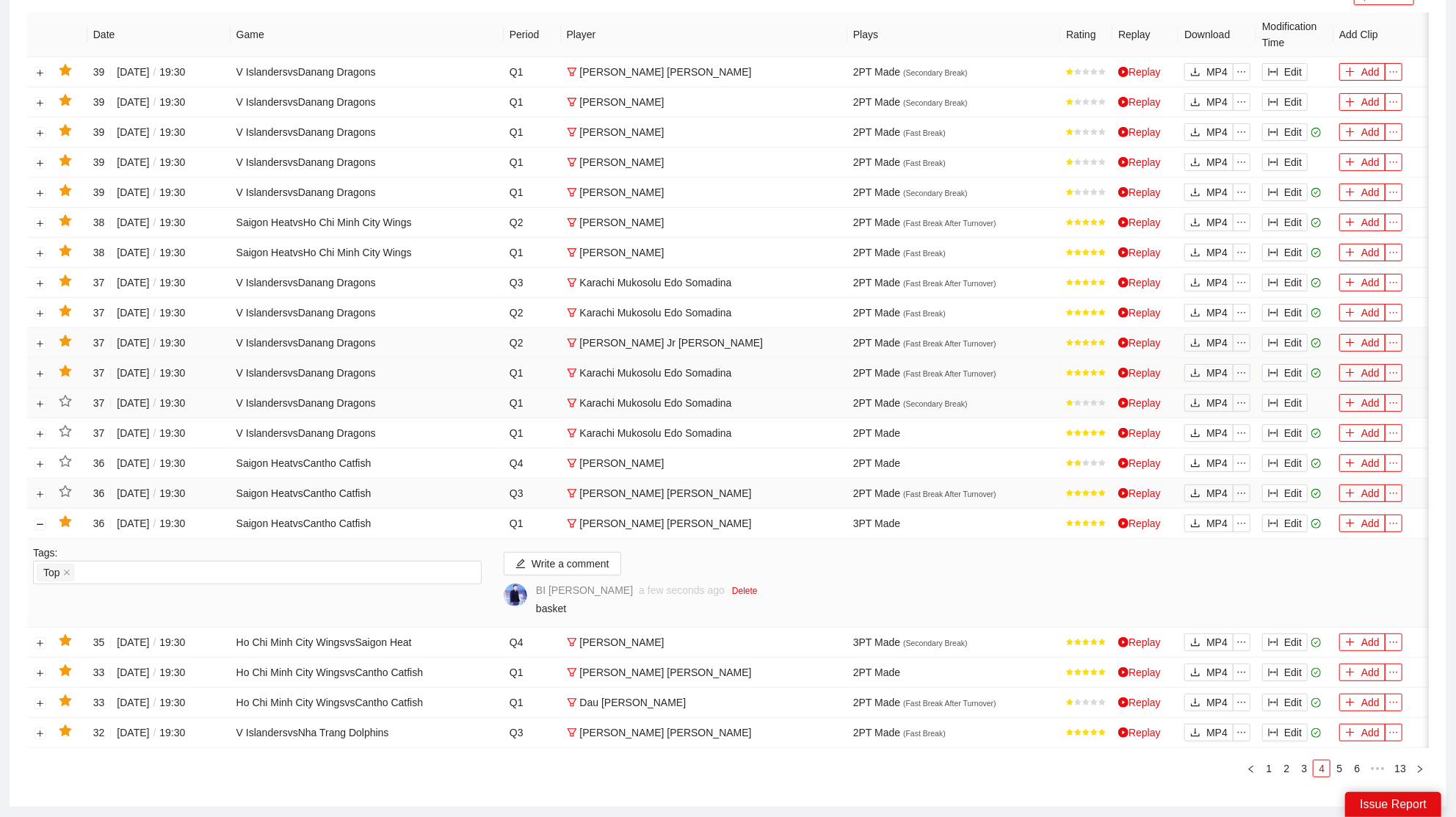
click at [66, 368] on icon "star" at bounding box center [64, 371] width 12 height 11
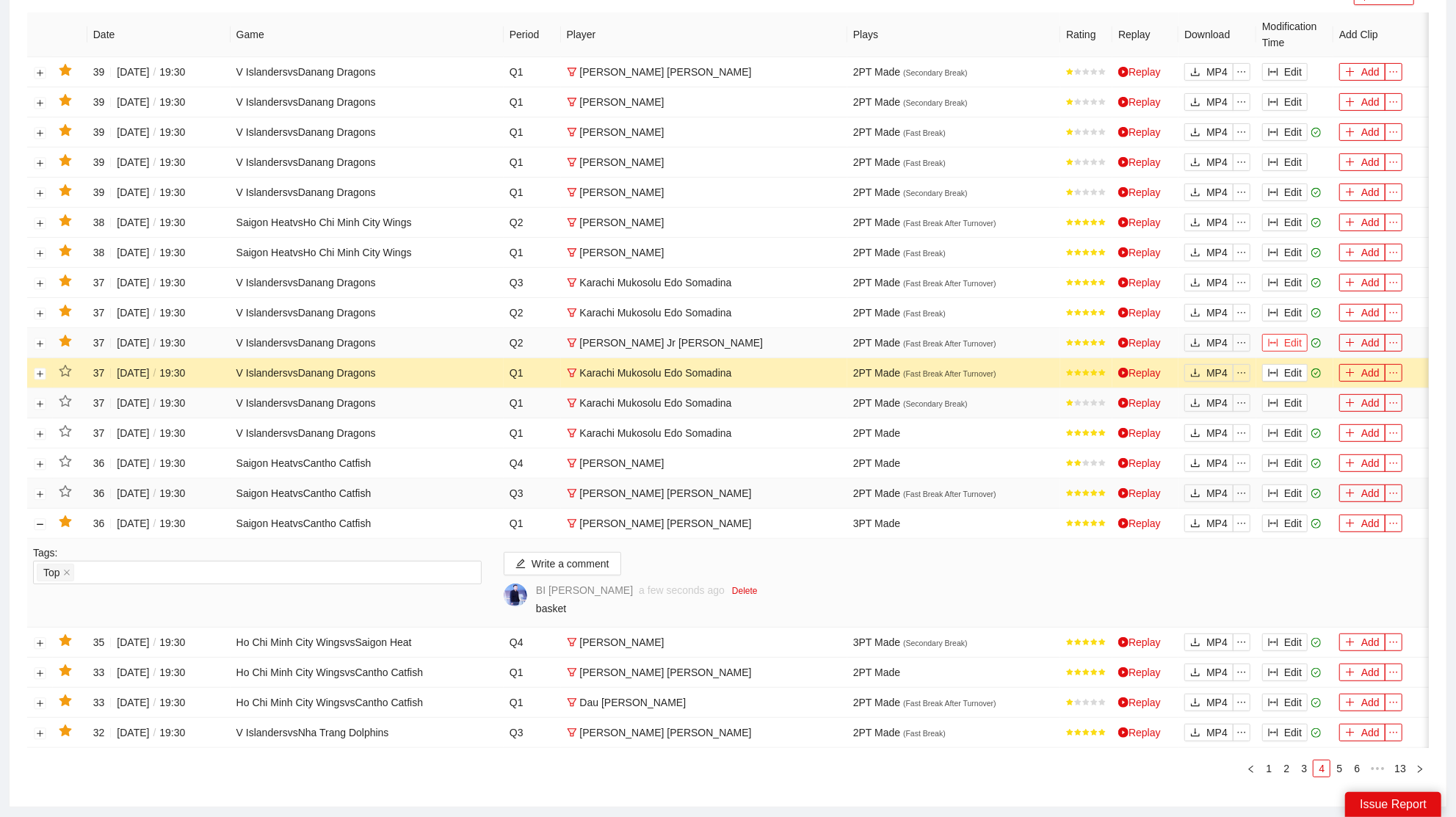
click at [1281, 334] on button "Edit" at bounding box center [1285, 343] width 46 height 17
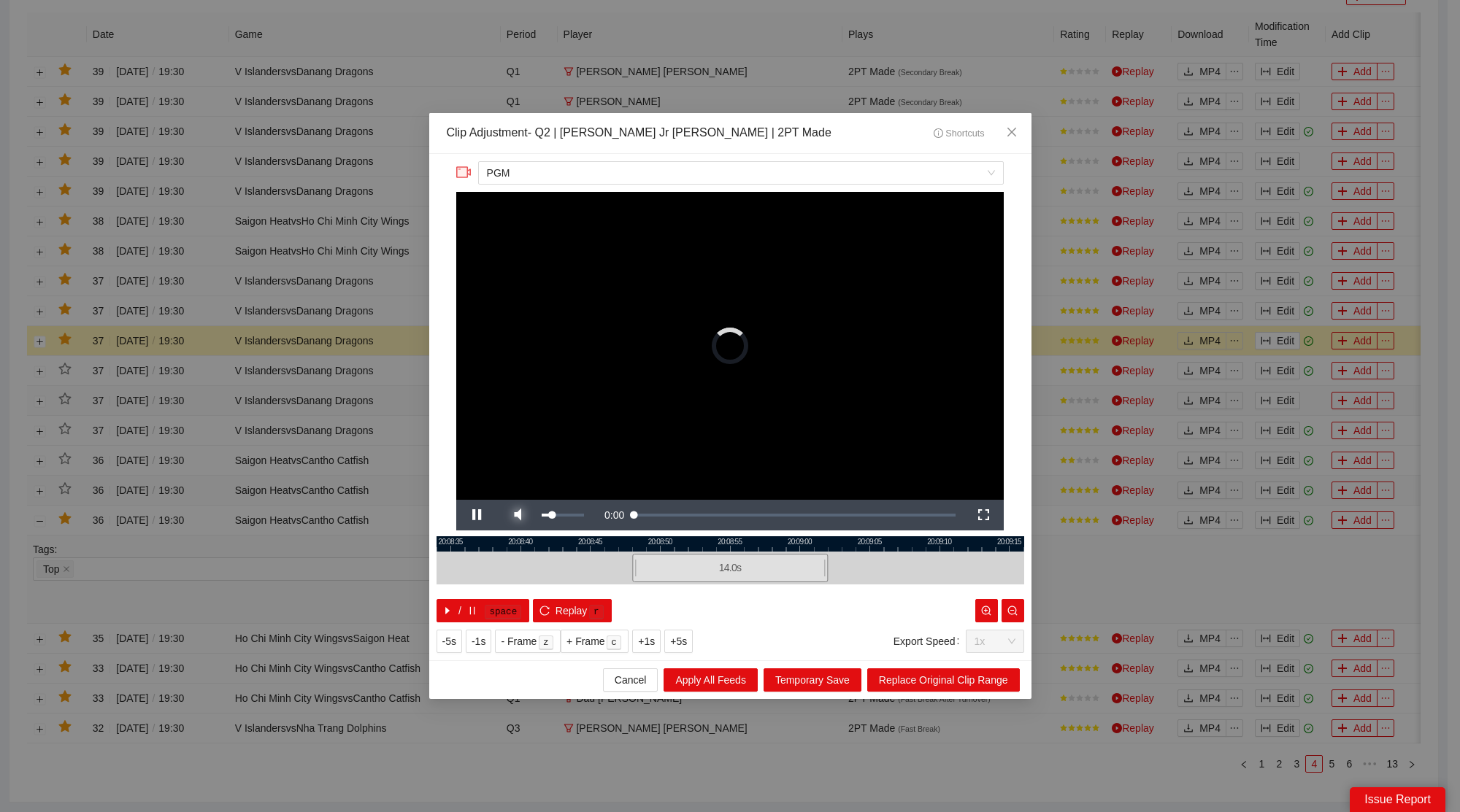
click at [519, 515] on span "Video Player" at bounding box center [517, 515] width 41 height 0
click at [1016, 135] on icon "close" at bounding box center [1011, 132] width 11 height 11
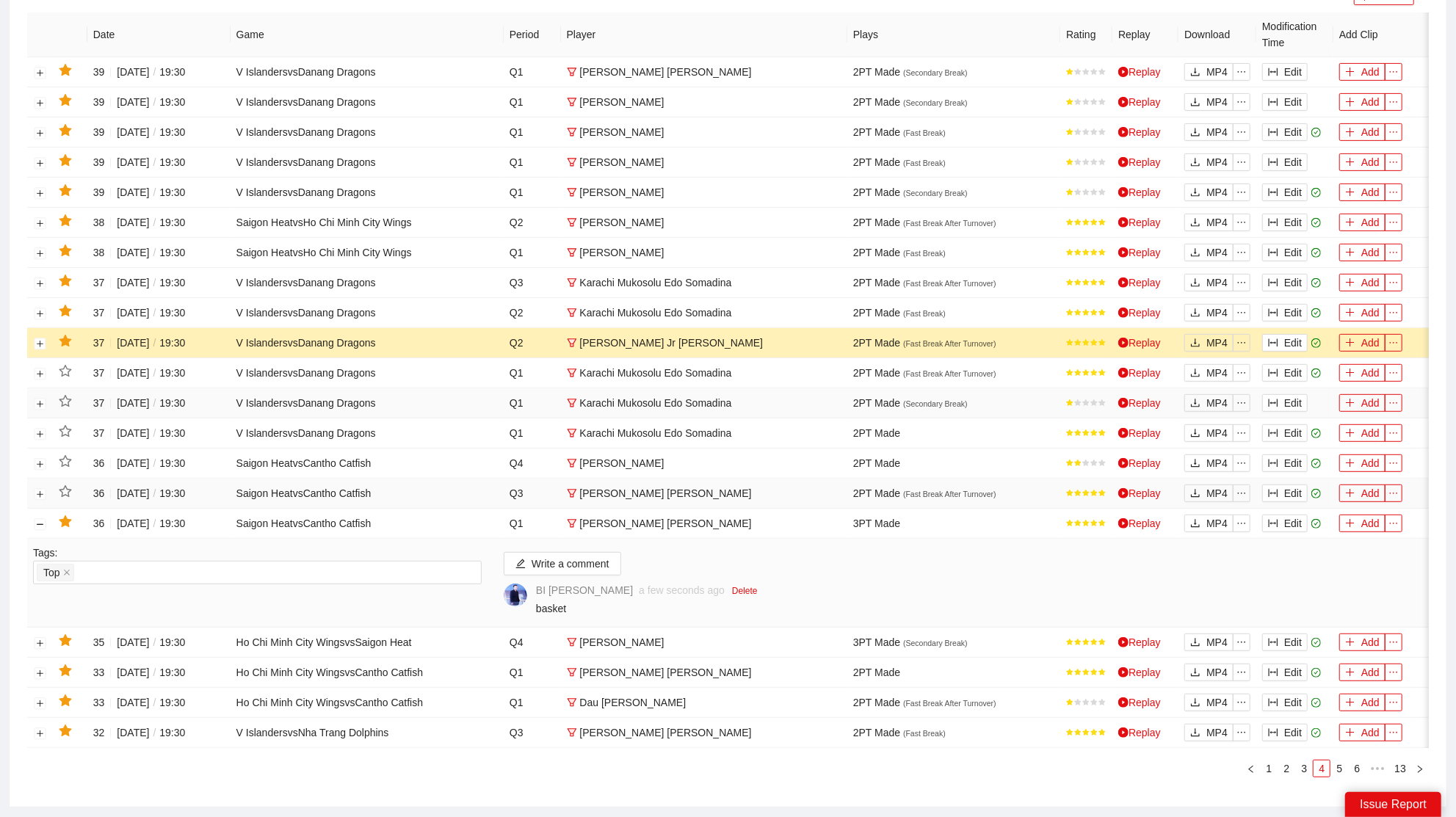
click at [64, 335] on icon "star" at bounding box center [64, 341] width 12 height 11
click at [1278, 304] on button "Edit" at bounding box center [1285, 312] width 46 height 17
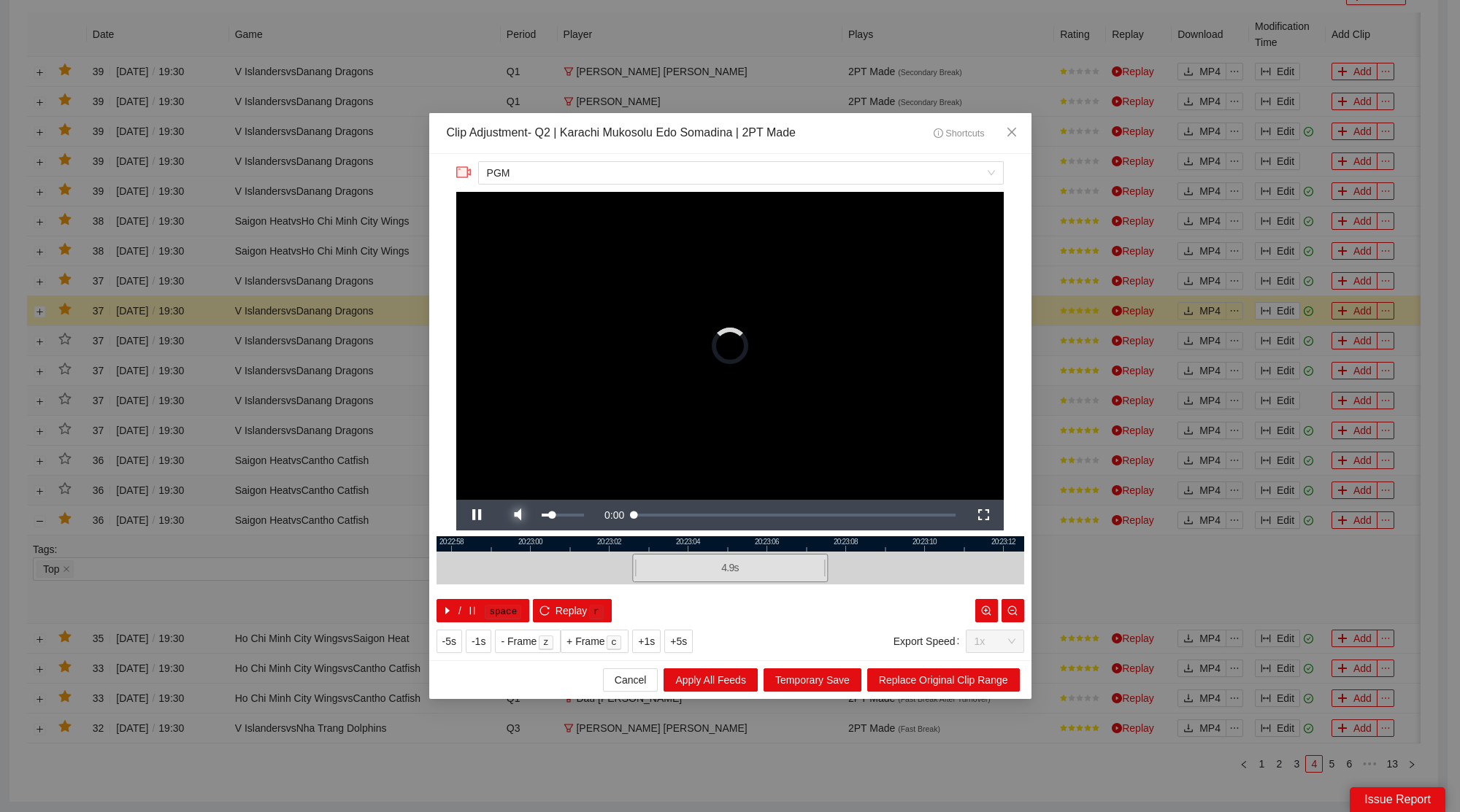
click at [530, 515] on span "Video Player" at bounding box center [517, 515] width 41 height 0
click at [1019, 129] on span "Close" at bounding box center [1011, 132] width 39 height 39
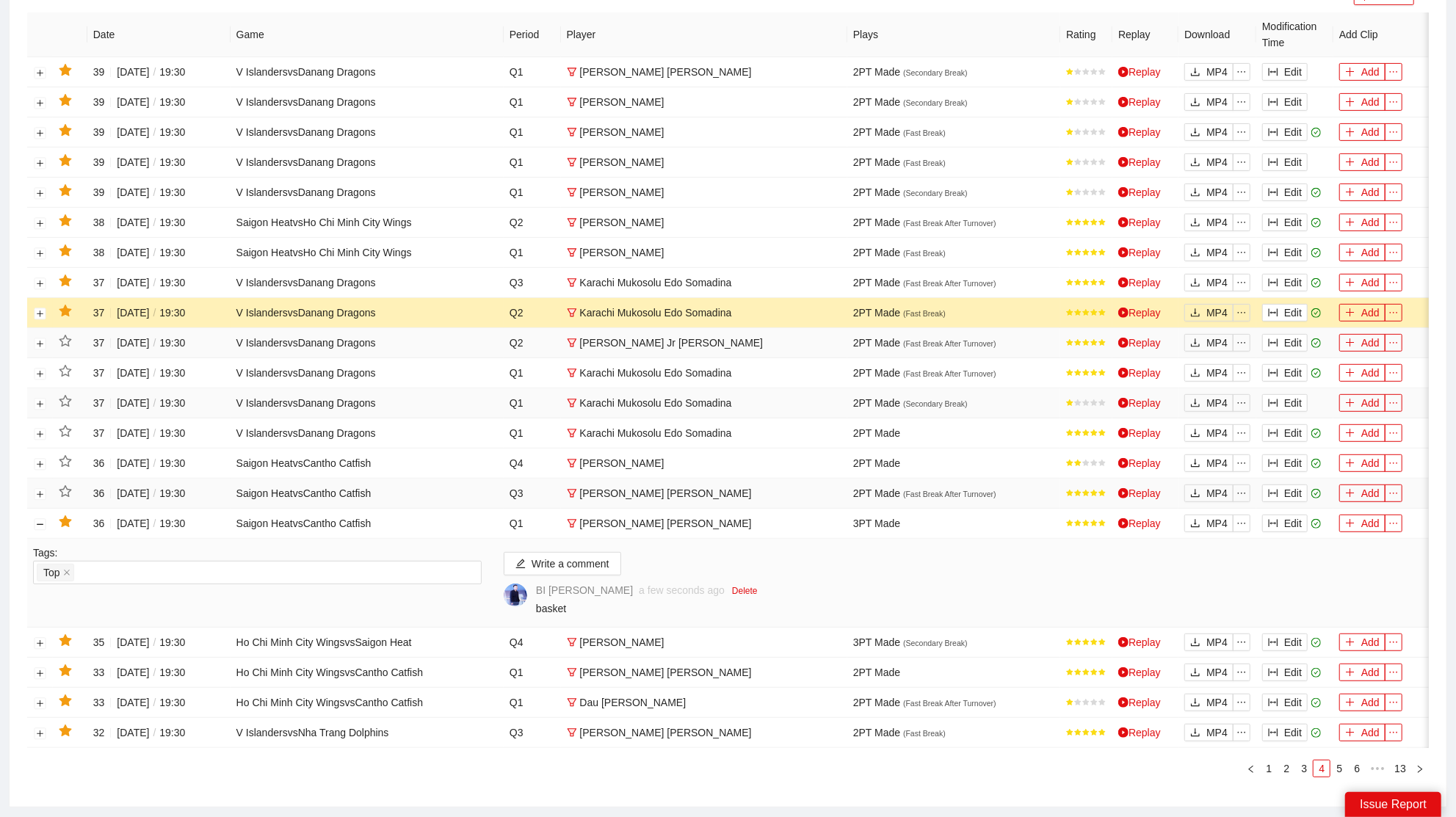
click at [70, 306] on icon "star" at bounding box center [65, 311] width 13 height 13
click at [1292, 284] on button "Edit" at bounding box center [1285, 283] width 46 height 17
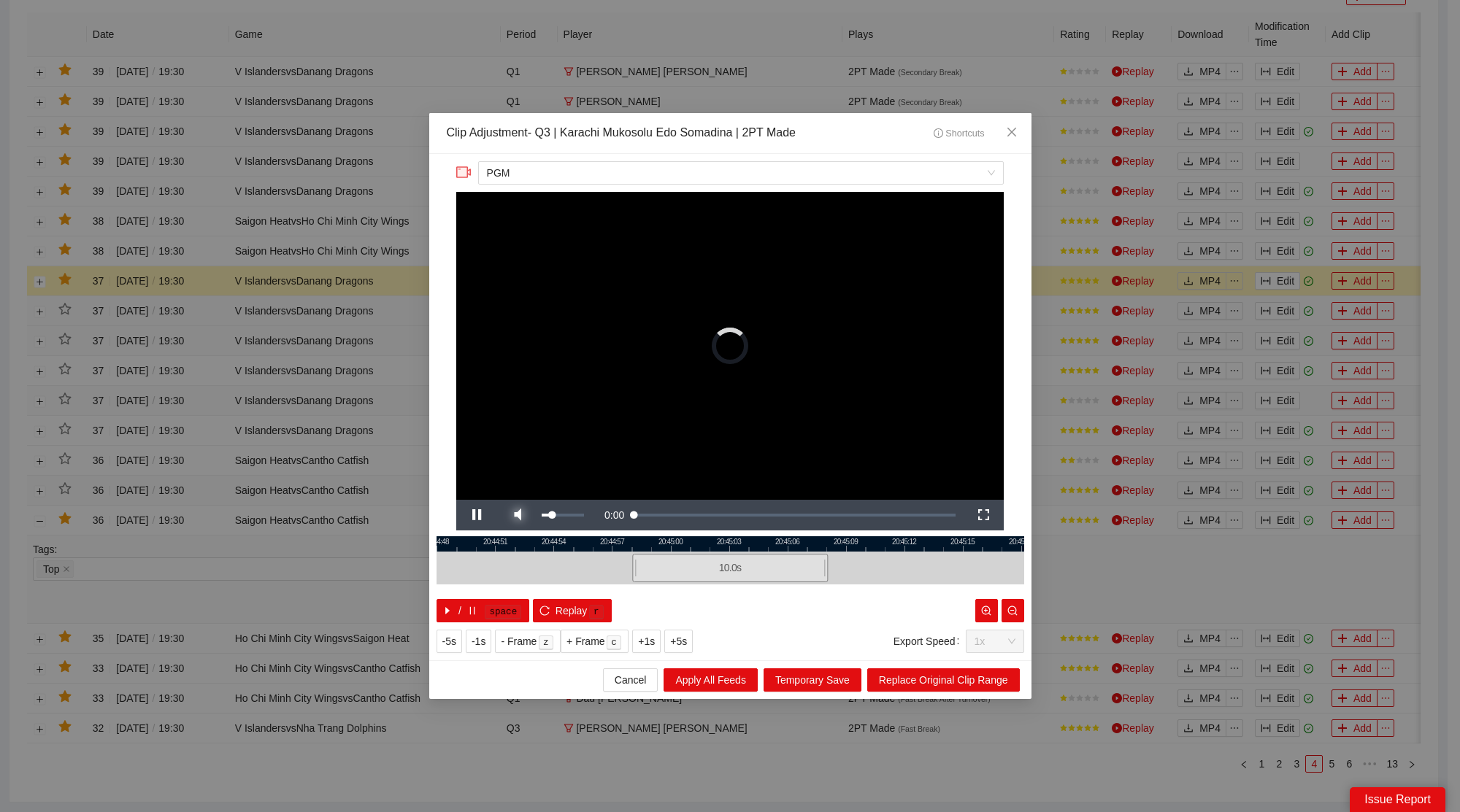
click at [516, 515] on span "Video Player" at bounding box center [517, 515] width 41 height 0
click at [569, 608] on span "Replay" at bounding box center [571, 610] width 32 height 16
click at [1007, 136] on icon "close" at bounding box center [1011, 132] width 11 height 11
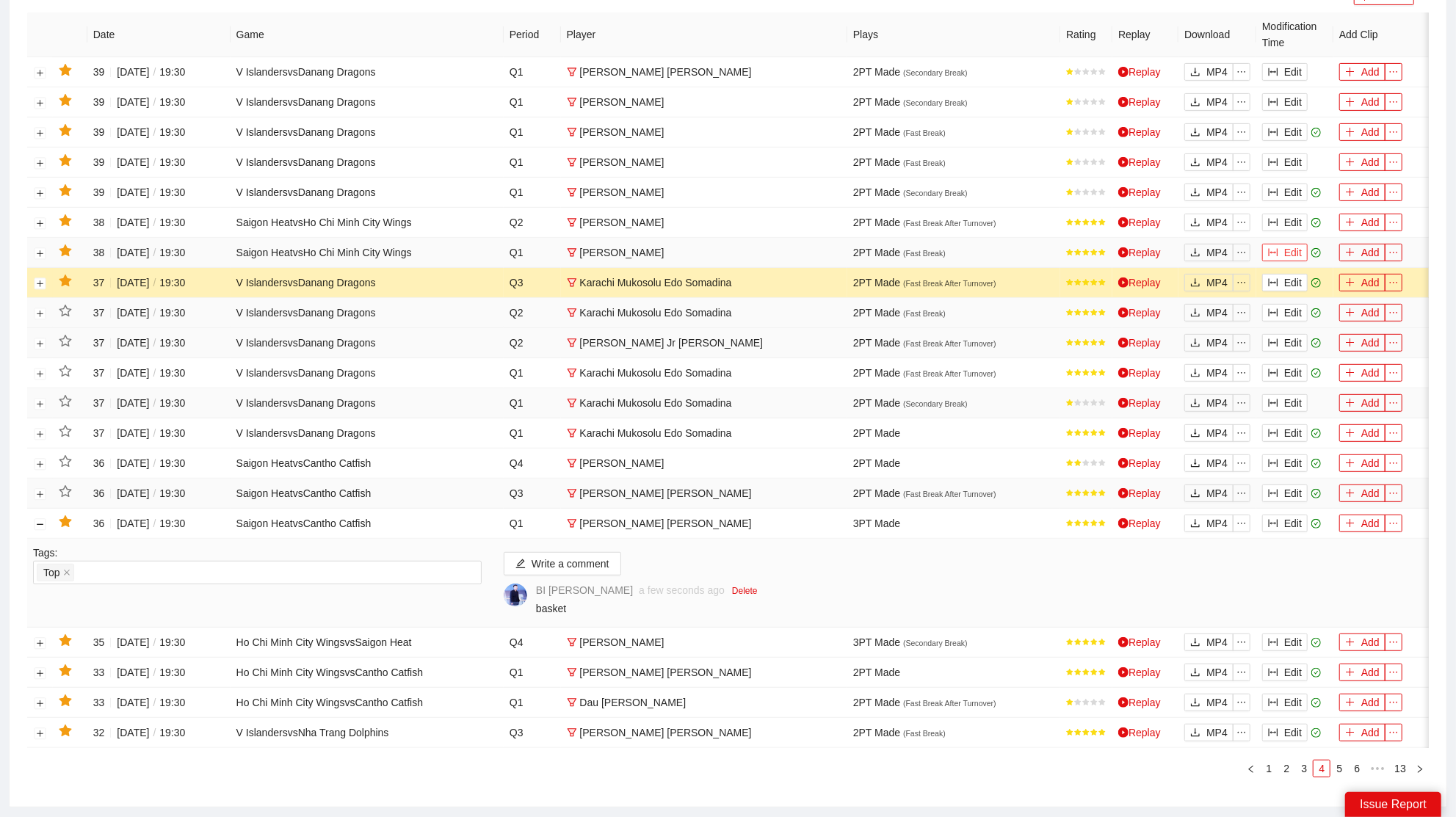
click at [1292, 246] on button "Edit" at bounding box center [1285, 253] width 46 height 17
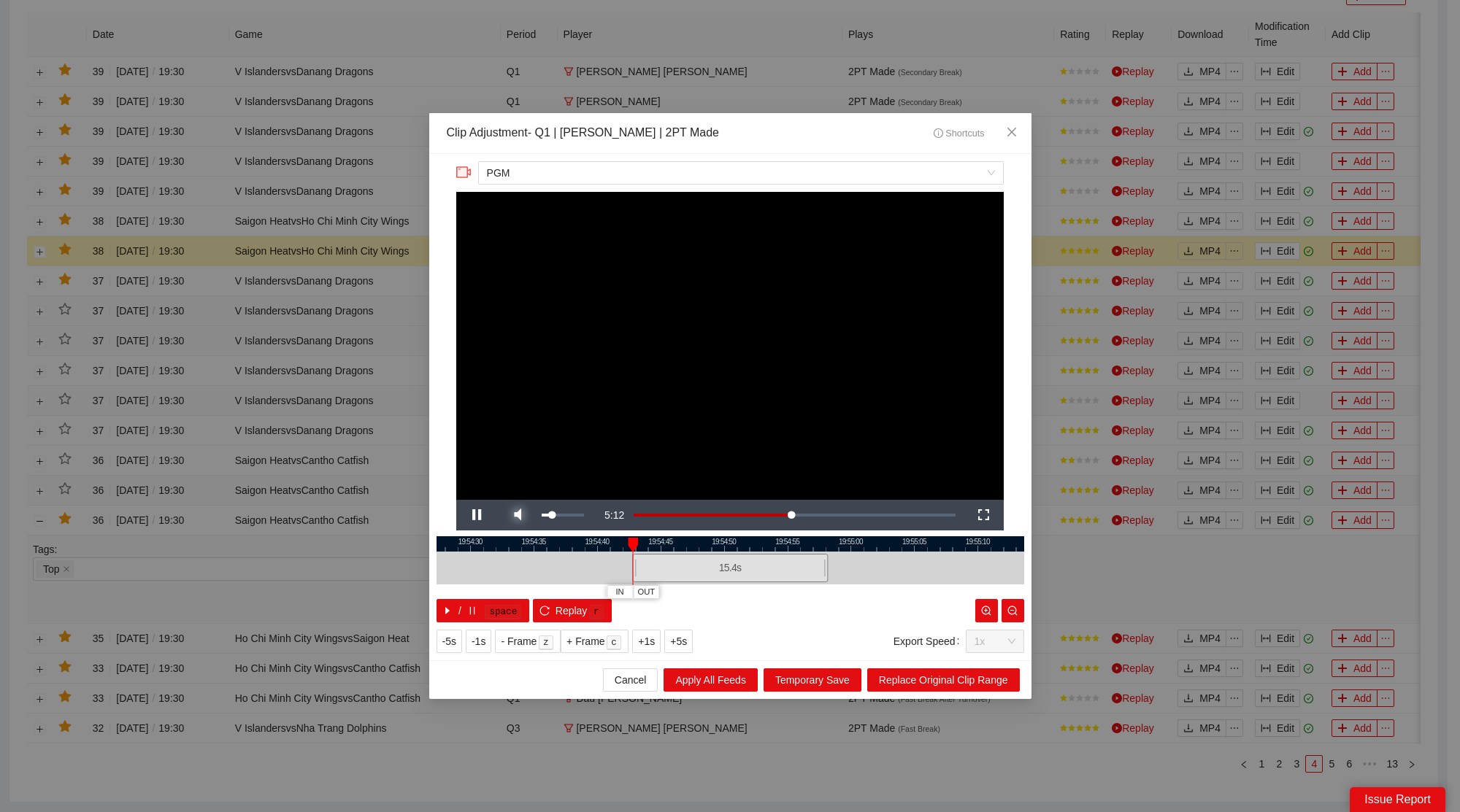
click at [522, 515] on span "Video Player" at bounding box center [517, 515] width 41 height 0
click at [481, 515] on span "Video Player" at bounding box center [476, 515] width 41 height 0
click at [1015, 126] on span "Close" at bounding box center [1011, 132] width 39 height 39
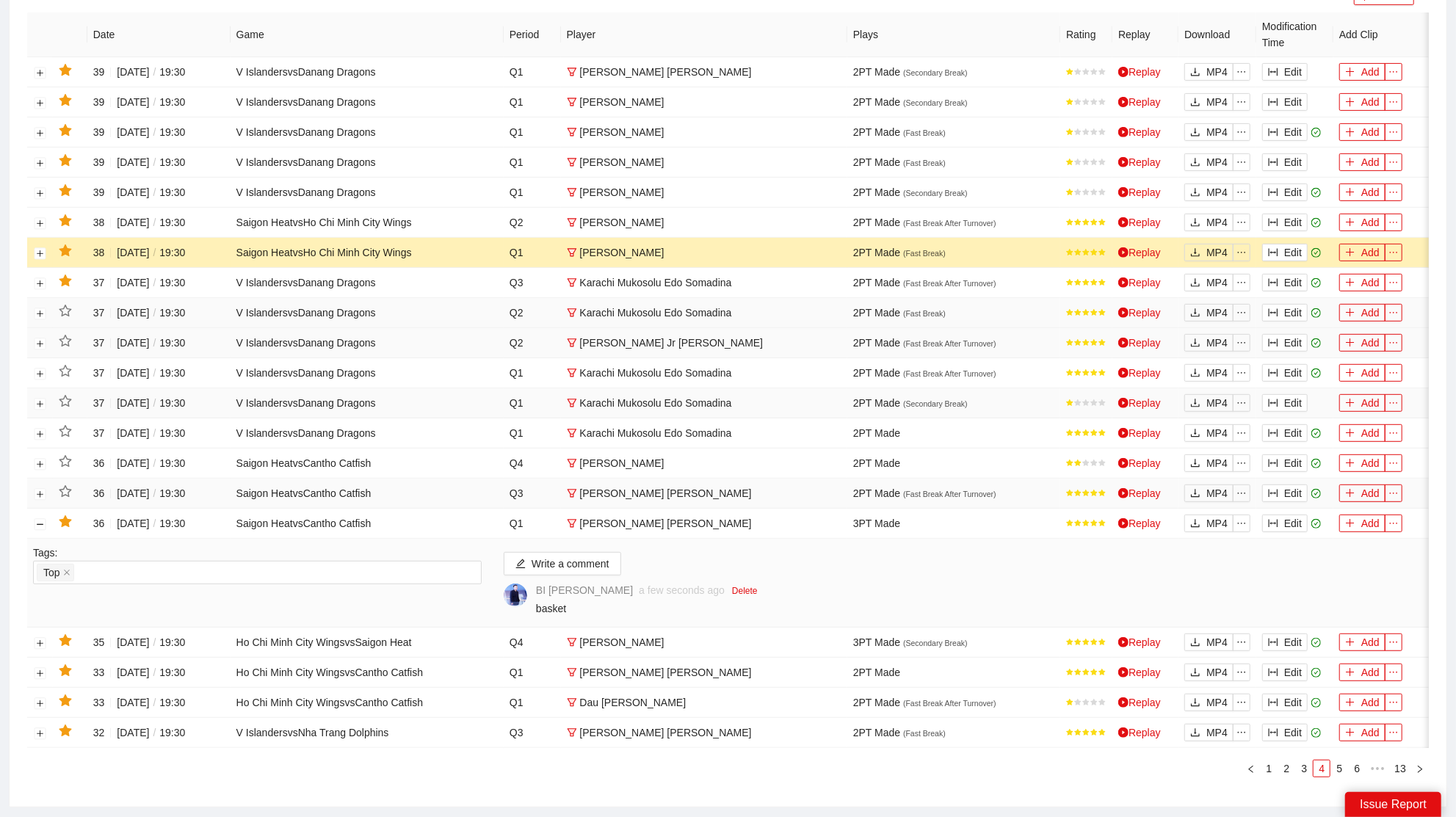
click at [63, 246] on icon "star" at bounding box center [64, 250] width 12 height 11
click at [1277, 214] on button "Edit" at bounding box center [1285, 222] width 46 height 17
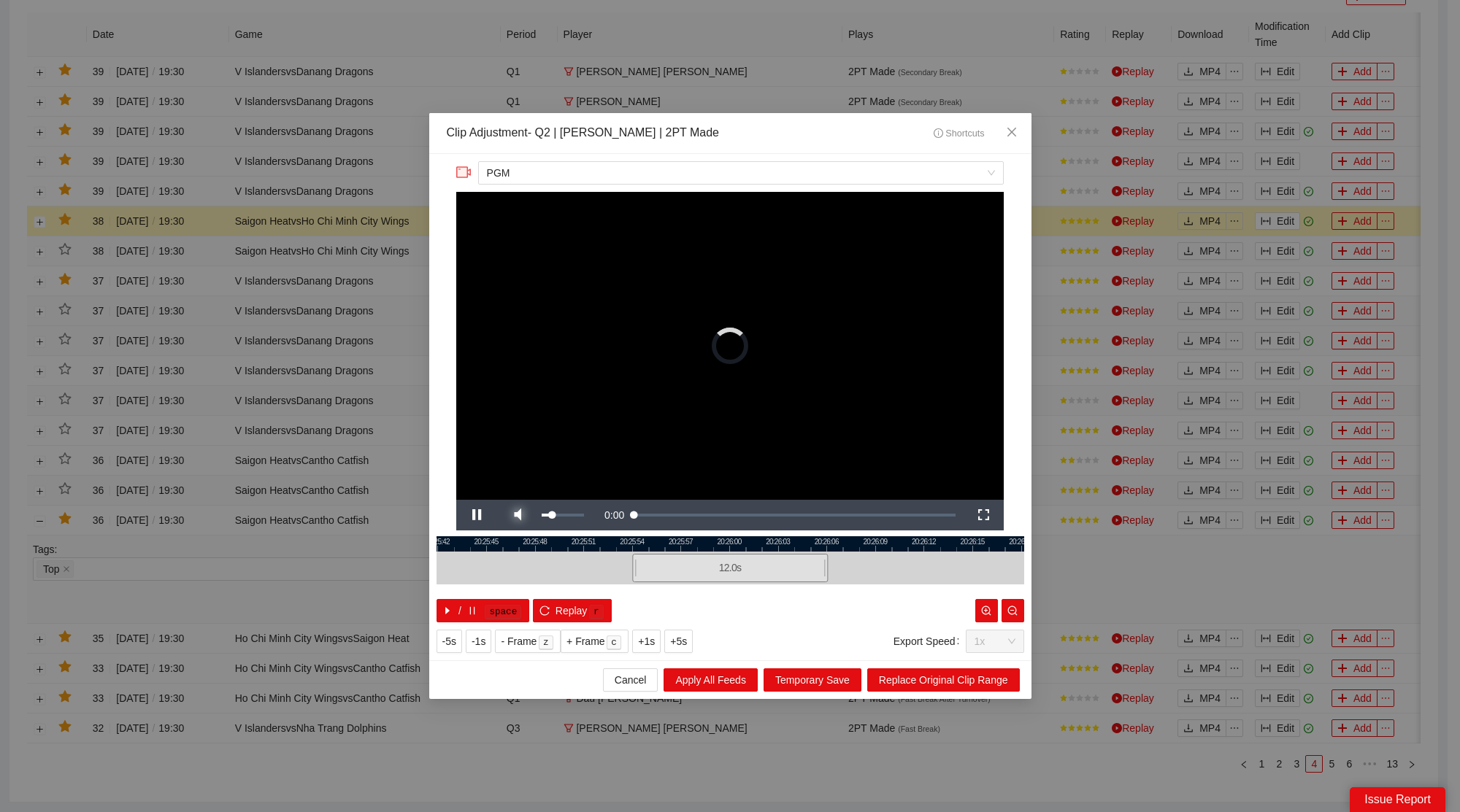
click at [523, 515] on span "Video Player" at bounding box center [517, 515] width 41 height 0
click at [1010, 130] on icon "close" at bounding box center [1011, 132] width 11 height 11
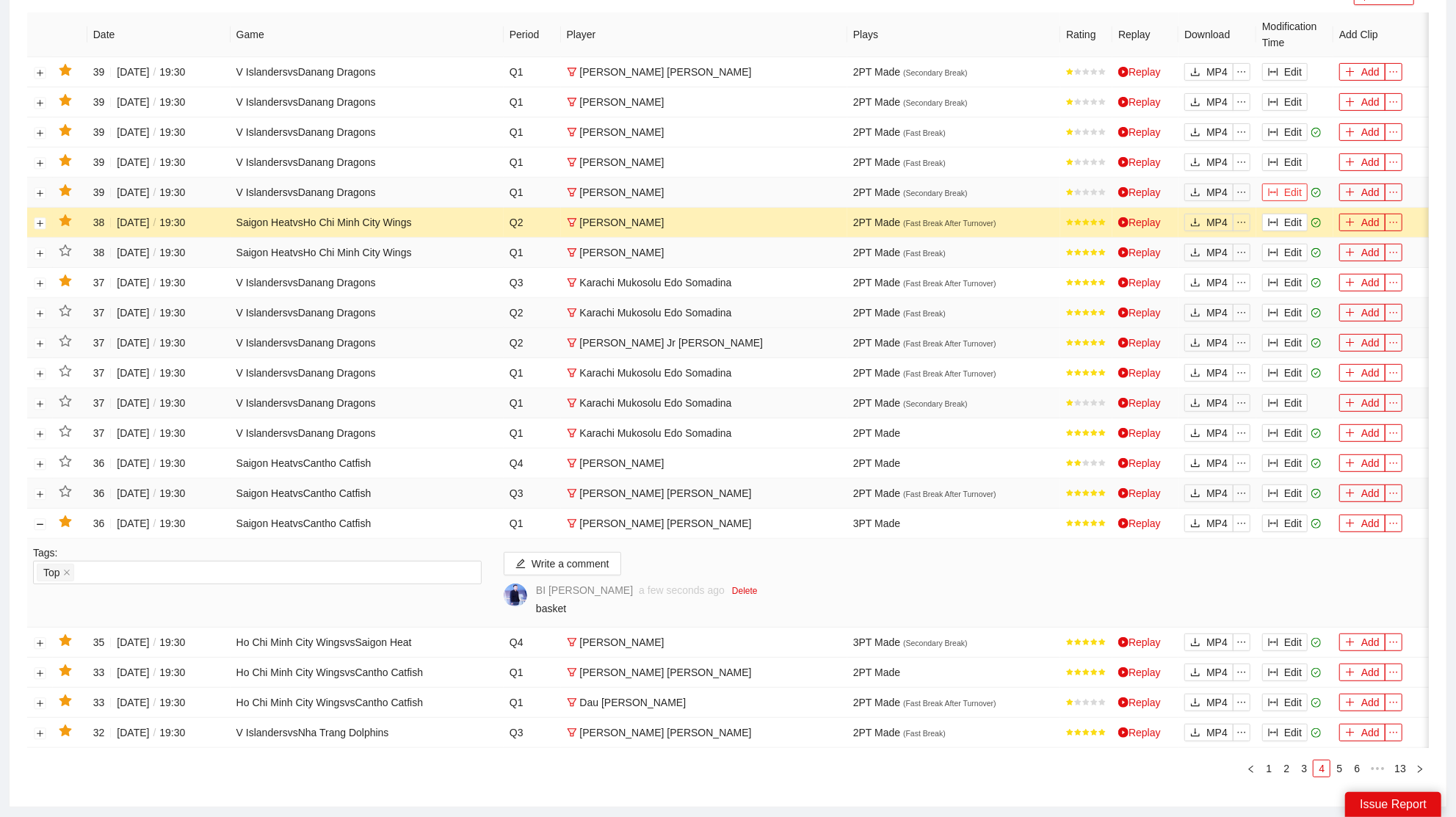
click at [1286, 184] on button "Edit" at bounding box center [1285, 193] width 46 height 17
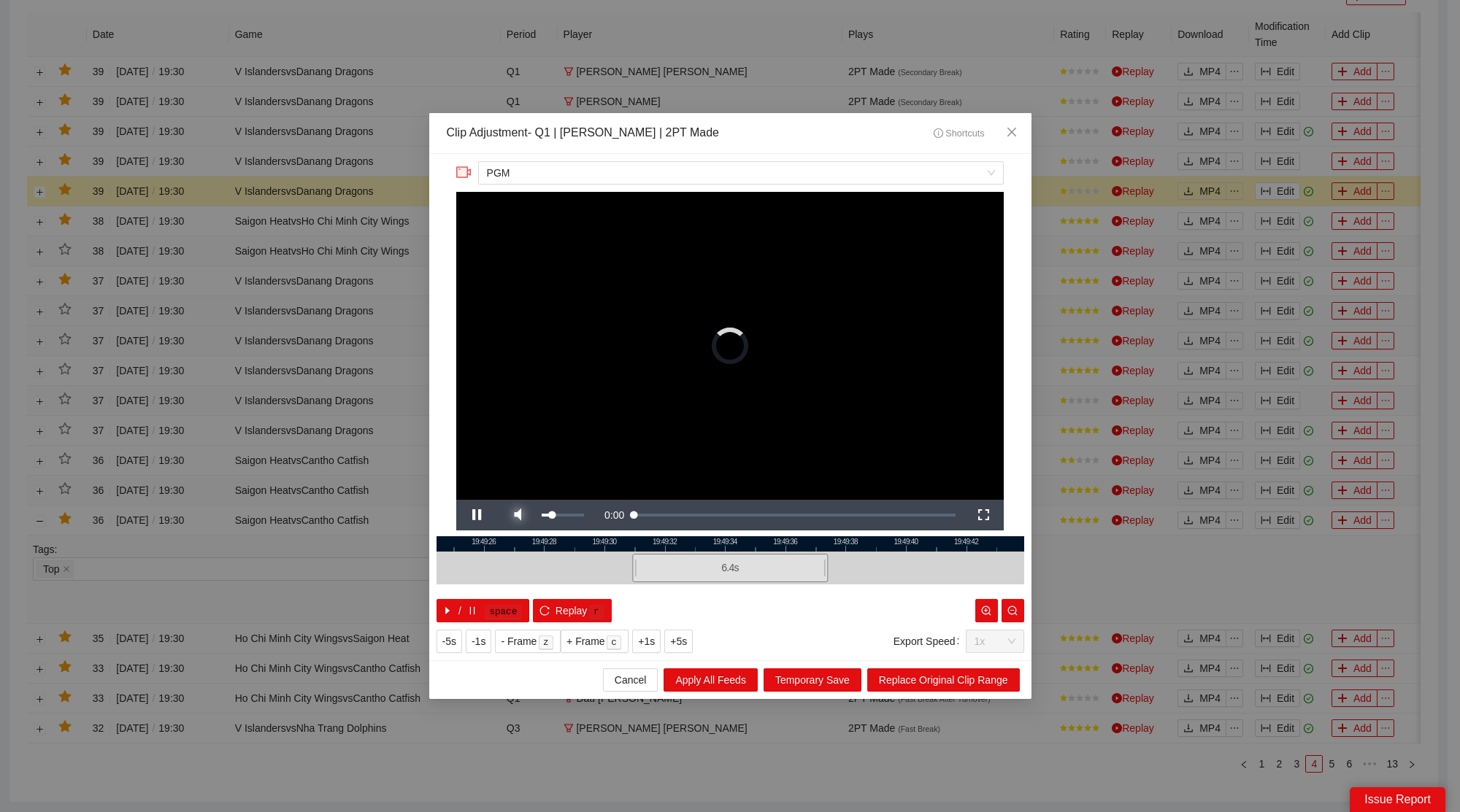
click at [518, 515] on span "Video Player" at bounding box center [517, 515] width 41 height 0
click at [1010, 121] on span "Close" at bounding box center [1011, 132] width 39 height 39
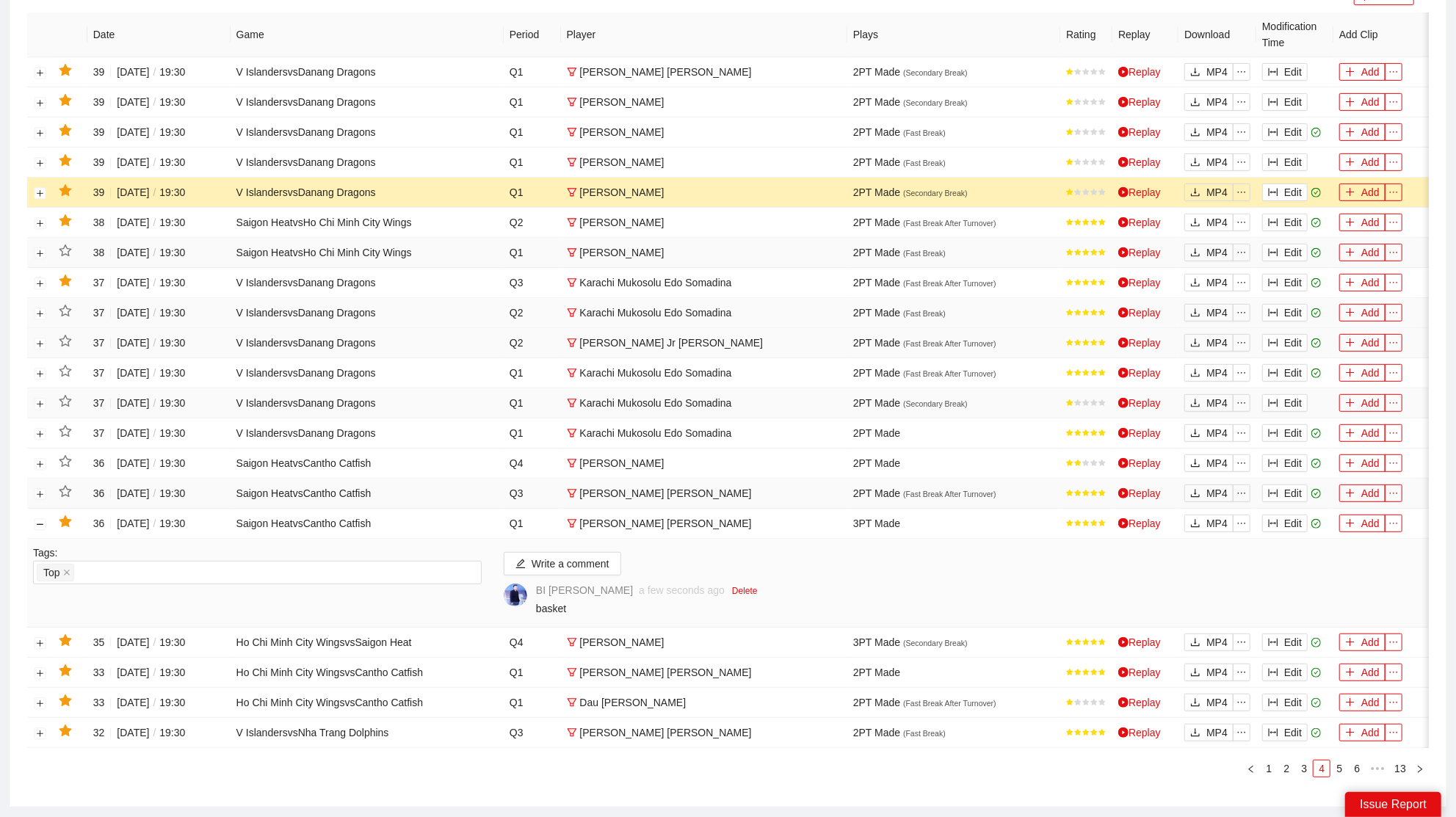
click at [59, 184] on icon "star" at bounding box center [65, 191] width 13 height 13
click at [1301, 156] on button "Edit" at bounding box center [1285, 162] width 46 height 17
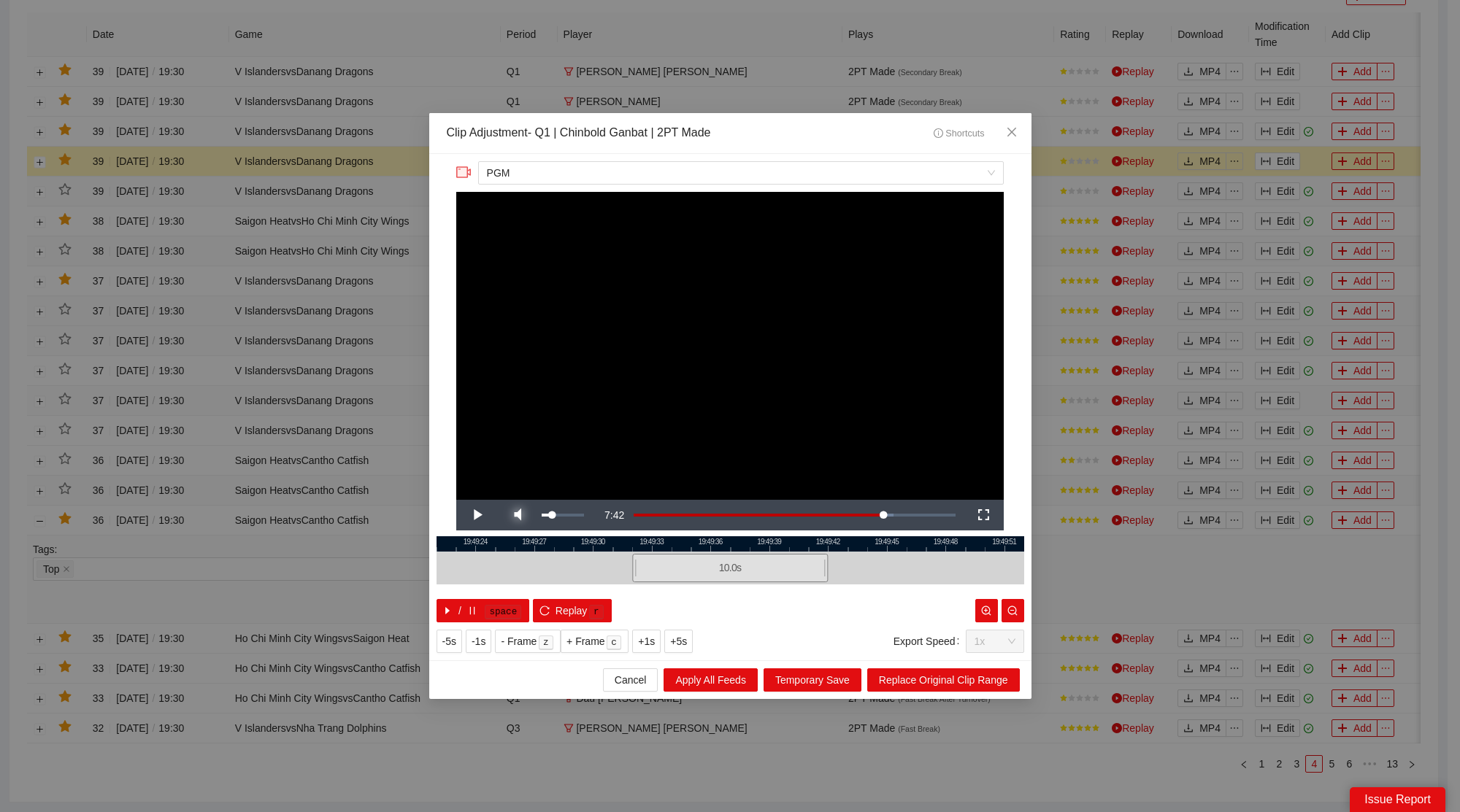
click at [526, 515] on span "Video Player" at bounding box center [517, 515] width 41 height 0
click at [1012, 124] on span "Close" at bounding box center [1011, 132] width 39 height 39
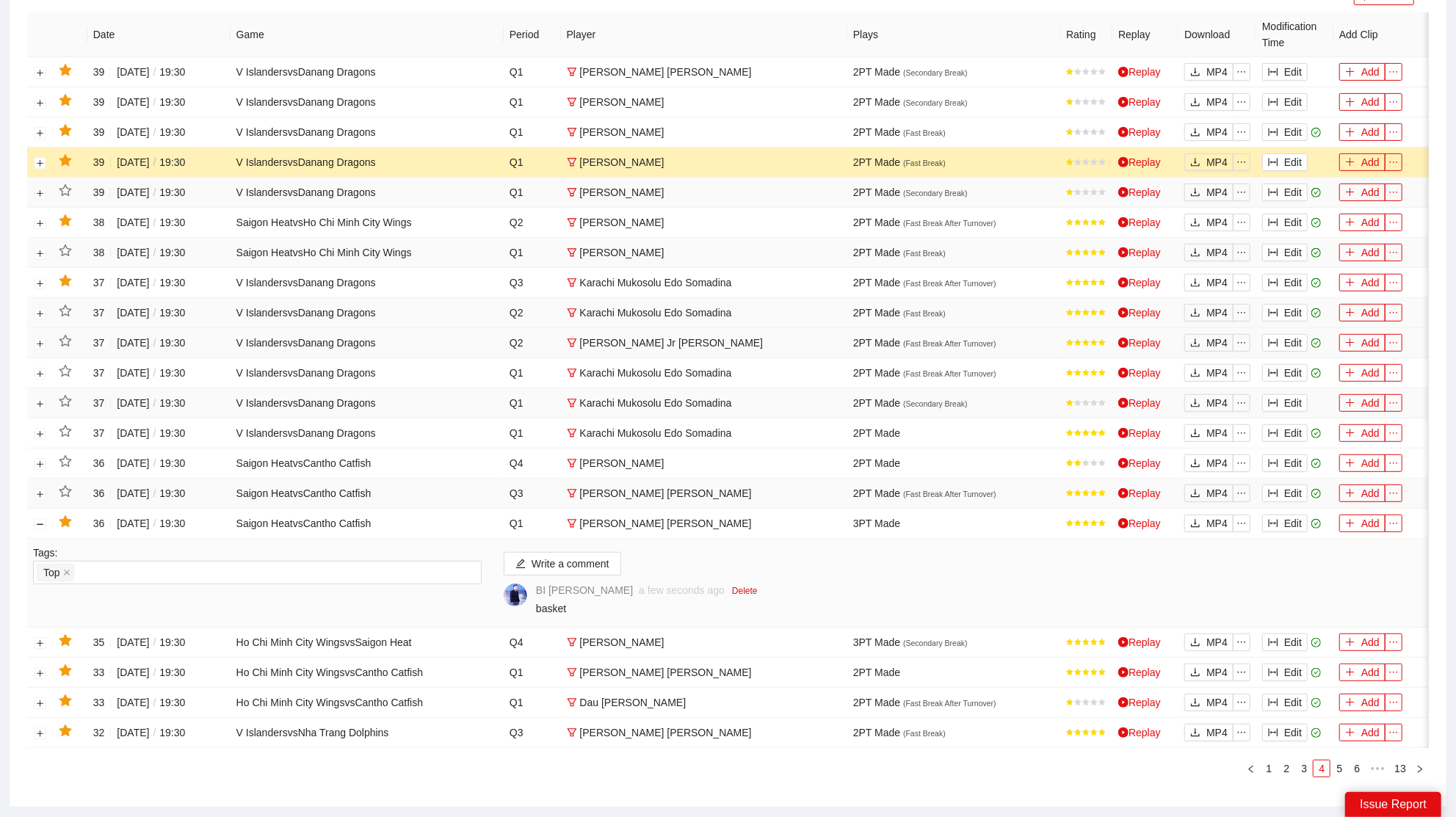
click at [63, 154] on icon "star" at bounding box center [64, 160] width 12 height 11
click at [1295, 130] on button "Edit" at bounding box center [1285, 132] width 46 height 17
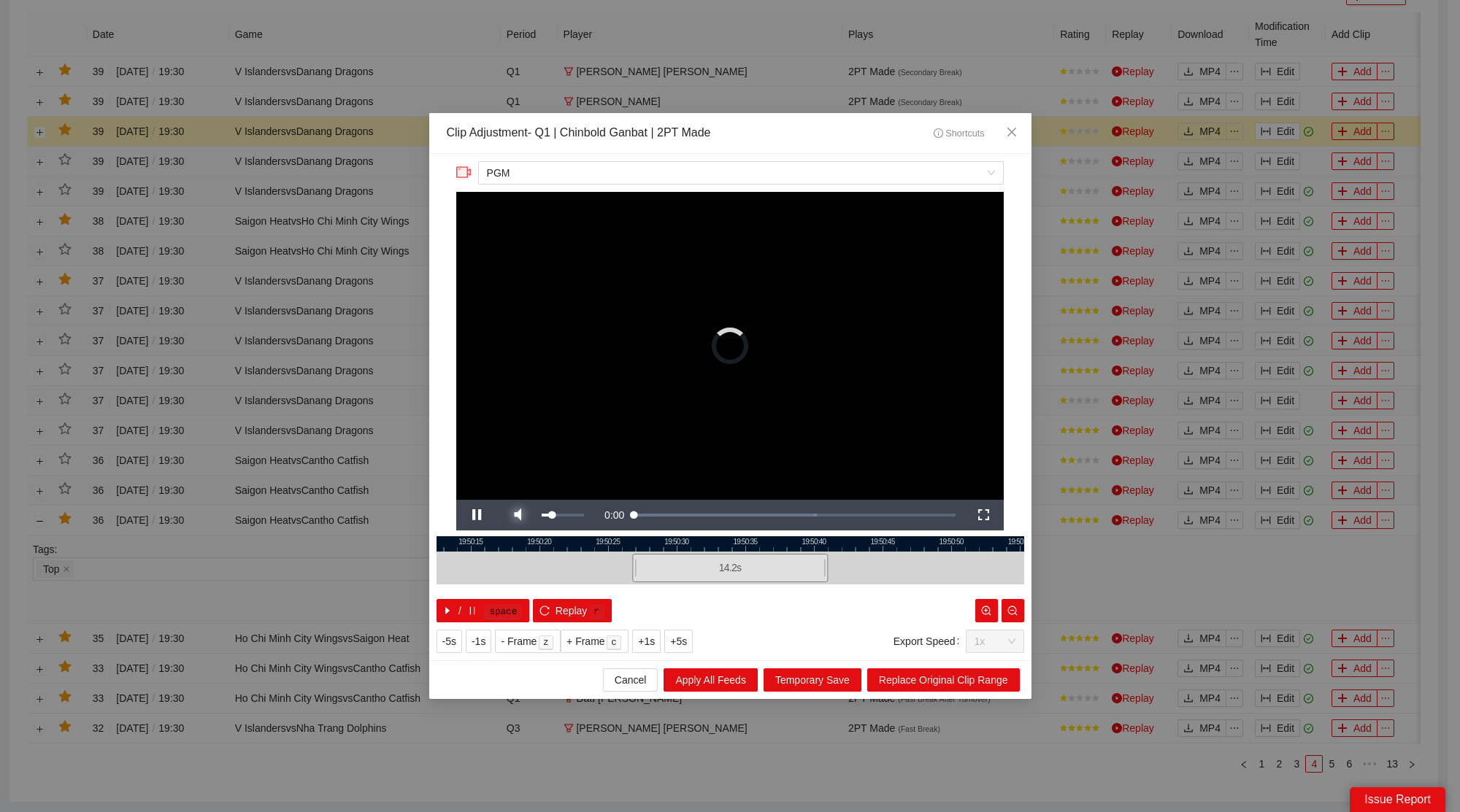
click at [522, 515] on span "Video Player" at bounding box center [517, 515] width 41 height 0
click at [1015, 120] on span "Close" at bounding box center [1011, 132] width 39 height 39
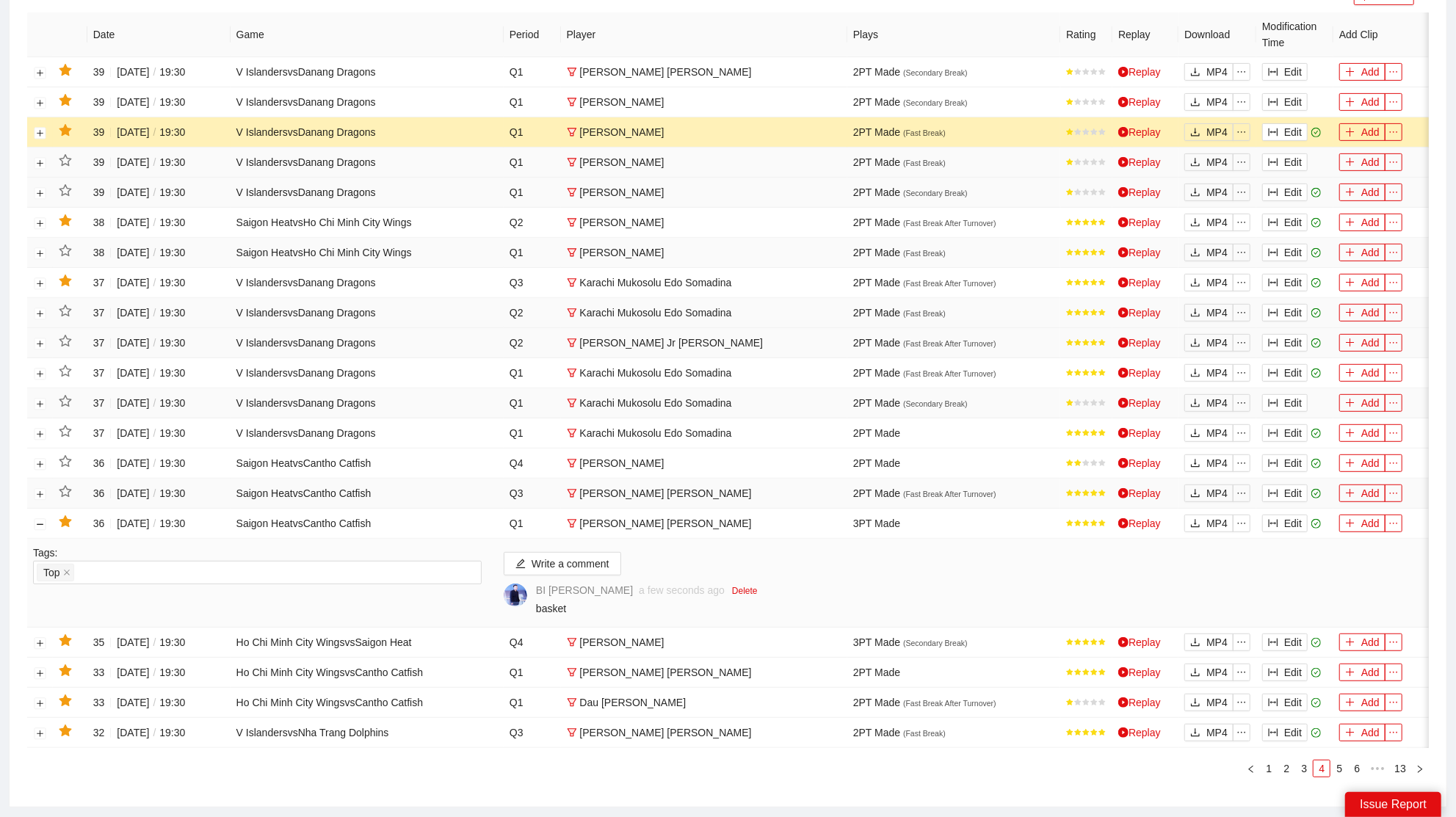
click at [64, 128] on icon "star" at bounding box center [64, 130] width 12 height 11
click at [1277, 99] on icon "column-width" at bounding box center [1274, 102] width 10 height 8
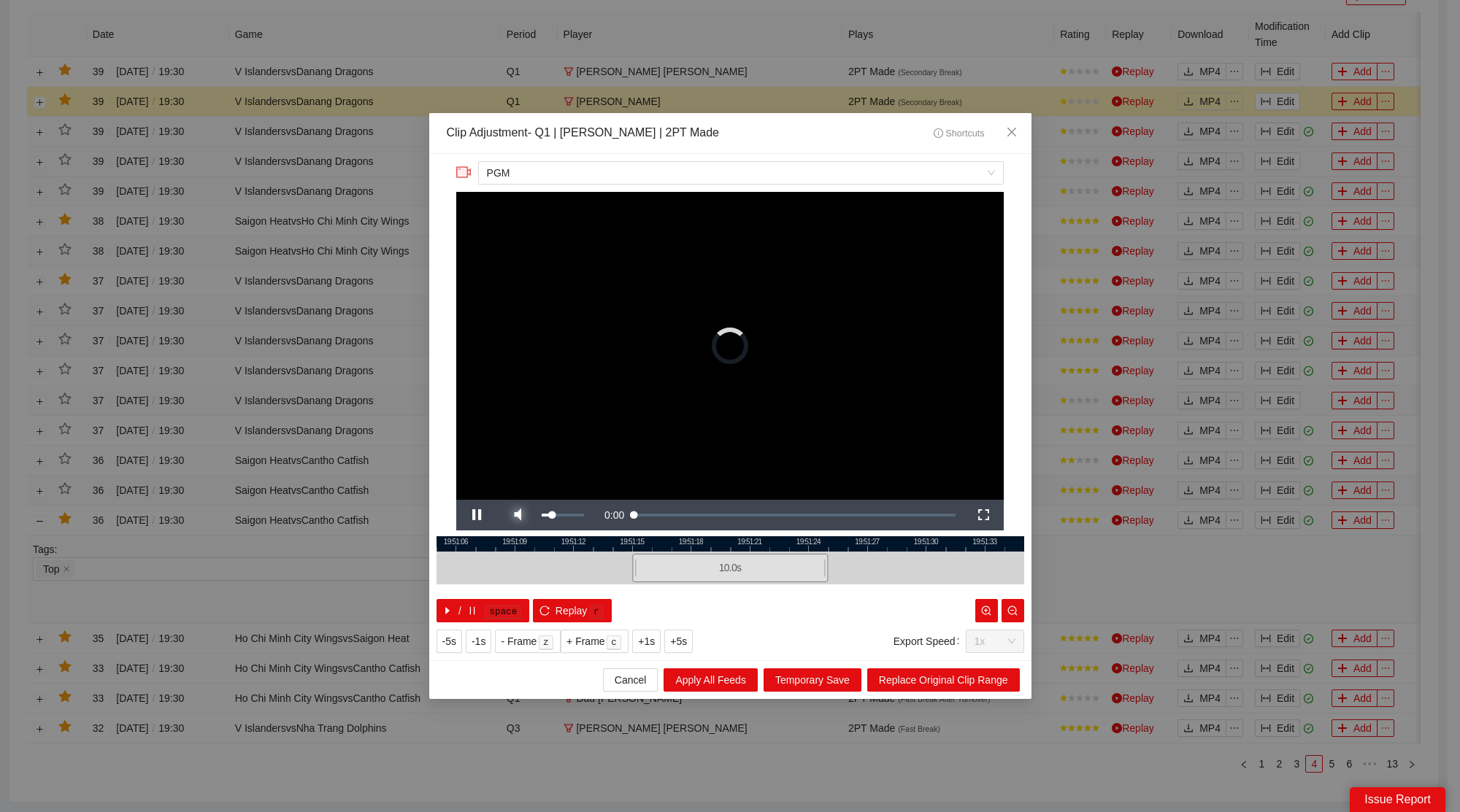
click at [521, 515] on span "Video Player" at bounding box center [517, 515] width 41 height 0
click at [635, 545] on div at bounding box center [730, 545] width 588 height 15
click at [650, 537] on div at bounding box center [730, 545] width 588 height 15
click at [1010, 122] on span "Close" at bounding box center [1011, 132] width 39 height 39
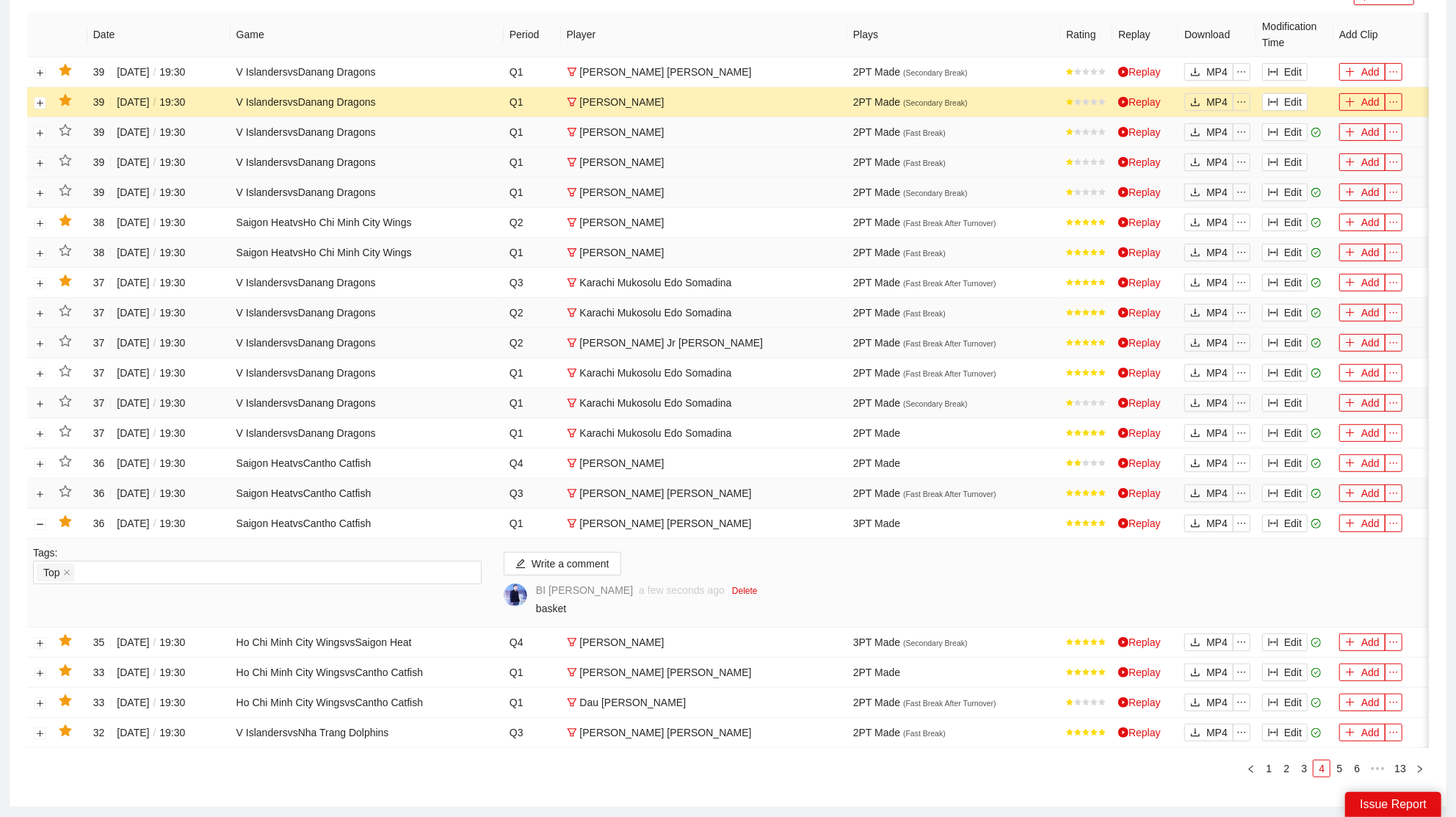
drag, startPoint x: 63, startPoint y: 100, endPoint x: 113, endPoint y: 97, distance: 50.1
click at [63, 100] on icon "star" at bounding box center [64, 100] width 12 height 11
click at [68, 70] on icon "star" at bounding box center [64, 70] width 12 height 11
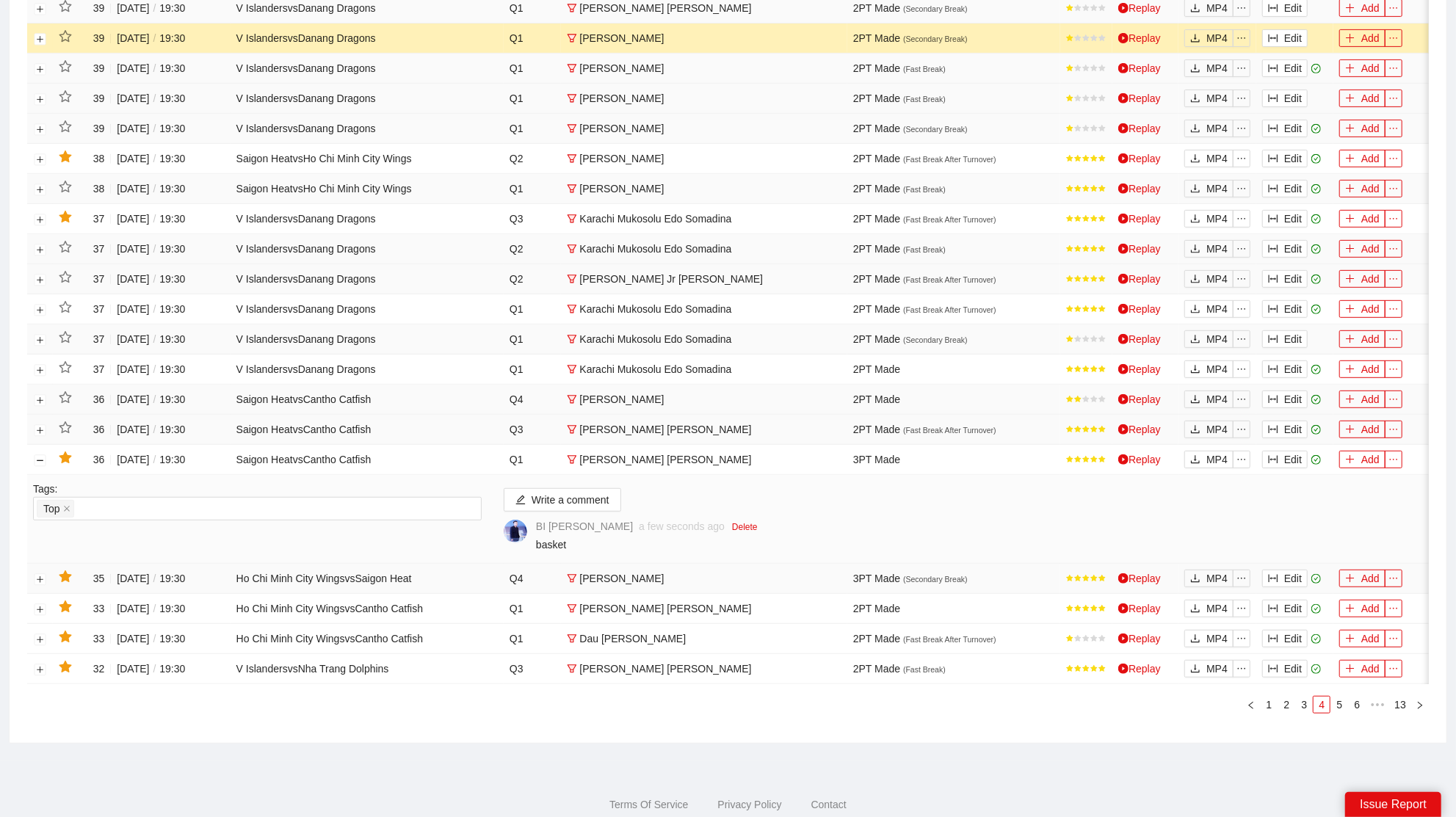
scroll to position [509, 0]
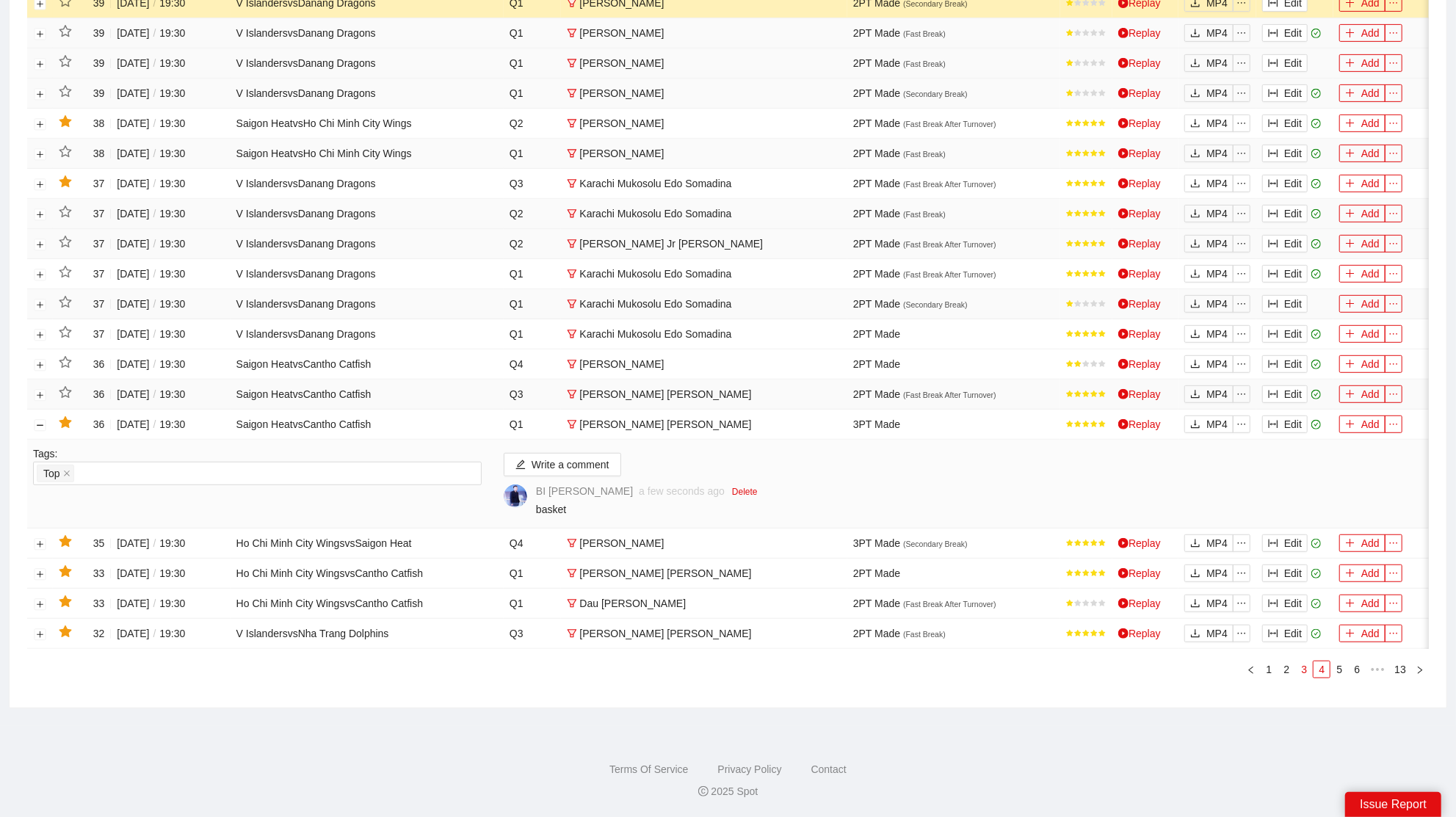
click at [1306, 677] on link "3" at bounding box center [1304, 669] width 16 height 16
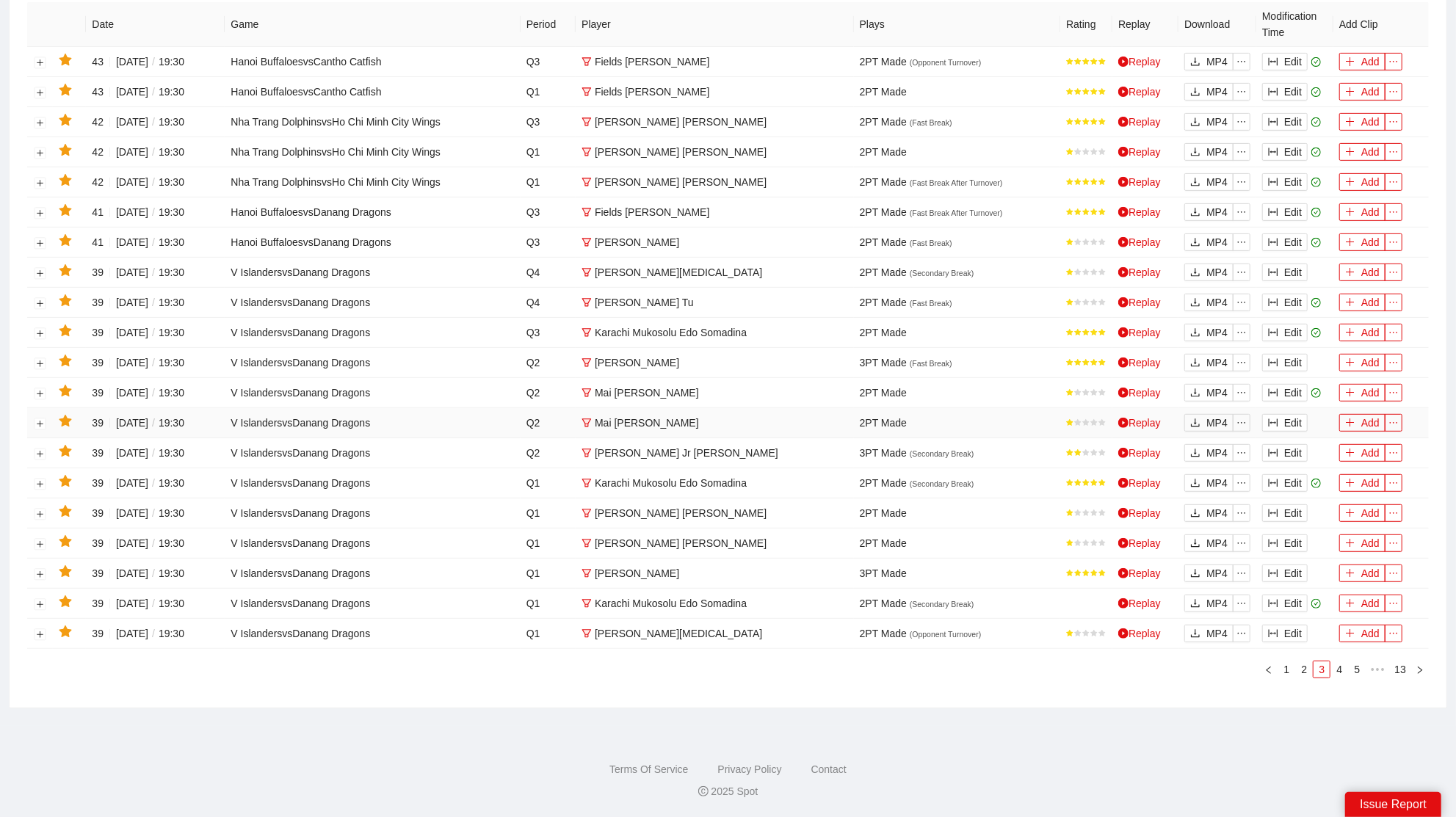
scroll to position [409, 0]
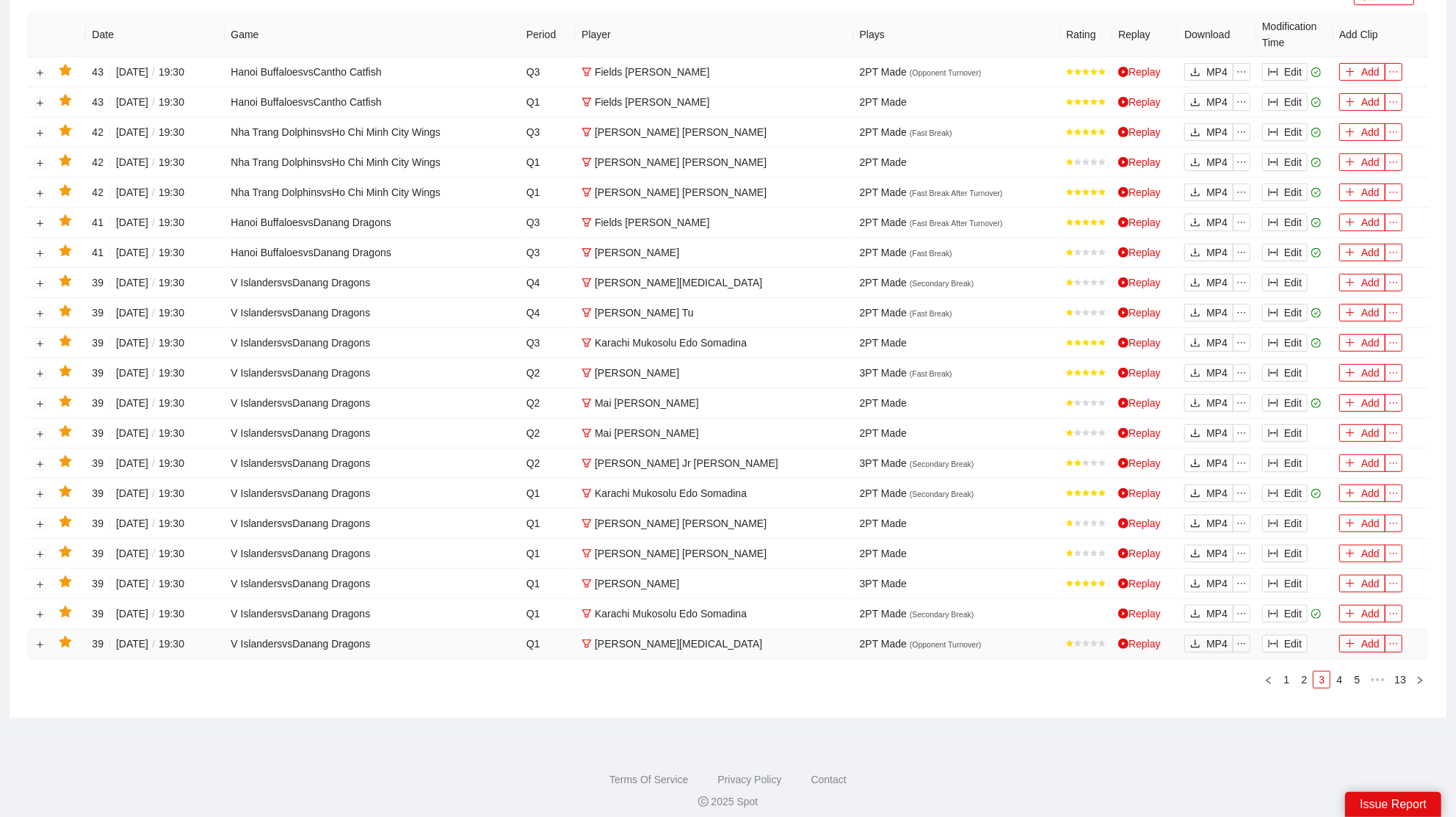
click at [67, 636] on icon "star" at bounding box center [64, 642] width 12 height 11
click at [68, 576] on icon "star" at bounding box center [64, 581] width 12 height 11
click at [1285, 605] on button "Edit" at bounding box center [1285, 614] width 46 height 17
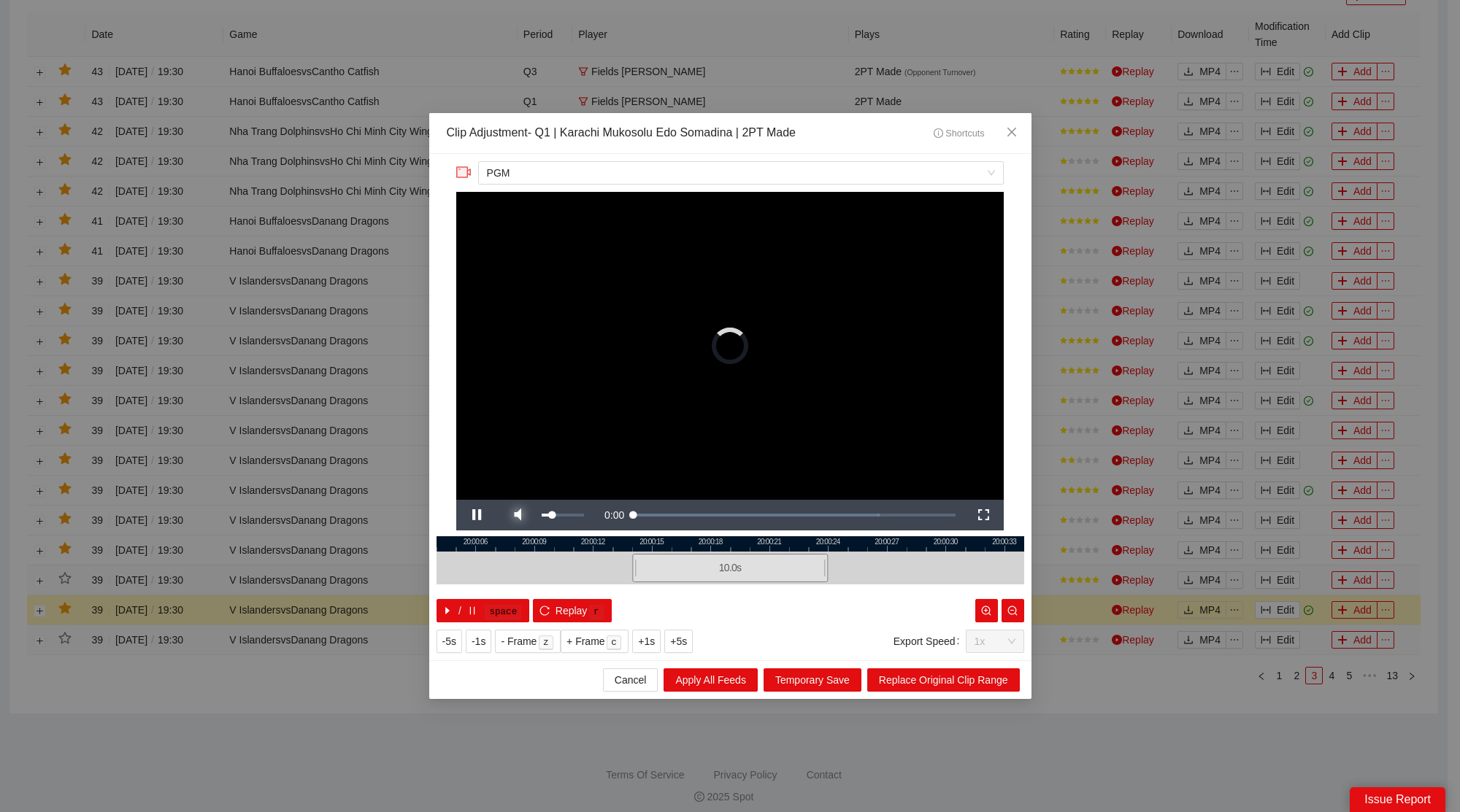
click at [515, 515] on span "Video Player" at bounding box center [517, 515] width 41 height 0
click at [476, 515] on span "Video Player" at bounding box center [476, 515] width 41 height 0
click at [654, 545] on div at bounding box center [730, 545] width 588 height 15
drag, startPoint x: 1006, startPoint y: 130, endPoint x: 993, endPoint y: 133, distance: 13.3
click at [1008, 129] on icon "close" at bounding box center [1011, 132] width 11 height 11
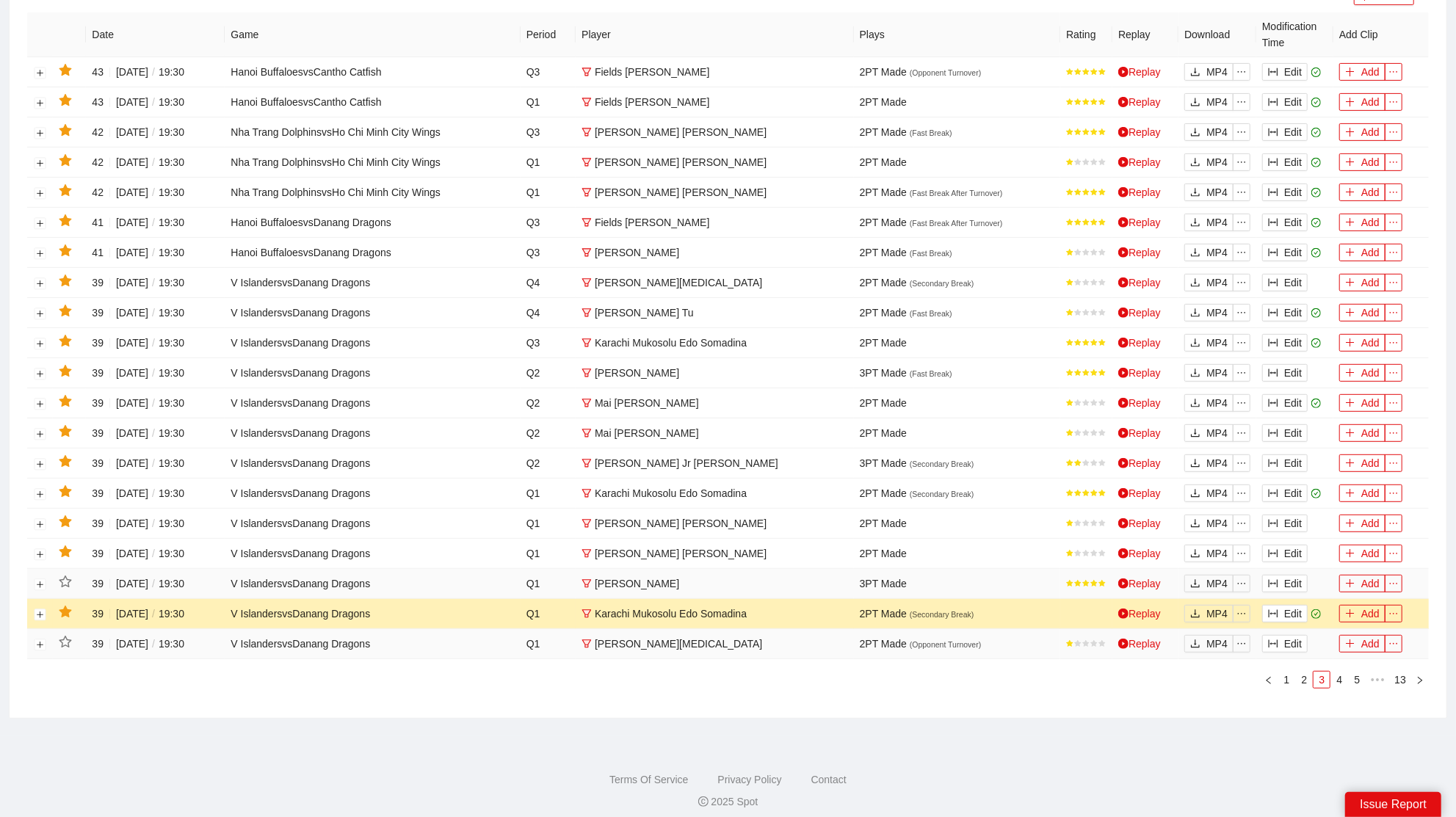
click at [64, 606] on icon "star" at bounding box center [65, 613] width 13 height 13
click at [1291, 545] on button "Edit" at bounding box center [1285, 554] width 46 height 17
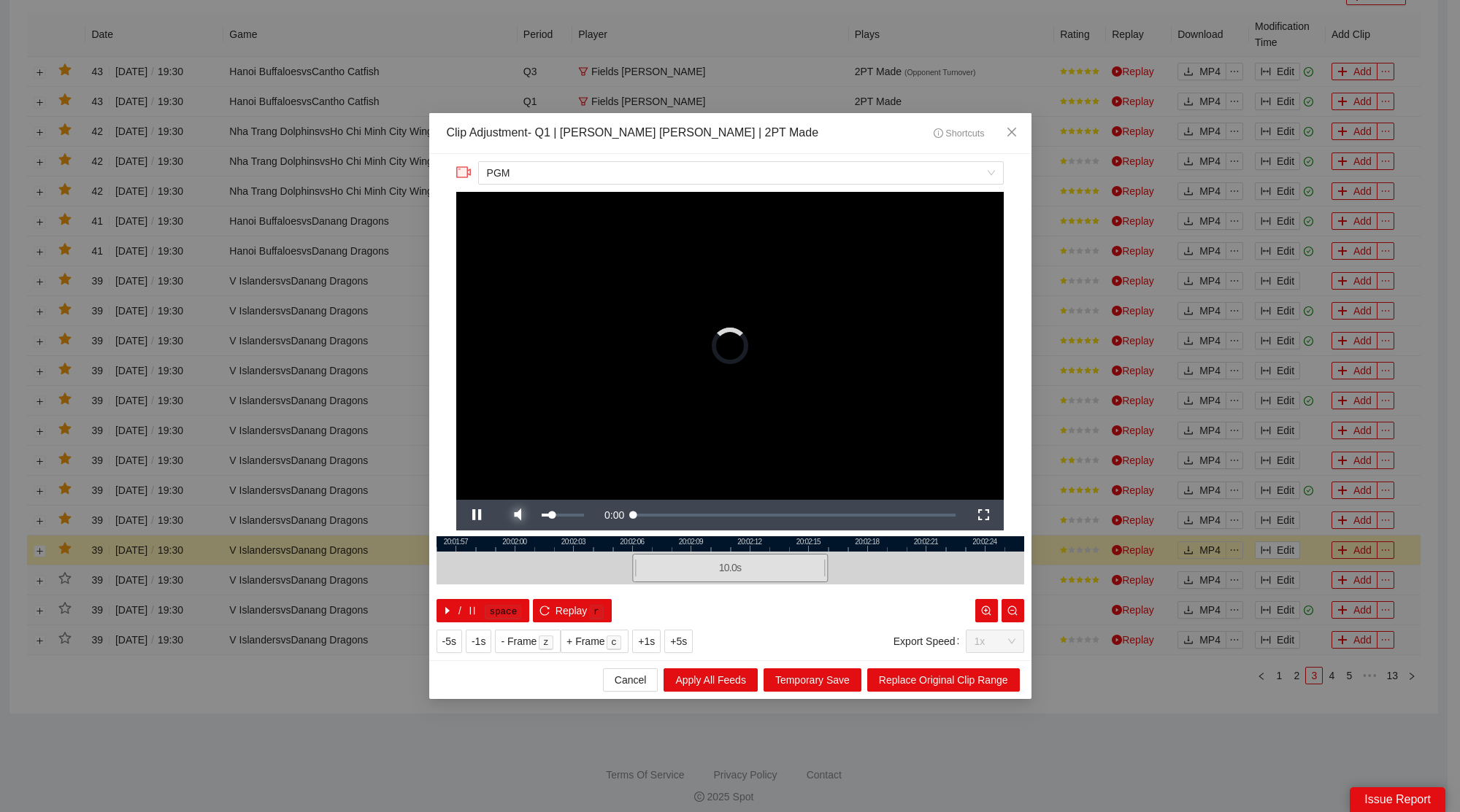
click at [519, 515] on span "Video Player" at bounding box center [517, 515] width 41 height 0
click at [1014, 129] on icon "close" at bounding box center [1010, 131] width 9 height 9
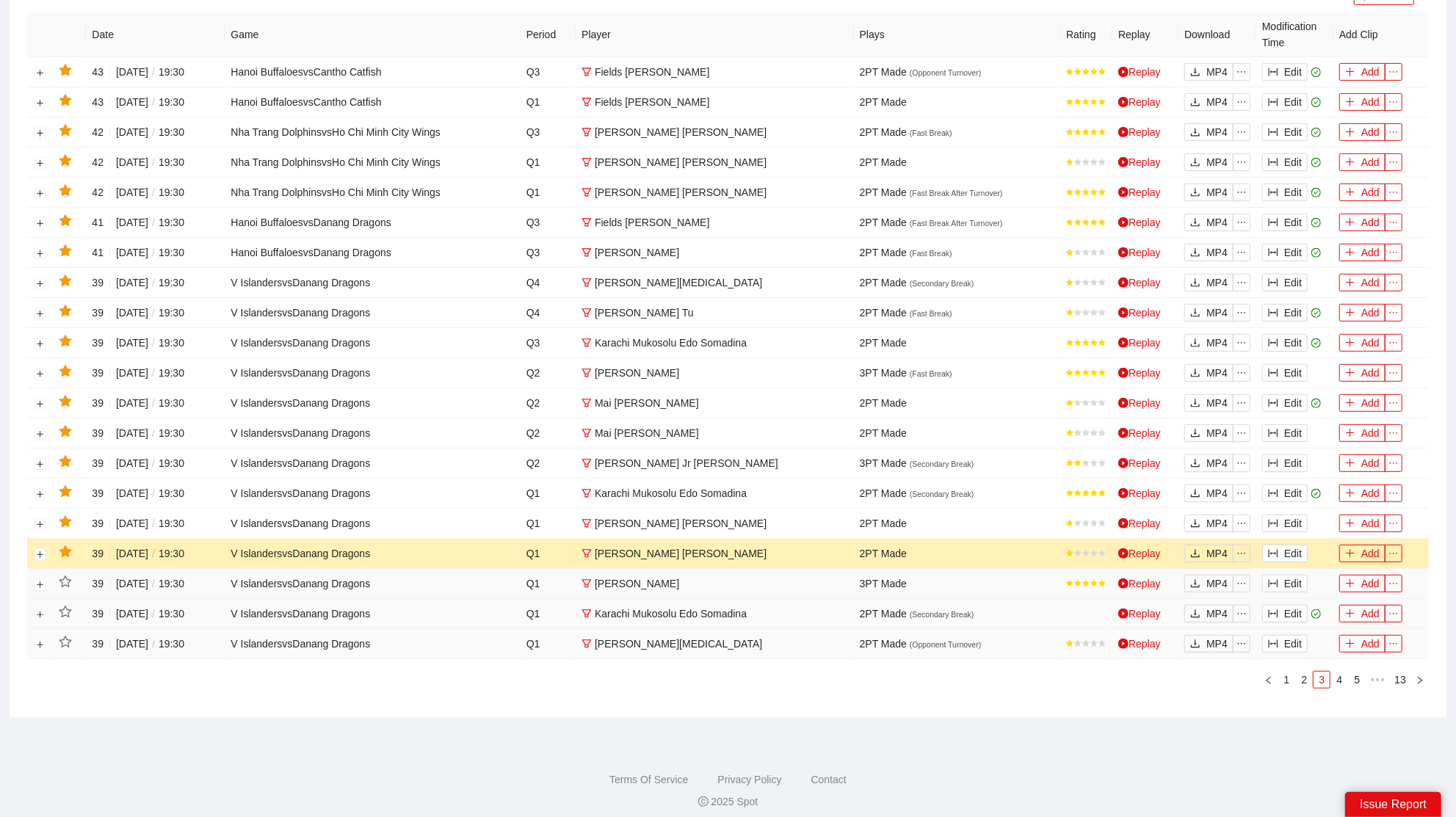
click at [59, 546] on icon "star" at bounding box center [65, 553] width 13 height 13
click at [66, 515] on icon "star" at bounding box center [65, 522] width 13 height 13
click at [1294, 488] on button "Edit" at bounding box center [1285, 493] width 46 height 17
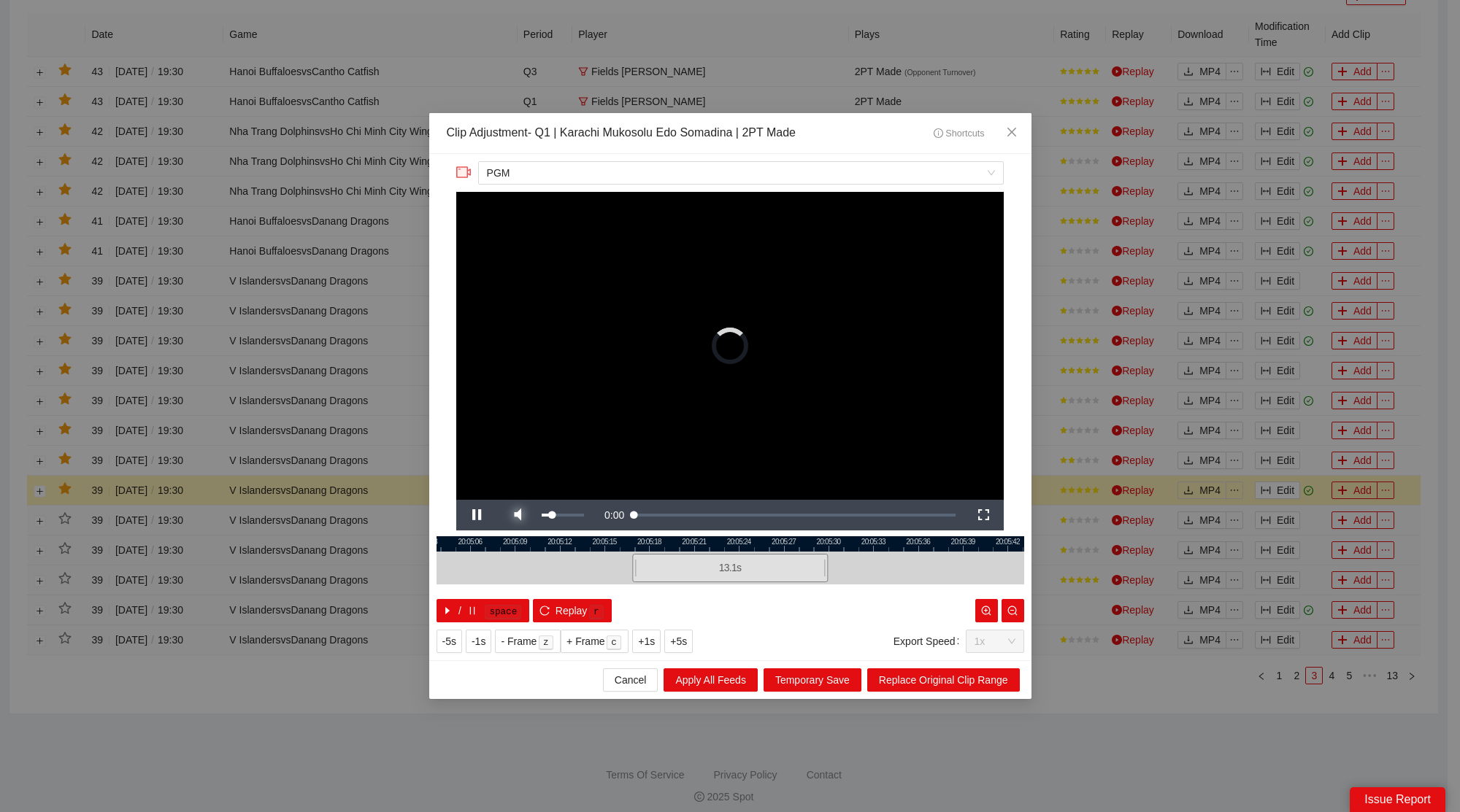
click at [511, 515] on span "Video Player" at bounding box center [517, 515] width 41 height 0
click at [1014, 130] on icon "close" at bounding box center [1010, 131] width 9 height 9
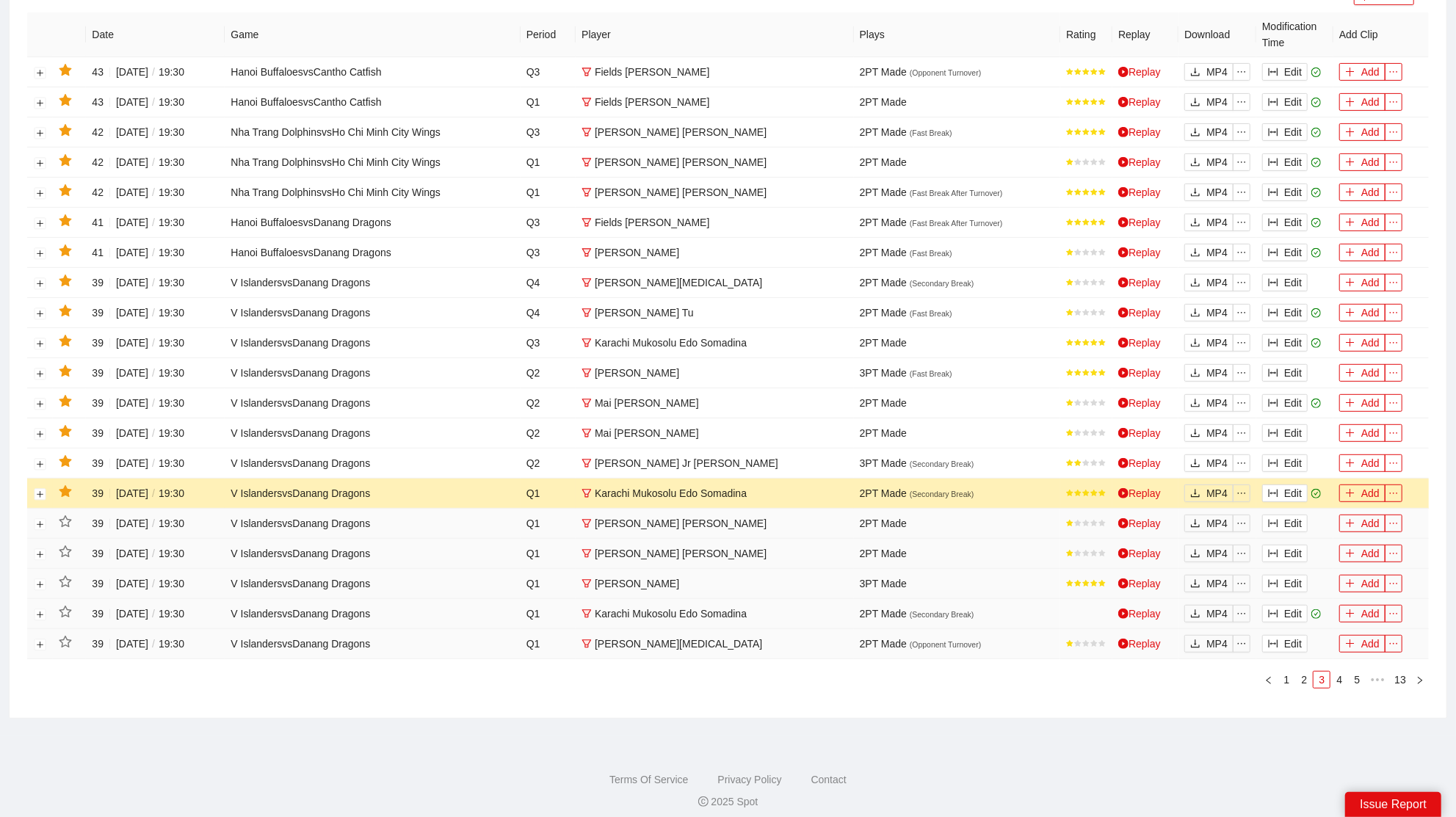
click at [74, 485] on td at bounding box center [69, 493] width 34 height 30
click at [68, 487] on icon "star" at bounding box center [64, 491] width 12 height 11
click at [1285, 455] on button "Edit" at bounding box center [1285, 464] width 46 height 17
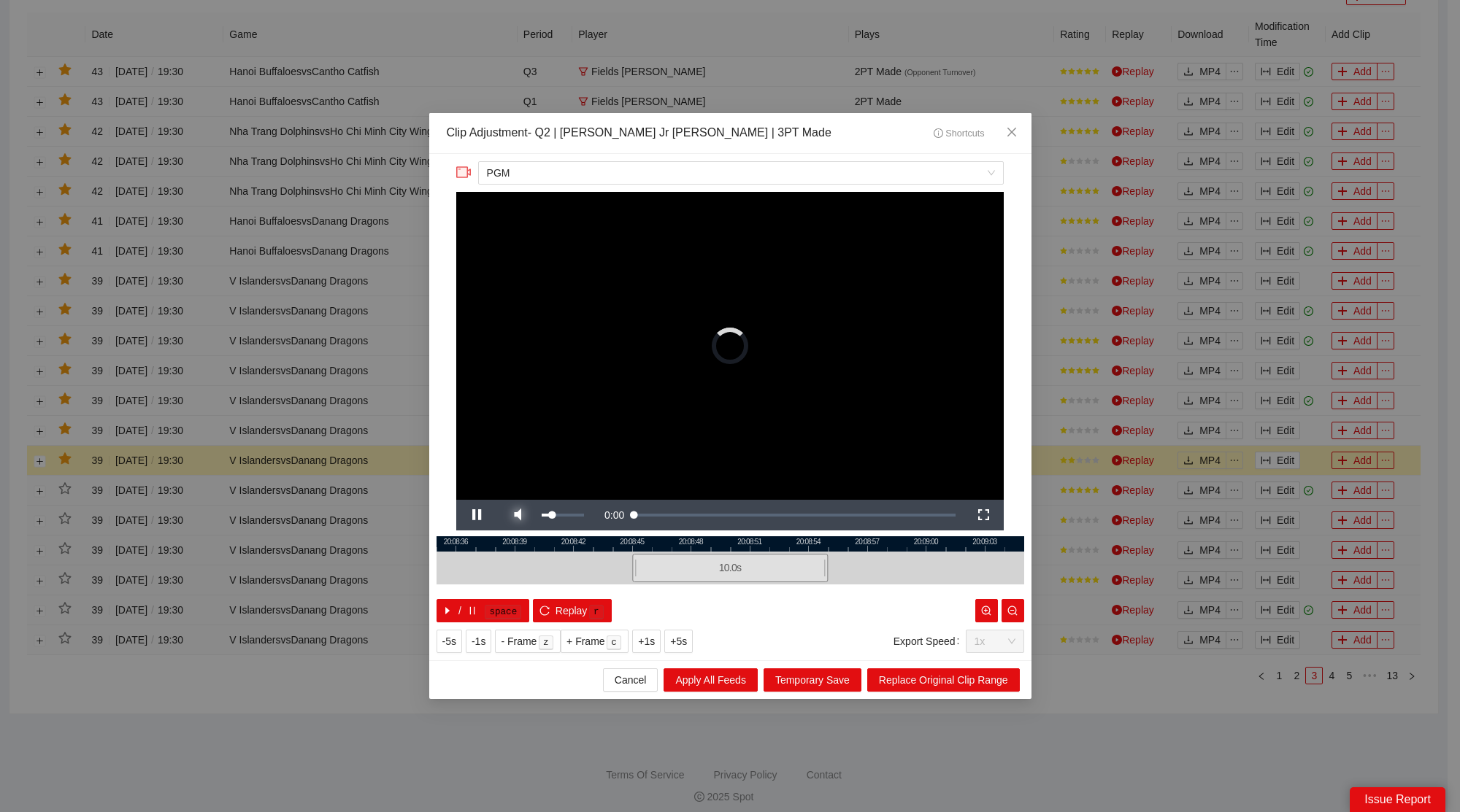
click at [527, 515] on span "Video Player" at bounding box center [517, 515] width 41 height 0
click at [1019, 133] on span "Close" at bounding box center [1011, 132] width 39 height 39
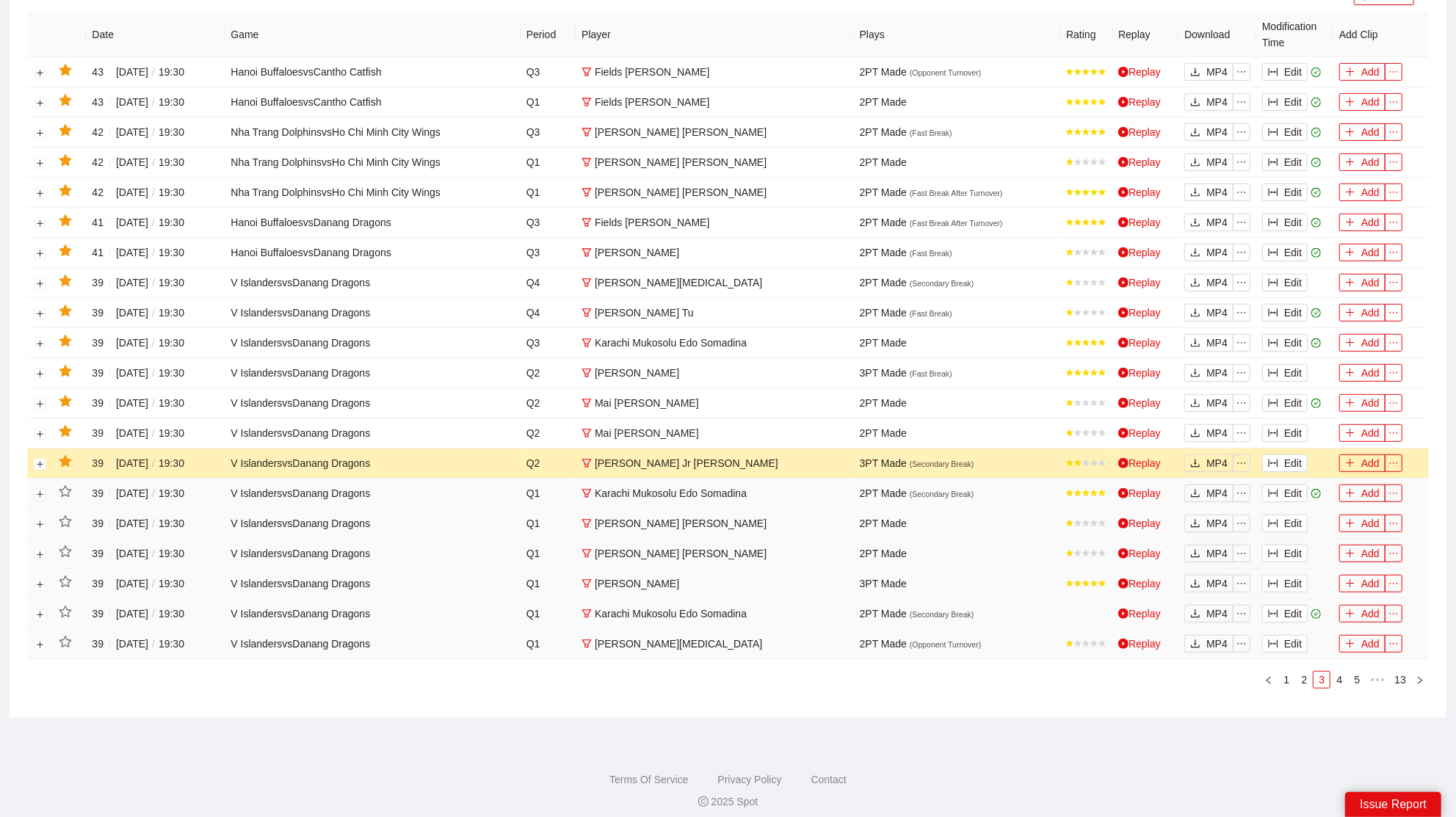
click at [64, 455] on icon "star" at bounding box center [64, 461] width 12 height 11
click at [1284, 424] on button "Edit" at bounding box center [1285, 433] width 46 height 17
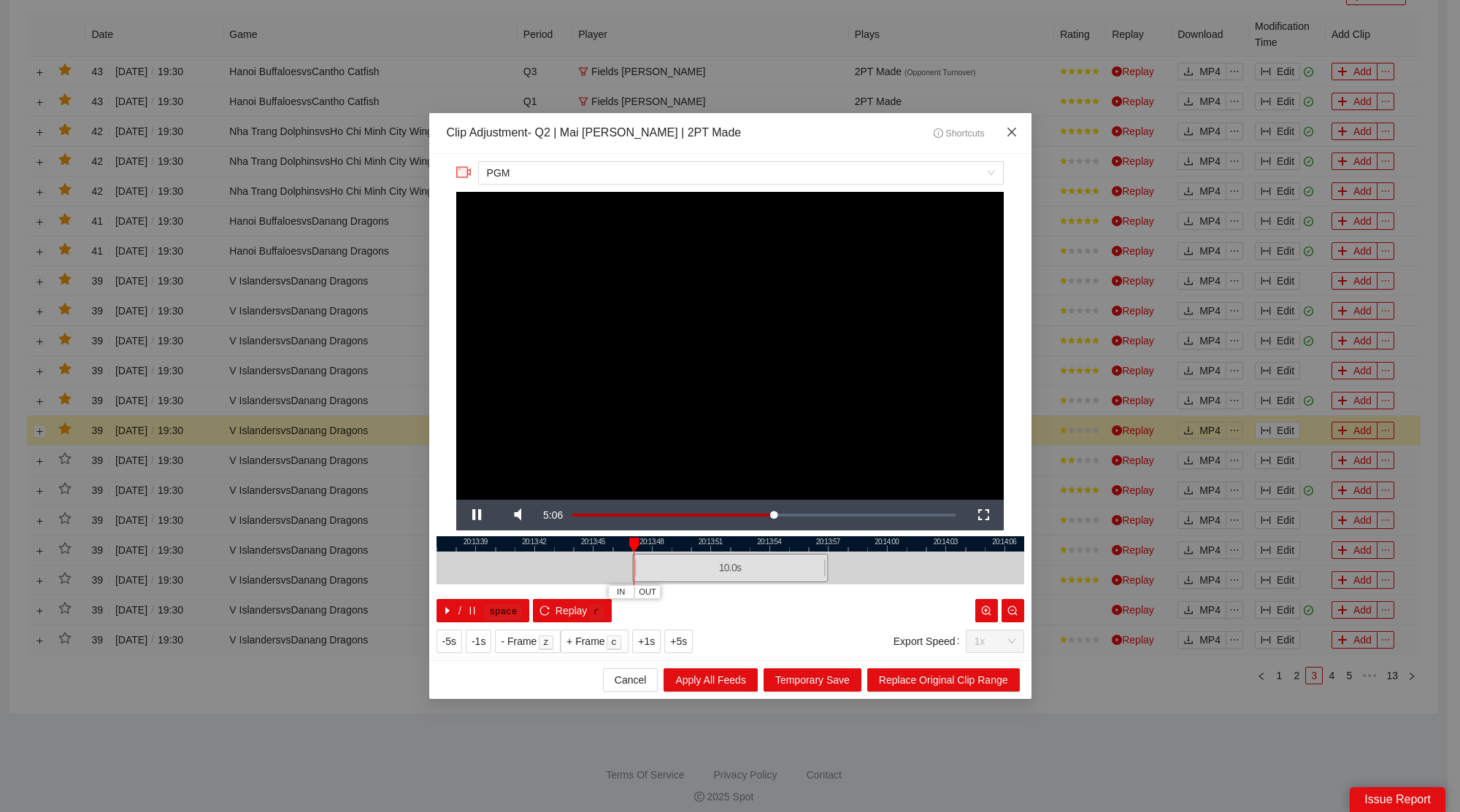
click at [1006, 137] on icon "close" at bounding box center [1011, 132] width 11 height 11
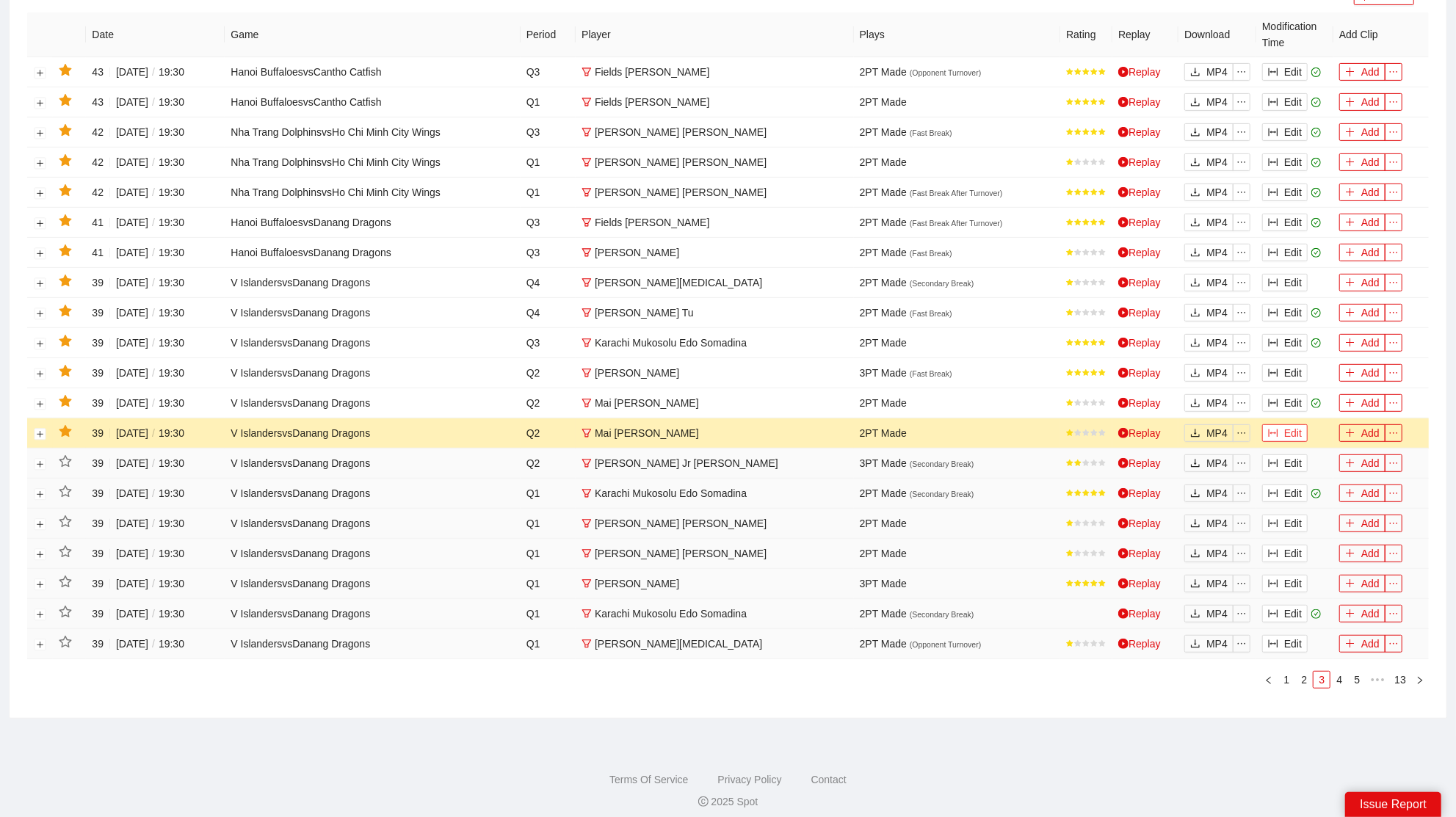
click at [1277, 430] on icon "column-width" at bounding box center [1274, 434] width 10 height 8
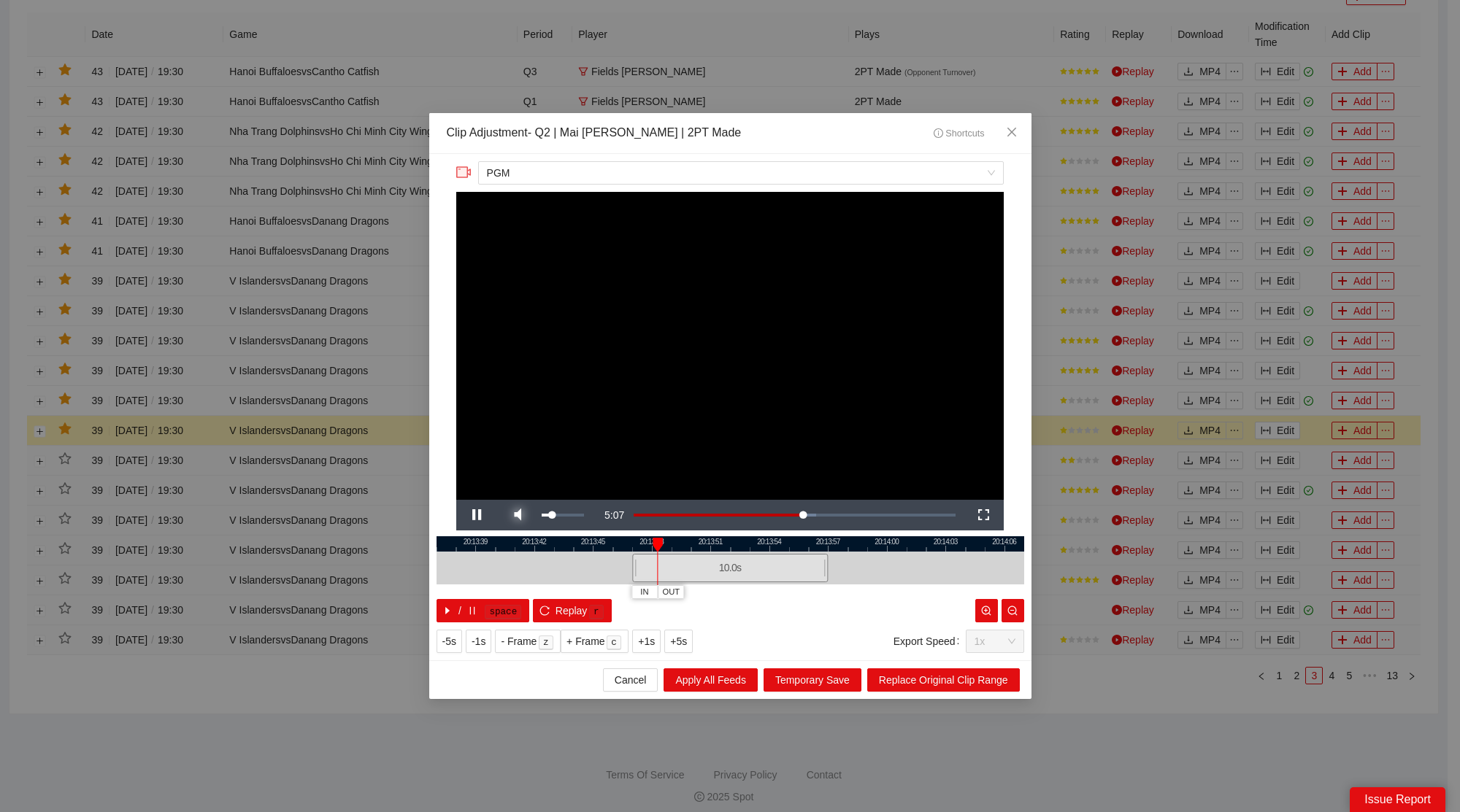
click at [515, 515] on span "Video Player" at bounding box center [517, 515] width 41 height 0
click at [1015, 132] on icon "close" at bounding box center [1011, 132] width 11 height 11
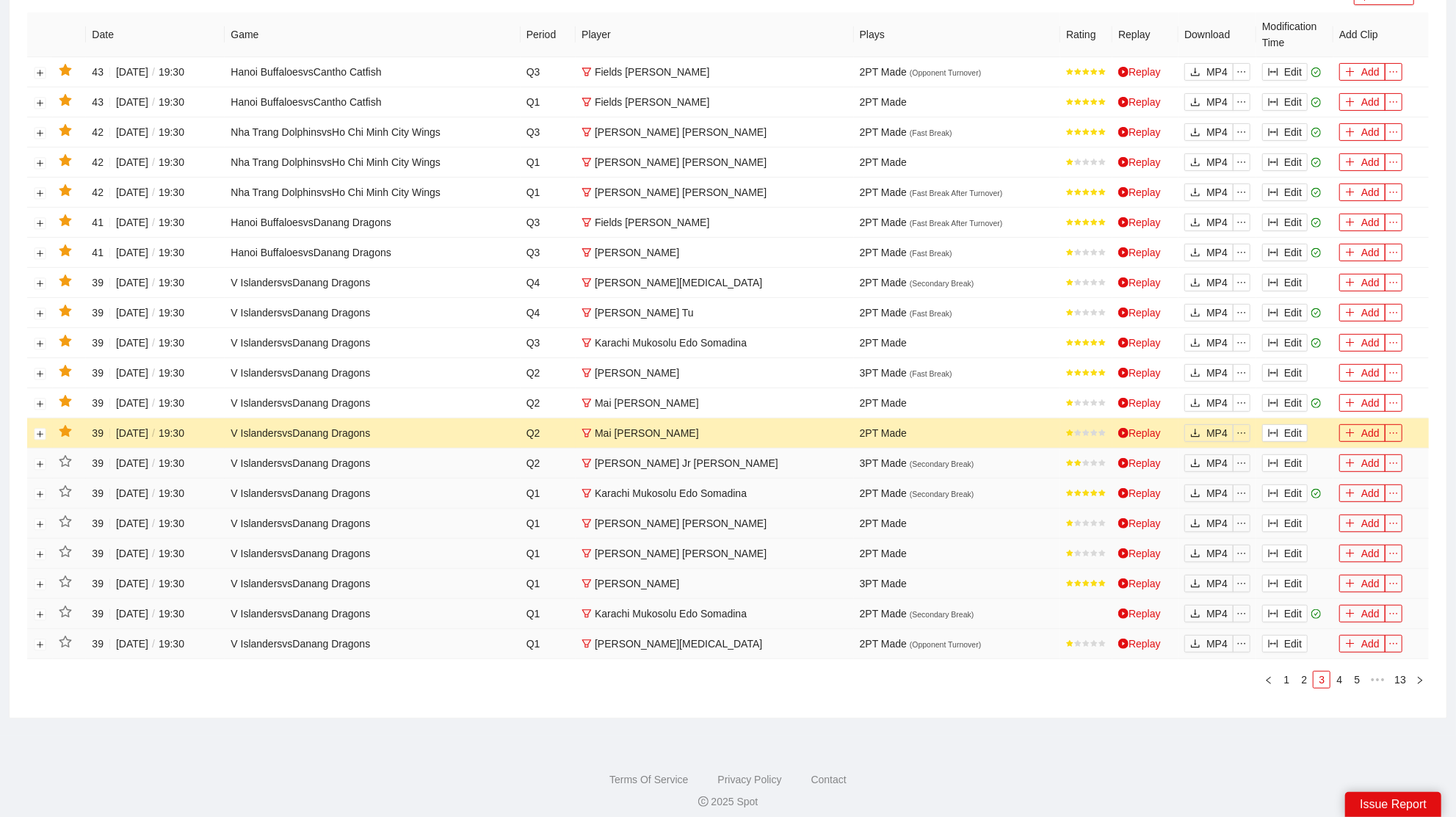
click at [66, 431] on icon "star" at bounding box center [65, 432] width 13 height 13
click at [61, 395] on icon "star" at bounding box center [65, 401] width 13 height 13
click at [61, 365] on icon "star" at bounding box center [65, 372] width 13 height 13
click at [1292, 341] on button "Edit" at bounding box center [1285, 343] width 46 height 17
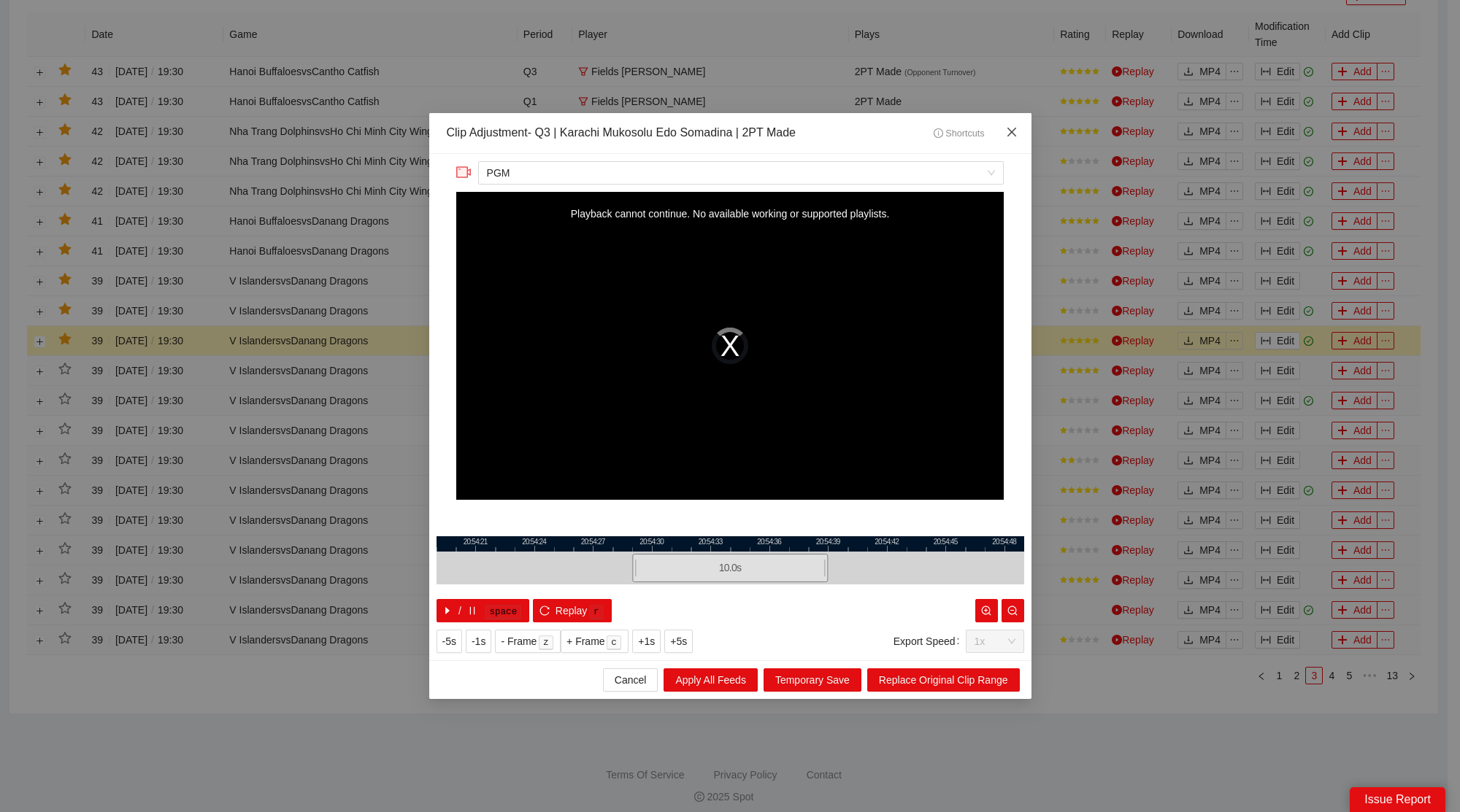
click at [1016, 131] on icon "close" at bounding box center [1011, 132] width 11 height 11
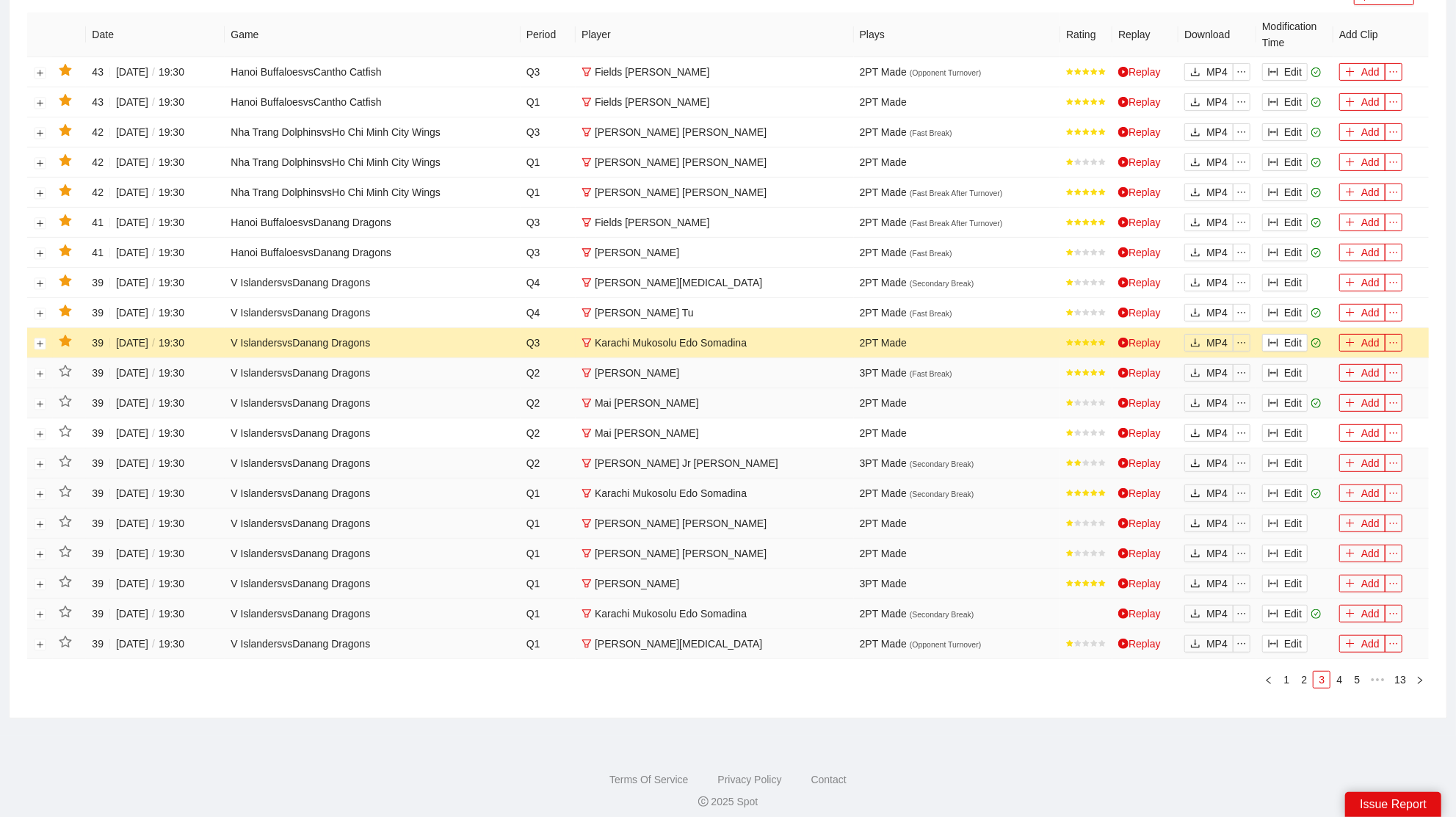
click at [66, 337] on icon "star" at bounding box center [64, 341] width 12 height 11
click at [1294, 312] on button "Edit" at bounding box center [1285, 312] width 46 height 17
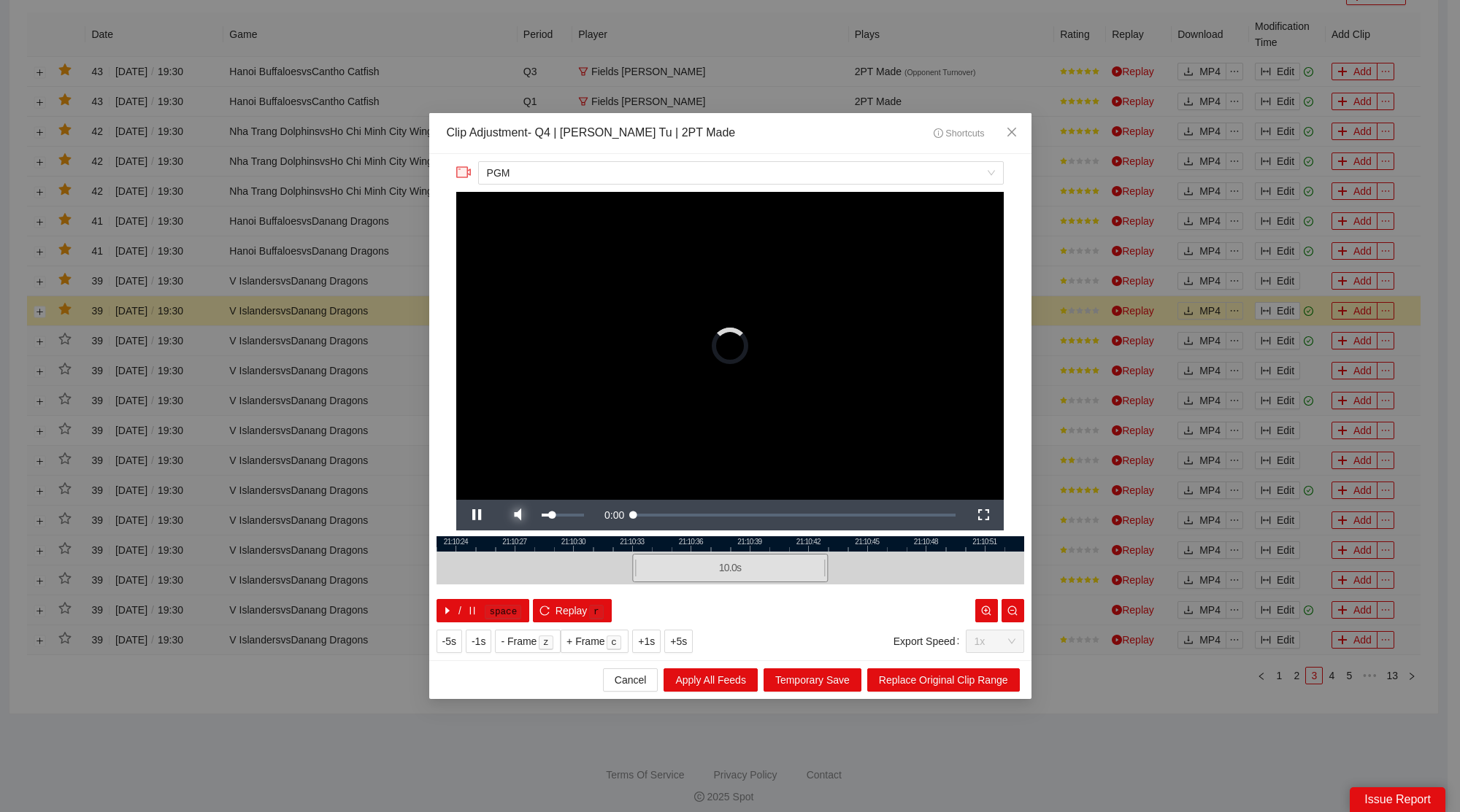
click at [528, 515] on span "Video Player" at bounding box center [517, 515] width 41 height 0
drag, startPoint x: 1019, startPoint y: 132, endPoint x: 762, endPoint y: 180, distance: 261.4
click at [1019, 132] on span "Close" at bounding box center [1011, 132] width 39 height 39
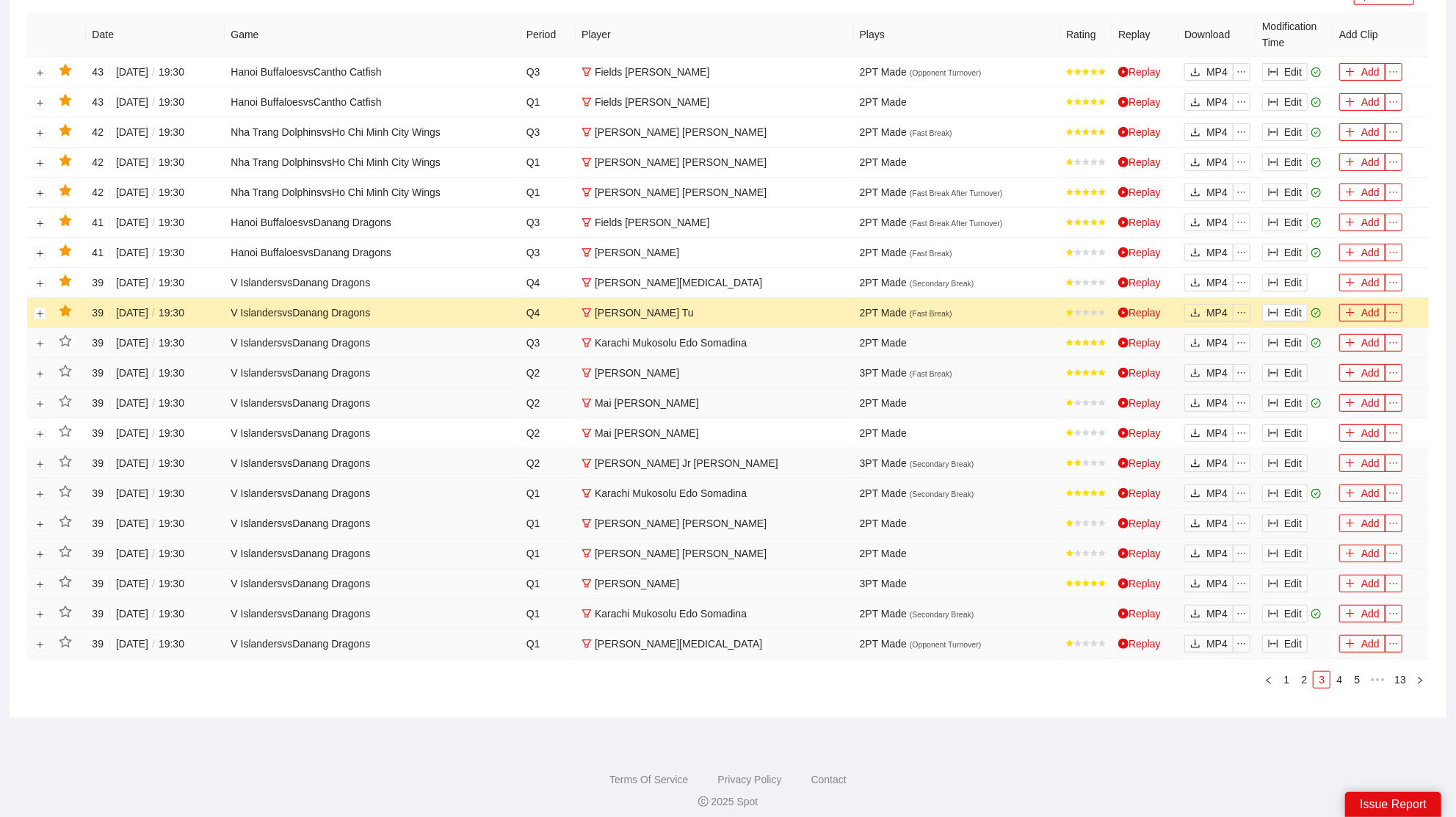
click at [64, 306] on icon "star" at bounding box center [64, 310] width 12 height 11
click at [1297, 279] on button "Edit" at bounding box center [1285, 283] width 46 height 17
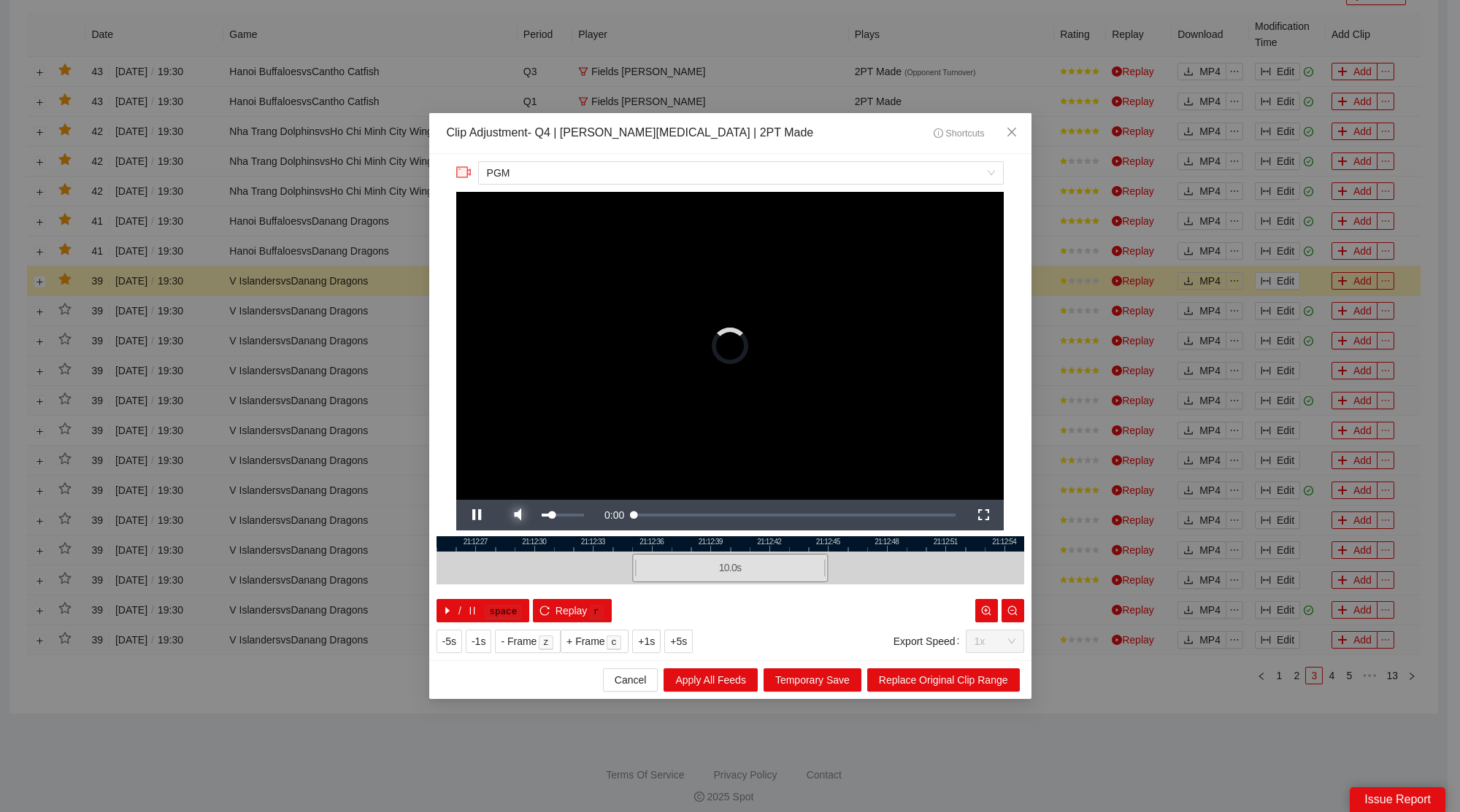
drag, startPoint x: 525, startPoint y: 517, endPoint x: 747, endPoint y: 393, distance: 254.3
click at [525, 515] on span "Video Player" at bounding box center [517, 515] width 41 height 0
click at [1010, 128] on icon "close" at bounding box center [1011, 132] width 11 height 11
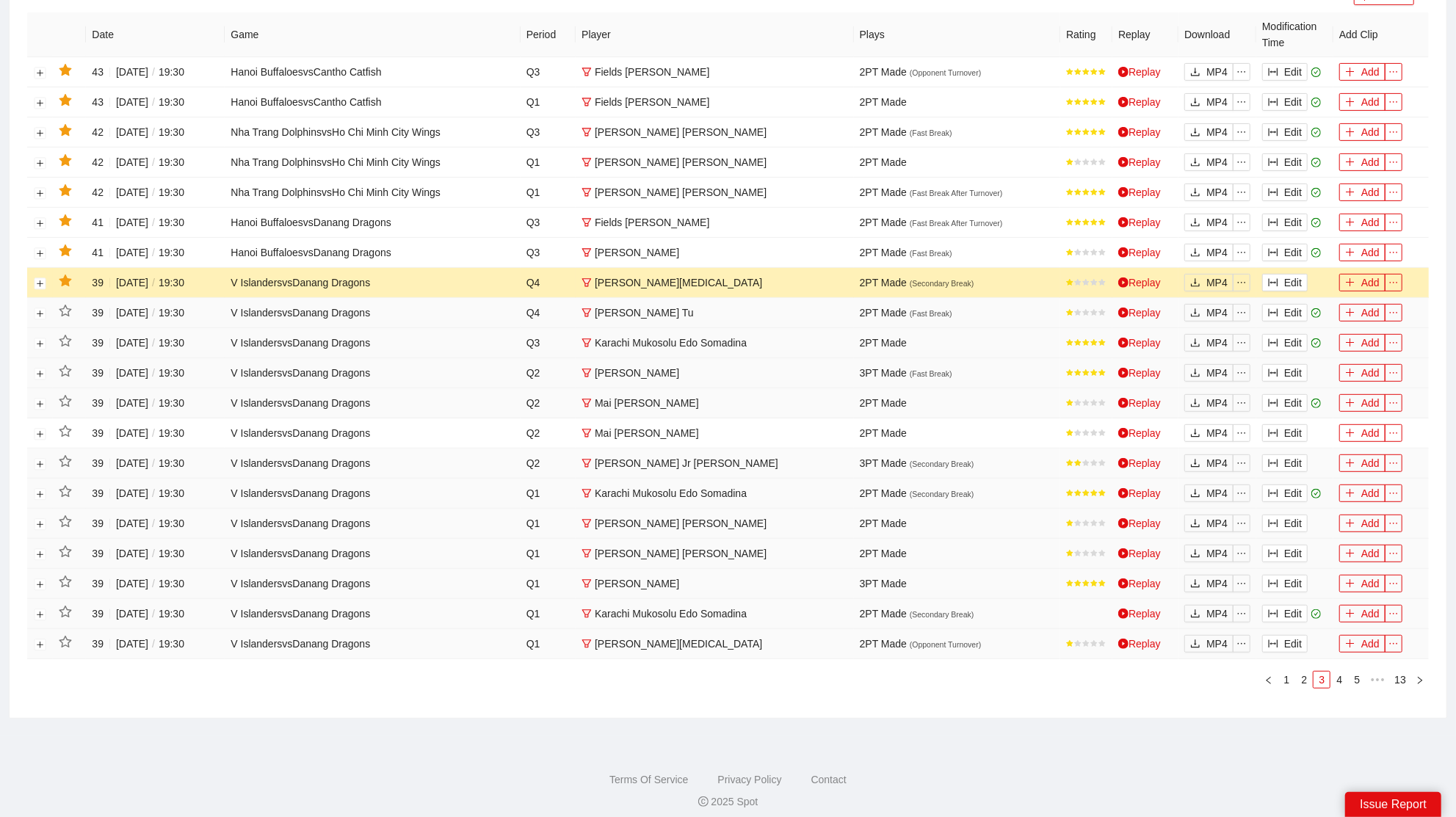
click at [61, 281] on icon "star" at bounding box center [64, 281] width 12 height 11
click at [1283, 247] on button "Edit" at bounding box center [1285, 253] width 46 height 17
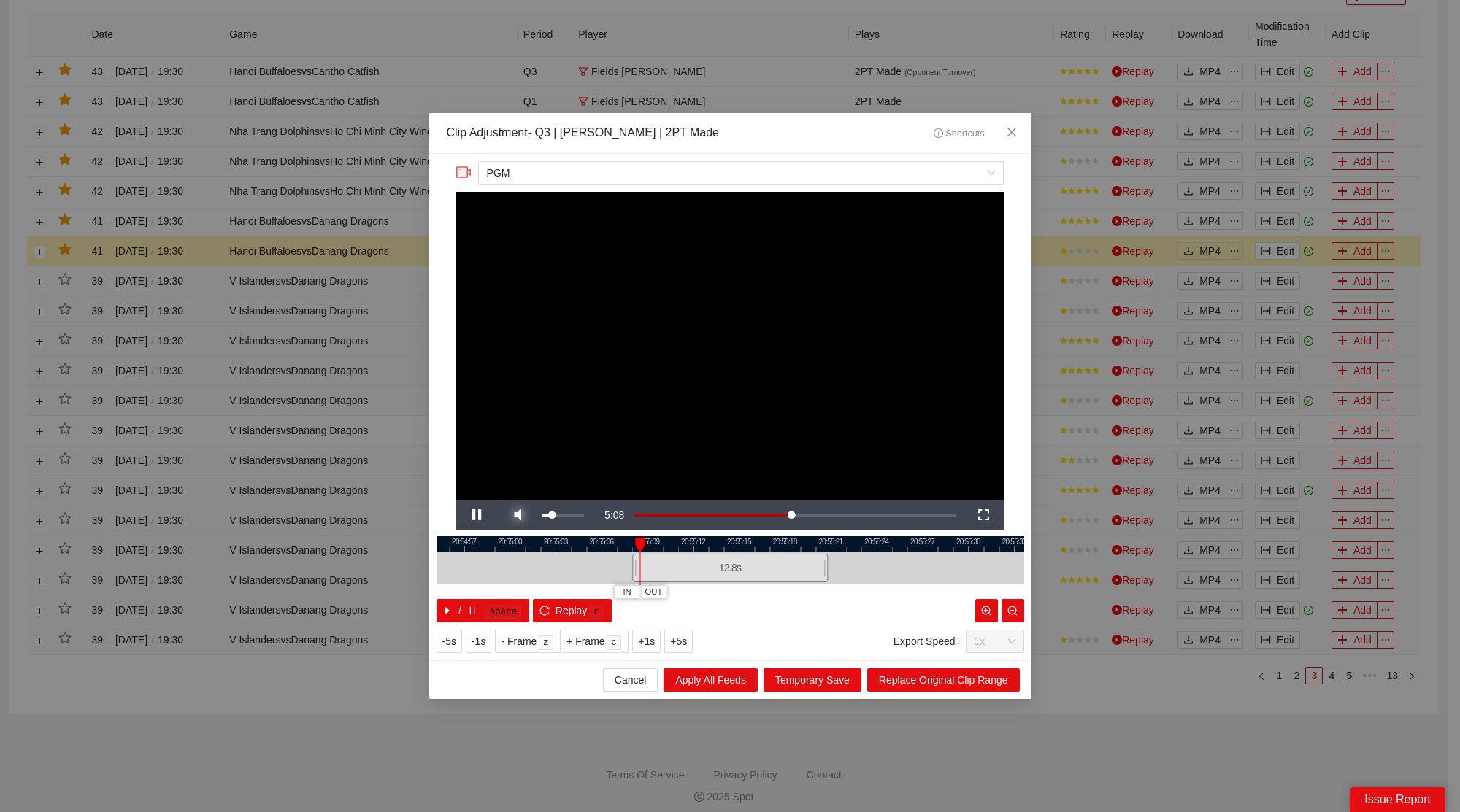
click at [512, 515] on span "Video Player" at bounding box center [517, 515] width 41 height 0
click at [1007, 129] on icon "close" at bounding box center [1011, 132] width 11 height 11
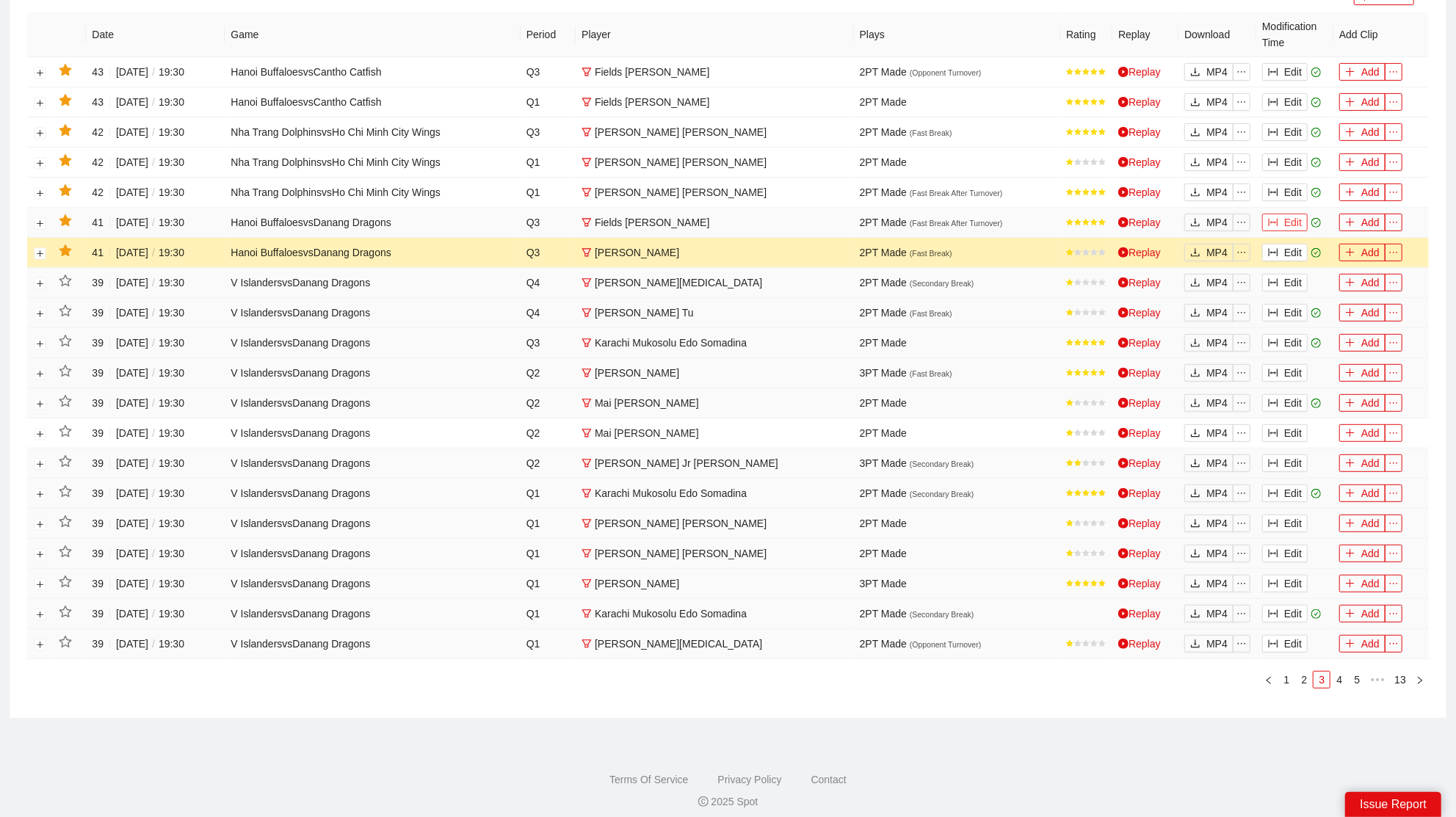
click at [1300, 214] on button "Edit" at bounding box center [1285, 222] width 46 height 17
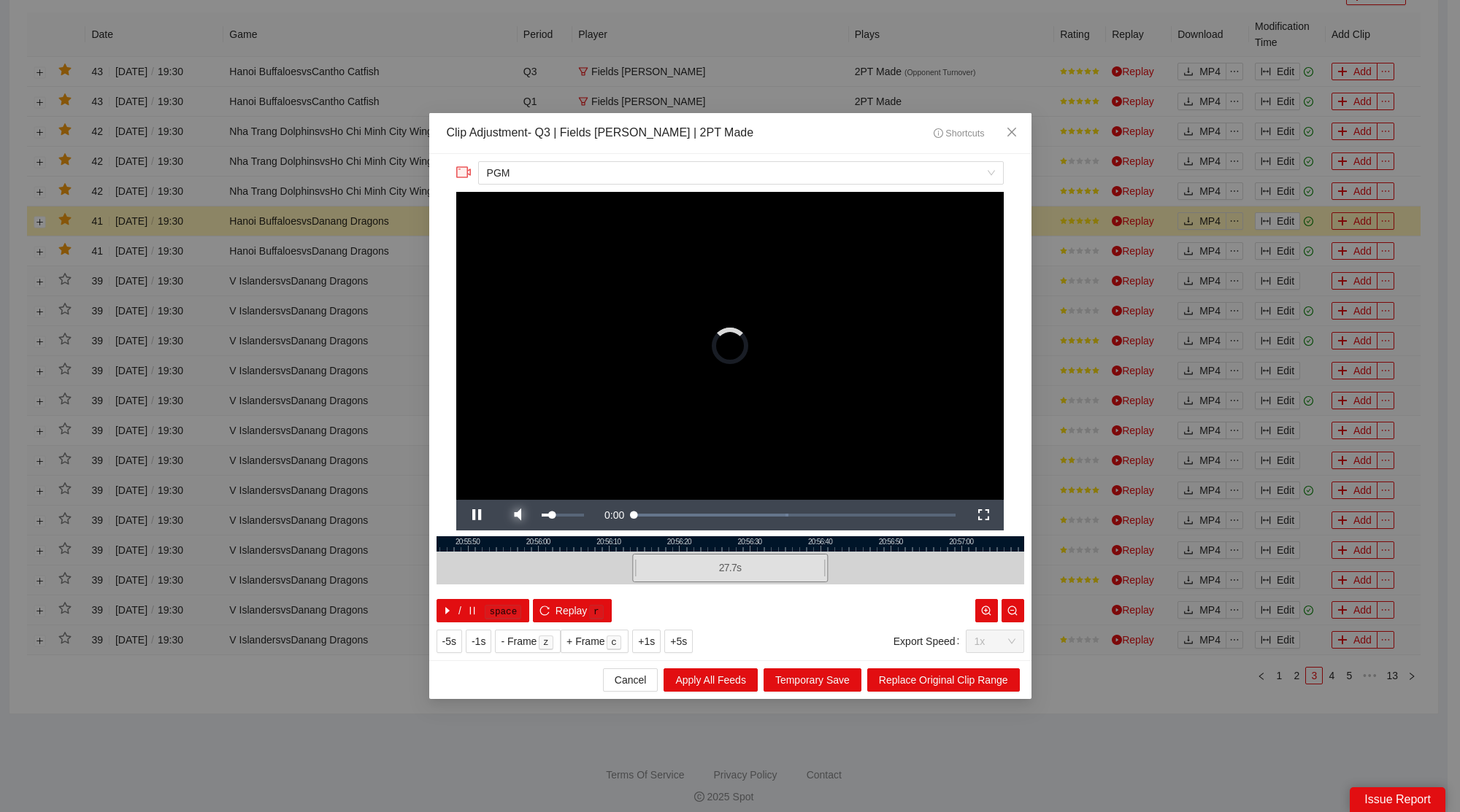
click at [531, 515] on span "Video Player" at bounding box center [517, 515] width 41 height 0
click at [1017, 123] on span "Close" at bounding box center [1011, 132] width 39 height 39
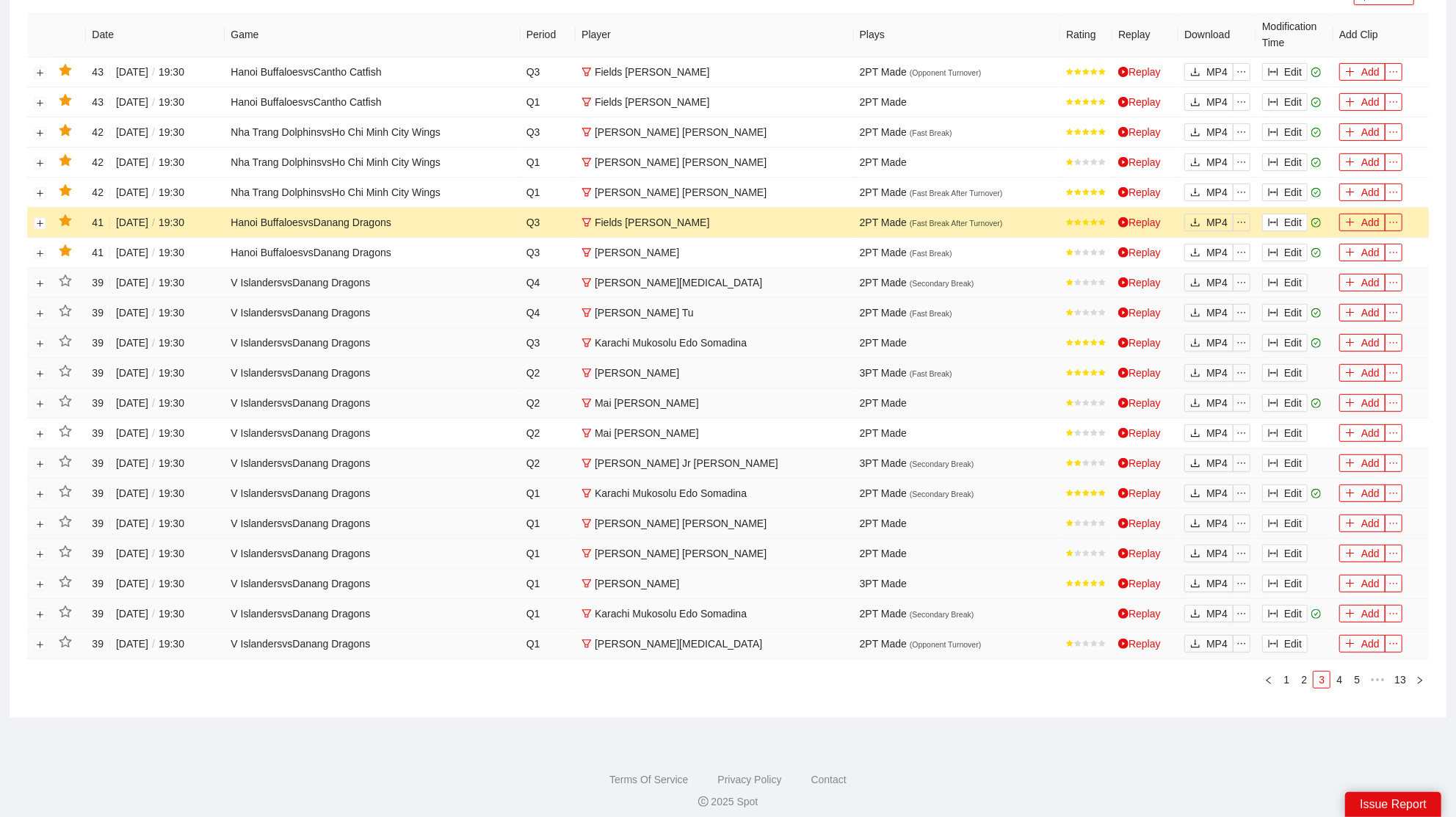
click at [66, 216] on icon "star" at bounding box center [64, 220] width 12 height 11
click at [1288, 191] on button "Edit" at bounding box center [1285, 193] width 46 height 17
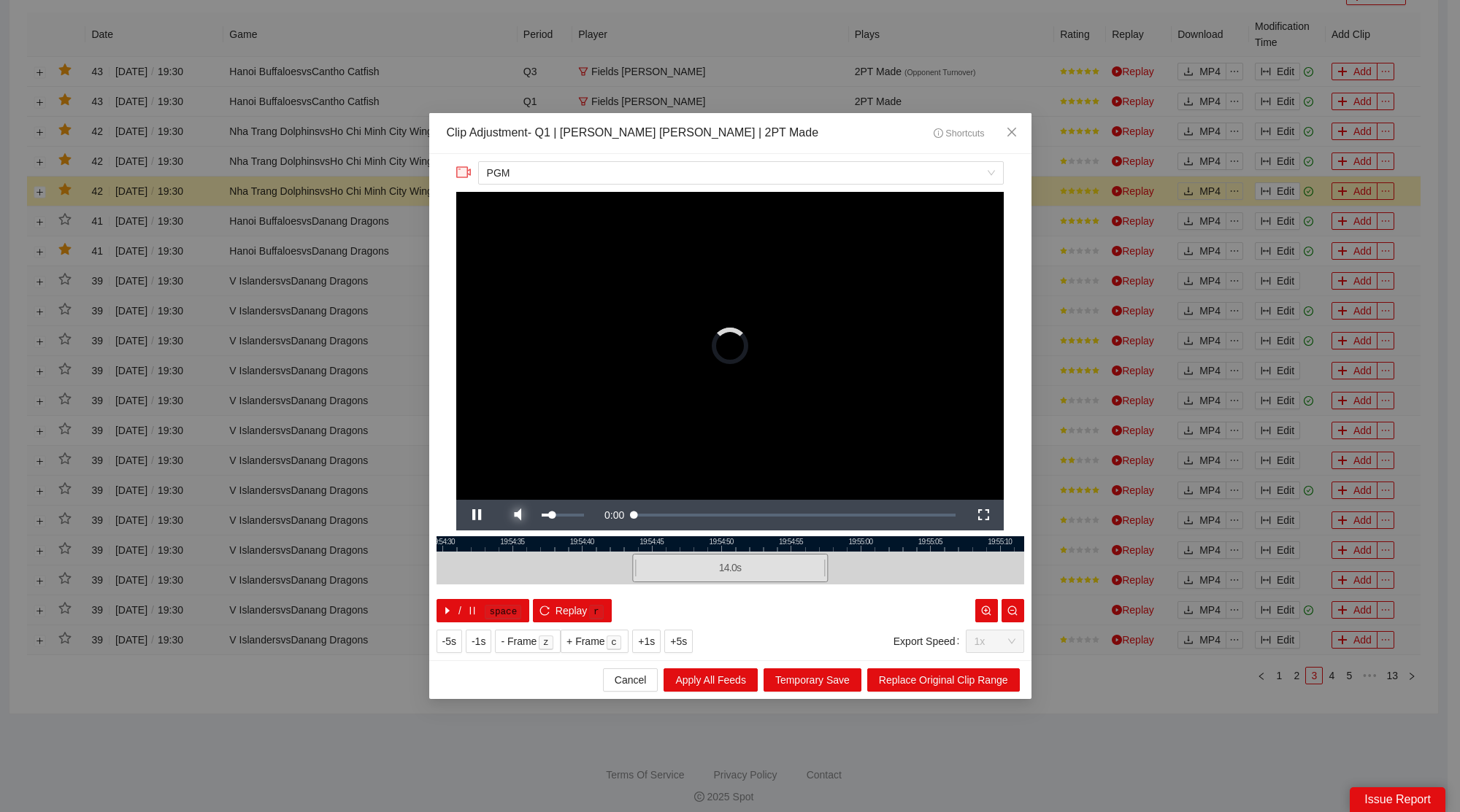
click at [515, 515] on span "Video Player" at bounding box center [517, 515] width 41 height 0
click at [1017, 138] on span "Close" at bounding box center [1011, 132] width 39 height 39
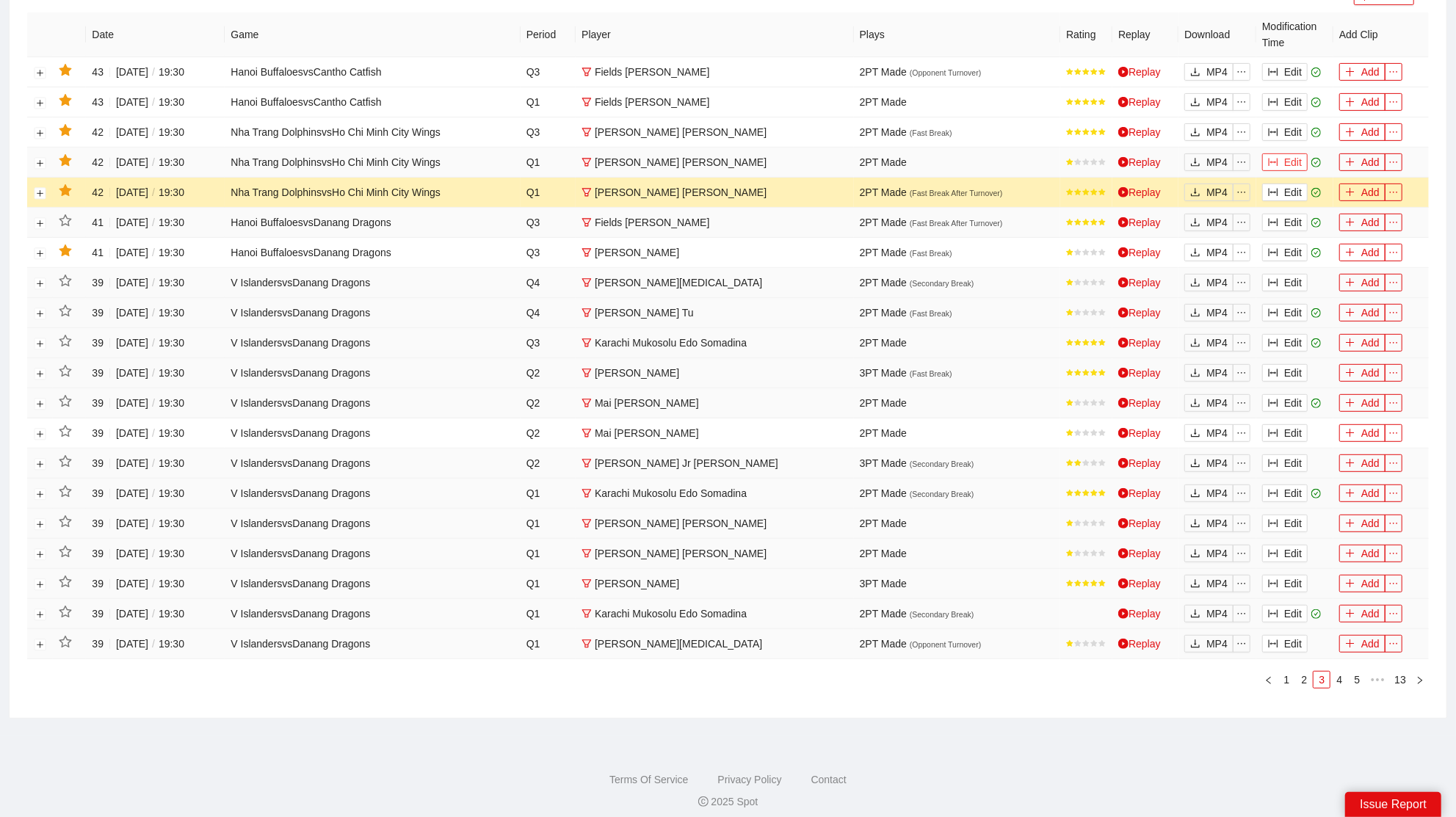
click at [1296, 154] on button "Edit" at bounding box center [1285, 162] width 46 height 17
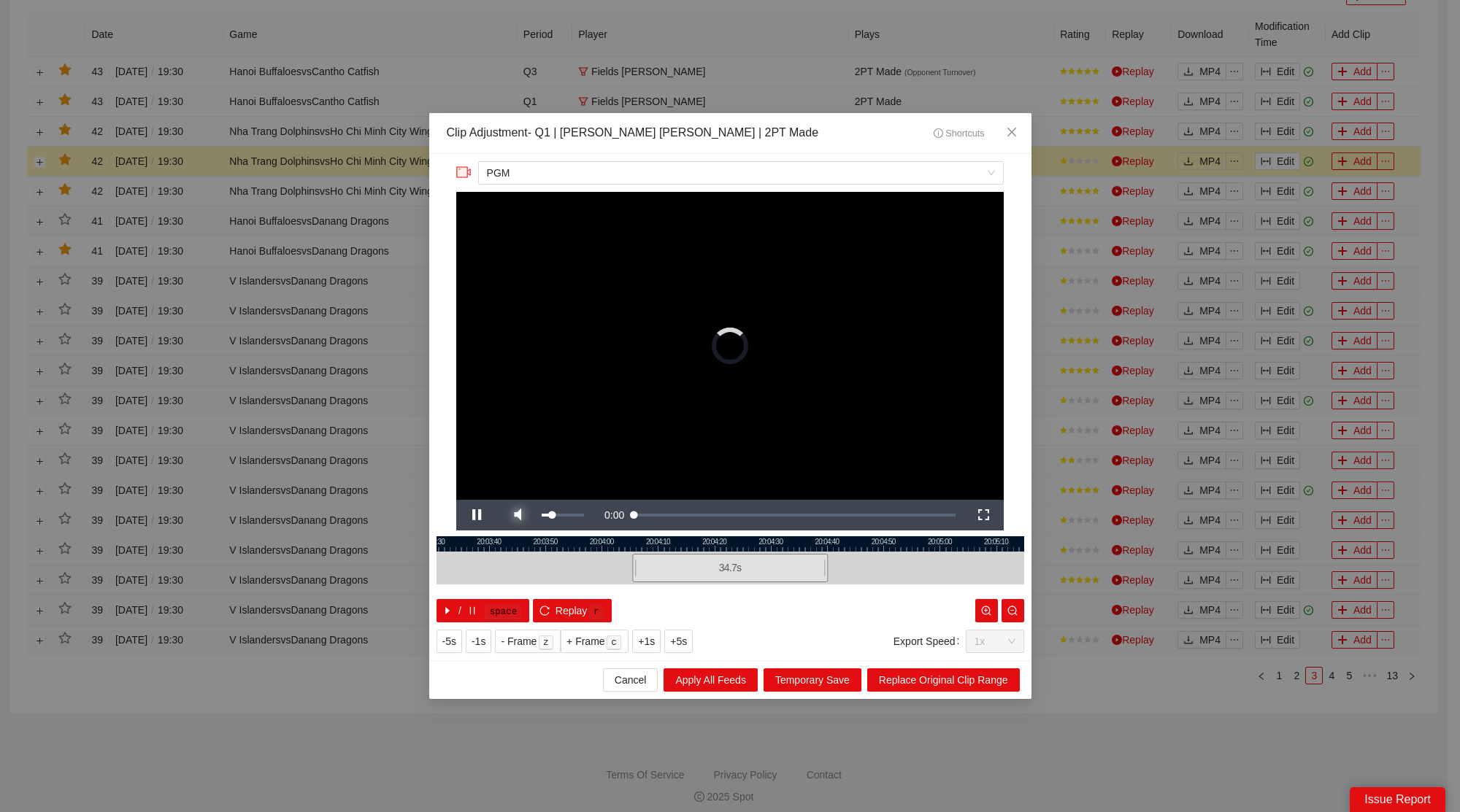
click at [518, 515] on span "Video Player" at bounding box center [517, 515] width 41 height 0
click at [1022, 127] on span "Close" at bounding box center [1011, 132] width 39 height 39
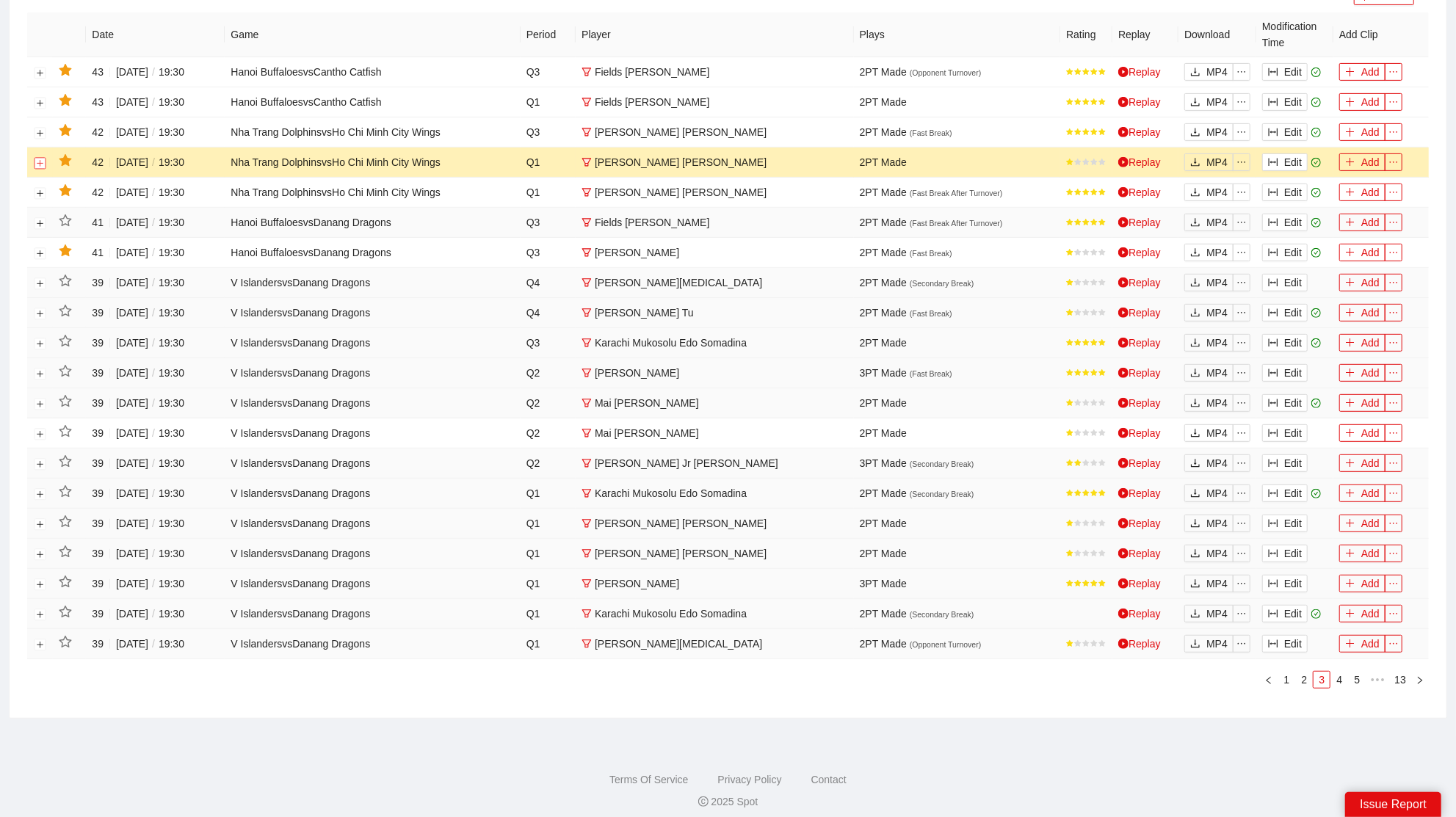
click at [42, 157] on button "Expand row" at bounding box center [40, 163] width 11 height 11
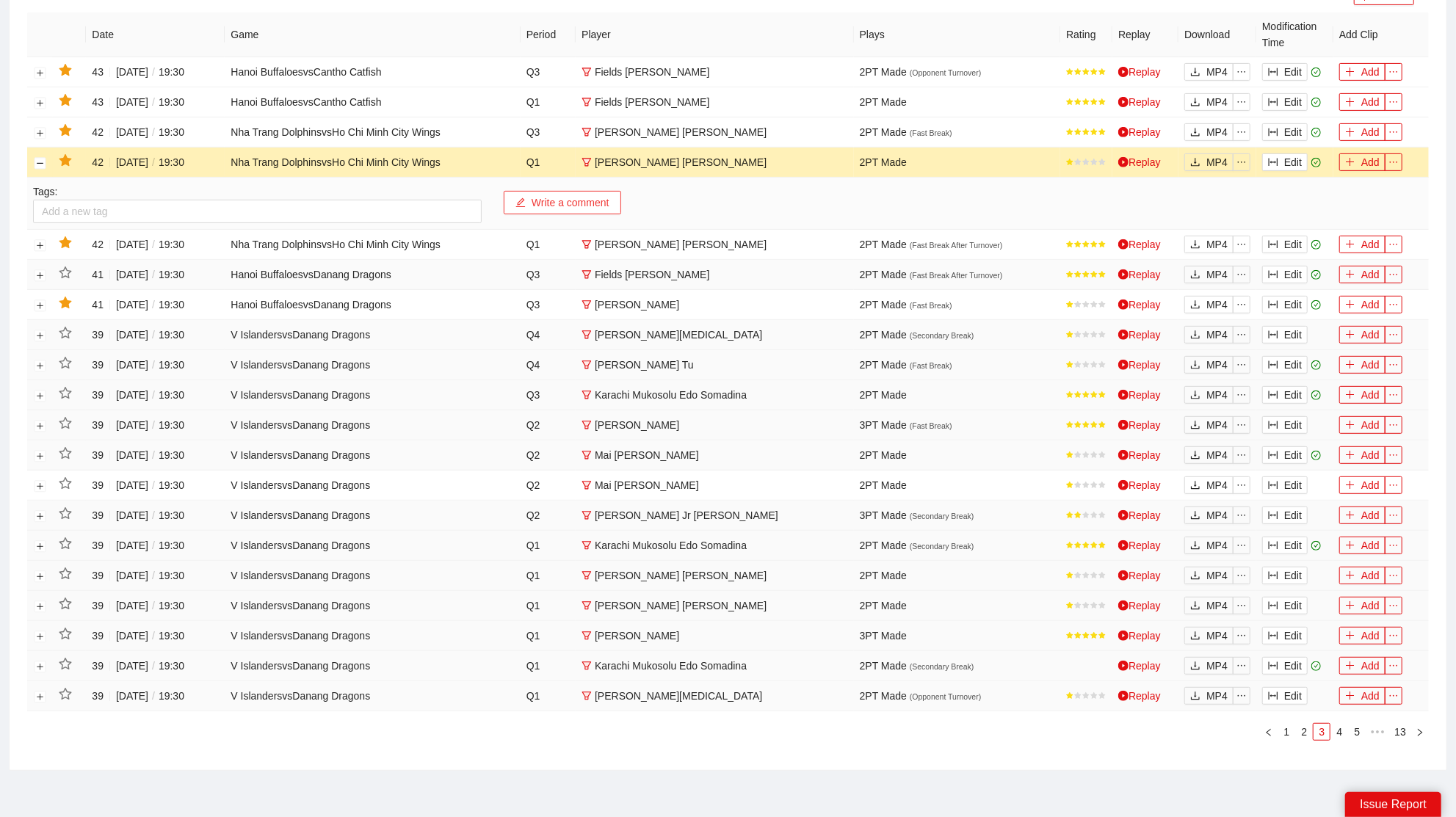
click at [543, 203] on button "Write a comment" at bounding box center [562, 202] width 118 height 24
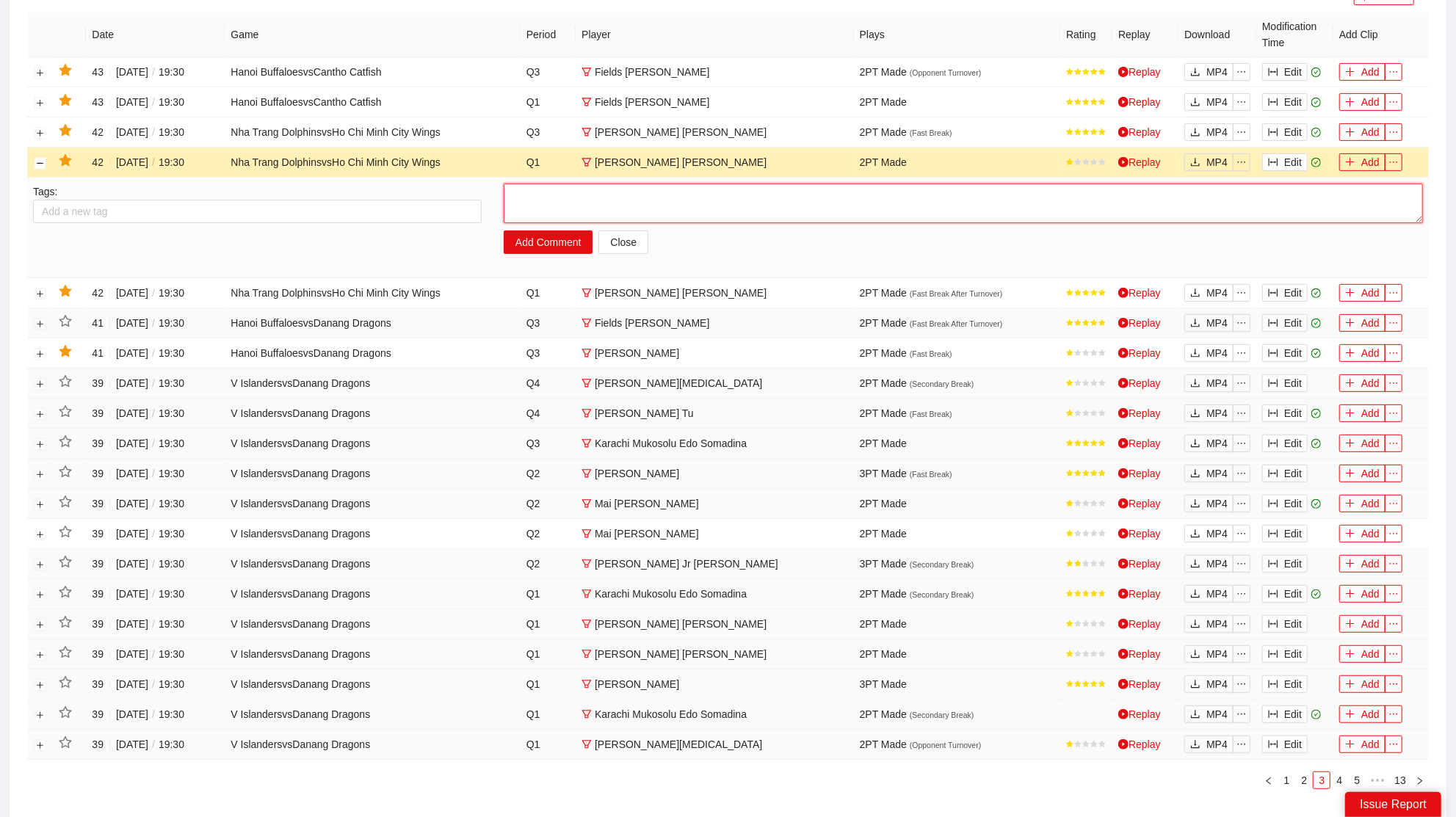
click at [543, 210] on textarea at bounding box center [964, 203] width 920 height 39
type textarea "******"
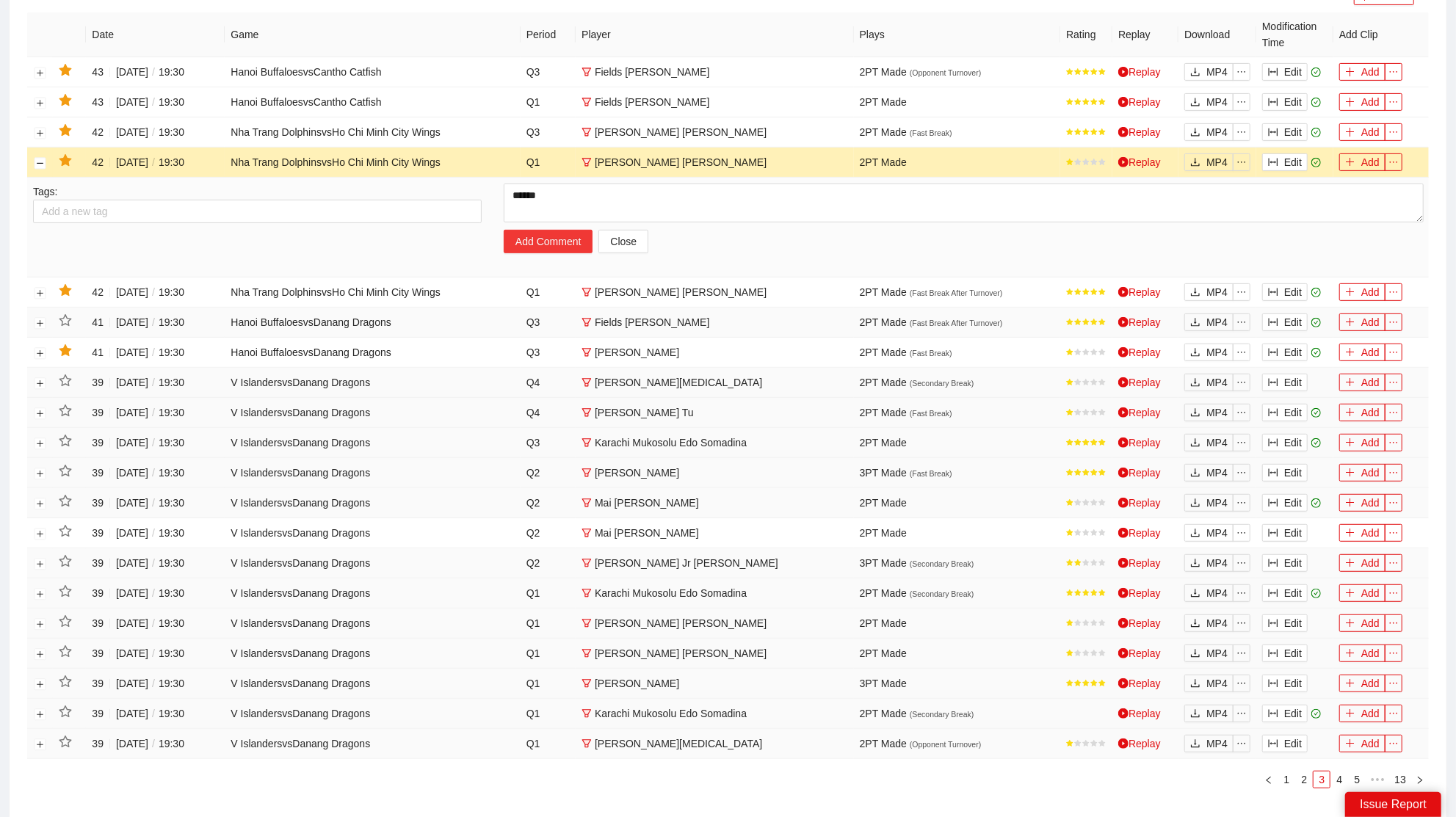
click at [537, 241] on button "Add Comment" at bounding box center [548, 241] width 89 height 24
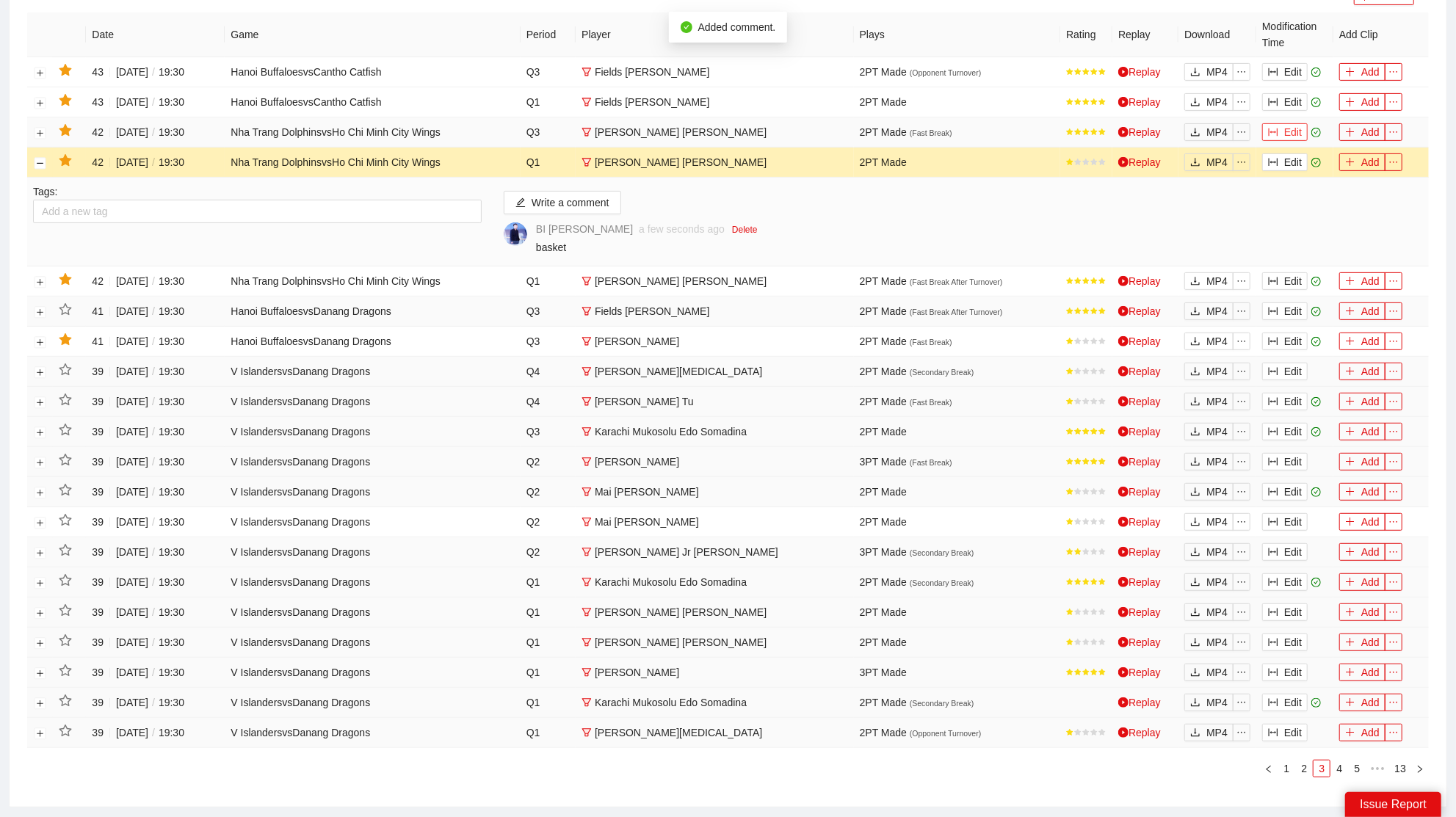
click at [1292, 125] on button "Edit" at bounding box center [1285, 132] width 46 height 17
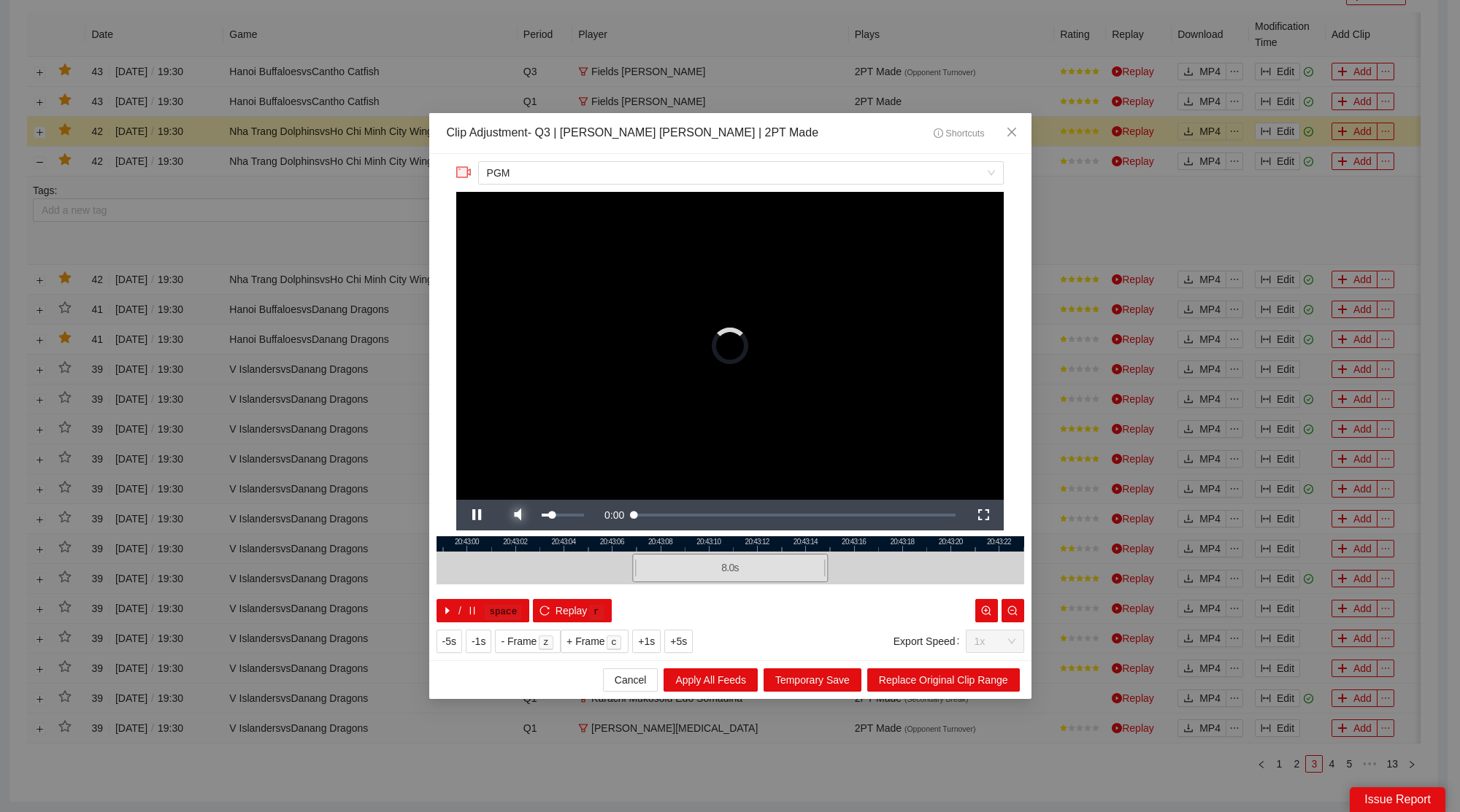
click at [522, 515] on span "Video Player" at bounding box center [517, 515] width 41 height 0
click at [1007, 132] on icon "close" at bounding box center [1011, 132] width 11 height 11
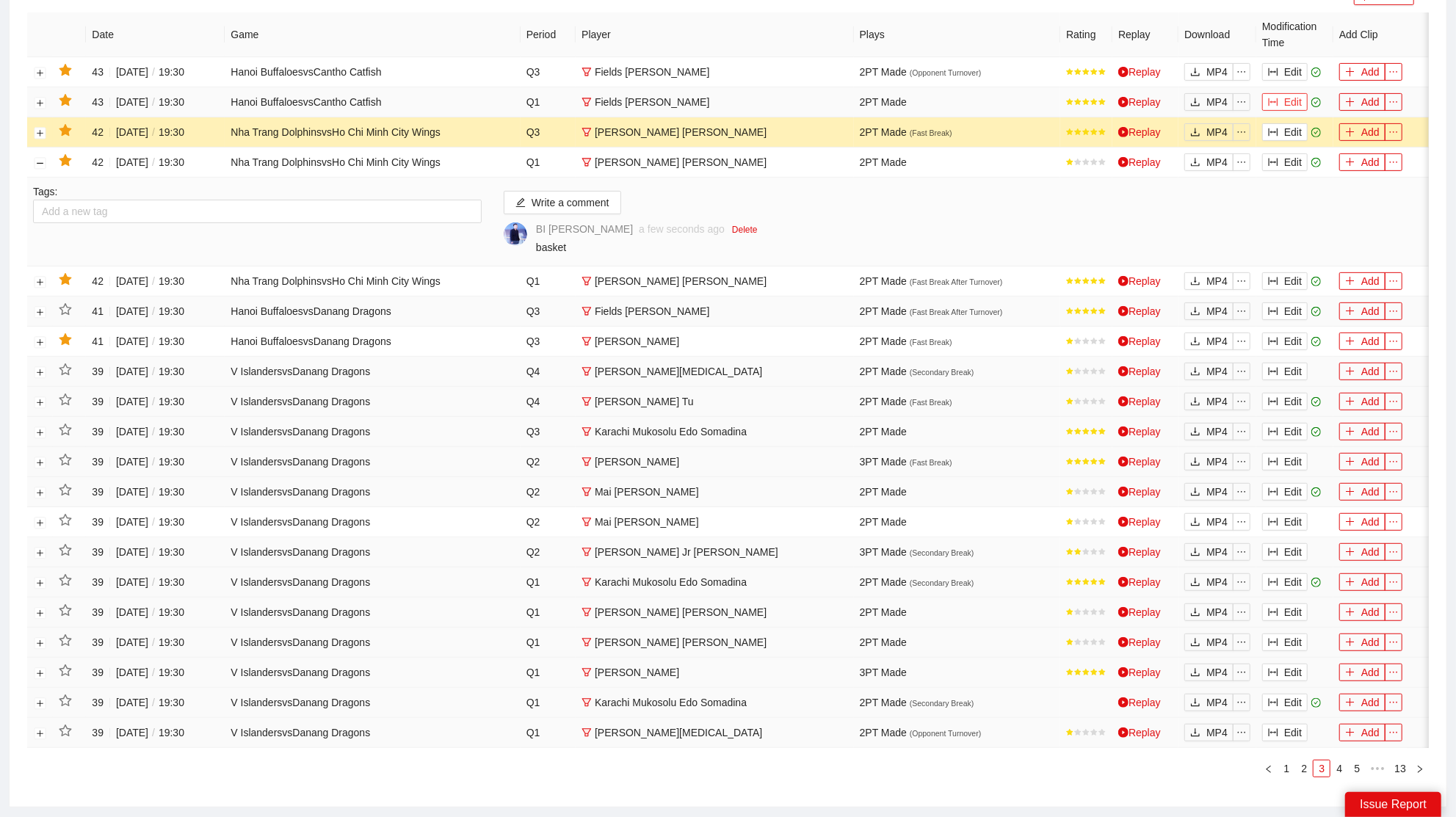
click at [1283, 97] on button "Edit" at bounding box center [1285, 102] width 46 height 17
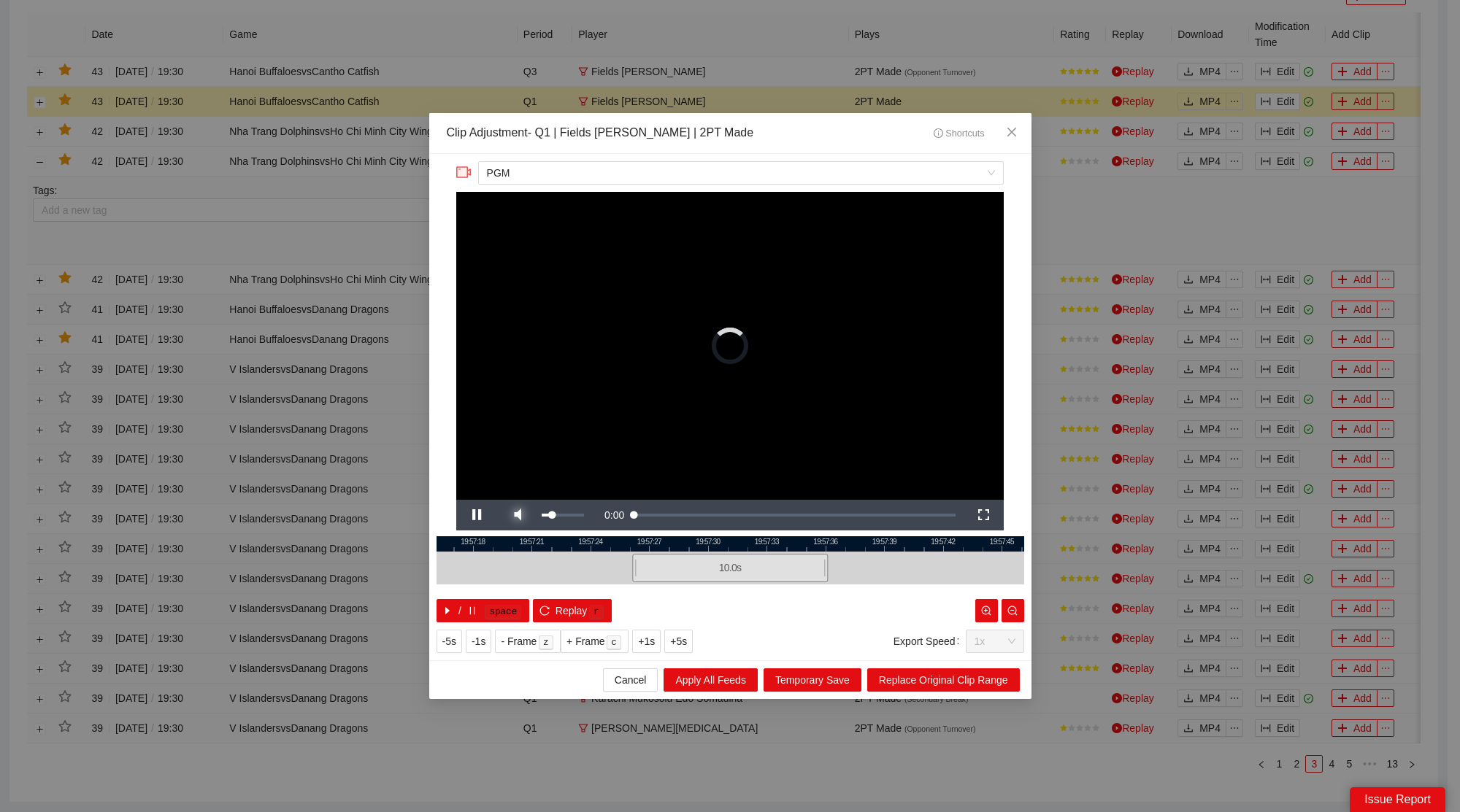
click at [530, 515] on span "Video Player" at bounding box center [517, 515] width 41 height 0
click at [1010, 129] on icon "close" at bounding box center [1011, 132] width 11 height 11
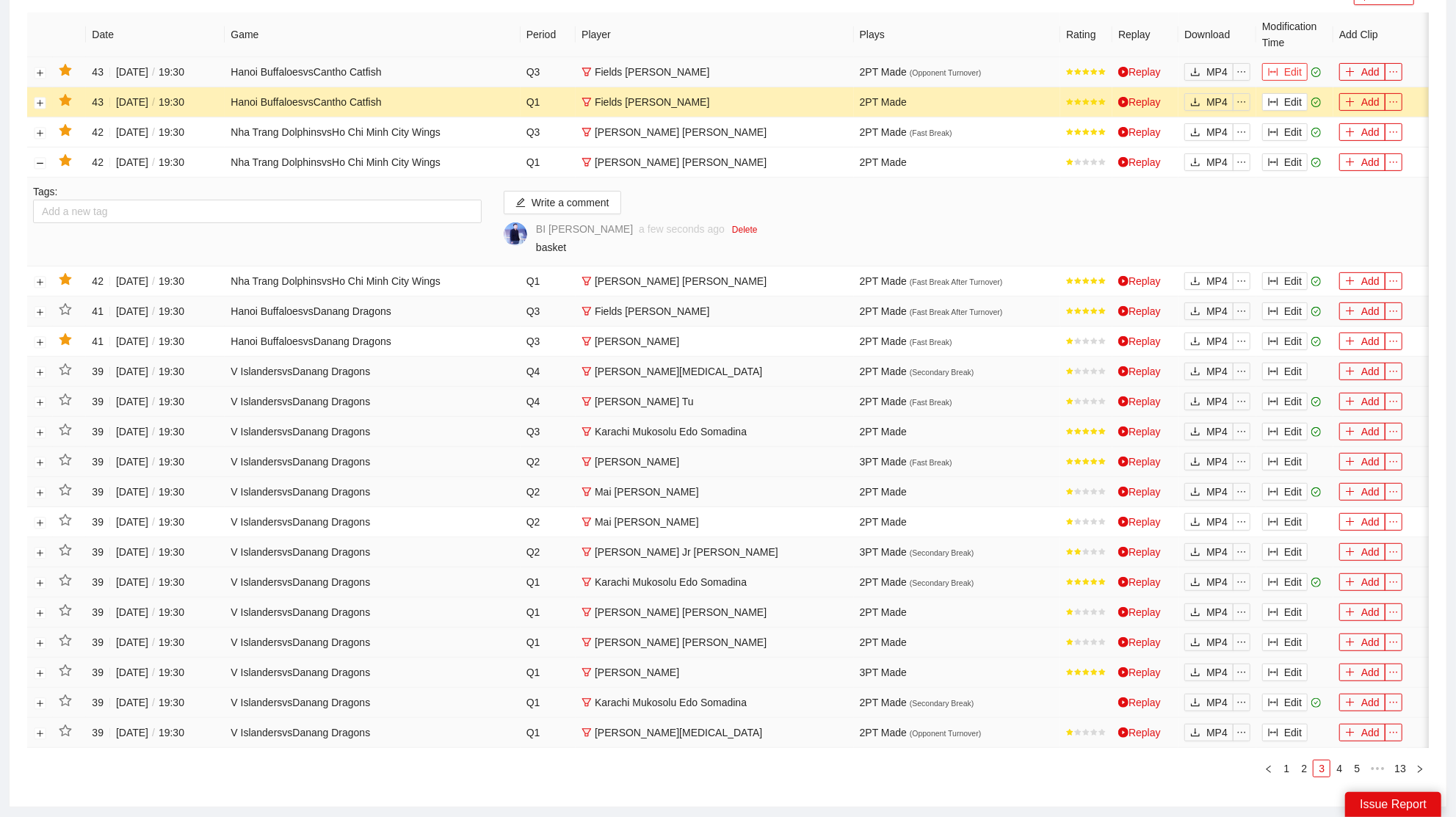
click at [1285, 65] on button "Edit" at bounding box center [1285, 72] width 46 height 17
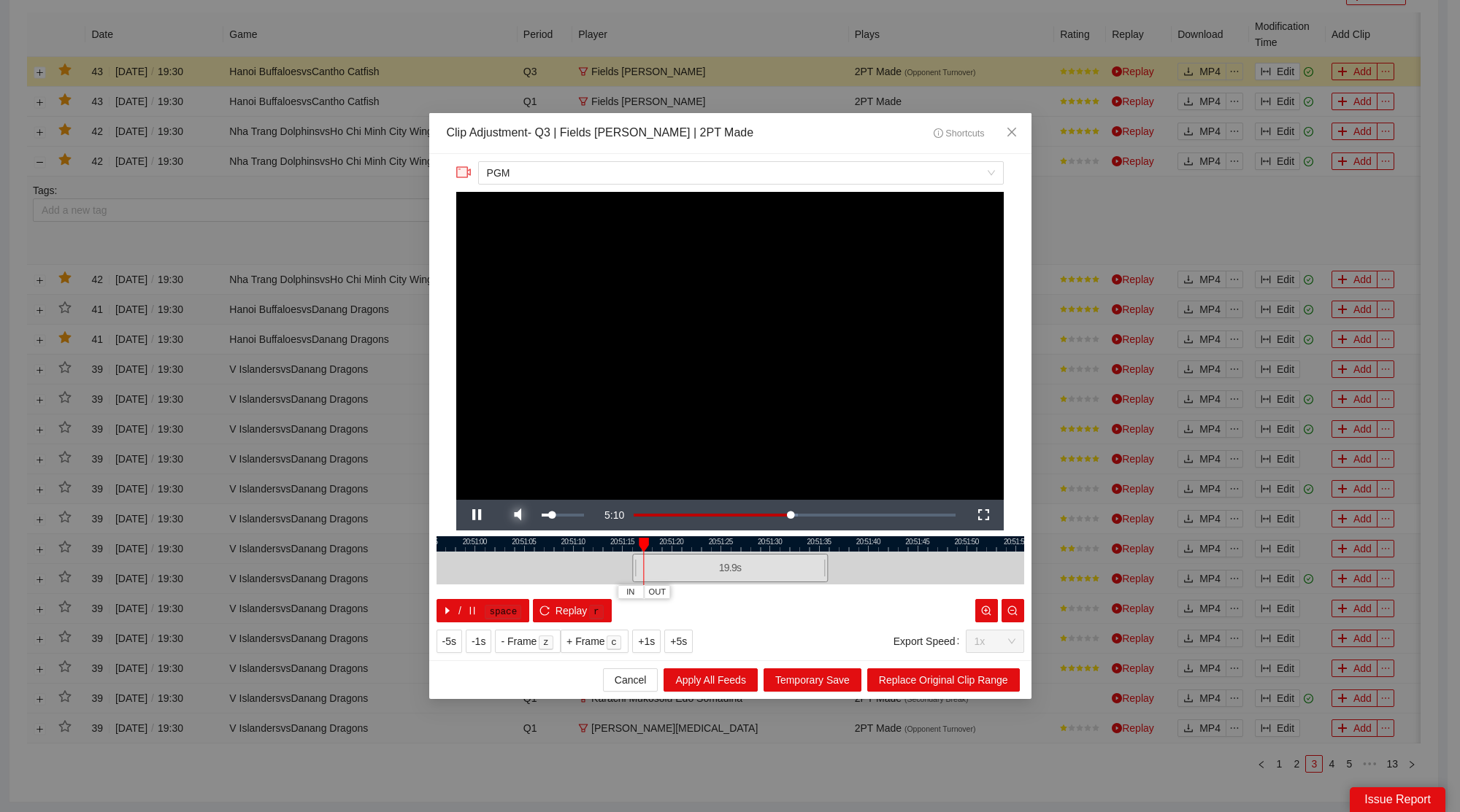
click at [516, 515] on span "Video Player" at bounding box center [517, 515] width 41 height 0
click at [1013, 138] on icon "close" at bounding box center [1011, 132] width 11 height 11
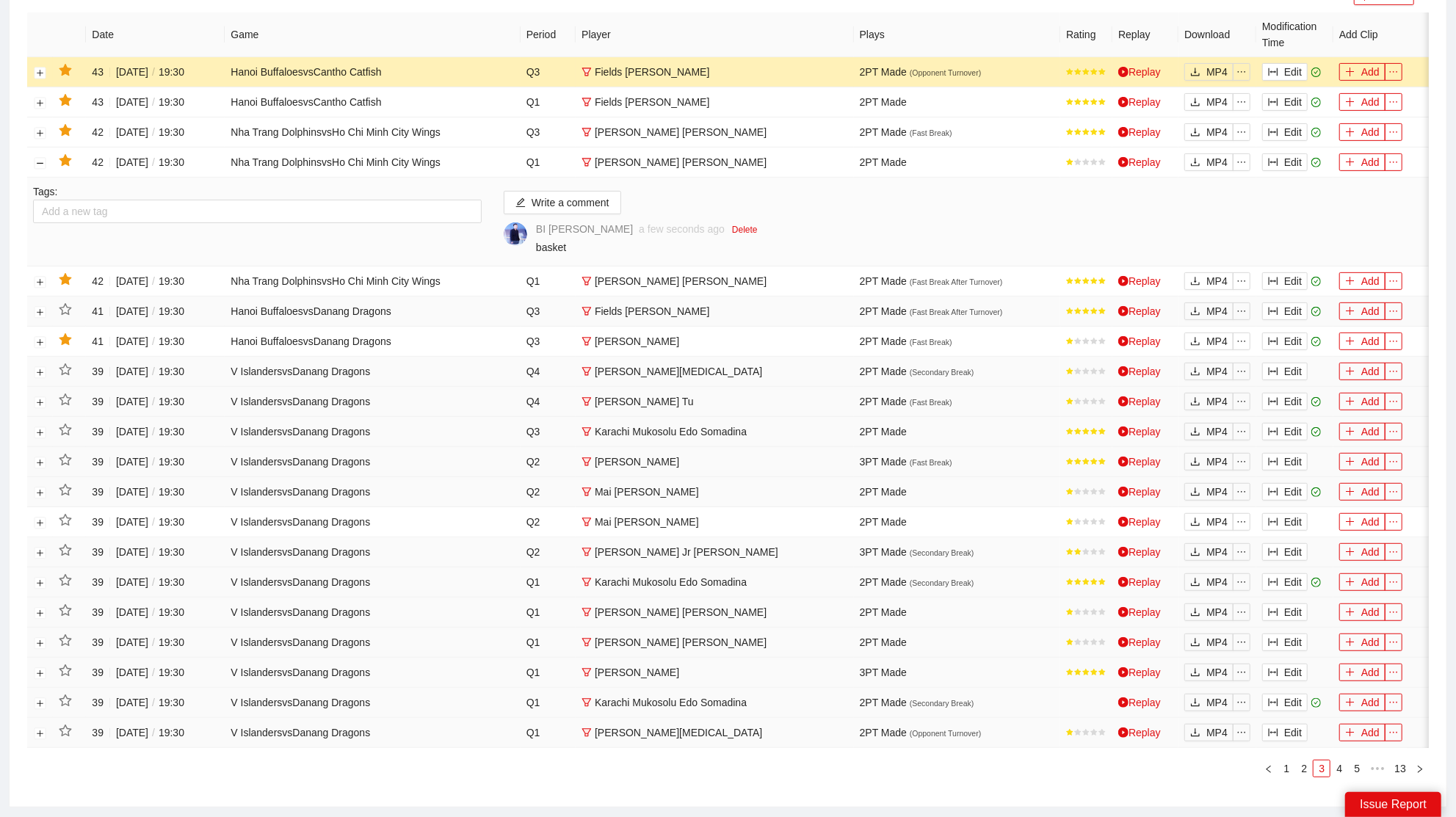
click at [70, 64] on icon "star" at bounding box center [65, 71] width 13 height 13
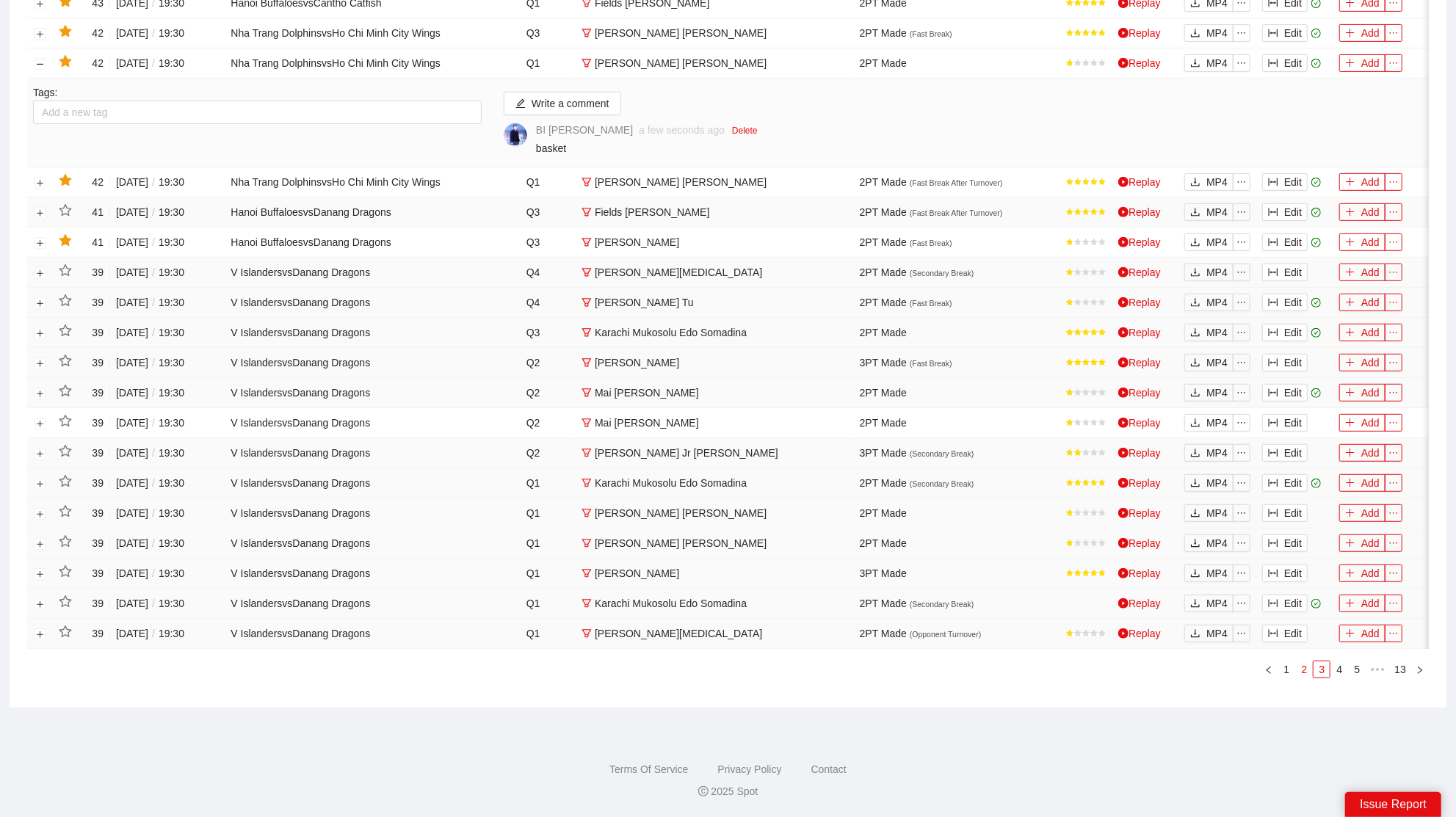
click at [1310, 669] on link "2" at bounding box center [1304, 669] width 16 height 16
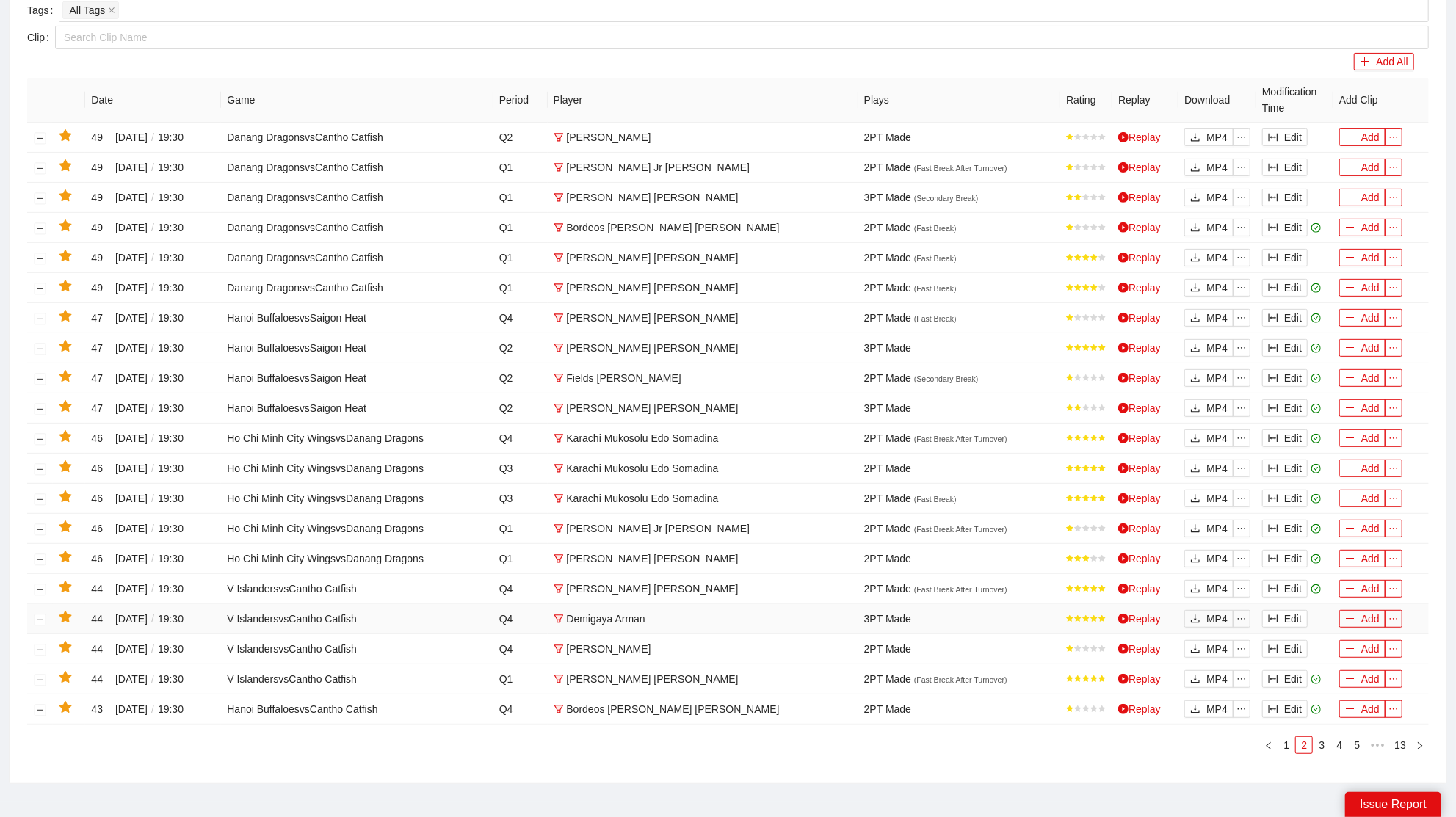
scroll to position [342, 0]
click at [1286, 702] on button "Edit" at bounding box center [1285, 711] width 46 height 17
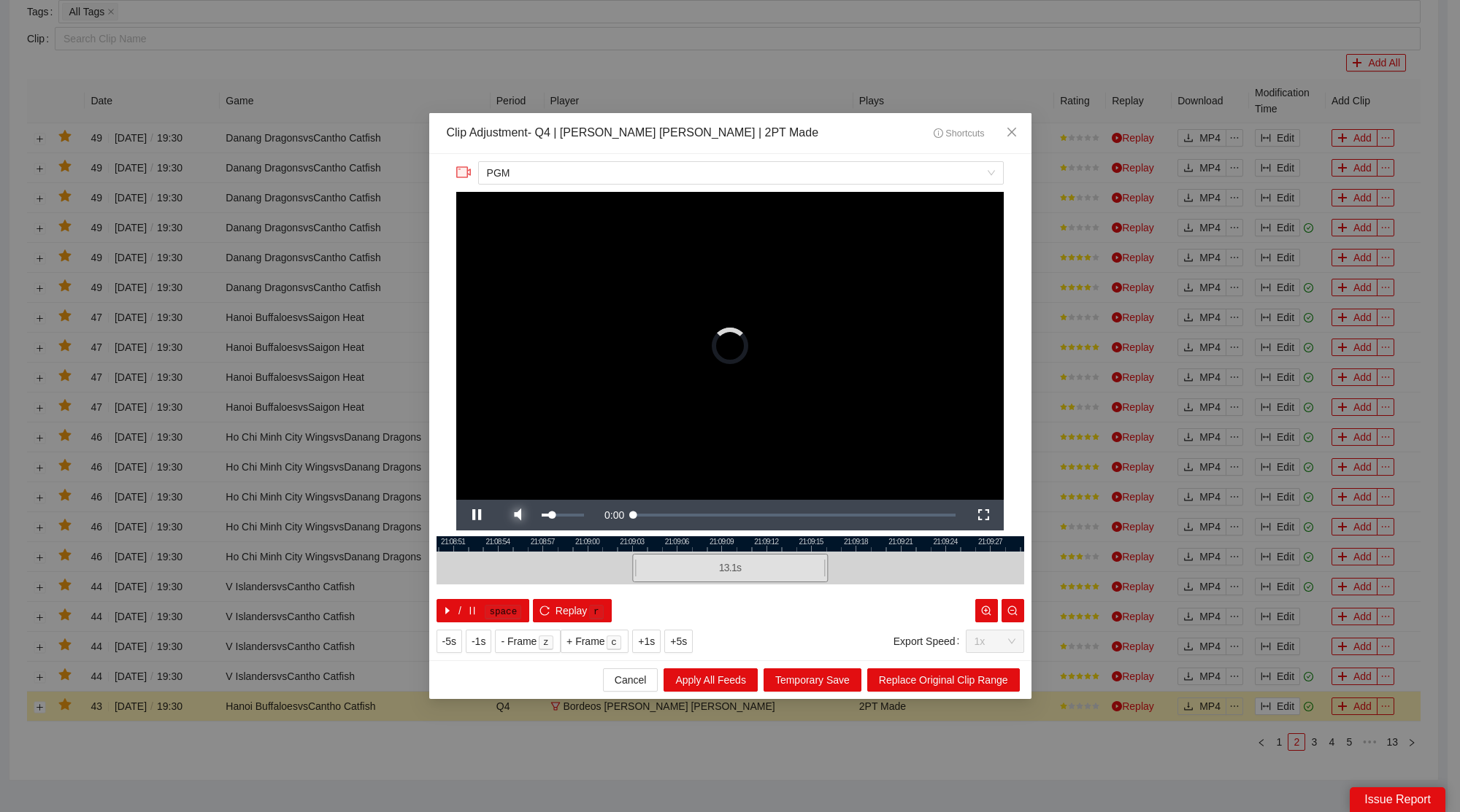
click at [515, 515] on span "Video Player" at bounding box center [517, 515] width 41 height 0
click at [1017, 127] on span "Close" at bounding box center [1011, 132] width 39 height 39
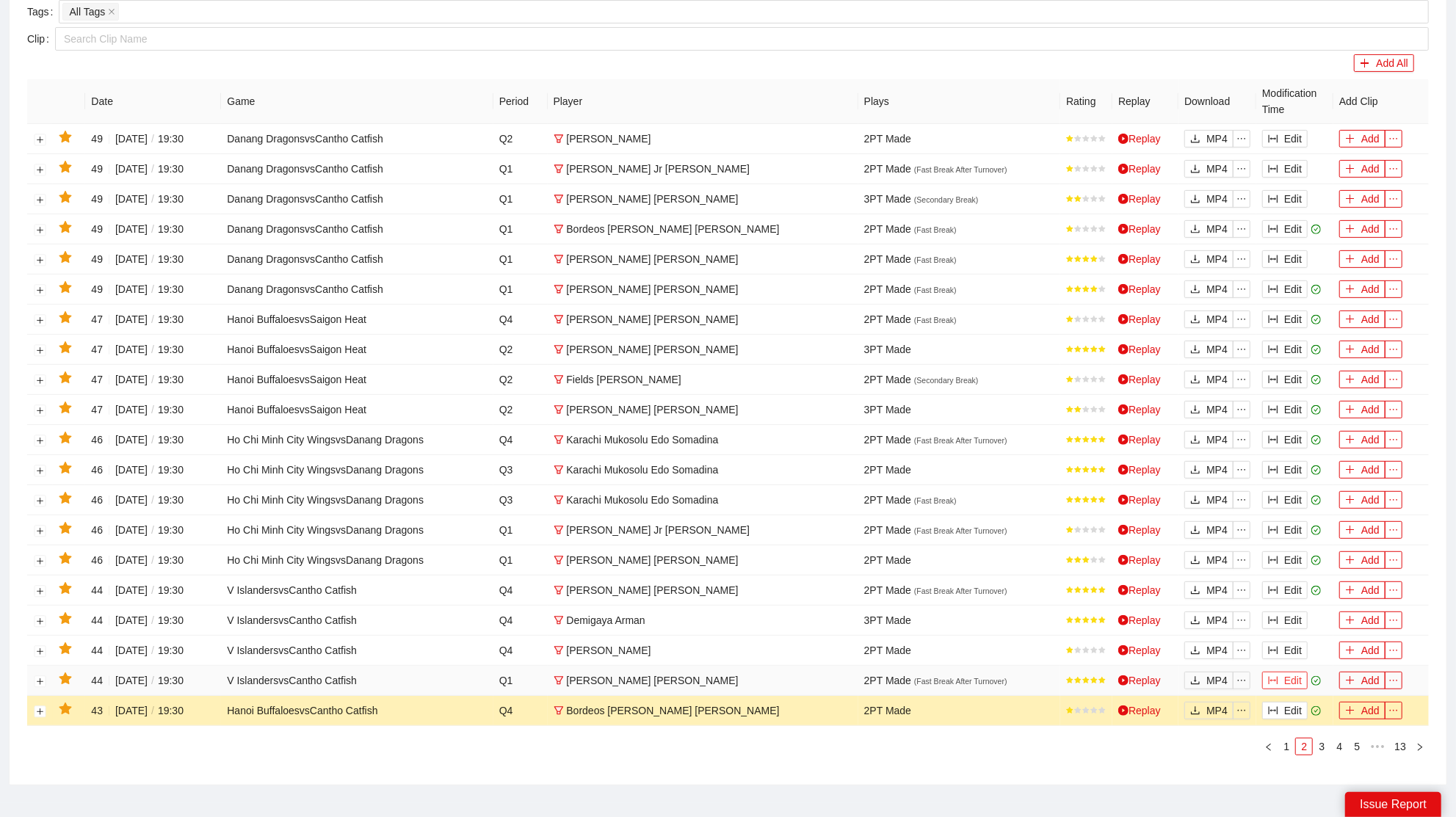
click at [1296, 672] on button "Edit" at bounding box center [1285, 681] width 46 height 17
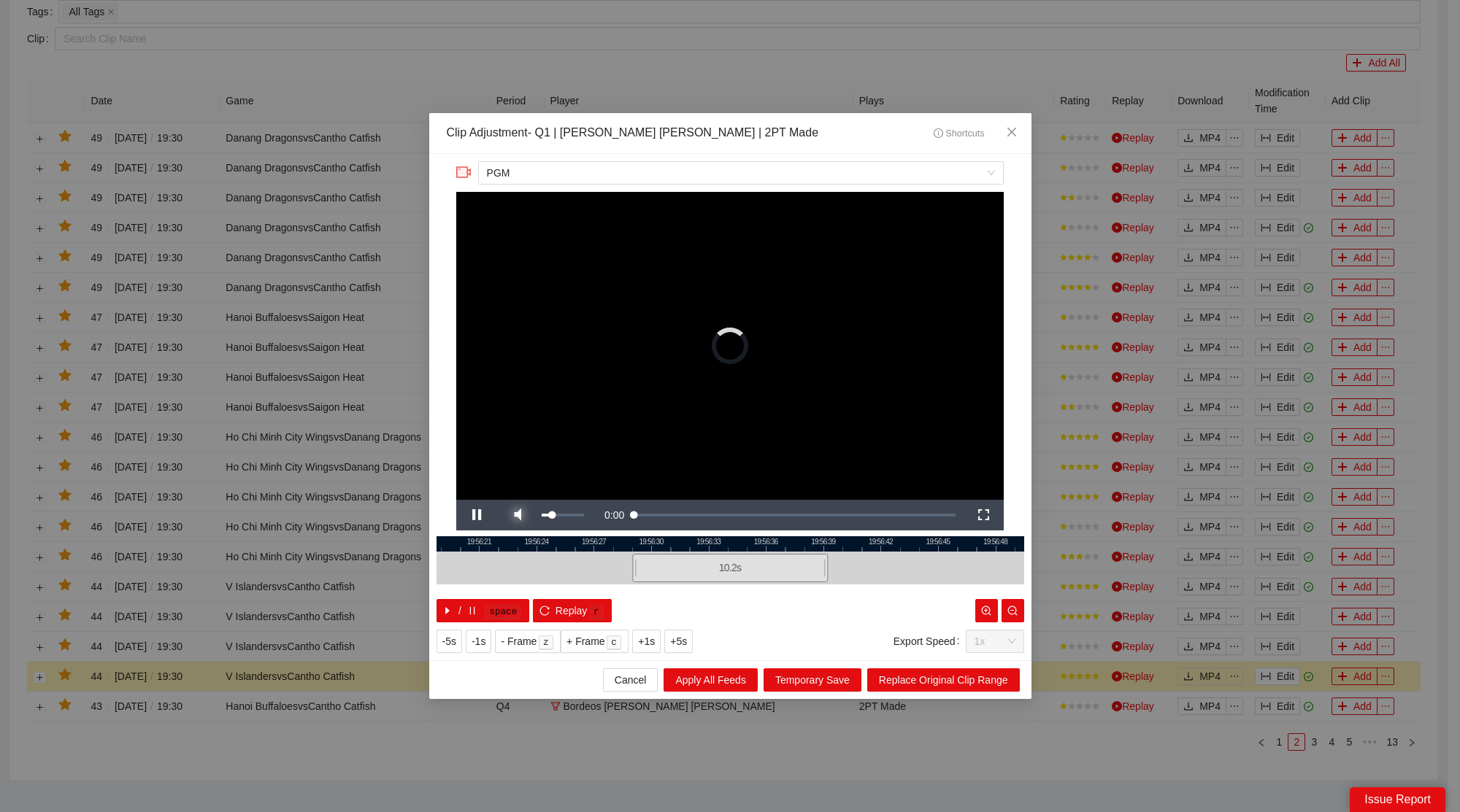
click at [525, 515] on span "Video Player" at bounding box center [517, 515] width 41 height 0
drag, startPoint x: 1019, startPoint y: 127, endPoint x: 1003, endPoint y: 129, distance: 16.1
click at [1019, 127] on span "Close" at bounding box center [1011, 132] width 39 height 39
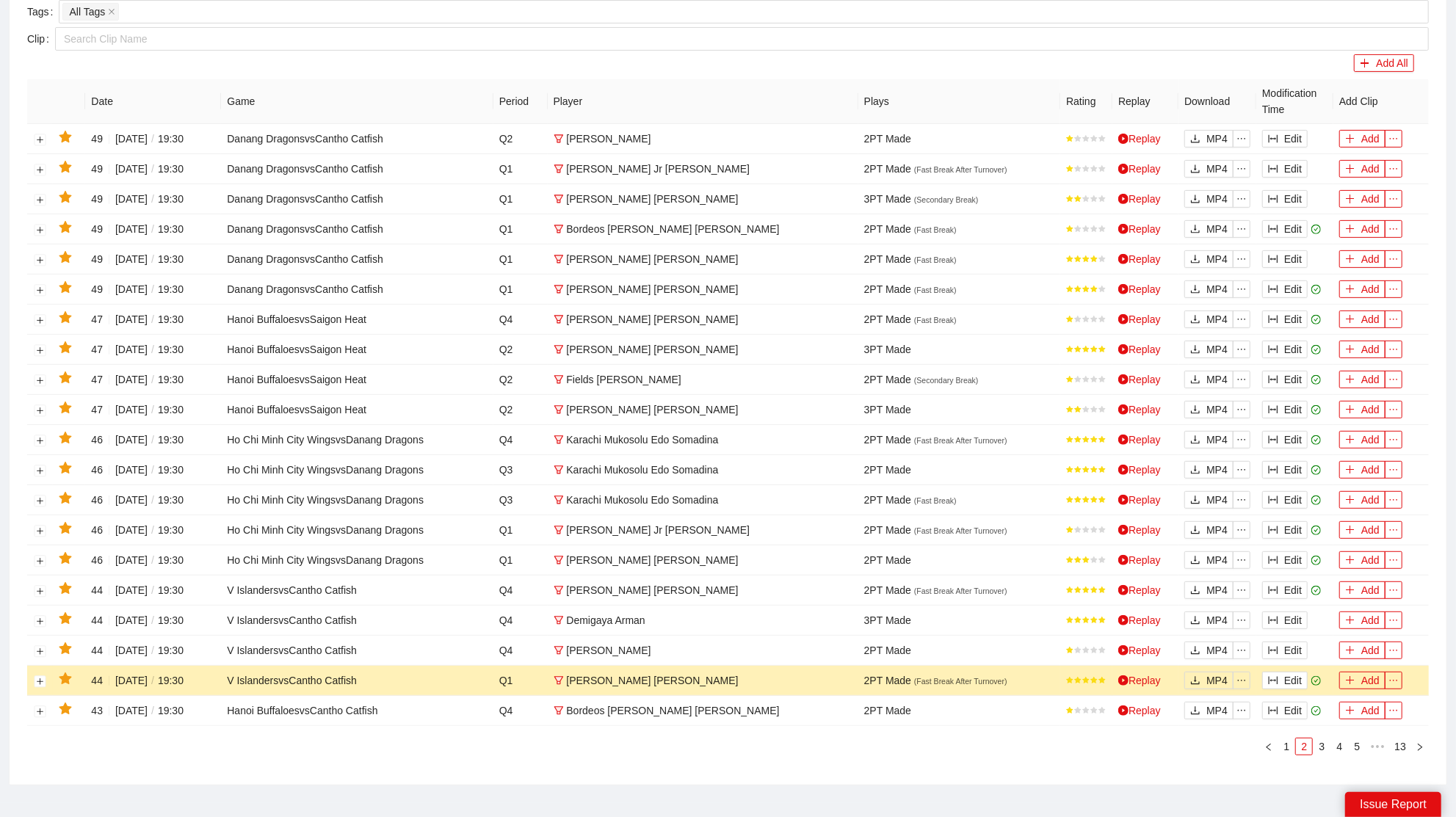
click at [67, 672] on icon "star" at bounding box center [64, 678] width 12 height 11
click at [1280, 642] on button "Edit" at bounding box center [1285, 650] width 46 height 17
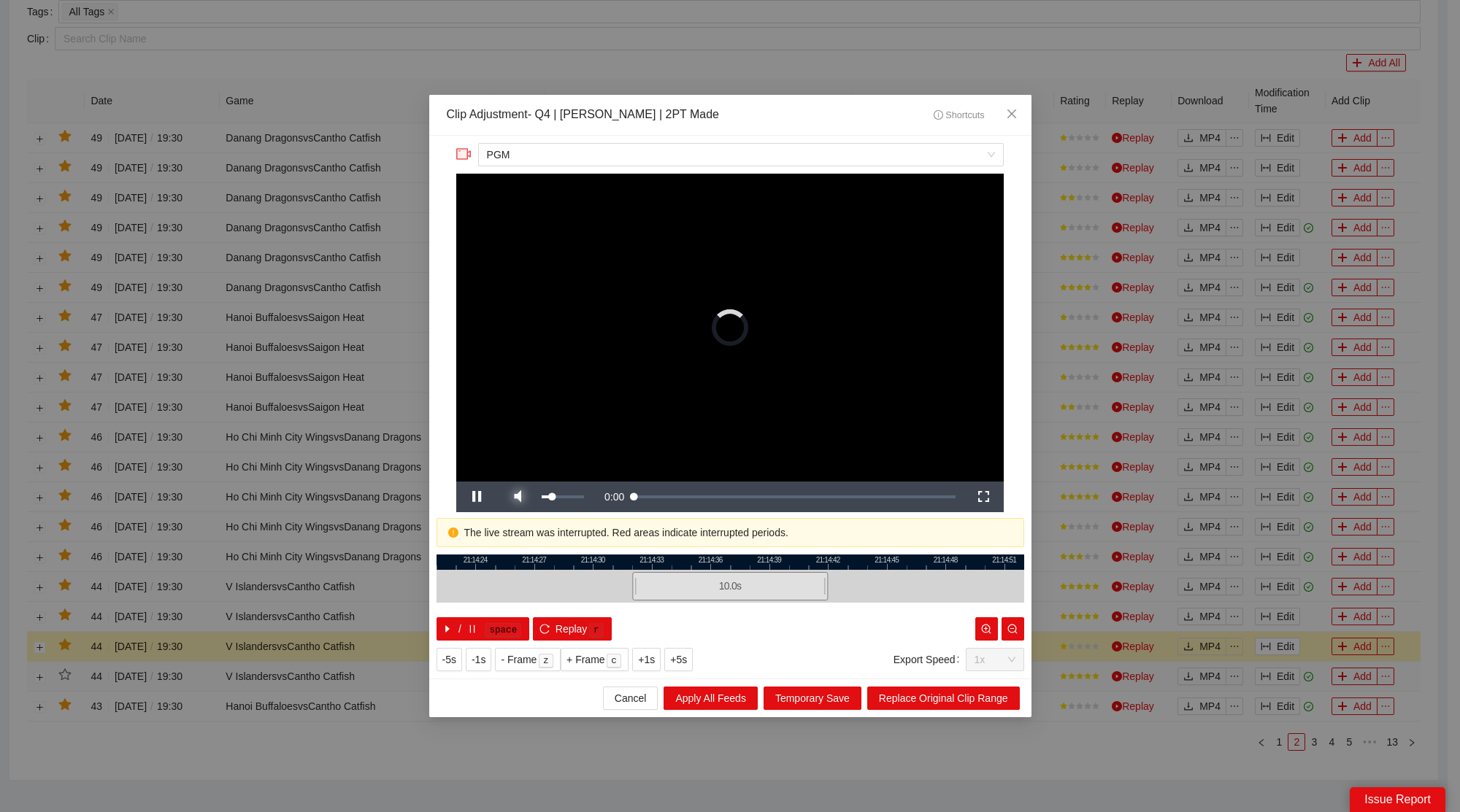
click at [518, 497] on span "Video Player" at bounding box center [517, 497] width 41 height 0
click at [1015, 113] on icon "close" at bounding box center [1011, 113] width 11 height 11
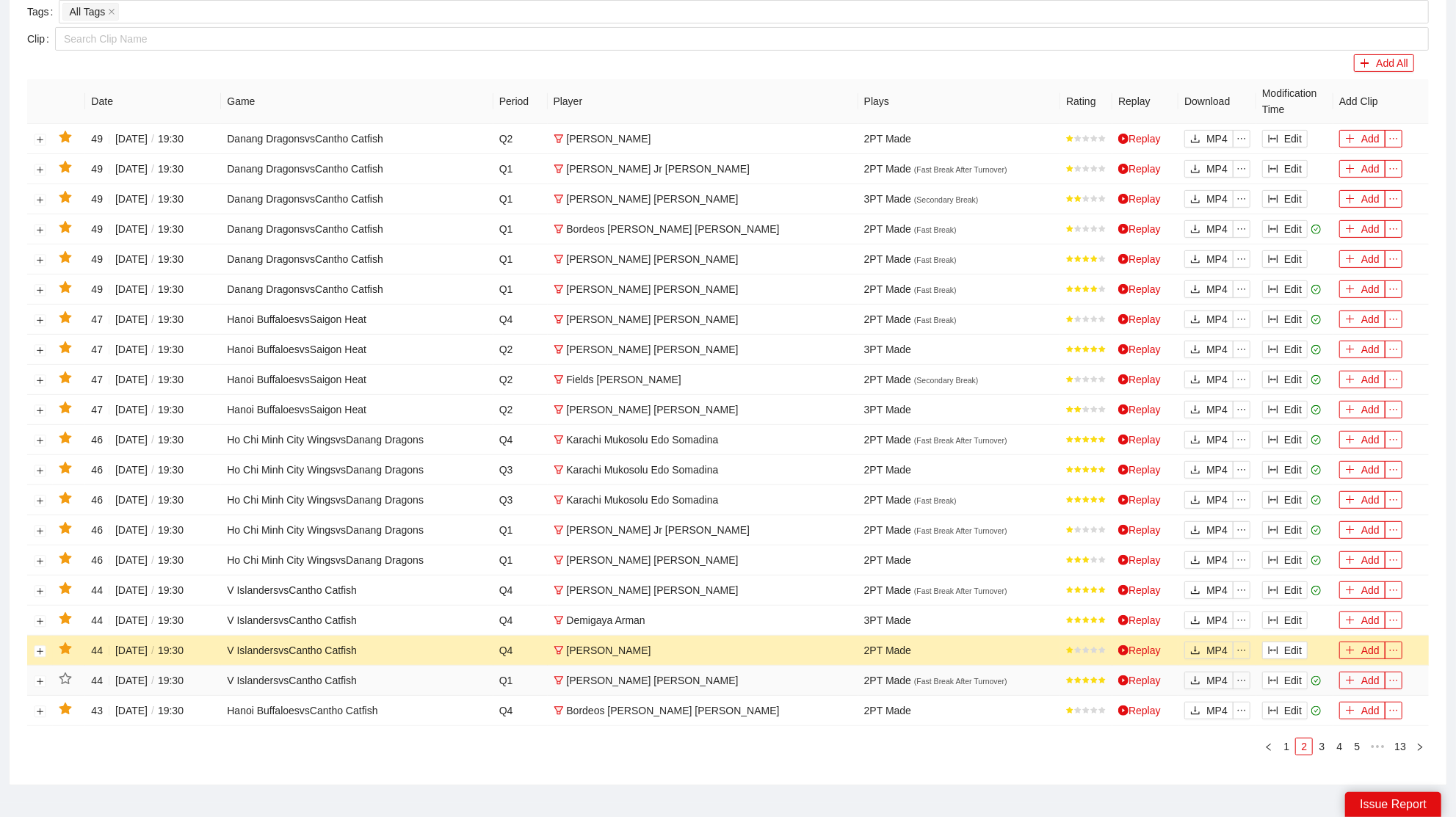
click at [71, 643] on icon "star" at bounding box center [65, 649] width 13 height 13
click at [68, 615] on icon "star" at bounding box center [64, 618] width 12 height 11
click at [1274, 585] on icon "column-width" at bounding box center [1273, 590] width 11 height 11
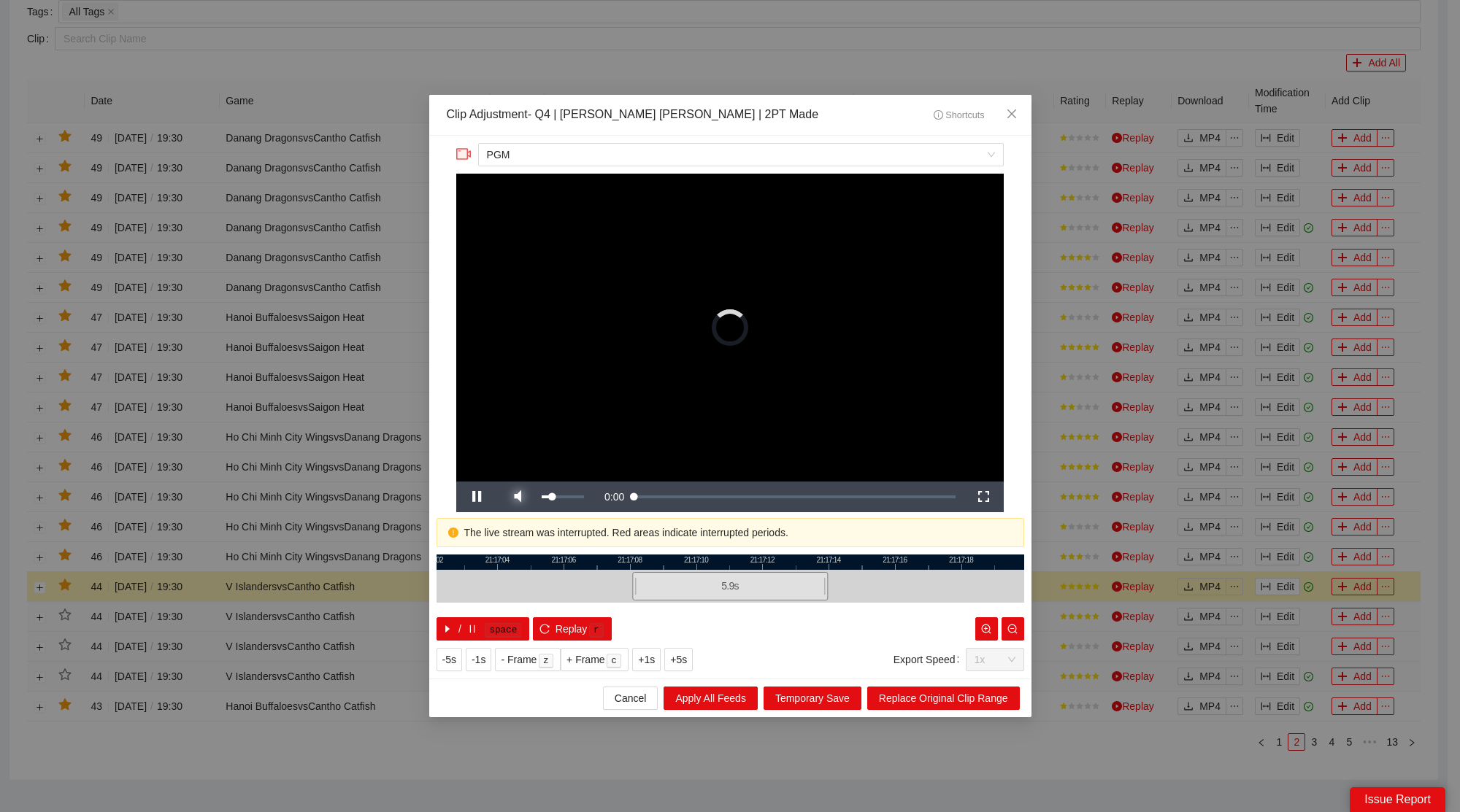
click at [524, 497] on span "Video Player" at bounding box center [517, 497] width 41 height 0
click at [1016, 115] on icon "close" at bounding box center [1011, 113] width 11 height 11
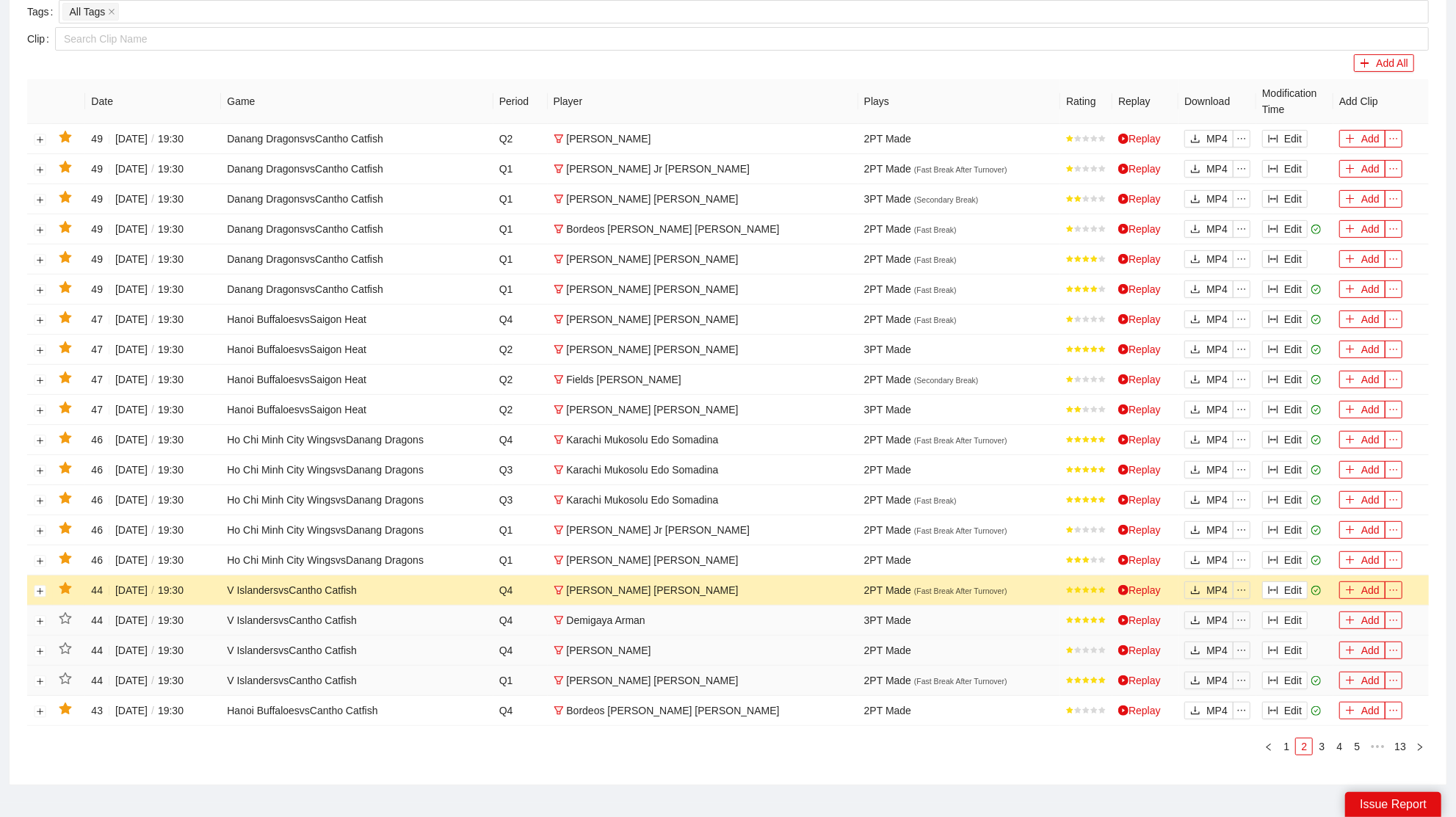
click at [69, 582] on icon "star" at bounding box center [65, 589] width 13 height 13
click at [1281, 552] on button "Edit" at bounding box center [1285, 560] width 46 height 17
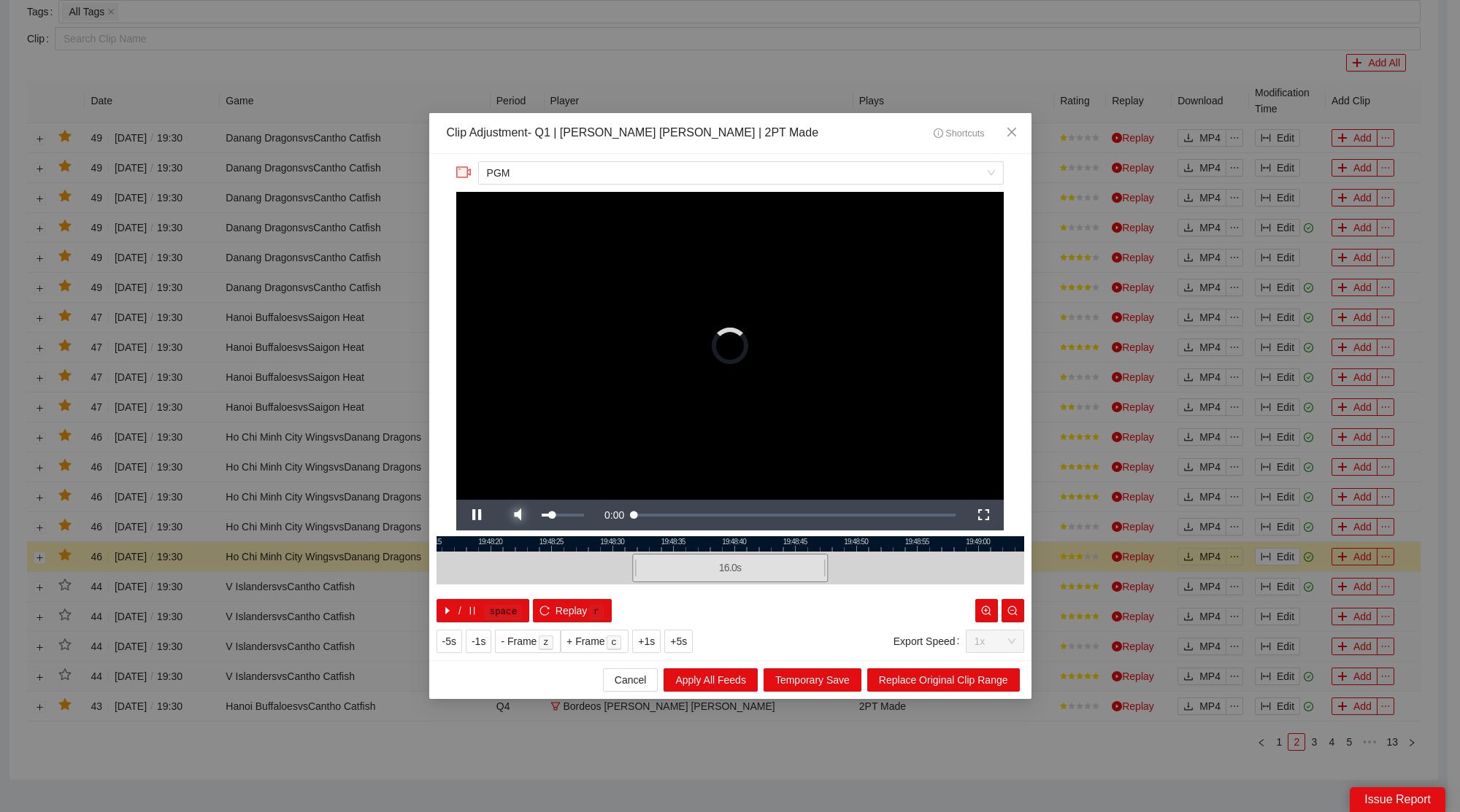
click at [524, 515] on span "Video Player" at bounding box center [517, 515] width 41 height 0
click at [1028, 127] on span "Close" at bounding box center [1011, 132] width 39 height 39
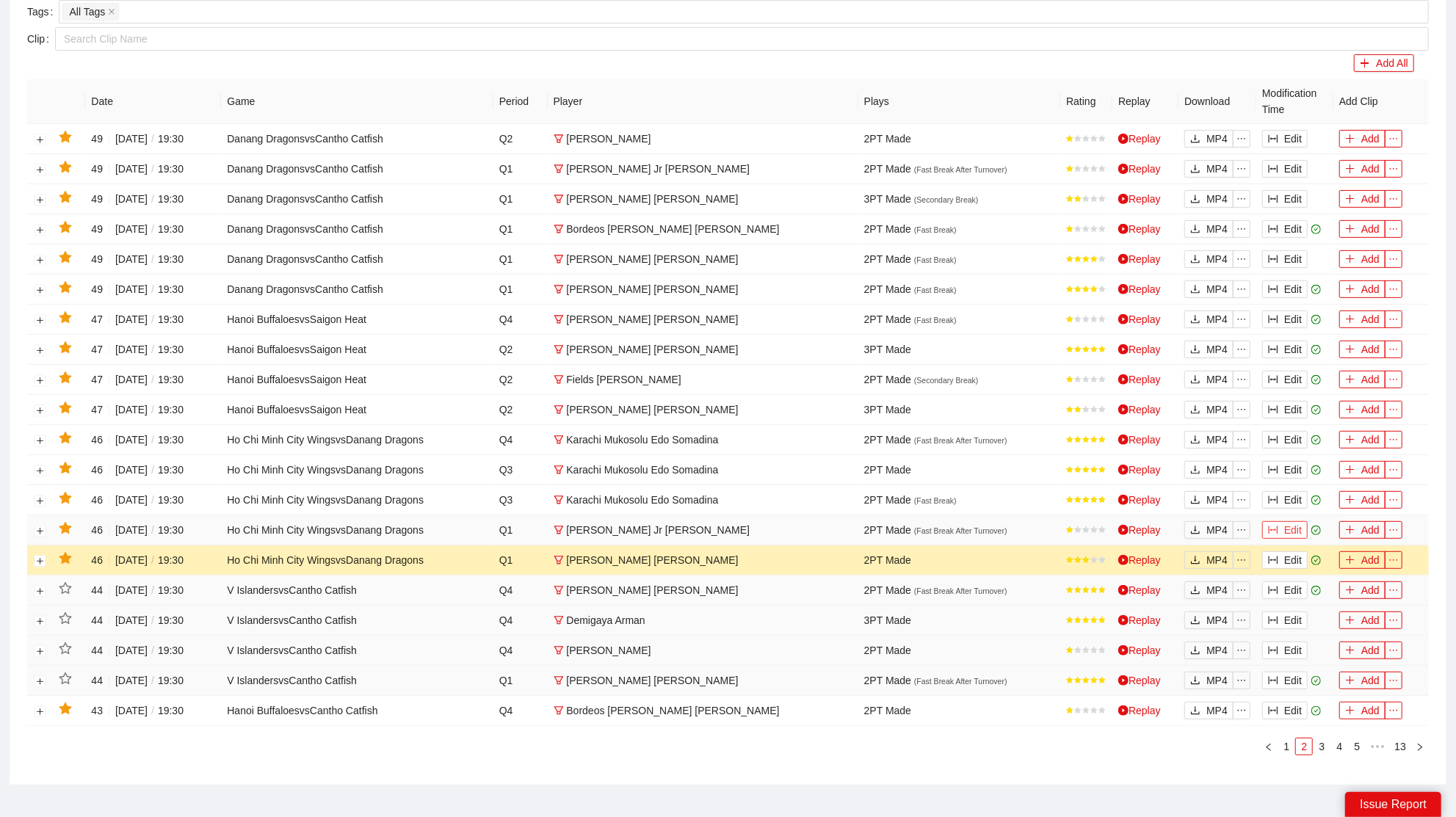
click at [1281, 522] on button "Edit" at bounding box center [1285, 530] width 46 height 17
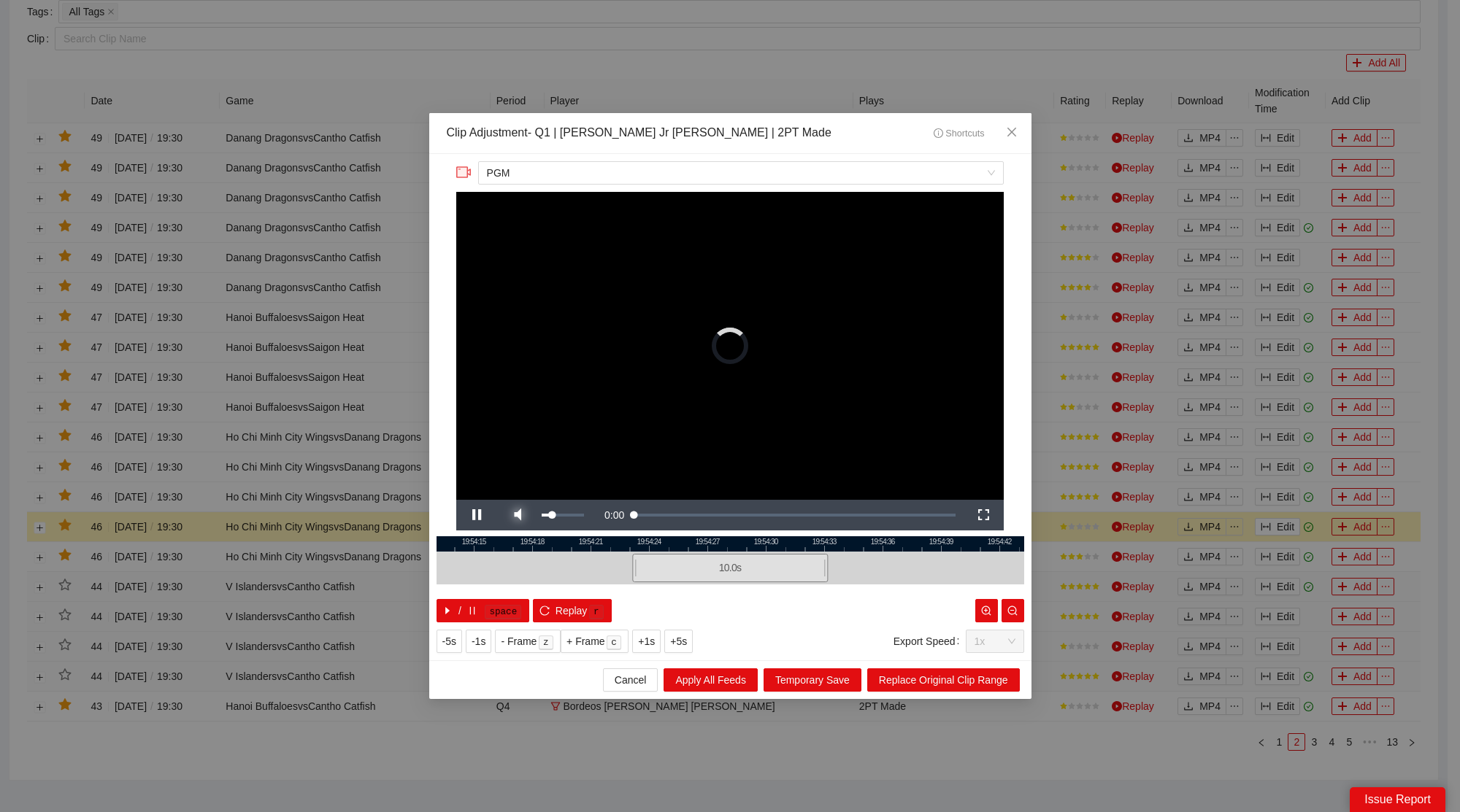
click at [528, 515] on span "Video Player" at bounding box center [517, 515] width 41 height 0
click at [1014, 127] on icon "close" at bounding box center [1011, 132] width 11 height 11
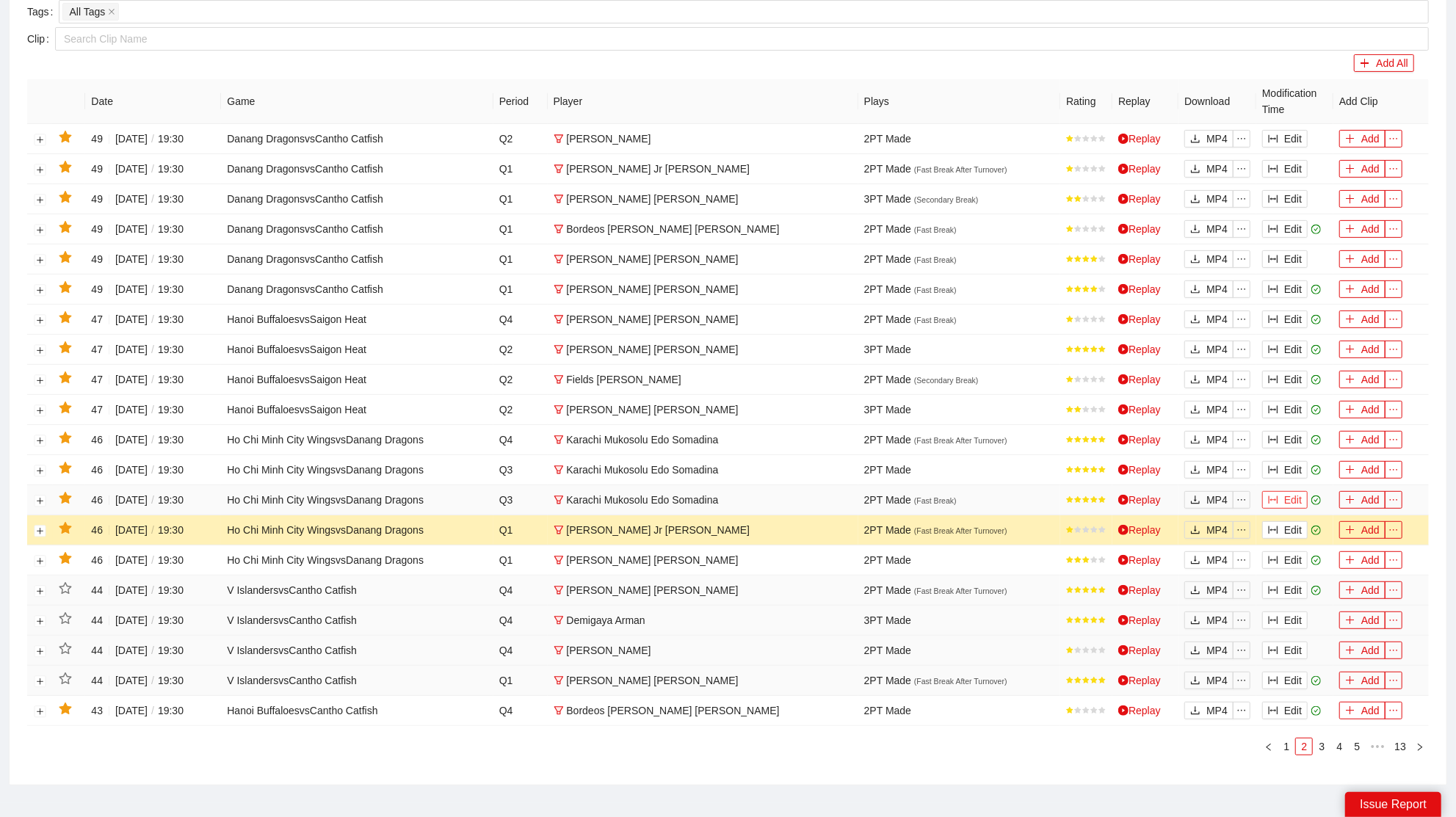
click at [1289, 491] on button "Edit" at bounding box center [1285, 500] width 46 height 17
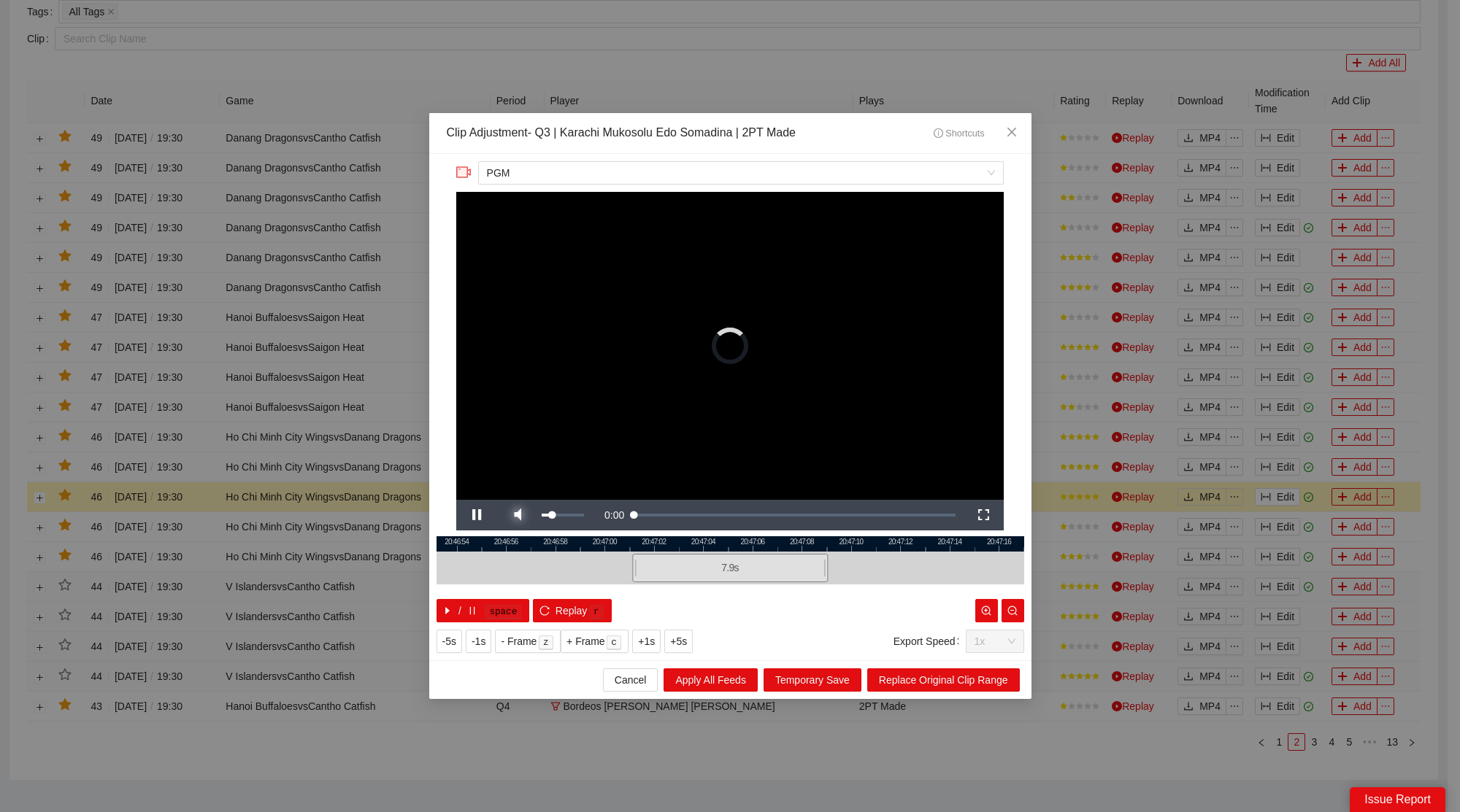
click at [518, 515] on span "Video Player" at bounding box center [517, 515] width 41 height 0
click at [1012, 134] on icon "close" at bounding box center [1011, 132] width 11 height 11
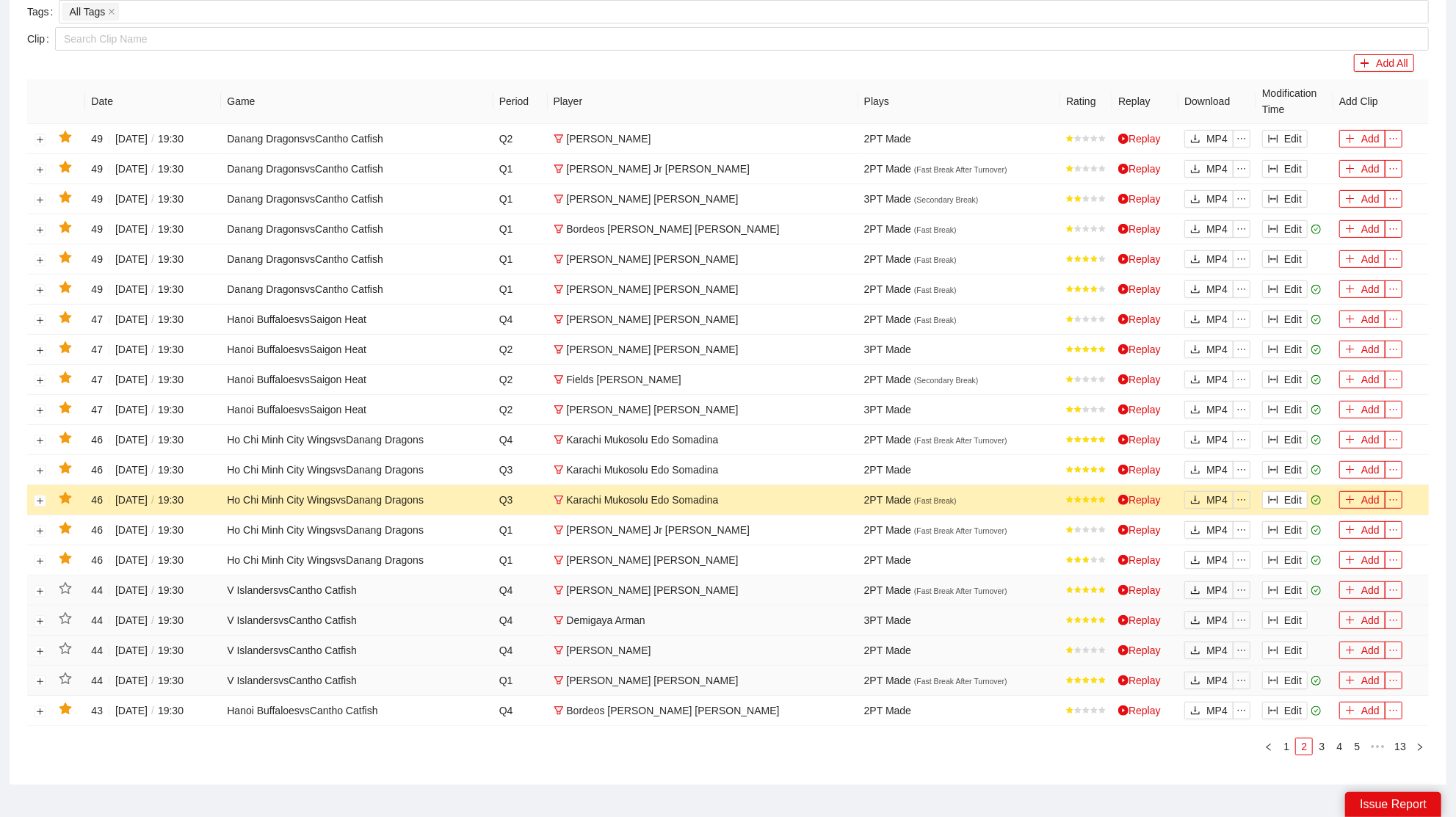
click at [69, 492] on icon "star" at bounding box center [64, 498] width 12 height 11
click at [1292, 461] on button "Edit" at bounding box center [1285, 469] width 46 height 17
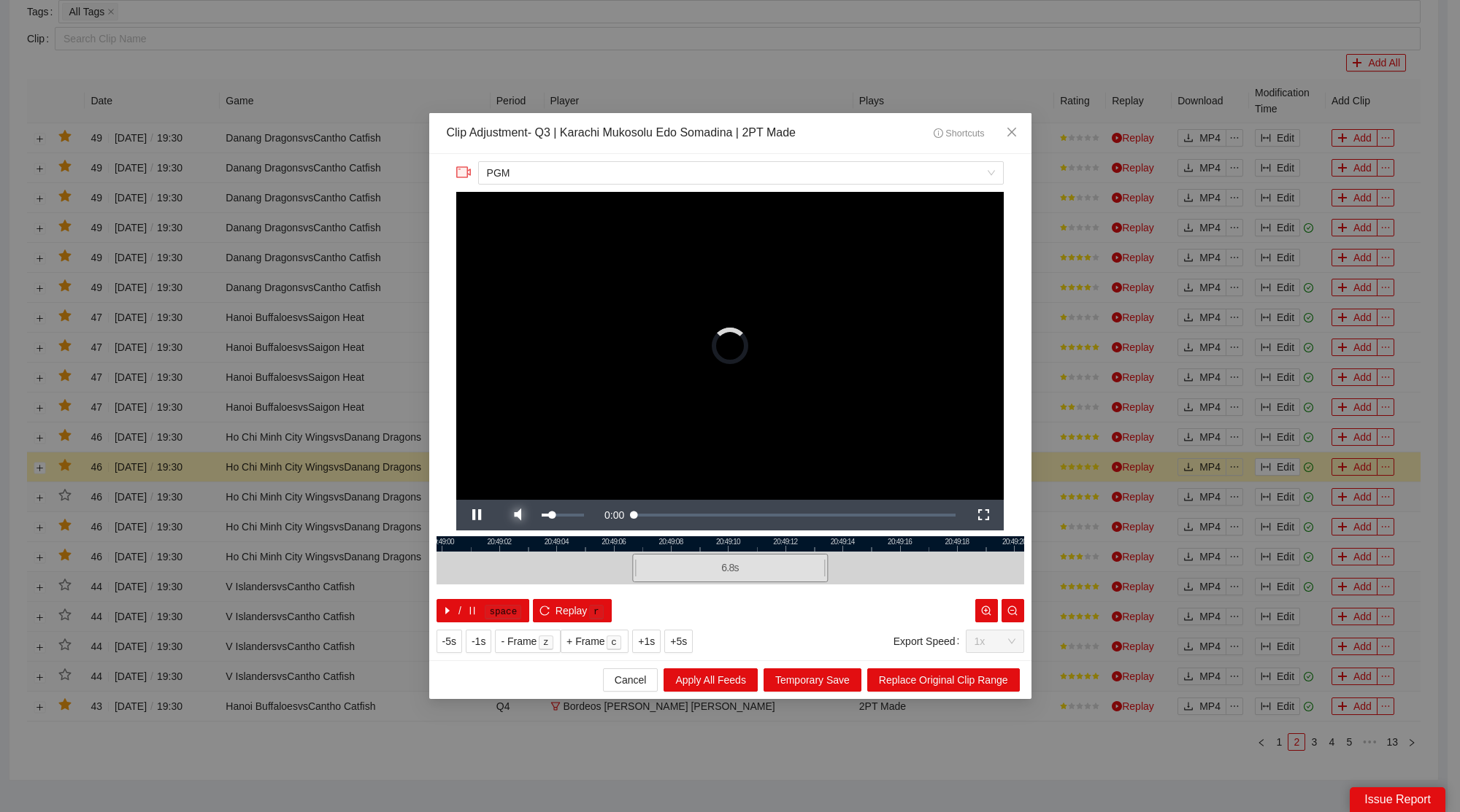
click at [517, 515] on span "Video Player" at bounding box center [517, 515] width 41 height 0
click at [1015, 121] on span "Close" at bounding box center [1011, 132] width 39 height 39
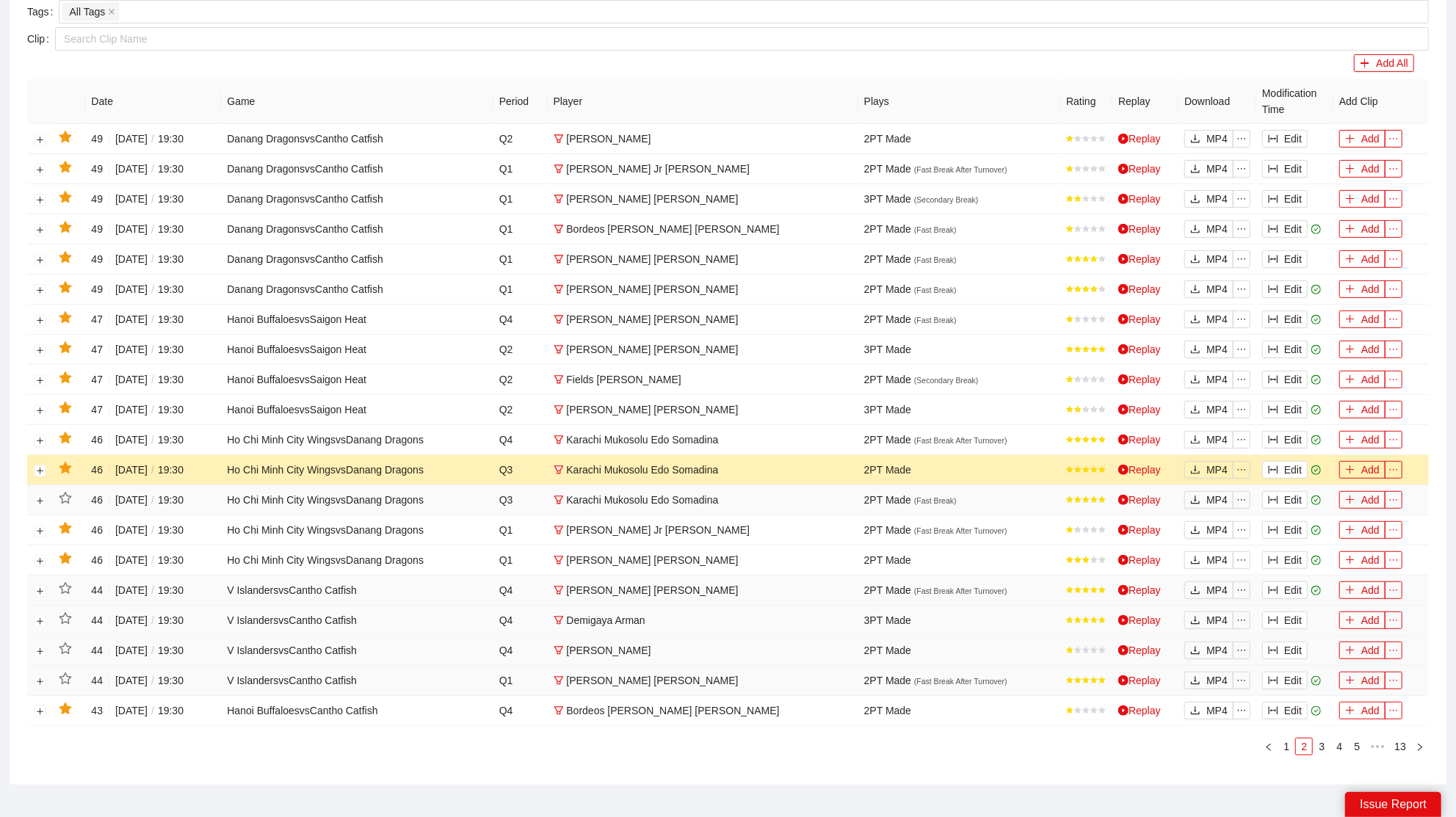
click at [69, 462] on icon "star" at bounding box center [64, 467] width 12 height 11
click at [1278, 436] on icon "column-width" at bounding box center [1273, 440] width 11 height 11
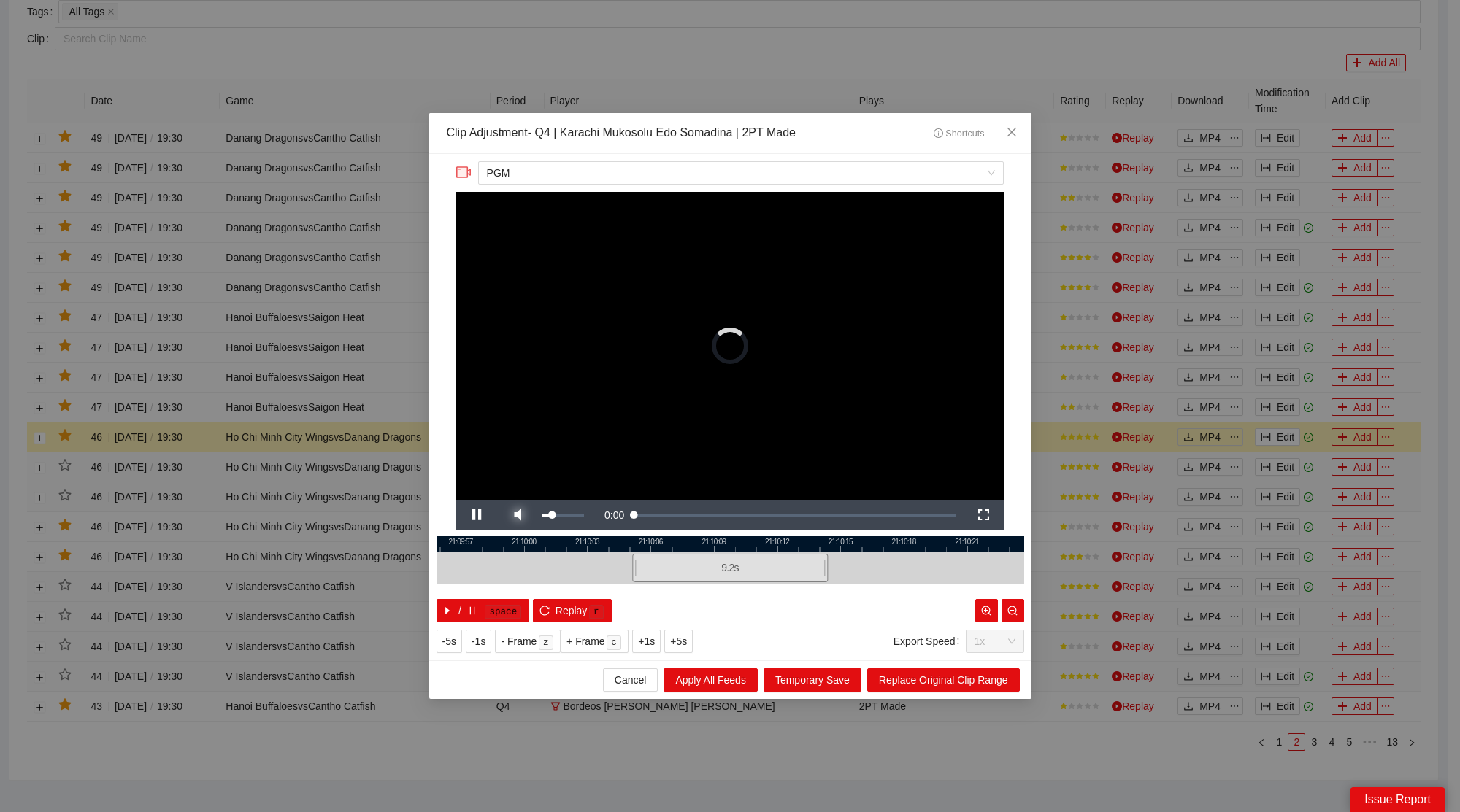
click at [522, 515] on span "Video Player" at bounding box center [517, 515] width 41 height 0
click at [1019, 129] on span "Close" at bounding box center [1011, 132] width 39 height 39
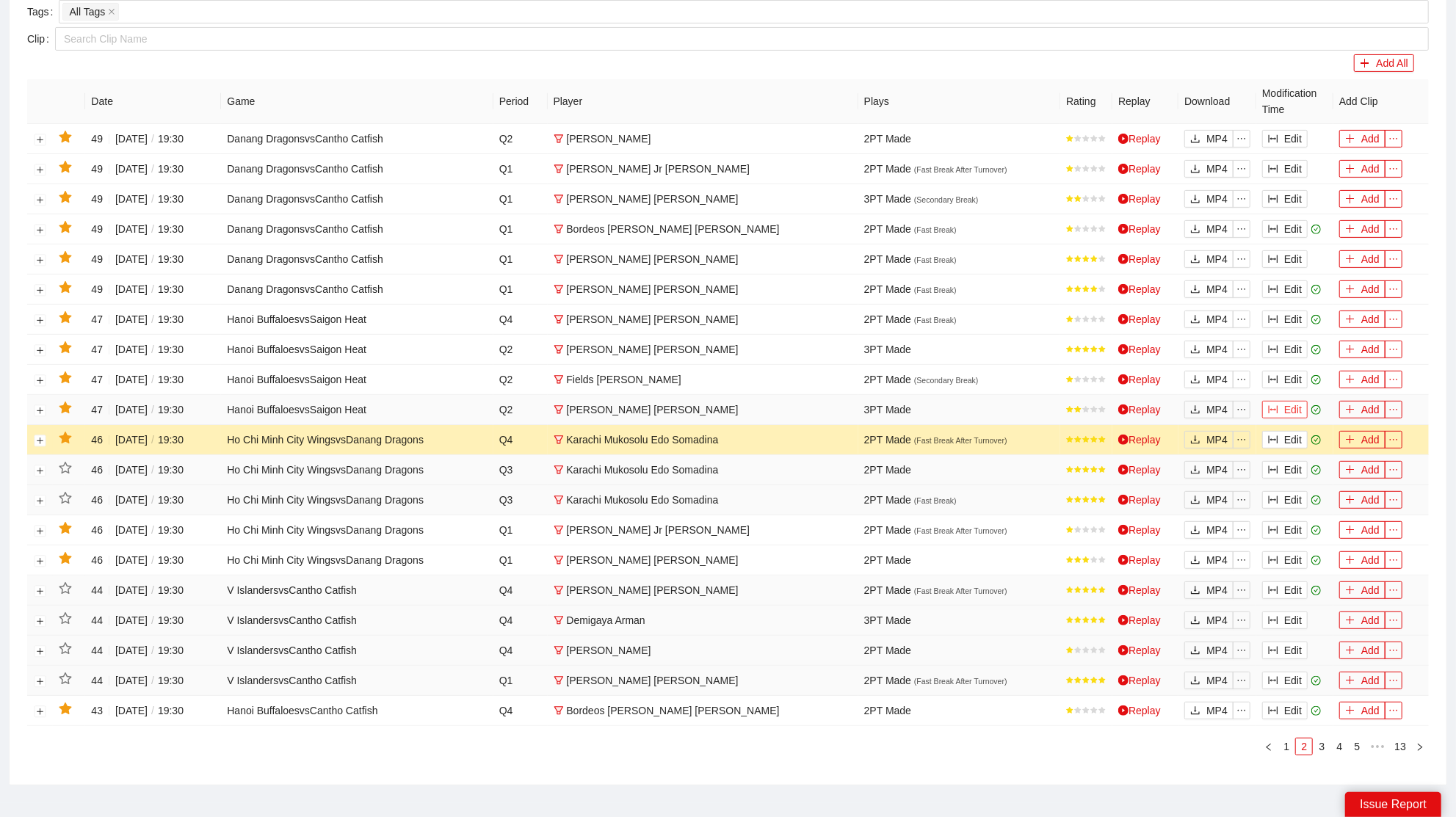
click at [1294, 402] on button "Edit" at bounding box center [1285, 410] width 46 height 17
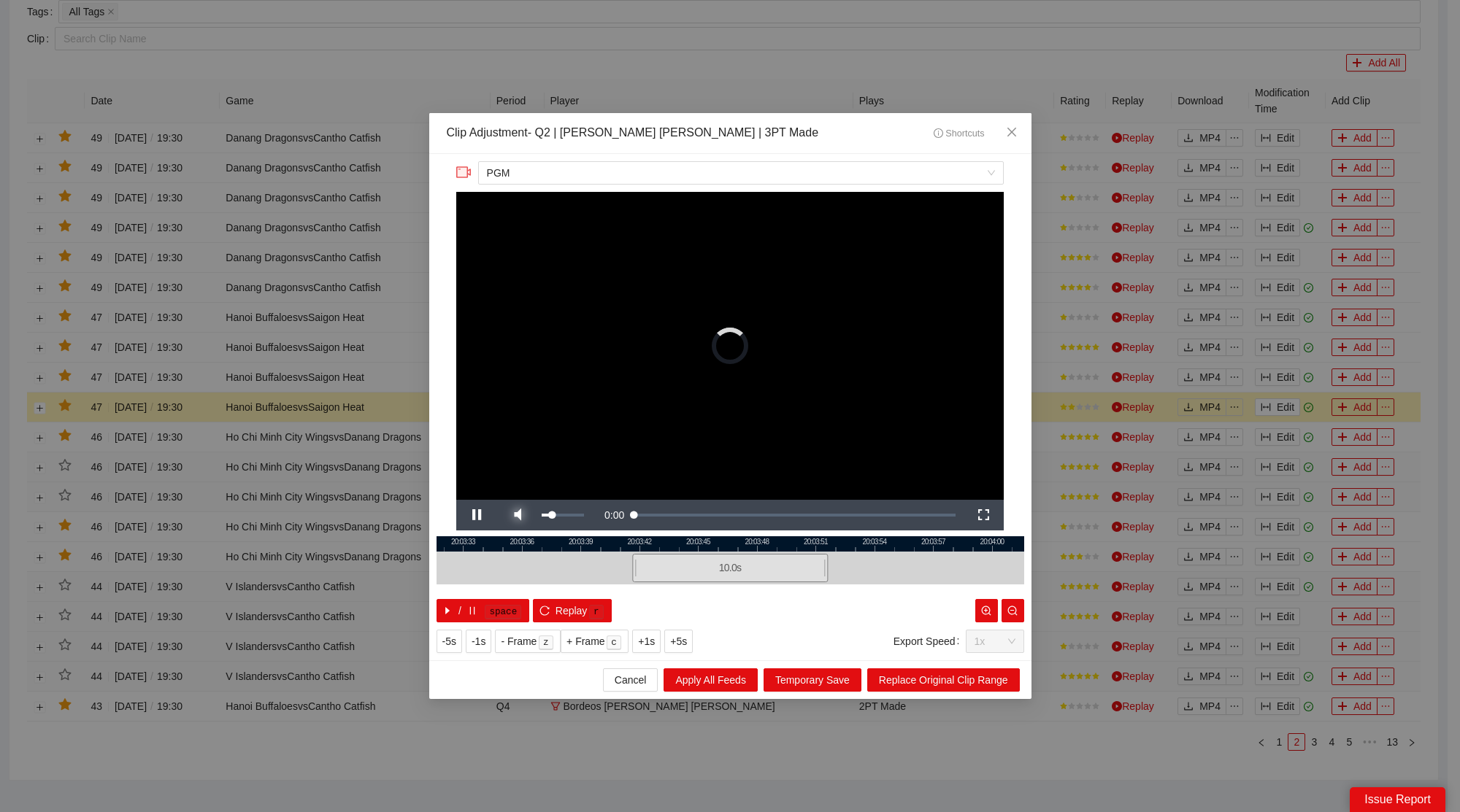
click at [518, 515] on span "Video Player" at bounding box center [517, 515] width 41 height 0
click at [1011, 133] on icon "close" at bounding box center [1011, 132] width 11 height 11
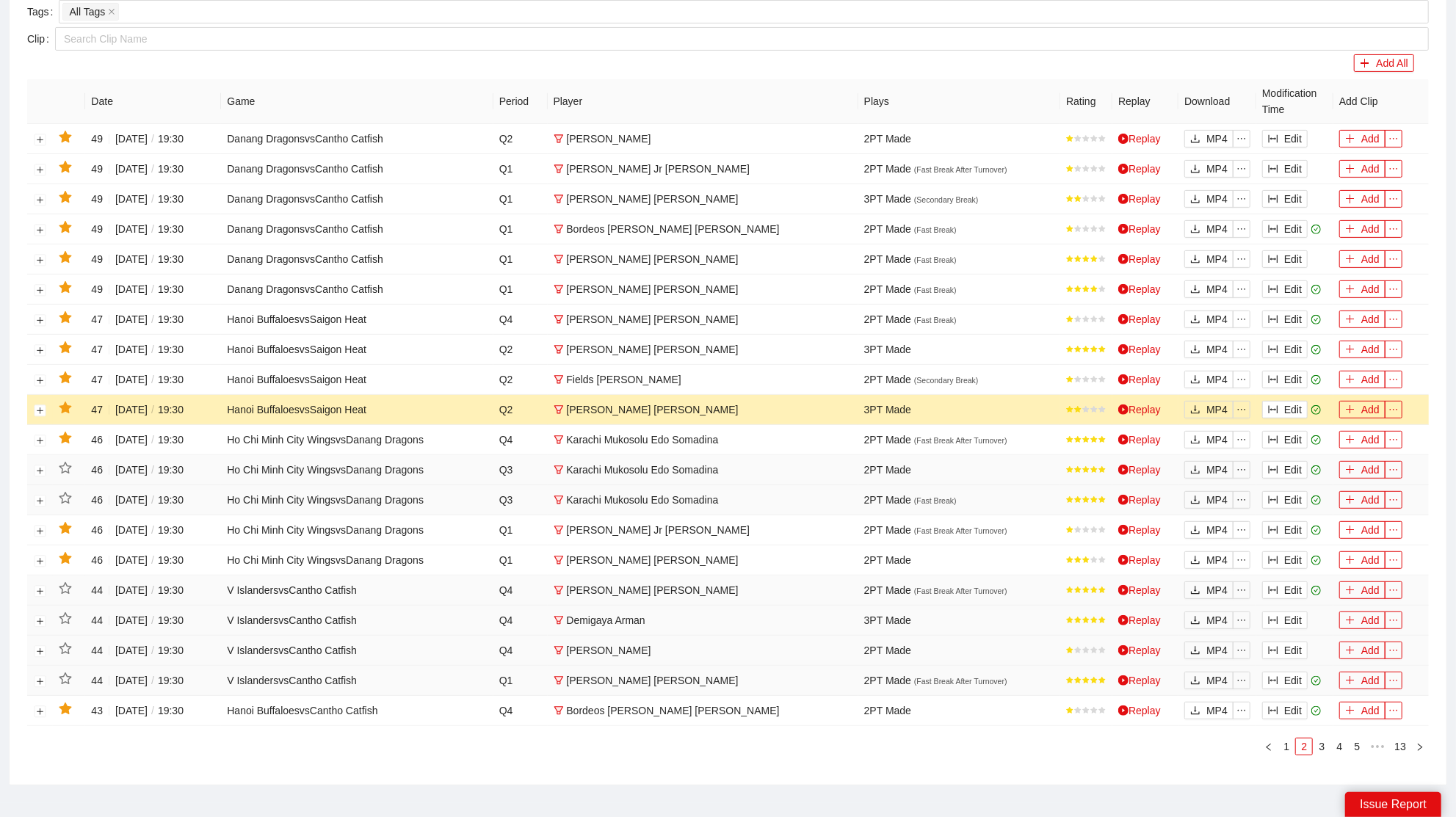
click at [66, 404] on icon "star" at bounding box center [64, 407] width 12 height 11
click at [1298, 371] on button "Edit" at bounding box center [1285, 379] width 46 height 17
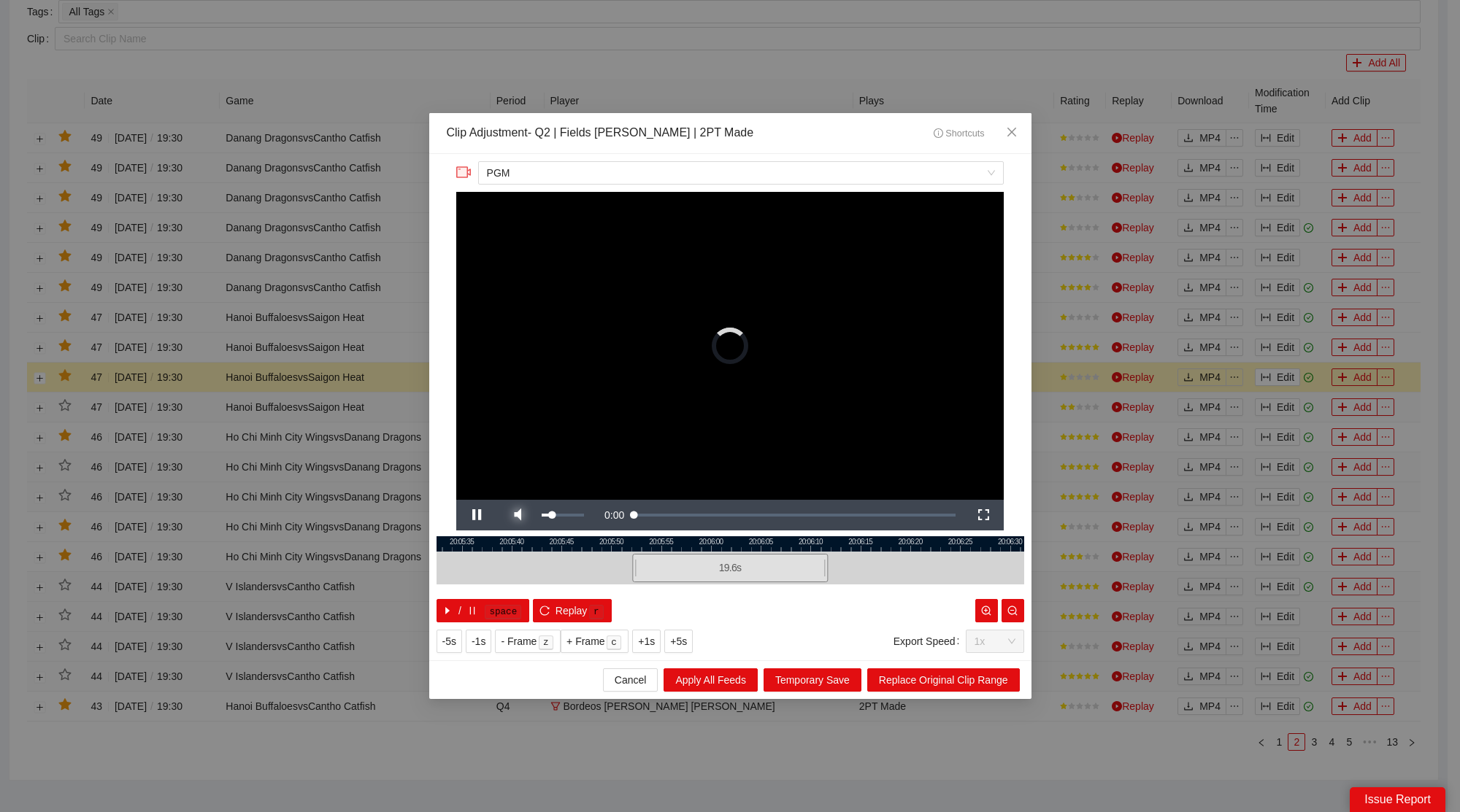
click at [527, 515] on span "Video Player" at bounding box center [517, 515] width 41 height 0
click at [1022, 127] on span "Close" at bounding box center [1011, 132] width 39 height 39
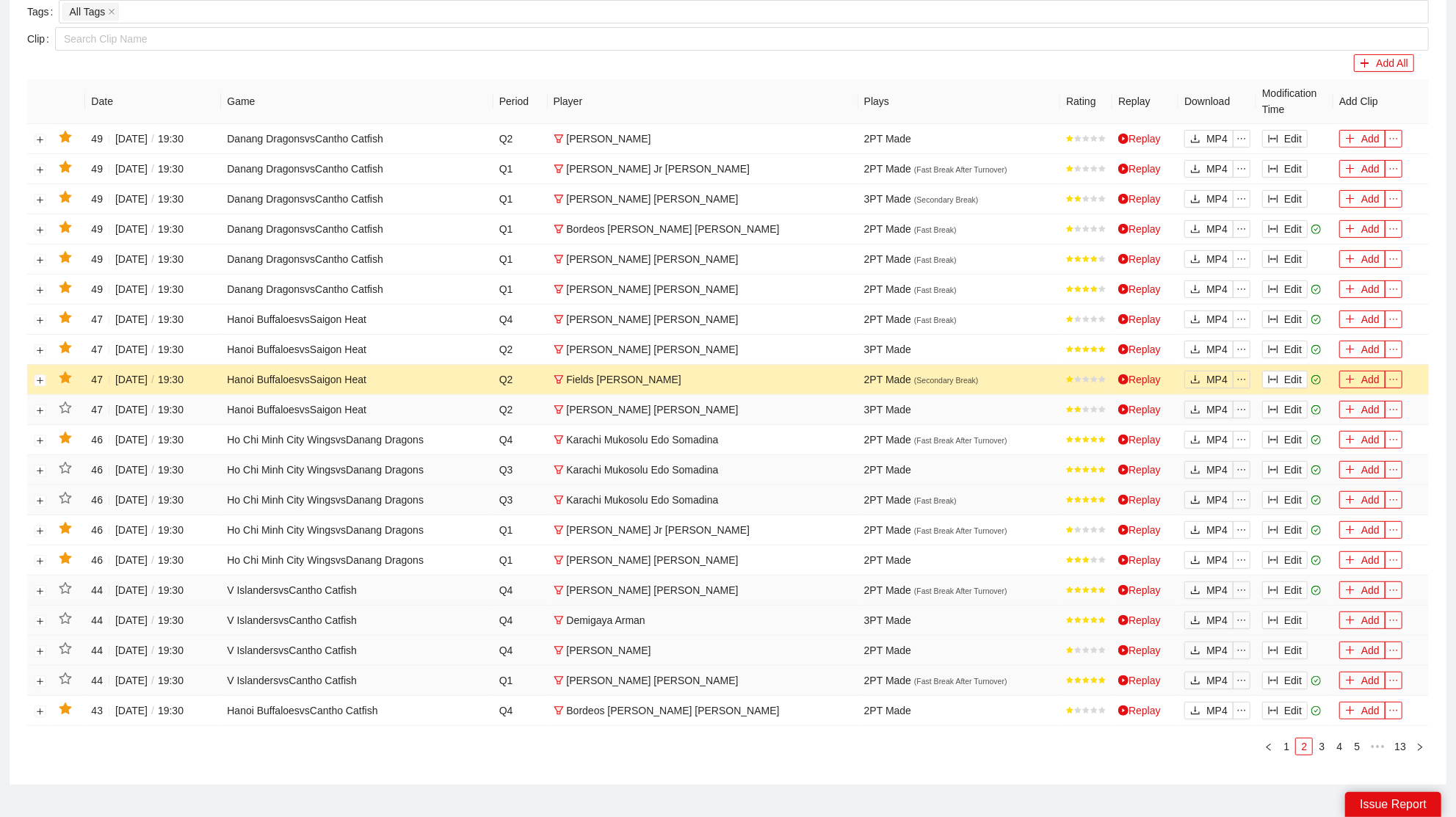
click at [69, 376] on icon "star" at bounding box center [65, 378] width 13 height 13
click at [67, 342] on icon "star" at bounding box center [64, 348] width 12 height 11
click at [1290, 313] on button "Edit" at bounding box center [1285, 319] width 46 height 17
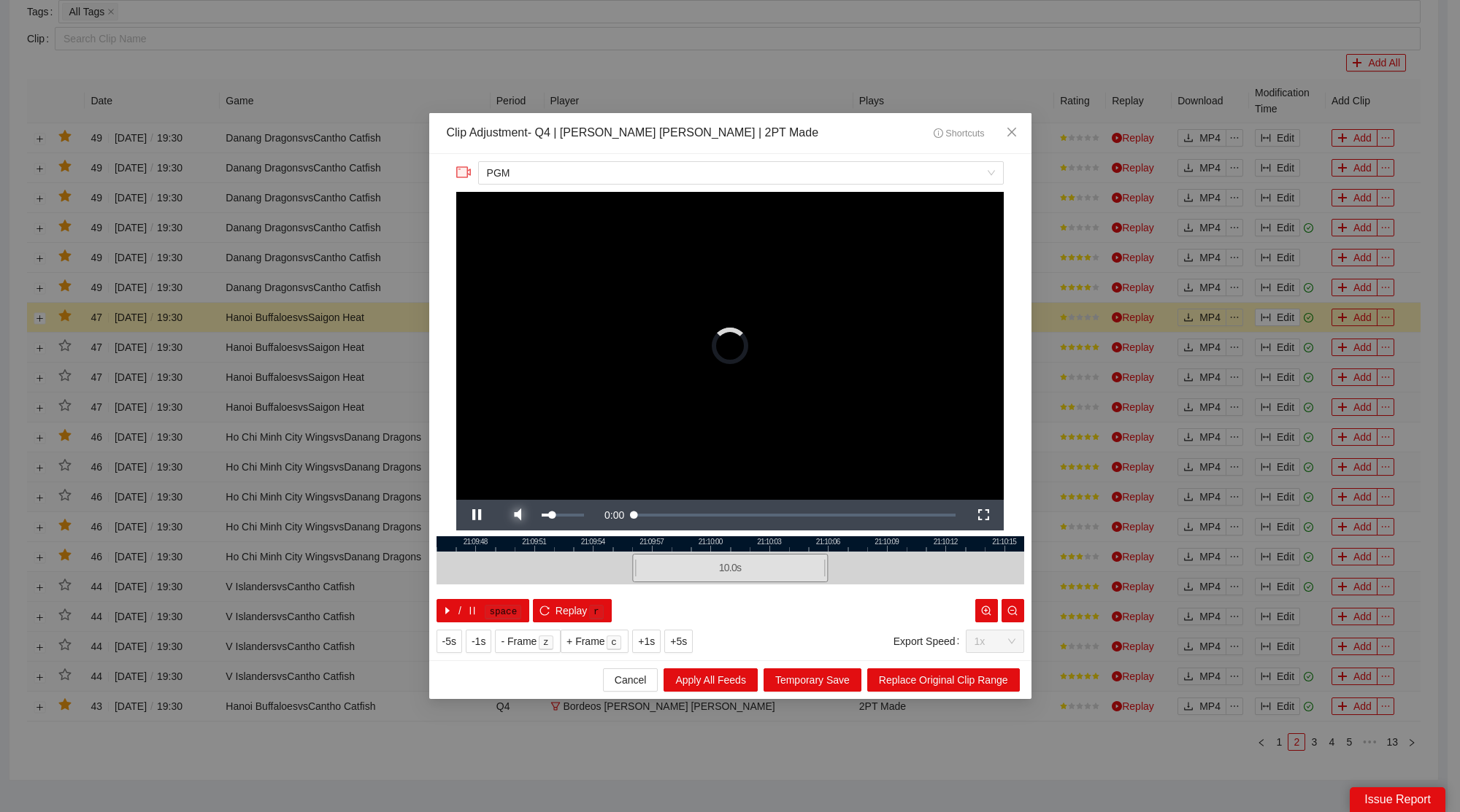
click at [518, 515] on span "Video Player" at bounding box center [517, 515] width 41 height 0
click at [1010, 133] on icon "close" at bounding box center [1010, 131] width 9 height 9
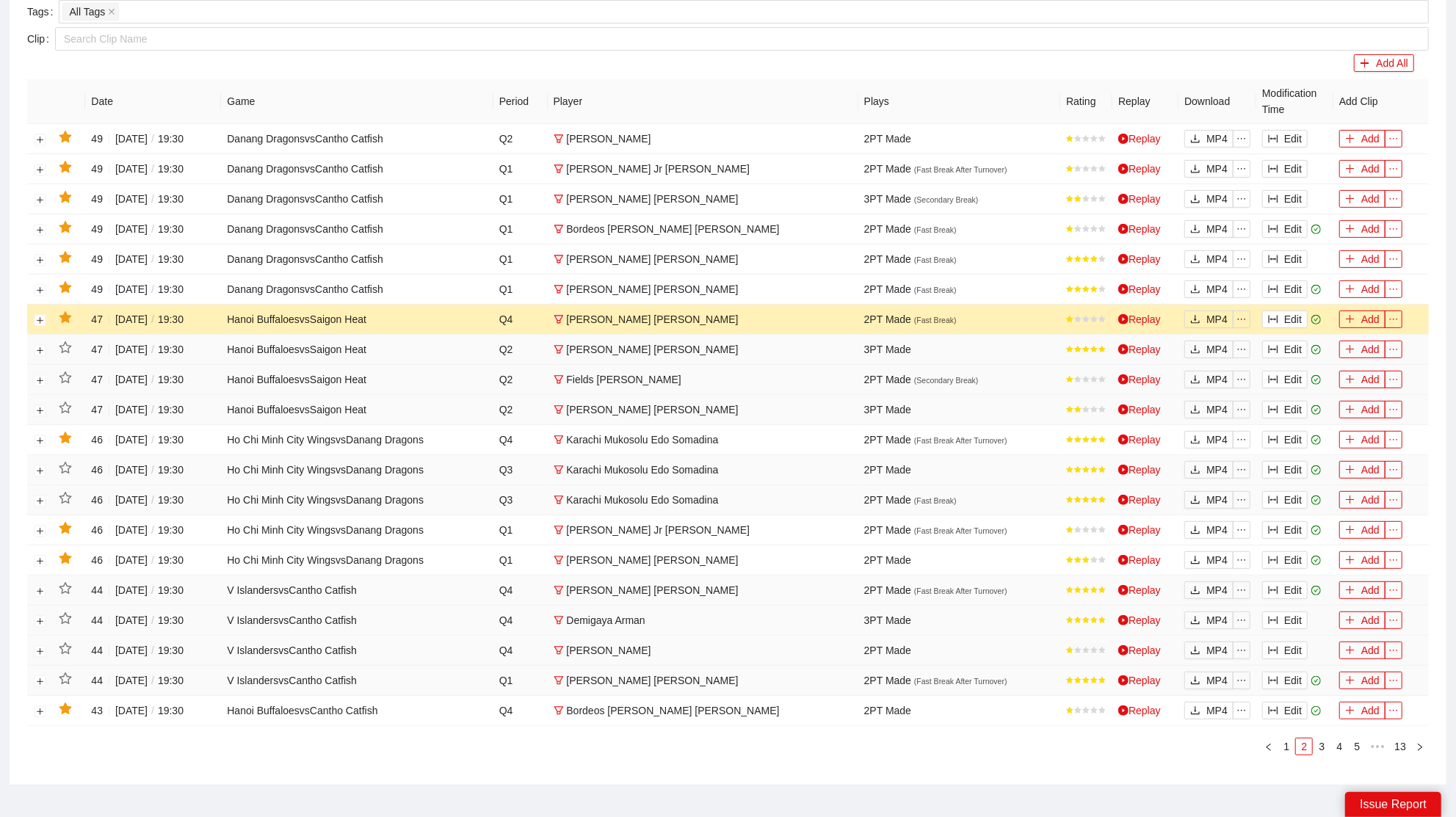
click at [68, 317] on icon "star" at bounding box center [64, 317] width 12 height 11
click at [1292, 283] on button "Edit" at bounding box center [1285, 289] width 46 height 17
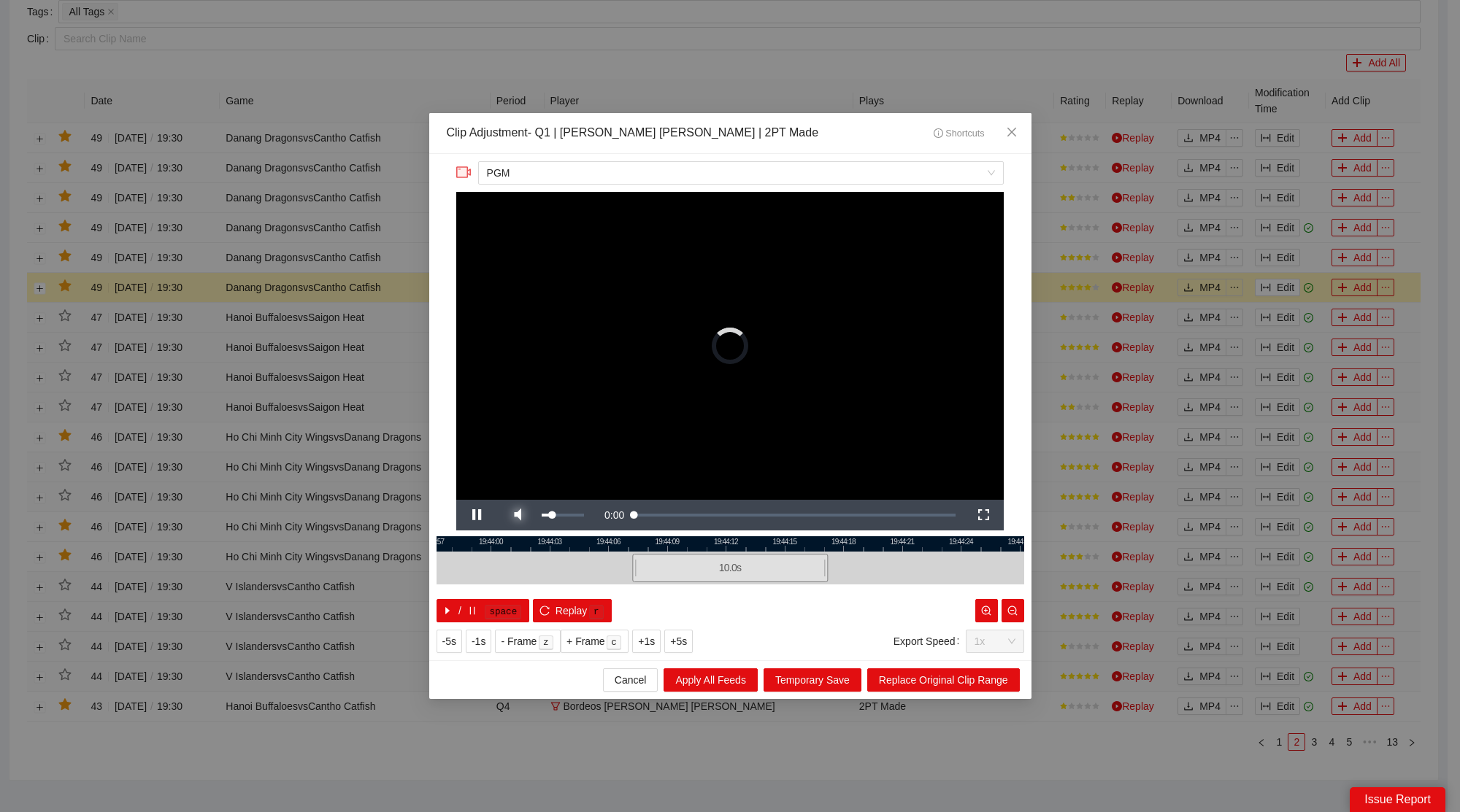
click at [521, 515] on span "Video Player" at bounding box center [517, 515] width 41 height 0
click at [643, 552] on div at bounding box center [730, 568] width 588 height 33
click at [1007, 128] on icon "close" at bounding box center [1011, 132] width 11 height 11
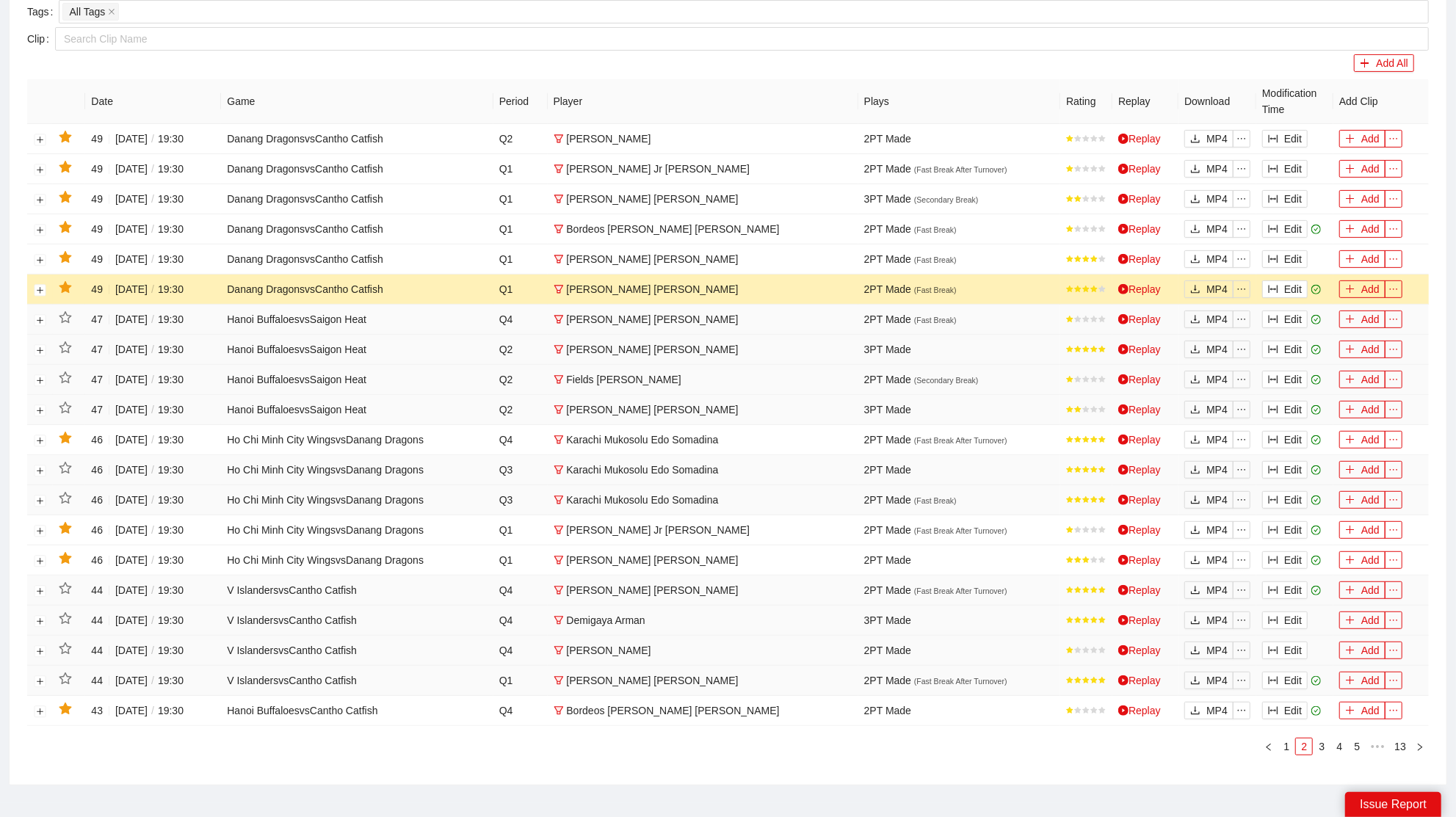
click at [71, 288] on icon "star" at bounding box center [65, 288] width 13 height 13
click at [1287, 256] on button "Edit" at bounding box center [1285, 259] width 46 height 17
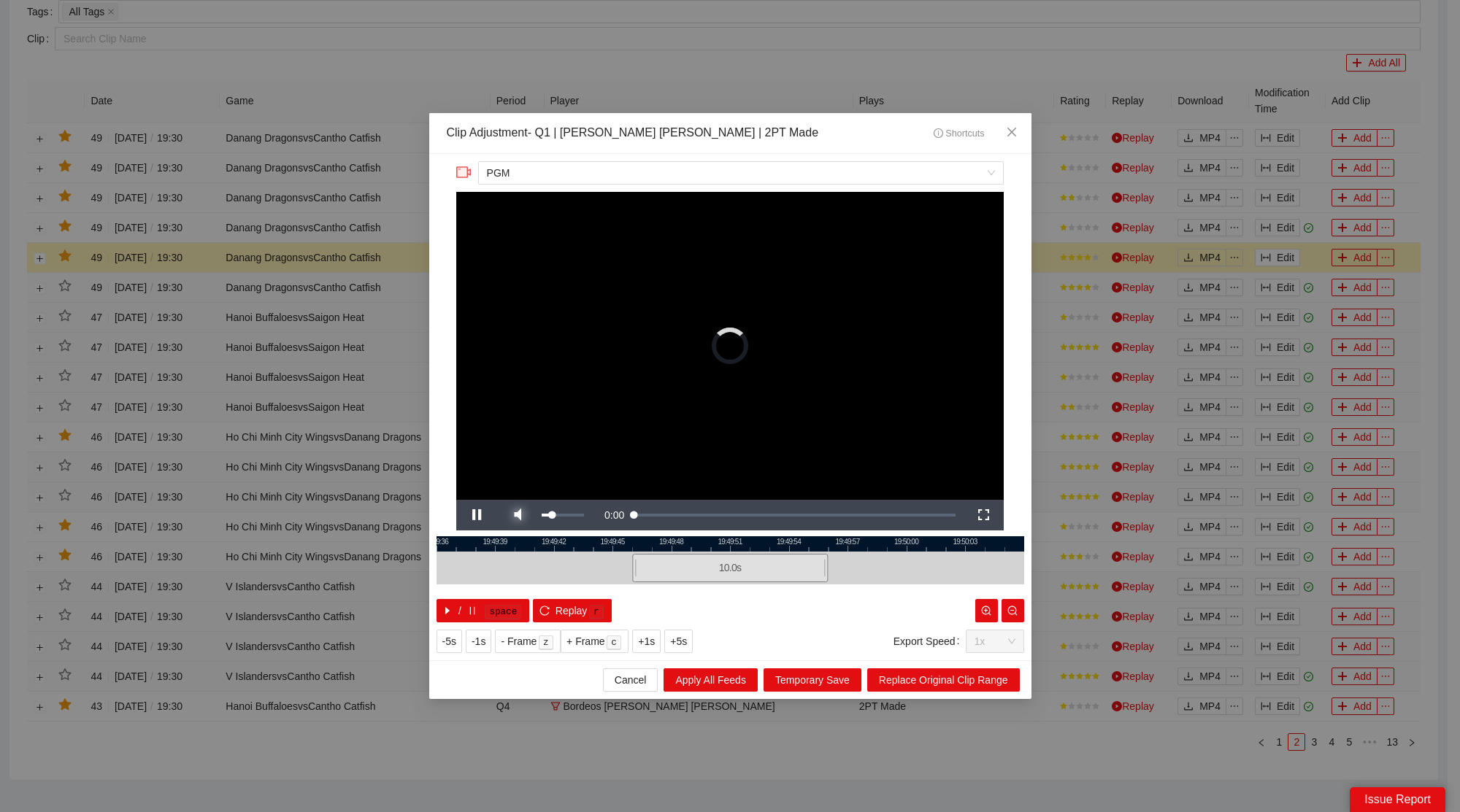
click at [520, 515] on span "Video Player" at bounding box center [517, 515] width 41 height 0
click at [630, 543] on div at bounding box center [730, 545] width 588 height 15
click at [640, 545] on div at bounding box center [730, 545] width 588 height 15
click at [1022, 134] on span "Close" at bounding box center [1011, 132] width 39 height 39
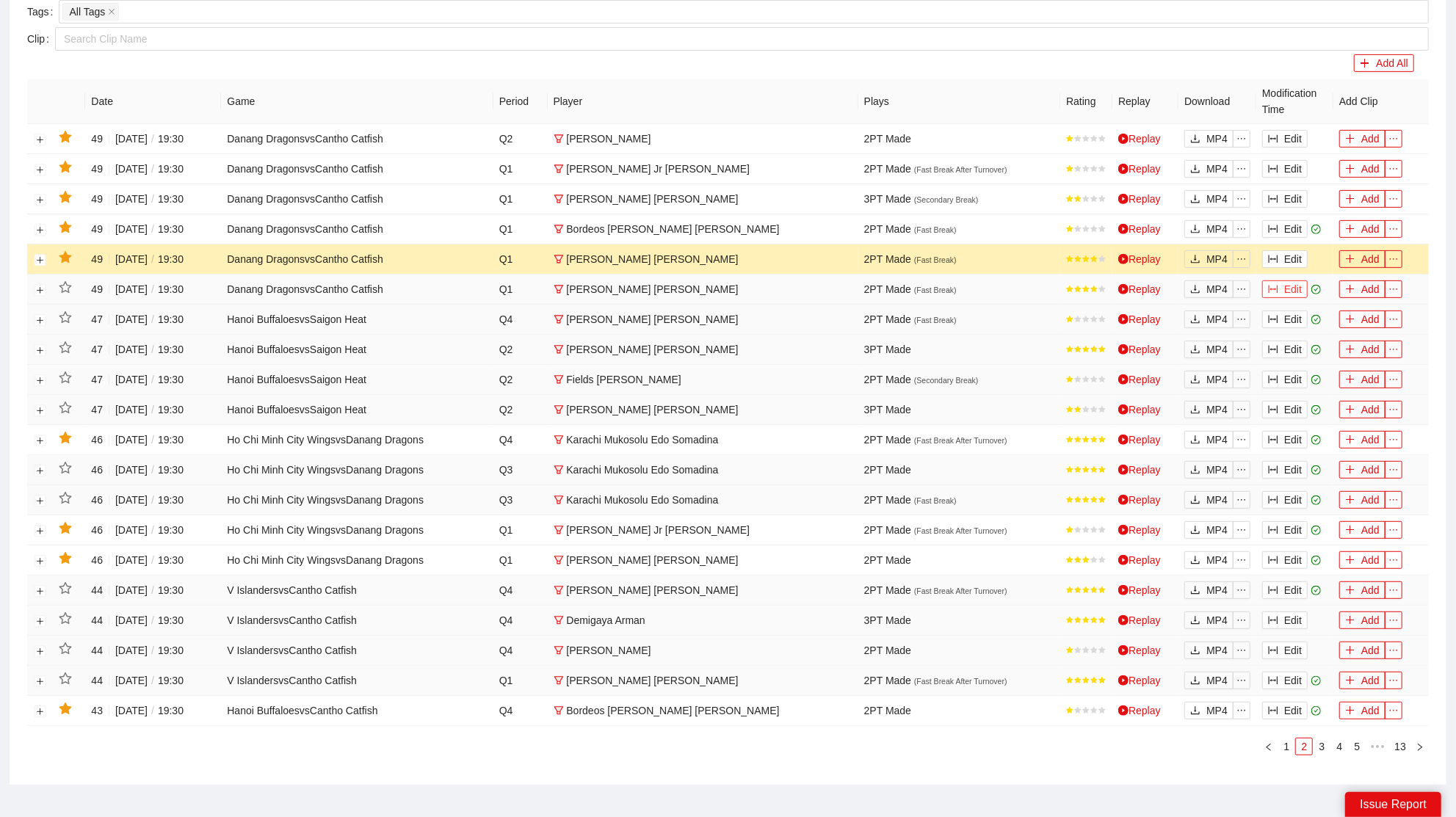
click at [1282, 281] on button "Edit" at bounding box center [1285, 289] width 46 height 17
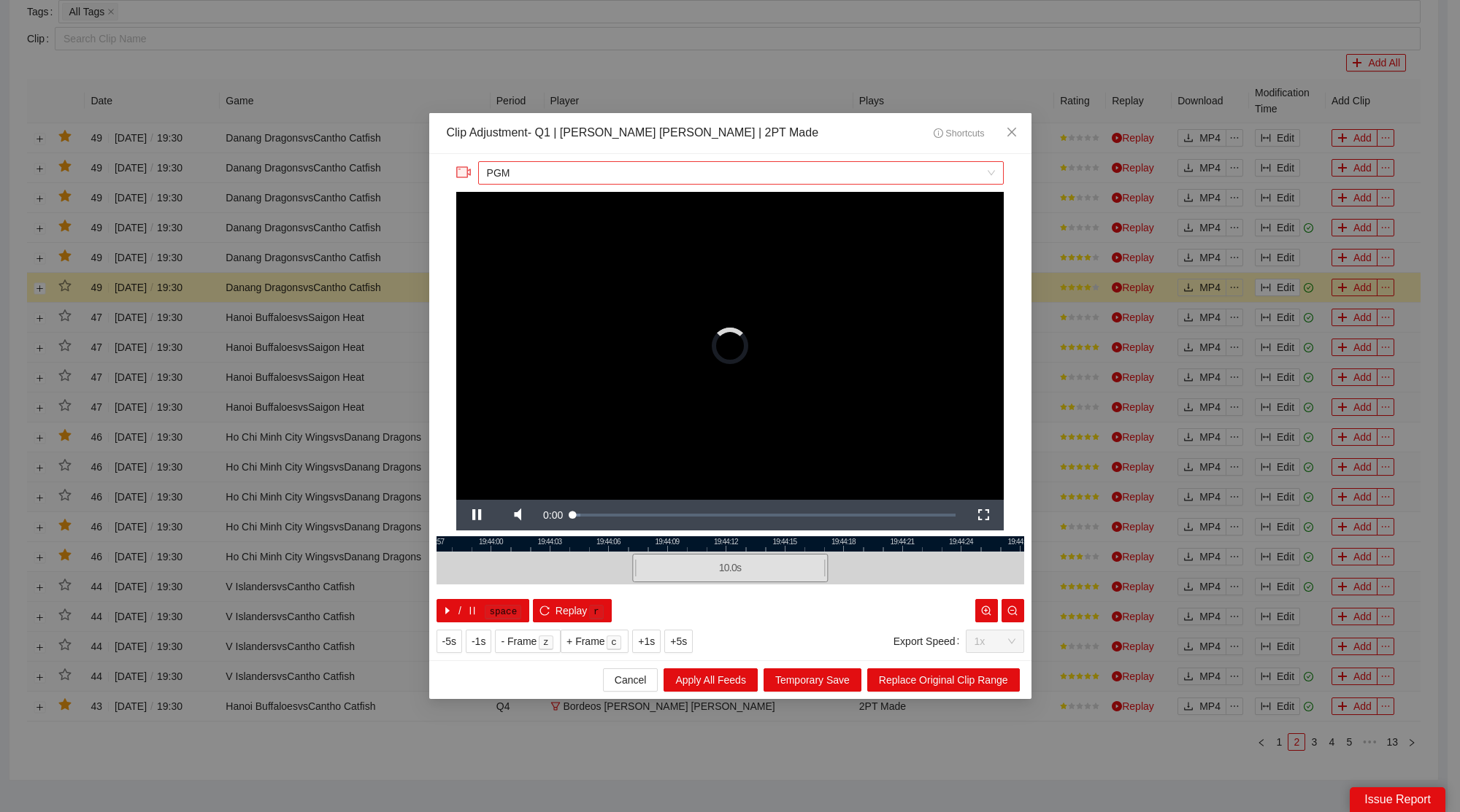
click at [575, 177] on span "PGM" at bounding box center [741, 172] width 509 height 22
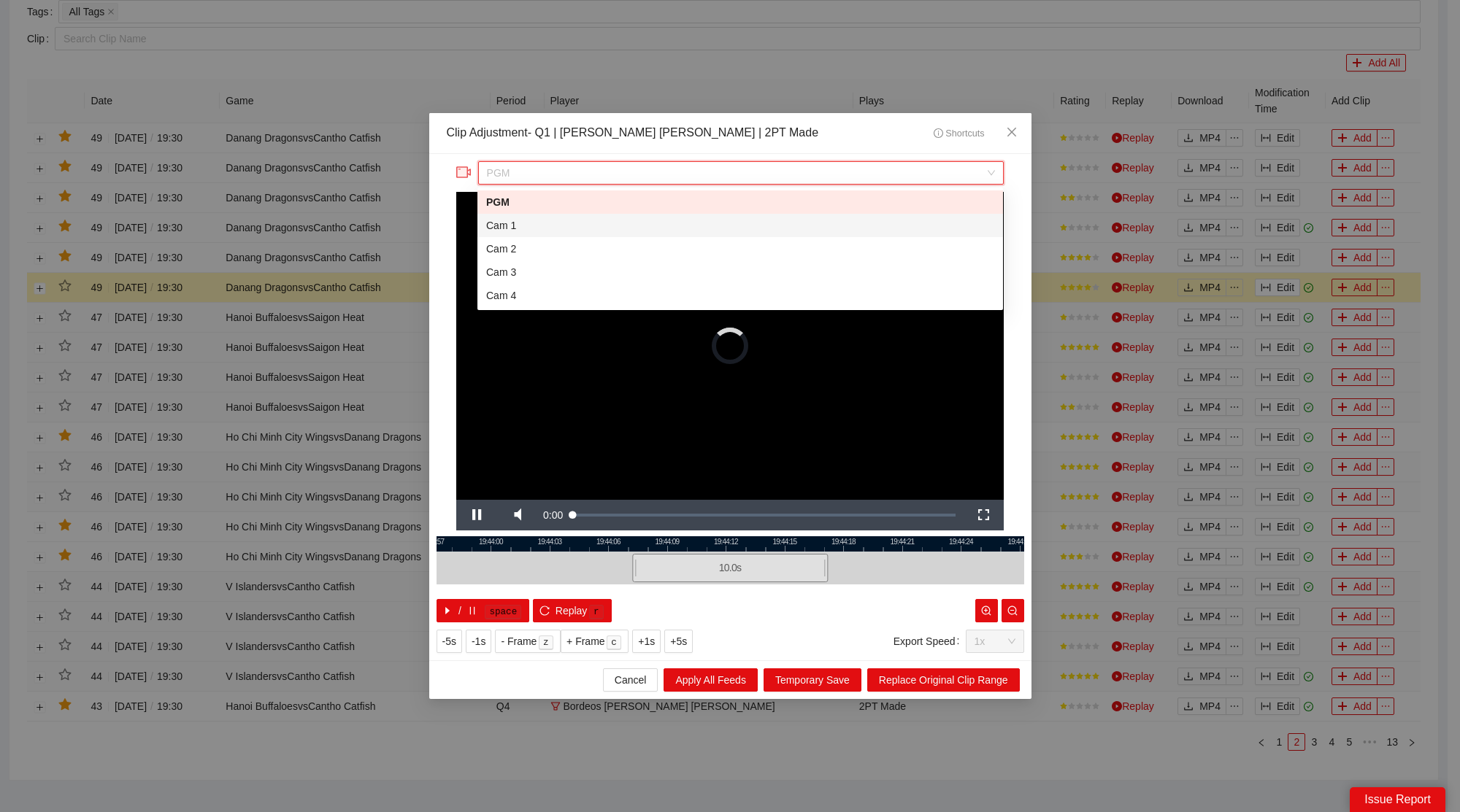
click at [521, 225] on div "Cam 1" at bounding box center [741, 225] width 509 height 16
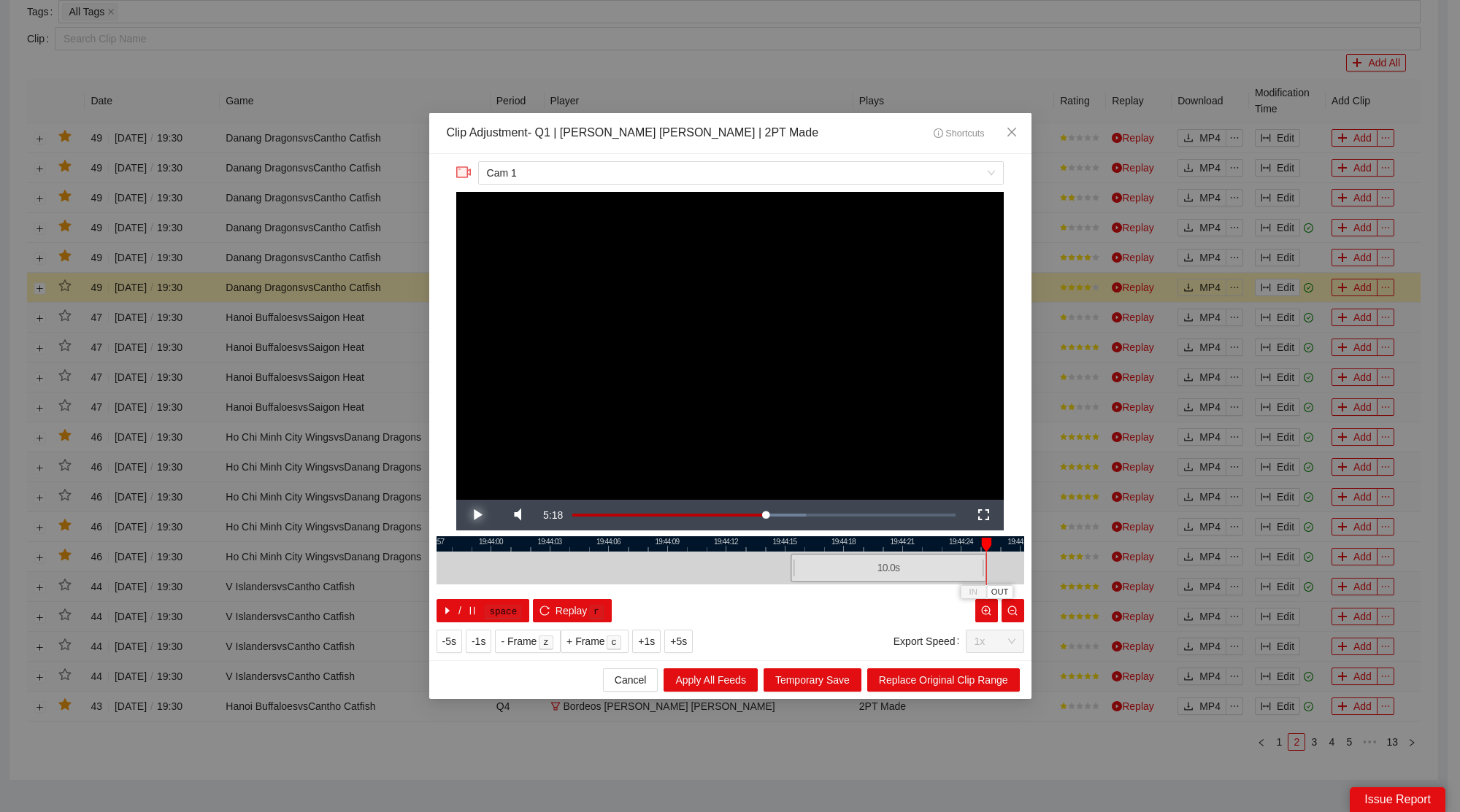
click at [485, 515] on span "Video Player" at bounding box center [476, 515] width 41 height 0
click at [1012, 134] on icon "close" at bounding box center [1010, 131] width 9 height 9
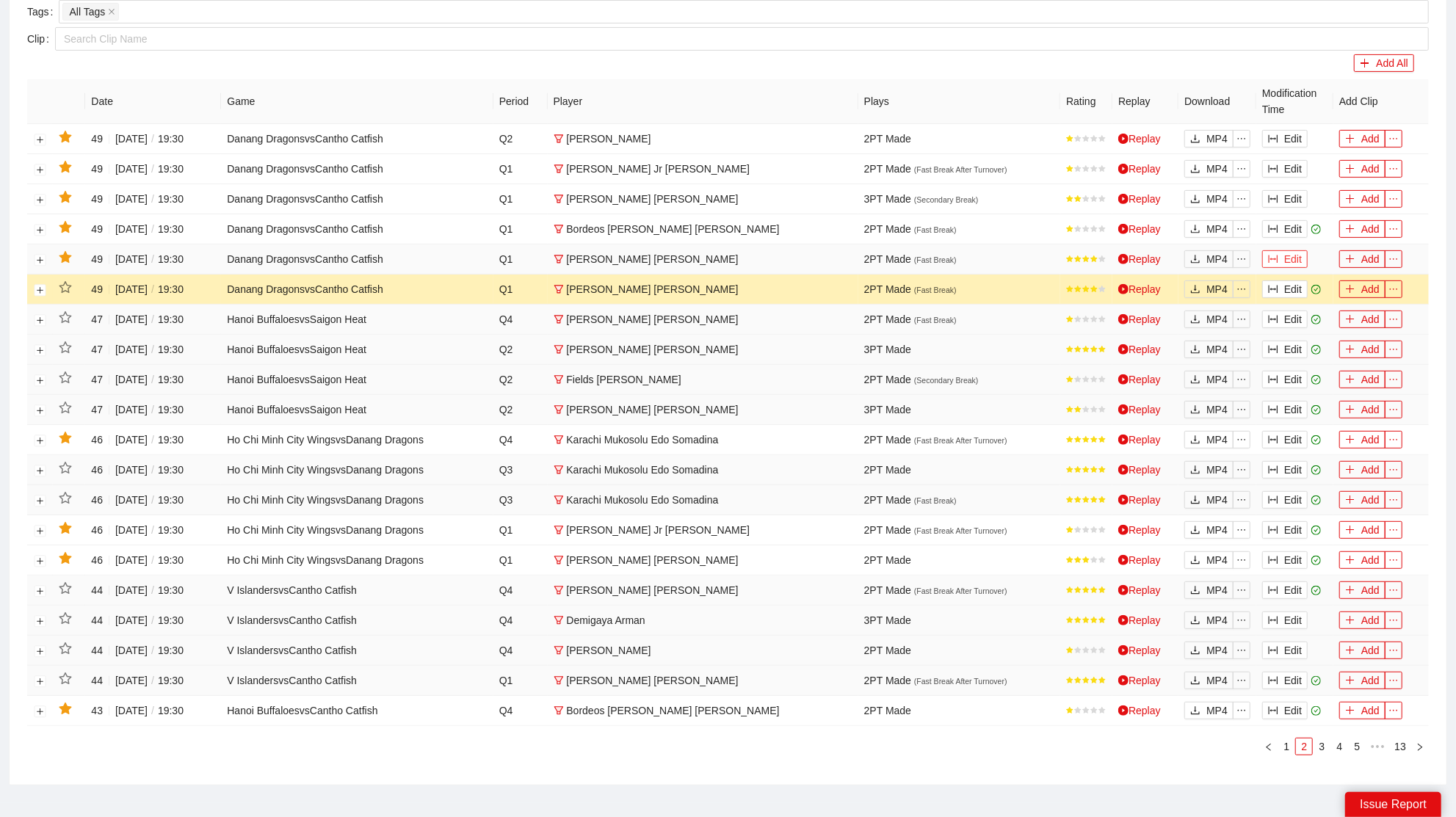
click at [1306, 254] on button "Edit" at bounding box center [1285, 259] width 46 height 17
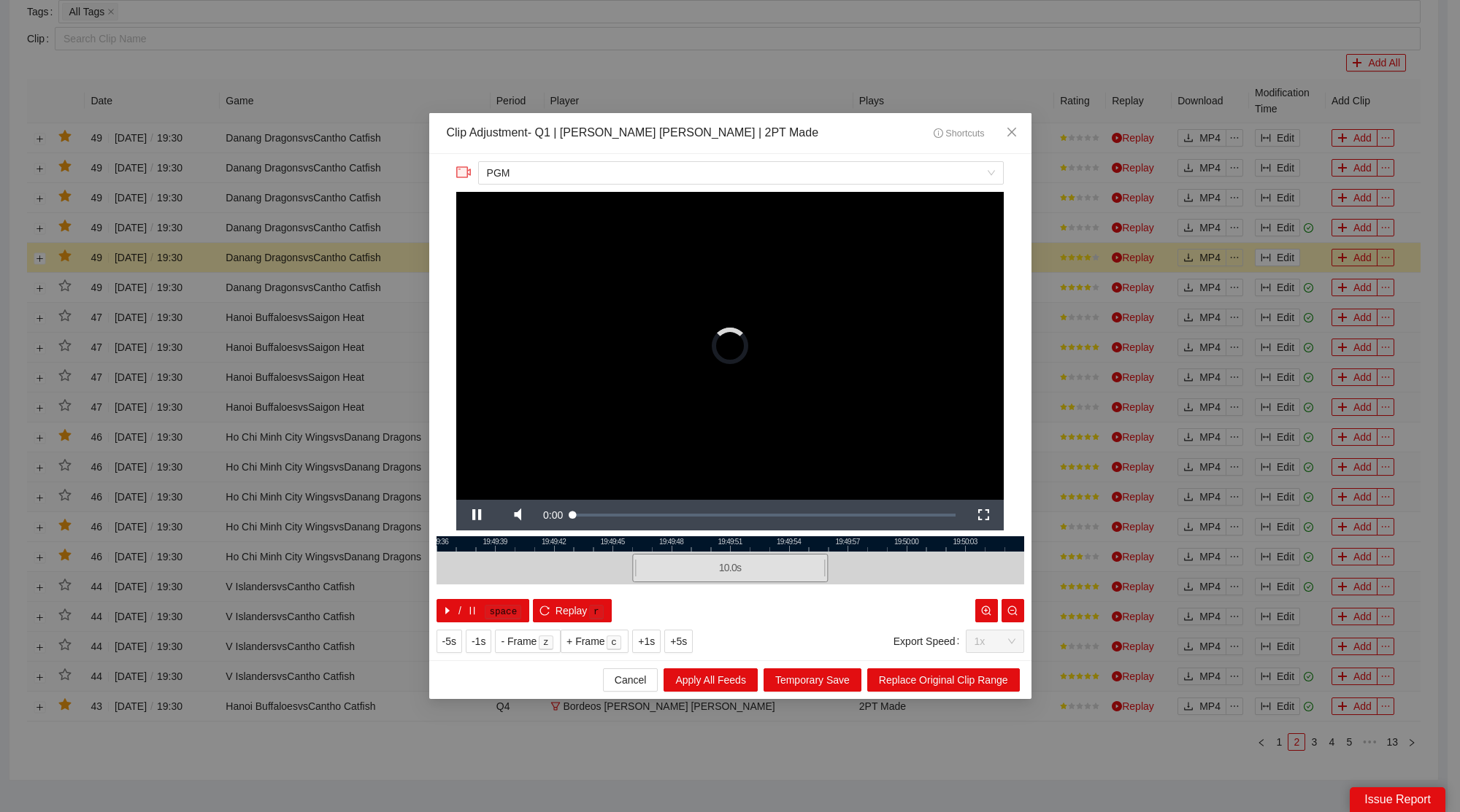
click at [637, 543] on div at bounding box center [730, 545] width 588 height 15
click at [1017, 127] on span "Close" at bounding box center [1011, 132] width 39 height 39
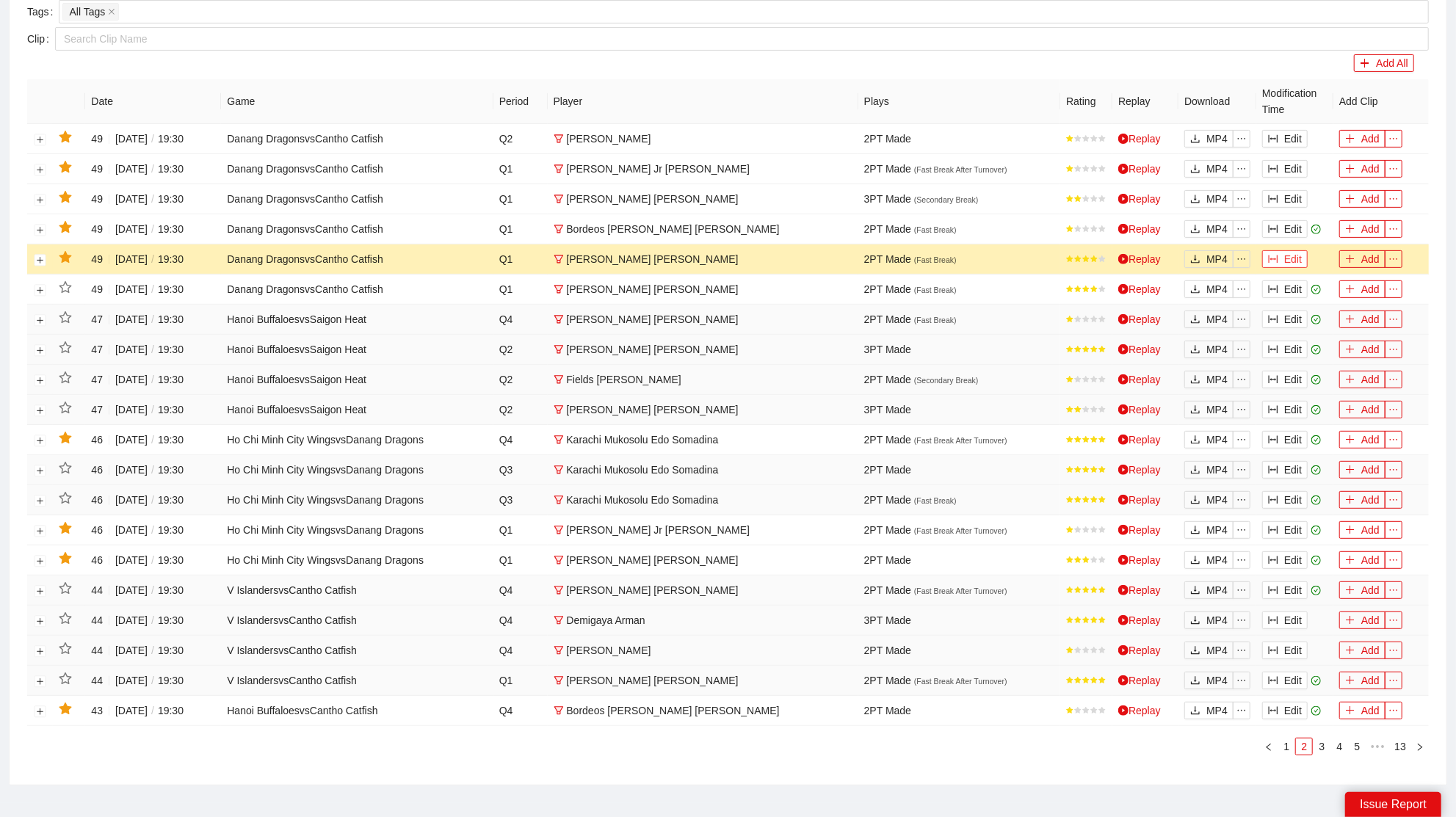
click at [1295, 250] on button "Edit" at bounding box center [1285, 259] width 46 height 17
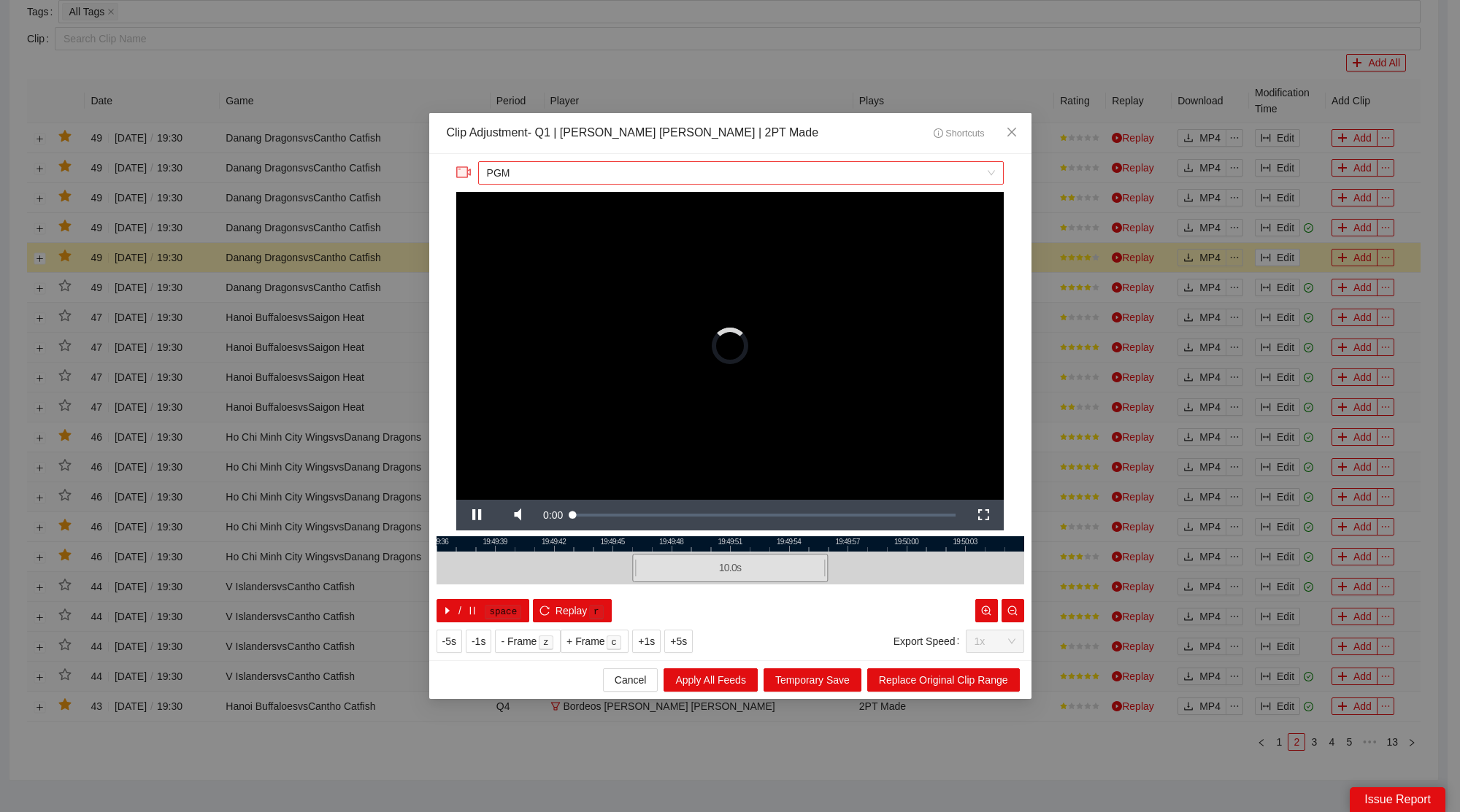
click at [561, 168] on span "PGM" at bounding box center [741, 172] width 509 height 22
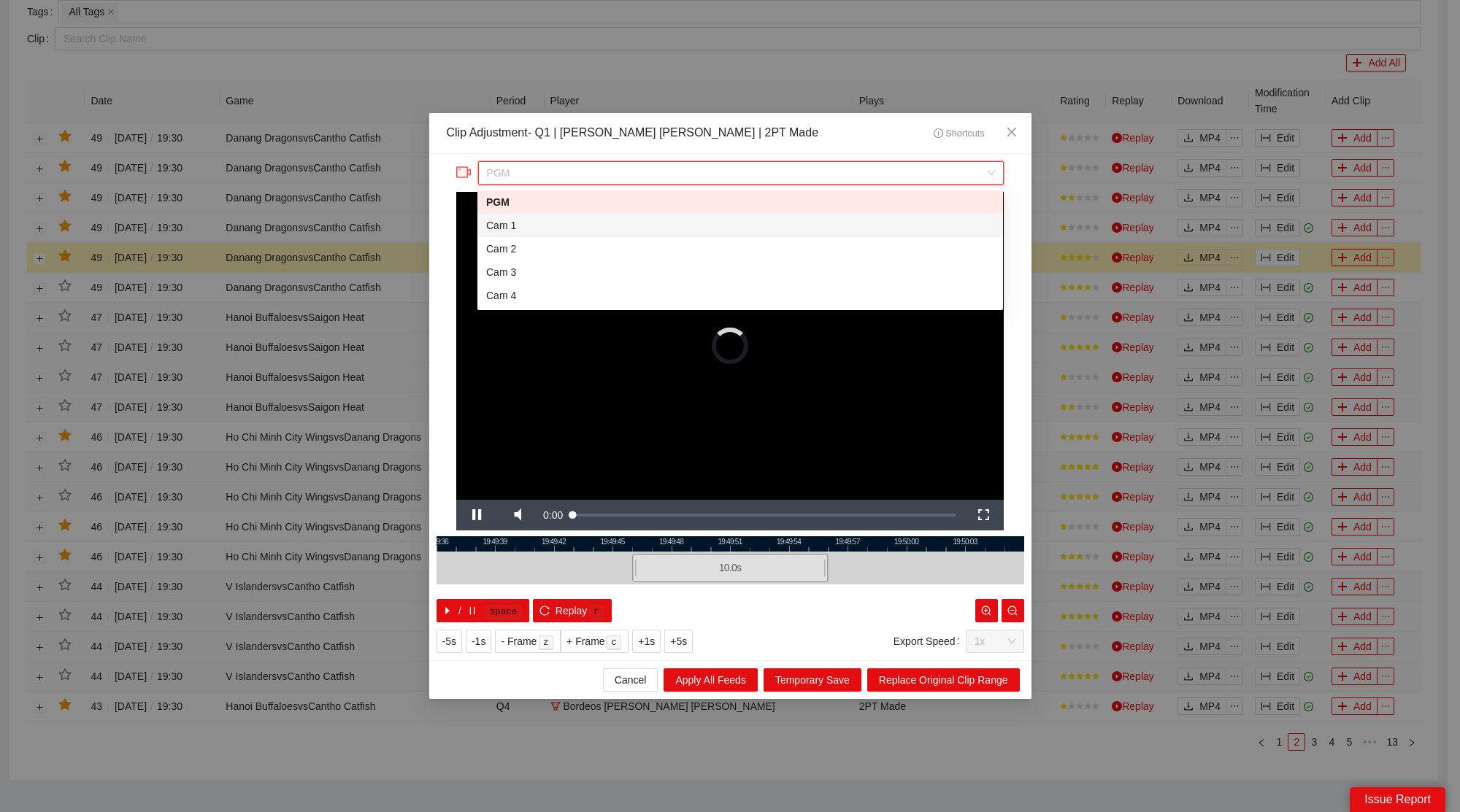
click at [516, 221] on div "Cam 1" at bounding box center [741, 225] width 509 height 16
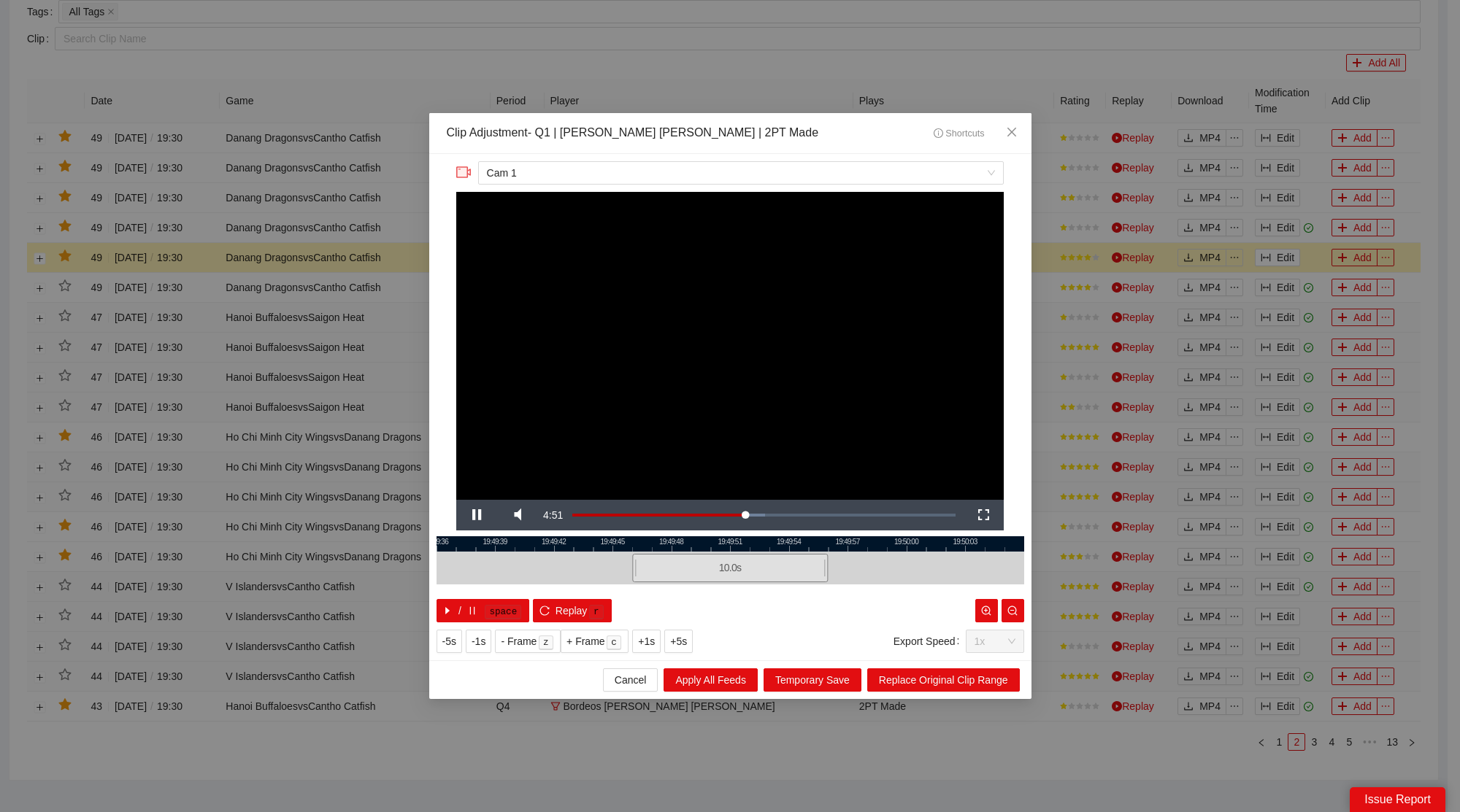
click at [643, 545] on div at bounding box center [730, 545] width 588 height 15
click at [464, 515] on span "Video Player" at bounding box center [476, 515] width 41 height 0
click at [522, 515] on span "Video Player" at bounding box center [517, 515] width 41 height 0
click at [1015, 124] on span "Close" at bounding box center [1011, 132] width 39 height 39
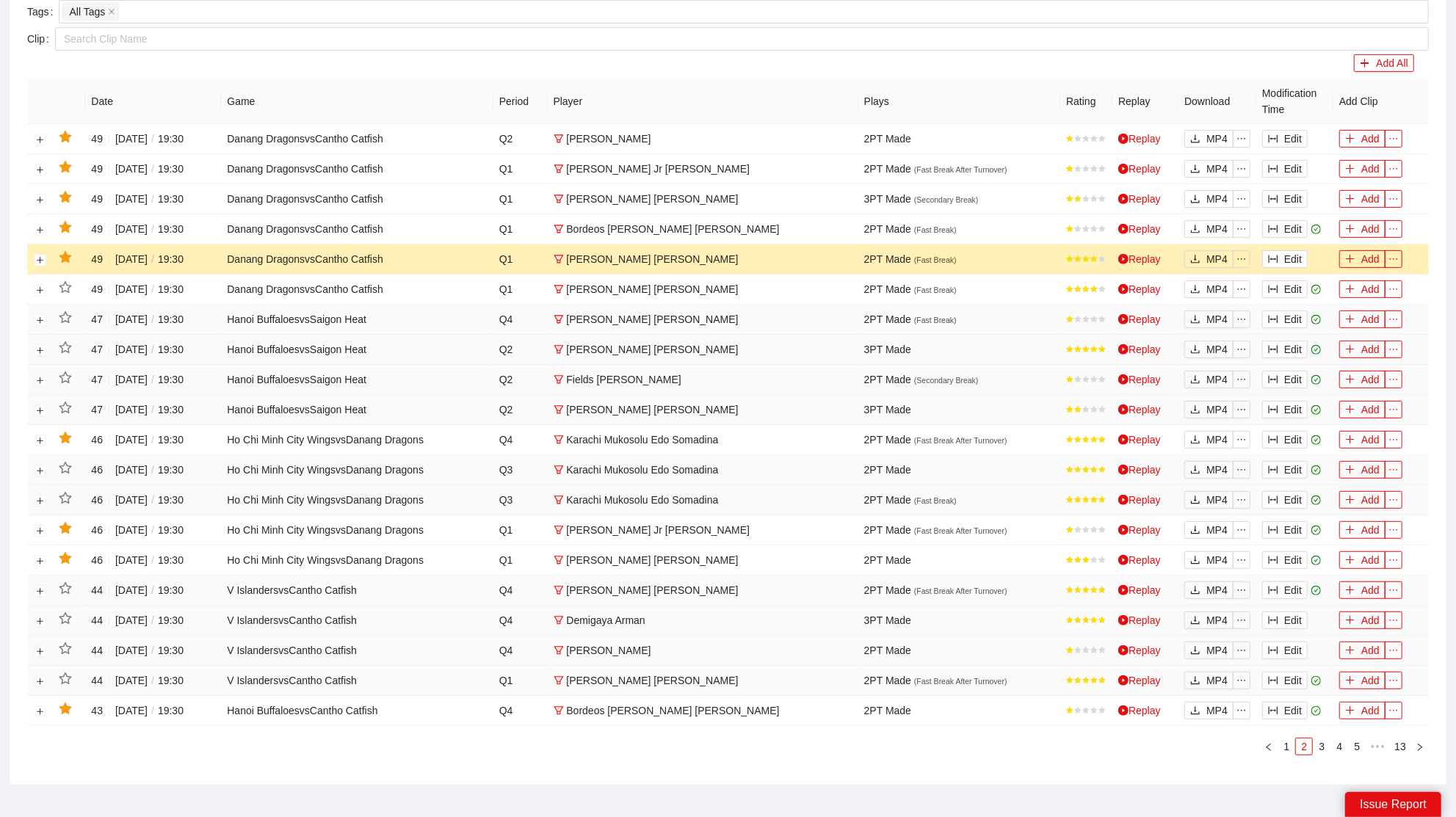
click at [72, 251] on td at bounding box center [69, 259] width 33 height 30
drag, startPoint x: 69, startPoint y: 254, endPoint x: 197, endPoint y: 262, distance: 128.2
click at [69, 254] on icon "star" at bounding box center [64, 257] width 12 height 11
click at [1293, 220] on button "Edit" at bounding box center [1285, 229] width 46 height 17
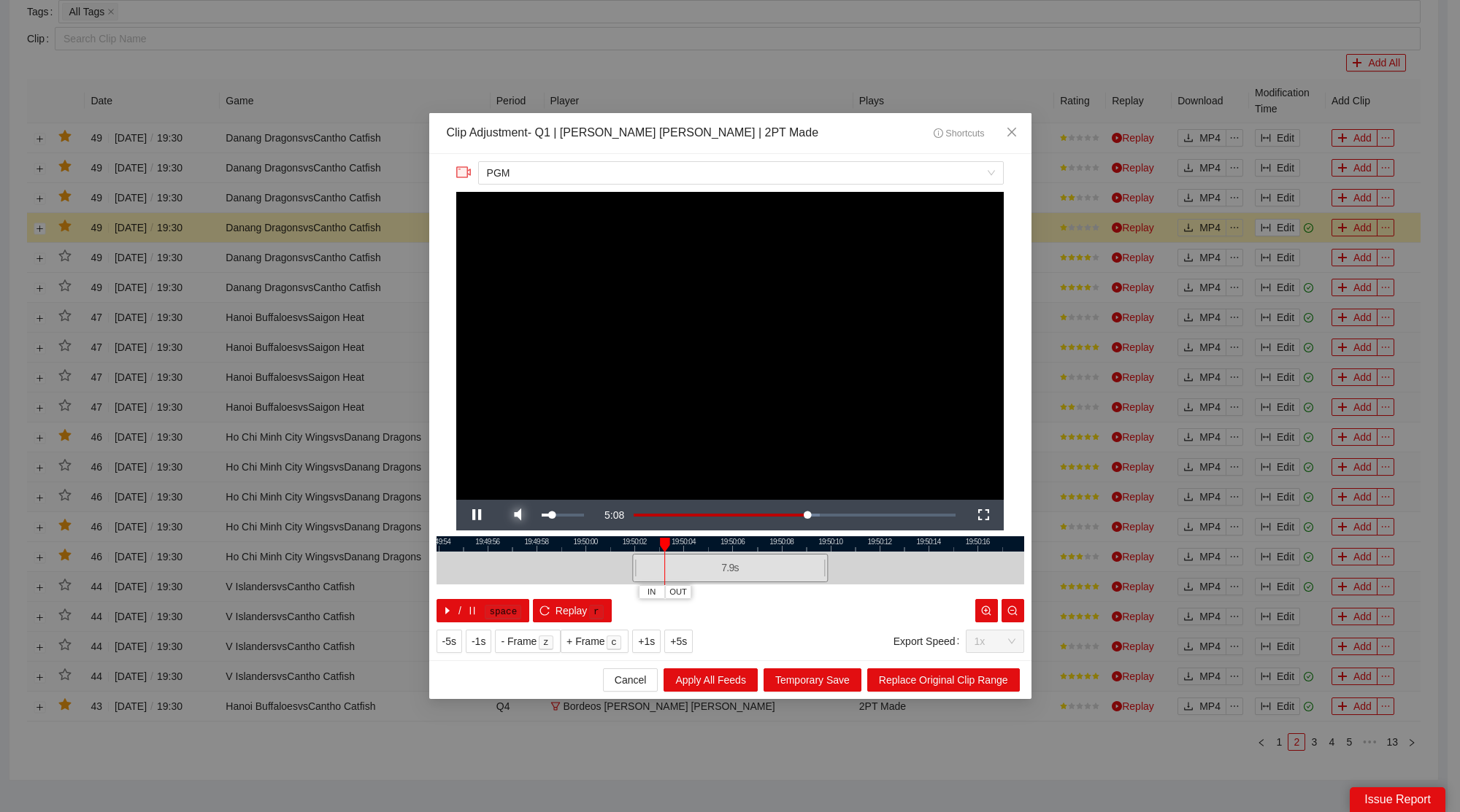
click at [521, 515] on span "Video Player" at bounding box center [517, 515] width 41 height 0
drag, startPoint x: 1023, startPoint y: 133, endPoint x: 674, endPoint y: 116, distance: 349.4
click at [1025, 130] on span "Close" at bounding box center [1011, 132] width 39 height 39
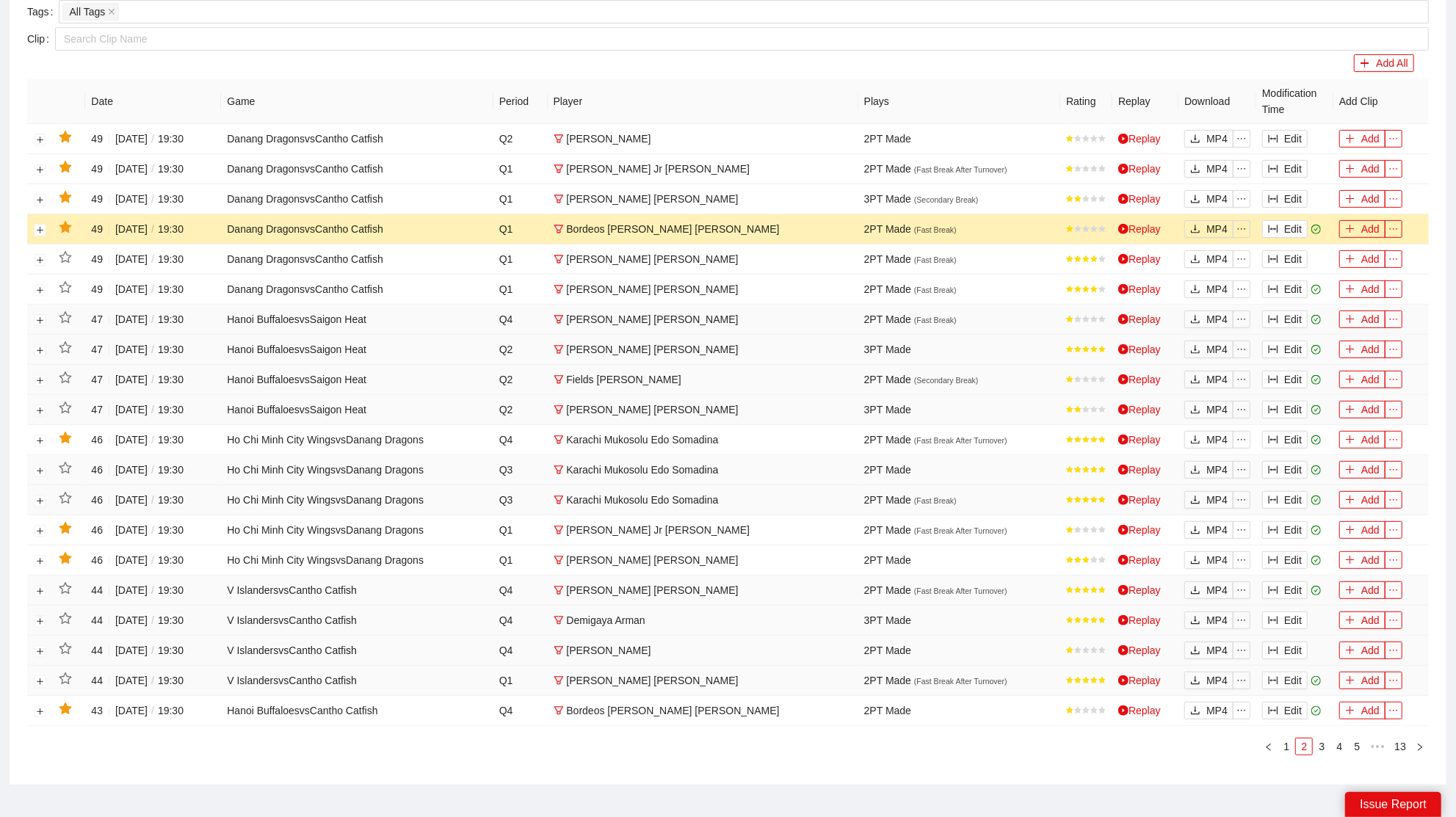
click at [68, 221] on icon "star" at bounding box center [65, 228] width 13 height 13
click at [1272, 196] on icon "column-width" at bounding box center [1273, 198] width 11 height 11
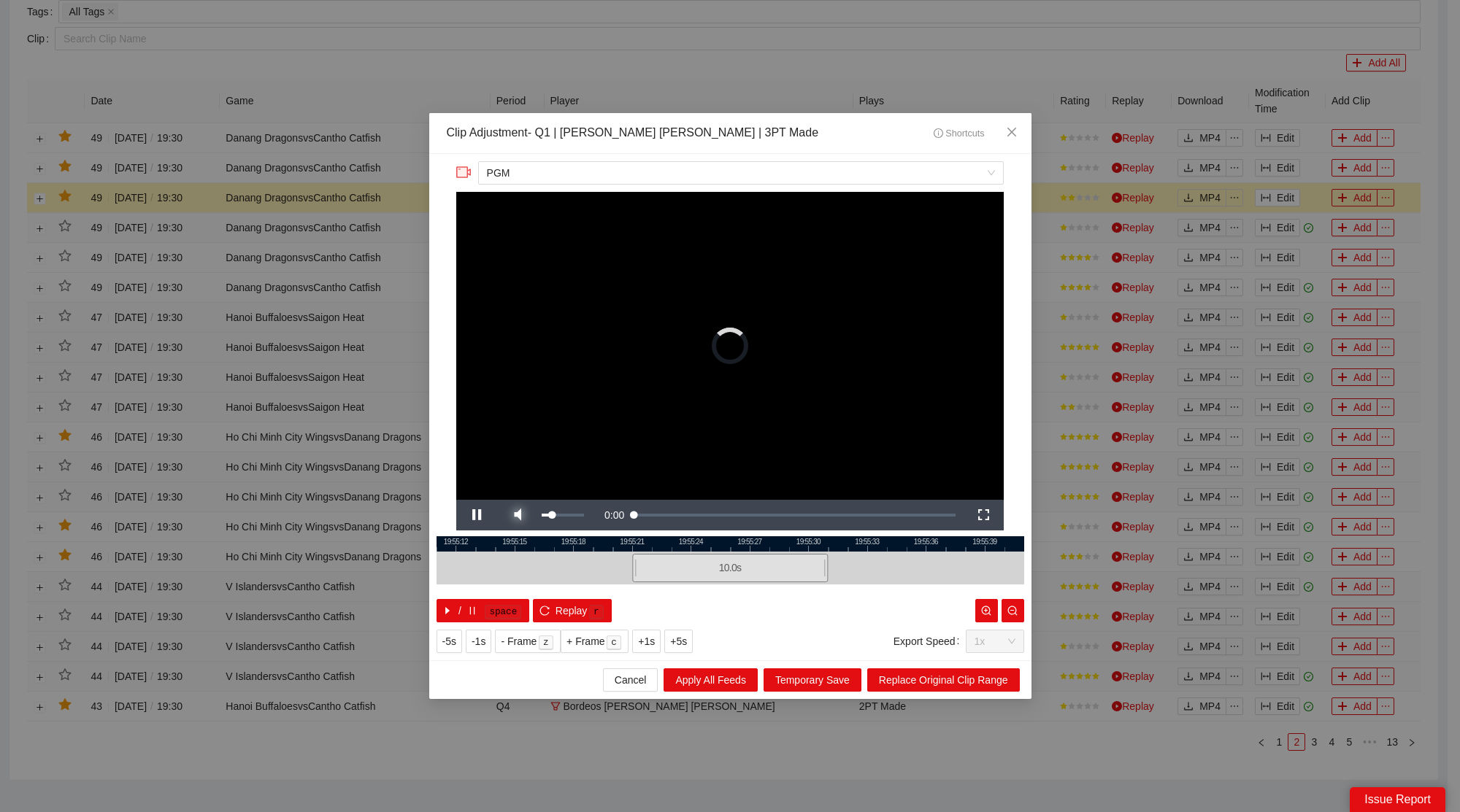
click at [514, 515] on span "Video Player" at bounding box center [517, 515] width 41 height 0
click at [641, 548] on div at bounding box center [730, 545] width 588 height 15
click at [469, 515] on span "Video Player" at bounding box center [476, 515] width 41 height 0
click at [1015, 130] on icon "close" at bounding box center [1011, 132] width 11 height 11
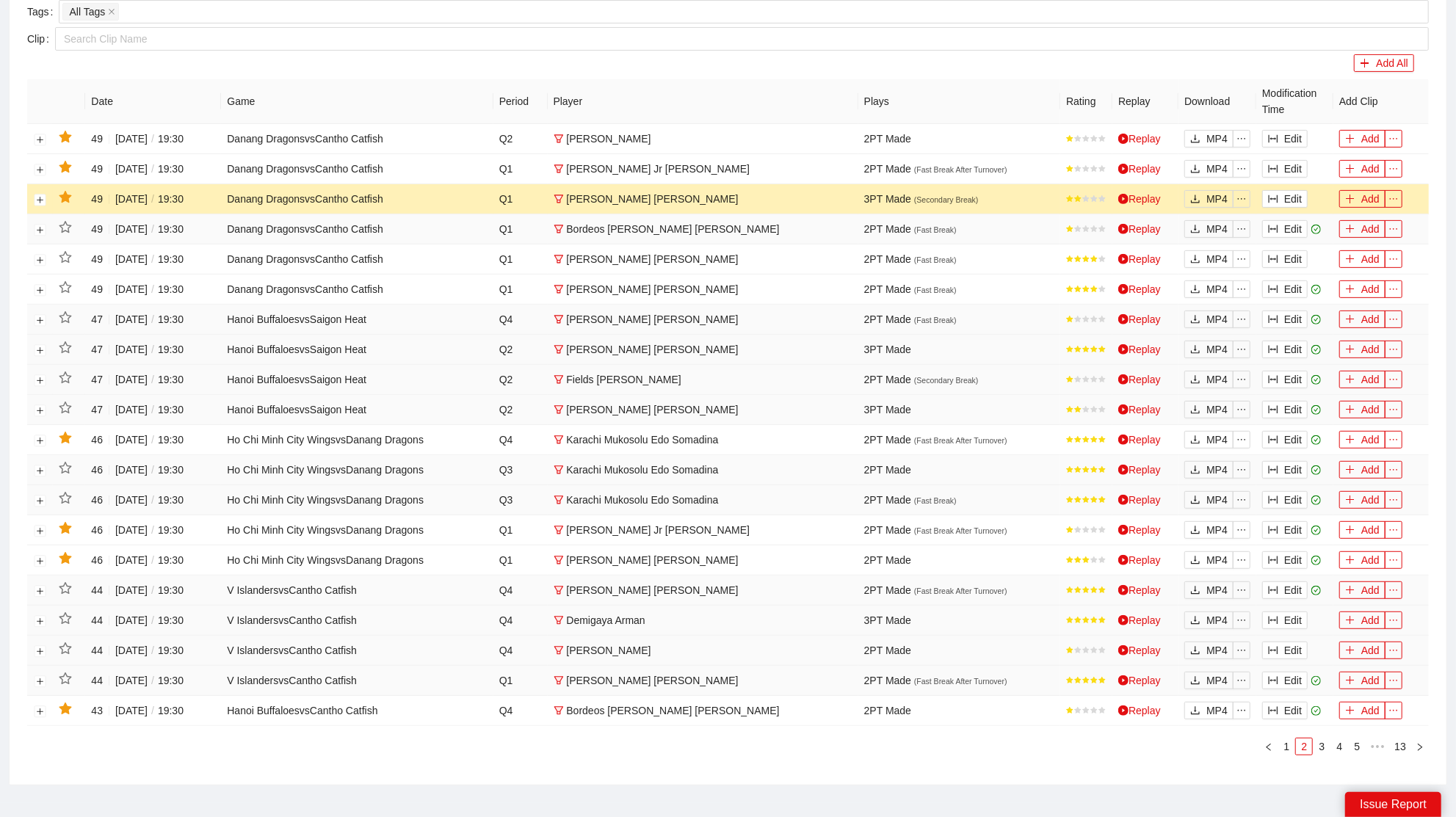
click at [68, 192] on icon "star" at bounding box center [64, 196] width 12 height 11
drag, startPoint x: 1276, startPoint y: 167, endPoint x: 996, endPoint y: 168, distance: 280.0
click at [1277, 166] on icon "column-width" at bounding box center [1273, 169] width 11 height 11
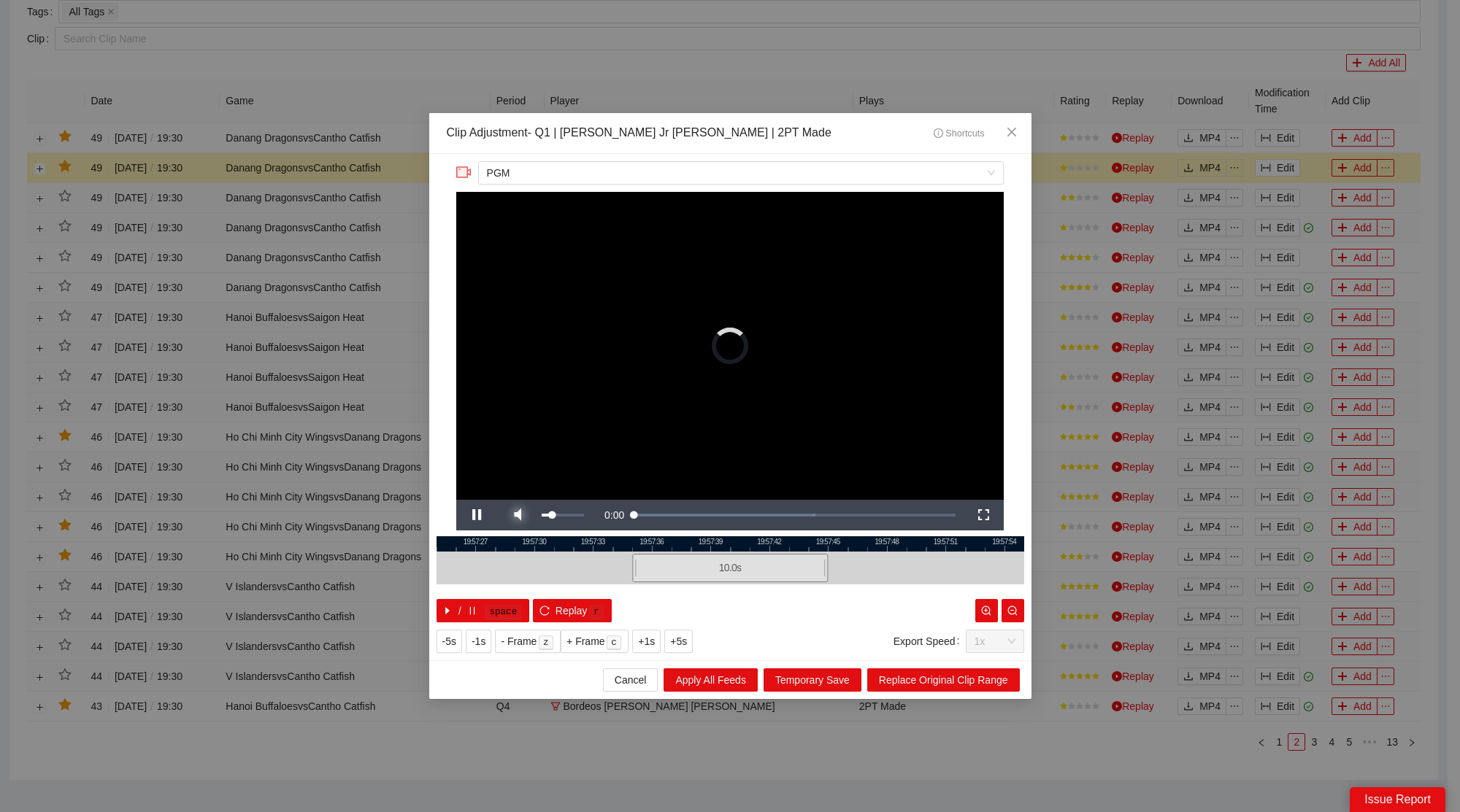
click at [521, 515] on span "Video Player" at bounding box center [517, 515] width 41 height 0
click at [640, 545] on div at bounding box center [730, 545] width 588 height 15
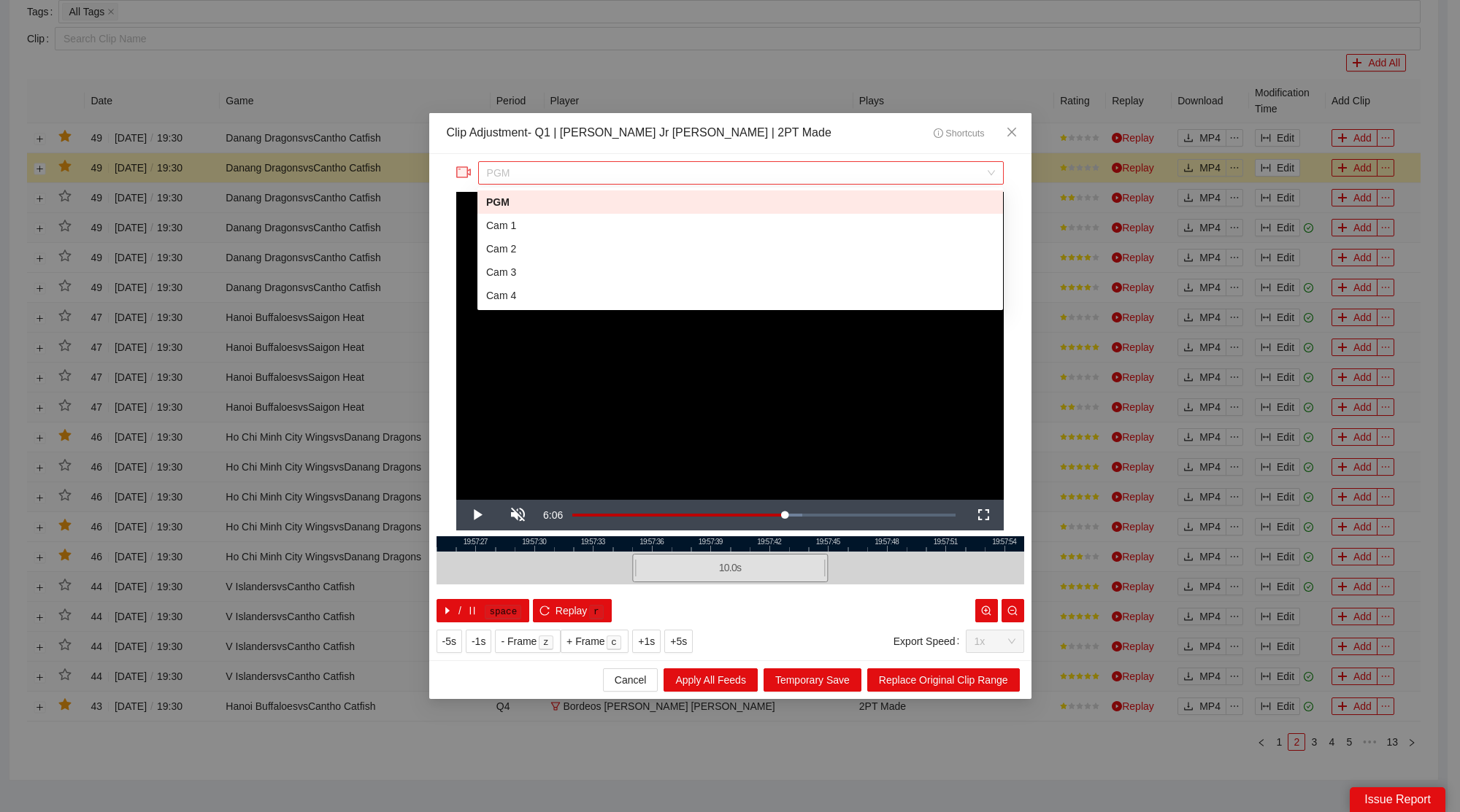
click at [847, 164] on span "PGM" at bounding box center [741, 172] width 509 height 22
click at [530, 227] on div "Cam 1" at bounding box center [741, 225] width 509 height 16
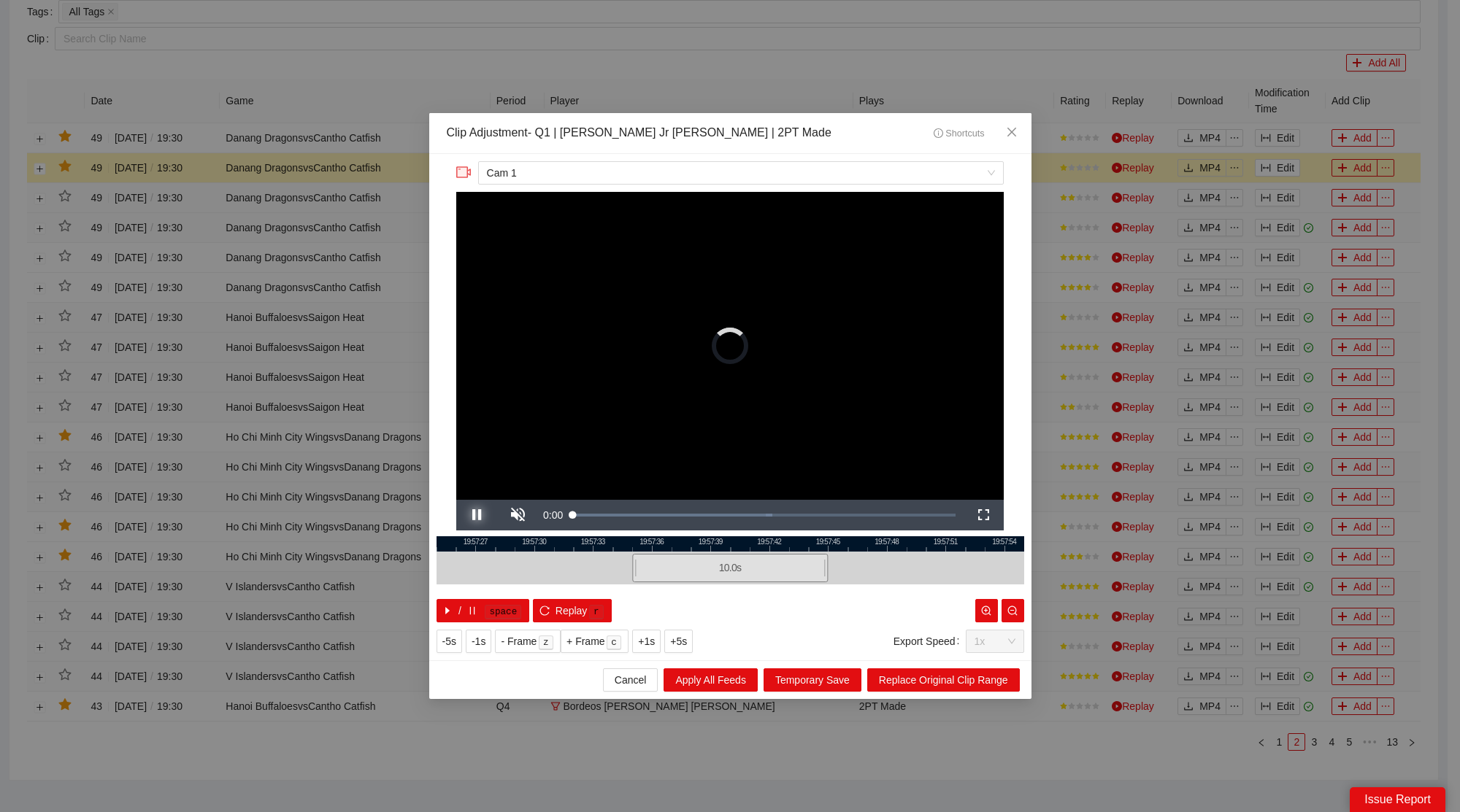
click at [471, 515] on span "Video Player" at bounding box center [476, 515] width 41 height 0
click at [1025, 134] on span "Close" at bounding box center [1011, 132] width 39 height 39
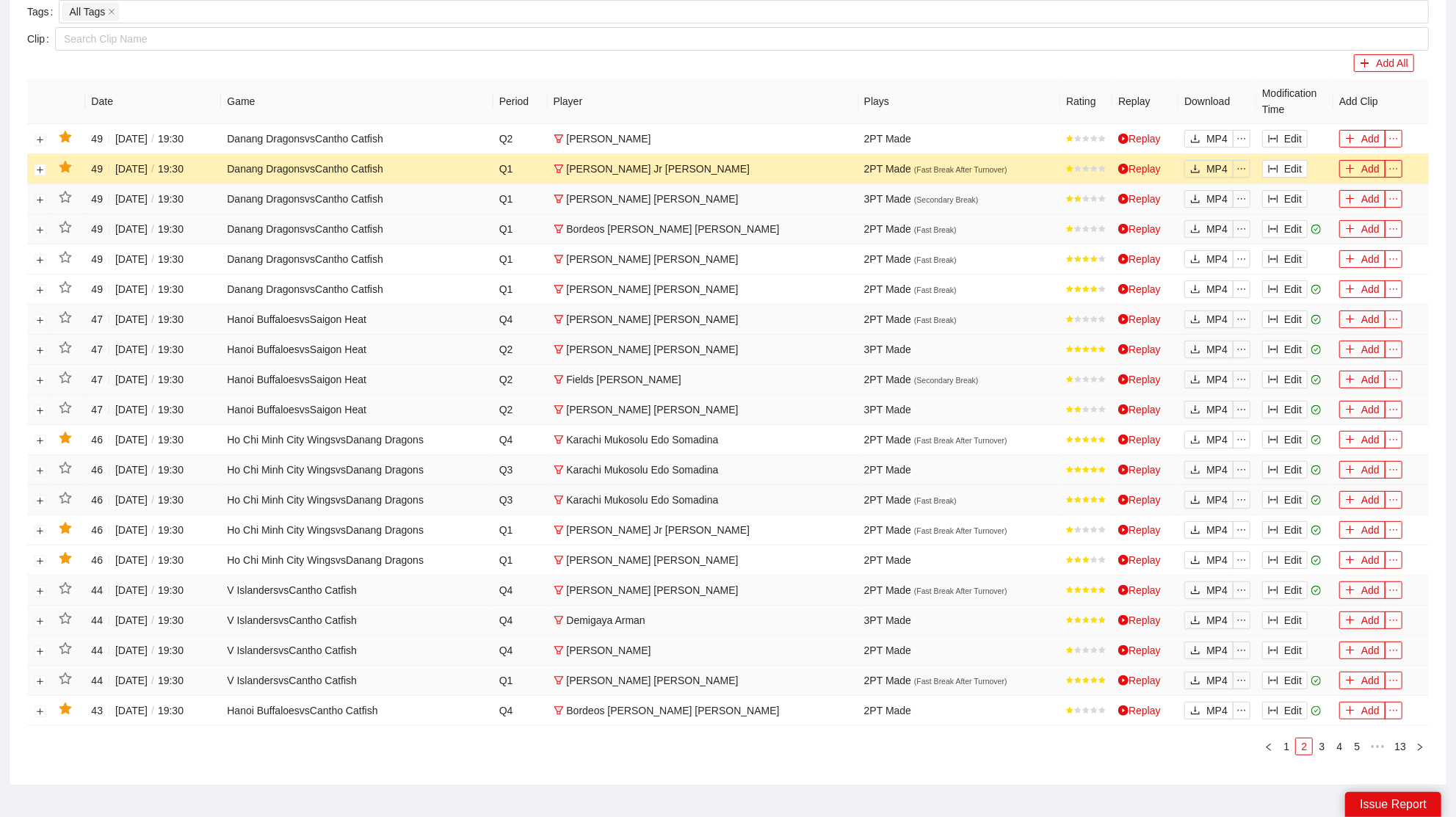
click at [61, 168] on icon "star" at bounding box center [64, 167] width 12 height 11
click at [1282, 131] on button "Edit" at bounding box center [1285, 139] width 46 height 17
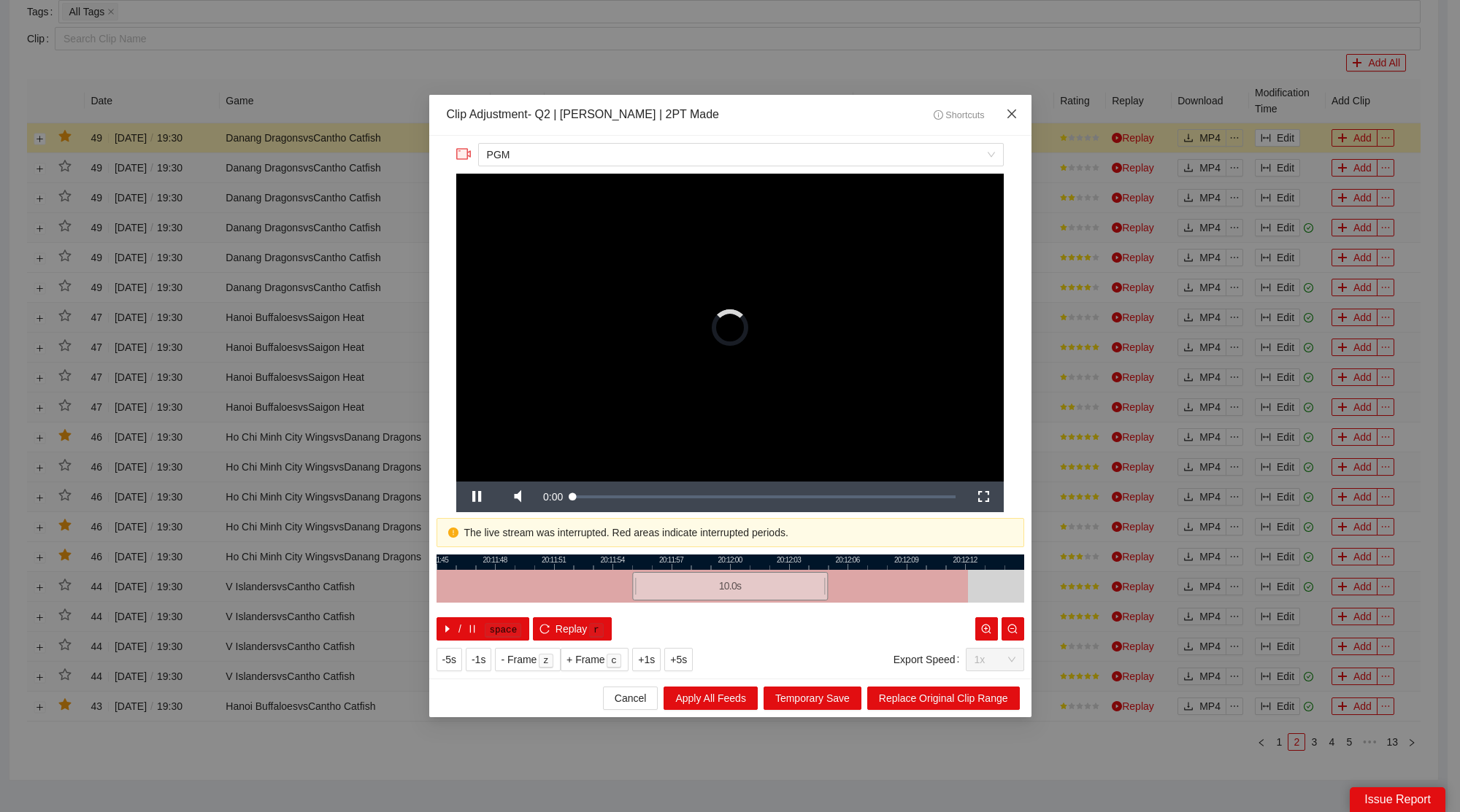
click at [1004, 113] on span "Close" at bounding box center [1011, 114] width 39 height 39
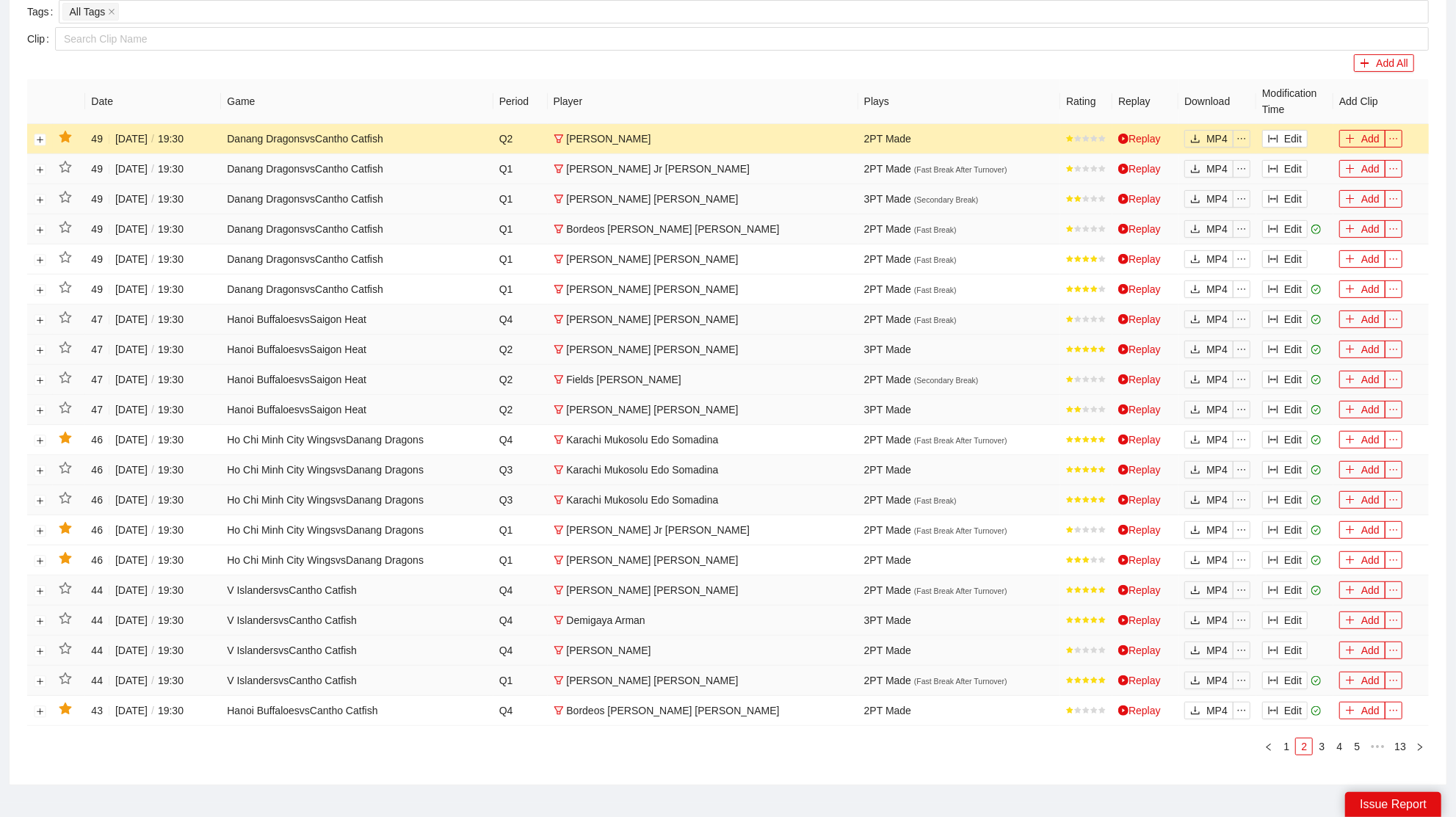
click at [71, 133] on icon "star" at bounding box center [64, 136] width 12 height 11
click at [1293, 742] on link "1" at bounding box center [1286, 746] width 16 height 16
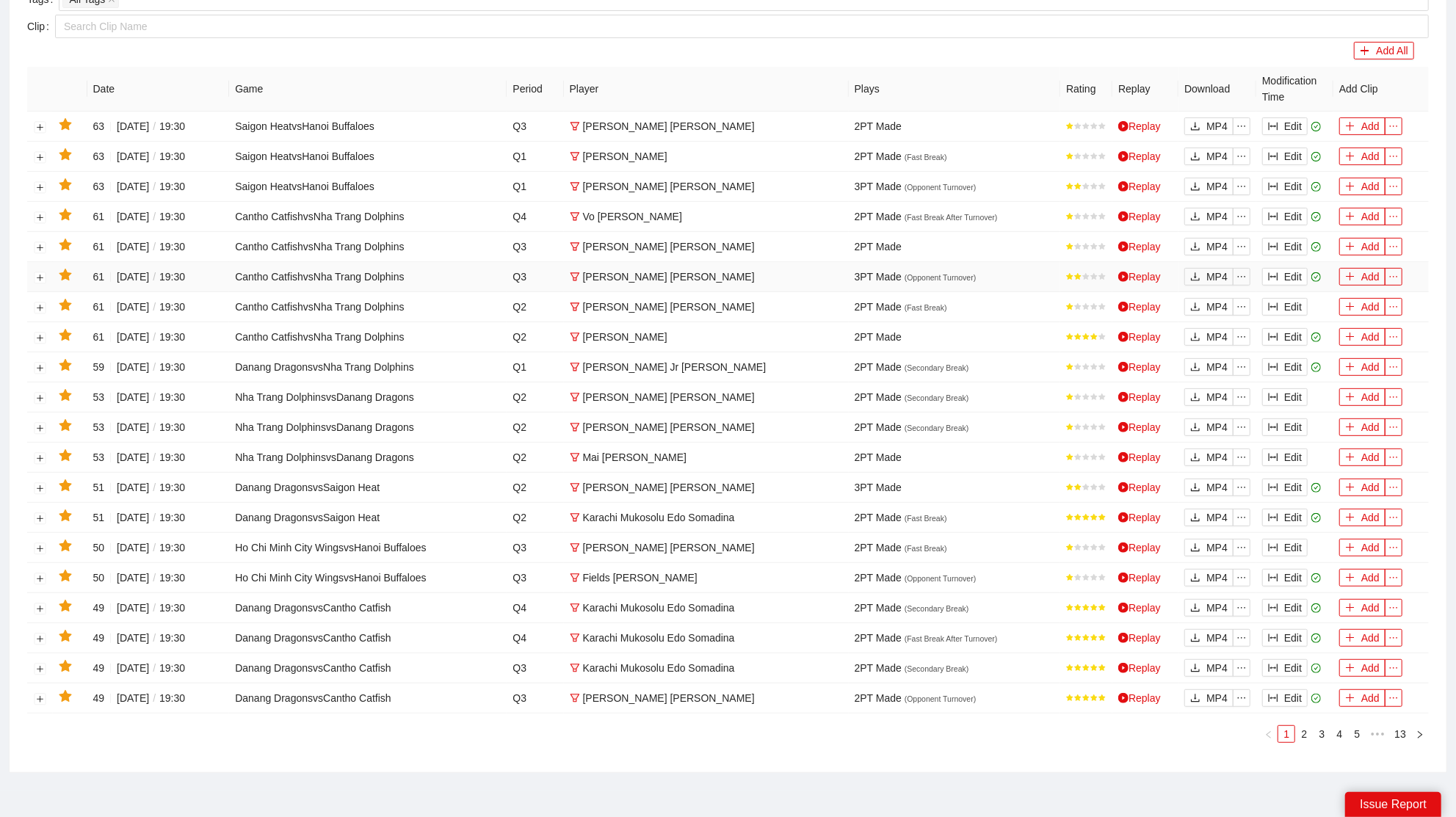
scroll to position [409, 0]
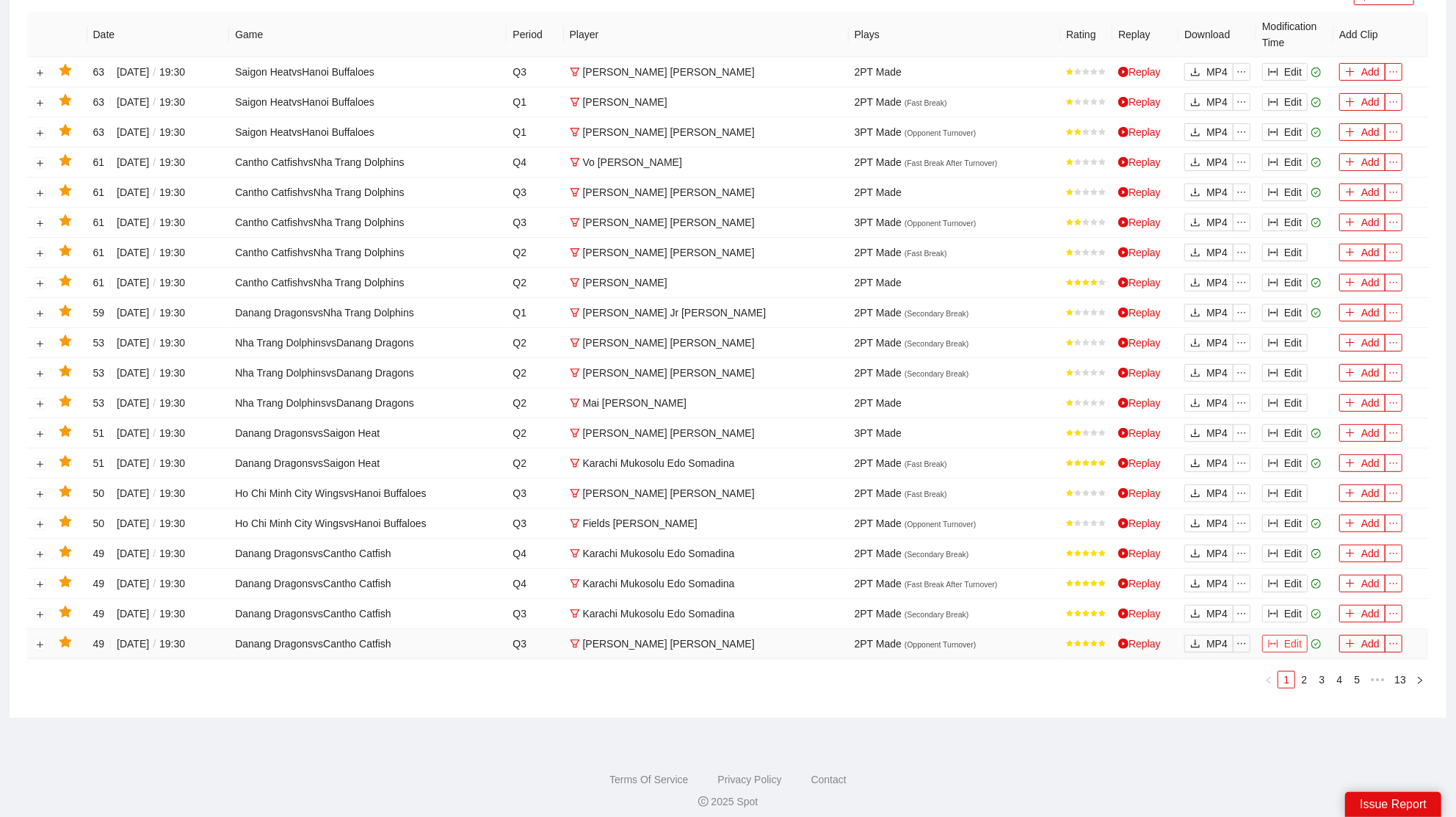
click at [1289, 635] on button "Edit" at bounding box center [1285, 644] width 46 height 17
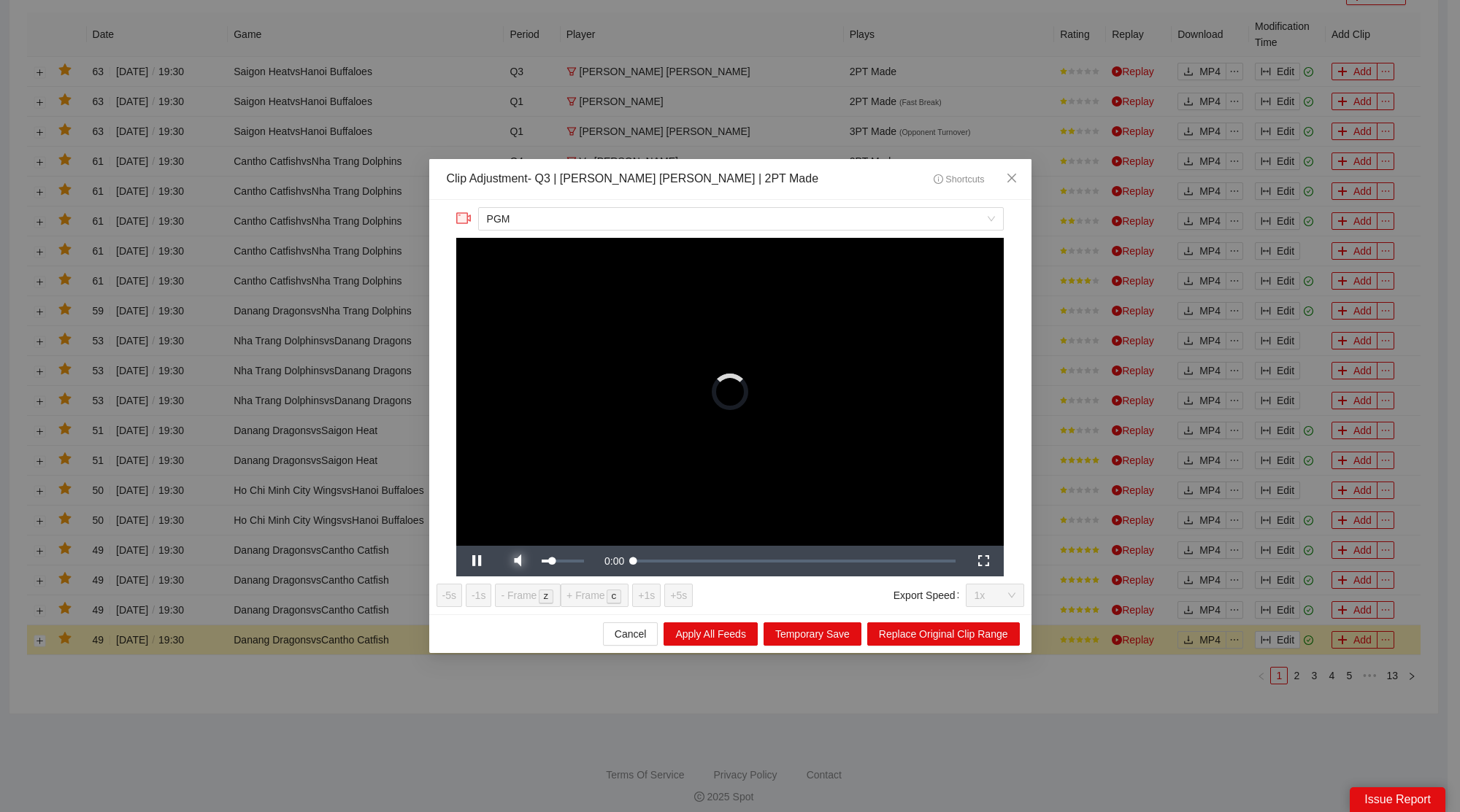
click at [520, 562] on span "Video Player" at bounding box center [517, 562] width 41 height 0
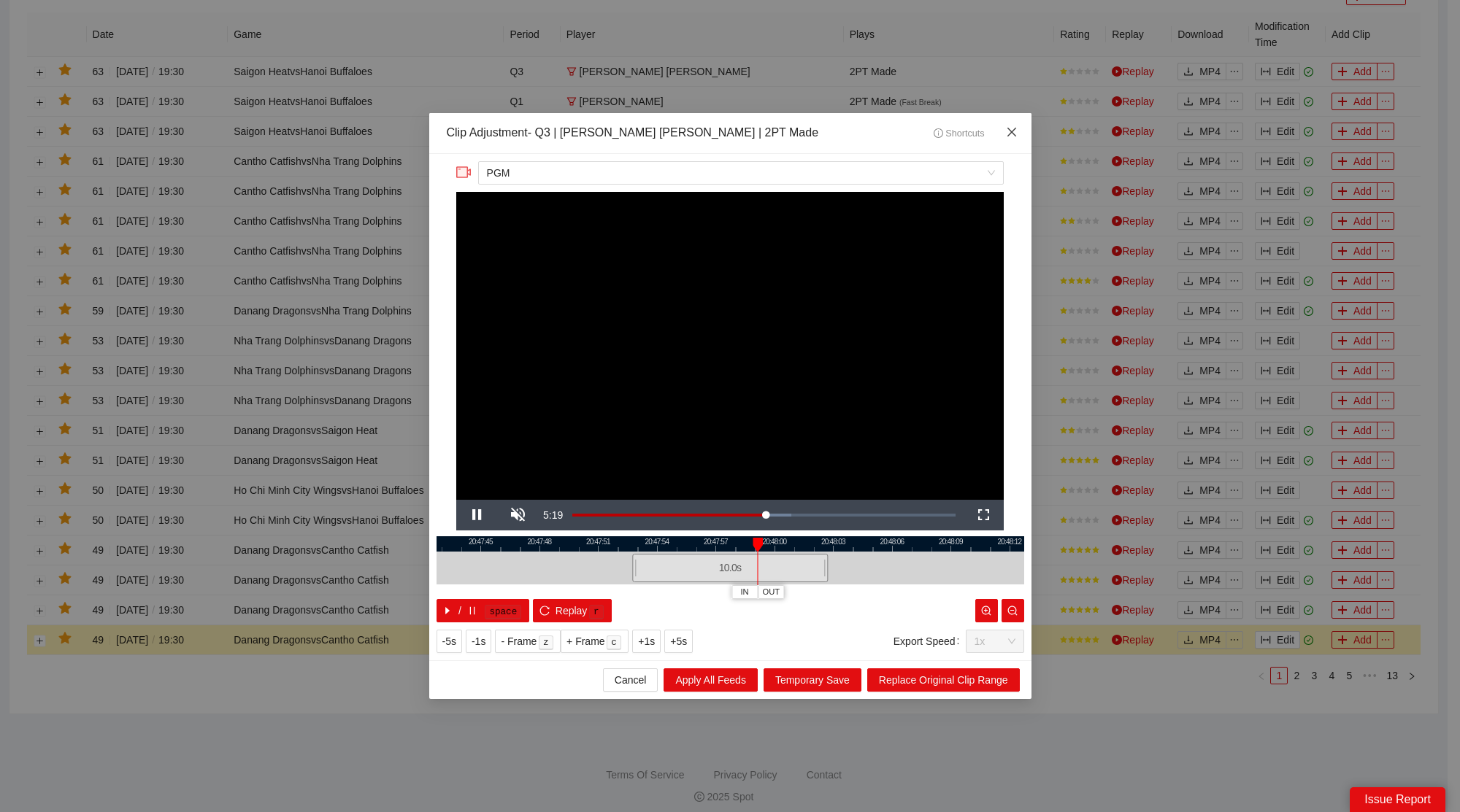
click at [1013, 133] on icon "close" at bounding box center [1011, 132] width 11 height 11
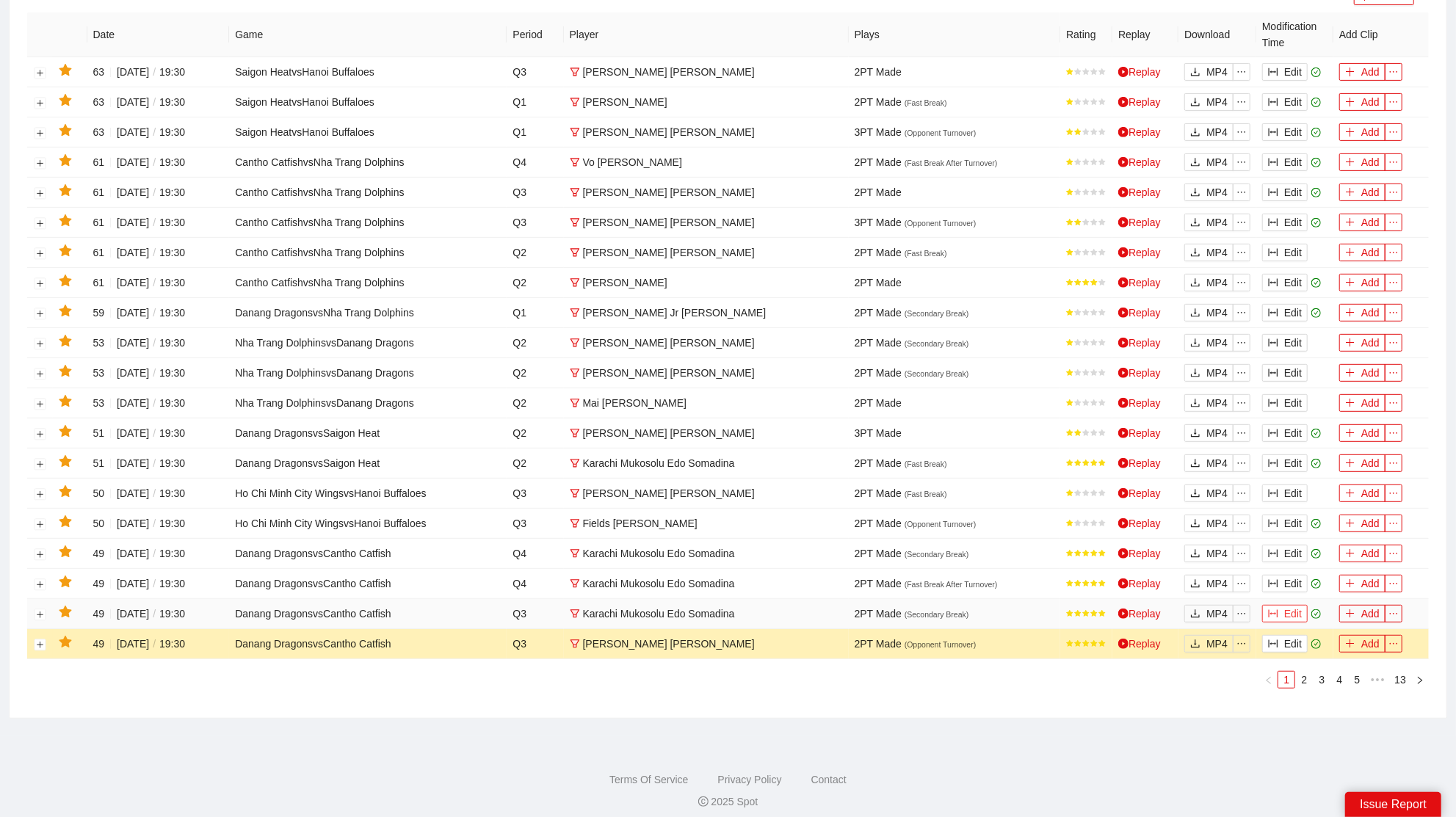
click at [1282, 605] on button "Edit" at bounding box center [1285, 614] width 46 height 17
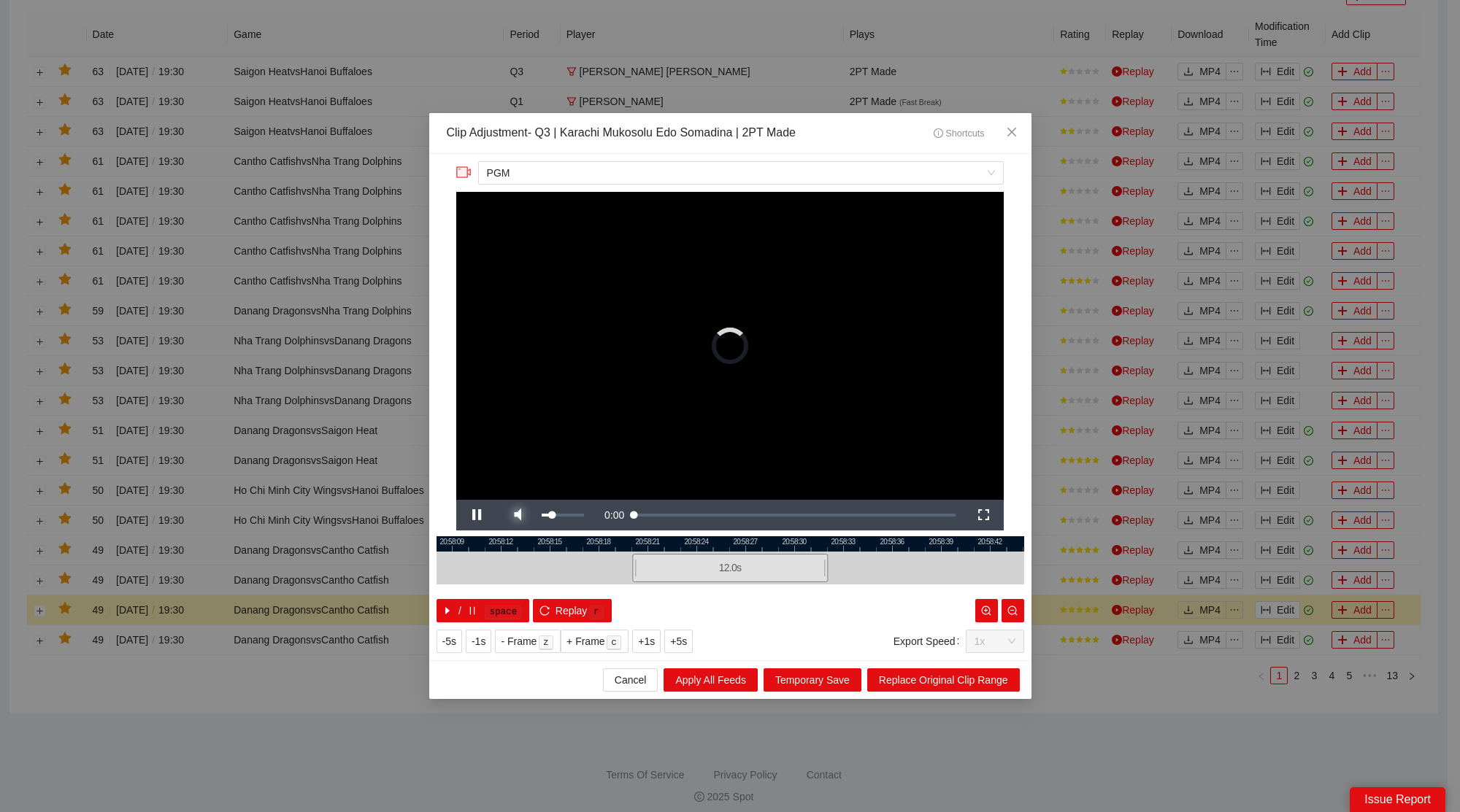
click at [518, 515] on span "Video Player" at bounding box center [517, 515] width 41 height 0
drag, startPoint x: 1010, startPoint y: 127, endPoint x: 950, endPoint y: 146, distance: 62.9
click at [1010, 127] on span "Close" at bounding box center [1011, 132] width 39 height 39
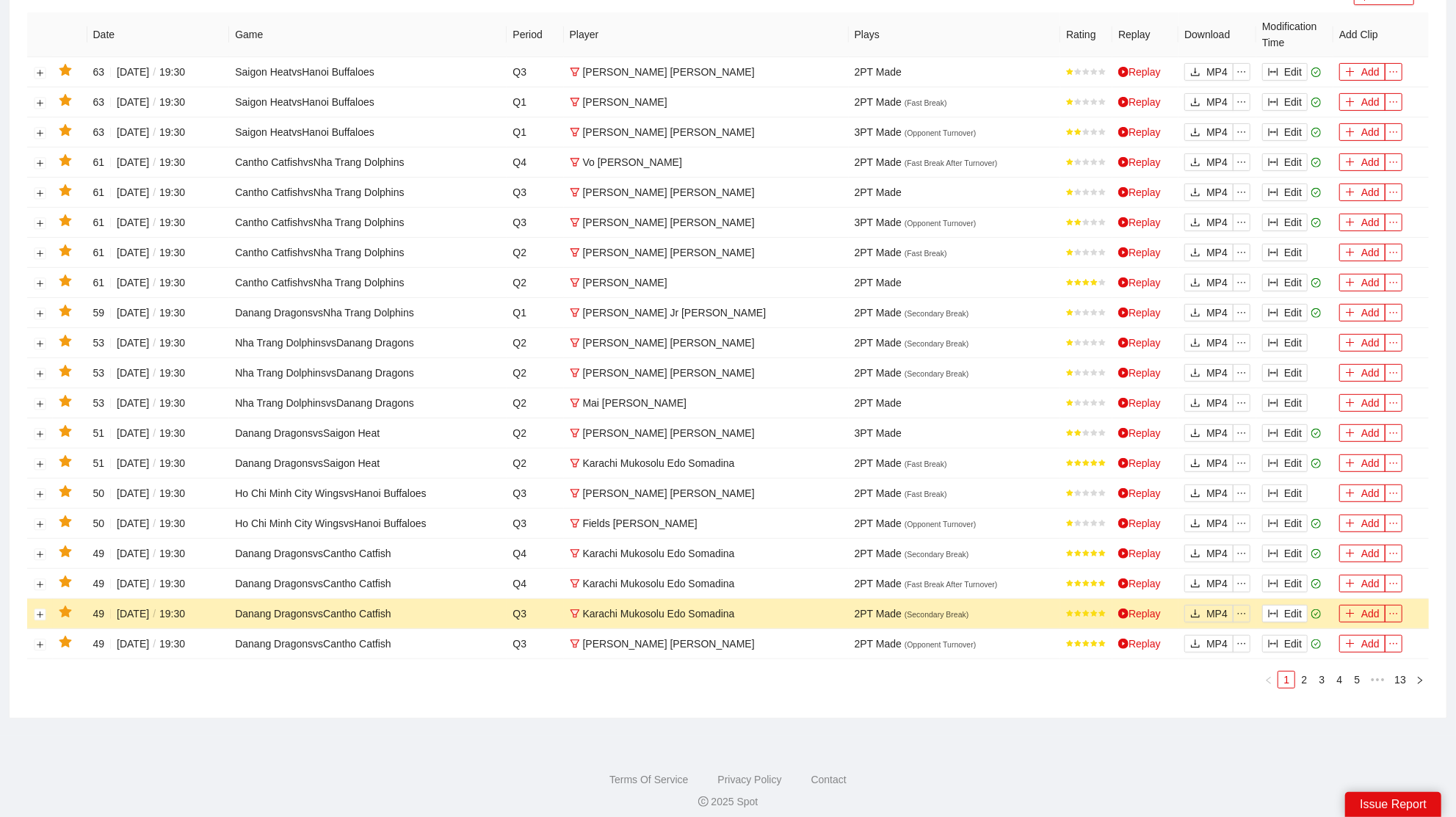
click at [65, 606] on icon "star" at bounding box center [64, 612] width 12 height 11
click at [1292, 578] on button "Edit" at bounding box center [1285, 583] width 46 height 17
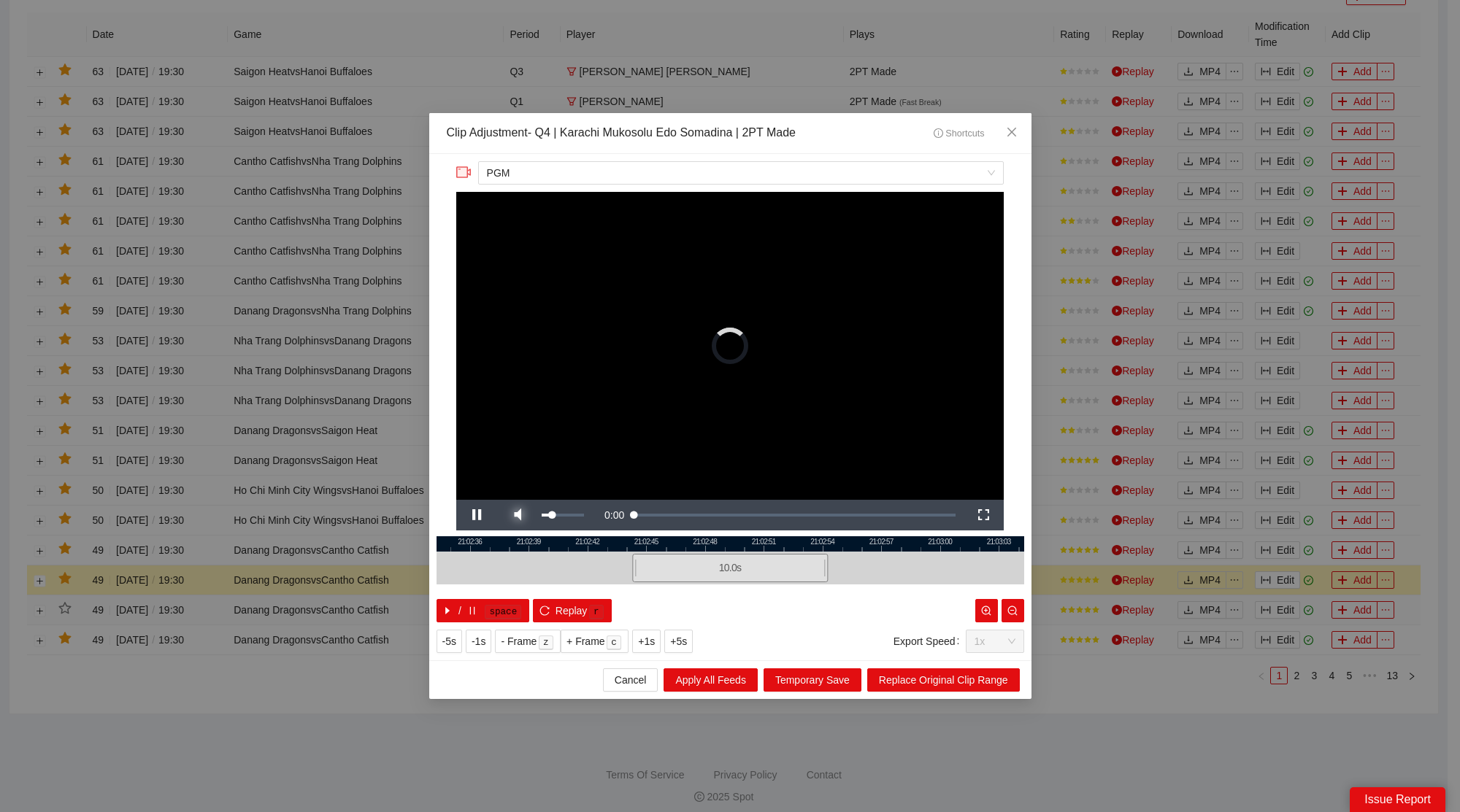
click at [519, 515] on span "Video Player" at bounding box center [517, 515] width 41 height 0
drag, startPoint x: 1019, startPoint y: 122, endPoint x: 995, endPoint y: 139, distance: 29.4
click at [1019, 122] on span "Close" at bounding box center [1011, 132] width 39 height 39
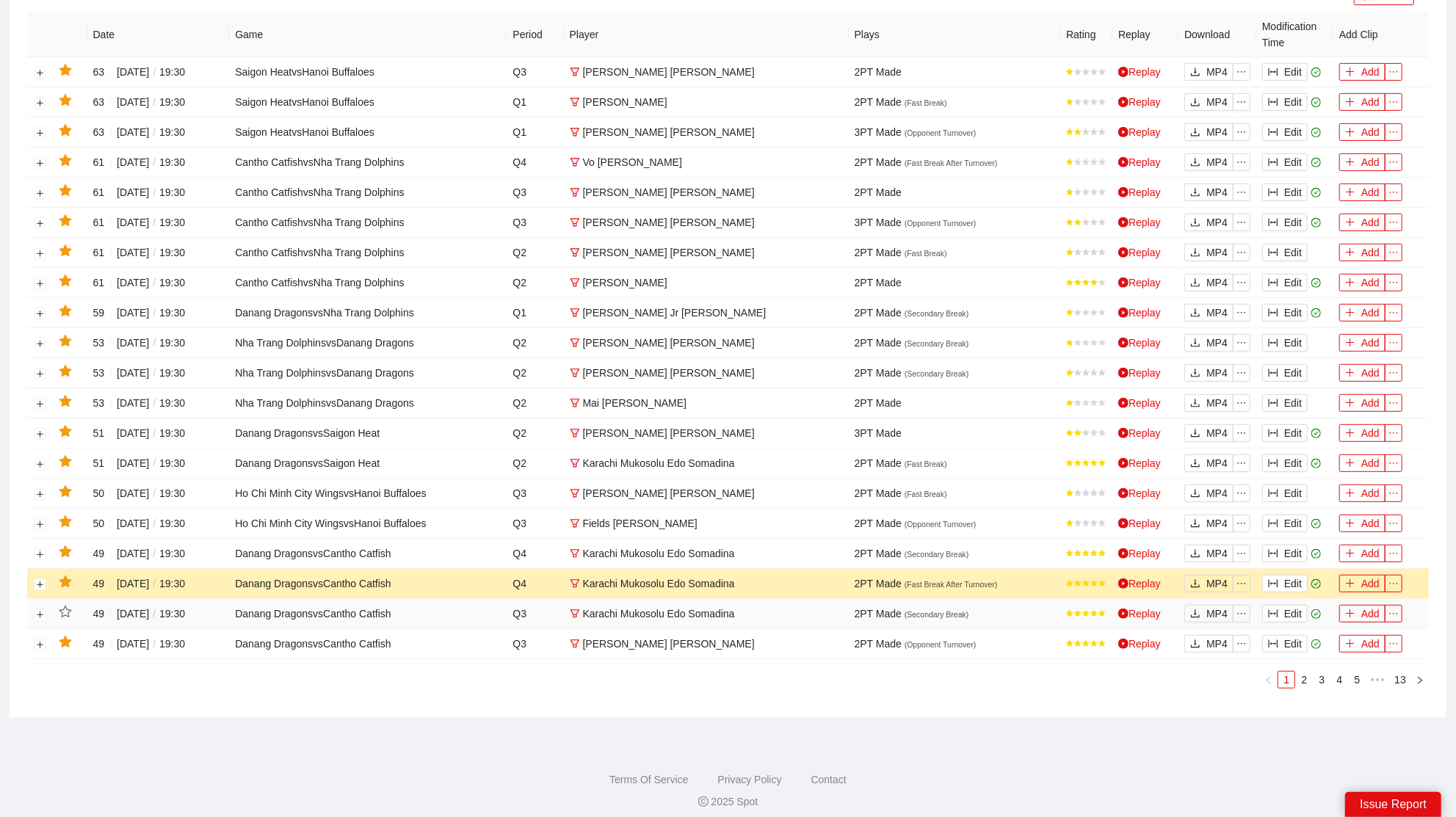
click at [64, 576] on icon "star" at bounding box center [64, 581] width 12 height 11
click at [1285, 546] on button "Edit" at bounding box center [1285, 554] width 46 height 17
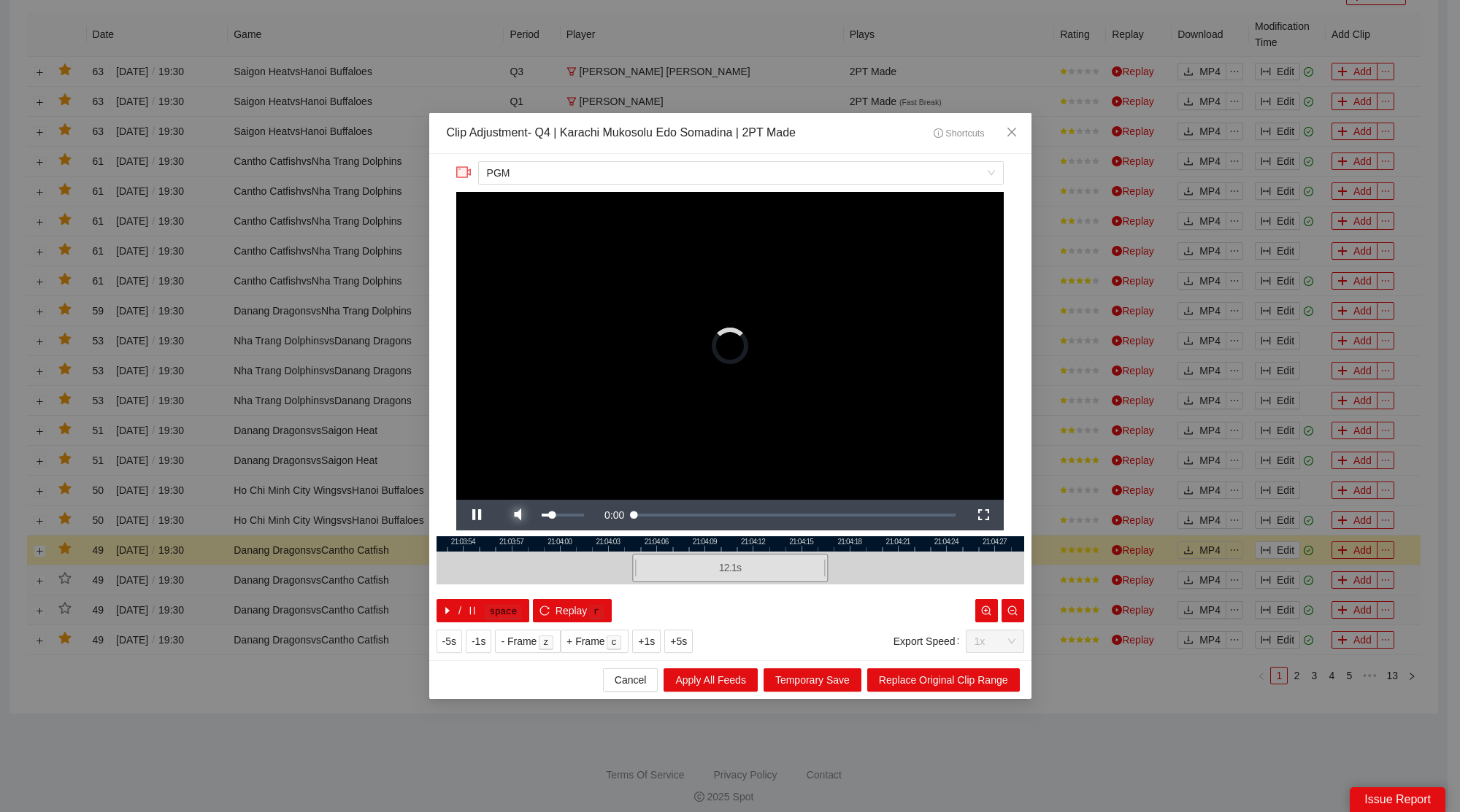
click at [524, 515] on span "Video Player" at bounding box center [517, 515] width 41 height 0
click at [1019, 133] on span "Close" at bounding box center [1011, 132] width 39 height 39
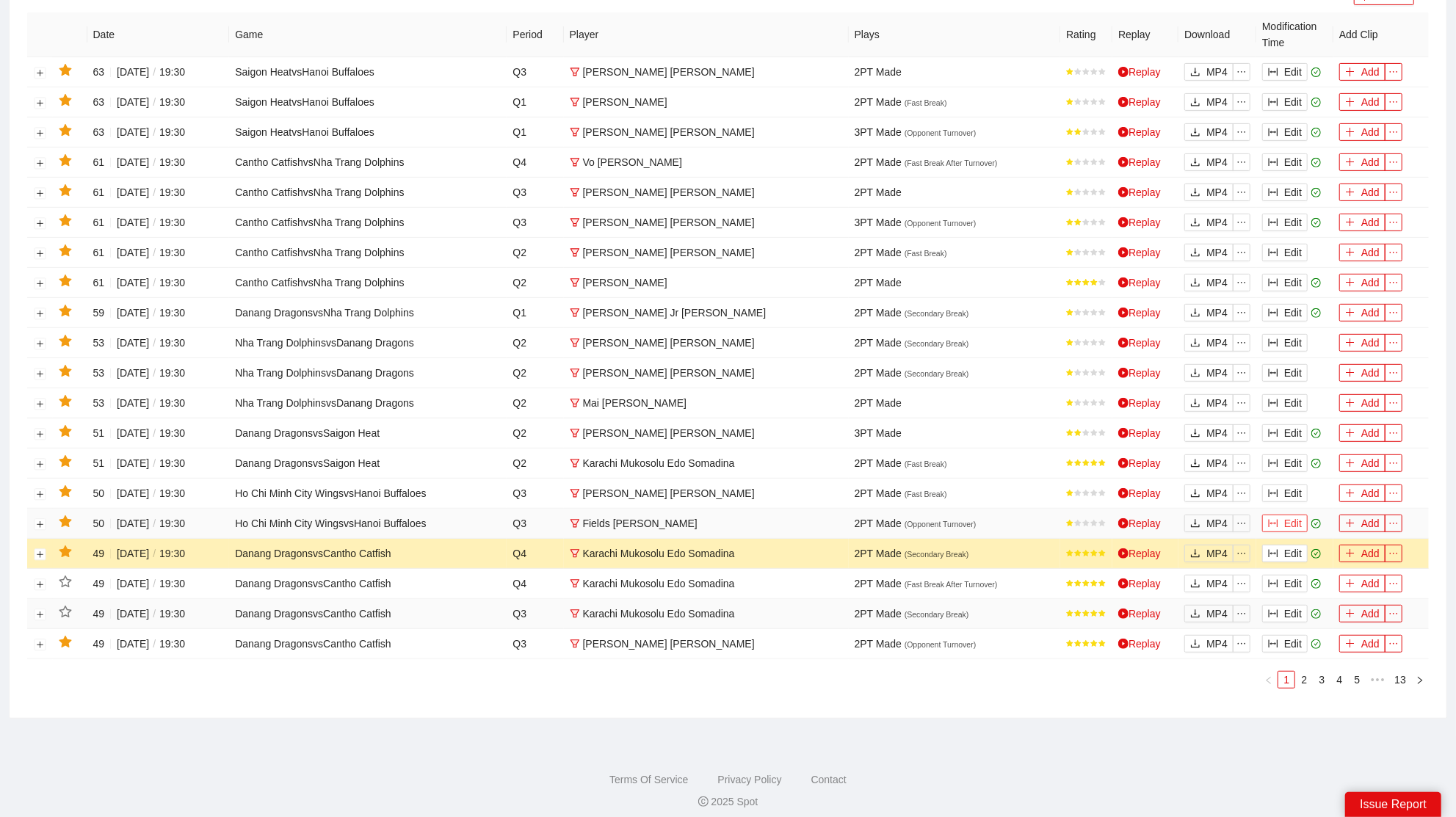
click at [1289, 515] on button "Edit" at bounding box center [1285, 523] width 46 height 17
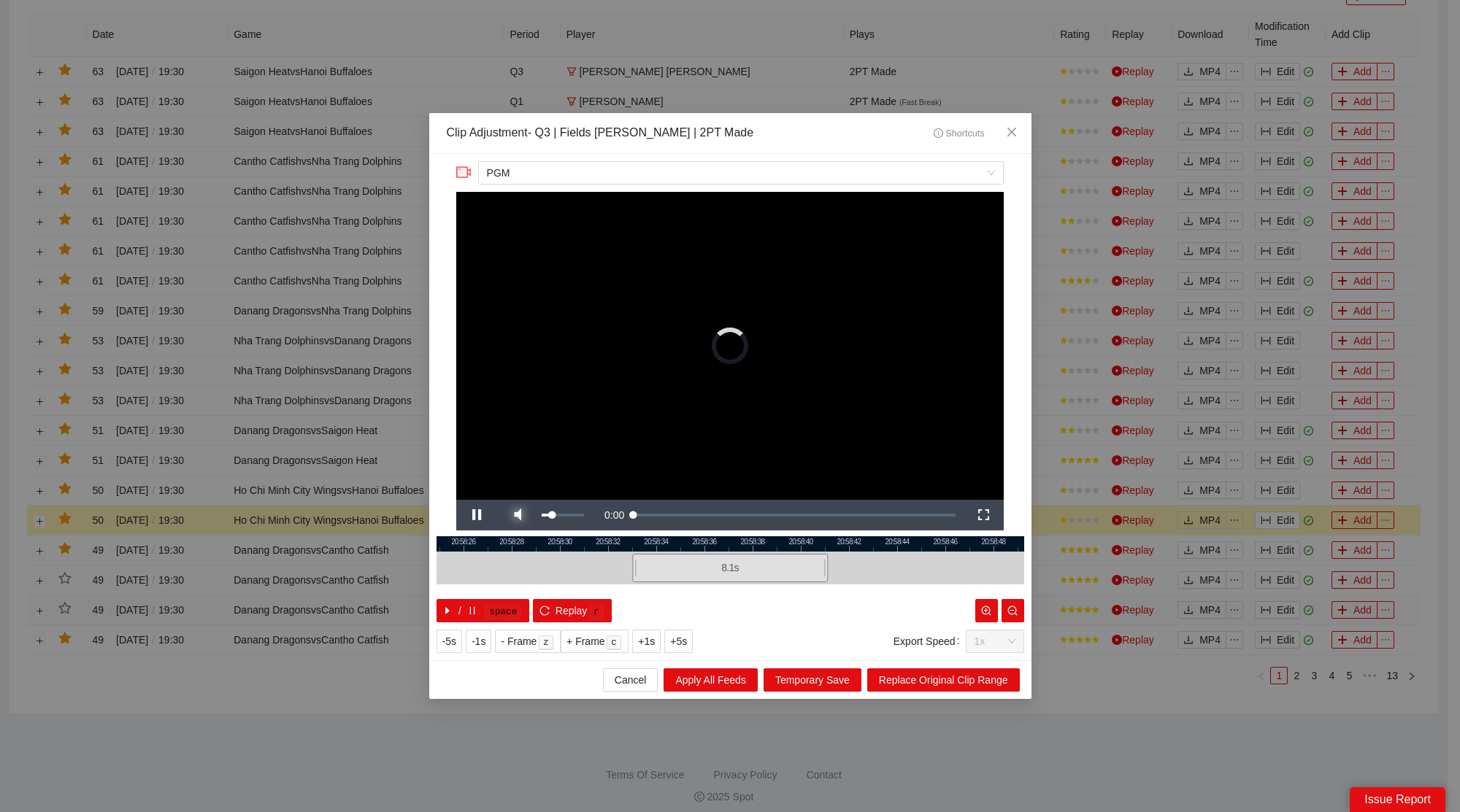
click at [520, 515] on span "Video Player" at bounding box center [517, 515] width 41 height 0
drag, startPoint x: 1012, startPoint y: 129, endPoint x: 959, endPoint y: 153, distance: 58.2
click at [1012, 129] on icon "close" at bounding box center [1011, 132] width 11 height 11
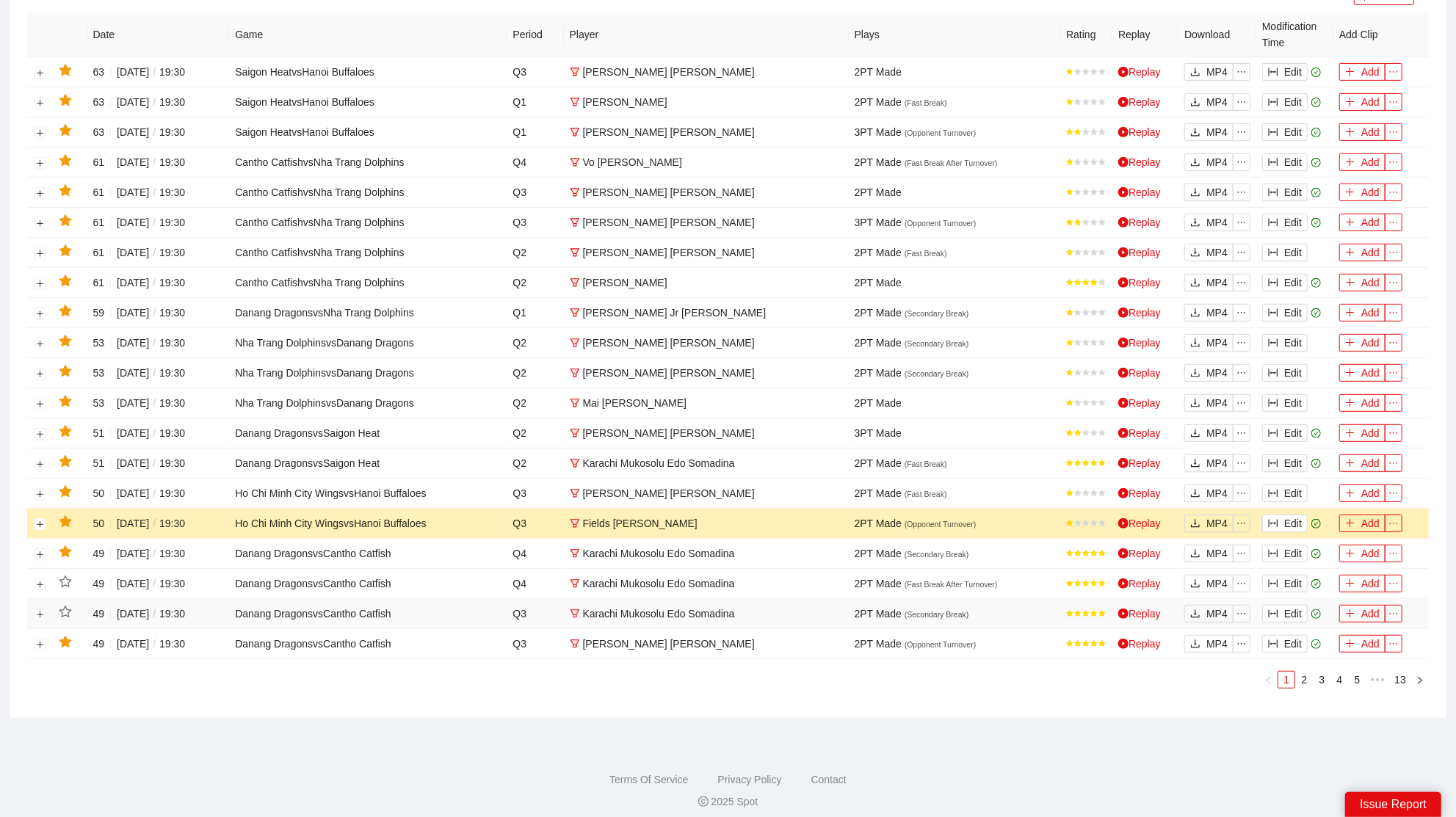
click at [68, 515] on icon "star" at bounding box center [64, 521] width 12 height 11
click at [1287, 485] on button "Edit" at bounding box center [1285, 493] width 46 height 17
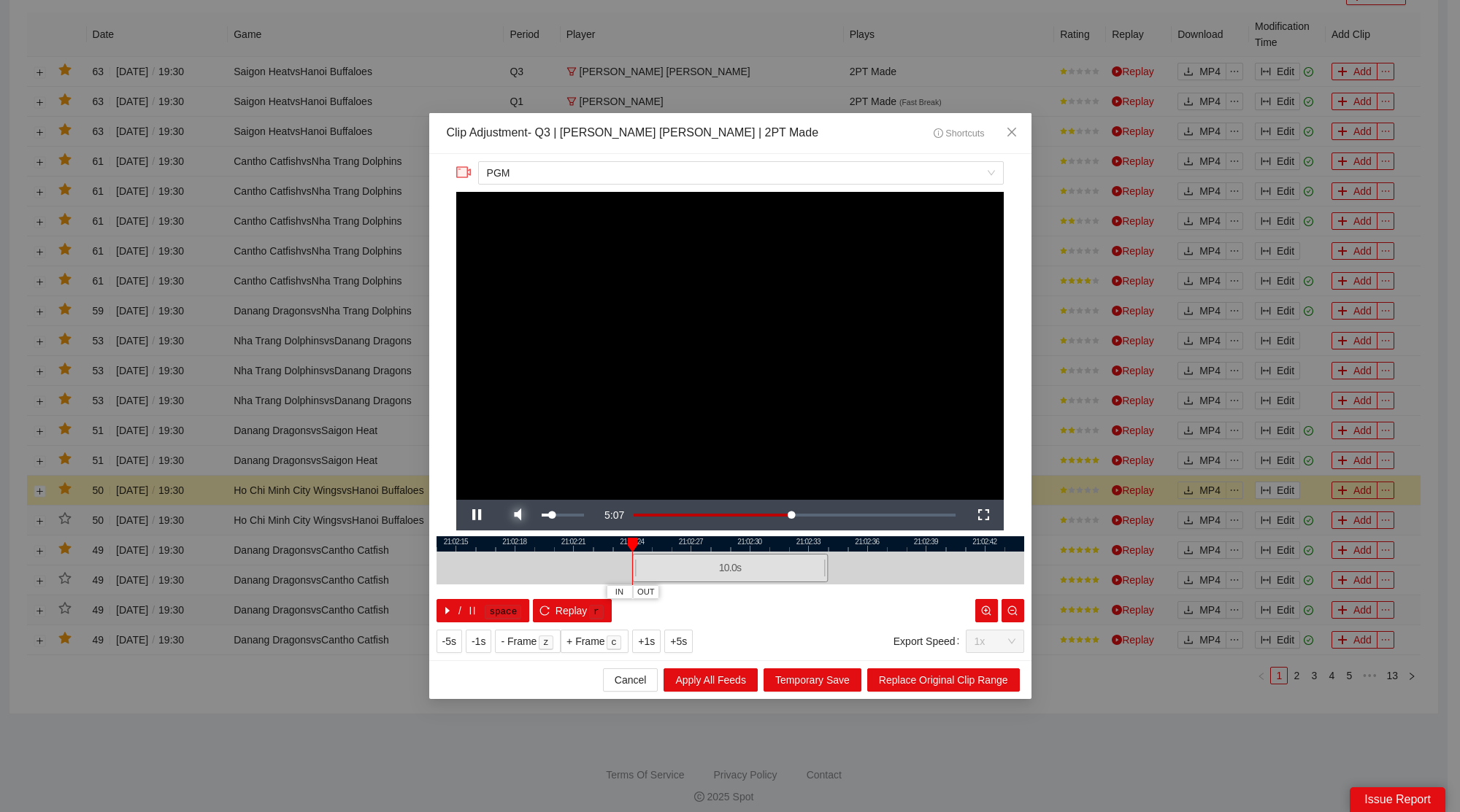
click at [524, 515] on span "Video Player" at bounding box center [517, 515] width 41 height 0
click at [1019, 130] on span "Close" at bounding box center [1011, 132] width 39 height 39
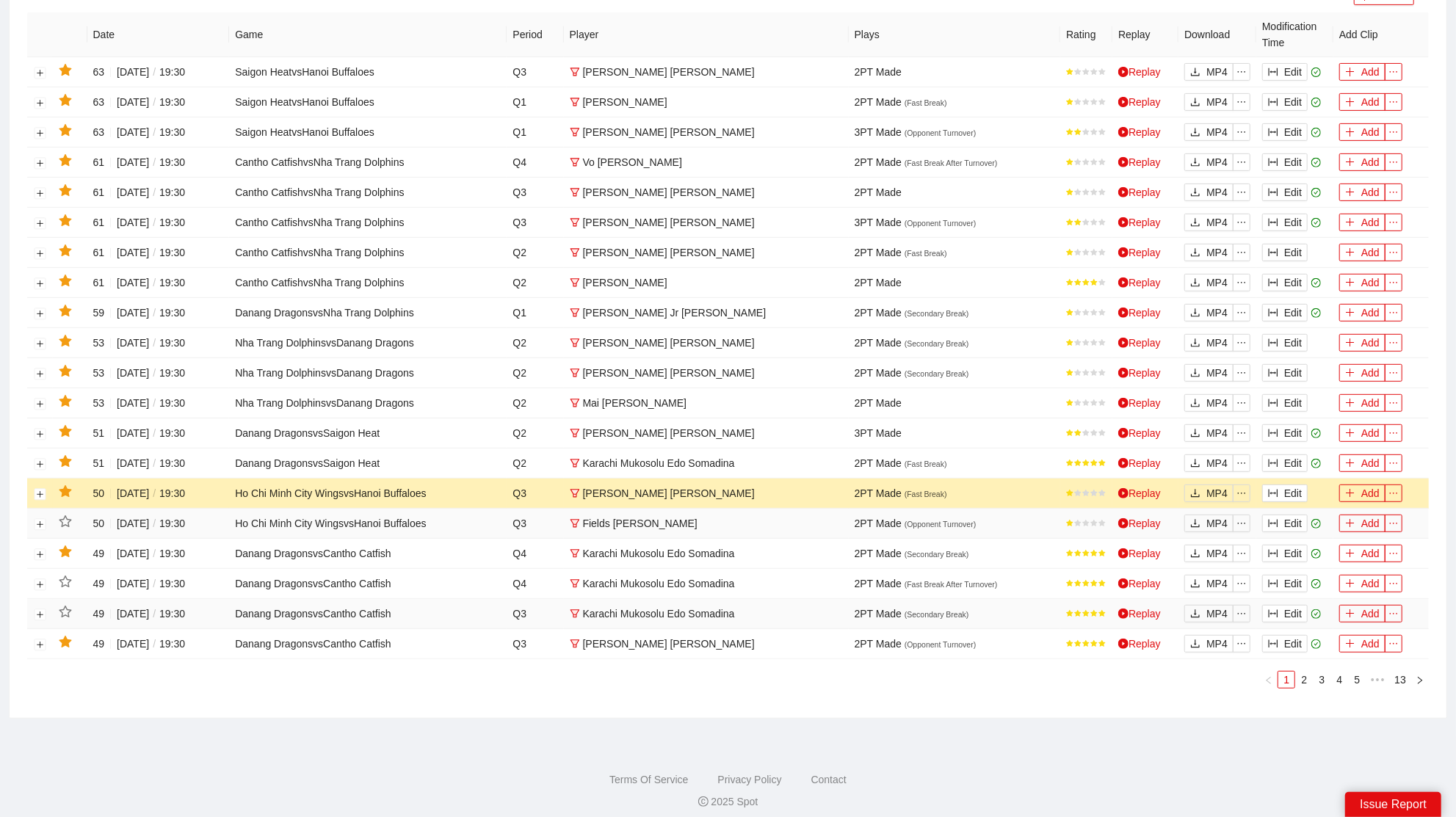
click at [70, 486] on icon "star" at bounding box center [65, 492] width 13 height 13
click at [1282, 455] on button "Edit" at bounding box center [1285, 464] width 46 height 17
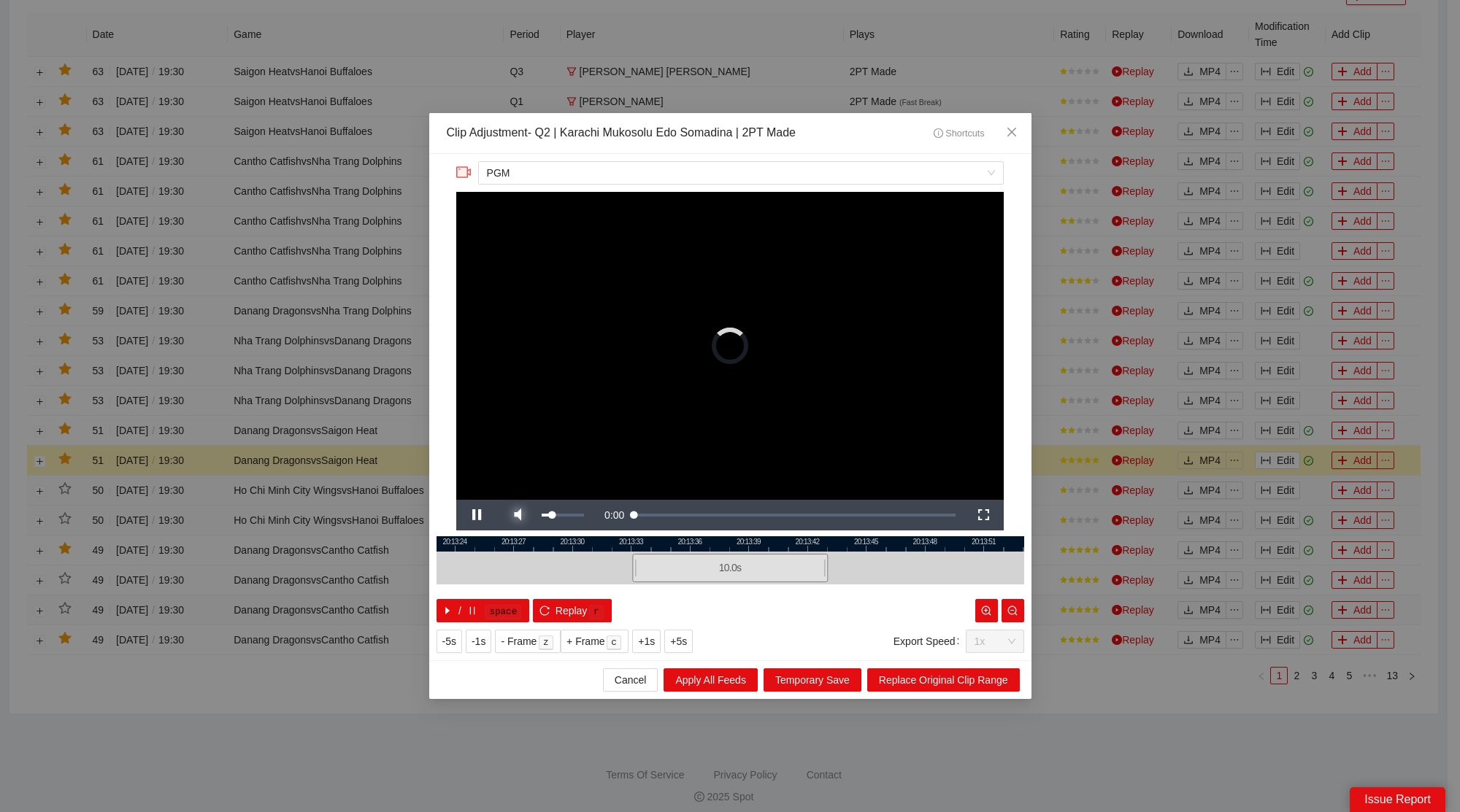
click at [521, 515] on span "Video Player" at bounding box center [517, 515] width 41 height 0
click at [1015, 128] on icon "close" at bounding box center [1011, 132] width 11 height 11
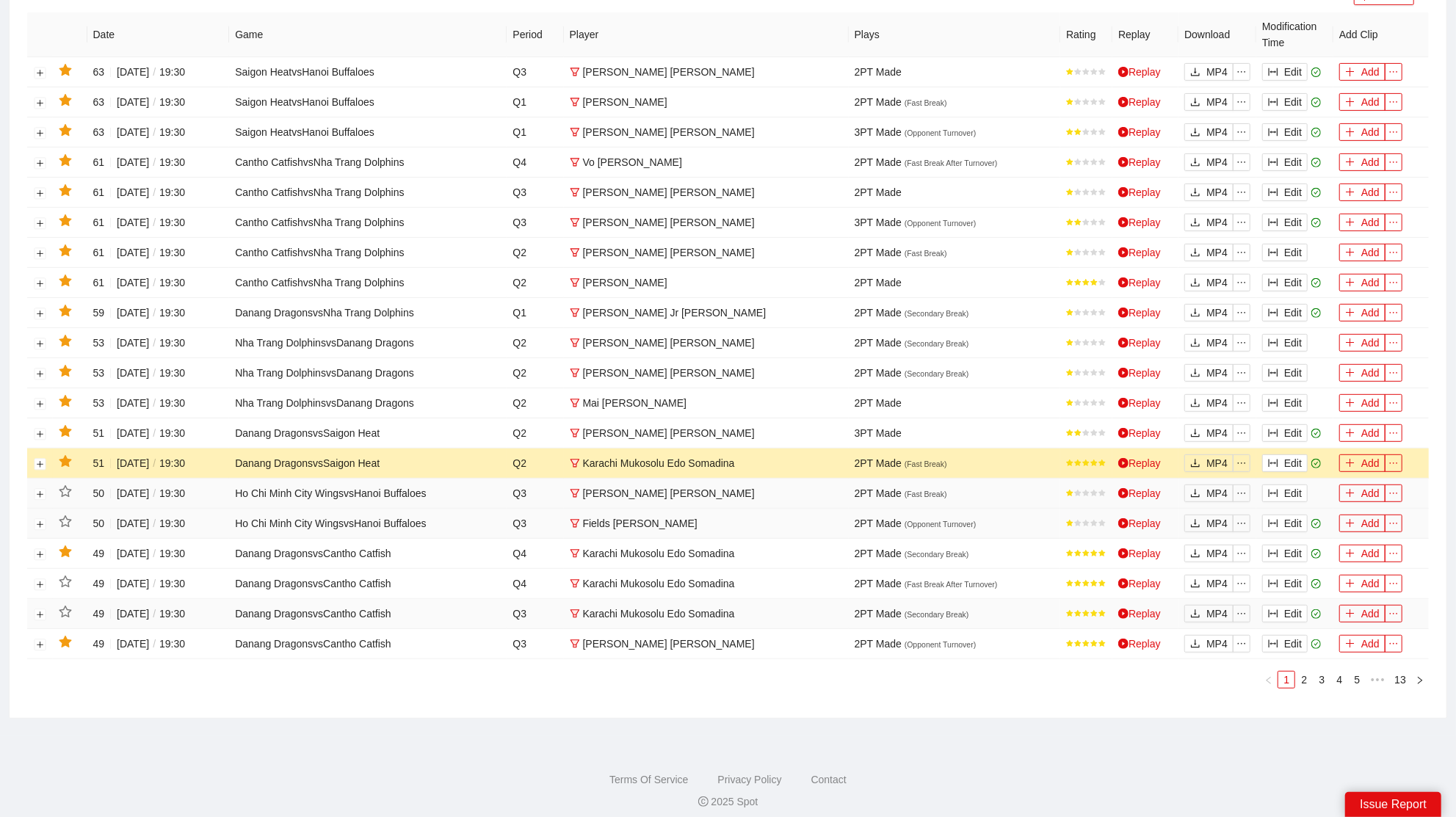
click at [64, 460] on icon "star" at bounding box center [65, 462] width 13 height 13
drag, startPoint x: 1283, startPoint y: 426, endPoint x: 1276, endPoint y: 425, distance: 7.1
click at [1285, 425] on button "Edit" at bounding box center [1285, 433] width 46 height 17
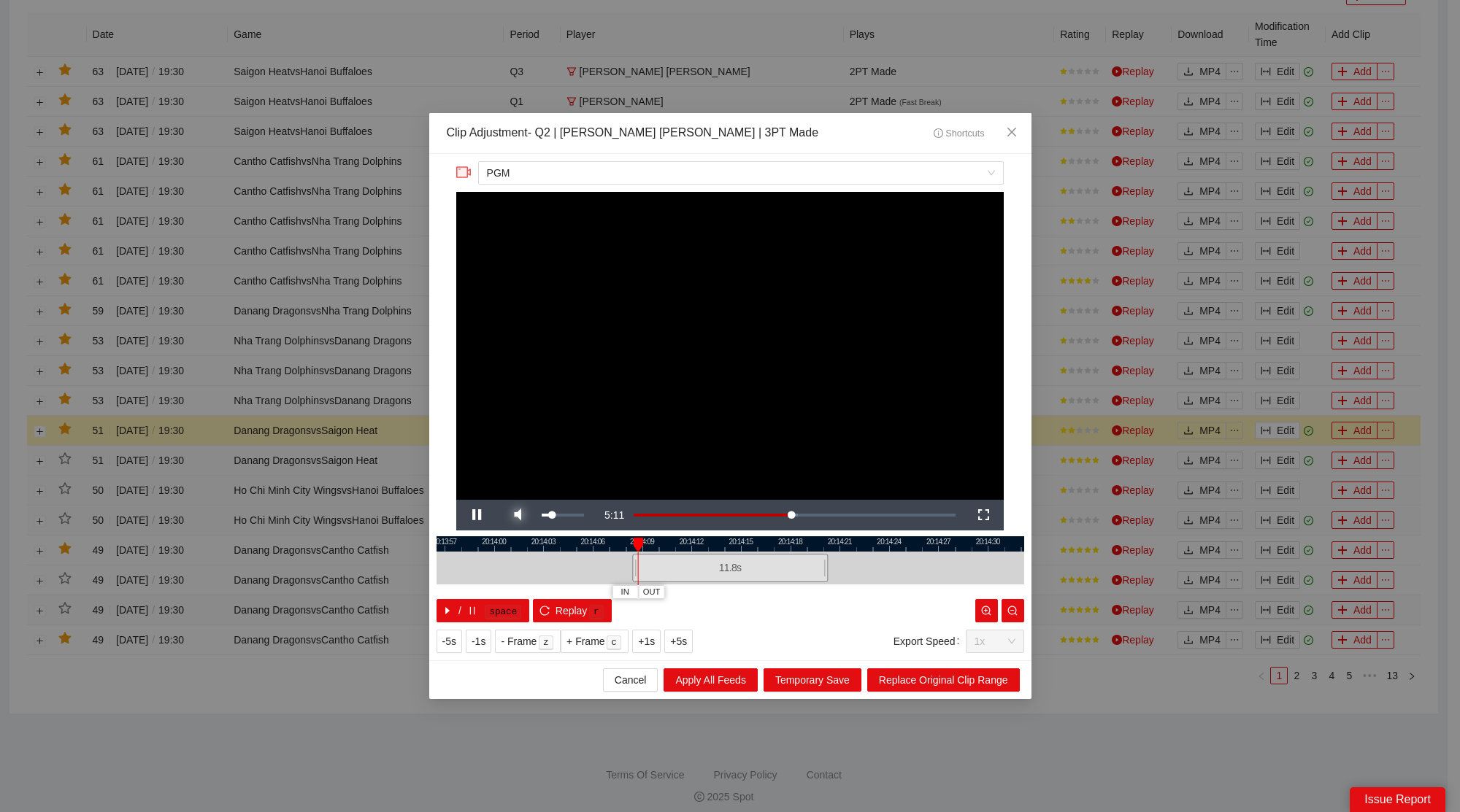
click at [517, 515] on span "Video Player" at bounding box center [517, 515] width 41 height 0
click at [1025, 140] on span "Close" at bounding box center [1011, 132] width 39 height 39
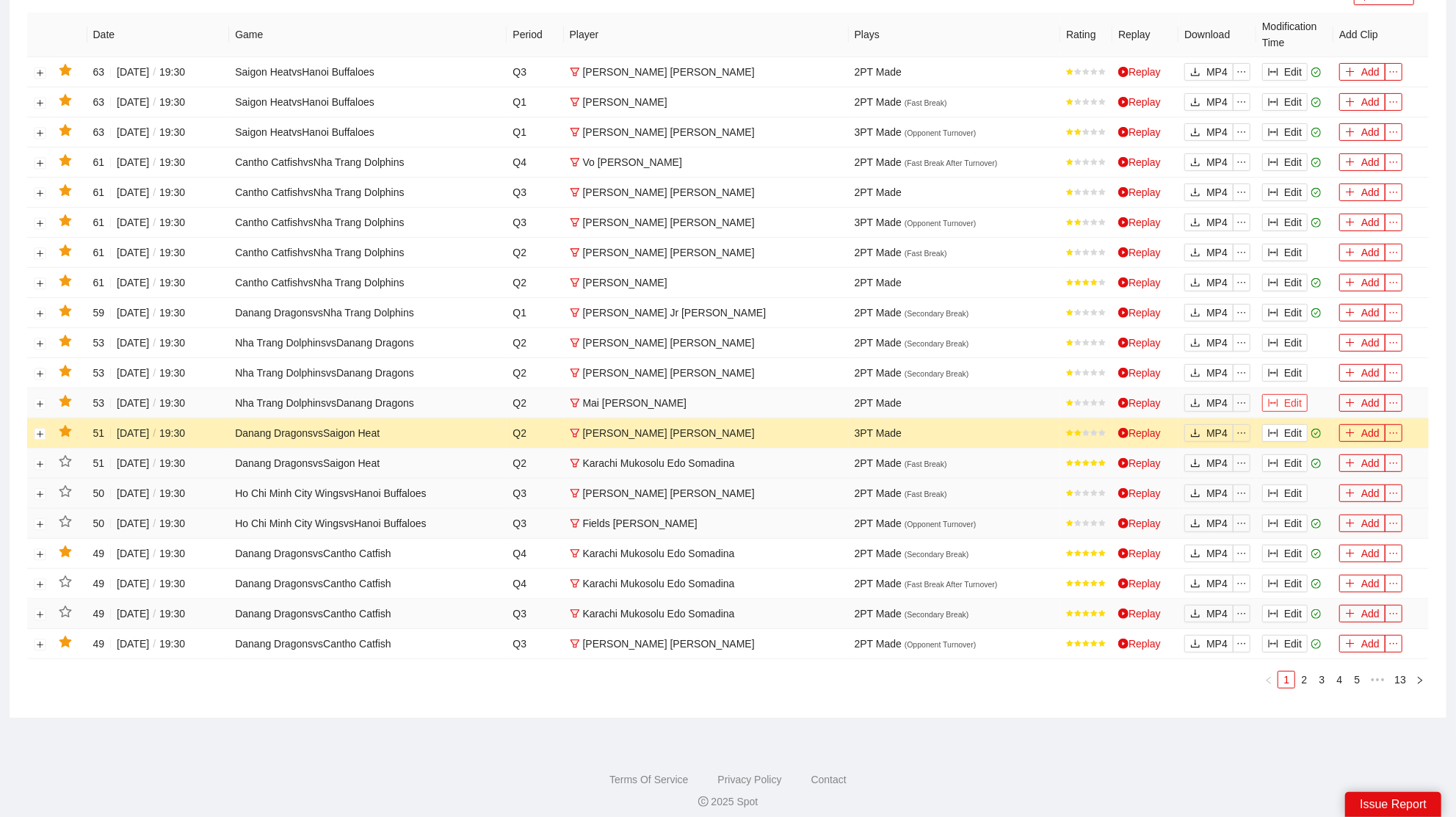
click at [1295, 395] on button "Edit" at bounding box center [1285, 403] width 46 height 17
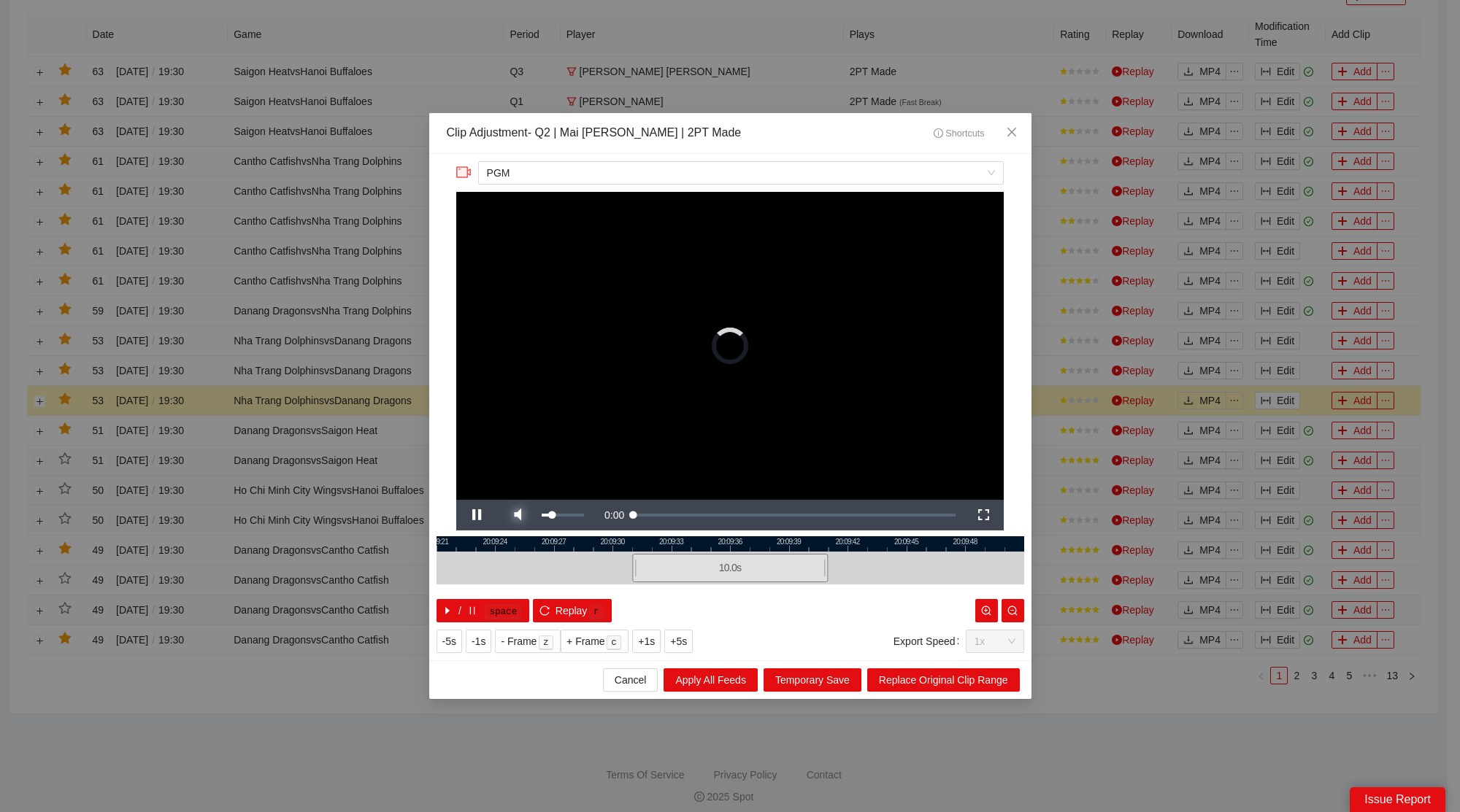
click at [518, 515] on span "Video Player" at bounding box center [517, 515] width 41 height 0
click at [1006, 133] on icon "close" at bounding box center [1011, 132] width 11 height 11
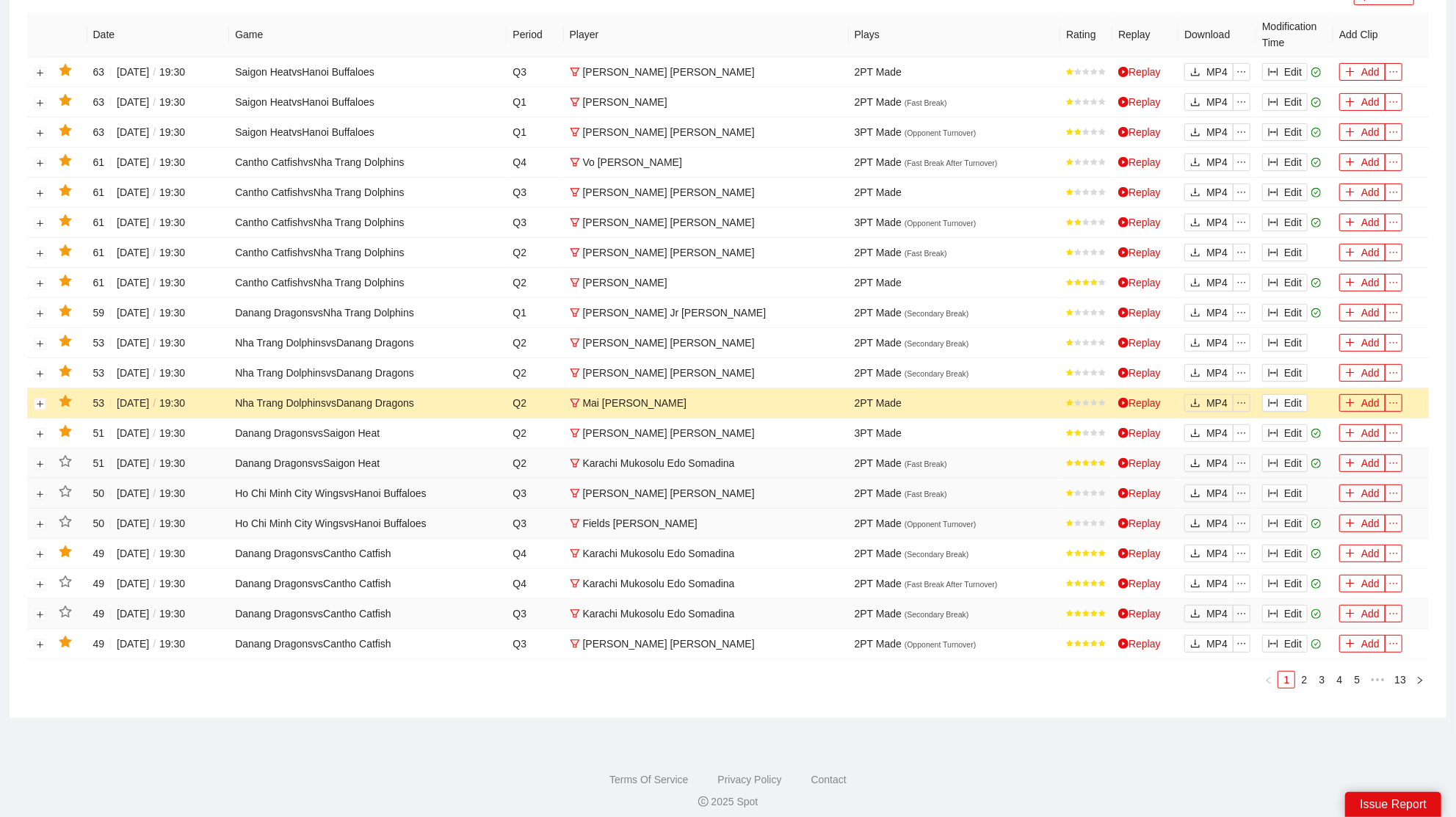
click at [62, 395] on icon "star" at bounding box center [64, 400] width 12 height 11
click at [1282, 364] on button "Edit" at bounding box center [1285, 373] width 46 height 17
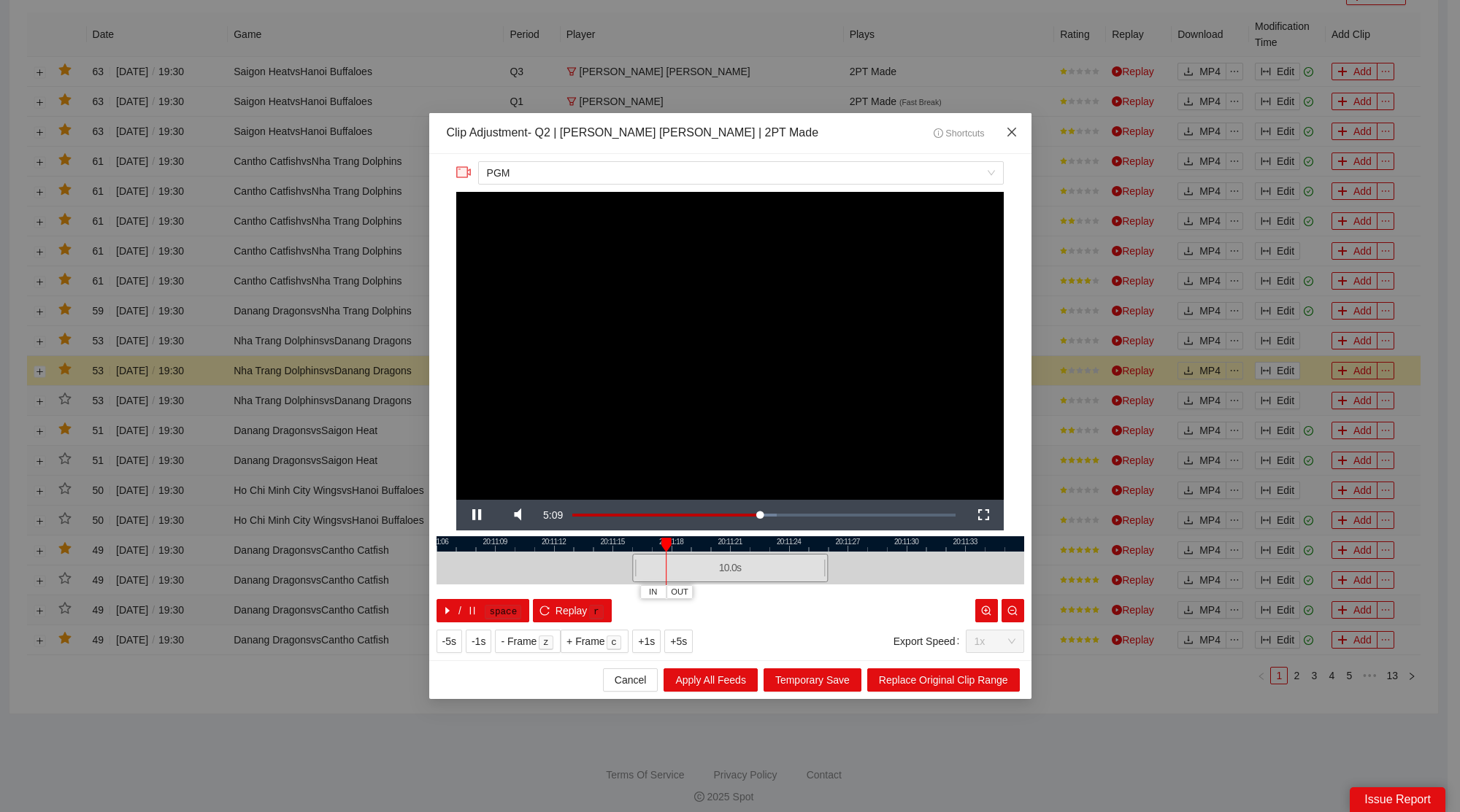
drag, startPoint x: 1024, startPoint y: 129, endPoint x: 1017, endPoint y: 132, distance: 7.6
click at [1022, 129] on span "Close" at bounding box center [1011, 132] width 39 height 39
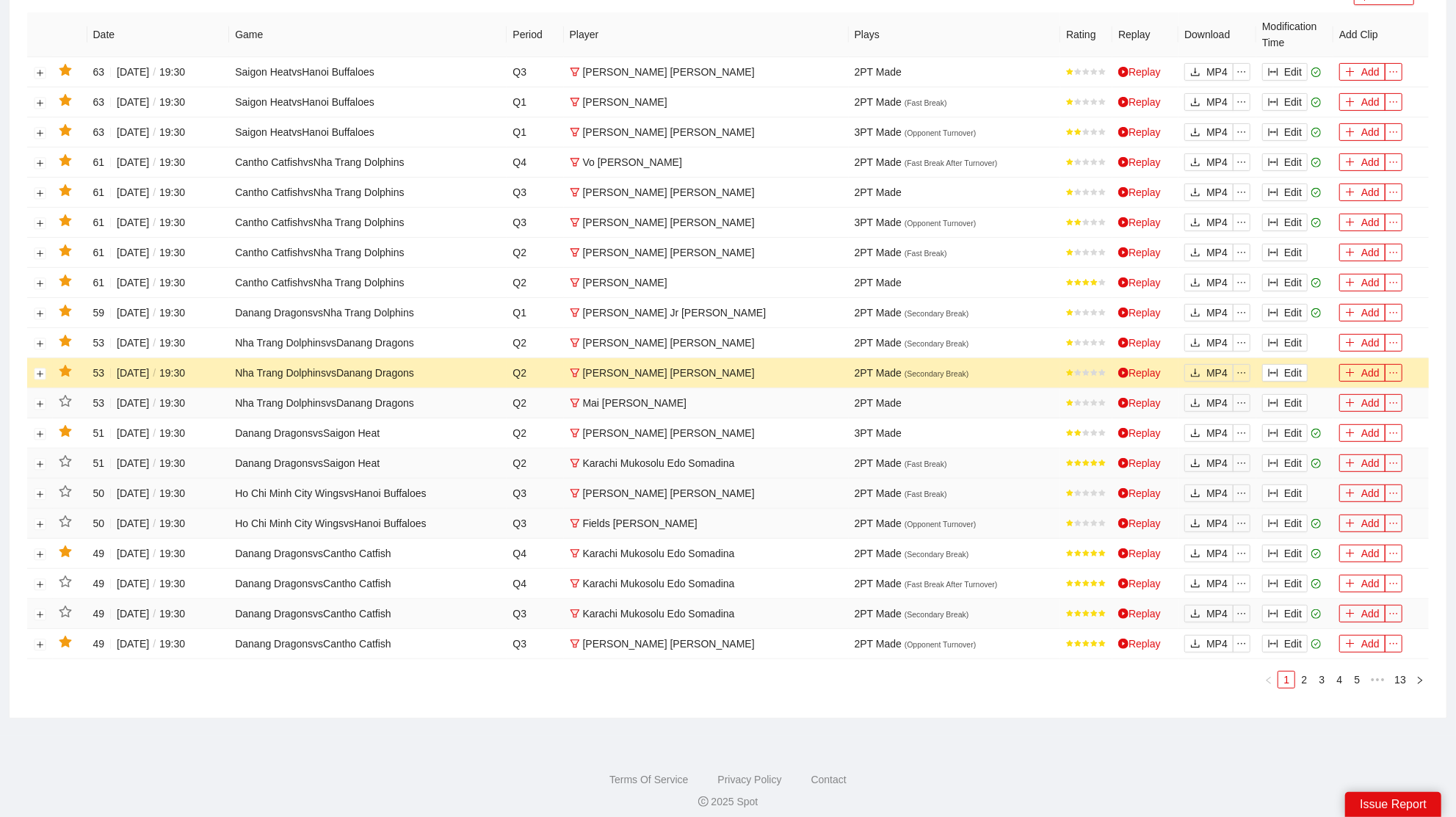
click at [62, 367] on icon "star" at bounding box center [64, 371] width 12 height 11
click at [1285, 338] on button "Edit" at bounding box center [1285, 343] width 46 height 17
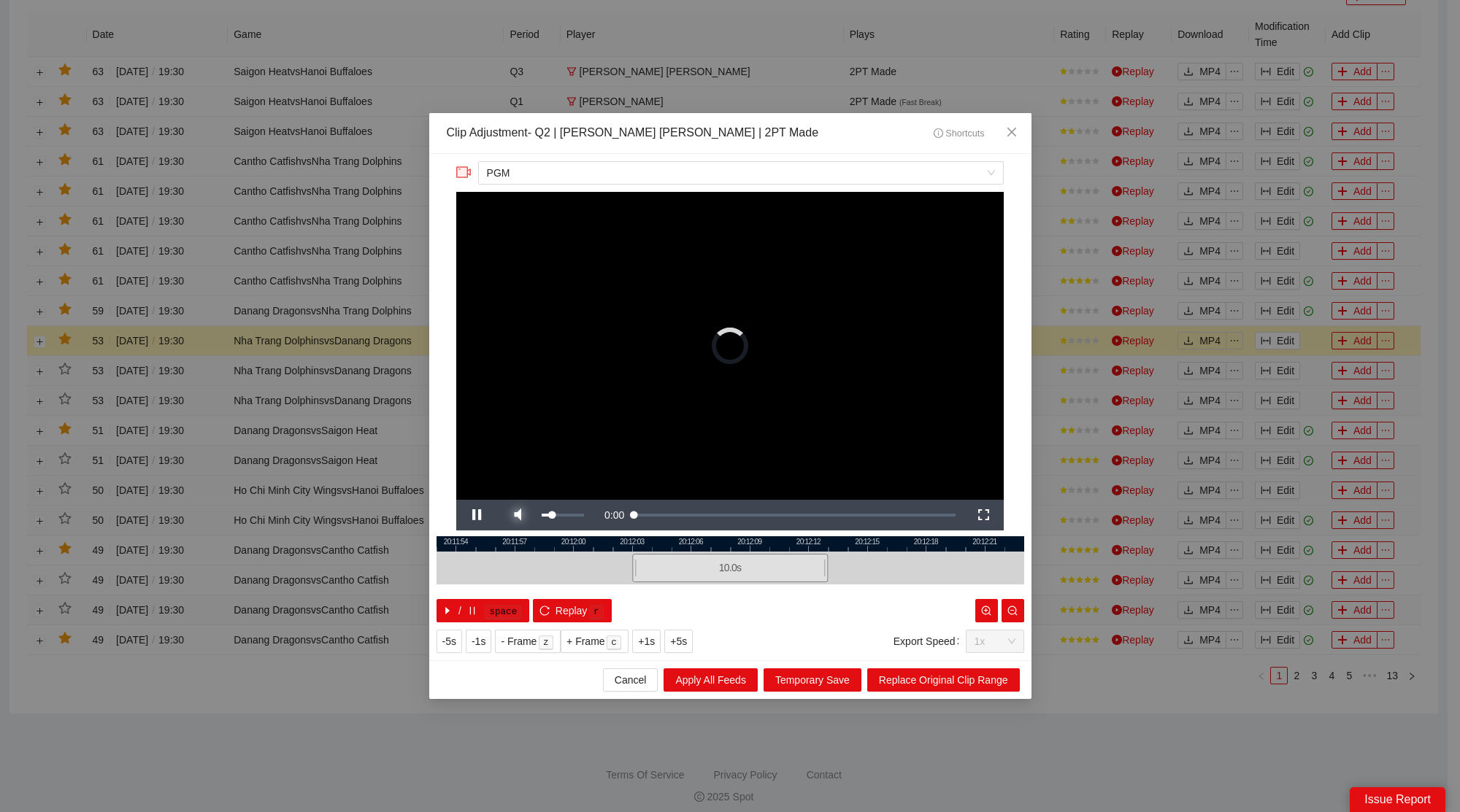
click at [527, 515] on span "Video Player" at bounding box center [517, 515] width 41 height 0
click at [1003, 128] on span "Close" at bounding box center [1011, 132] width 39 height 39
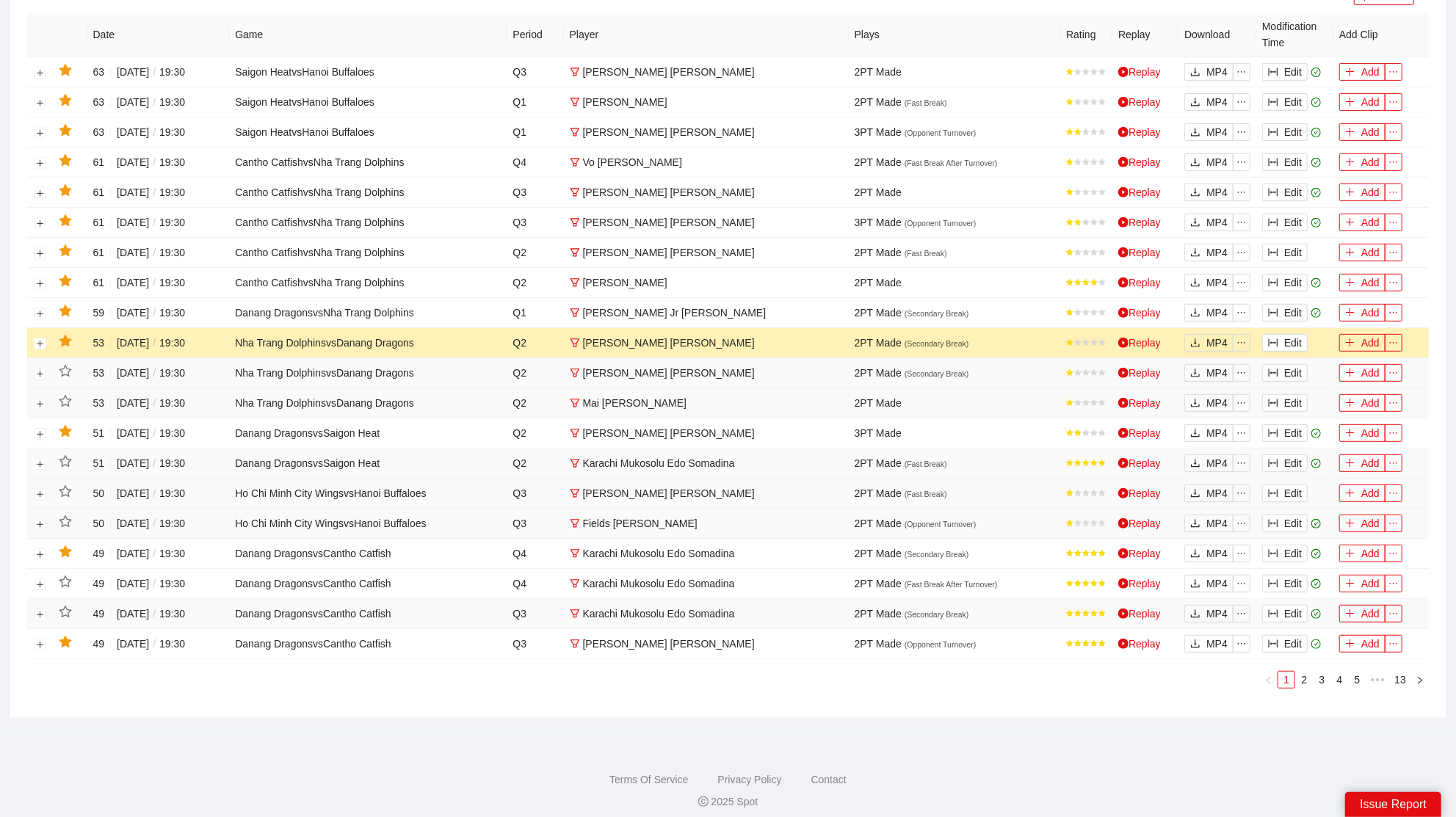
click at [65, 335] on icon "star" at bounding box center [64, 341] width 12 height 11
click at [1281, 304] on button "Edit" at bounding box center [1285, 312] width 46 height 17
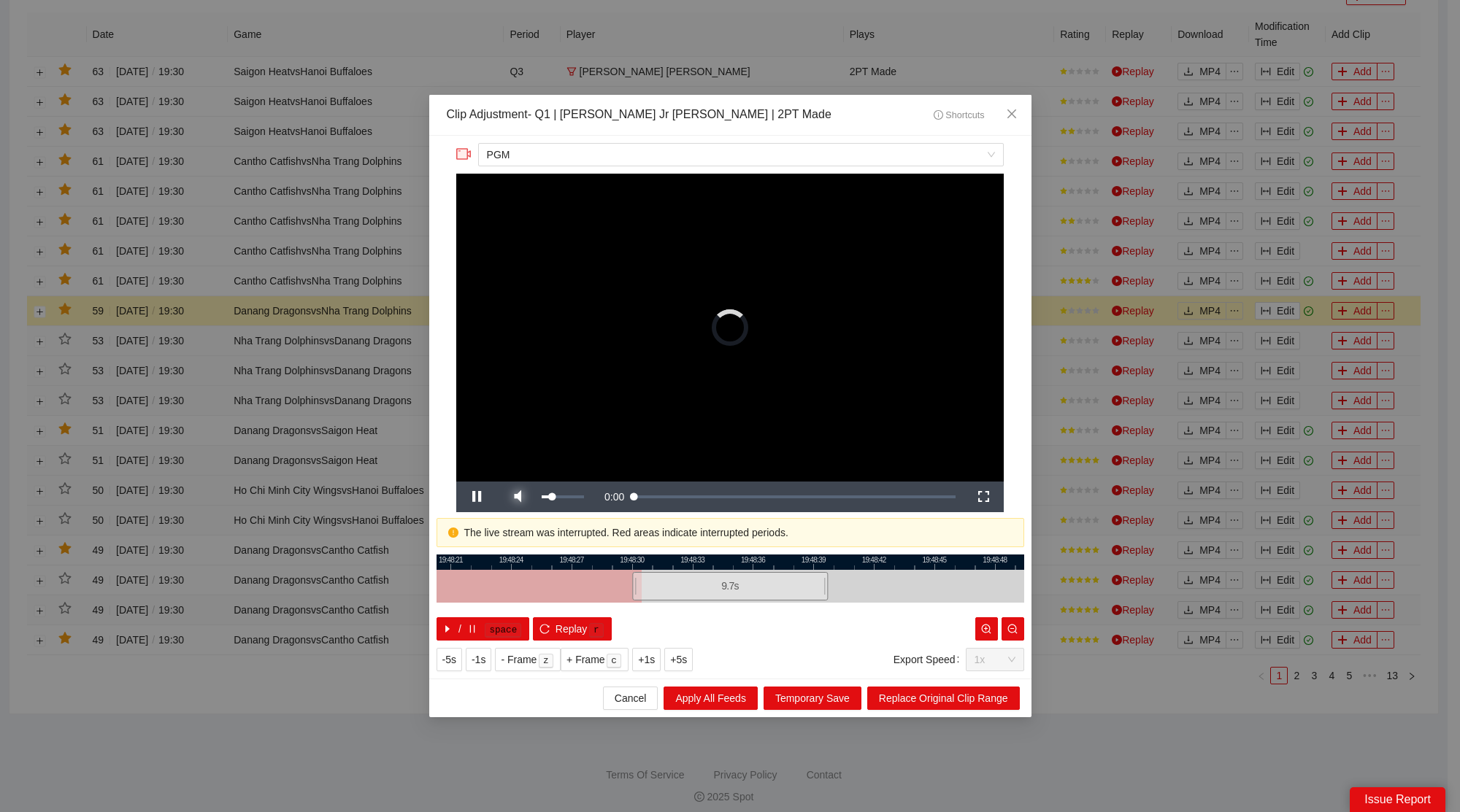
click at [516, 497] on span "Video Player" at bounding box center [517, 497] width 41 height 0
drag, startPoint x: 693, startPoint y: 584, endPoint x: 720, endPoint y: 585, distance: 27.0
click at [719, 585] on div "9.7 s" at bounding box center [753, 586] width 195 height 29
click at [487, 497] on span "Video Player" at bounding box center [476, 497] width 41 height 0
click at [1015, 114] on icon "close" at bounding box center [1011, 113] width 11 height 11
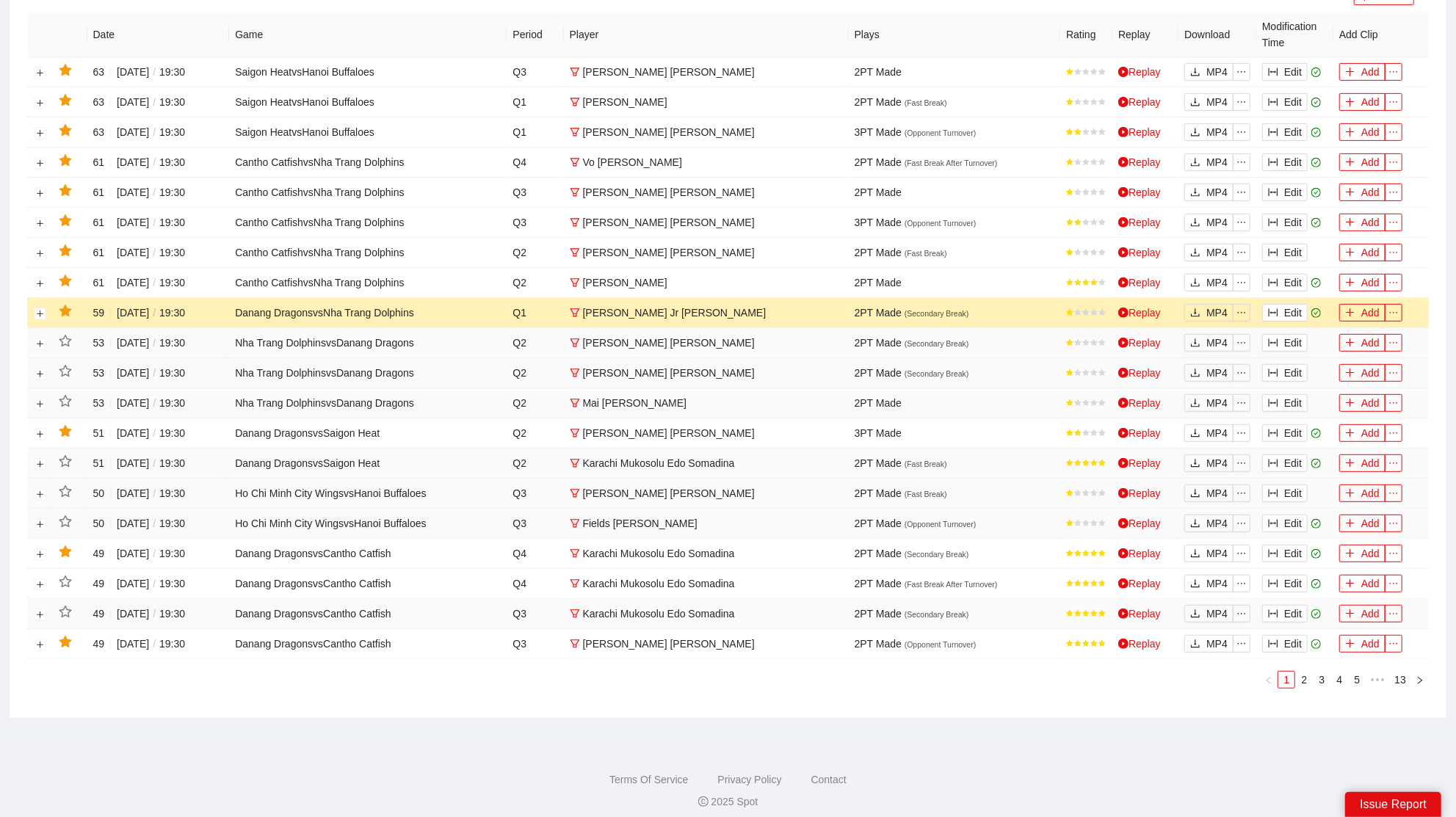
click at [64, 305] on icon "star" at bounding box center [64, 310] width 12 height 11
click at [1292, 278] on button "Edit" at bounding box center [1285, 283] width 46 height 17
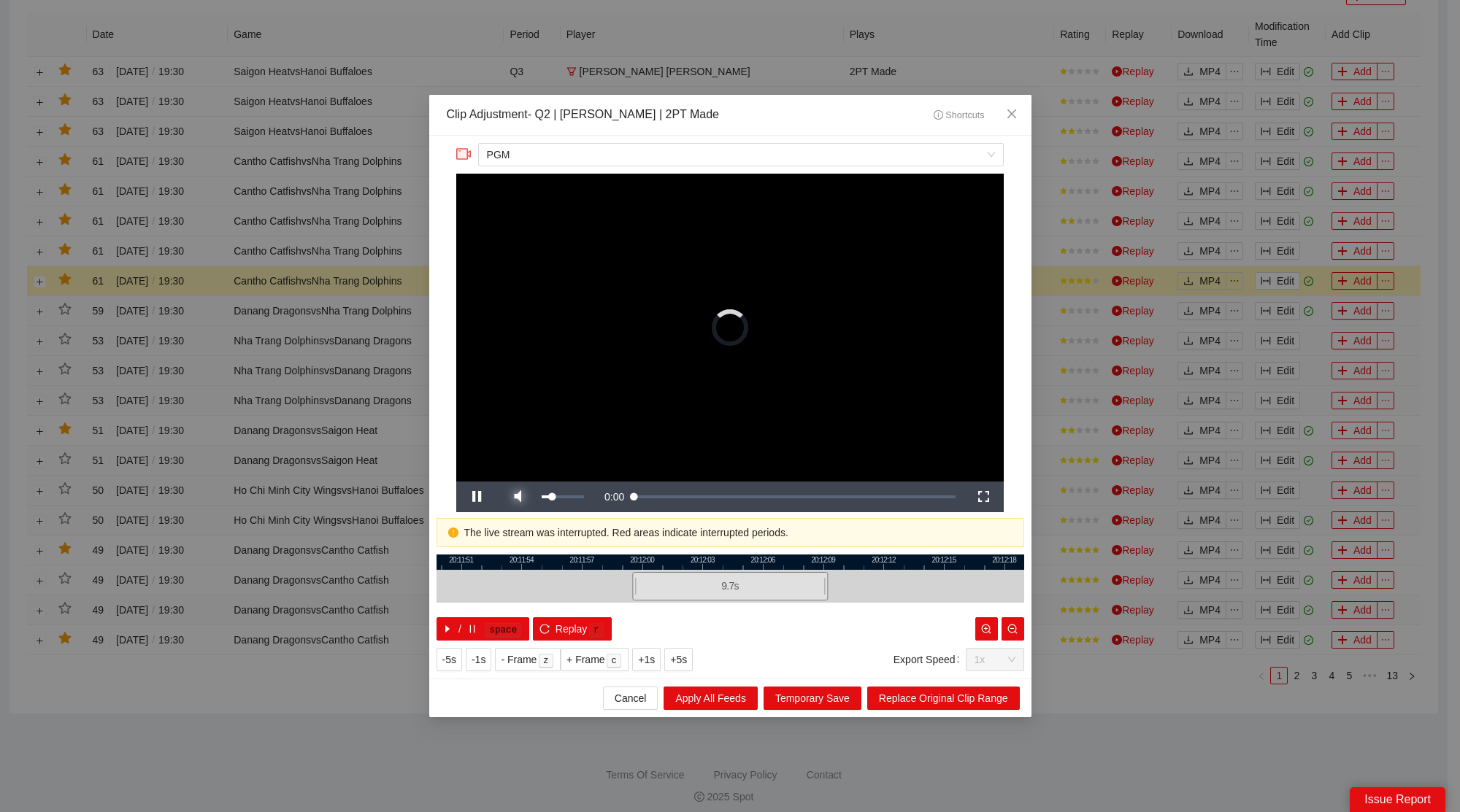
click at [521, 497] on span "Video Player" at bounding box center [517, 497] width 41 height 0
click at [1019, 110] on span "Close" at bounding box center [1011, 114] width 39 height 39
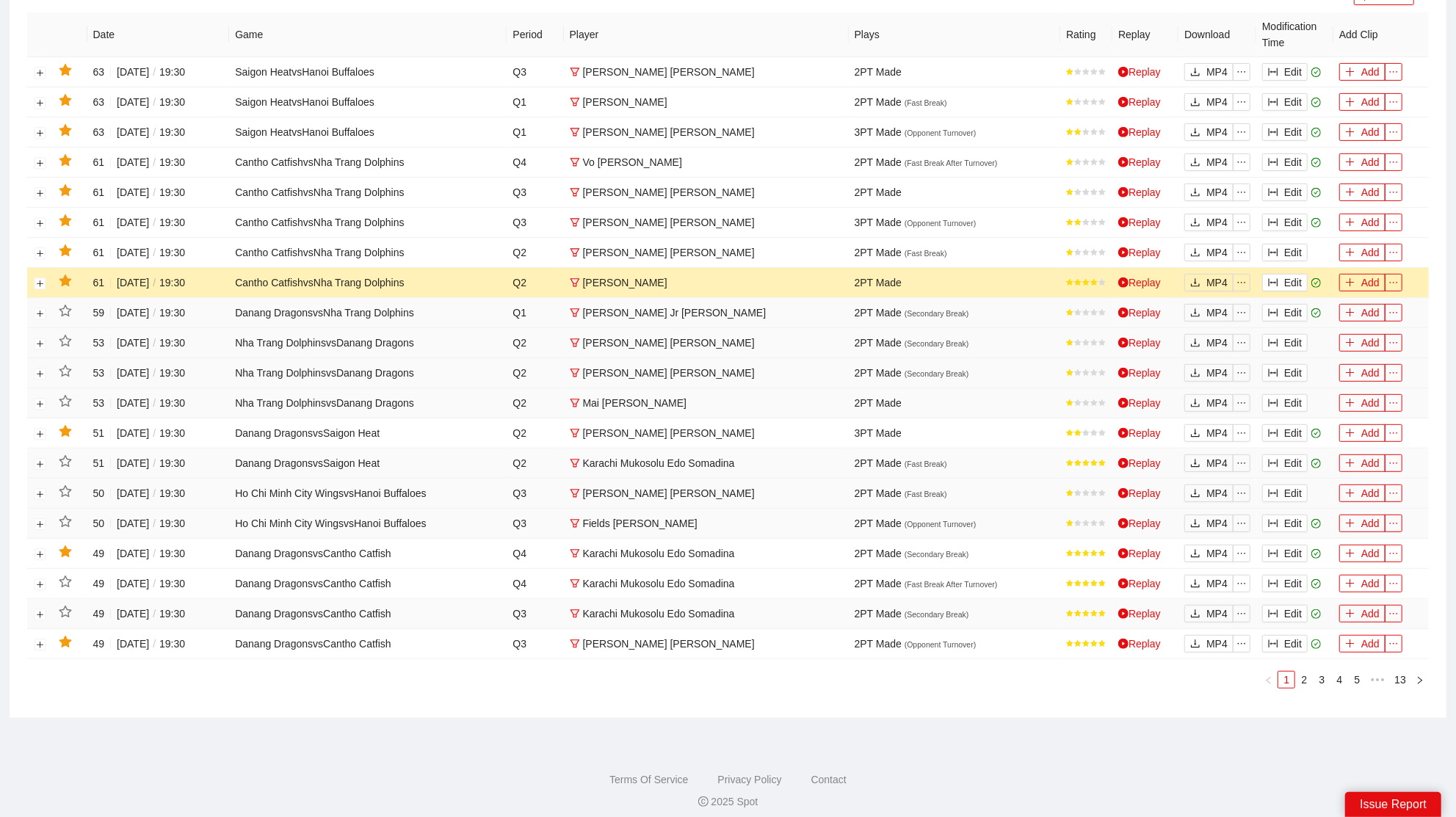
click at [68, 276] on icon "star" at bounding box center [64, 281] width 12 height 11
click at [1298, 252] on button "Edit" at bounding box center [1285, 253] width 46 height 17
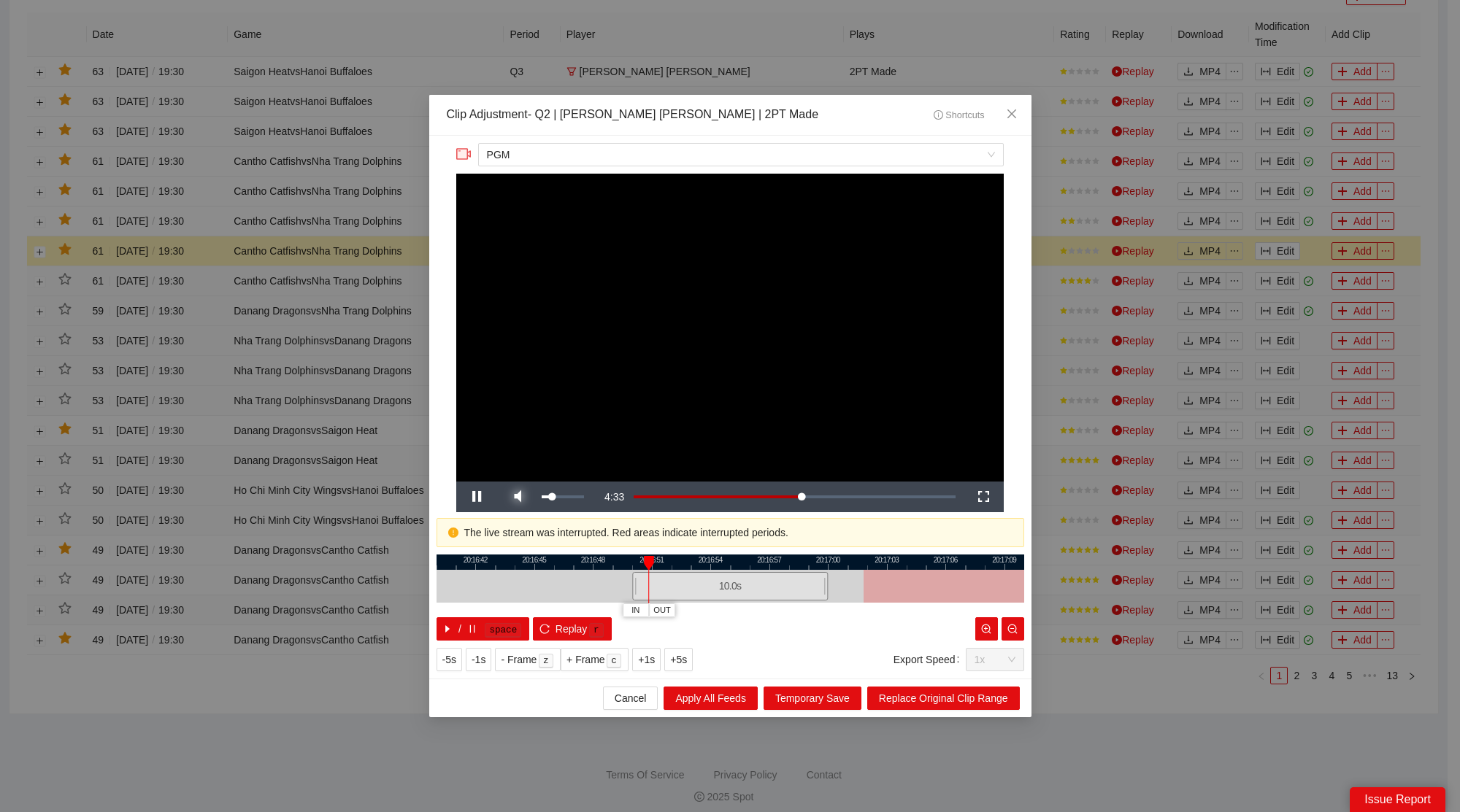
click at [516, 497] on span "Video Player" at bounding box center [517, 497] width 41 height 0
click at [1025, 100] on span "Close" at bounding box center [1011, 114] width 39 height 39
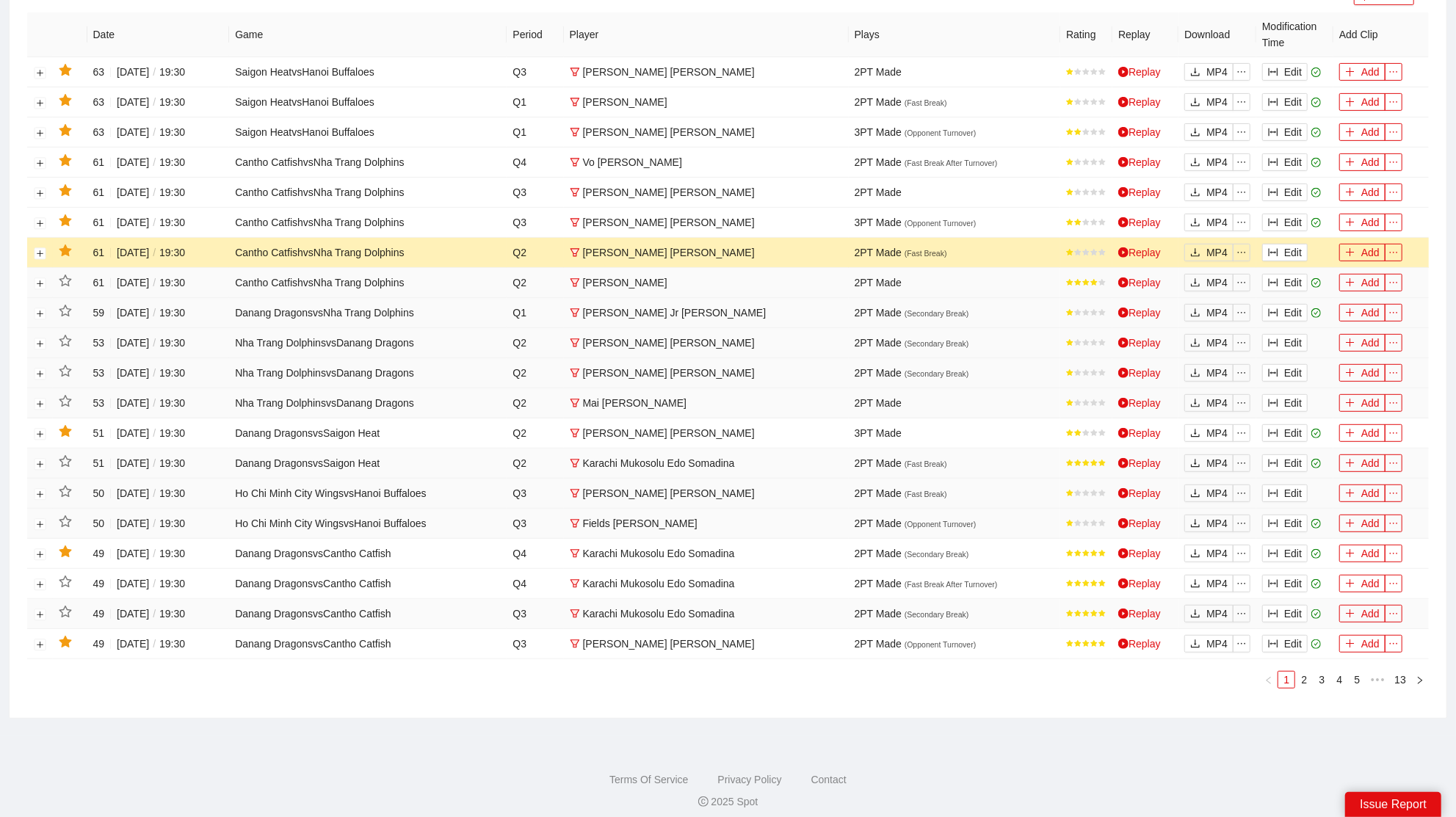
click at [61, 244] on icon "star" at bounding box center [65, 251] width 13 height 13
click at [1285, 217] on button "Edit" at bounding box center [1285, 222] width 46 height 17
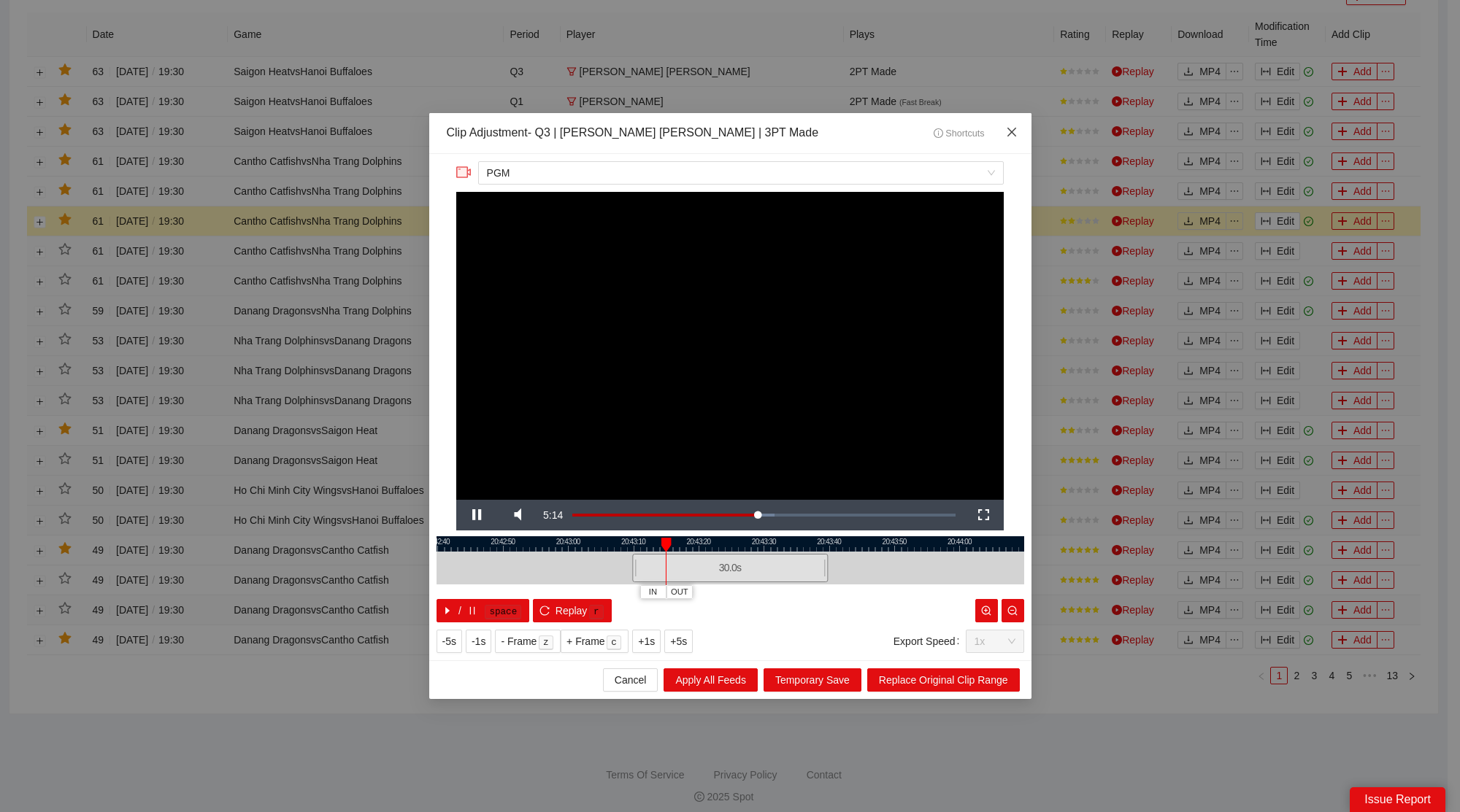
click at [1015, 130] on icon "close" at bounding box center [1011, 132] width 11 height 11
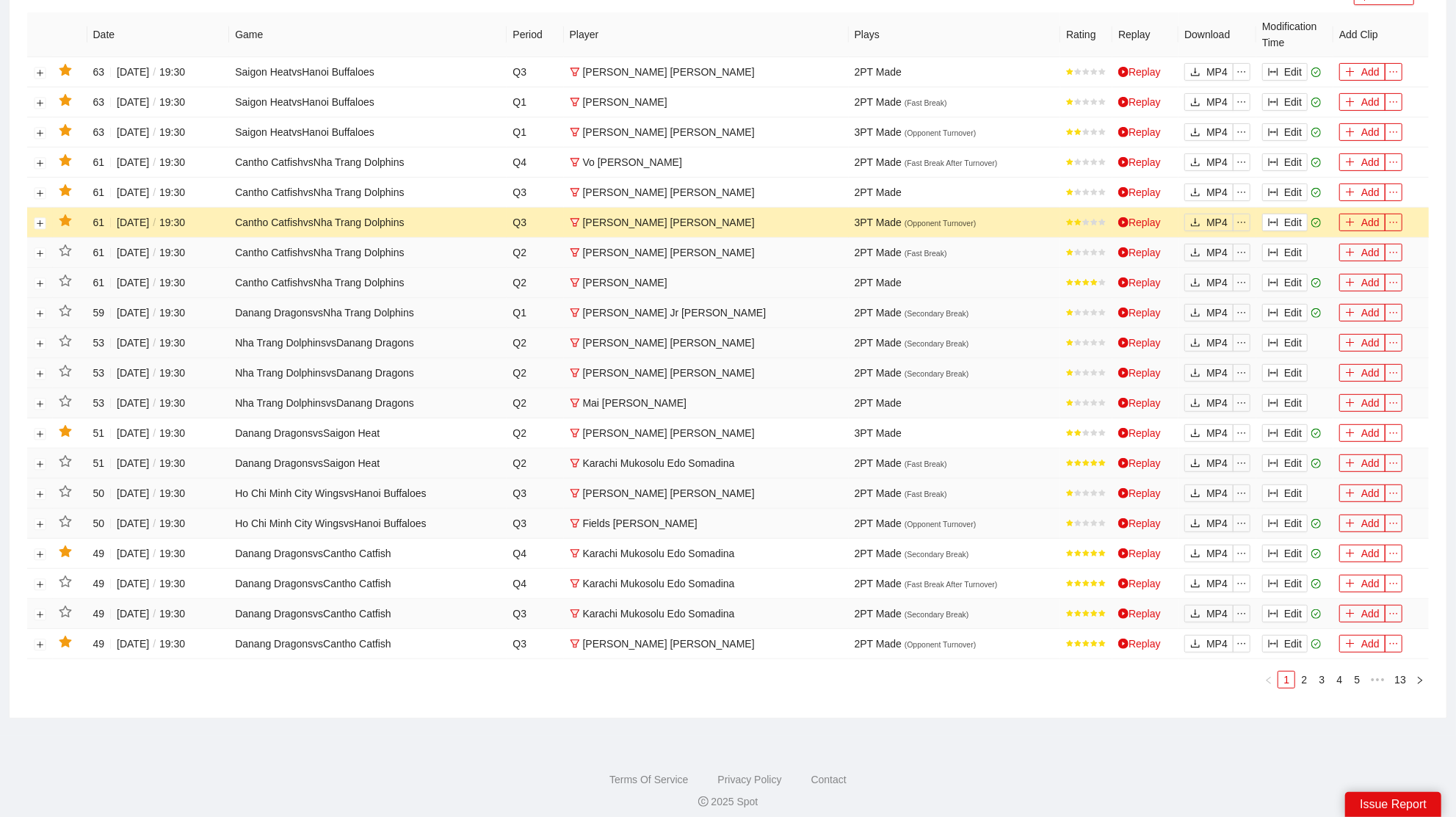
click at [65, 217] on icon "star" at bounding box center [64, 220] width 12 height 11
click at [64, 189] on icon "star" at bounding box center [64, 190] width 12 height 11
click at [67, 161] on icon "star" at bounding box center [64, 160] width 12 height 11
click at [1280, 127] on button "Edit" at bounding box center [1285, 132] width 46 height 17
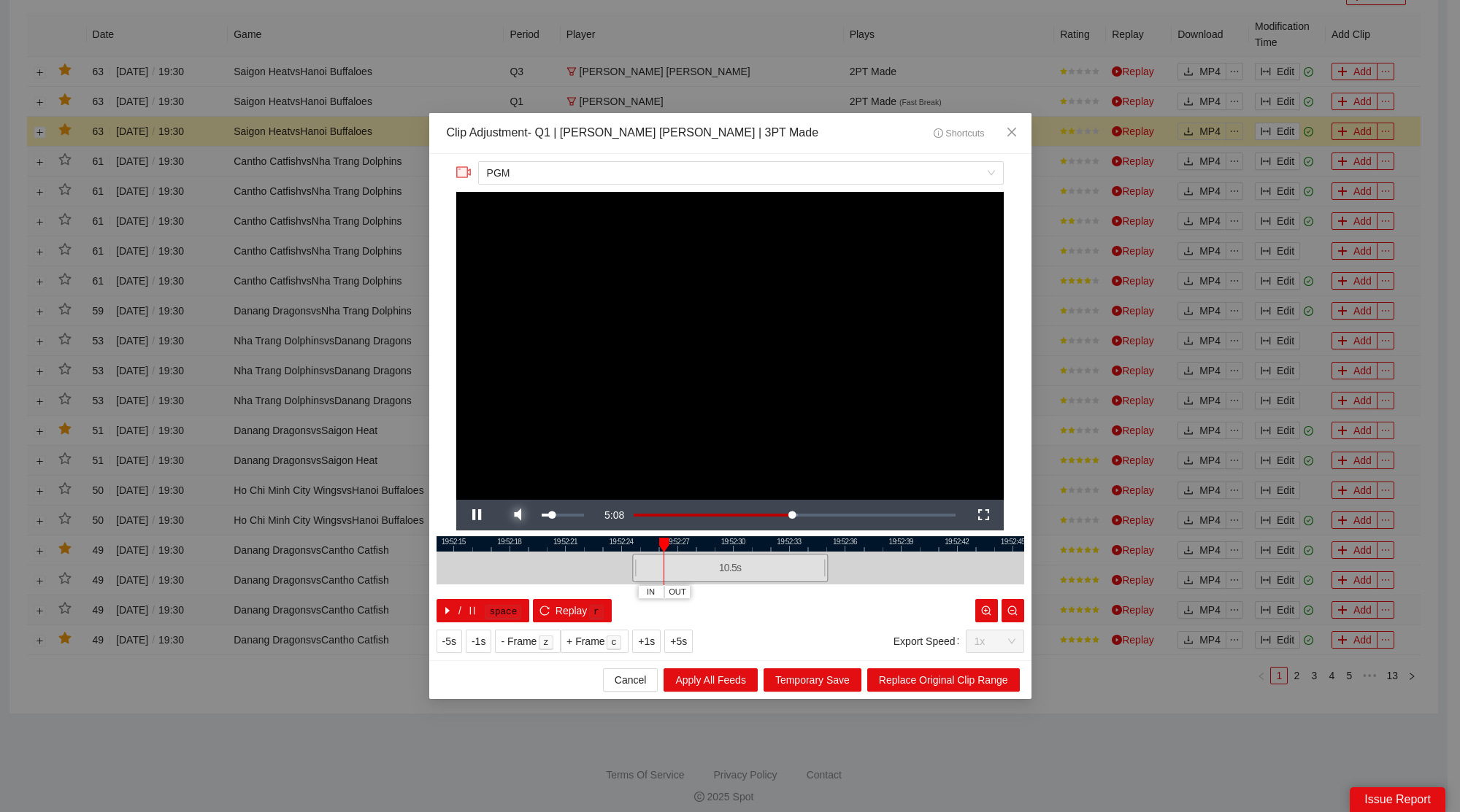
click at [524, 515] on span "Video Player" at bounding box center [517, 515] width 41 height 0
click at [1006, 138] on icon "close" at bounding box center [1011, 132] width 11 height 11
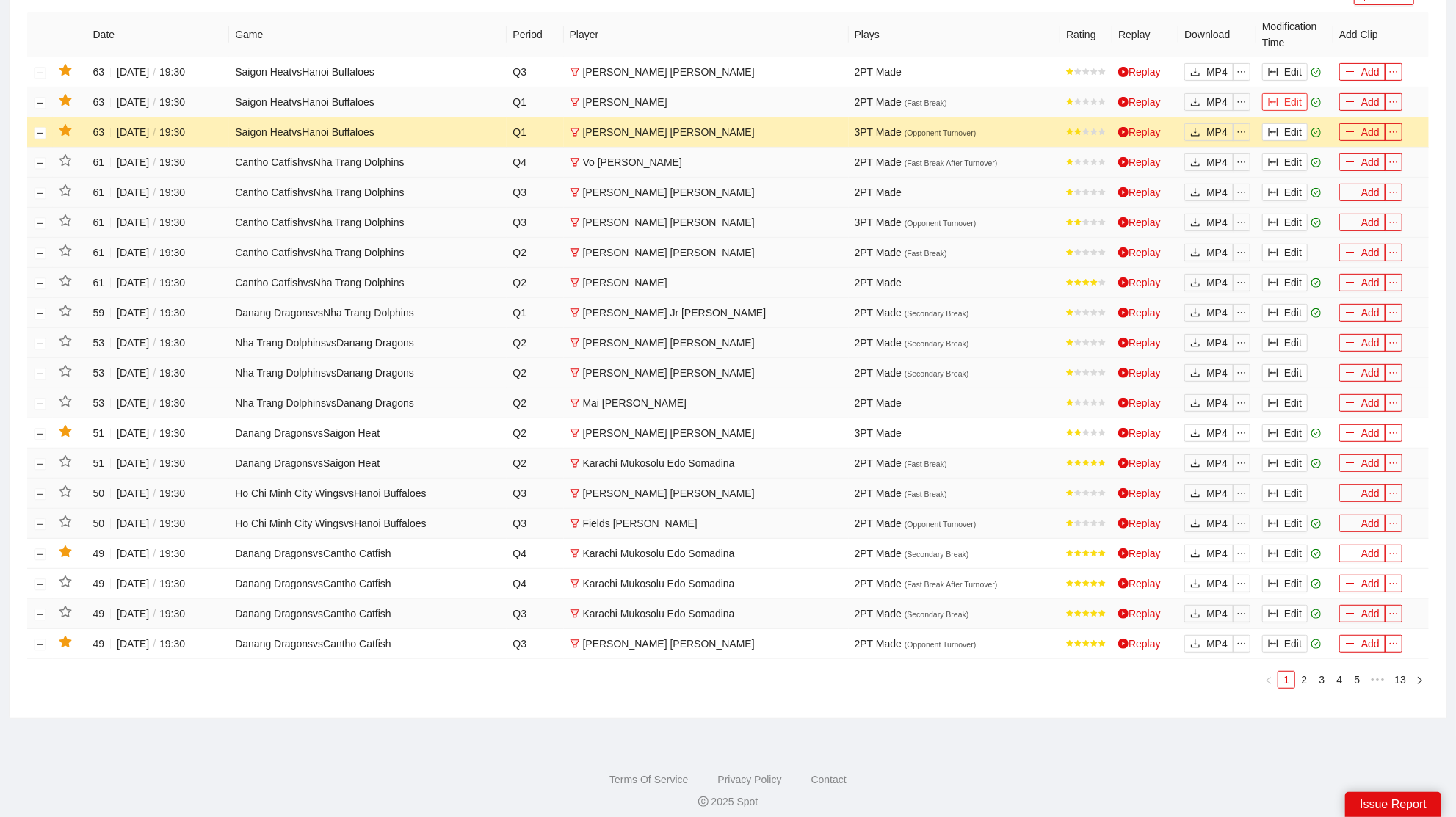
click at [1290, 100] on button "Edit" at bounding box center [1285, 102] width 46 height 17
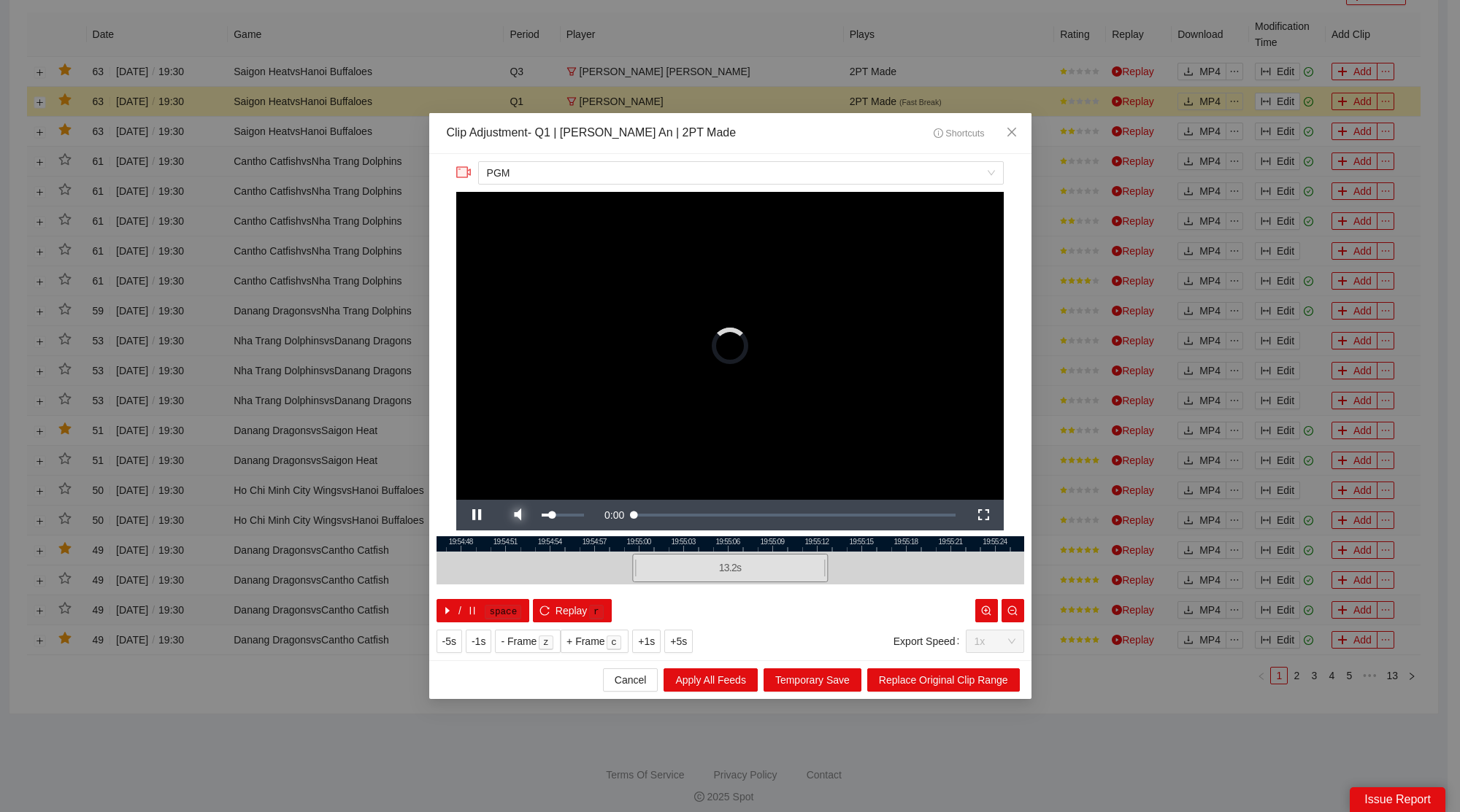
click at [514, 515] on span "Video Player" at bounding box center [517, 515] width 41 height 0
click at [1013, 129] on icon "close" at bounding box center [1011, 132] width 11 height 11
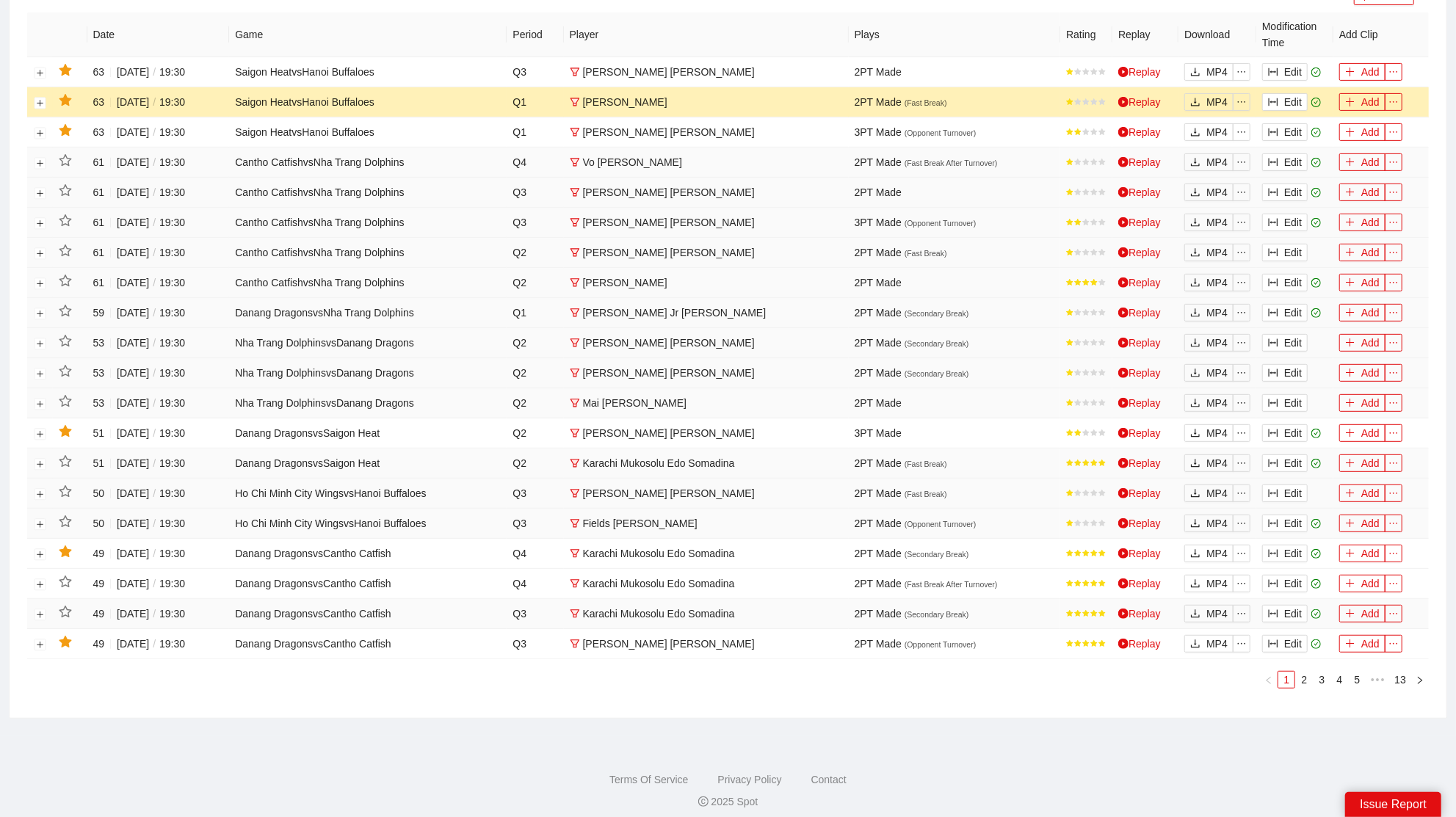
click at [71, 94] on icon "star" at bounding box center [65, 101] width 13 height 13
click at [64, 125] on icon "star" at bounding box center [64, 130] width 12 height 11
click at [1292, 66] on button "Edit" at bounding box center [1285, 72] width 46 height 17
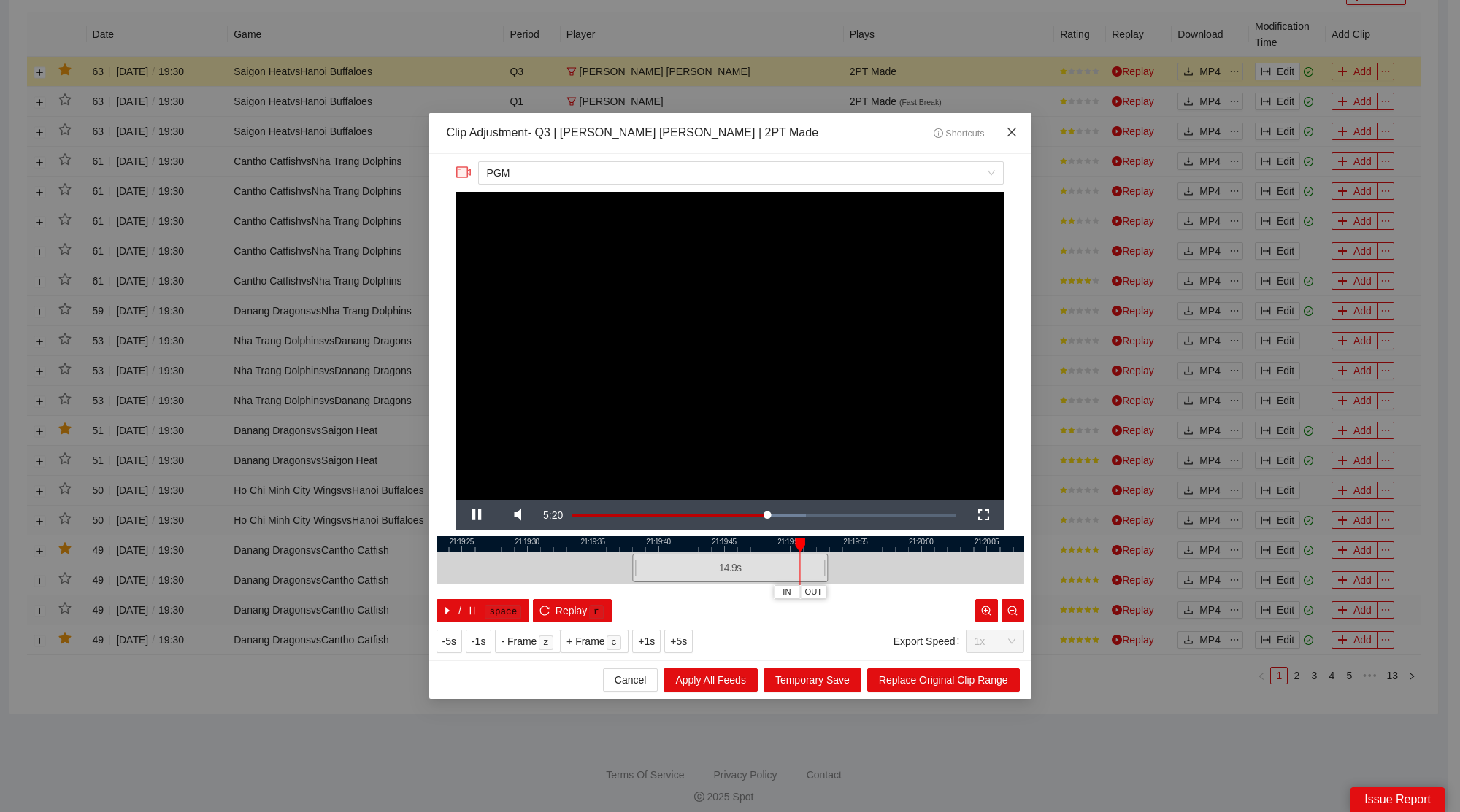
click at [1020, 139] on span "Close" at bounding box center [1011, 132] width 39 height 39
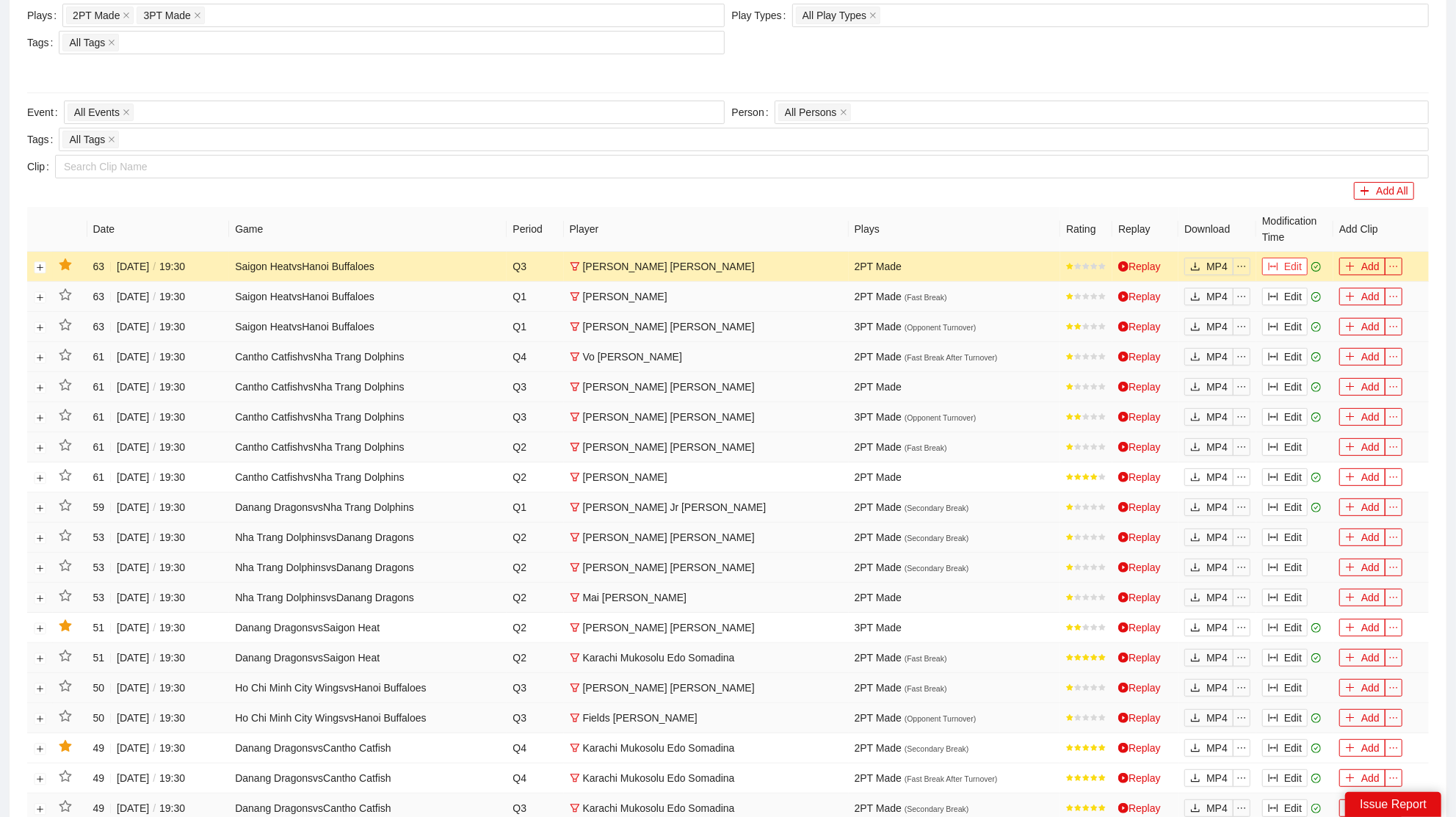
scroll to position [0, 0]
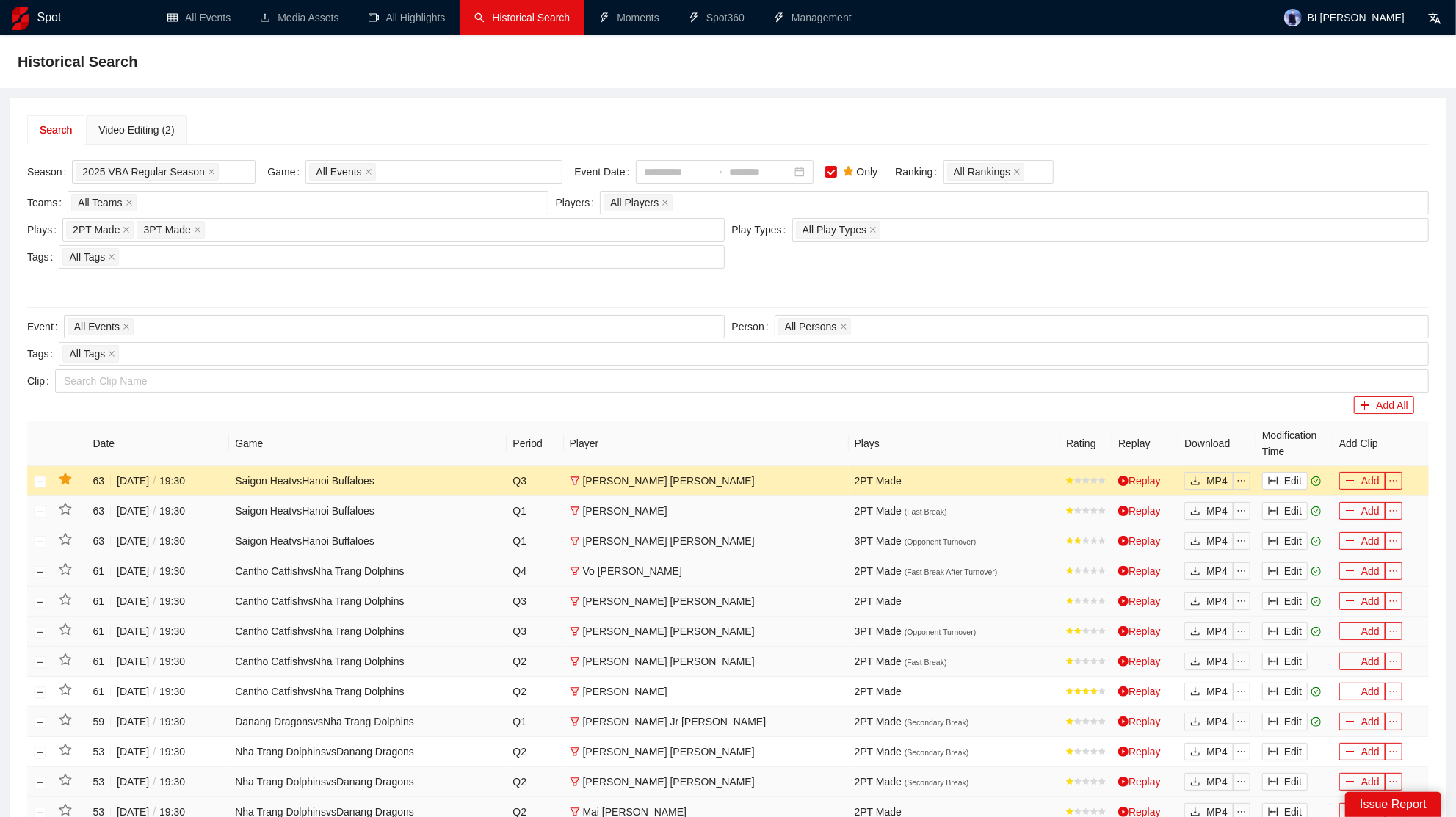
click at [903, 59] on div "Historical Search" at bounding box center [728, 61] width 1422 height 30
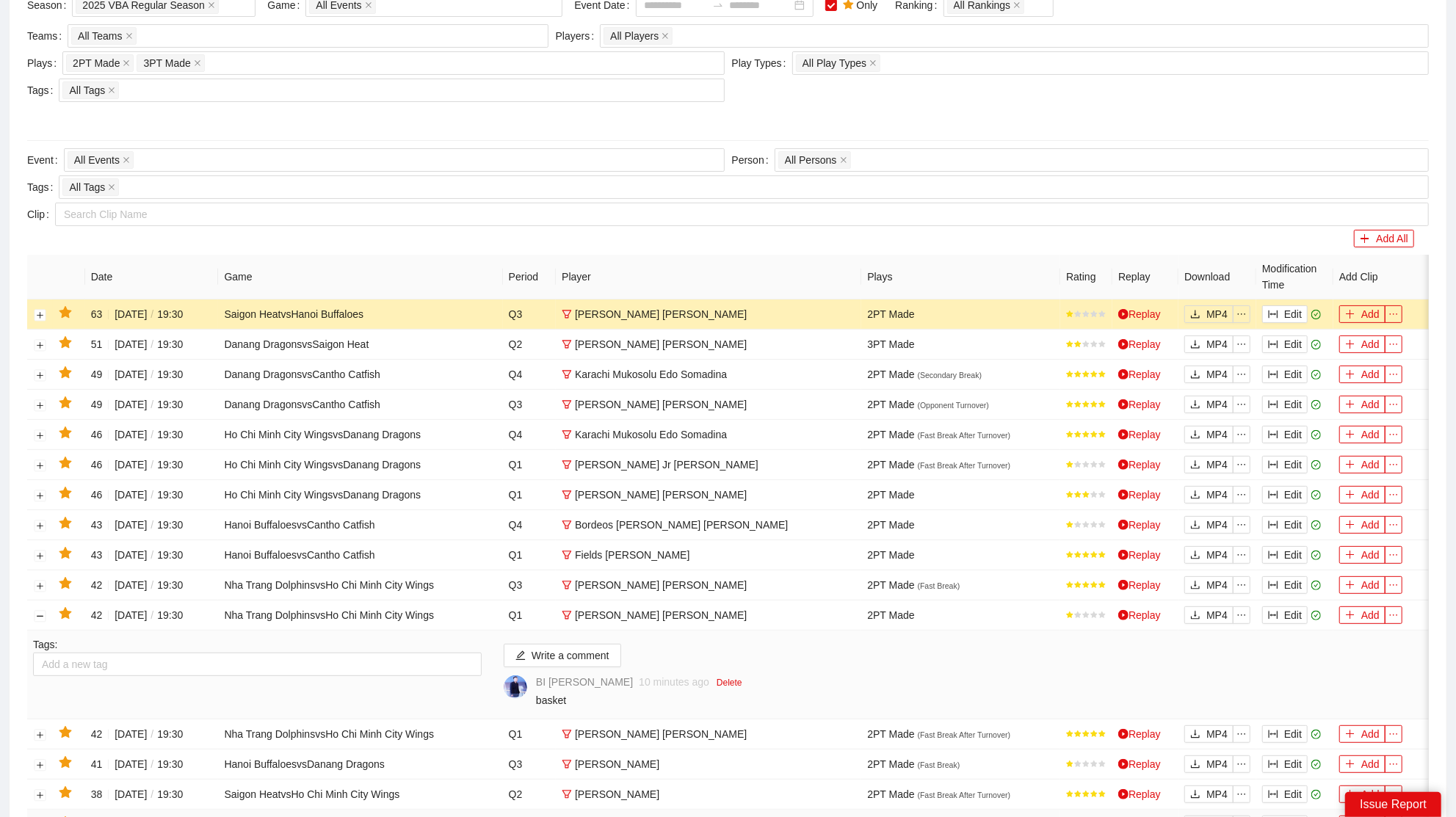
scroll to position [598, 0]
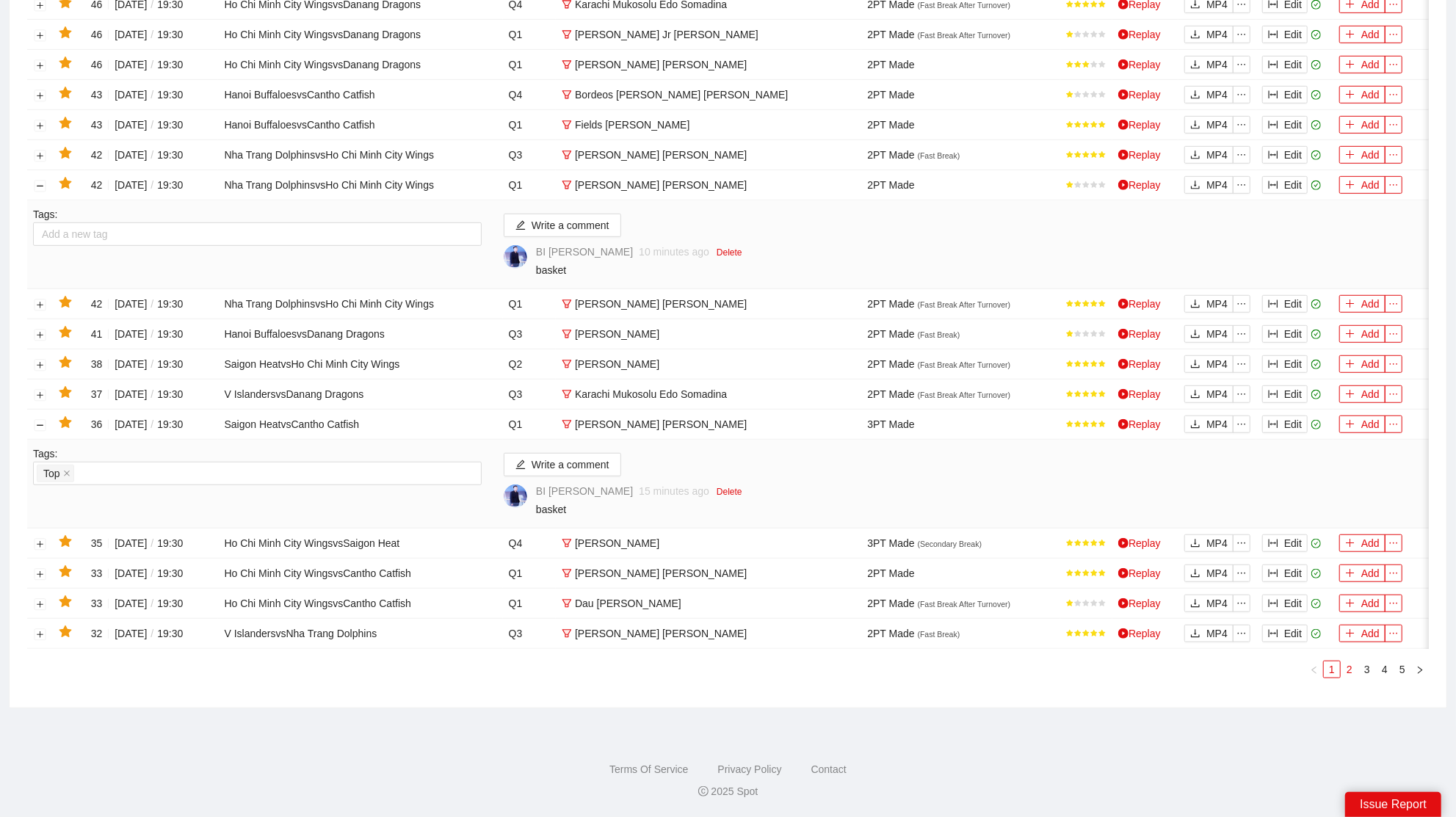
click at [1349, 672] on link "2" at bounding box center [1350, 669] width 16 height 16
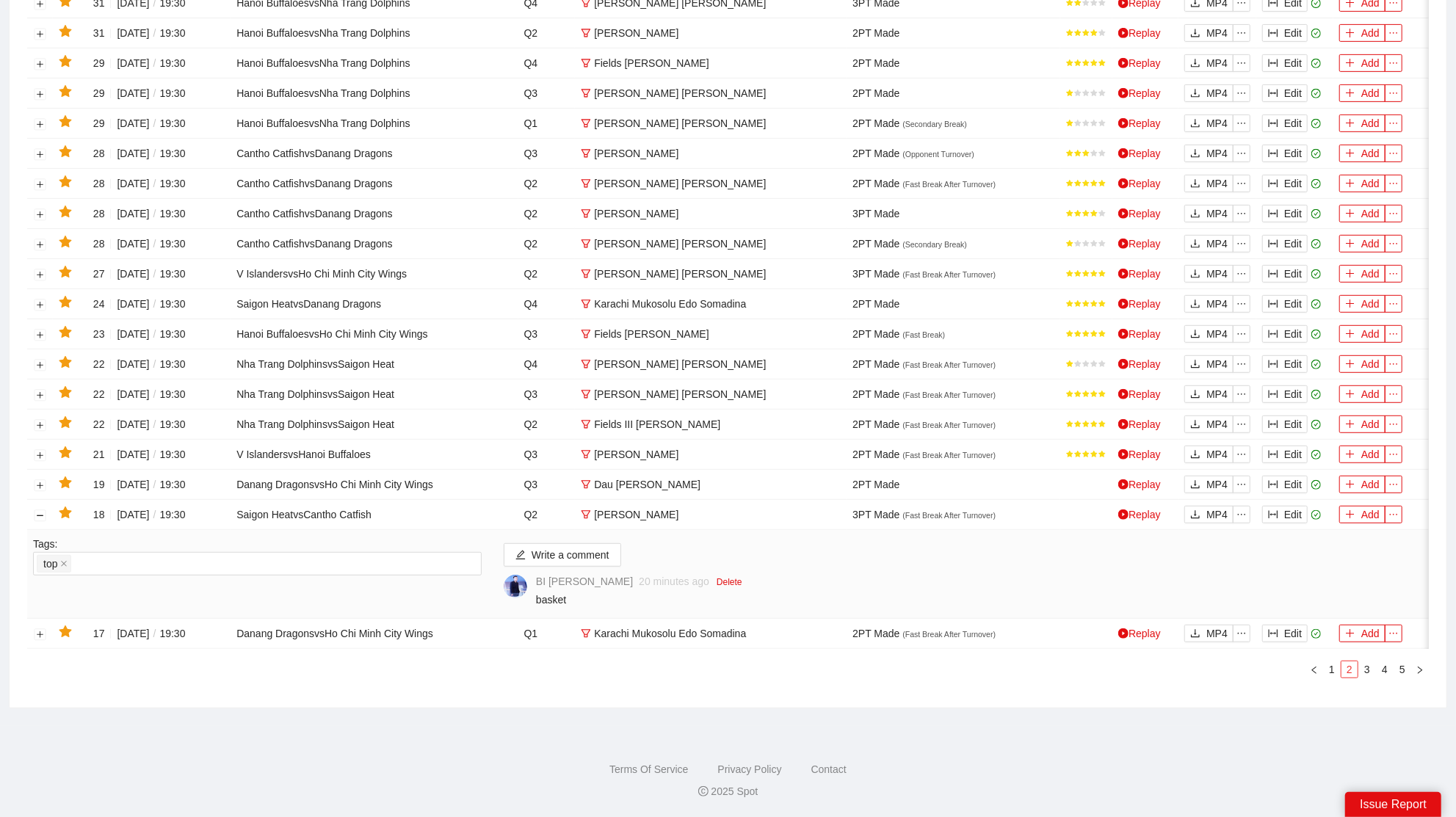
scroll to position [510, 0]
click at [1338, 673] on link "1" at bounding box center [1331, 669] width 16 height 16
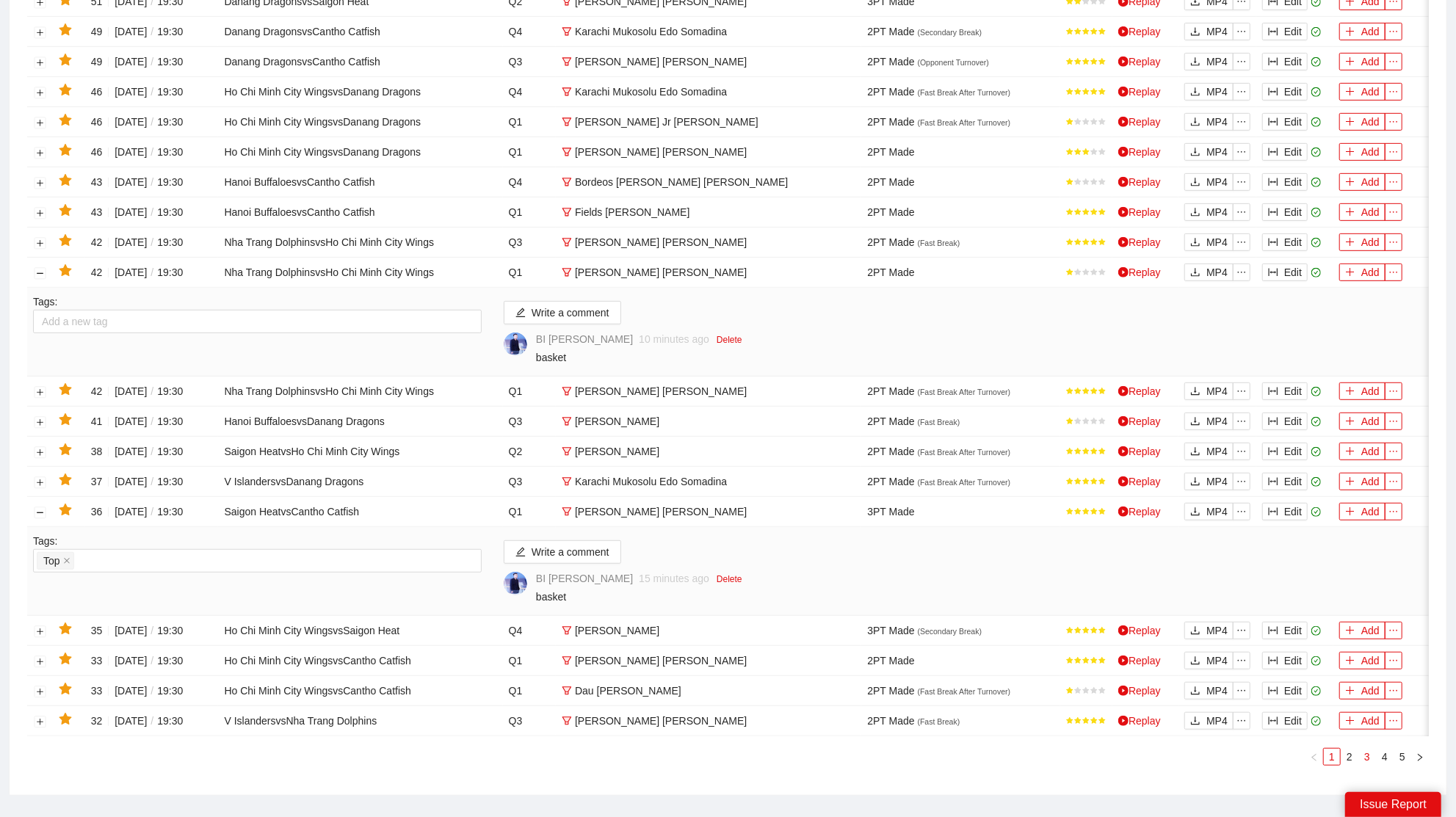
click at [1358, 760] on li "3" at bounding box center [1367, 757] width 17 height 17
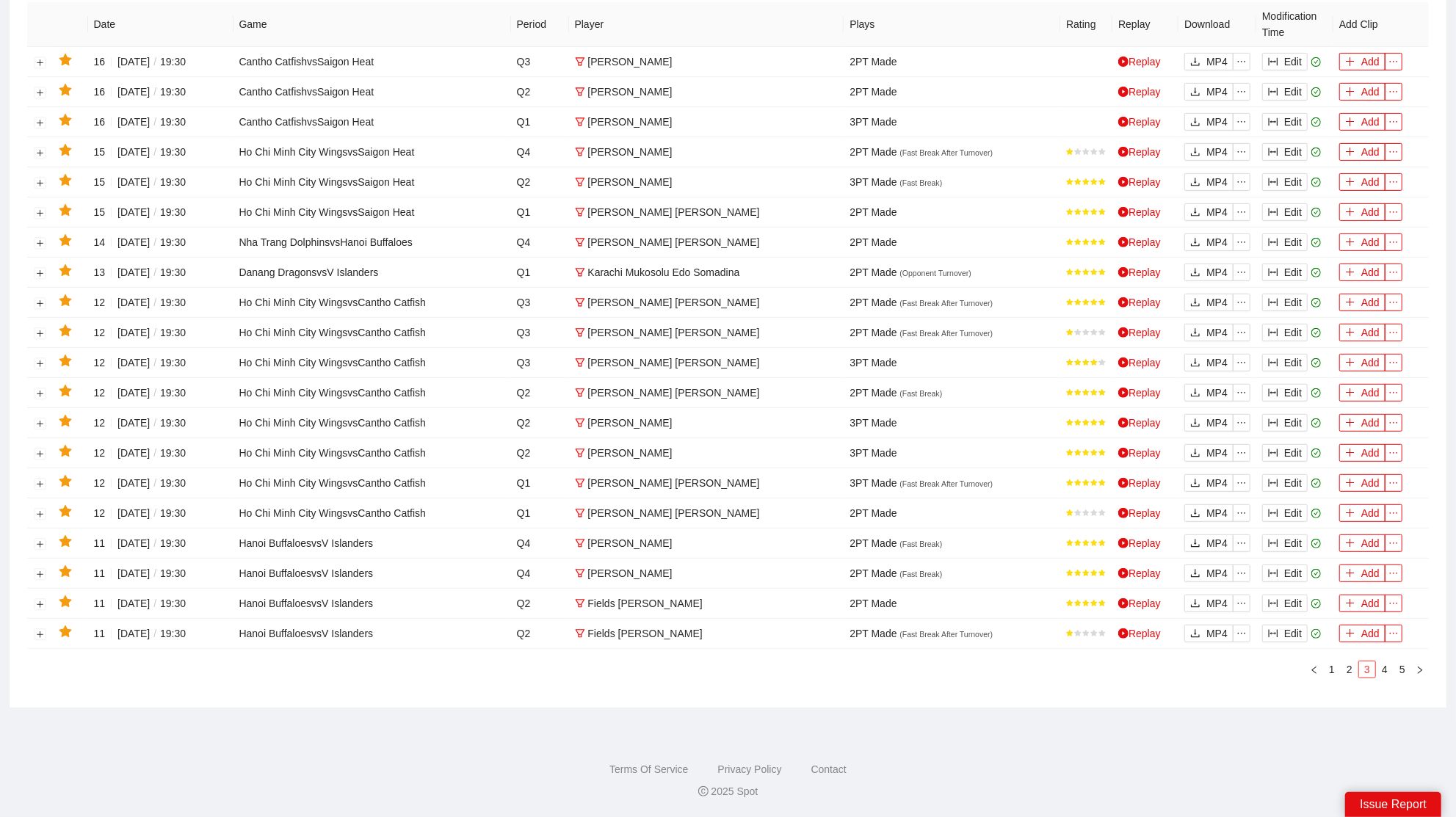
scroll to position [409, 0]
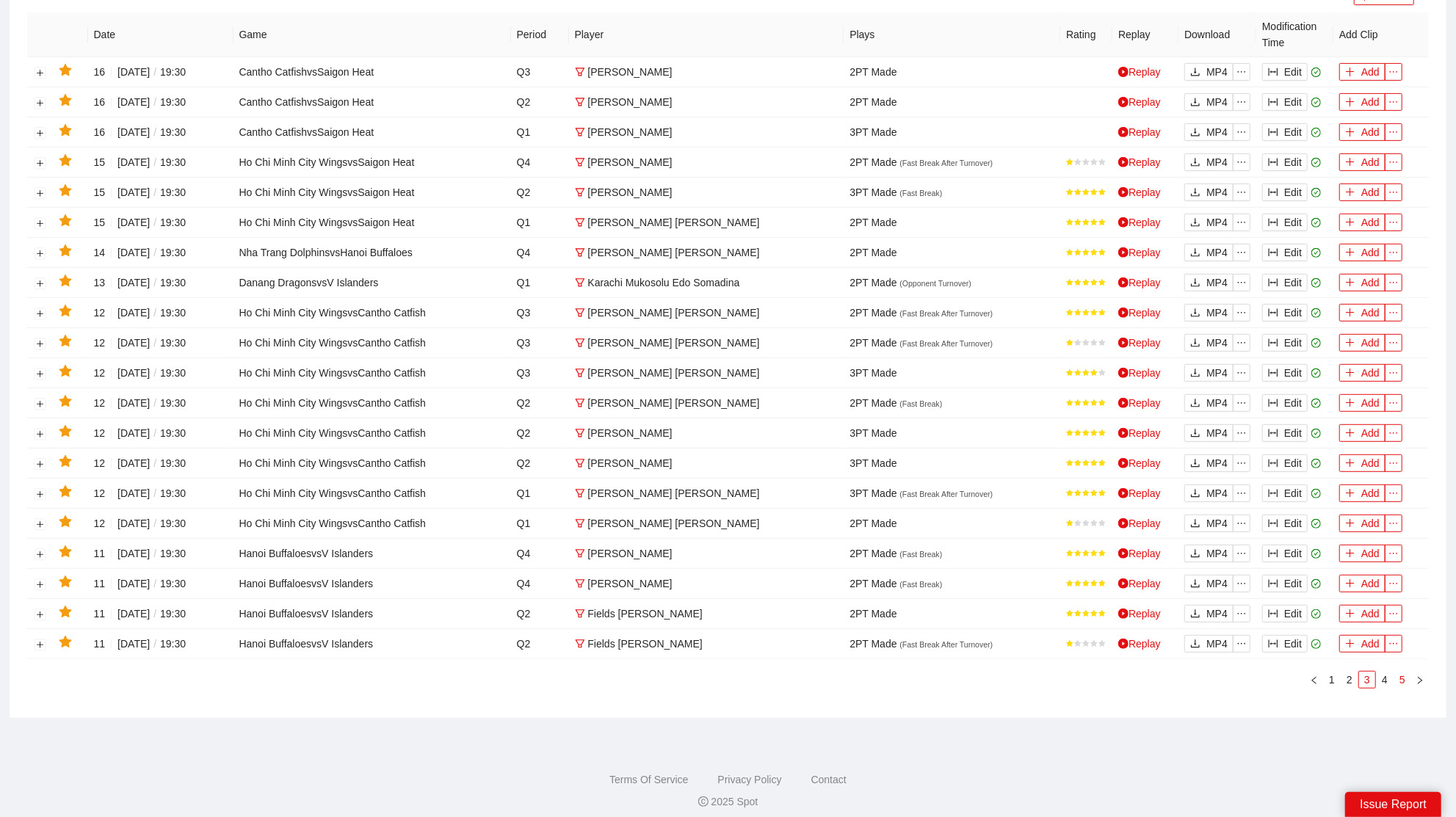
click at [1404, 672] on link "5" at bounding box center [1402, 680] width 16 height 16
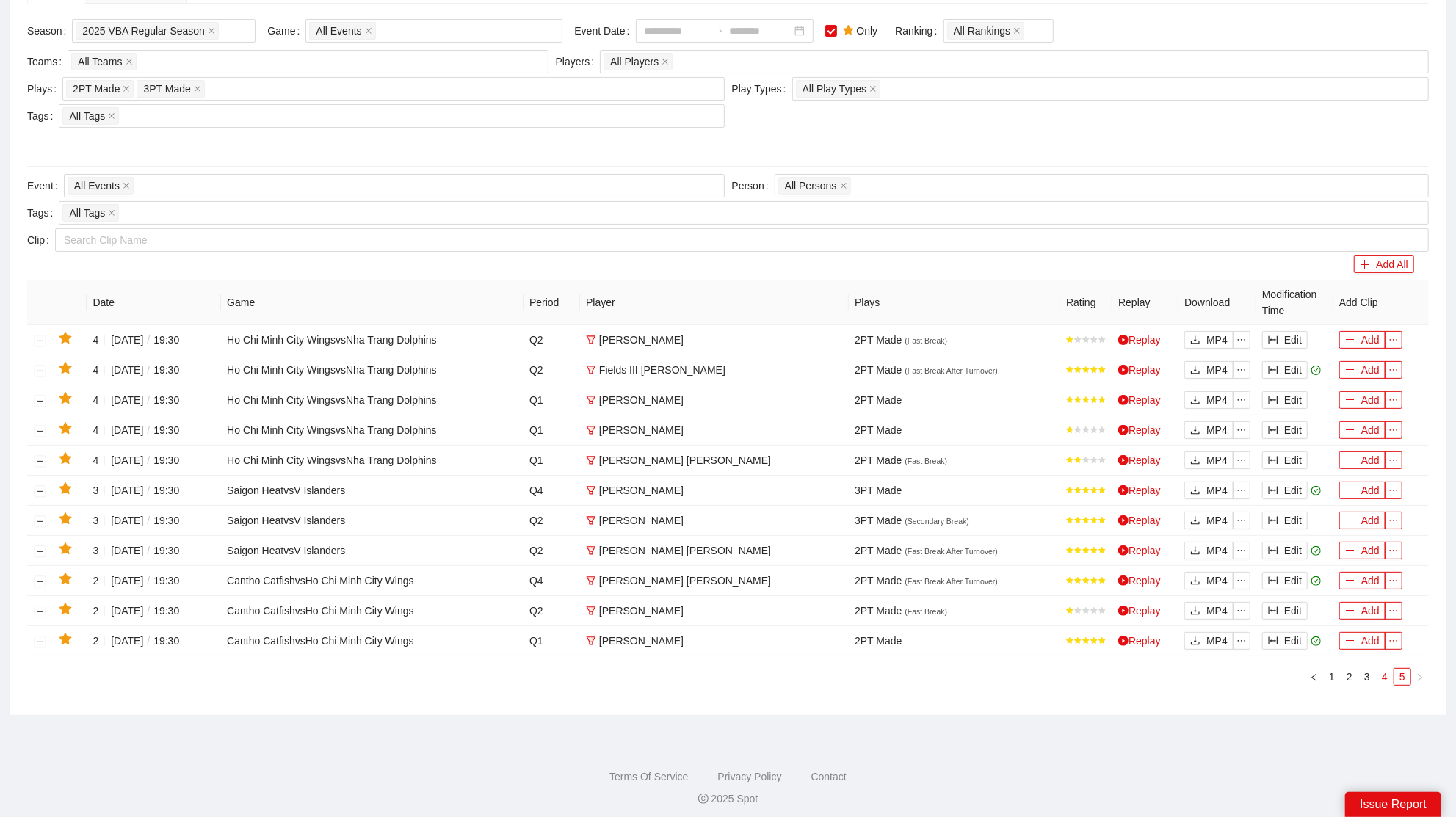
click at [1383, 669] on link "4" at bounding box center [1385, 676] width 16 height 16
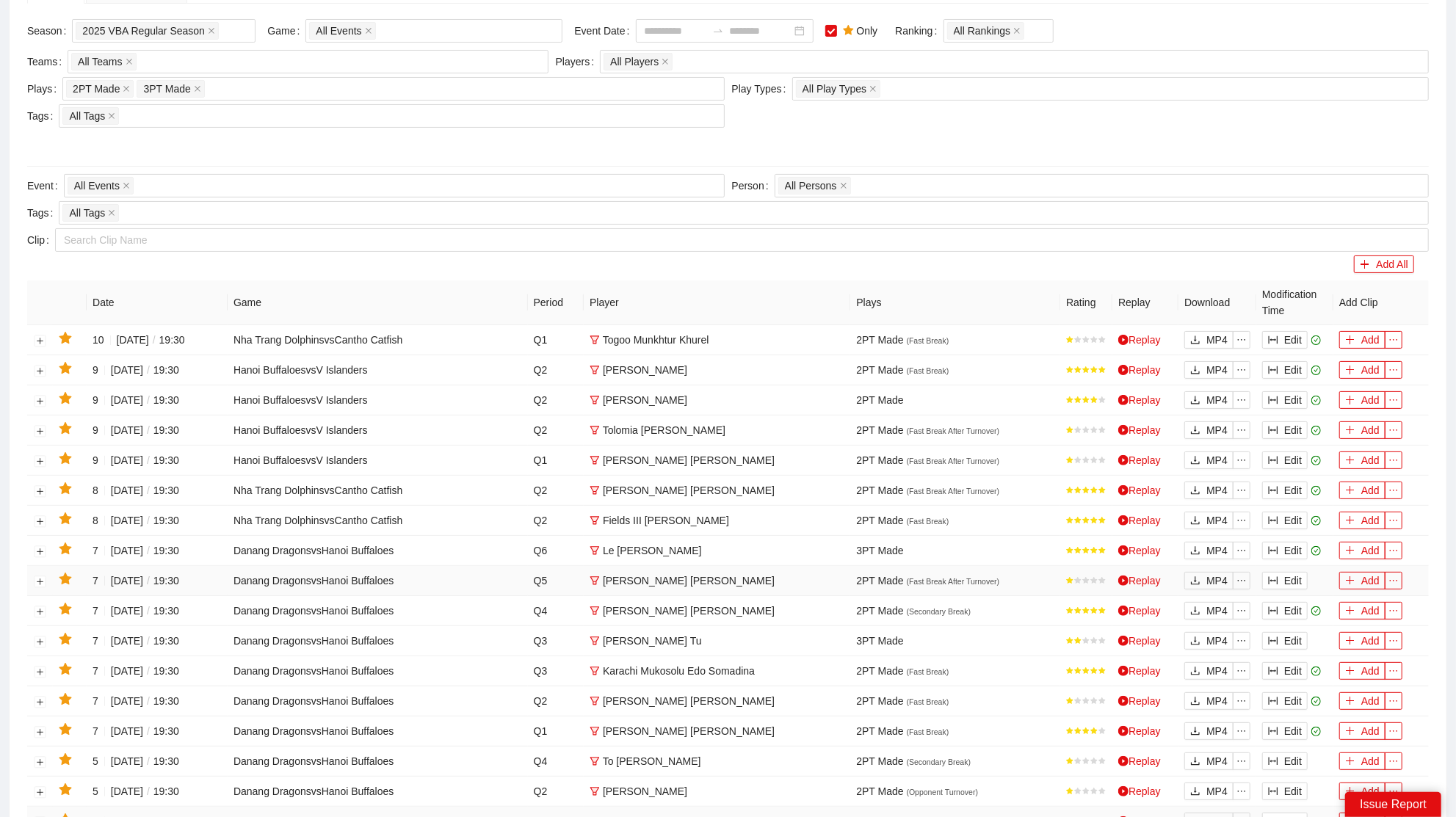
scroll to position [409, 0]
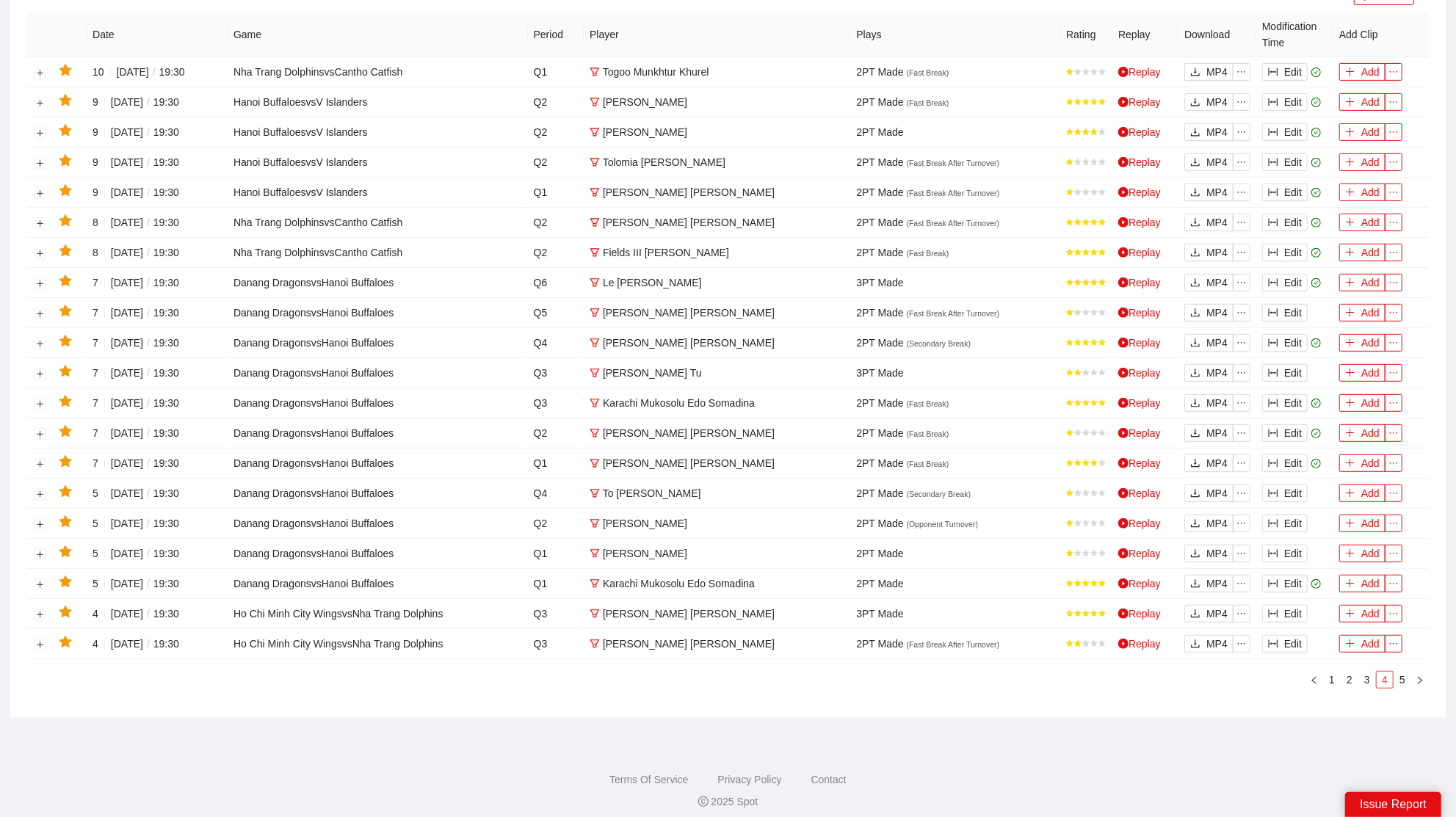
click at [1377, 673] on link "4" at bounding box center [1385, 680] width 16 height 16
click at [1371, 675] on link "3" at bounding box center [1367, 680] width 16 height 16
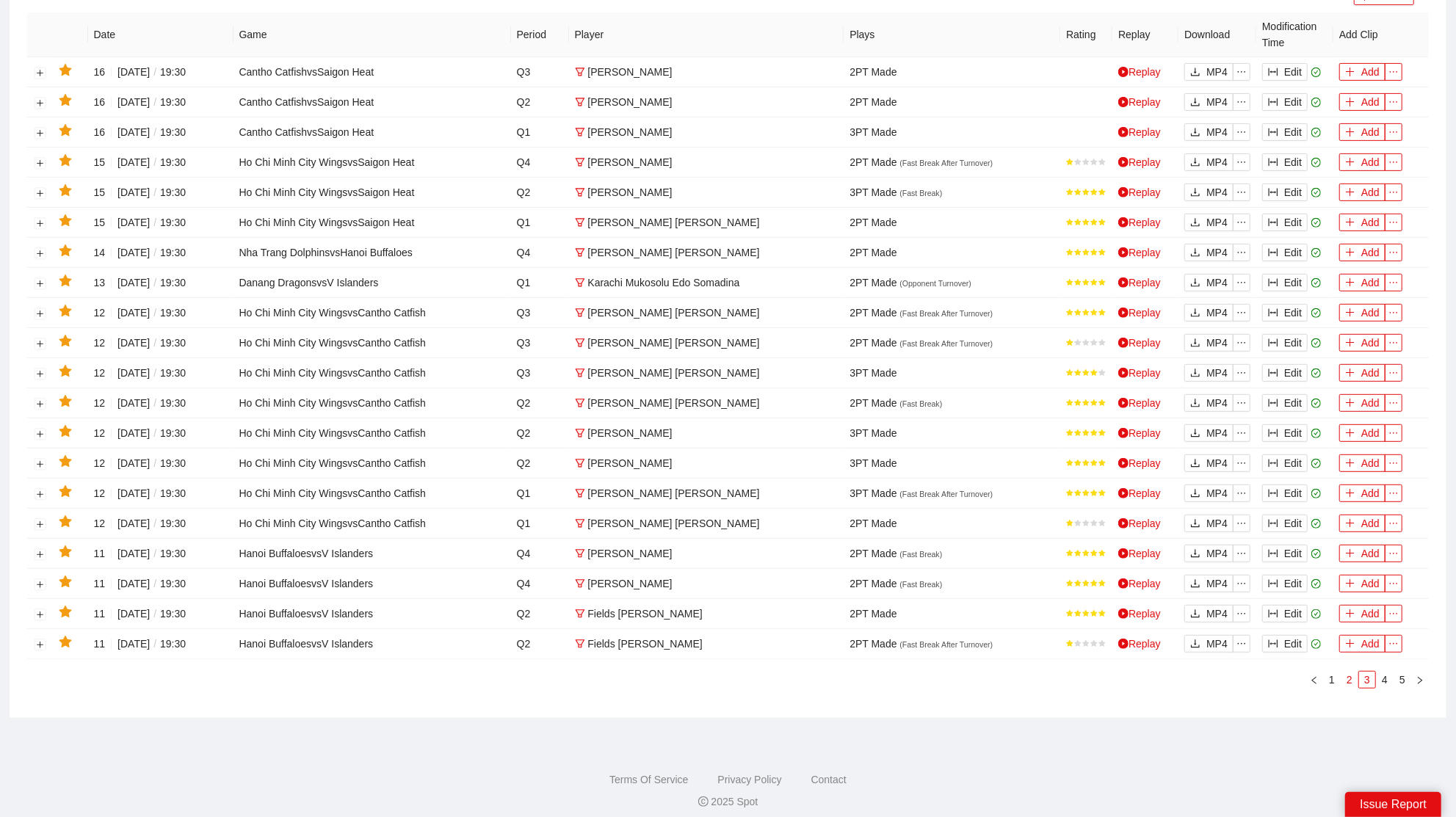
click at [1351, 675] on link "2" at bounding box center [1350, 680] width 16 height 16
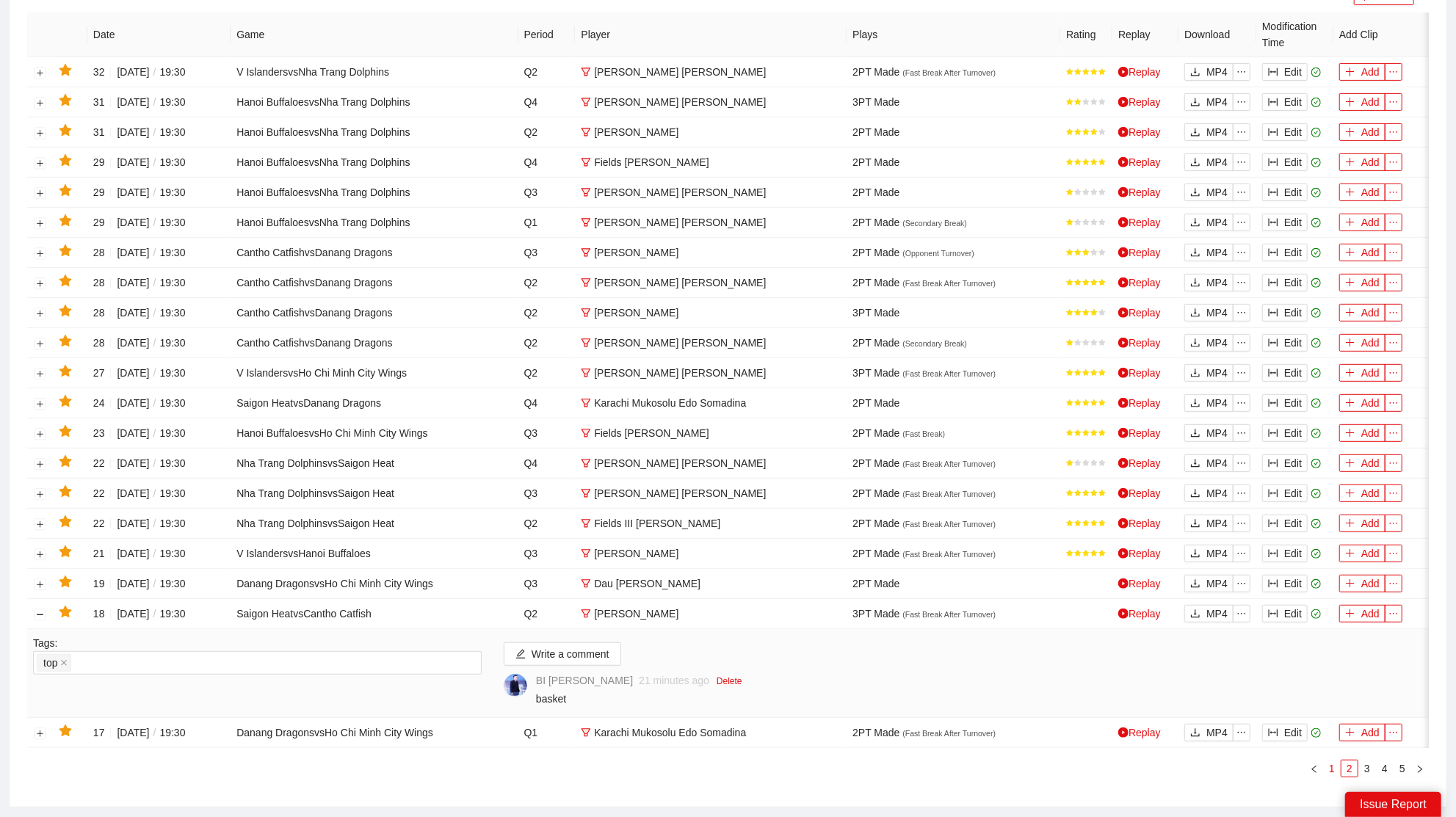
click at [1330, 776] on link "1" at bounding box center [1331, 768] width 16 height 16
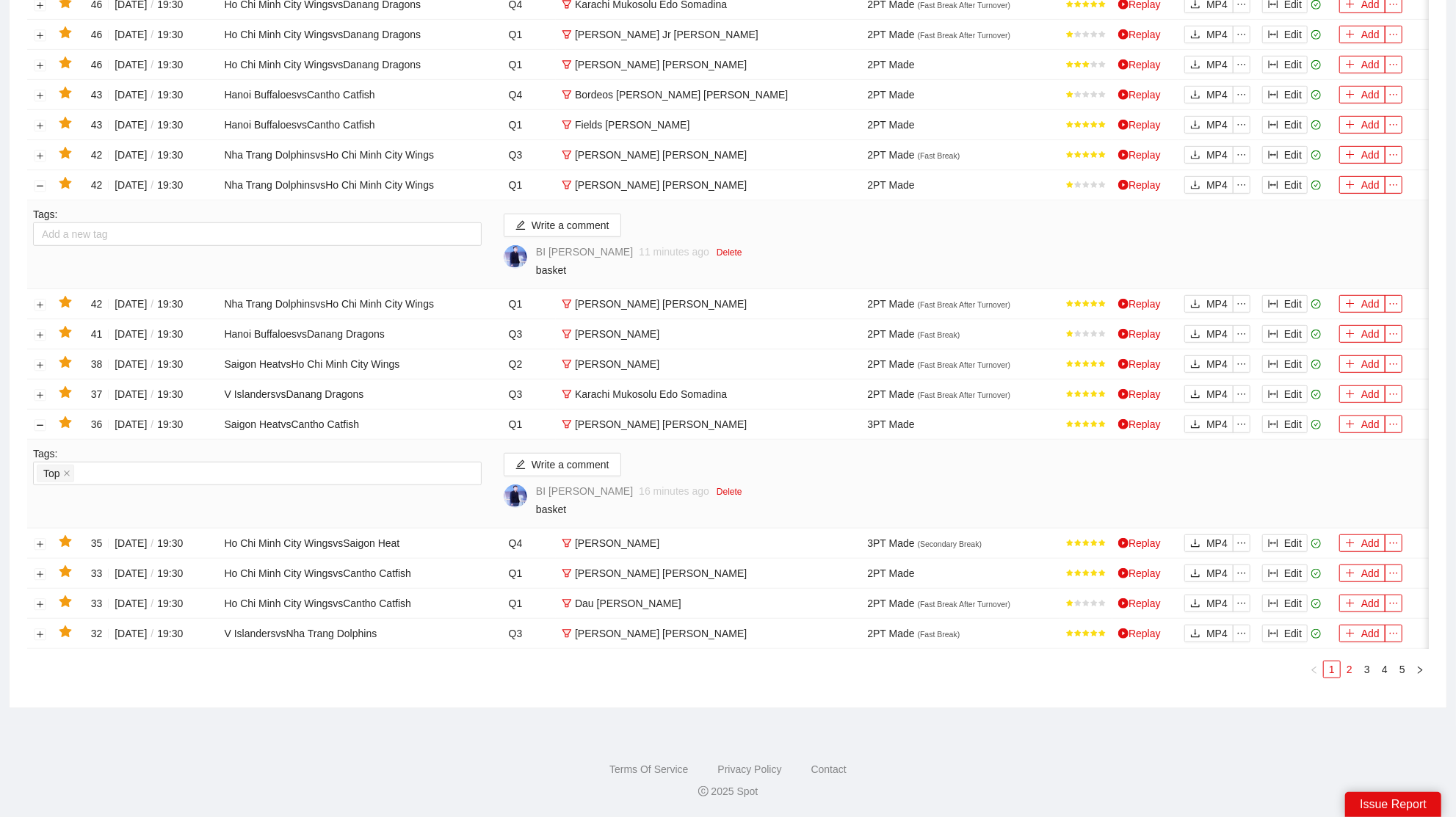
click at [1355, 674] on link "2" at bounding box center [1350, 669] width 16 height 16
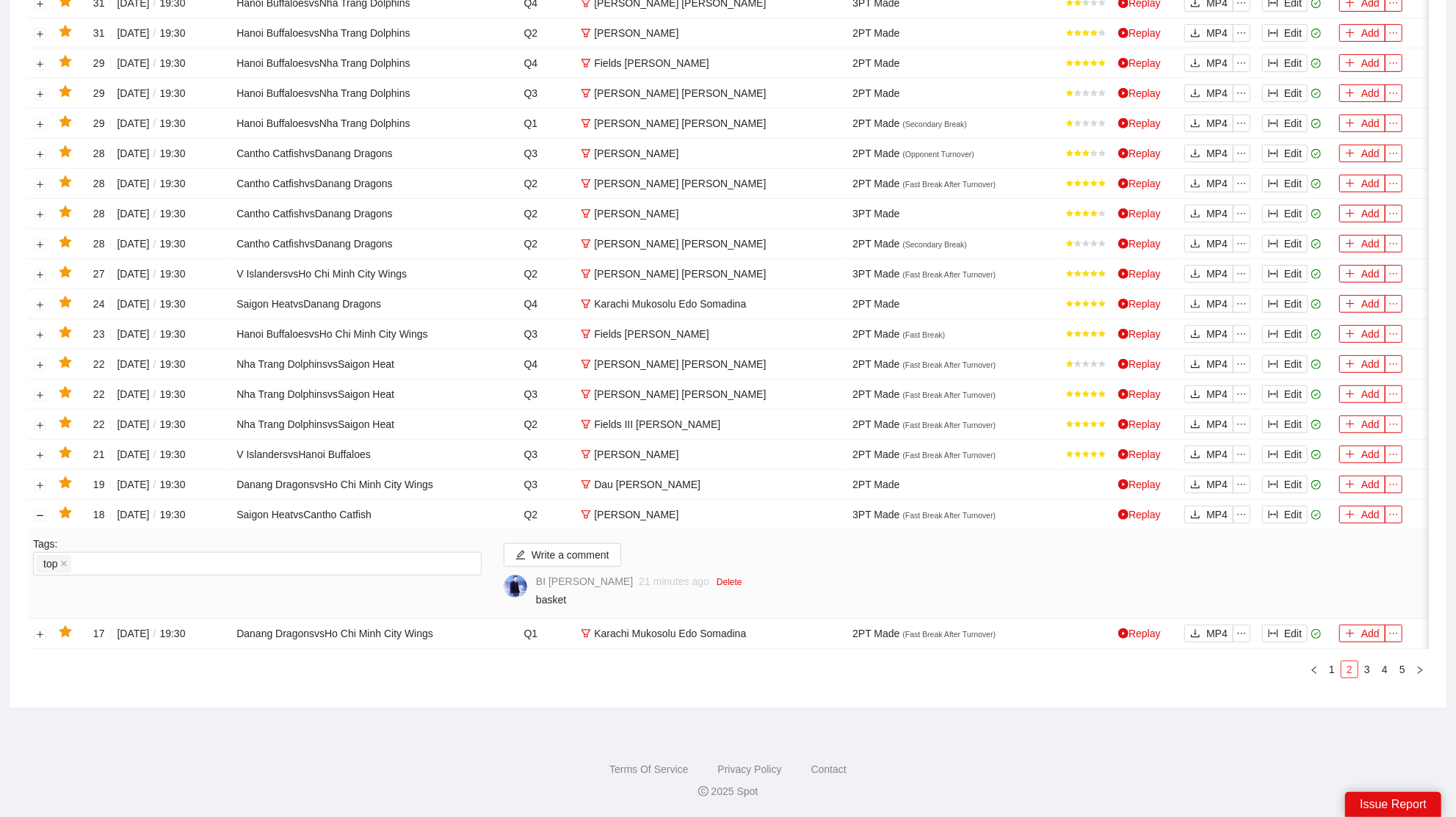
scroll to position [510, 0]
click at [1330, 672] on link "1" at bounding box center [1331, 669] width 16 height 16
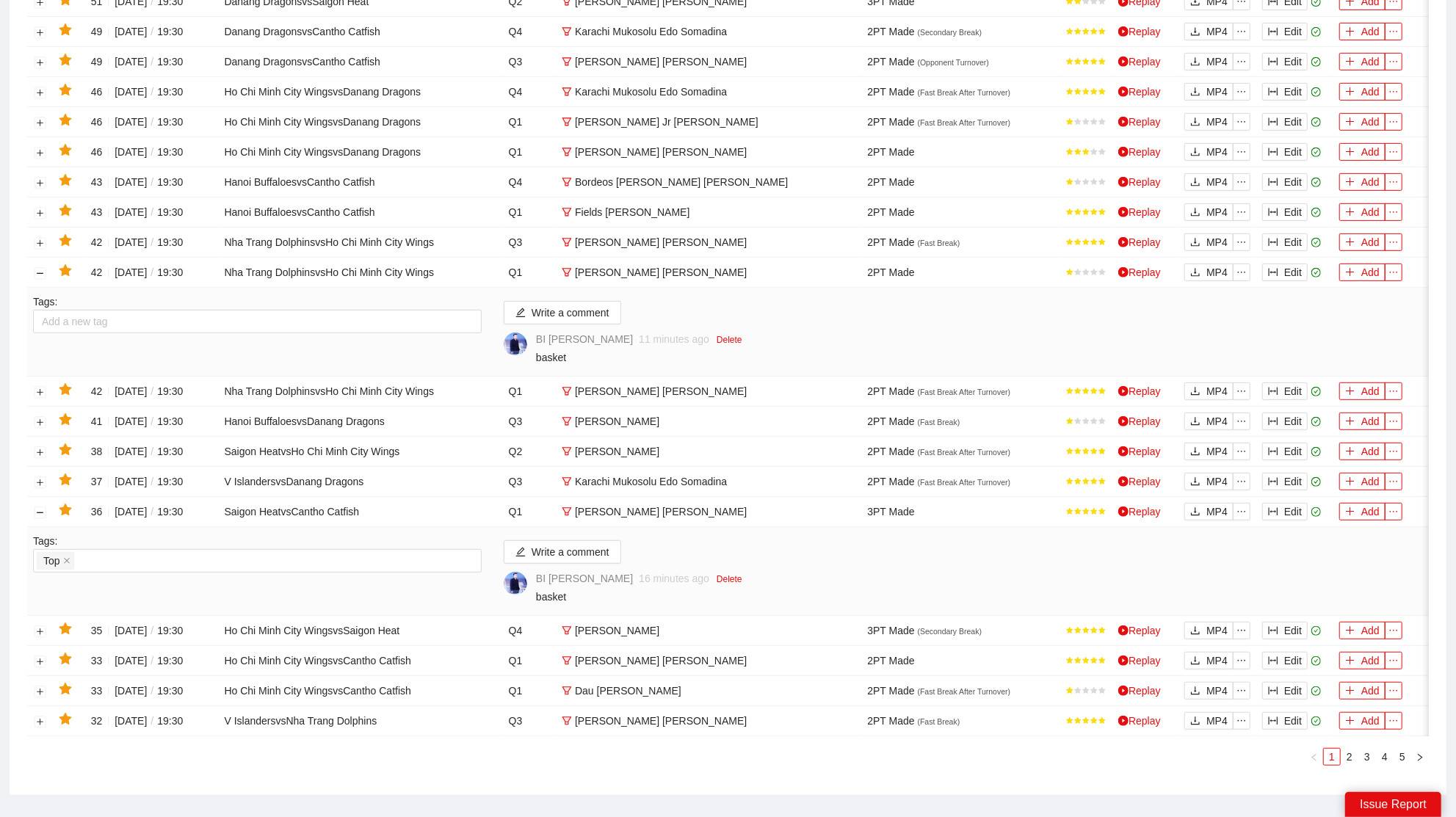
click at [1405, 759] on link "5" at bounding box center [1402, 757] width 16 height 16
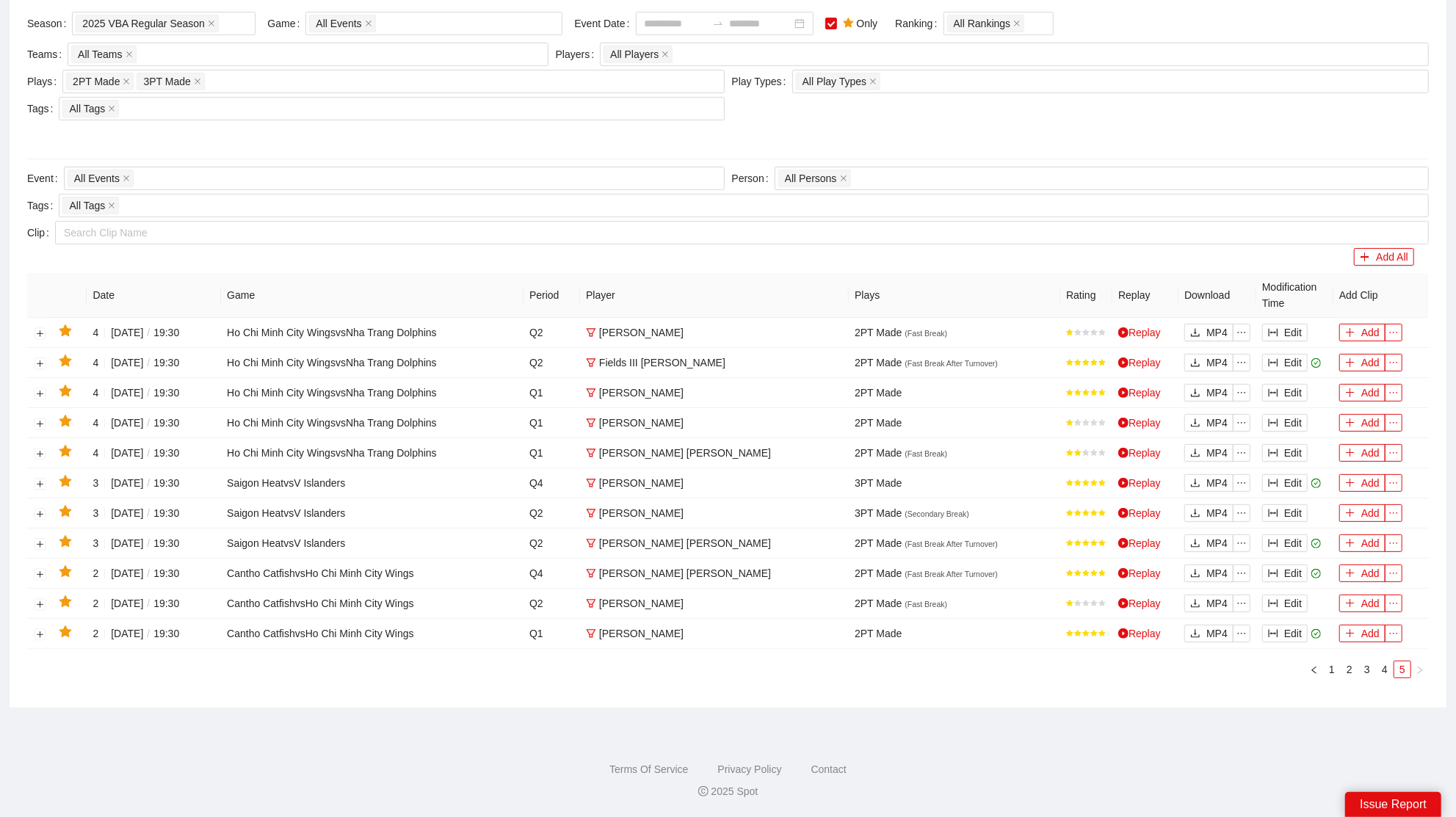
scroll to position [141, 0]
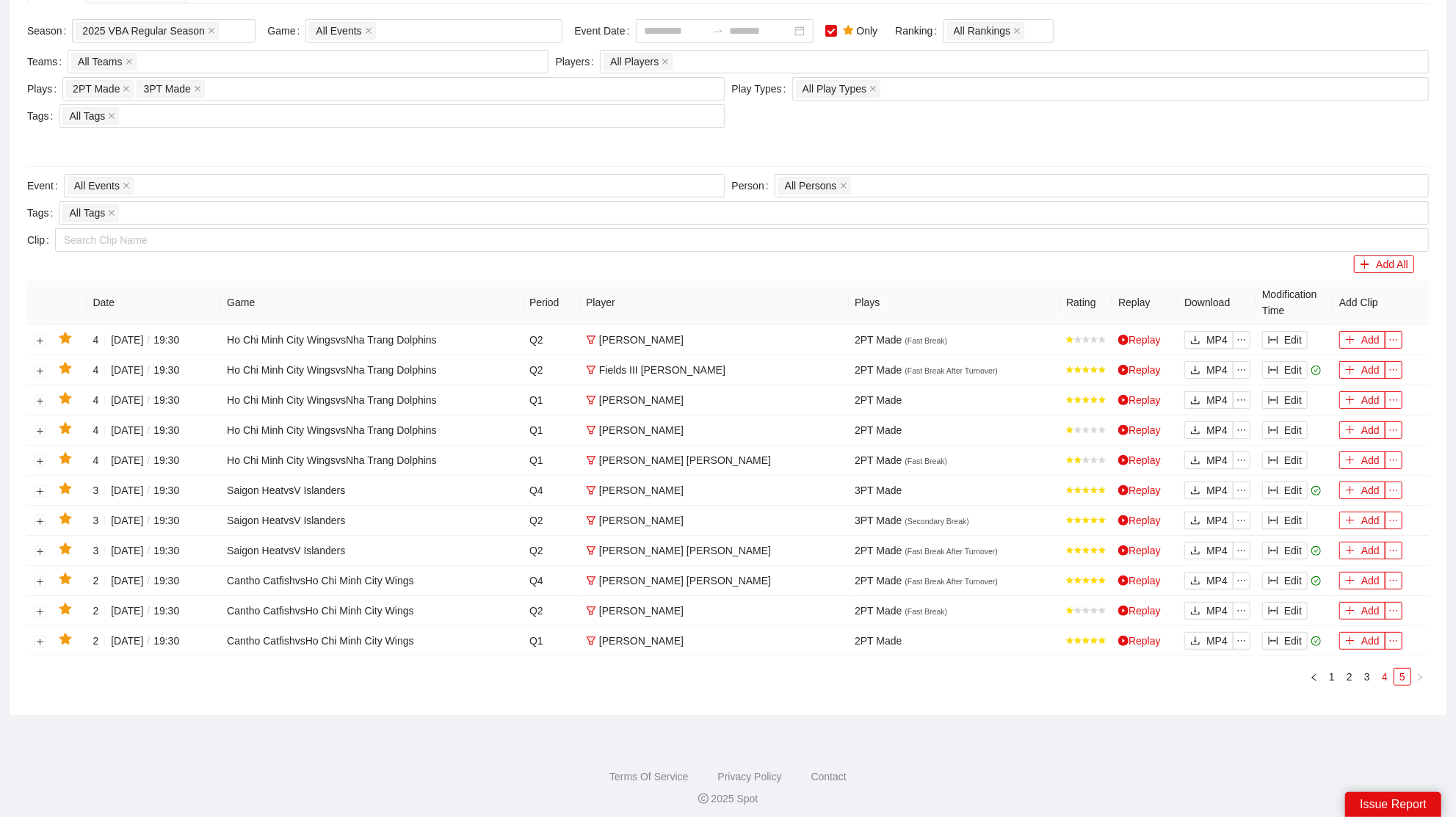
click at [1383, 672] on link "4" at bounding box center [1385, 676] width 16 height 16
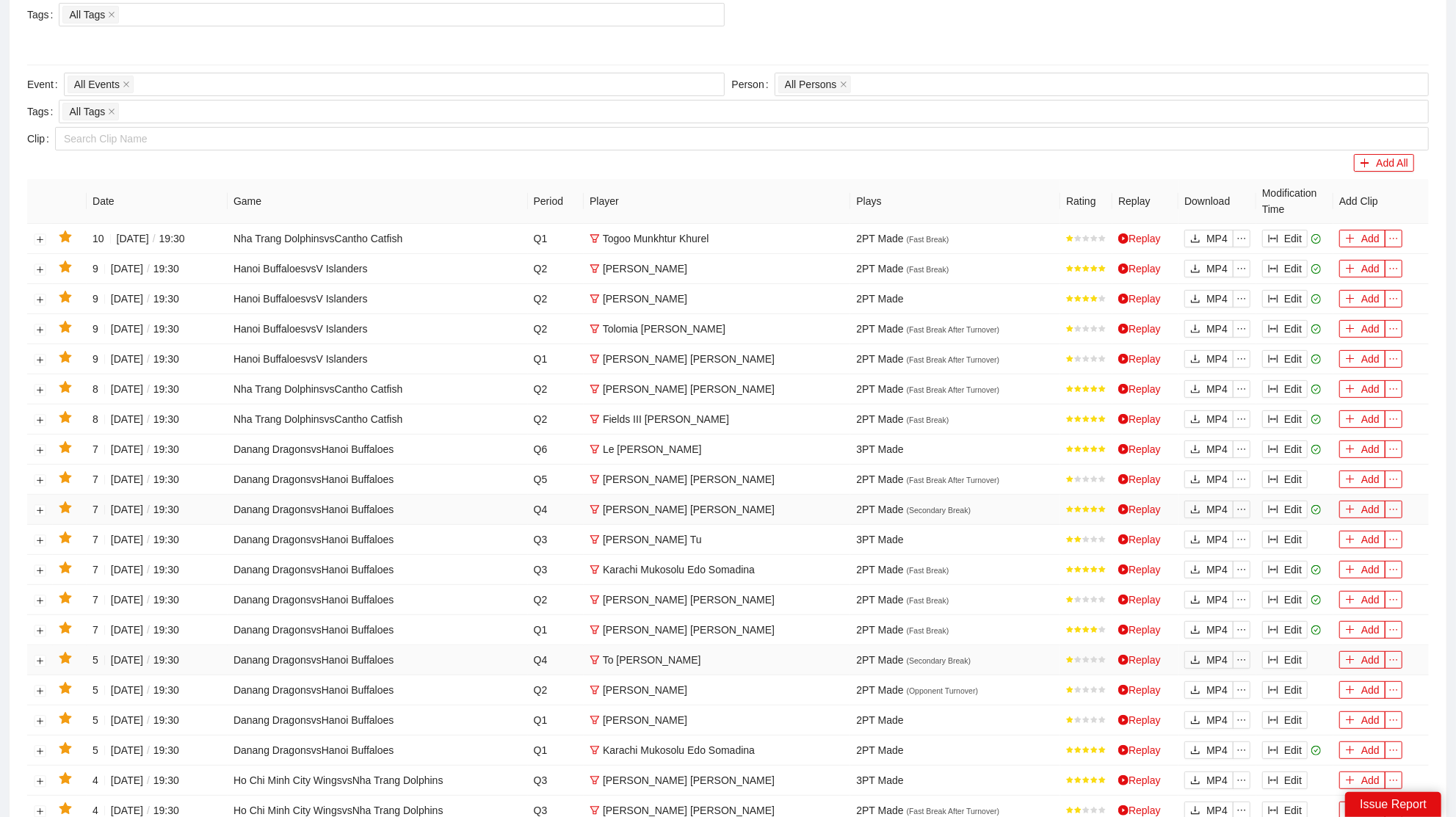
scroll to position [409, 0]
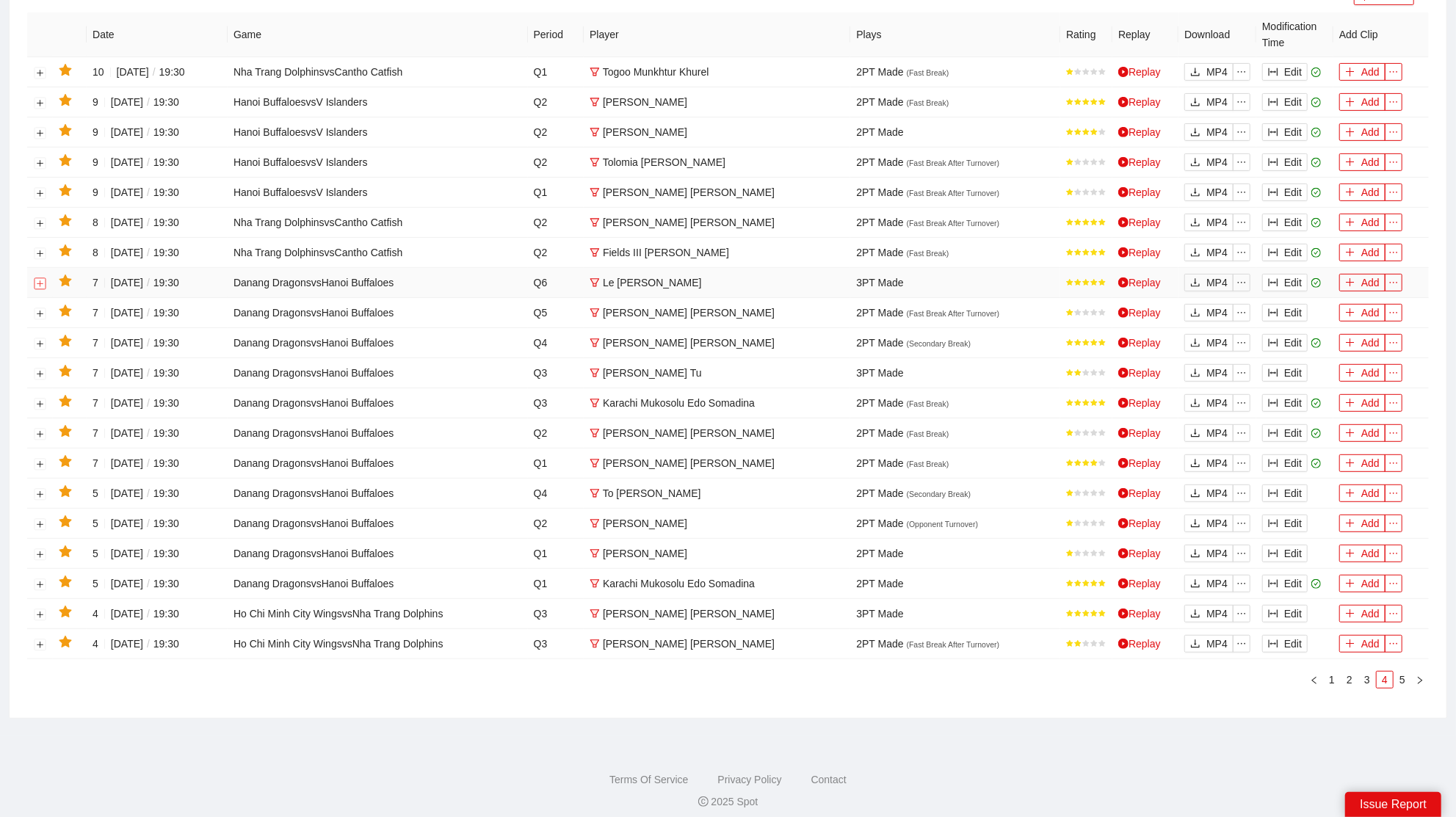
click at [39, 283] on button "Expand row" at bounding box center [40, 284] width 11 height 11
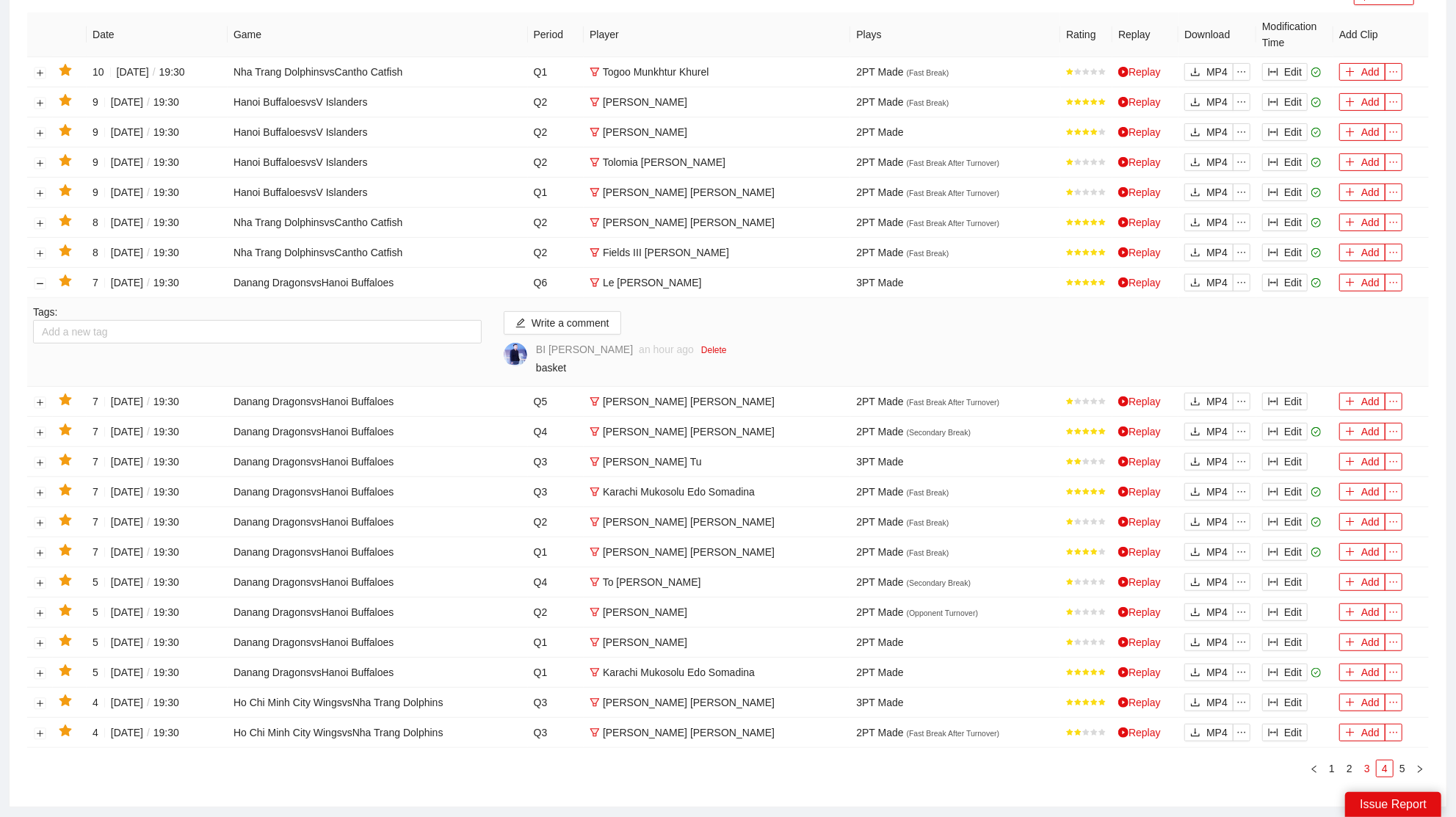
click at [1375, 773] on link "3" at bounding box center [1367, 768] width 16 height 16
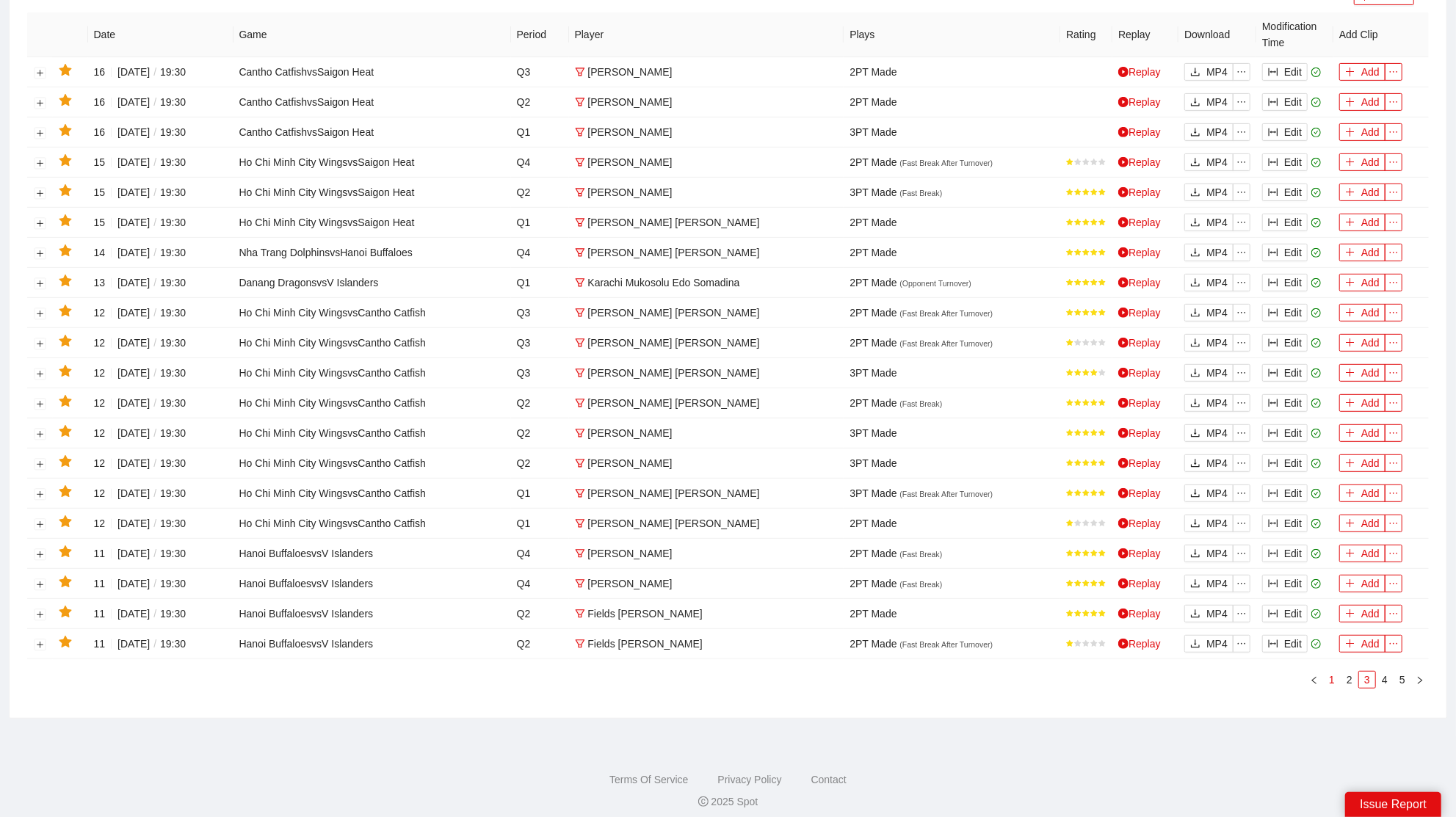
click at [1331, 672] on link "1" at bounding box center [1331, 680] width 16 height 16
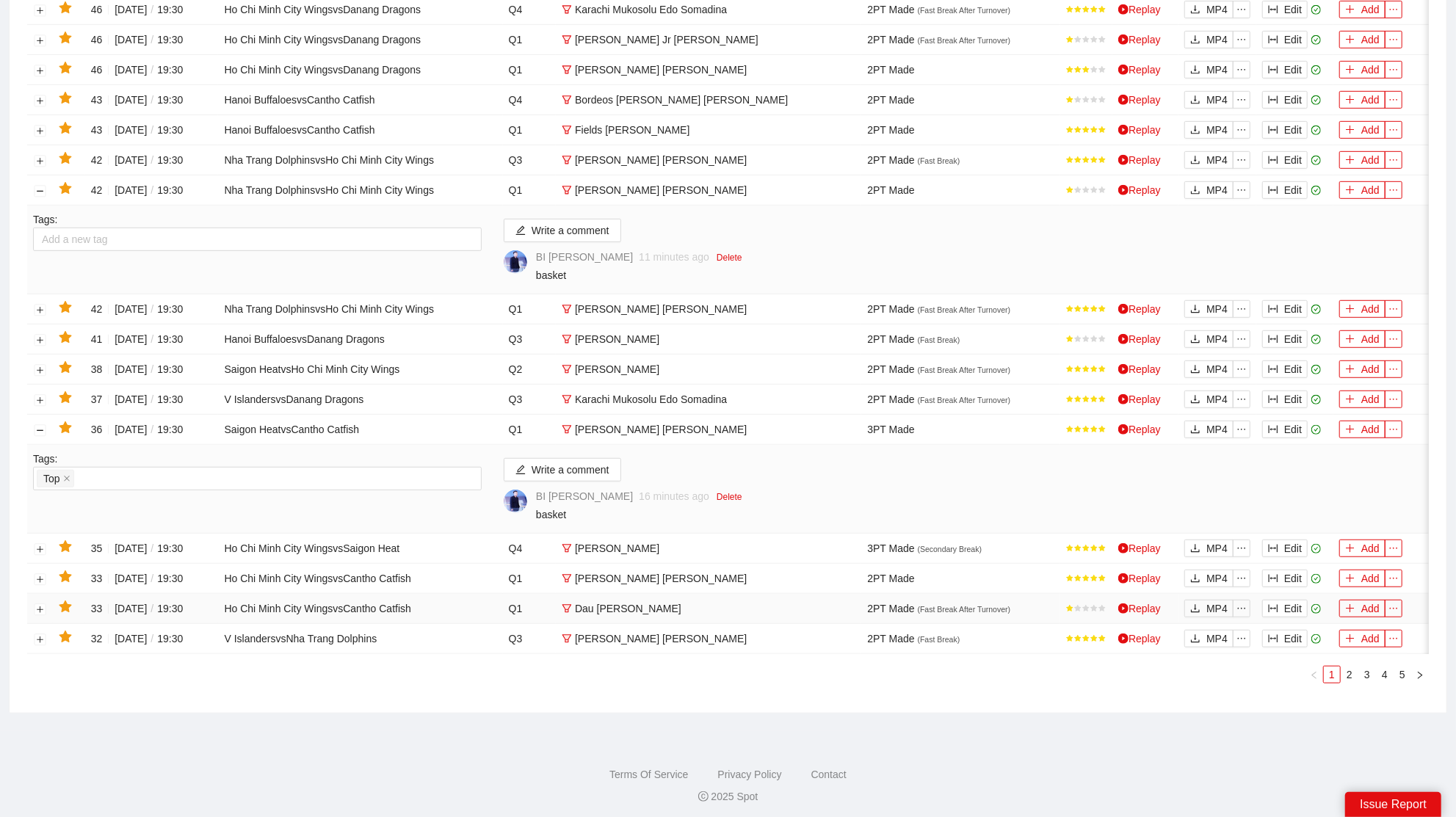
scroll to position [598, 0]
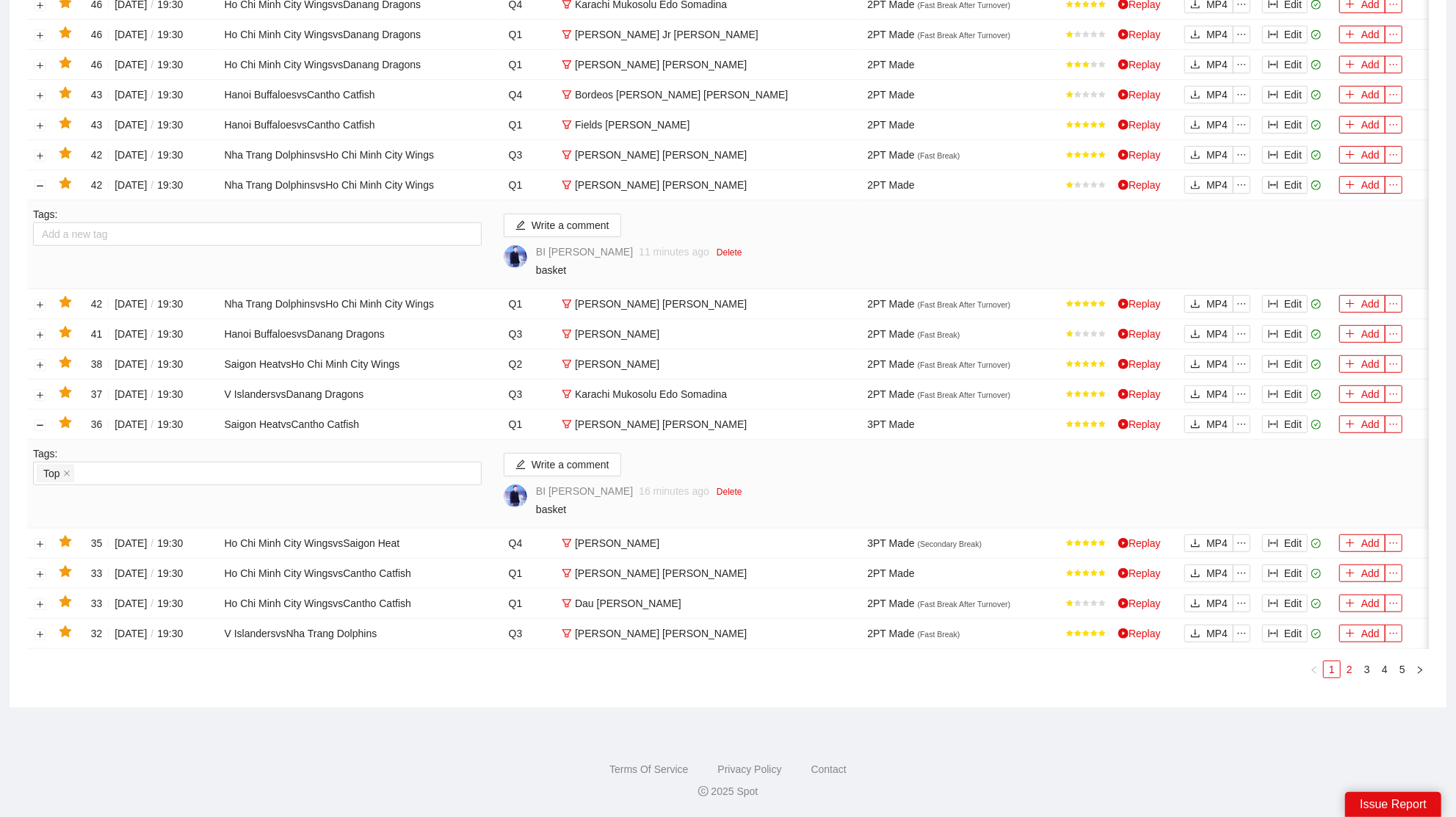
click at [1353, 670] on link "2" at bounding box center [1350, 669] width 16 height 16
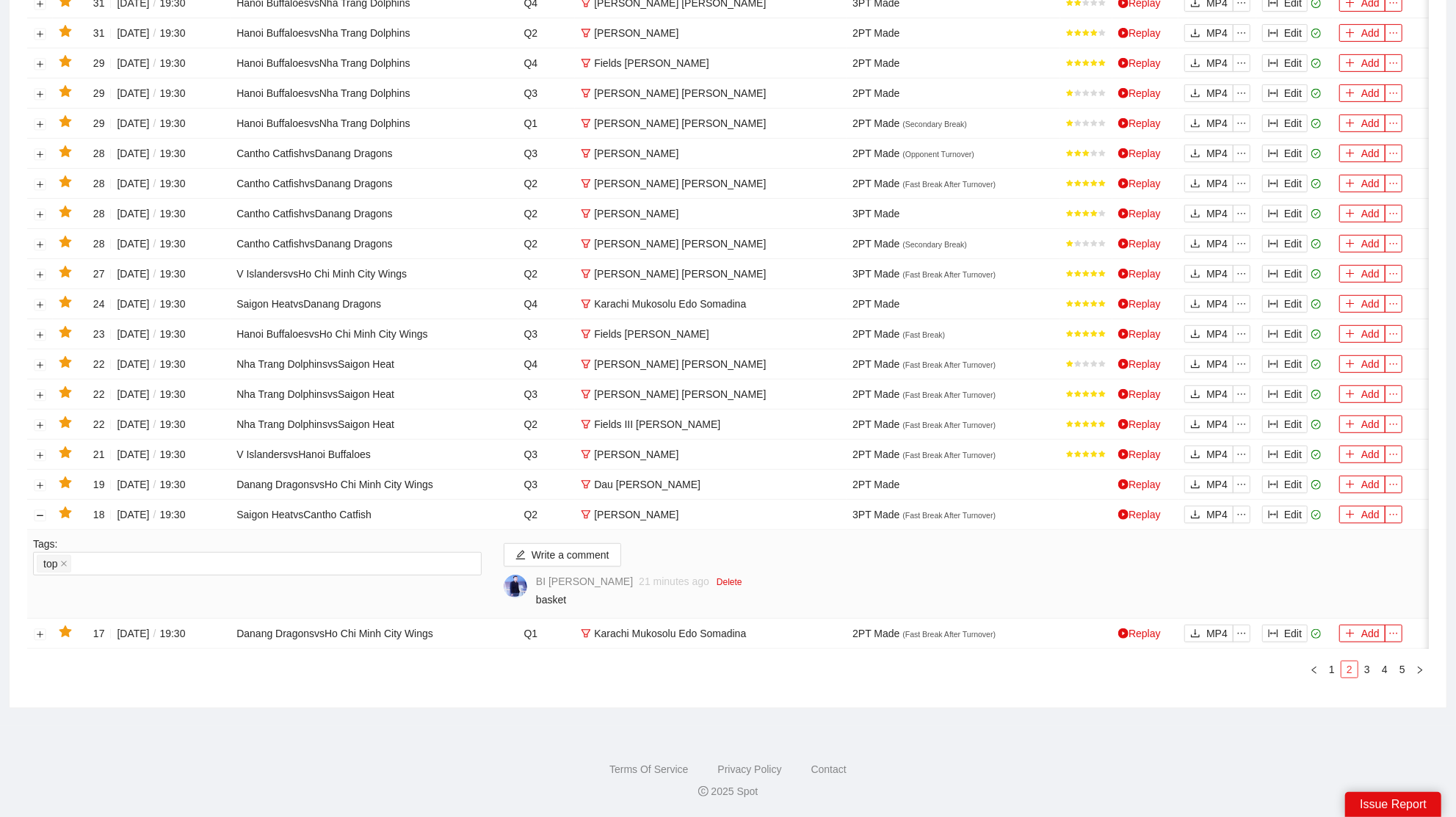
scroll to position [510, 0]
click at [1332, 670] on link "1" at bounding box center [1331, 669] width 16 height 16
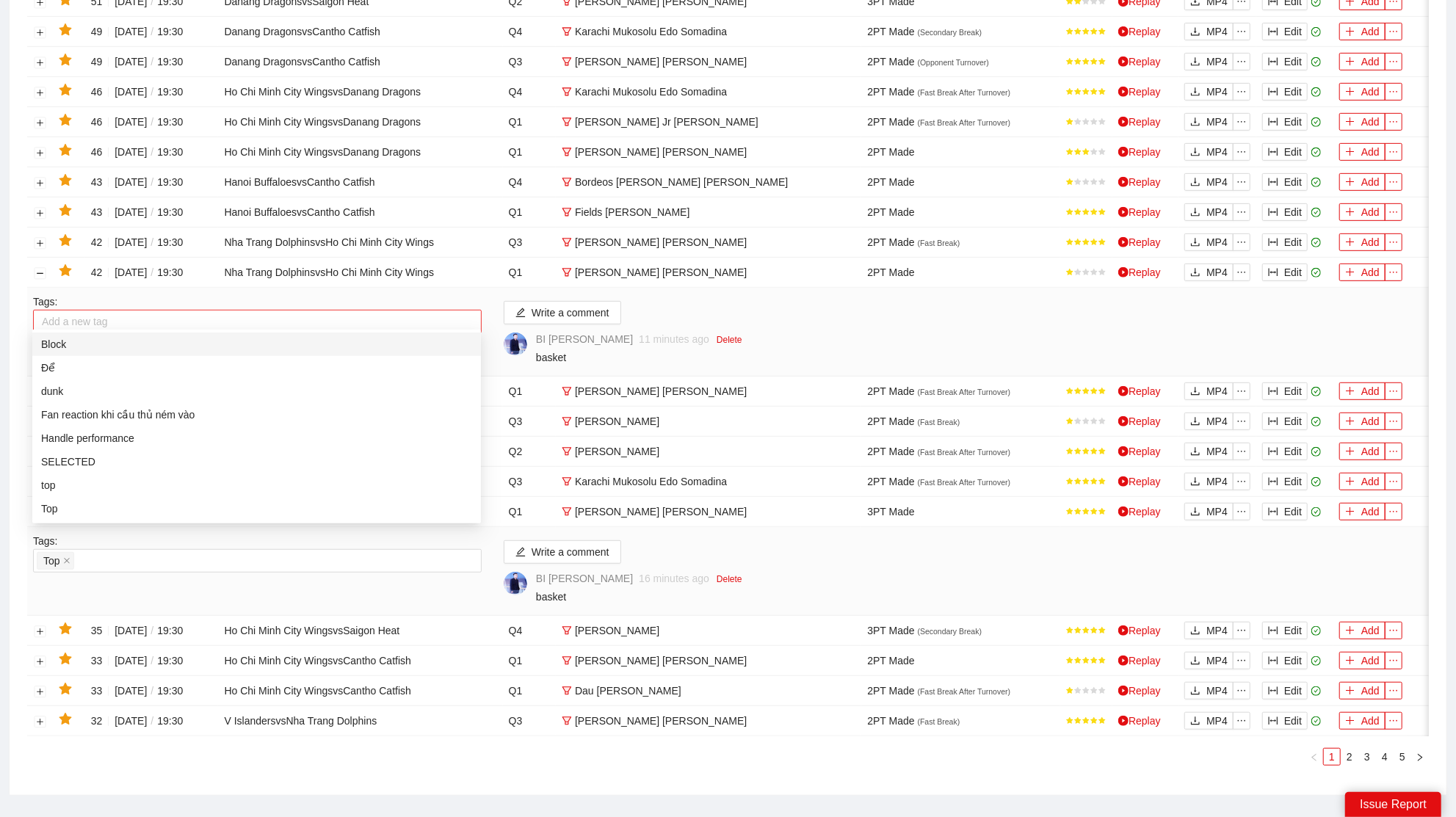
click at [292, 315] on div at bounding box center [257, 322] width 442 height 17
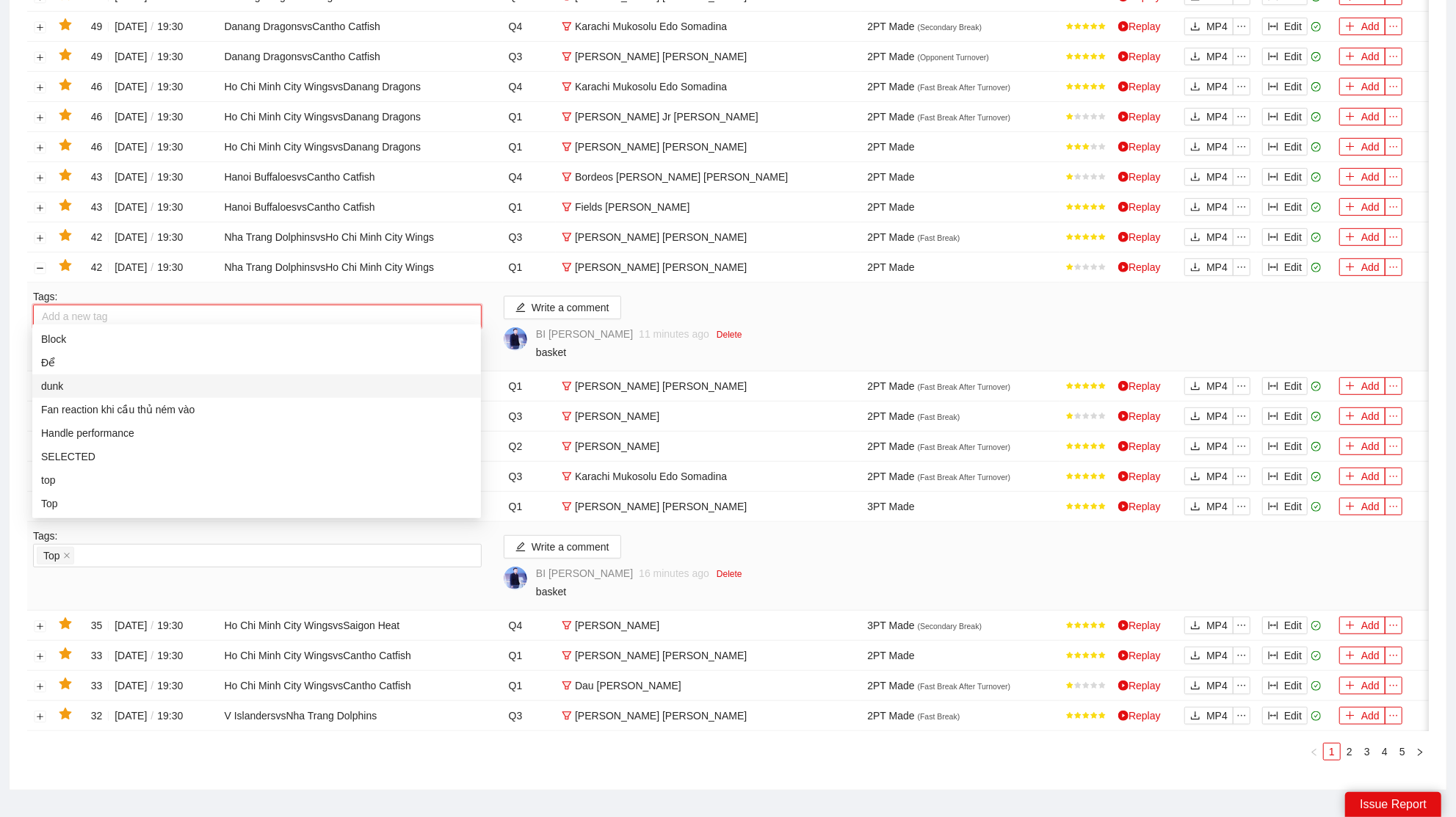
scroll to position [598, 0]
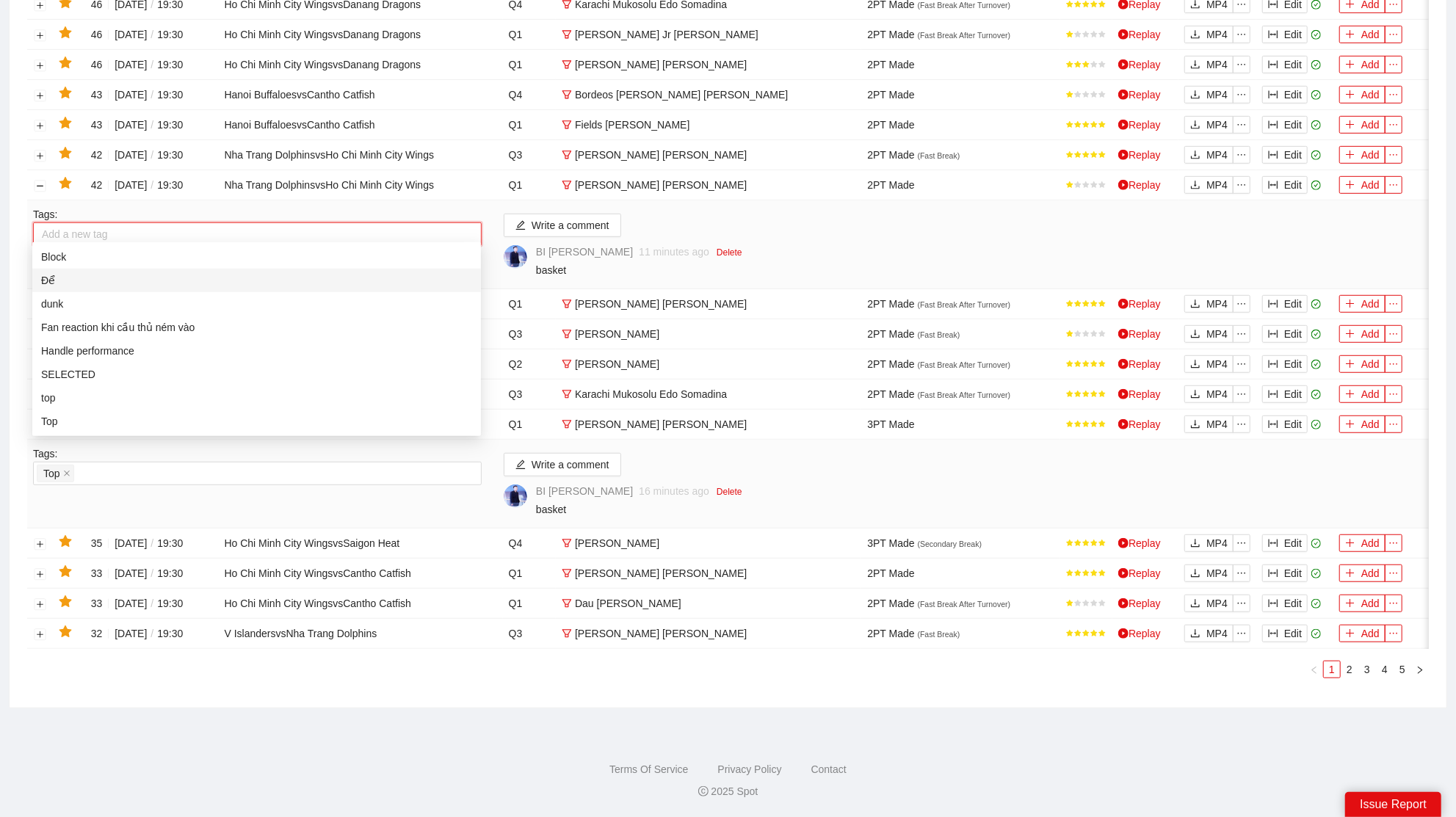
drag, startPoint x: 284, startPoint y: 274, endPoint x: 301, endPoint y: 274, distance: 17.0
click at [286, 274] on div "Để" at bounding box center [257, 280] width 431 height 16
click at [691, 221] on div "Write a comment BI Tran 12 minutes ago Delete basket" at bounding box center [963, 244] width 942 height 77
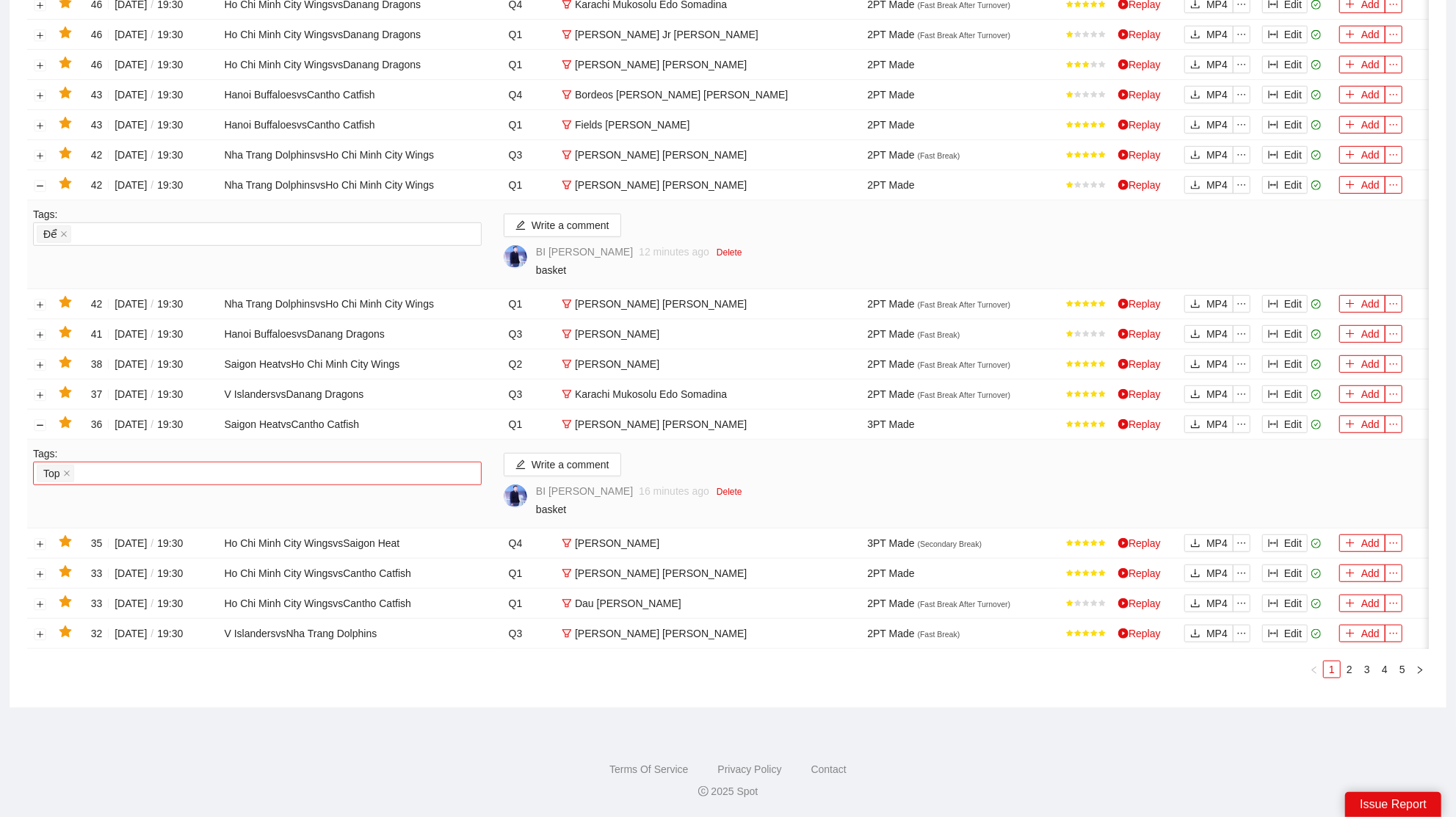
click at [216, 464] on div "Top" at bounding box center [257, 473] width 442 height 20
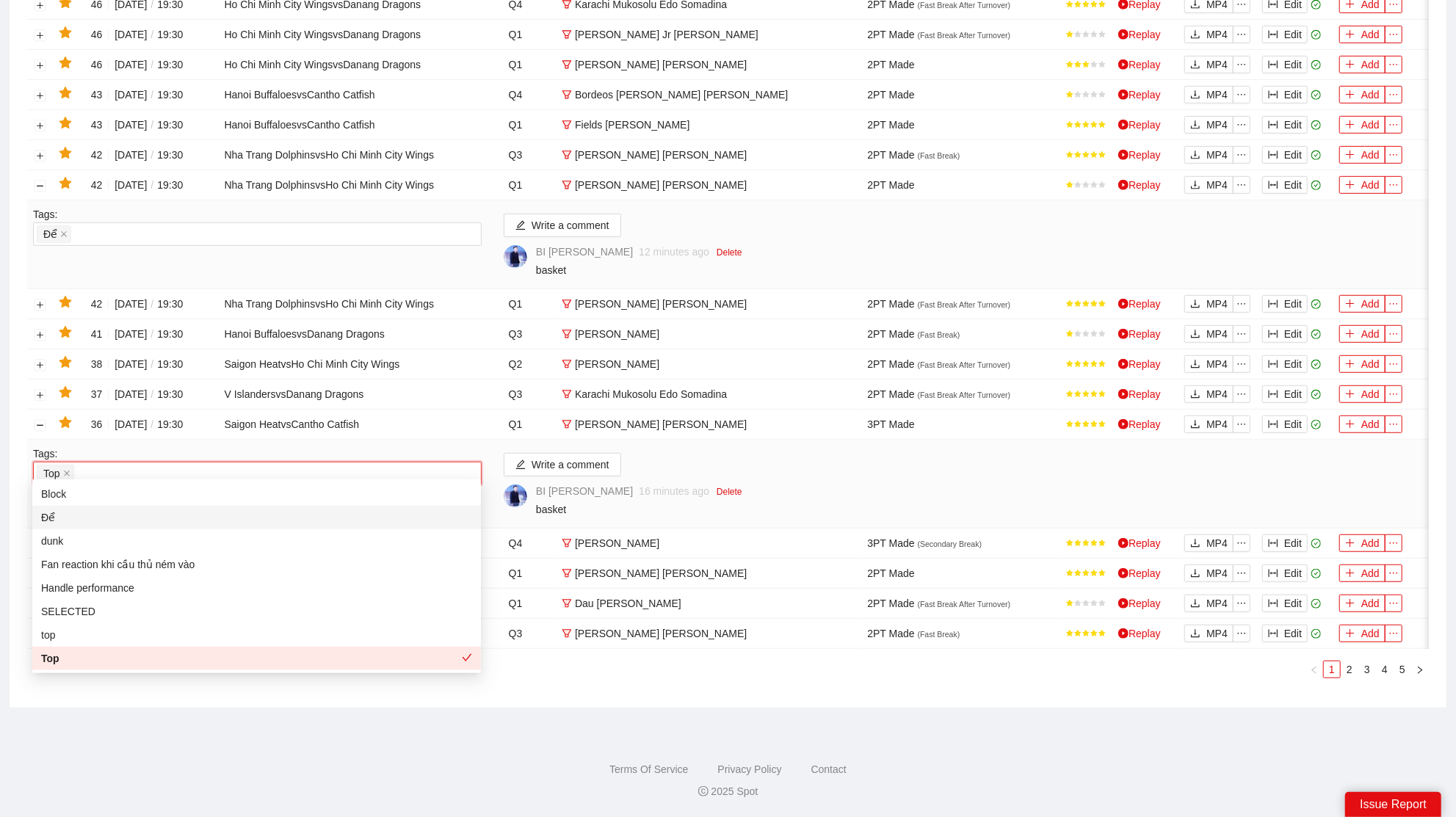
click at [50, 518] on div "Để" at bounding box center [257, 517] width 431 height 16
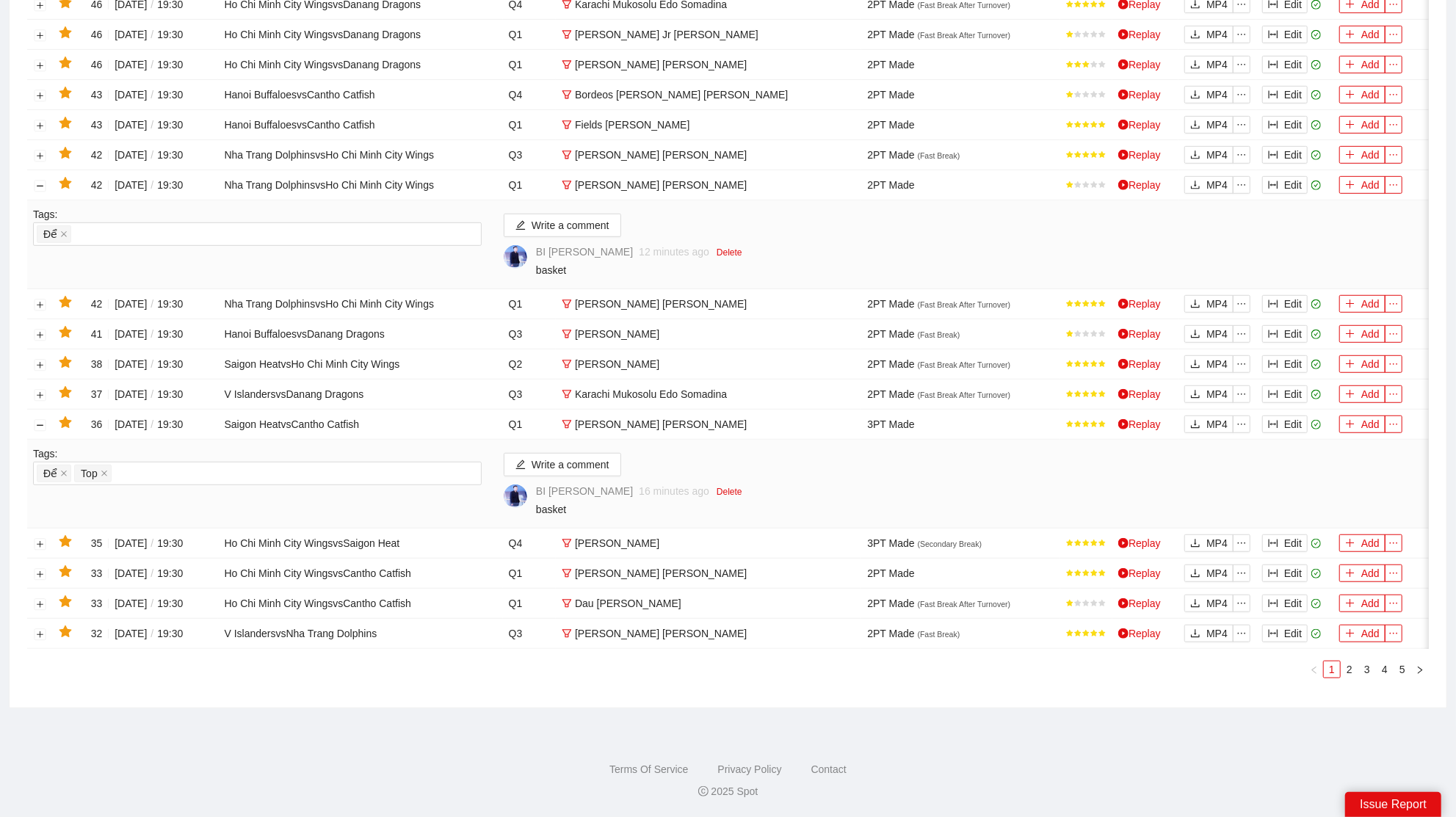
click at [732, 733] on footer "Terms Of Service Privacy Policy Contact 2025 Spot" at bounding box center [728, 771] width 1456 height 91
click at [1350, 673] on link "2" at bounding box center [1350, 669] width 16 height 16
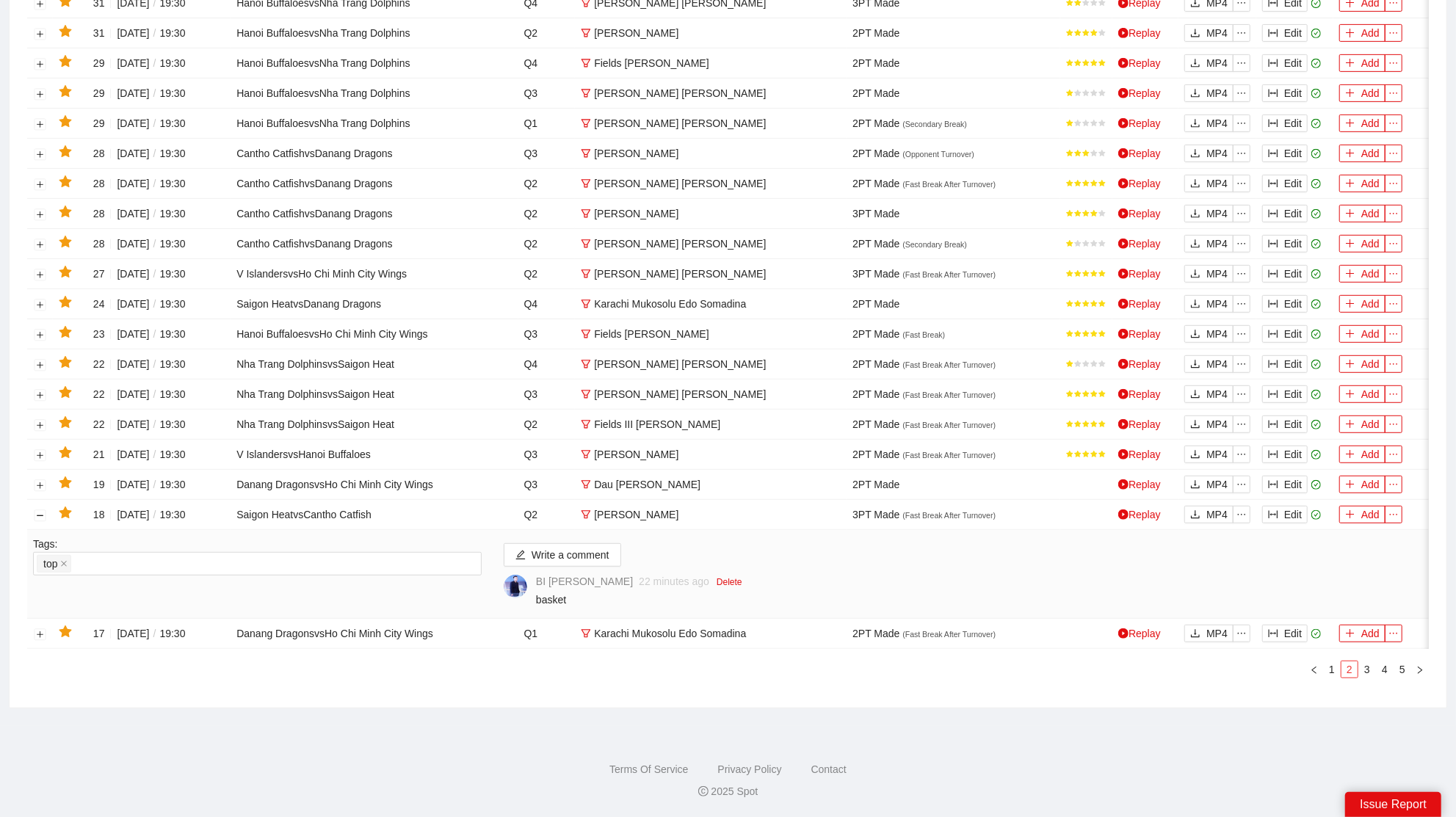
scroll to position [510, 0]
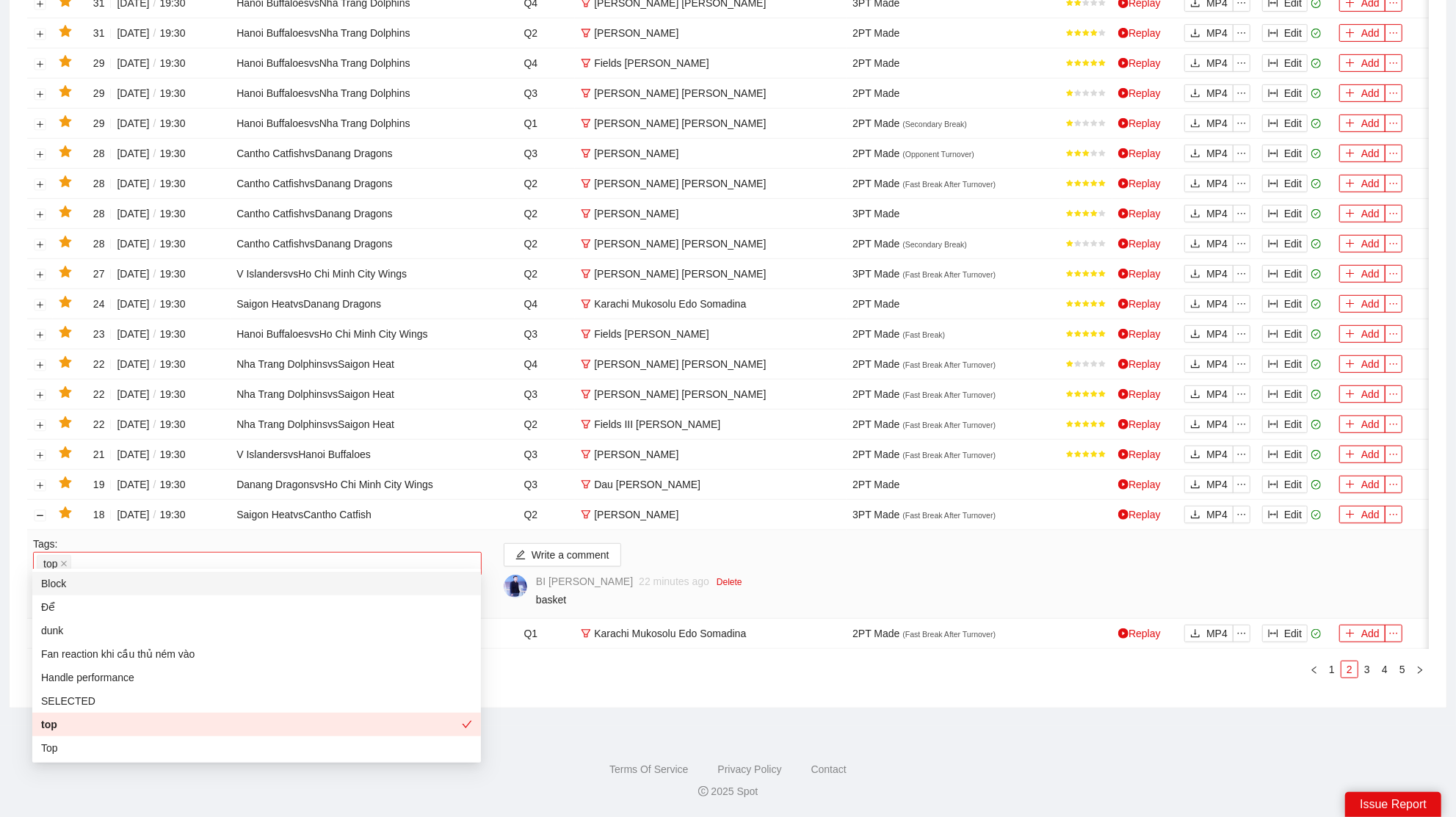
click at [303, 556] on div "top" at bounding box center [257, 563] width 442 height 20
click at [122, 603] on div "Để" at bounding box center [257, 607] width 431 height 16
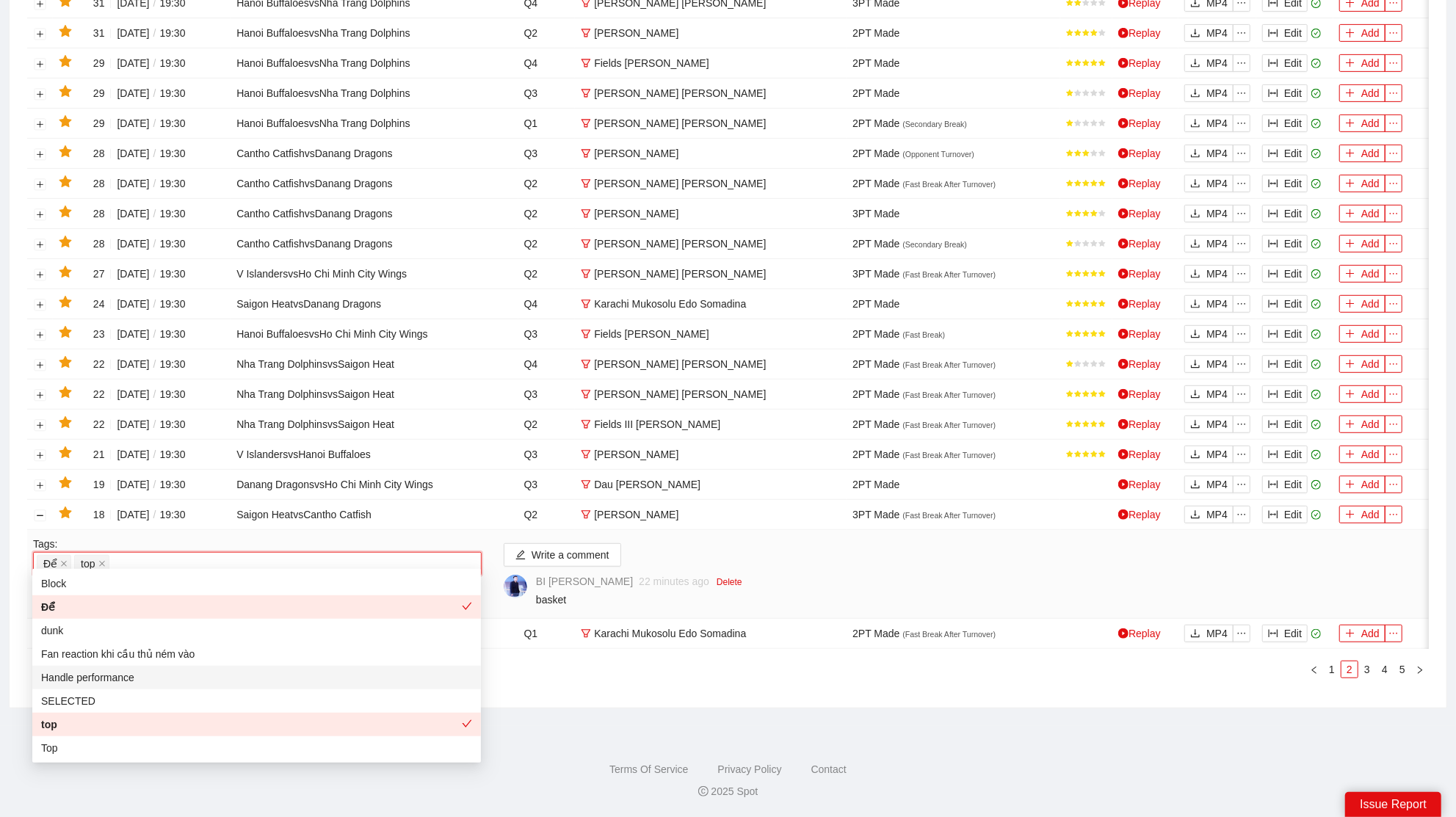
drag, startPoint x: 727, startPoint y: 760, endPoint x: 904, endPoint y: 761, distance: 177.0
click at [728, 760] on footer "Terms Of Service Privacy Policy Contact 2025 Spot" at bounding box center [728, 771] width 1456 height 91
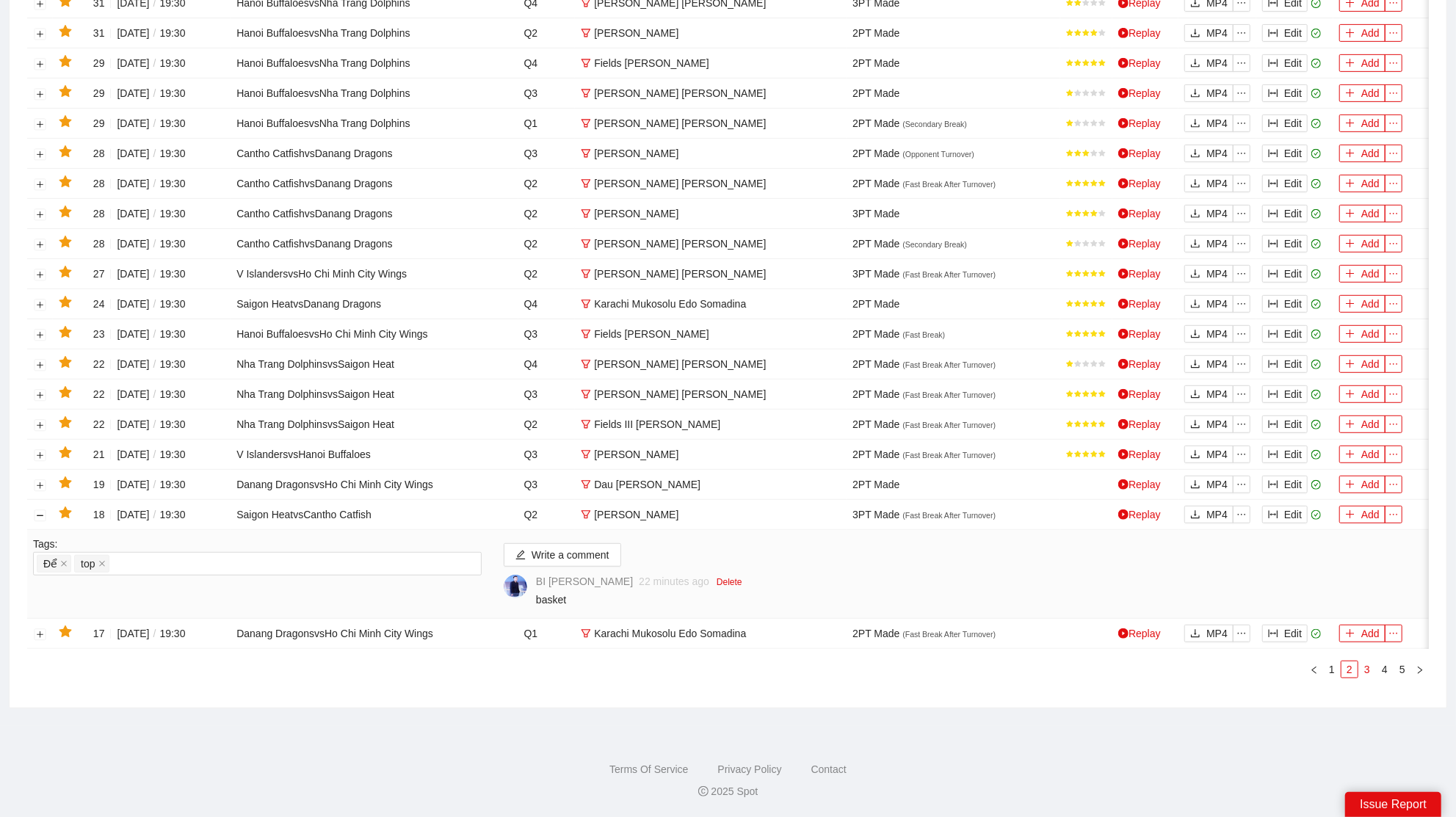
click at [1367, 672] on link "3" at bounding box center [1367, 669] width 16 height 16
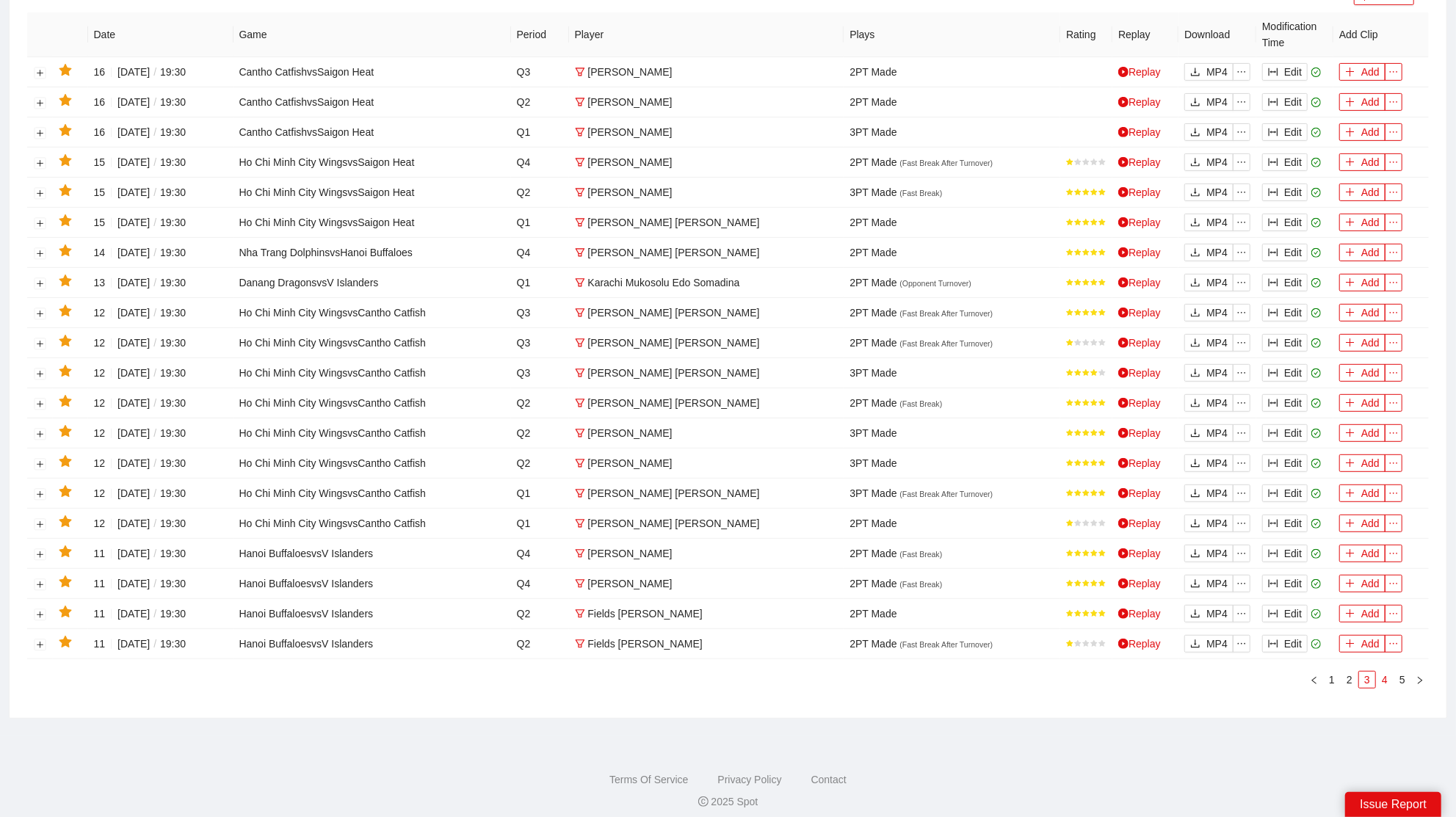
click at [1384, 672] on link "4" at bounding box center [1385, 680] width 16 height 16
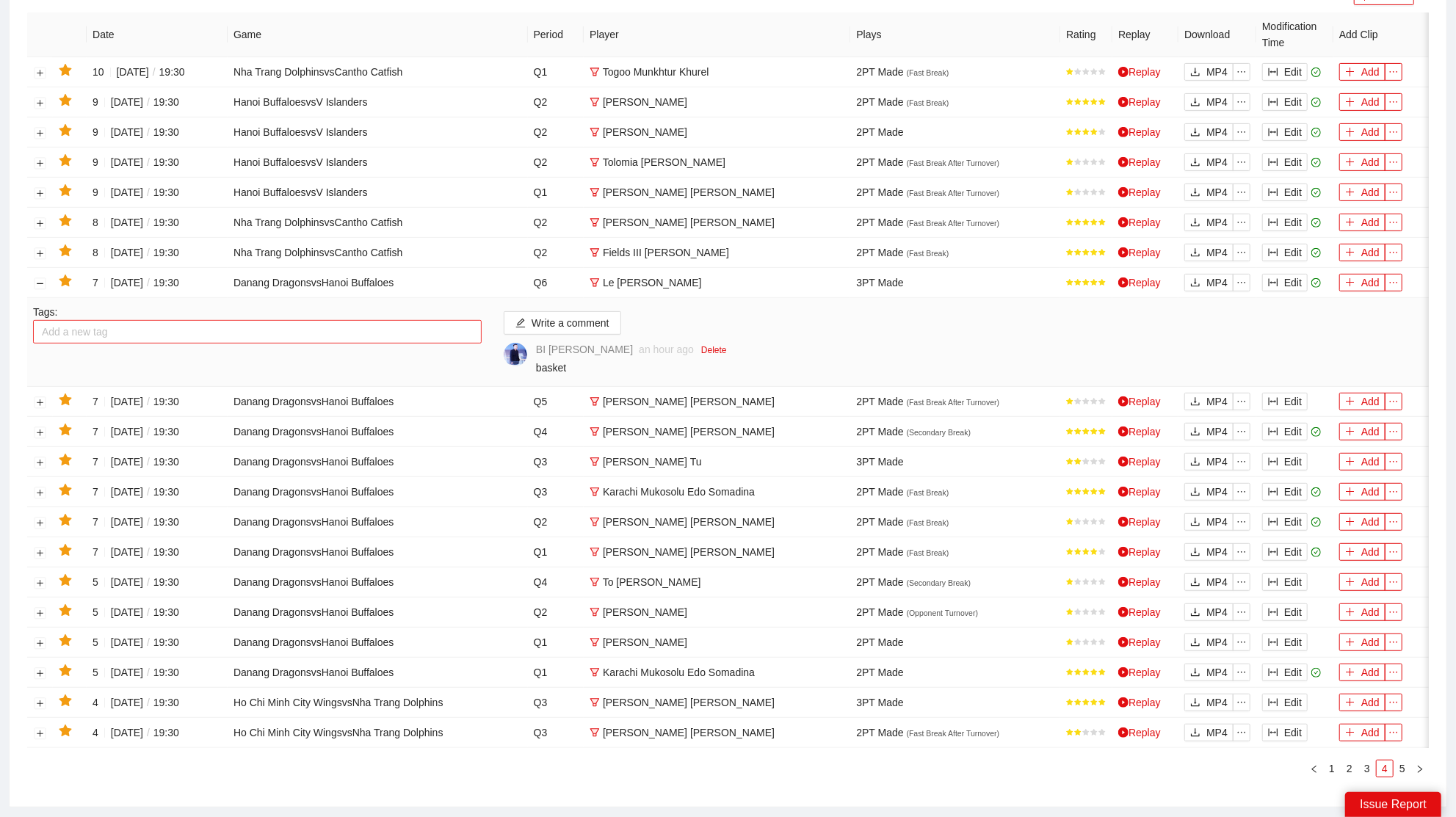
click at [278, 326] on div at bounding box center [257, 331] width 442 height 17
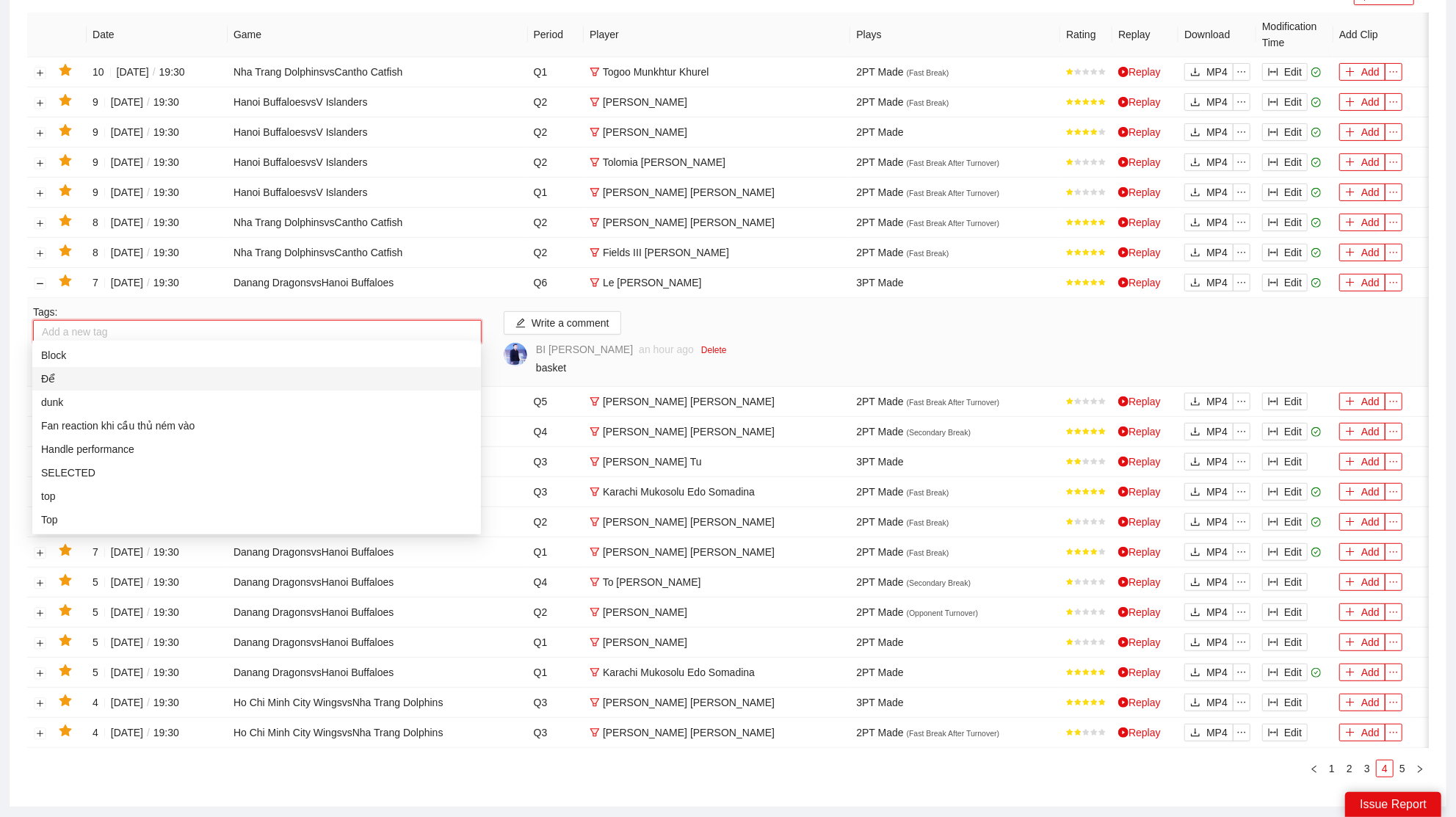
click at [72, 374] on div "Để" at bounding box center [257, 378] width 431 height 16
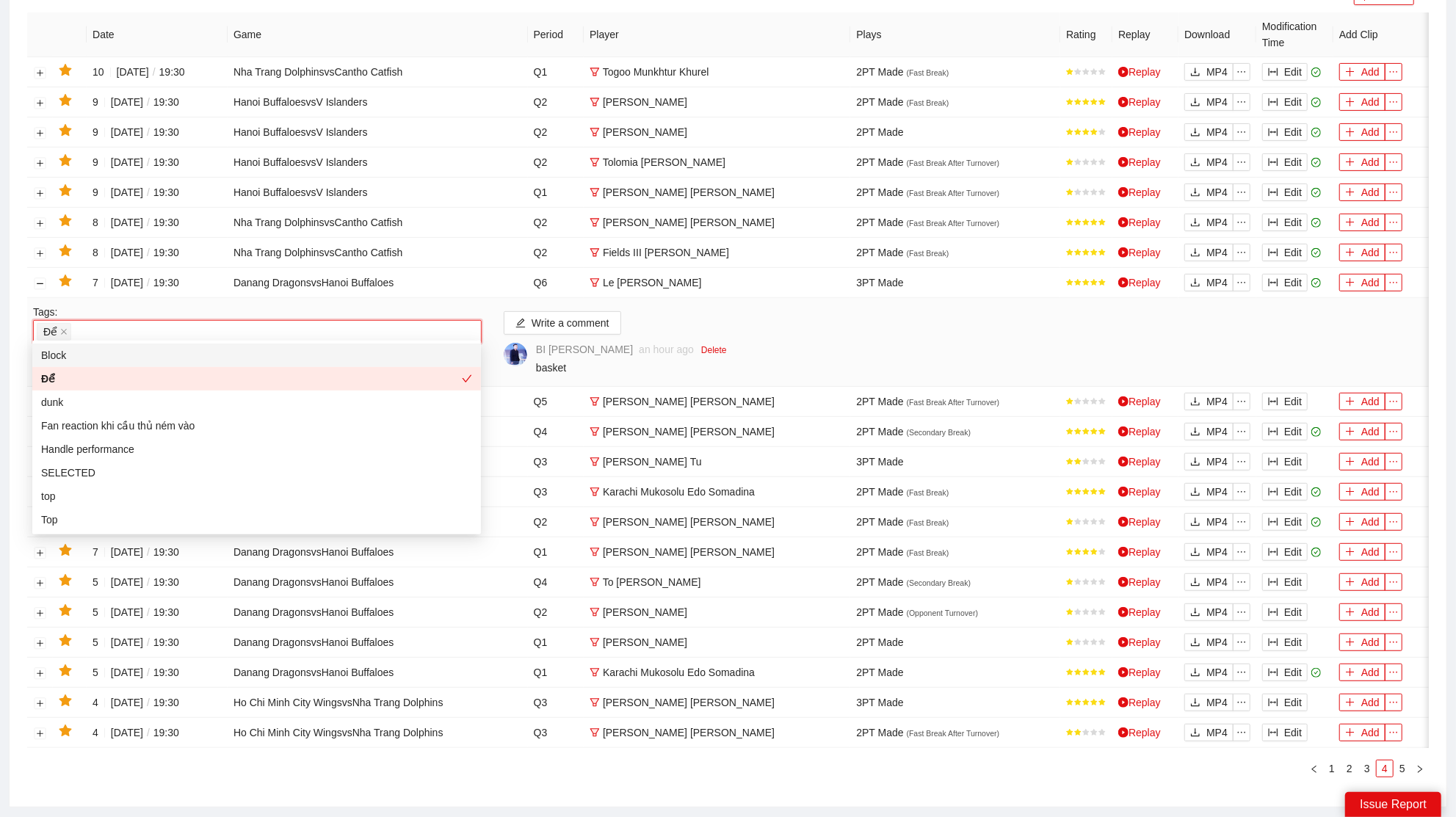
click at [745, 323] on div "Write a comment BI Tran an hour ago Delete basket" at bounding box center [963, 342] width 942 height 77
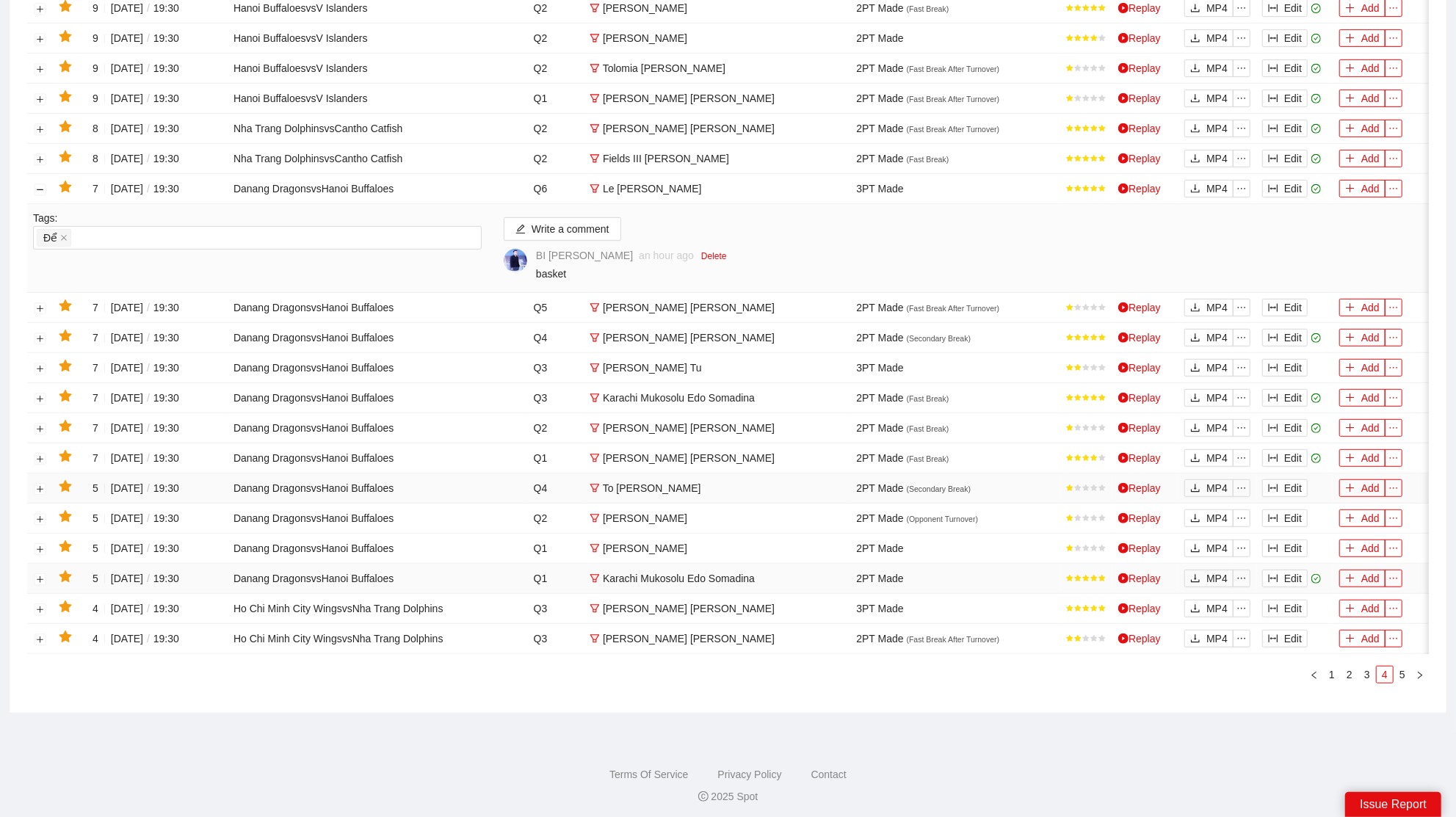
scroll to position [510, 0]
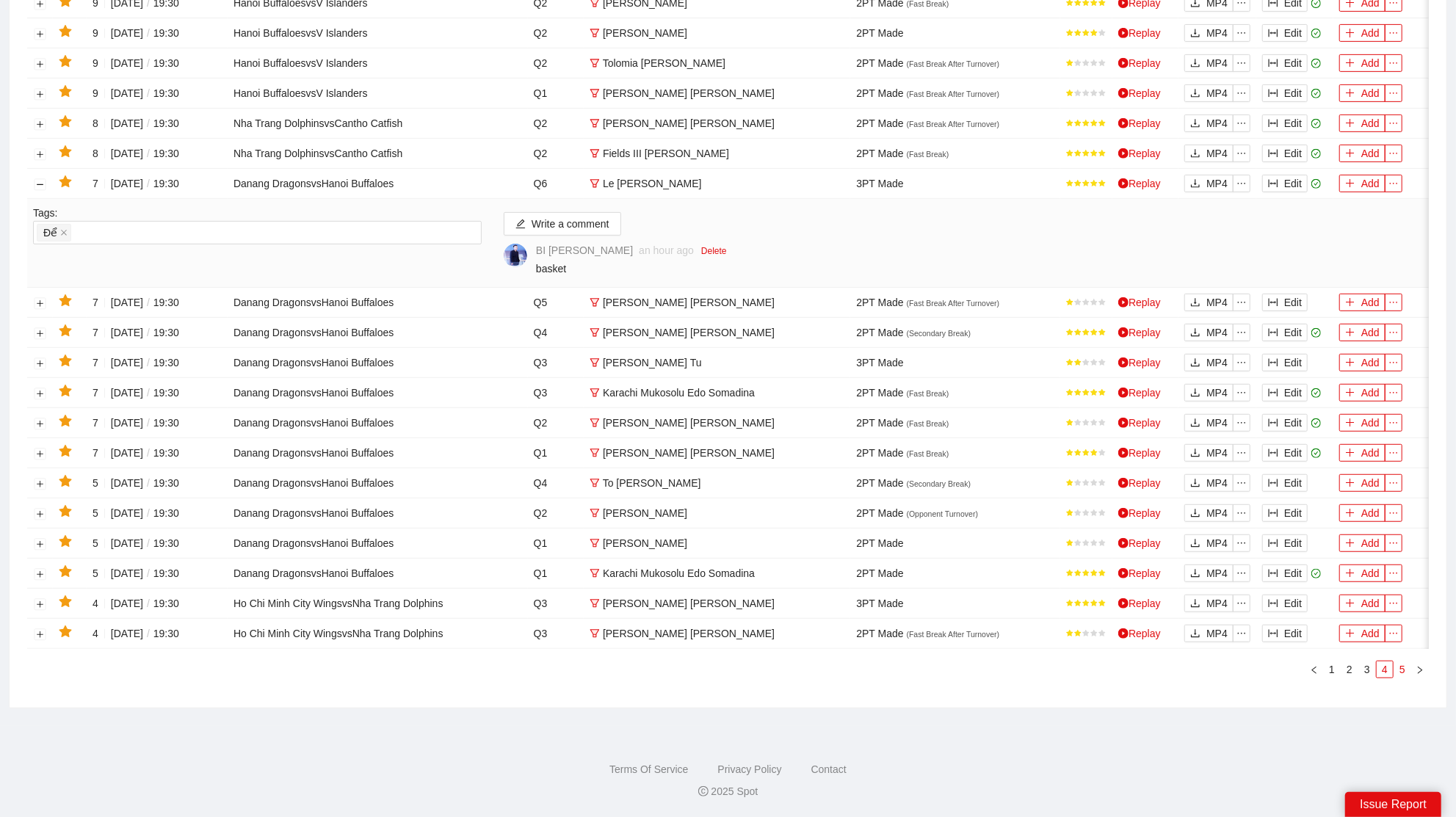
click at [1405, 675] on link "5" at bounding box center [1402, 669] width 16 height 16
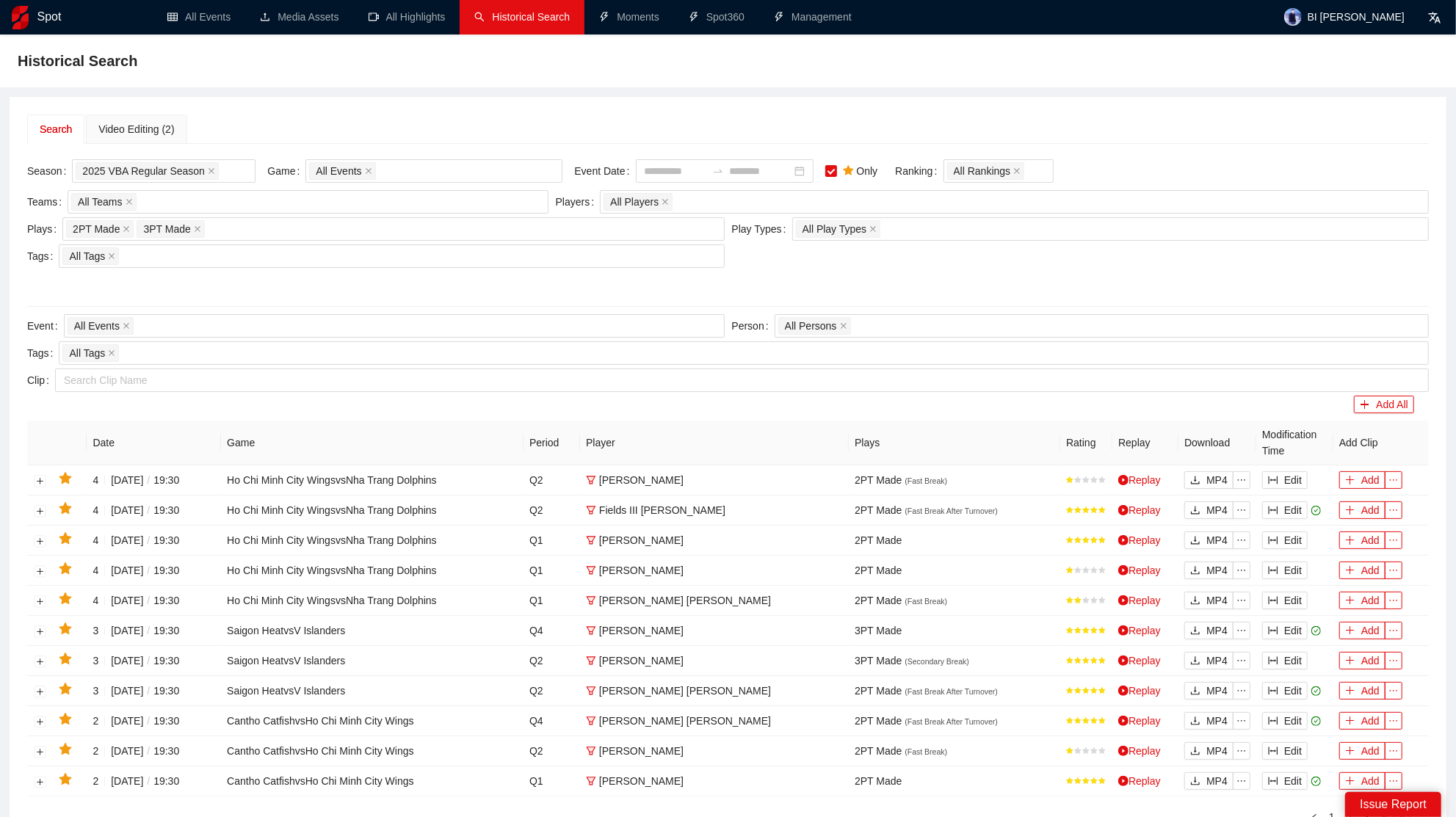
scroll to position [0, 0]
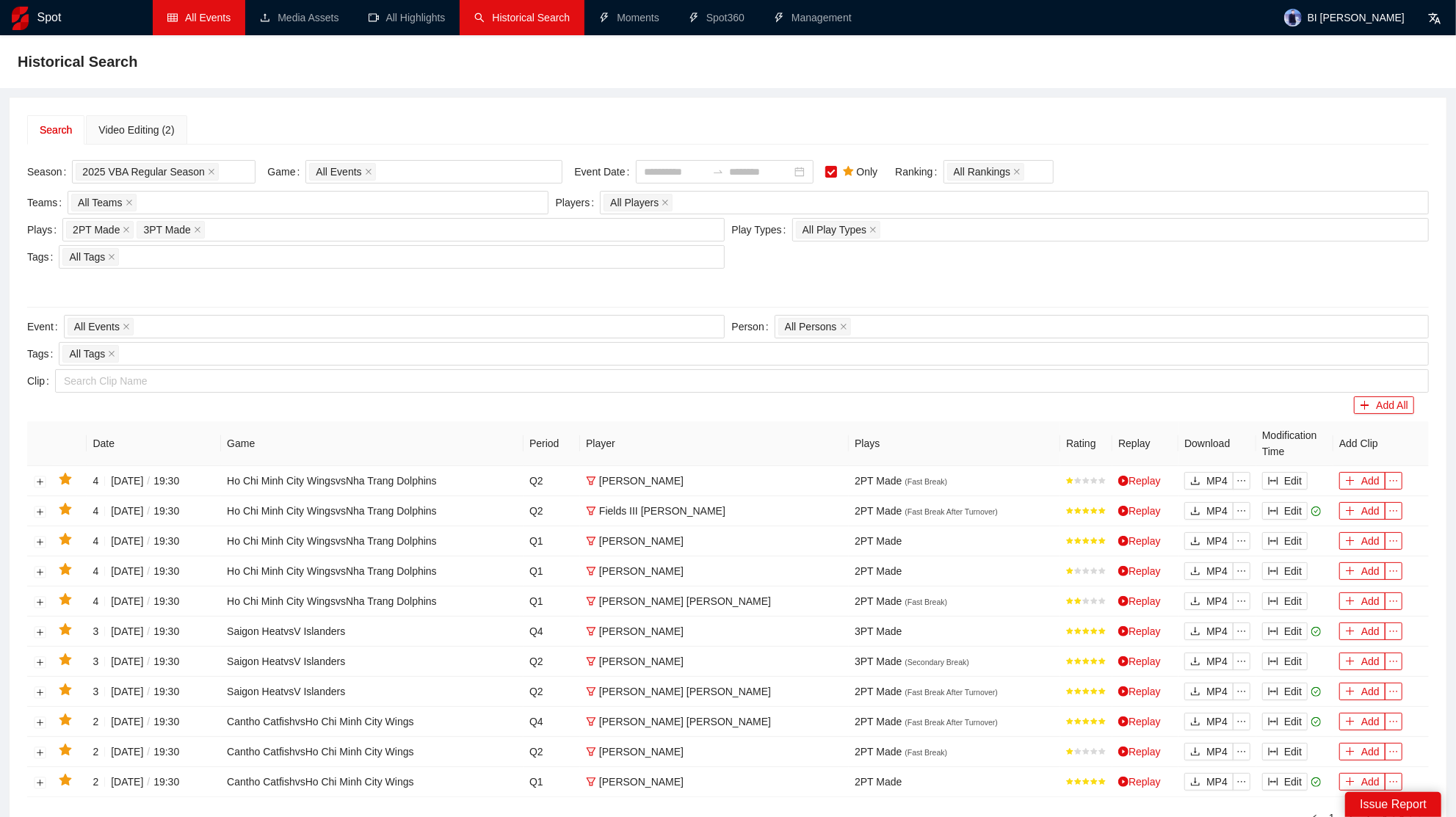
click at [231, 15] on link "All Events" at bounding box center [199, 17] width 63 height 11
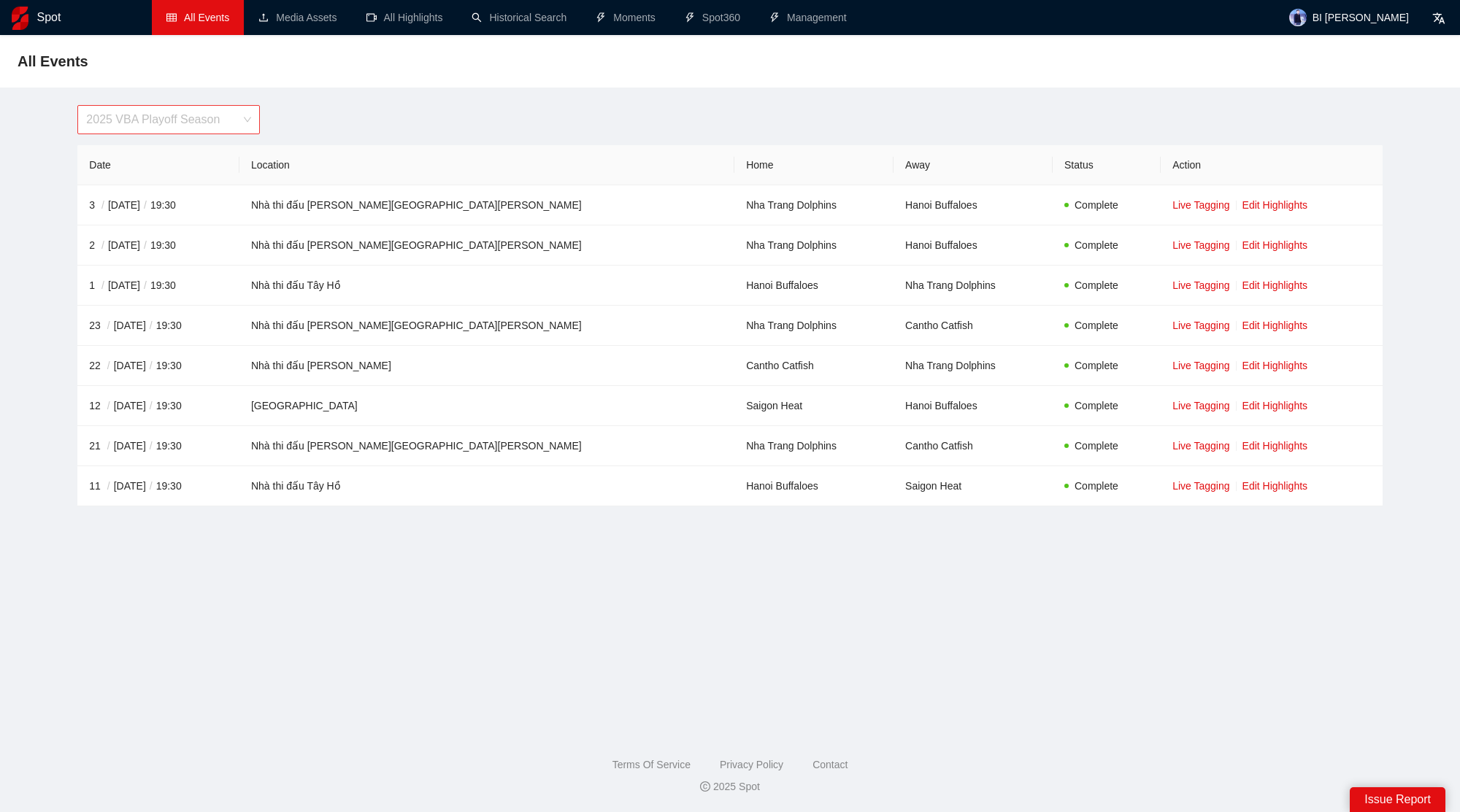
click at [238, 105] on div "2025 VBA Playoff Season" at bounding box center [169, 119] width 183 height 30
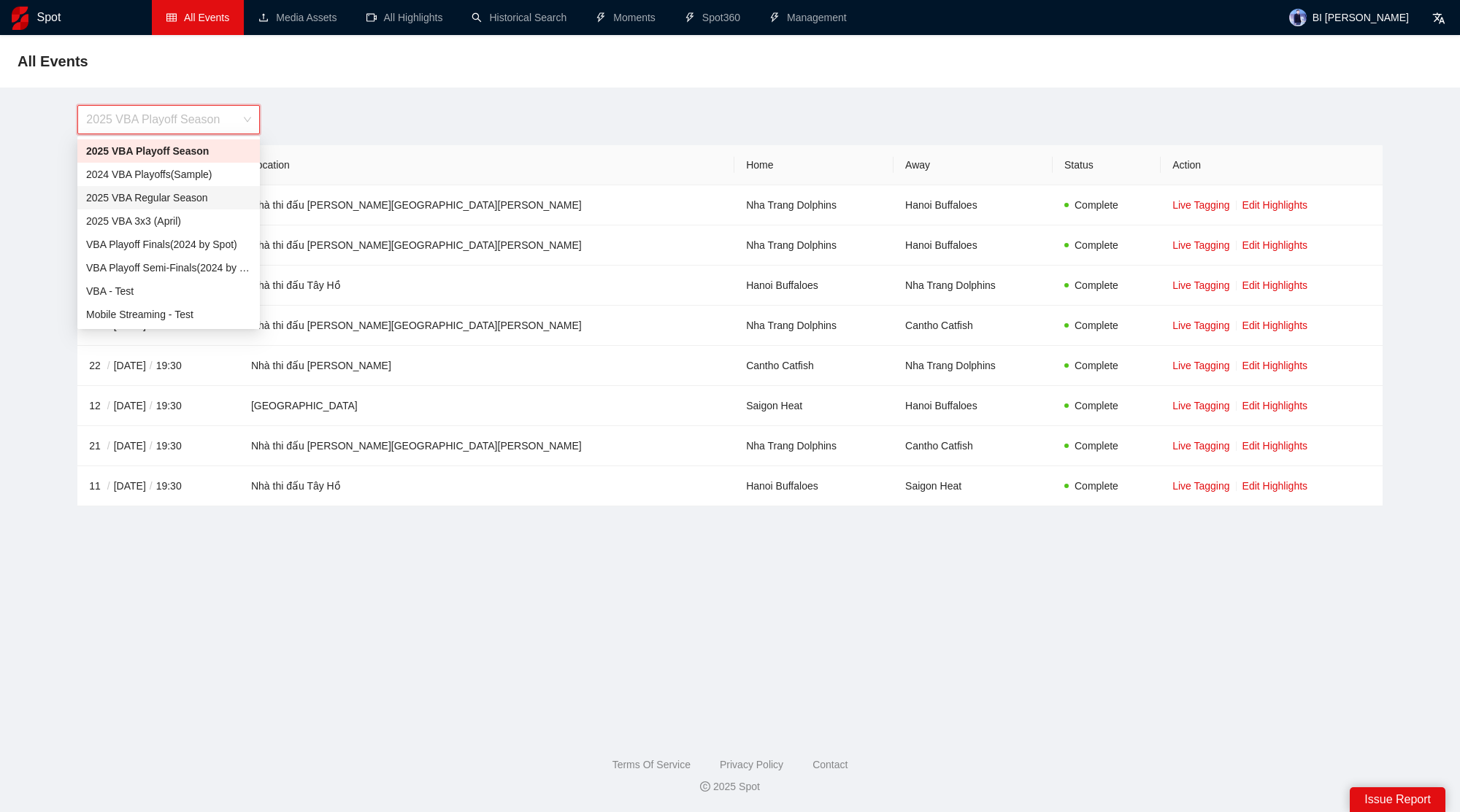
click at [205, 196] on div "2025 VBA Regular Season" at bounding box center [168, 197] width 165 height 16
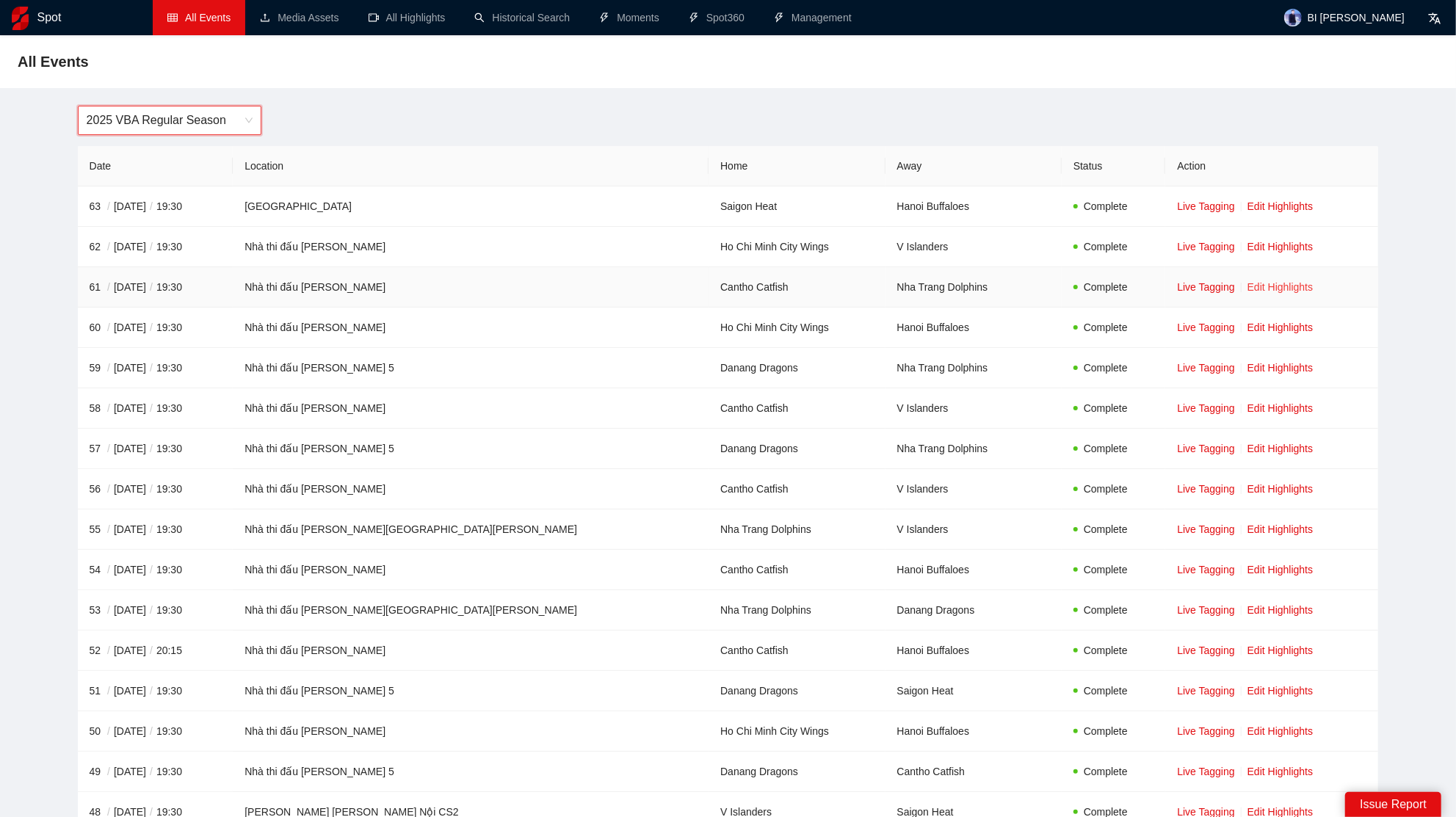
click at [1248, 284] on link "Edit Highlights" at bounding box center [1281, 287] width 66 height 11
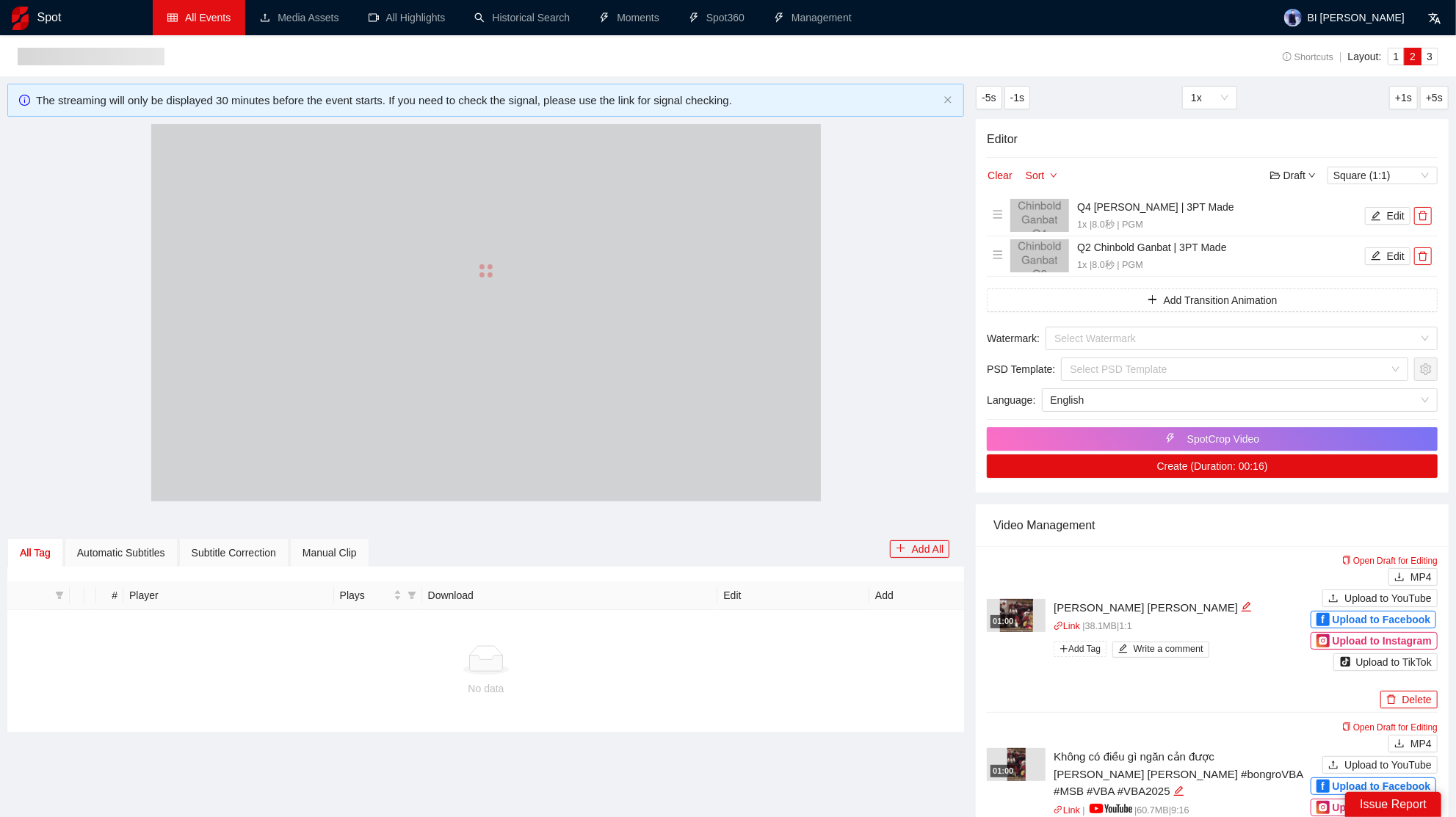
click at [629, 272] on div at bounding box center [486, 271] width 670 height 294
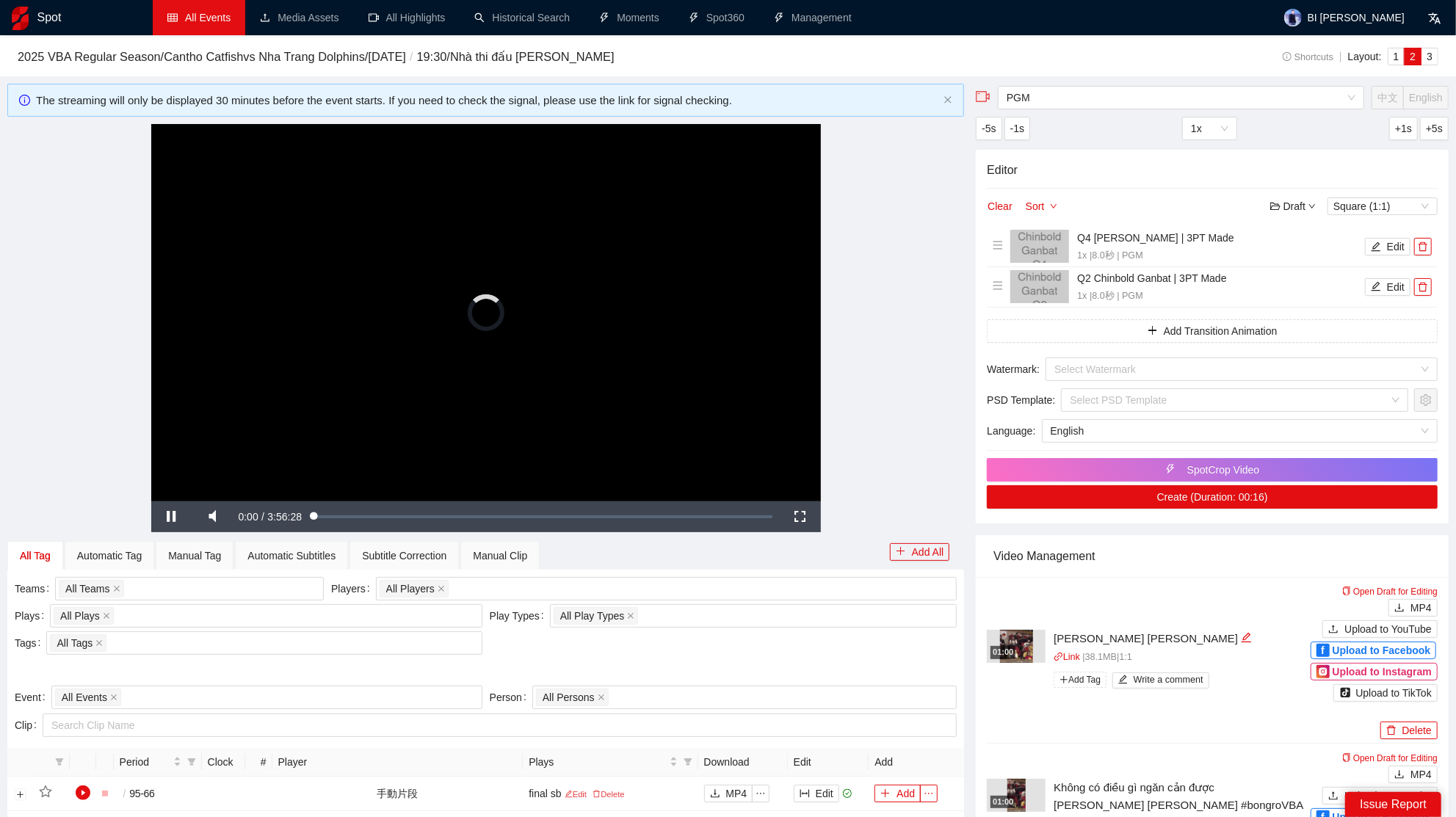
click at [605, 269] on video "Video Player" at bounding box center [486, 312] width 670 height 376
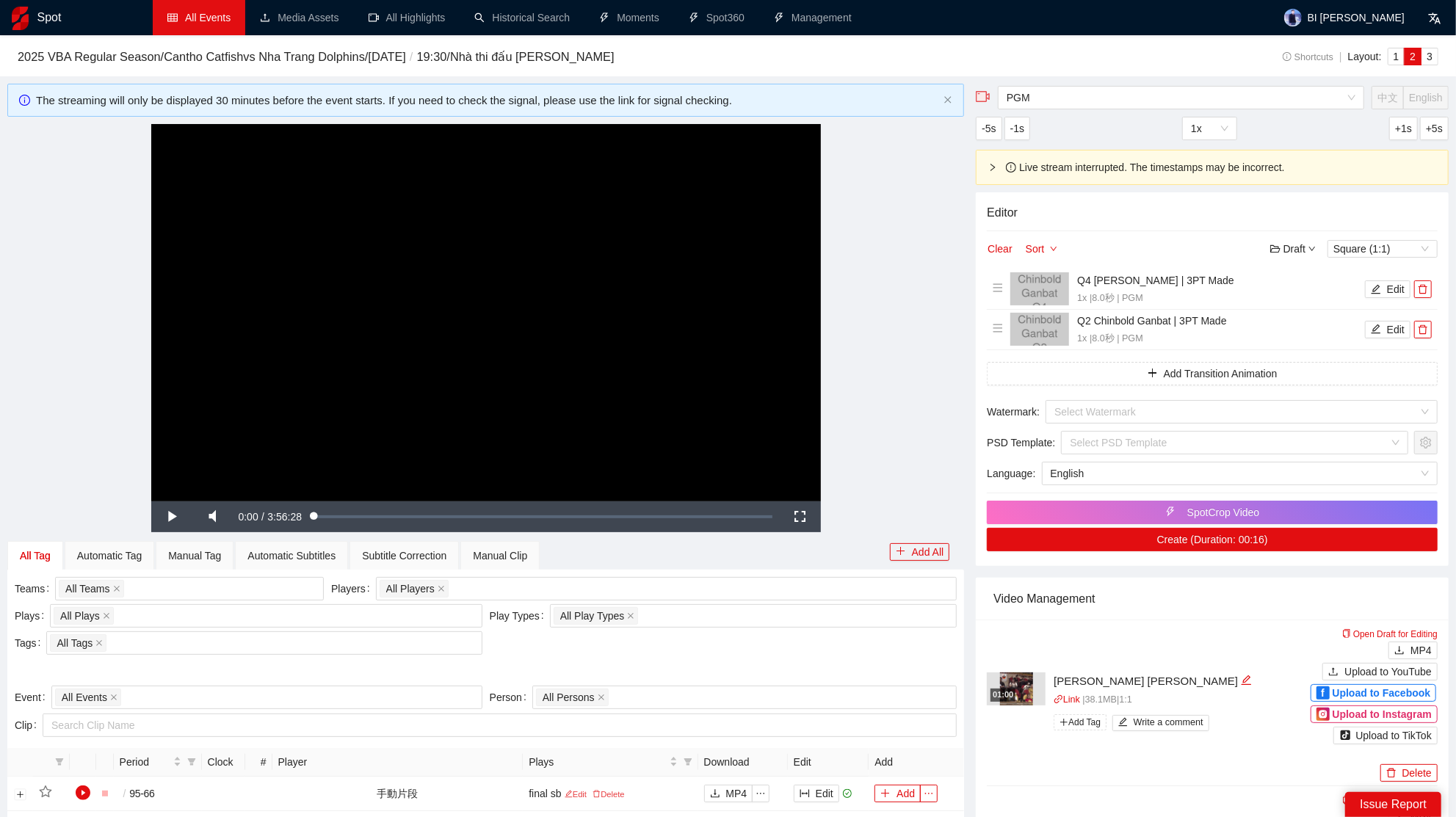
click at [216, 628] on div "Plays All Plays + 0 ..." at bounding box center [249, 618] width 475 height 27
click at [212, 620] on div "All Plays + 0 ..." at bounding box center [259, 616] width 411 height 20
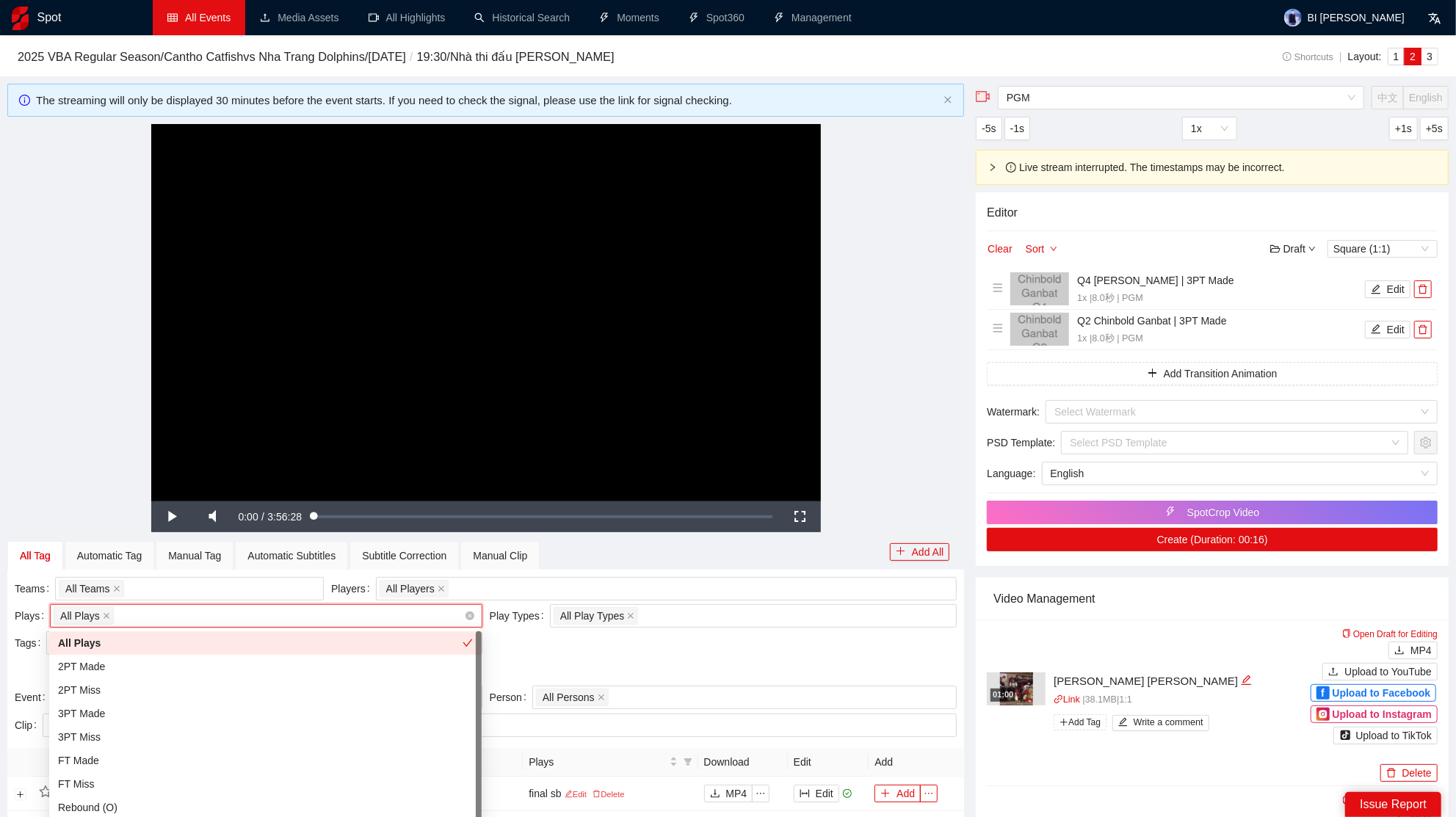
click at [212, 620] on div "All Plays + 0 ..." at bounding box center [259, 616] width 411 height 20
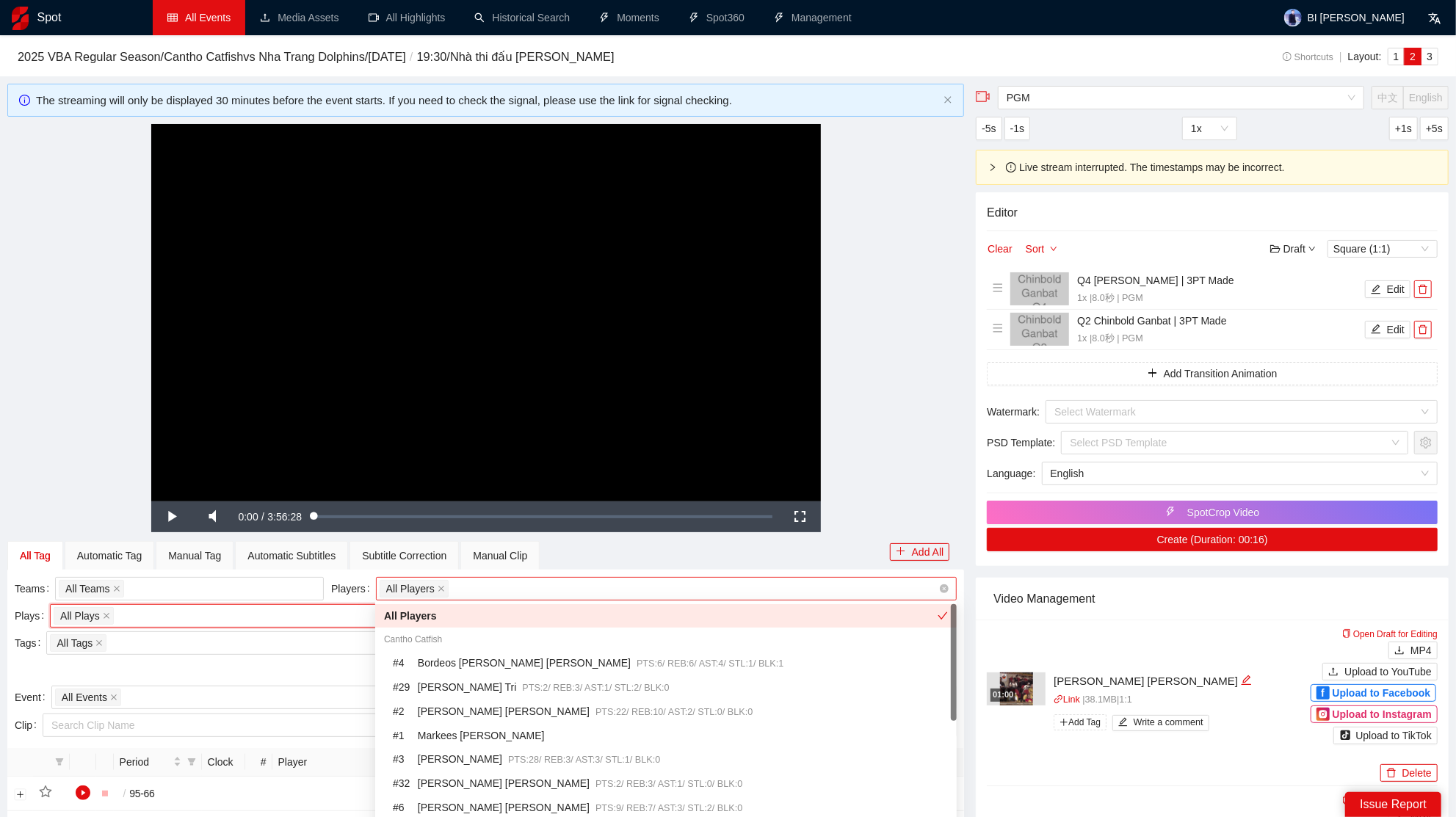
click at [480, 596] on div "All Players" at bounding box center [659, 588] width 559 height 20
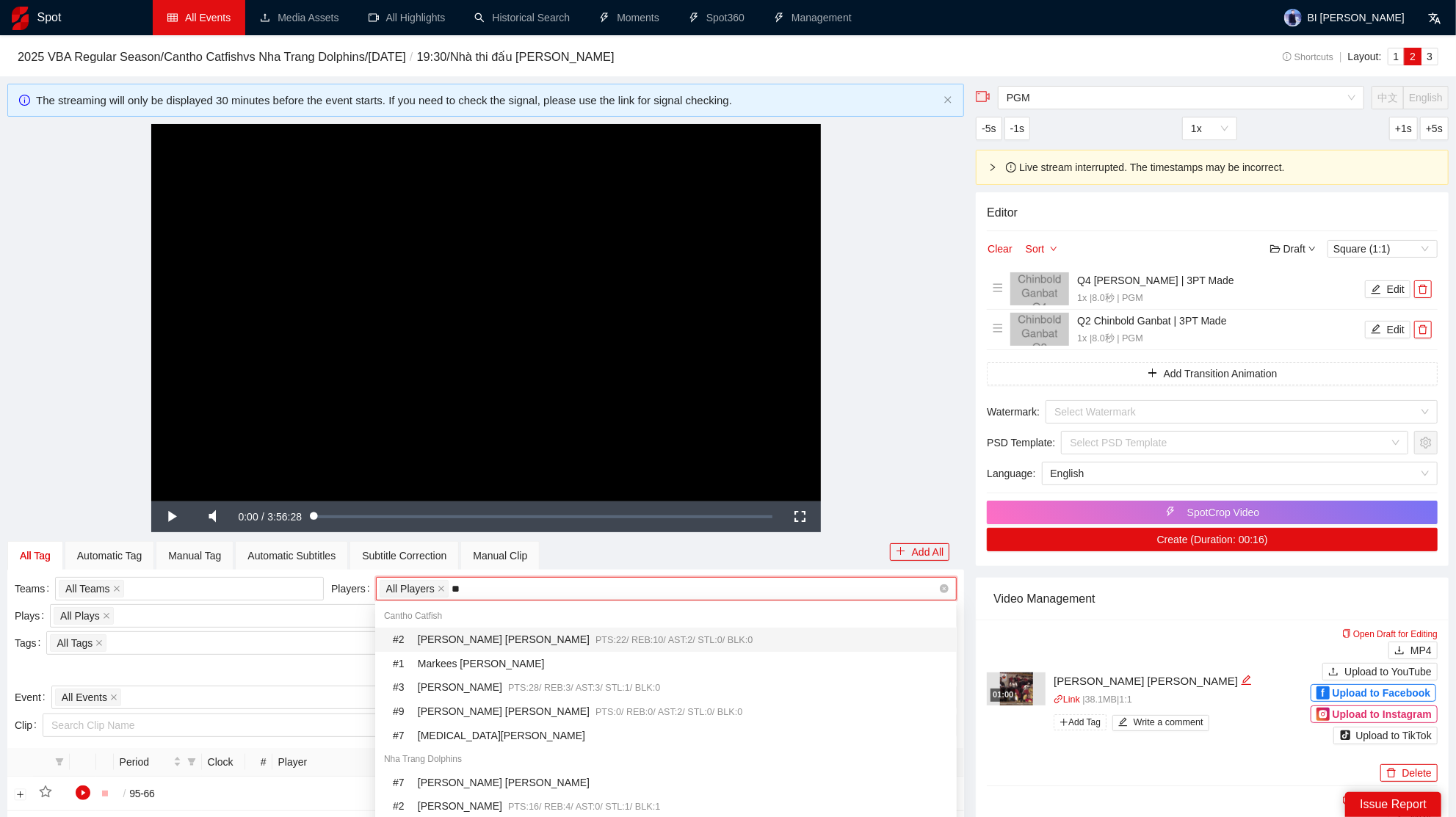
type input "***"
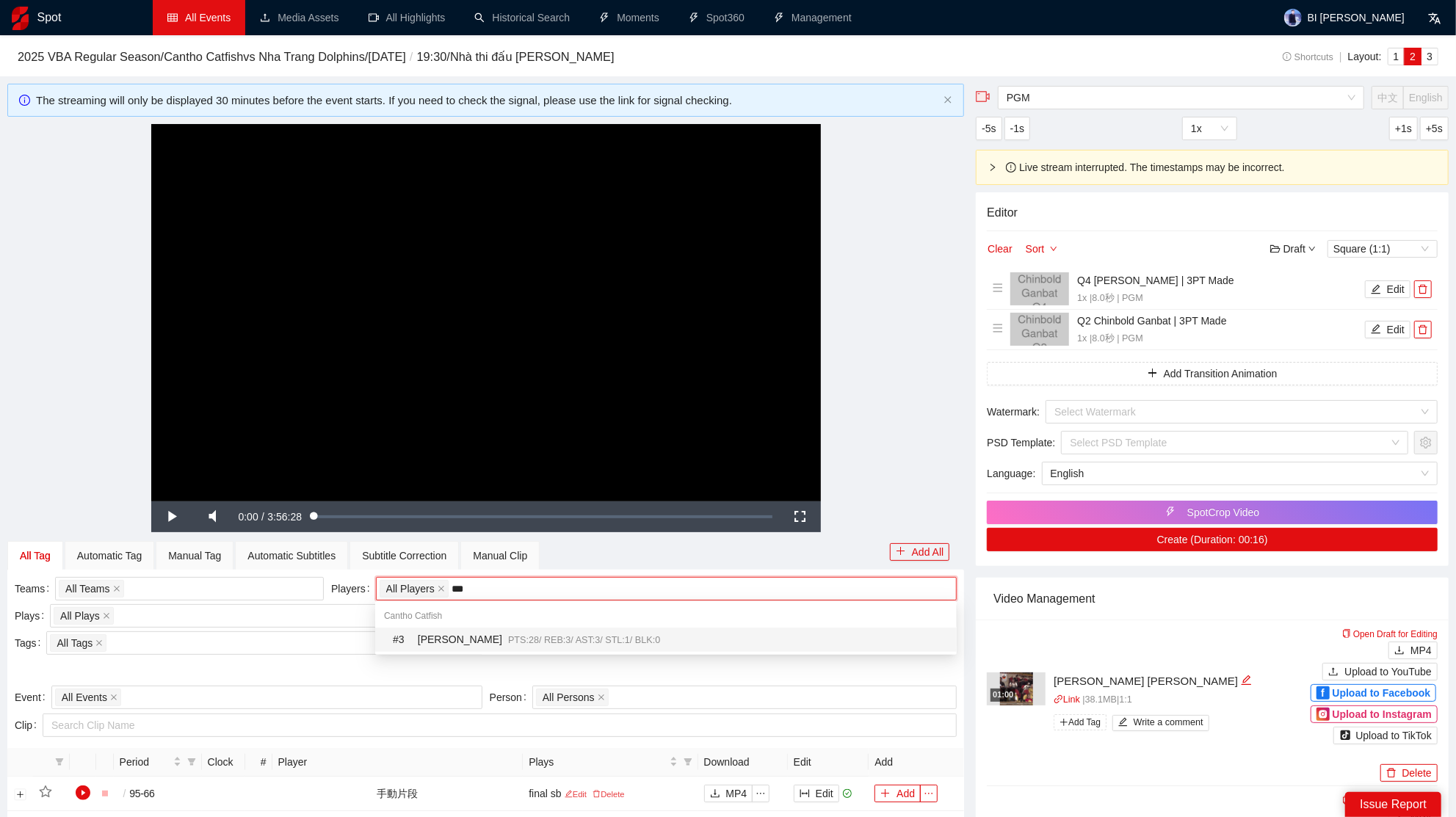
click at [520, 629] on div "# 3 Michael Soy PTS: 28 / REB: 3 / AST: 3 / STL: 1 / BLK: 0" at bounding box center [666, 640] width 581 height 24
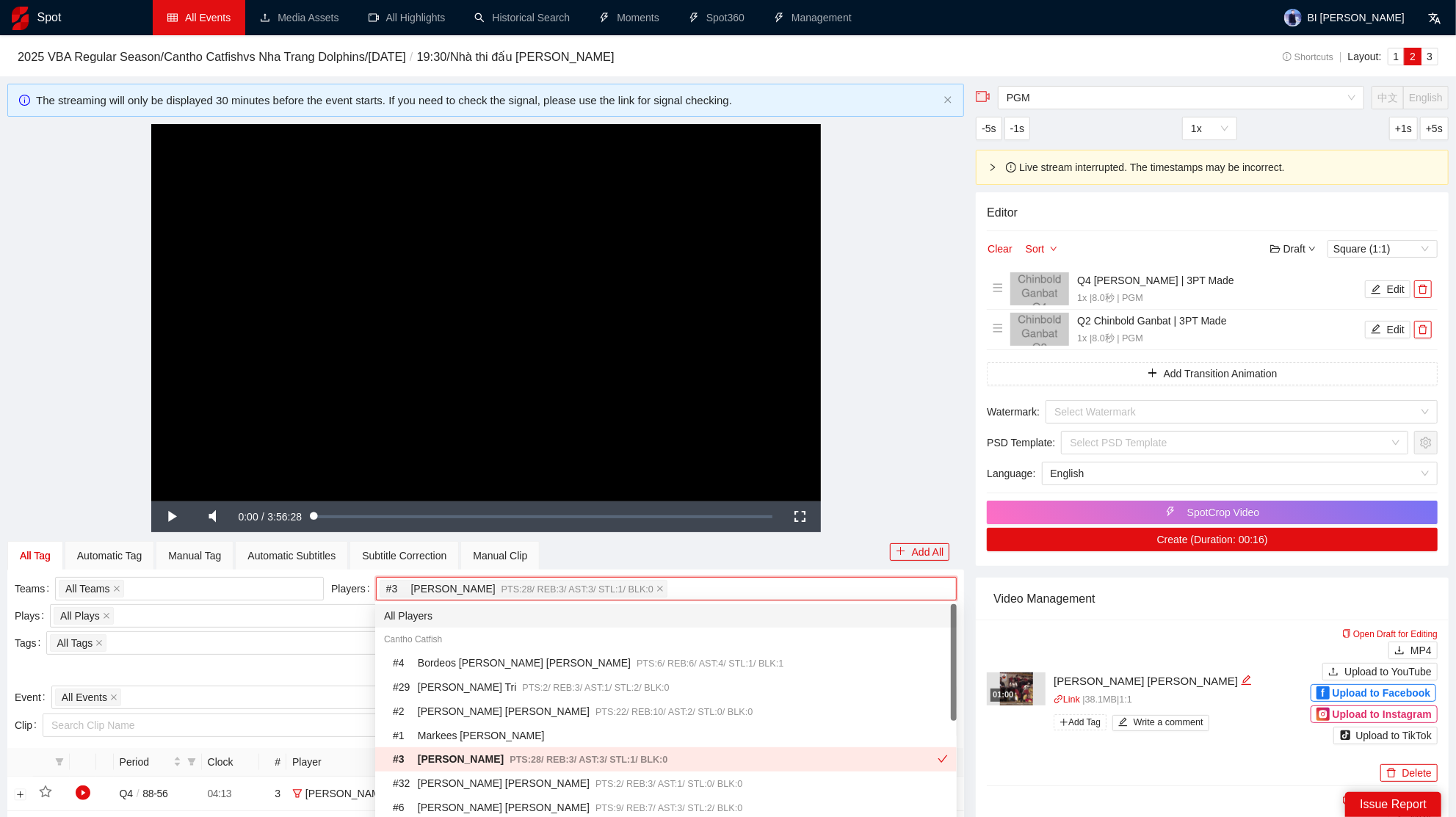
click at [859, 416] on div "**********" at bounding box center [486, 312] width 957 height 376
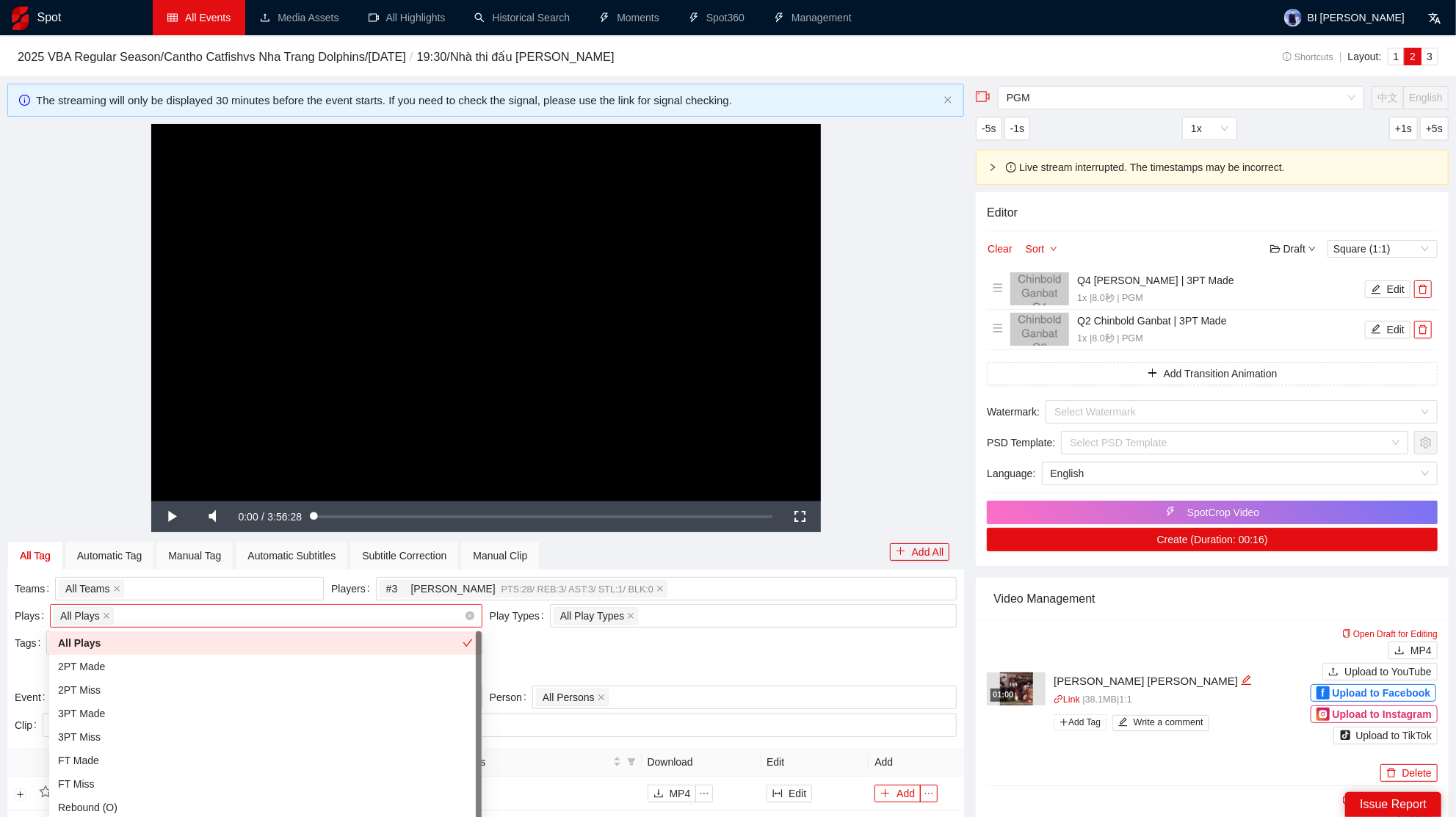
click at [166, 618] on div "All Plays + 0 ..." at bounding box center [259, 616] width 411 height 20
click at [106, 665] on div "2PT Made" at bounding box center [265, 667] width 415 height 16
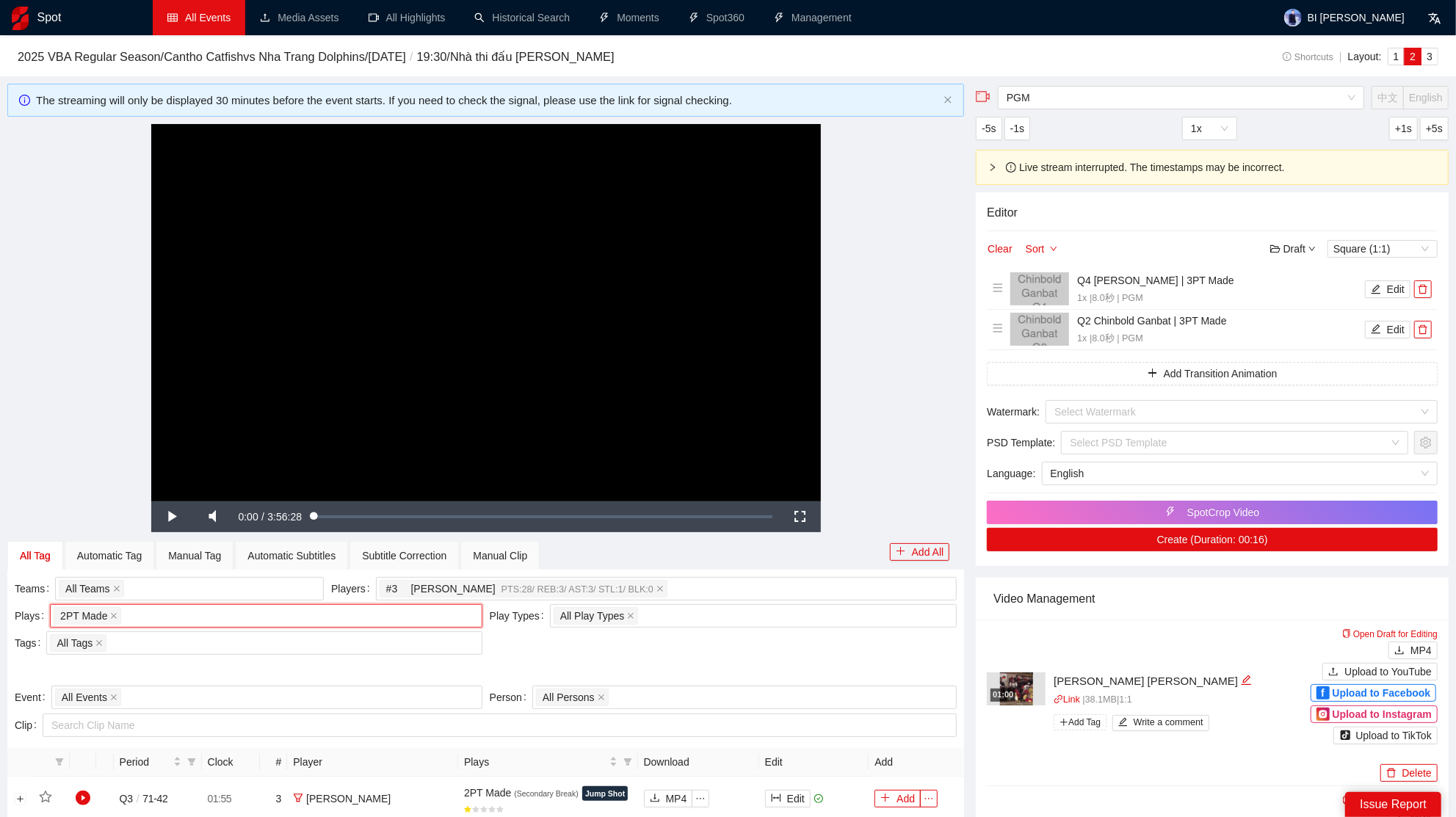
click at [859, 445] on div "**********" at bounding box center [486, 312] width 957 height 376
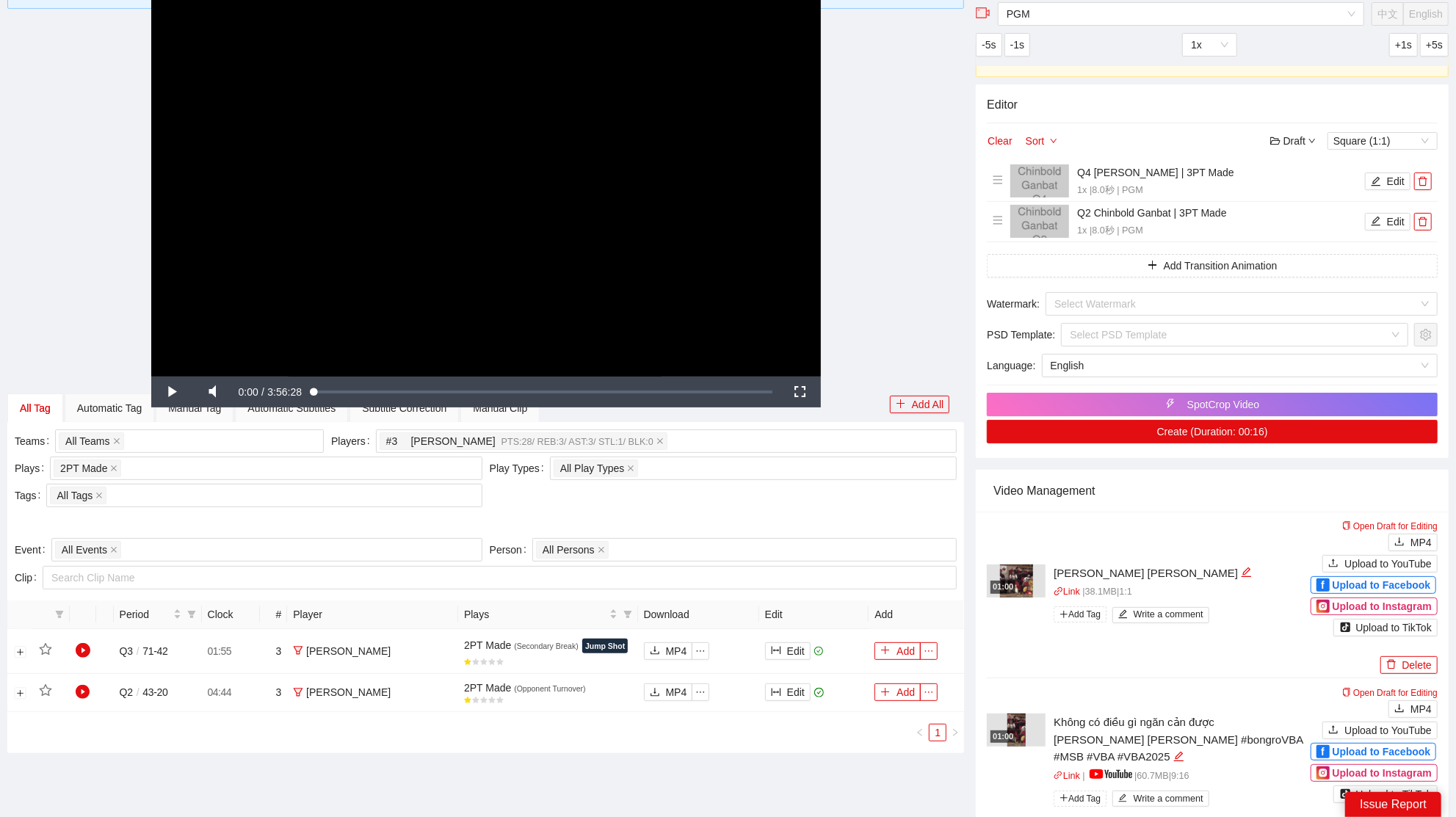
scroll to position [100, 0]
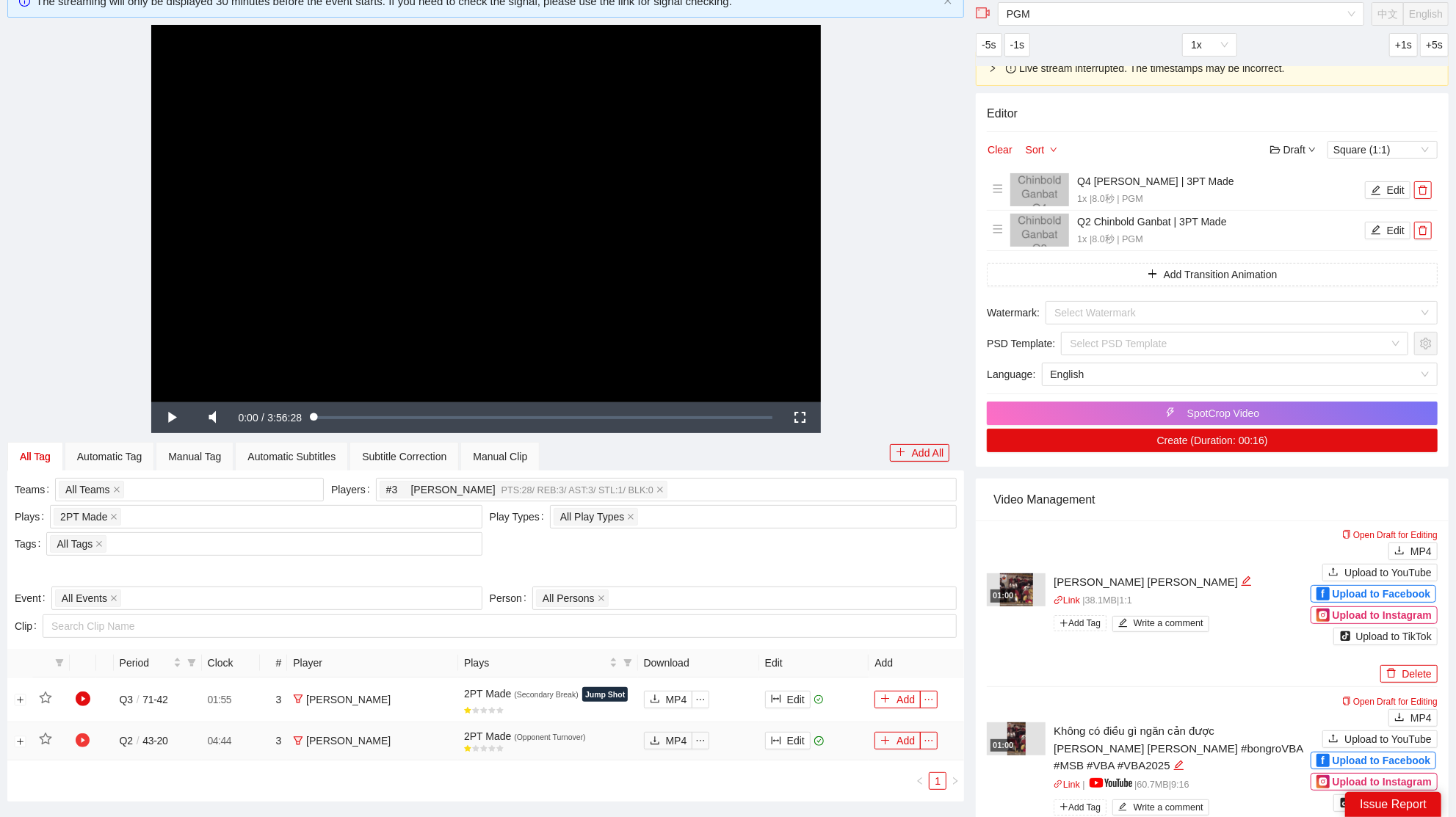
click at [80, 738] on icon "play-circle" at bounding box center [82, 740] width 14 height 14
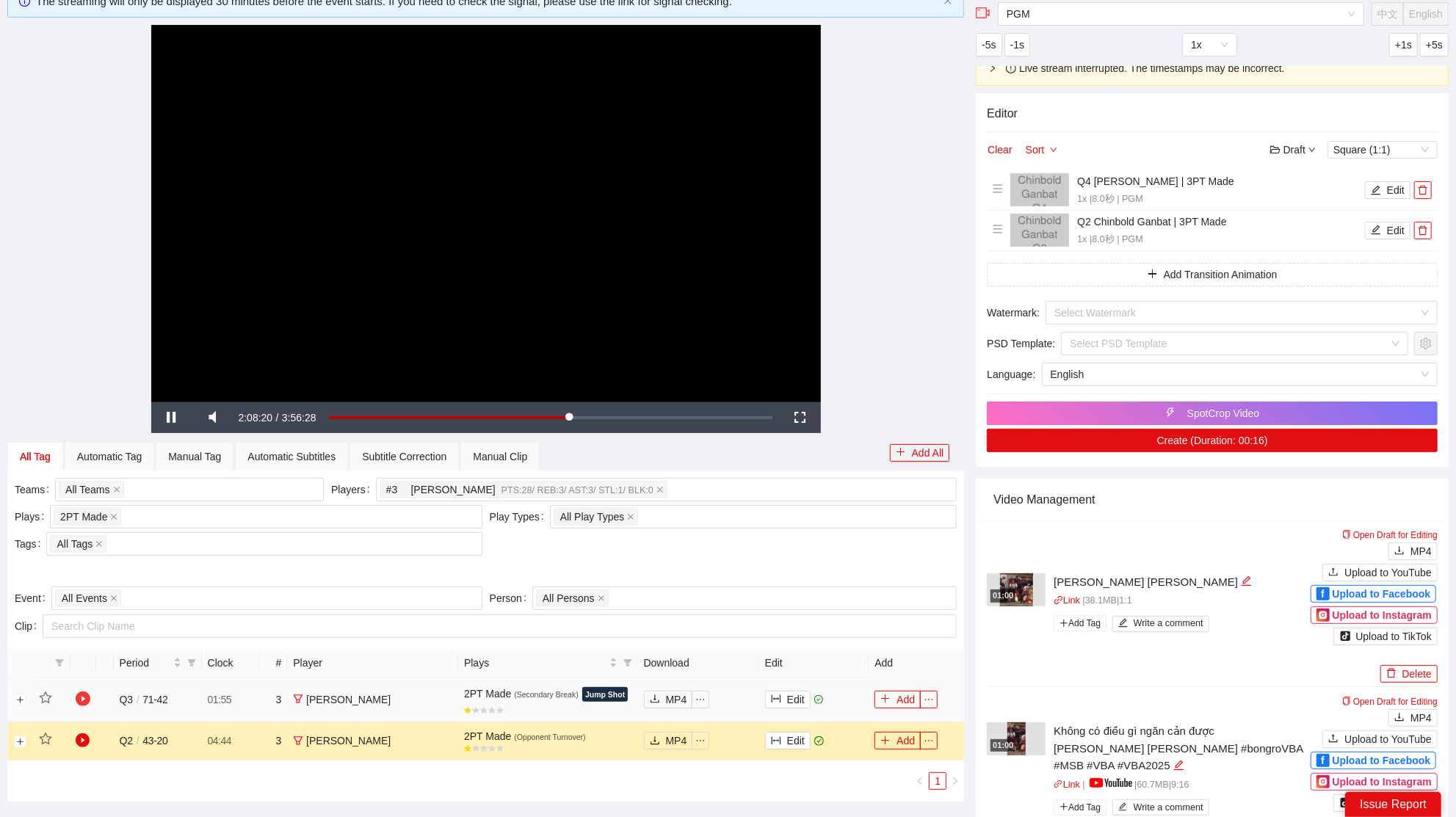
click at [82, 691] on link at bounding box center [82, 698] width 14 height 16
click at [222, 418] on span "Video Player" at bounding box center [213, 418] width 41 height 0
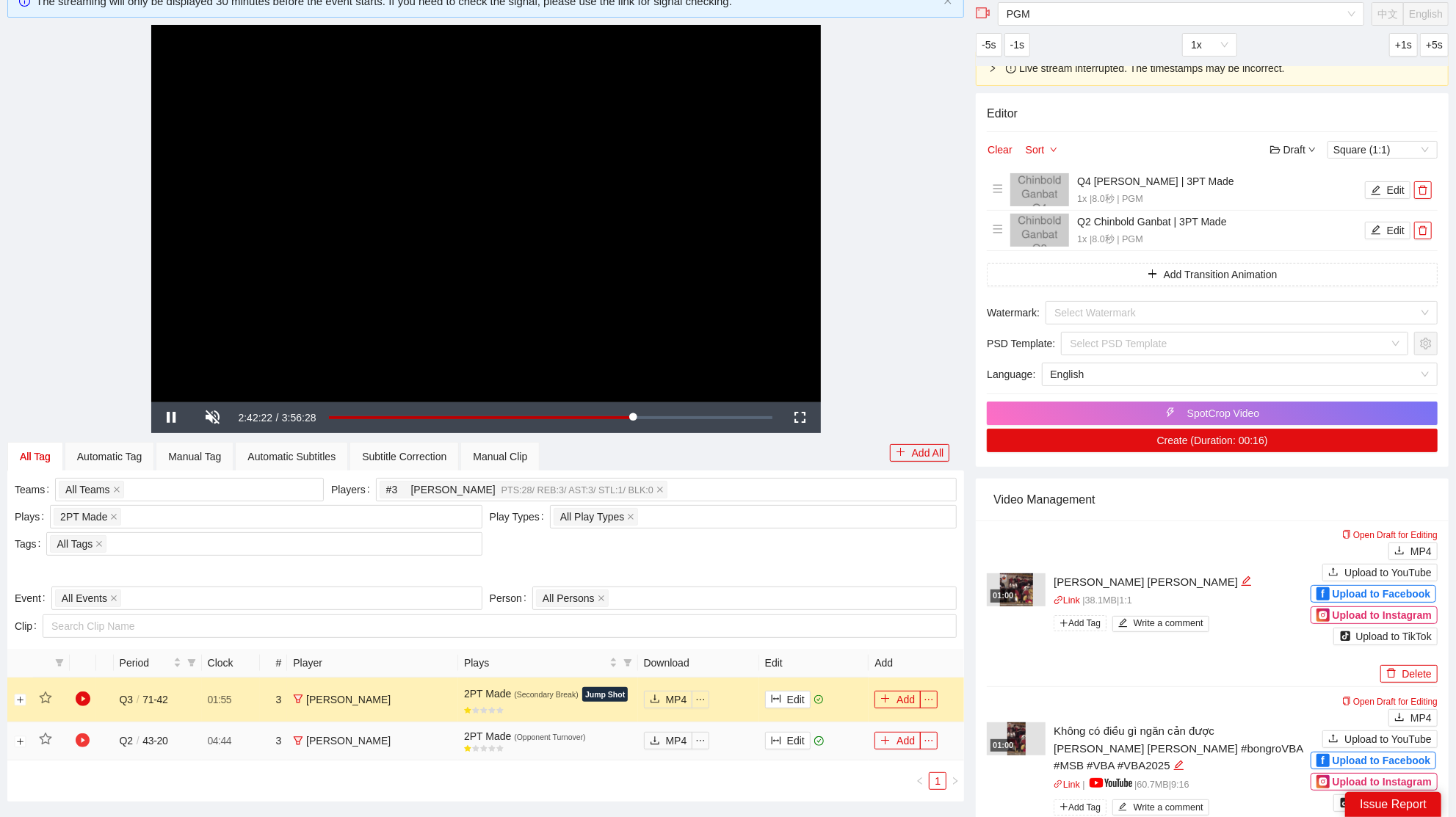
click at [83, 738] on icon "play-circle" at bounding box center [82, 740] width 14 height 14
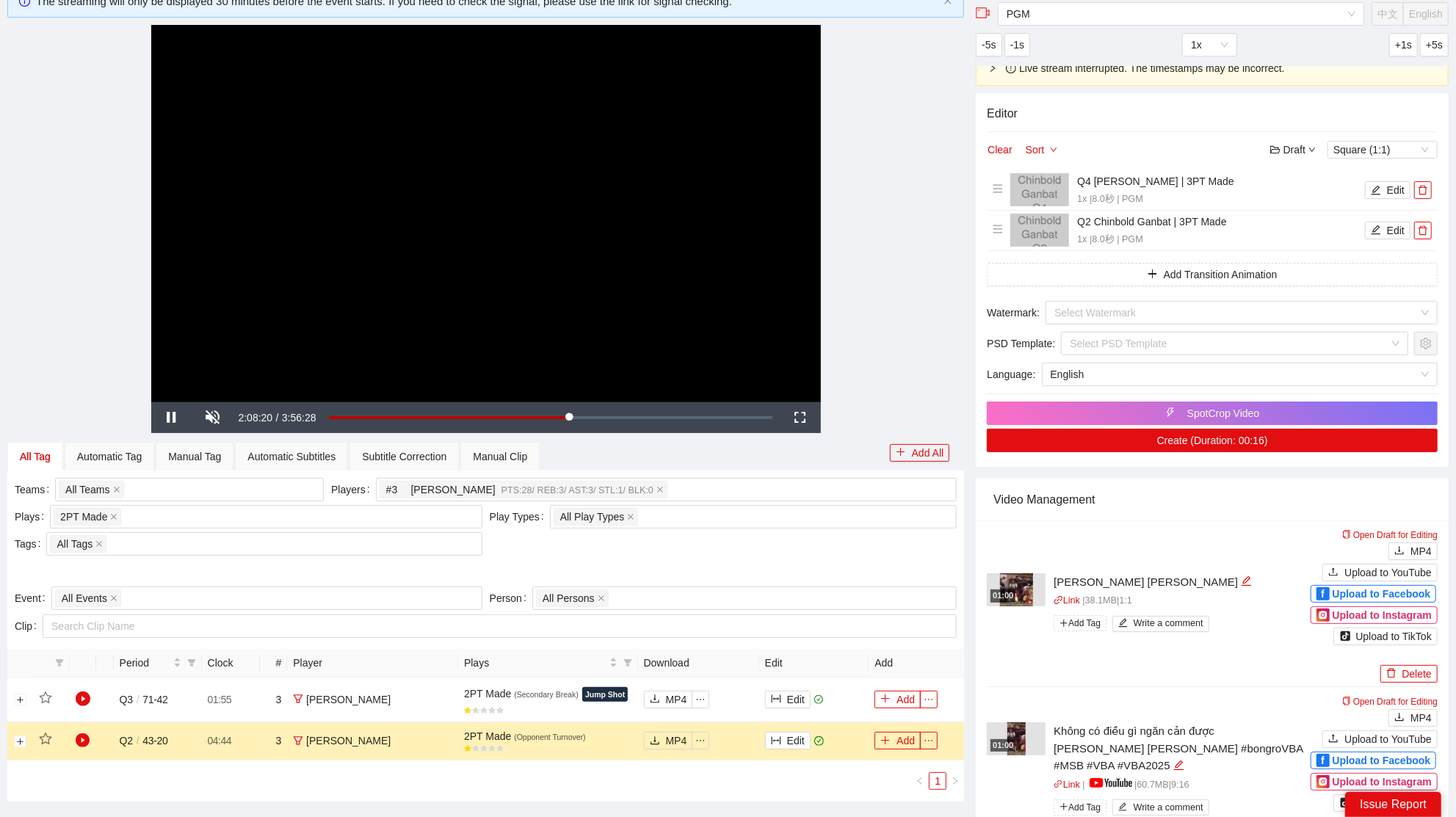
click at [604, 214] on video "Video Player" at bounding box center [486, 213] width 670 height 376
click at [392, 419] on div "0:34:03" at bounding box center [392, 417] width 1 height 5
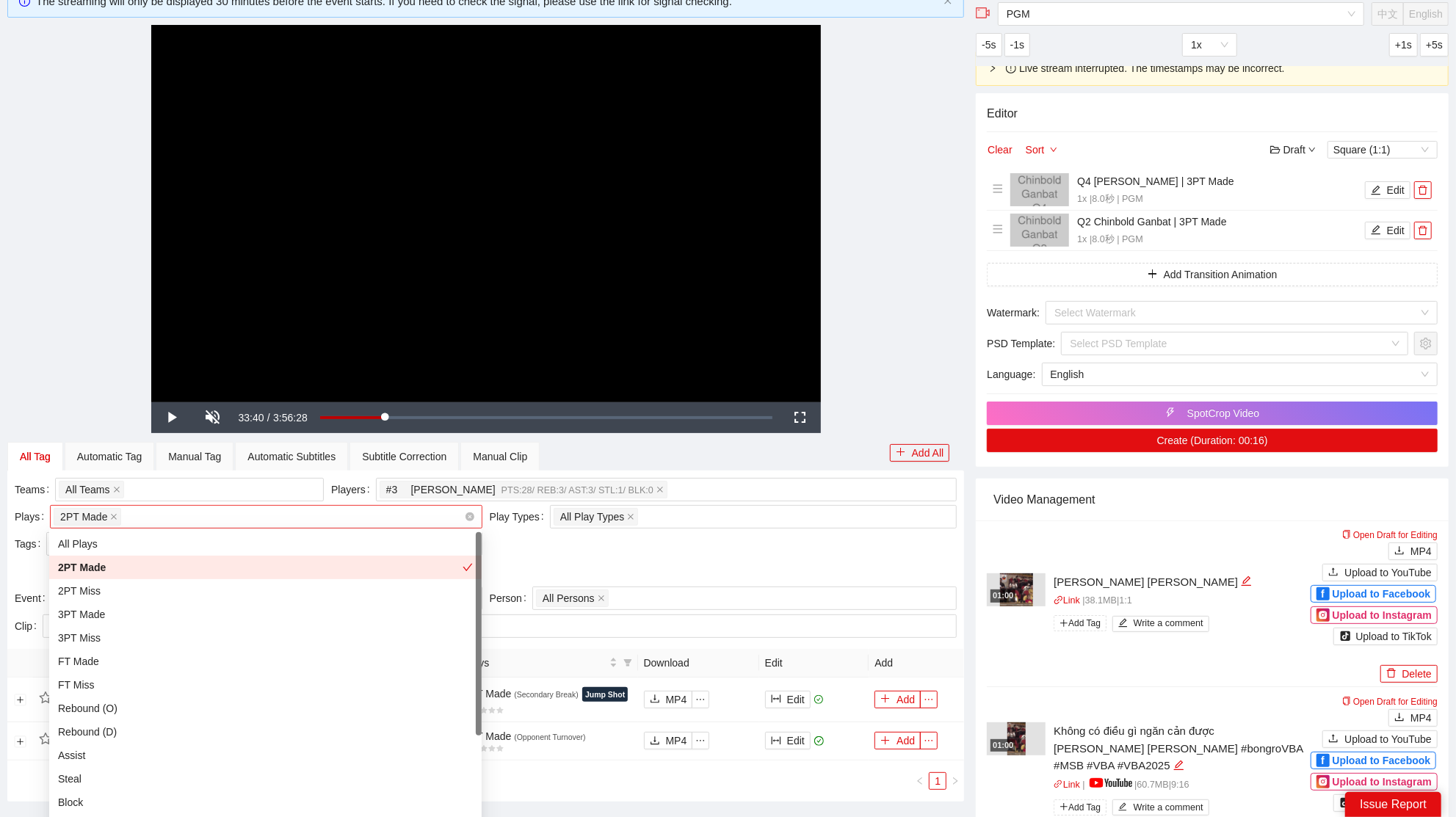
click at [144, 525] on div "2PT Made + 0 ..." at bounding box center [266, 516] width 433 height 24
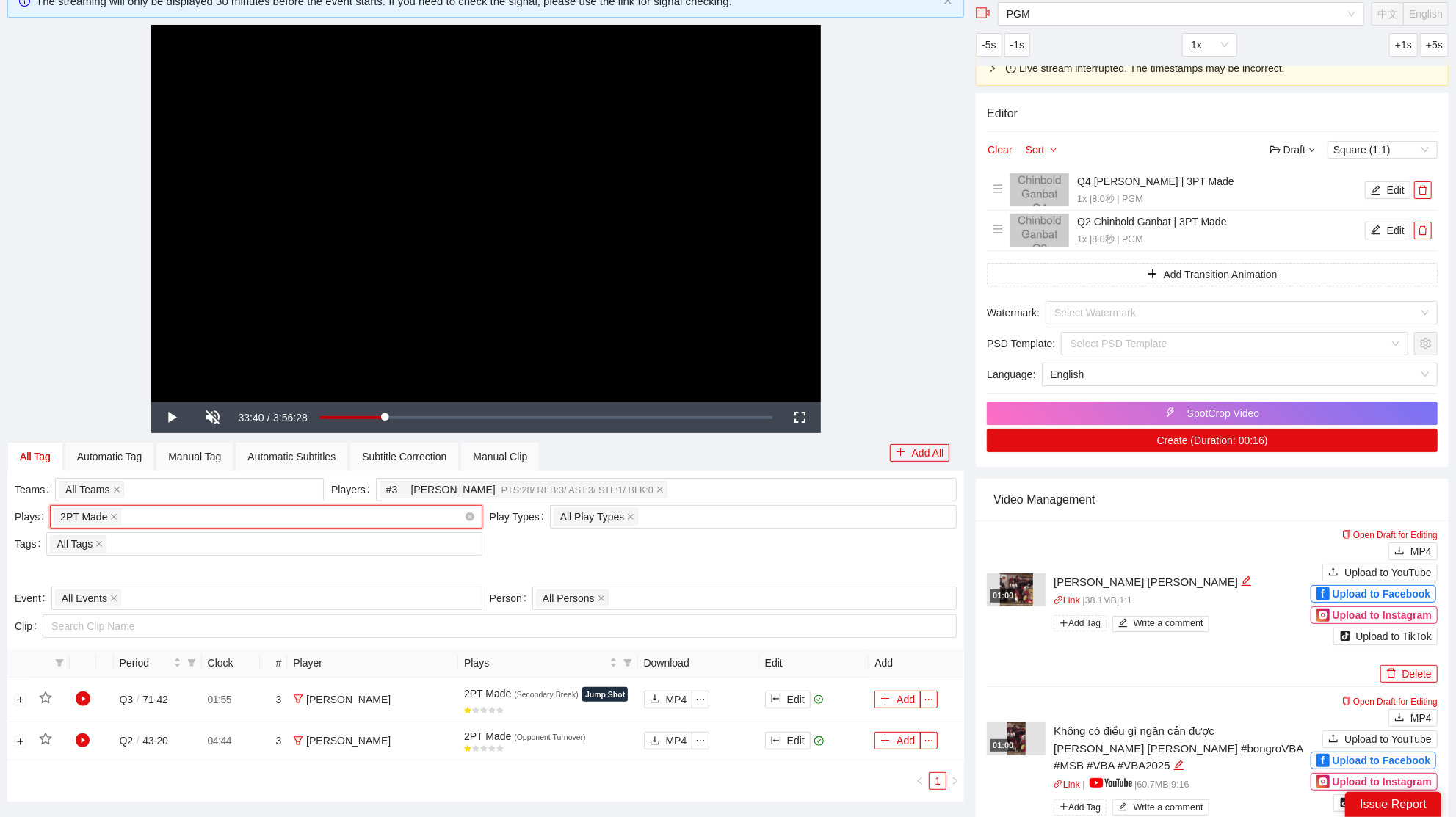
click at [149, 525] on div "2PT Made + 0 ..." at bounding box center [259, 516] width 411 height 20
click at [663, 489] on span "# 3 Michael Soy PTS: 28 / REB: 3 / AST: 3 / STL: 1 / BLK: 0" at bounding box center [523, 489] width 288 height 17
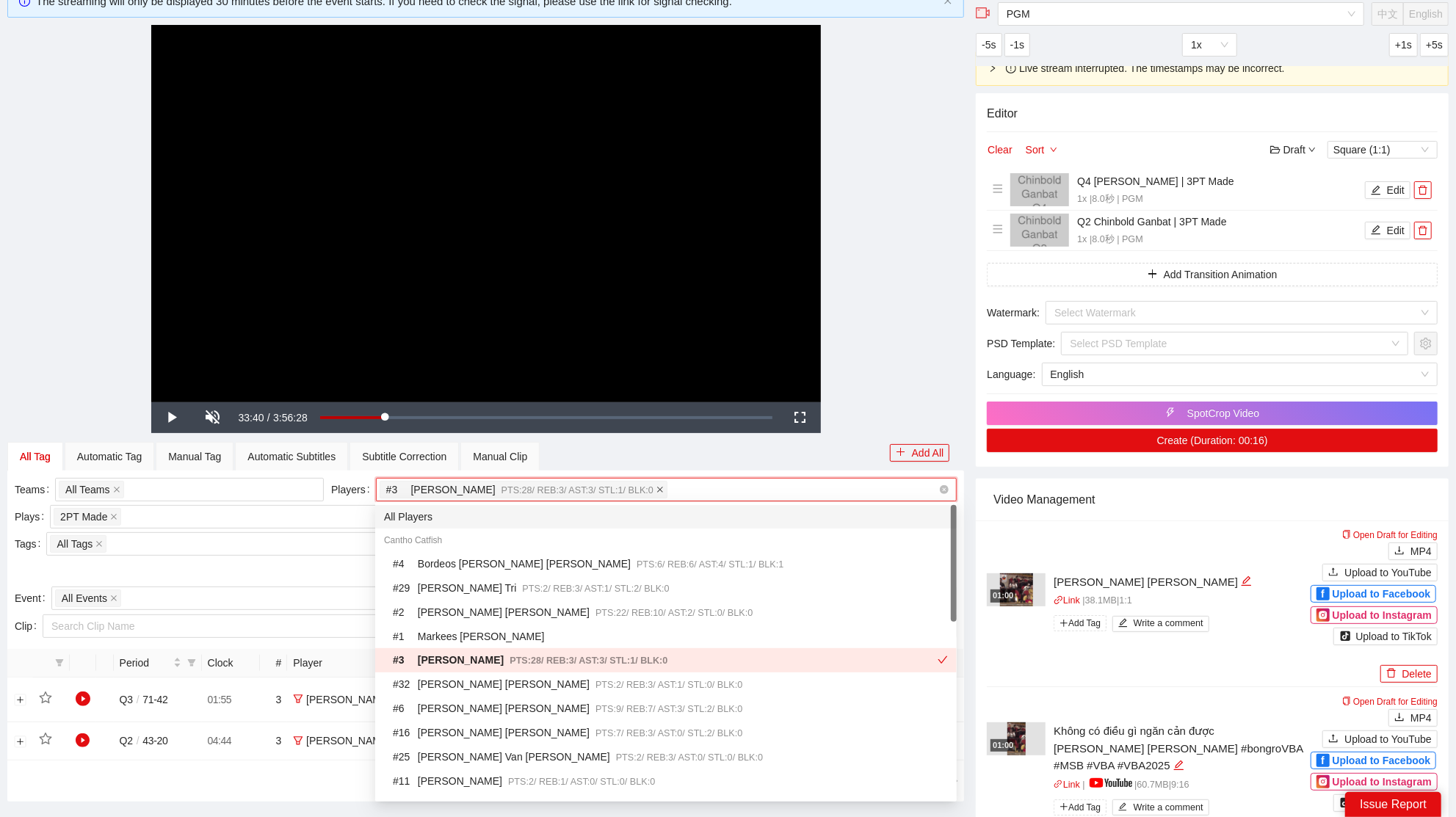
click at [659, 488] on icon "close" at bounding box center [660, 489] width 6 height 6
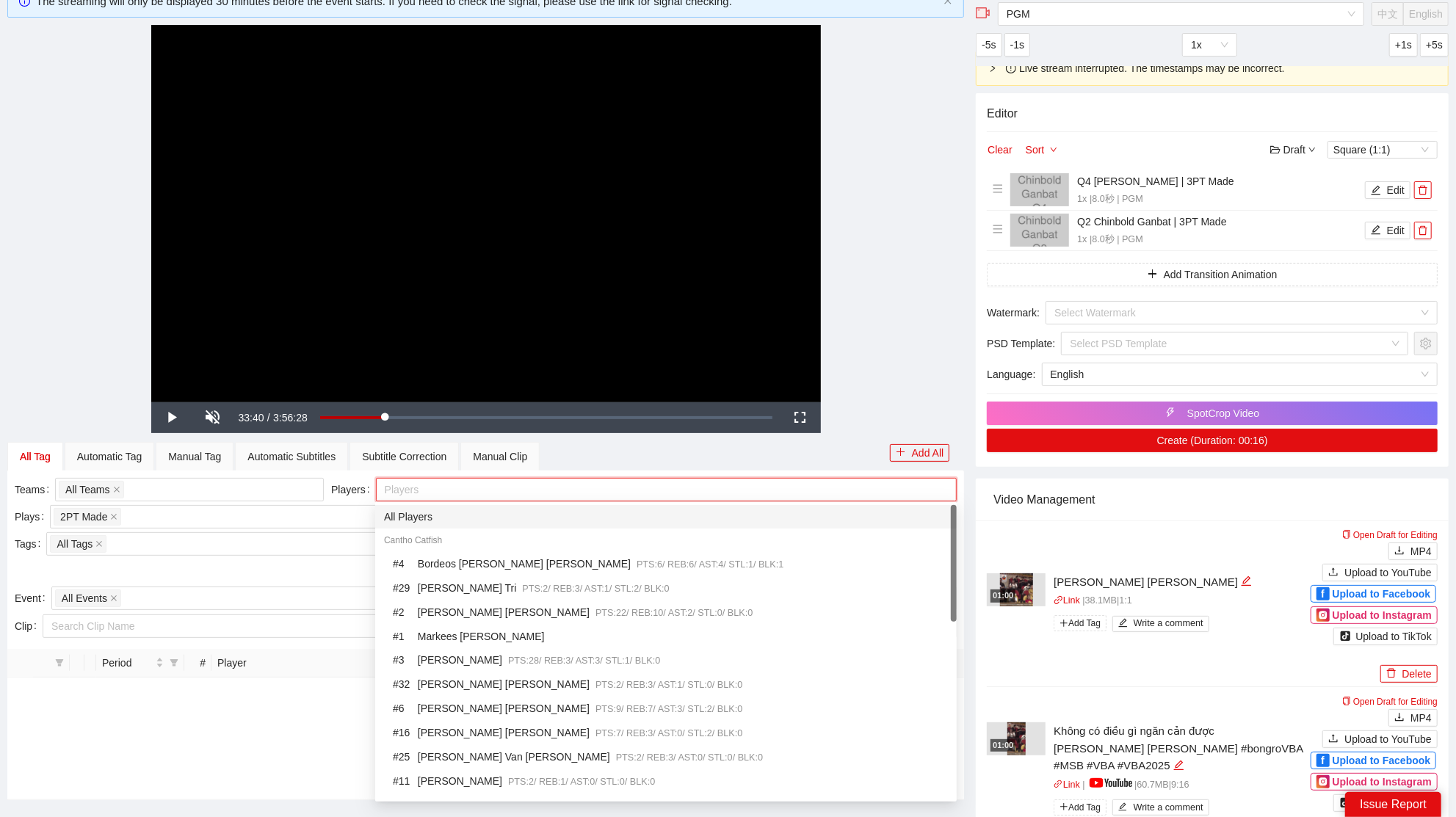
click at [659, 485] on div at bounding box center [659, 489] width 559 height 17
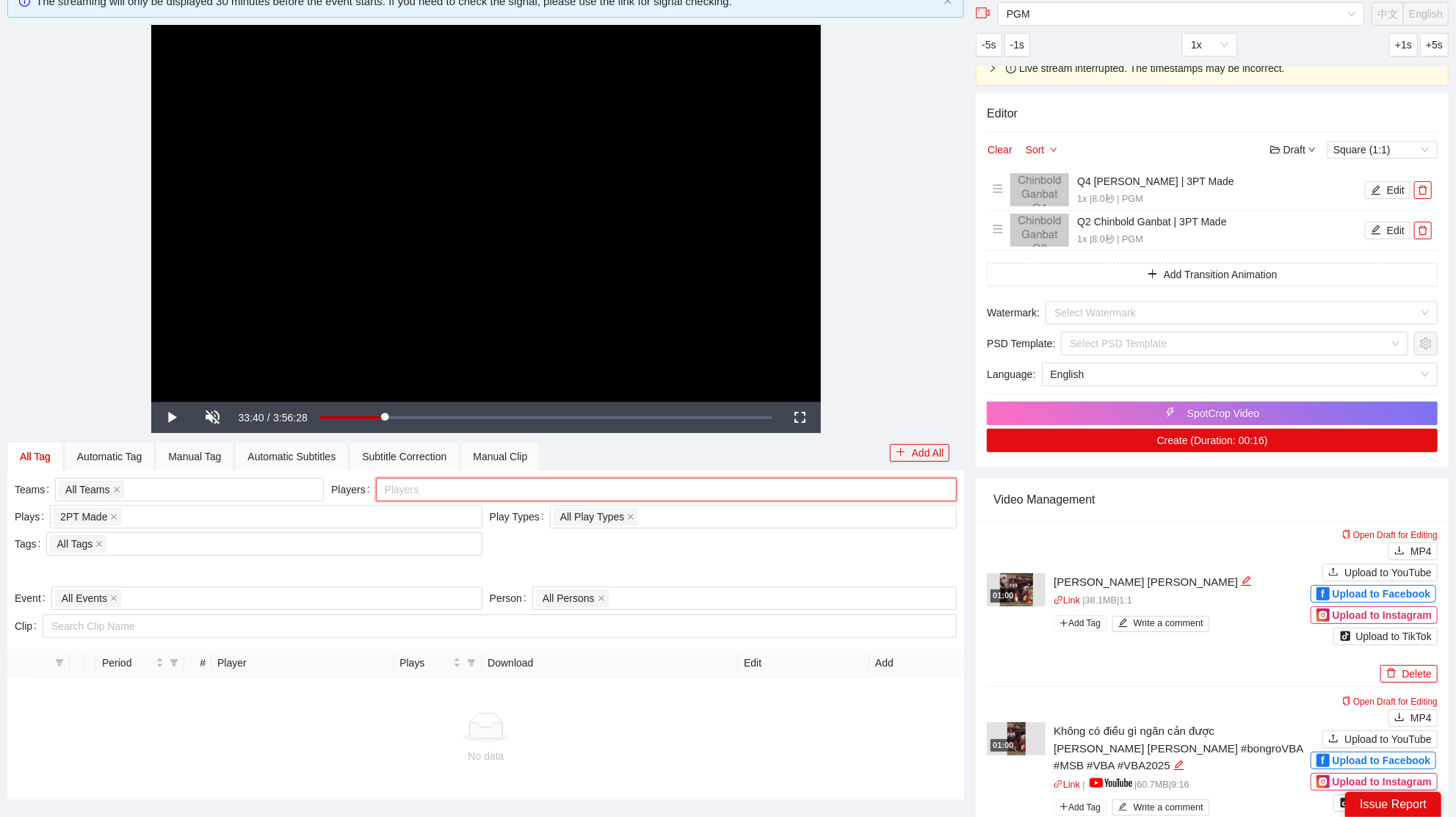
click at [643, 496] on div at bounding box center [659, 489] width 559 height 17
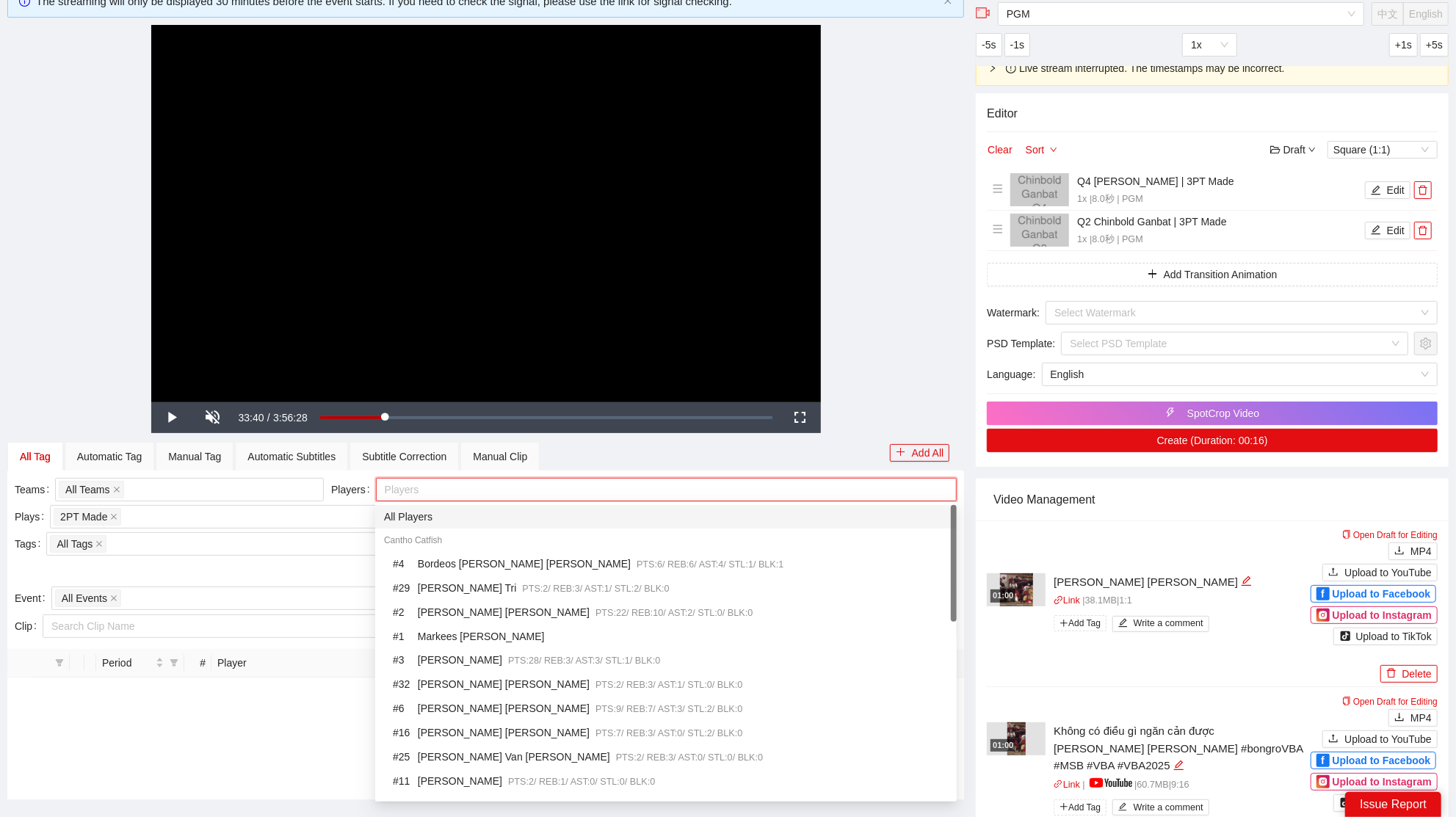
click at [477, 524] on div "All Players" at bounding box center [666, 516] width 564 height 16
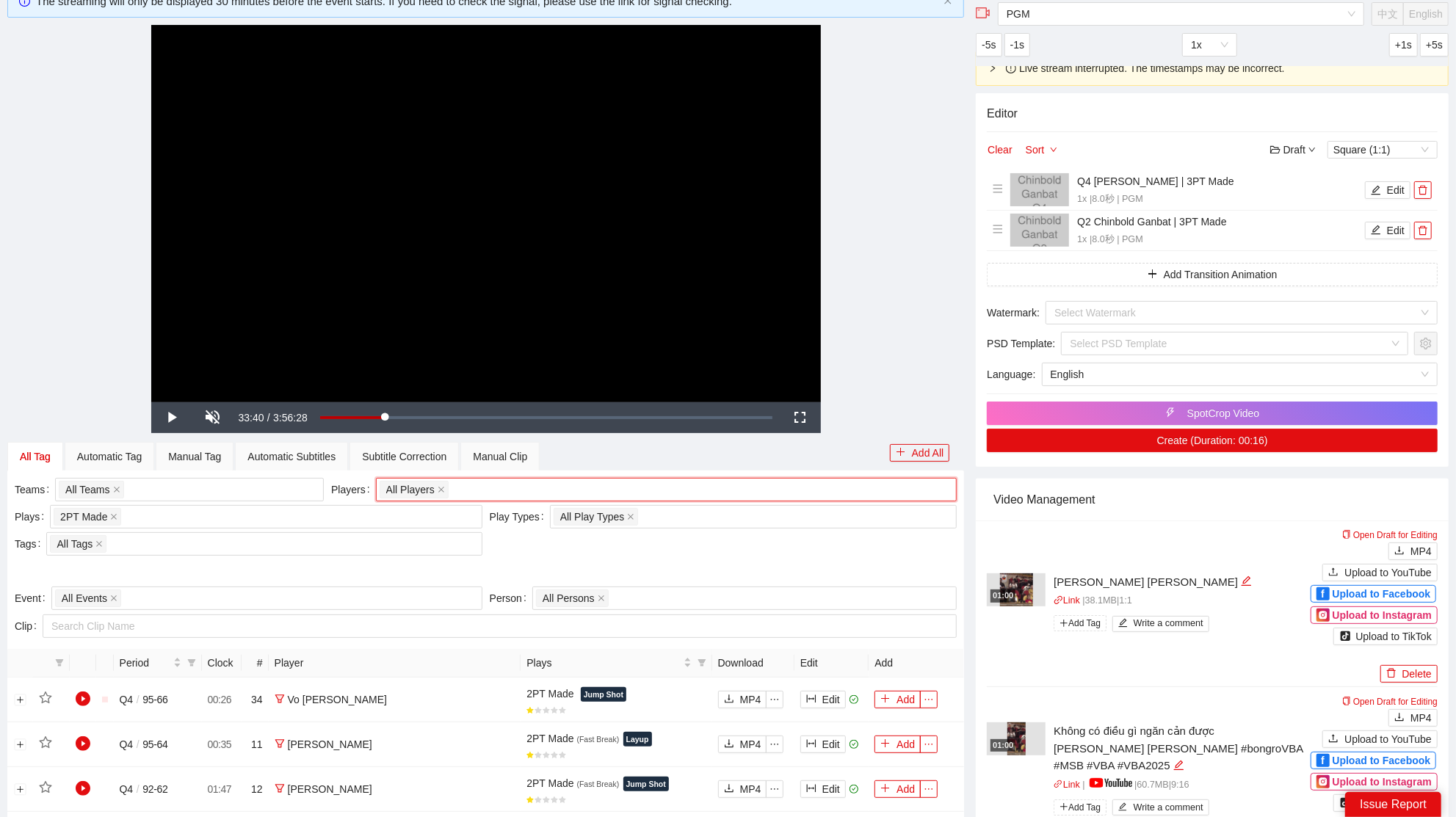
click at [861, 349] on div "**********" at bounding box center [486, 213] width 957 height 376
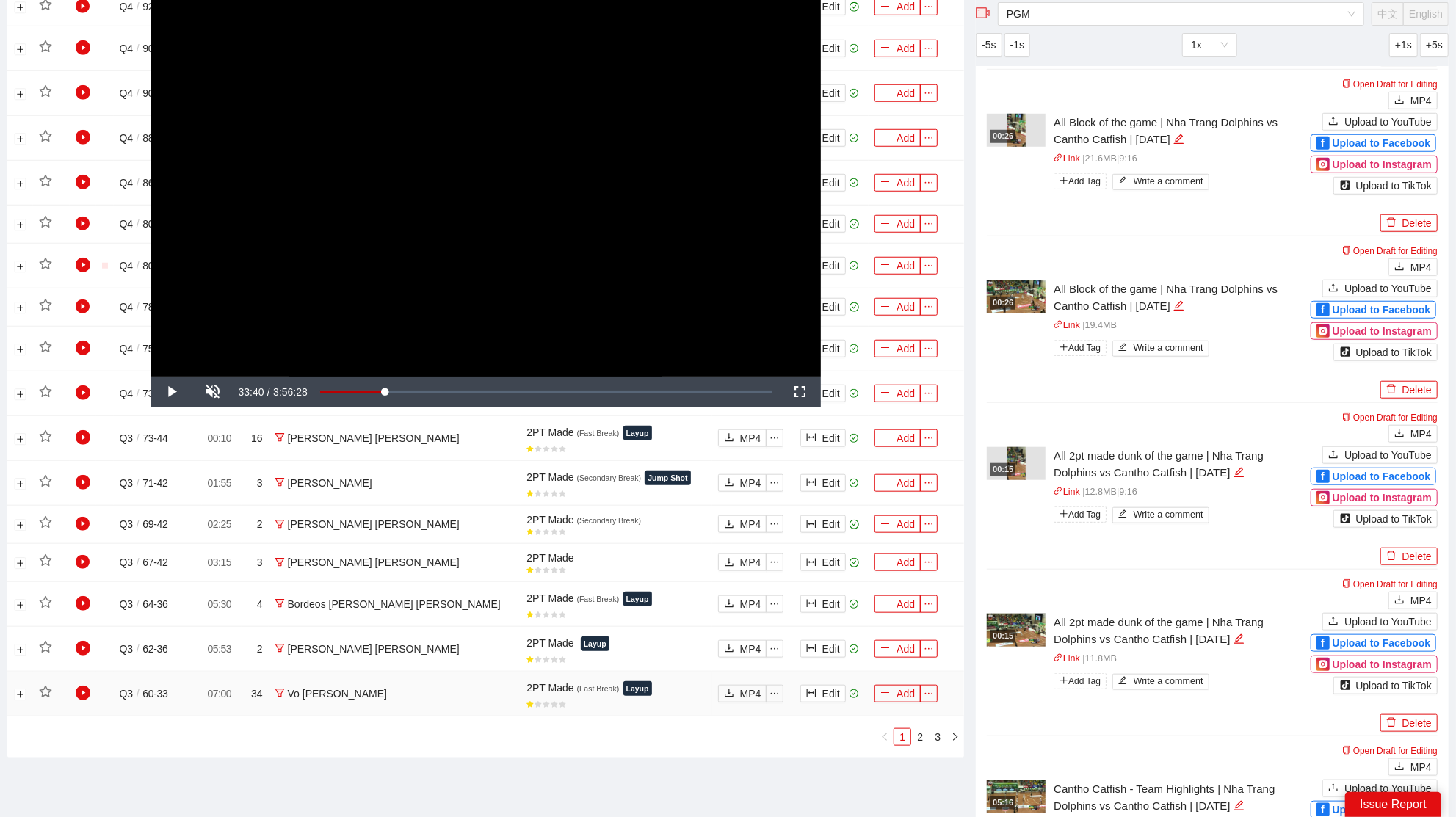
scroll to position [894, 0]
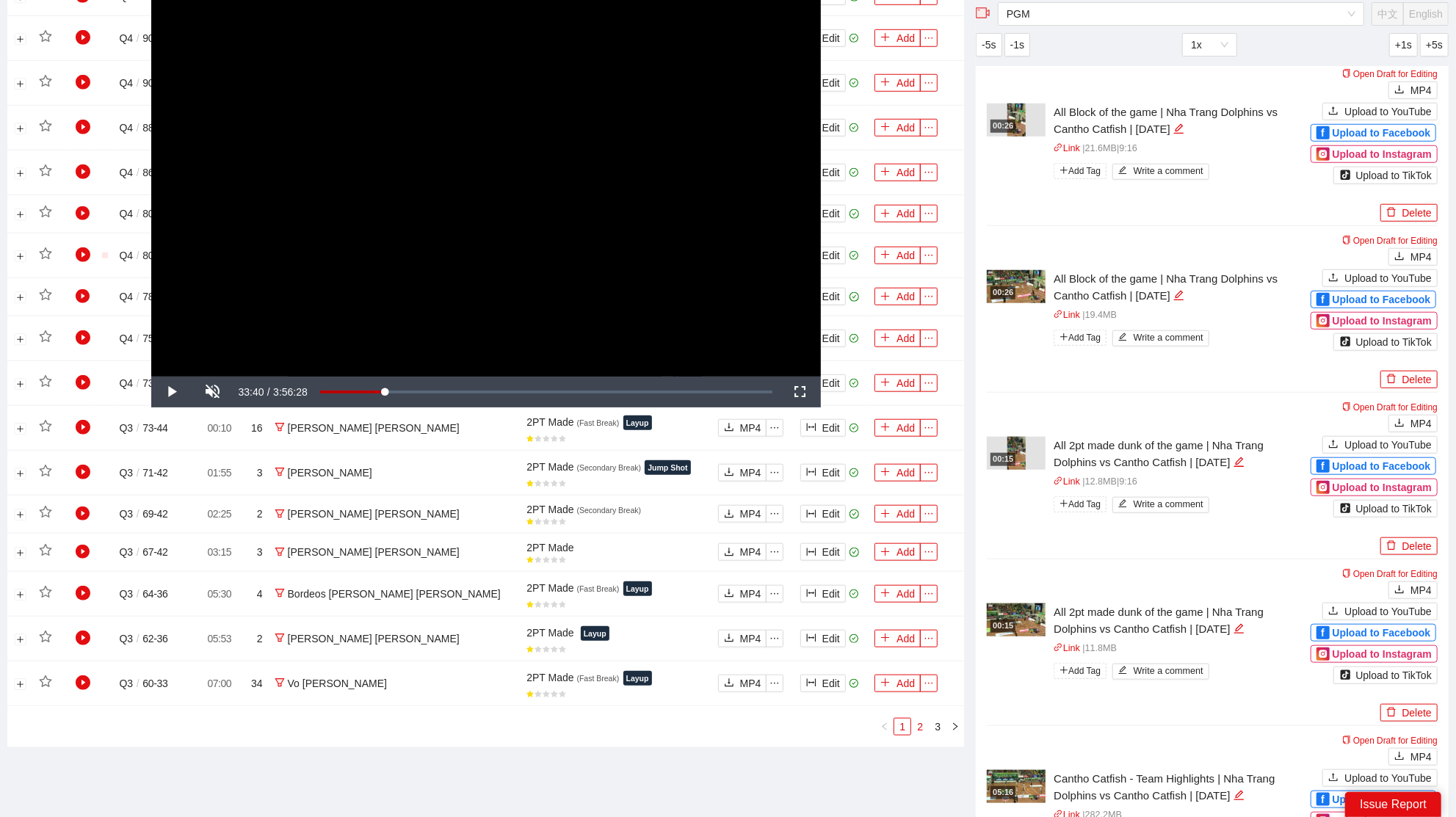
click at [924, 719] on link "2" at bounding box center [920, 727] width 16 height 16
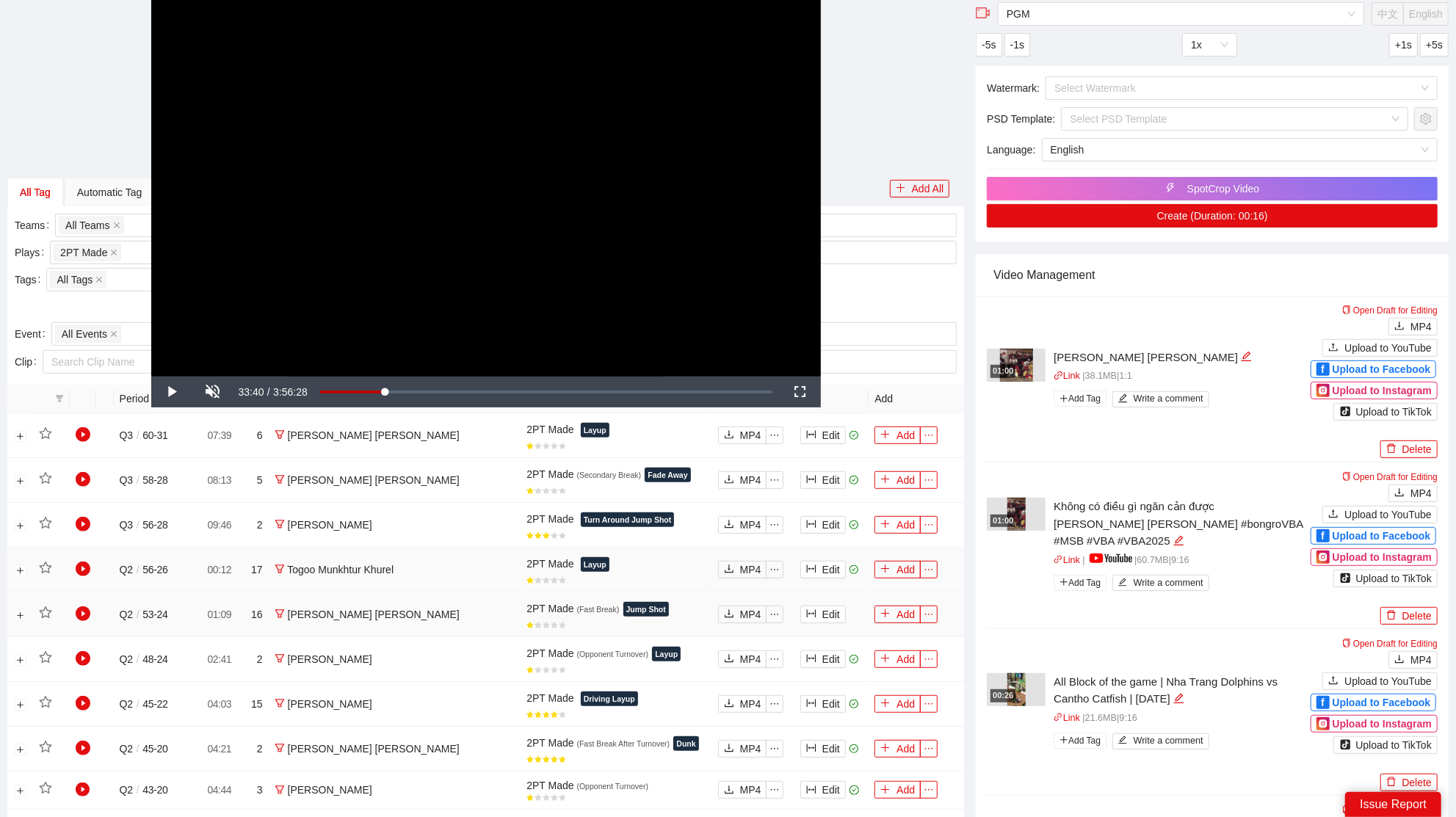
scroll to position [326, 0]
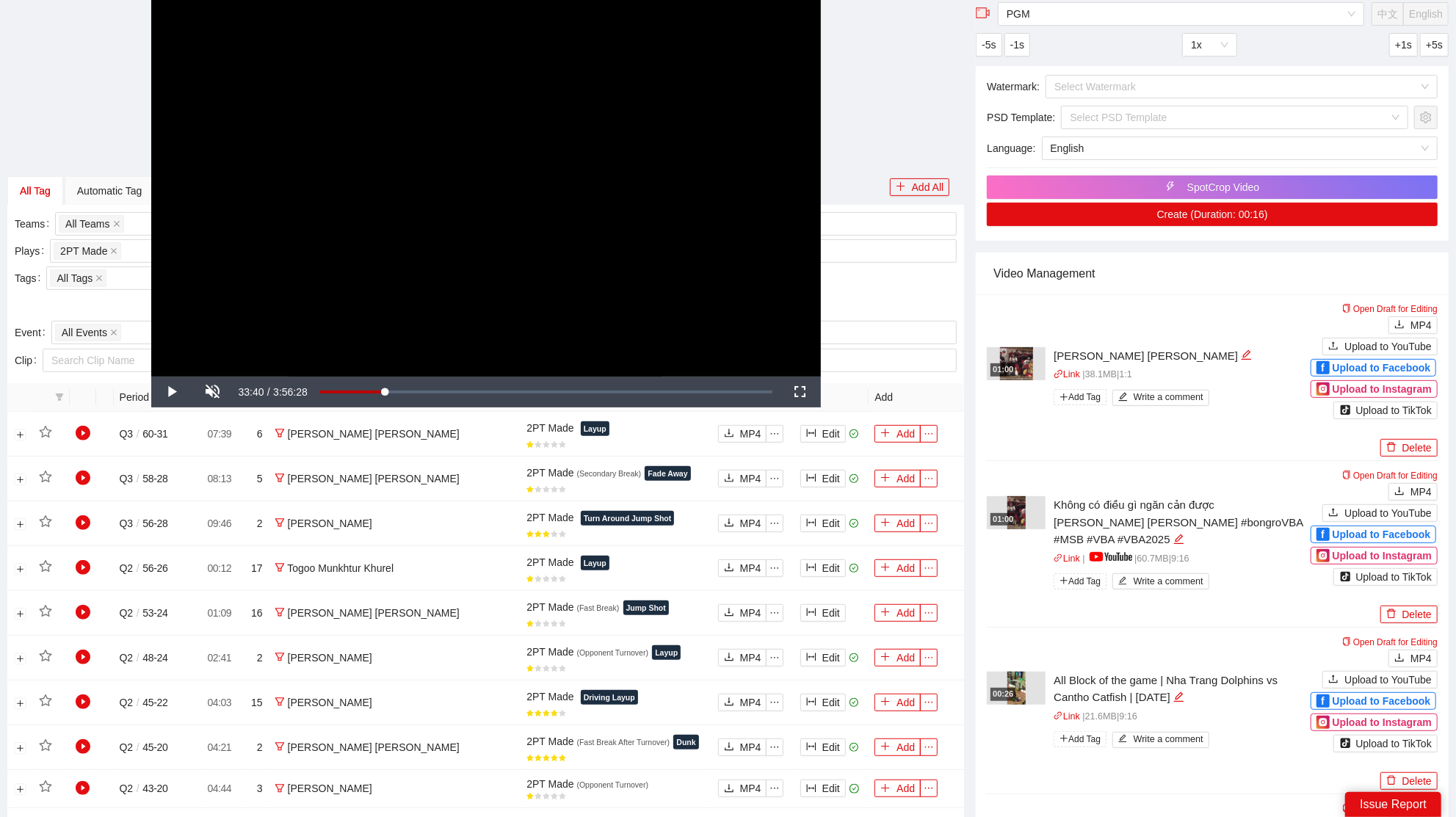
click at [468, 329] on video "Video Player" at bounding box center [486, 188] width 670 height 376
click at [433, 395] on div "Loaded : 14.68% 0:47:59 0:33:40" at bounding box center [547, 392] width 467 height 31
click at [487, 385] on div "Loaded : 25.08% 1:25:13 1:27:08" at bounding box center [551, 392] width 458 height 31
click at [509, 392] on div "1:35:31" at bounding box center [509, 392] width 1 height 5
click at [549, 391] on div "Loaded : 40.60% 1:57:50 1:35:55" at bounding box center [550, 392] width 444 height 5
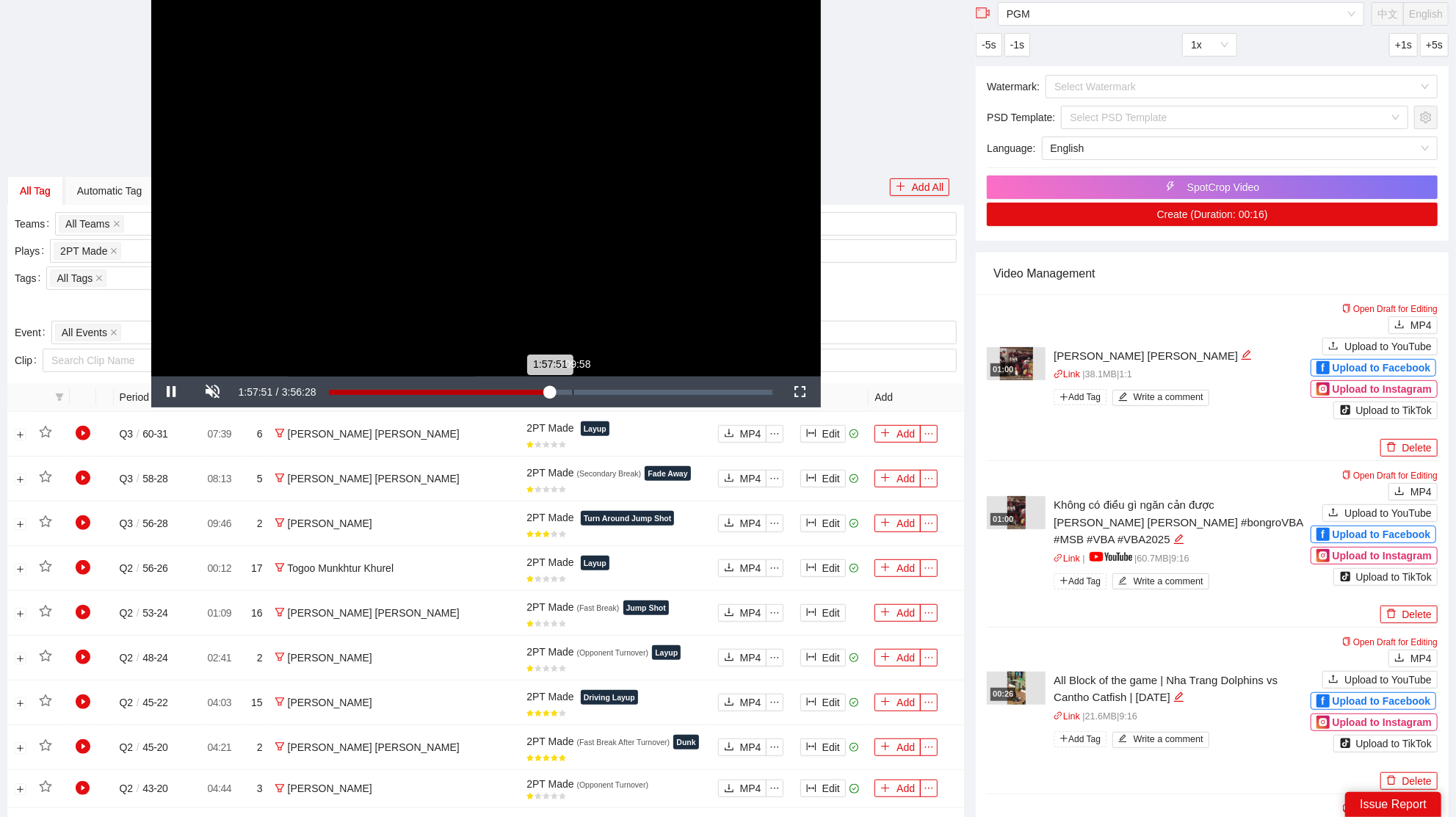
click at [588, 391] on div "Loaded : 49.95% 2:09:58 1:57:51" at bounding box center [550, 392] width 444 height 5
click at [571, 392] on div "Loaded : 58.66% 2:09:35 2:09:35" at bounding box center [550, 392] width 444 height 5
click at [580, 392] on div "Loaded : 54.90% 2:15:27 2:09:36" at bounding box center [550, 392] width 444 height 5
click at [562, 387] on div "Loaded : 56.88% 2:04:30 2:14:18" at bounding box center [551, 392] width 458 height 31
click at [571, 391] on div "Loaded : 0.00% 2:09:11 2:09:11" at bounding box center [550, 392] width 444 height 5
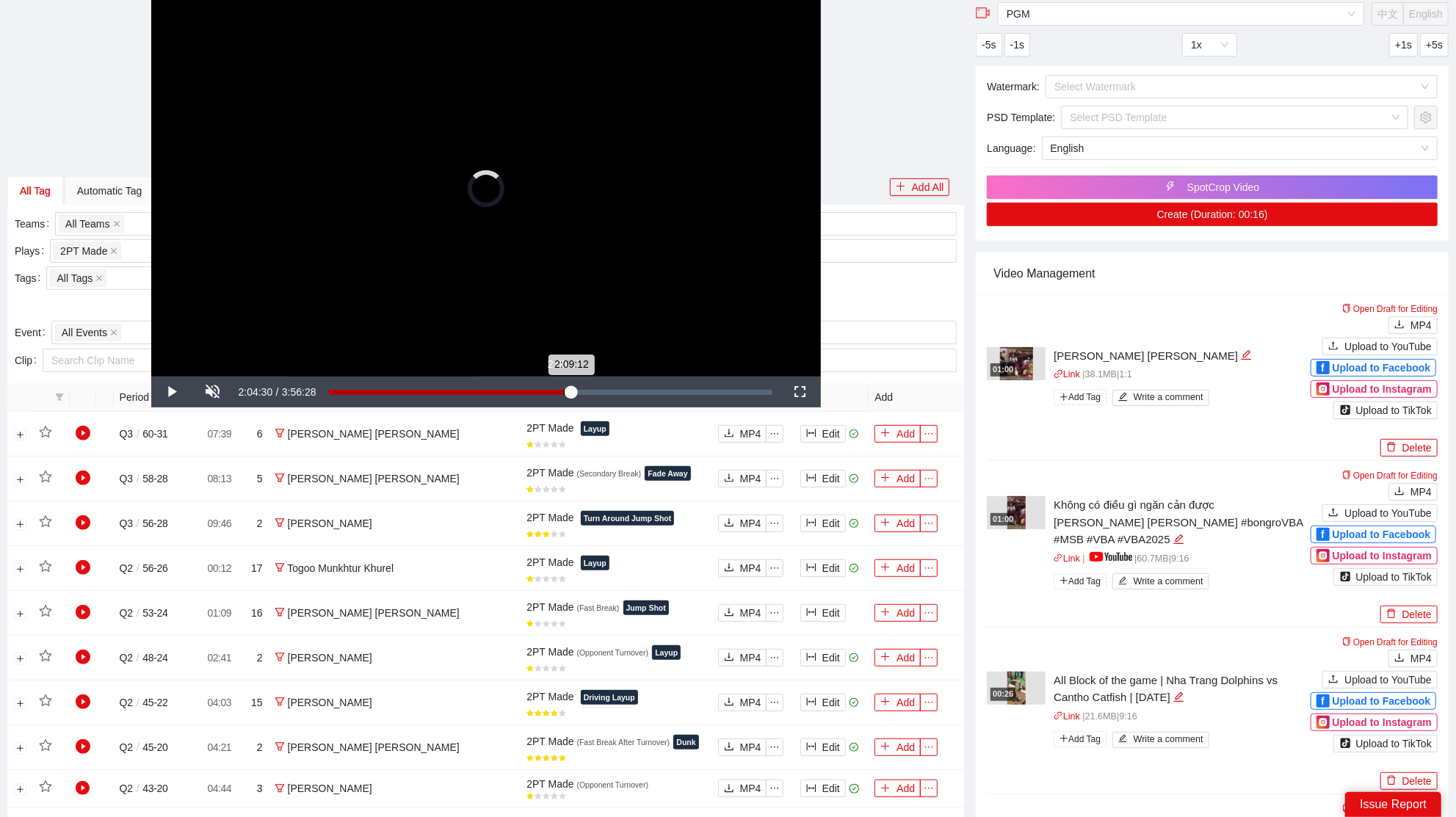
click at [563, 391] on div "2:09:12" at bounding box center [449, 392] width 242 height 5
click at [573, 390] on div "Loaded : 53.04% 2:09:35 2:05:17" at bounding box center [550, 392] width 444 height 5
click at [574, 394] on div "2:10:22" at bounding box center [450, 392] width 244 height 5
click at [666, 259] on video "Video Player" at bounding box center [486, 188] width 670 height 376
click at [572, 390] on div "2:13:46" at bounding box center [454, 392] width 251 height 5
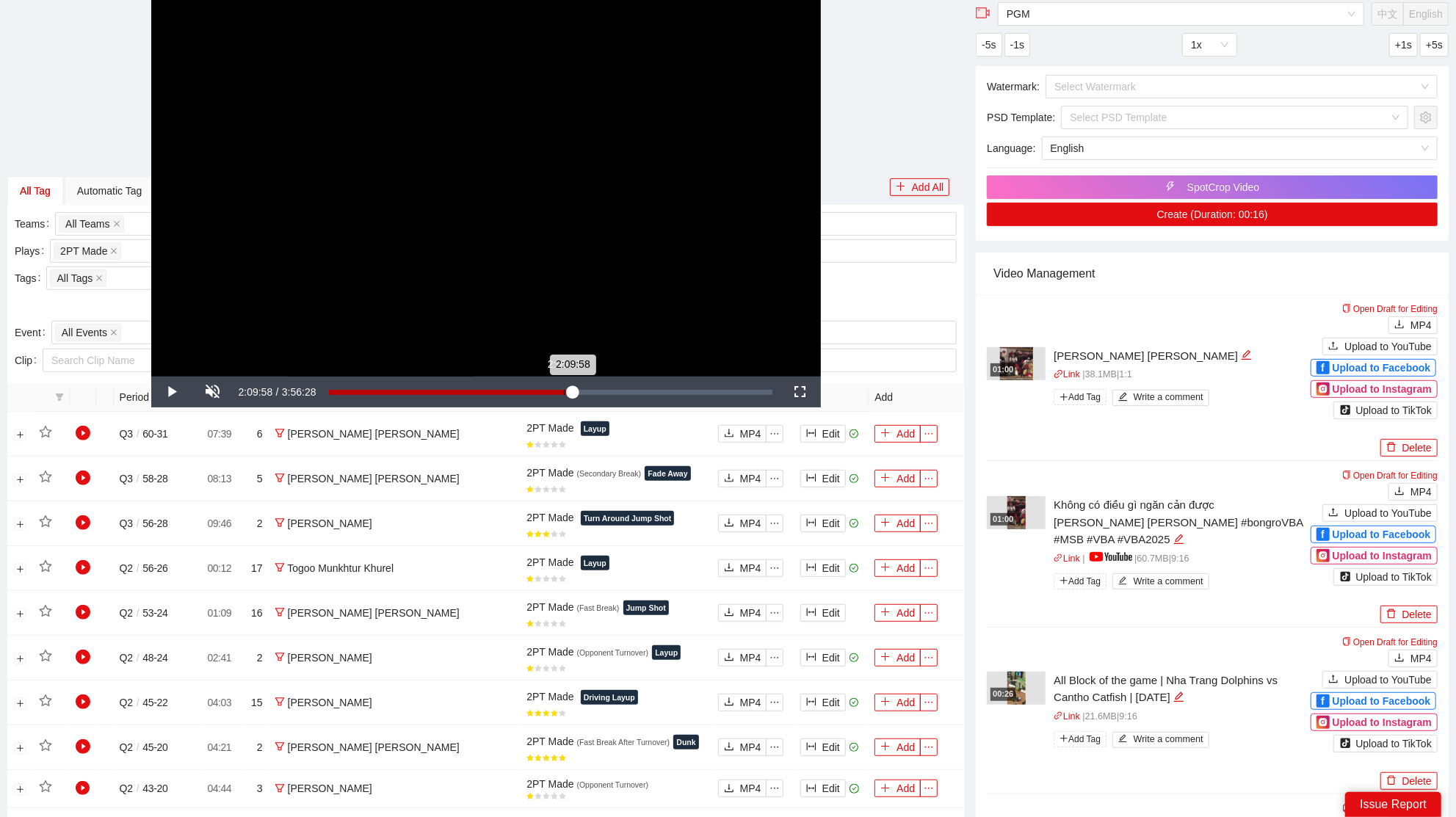
click at [563, 395] on div "Loaded : 54.98% 2:05:17 2:09:58" at bounding box center [551, 392] width 458 height 31
click at [545, 263] on video "Video Player" at bounding box center [486, 188] width 670 height 376
click at [564, 390] on div "2:05:18" at bounding box center [445, 392] width 235 height 5
click at [568, 390] on div "2:09:13" at bounding box center [449, 392] width 242 height 5
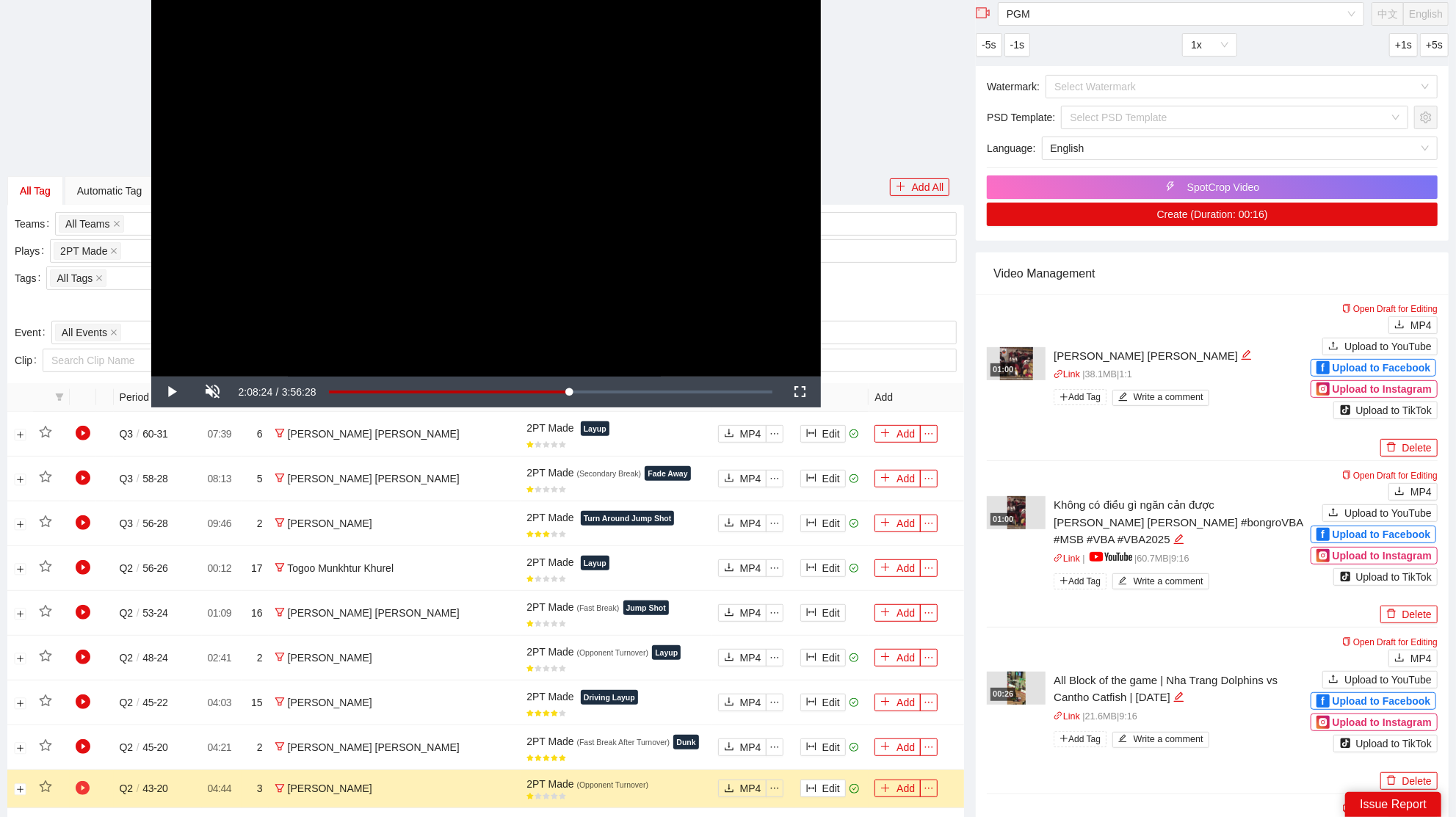
click at [83, 782] on icon "play-circle" at bounding box center [82, 788] width 14 height 14
click at [44, 783] on icon "star" at bounding box center [46, 787] width 13 height 13
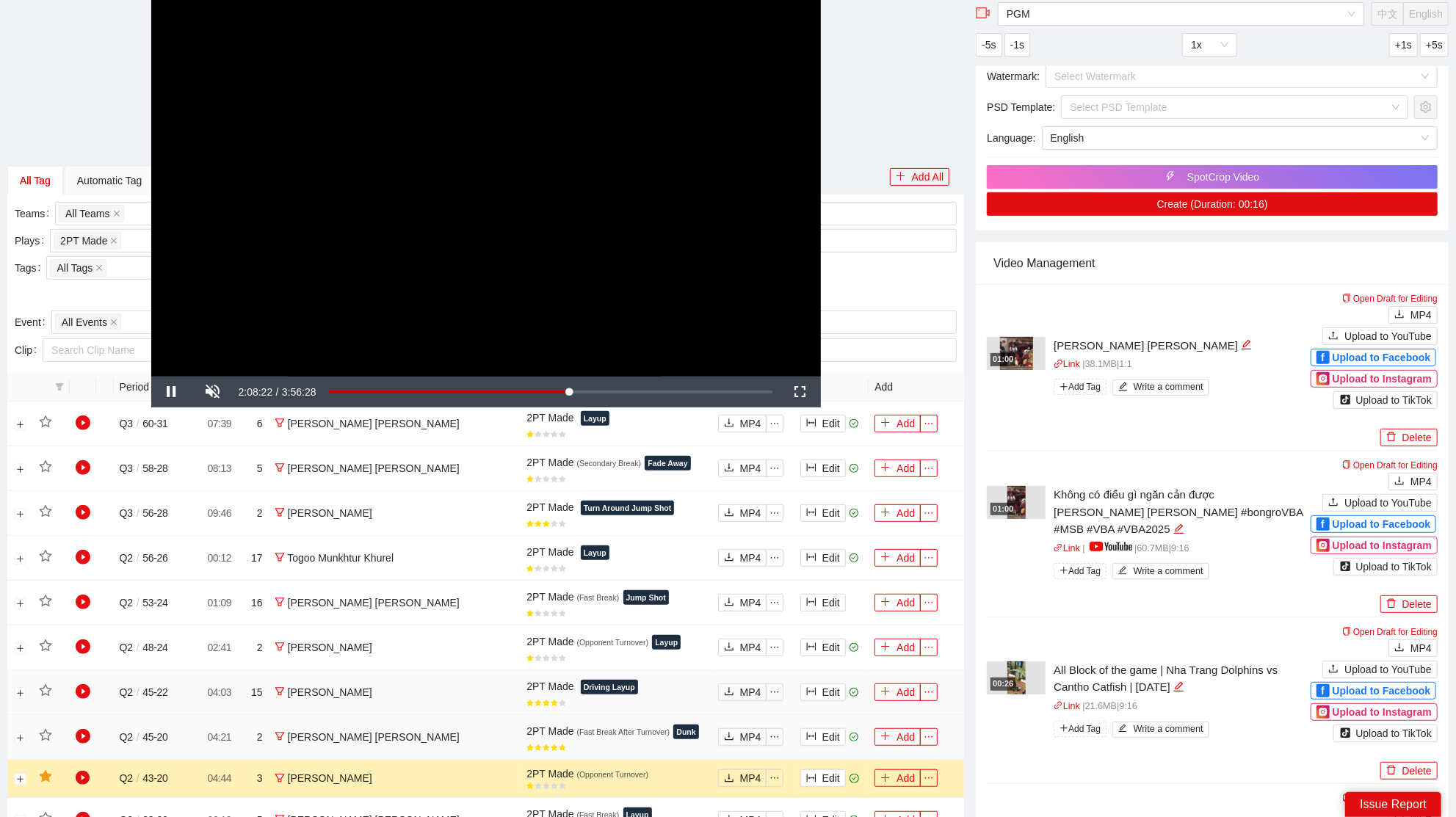
scroll to position [336, 0]
click at [15, 773] on button "Expand row" at bounding box center [20, 779] width 11 height 11
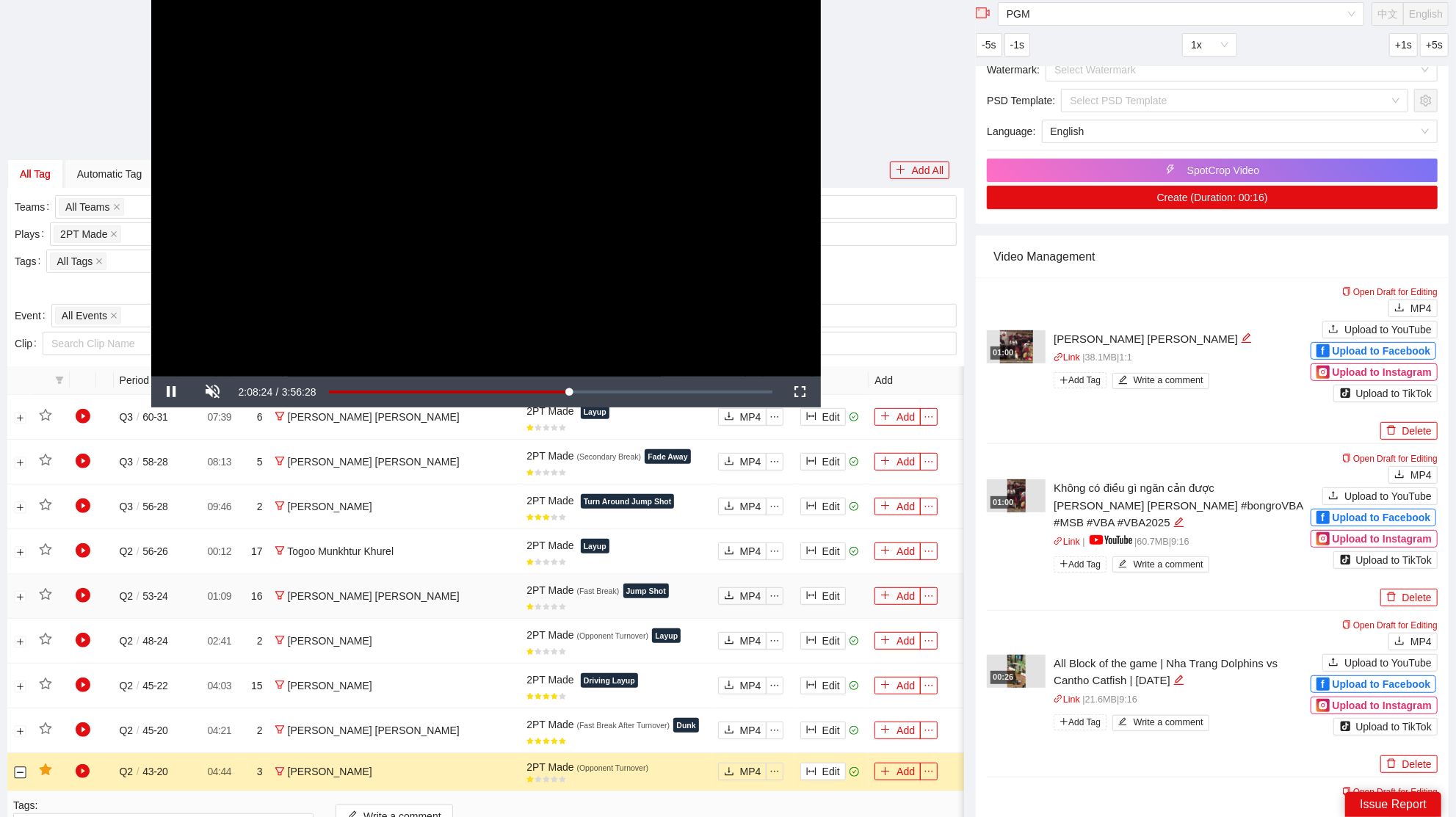
scroll to position [343, 0]
click at [875, 32] on div "**********" at bounding box center [487, 188] width 958 height 376
click at [662, 116] on video "Video Player" at bounding box center [486, 188] width 670 height 376
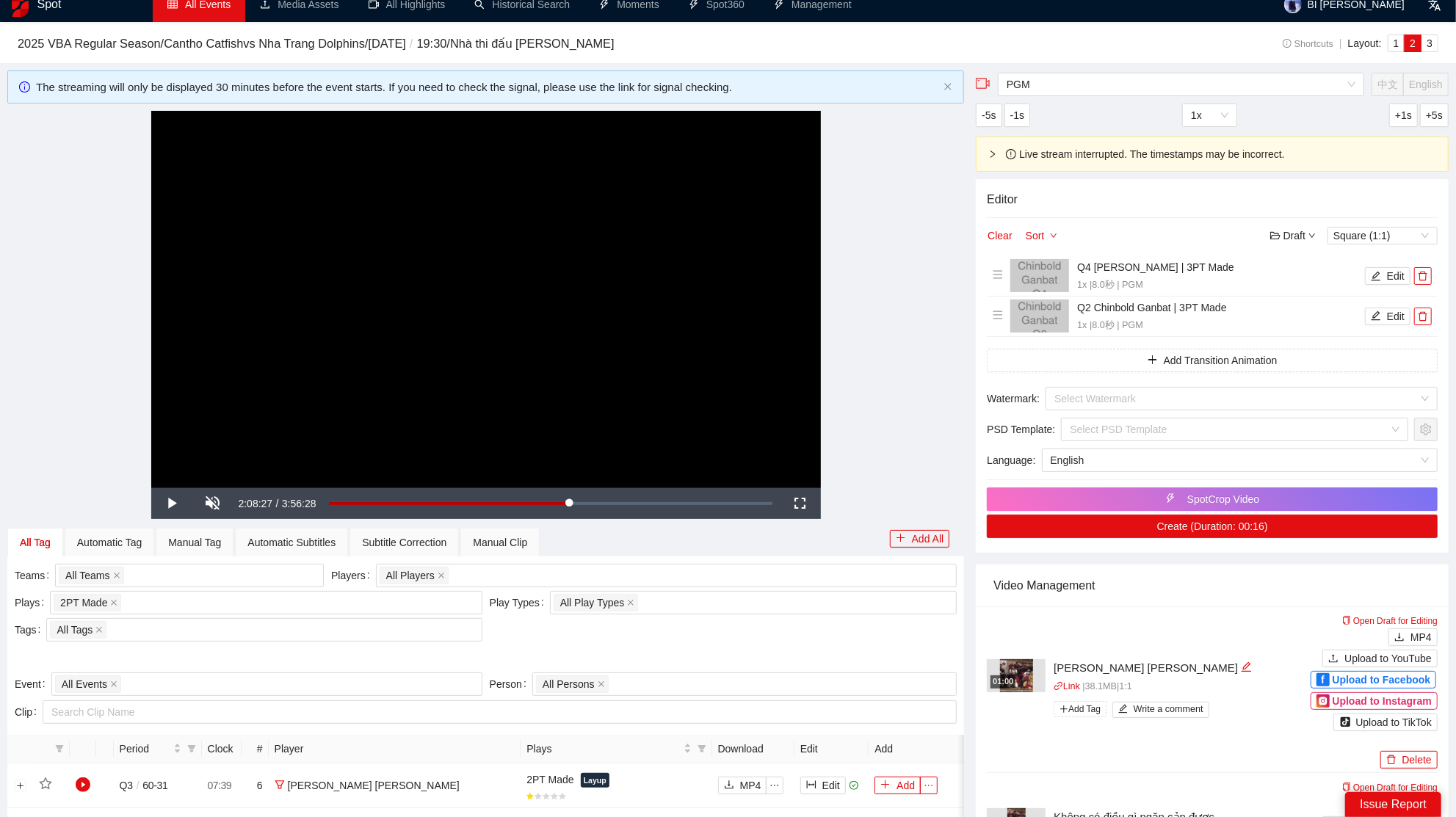
scroll to position [0, 0]
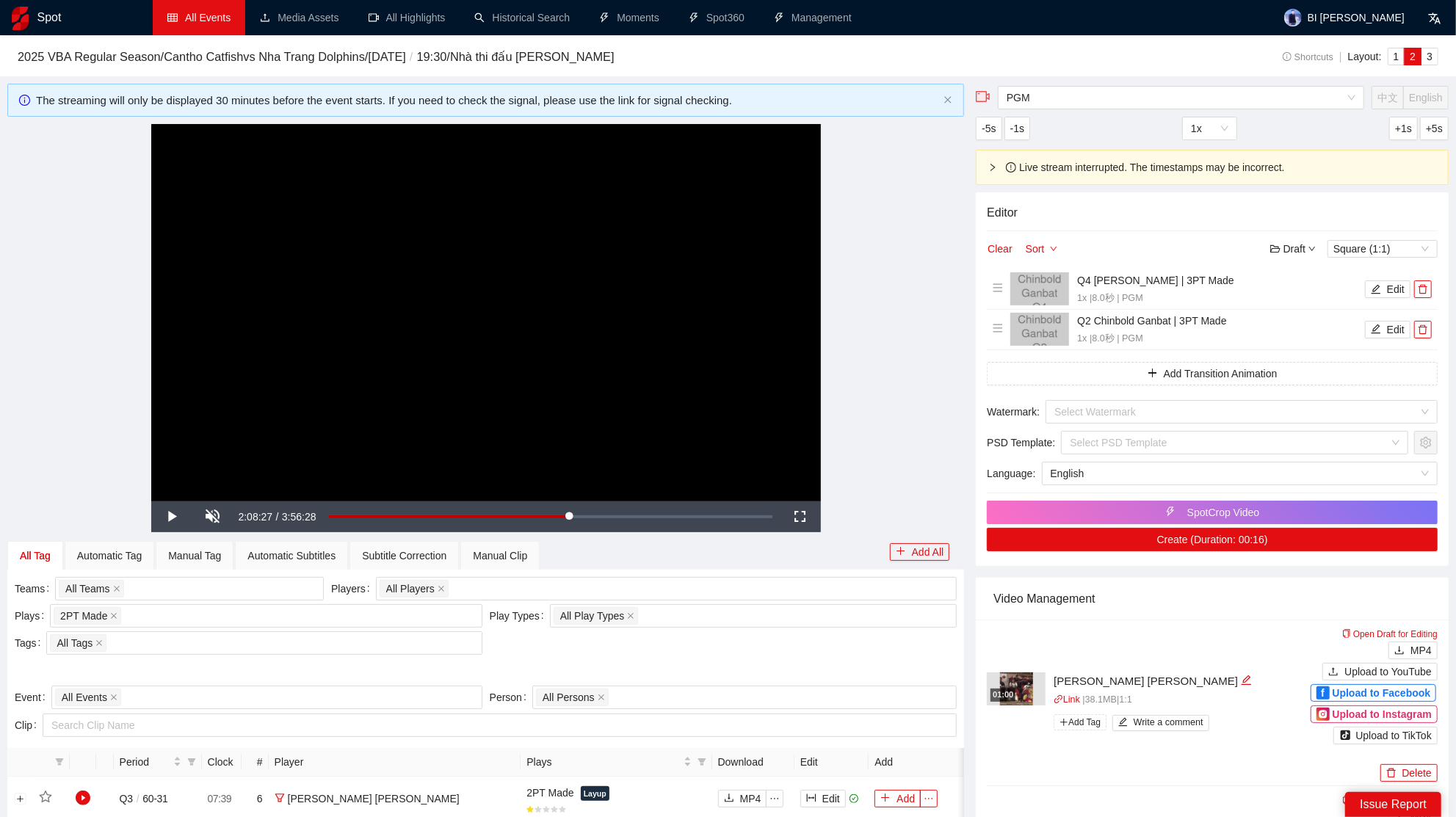
click at [206, 24] on link "All Events" at bounding box center [199, 17] width 63 height 11
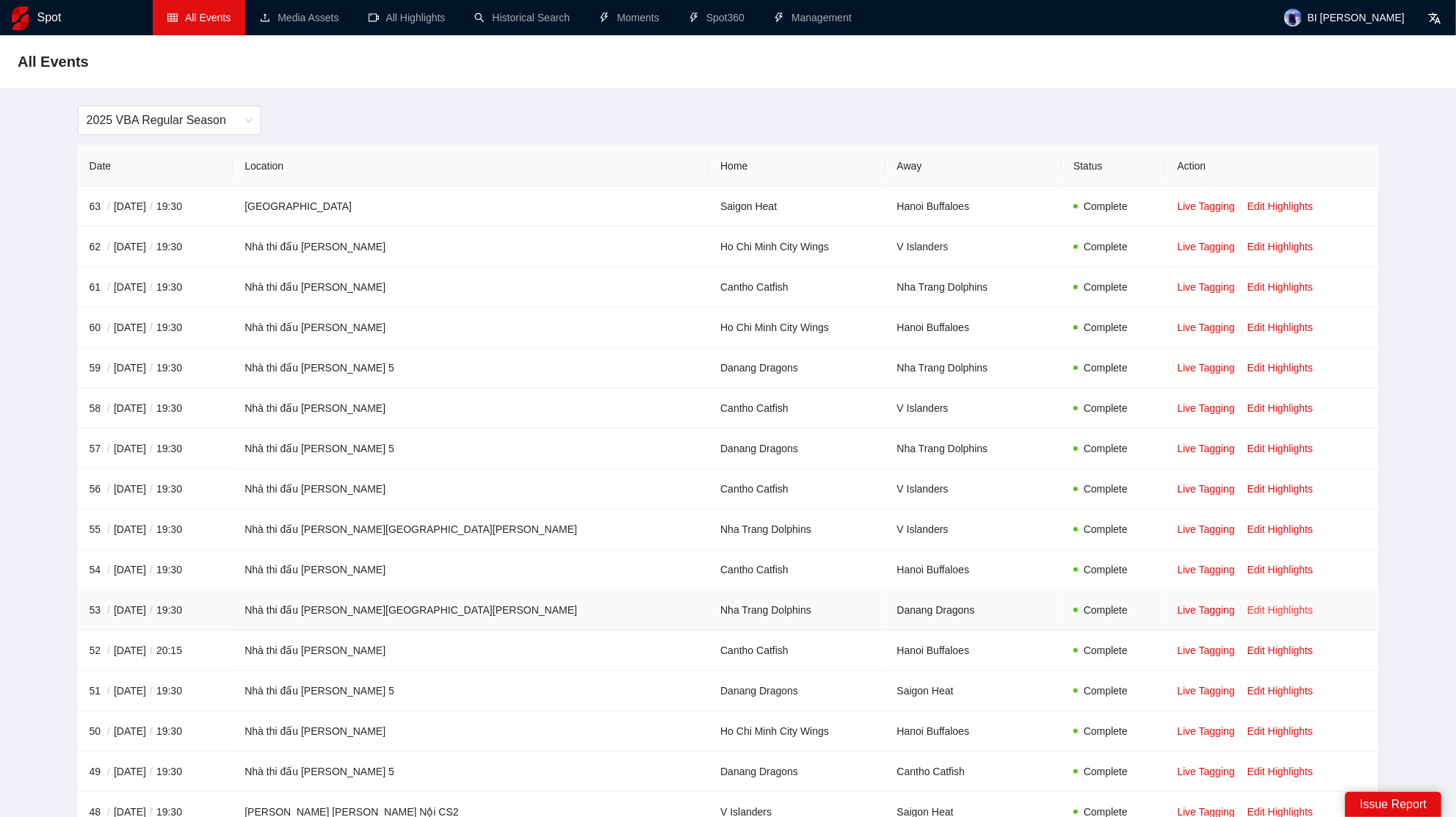
click at [1248, 609] on link "Edit Highlights" at bounding box center [1281, 610] width 66 height 11
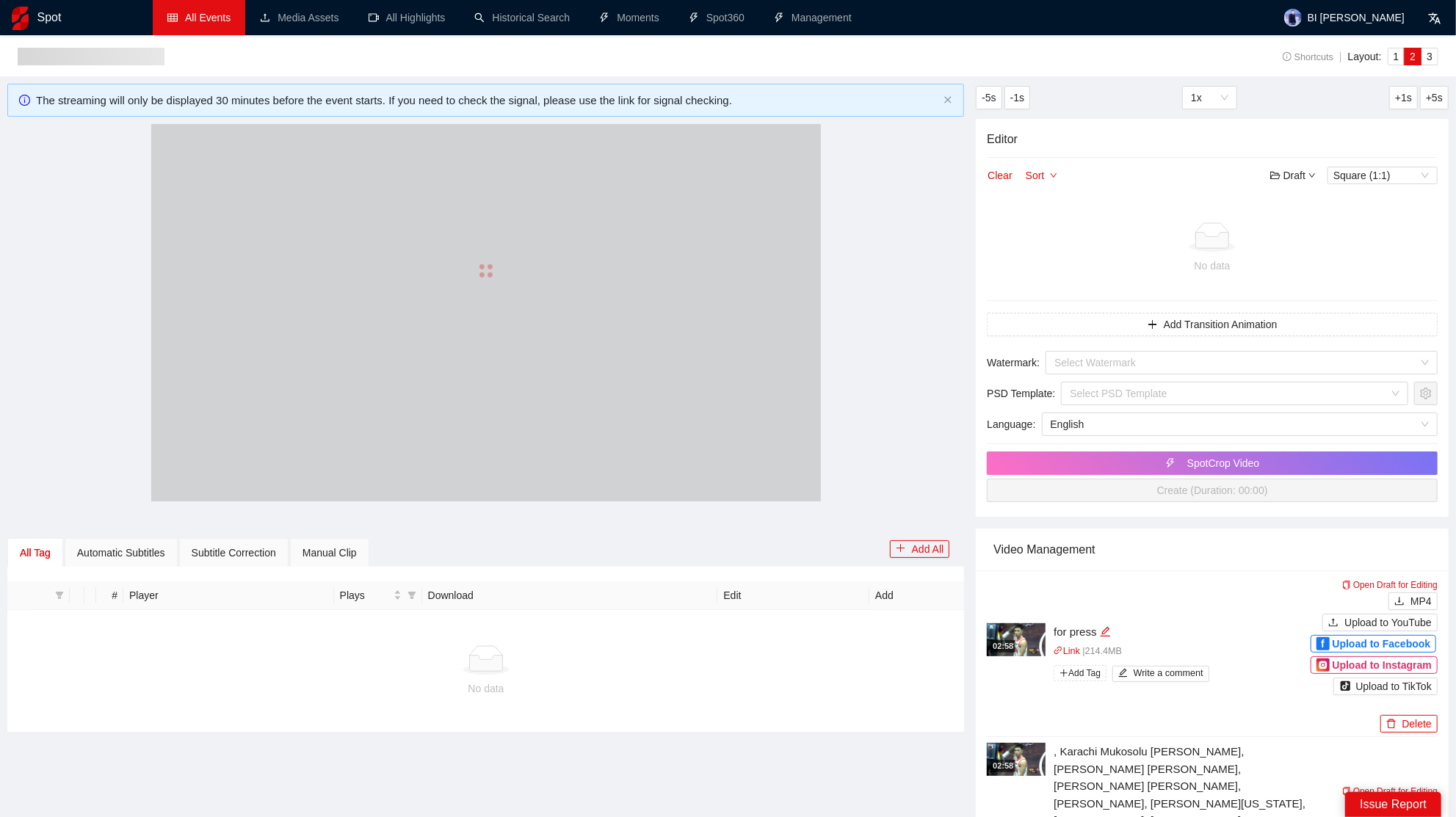
click at [450, 298] on div at bounding box center [486, 271] width 670 height 294
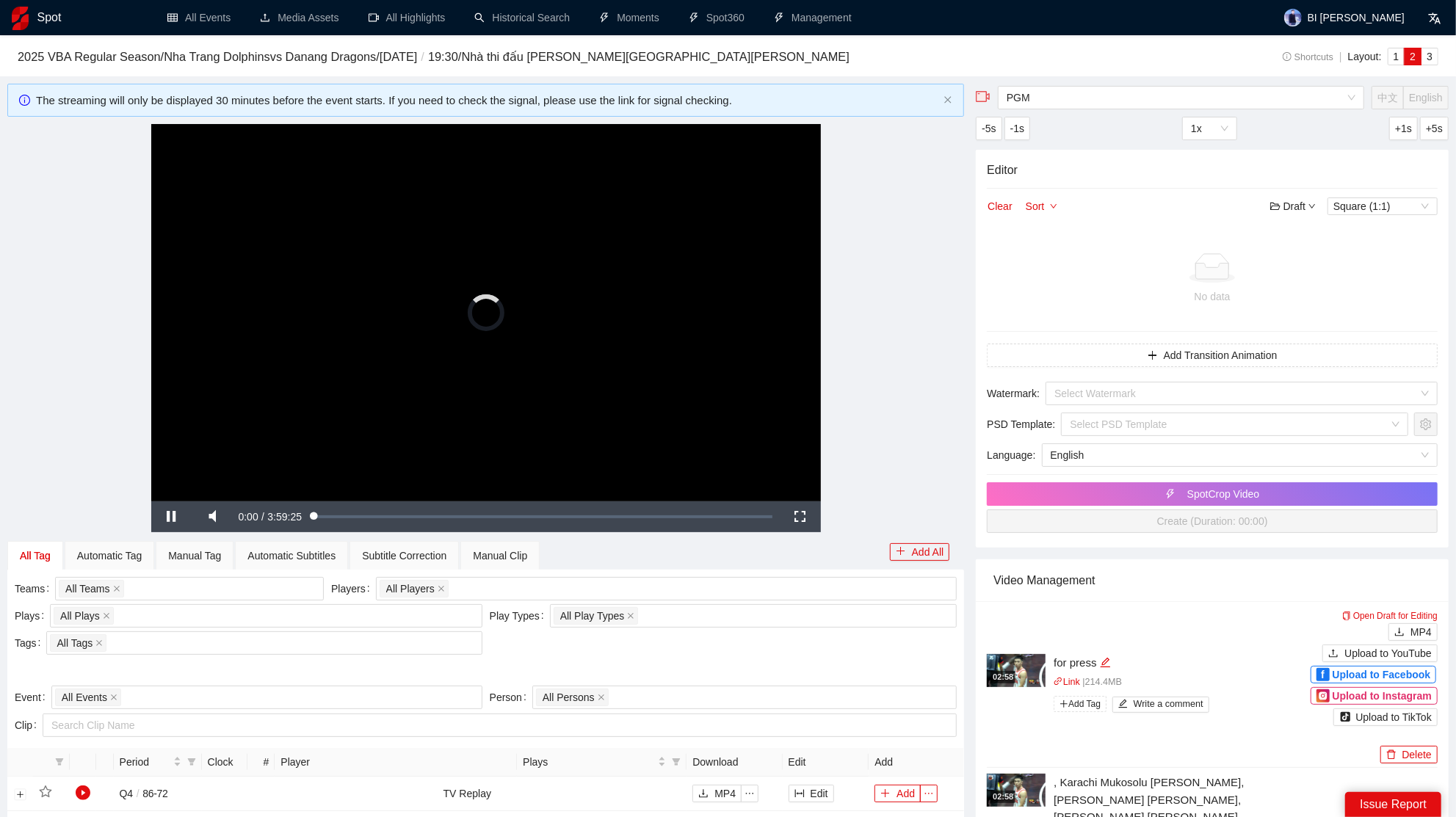
drag, startPoint x: 534, startPoint y: 317, endPoint x: 520, endPoint y: 345, distance: 31.3
click at [534, 316] on video "Video Player" at bounding box center [486, 312] width 670 height 376
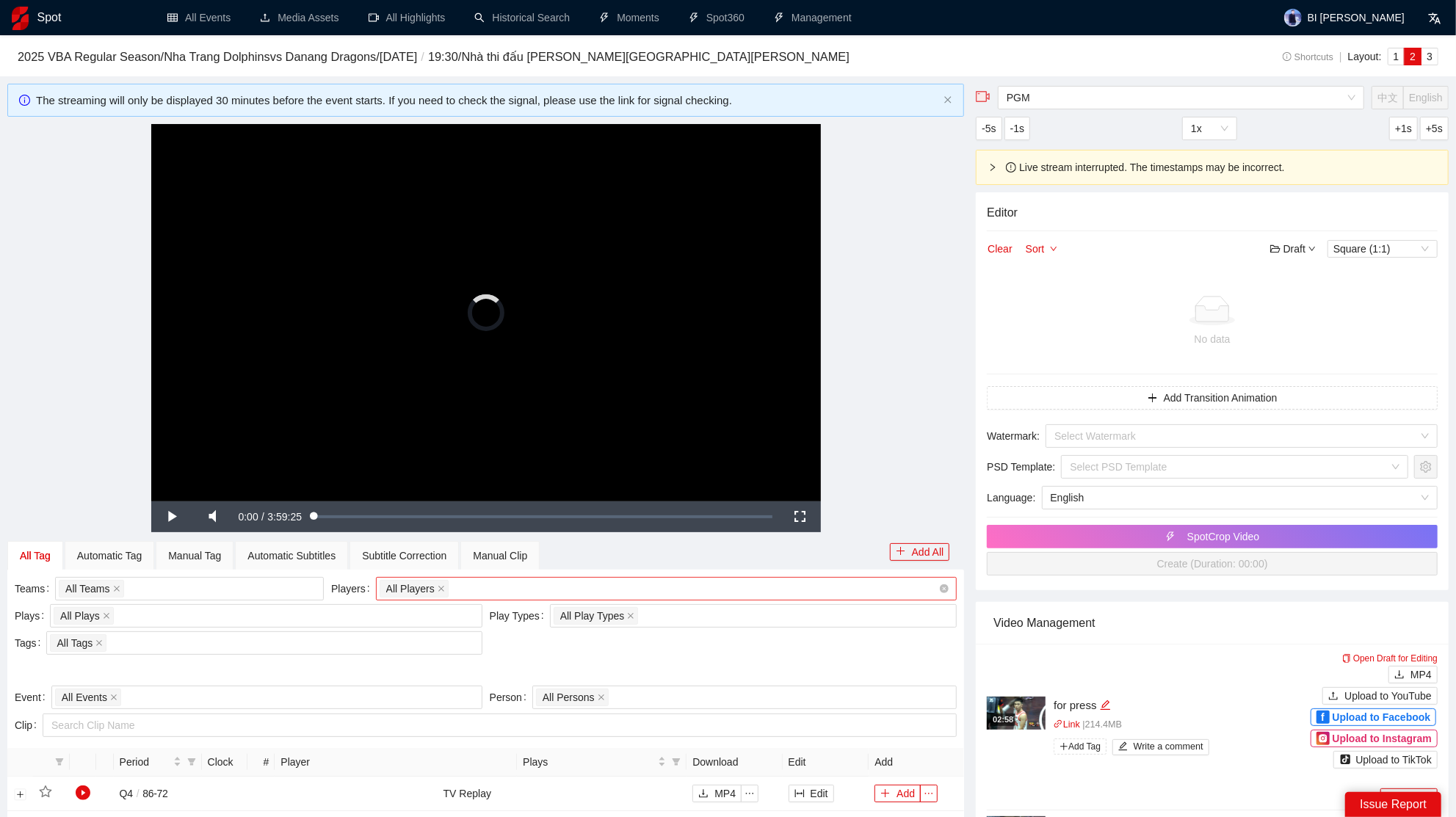
click at [487, 584] on div "All Players" at bounding box center [659, 588] width 559 height 20
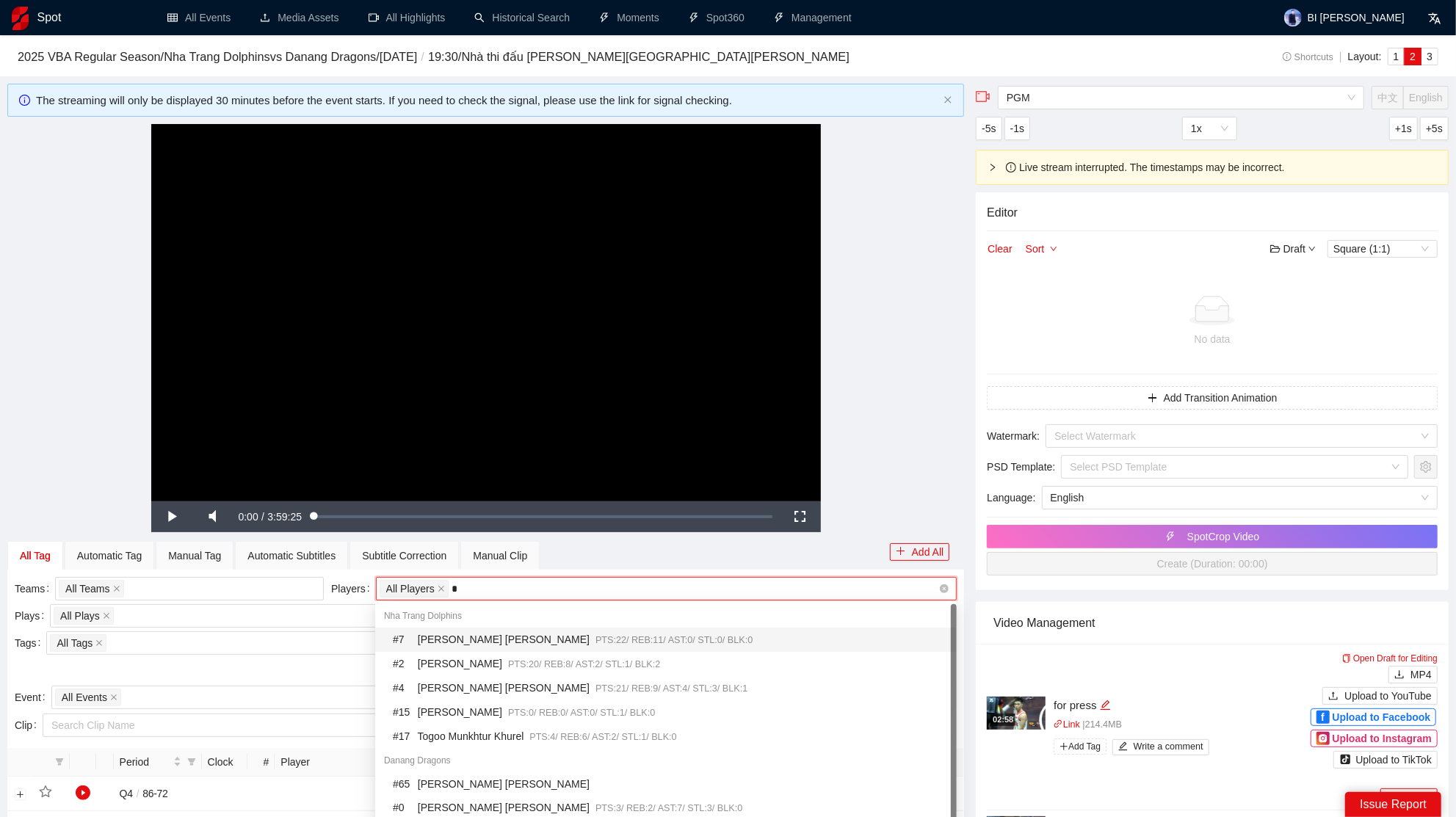
type input "**"
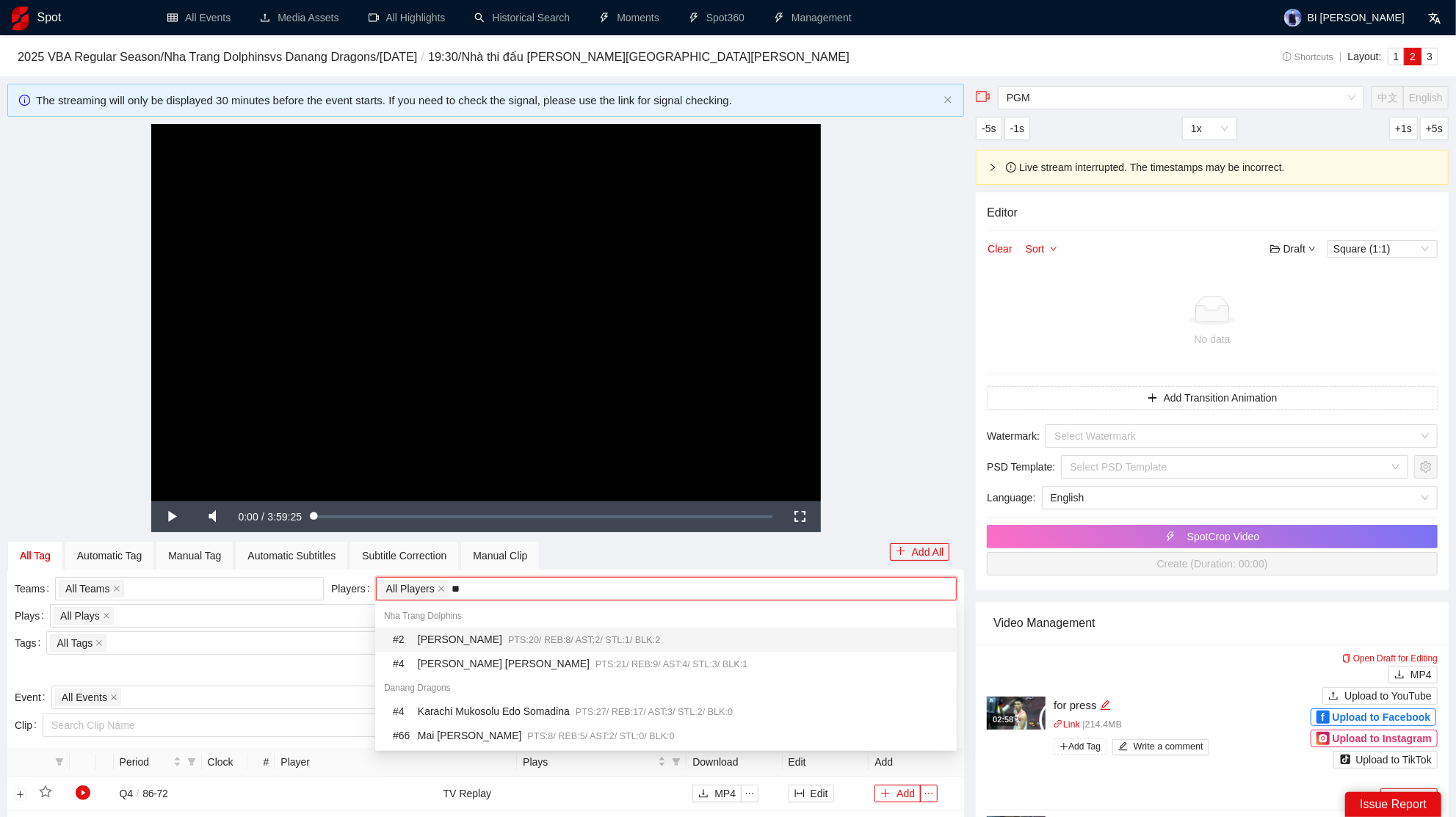
click at [495, 639] on div "# 2 Lee Allen II Max PTS: 20 / REB: 8 / AST: 2 / STL: 1 / BLK: 2" at bounding box center [671, 640] width 556 height 17
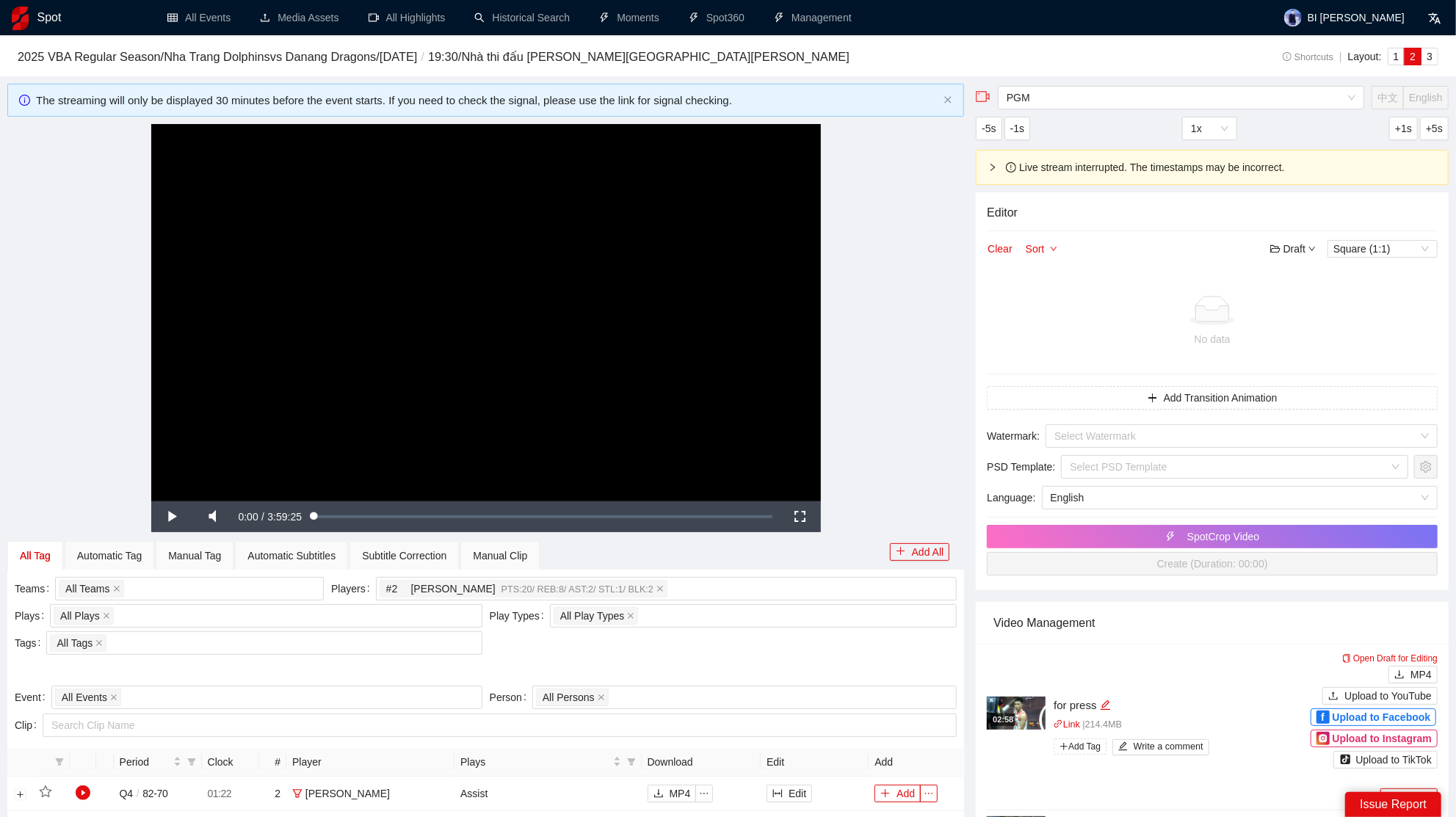
click at [953, 366] on div "**********" at bounding box center [486, 312] width 957 height 376
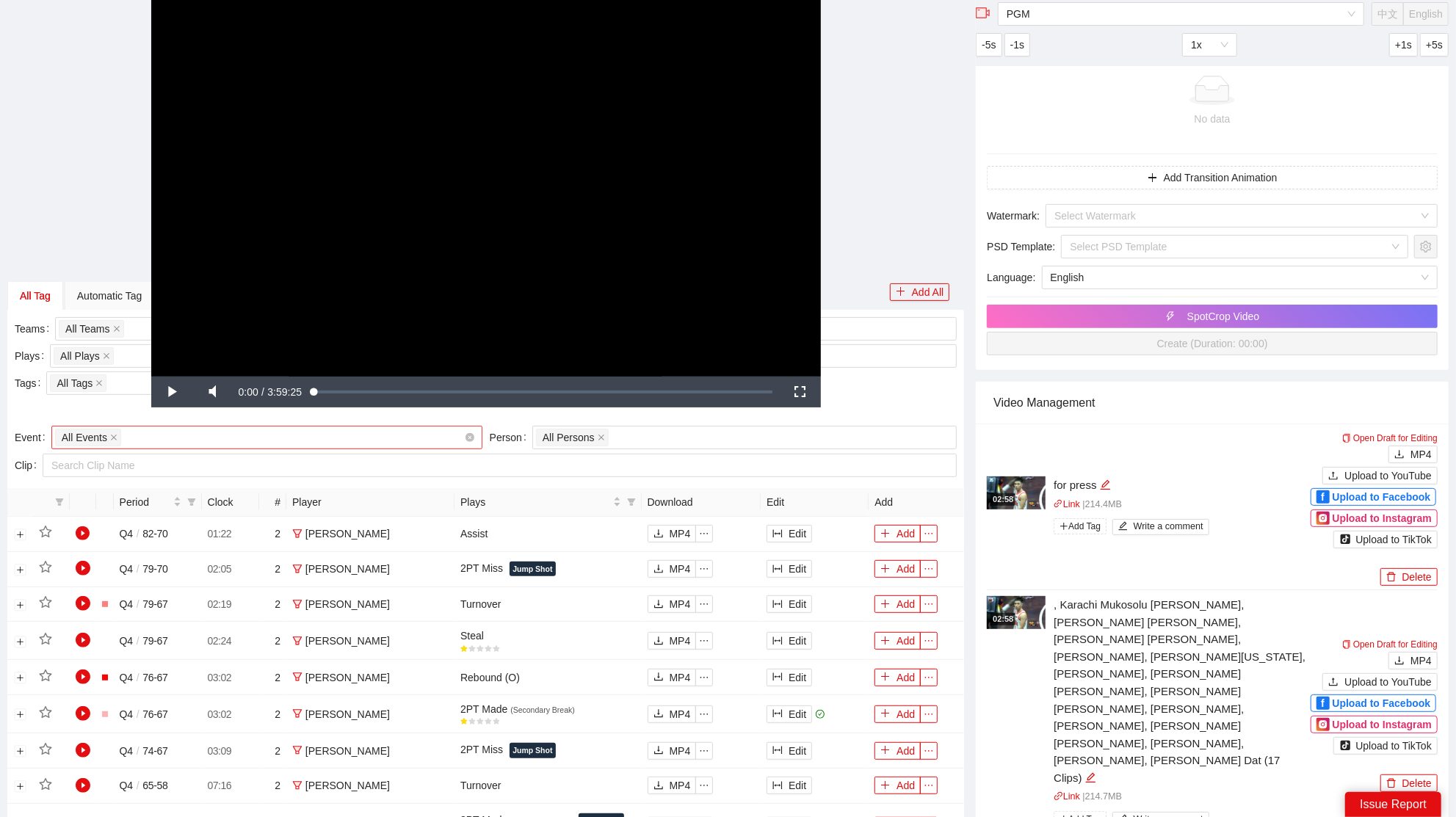
scroll to position [213, 0]
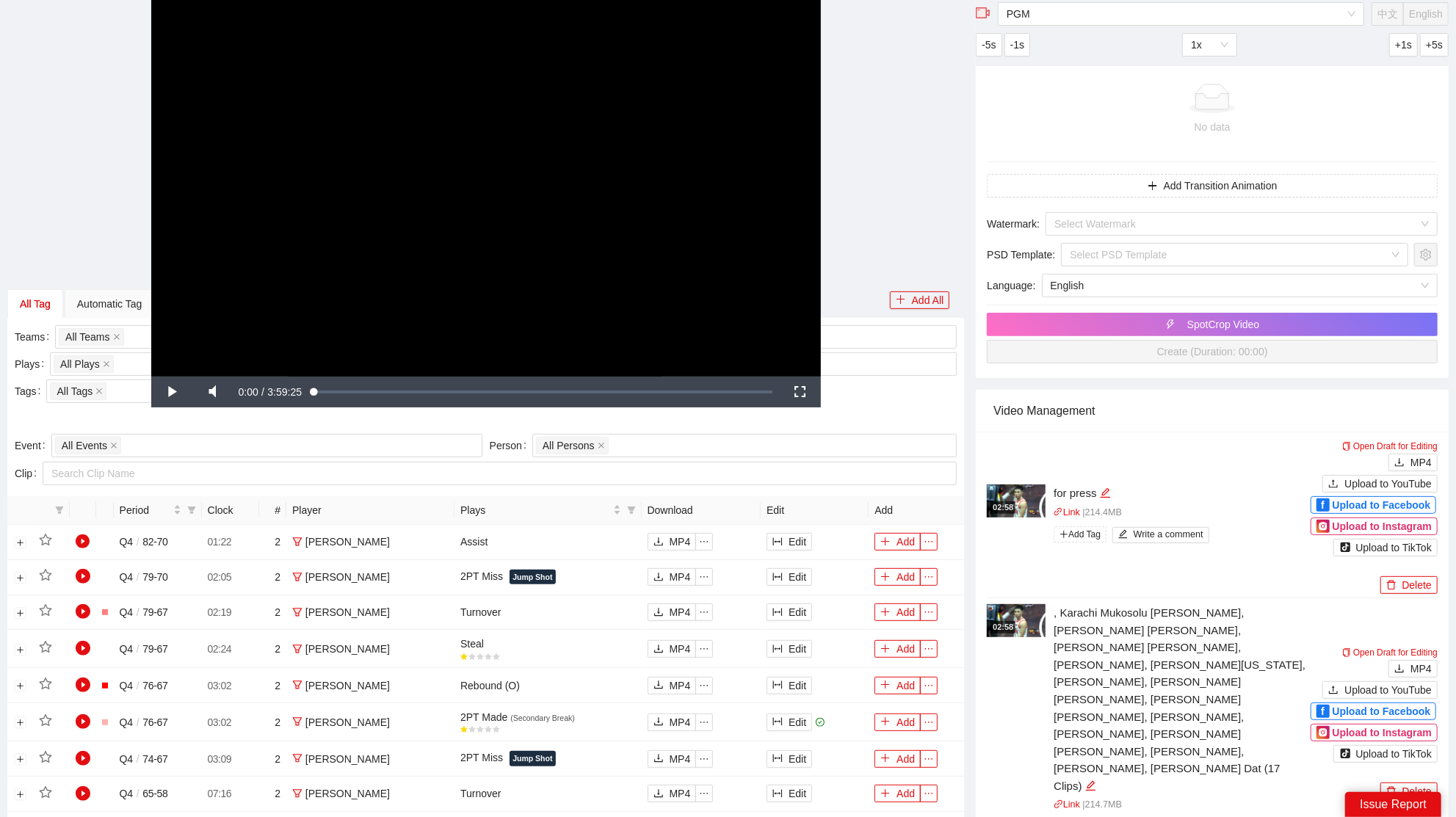
click at [121, 358] on div "**********" at bounding box center [487, 188] width 958 height 376
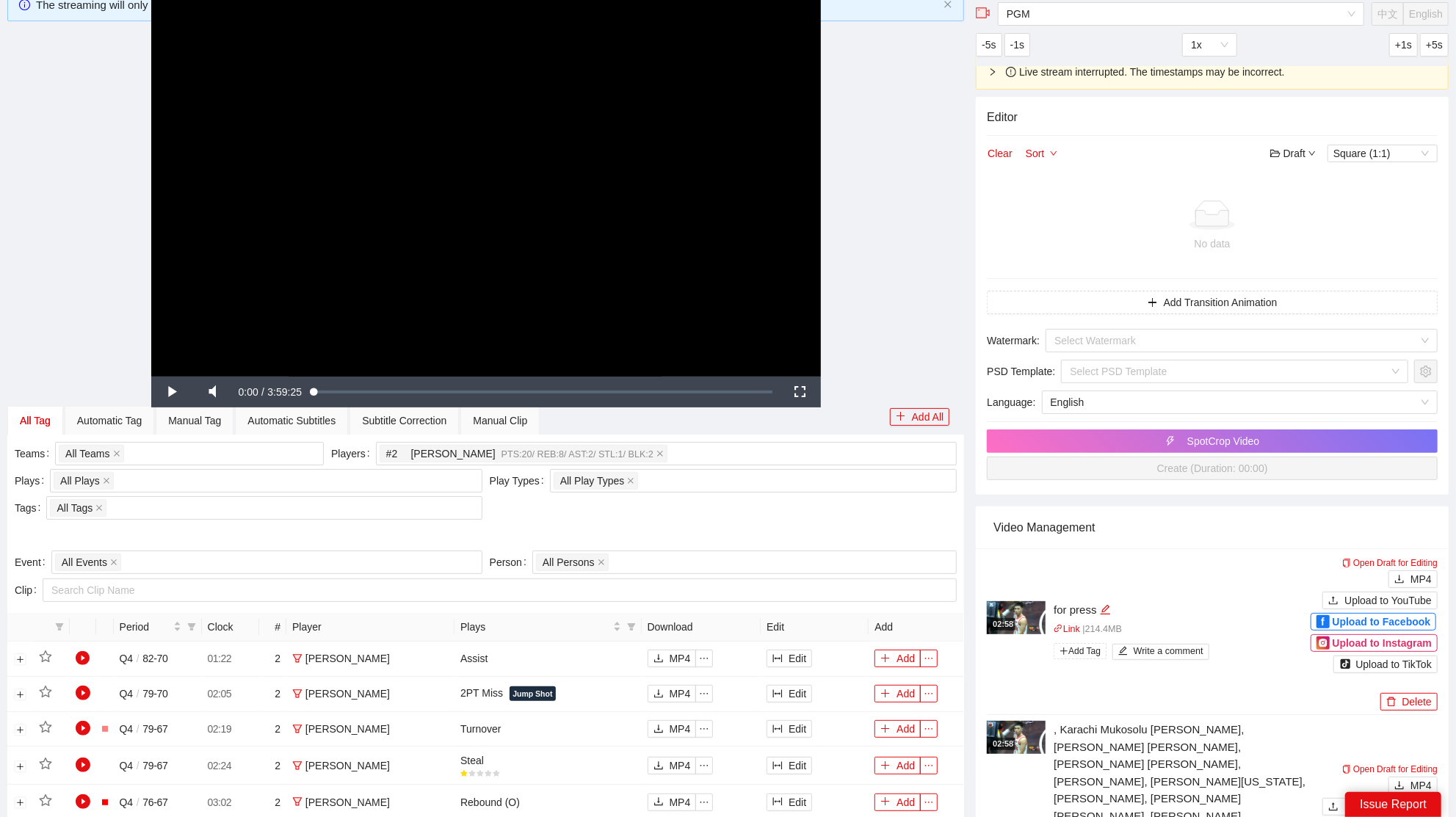
scroll to position [95, 0]
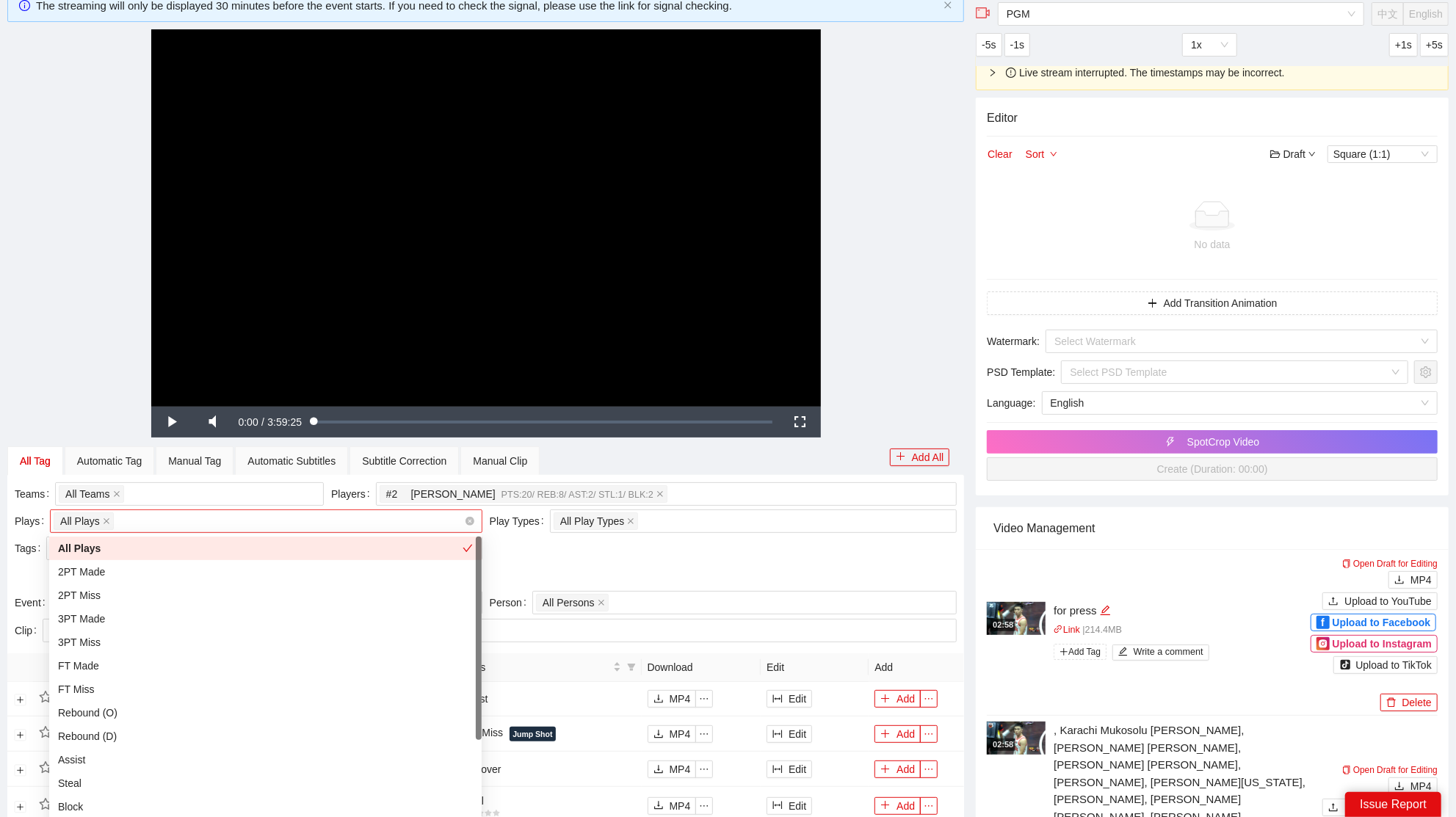
click at [144, 524] on div "All Plays + 0 ..." at bounding box center [259, 521] width 411 height 20
click at [113, 568] on div "2PT Made" at bounding box center [265, 572] width 415 height 16
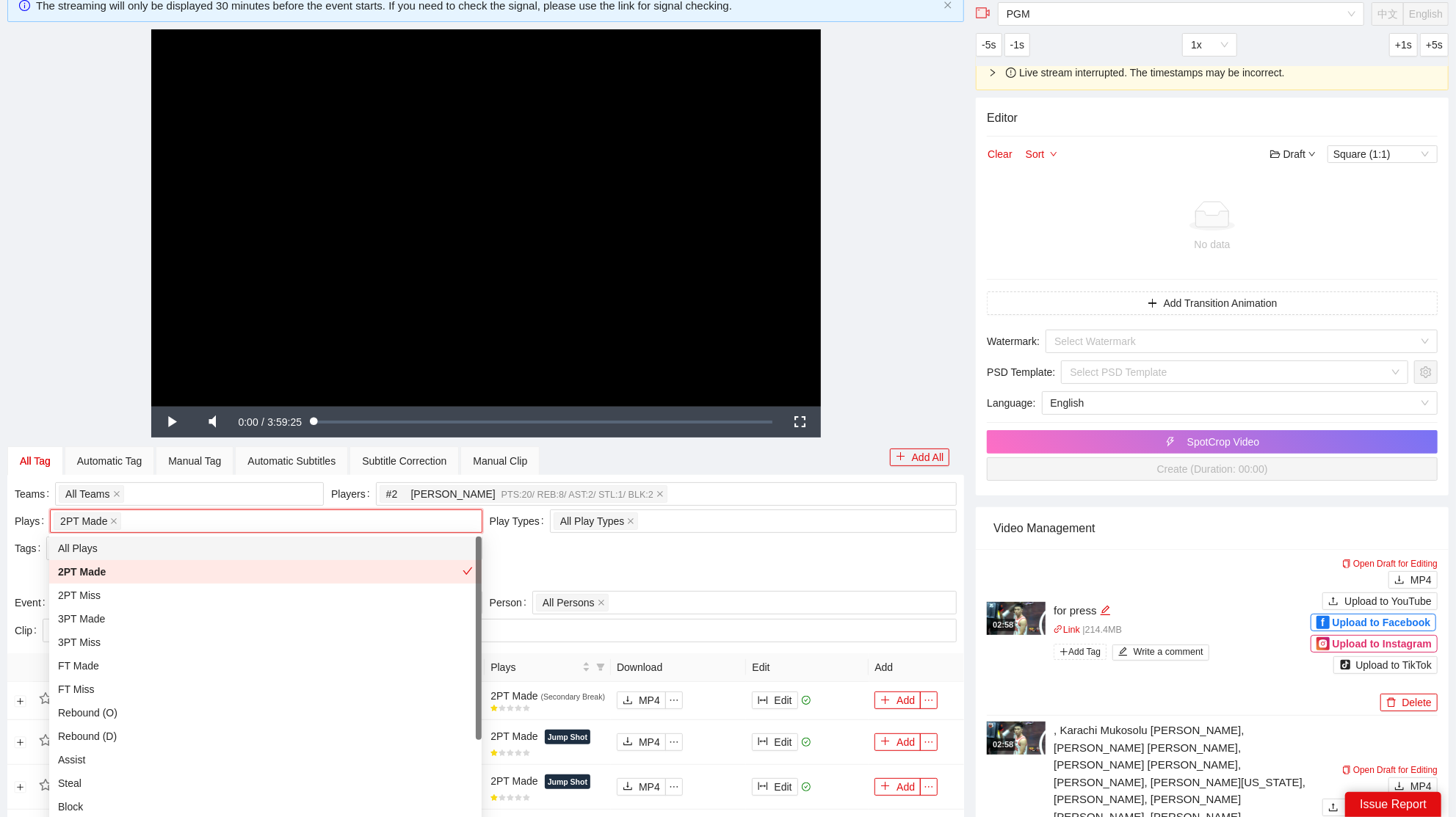
click at [861, 308] on div "**********" at bounding box center [486, 217] width 957 height 376
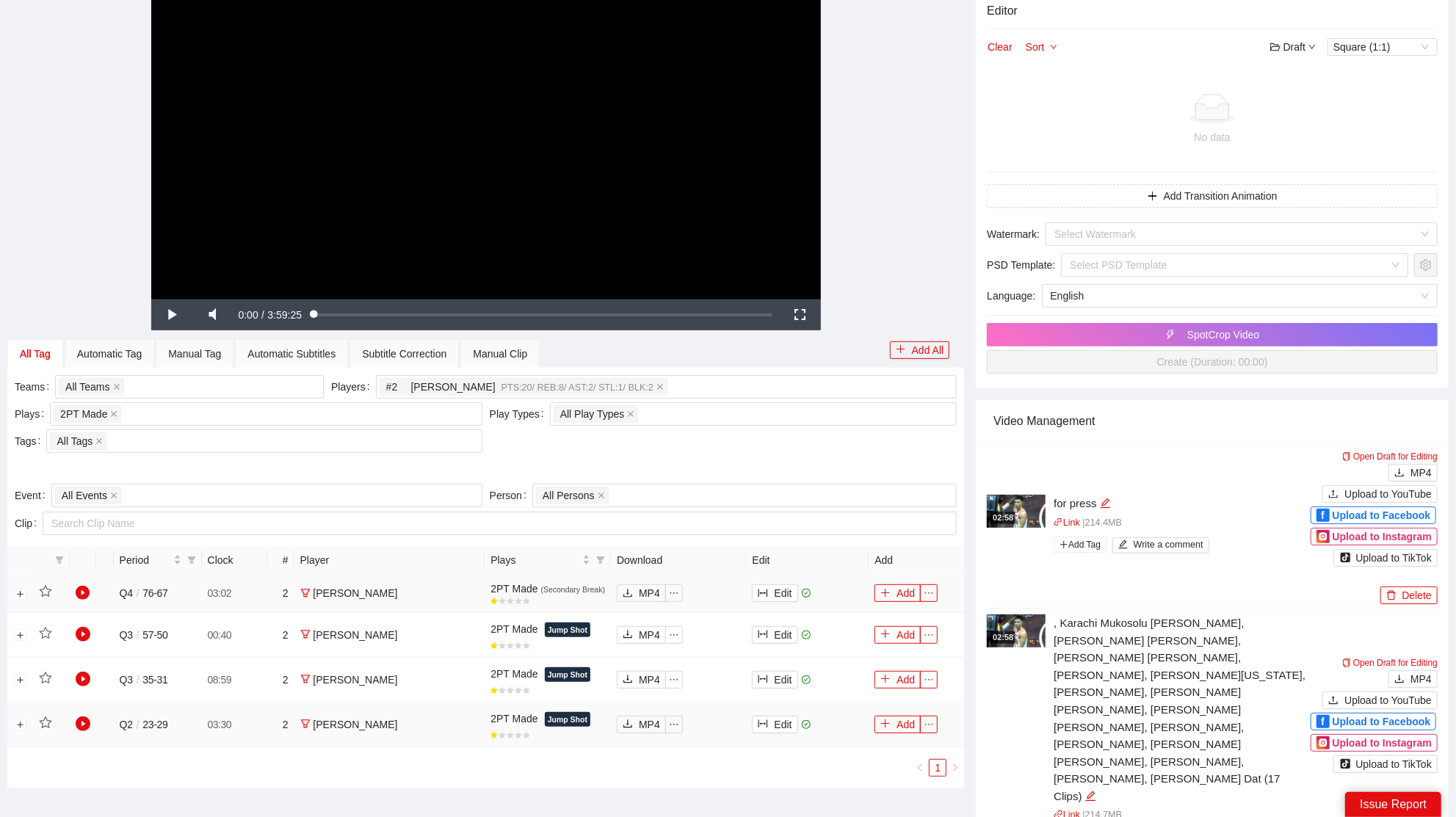
scroll to position [284, 0]
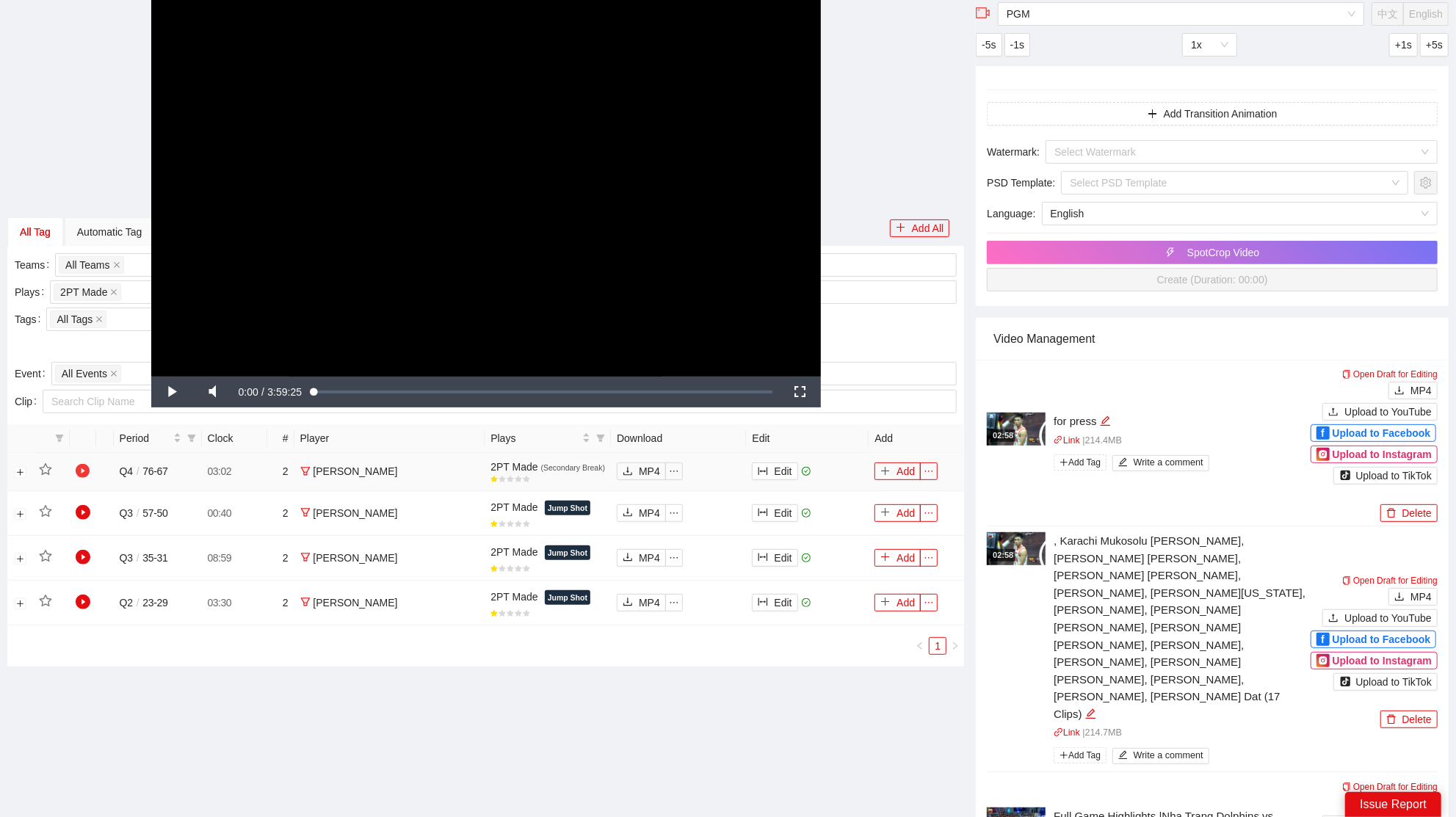
click at [84, 475] on icon "play-circle" at bounding box center [82, 471] width 14 height 14
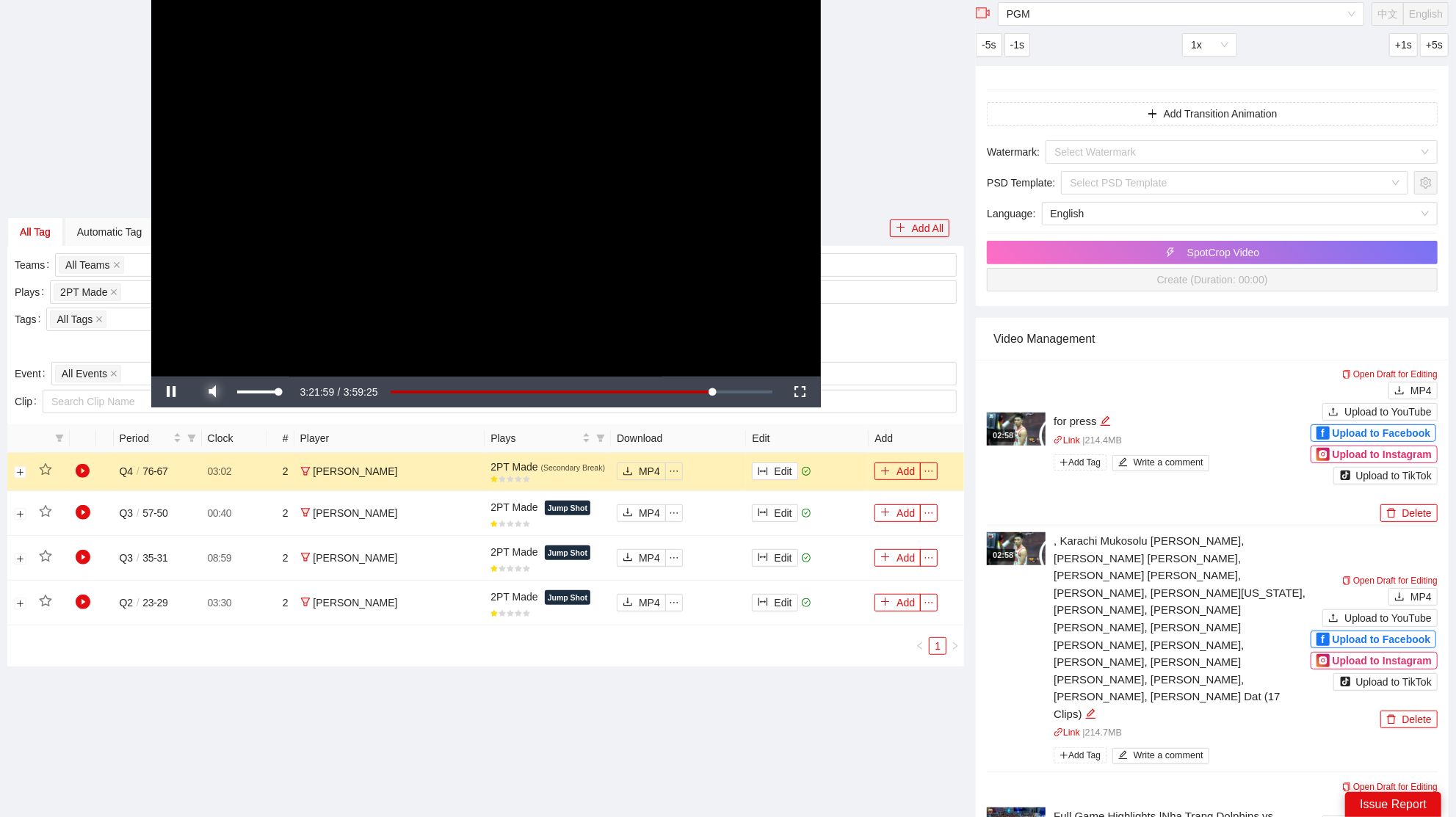
click at [222, 392] on span "Video Player" at bounding box center [213, 392] width 41 height 0
click at [363, 187] on video "Video Player" at bounding box center [486, 188] width 670 height 376
click at [42, 471] on icon "star" at bounding box center [45, 470] width 12 height 11
click at [25, 469] on button "Expand row" at bounding box center [20, 473] width 11 height 11
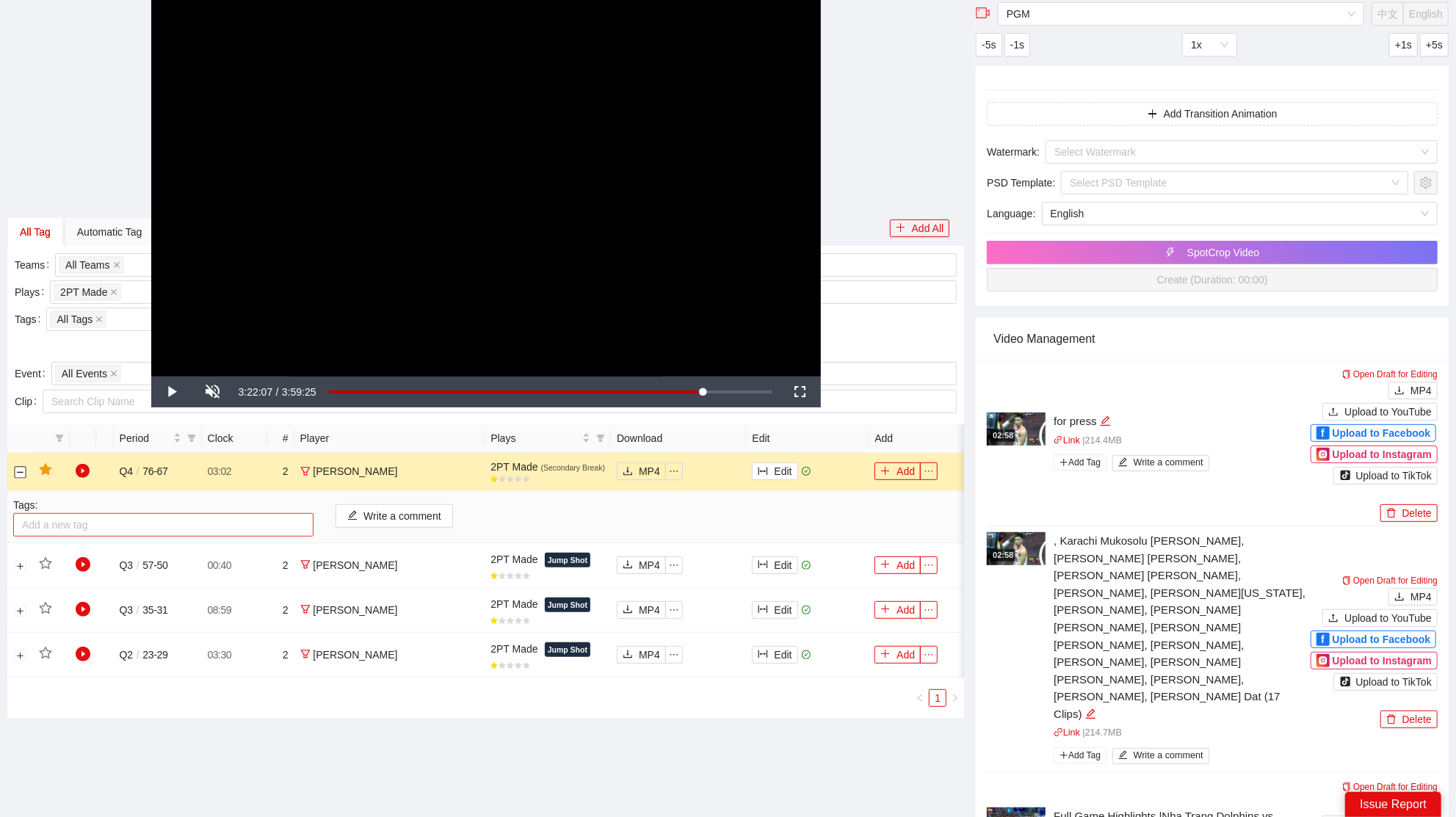
click at [171, 530] on div at bounding box center [164, 525] width 293 height 17
click at [66, 580] on div "Để" at bounding box center [162, 575] width 283 height 16
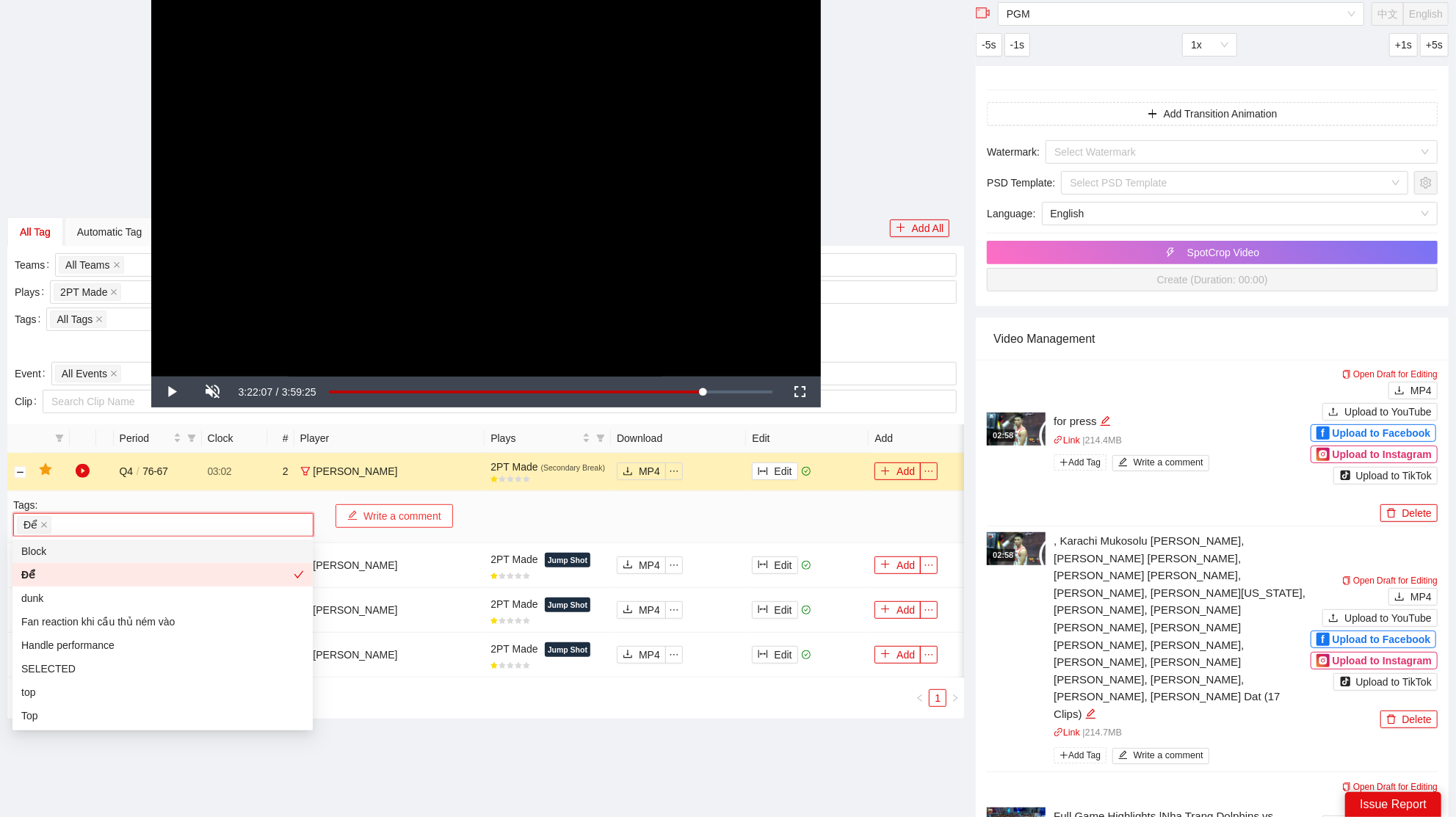
click at [389, 513] on button "Write a comment" at bounding box center [394, 516] width 118 height 24
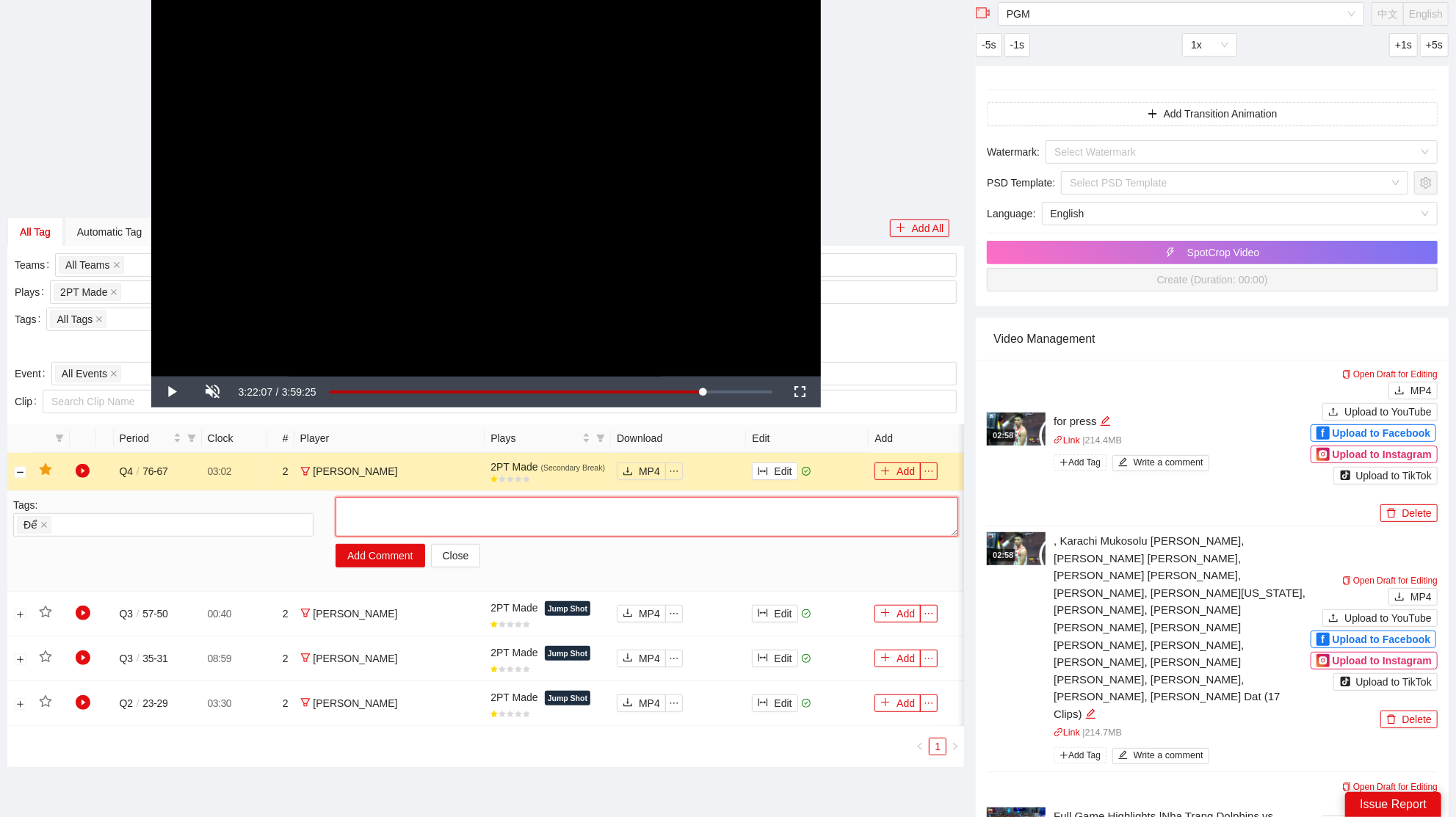
drag, startPoint x: 455, startPoint y: 520, endPoint x: 443, endPoint y: 516, distance: 12.6
click at [450, 519] on textarea at bounding box center [647, 516] width 623 height 39
type textarea "******"
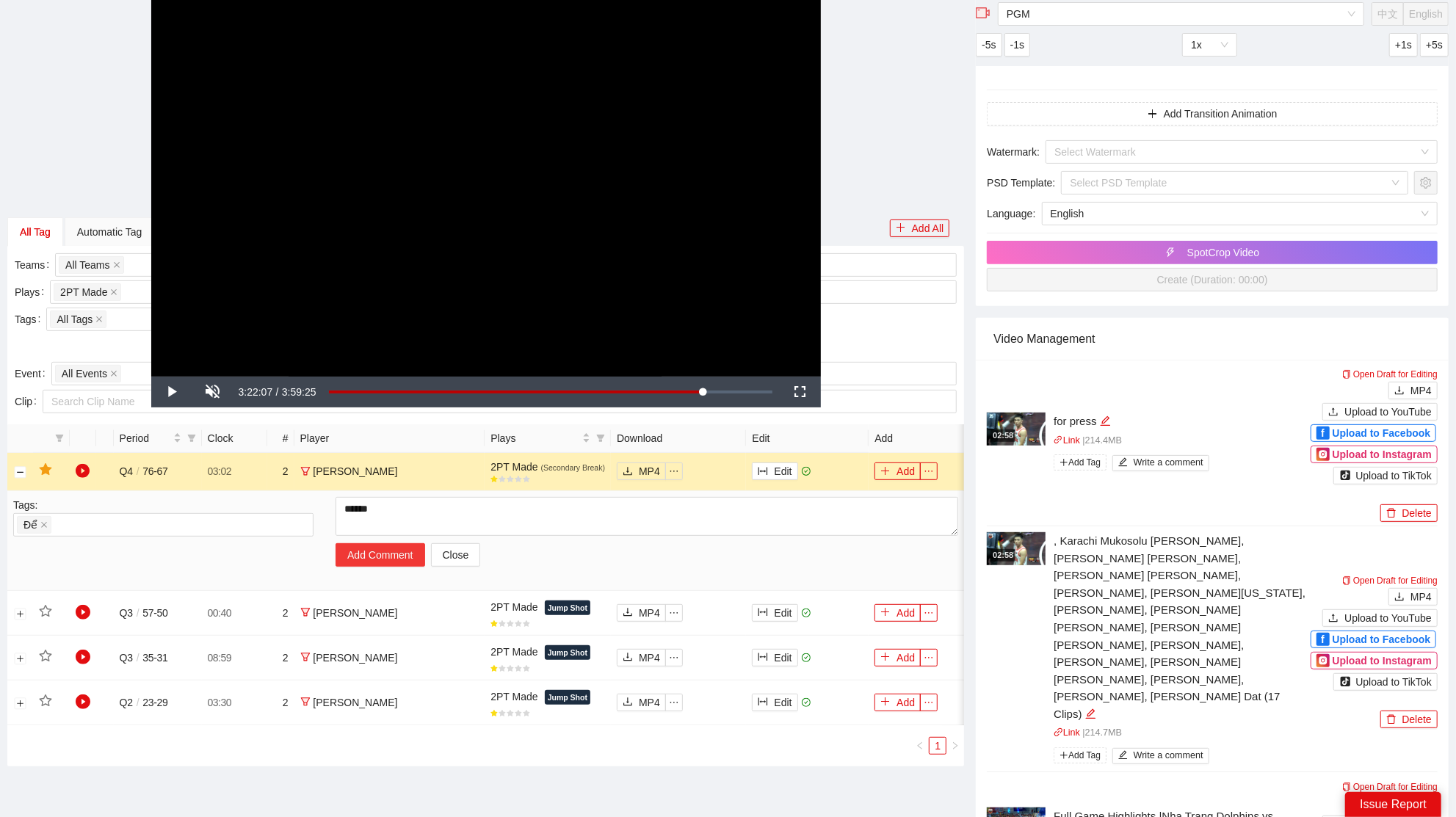
click at [387, 551] on button "Add Comment" at bounding box center [379, 555] width 89 height 24
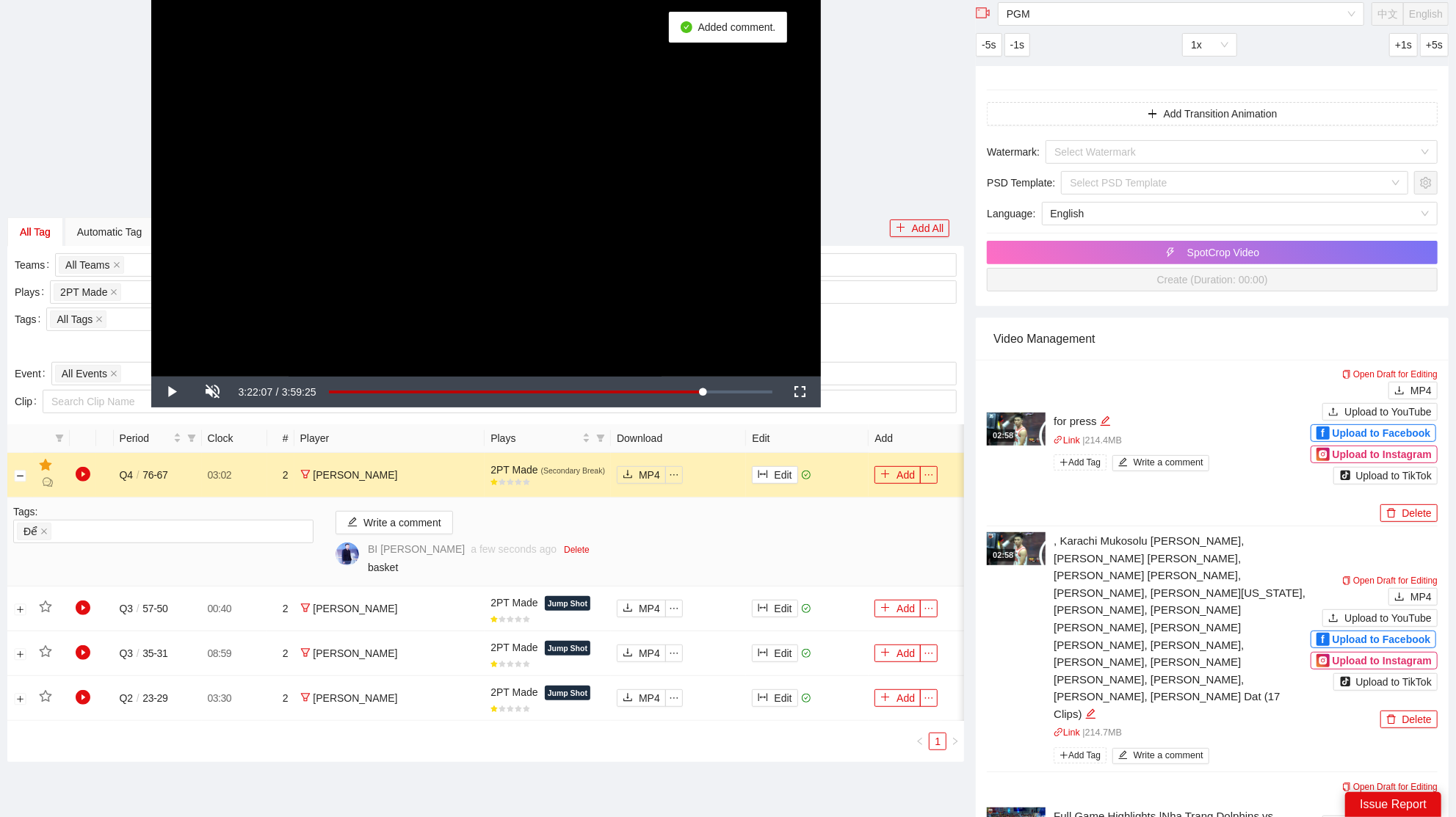
click at [886, 189] on div "**********" at bounding box center [487, 188] width 958 height 376
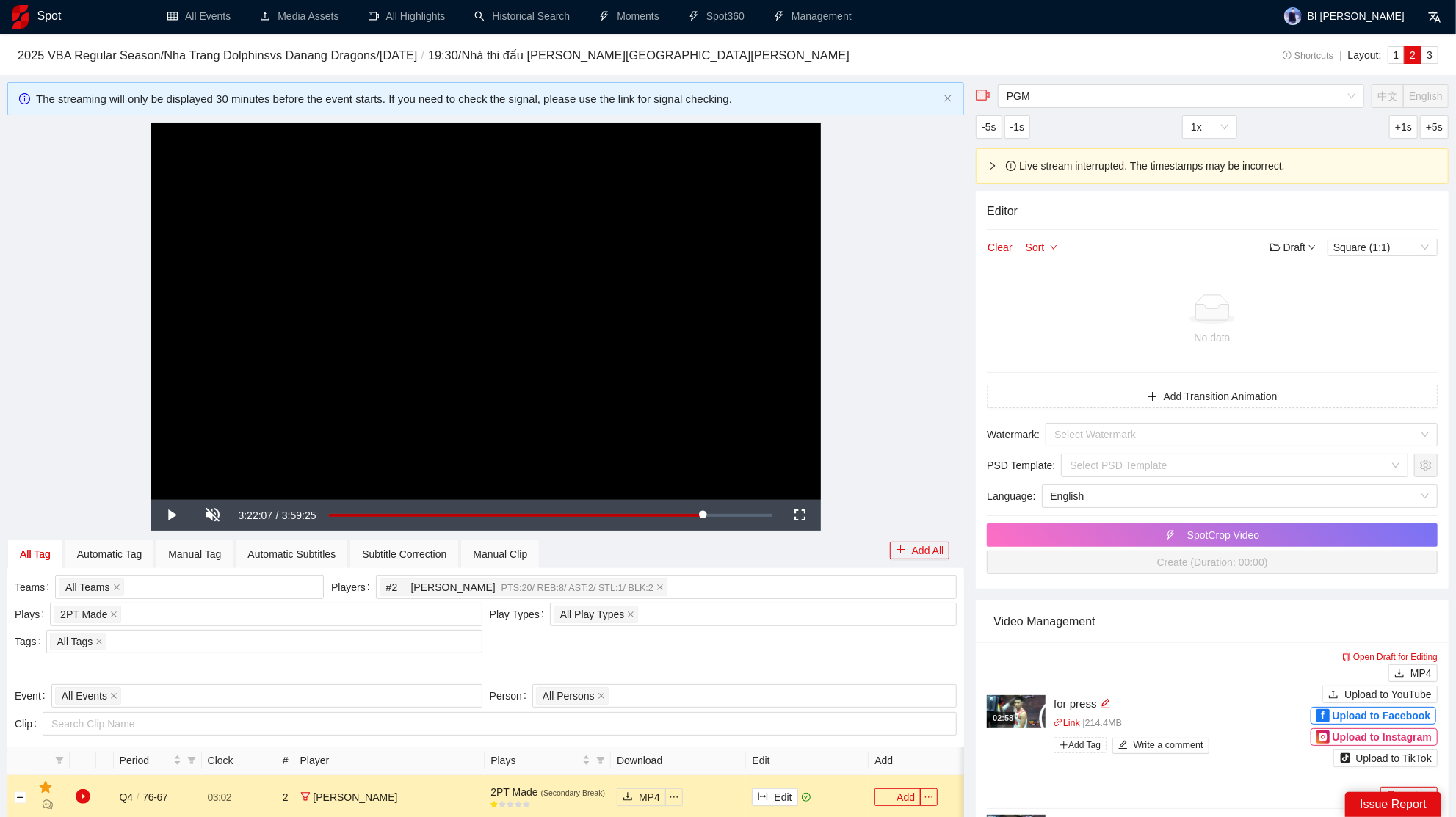
scroll to position [0, 0]
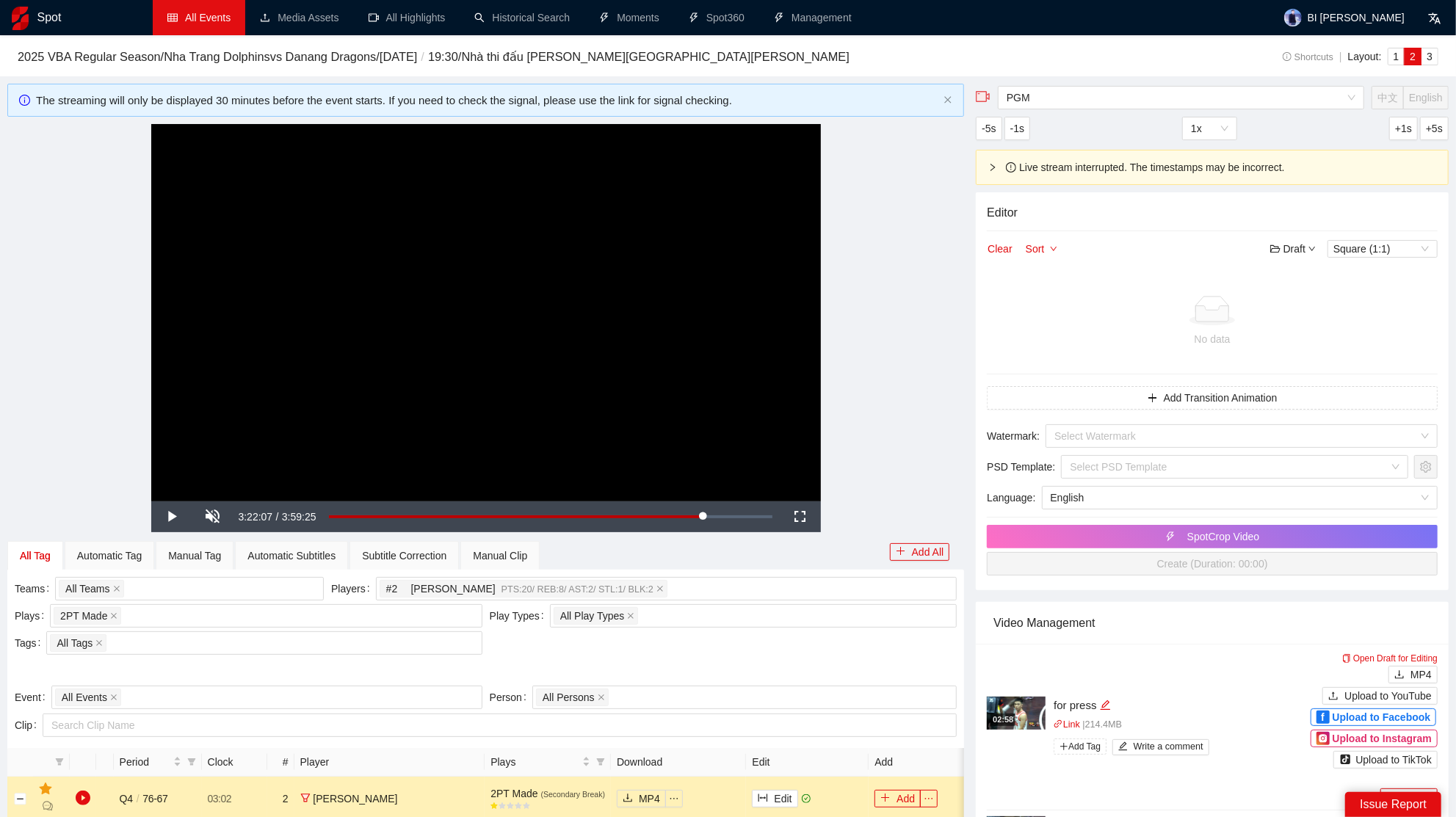
click at [231, 22] on link "All Events" at bounding box center [199, 17] width 63 height 11
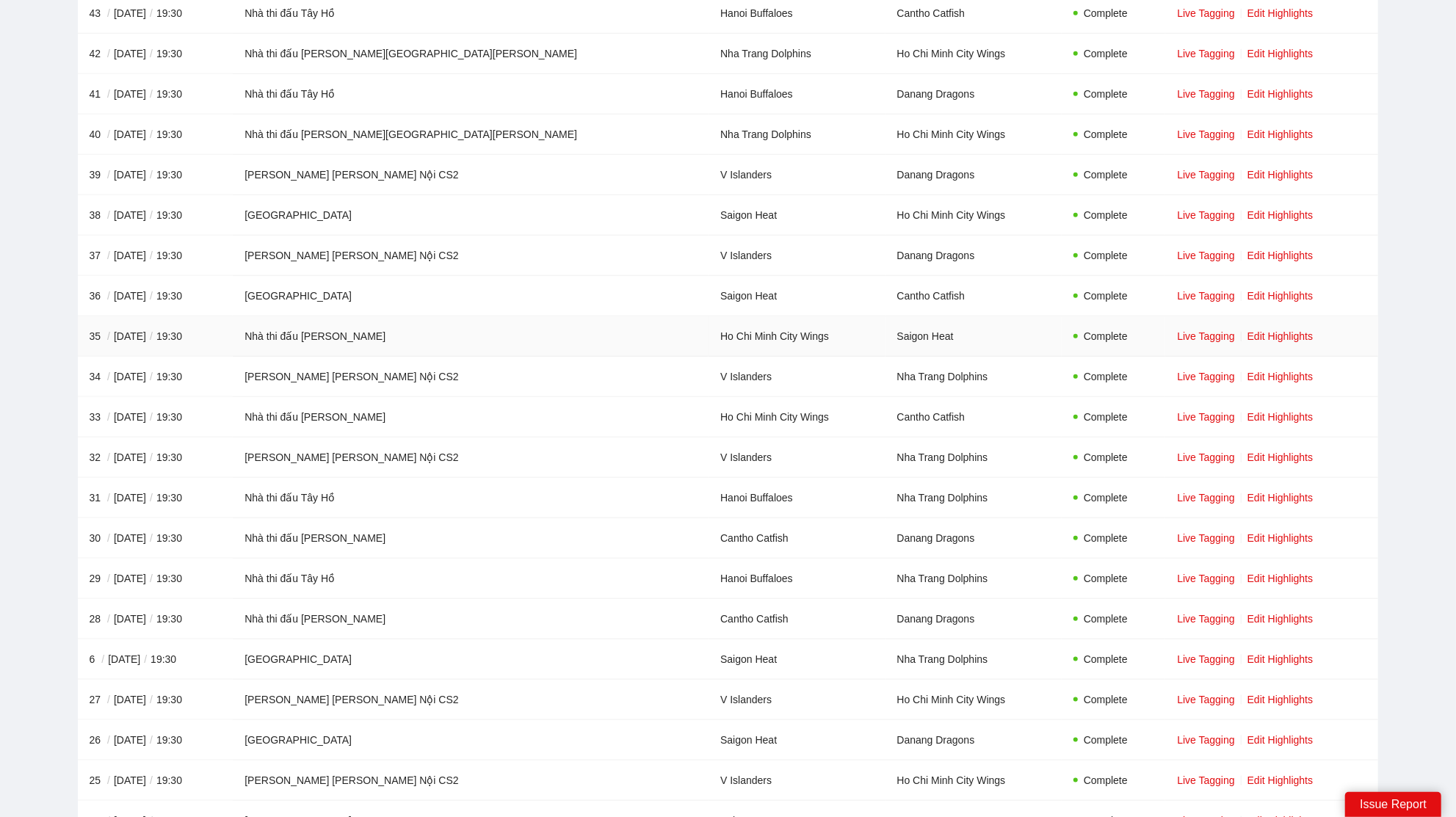
scroll to position [974, 0]
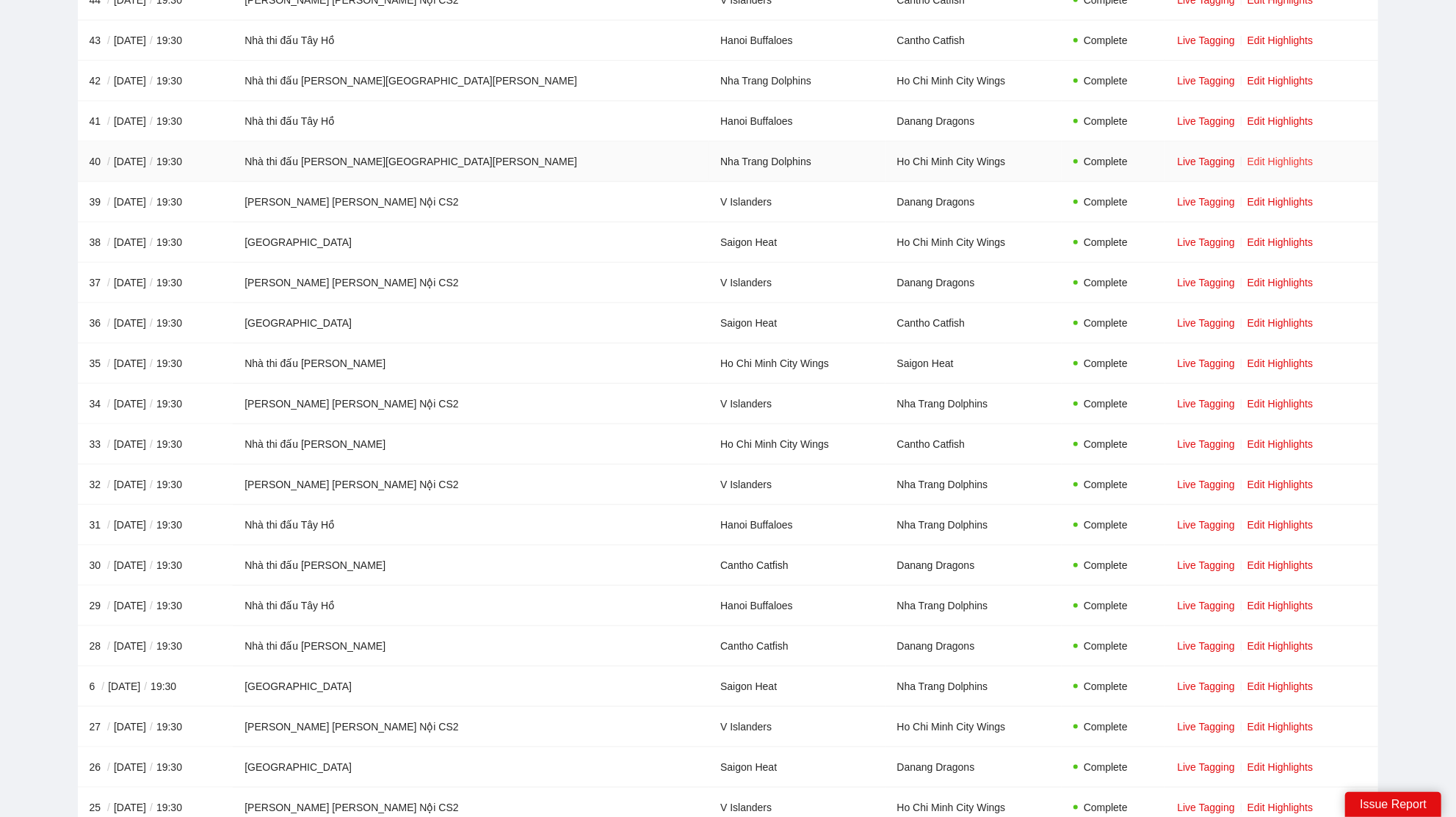
click at [1248, 156] on link "Edit Highlights" at bounding box center [1281, 162] width 66 height 11
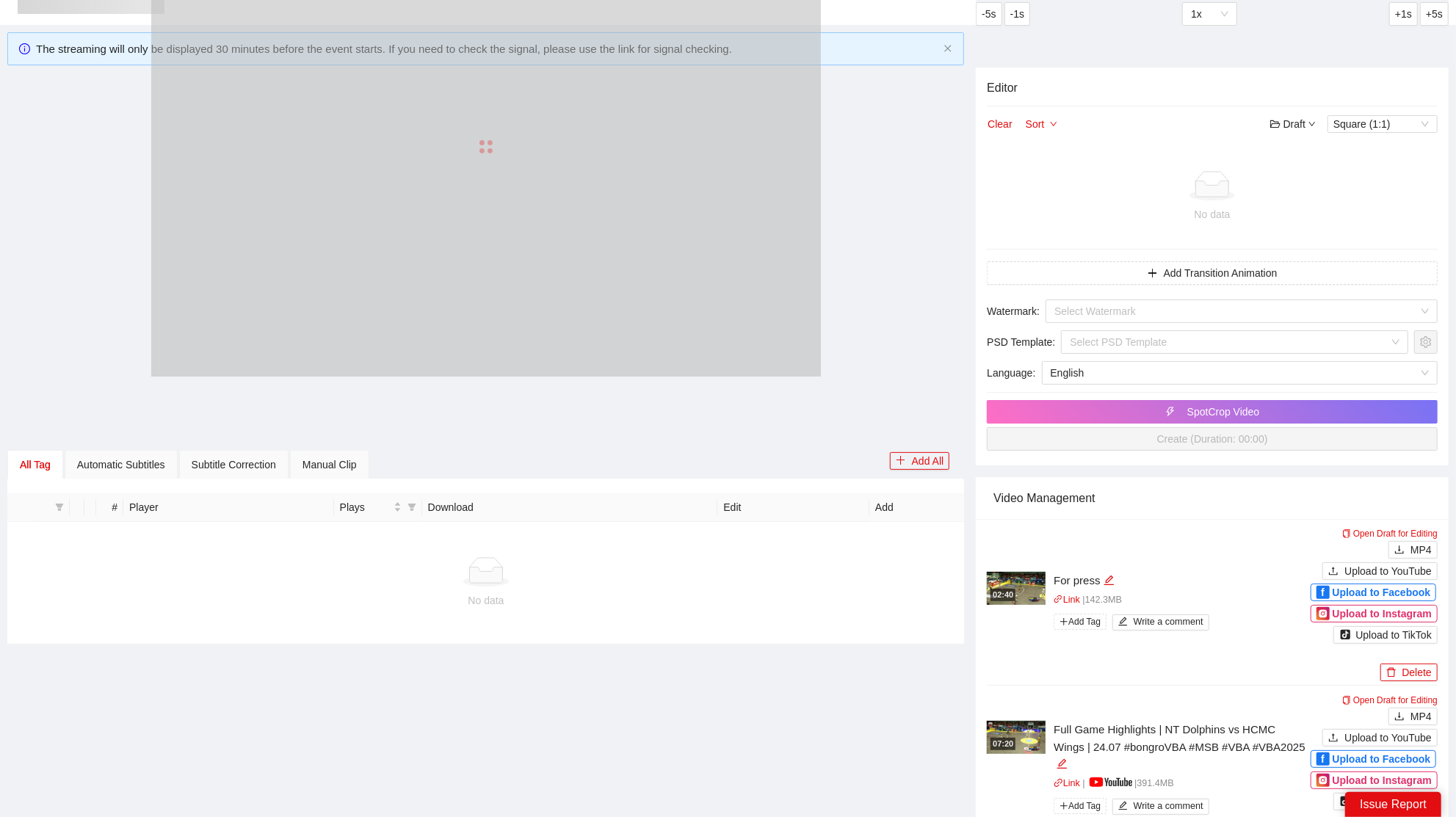
scroll to position [974, 0]
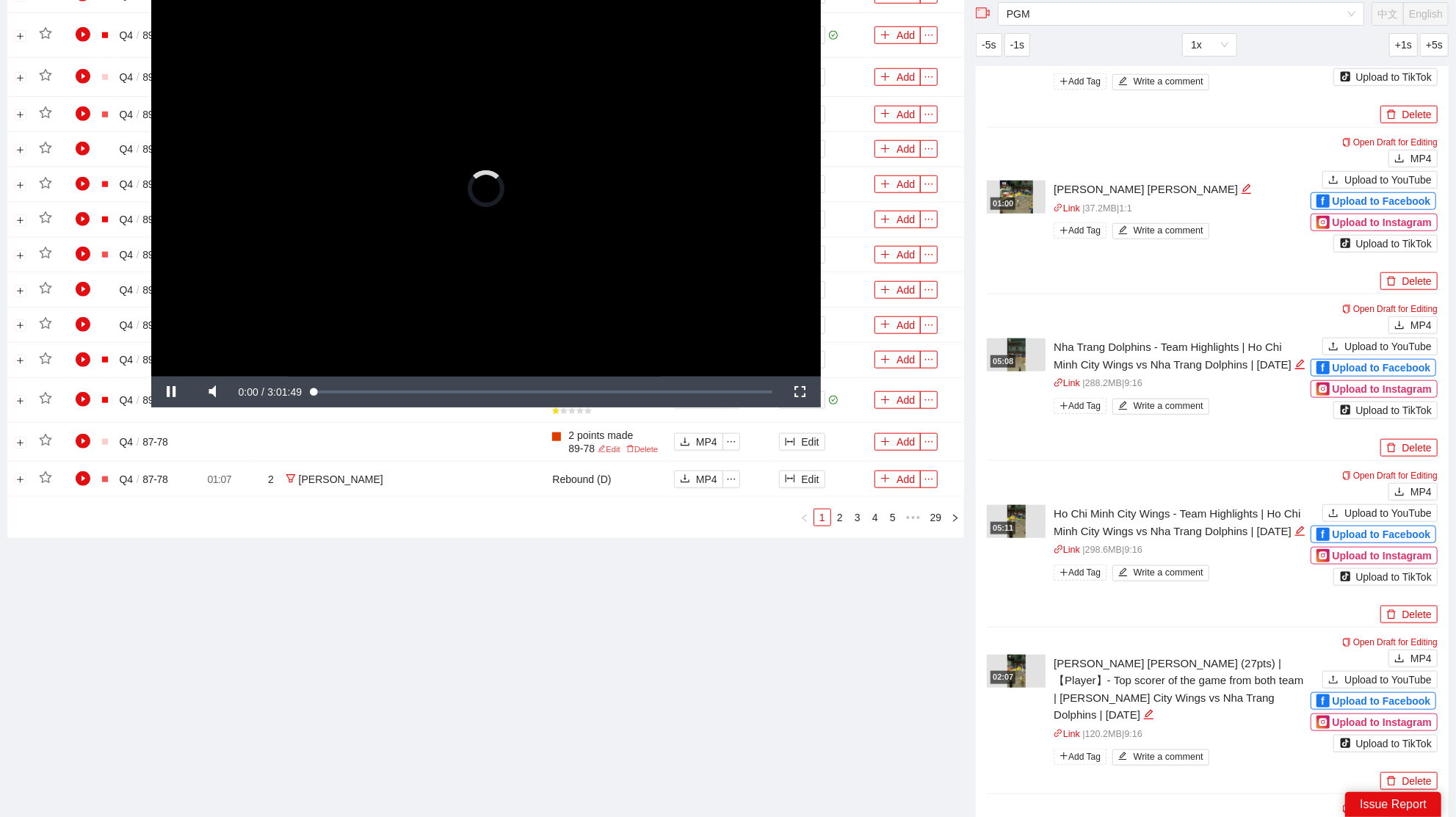
click at [536, 253] on video "Video Player" at bounding box center [486, 188] width 670 height 376
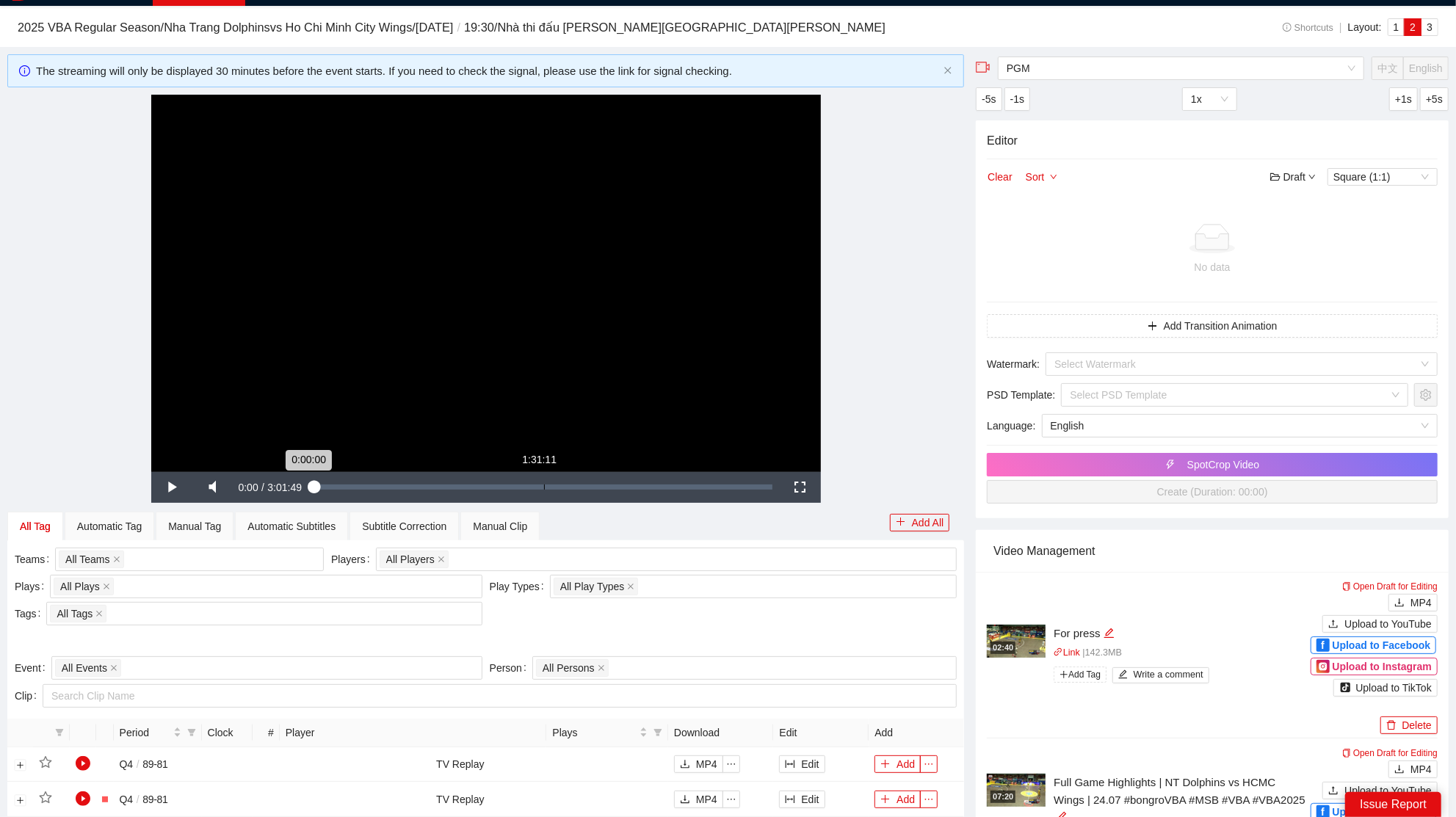
scroll to position [0, 0]
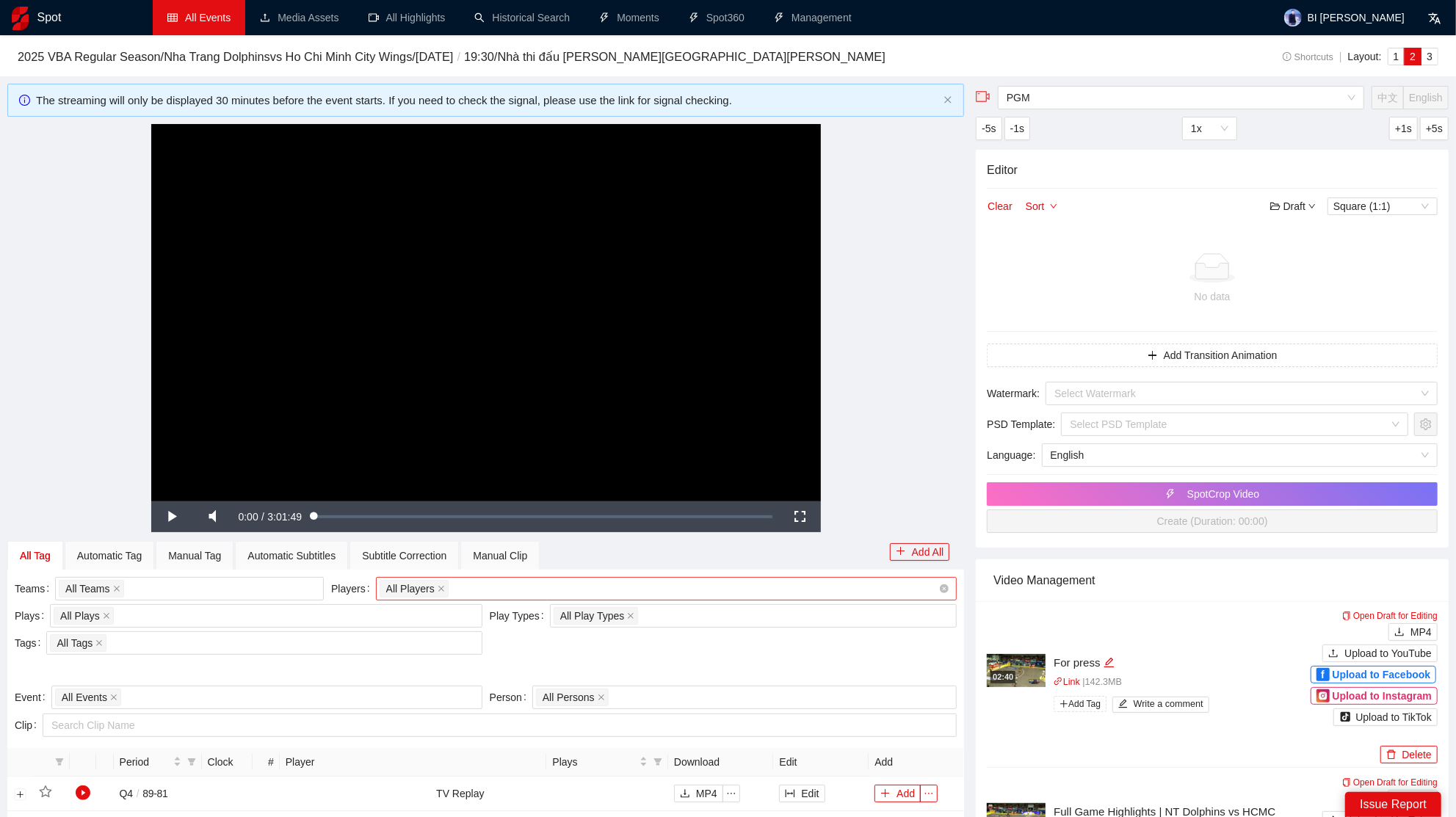
click at [549, 585] on div "All Players" at bounding box center [659, 588] width 559 height 20
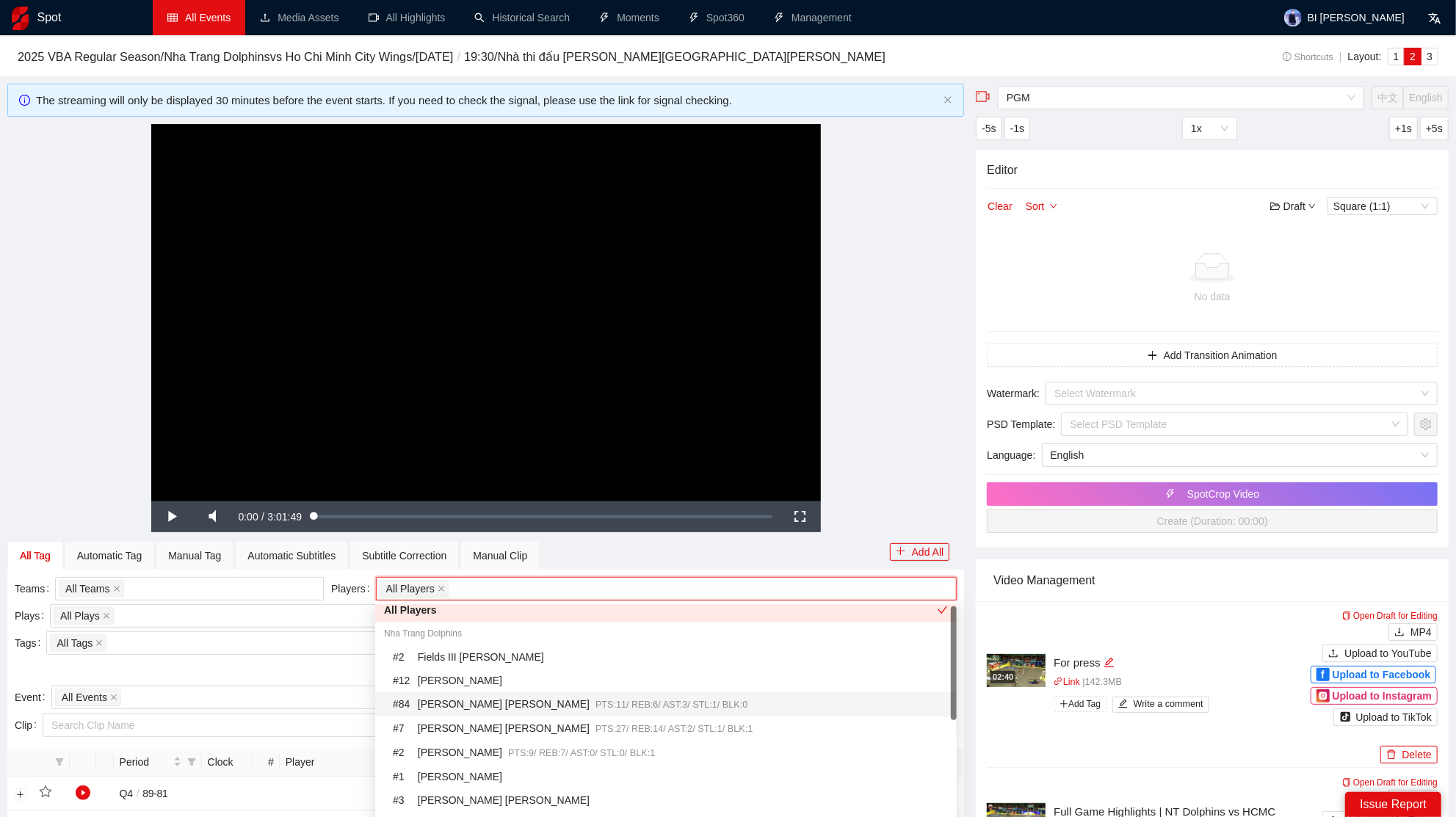
scroll to position [202, 0]
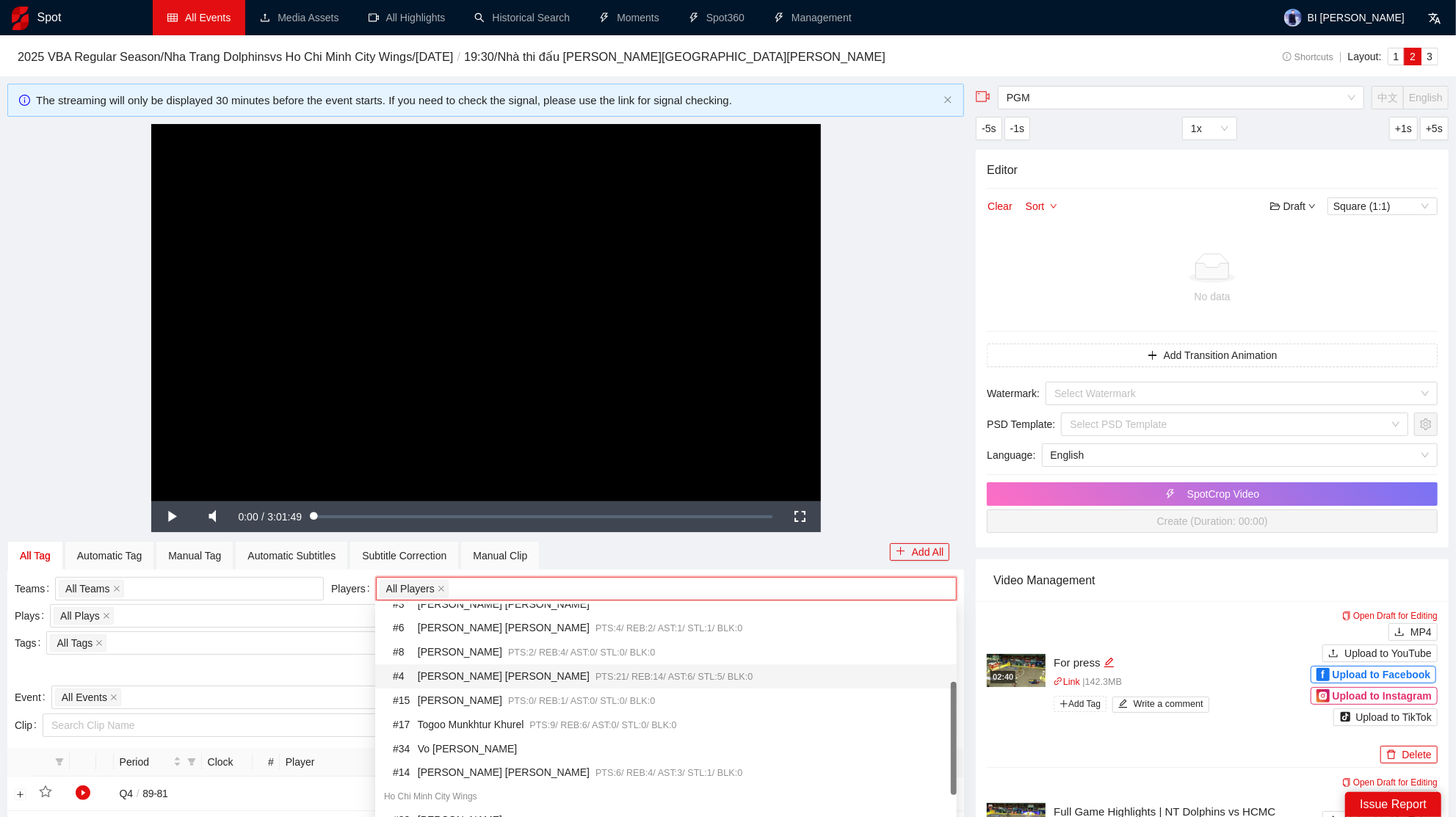
click at [518, 678] on div "# 4 Richardson Jaylyn Maurice PTS: 21 / REB: 14 / AST: 6 / STL: 5 / BLK: 0" at bounding box center [671, 677] width 556 height 17
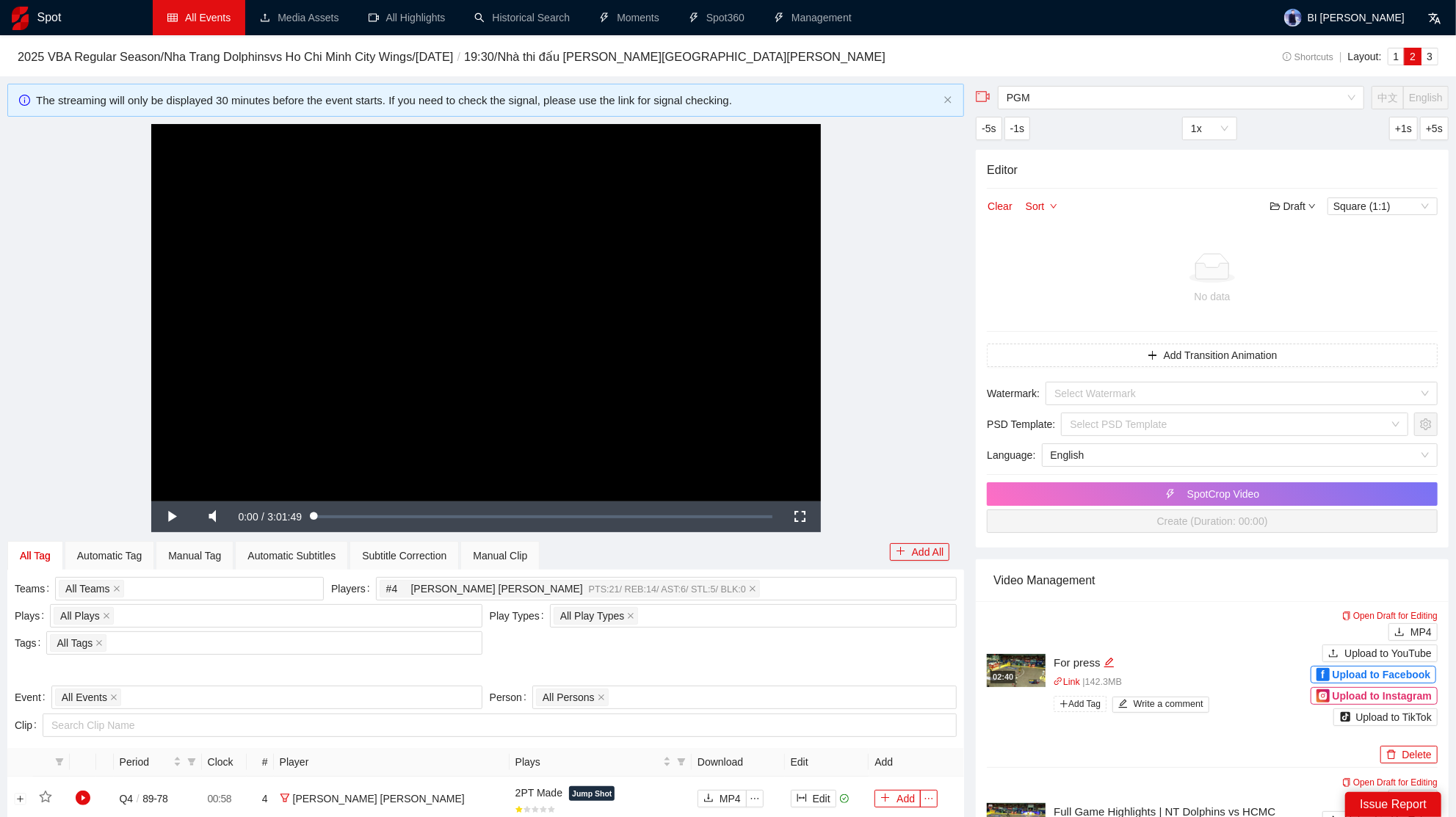
click at [874, 465] on div "**********" at bounding box center [486, 312] width 957 height 376
click at [211, 606] on div "All Plays + 0 ..." at bounding box center [259, 616] width 411 height 20
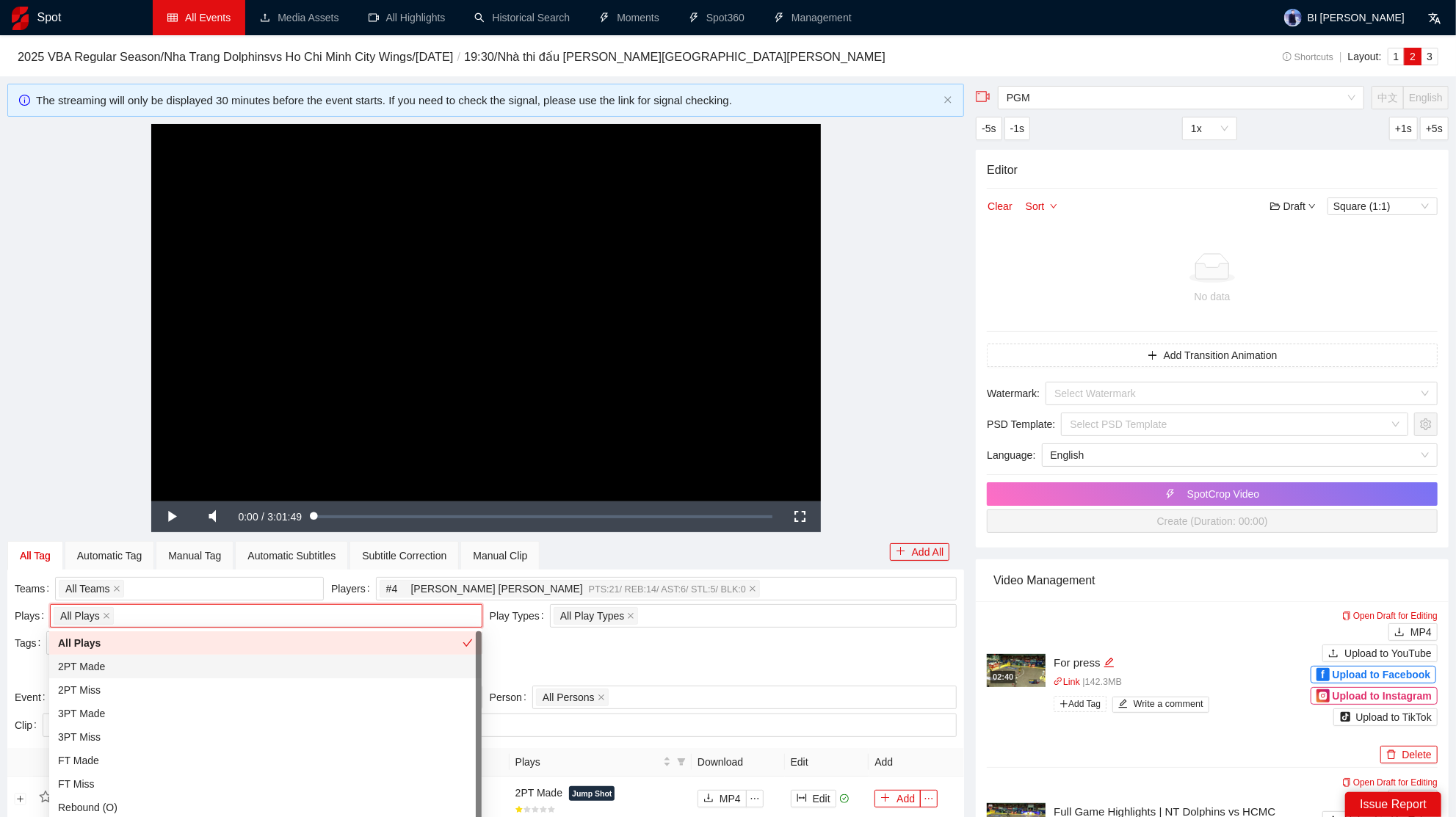
click at [134, 667] on div "2PT Made" at bounding box center [265, 667] width 415 height 16
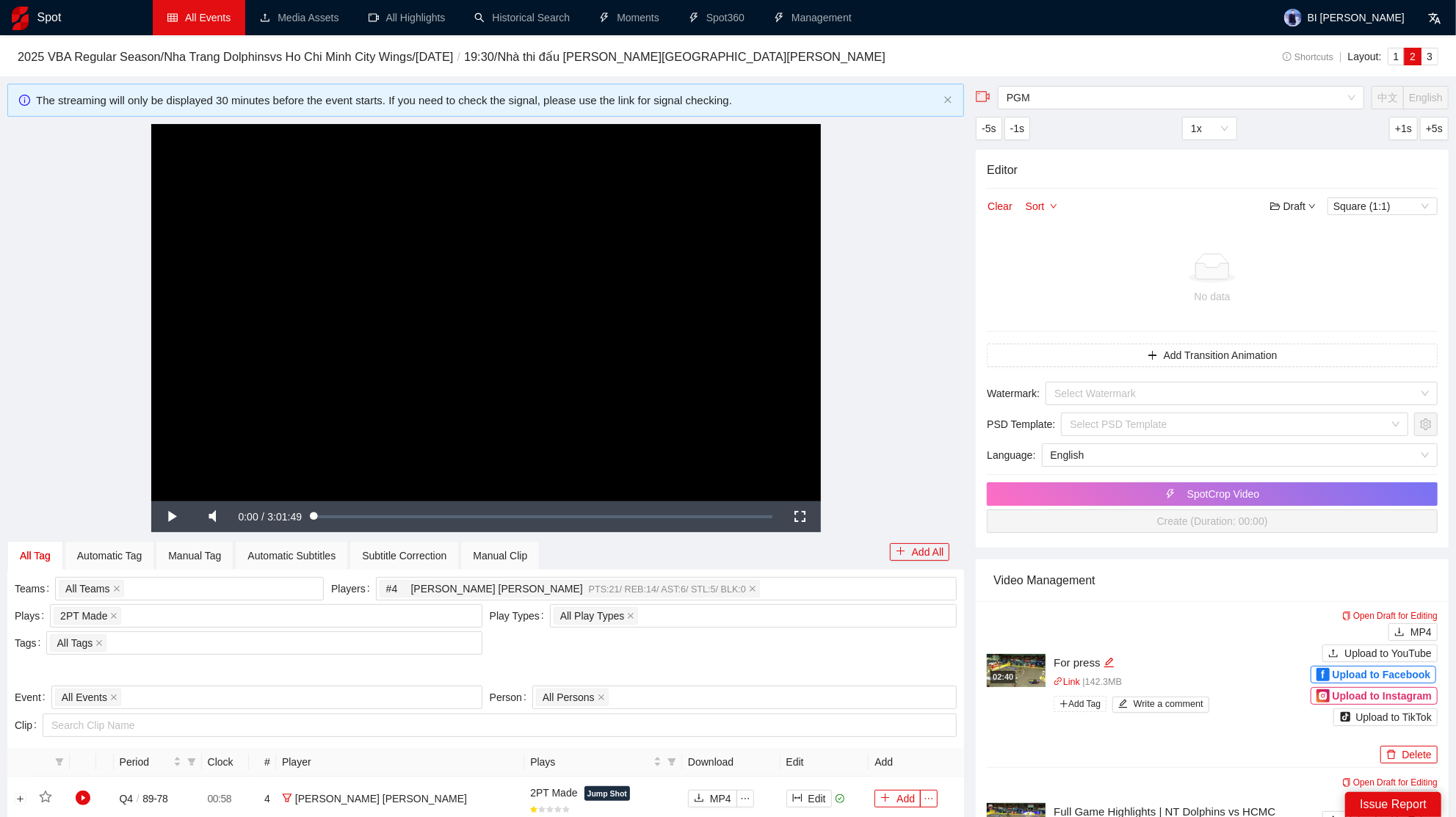
click at [829, 381] on div "**********" at bounding box center [486, 312] width 957 height 376
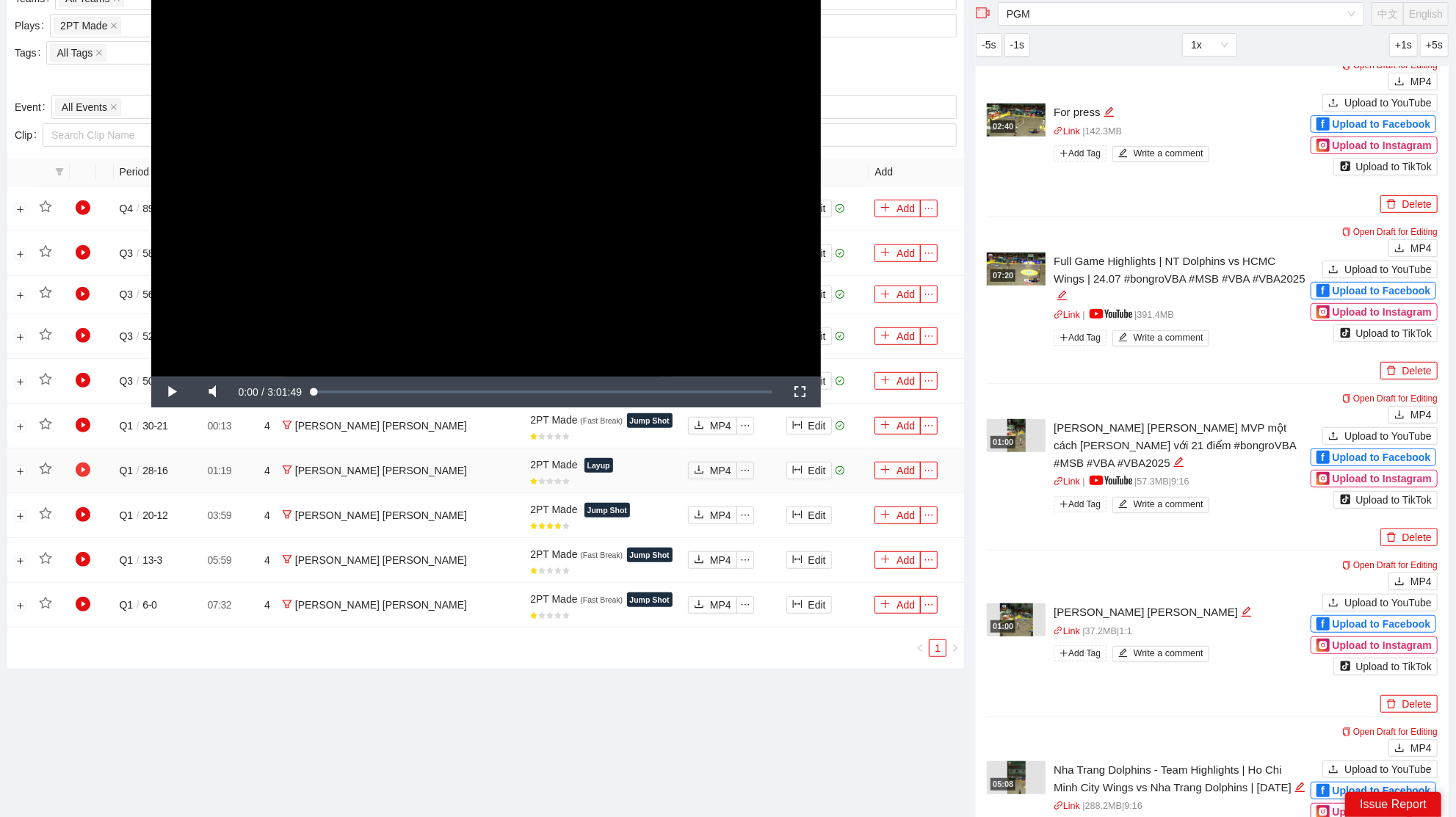
scroll to position [547, 0]
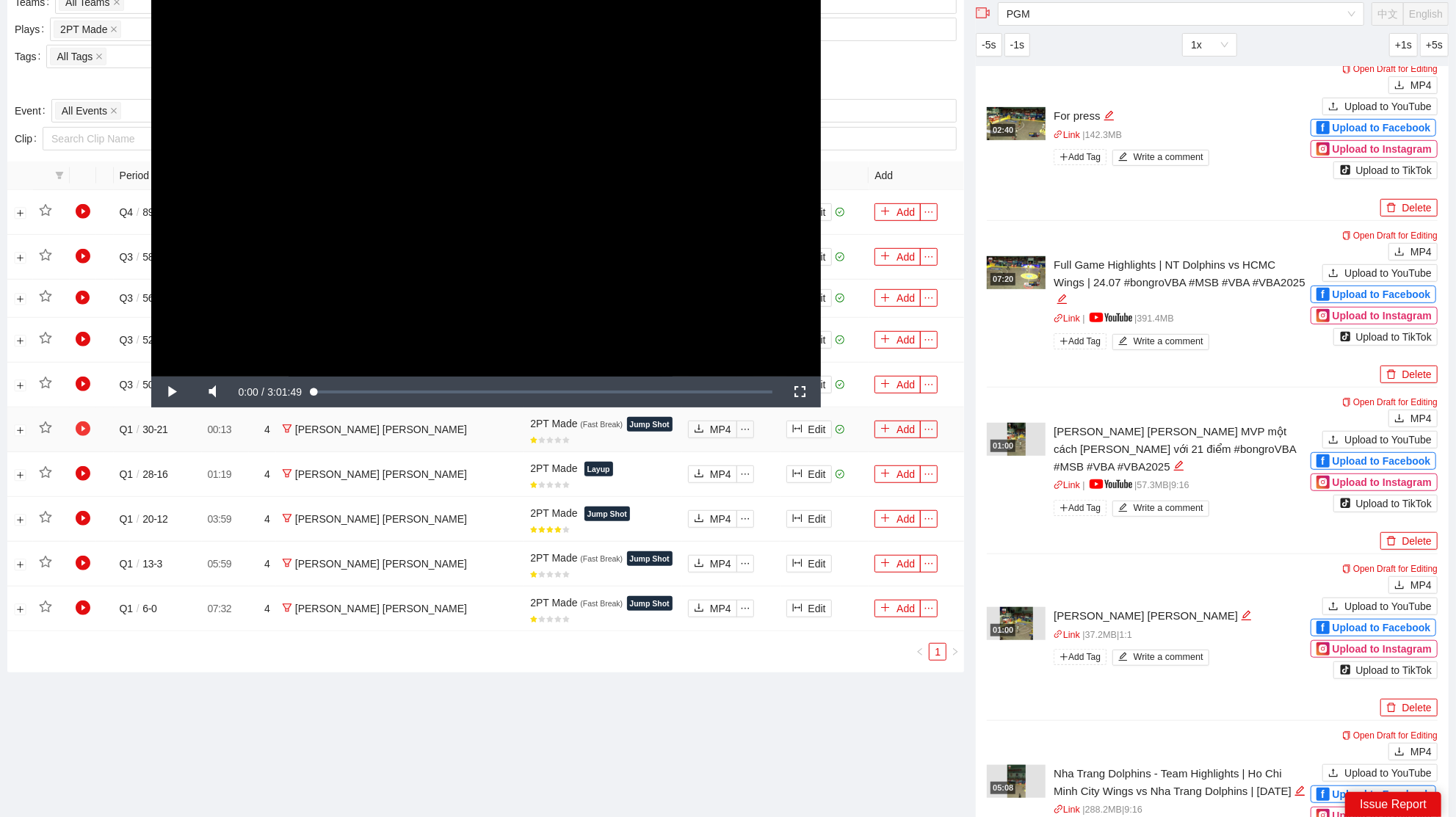
click at [76, 425] on icon "play-circle" at bounding box center [82, 428] width 14 height 14
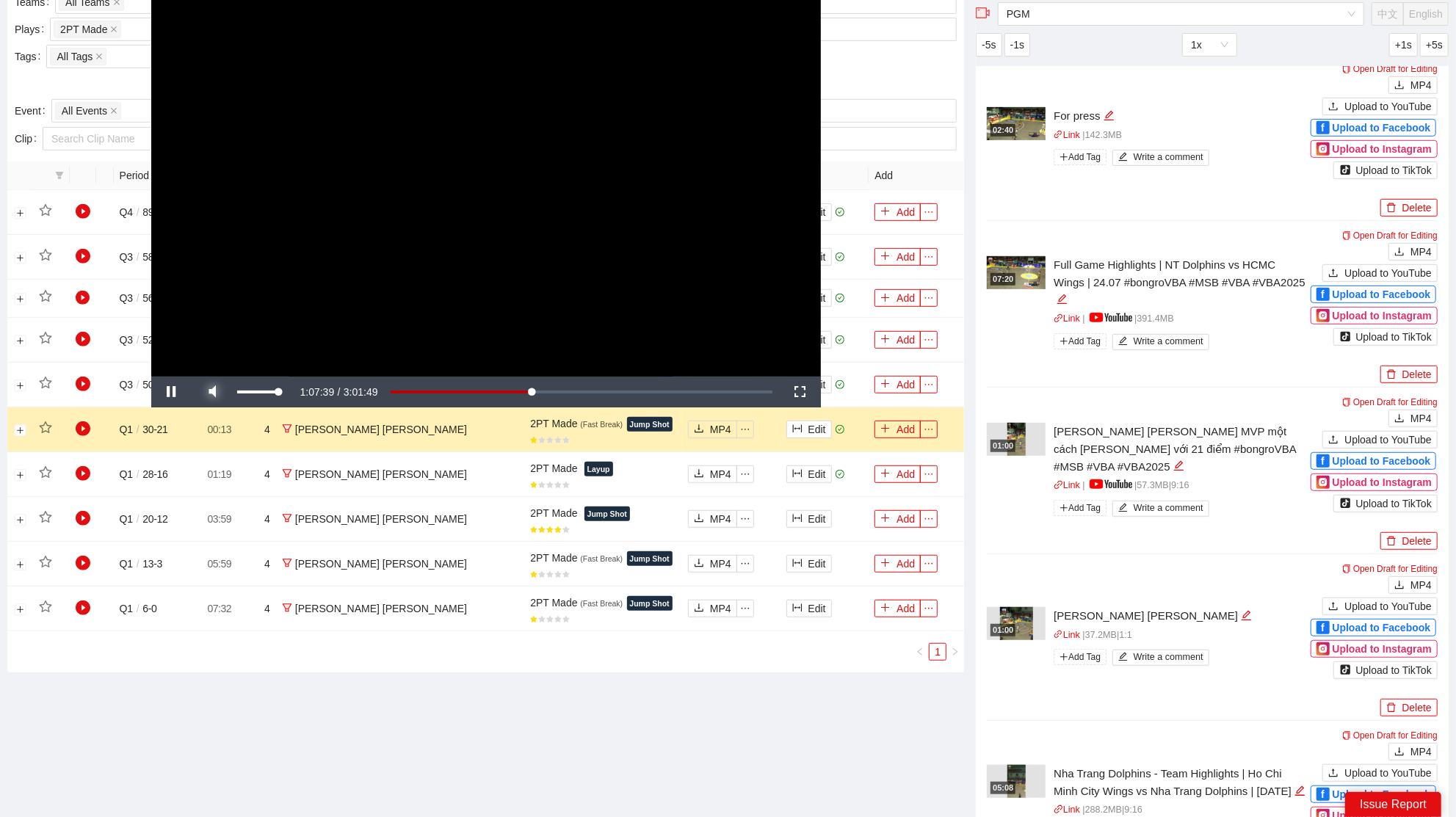
click at [219, 392] on span "Video Player" at bounding box center [213, 392] width 41 height 0
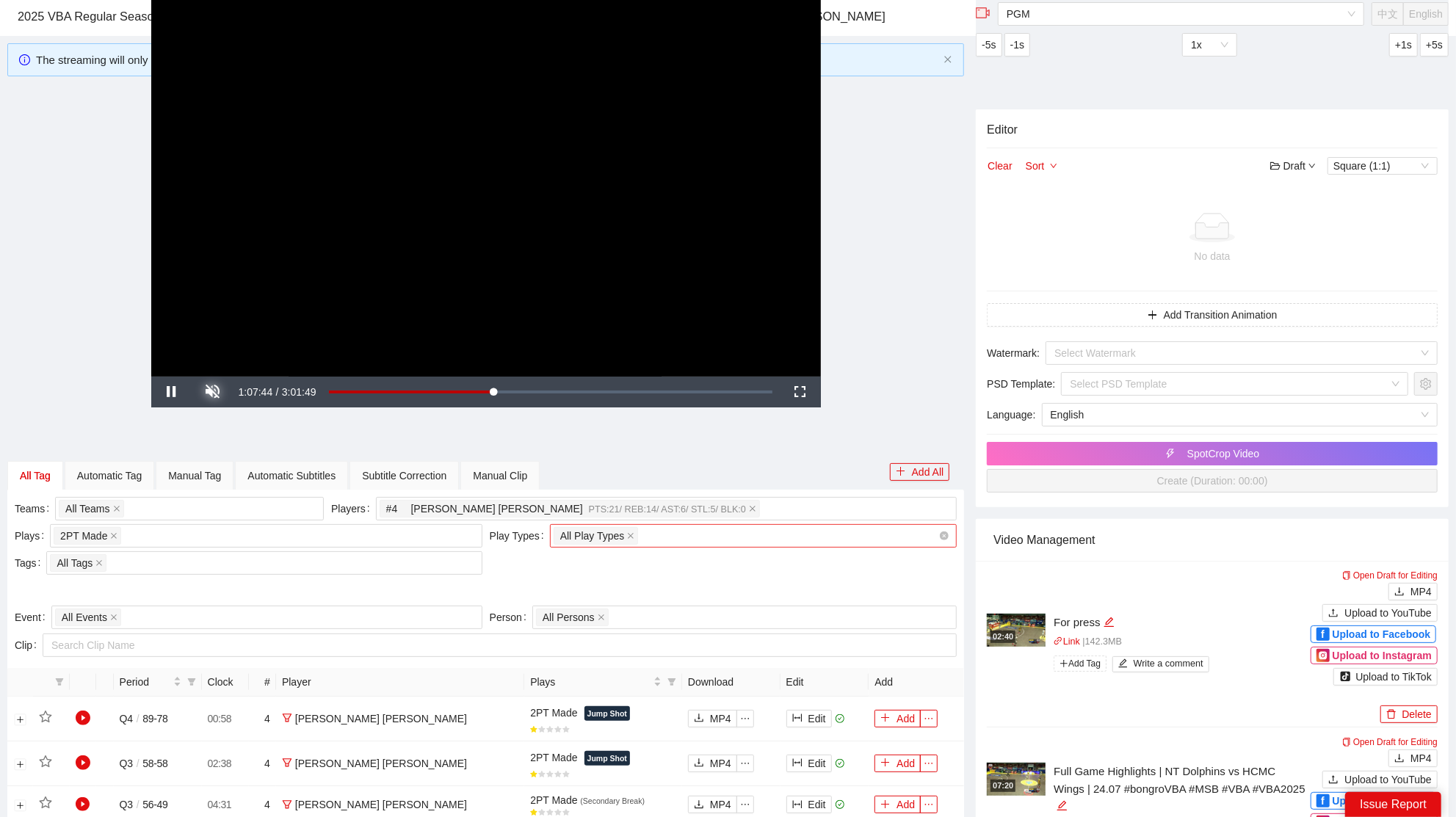
scroll to position [0, 0]
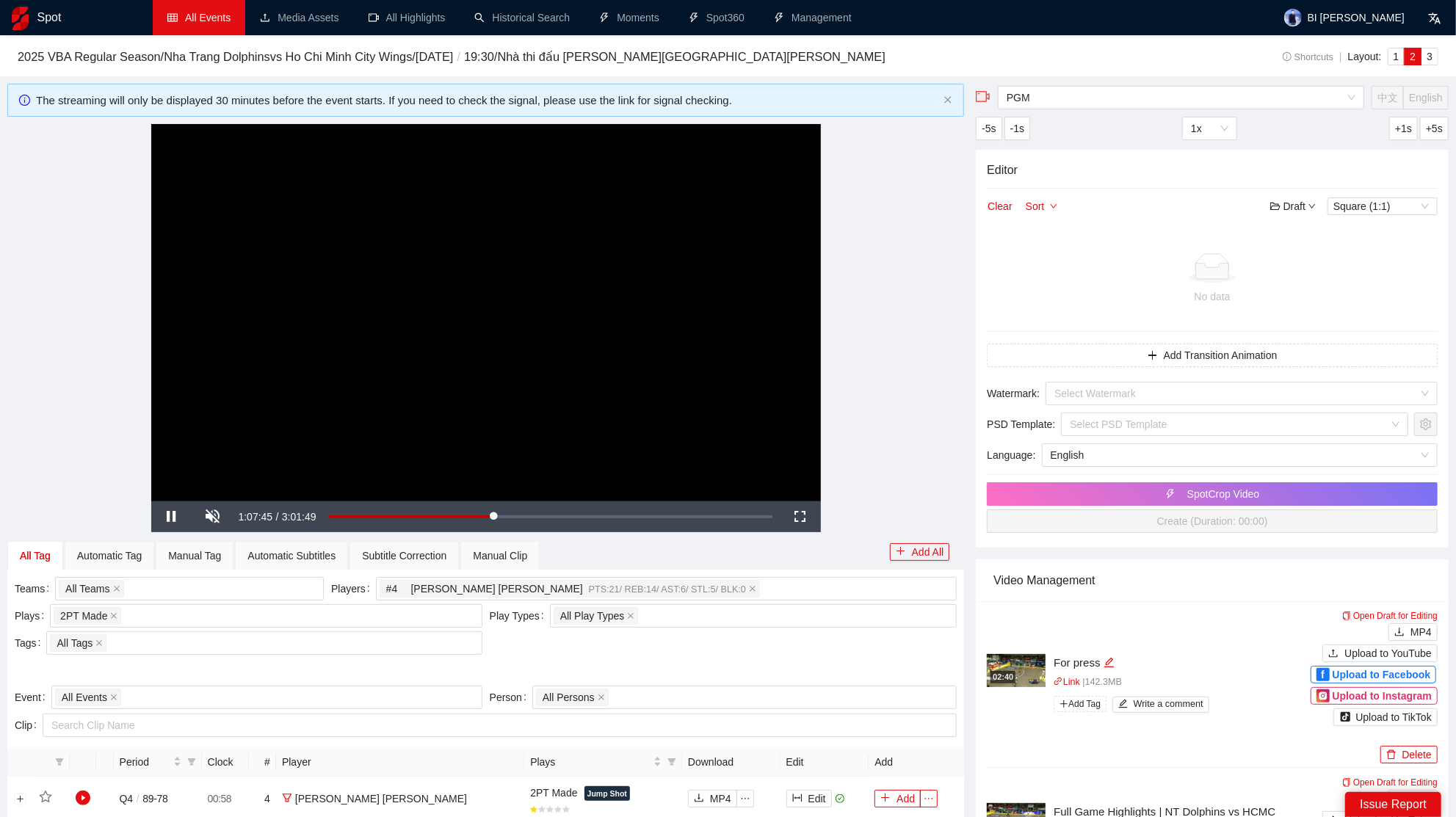
click at [518, 335] on video "Video Player" at bounding box center [486, 312] width 670 height 376
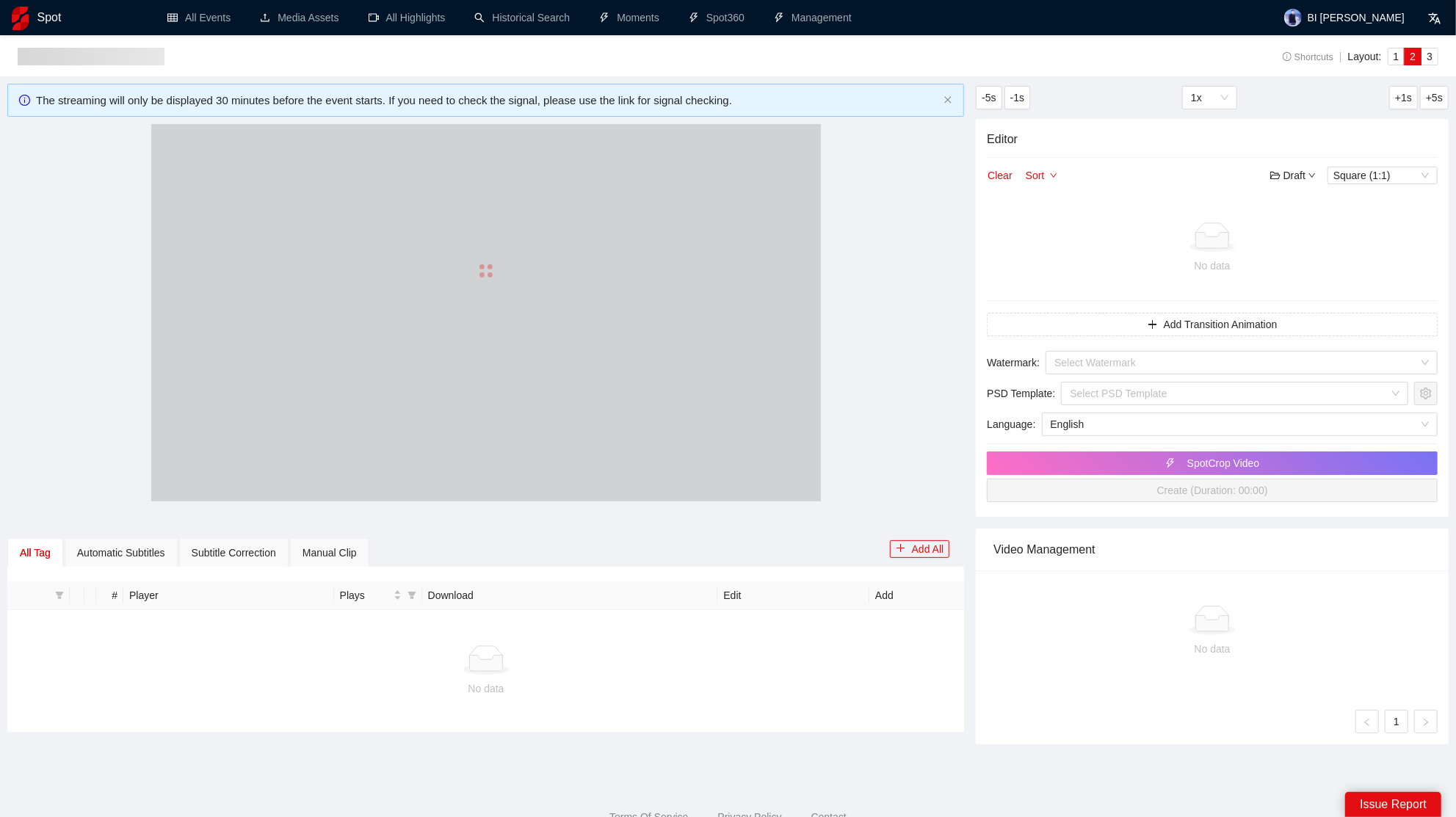
click at [523, 331] on div at bounding box center [486, 271] width 670 height 294
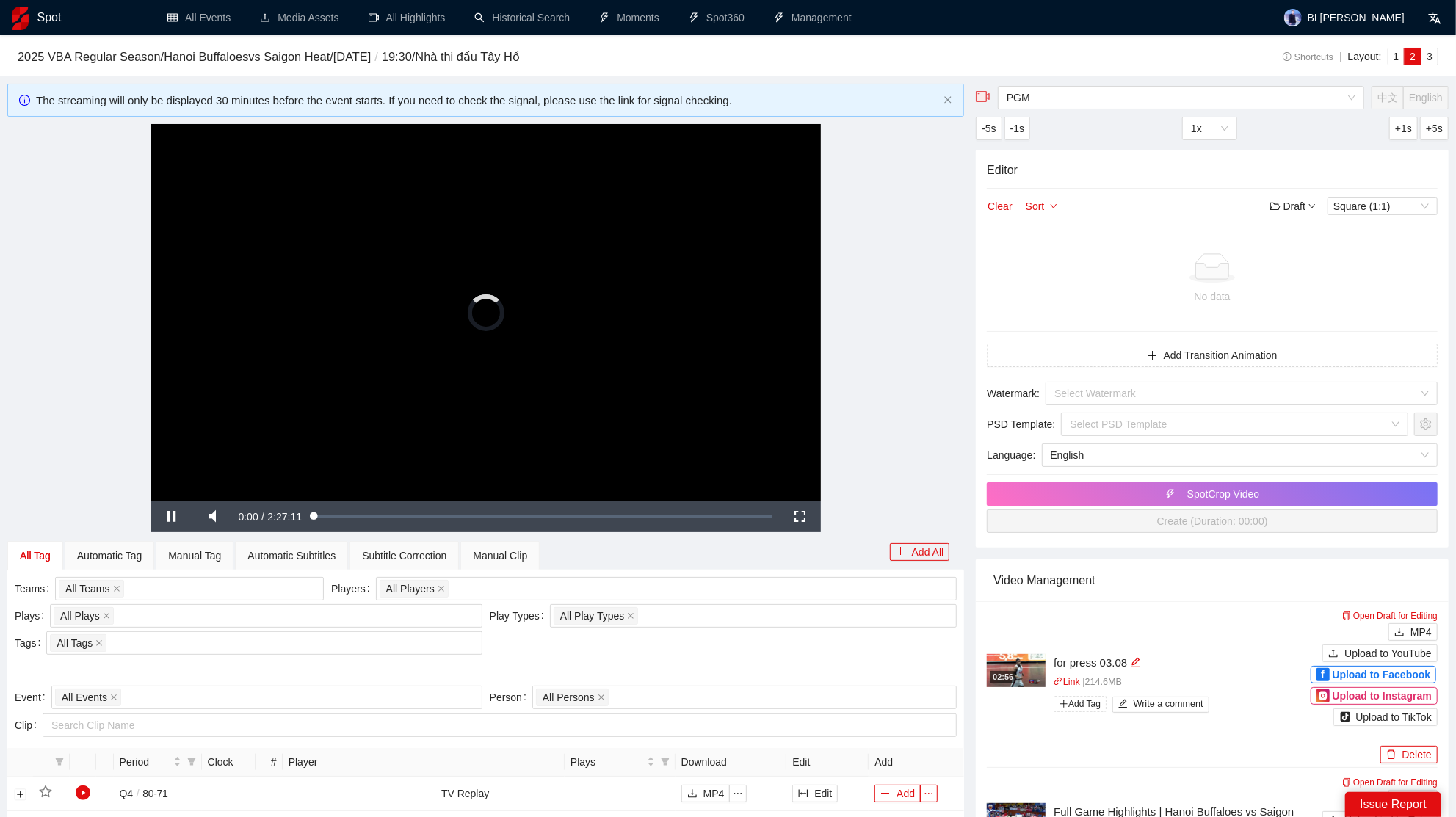
click at [492, 338] on video "Video Player" at bounding box center [486, 312] width 670 height 376
click at [591, 586] on div "All Players" at bounding box center [659, 588] width 559 height 20
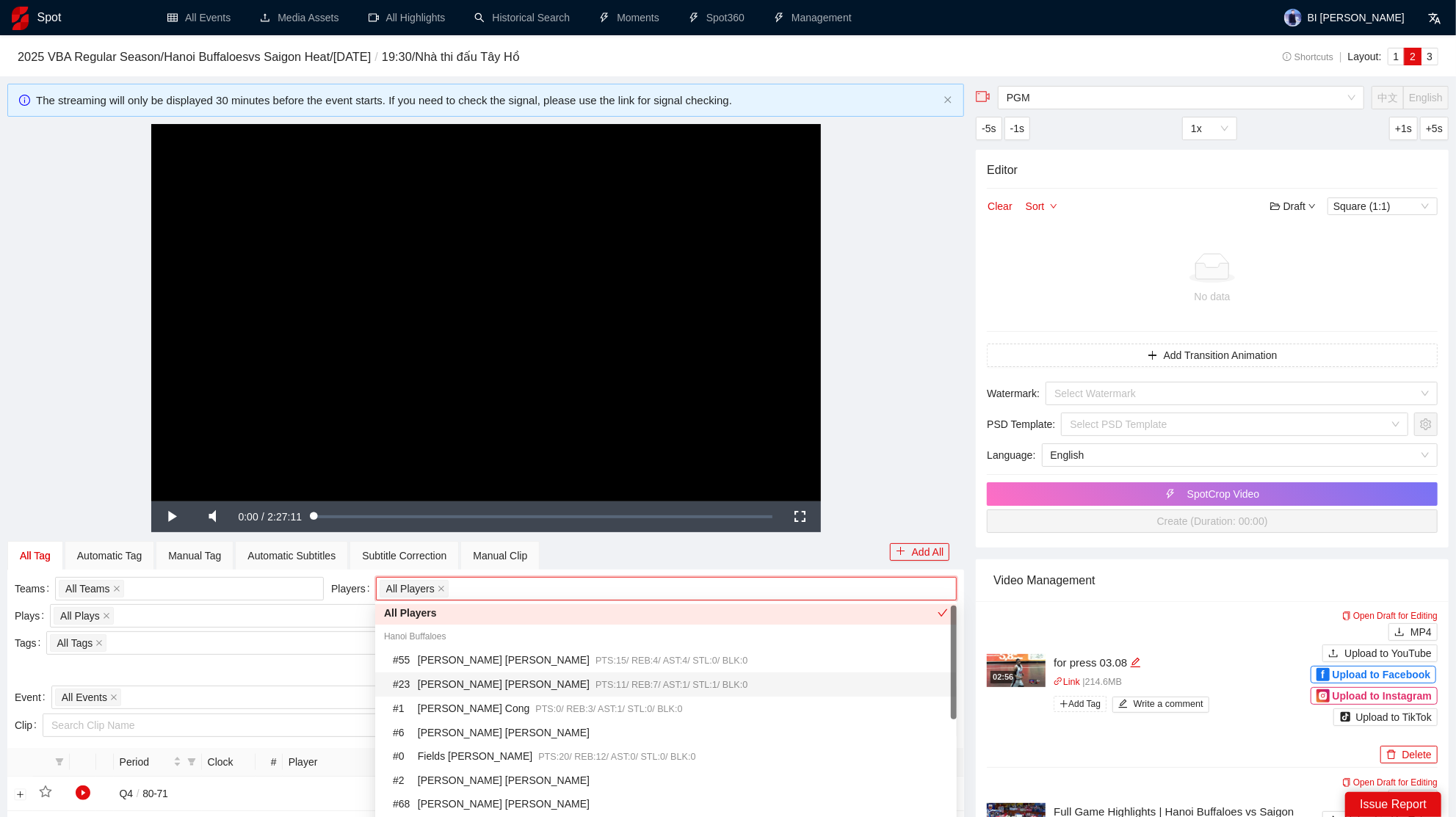
scroll to position [13, 0]
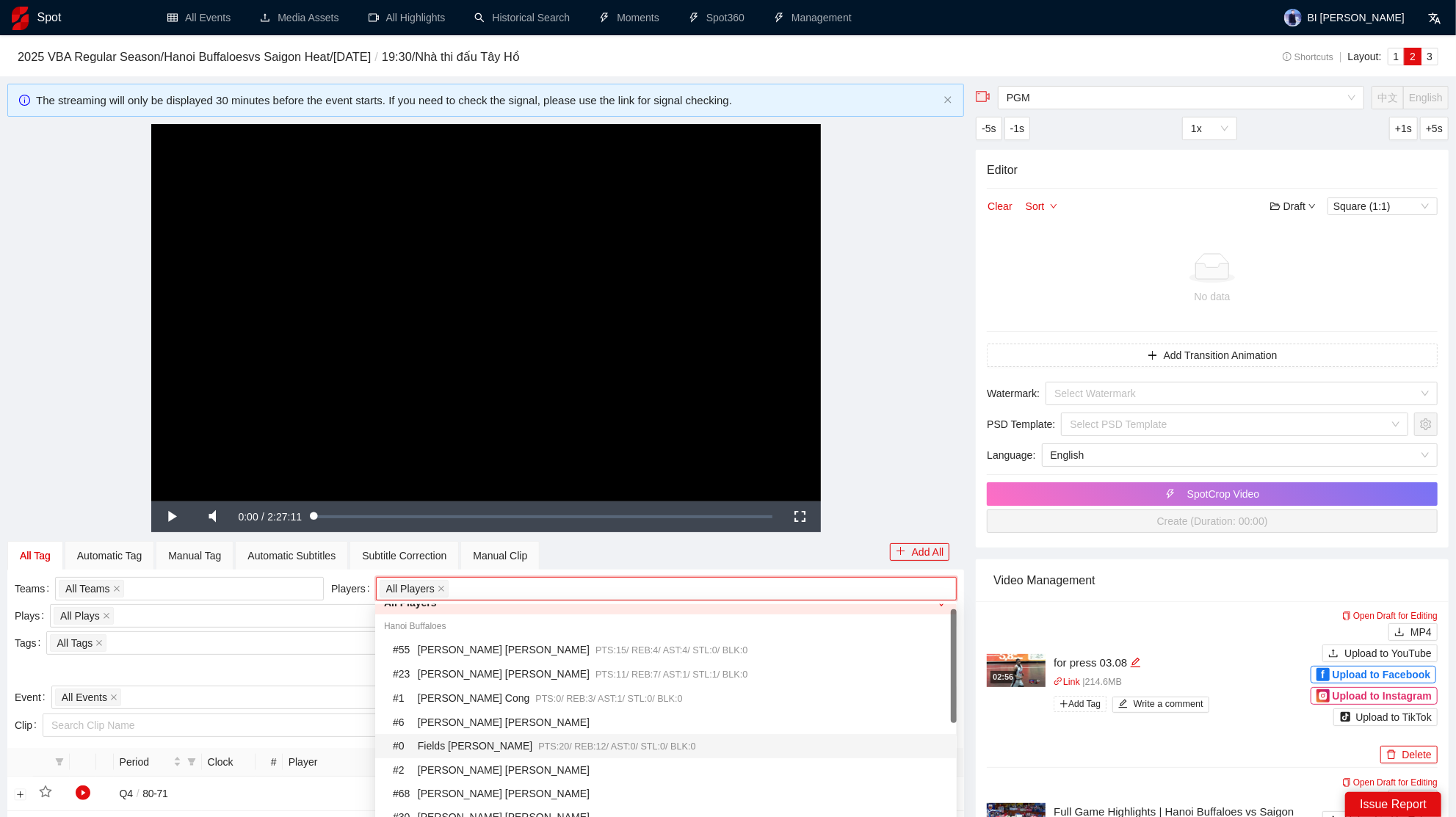
click at [517, 754] on div "# 0 Fields [PERSON_NAME] PTS: 20 / REB: 12 / AST: 0 / STL: 0 / BLK: 0" at bounding box center [666, 746] width 581 height 24
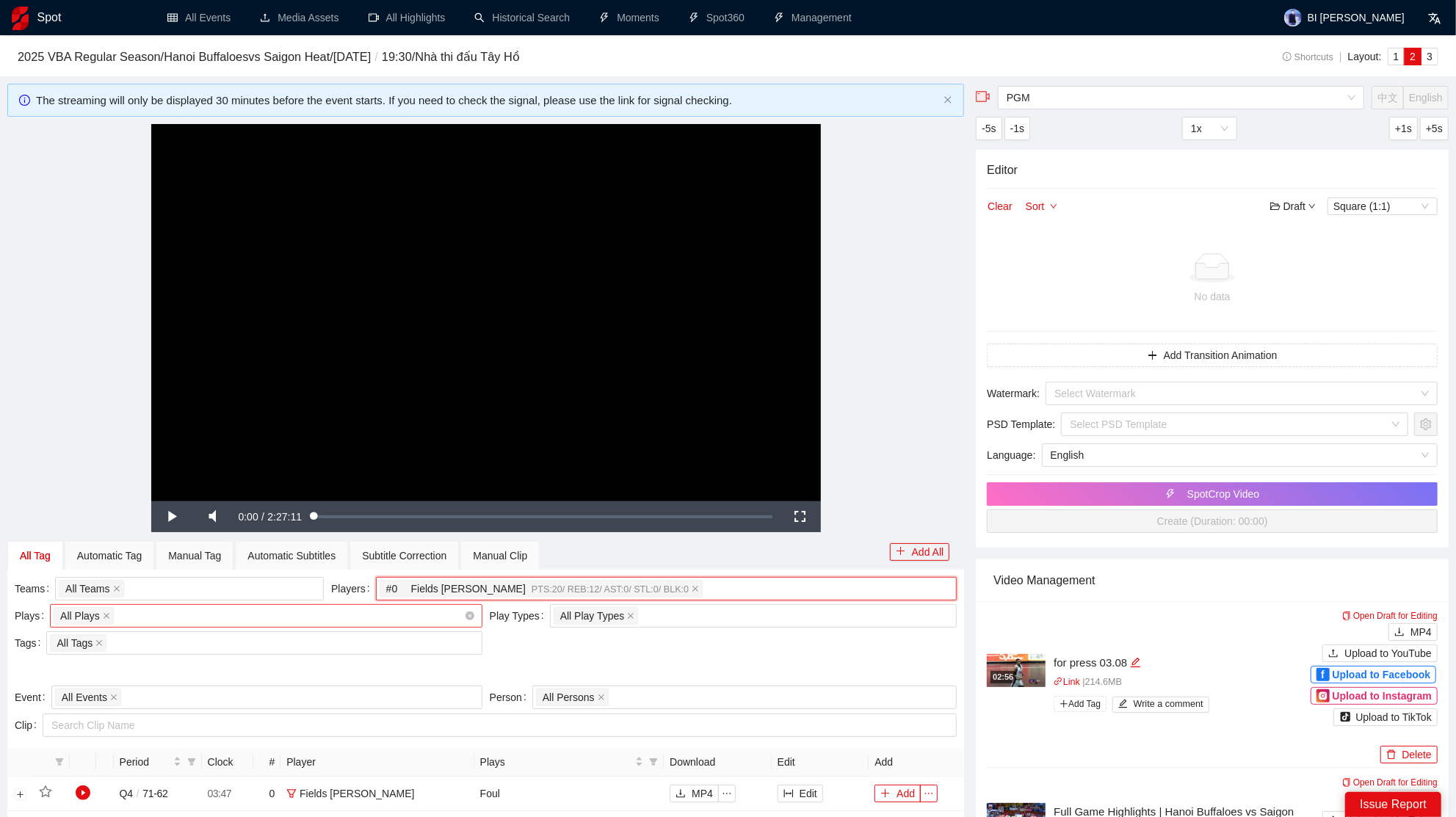
click at [144, 620] on div "All Plays + 0 ..." at bounding box center [259, 616] width 411 height 20
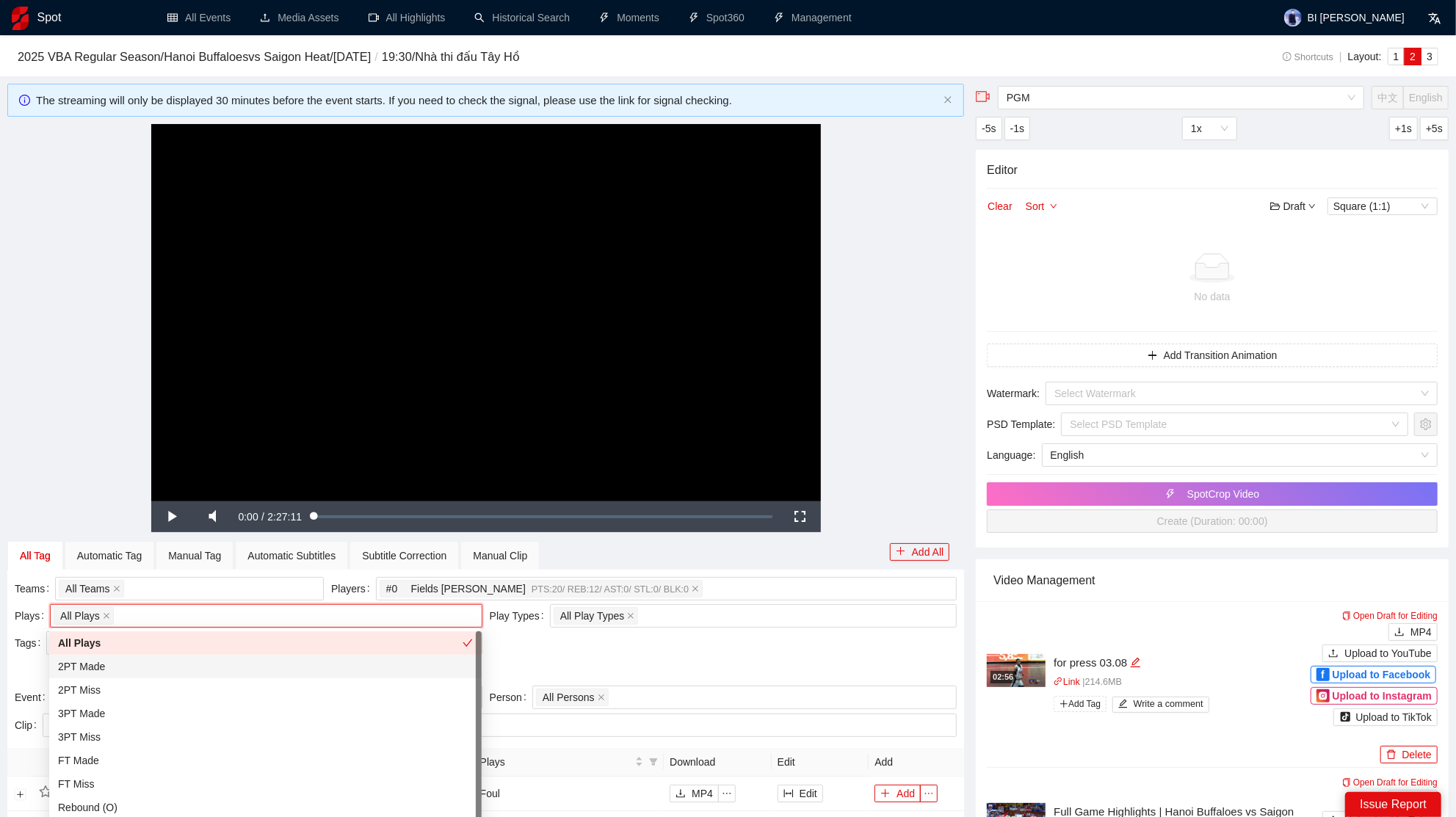
click at [122, 669] on div "2PT Made" at bounding box center [265, 667] width 415 height 16
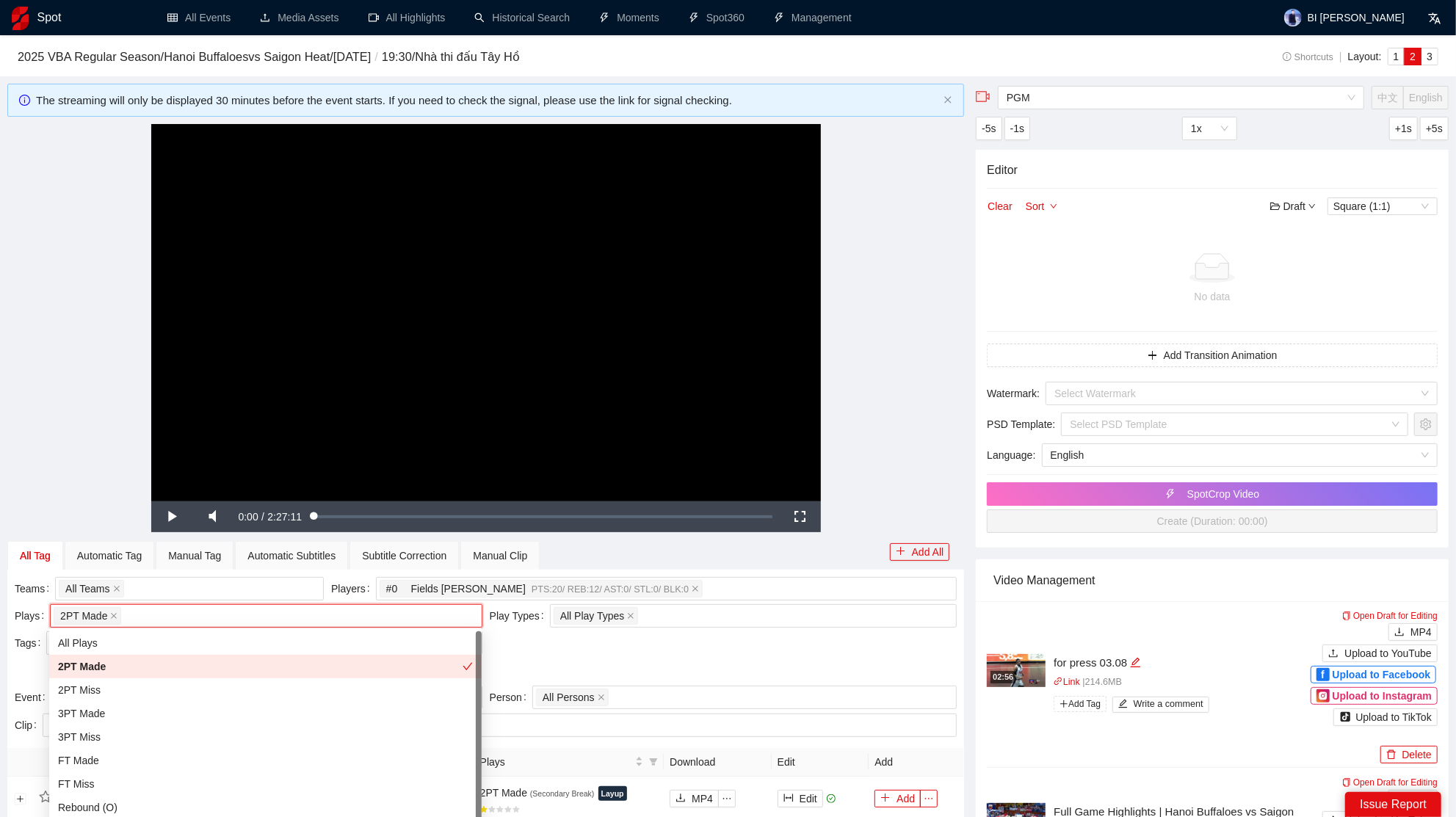
click at [817, 388] on video "Video Player" at bounding box center [486, 312] width 670 height 376
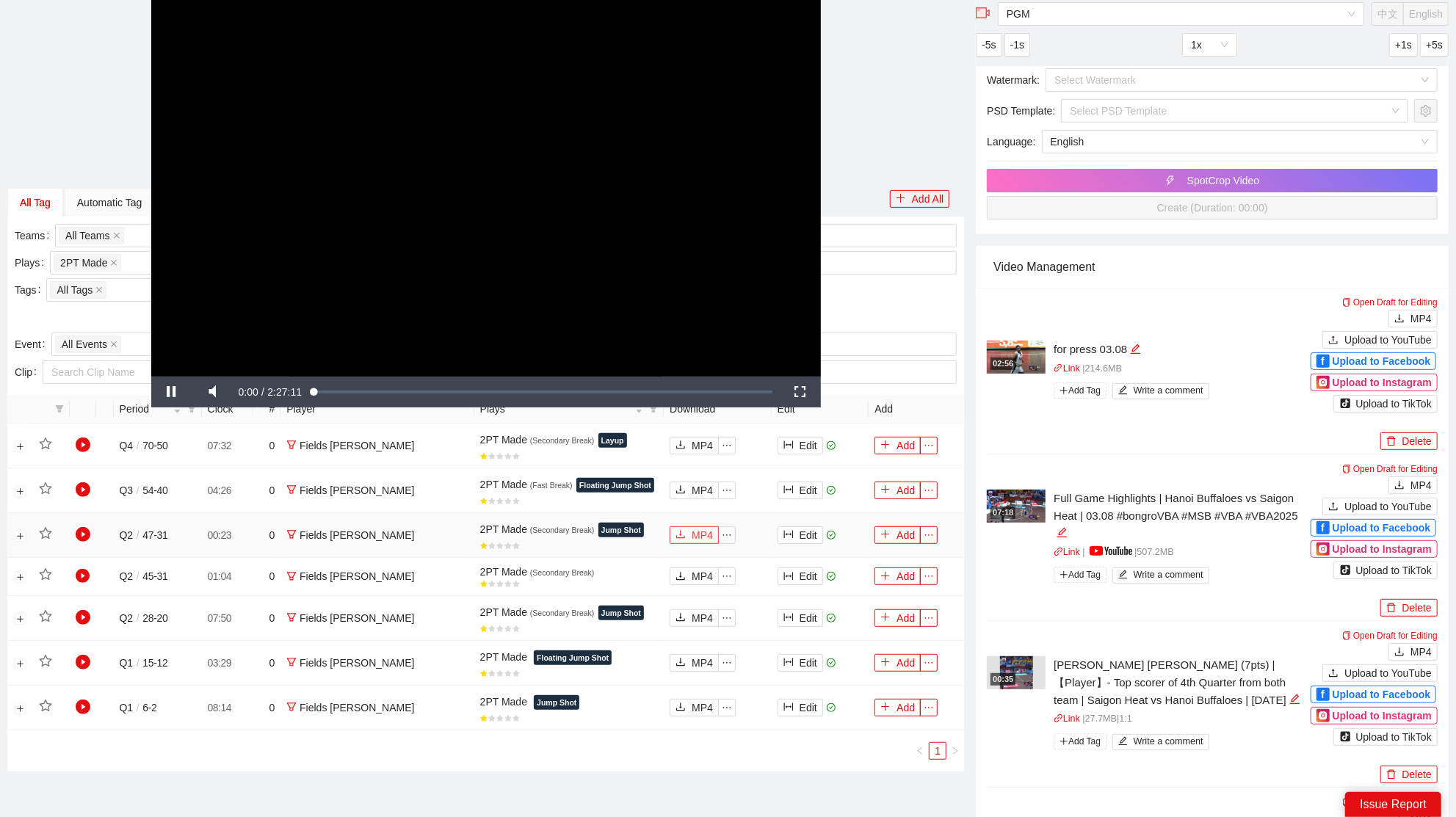
scroll to position [316, 0]
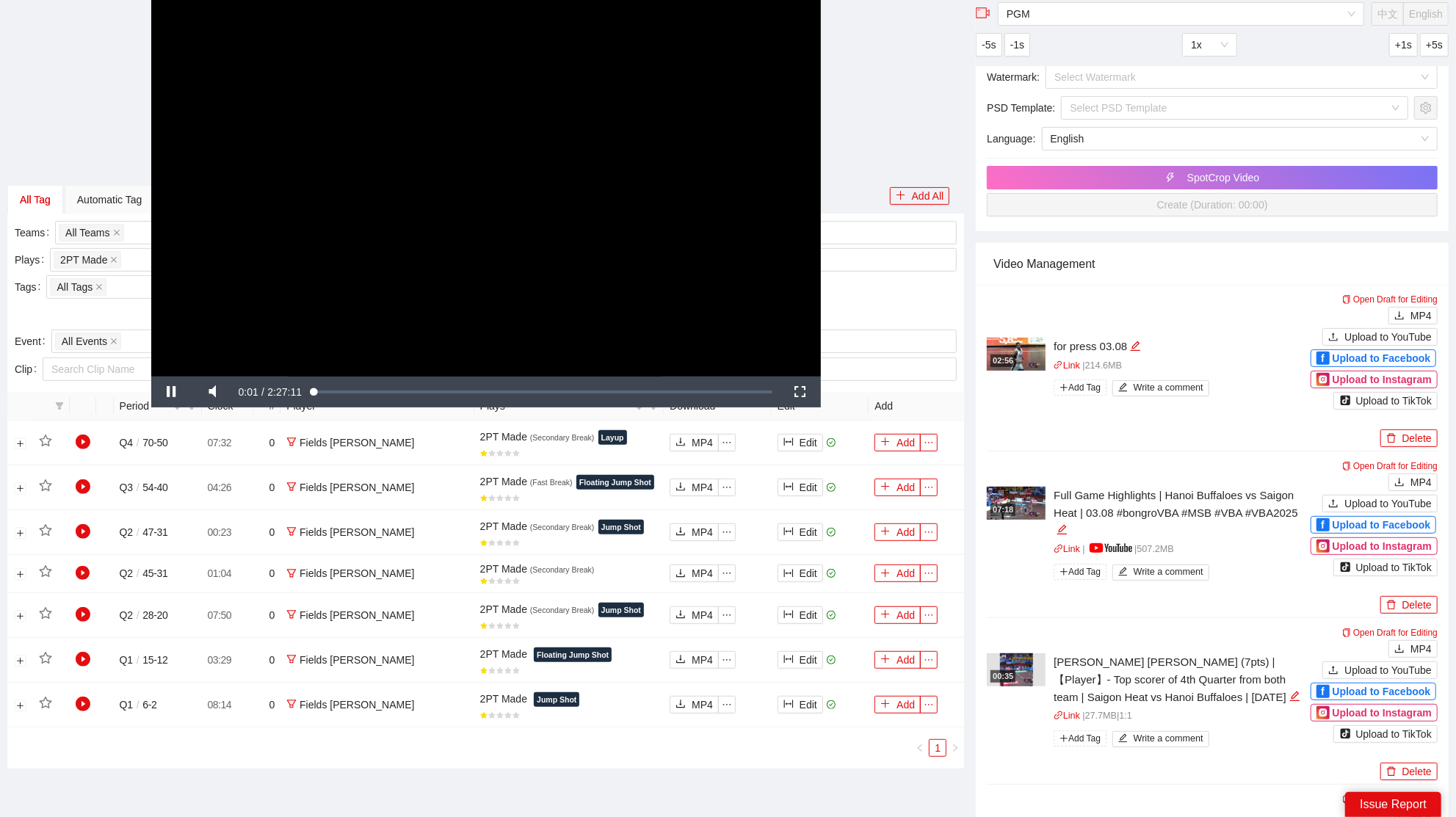
drag, startPoint x: 439, startPoint y: 199, endPoint x: 342, endPoint y: 354, distance: 182.8
click at [439, 199] on video "Video Player" at bounding box center [486, 188] width 670 height 376
click at [80, 612] on icon "play-circle" at bounding box center [82, 614] width 14 height 14
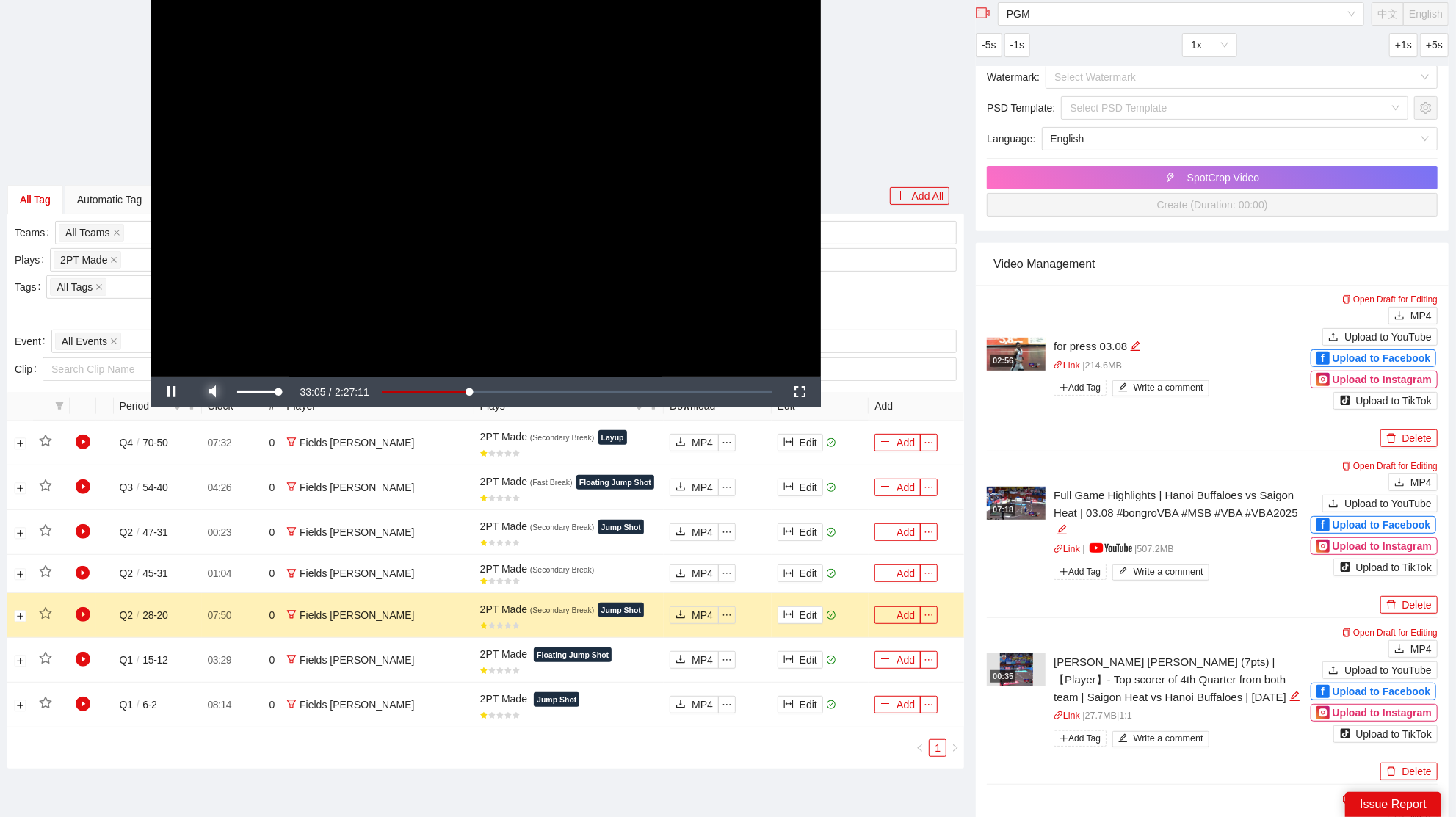
click at [218, 392] on span "Video Player" at bounding box center [213, 392] width 41 height 0
click at [42, 610] on icon "star" at bounding box center [46, 614] width 13 height 13
click at [24, 617] on button "Expand row" at bounding box center [20, 616] width 11 height 11
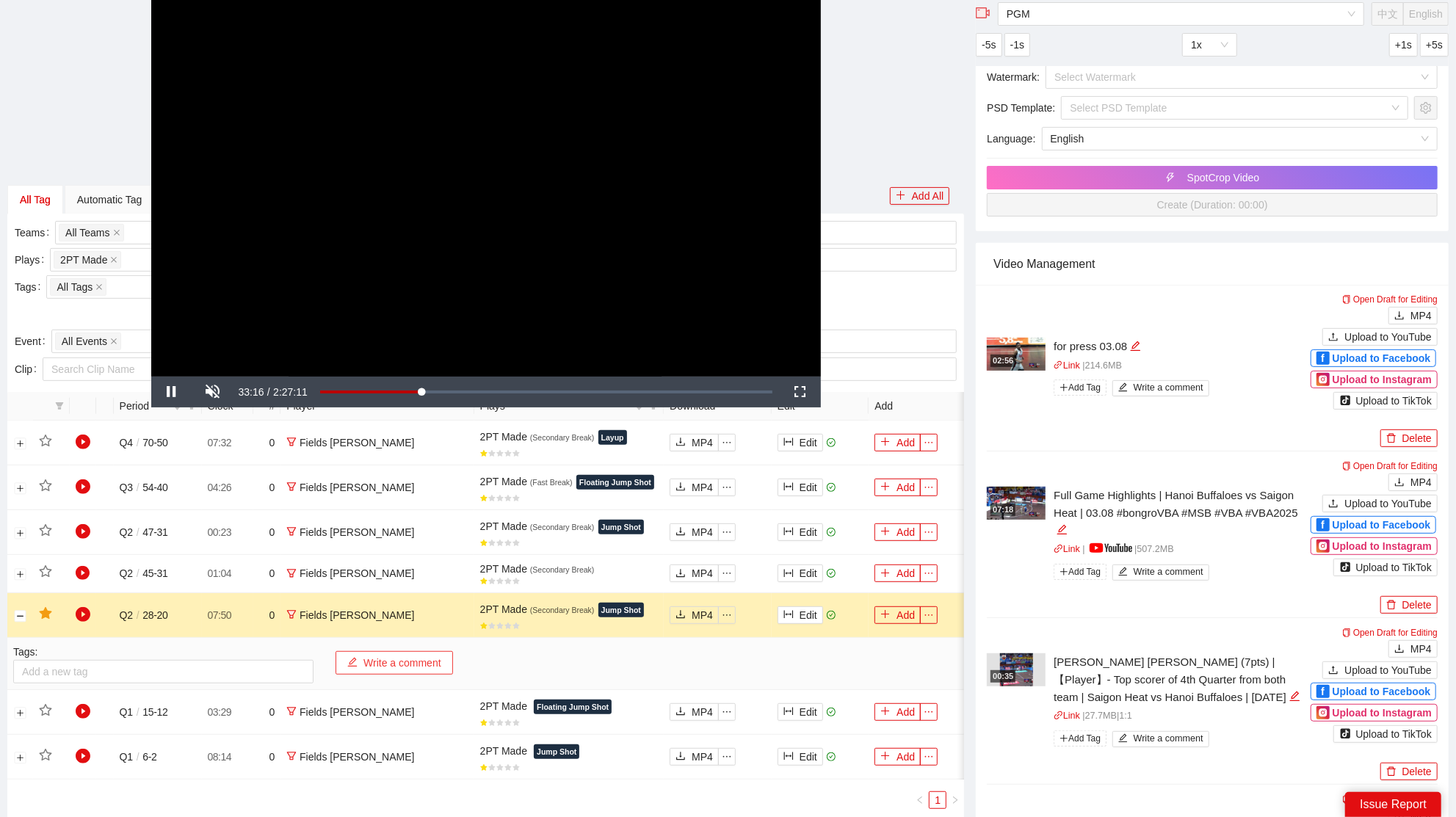
click at [402, 658] on button "Write a comment" at bounding box center [394, 663] width 118 height 24
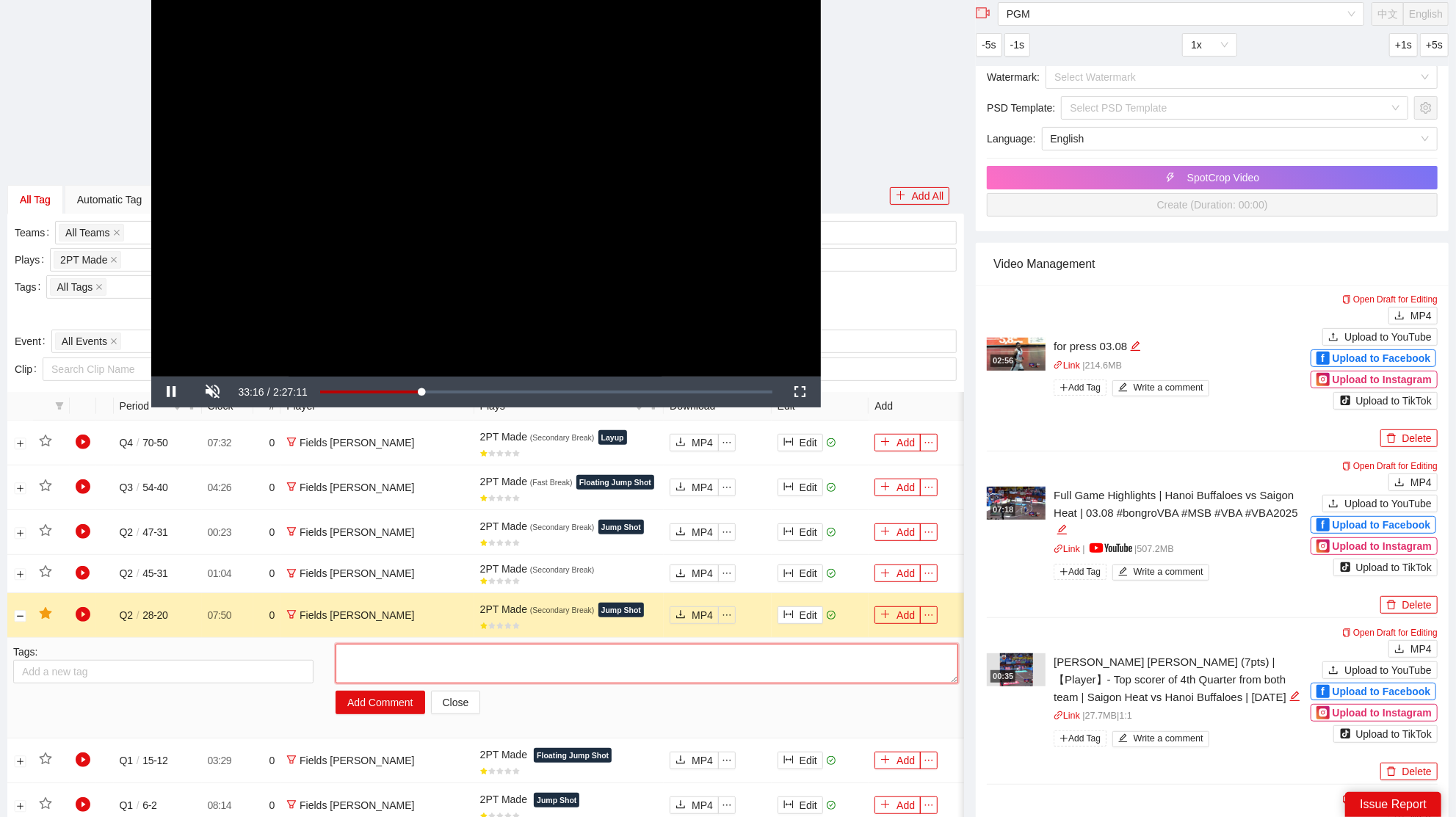
click at [411, 670] on textarea at bounding box center [647, 663] width 623 height 39
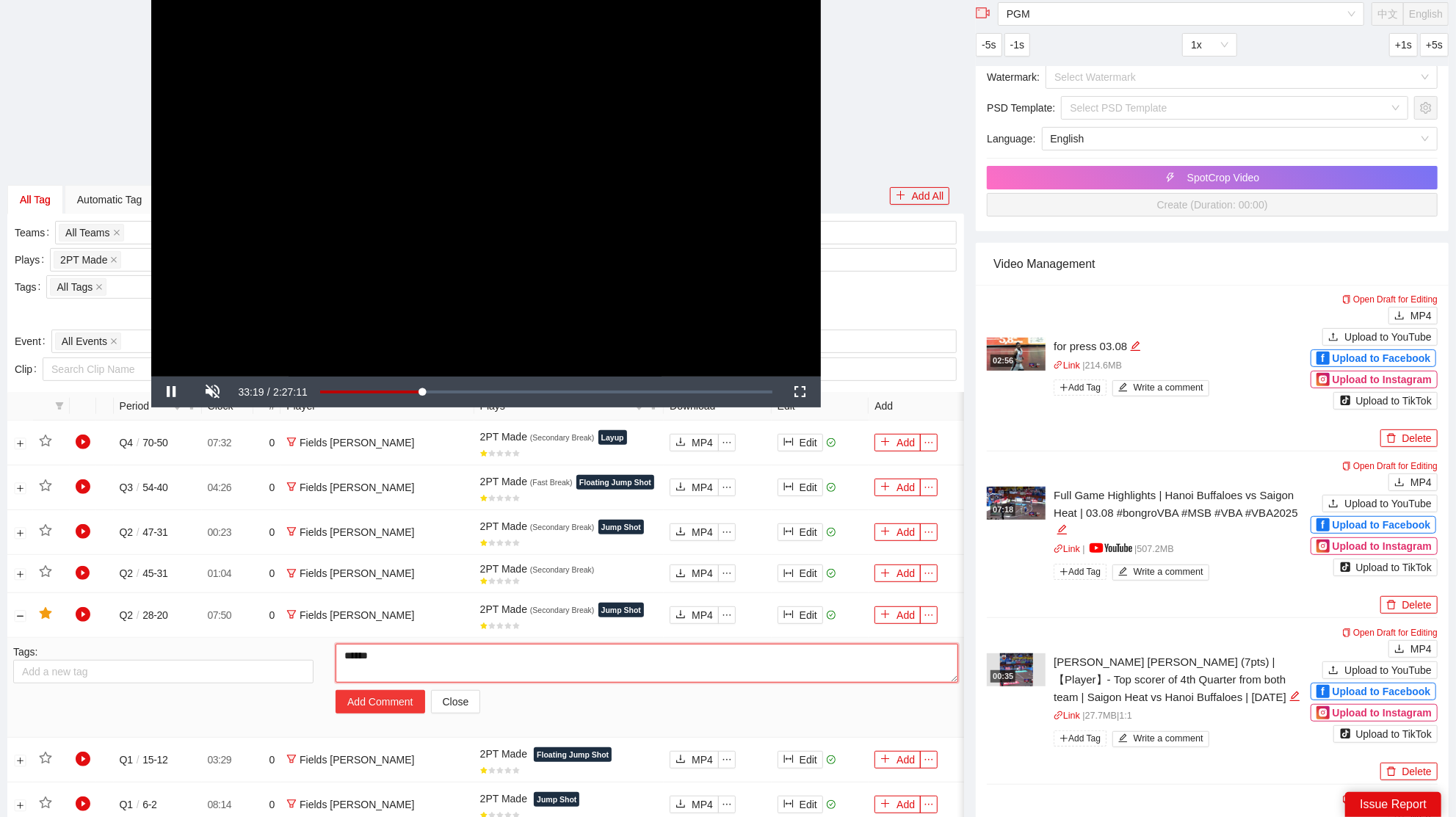
type textarea "******"
click at [359, 696] on button "Add Comment" at bounding box center [379, 702] width 89 height 24
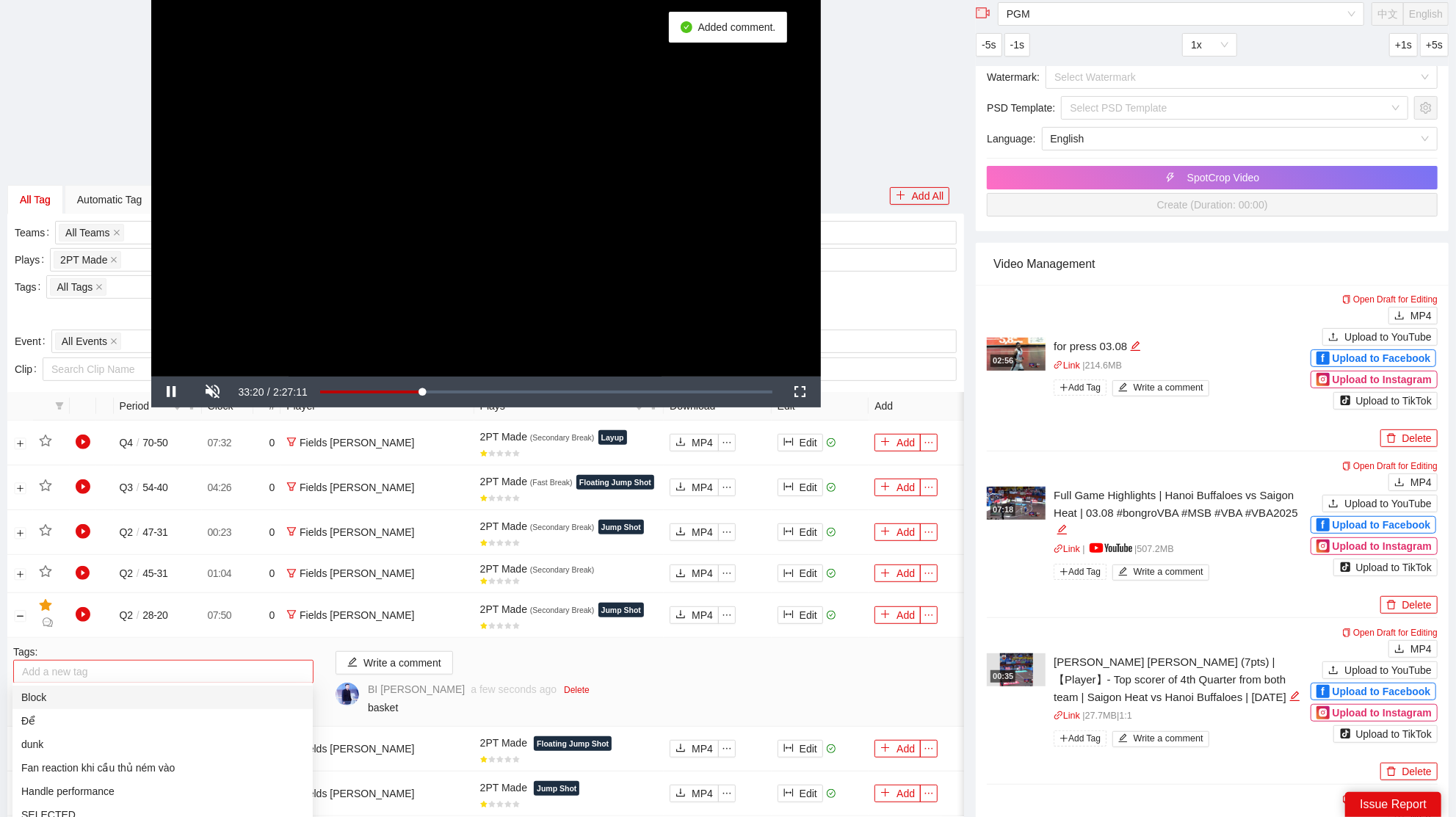
click at [195, 669] on div at bounding box center [164, 671] width 293 height 17
click at [62, 721] on div "Để" at bounding box center [162, 720] width 283 height 16
click at [80, 226] on div "**********" at bounding box center [487, 188] width 958 height 376
click at [618, 156] on video "Video Player" at bounding box center [486, 188] width 670 height 376
